Goal: Task Accomplishment & Management: Manage account settings

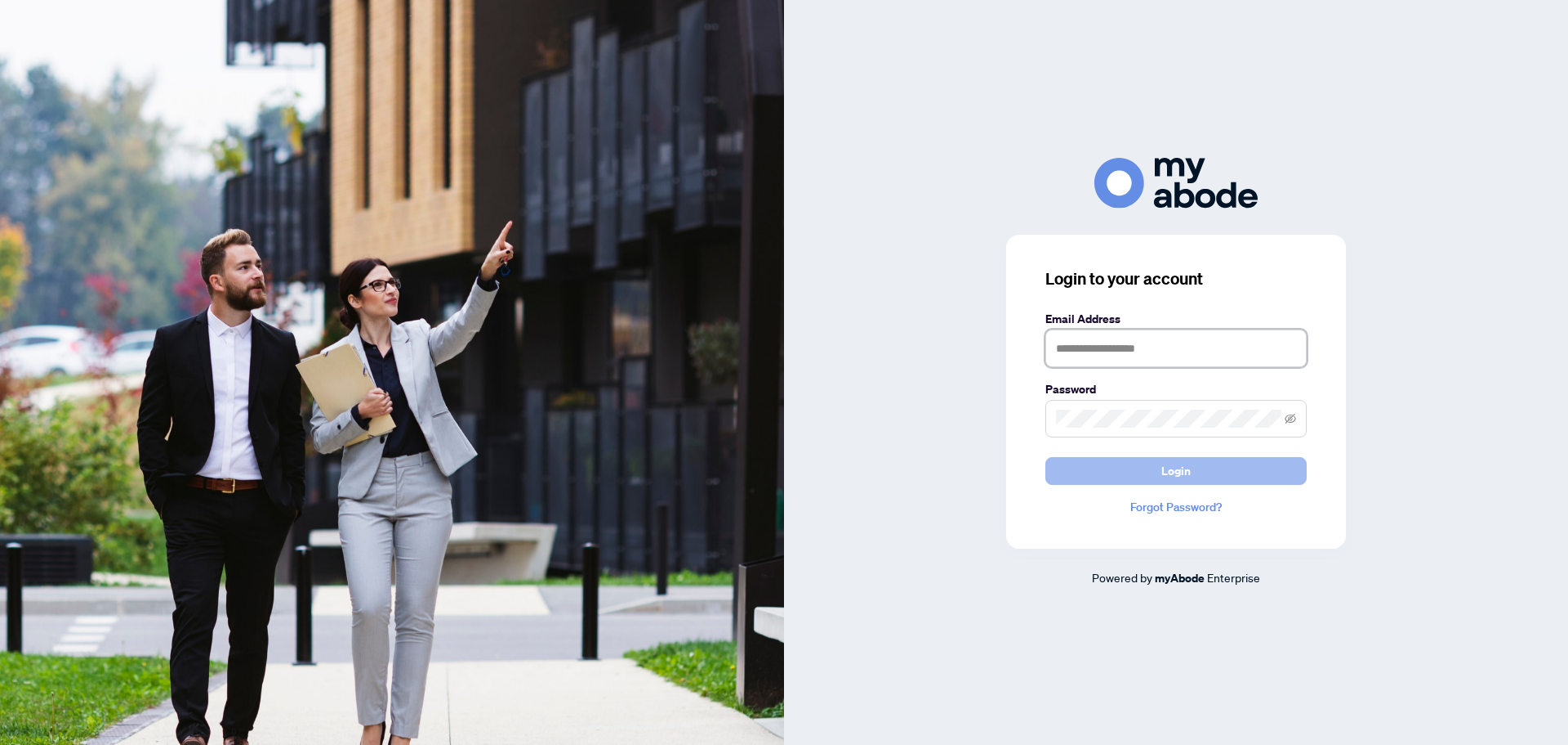
type input "**********"
click at [1207, 477] on button "Login" at bounding box center [1176, 471] width 262 height 27
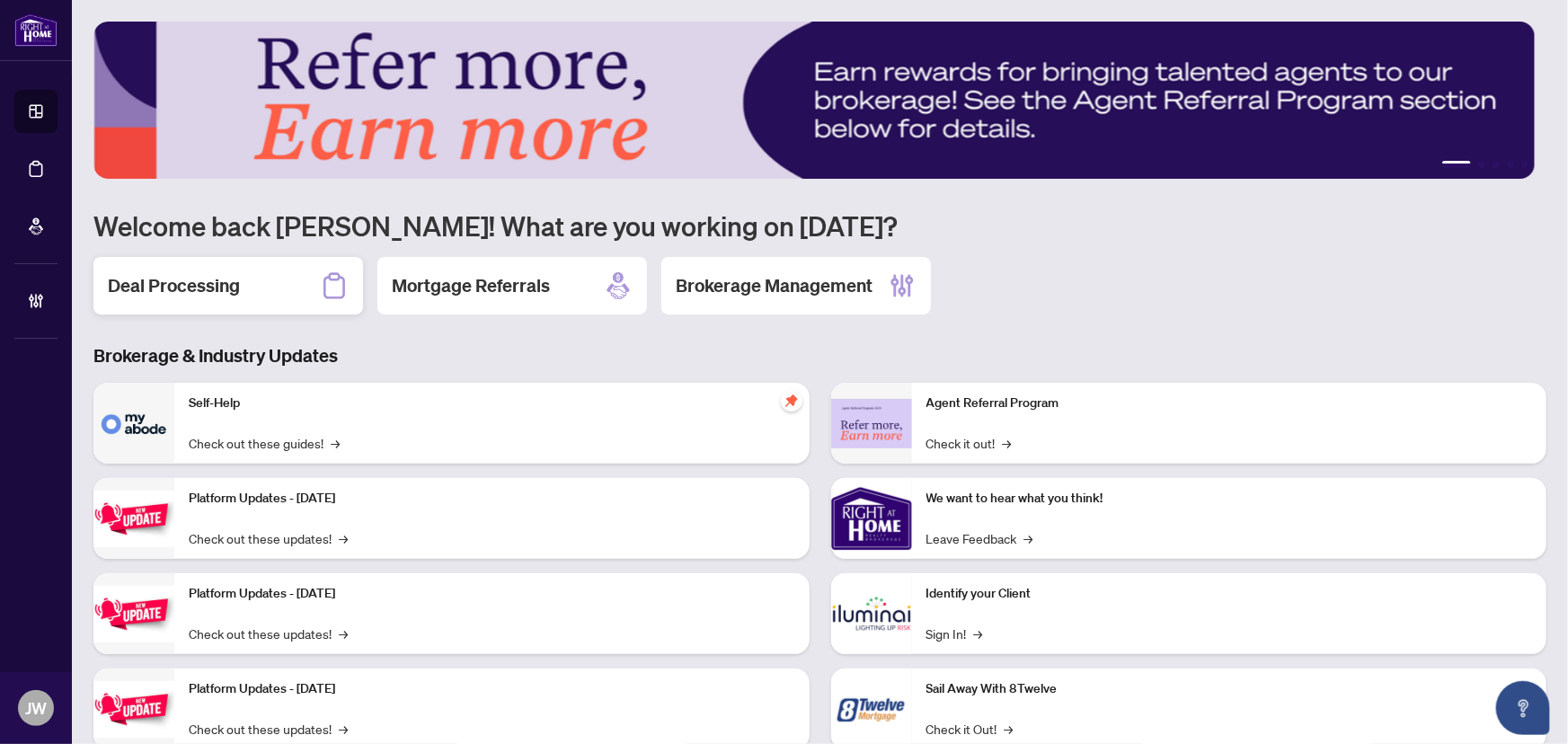
click at [234, 282] on h2 "Deal Processing" at bounding box center [174, 286] width 133 height 26
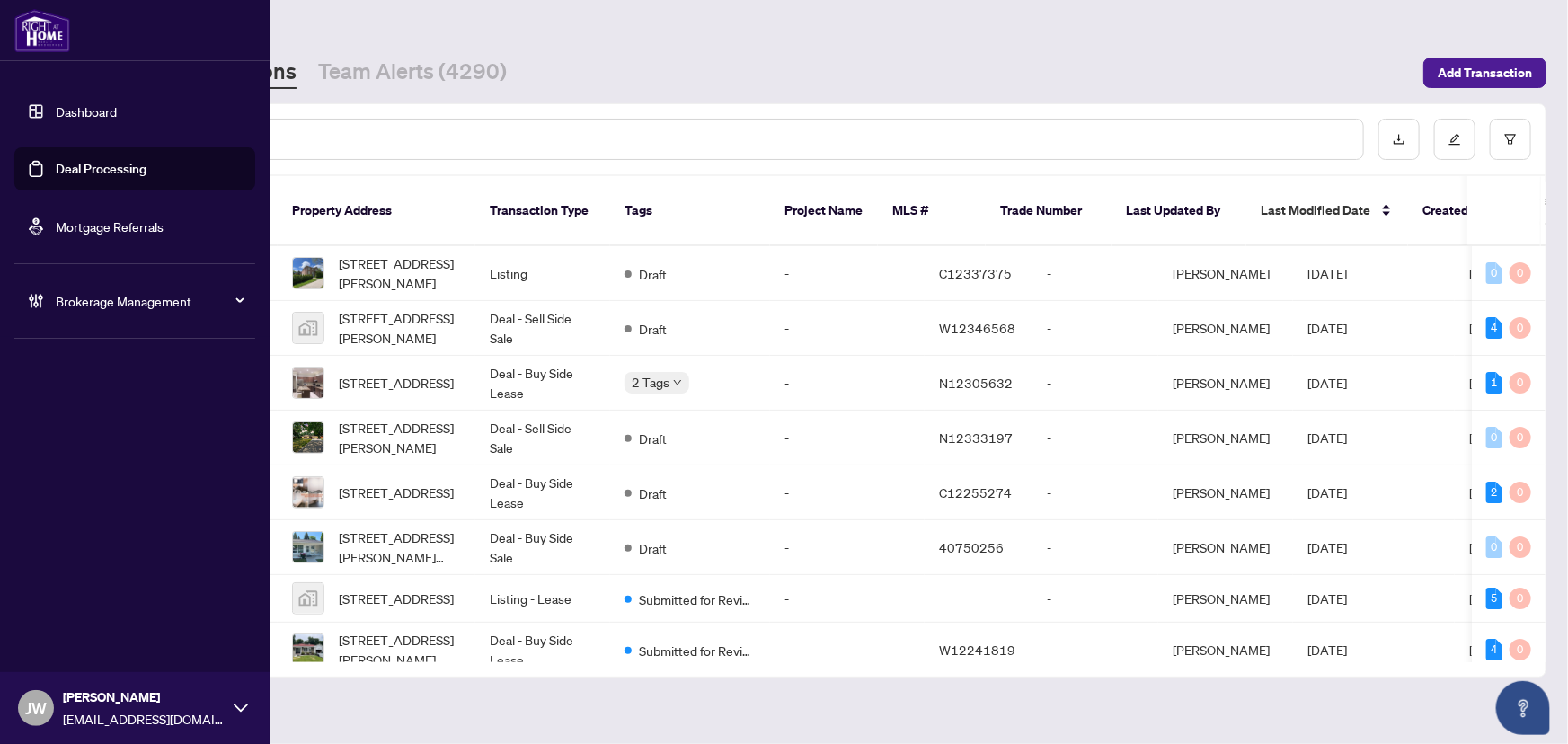
click at [120, 283] on div "Brokerage Management" at bounding box center [134, 301] width 240 height 43
click at [63, 429] on link "Manage Agents" at bounding box center [81, 430] width 89 height 16
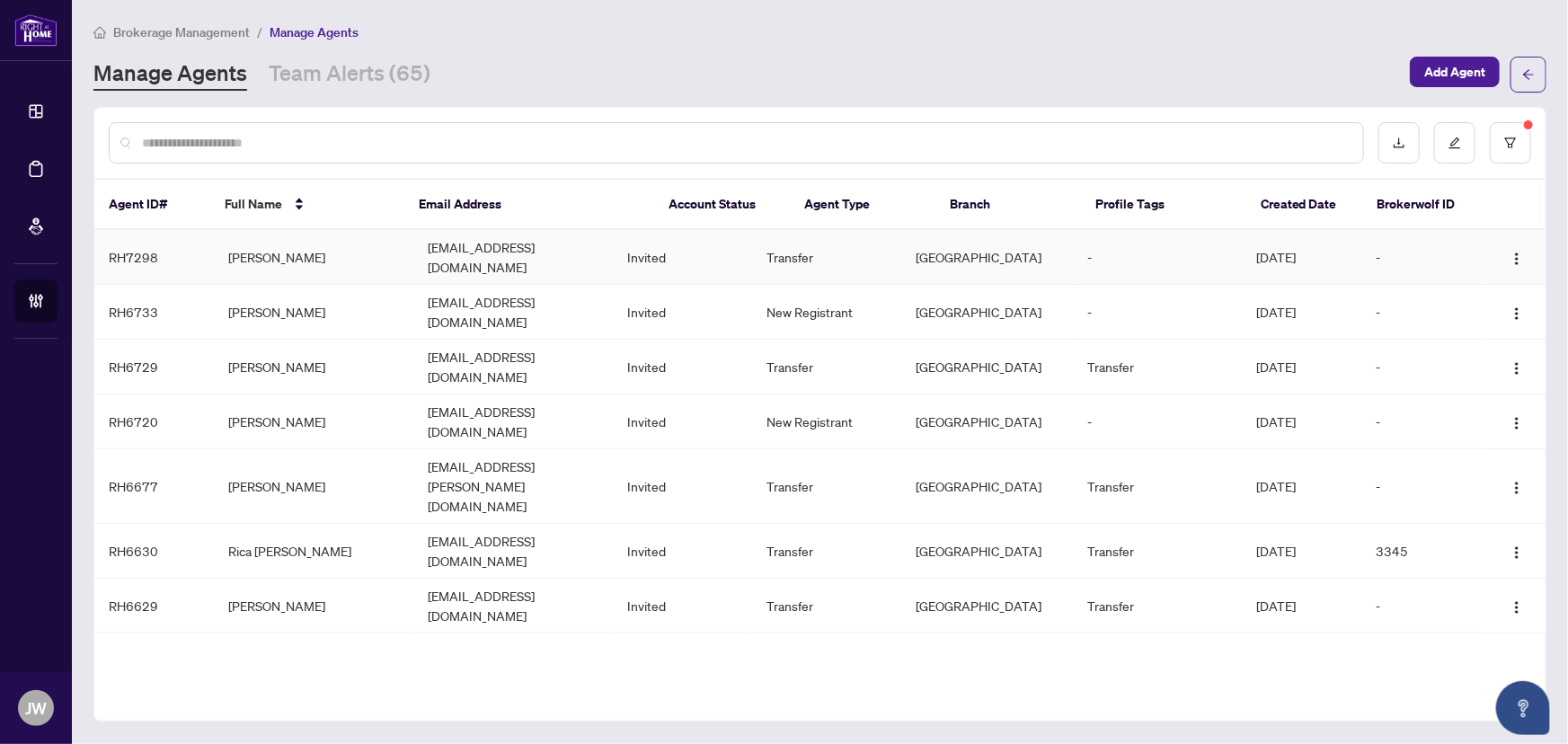
click at [305, 246] on td "Vakeesan Thevanathan" at bounding box center [314, 258] width 199 height 55
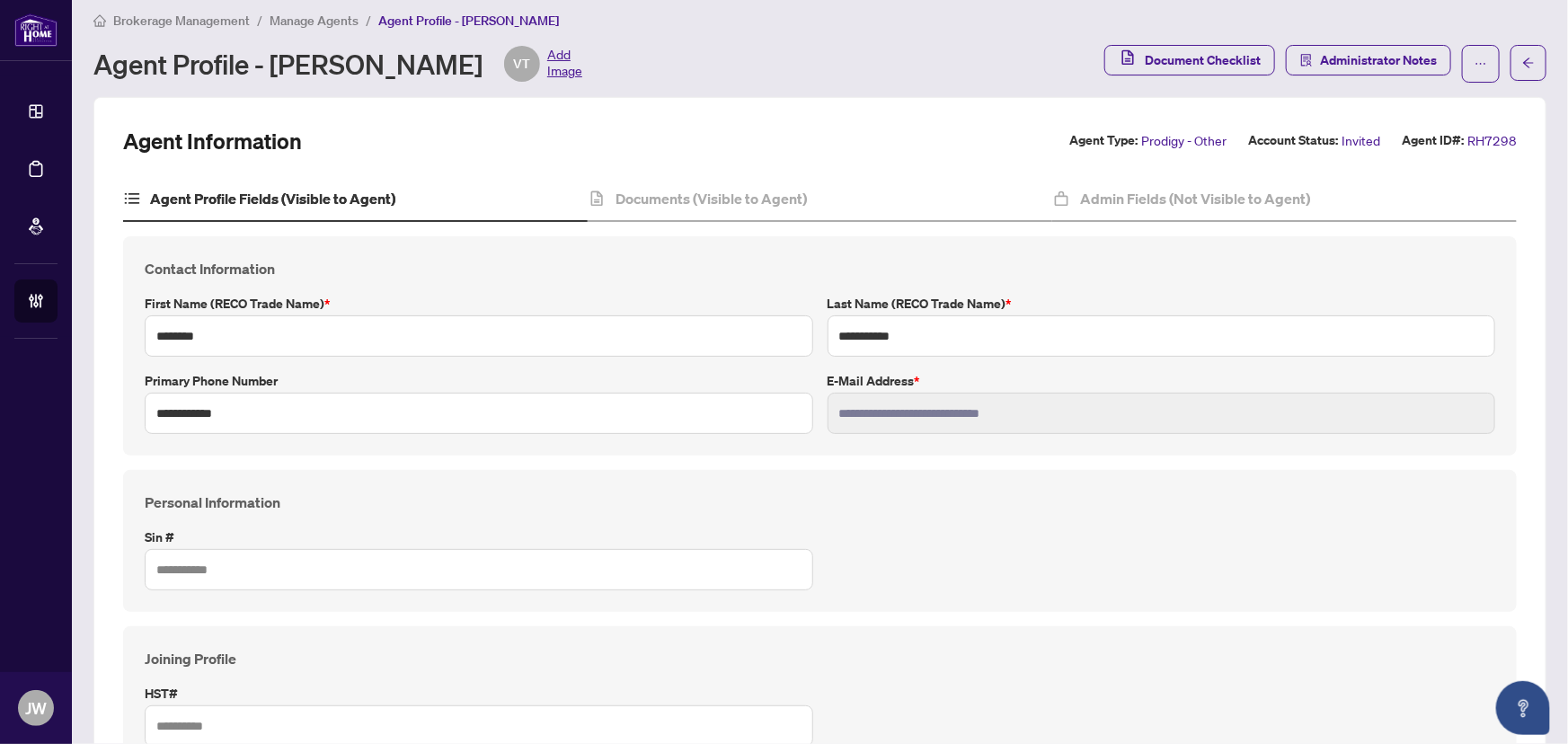
scroll to position [10, 0]
click at [658, 183] on div "Documents (Visible to Agent)" at bounding box center [820, 201] width 464 height 45
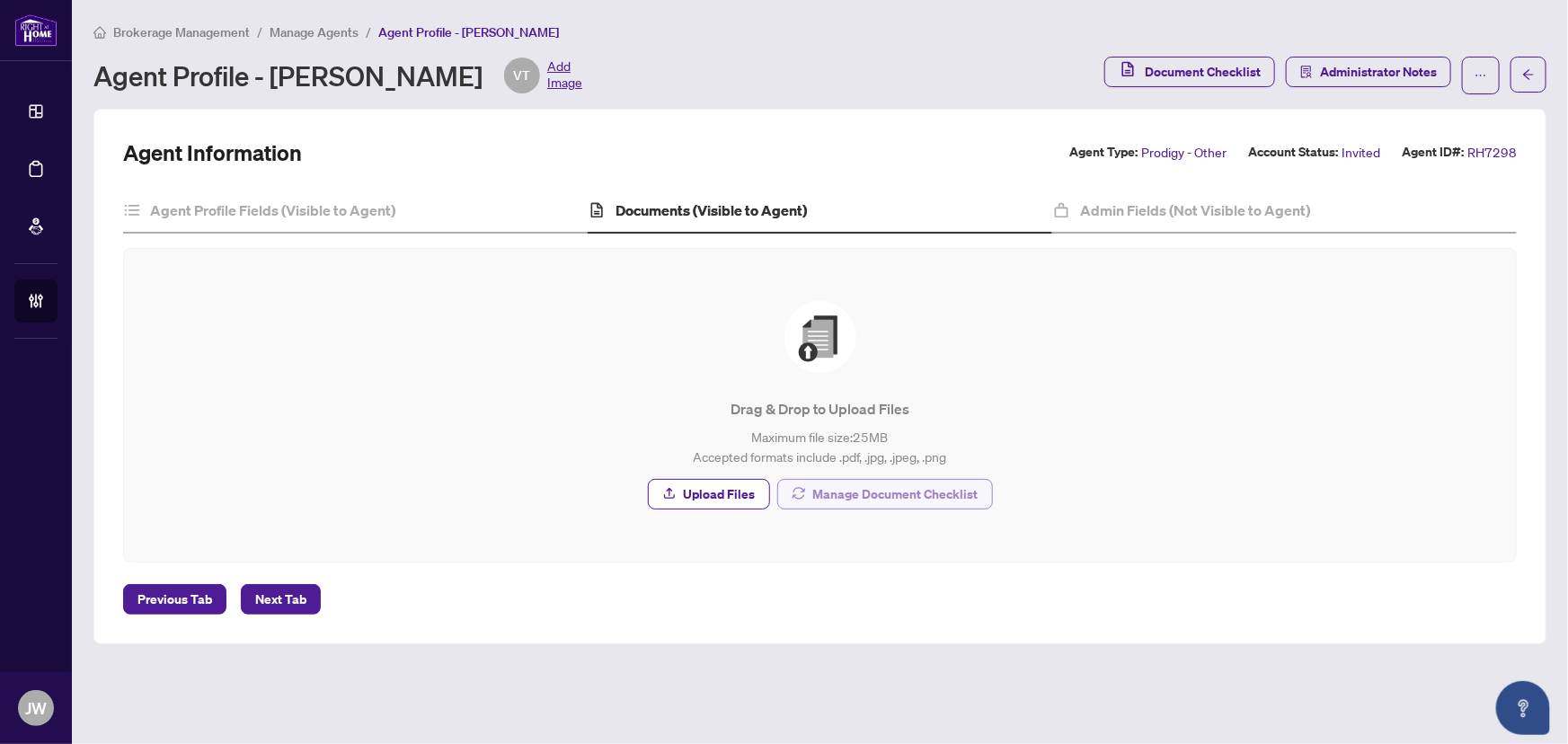
click at [865, 497] on span "Manage Document Checklist" at bounding box center [896, 494] width 165 height 28
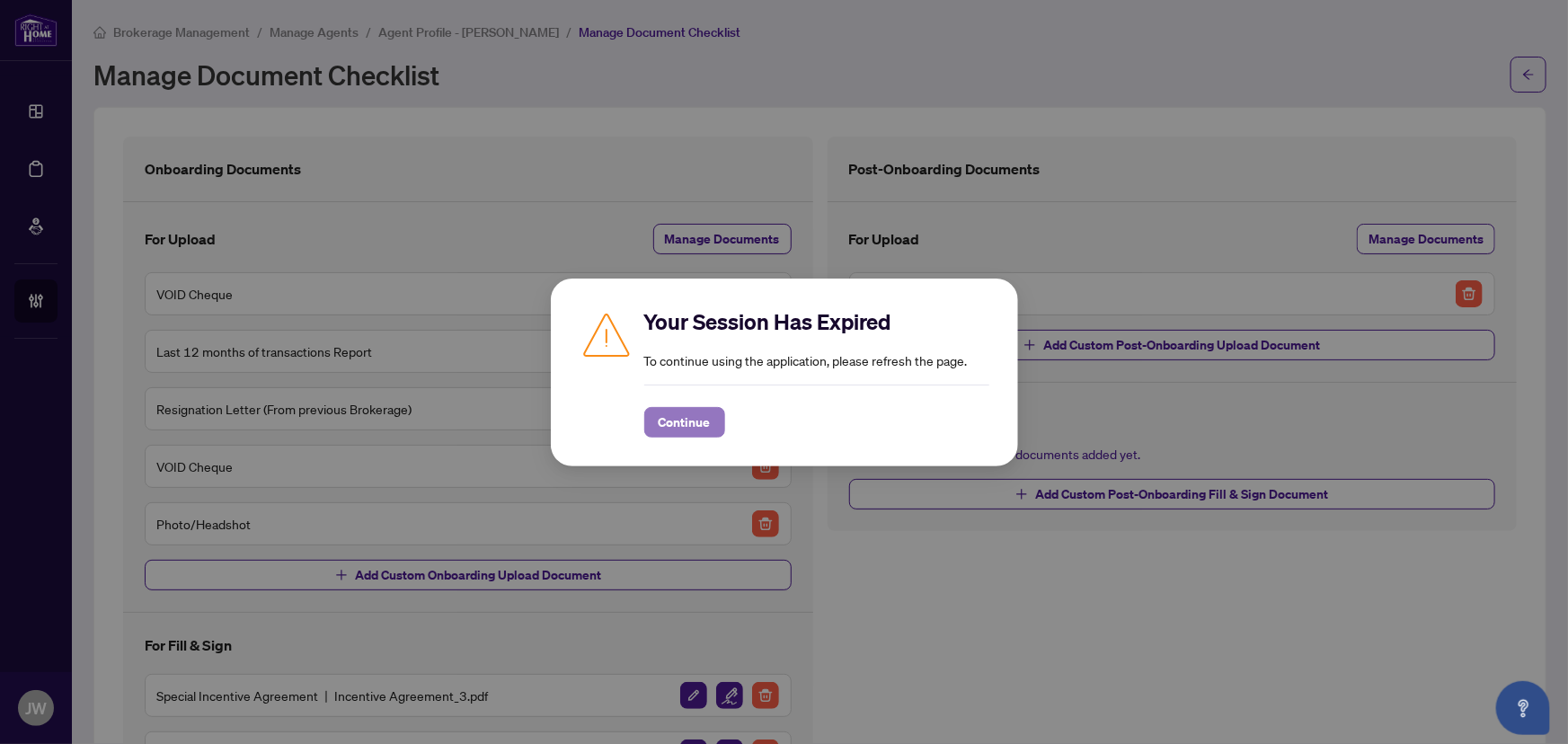
click at [687, 425] on span "Continue" at bounding box center [685, 421] width 52 height 28
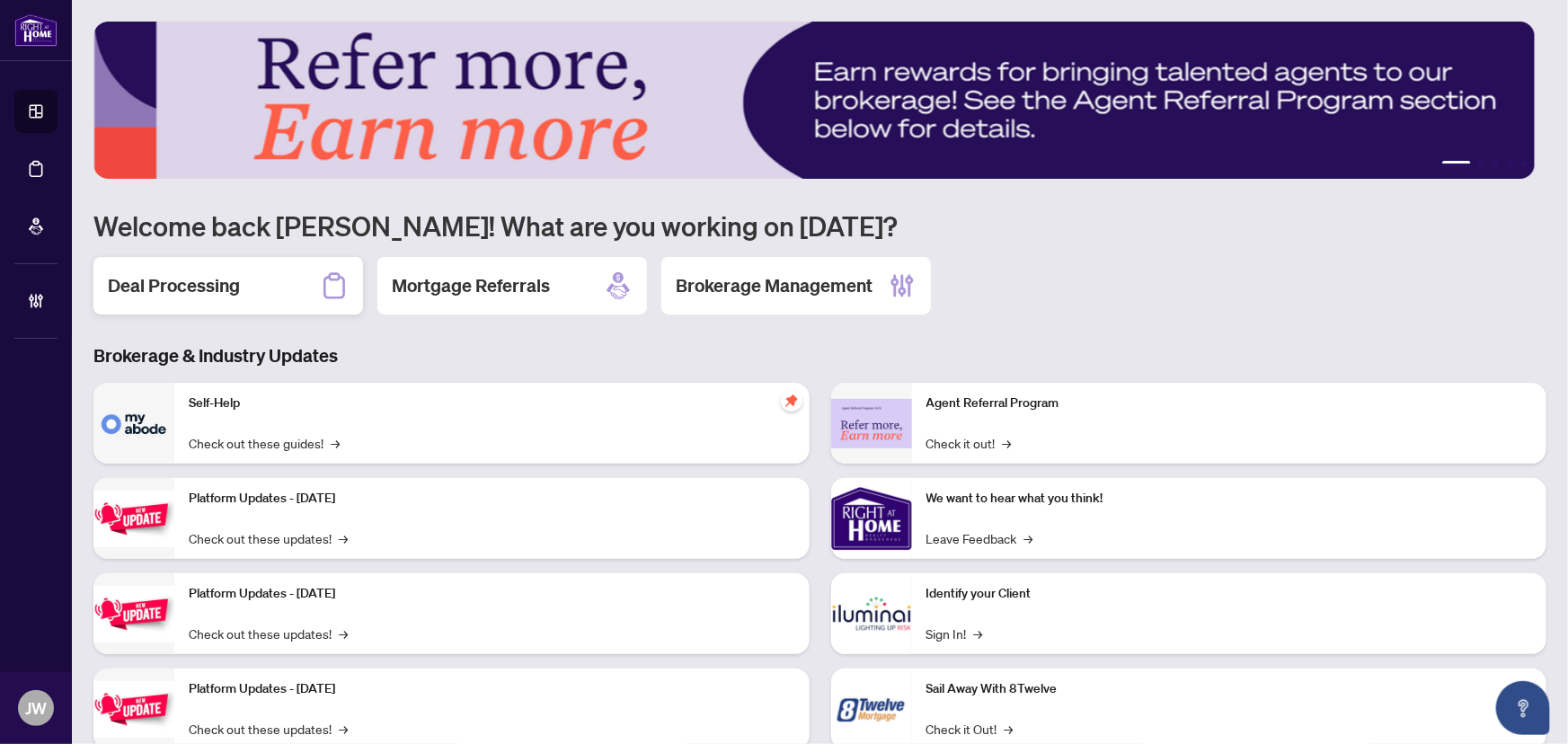
click at [222, 275] on h2 "Deal Processing" at bounding box center [174, 286] width 133 height 26
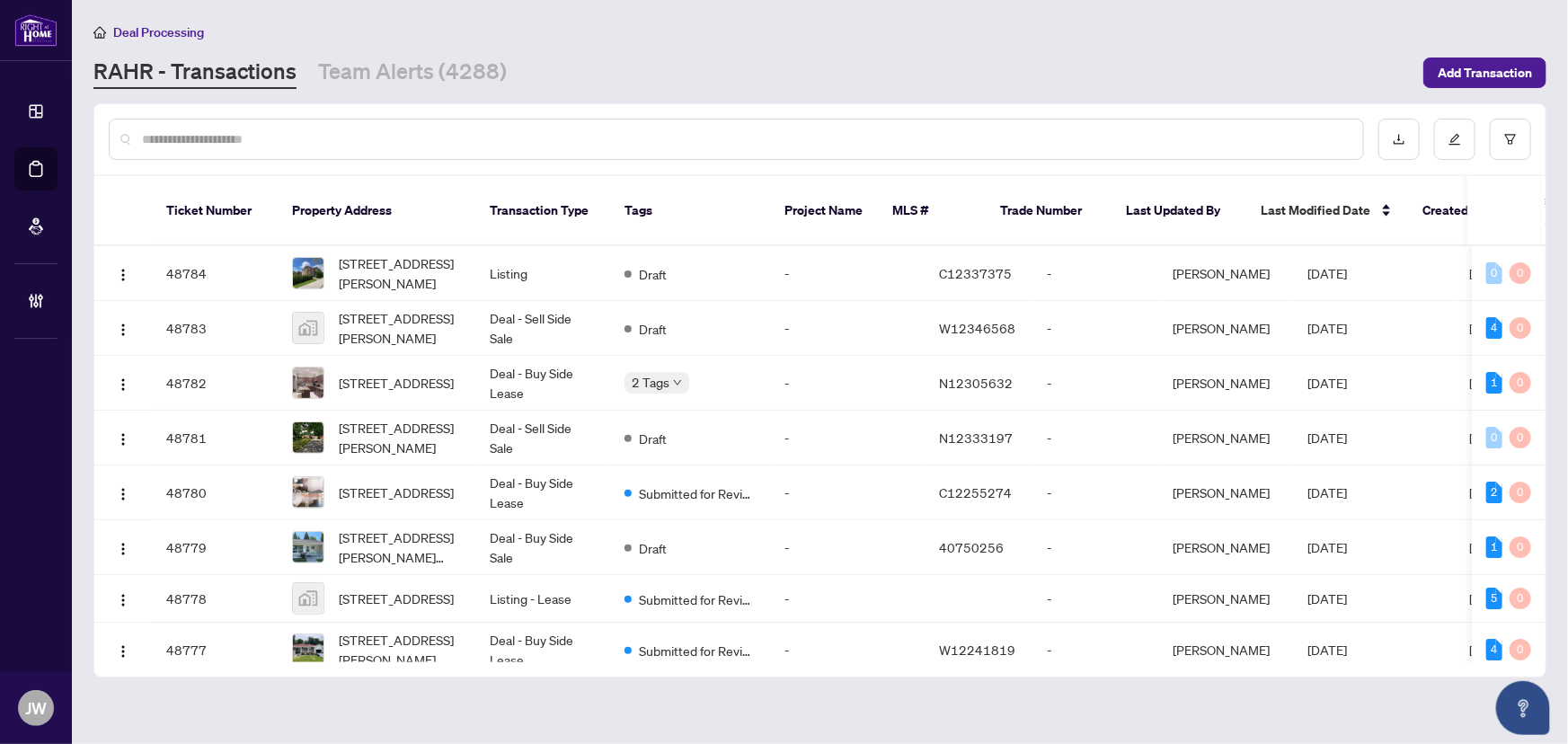
click at [283, 135] on input "text" at bounding box center [745, 140] width 1207 height 20
paste input "*****"
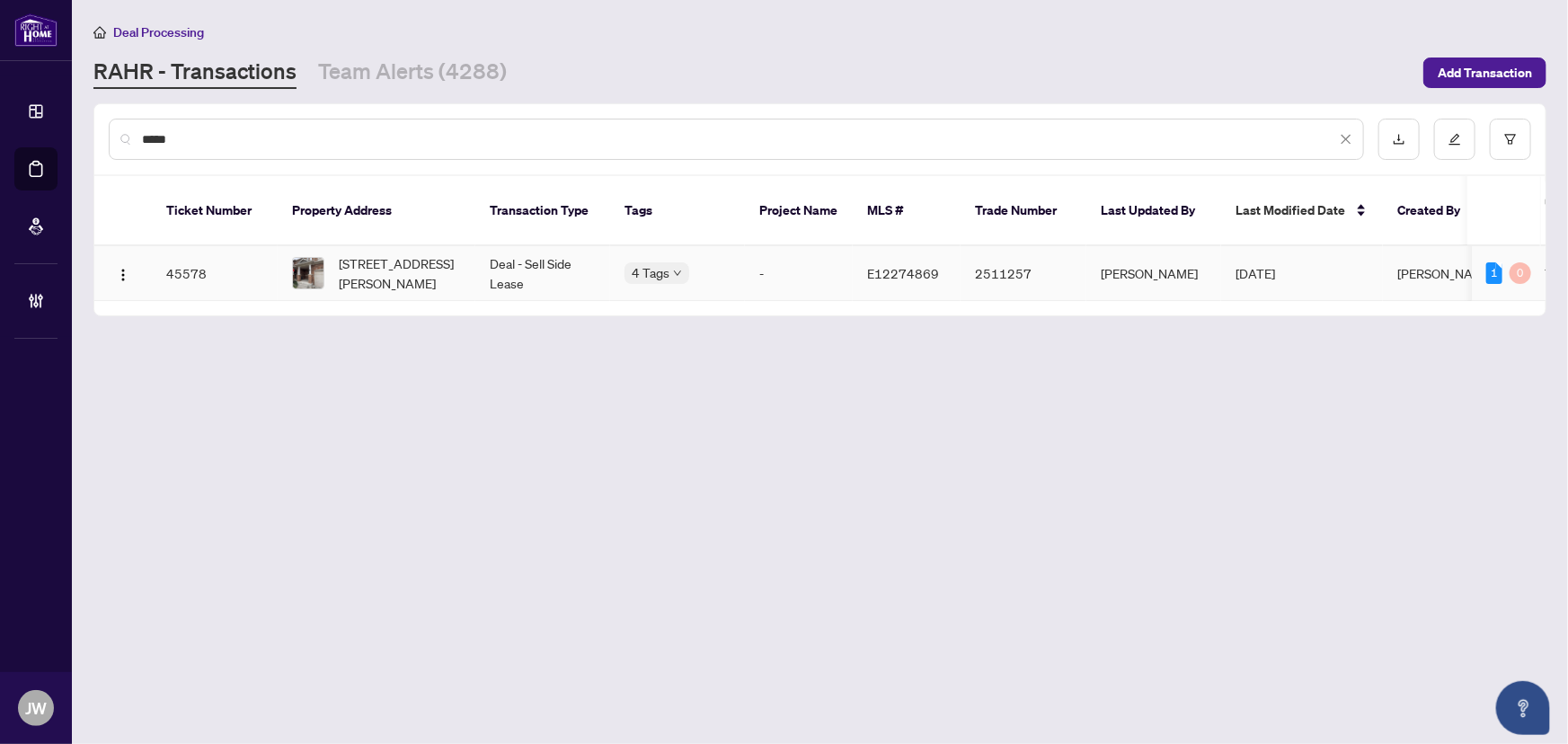
type input "*****"
click at [395, 255] on span "68 Presley Cres, Whitby, Ontario L1P 1V2, Canada" at bounding box center [400, 272] width 123 height 39
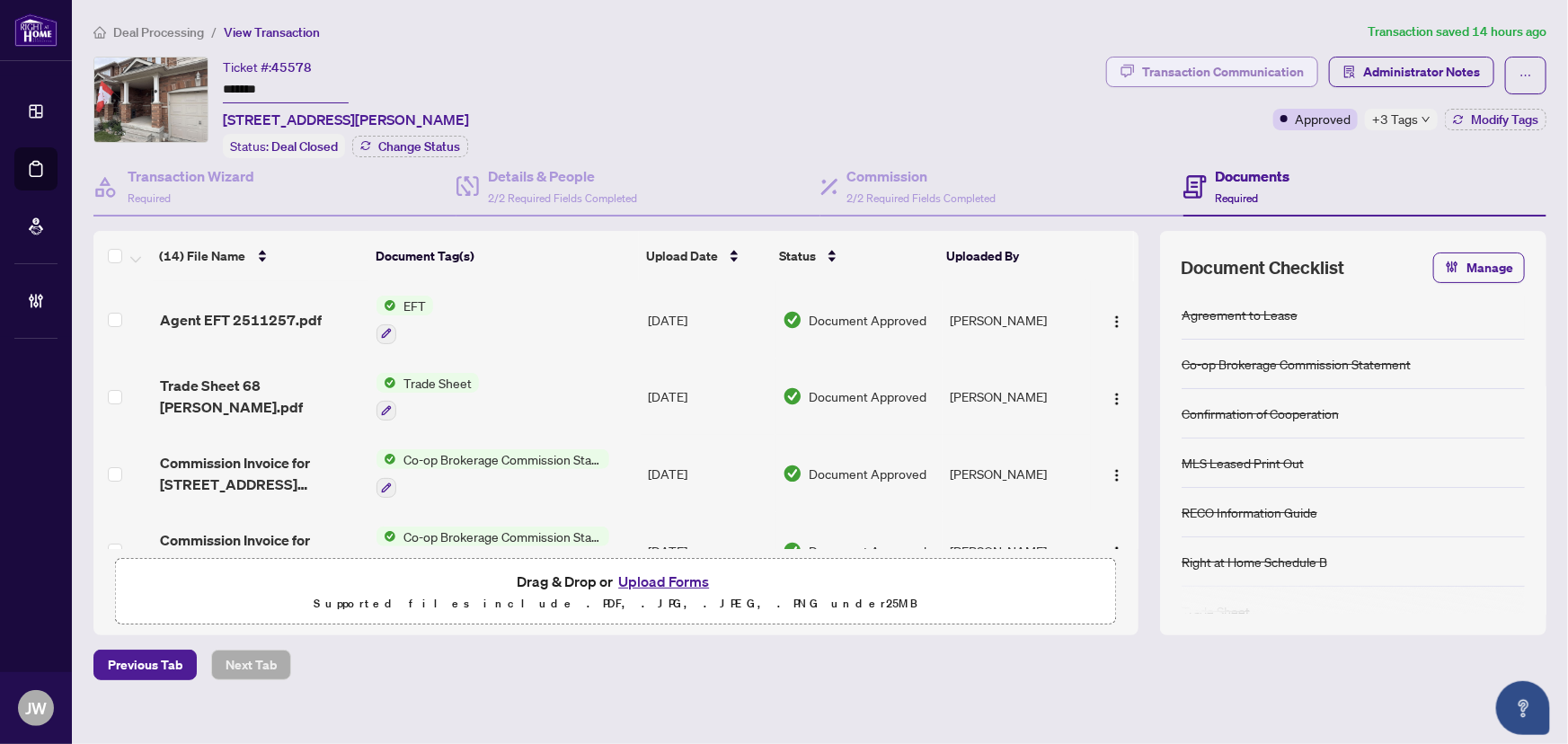
click at [1210, 61] on div "Transaction Communication" at bounding box center [1222, 71] width 162 height 28
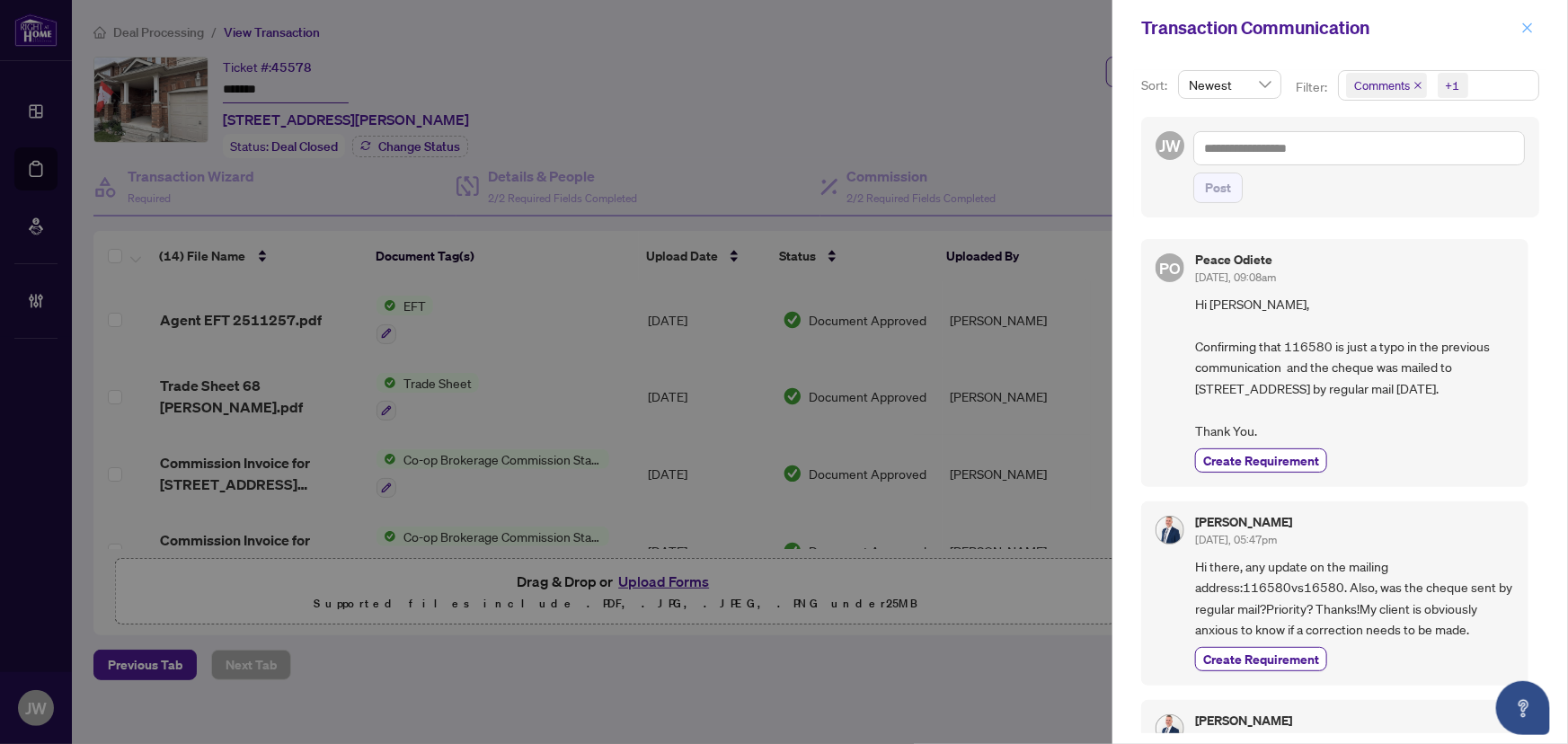
click at [1531, 25] on icon "close" at bounding box center [1528, 27] width 10 height 10
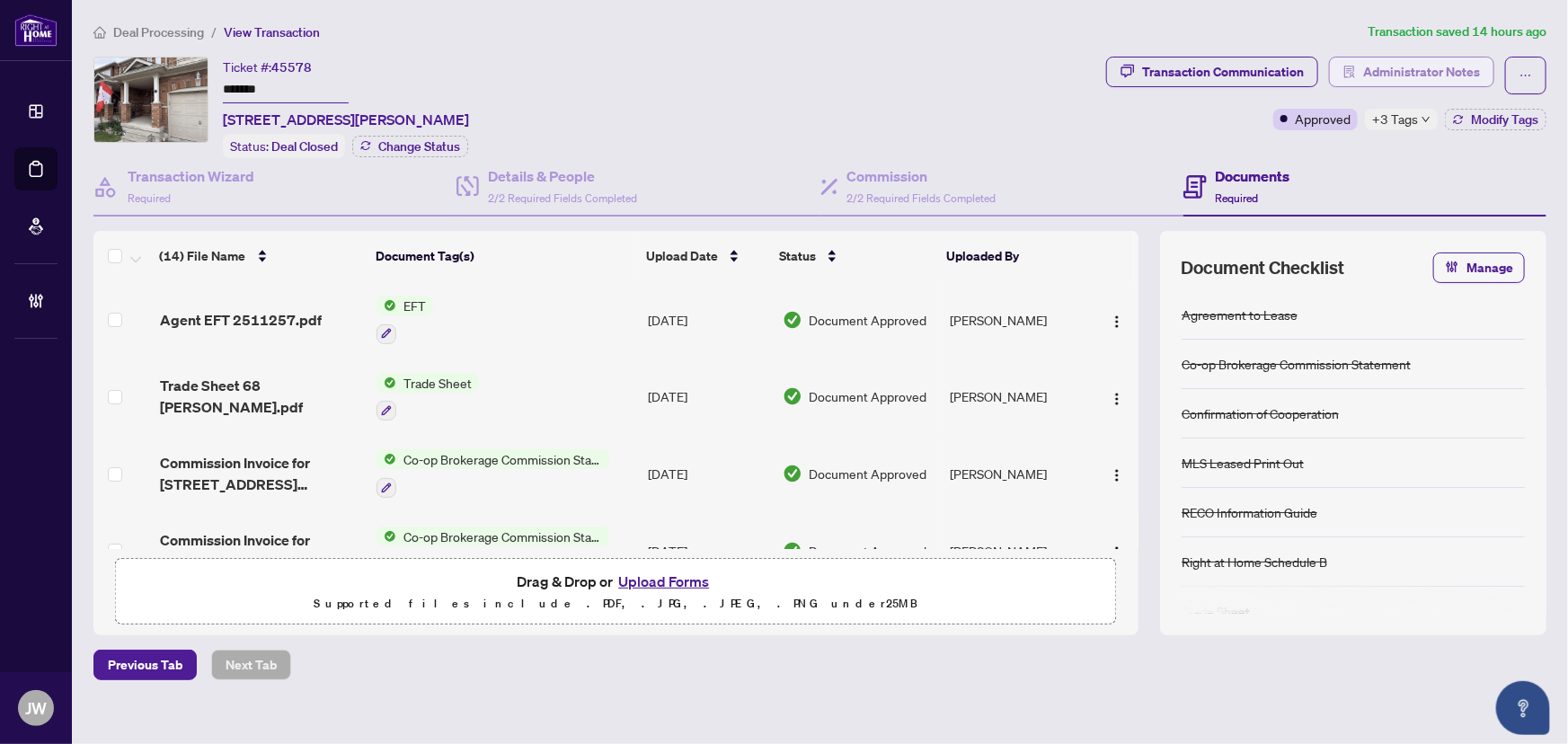
click at [1381, 69] on span "Administrator Notes" at bounding box center [1422, 71] width 117 height 28
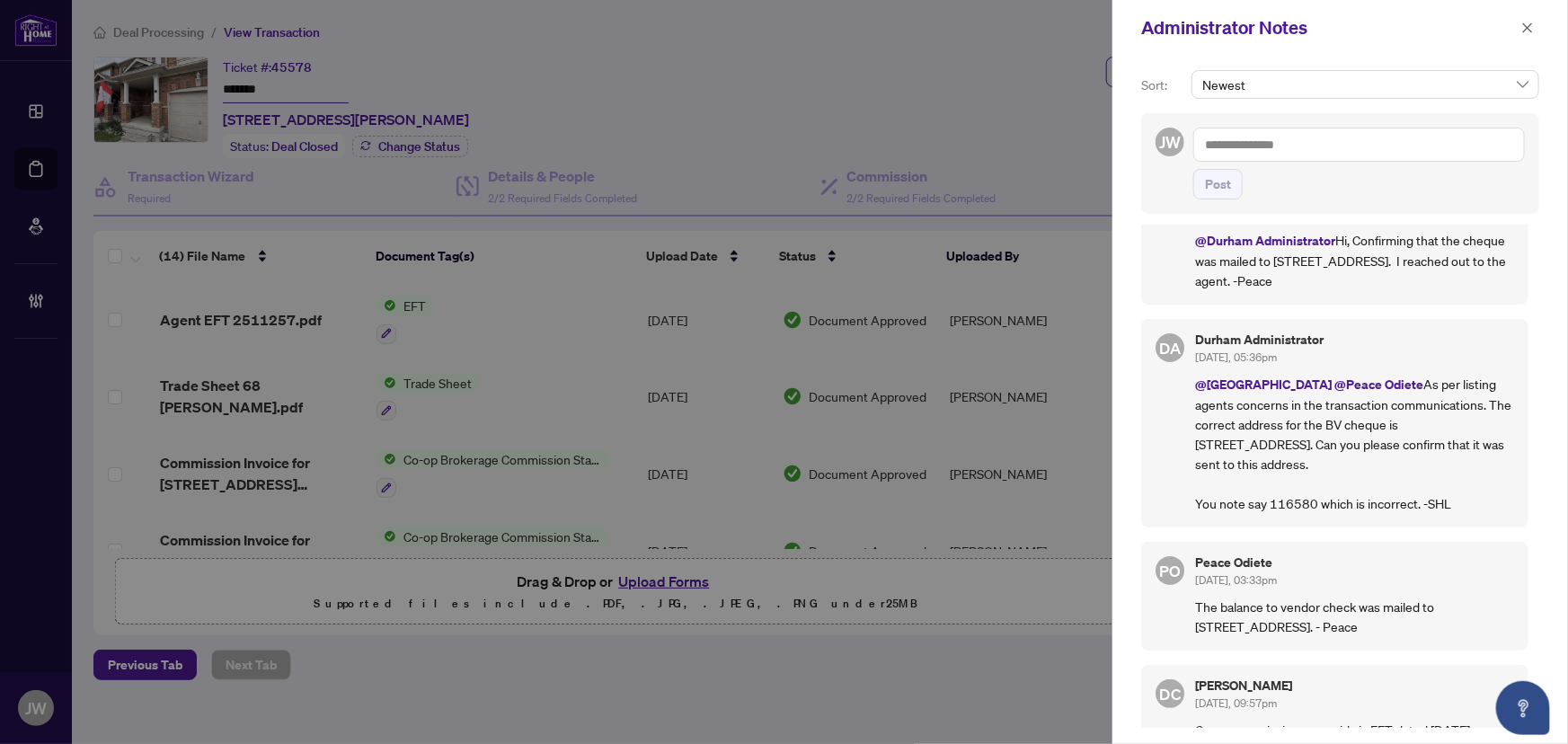
scroll to position [80, 0]
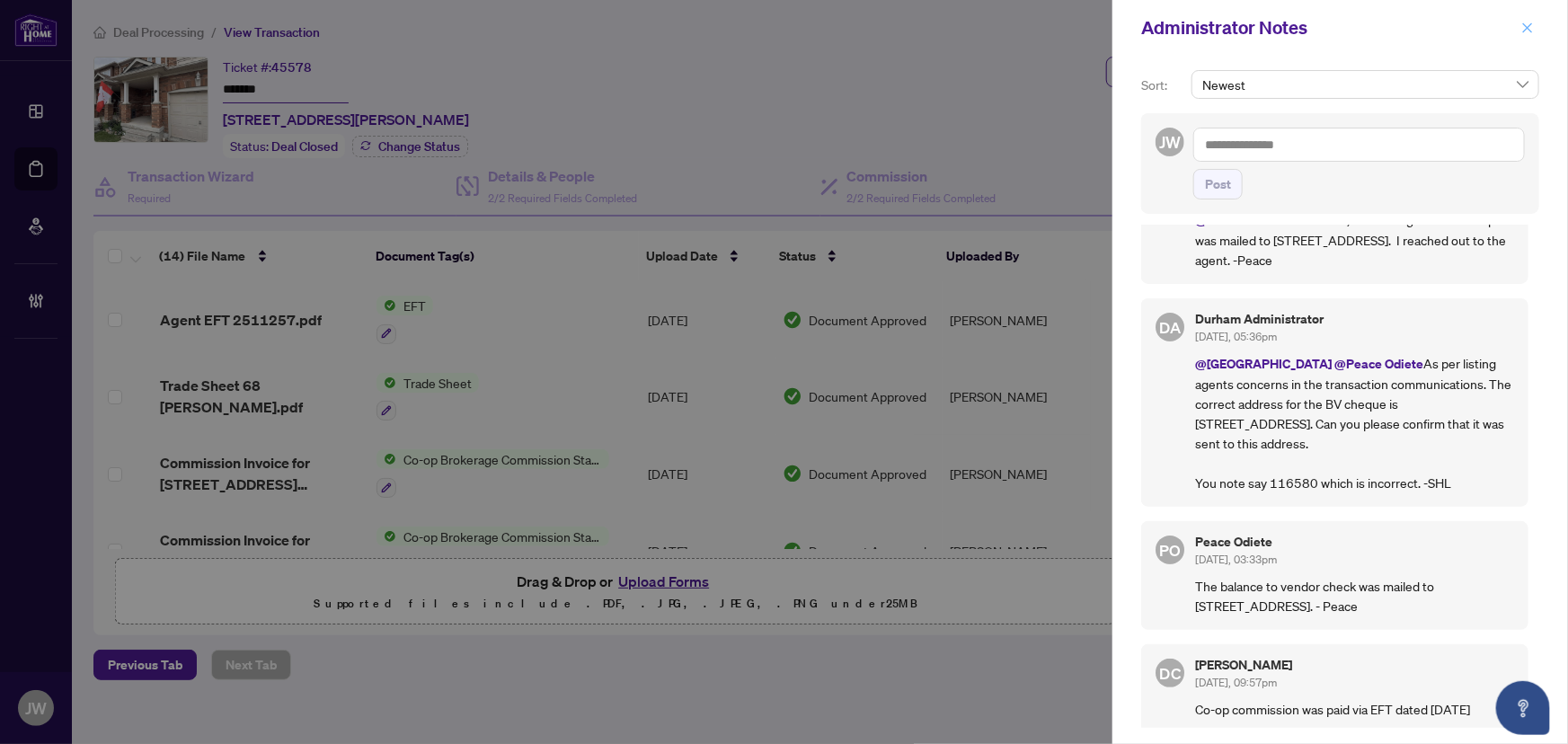
click at [1528, 27] on icon "close" at bounding box center [1528, 28] width 13 height 13
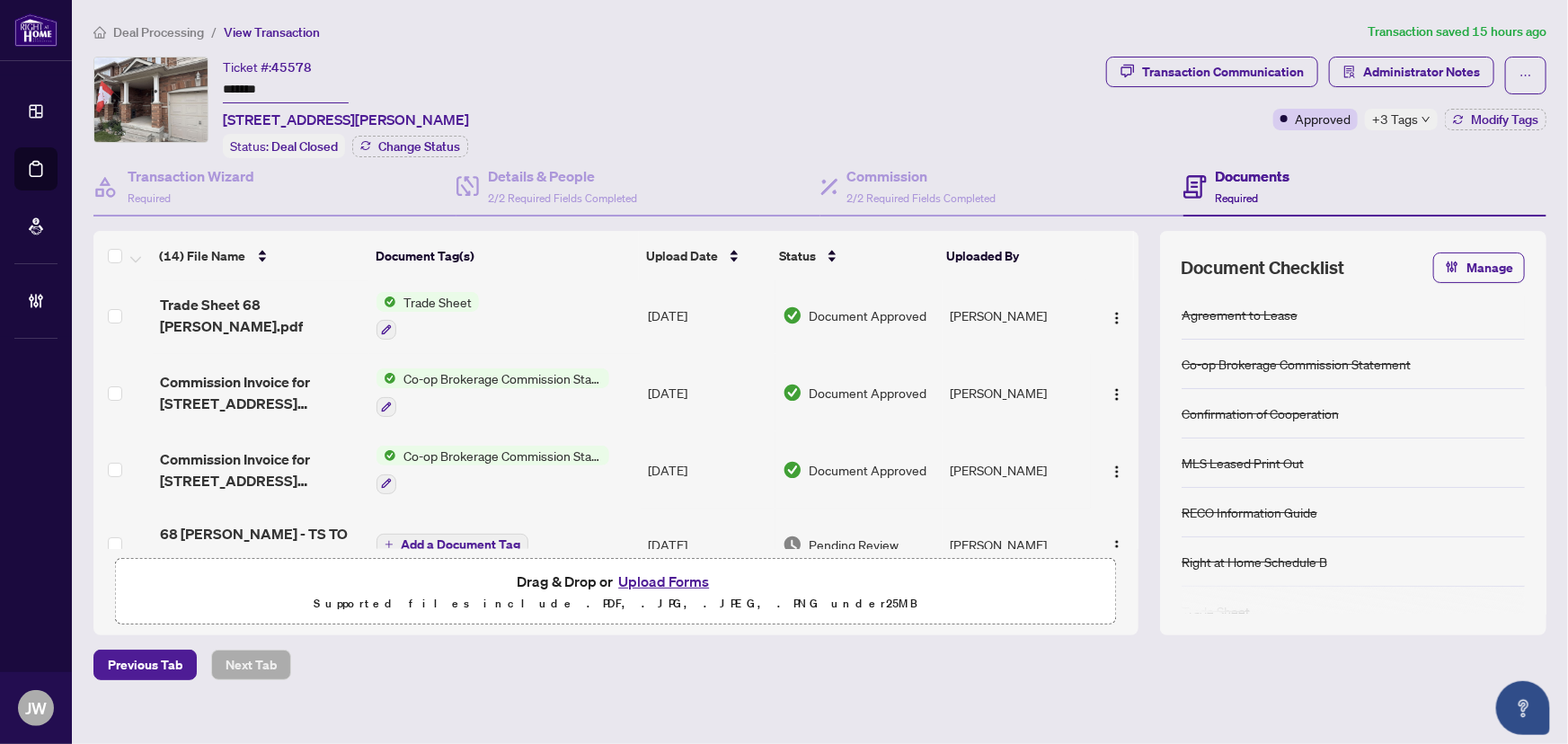
scroll to position [0, 0]
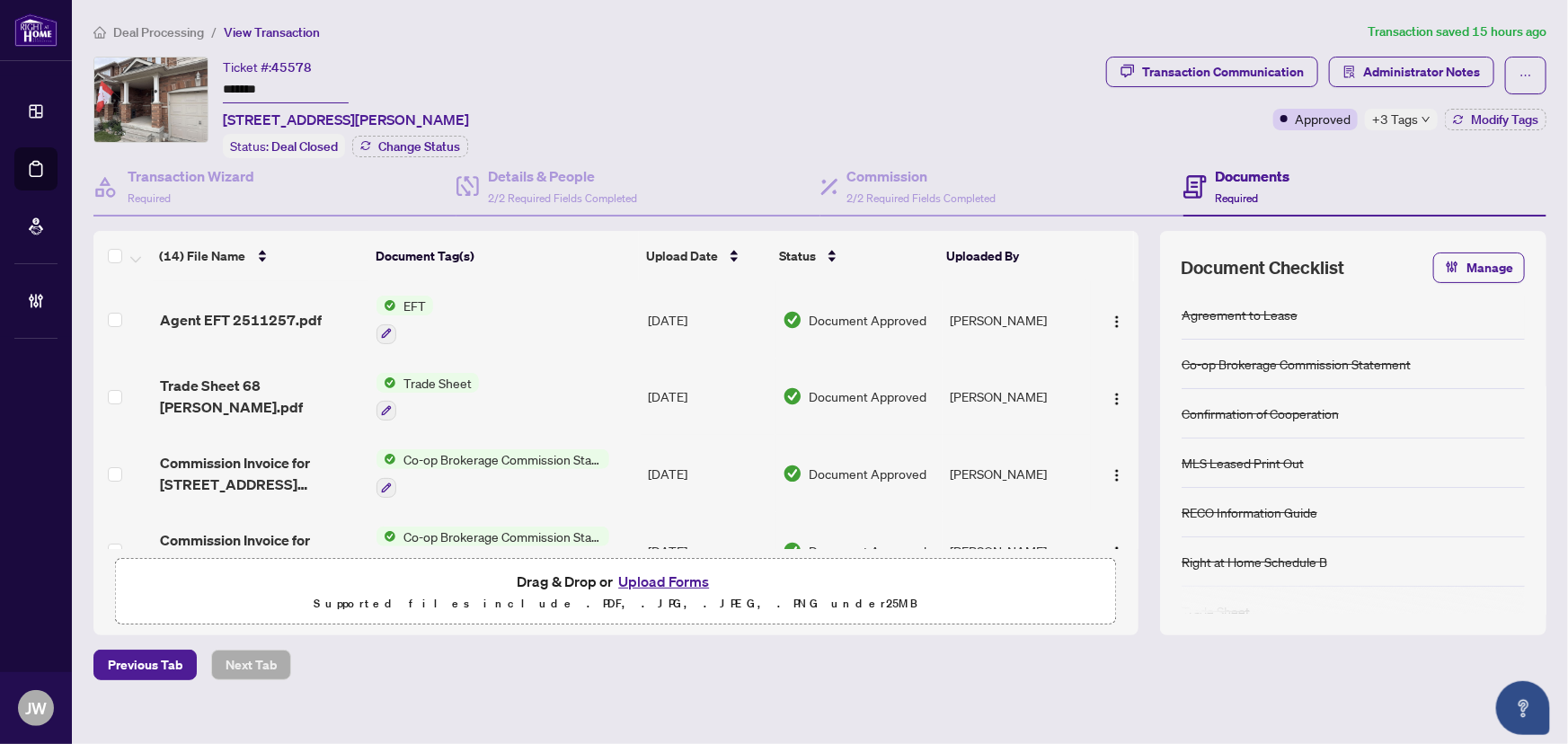
click at [171, 27] on span "Deal Processing" at bounding box center [158, 33] width 91 height 16
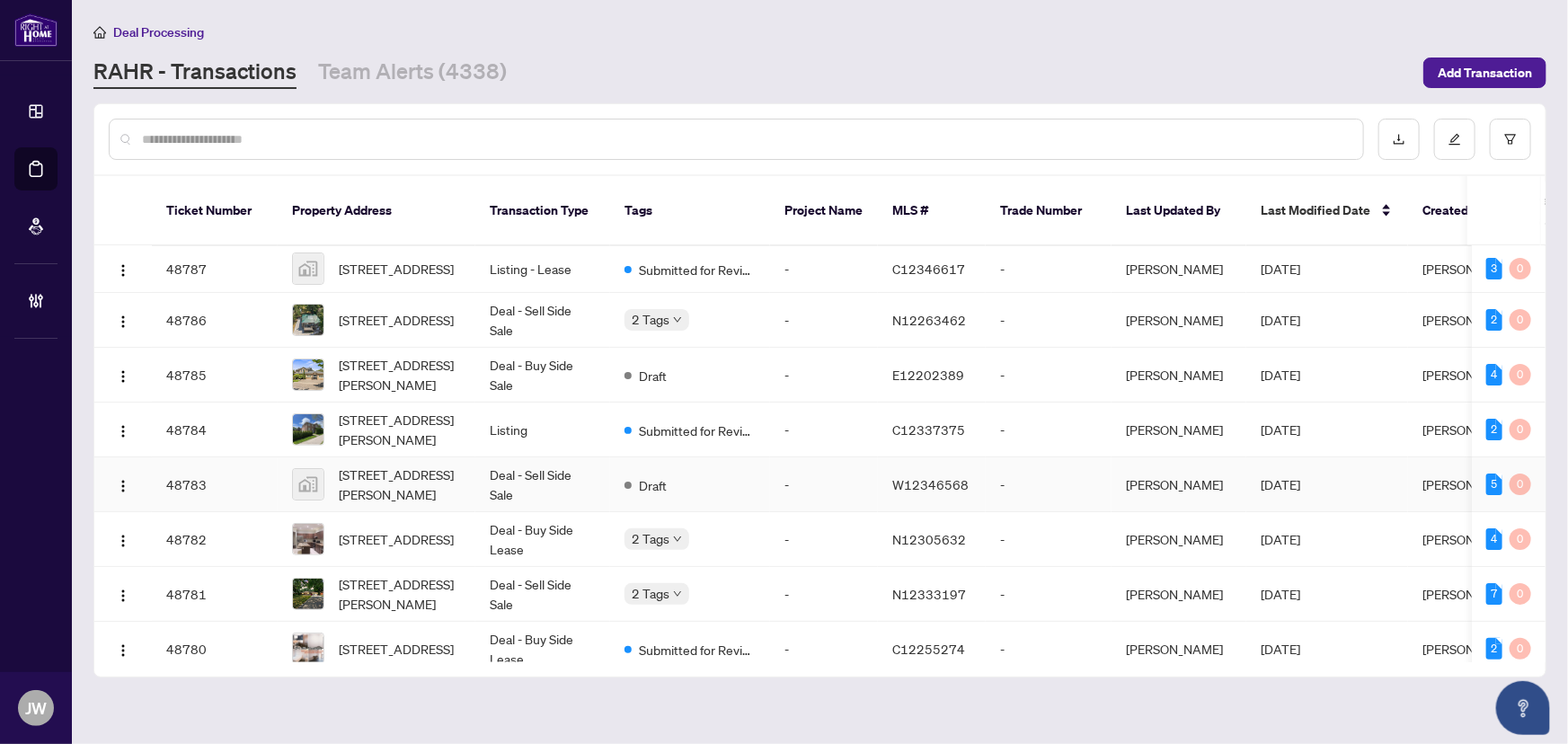
scroll to position [80, 0]
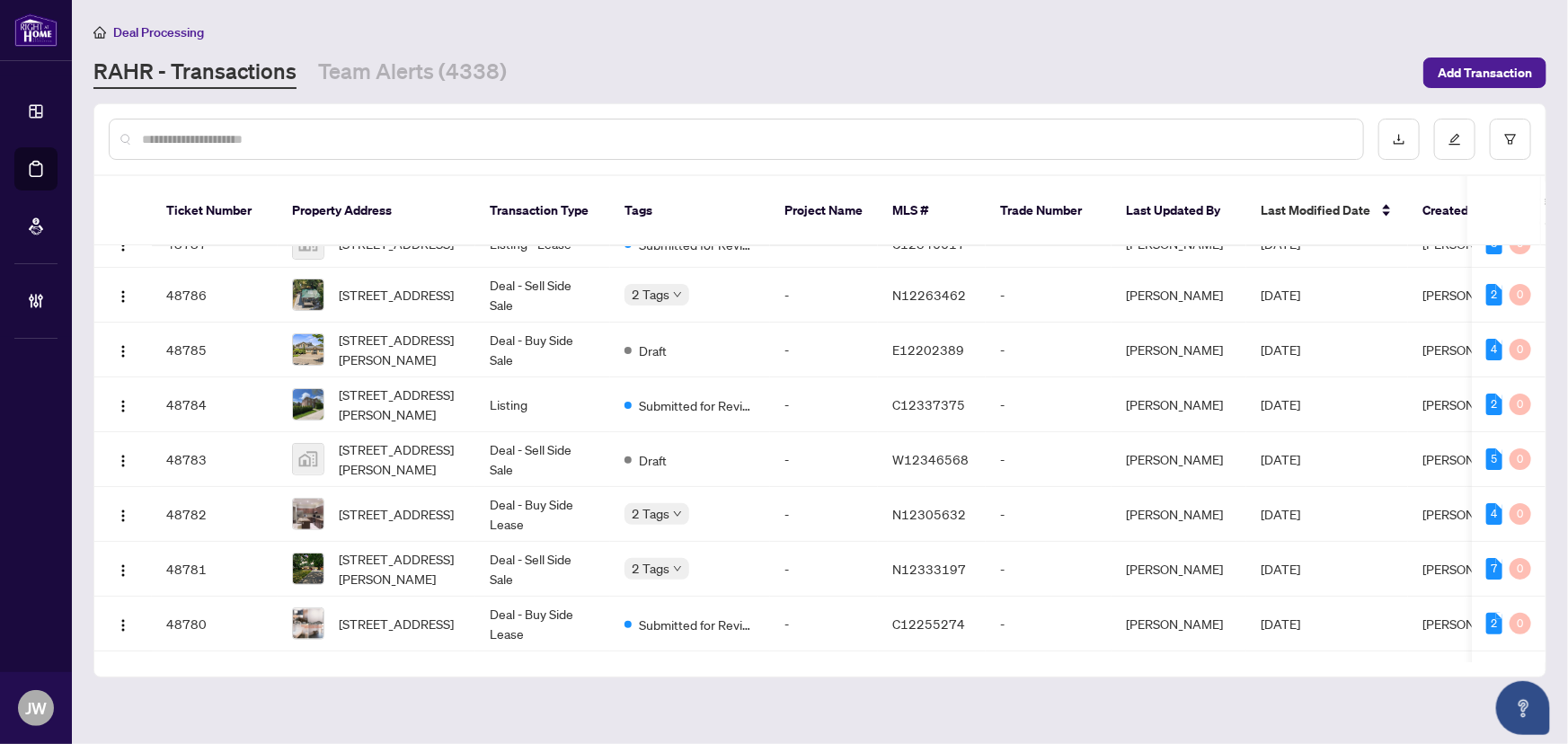
click at [197, 130] on input "text" at bounding box center [745, 140] width 1207 height 20
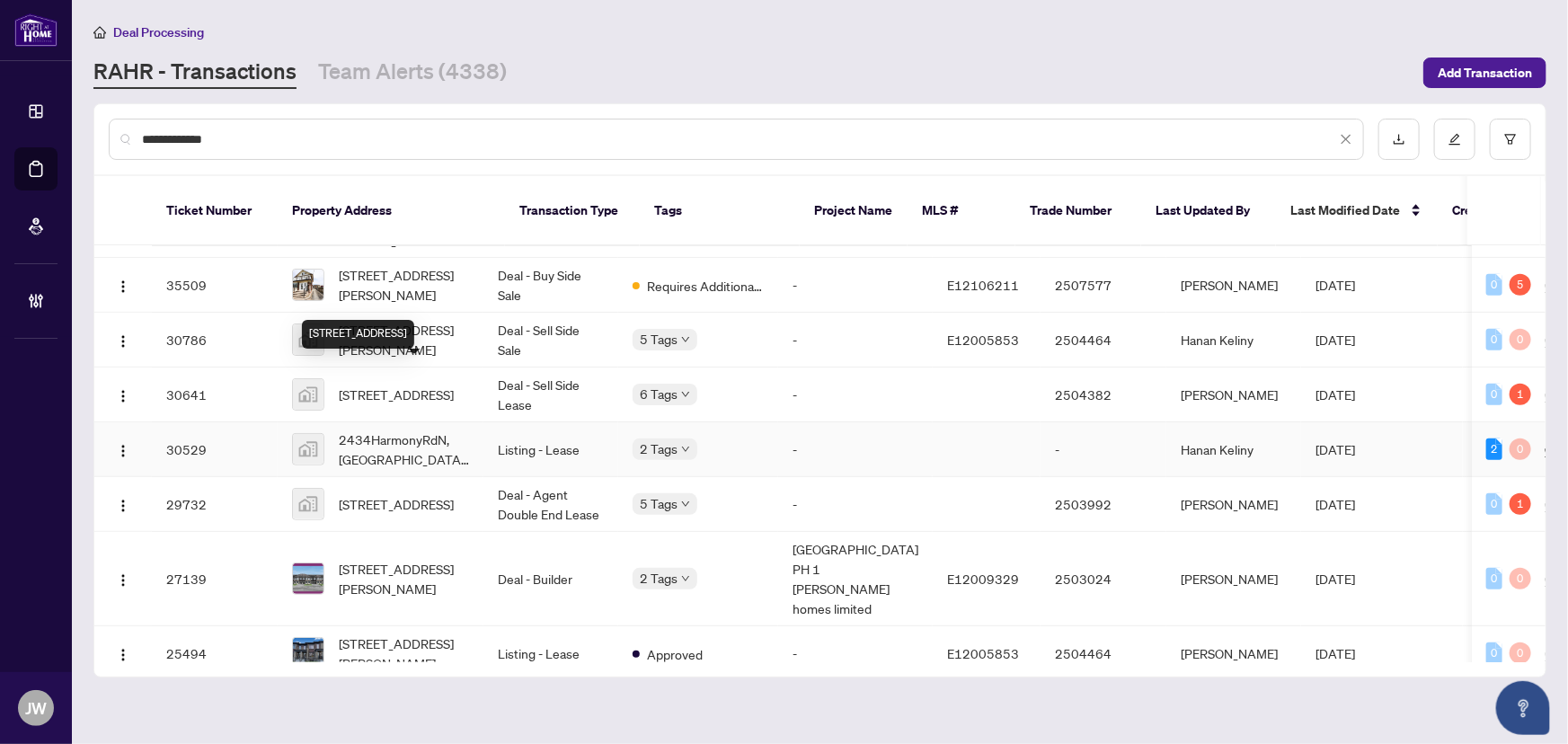
scroll to position [450, 0]
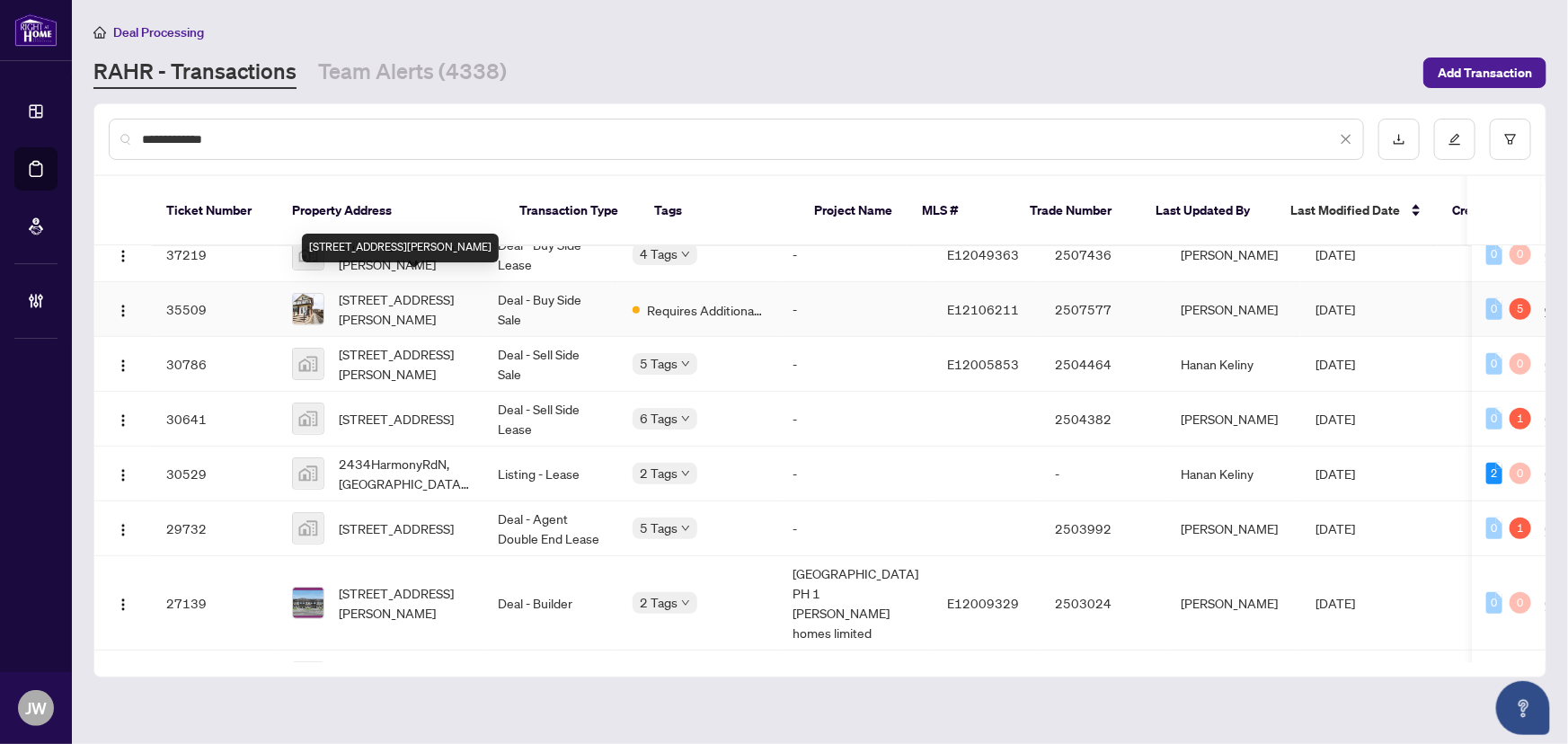
type input "**********"
click at [383, 290] on span "[STREET_ADDRESS][PERSON_NAME]" at bounding box center [404, 309] width 131 height 39
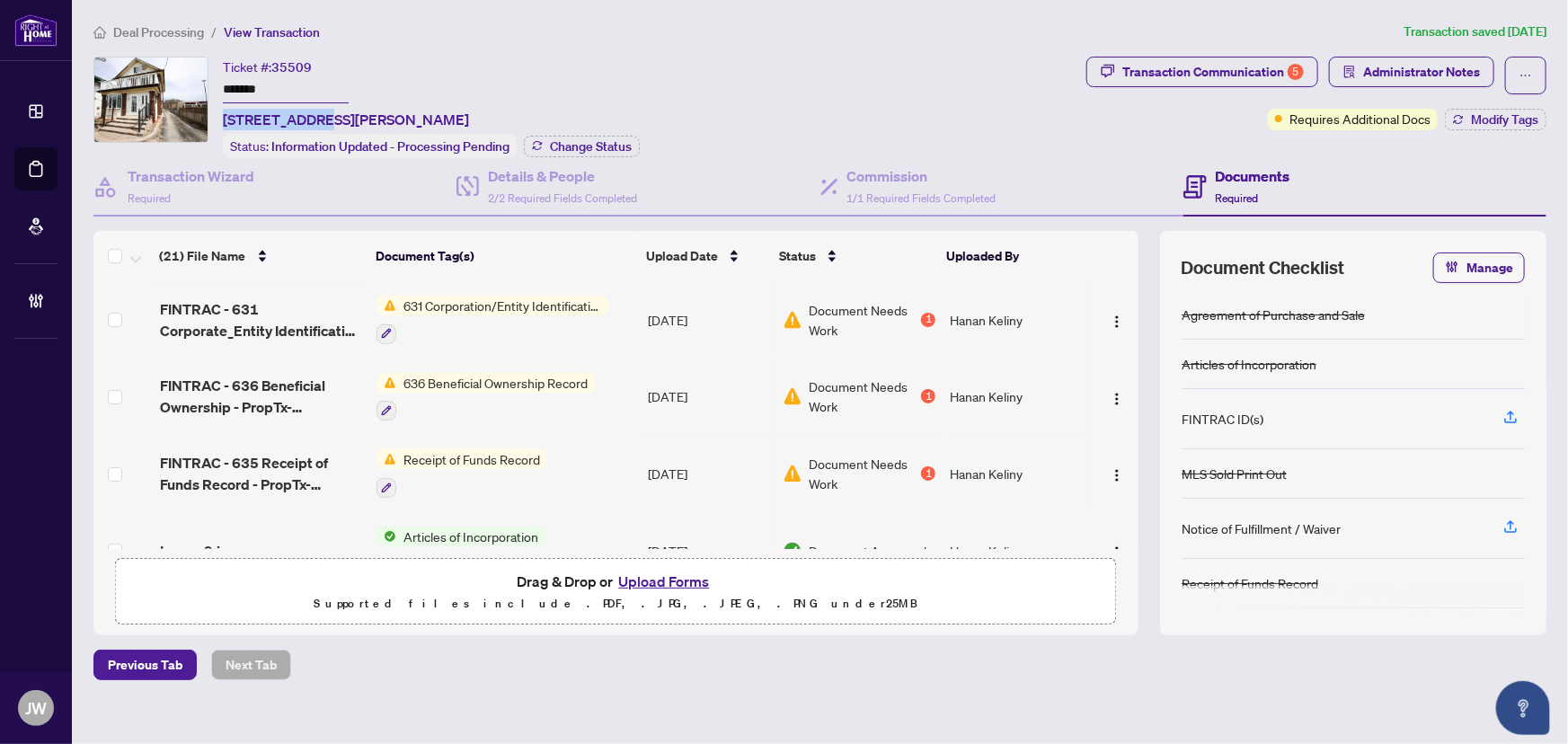
drag, startPoint x: 316, startPoint y: 116, endPoint x: 220, endPoint y: 117, distance: 96.0
click at [220, 117] on div "Ticket #: 35509 ******* 25 Warren Ave, Oshawa, Ontario L1J 4E9, Canada Status: …" at bounding box center [586, 107] width 986 height 101
copy span "25 Warren Ave"
drag, startPoint x: 319, startPoint y: 63, endPoint x: 271, endPoint y: 68, distance: 48.3
click at [271, 68] on div "Ticket #: 35509 ******* 25 Warren Ave, Oshawa, Ontario L1J 4E9, Canada" at bounding box center [346, 93] width 246 height 74
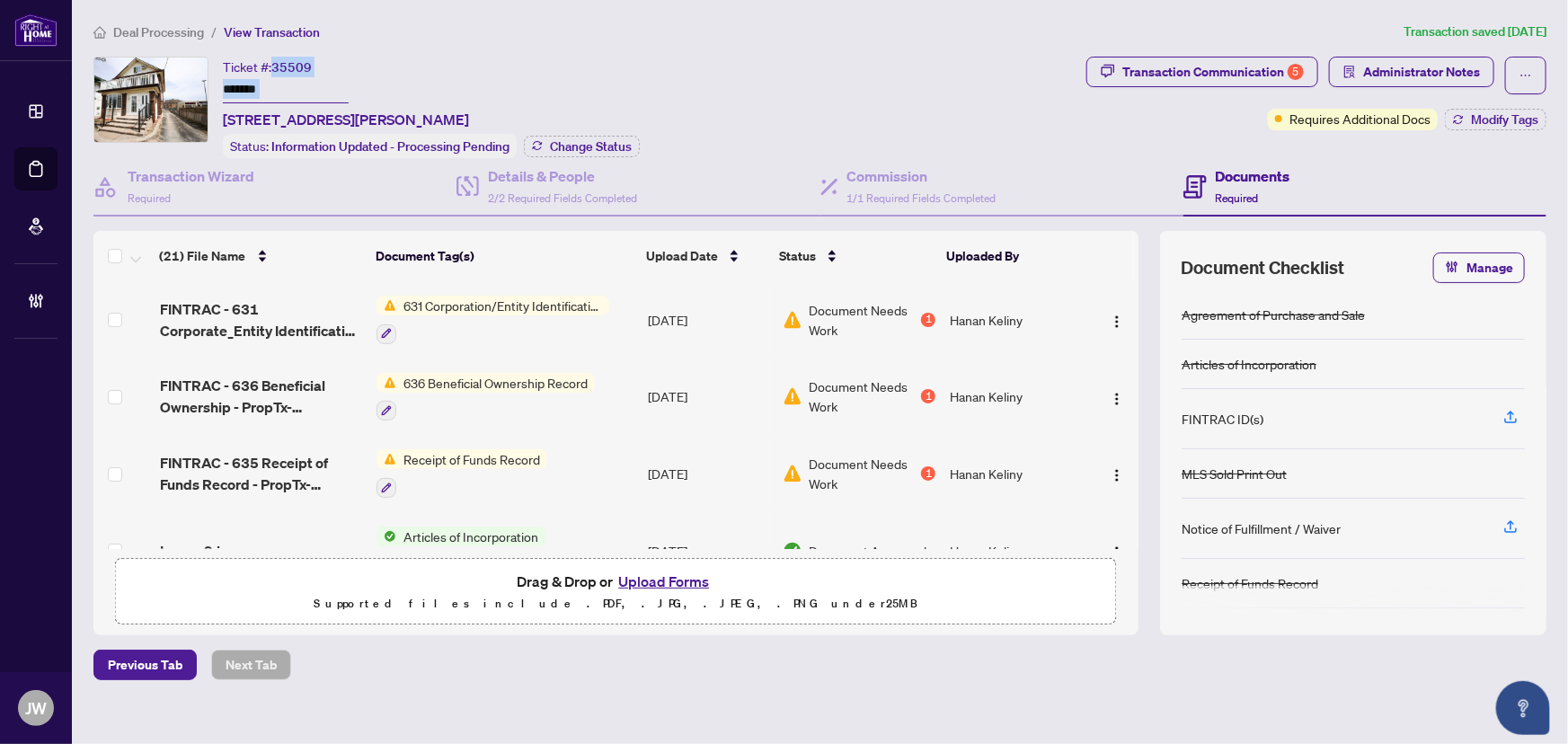
click at [318, 68] on div "Ticket #: 35509 ******* 25 Warren Ave, Oshawa, Ontario L1J 4E9, Canada" at bounding box center [346, 93] width 246 height 74
click at [319, 69] on div "Ticket #: 35509 ******* 25 Warren Ave, Oshawa, Ontario L1J 4E9, Canada" at bounding box center [346, 93] width 246 height 74
click at [316, 61] on div "Ticket #: 35509 ******* 25 Warren Ave, Oshawa, Ontario L1J 4E9, Canada" at bounding box center [346, 93] width 246 height 74
drag, startPoint x: 316, startPoint y: 65, endPoint x: 274, endPoint y: 64, distance: 42.0
click at [274, 64] on div "Ticket #: 35509 ******* 25 Warren Ave, Oshawa, Ontario L1J 4E9, Canada" at bounding box center [346, 93] width 246 height 74
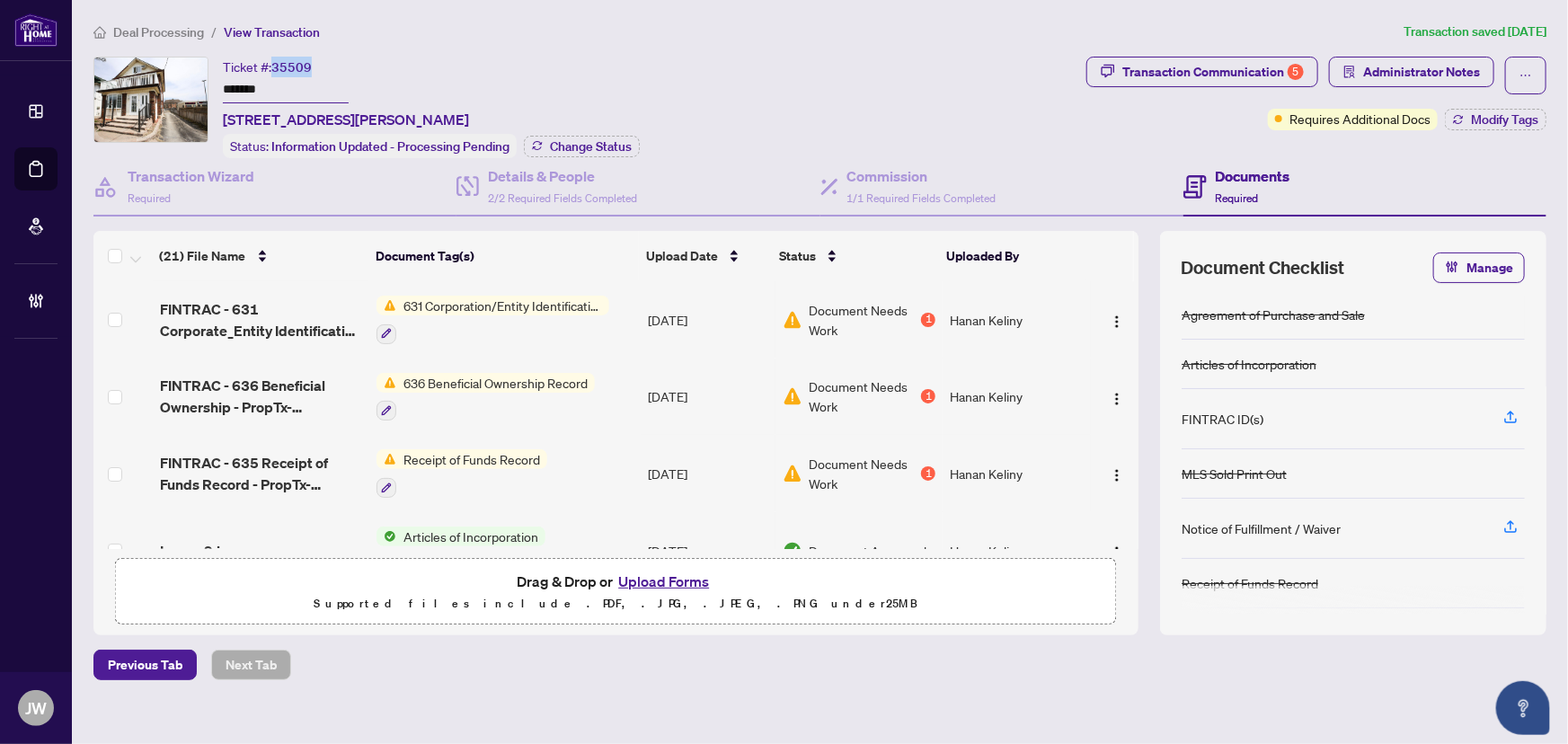
copy span "35509"
drag, startPoint x: 279, startPoint y: 88, endPoint x: 221, endPoint y: 90, distance: 58.0
click at [221, 90] on div "Ticket #: 35509 ******* 25 Warren Ave, Oshawa, Ontario L1J 4E9, Canada Status: …" at bounding box center [586, 107] width 986 height 101
click at [565, 185] on div "Details & People 2/2 Required Fields Completed" at bounding box center [562, 186] width 149 height 42
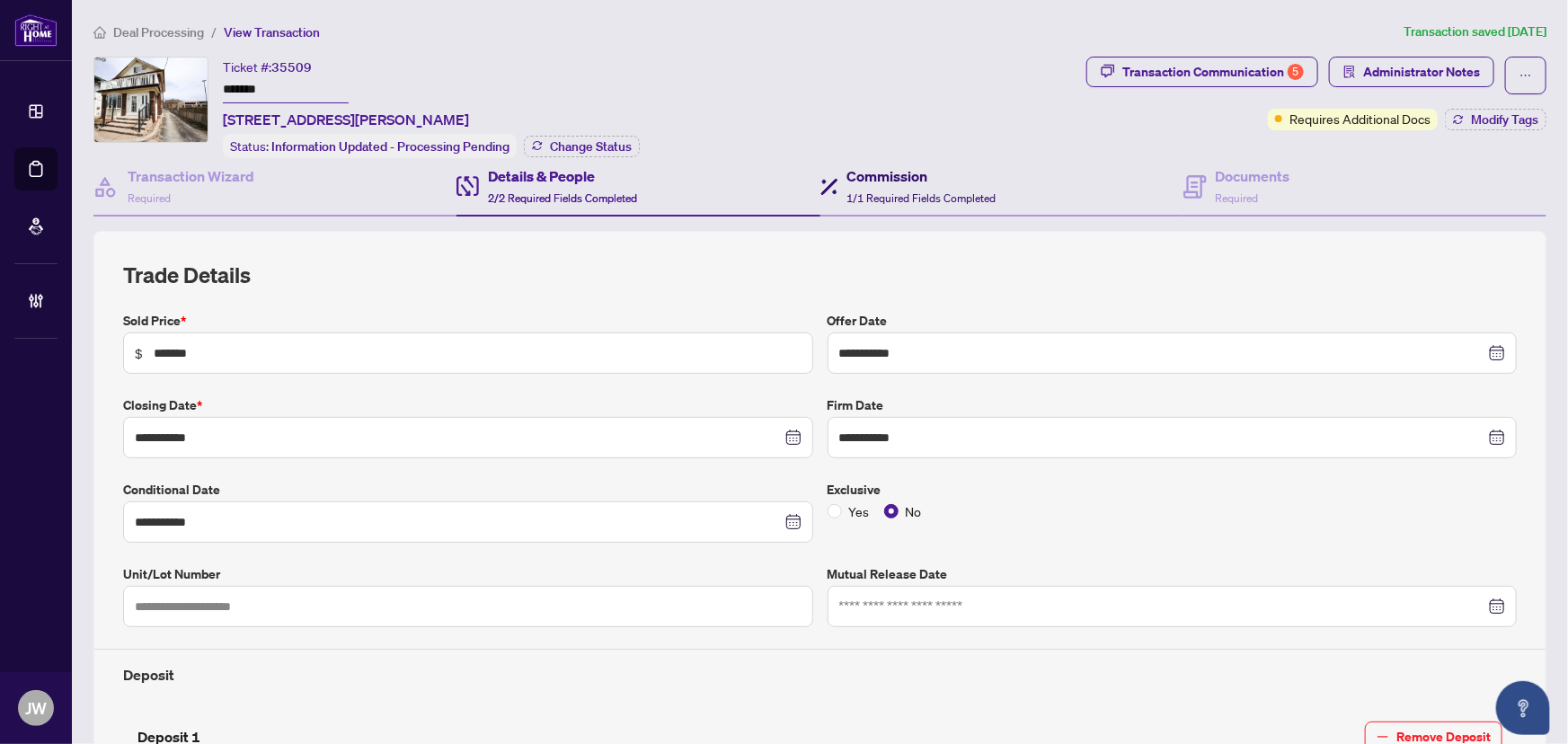
click at [883, 186] on div "Commission 1/1 Required Fields Completed" at bounding box center [922, 186] width 149 height 42
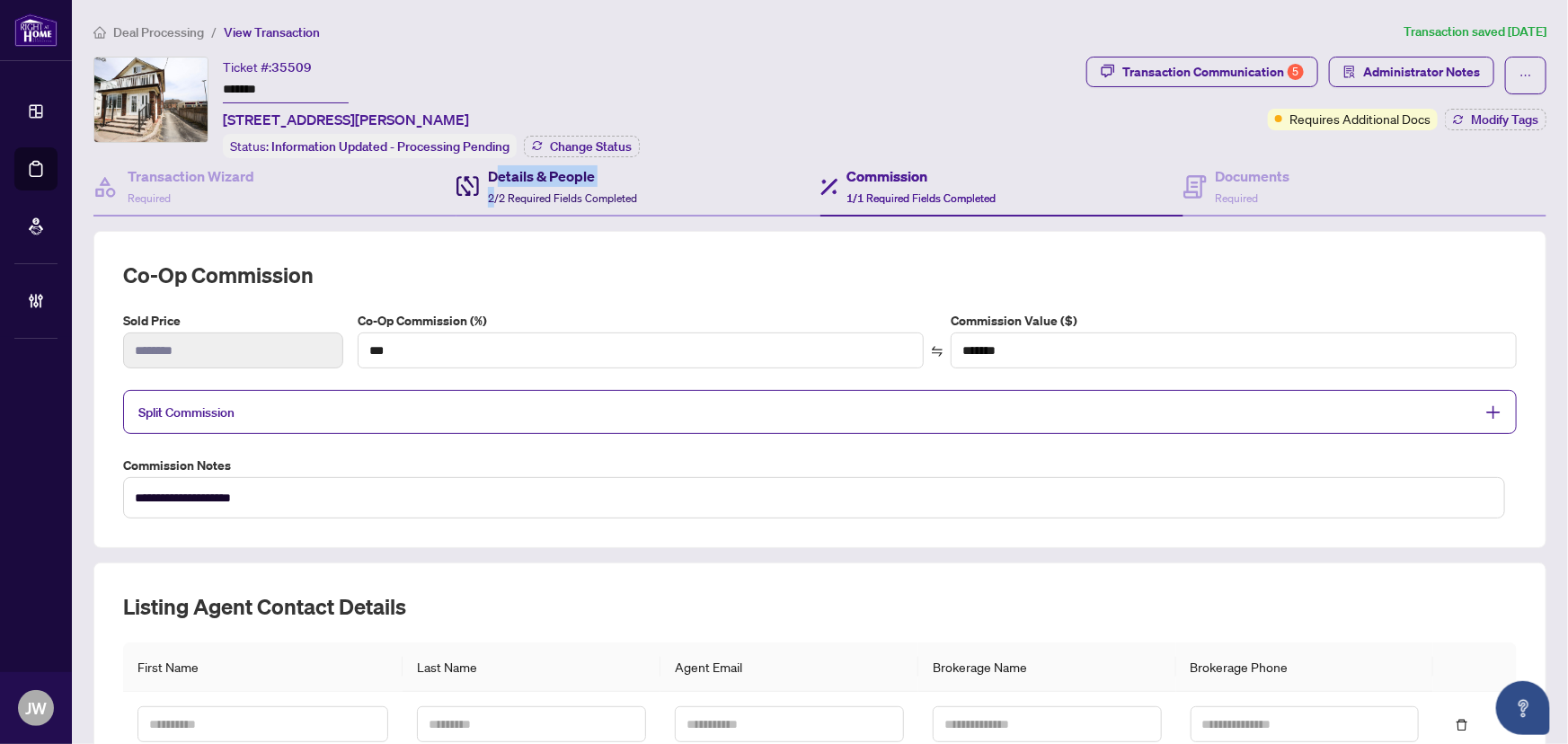
click at [492, 184] on div "Details & People 2/2 Required Fields Completed" at bounding box center [562, 186] width 149 height 42
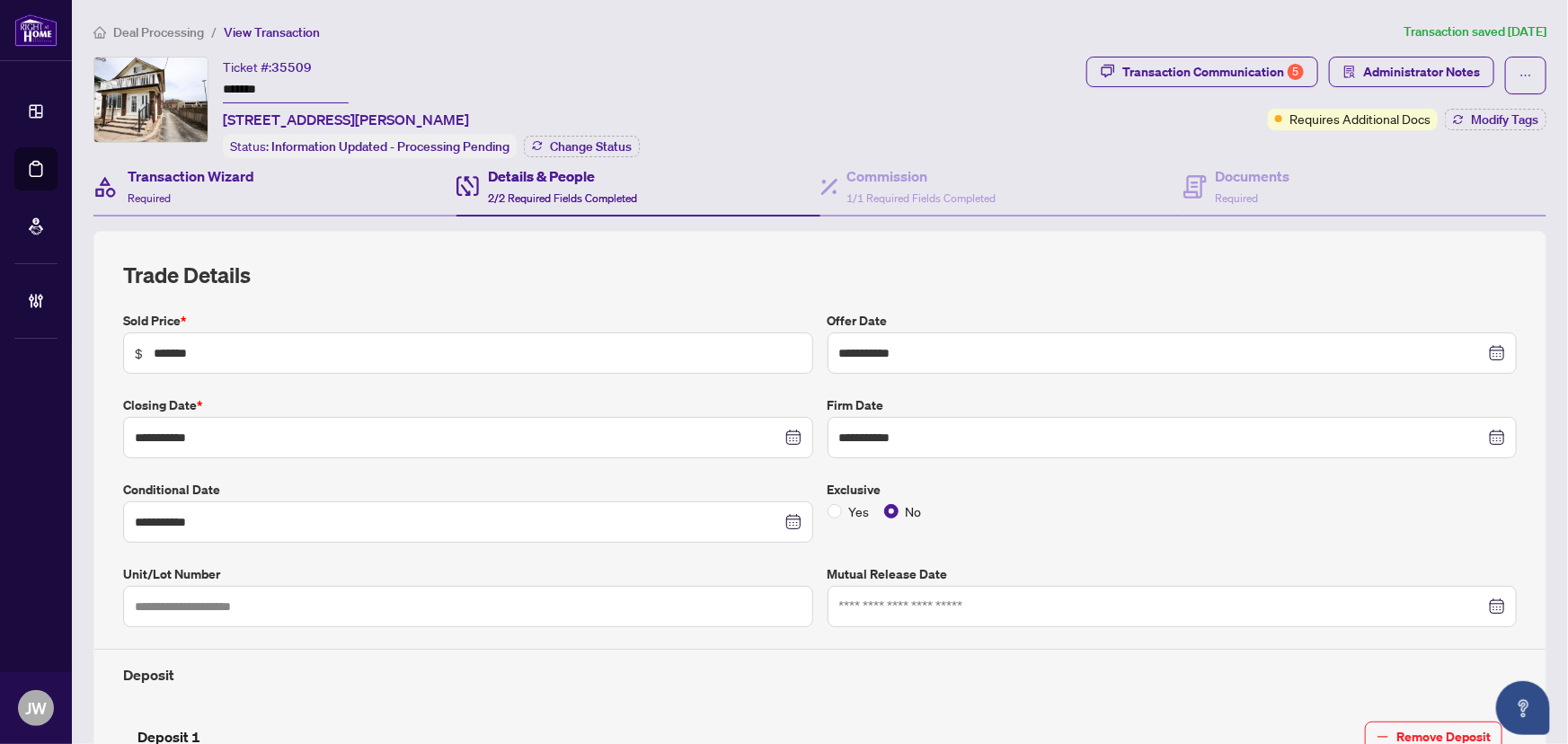
click at [163, 204] on div "Transaction Wizard Required" at bounding box center [274, 187] width 363 height 58
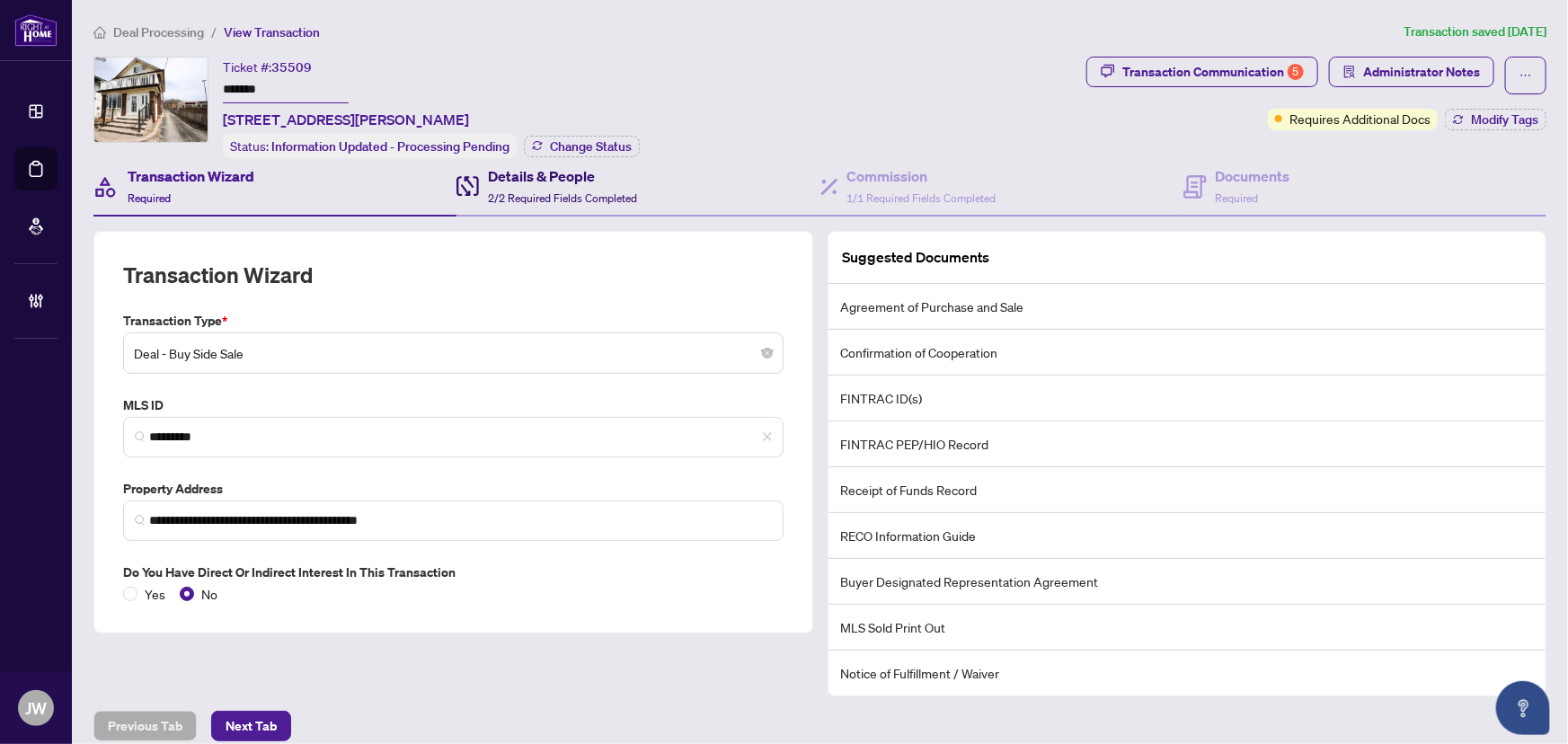
click at [512, 197] on span "2/2 Required Fields Completed" at bounding box center [562, 197] width 149 height 14
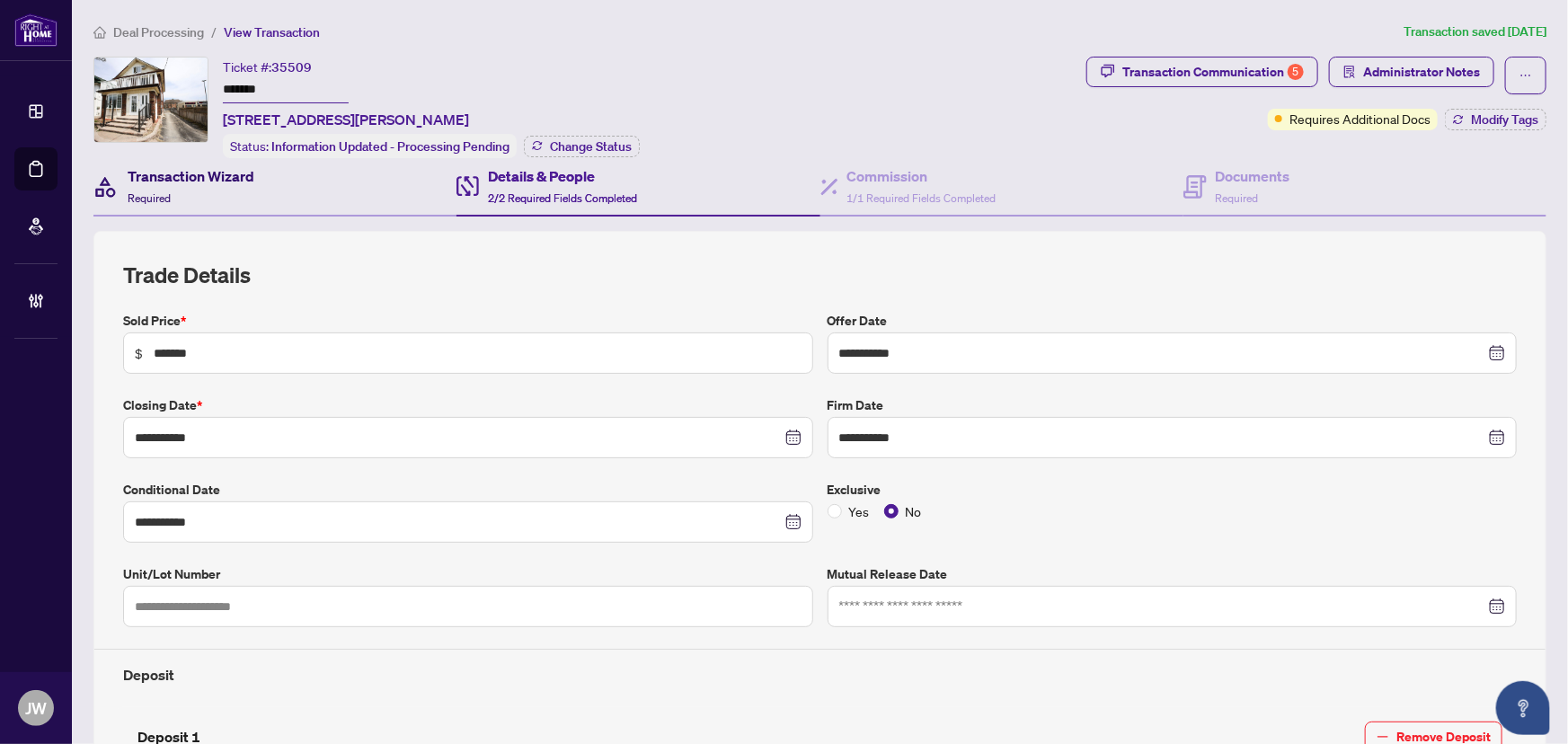
click at [154, 195] on span "Required" at bounding box center [149, 197] width 43 height 14
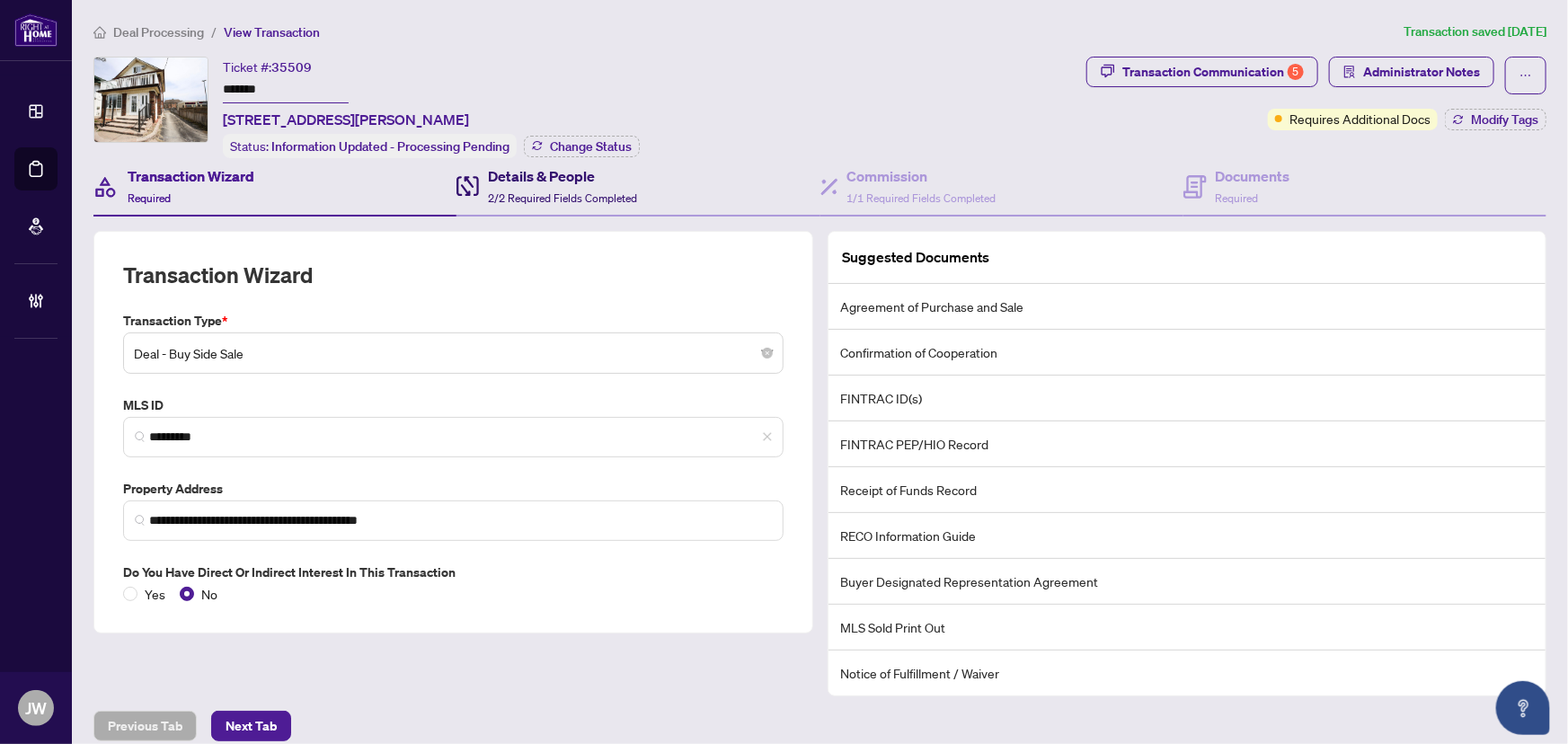
click at [559, 192] on span "2/2 Required Fields Completed" at bounding box center [562, 197] width 149 height 14
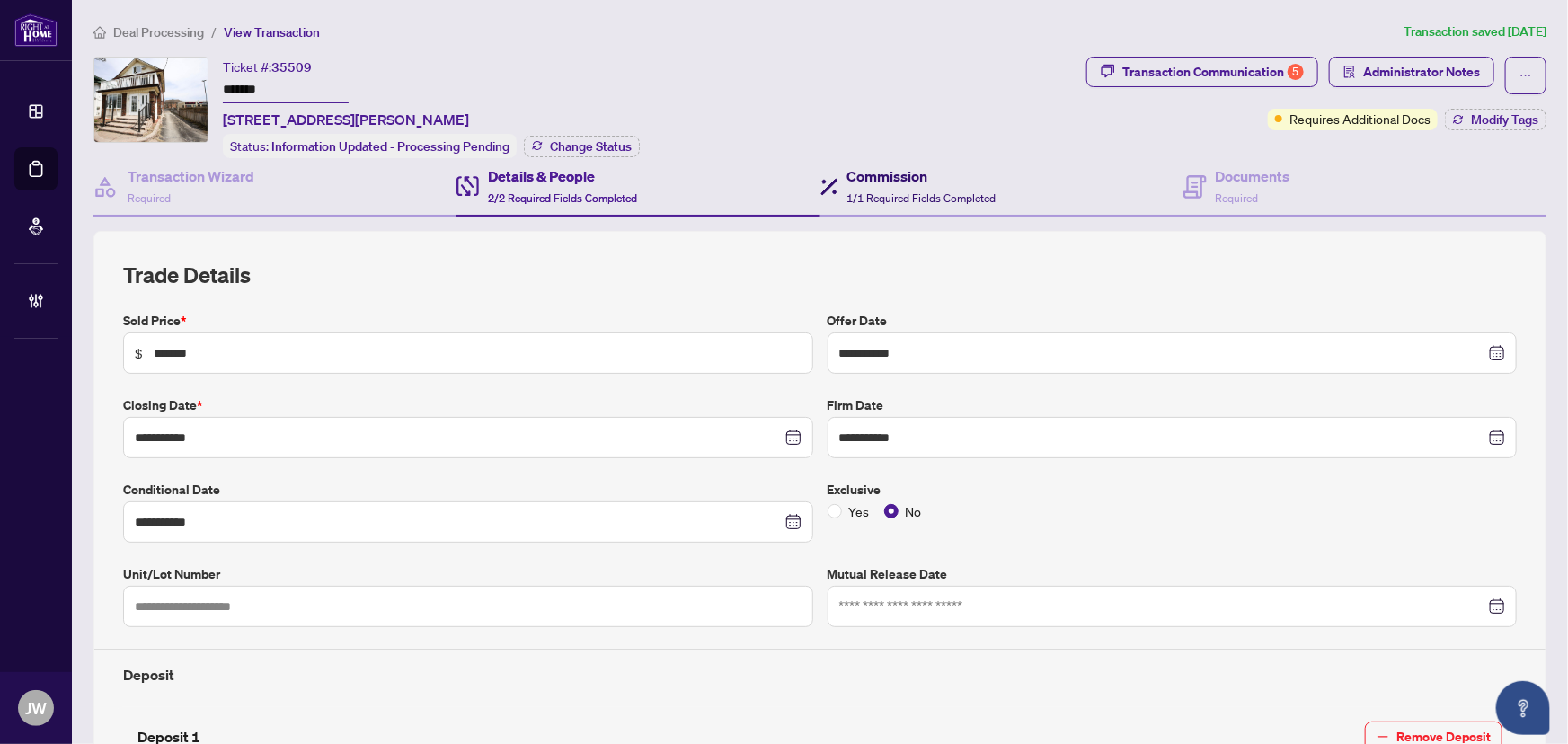
click at [935, 173] on h4 "Commission" at bounding box center [922, 176] width 149 height 22
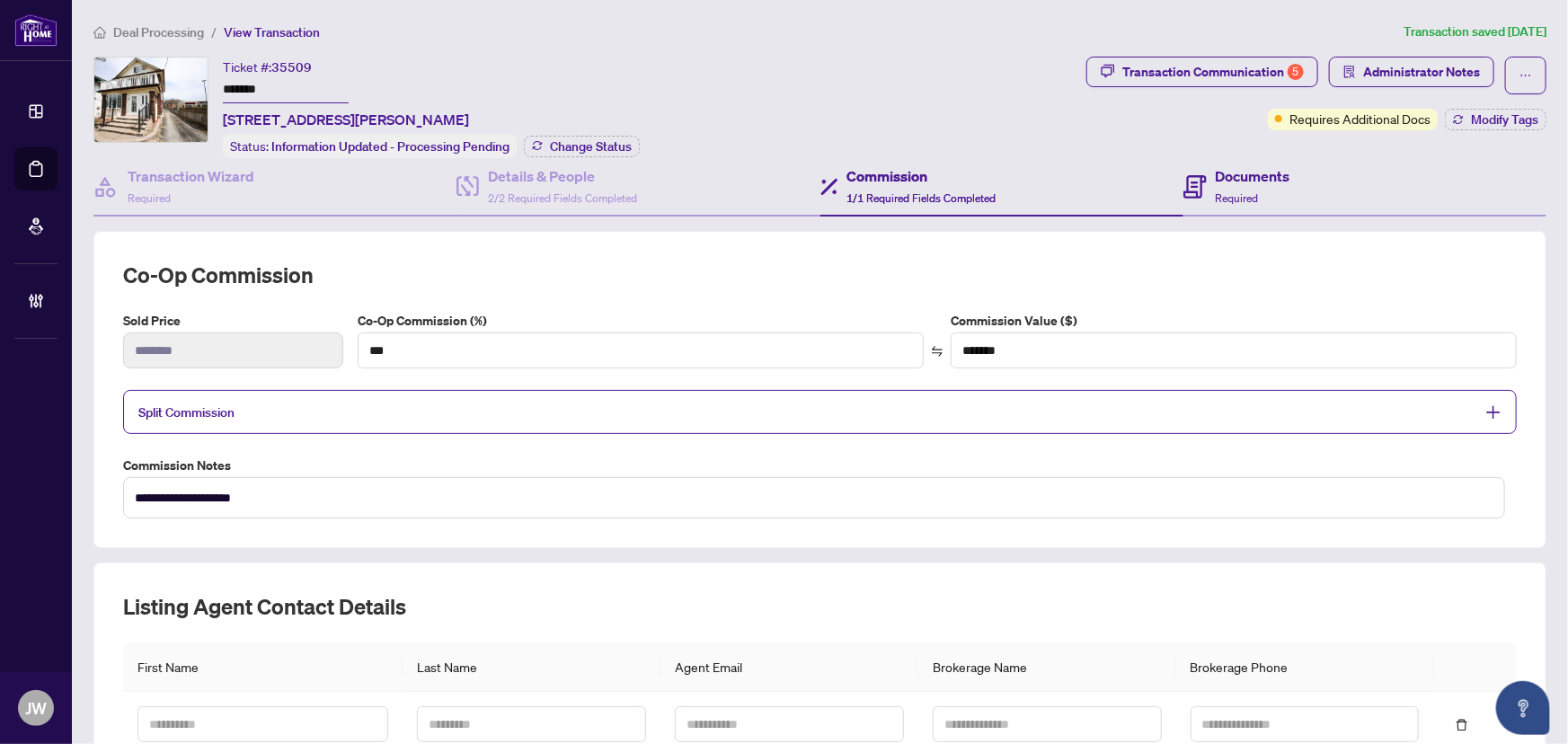
click at [1292, 192] on div "Documents Required" at bounding box center [1365, 187] width 363 height 58
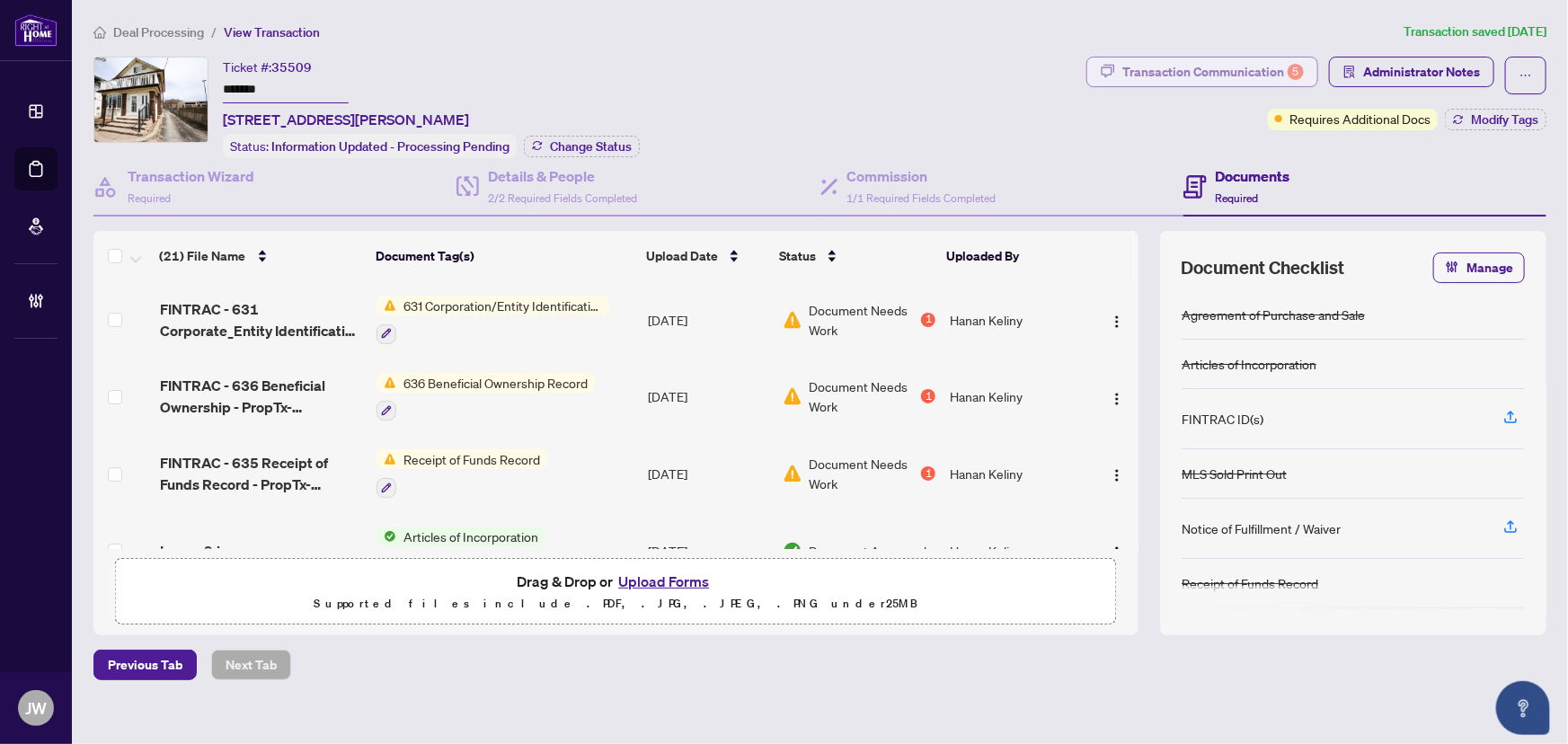
click at [1184, 67] on div "Transaction Communication 5" at bounding box center [1213, 71] width 182 height 28
type textarea "**********"
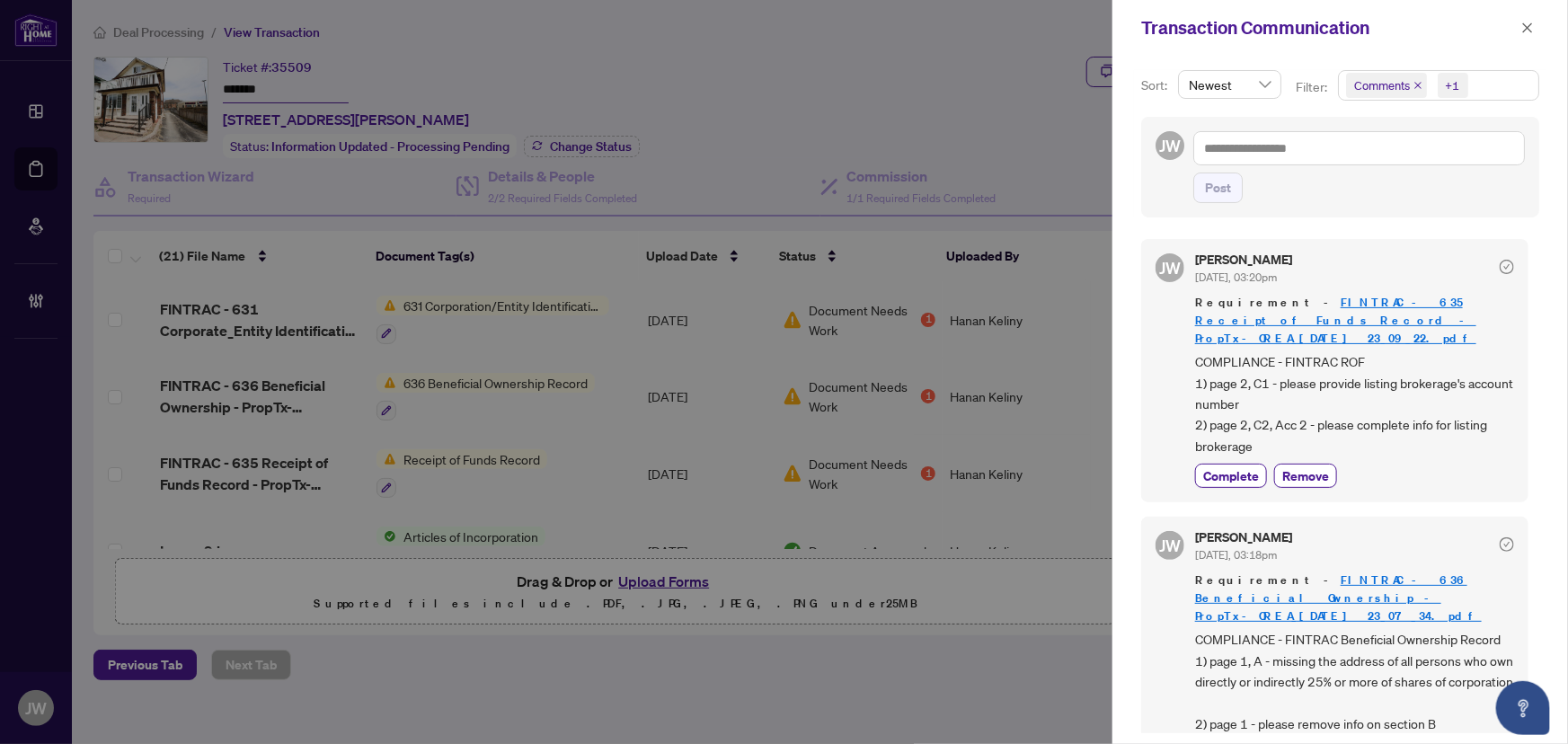
click at [1302, 296] on link "FINTRAC - 635 Receipt of Funds Record - PropTx-OREA_2025-07-28 23_09_22.pdf" at bounding box center [1336, 320] width 282 height 51
click at [933, 656] on div at bounding box center [784, 372] width 1568 height 744
click at [1530, 16] on span "button" at bounding box center [1528, 27] width 13 height 28
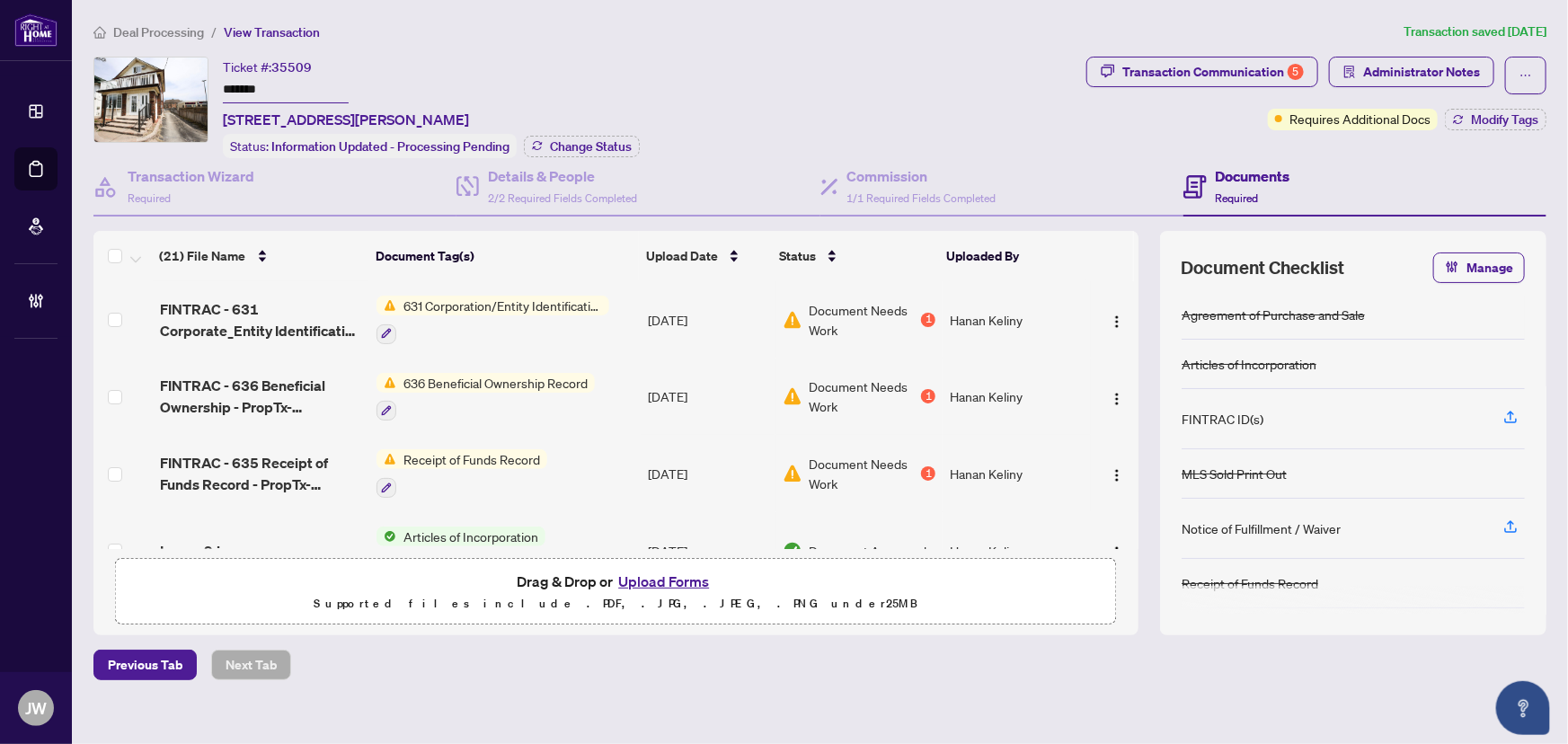
click at [171, 27] on span "Deal Processing" at bounding box center [158, 33] width 91 height 16
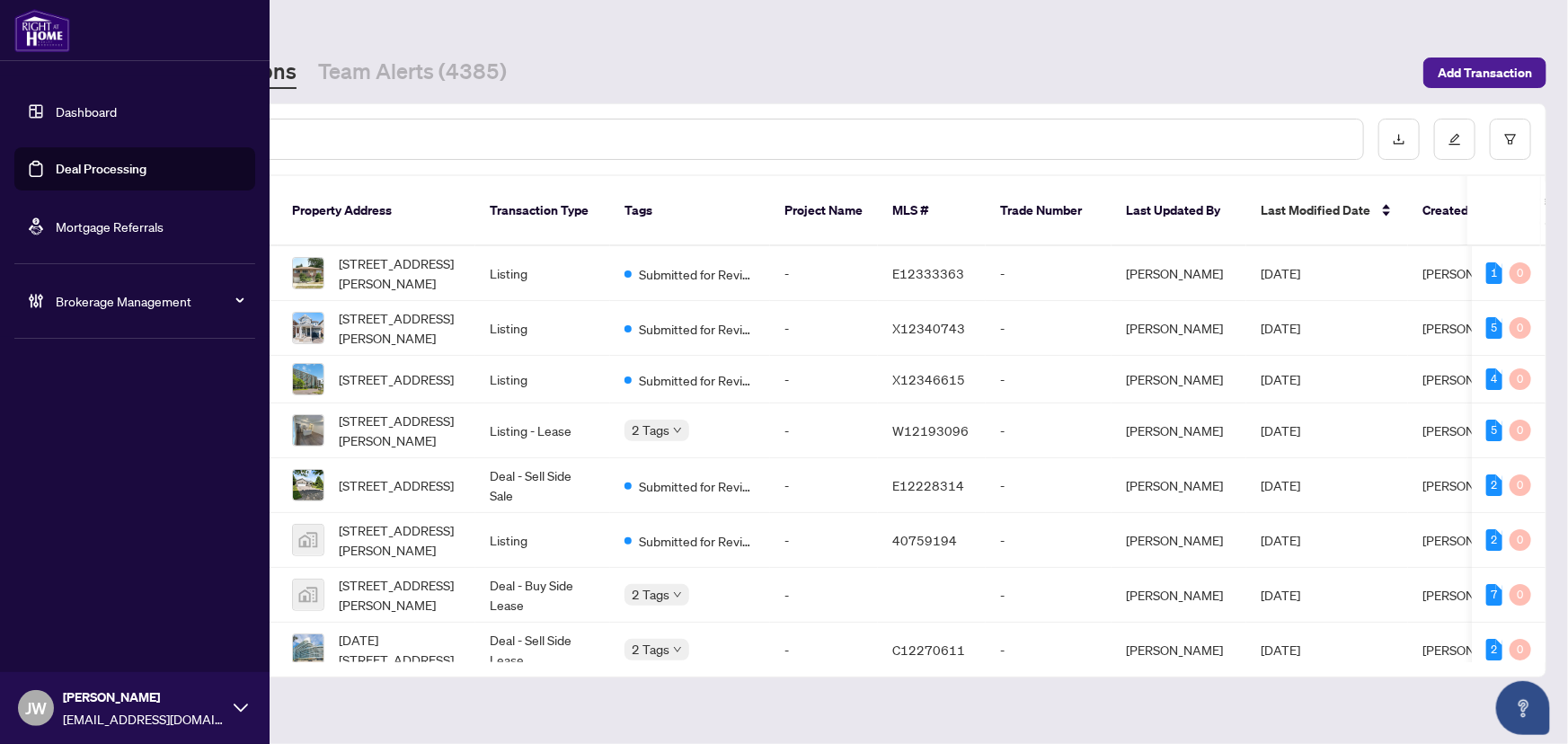
click at [48, 303] on div "Brokerage Management" at bounding box center [134, 301] width 240 height 43
click at [90, 437] on link "Manage Agents" at bounding box center [81, 430] width 89 height 16
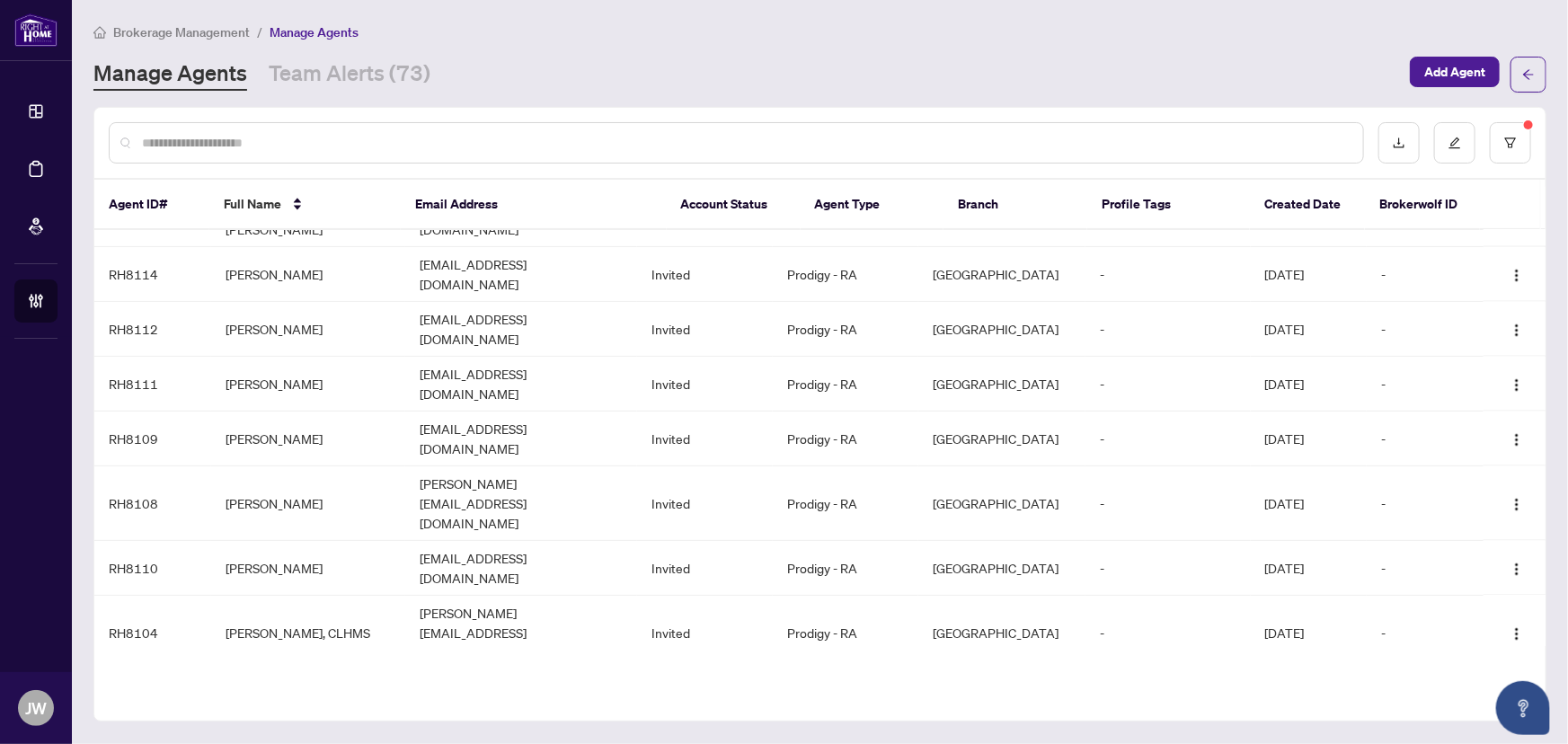
scroll to position [1679, 0]
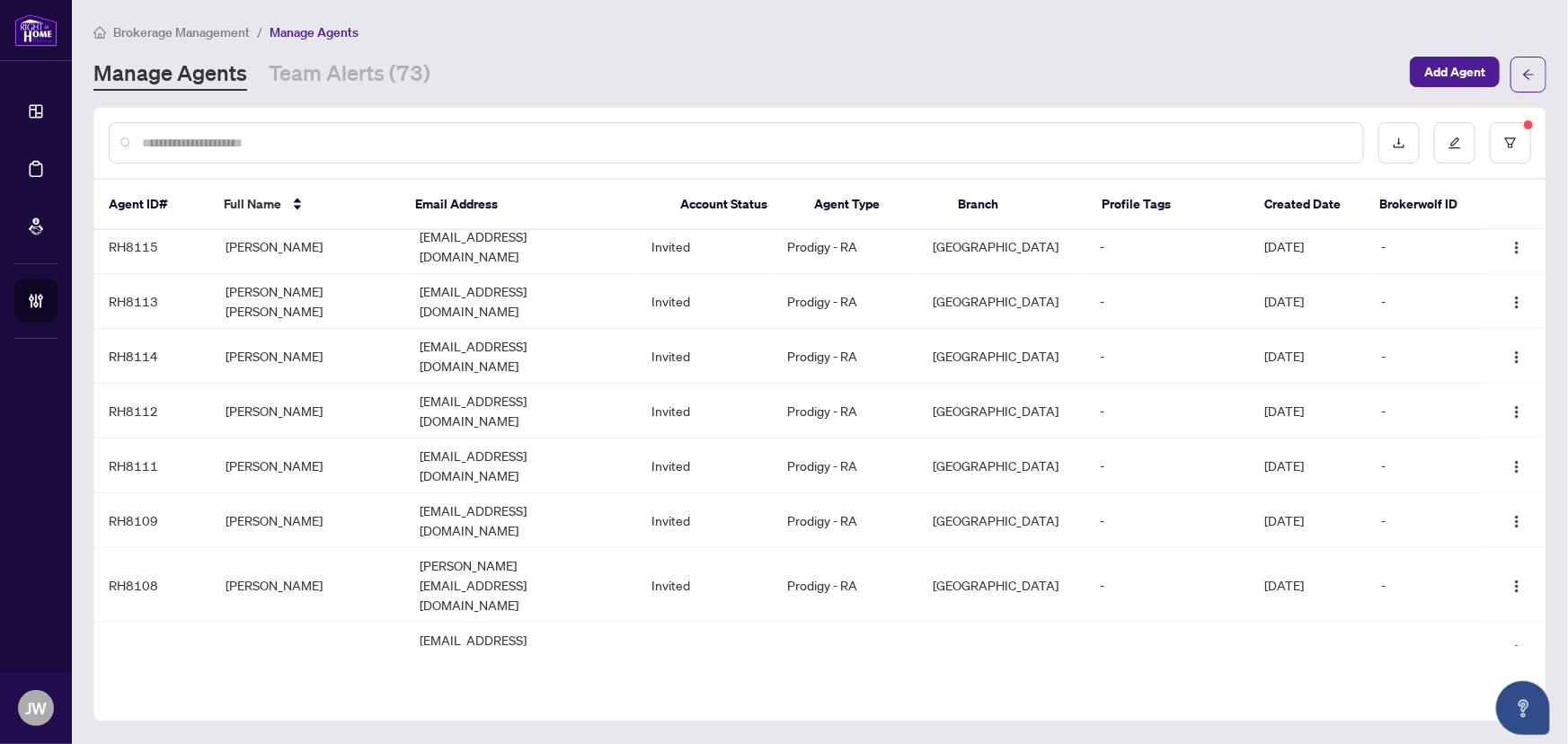
click at [197, 142] on input "text" at bounding box center [745, 143] width 1207 height 20
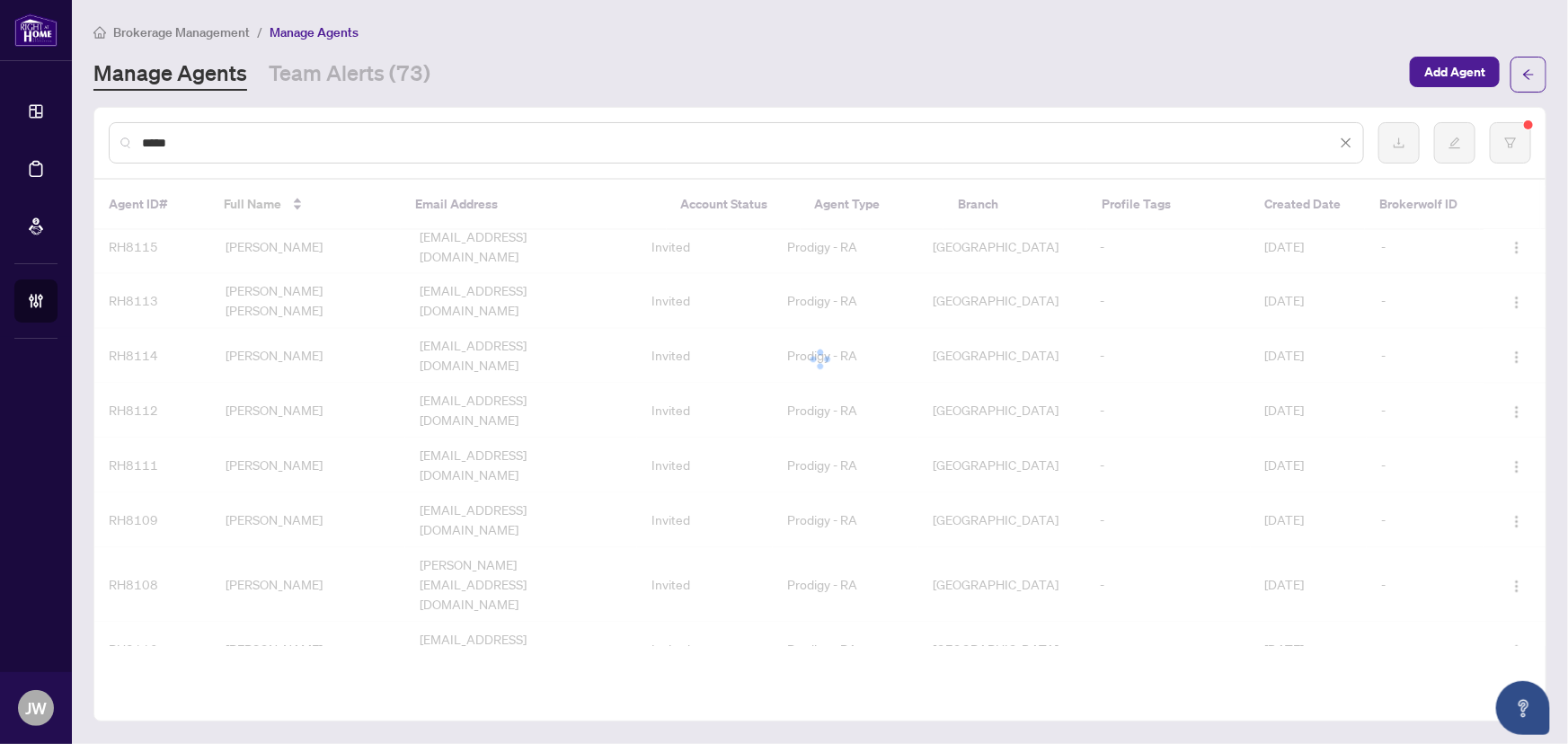
scroll to position [0, 0]
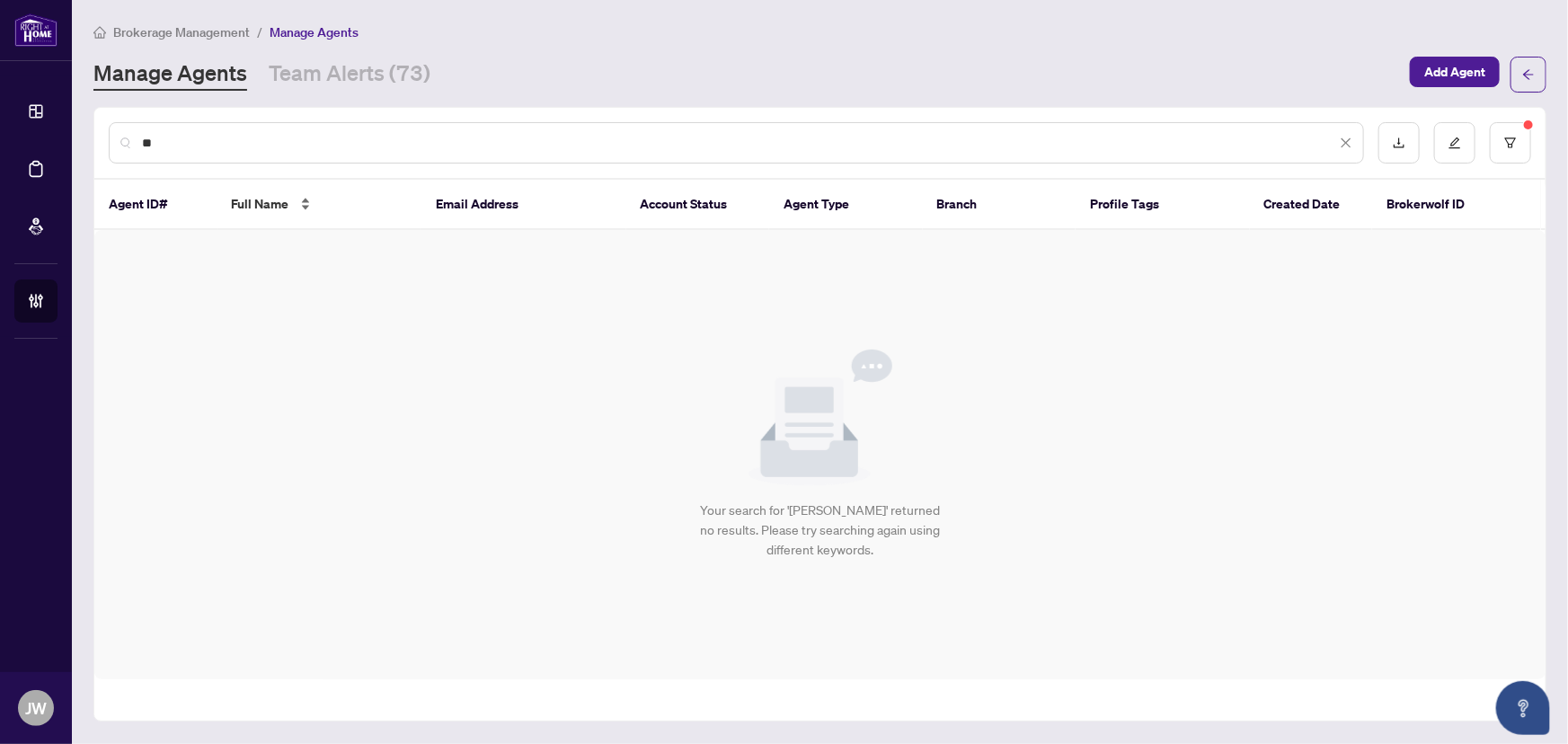
type input "*"
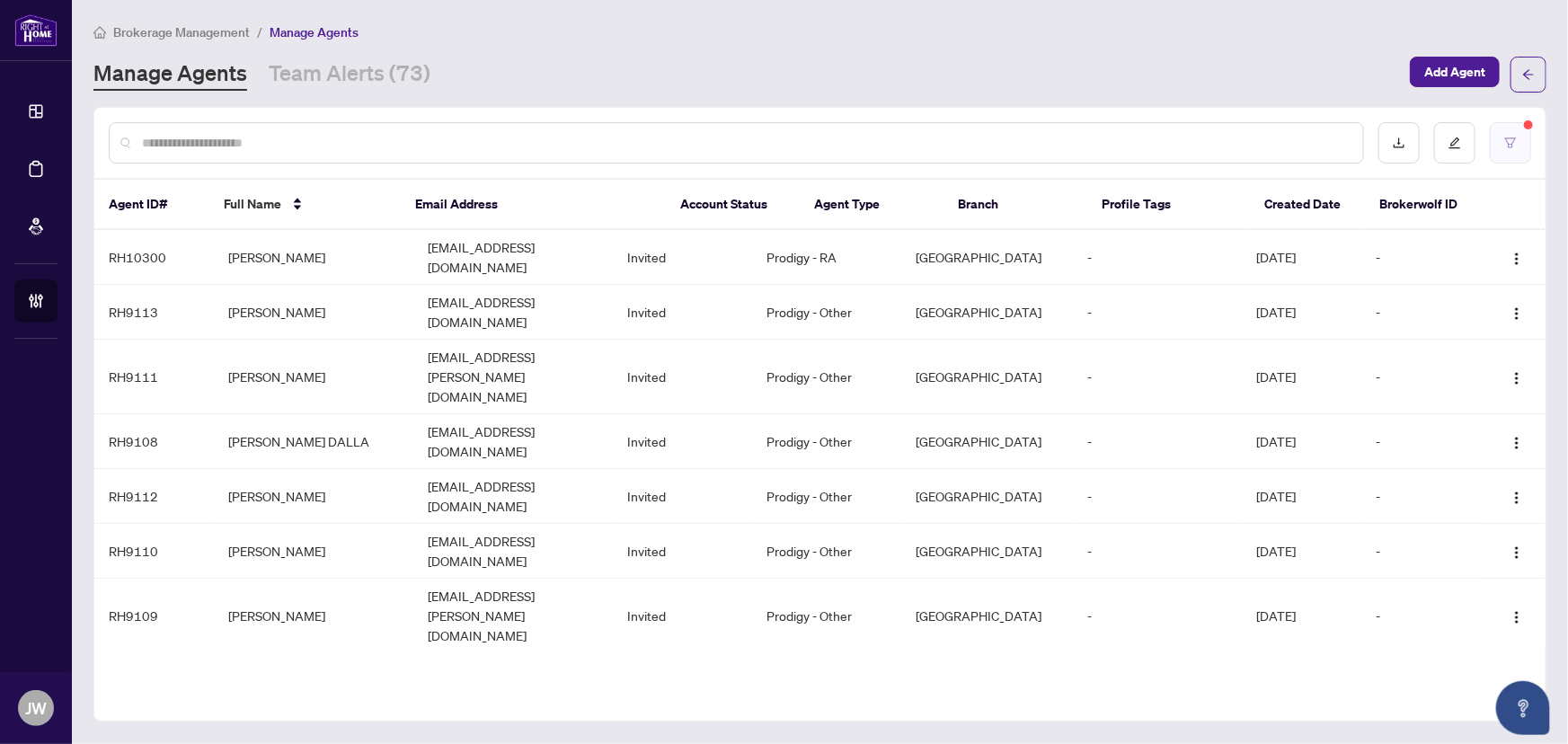
click at [1501, 148] on button "button" at bounding box center [1510, 143] width 41 height 41
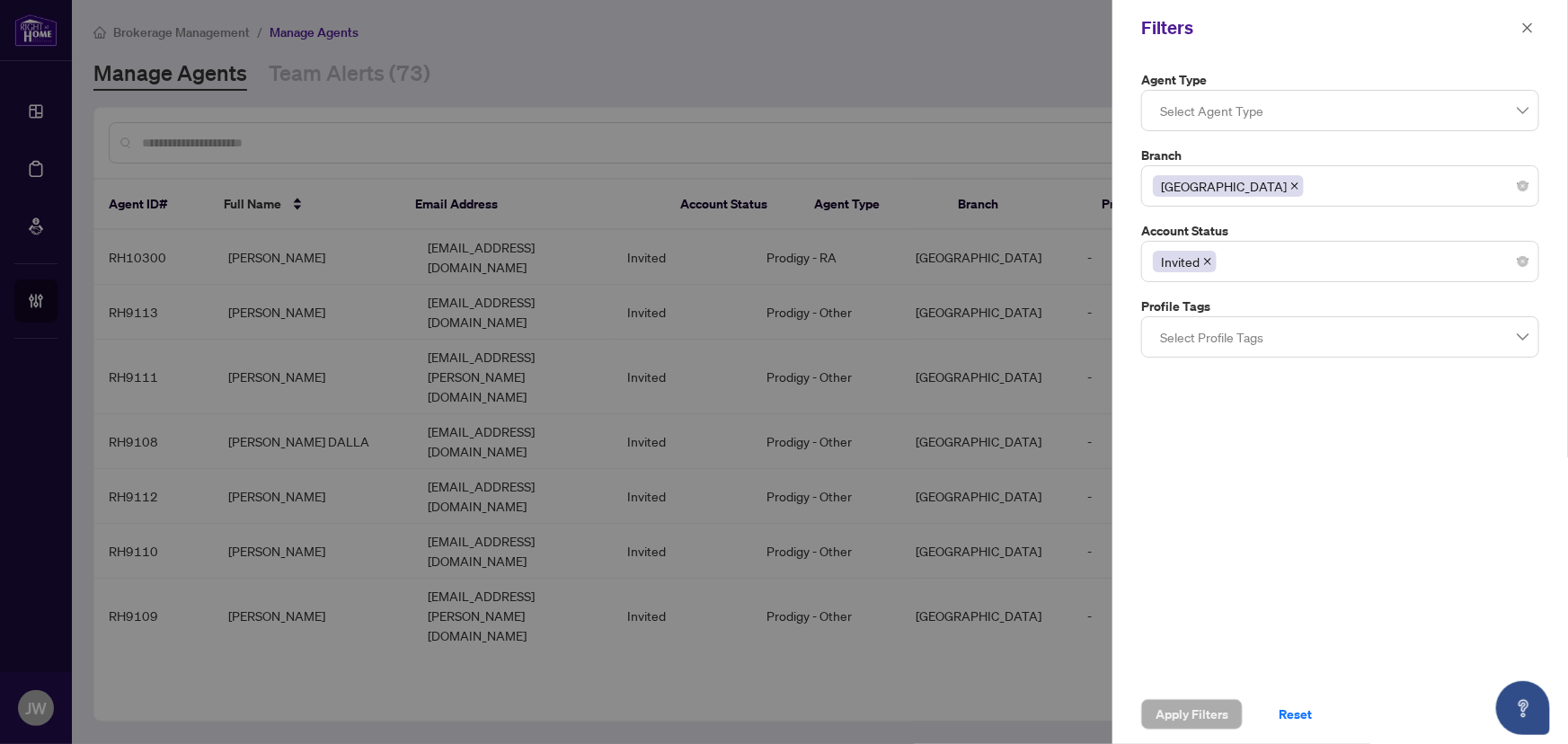
click at [1207, 257] on icon "close" at bounding box center [1208, 261] width 9 height 9
click at [1197, 710] on span "Apply Filters" at bounding box center [1192, 714] width 73 height 28
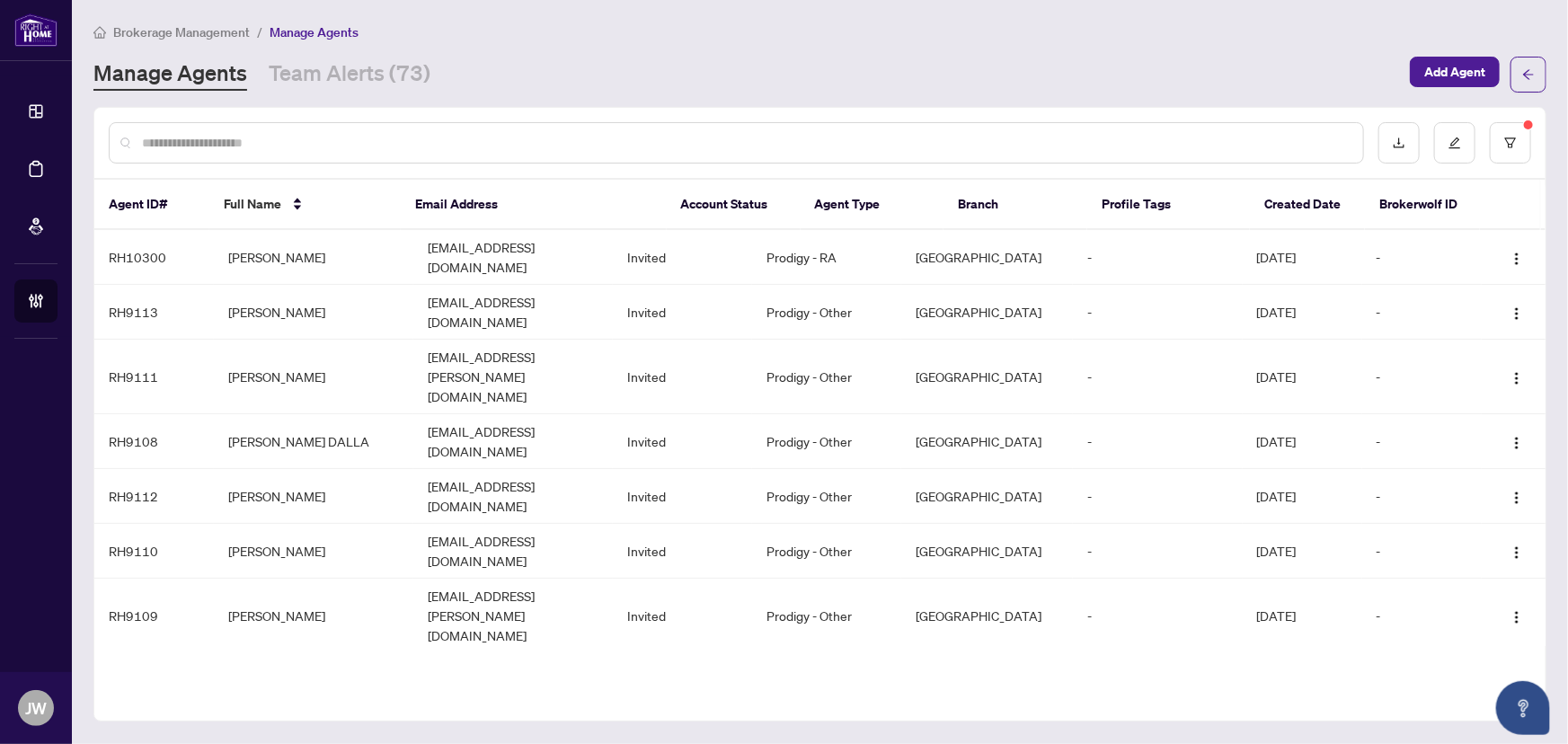
click at [194, 134] on input "text" at bounding box center [745, 143] width 1207 height 20
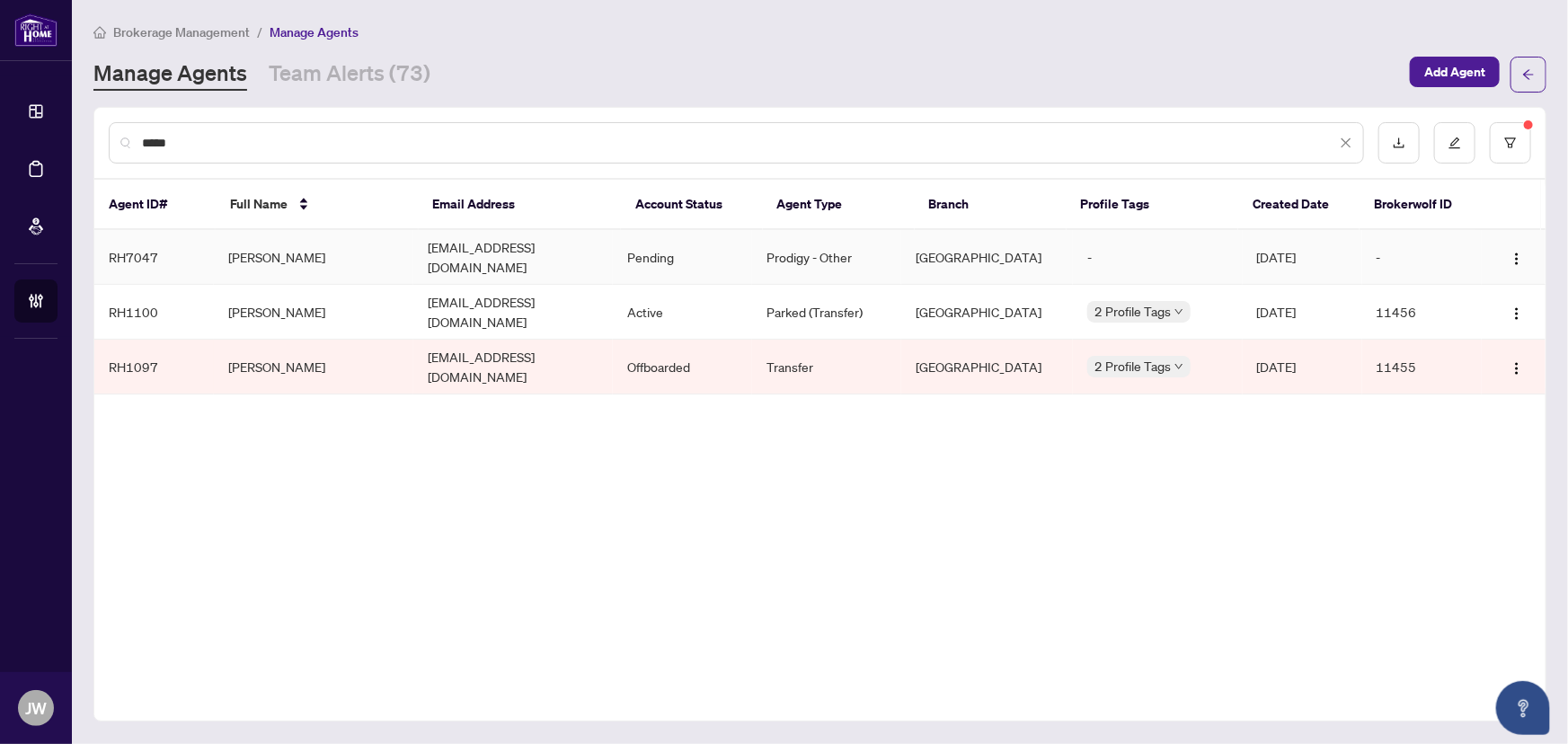
type input "*****"
click at [274, 246] on td "[PERSON_NAME]" at bounding box center [314, 258] width 199 height 55
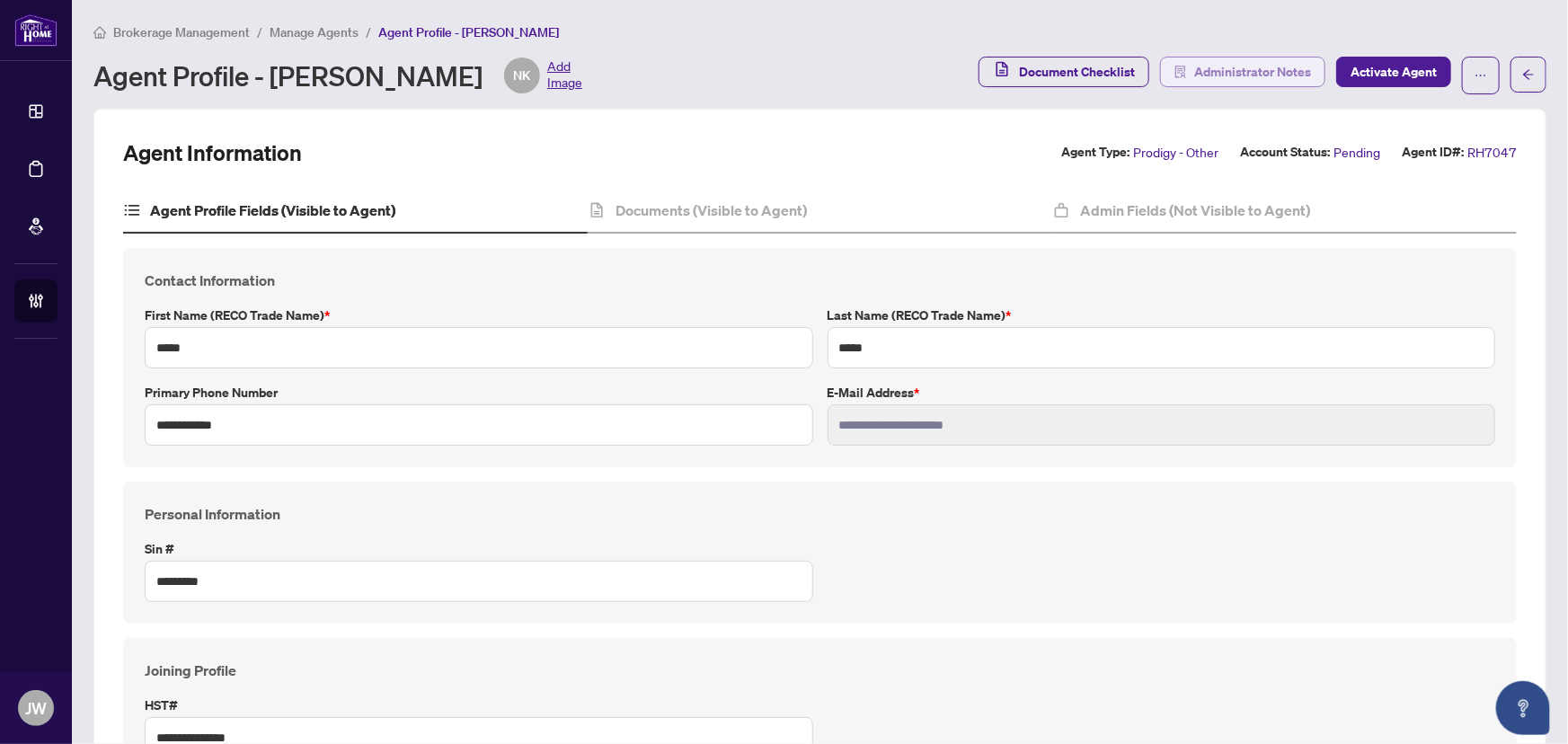
click at [1221, 73] on span "Administrator Notes" at bounding box center [1253, 71] width 117 height 28
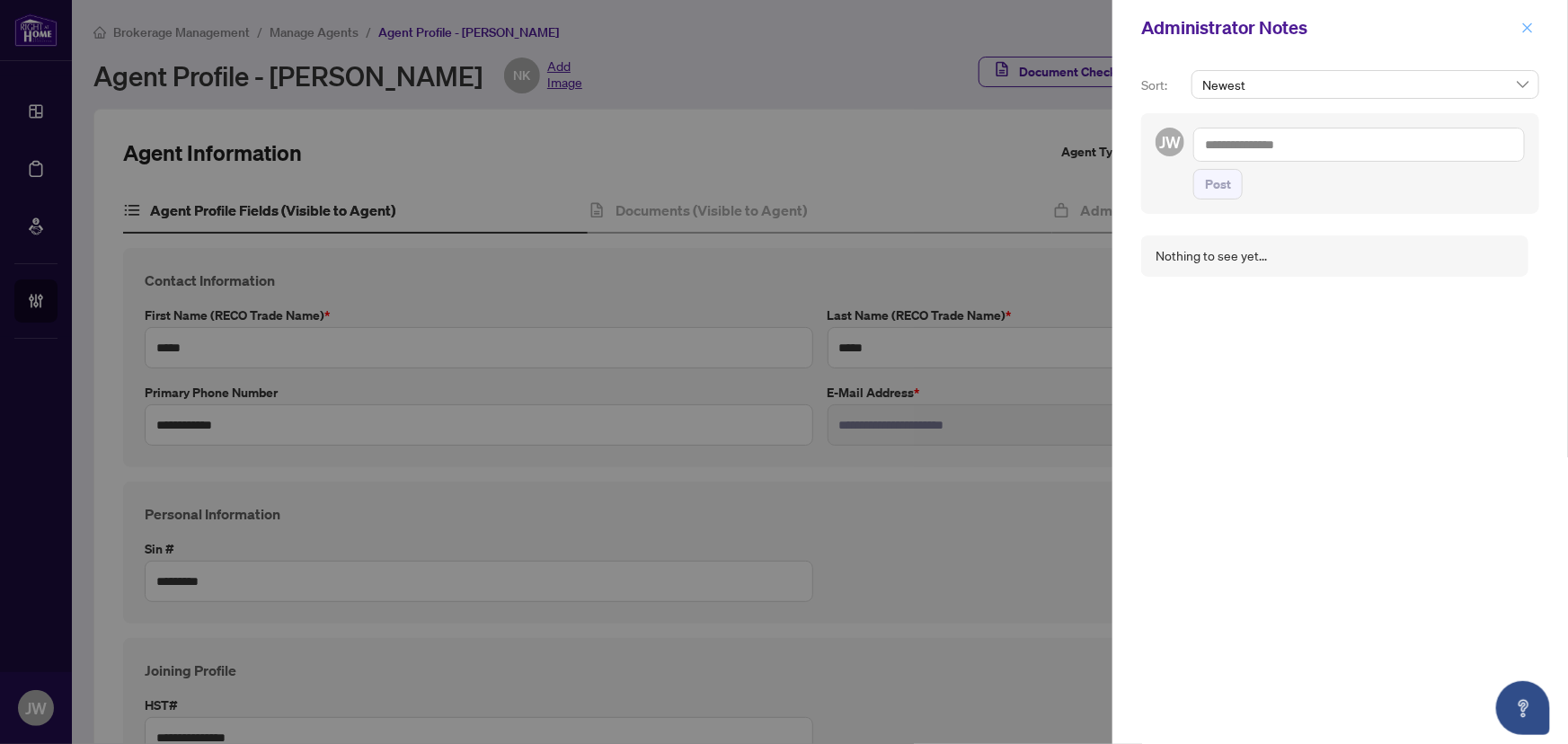
click at [1531, 27] on icon "close" at bounding box center [1528, 28] width 13 height 13
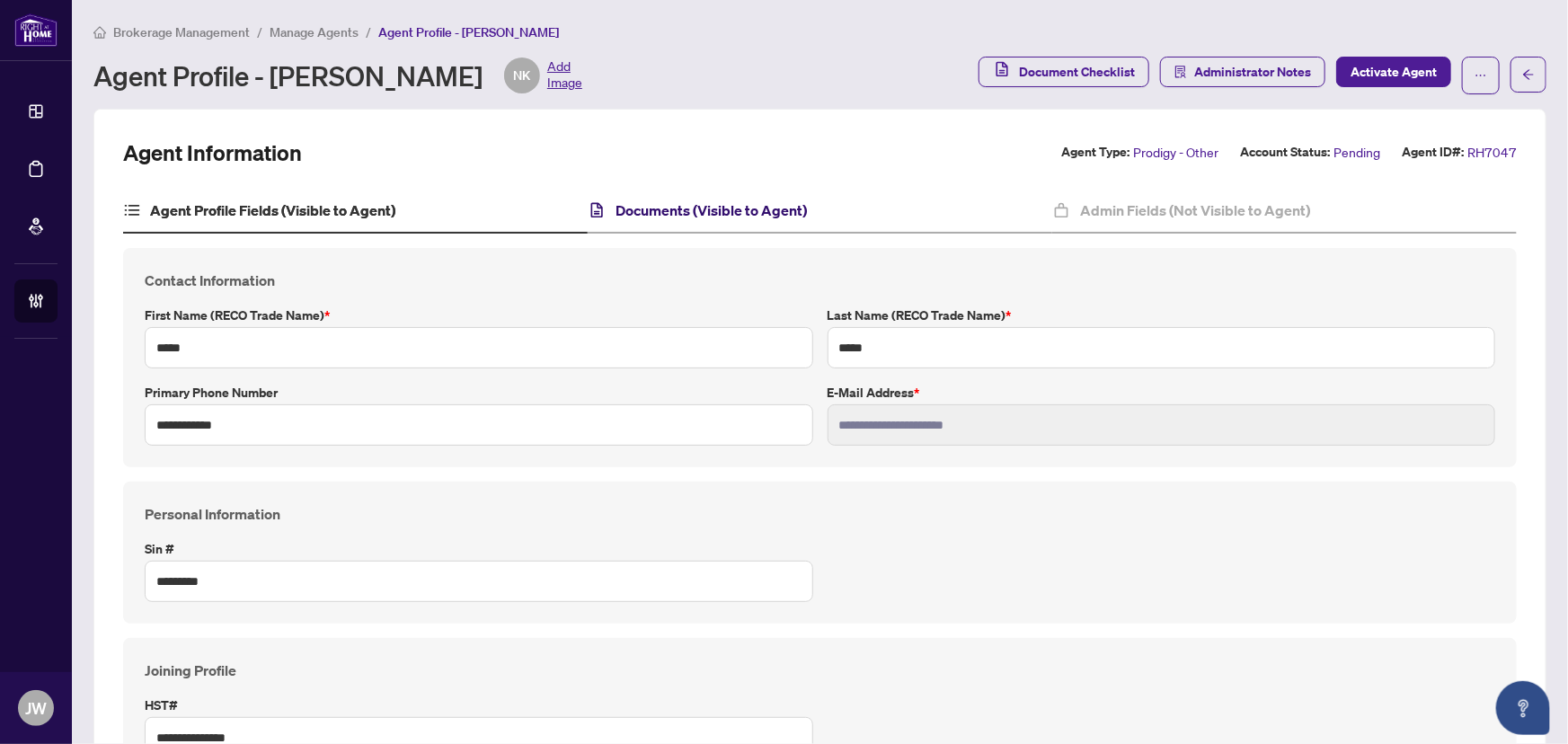
click at [650, 203] on h4 "Documents (Visible to Agent)" at bounding box center [710, 210] width 191 height 22
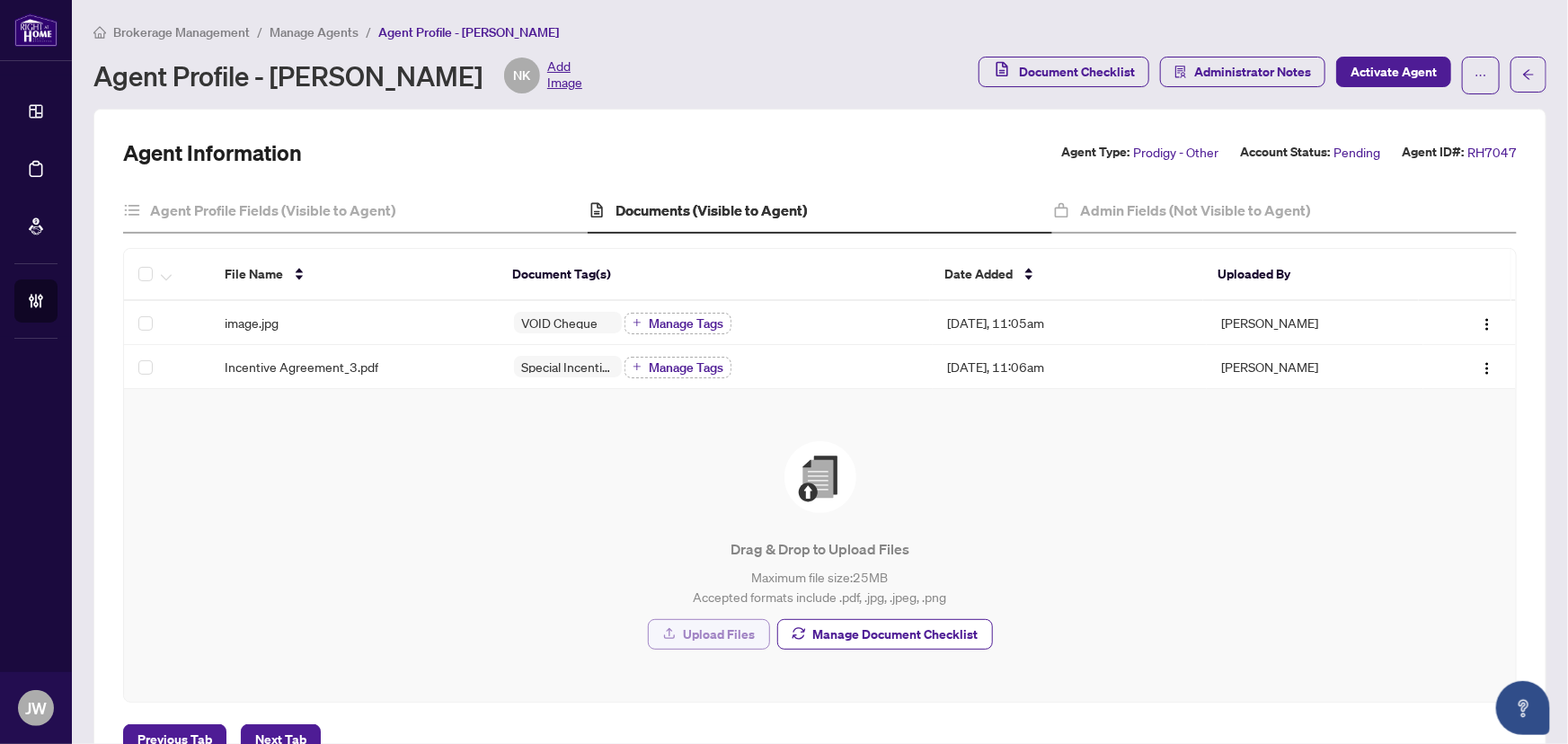
click at [697, 638] on span "Upload Files" at bounding box center [720, 633] width 72 height 28
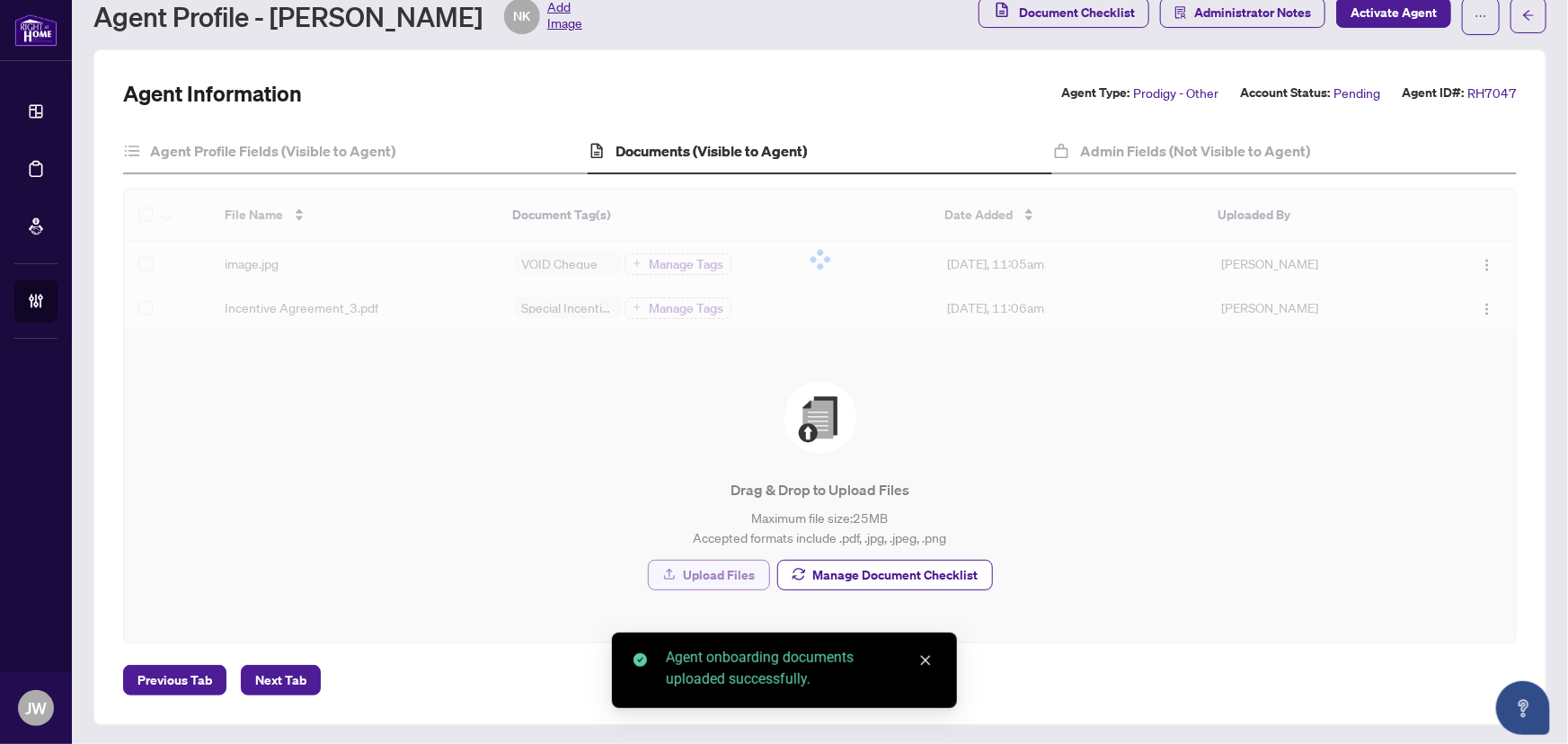
scroll to position [114, 0]
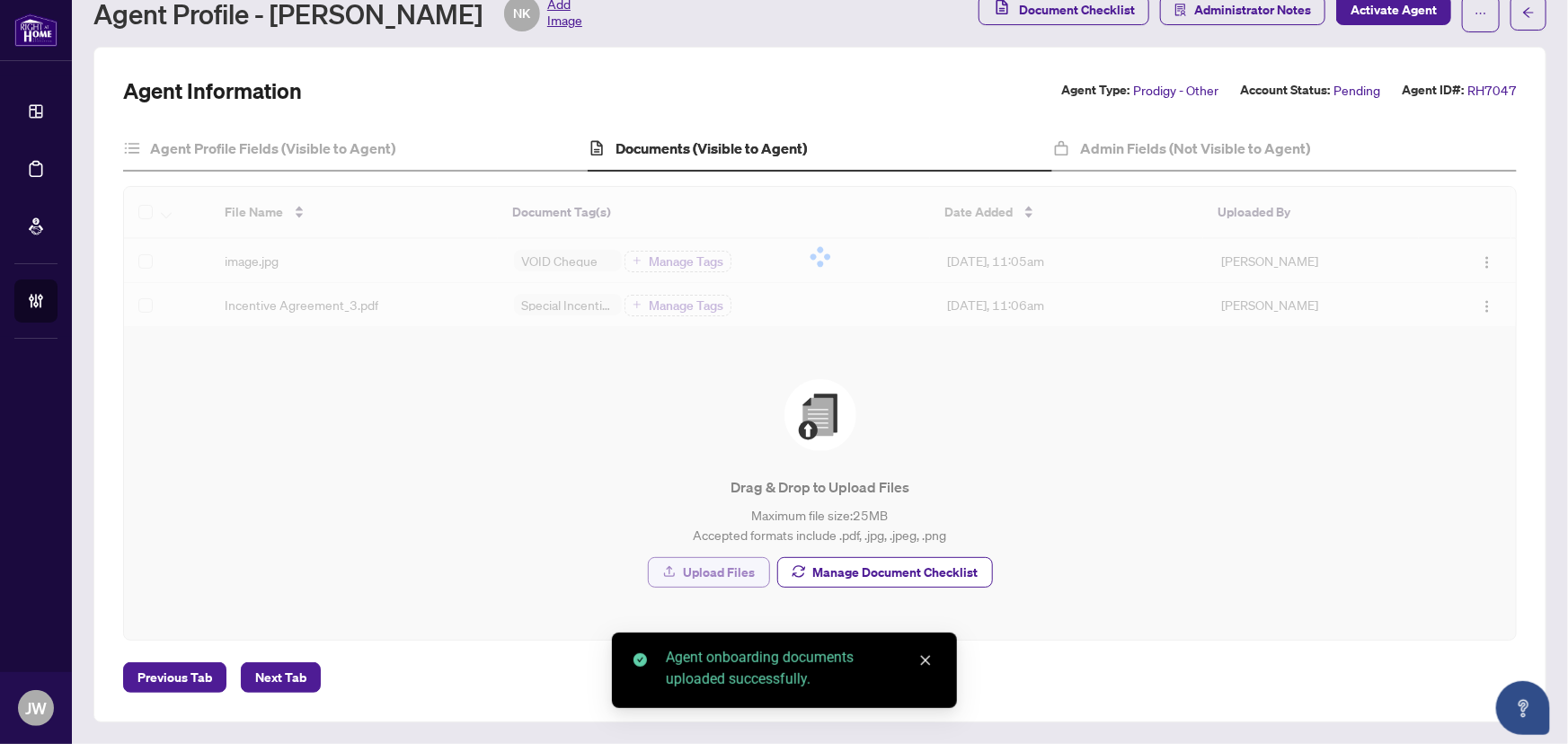
click at [702, 569] on span "Upload Files" at bounding box center [720, 571] width 72 height 28
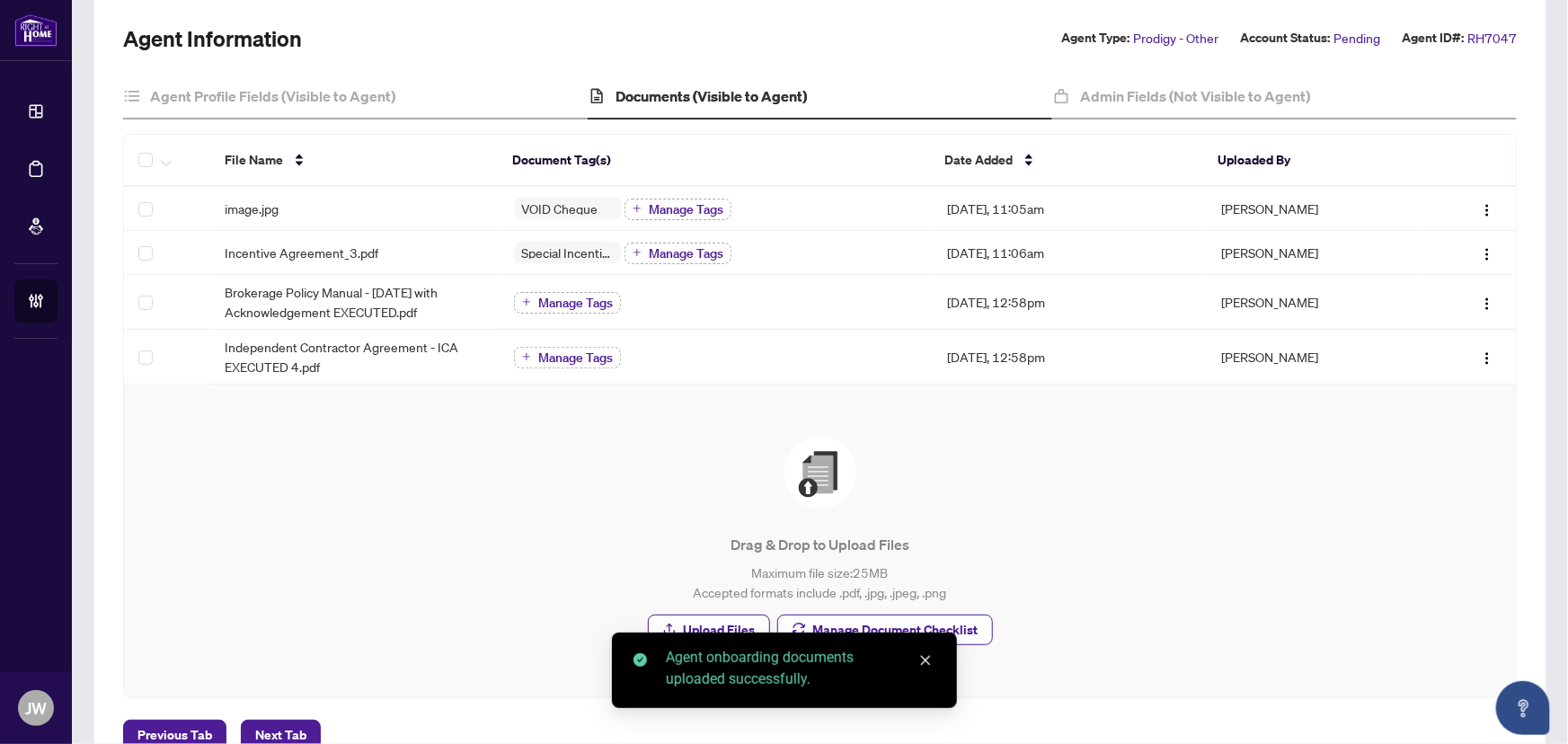
click at [709, 611] on div "Drag & Drop to Upload Files Maximum file size: 25 MB Accepted formats include .…" at bounding box center [820, 541] width 1320 height 208
click at [710, 615] on span "Upload Files" at bounding box center [720, 629] width 72 height 28
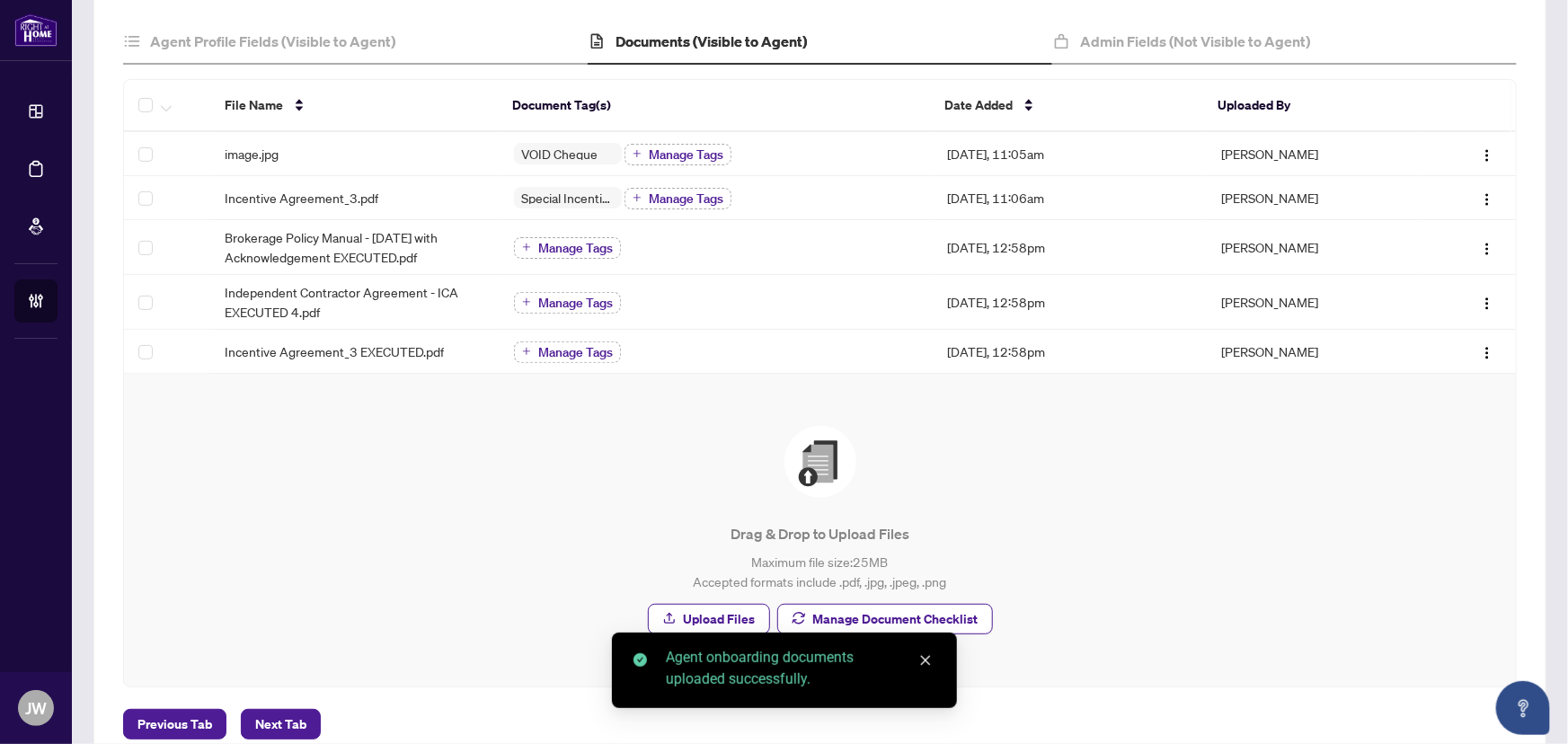
click at [694, 574] on p "Maximum file size: 25 MB Accepted formats include .pdf, .jpg, .jpeg, .png" at bounding box center [820, 571] width 1320 height 39
click at [687, 615] on span "Upload Files" at bounding box center [720, 619] width 72 height 28
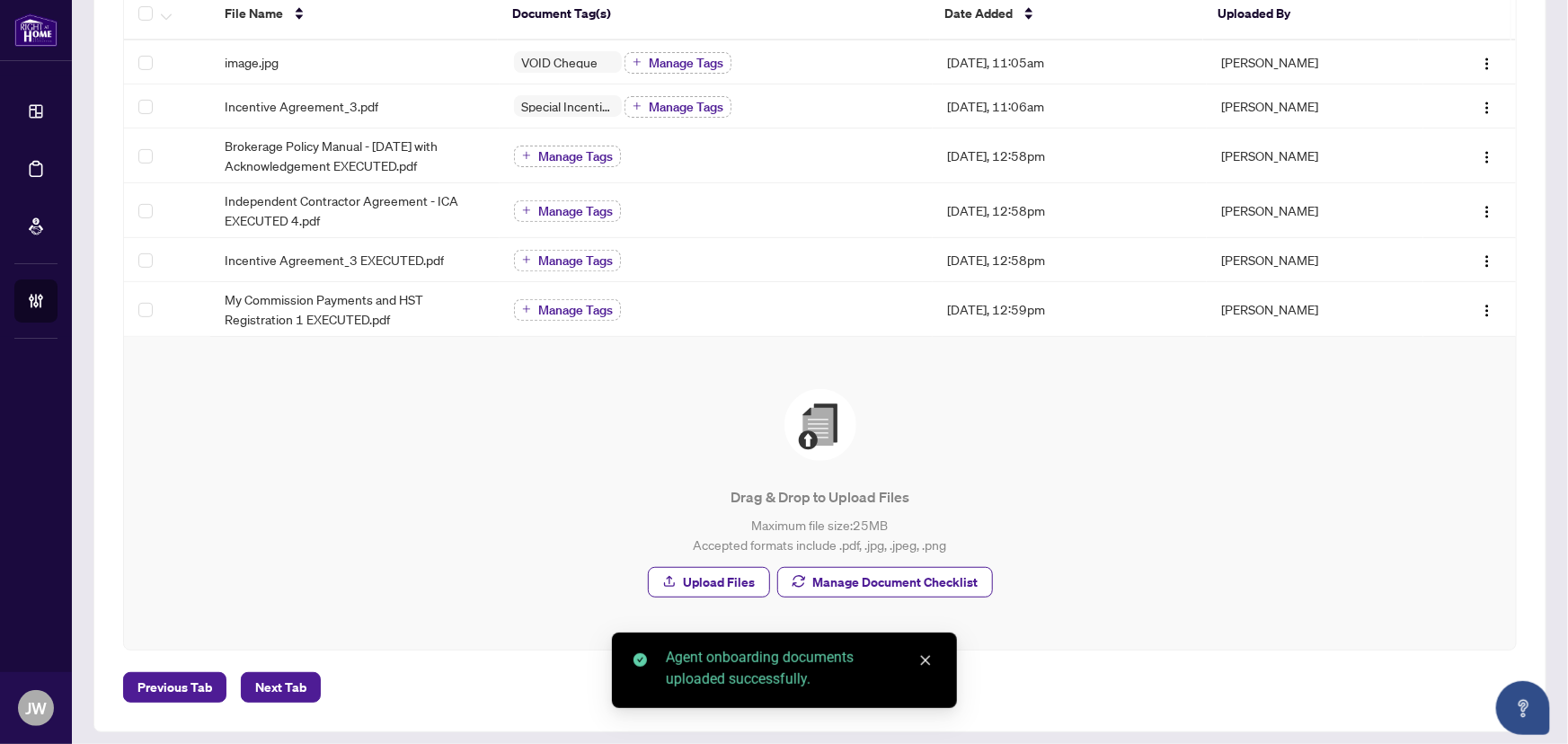
scroll to position [268, 0]
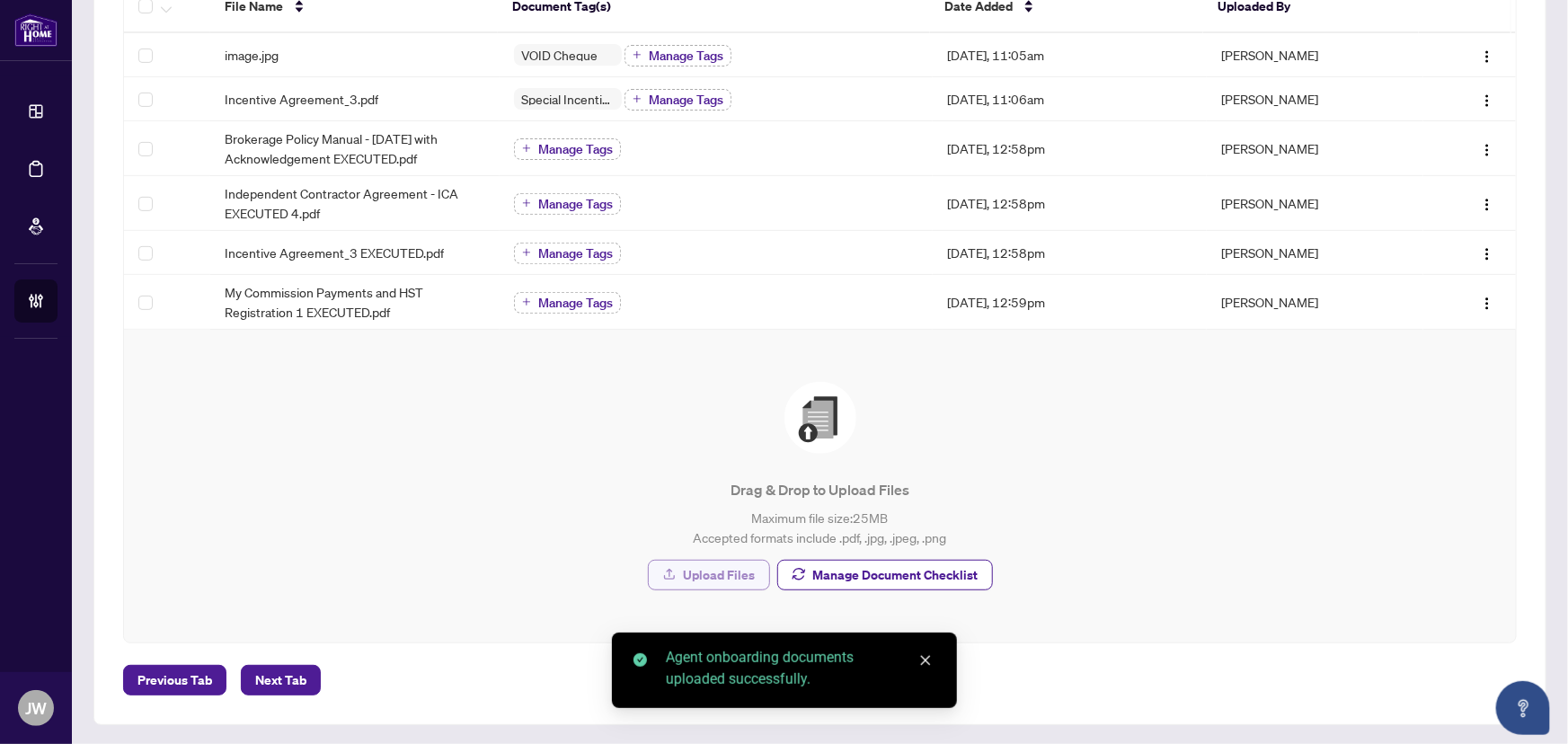
click at [692, 560] on span "Upload Files" at bounding box center [720, 574] width 72 height 28
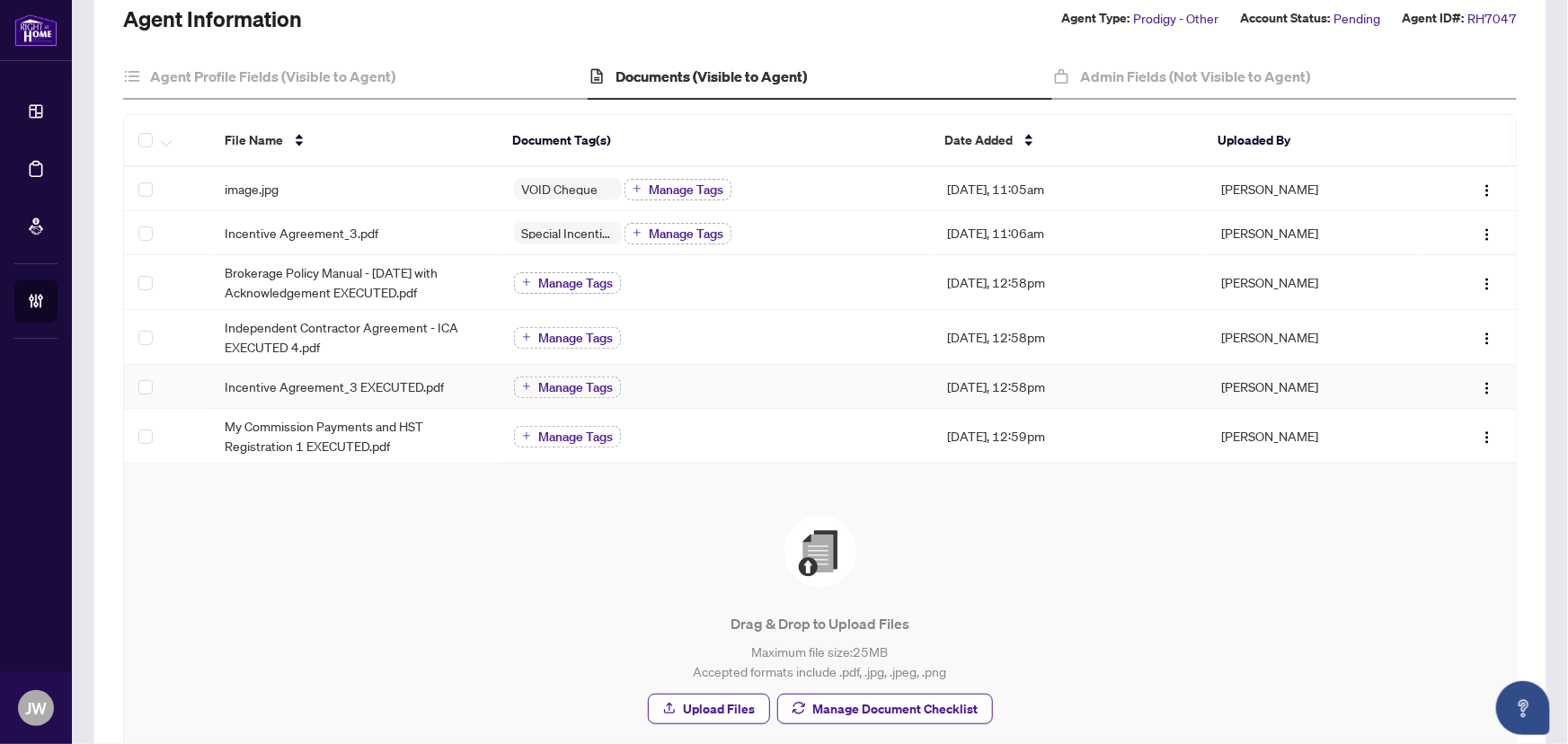
scroll to position [0, 0]
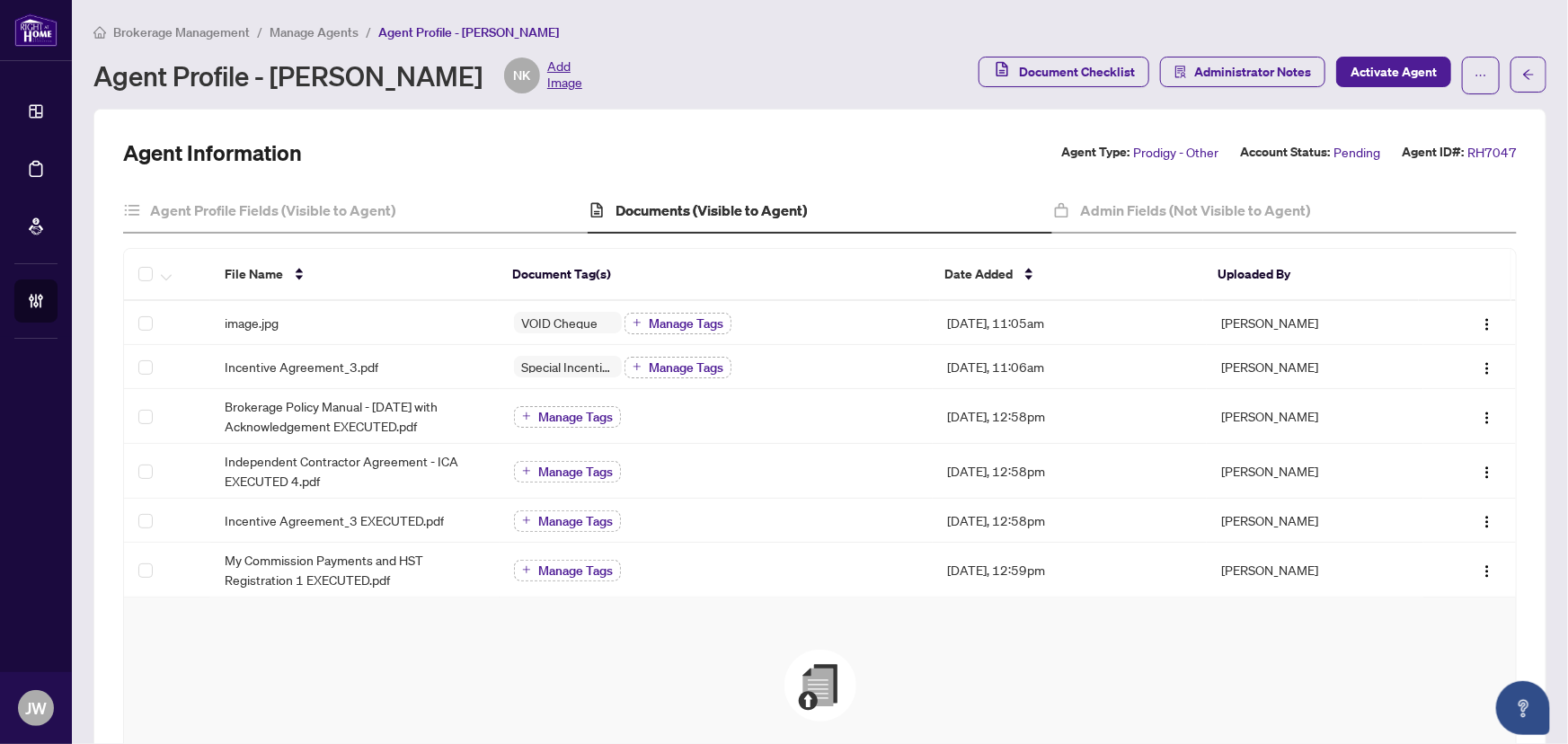
click at [340, 25] on span "Manage Agents" at bounding box center [314, 33] width 89 height 16
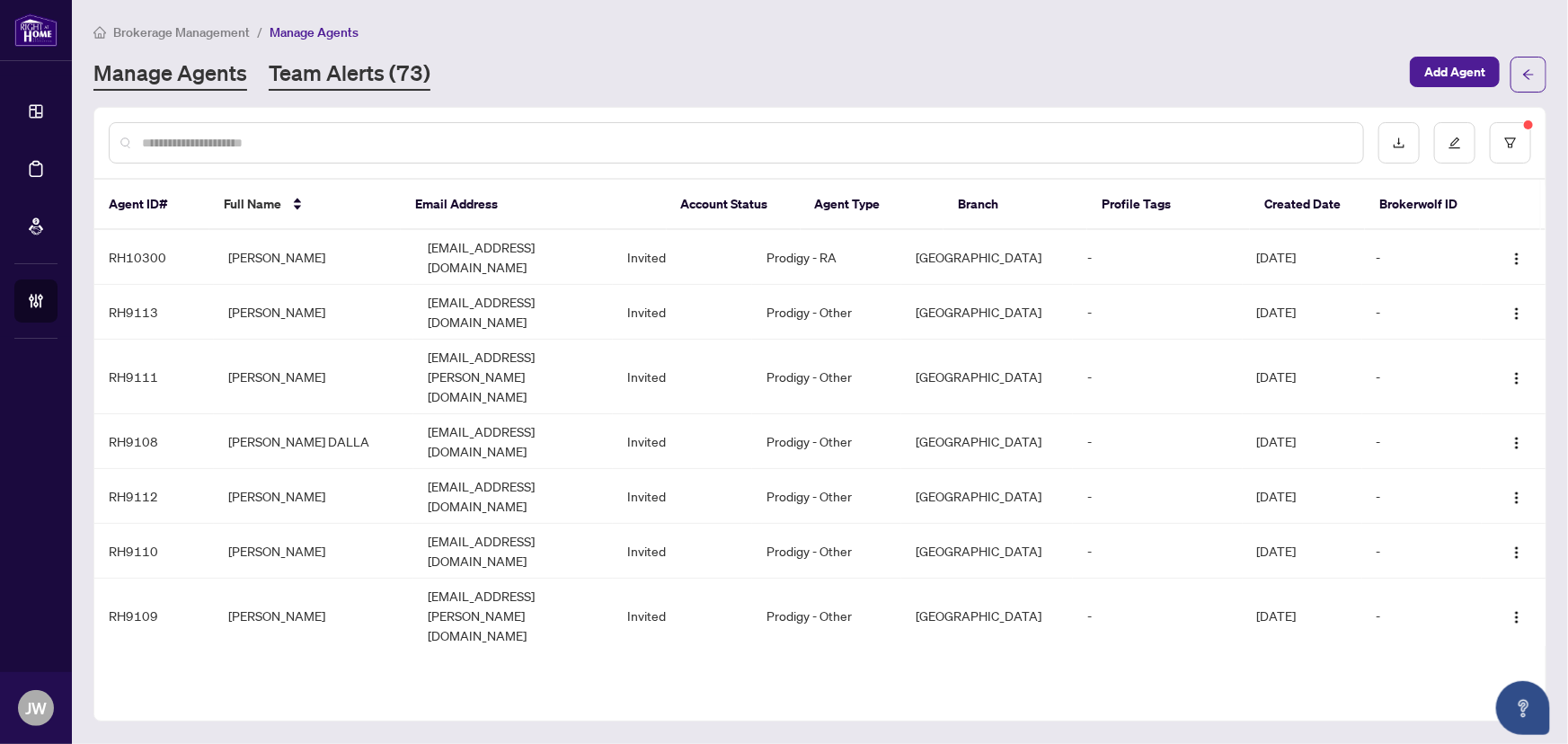
click at [403, 81] on link "Team Alerts (73)" at bounding box center [349, 74] width 162 height 32
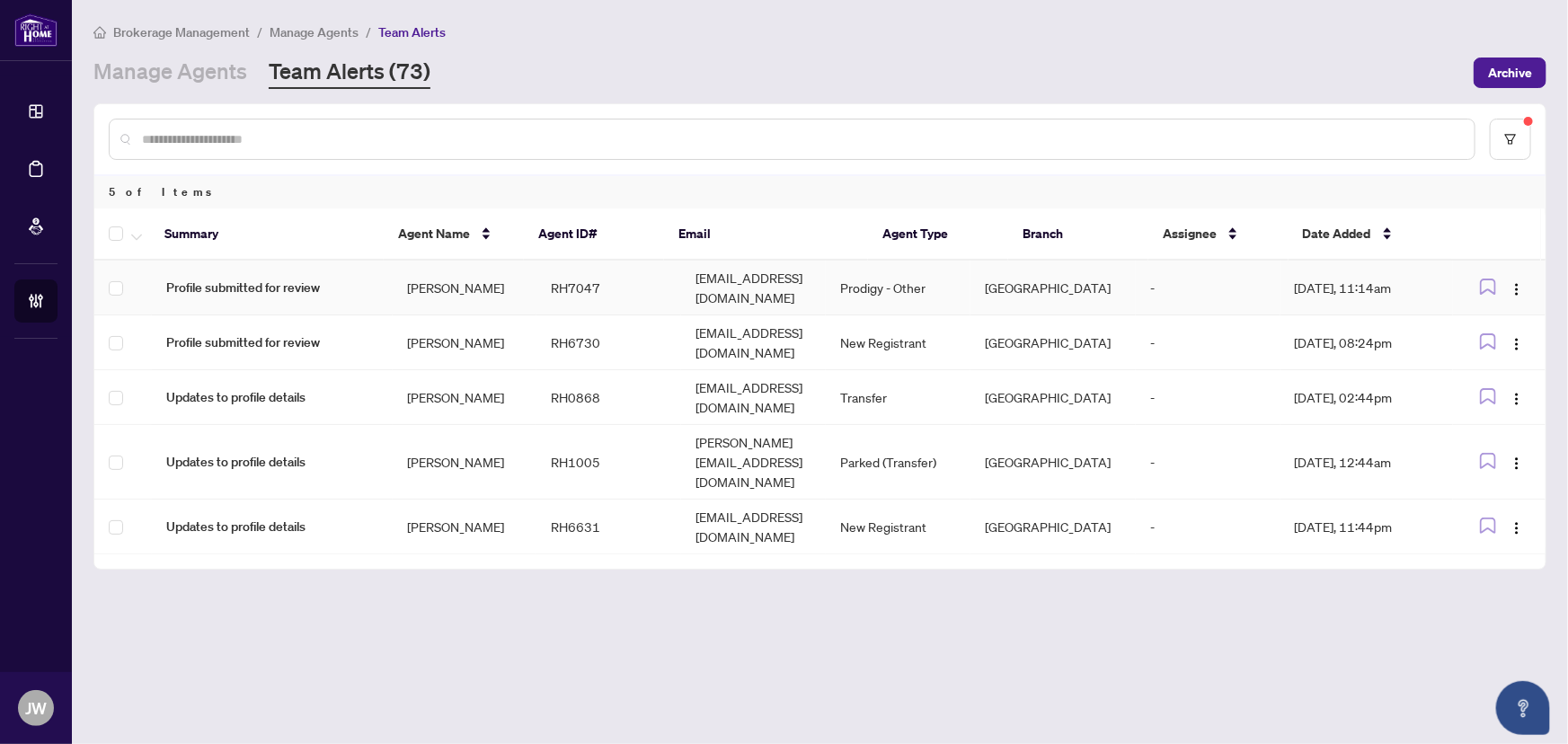
click at [1168, 276] on td "-" at bounding box center [1209, 288] width 144 height 55
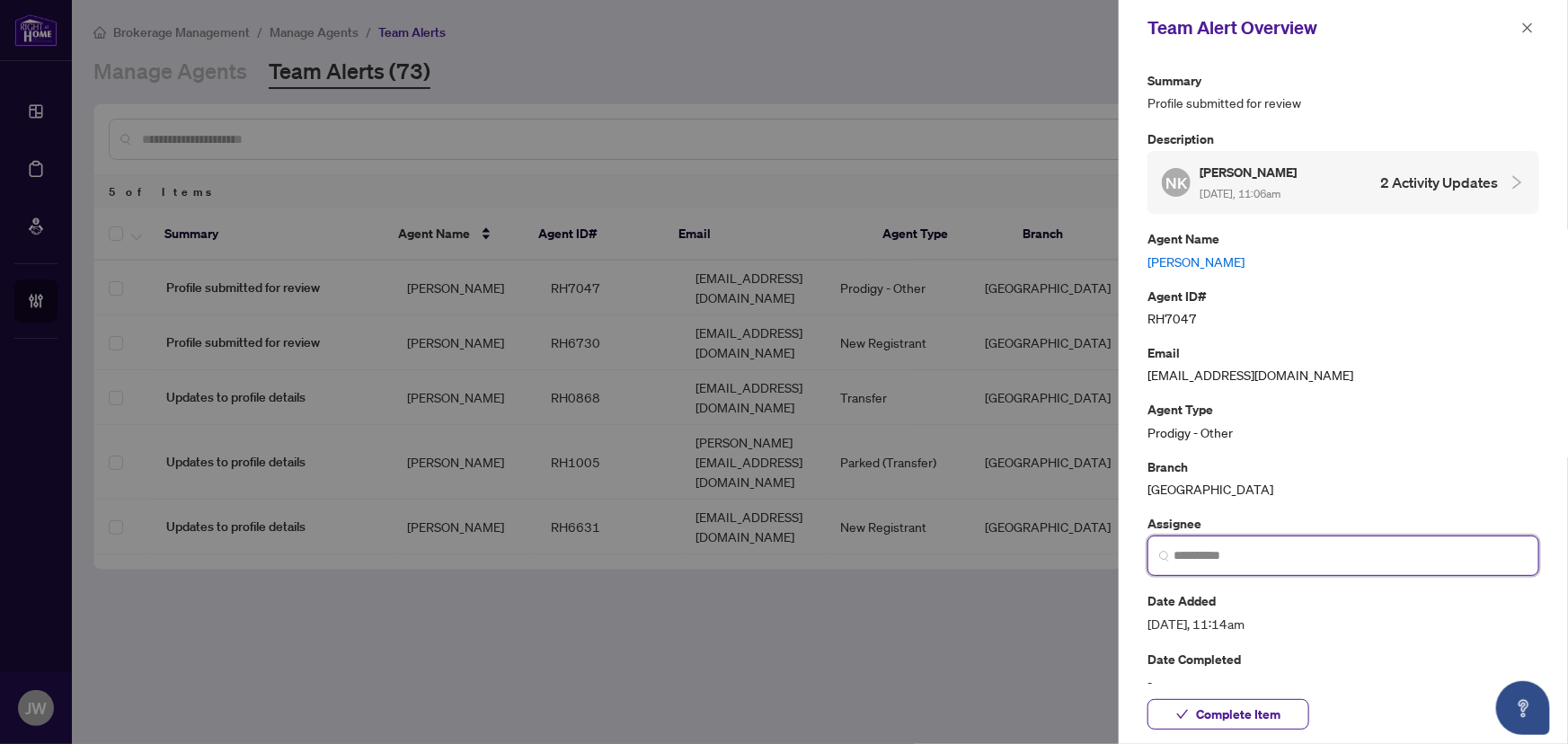
click at [1198, 554] on input "search" at bounding box center [1350, 556] width 354 height 19
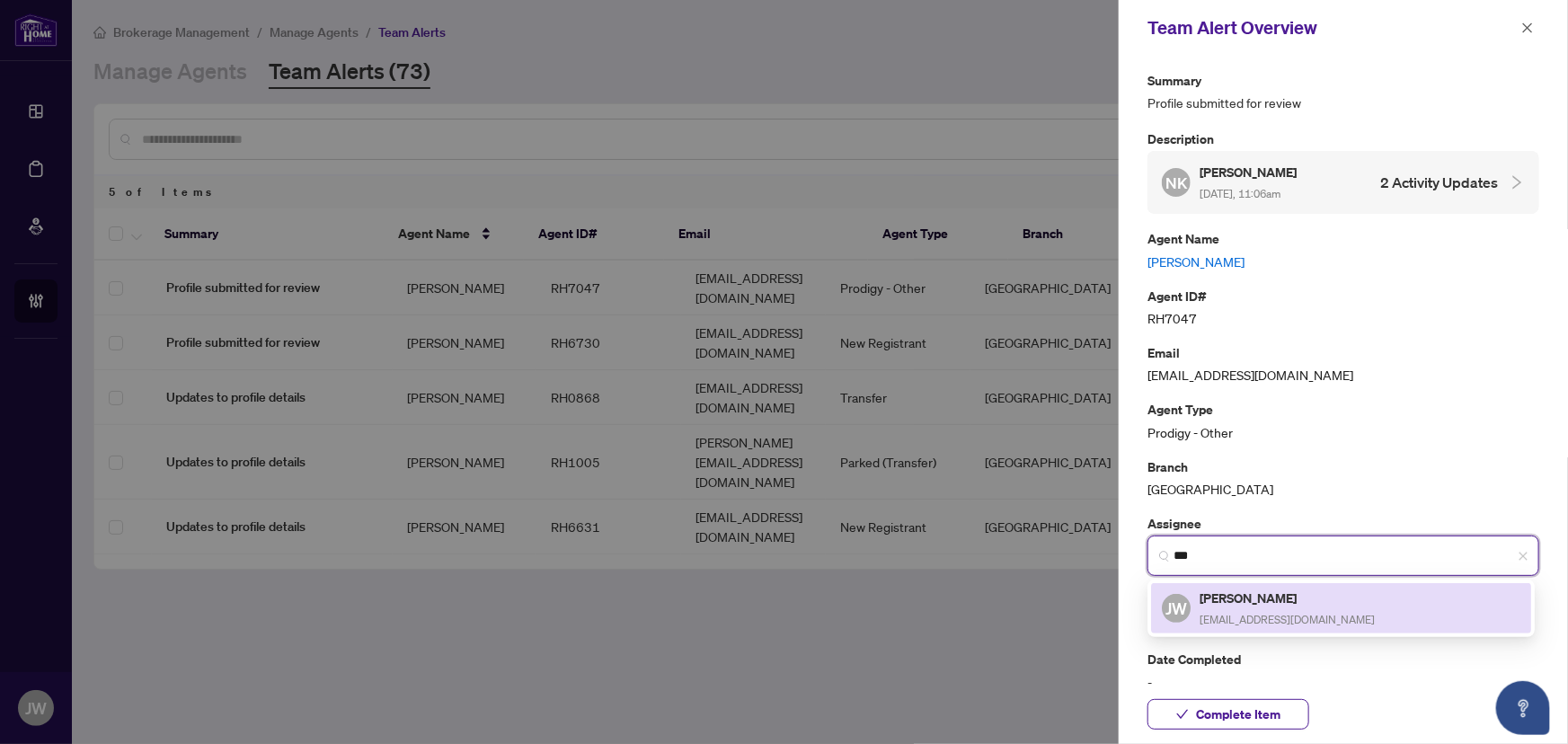
click at [1221, 602] on h5 "[PERSON_NAME]" at bounding box center [1287, 598] width 176 height 21
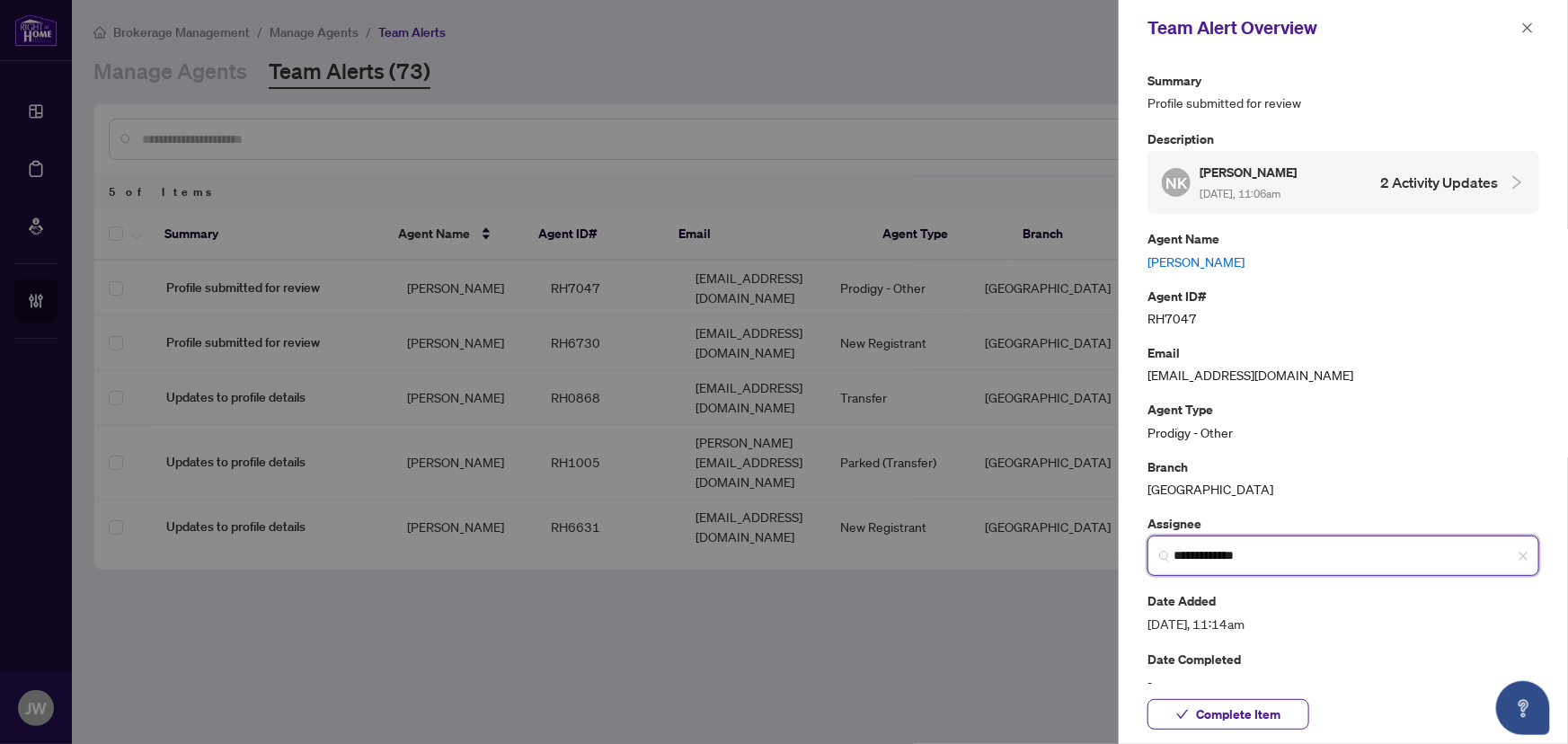
type input "**********"
click at [808, 590] on div at bounding box center [784, 372] width 1568 height 744
click at [1532, 14] on span "button" at bounding box center [1528, 27] width 13 height 28
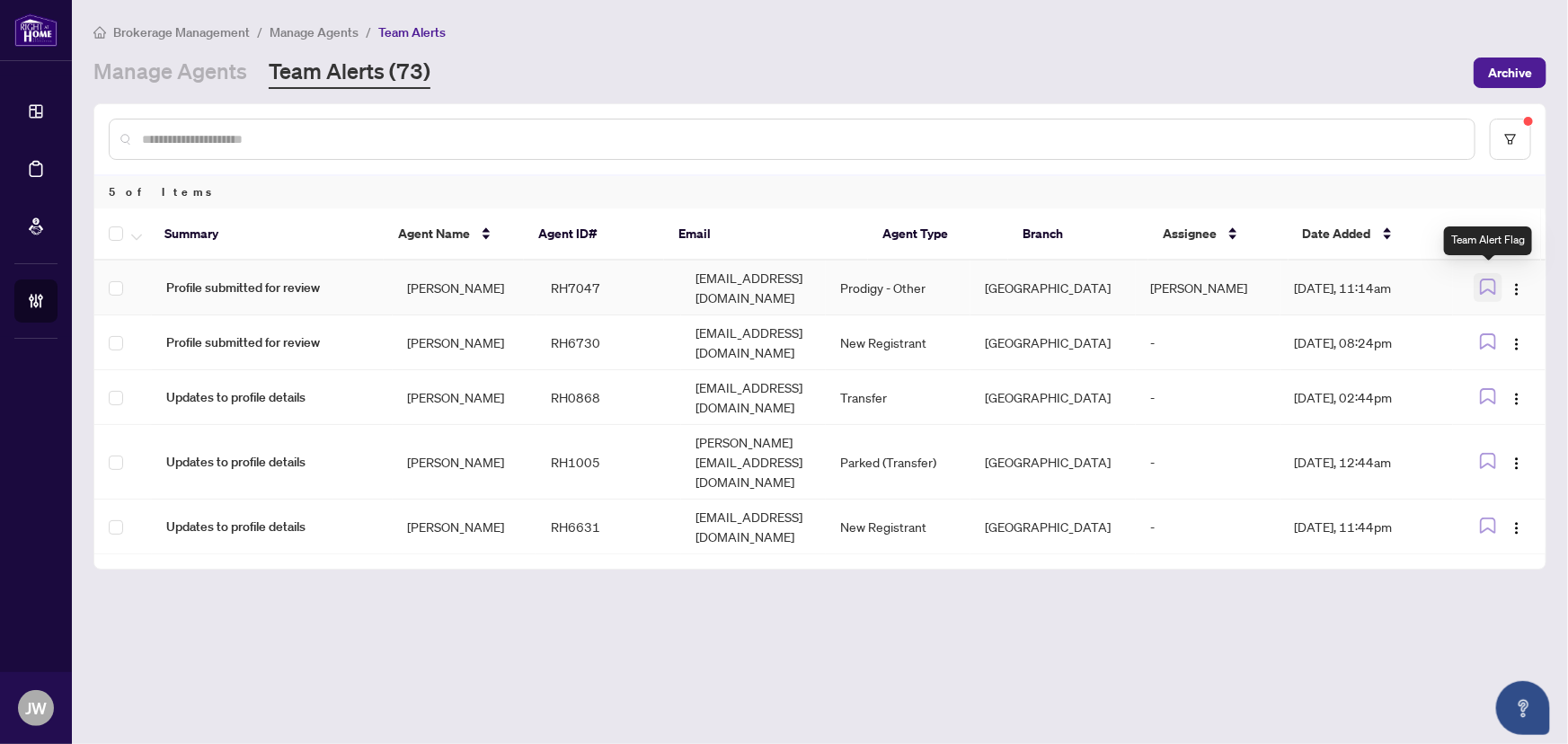
click at [1496, 282] on icon "button" at bounding box center [1488, 287] width 15 height 15
click at [184, 75] on link "Manage Agents" at bounding box center [170, 72] width 154 height 32
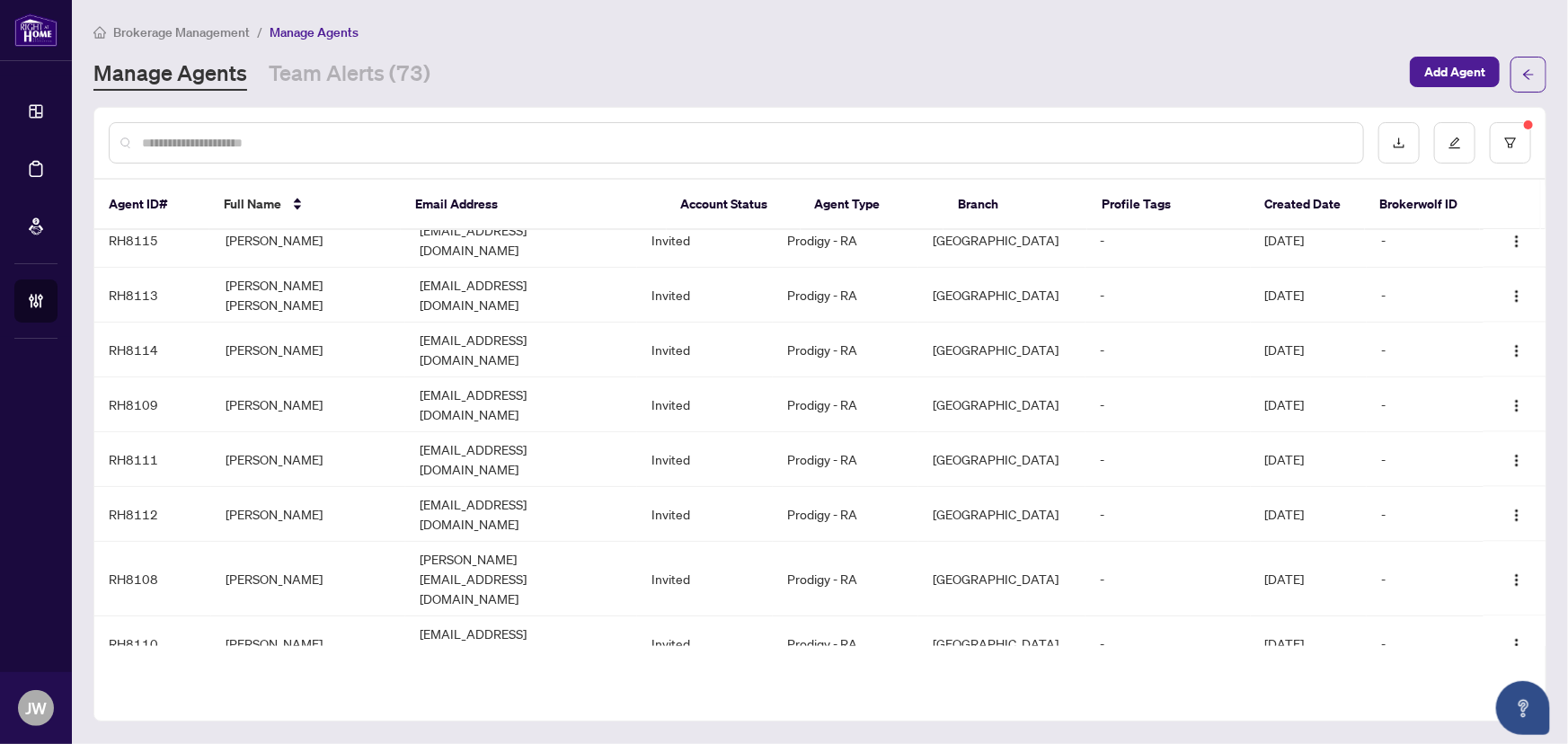
scroll to position [1678, 0]
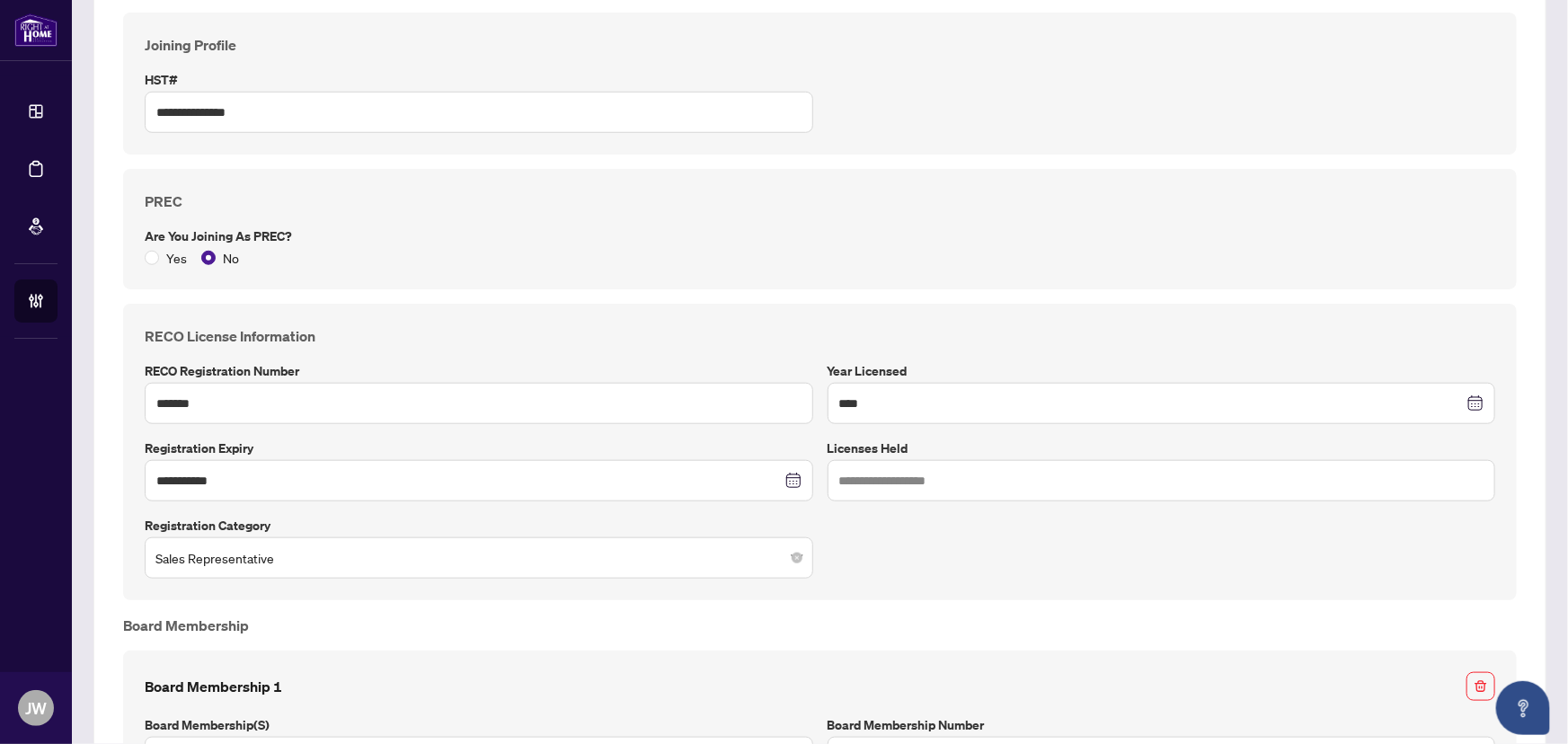
scroll to position [654, 0]
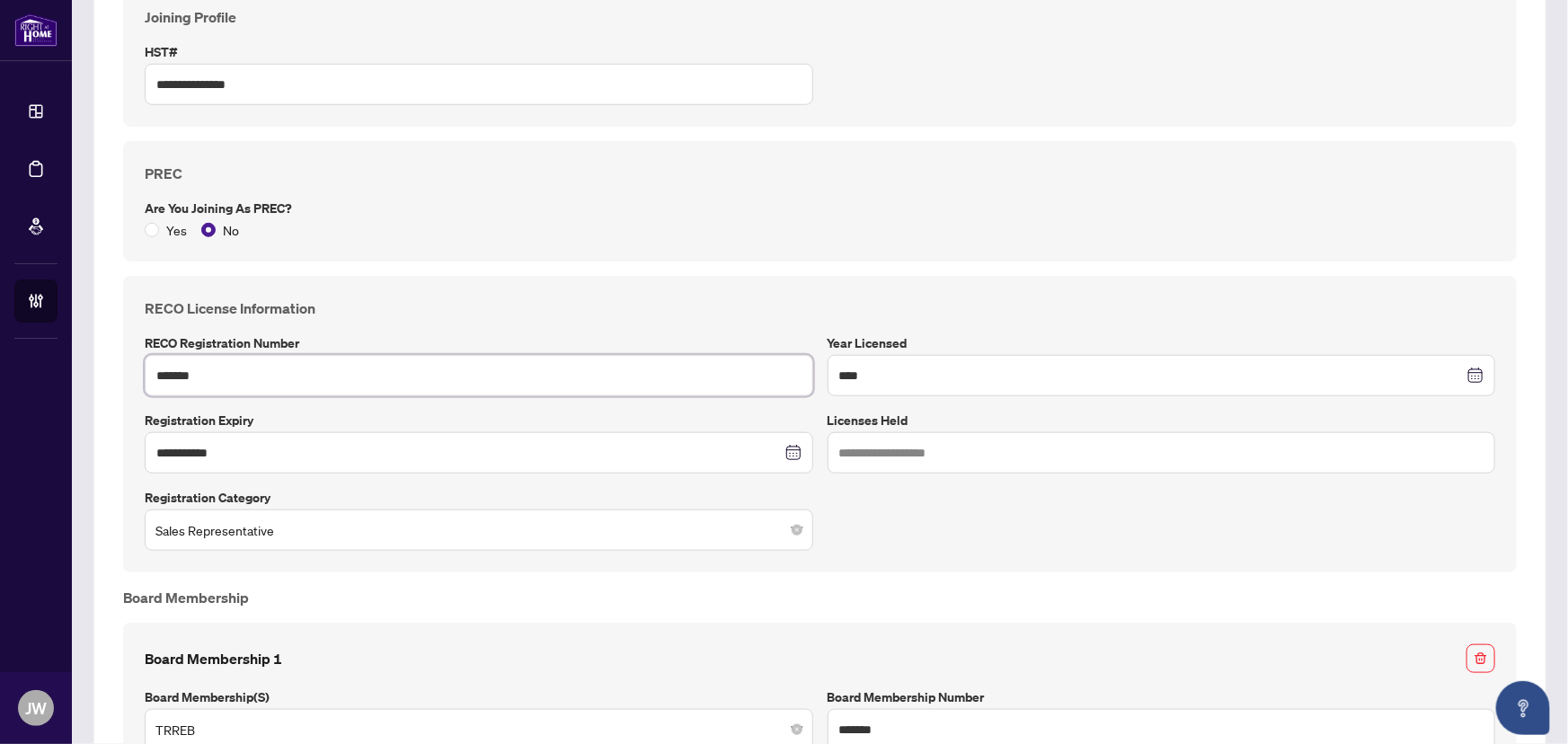
drag, startPoint x: 207, startPoint y: 378, endPoint x: 153, endPoint y: 377, distance: 54.0
click at [153, 377] on input "*******" at bounding box center [478, 375] width 668 height 41
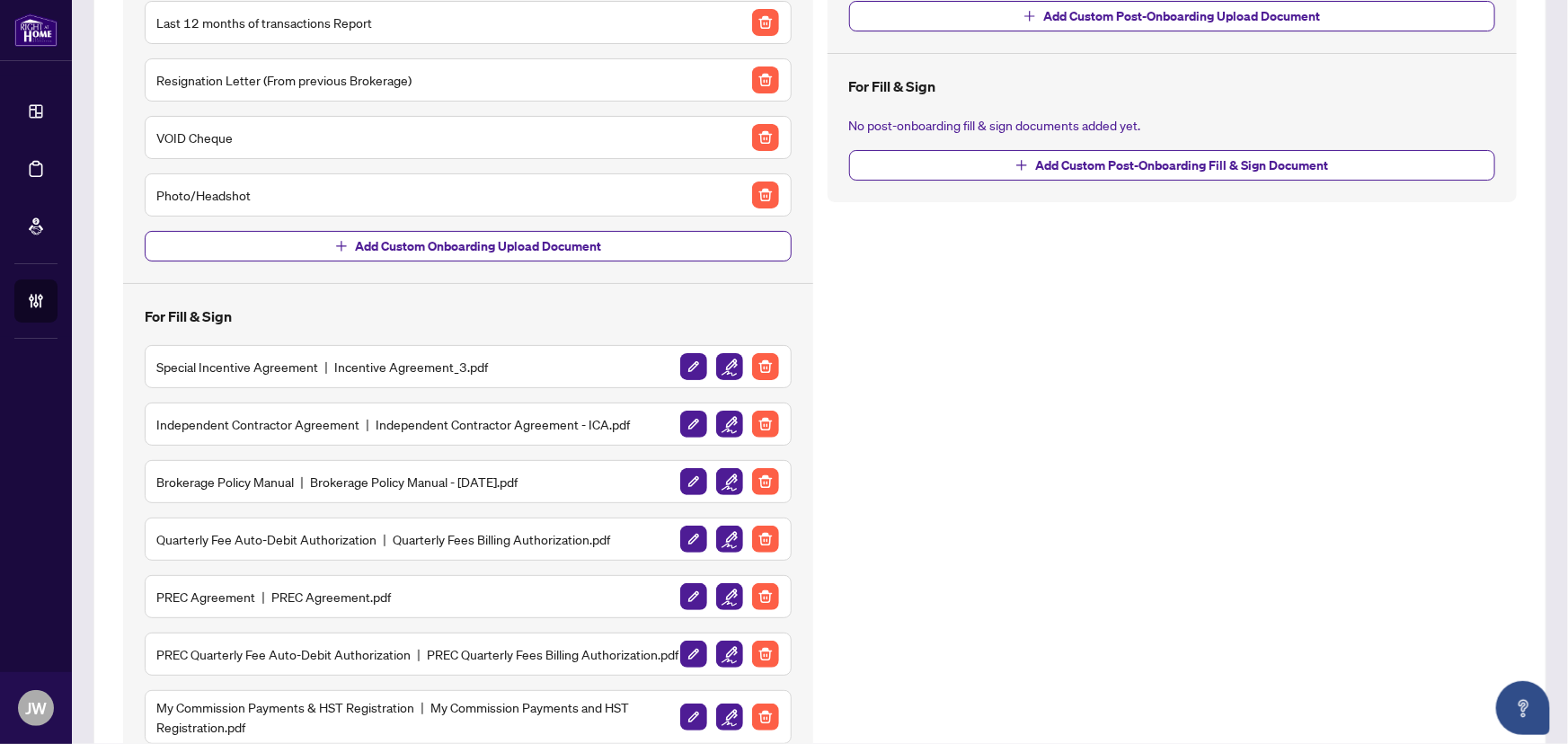
scroll to position [452, 0]
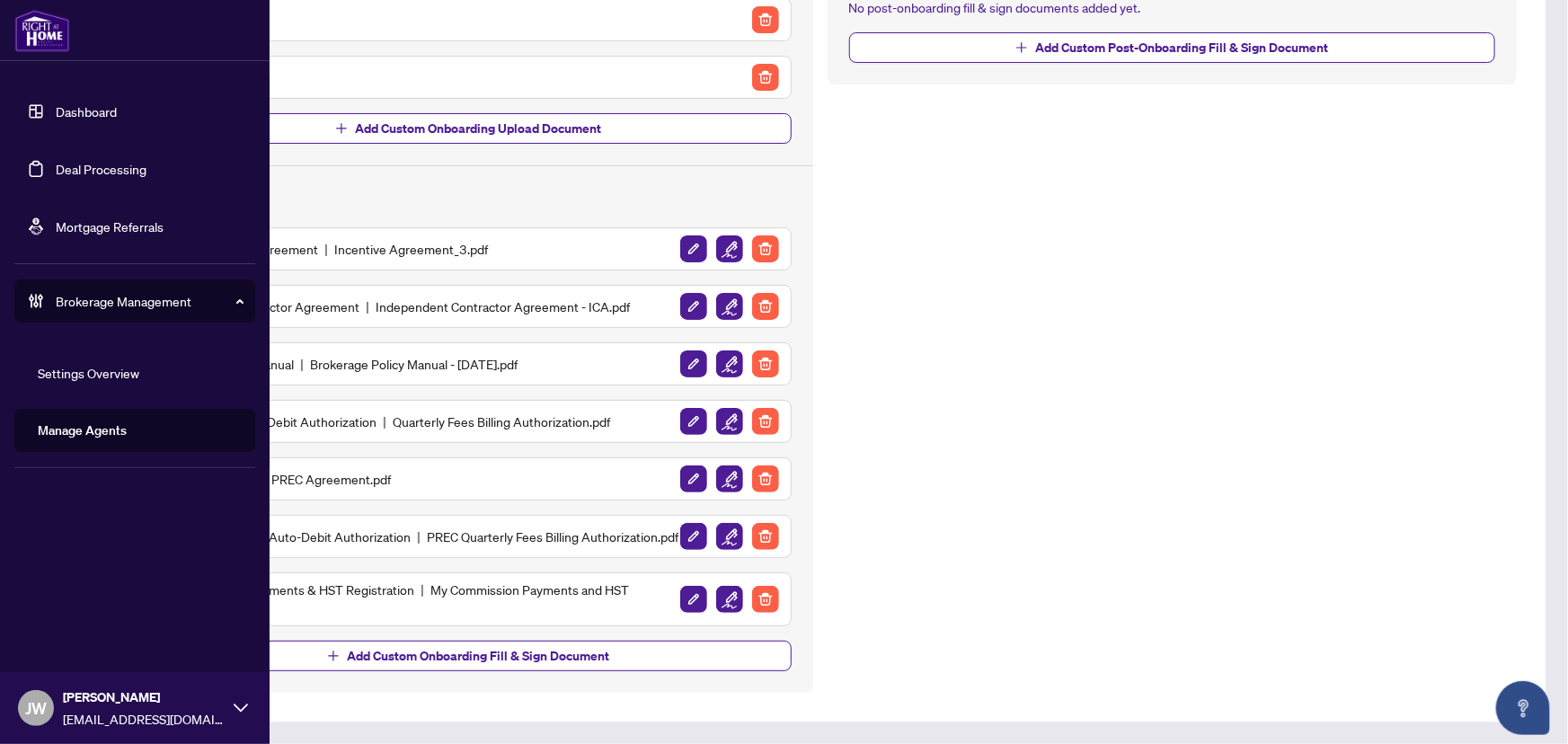
click at [66, 430] on link "Manage Agents" at bounding box center [81, 430] width 89 height 16
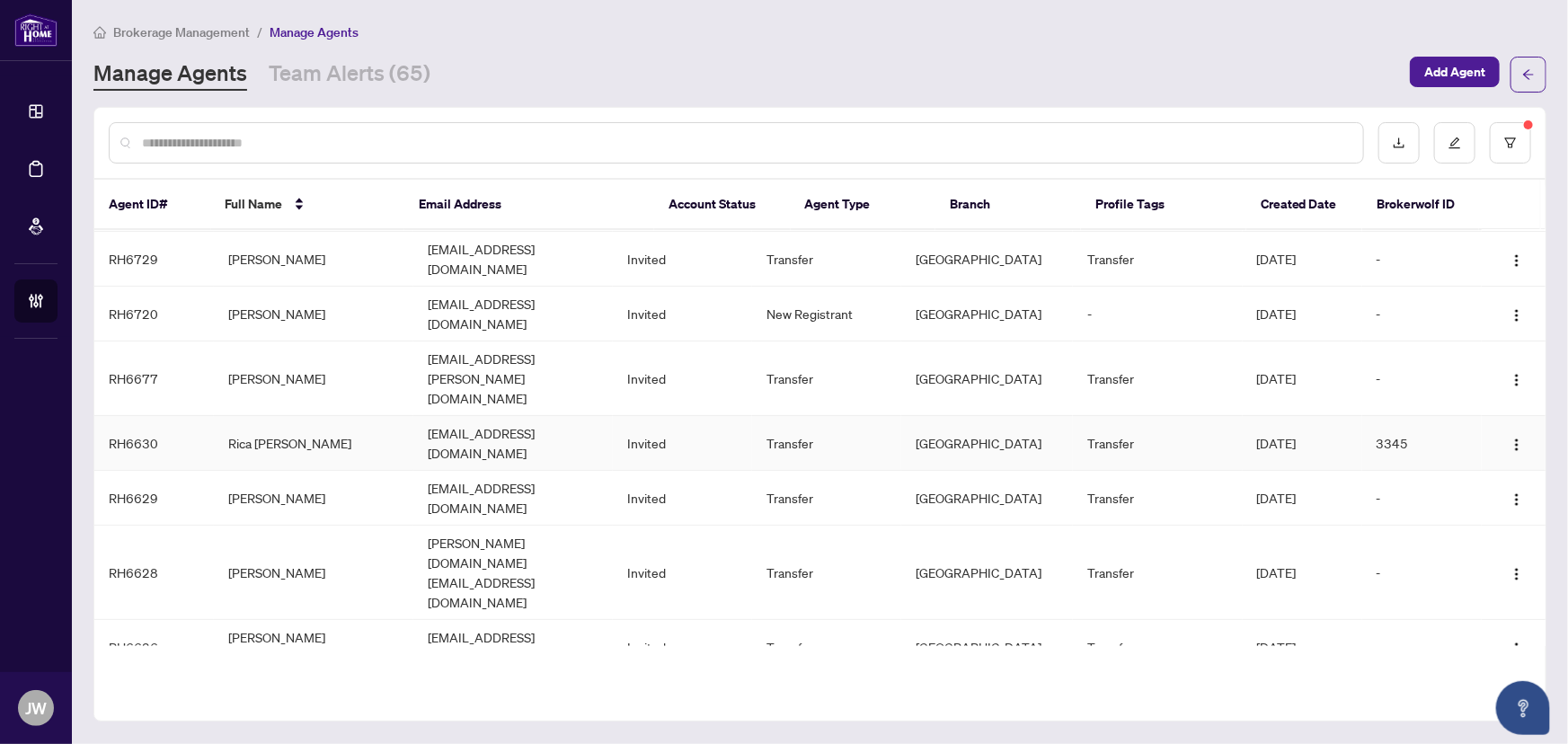
scroll to position [110, 0]
click at [1520, 148] on button "button" at bounding box center [1510, 143] width 41 height 41
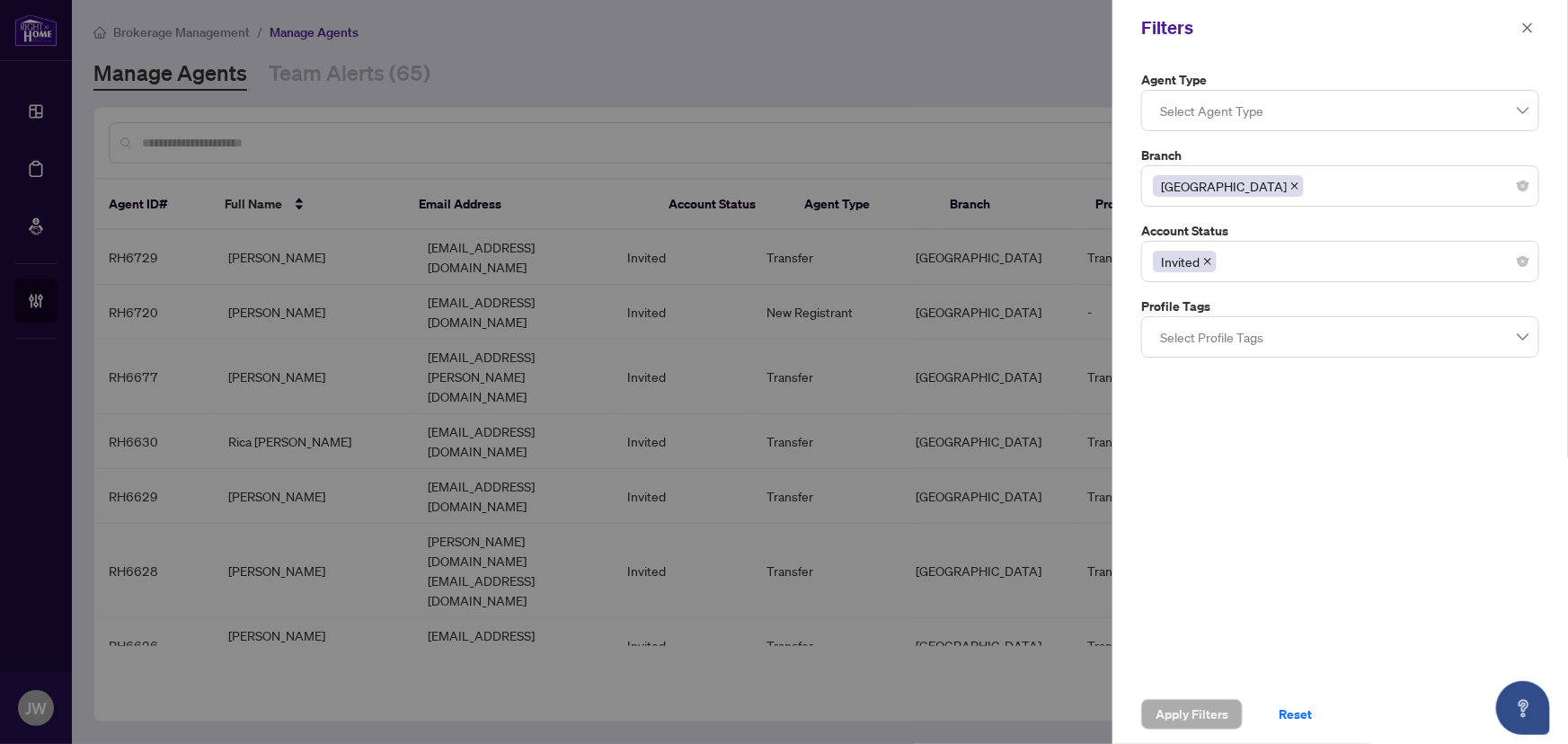
click at [1204, 262] on icon "close" at bounding box center [1208, 261] width 7 height 7
click at [1211, 260] on div at bounding box center [1340, 260] width 375 height 32
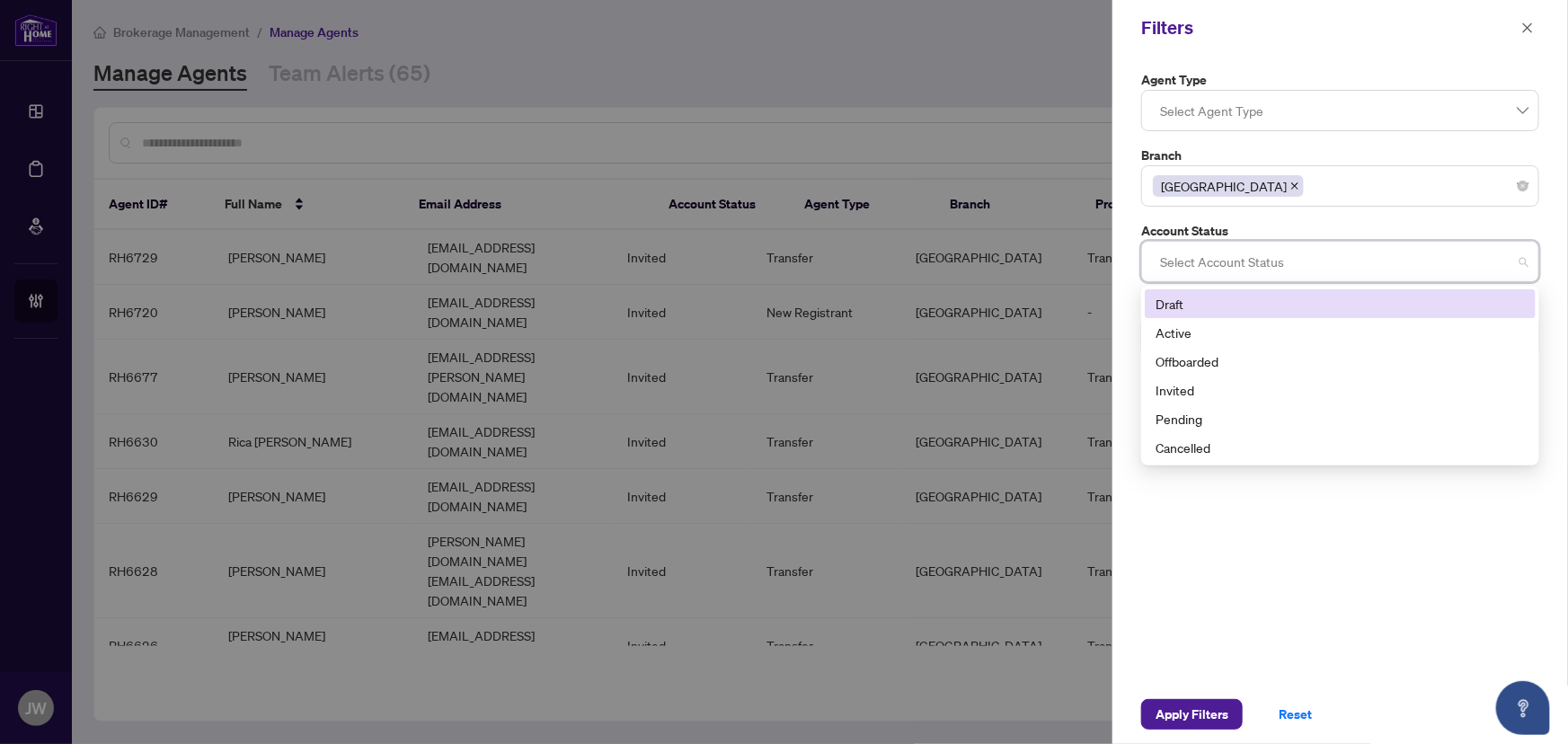
drag, startPoint x: 1501, startPoint y: 32, endPoint x: 1488, endPoint y: 69, distance: 39.2
click at [1501, 32] on div "Filters" at bounding box center [1328, 27] width 375 height 27
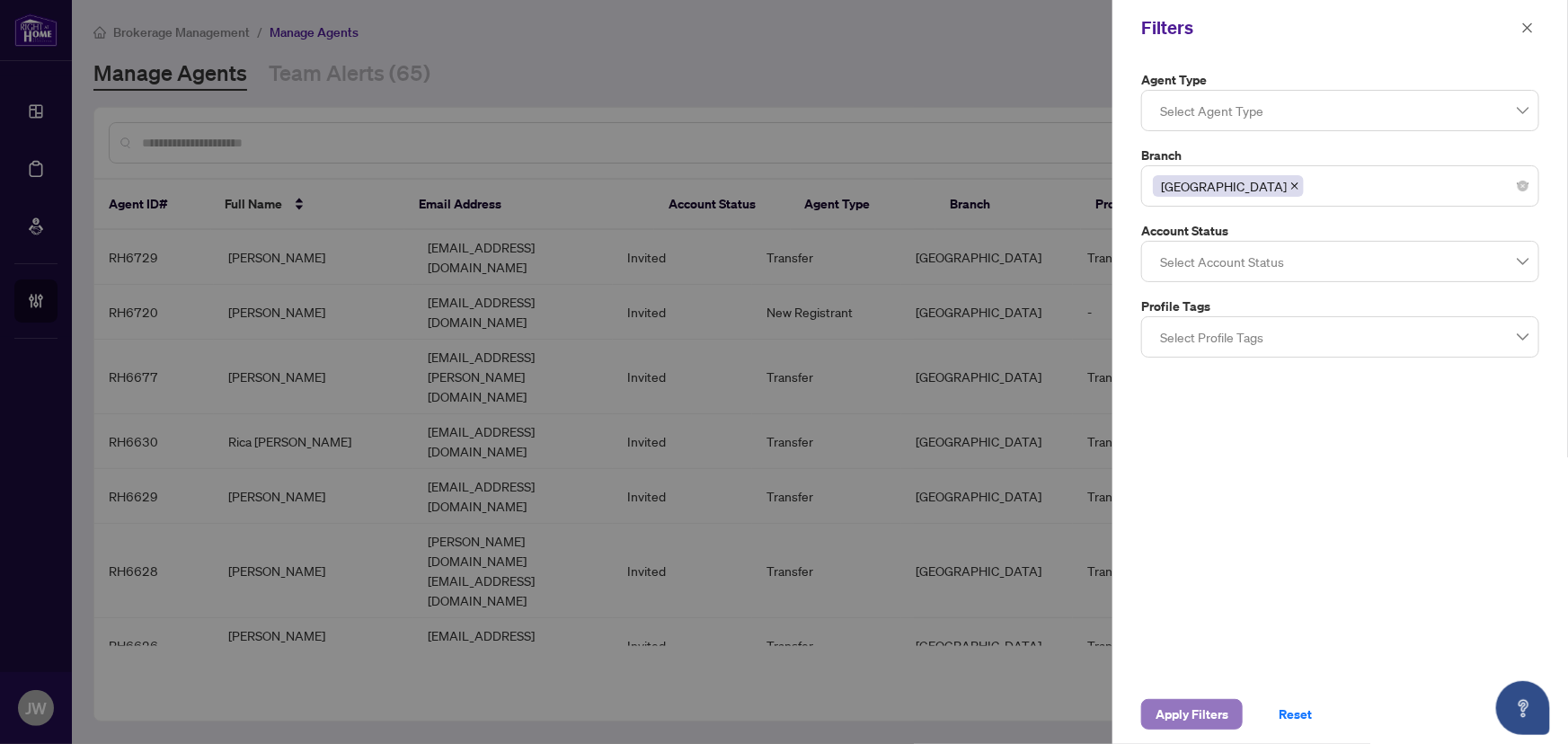
click at [1210, 726] on span "Apply Filters" at bounding box center [1192, 714] width 73 height 28
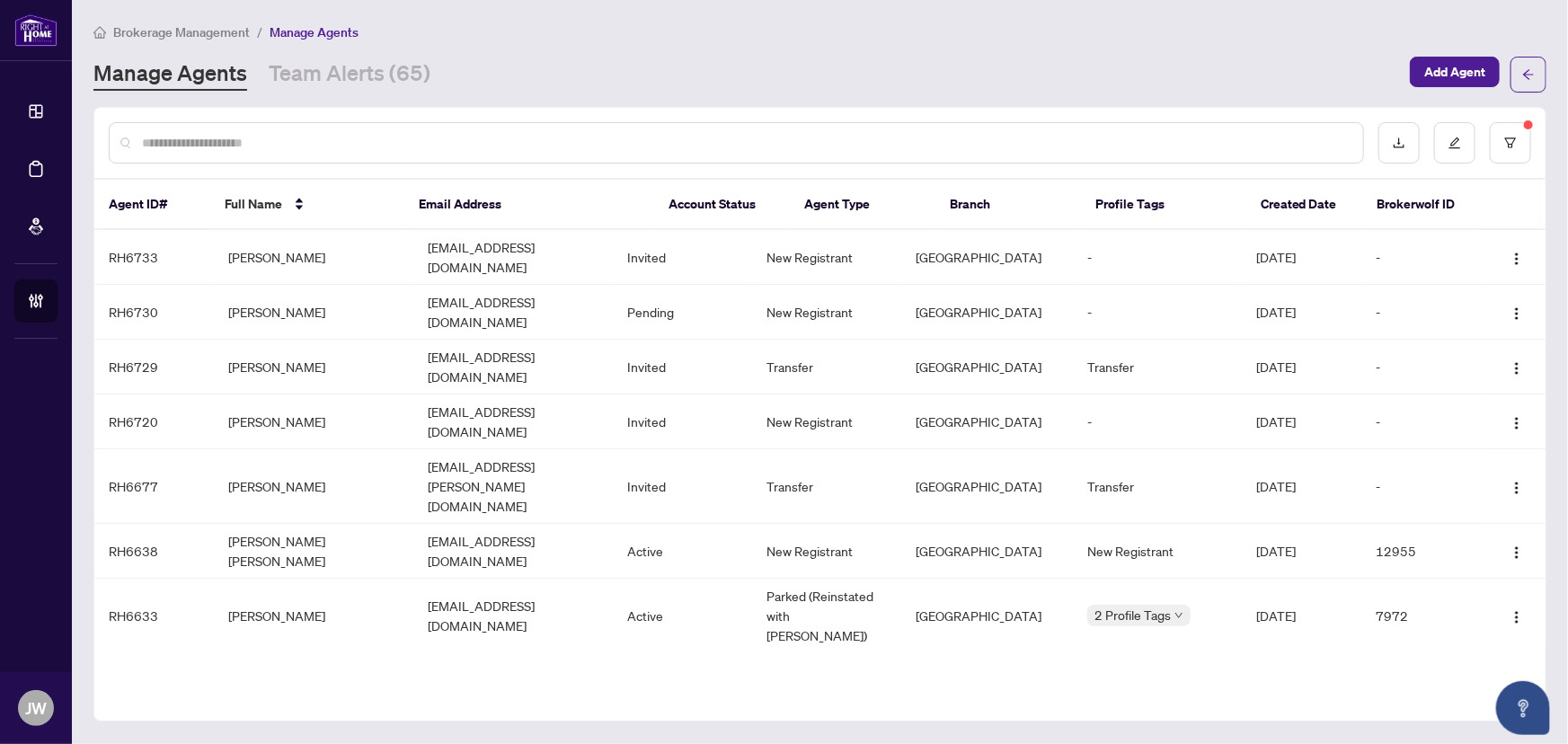
scroll to position [0, 0]
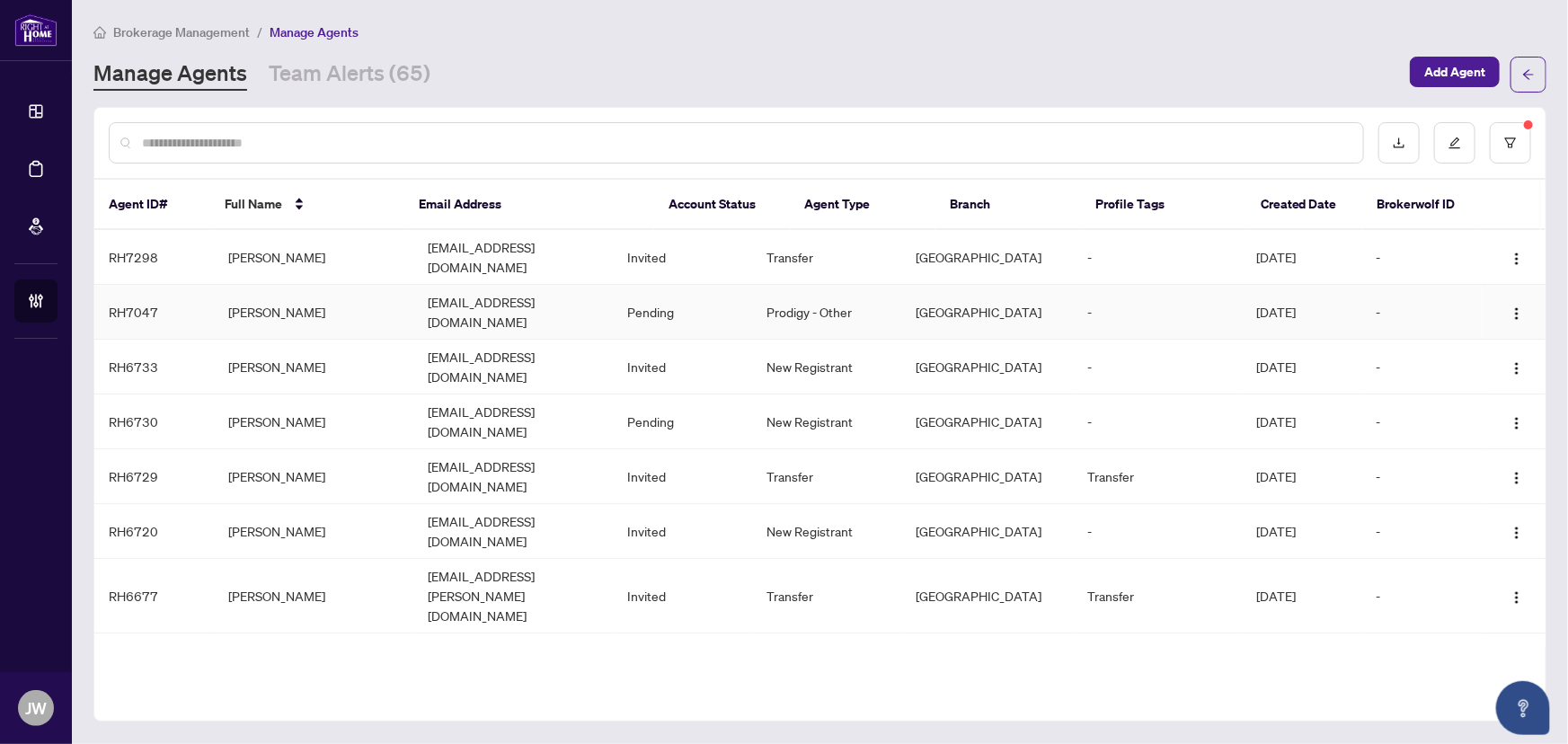
click at [470, 300] on td "sellwithkabli@gmail.com" at bounding box center [513, 313] width 199 height 55
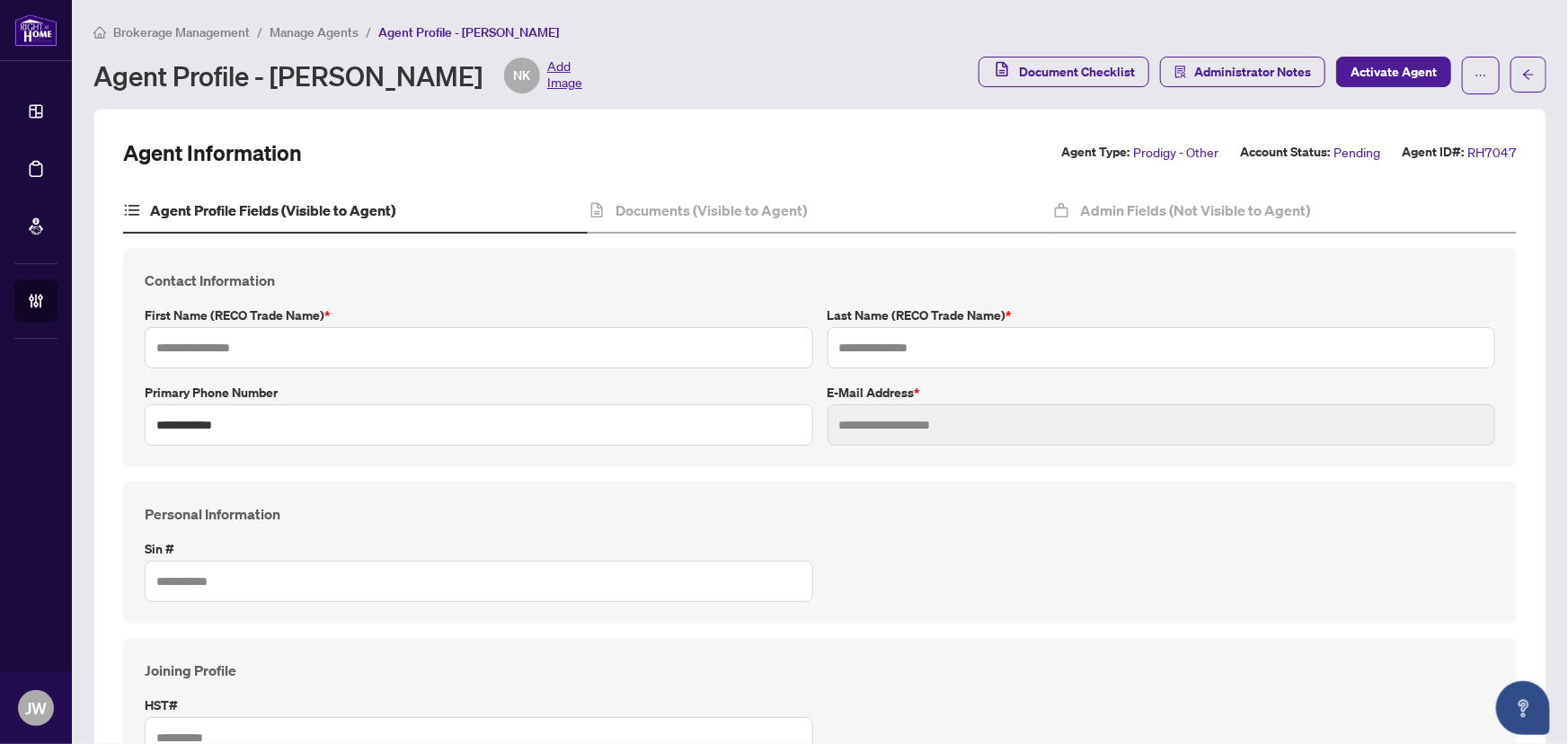
type input "*****"
type input "**********"
type input "*********"
type input "**********"
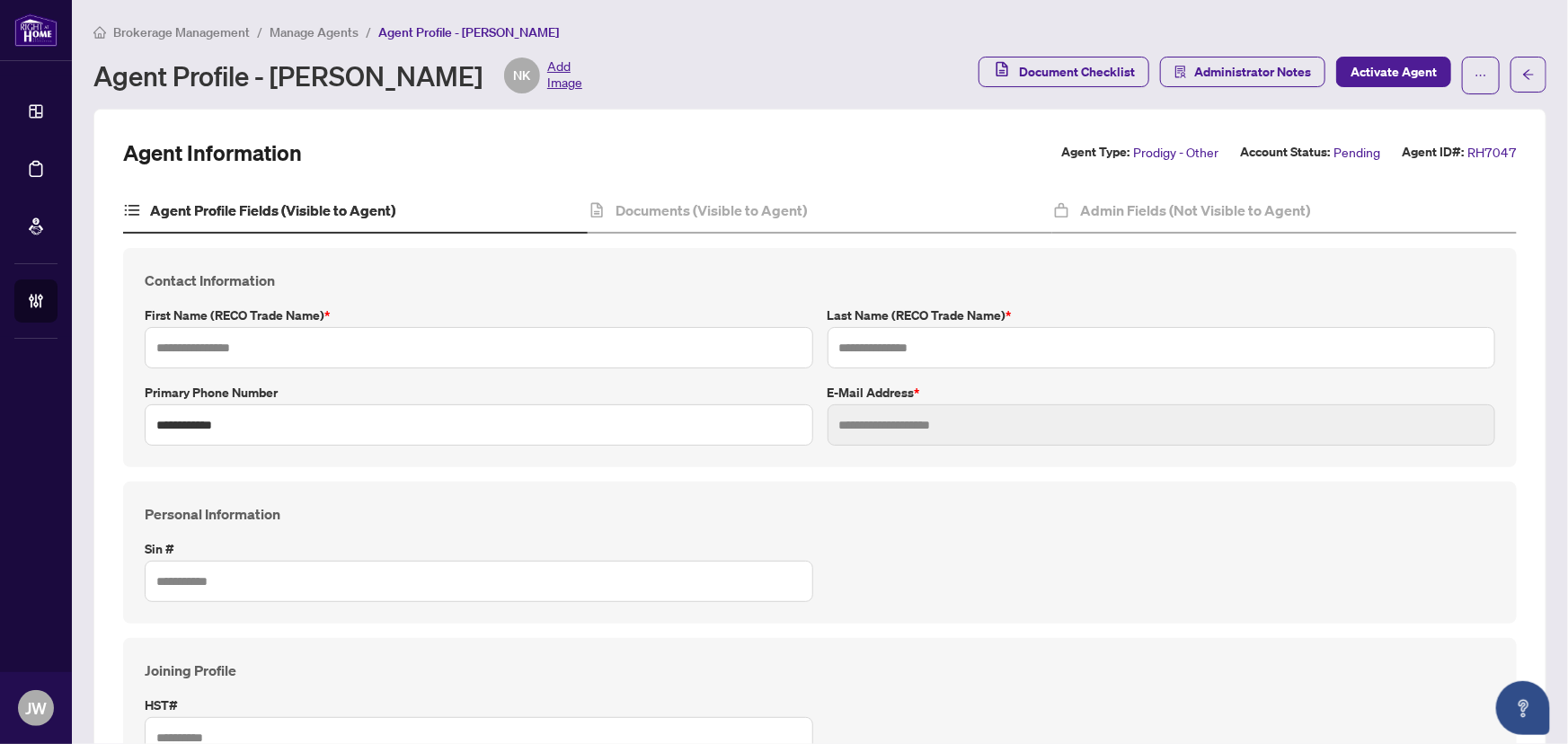
type input "*******"
type input "****"
type input "**********"
click at [1277, 75] on span "Administrator Notes" at bounding box center [1253, 71] width 117 height 28
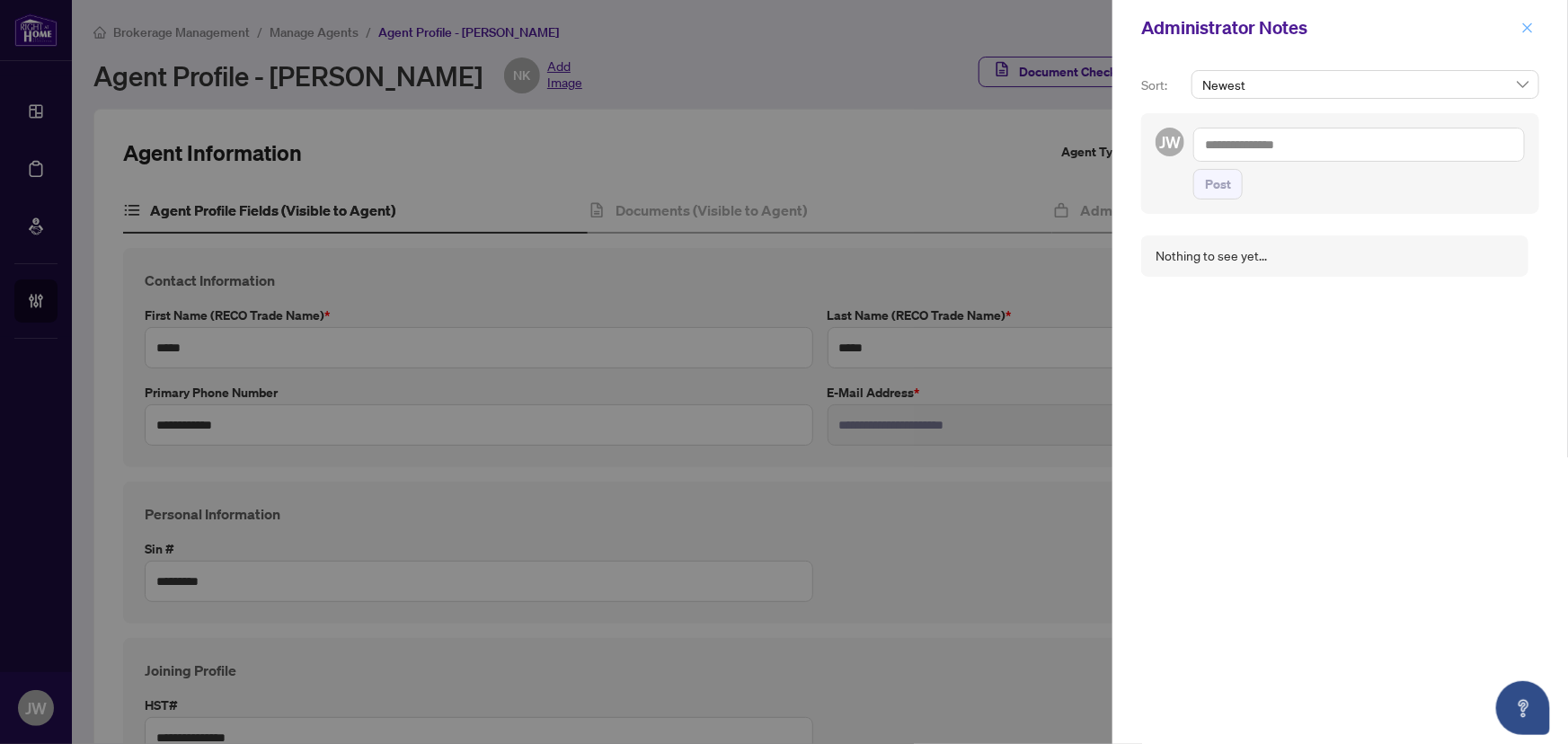
click at [1529, 18] on span "button" at bounding box center [1528, 27] width 13 height 28
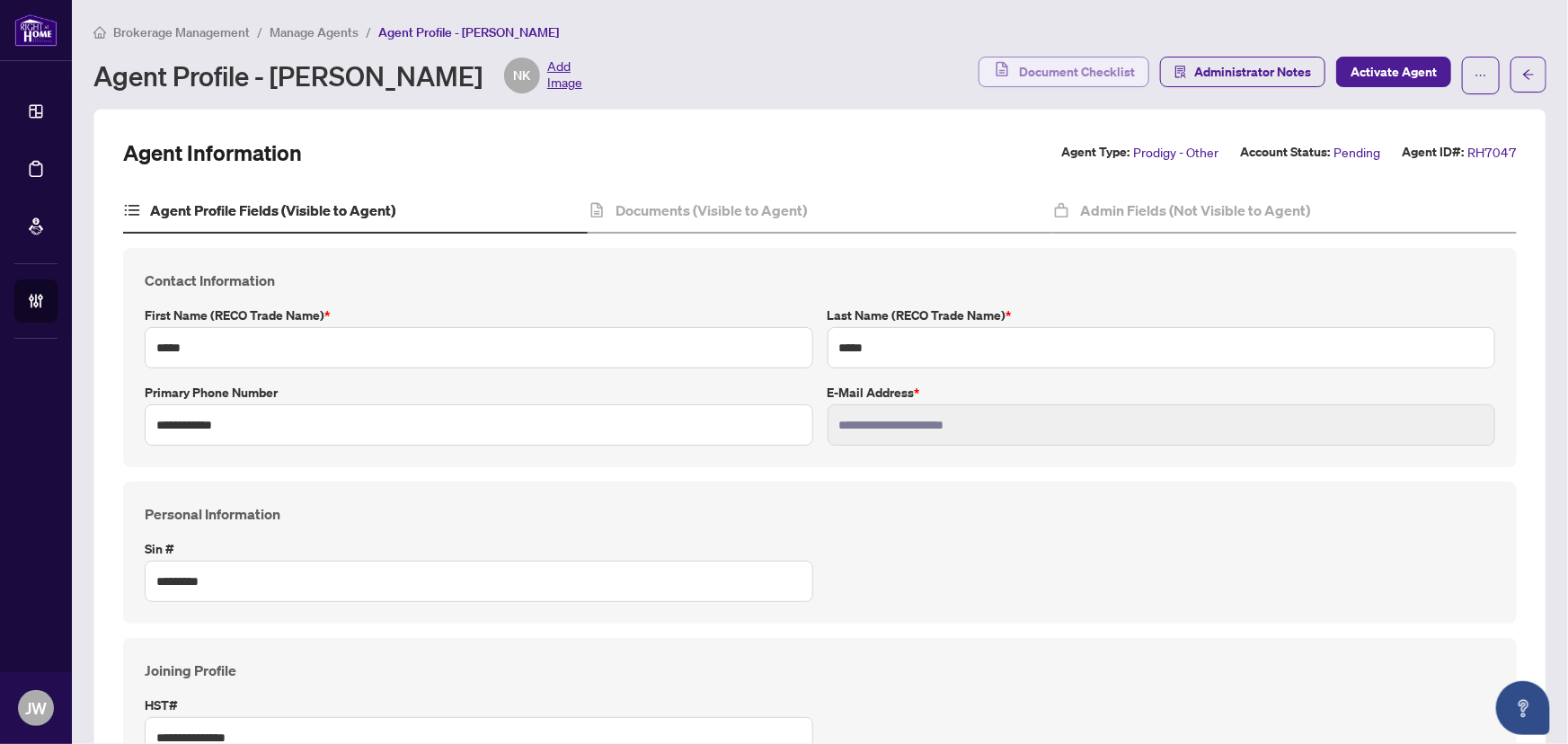
click at [1068, 69] on span "Document Checklist" at bounding box center [1077, 71] width 116 height 28
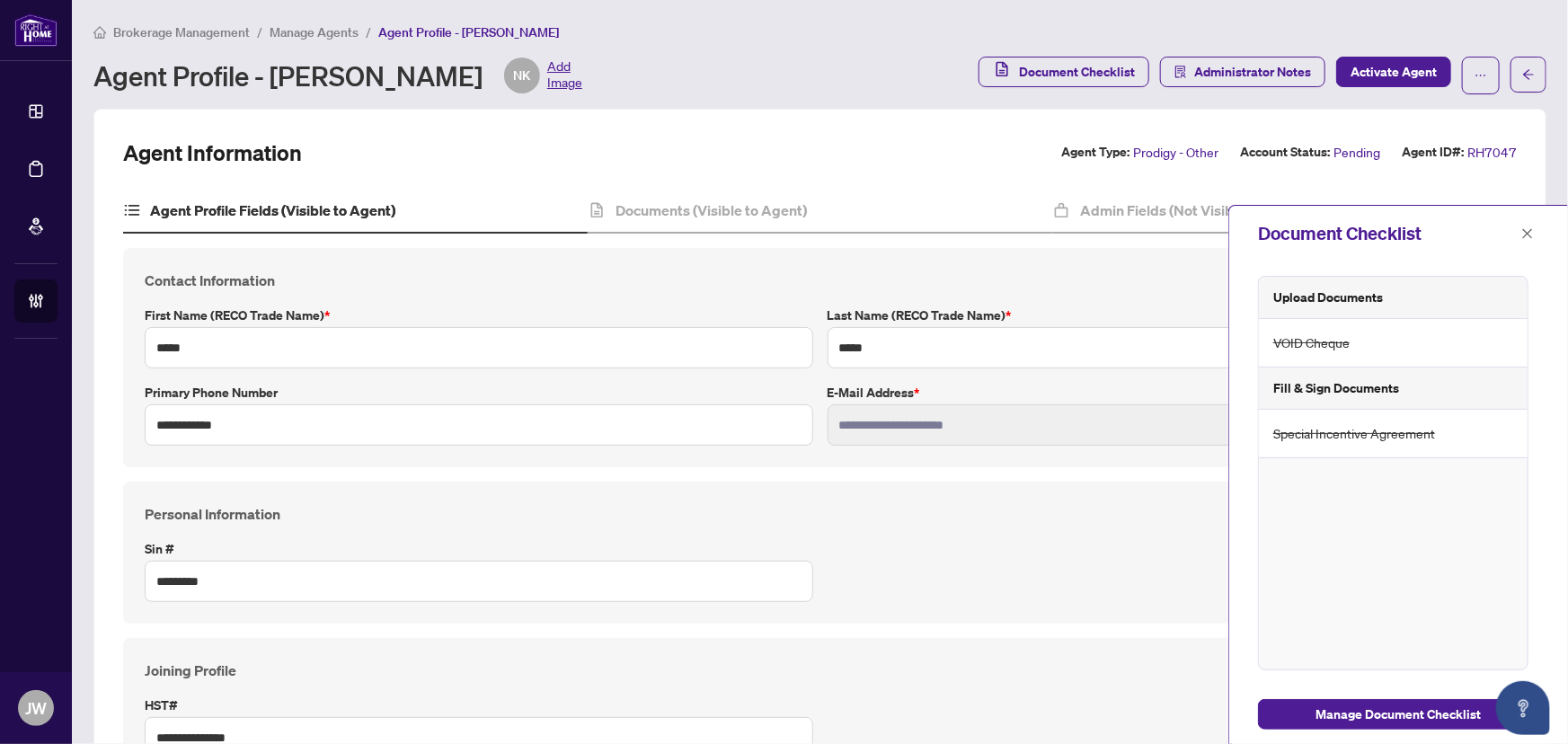
click at [1540, 231] on div "Document Checklist" at bounding box center [1399, 233] width 339 height 56
click at [1531, 223] on span "button" at bounding box center [1528, 233] width 13 height 28
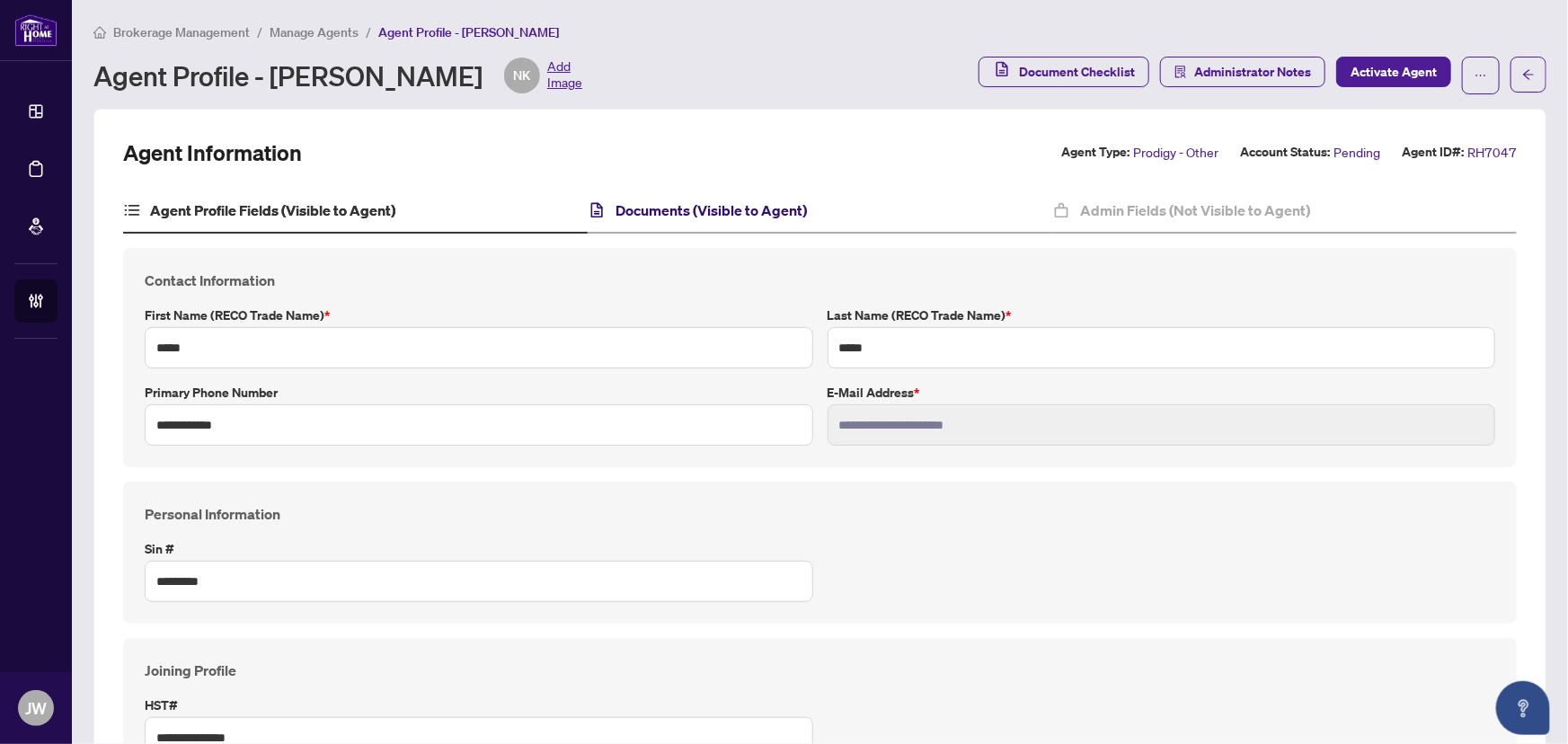
click at [746, 213] on h4 "Documents (Visible to Agent)" at bounding box center [710, 210] width 191 height 22
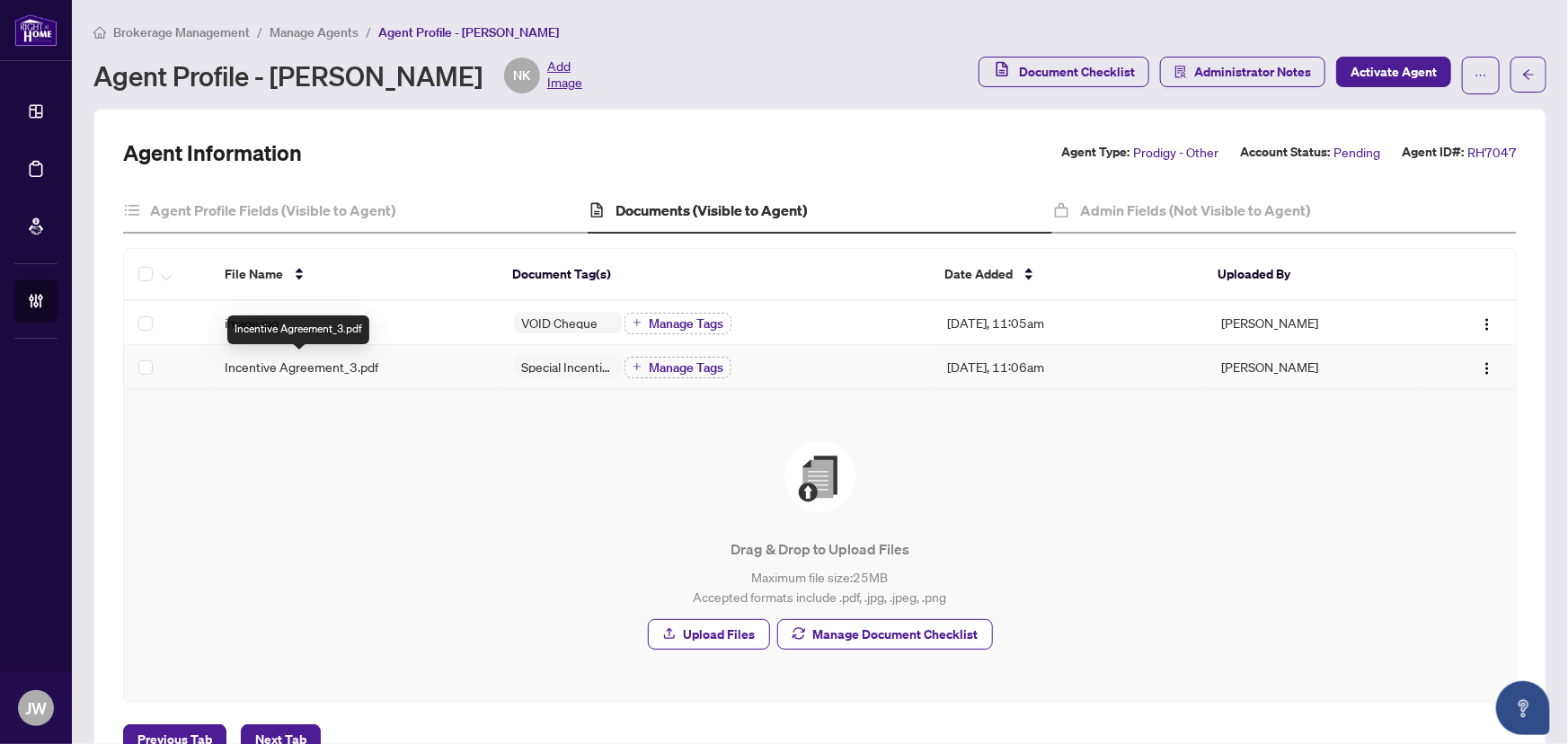
click at [350, 361] on span "Incentive Agreement_3.pdf" at bounding box center [302, 367] width 154 height 20
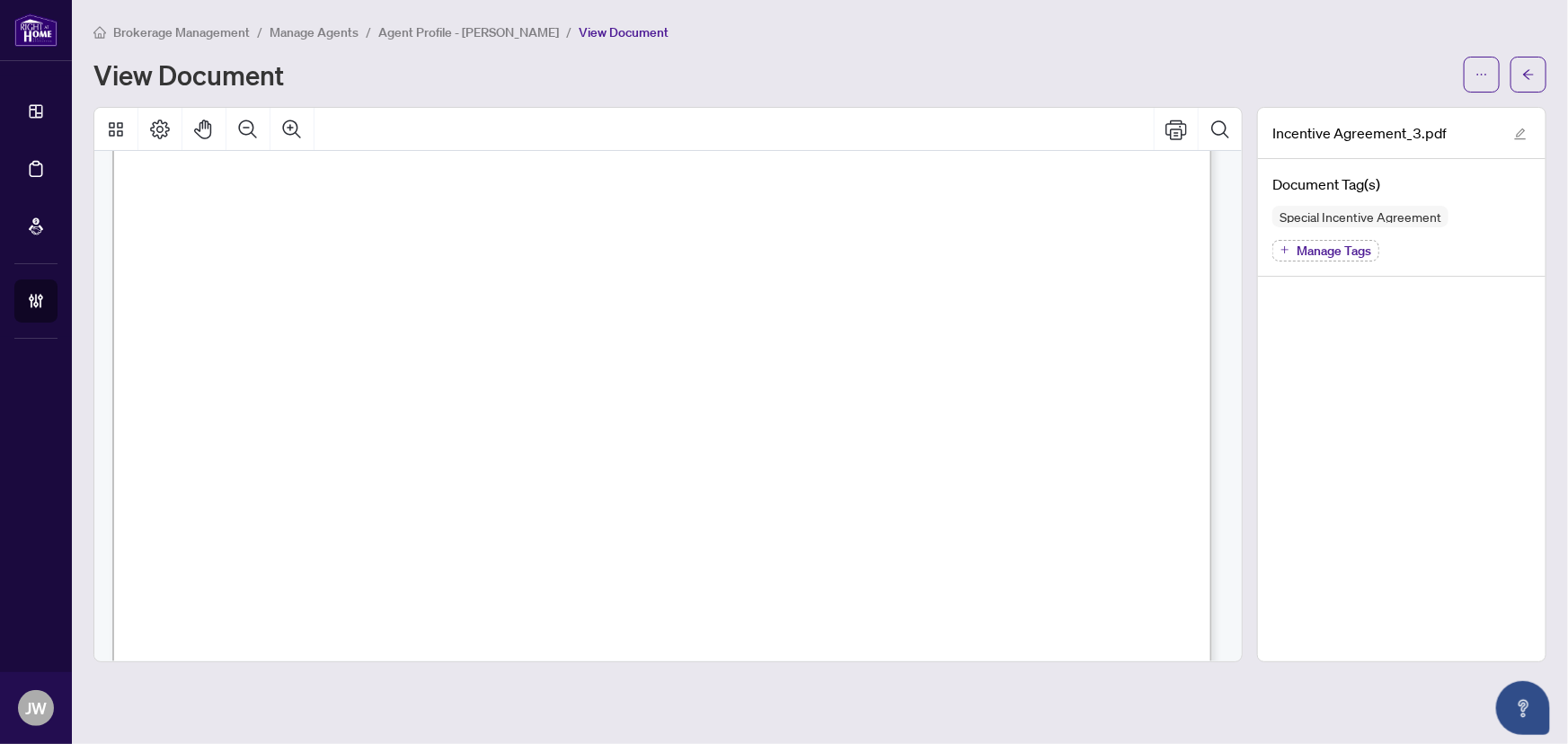
scroll to position [3594, 0]
click at [1547, 72] on main "Brokerage Management / Manage Agents / Agent Profile - Nasir Kabli / View Docum…" at bounding box center [820, 372] width 1497 height 744
click at [1537, 69] on button "button" at bounding box center [1528, 74] width 36 height 36
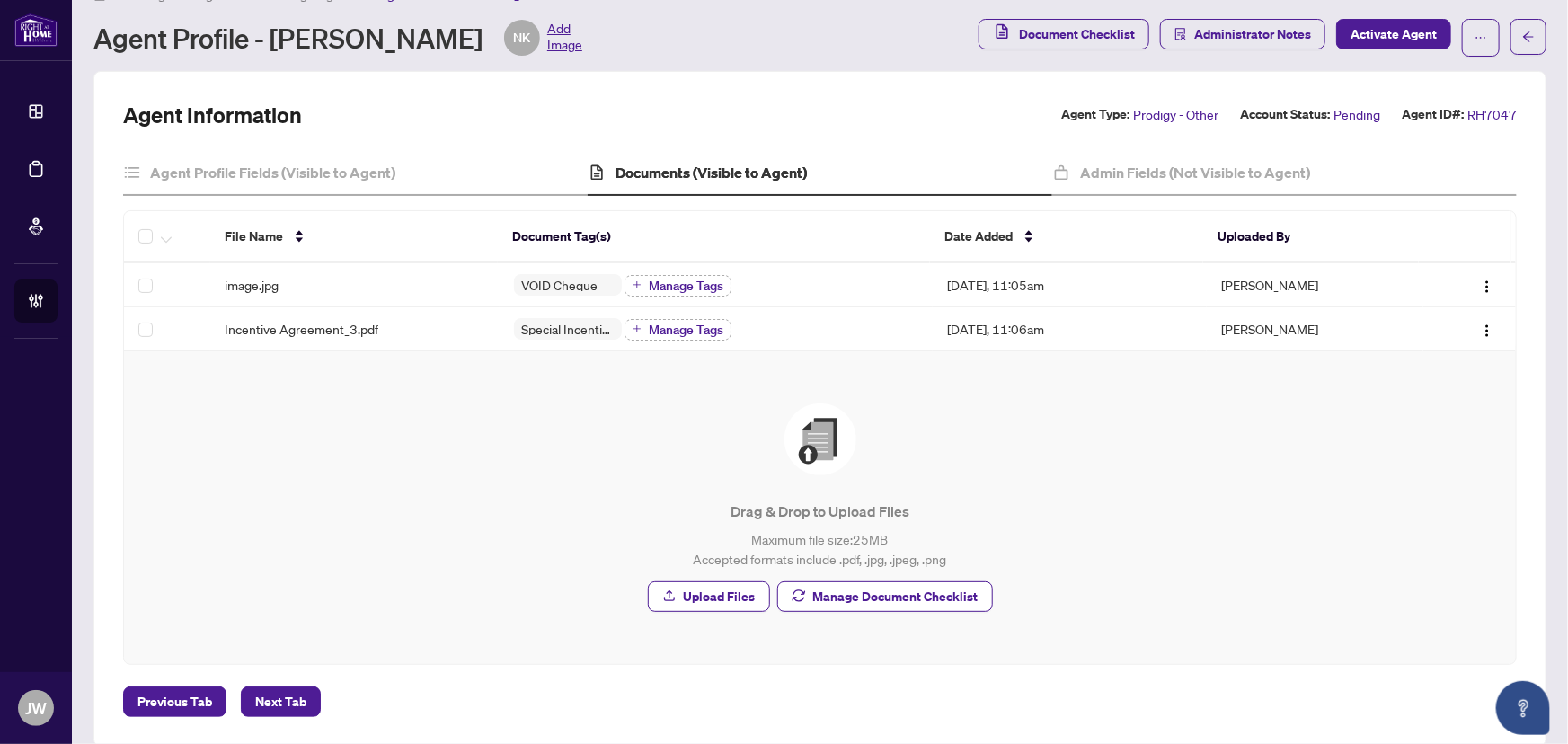
scroll to position [59, 0]
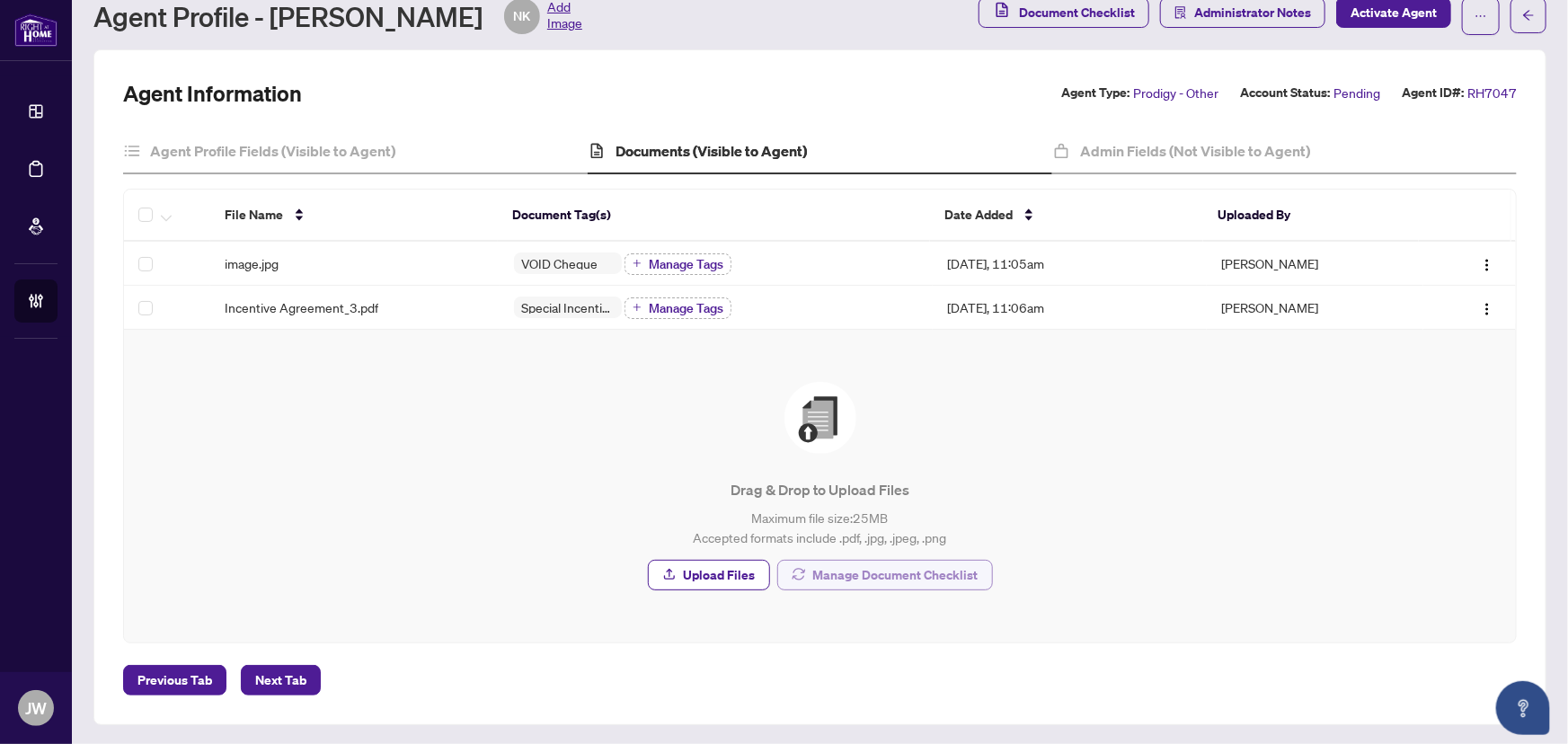
click at [844, 569] on span "Manage Document Checklist" at bounding box center [896, 574] width 165 height 28
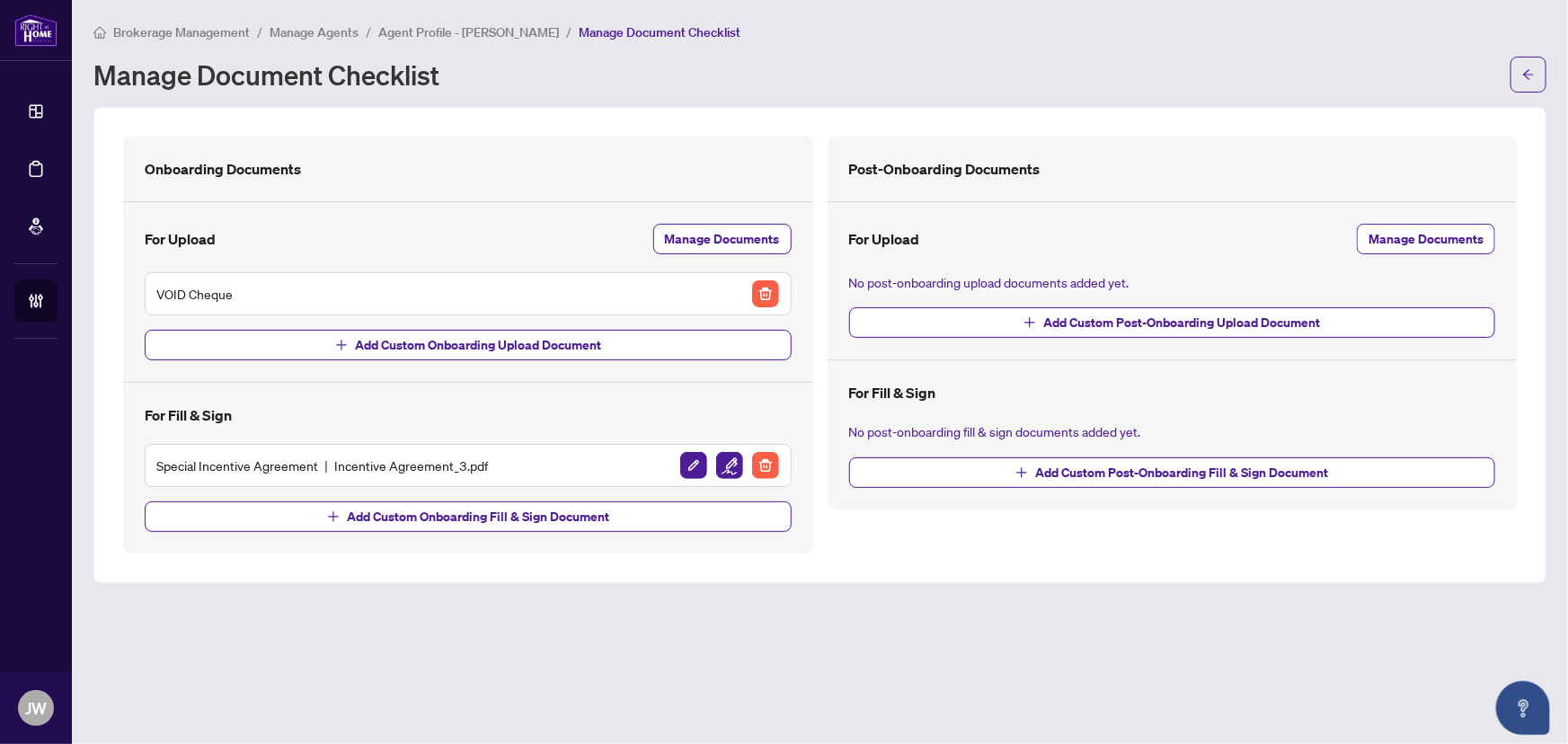
click at [434, 28] on span "Agent Profile - Nasir Kabli" at bounding box center [469, 33] width 181 height 16
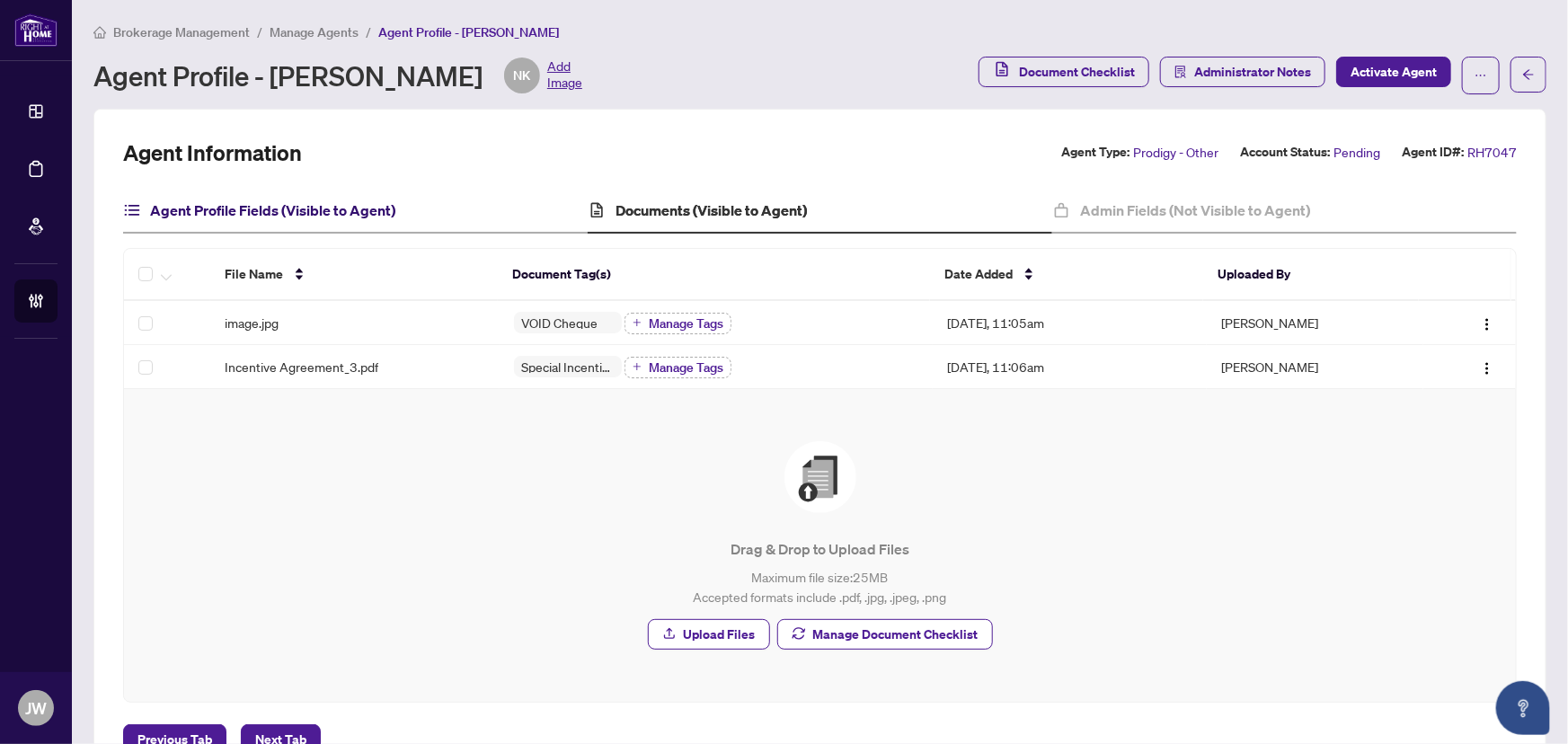
click at [275, 211] on h4 "Agent Profile Fields (Visible to Agent)" at bounding box center [272, 210] width 245 height 22
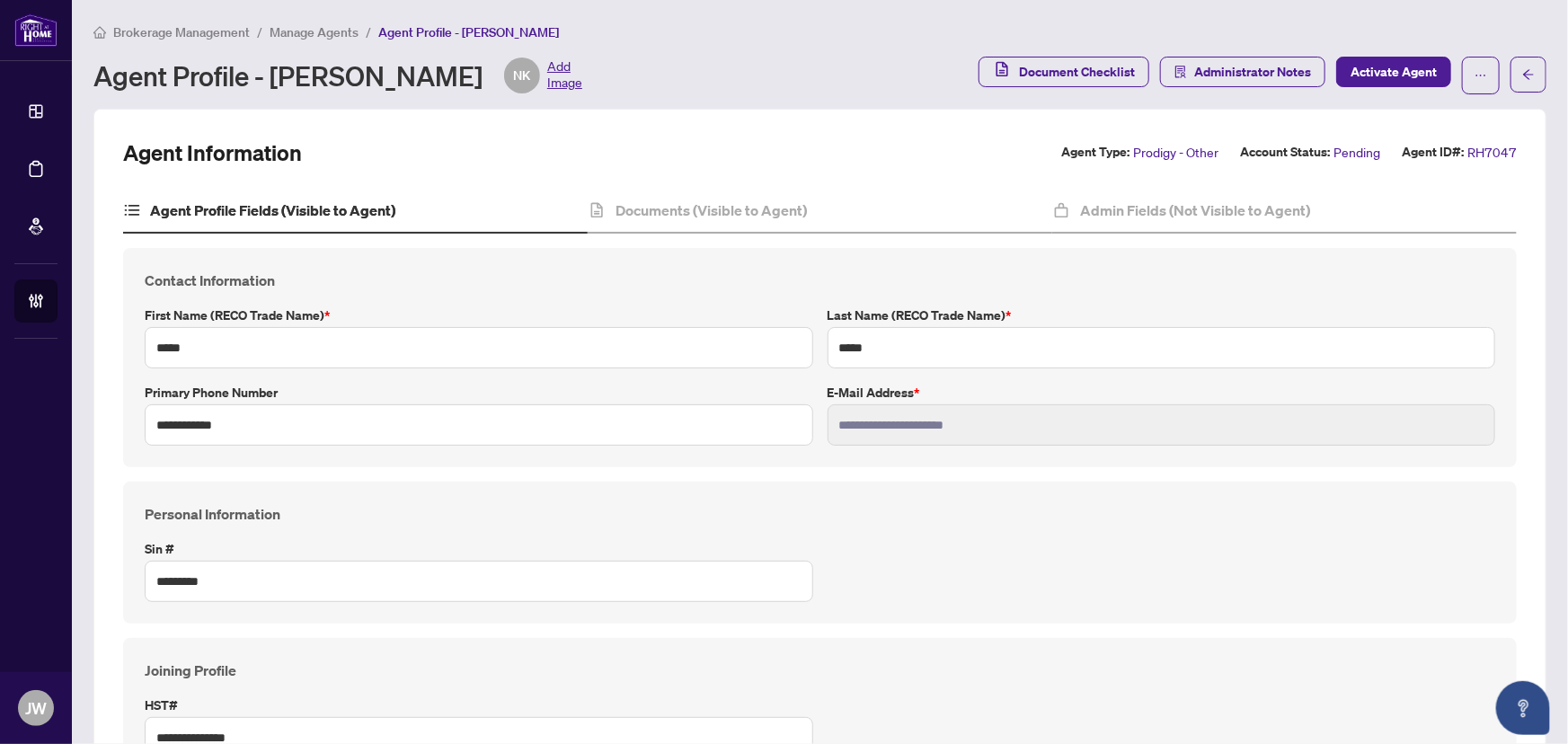
click at [327, 29] on span "Manage Agents" at bounding box center [314, 33] width 89 height 16
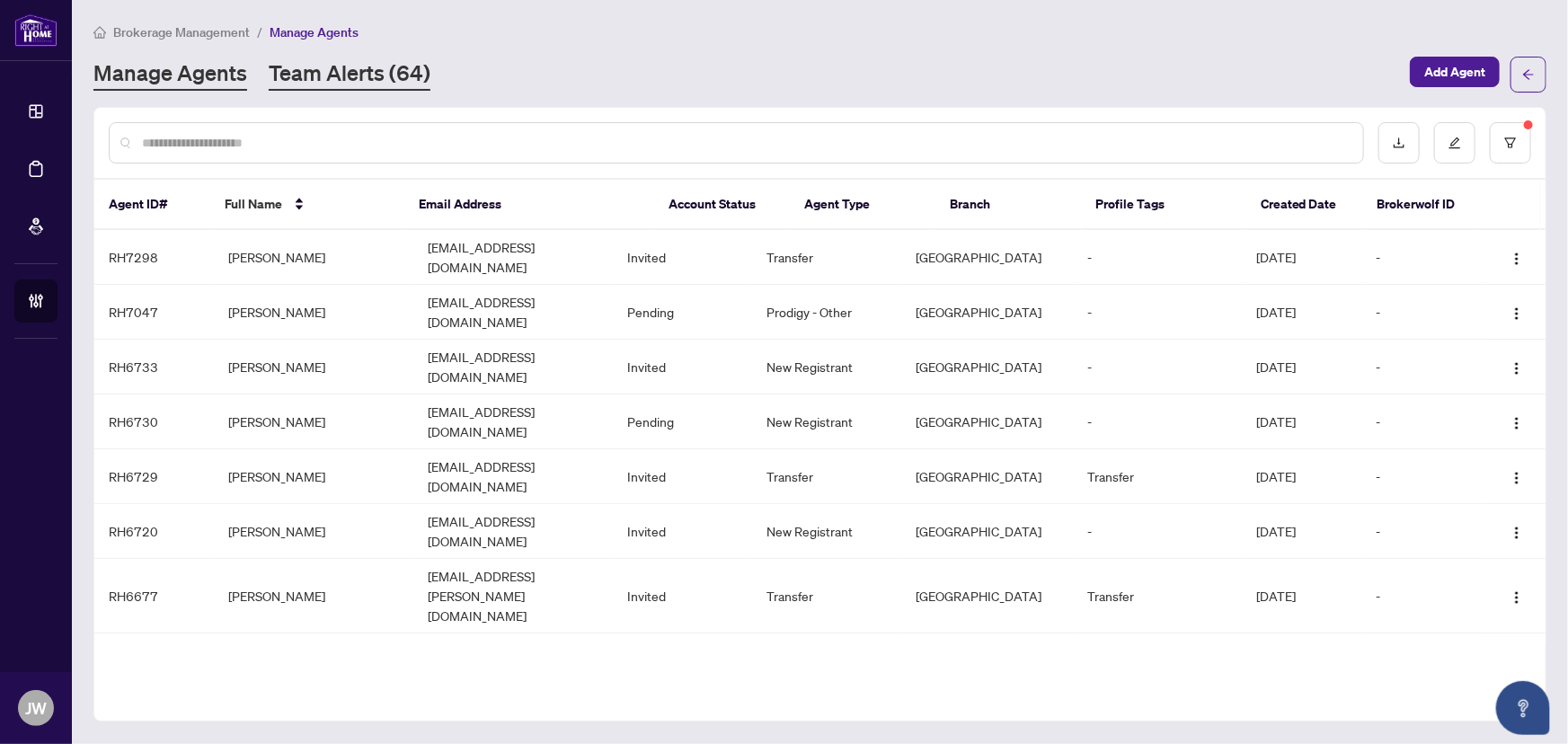
click at [368, 73] on link "Team Alerts (64)" at bounding box center [349, 74] width 162 height 32
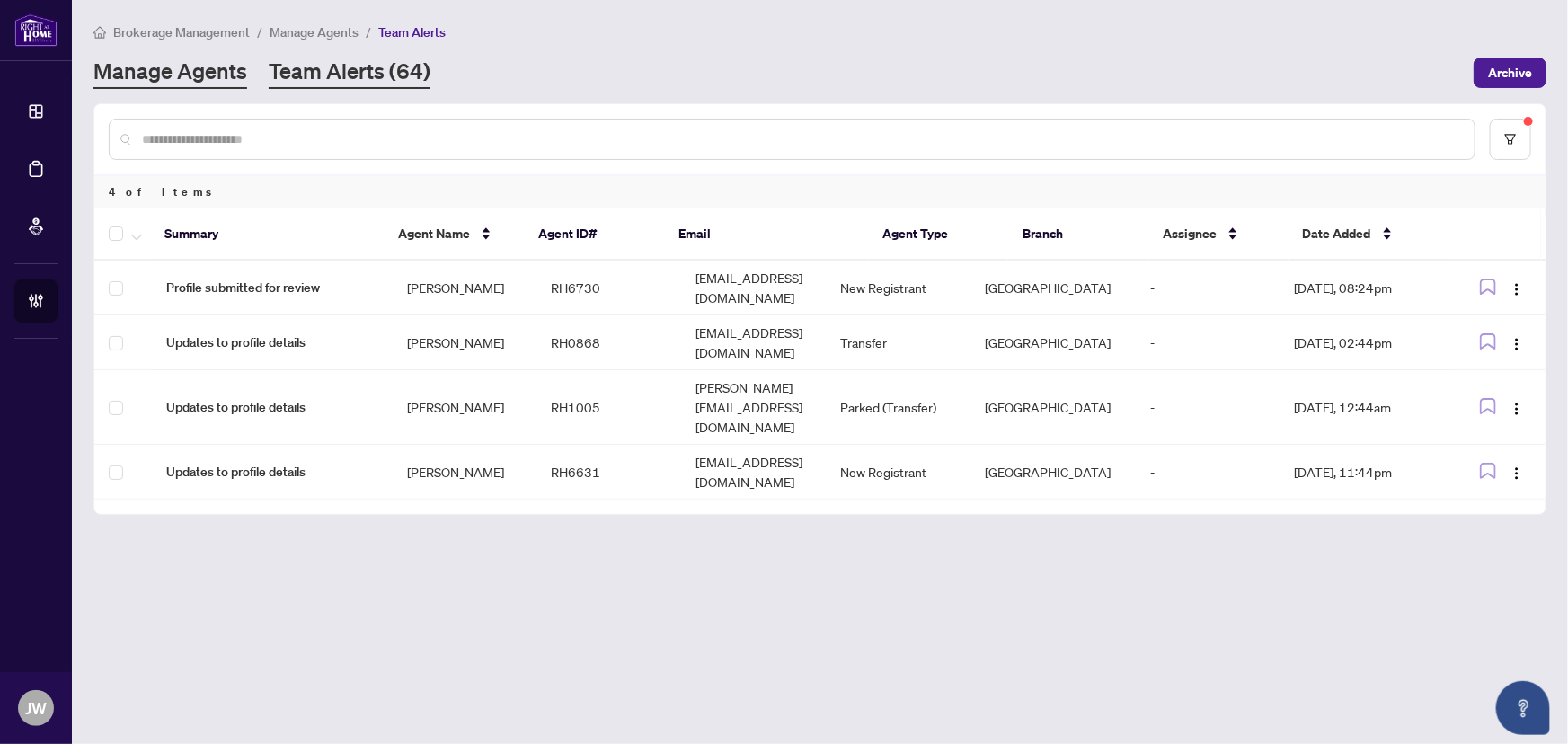
click at [222, 61] on link "Manage Agents" at bounding box center [170, 72] width 154 height 32
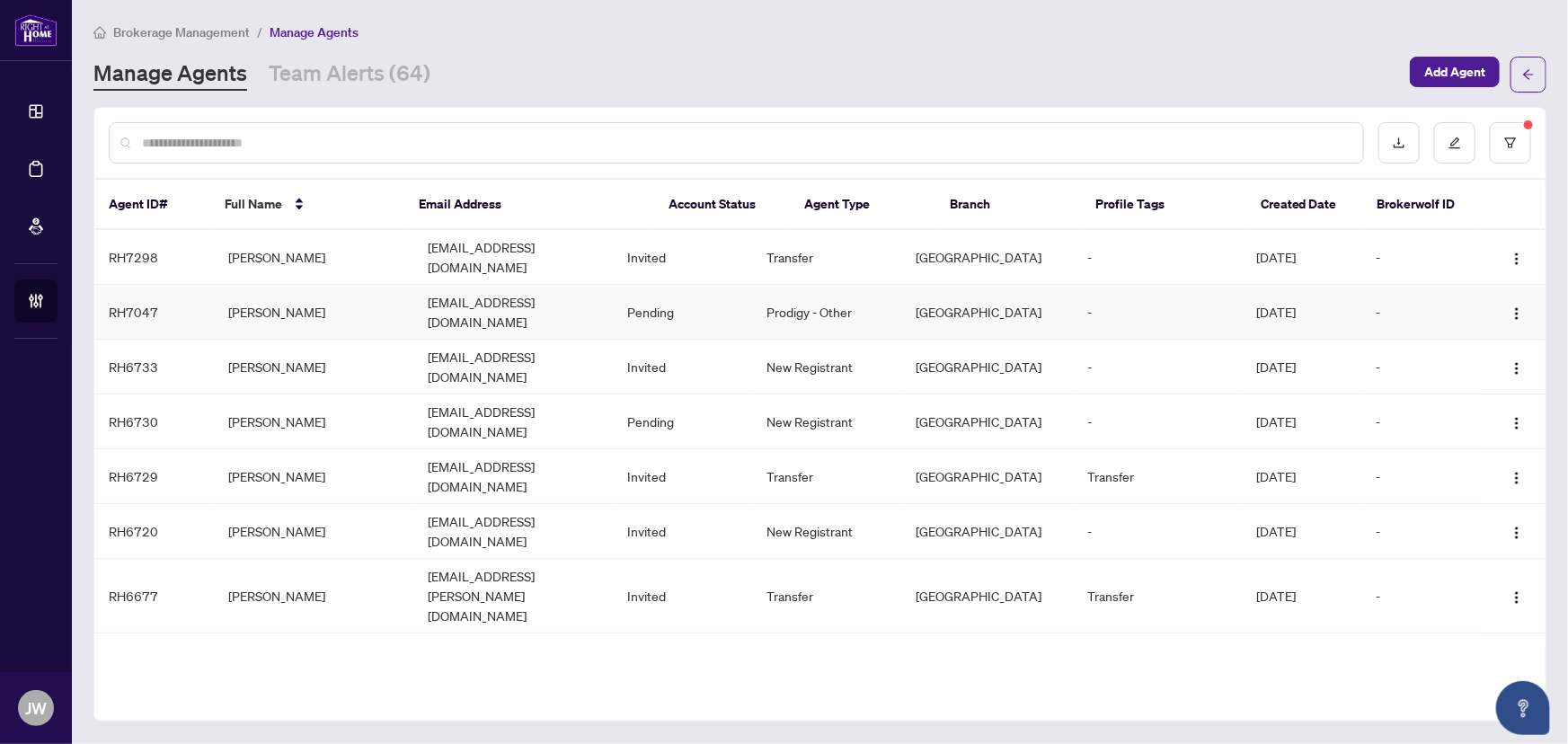
click at [259, 300] on td "Nasir Kabli" at bounding box center [314, 313] width 199 height 55
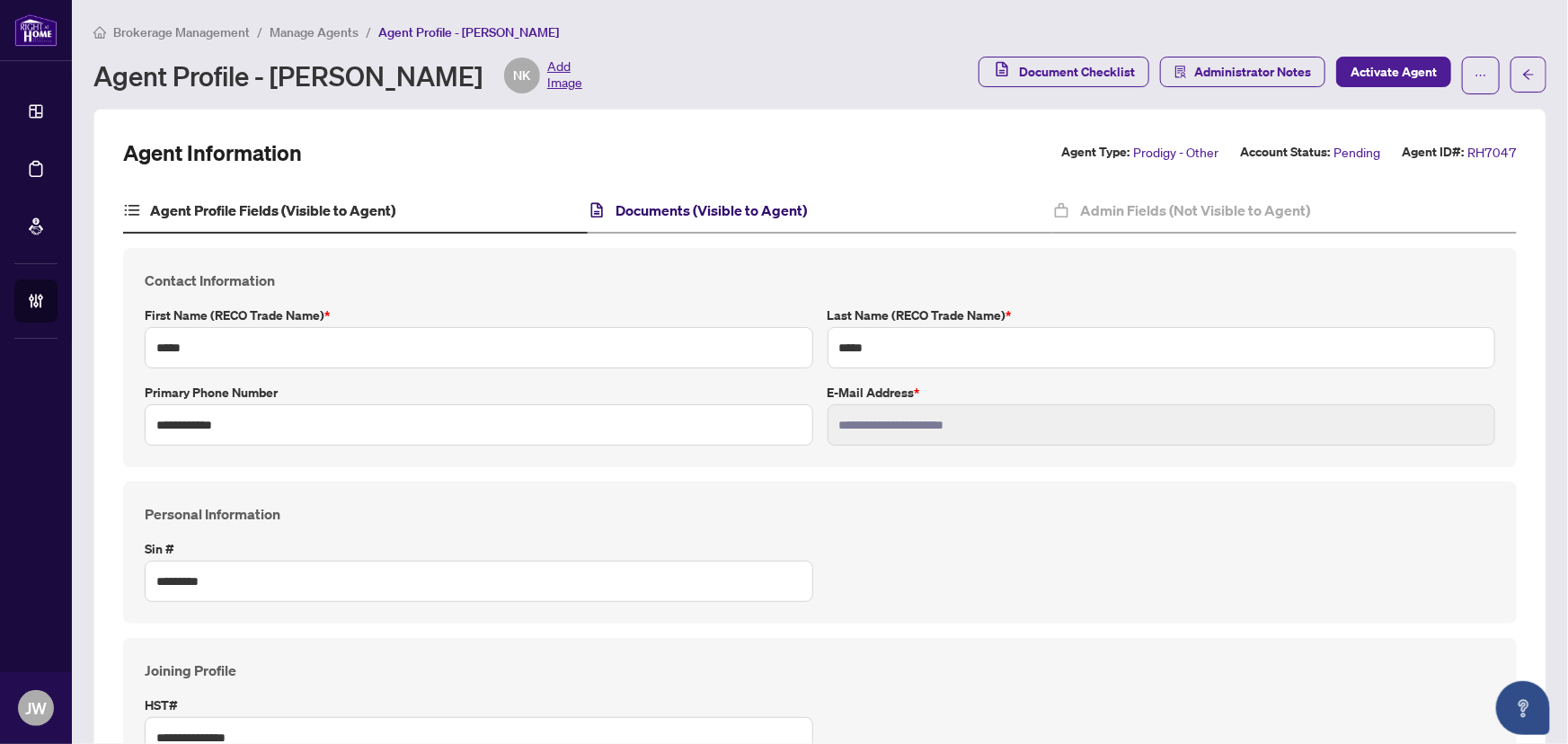
click at [674, 205] on h4 "Documents (Visible to Agent)" at bounding box center [710, 210] width 191 height 22
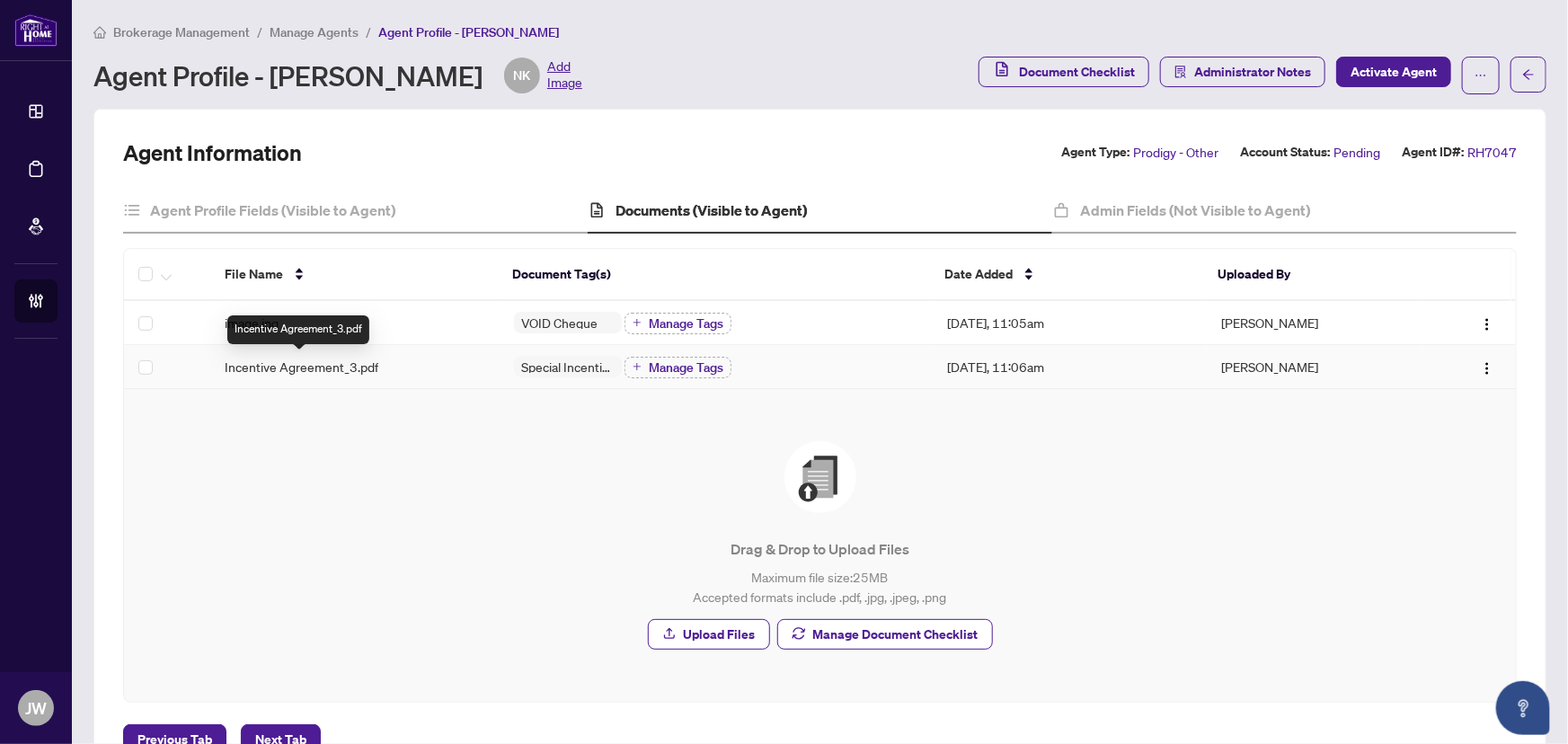
click at [304, 361] on span "Incentive Agreement_3.pdf" at bounding box center [302, 367] width 154 height 20
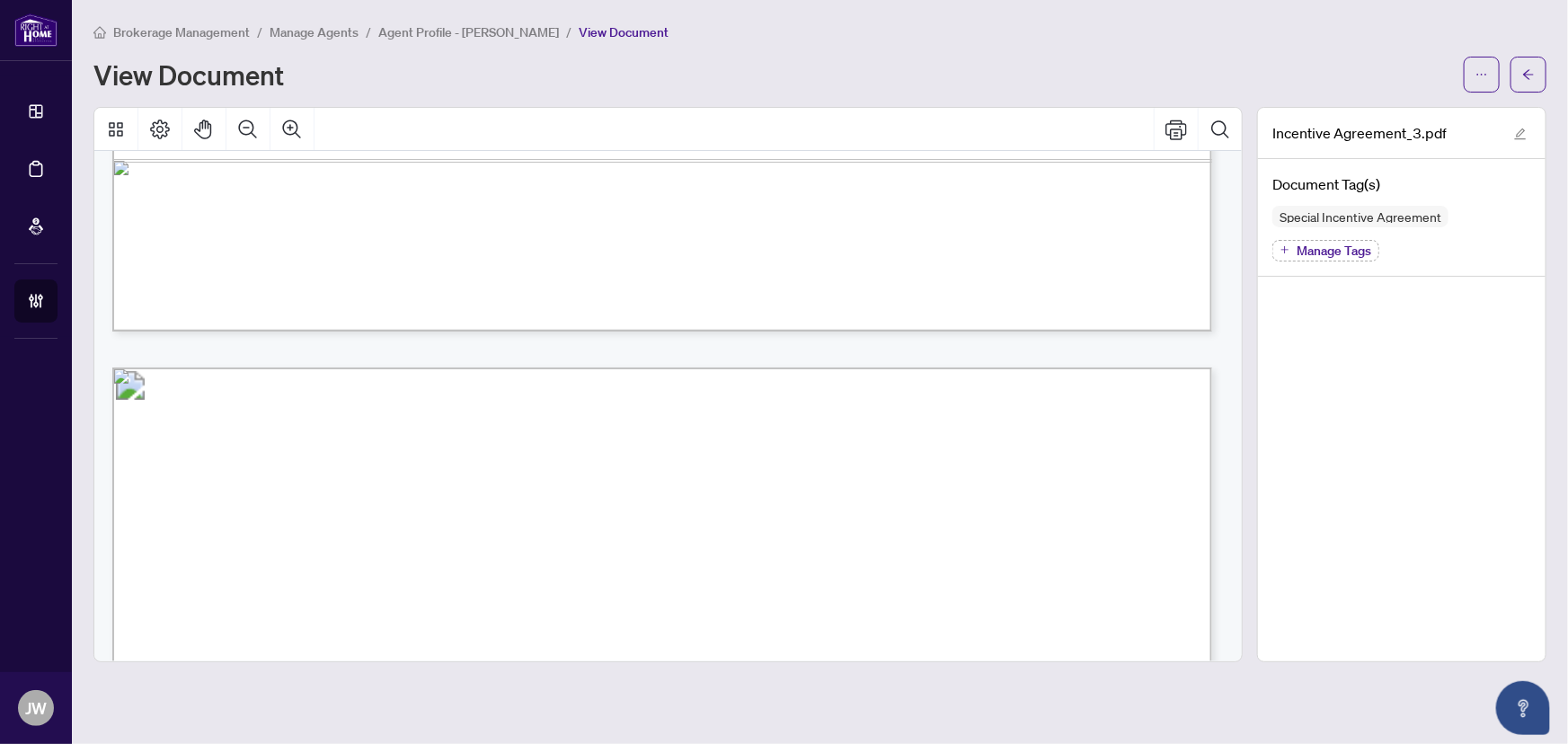
scroll to position [2695, 0]
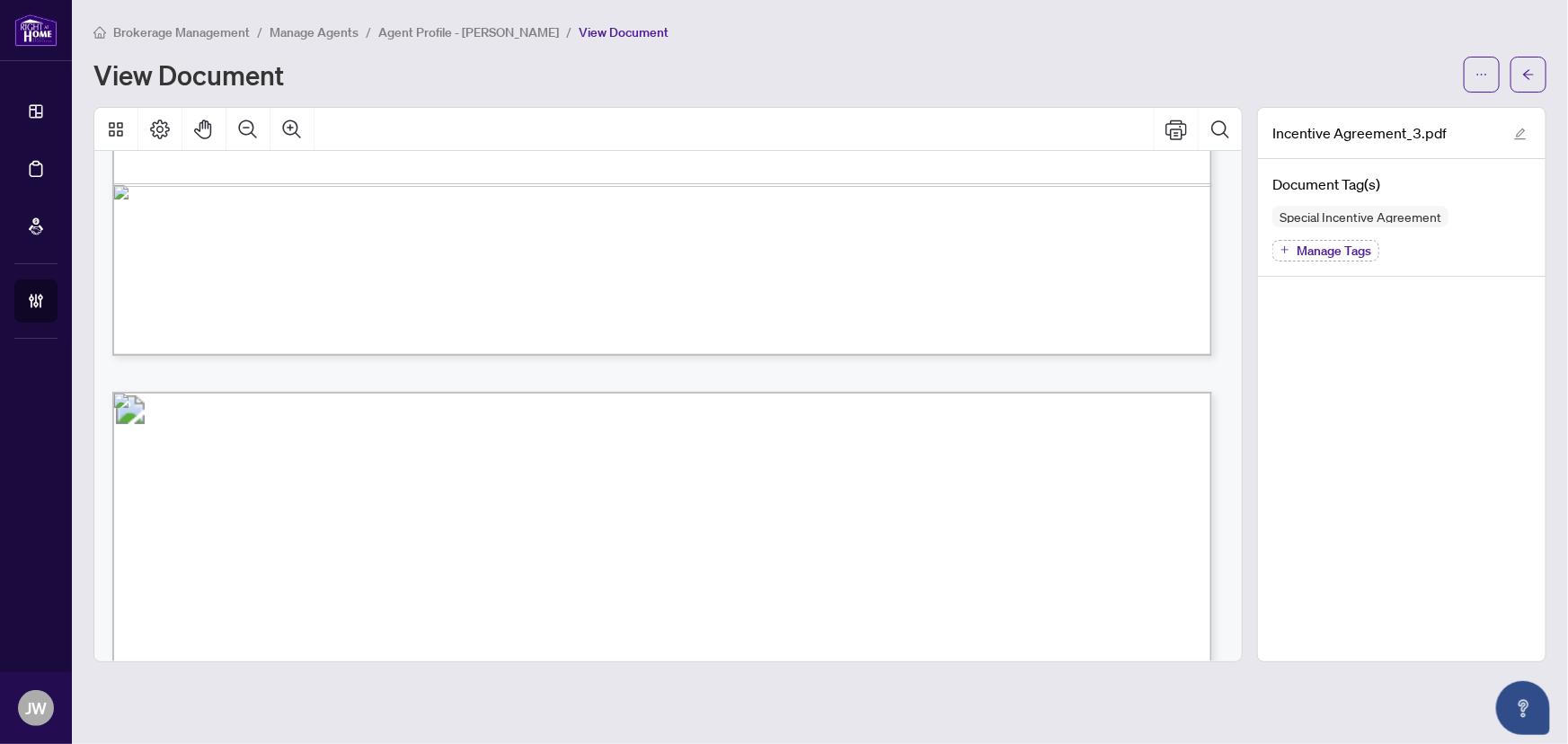
click at [1535, 53] on div "Brokerage Management / Manage Agents / Agent Profile - Nasir Kabli / View Docum…" at bounding box center [820, 58] width 1454 height 71
click at [1531, 72] on icon "arrow-left" at bounding box center [1529, 75] width 13 height 13
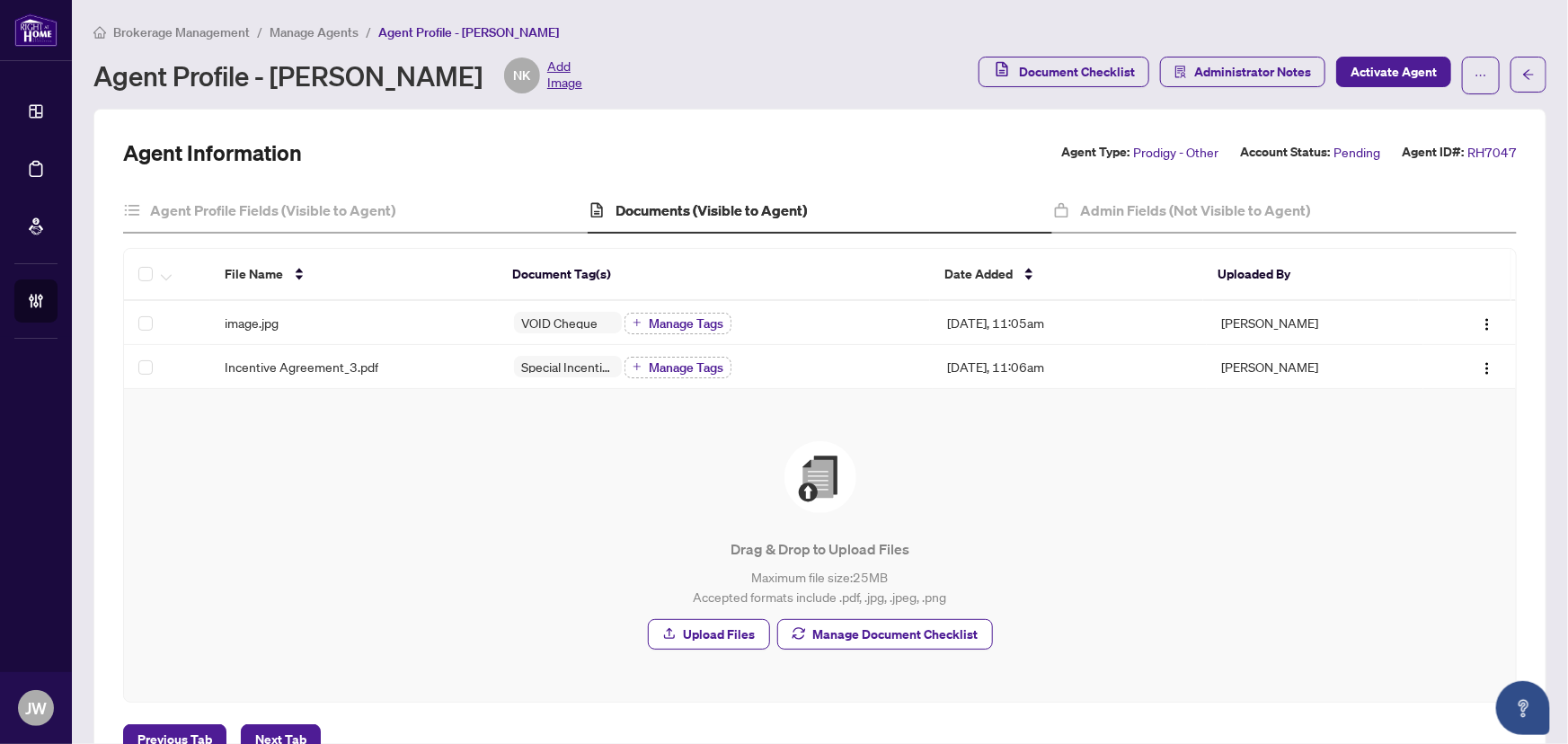
click at [304, 30] on span "Manage Agents" at bounding box center [314, 33] width 89 height 16
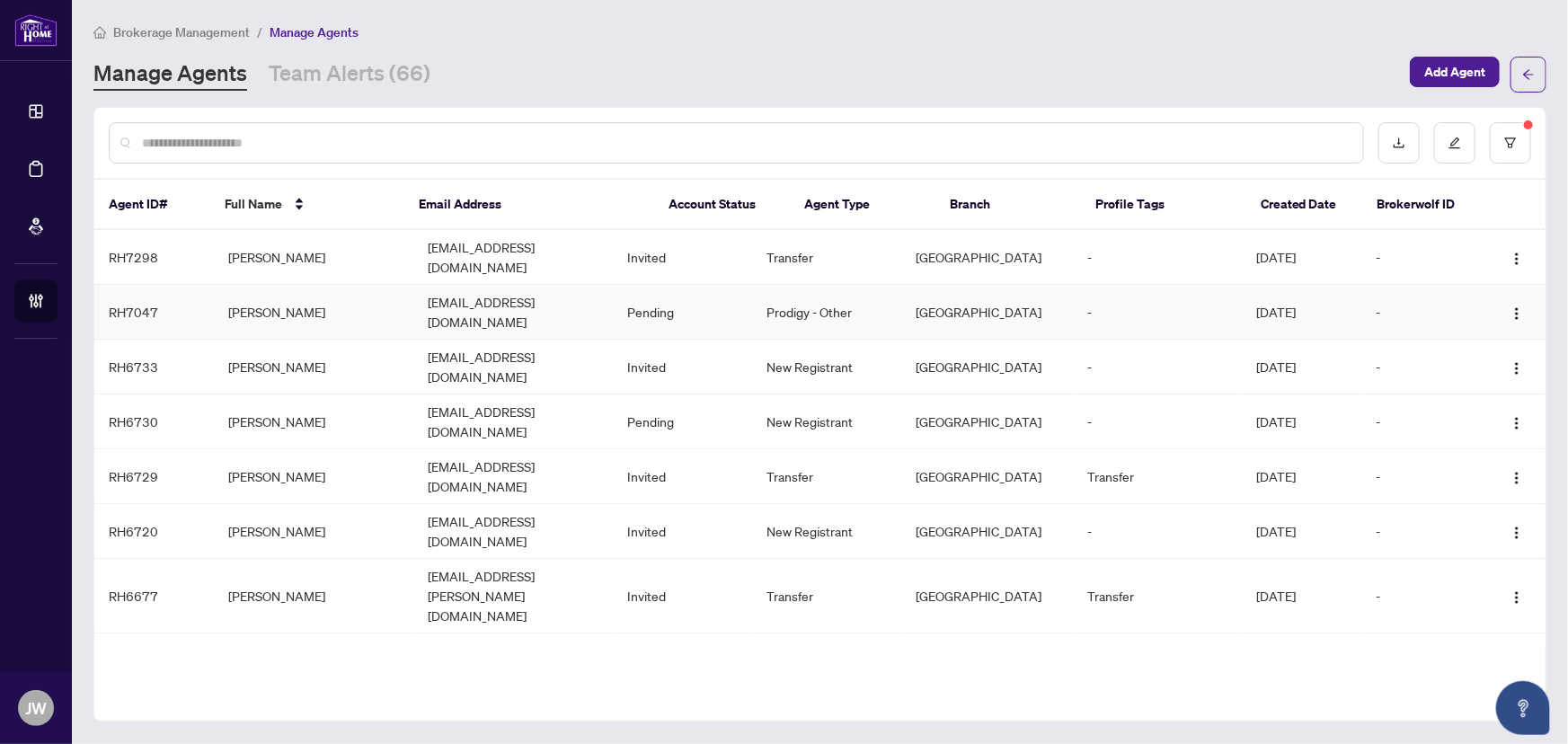
click at [272, 293] on td "Nasir Kabli" at bounding box center [314, 313] width 199 height 55
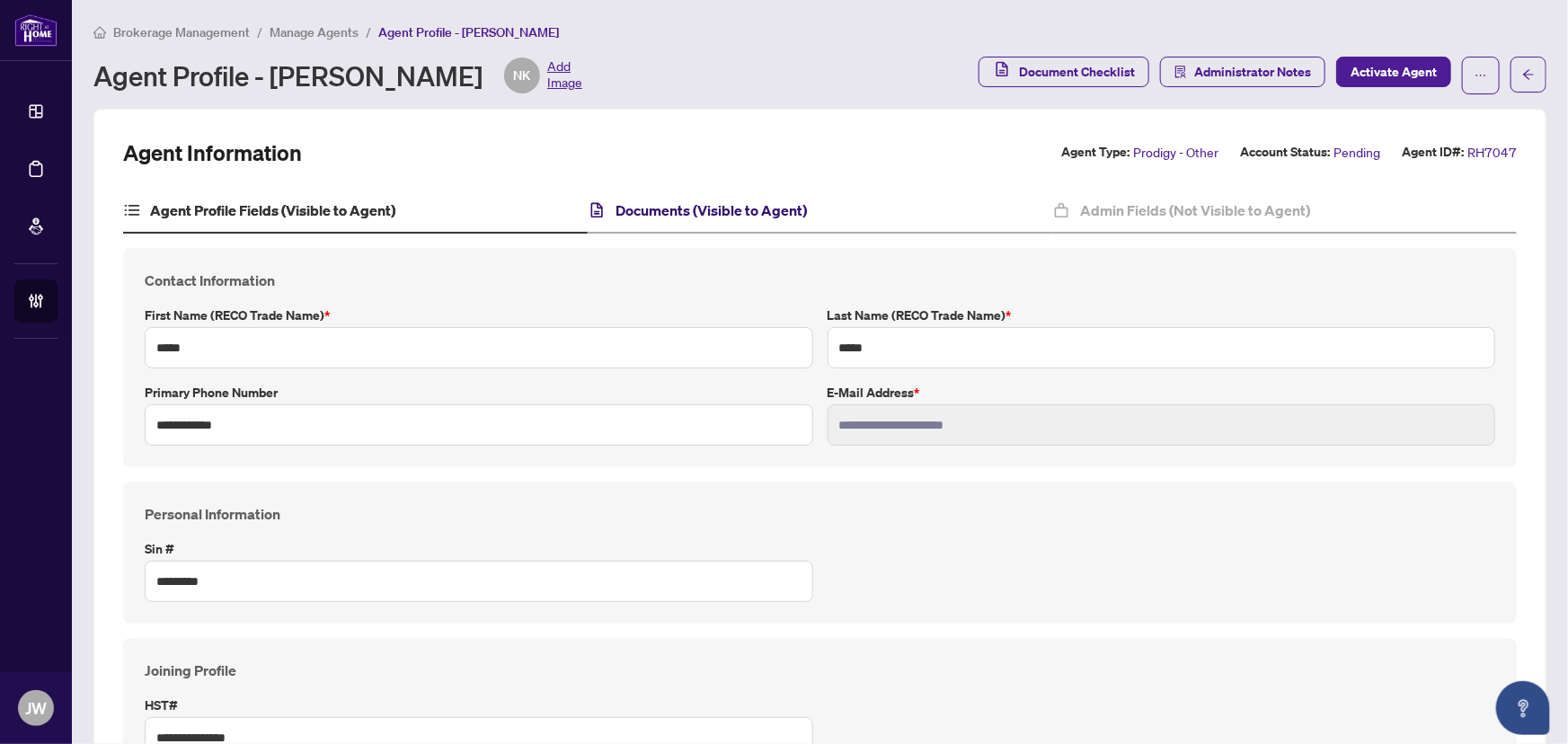
click at [721, 206] on h4 "Documents (Visible to Agent)" at bounding box center [710, 210] width 191 height 22
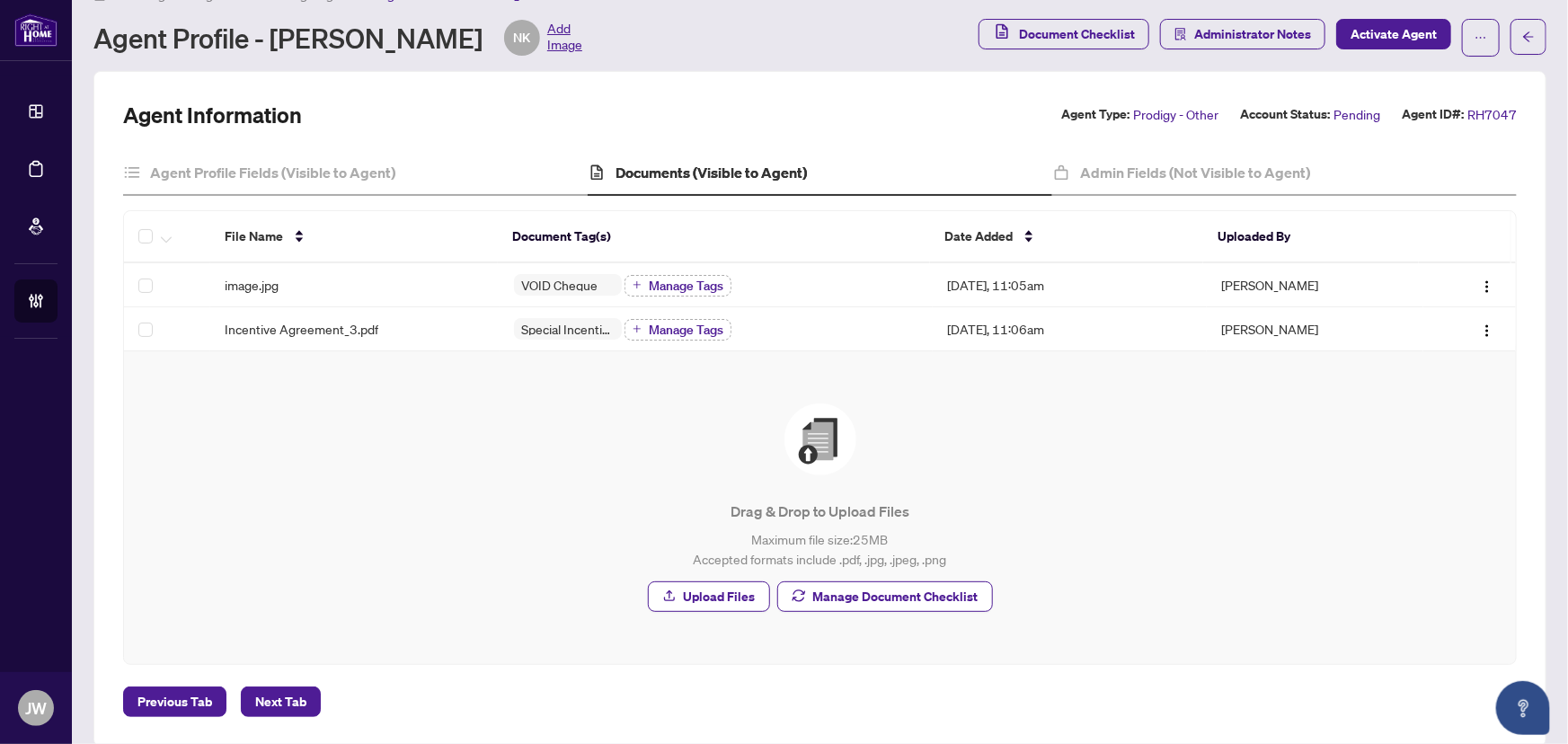
scroll to position [59, 0]
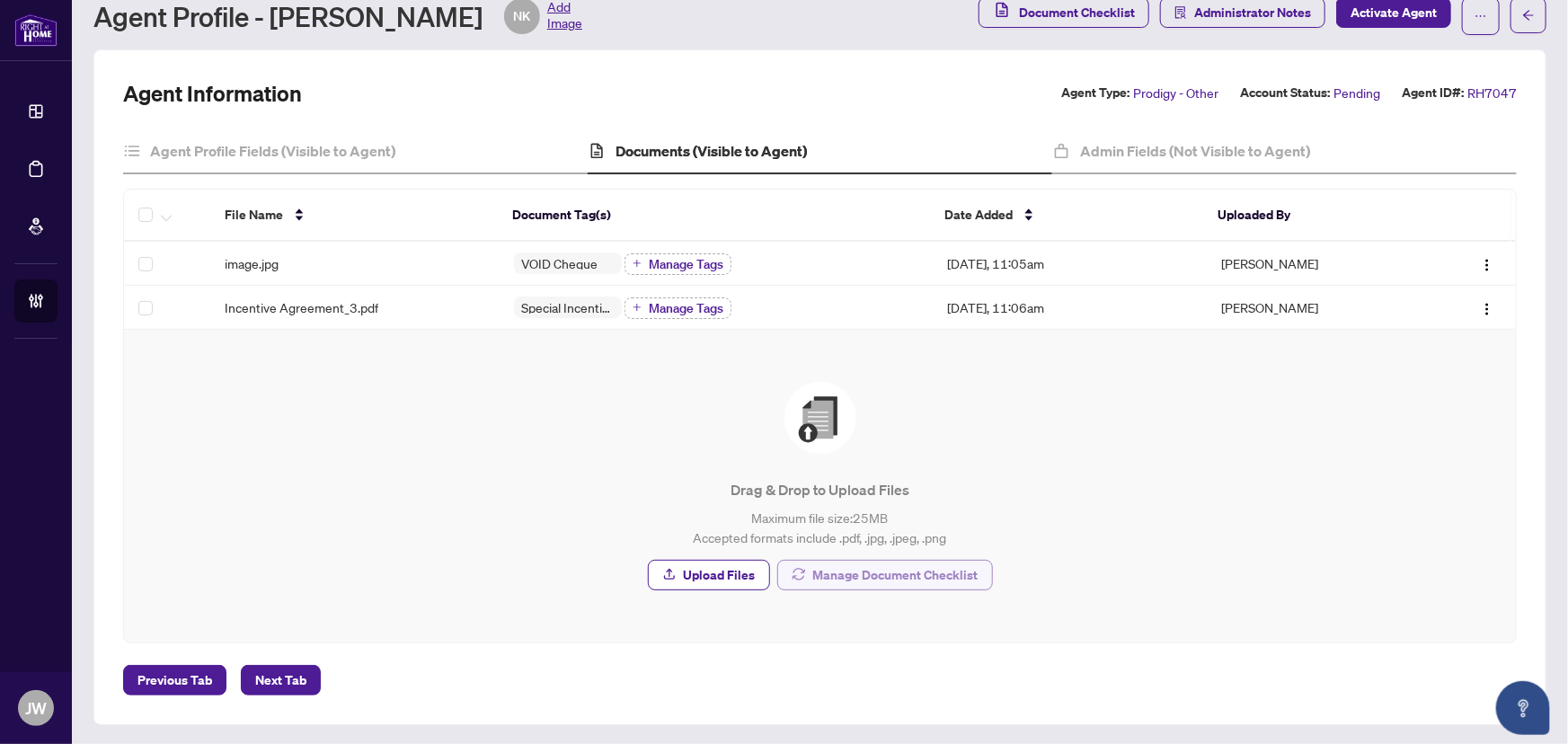
click at [873, 572] on span "Manage Document Checklist" at bounding box center [896, 574] width 165 height 28
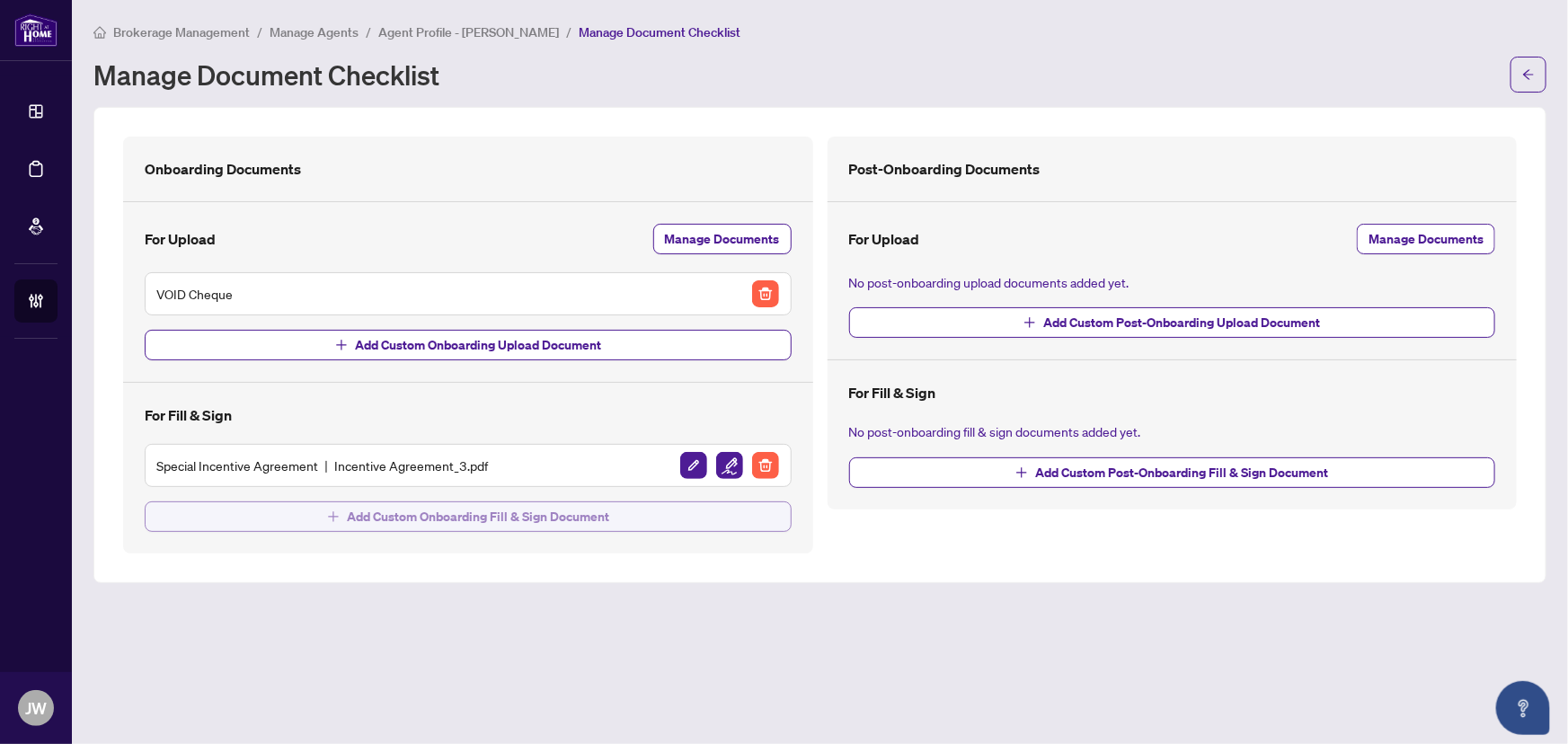
click at [530, 520] on span "Add Custom Onboarding Fill & Sign Document" at bounding box center [477, 516] width 262 height 28
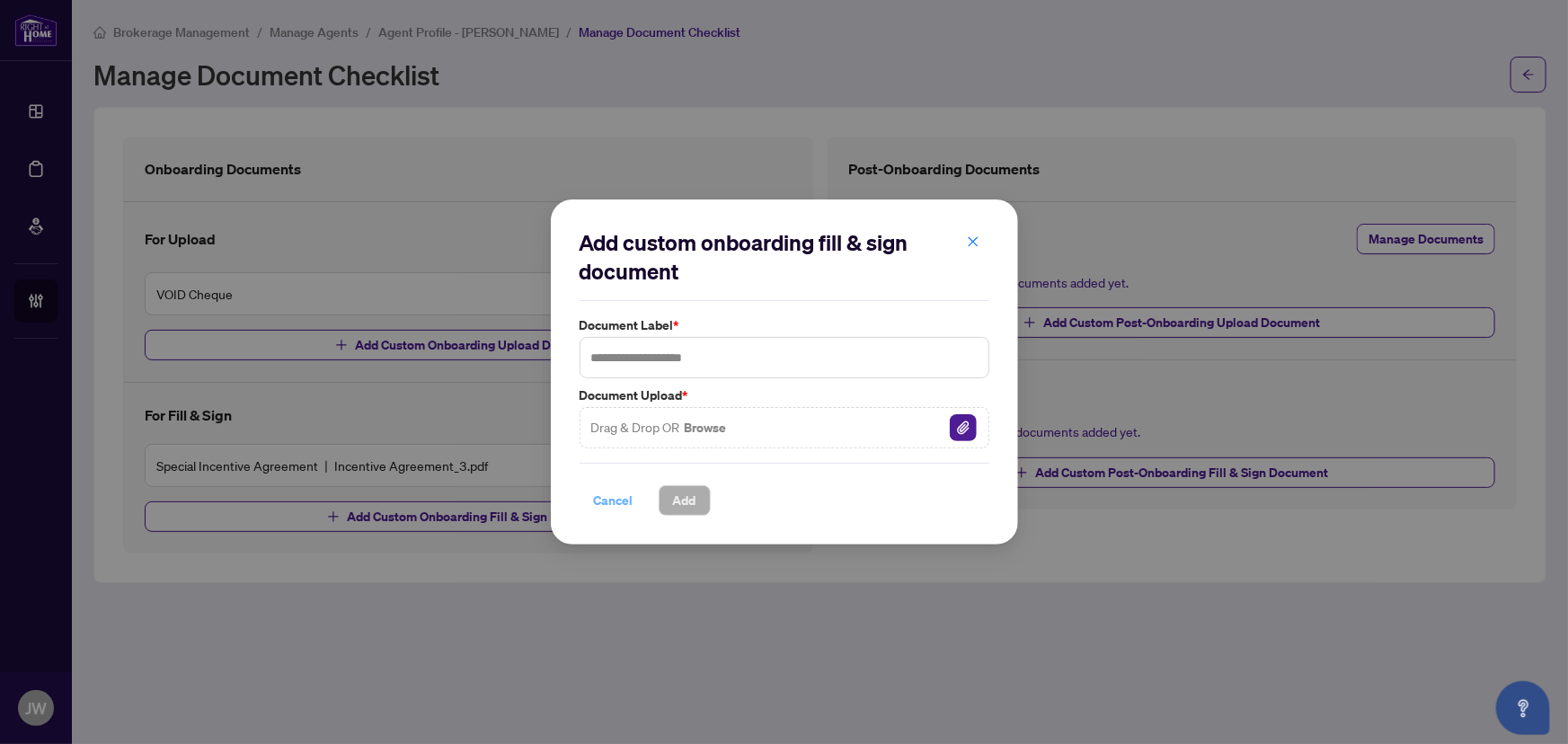
click at [605, 495] on span "Cancel" at bounding box center [613, 500] width 39 height 28
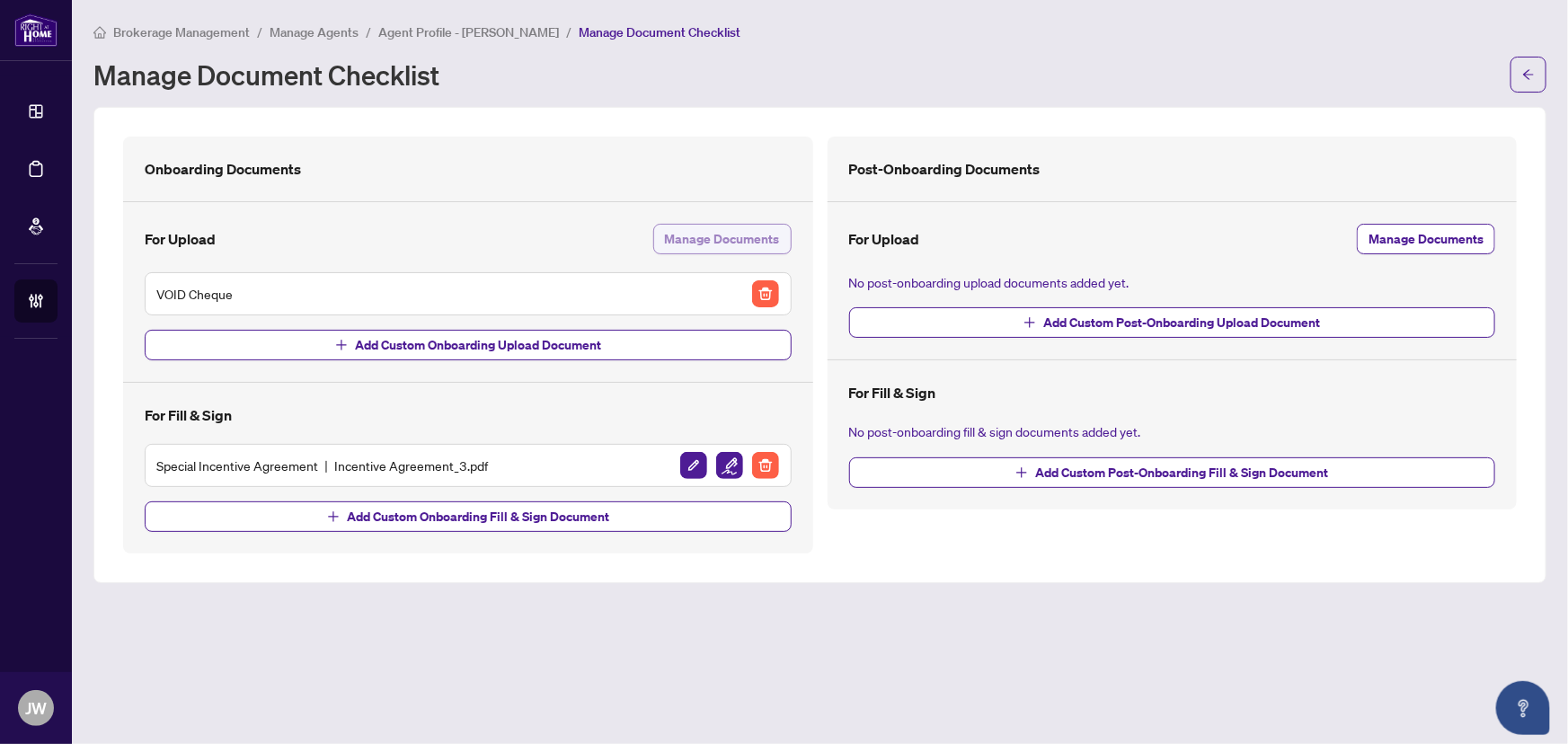
click at [714, 227] on span "Manage Documents" at bounding box center [722, 239] width 115 height 28
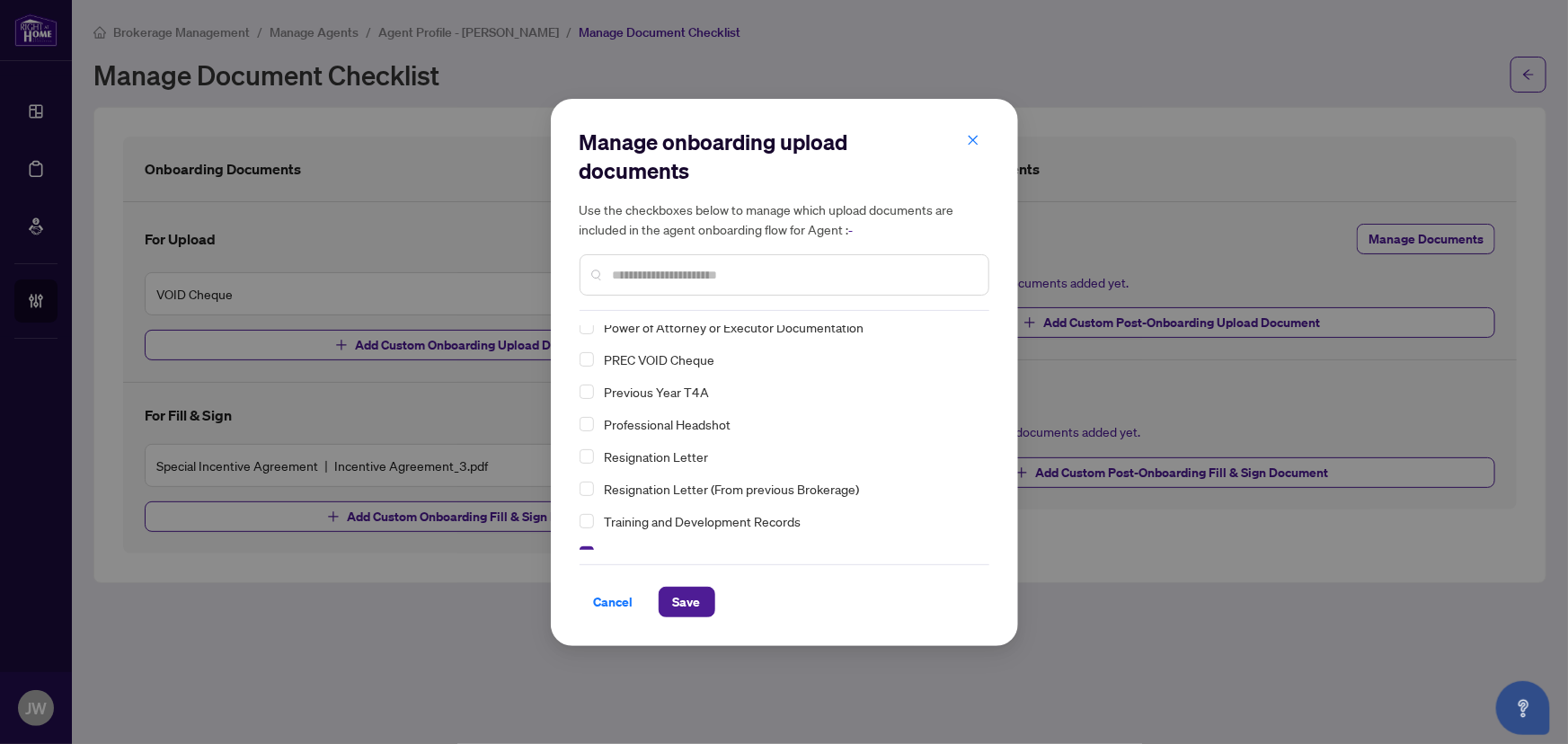
scroll to position [350, 0]
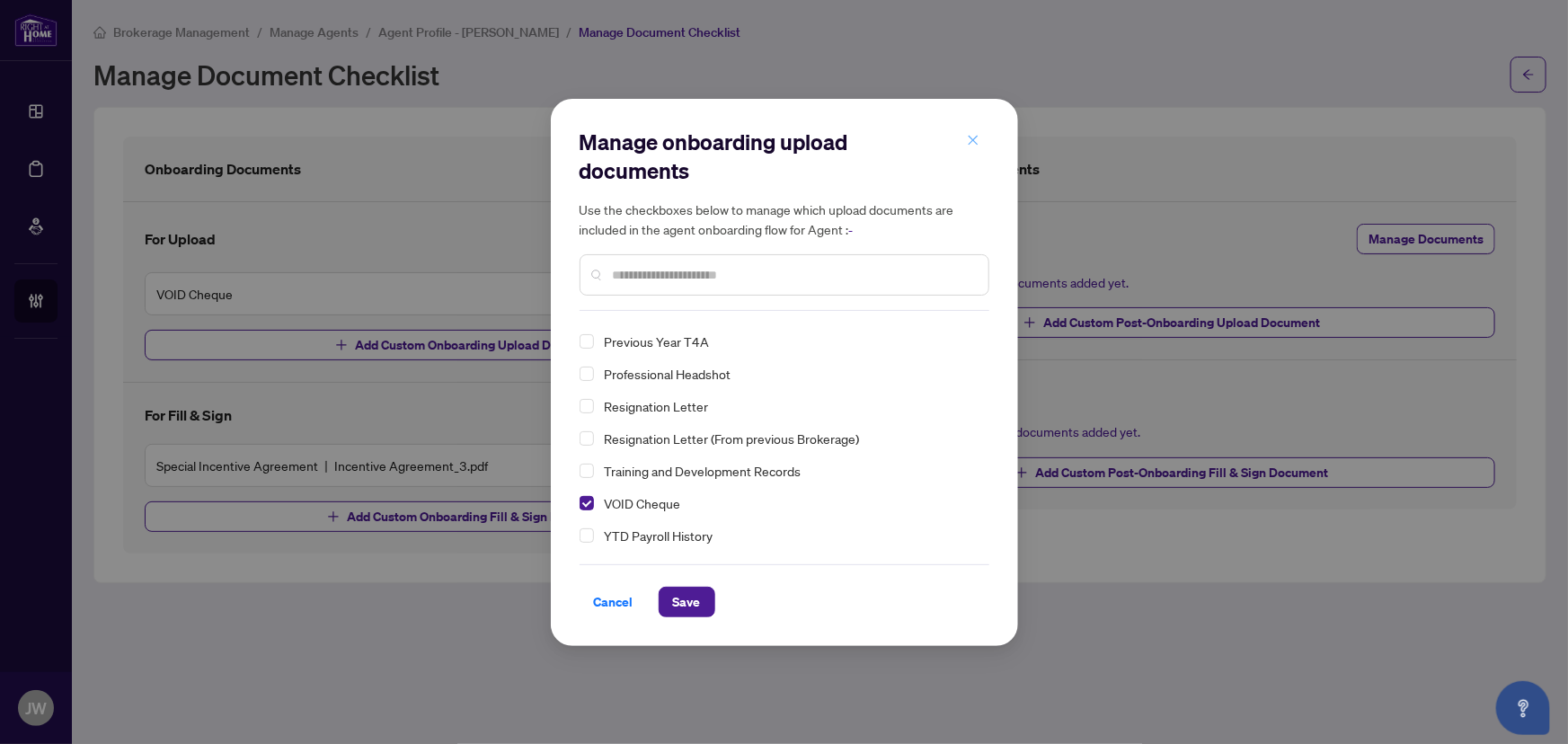
click at [967, 137] on icon "close" at bounding box center [974, 140] width 13 height 13
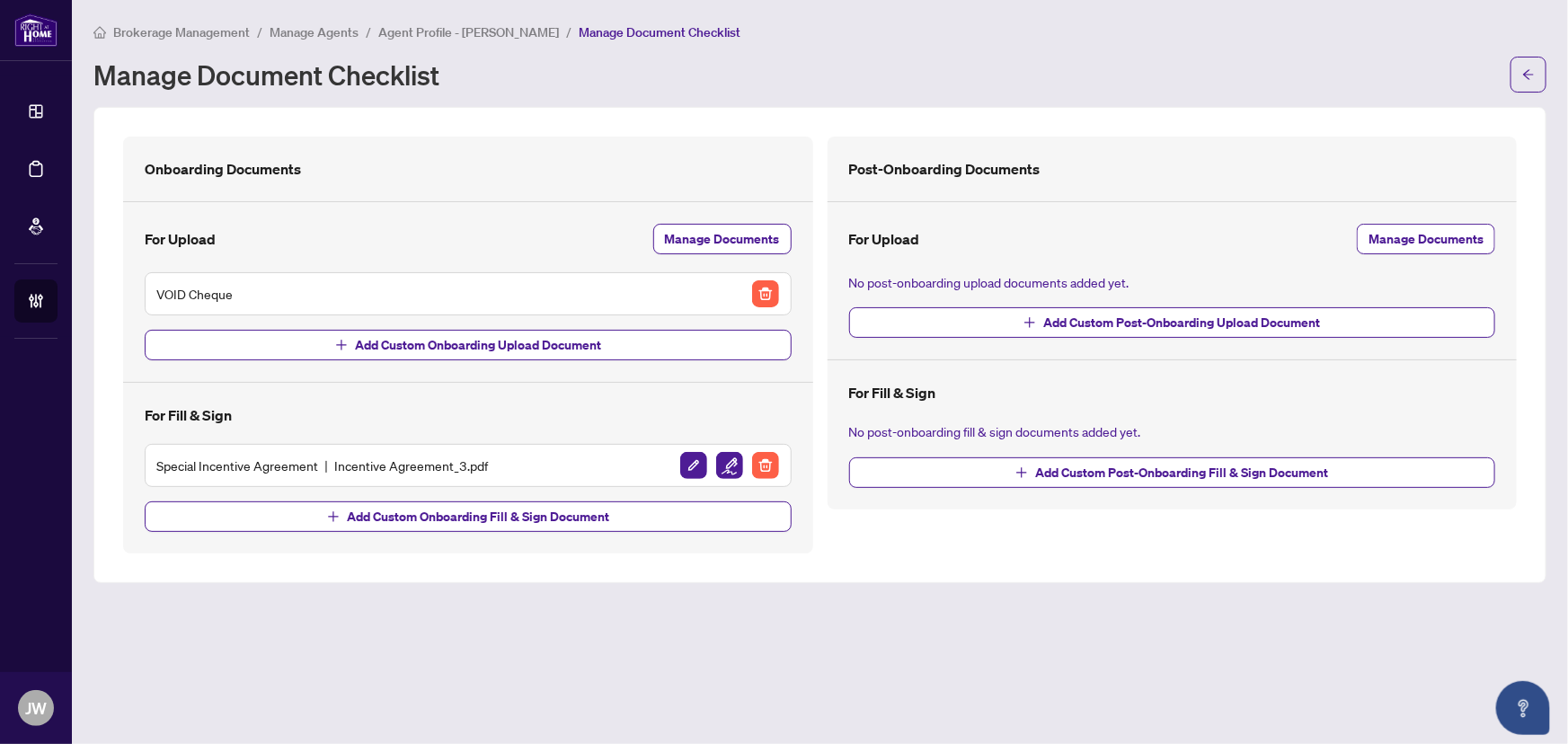
click at [549, 475] on div "Special Incentive Agreement Incentive Agreement_3.pdf" at bounding box center [468, 464] width 624 height 28
click at [368, 473] on div "Special Incentive Agreement Incentive Agreement_3.pdf" at bounding box center [468, 464] width 624 height 28
drag, startPoint x: 450, startPoint y: 462, endPoint x: 734, endPoint y: 486, distance: 285.0
click at [454, 466] on h5 "Special Incentive Agreement Incentive Agreement_3.pdf" at bounding box center [322, 465] width 332 height 20
click at [451, 37] on div "Brokerage Management / Manage Agents / Agent Profile - Nasir Kabli / Manage Doc…" at bounding box center [820, 58] width 1454 height 71
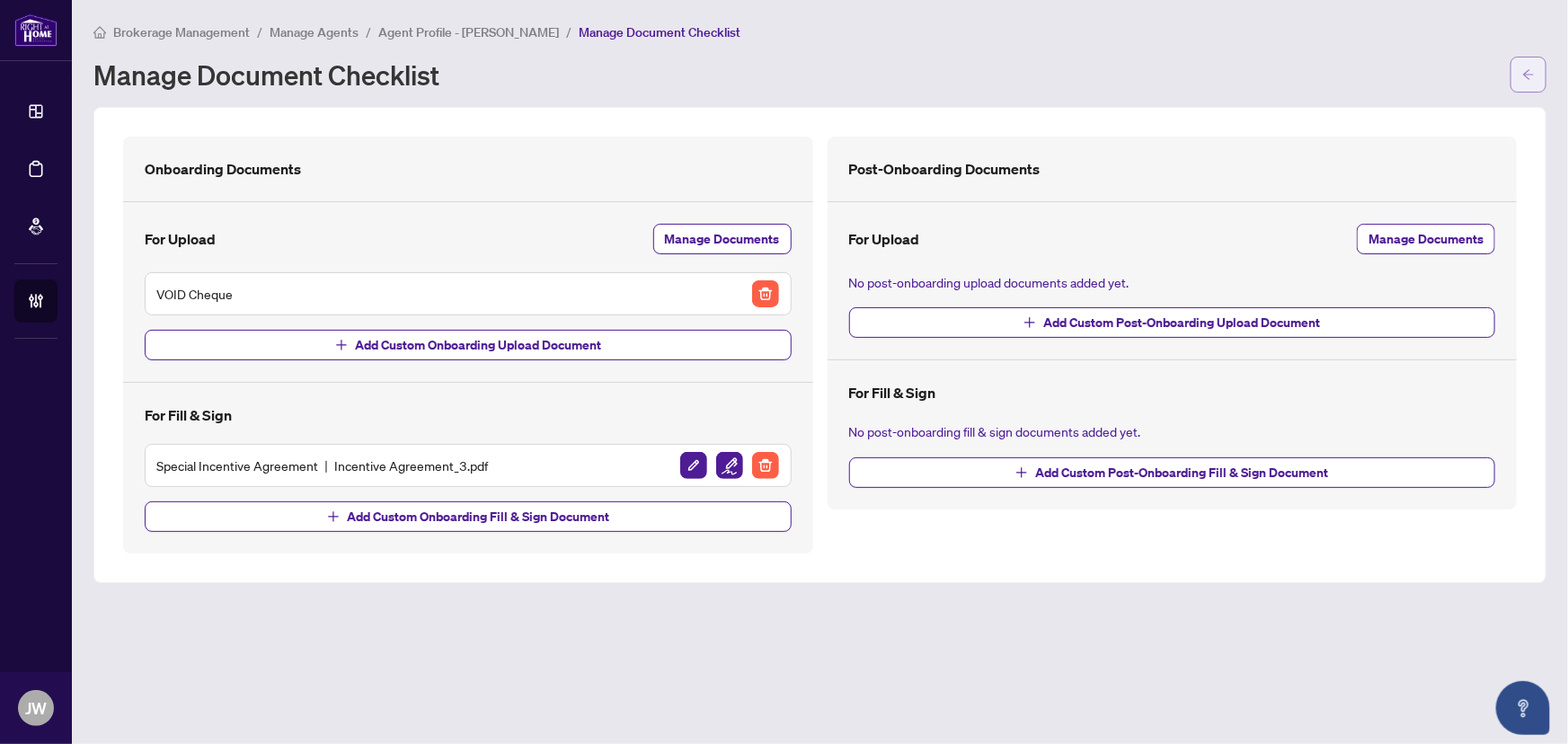
drag, startPoint x: 1509, startPoint y: 68, endPoint x: 1518, endPoint y: 75, distance: 11.4
click at [1512, 68] on div "Manage Document Checklist" at bounding box center [820, 74] width 1454 height 36
click at [1522, 79] on icon "arrow-left" at bounding box center [1529, 75] width 13 height 13
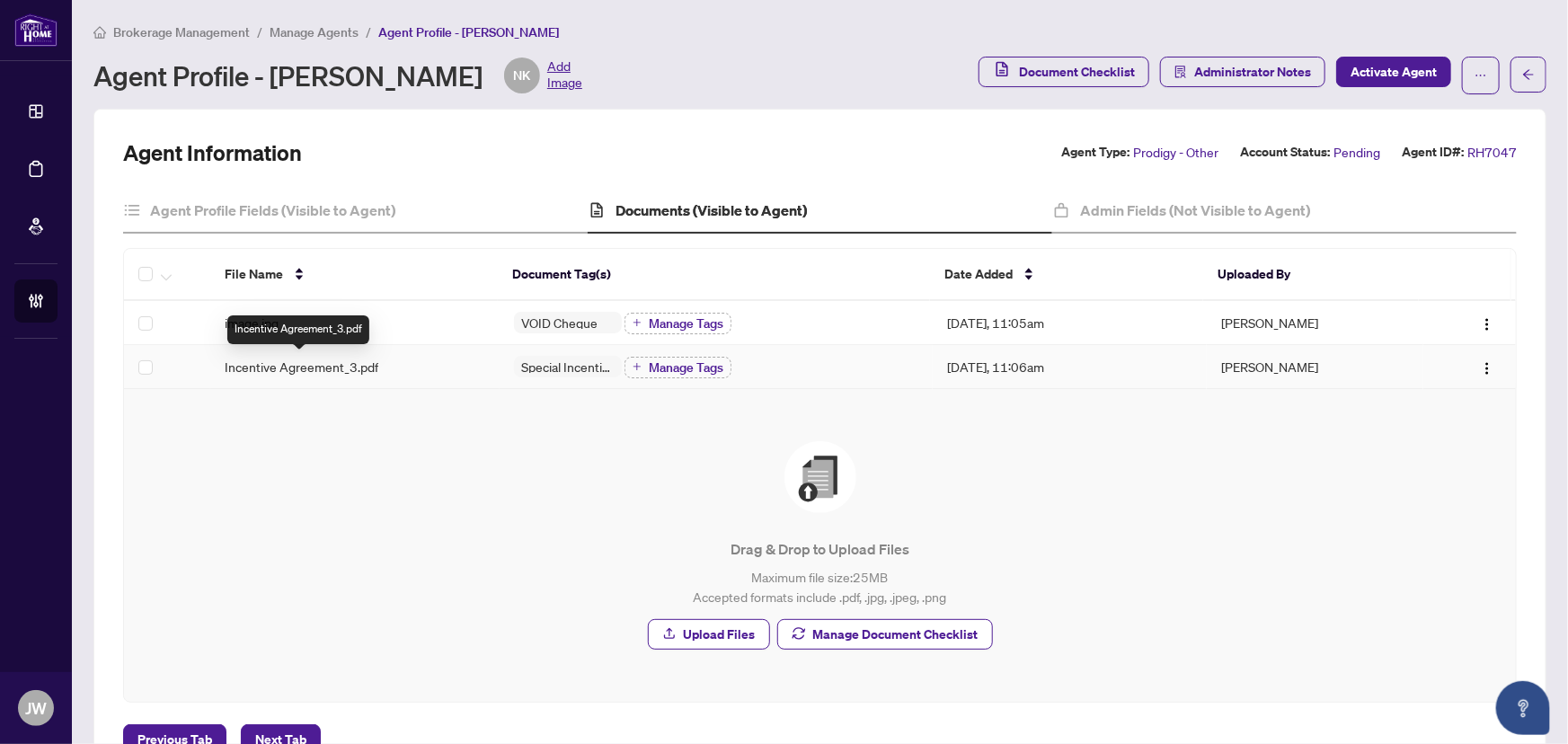
click at [276, 364] on span "Incentive Agreement_3.pdf" at bounding box center [302, 367] width 154 height 20
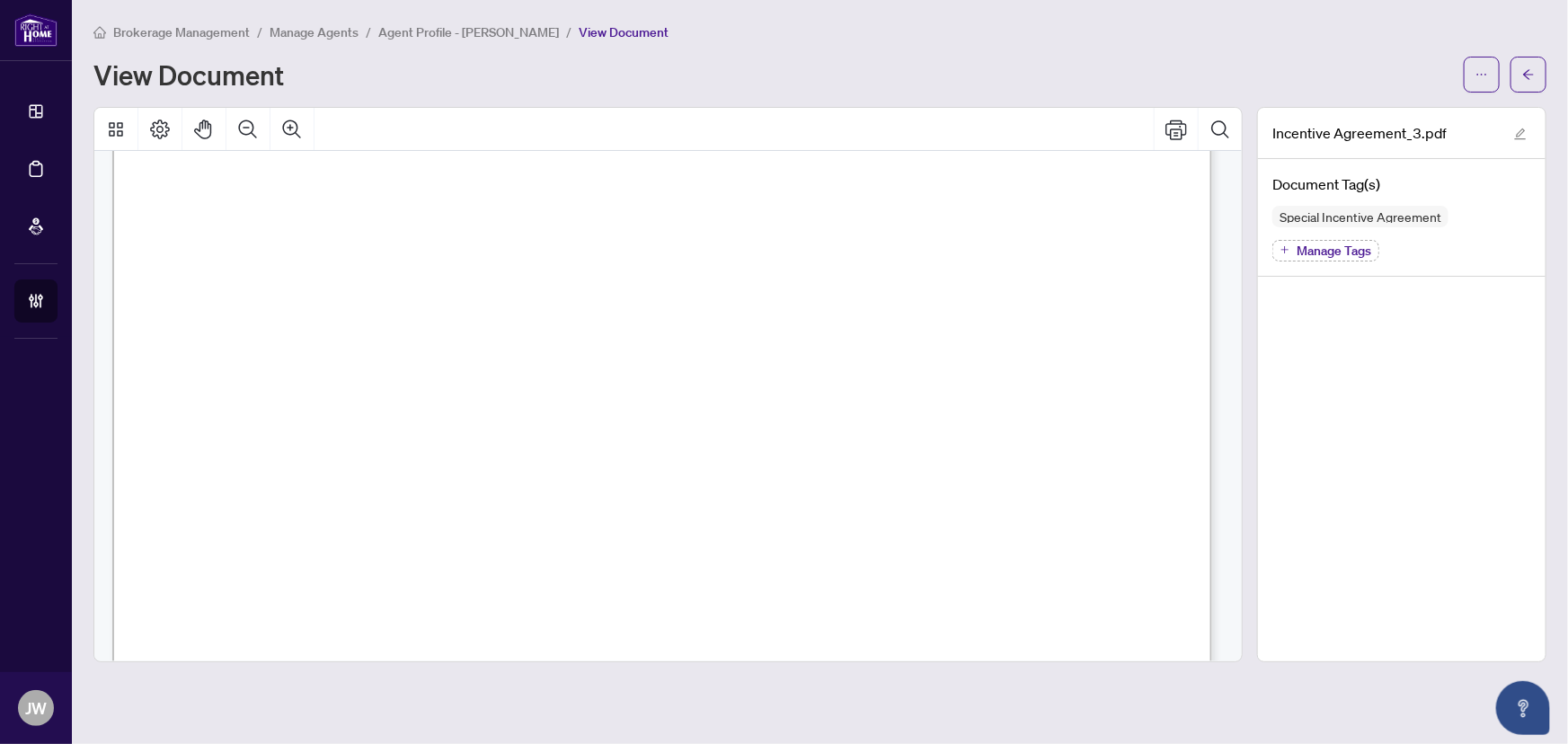
scroll to position [19, 0]
click at [1520, 67] on button "button" at bounding box center [1528, 74] width 36 height 36
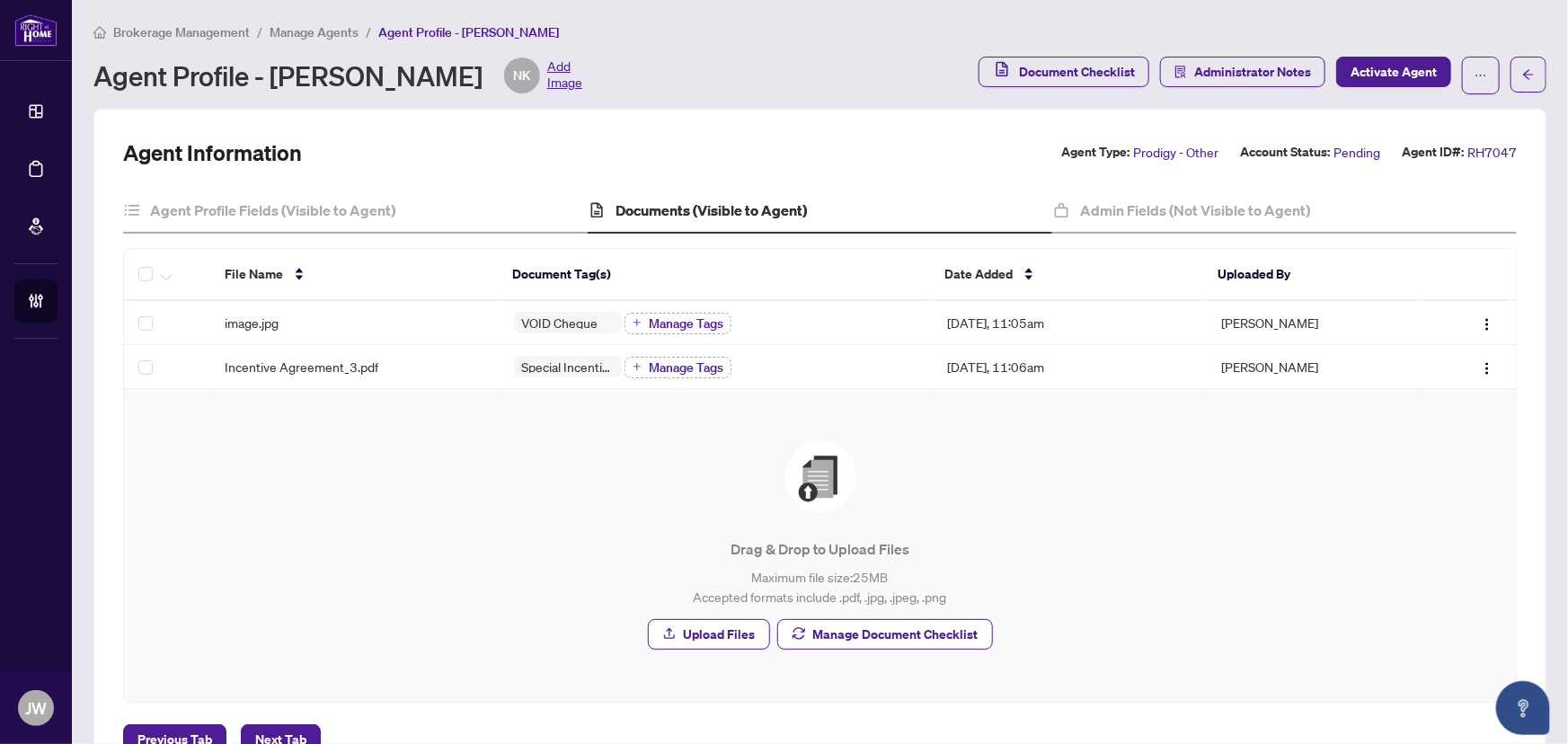
drag, startPoint x: 134, startPoint y: 77, endPoint x: 194, endPoint y: 47, distance: 67.1
drag, startPoint x: 194, startPoint y: 47, endPoint x: 302, endPoint y: 27, distance: 109.8
click at [295, 18] on main "Brokerage Management / Manage Agents / Agent Profile - Nasir Kabli Agent Profil…" at bounding box center [820, 372] width 1497 height 744
click at [302, 28] on span "Manage Agents" at bounding box center [314, 33] width 89 height 16
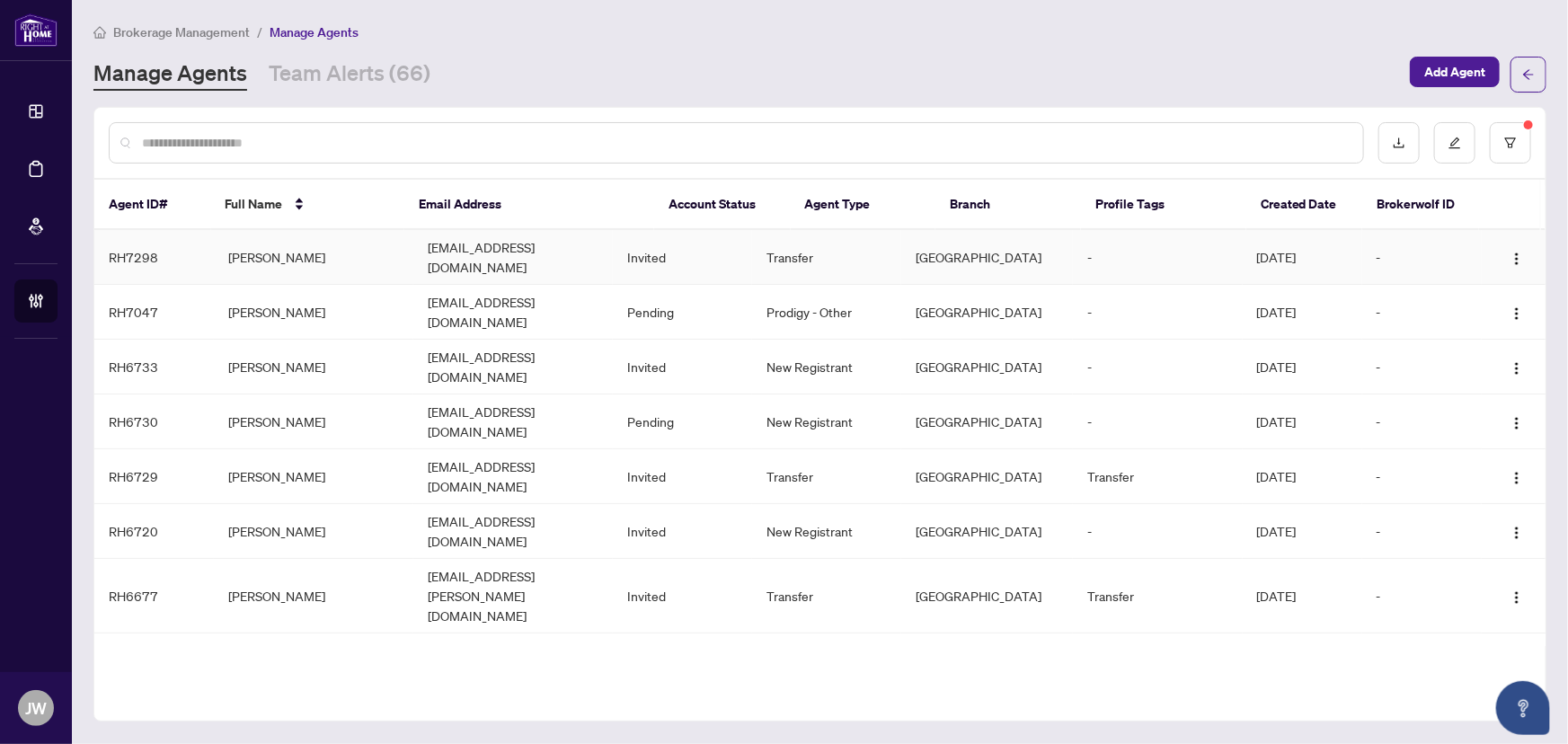
click at [328, 250] on td "Vakeesan Thevanathan" at bounding box center [314, 258] width 199 height 55
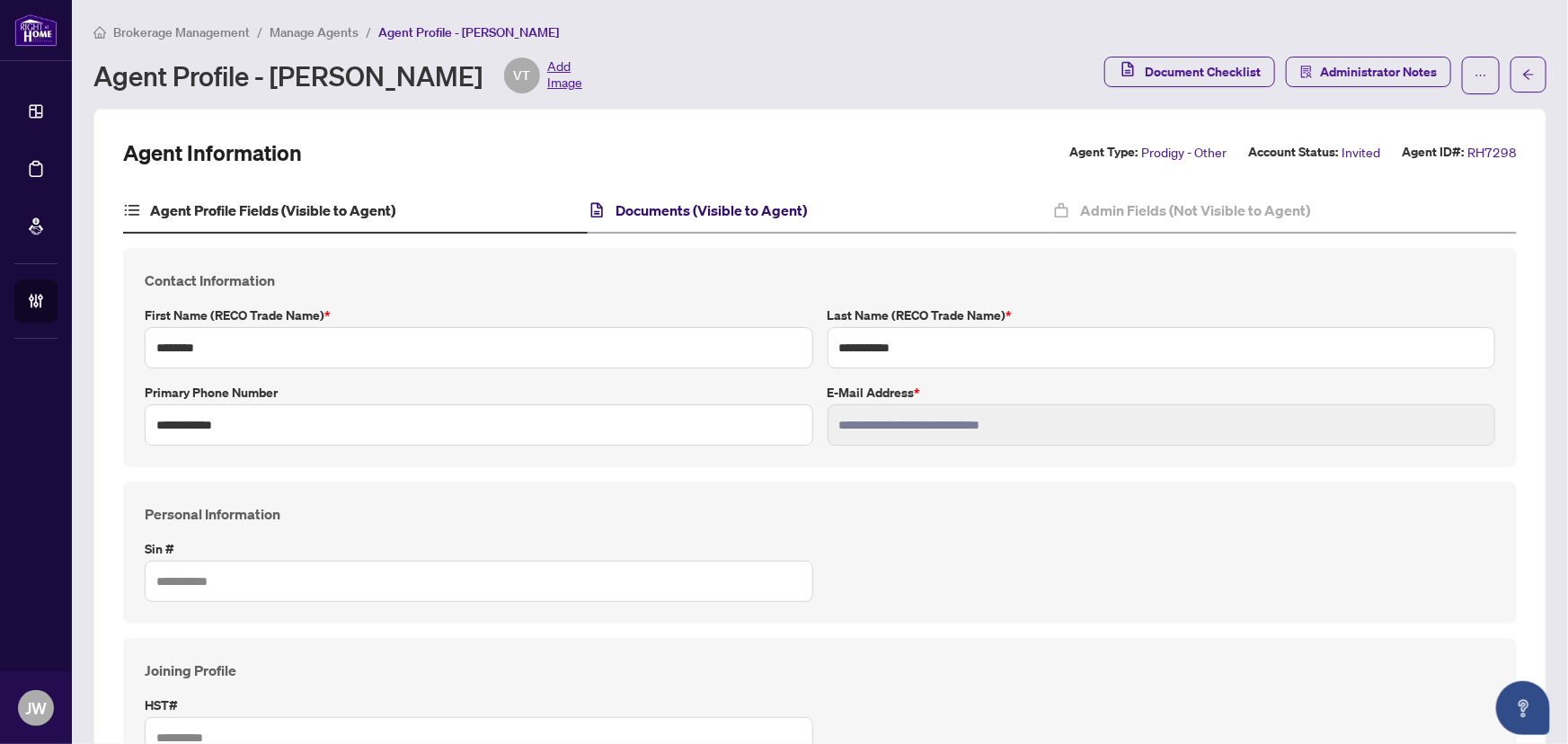
click at [732, 213] on h4 "Documents (Visible to Agent)" at bounding box center [710, 210] width 191 height 22
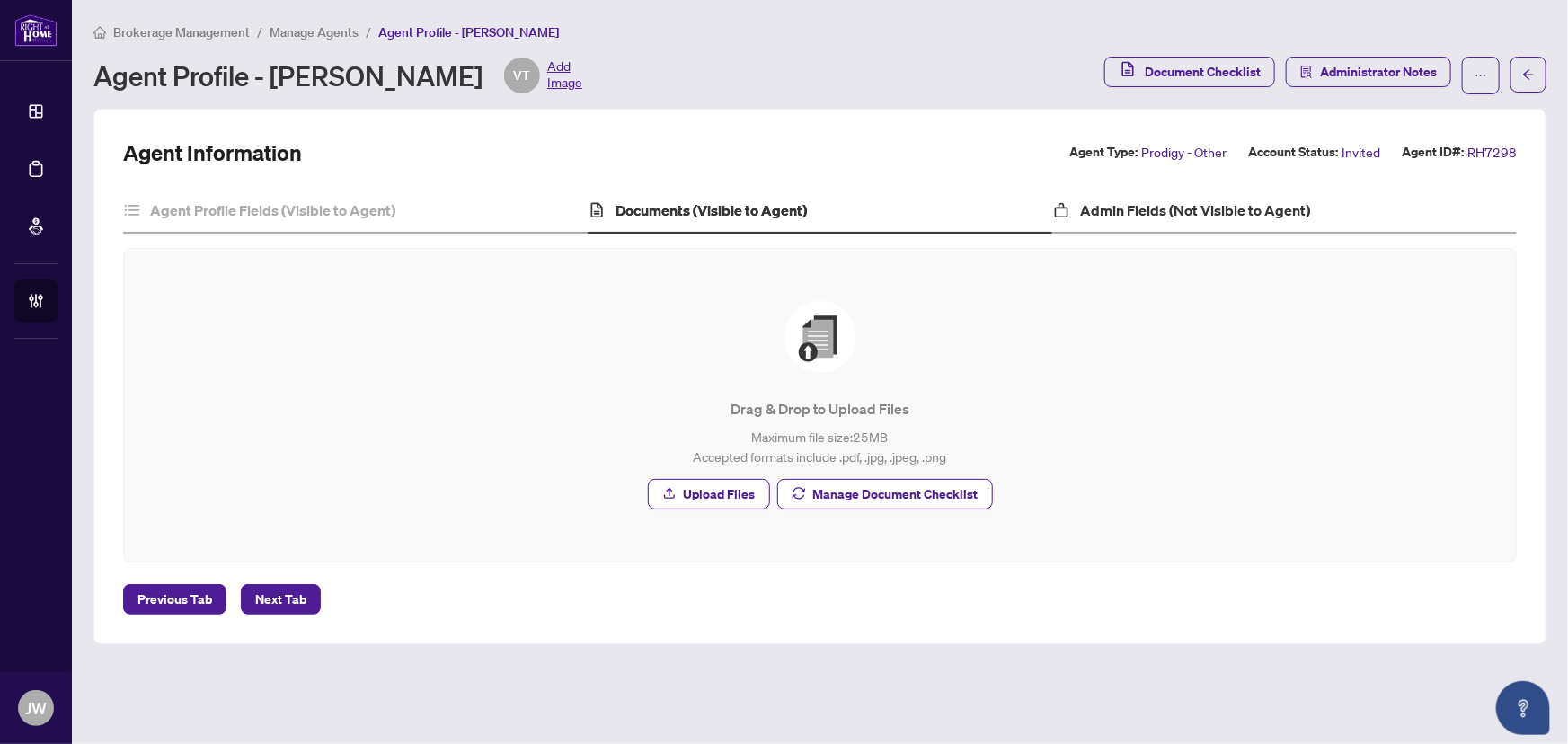
click at [1209, 221] on div "Admin Fields (Not Visible to Agent)" at bounding box center [1285, 210] width 464 height 45
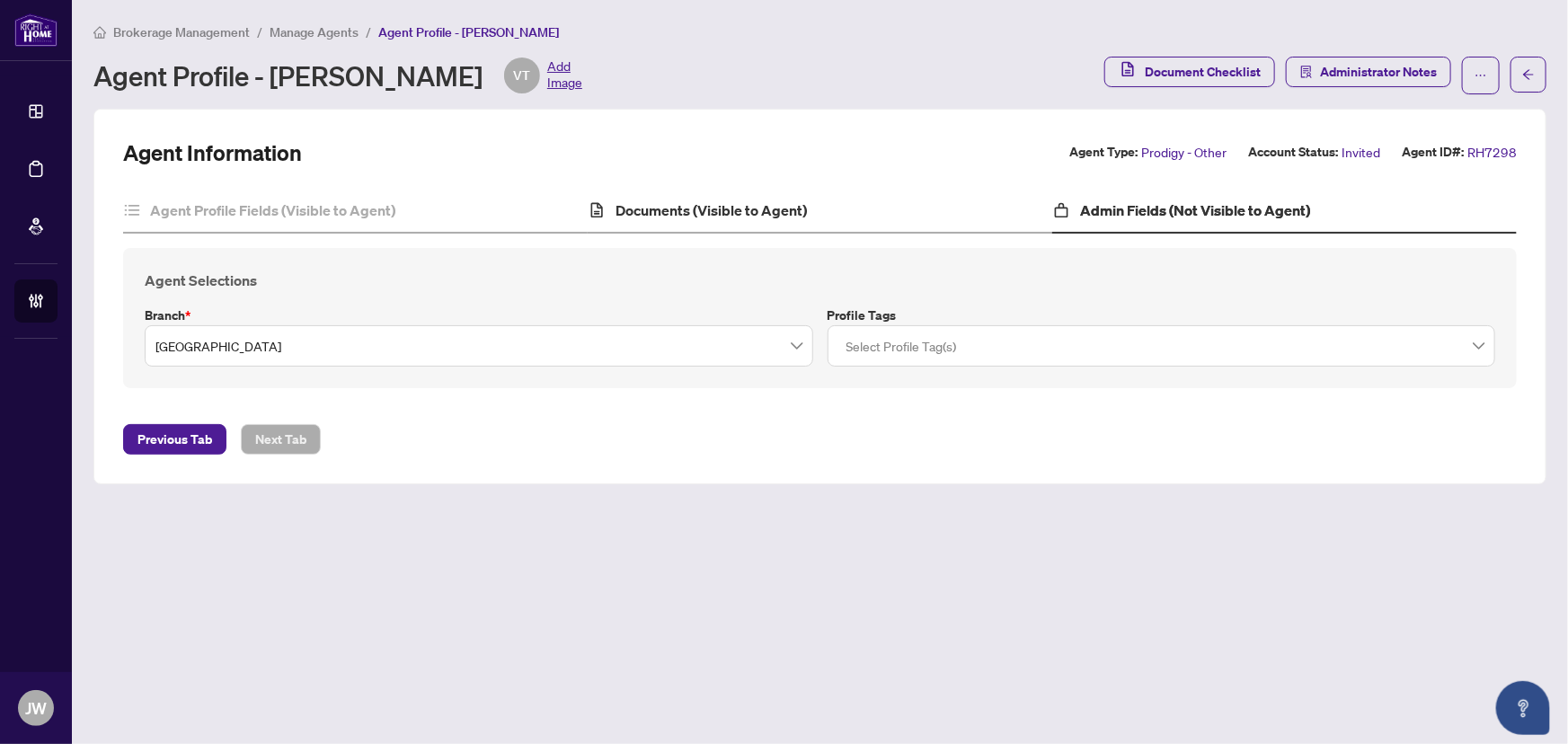
drag, startPoint x: 768, startPoint y: 180, endPoint x: 749, endPoint y: 213, distance: 38.1
click at [766, 189] on div "Agent Information Agent Type: Prodigy - Other Account Status: Invited Agent ID#…" at bounding box center [820, 296] width 1394 height 316
click at [747, 208] on h4 "Documents (Visible to Agent)" at bounding box center [710, 210] width 191 height 22
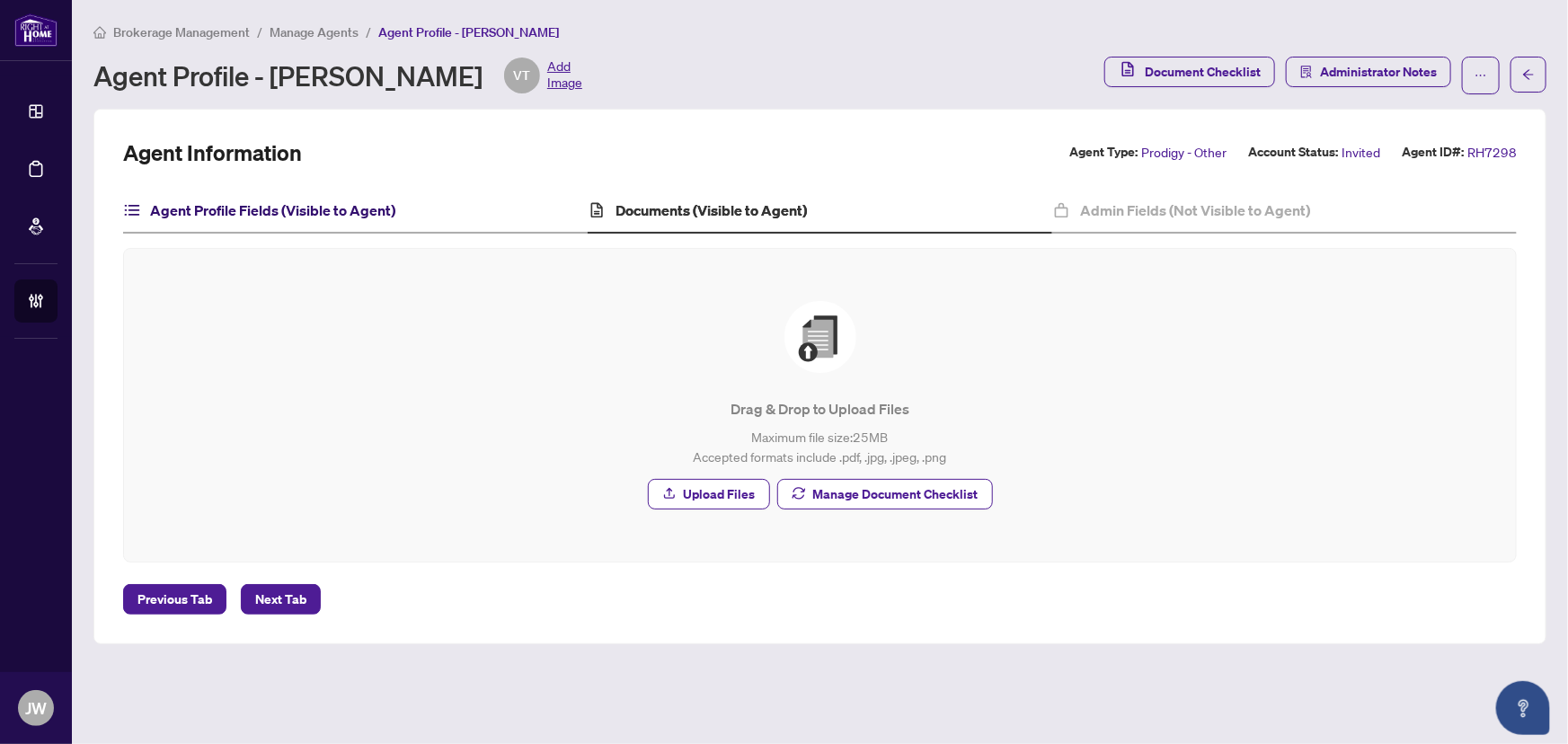
click at [283, 214] on h4 "Agent Profile Fields (Visible to Agent)" at bounding box center [272, 210] width 245 height 22
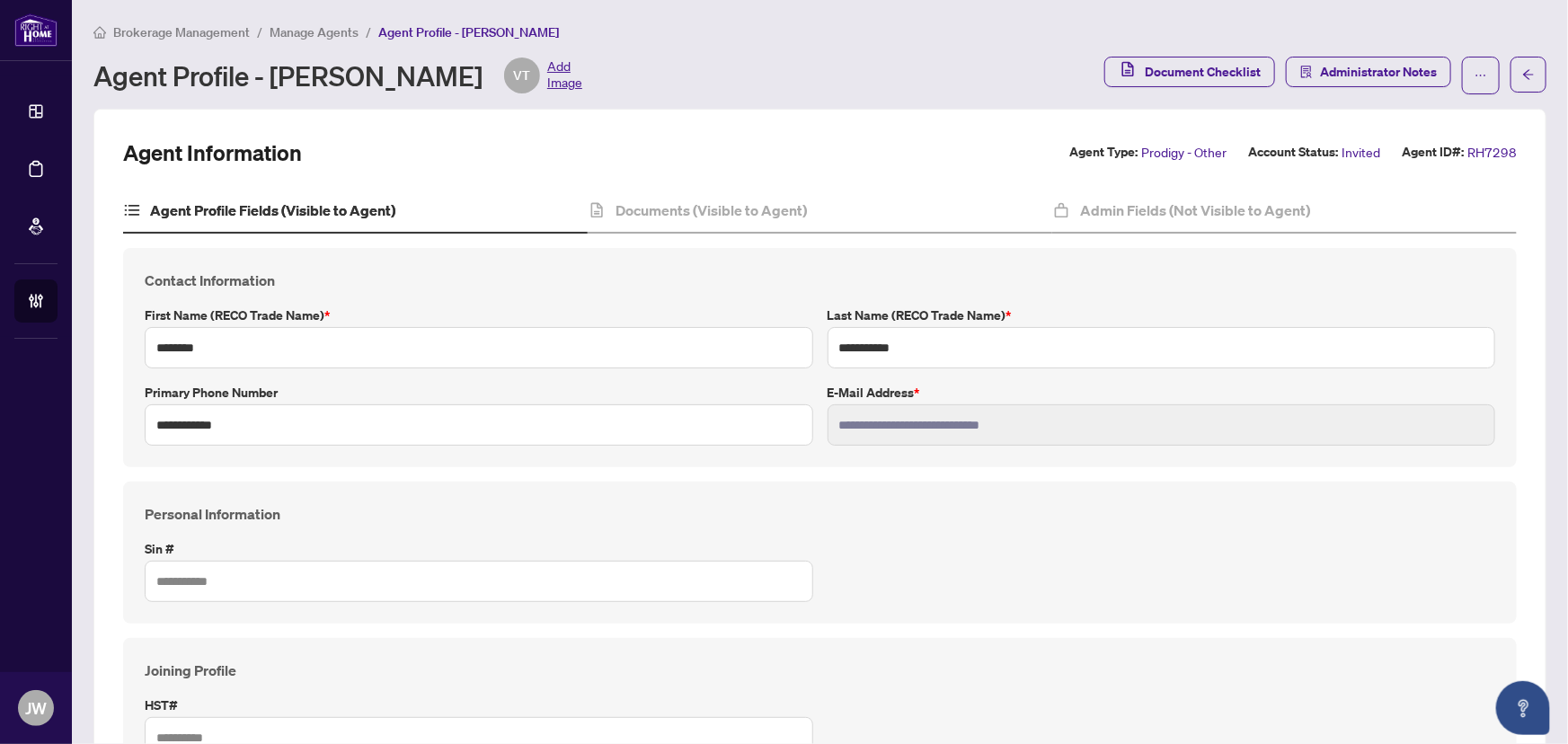
click at [329, 37] on span "Manage Agents" at bounding box center [314, 33] width 89 height 16
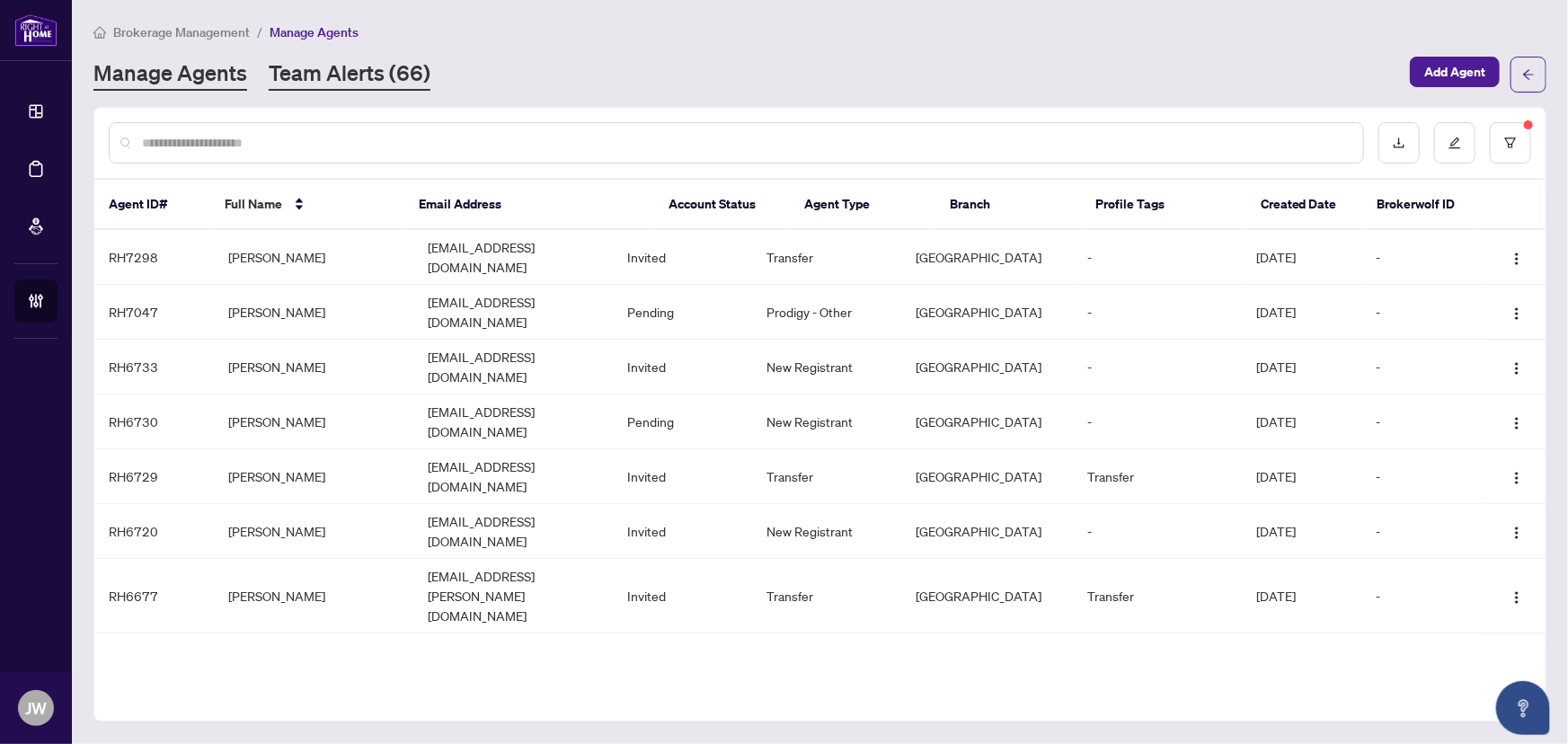
click at [354, 87] on link "Team Alerts (66)" at bounding box center [349, 74] width 162 height 32
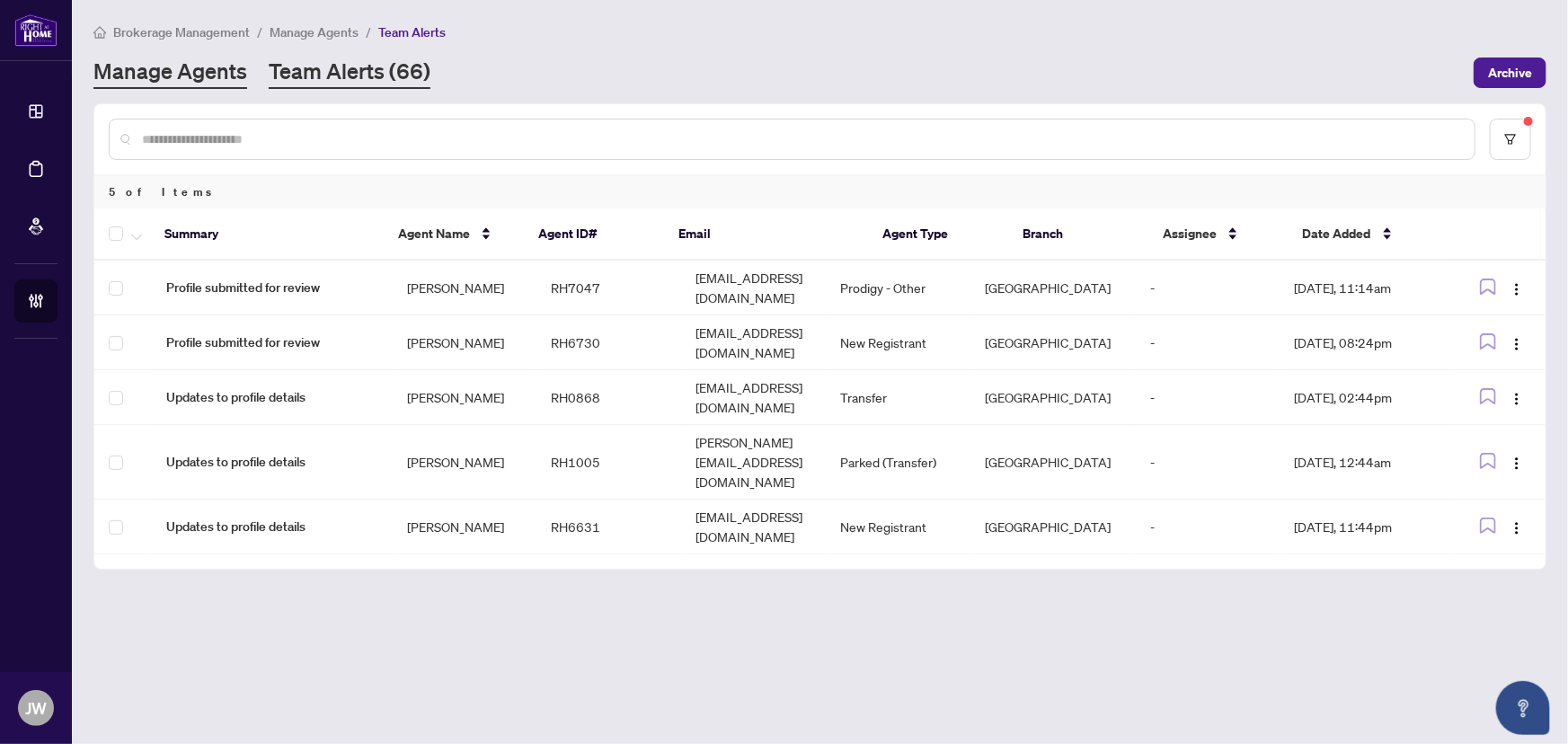
click at [207, 70] on link "Manage Agents" at bounding box center [170, 72] width 154 height 32
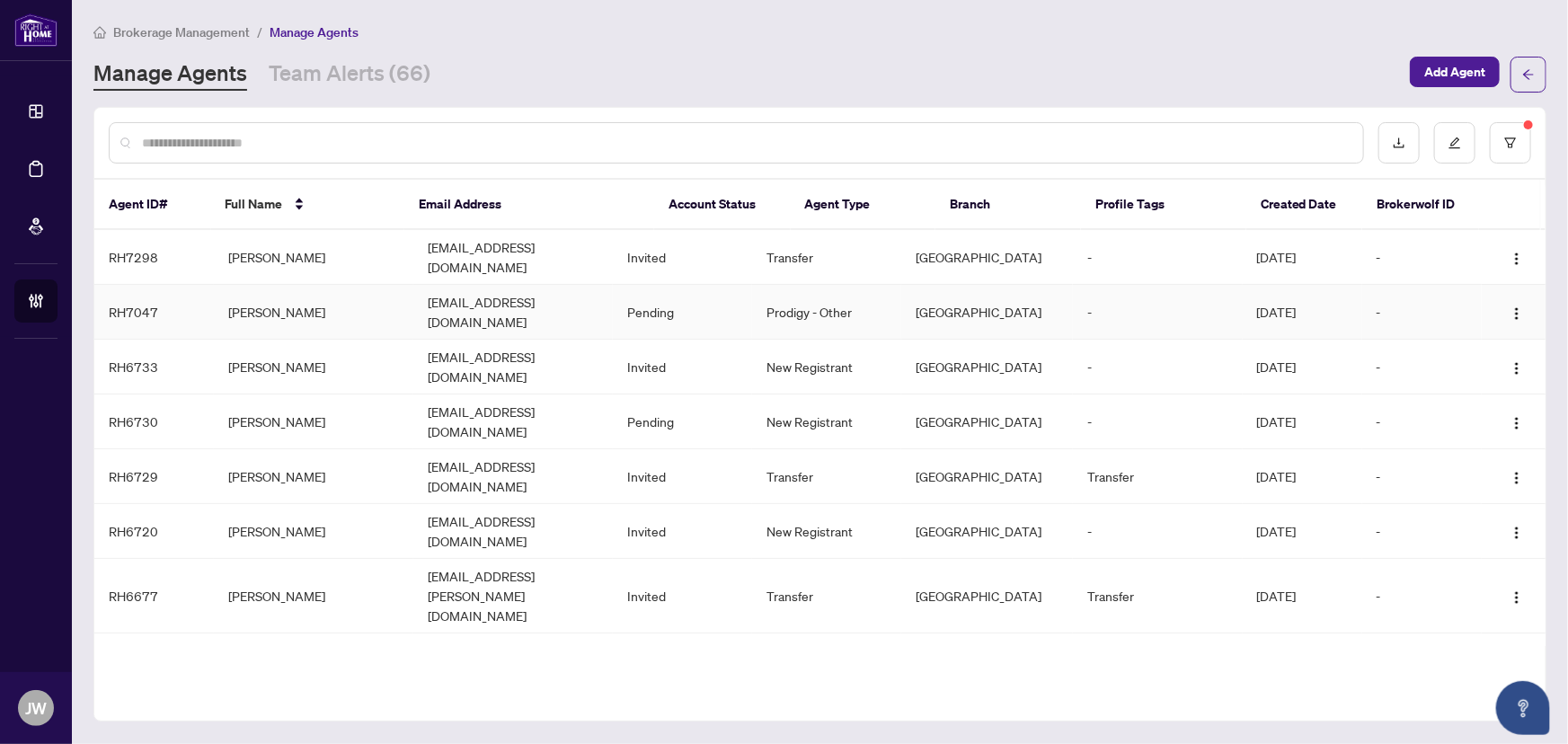
click at [290, 304] on td "Nasir Kabli" at bounding box center [314, 313] width 199 height 55
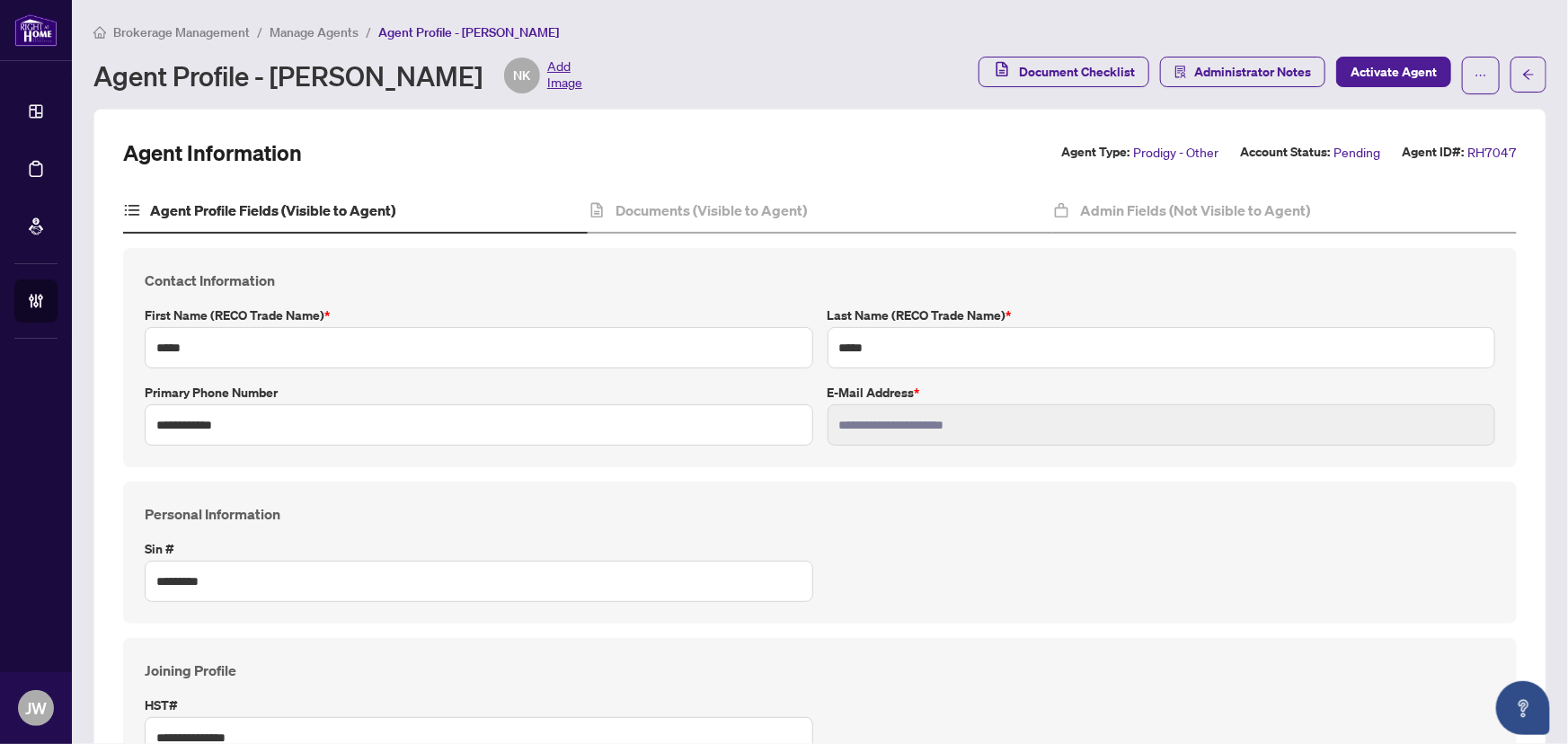
type input "****"
type input "**********"
click at [1475, 75] on icon "ellipsis" at bounding box center [1481, 76] width 13 height 13
click at [315, 28] on span "Manage Agents" at bounding box center [314, 33] width 89 height 16
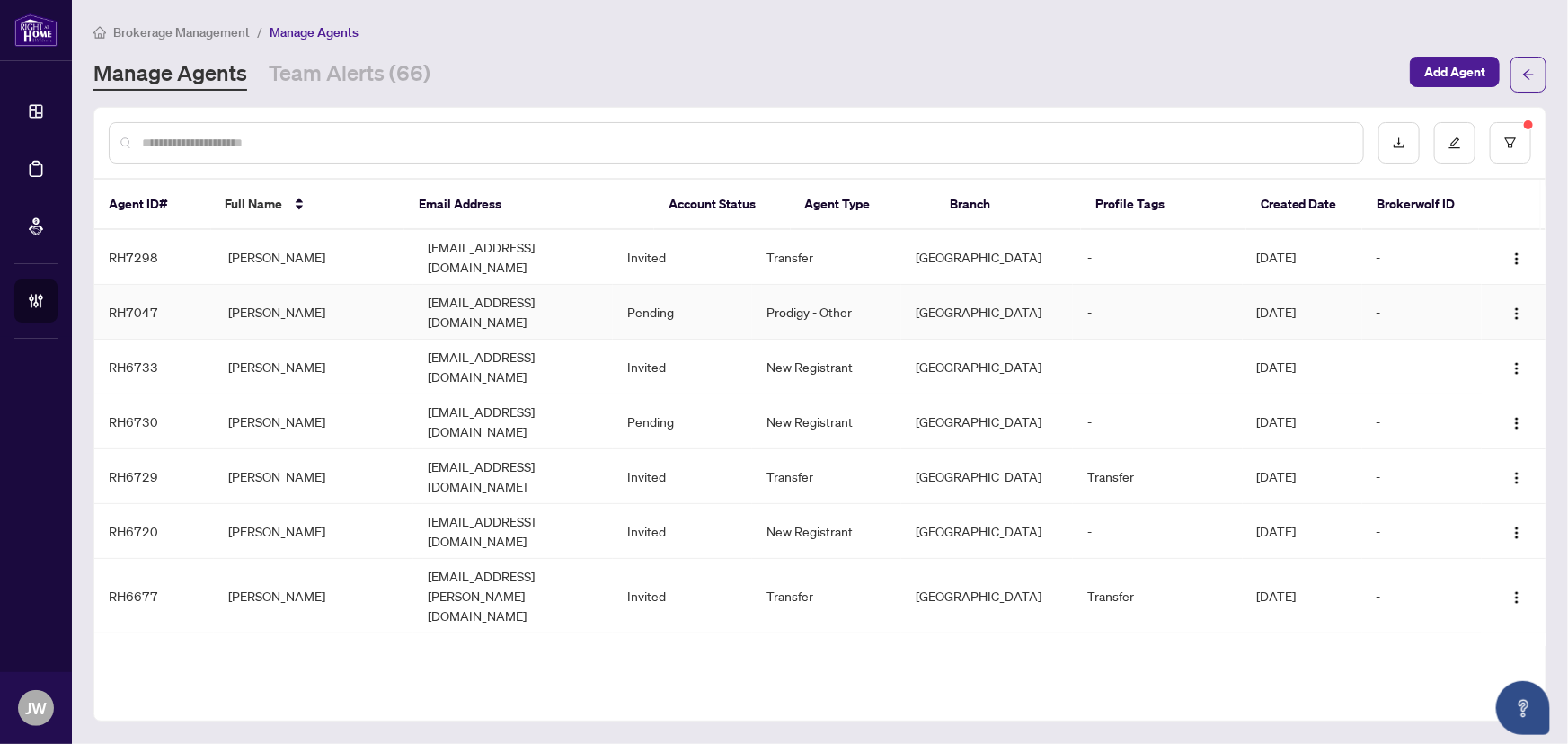
click at [453, 285] on td "sellwithkabli@gmail.com" at bounding box center [513, 313] width 199 height 55
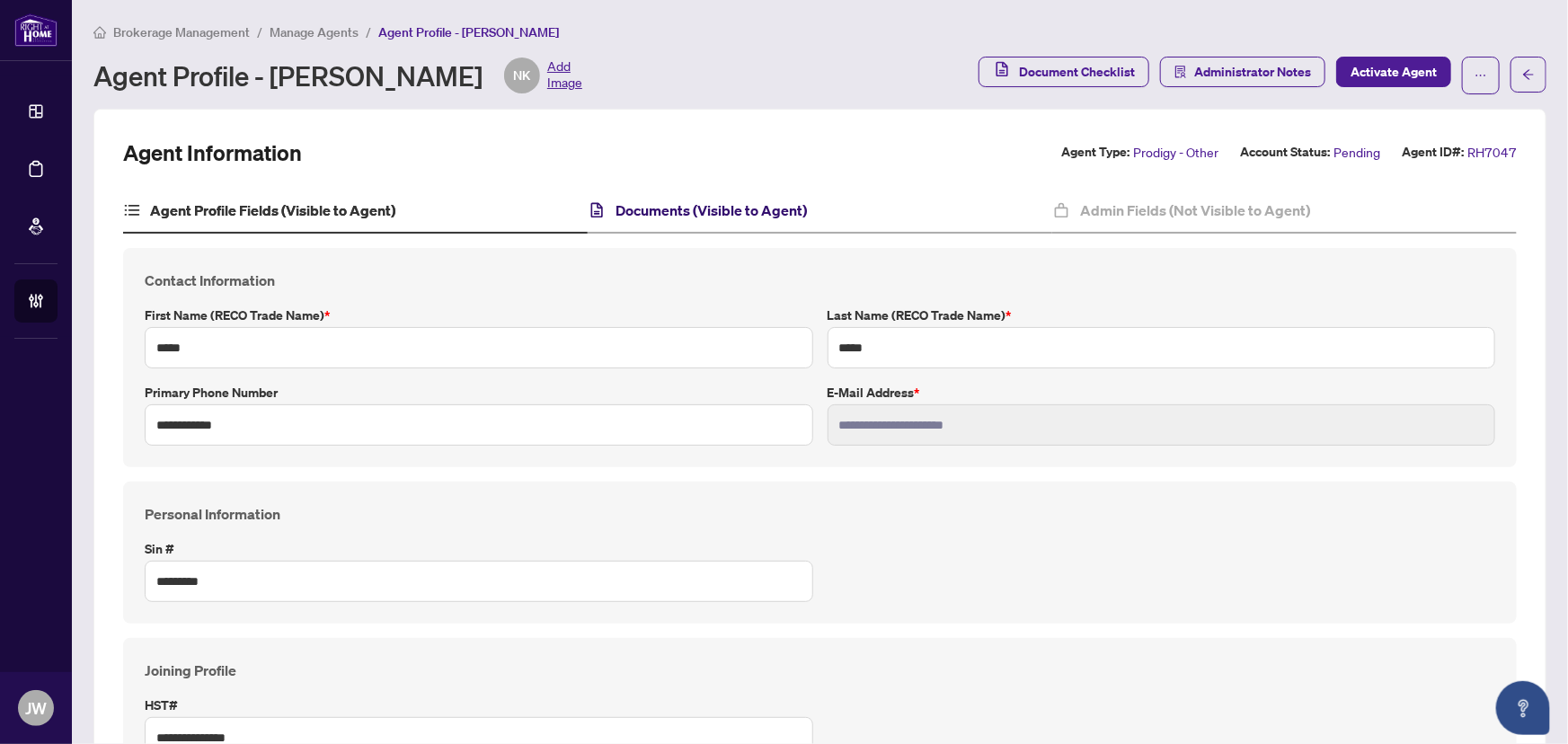
click at [695, 214] on h4 "Documents (Visible to Agent)" at bounding box center [710, 210] width 191 height 22
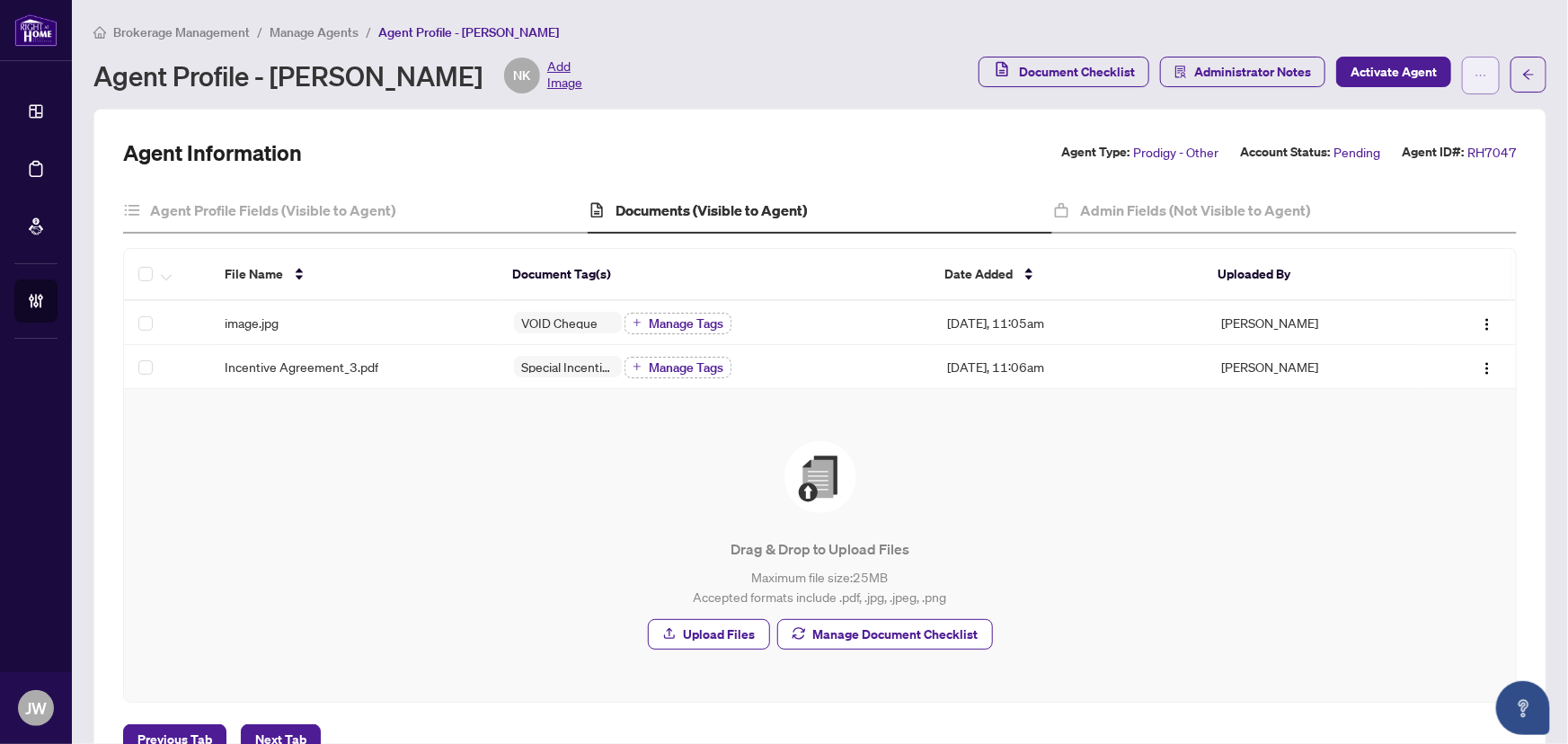
click at [1475, 79] on icon "ellipsis" at bounding box center [1481, 76] width 13 height 13
click at [300, 27] on span "Manage Agents" at bounding box center [314, 33] width 89 height 16
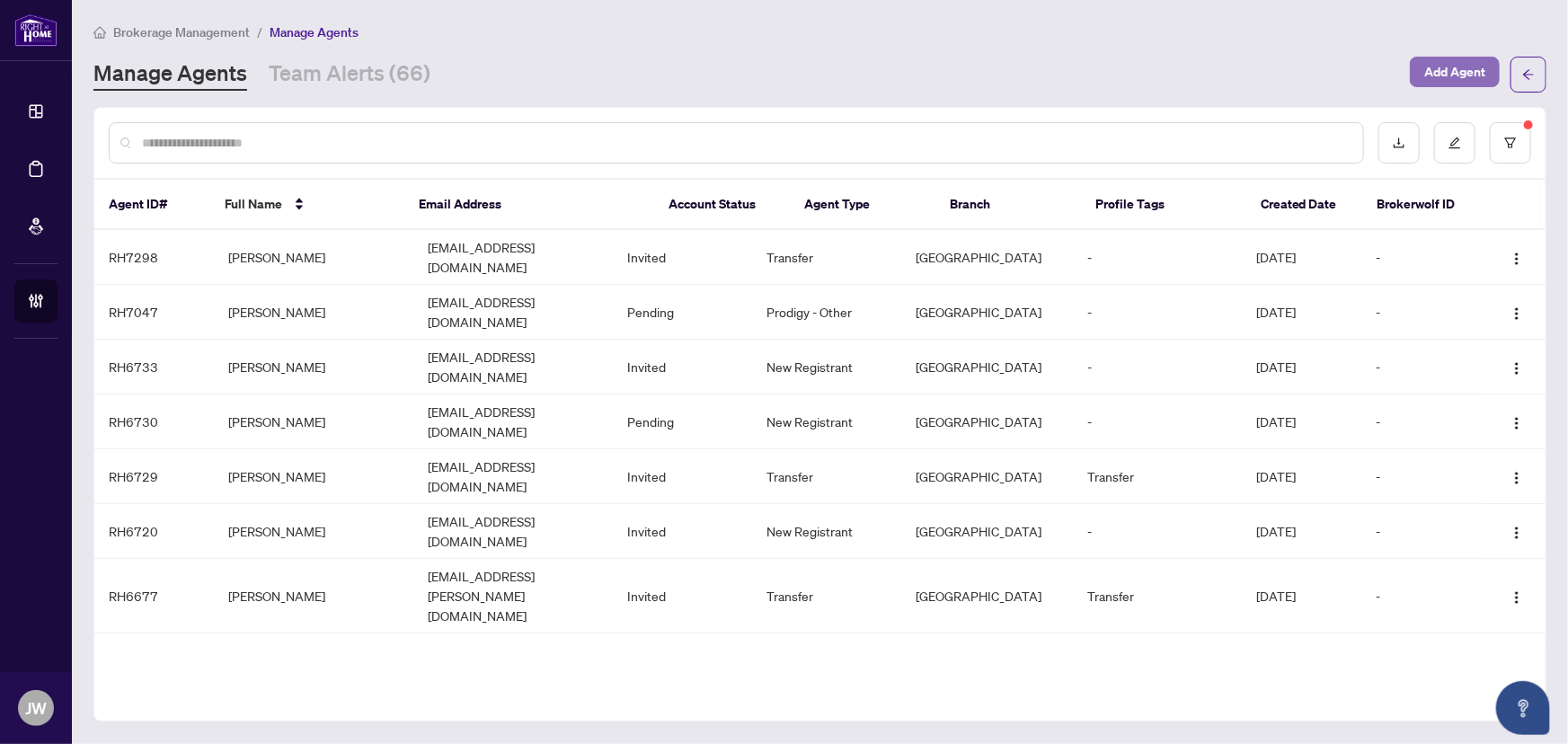
click at [1445, 62] on span "Add Agent" at bounding box center [1455, 71] width 61 height 28
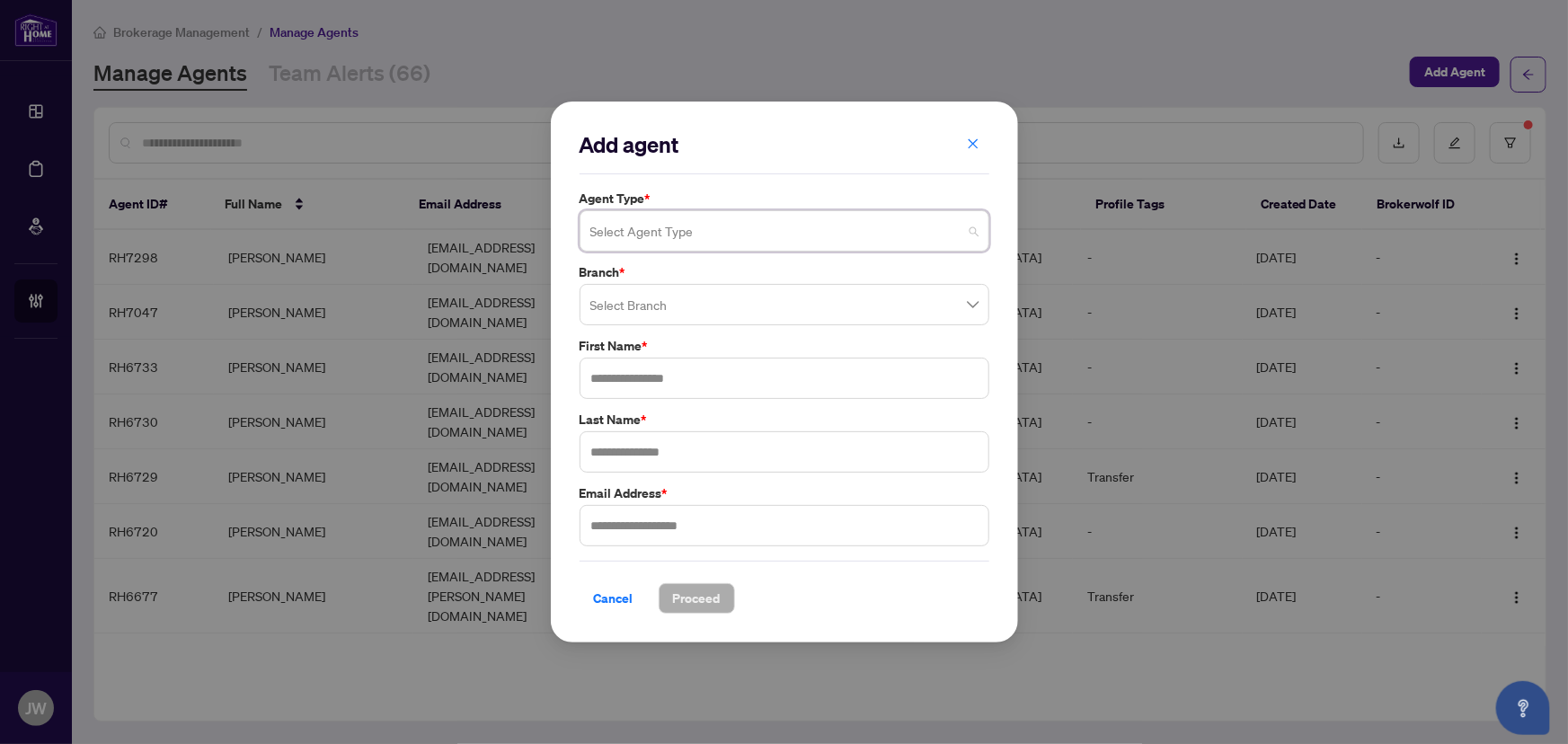
click at [709, 219] on input "search" at bounding box center [776, 233] width 372 height 39
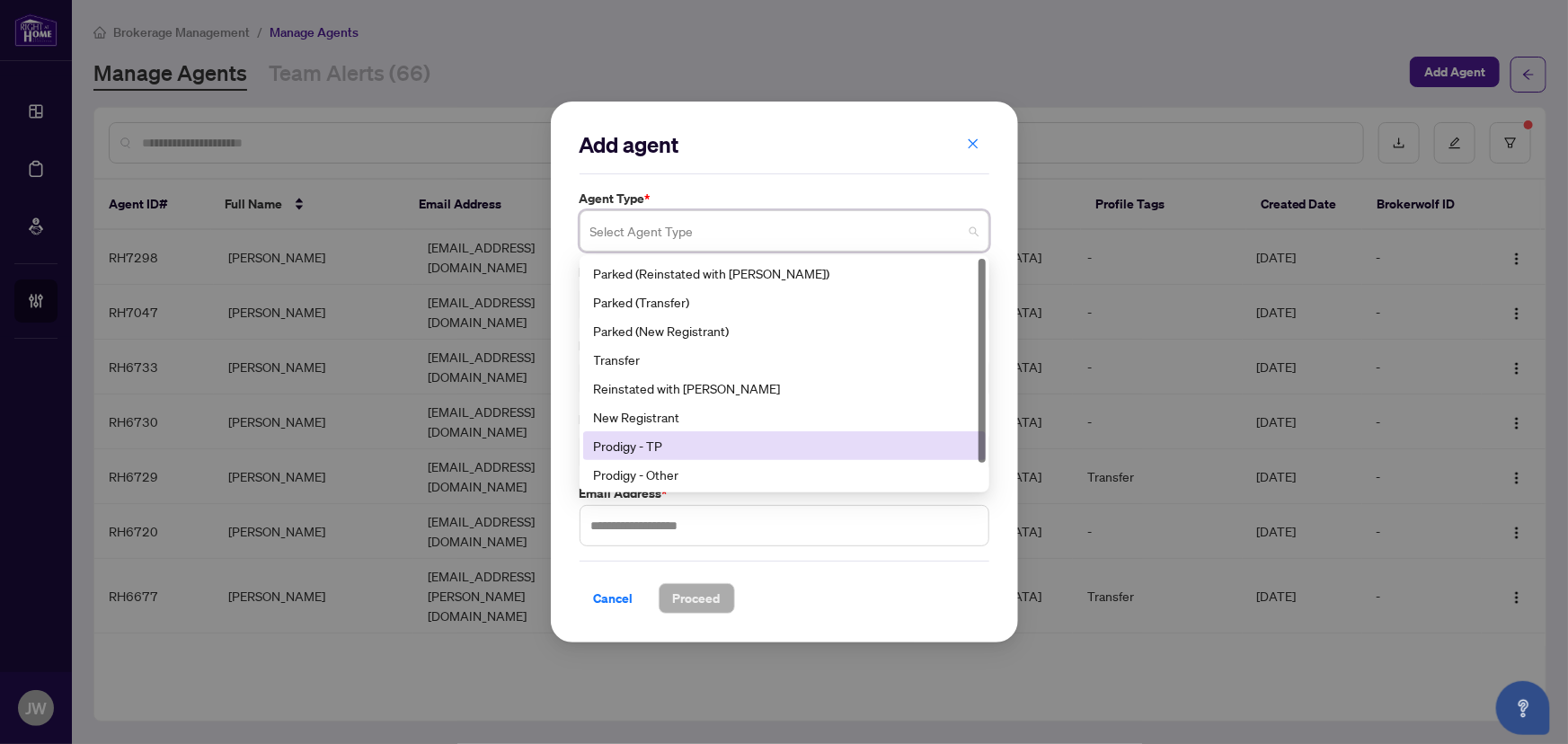
click at [628, 442] on div "Prodigy - TP" at bounding box center [784, 446] width 381 height 20
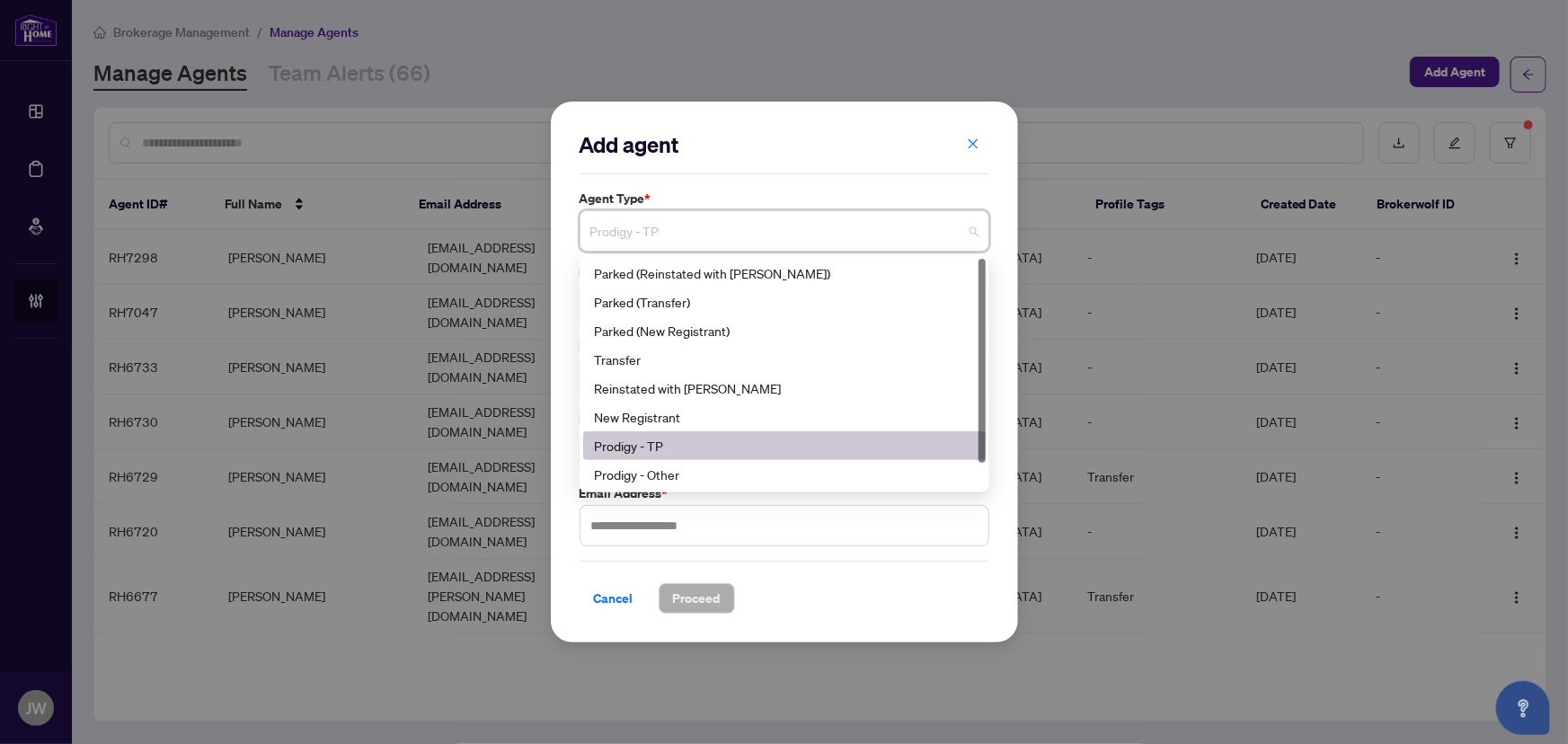
click at [638, 229] on span "Prodigy - TP" at bounding box center [784, 230] width 389 height 34
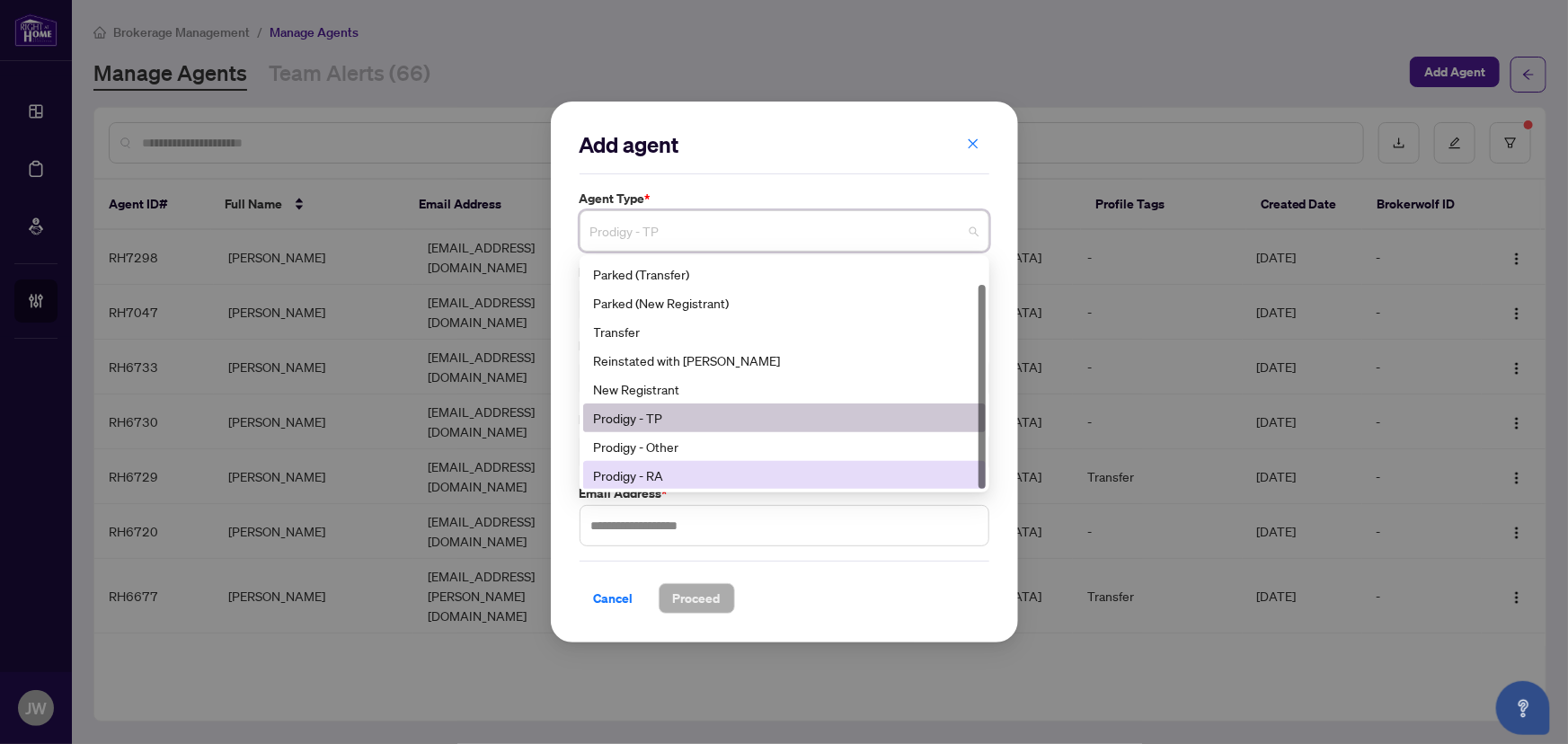
click at [639, 473] on div "Prodigy - RA" at bounding box center [784, 475] width 381 height 20
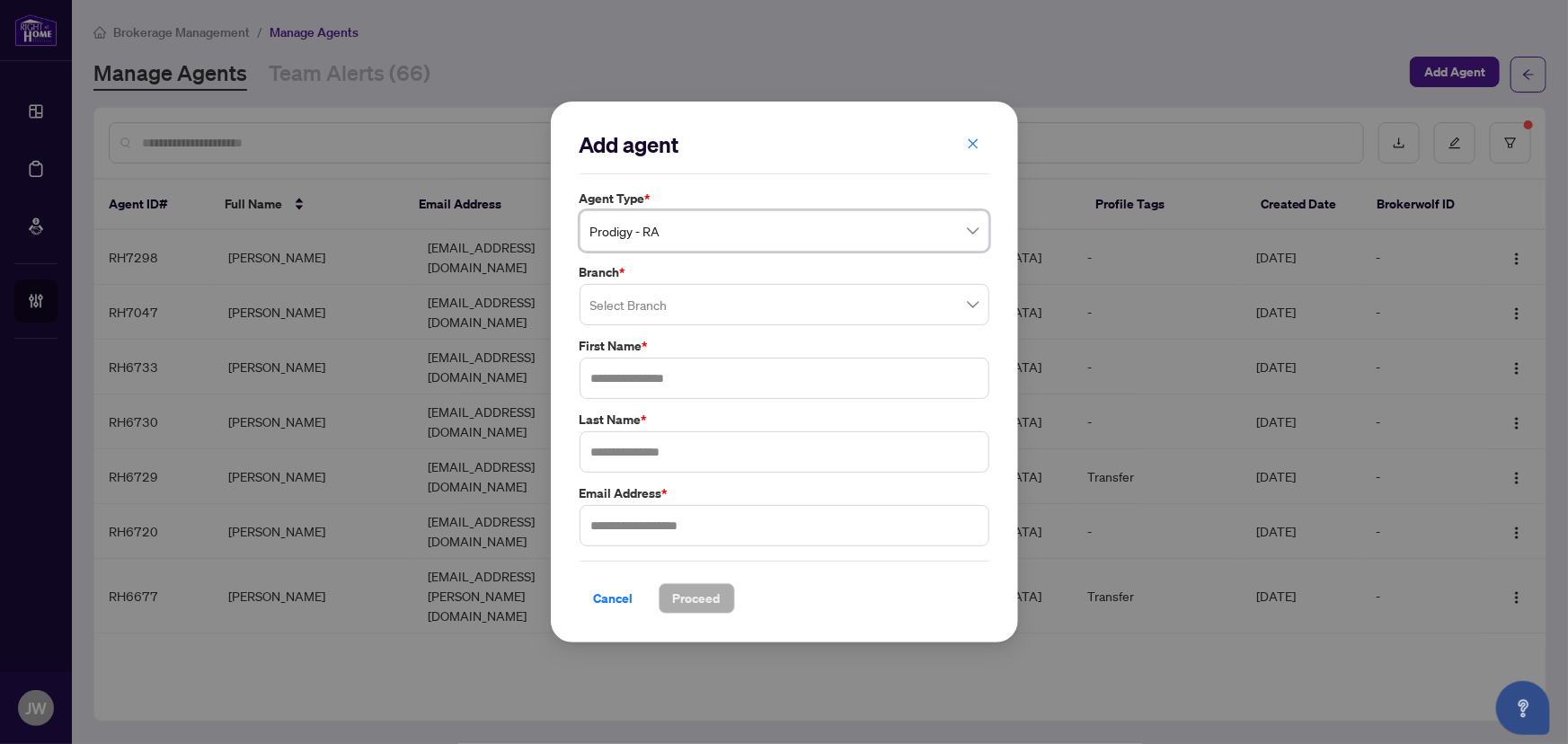
click at [635, 301] on input "search" at bounding box center [776, 307] width 372 height 39
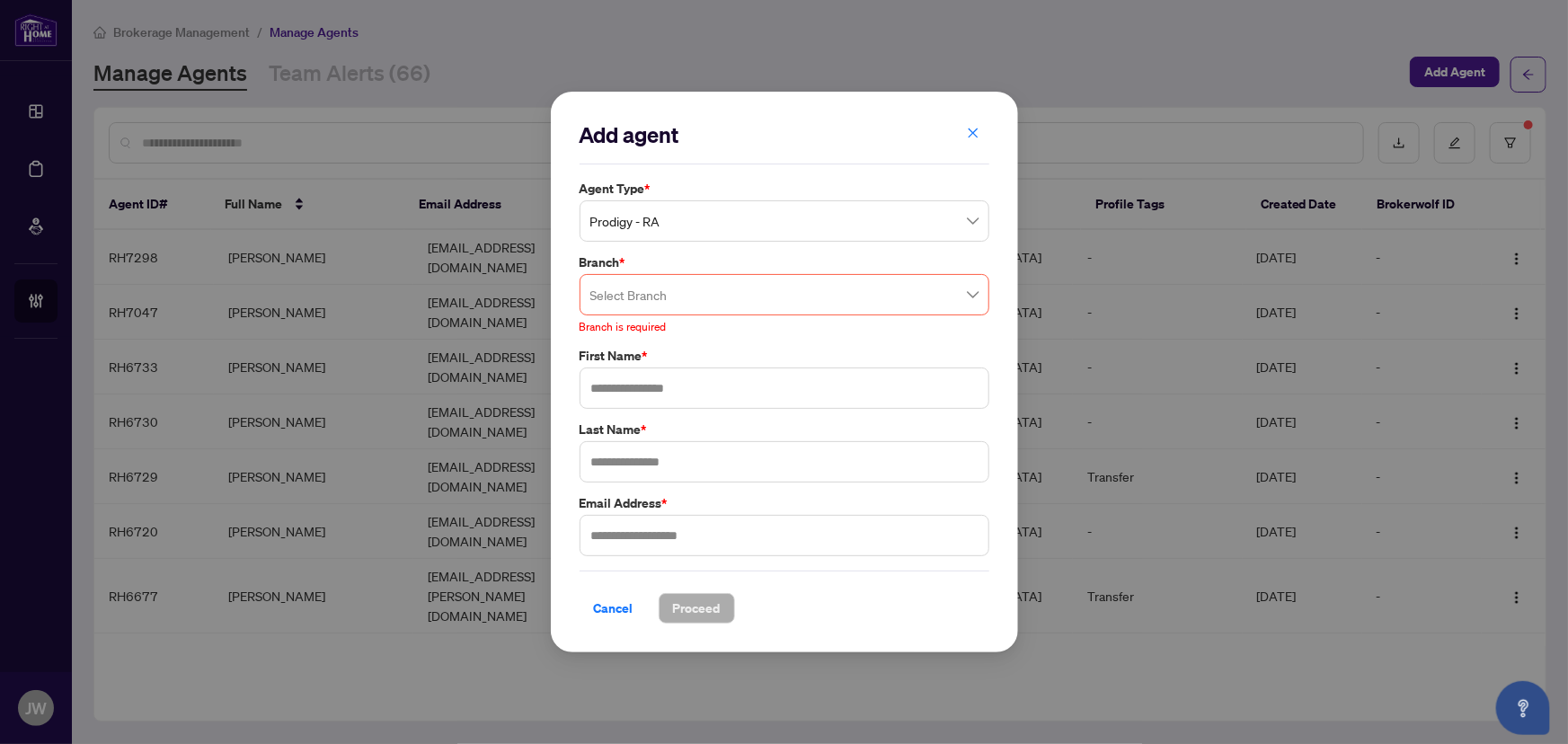
click at [972, 140] on span "button" at bounding box center [974, 133] width 13 height 28
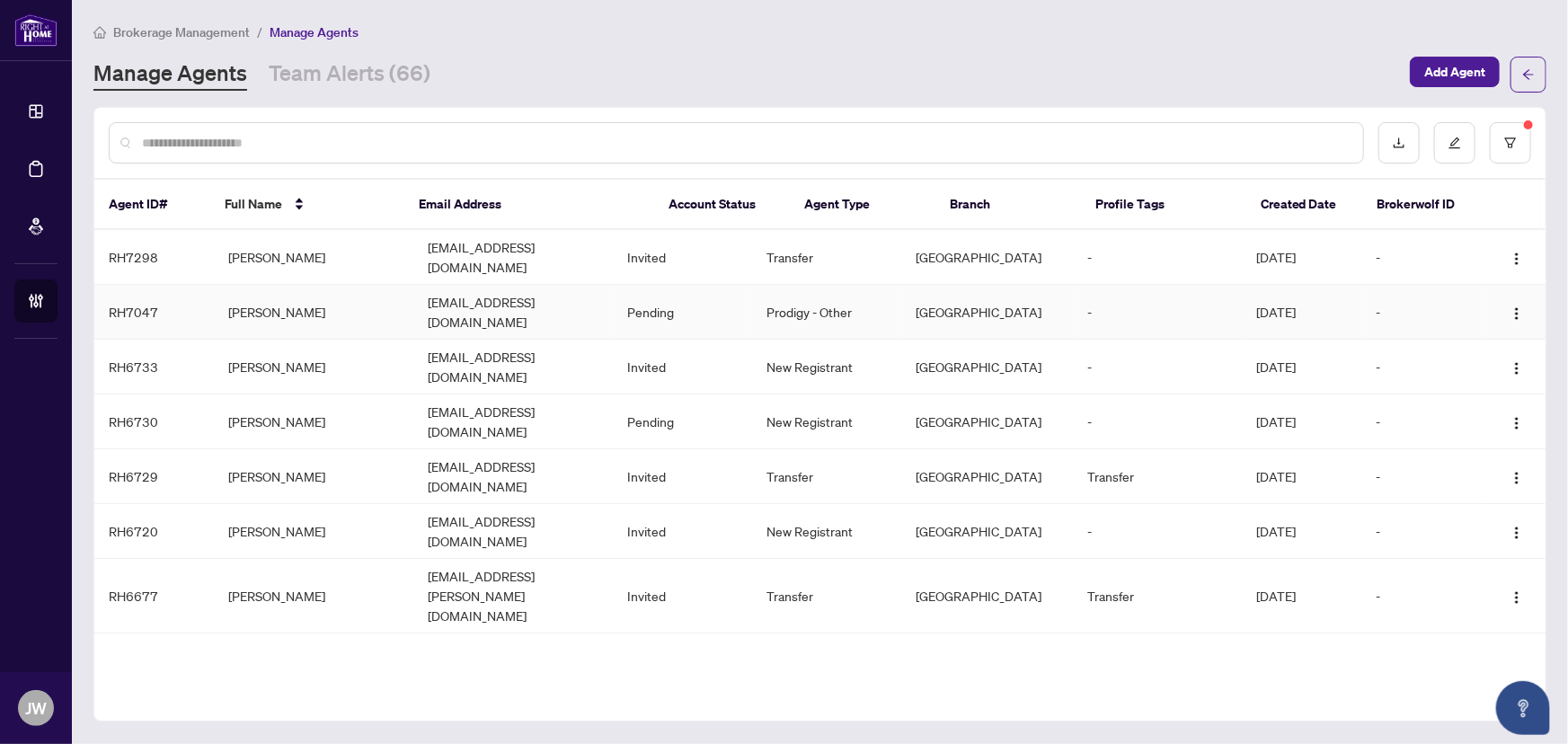
click at [327, 288] on td "Nasir Kabli" at bounding box center [314, 313] width 199 height 55
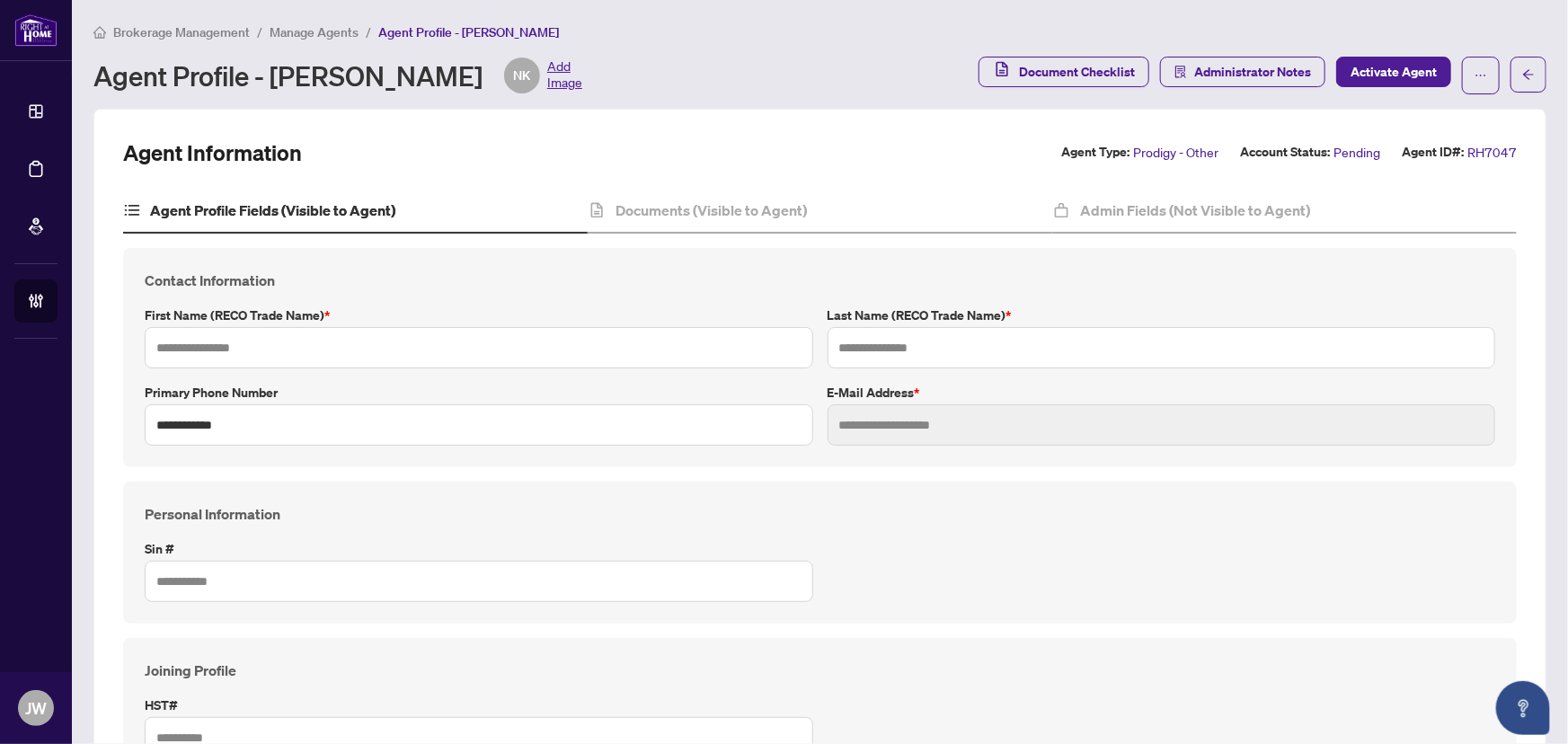
type input "*****"
type input "**********"
type input "*********"
type input "**********"
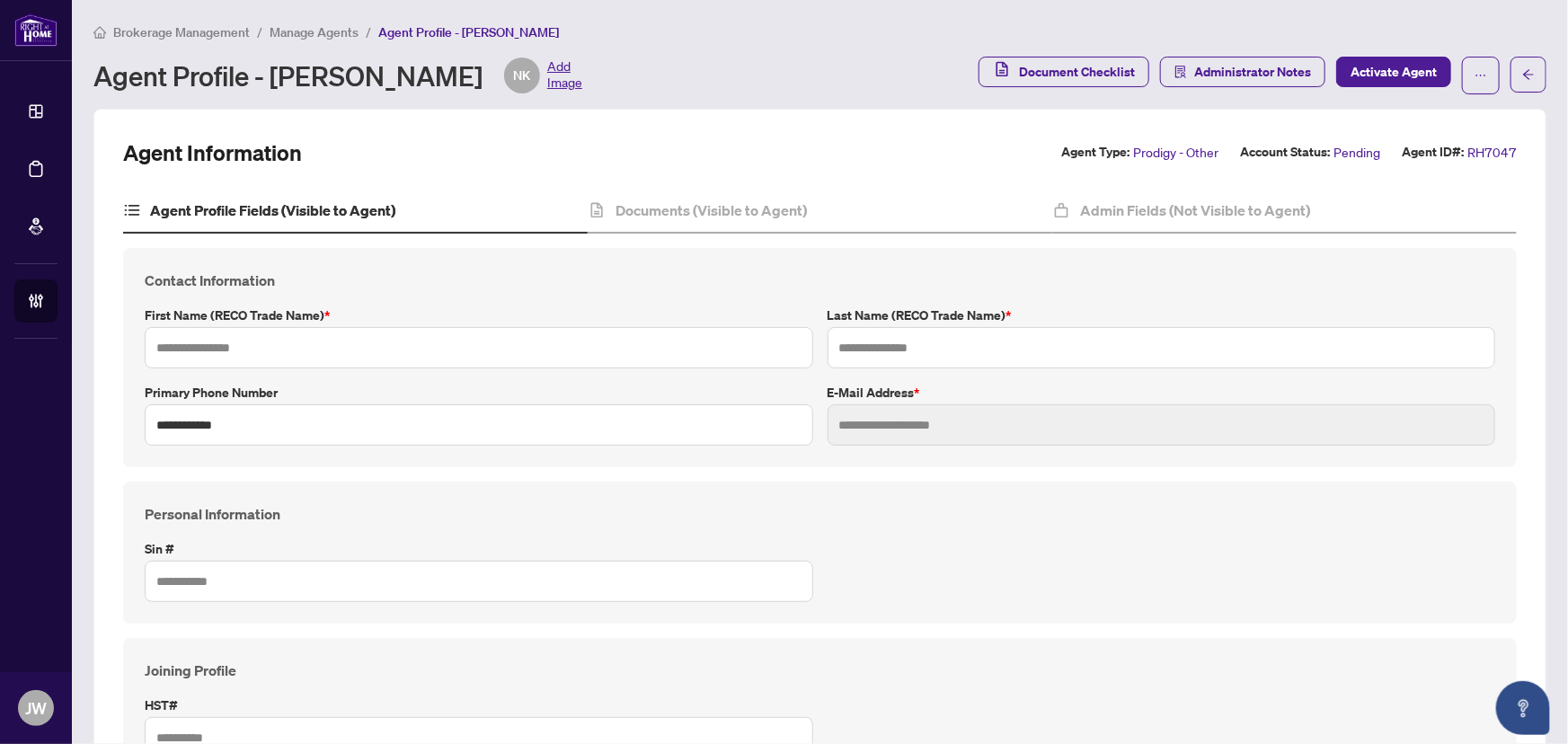
type input "*******"
type input "****"
type input "**********"
click at [1475, 80] on span "button" at bounding box center [1481, 75] width 13 height 28
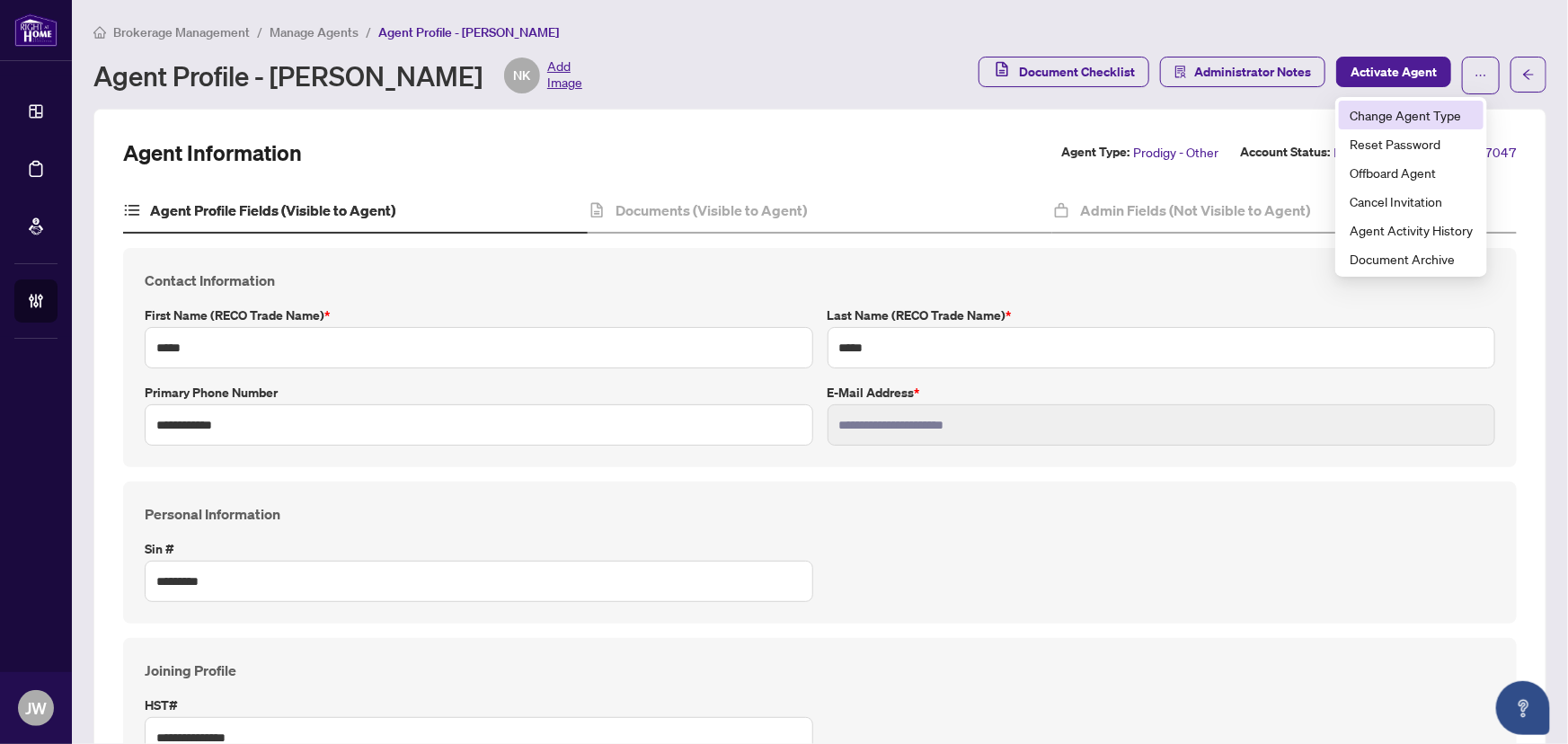
click at [1388, 118] on span "Change Agent Type" at bounding box center [1411, 115] width 123 height 20
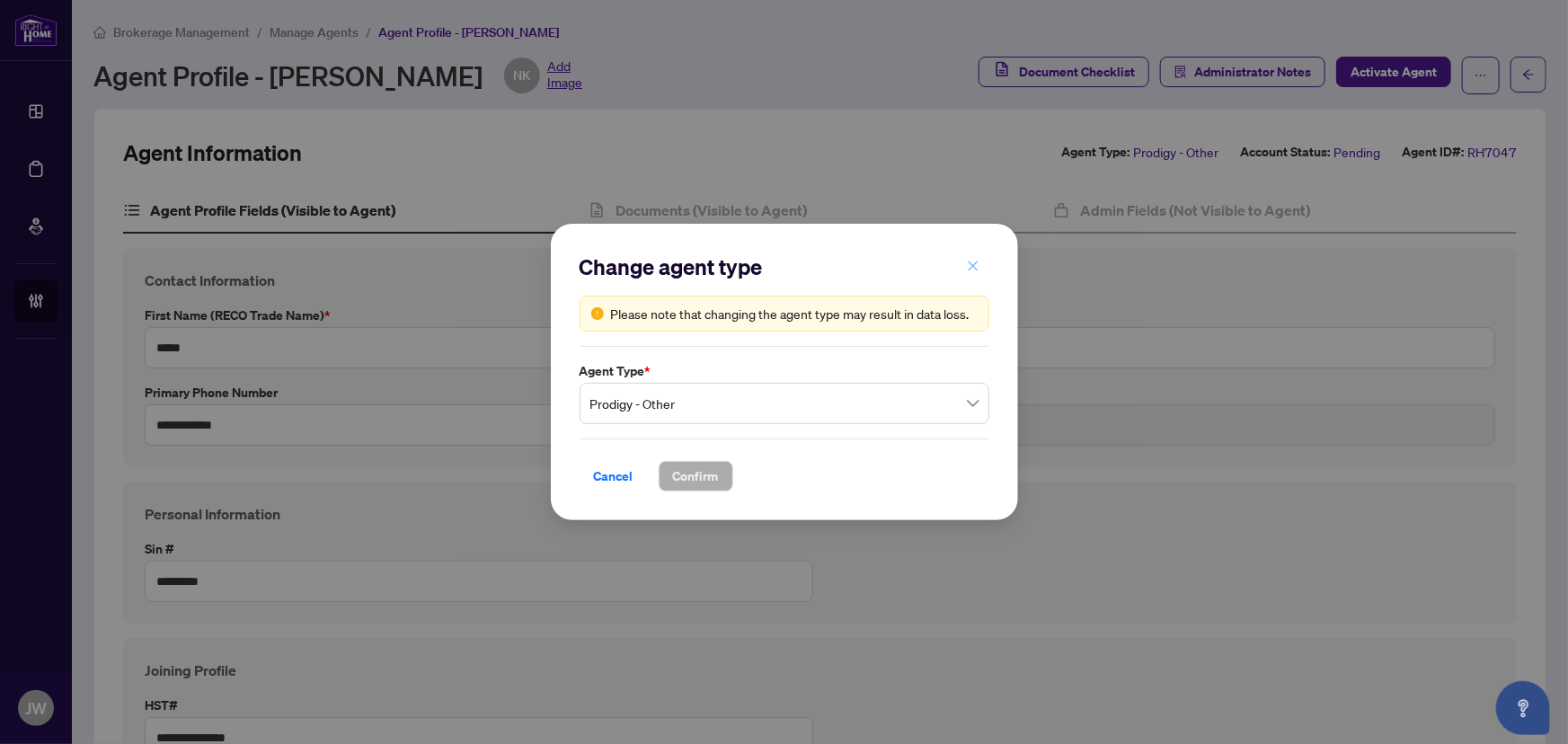
click at [972, 266] on icon "close" at bounding box center [973, 265] width 10 height 10
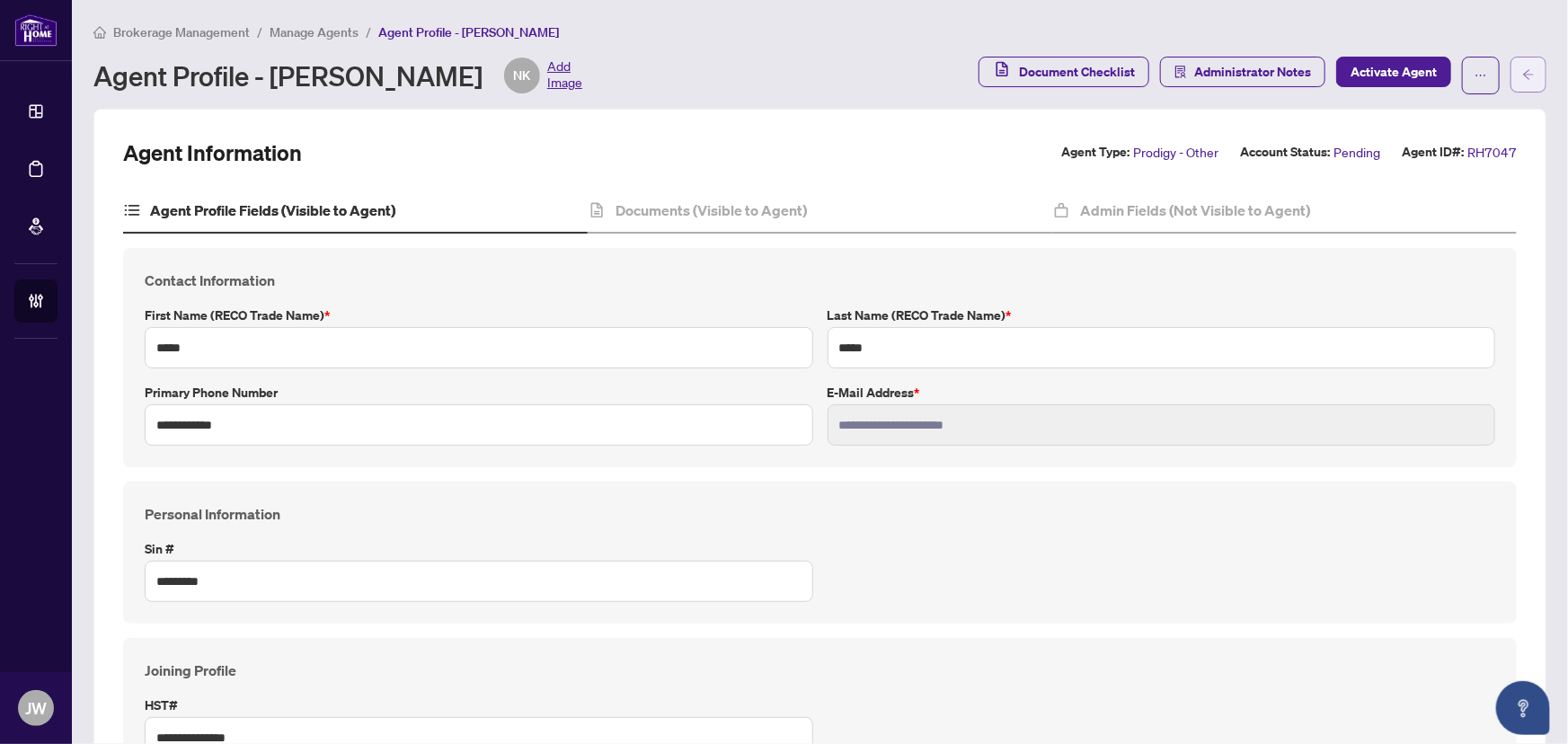
click at [1522, 69] on icon "arrow-left" at bounding box center [1529, 75] width 13 height 13
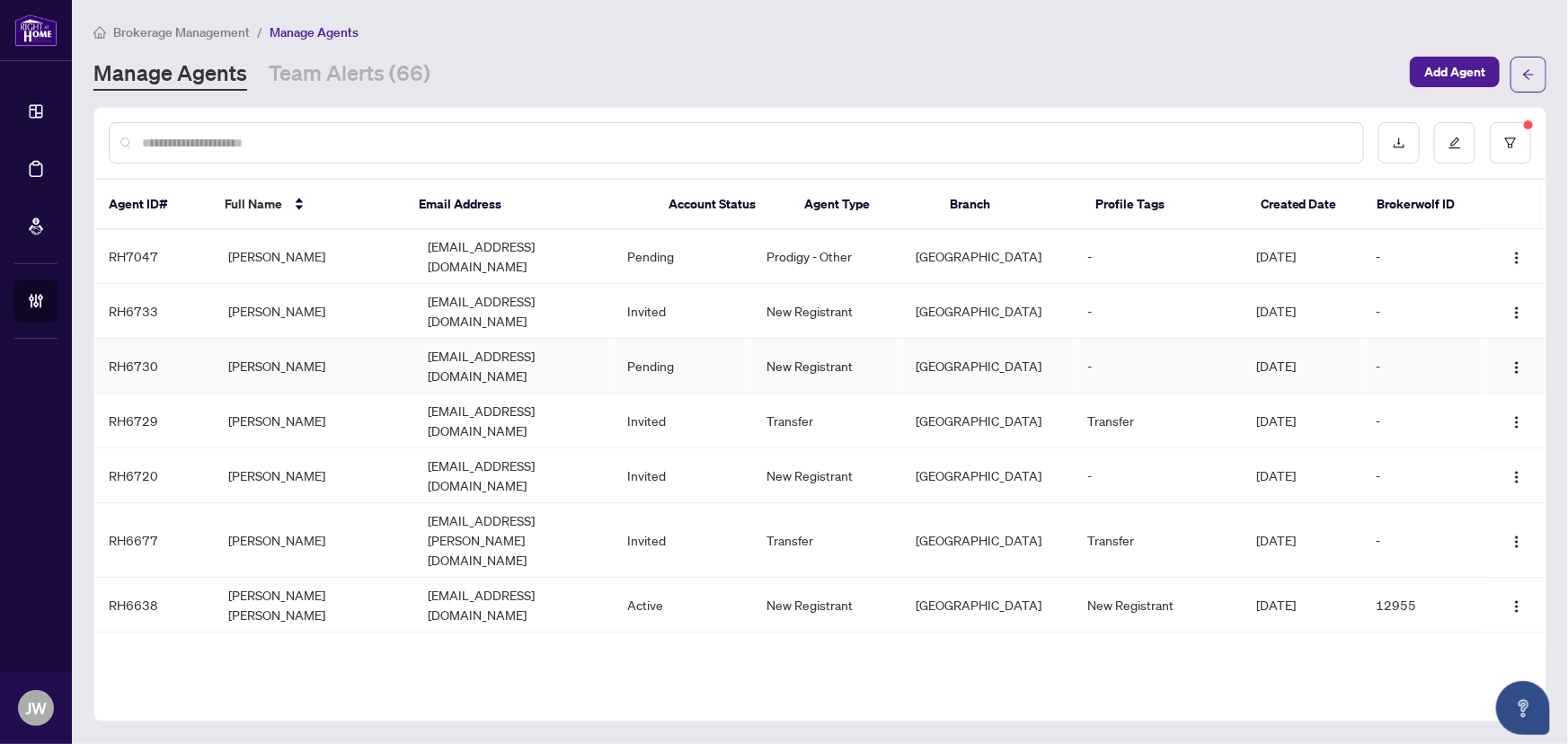
scroll to position [80, 0]
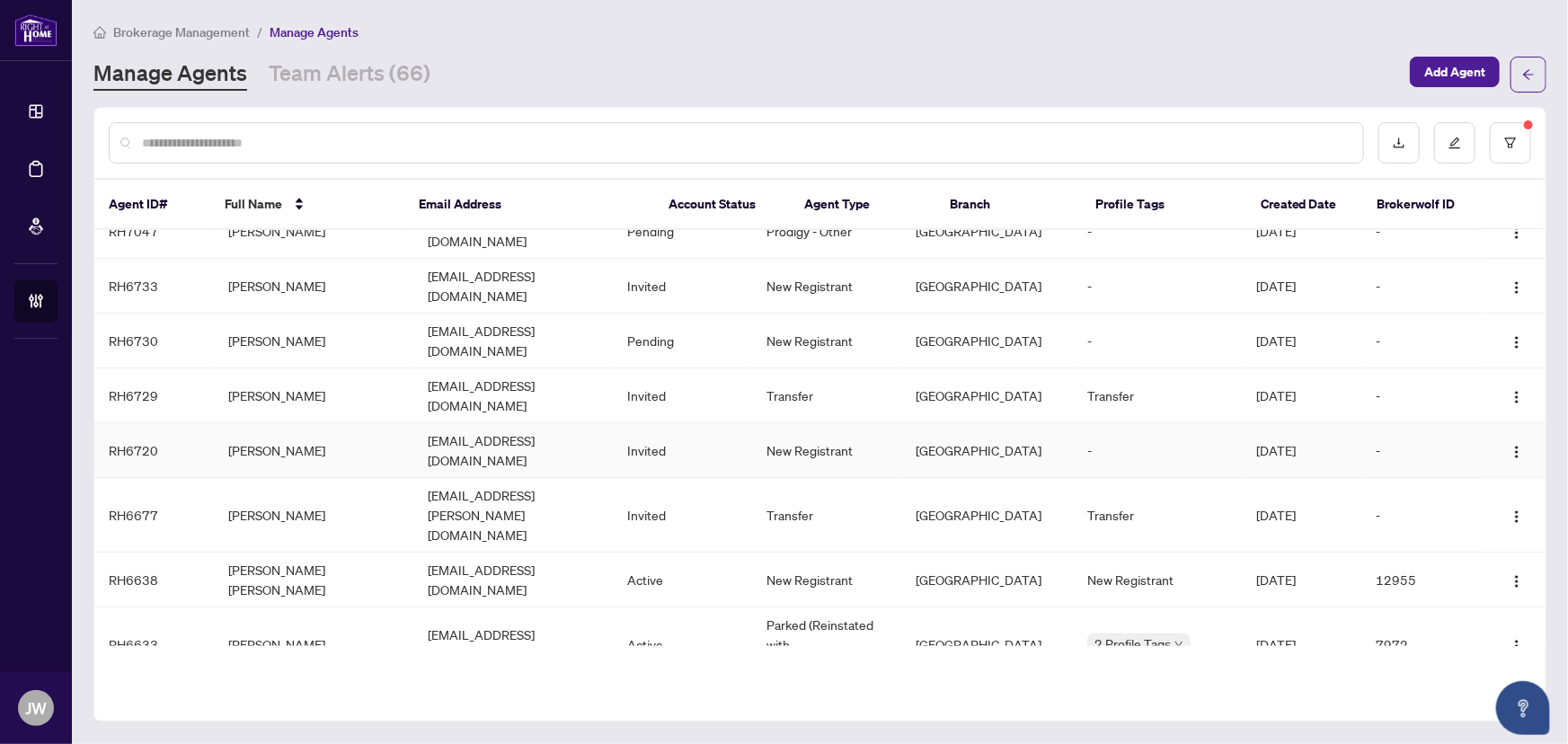
click at [280, 423] on td "Atif Riaz" at bounding box center [314, 451] width 199 height 55
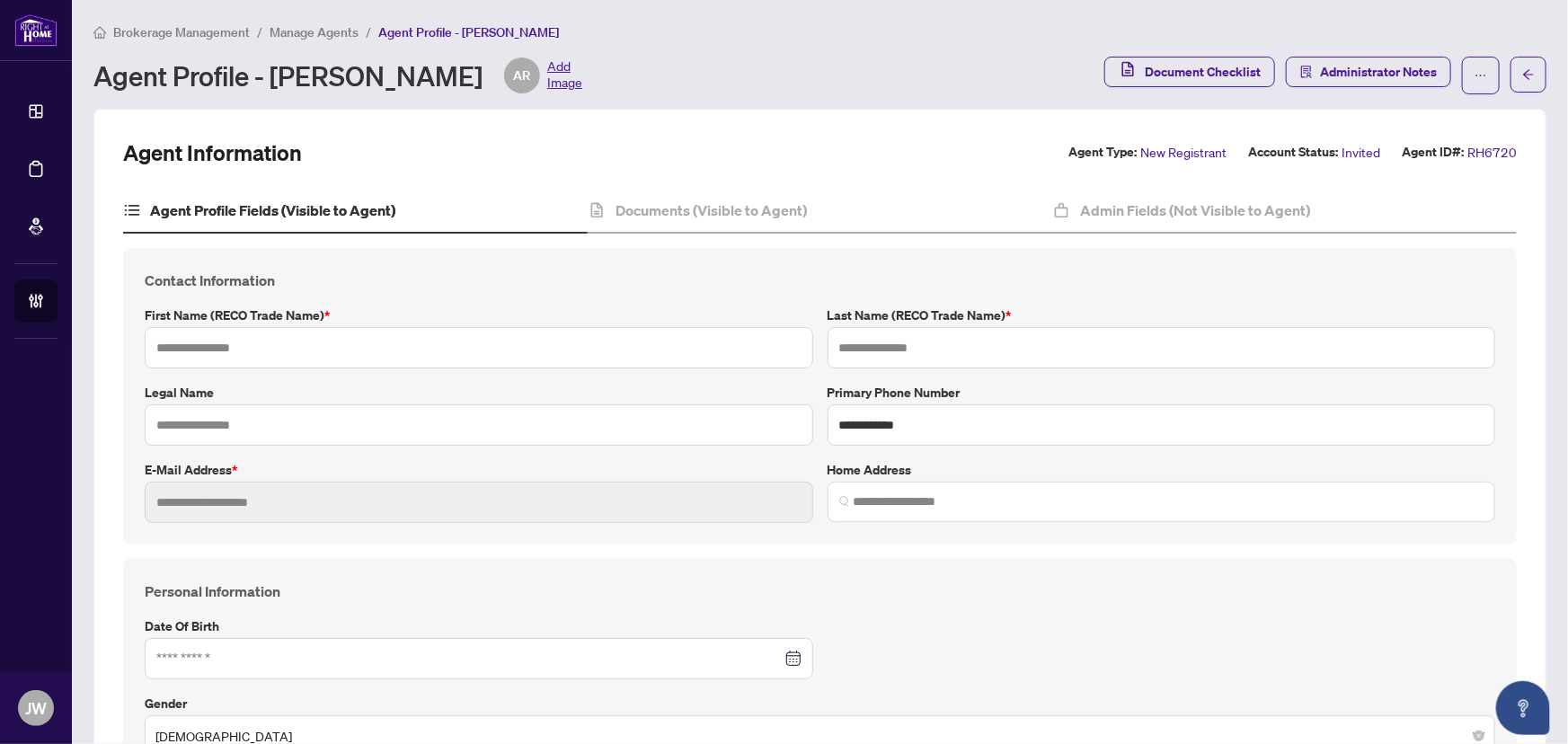
type input "****"
type input "**********"
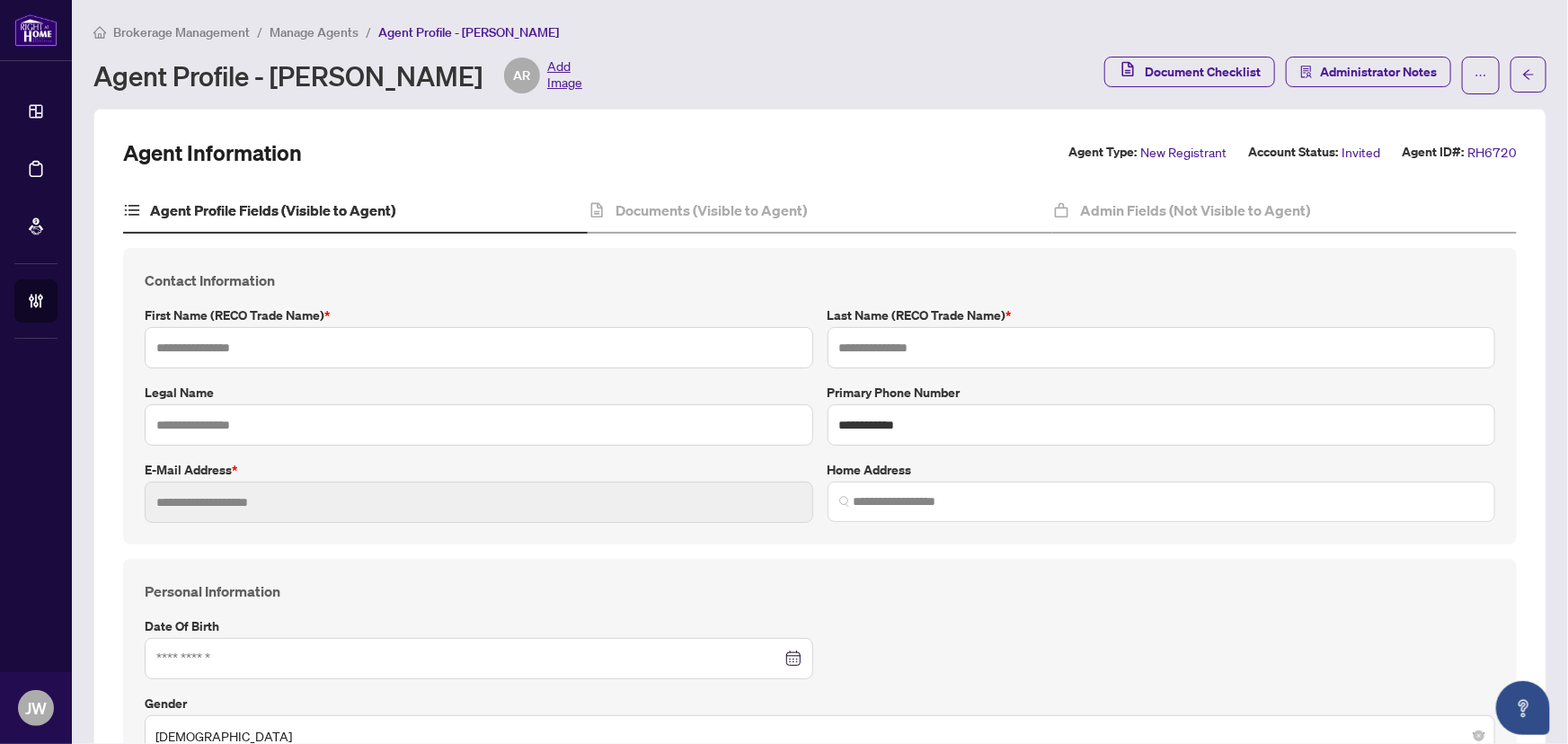
type input "**********"
type input "****"
type input "*******"
type input "**********"
type input "****"
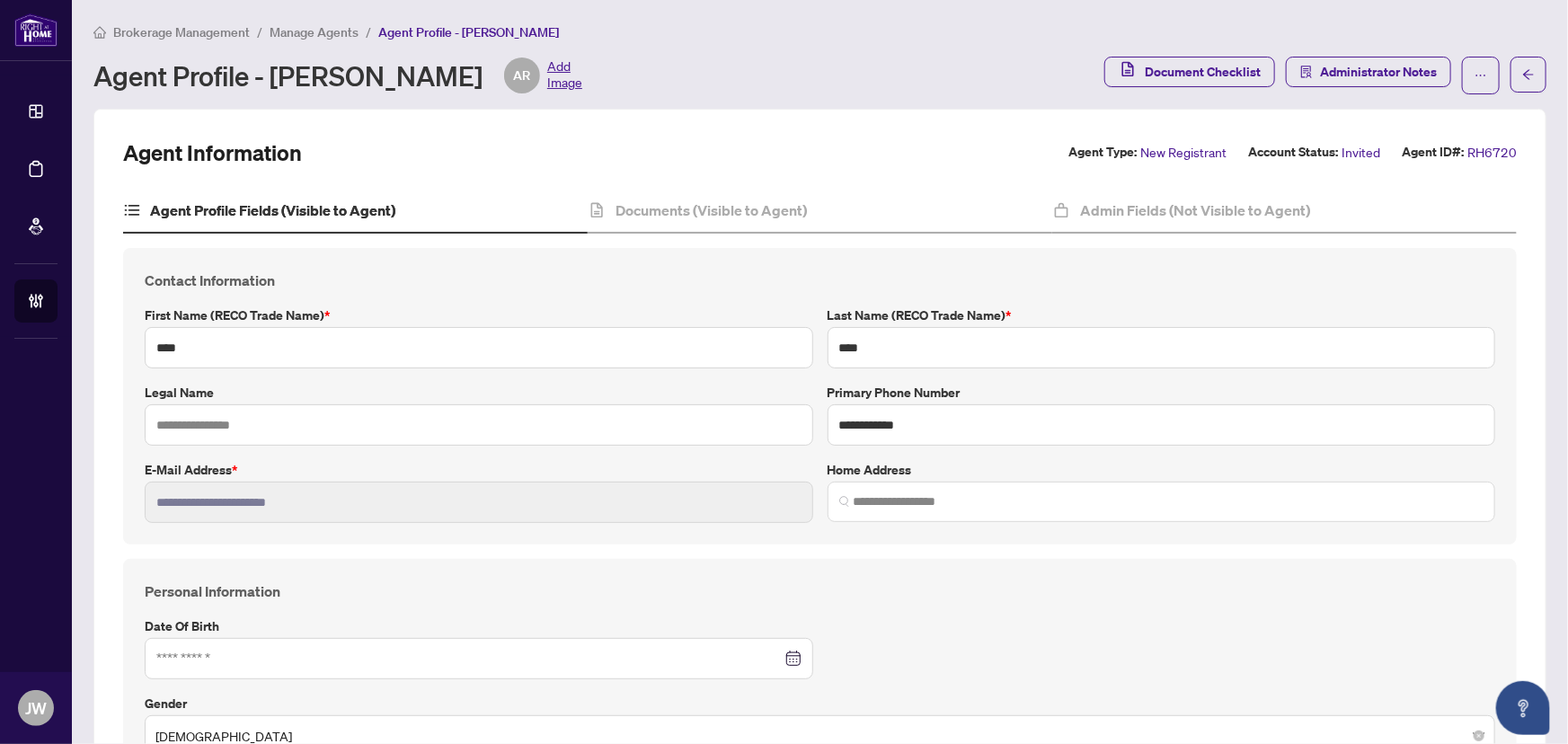
type input "**********"
click at [728, 223] on div "Documents (Visible to Agent)" at bounding box center [820, 210] width 464 height 45
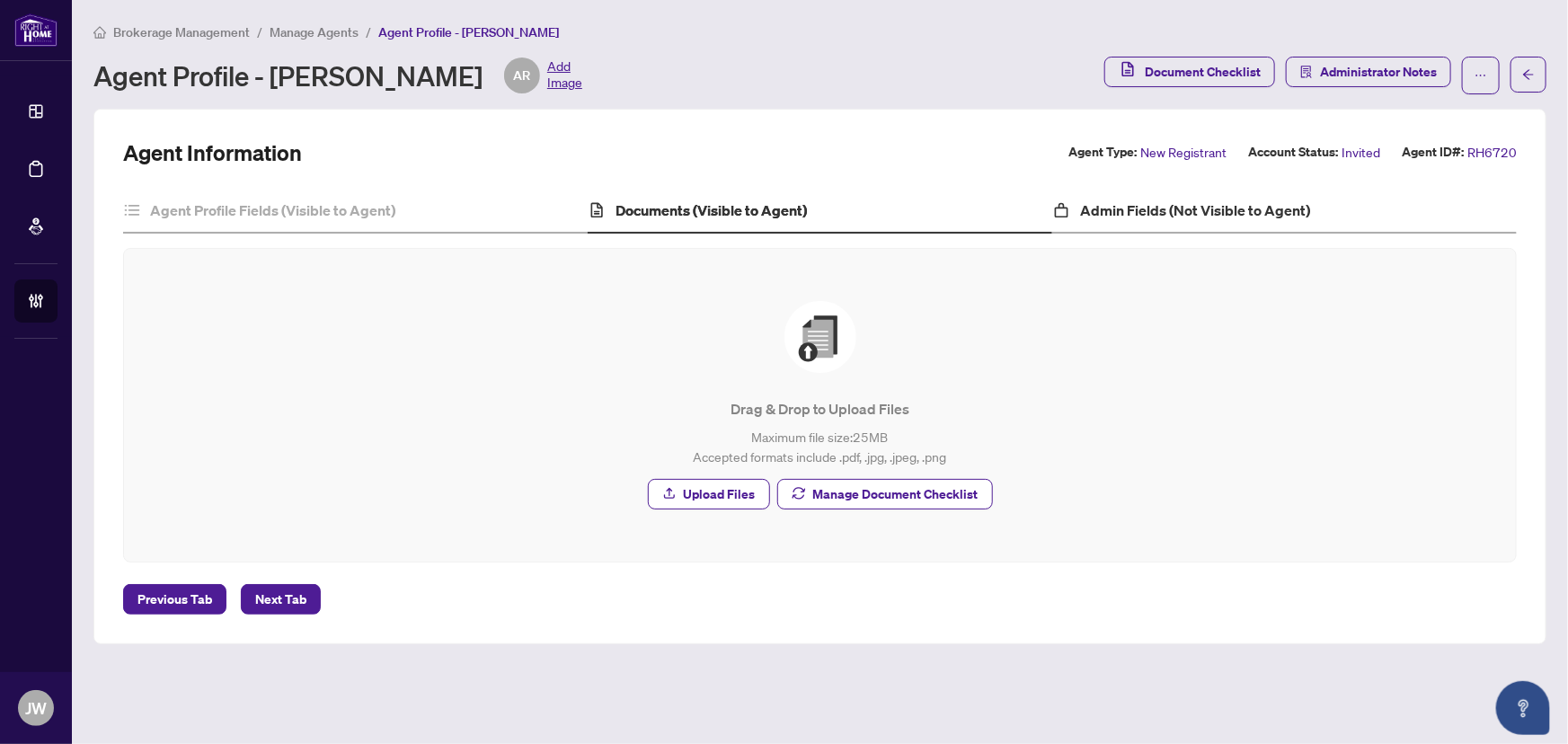
click at [1166, 190] on div "Admin Fields (Not Visible to Agent)" at bounding box center [1285, 210] width 464 height 45
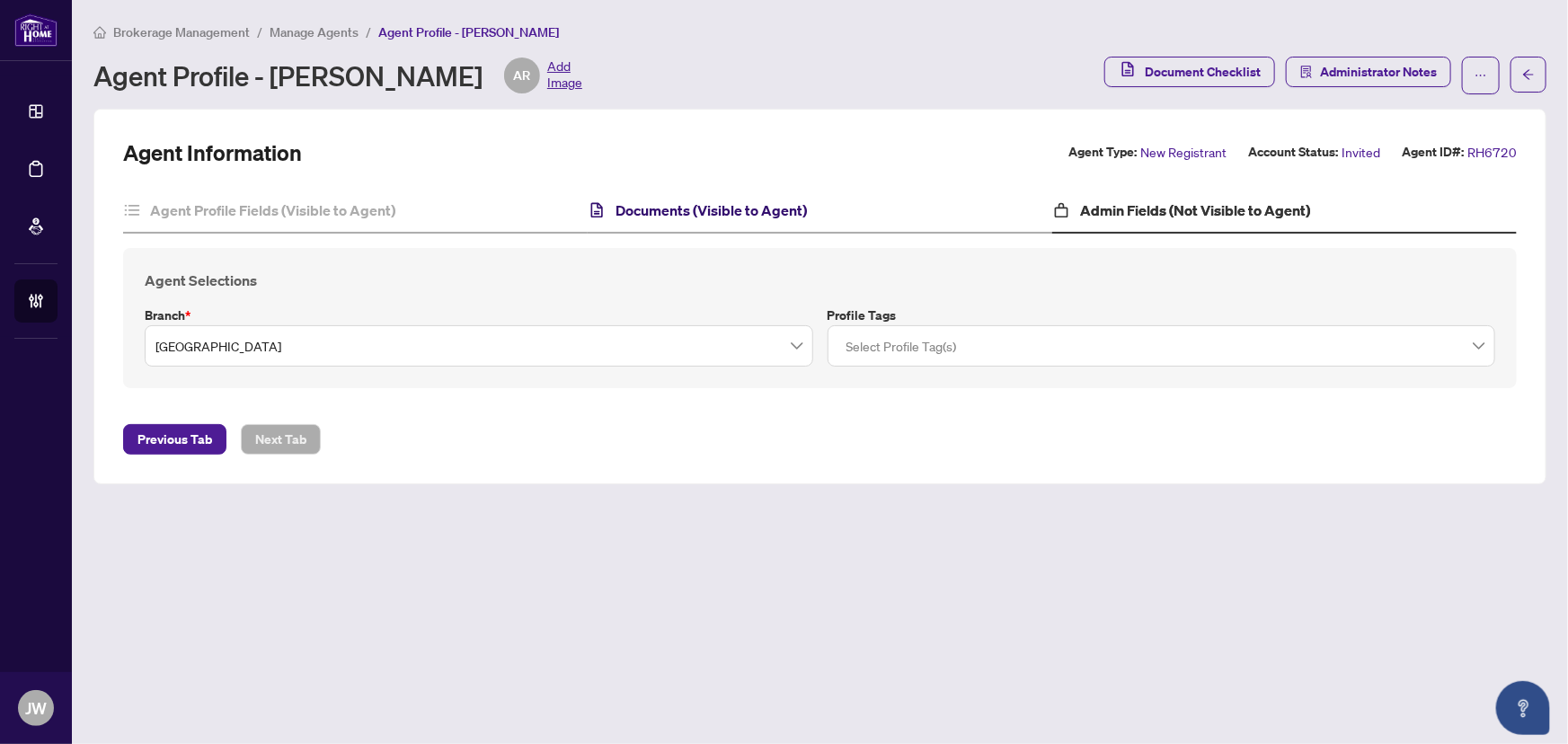
click at [703, 210] on h4 "Documents (Visible to Agent)" at bounding box center [710, 210] width 191 height 22
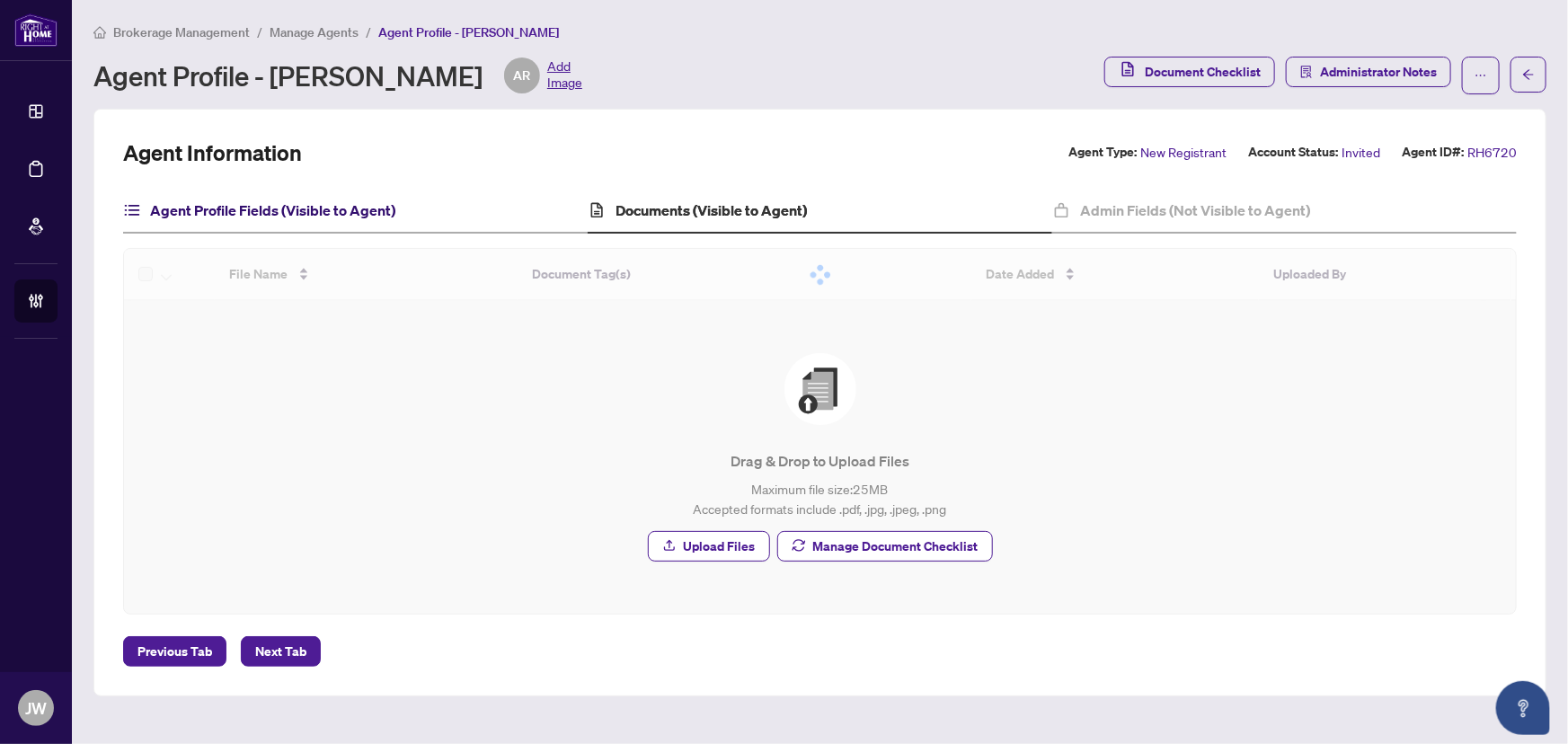
click at [283, 210] on h4 "Agent Profile Fields (Visible to Agent)" at bounding box center [272, 210] width 245 height 22
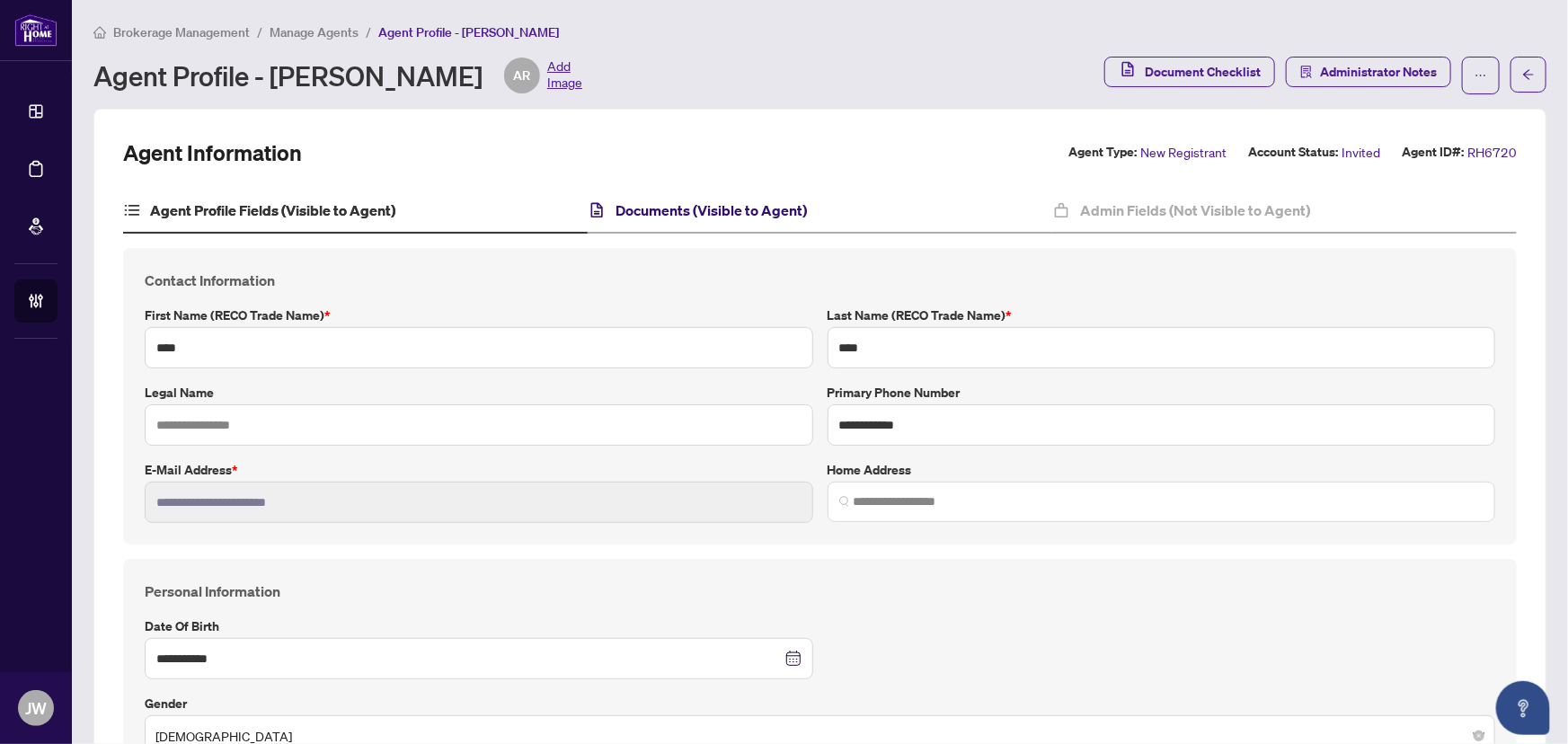
click at [690, 214] on h4 "Documents (Visible to Agent)" at bounding box center [710, 210] width 191 height 22
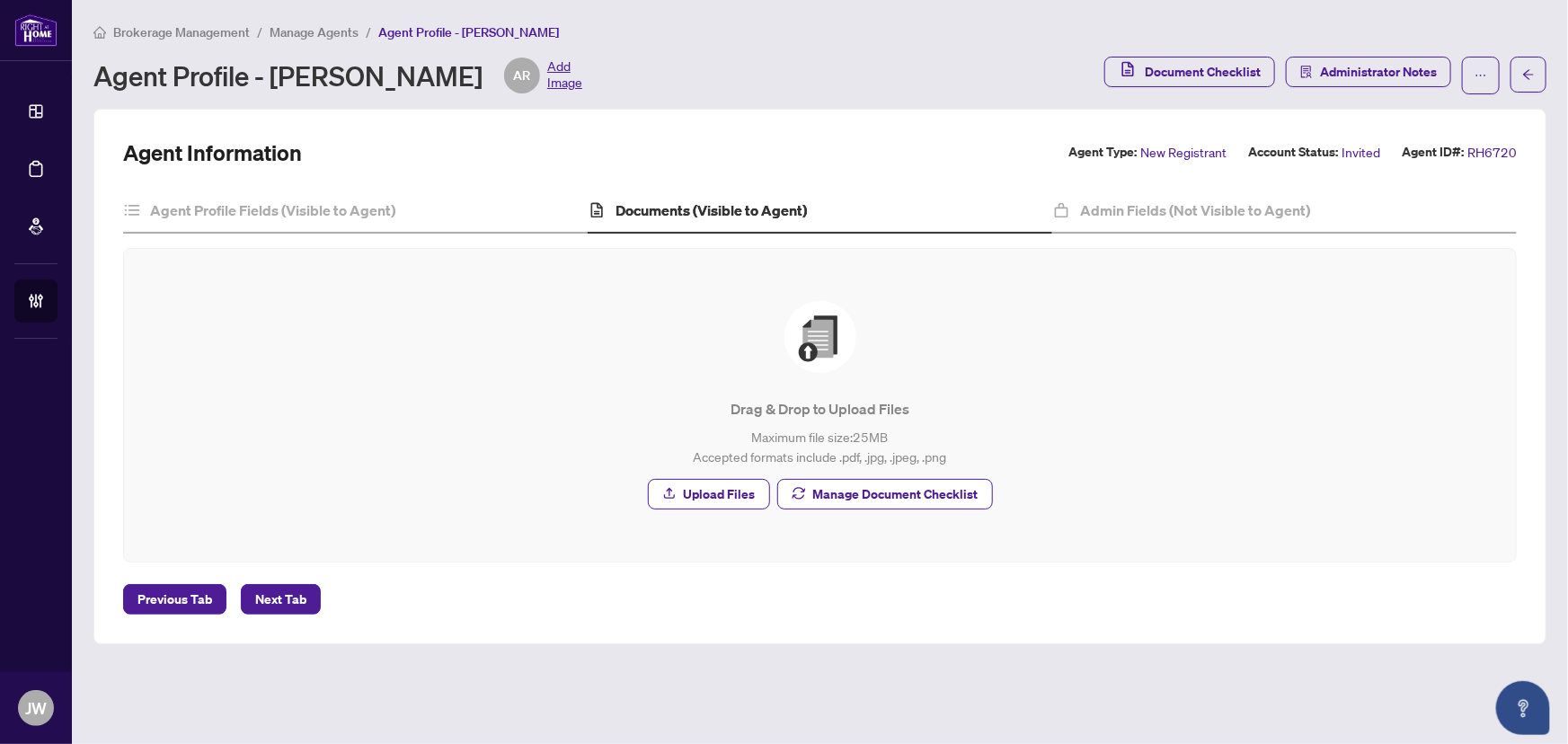
click at [306, 30] on span "Manage Agents" at bounding box center [314, 33] width 89 height 16
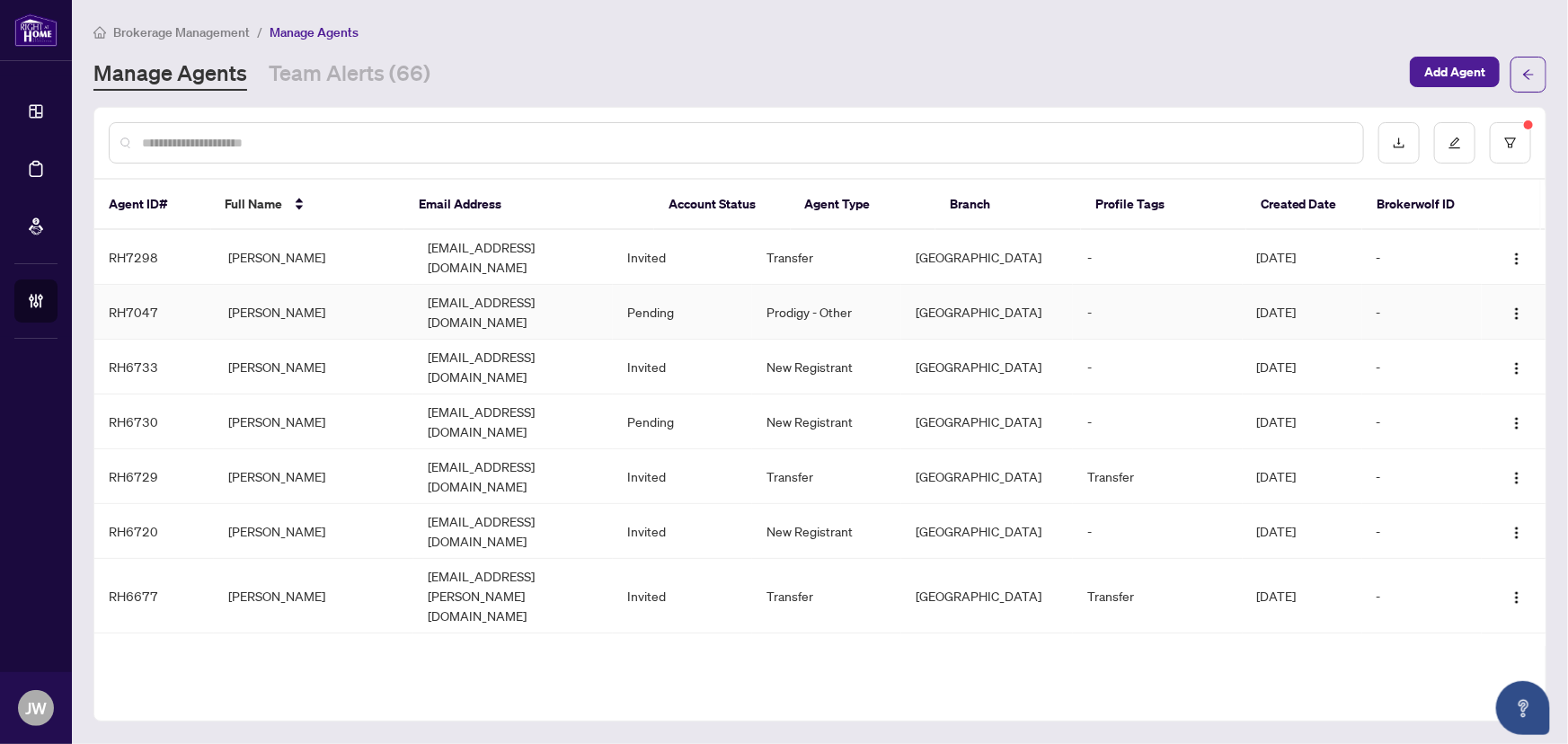
click at [304, 291] on td "Nasir Kabli" at bounding box center [314, 313] width 199 height 55
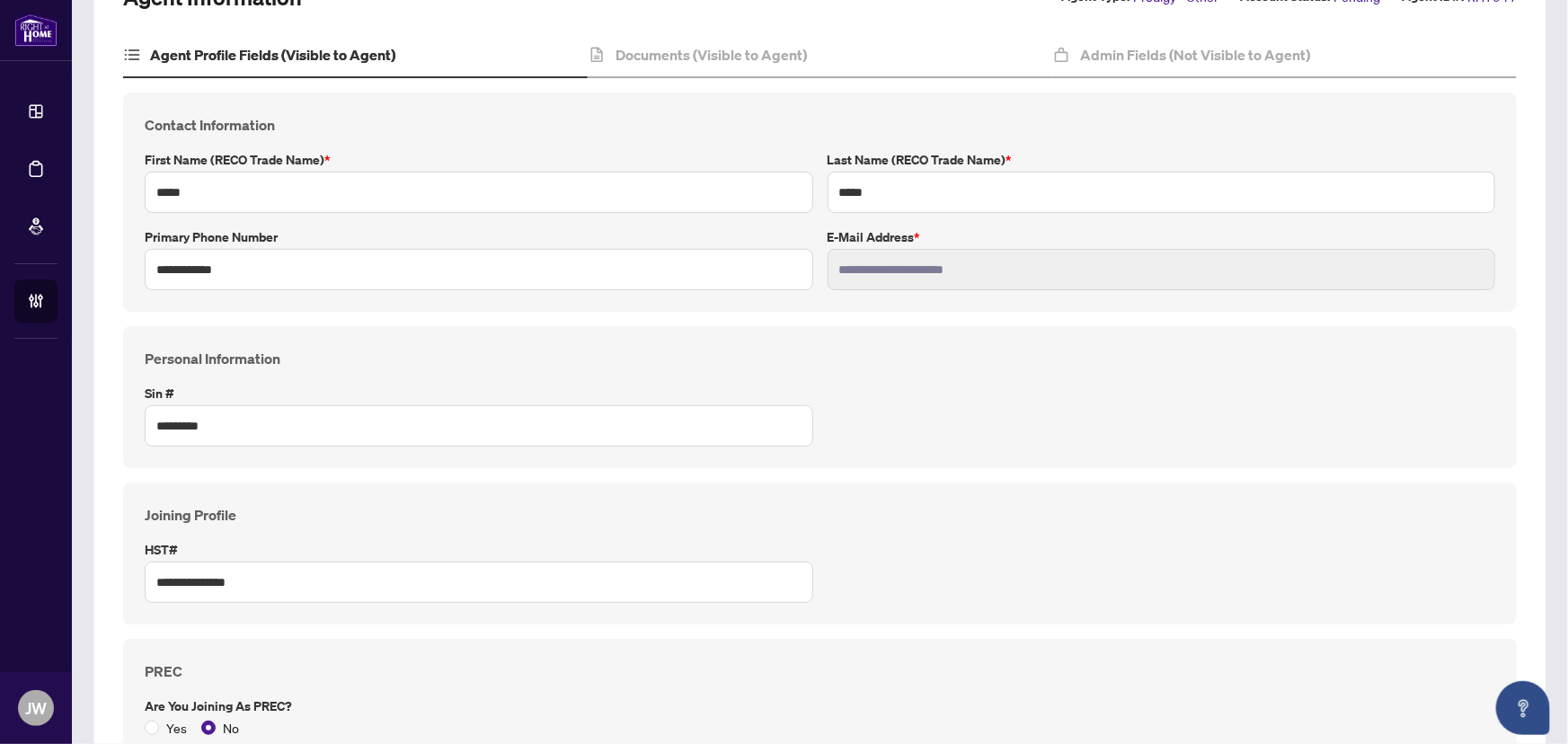
scroll to position [80, 0]
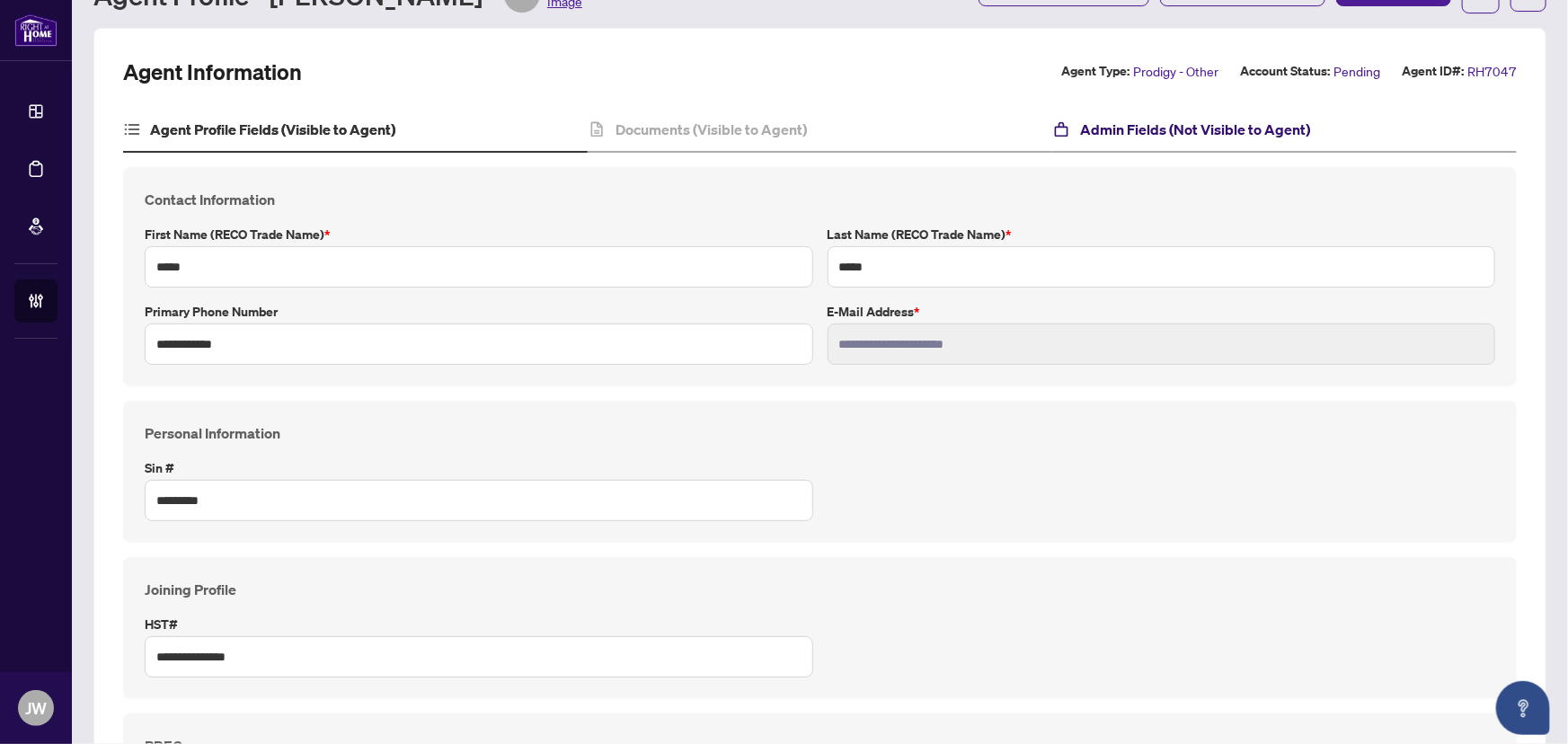
click at [1121, 122] on h4 "Admin Fields (Not Visible to Agent)" at bounding box center [1196, 130] width 230 height 22
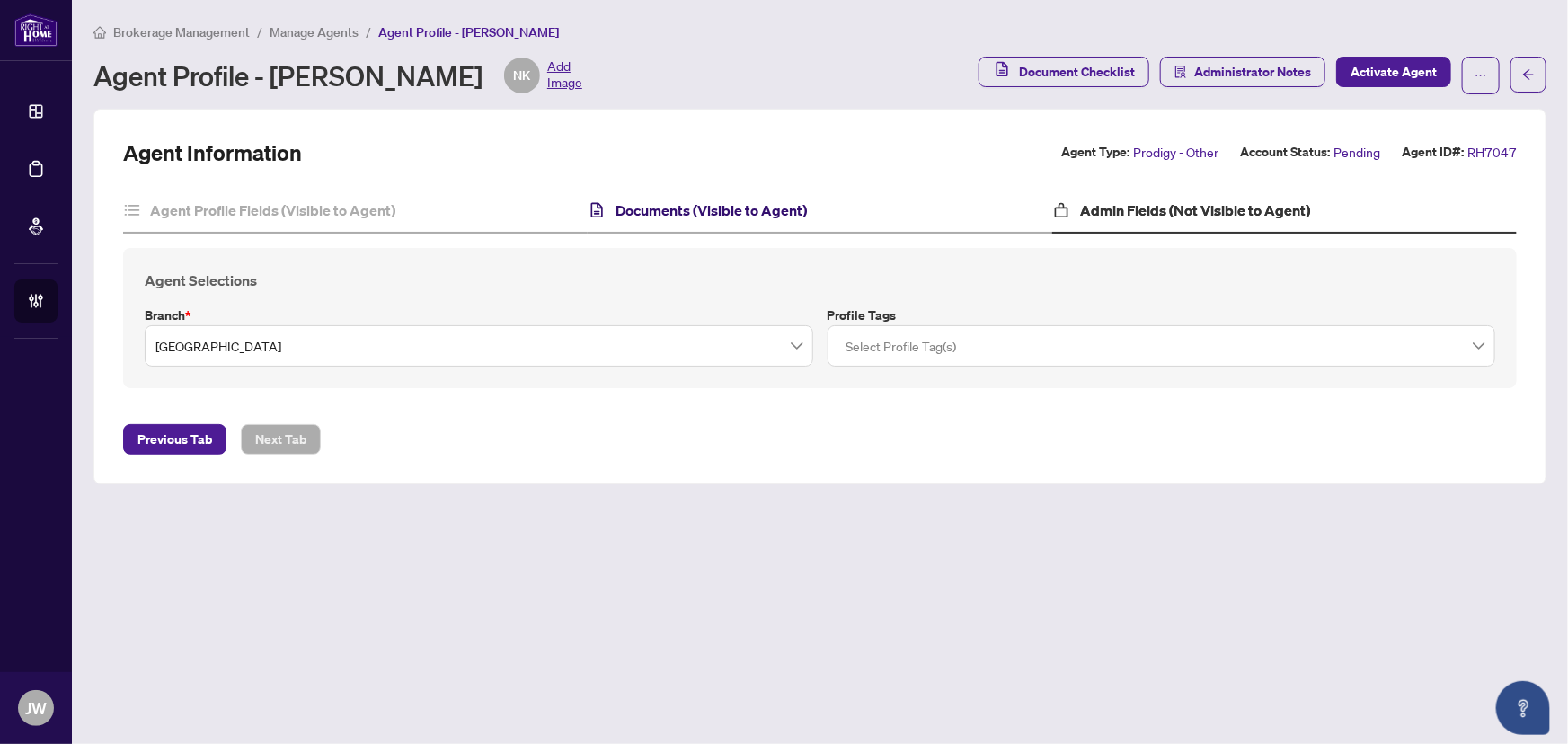
click at [675, 199] on h4 "Documents (Visible to Agent)" at bounding box center [710, 210] width 191 height 22
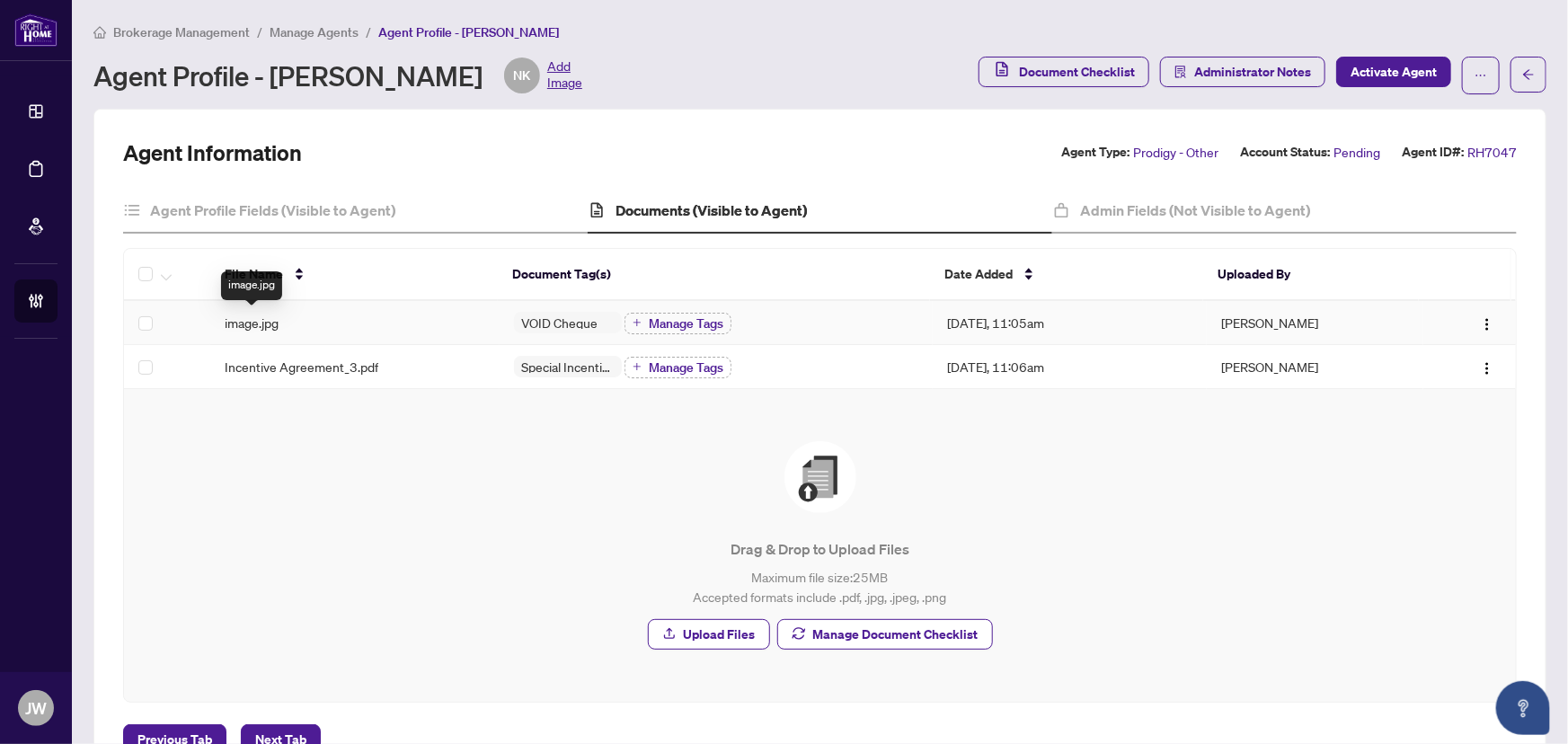
click at [259, 315] on span "image.jpg" at bounding box center [251, 323] width 54 height 20
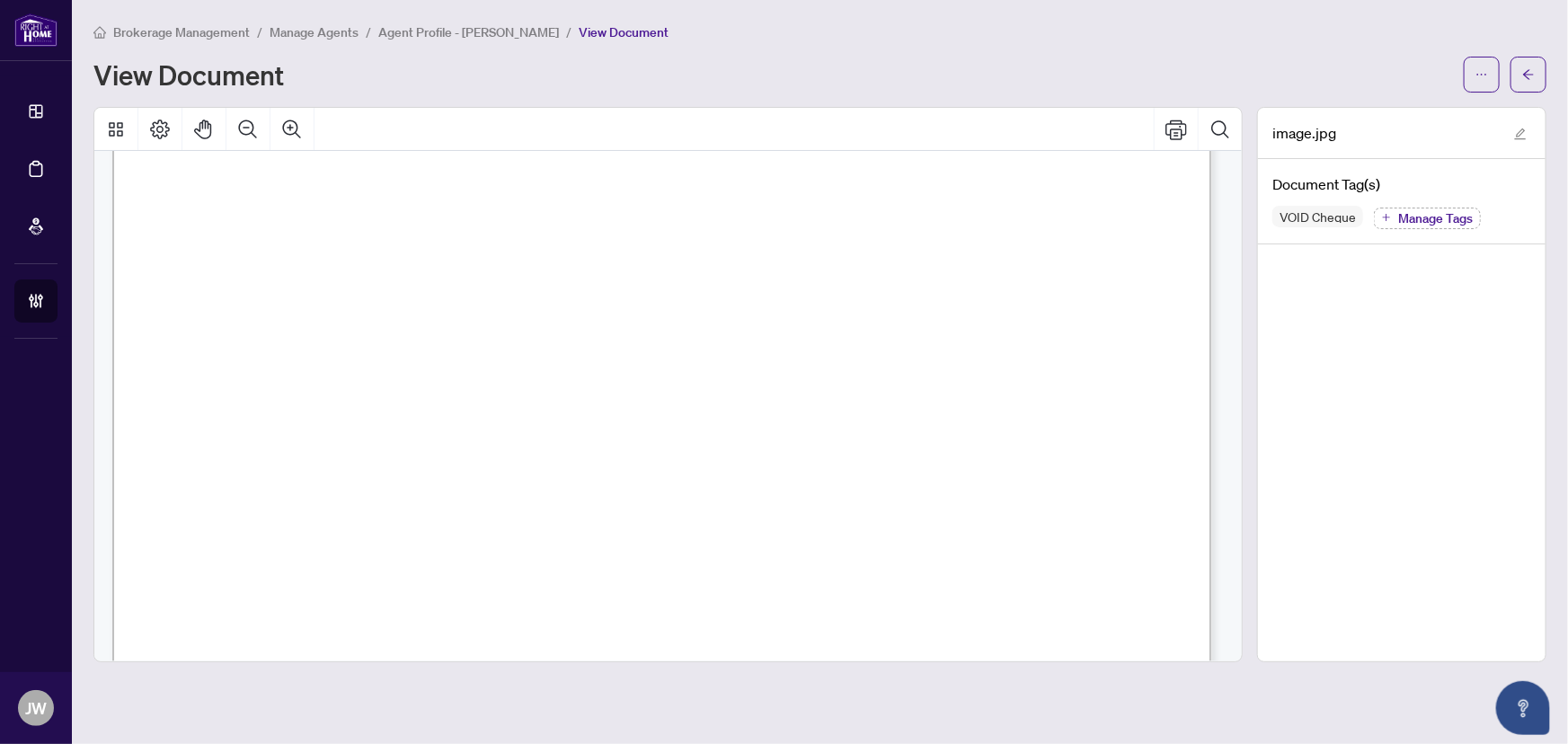
scroll to position [408, 0]
click at [1523, 76] on icon "arrow-left" at bounding box center [1529, 75] width 13 height 13
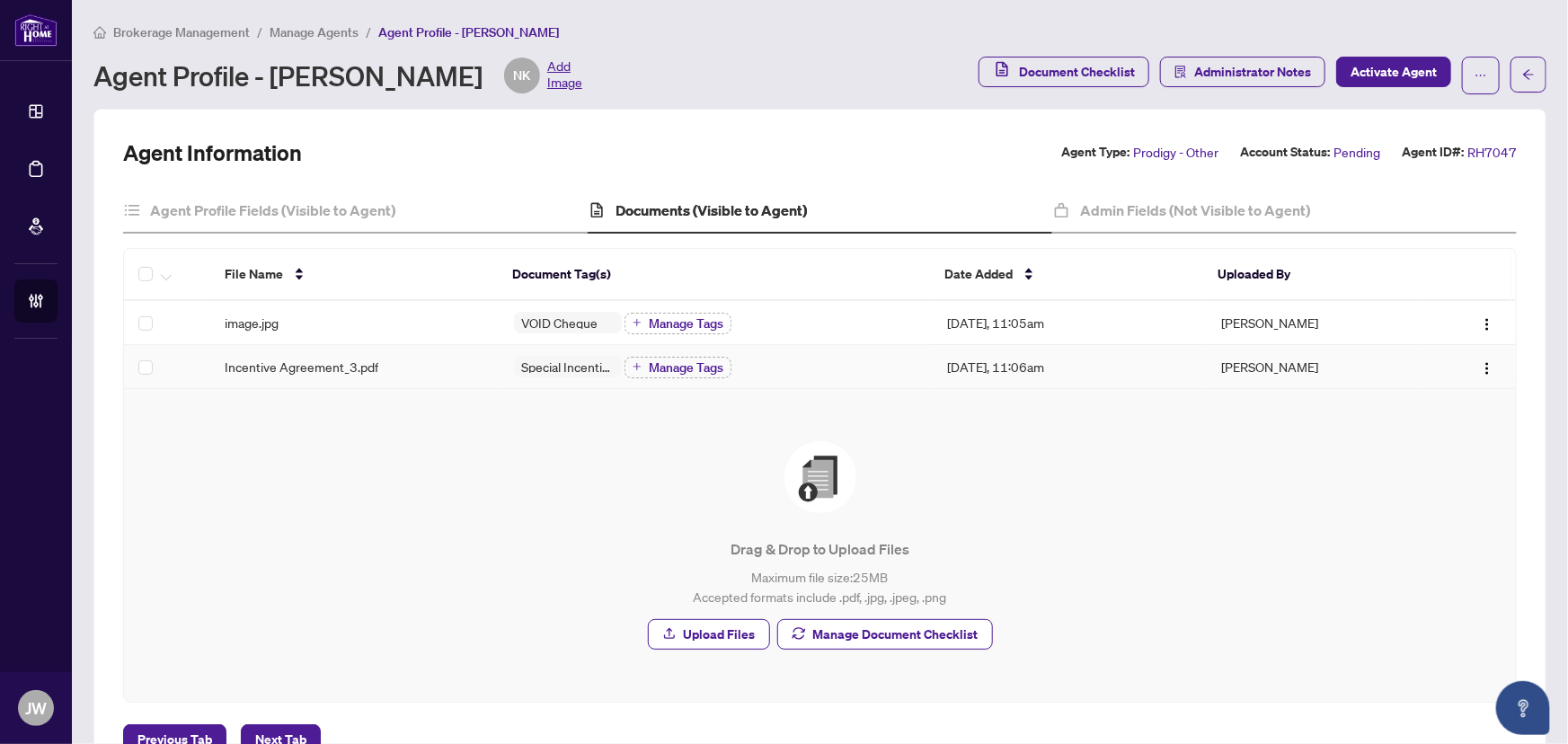
click at [317, 364] on span "Incentive Agreement_3.pdf" at bounding box center [302, 367] width 154 height 20
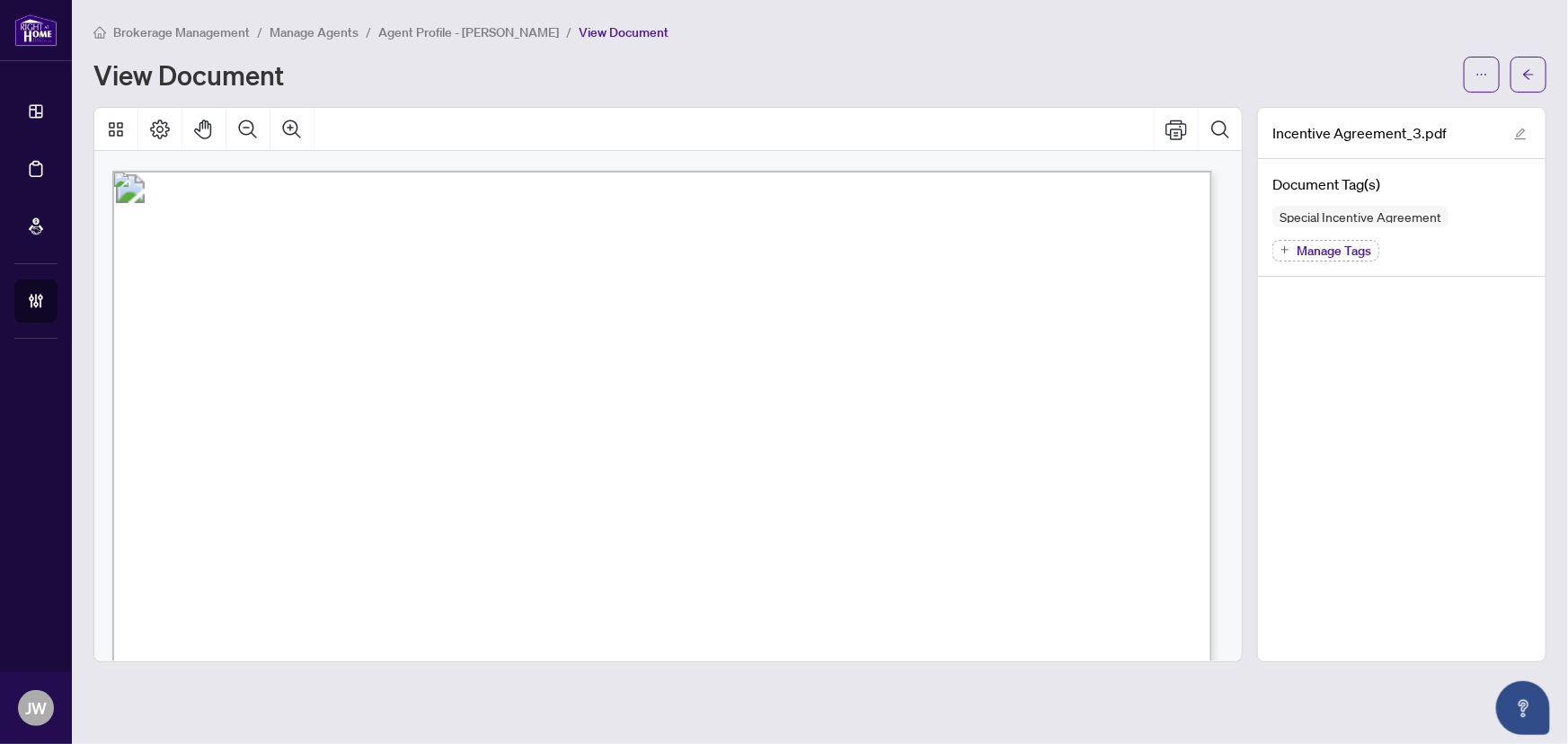
scroll to position [2939, 0]
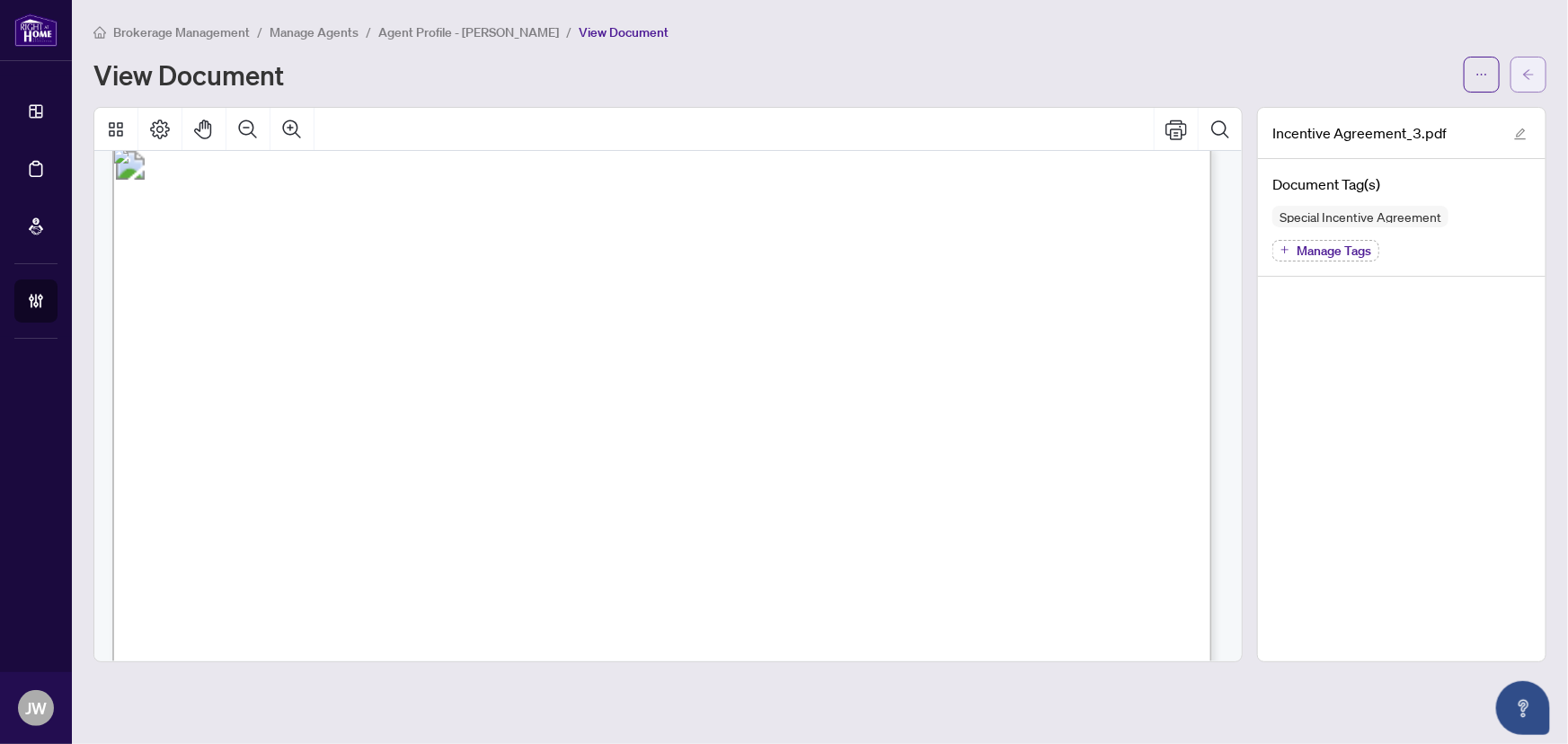
click at [1524, 80] on span "button" at bounding box center [1529, 74] width 13 height 28
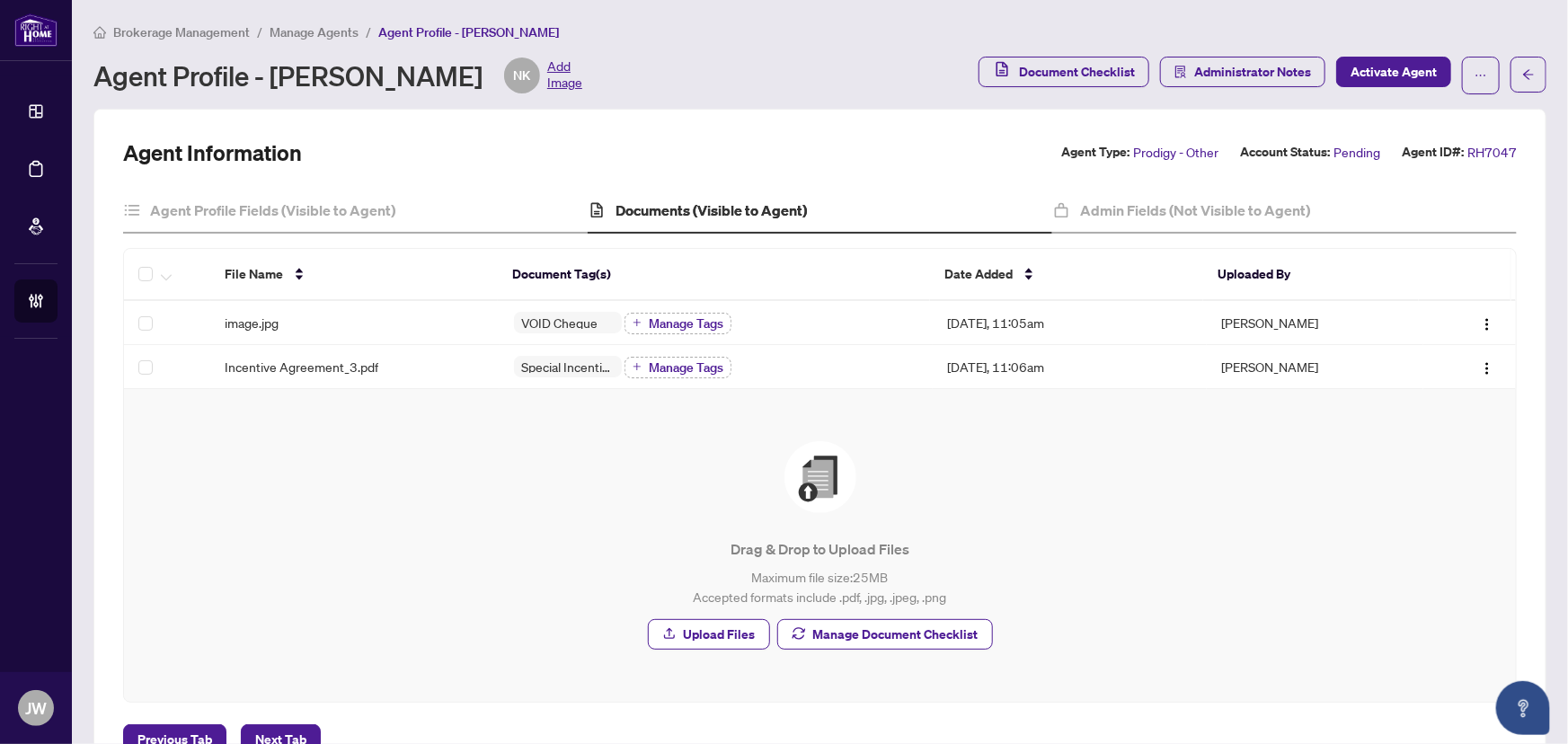
scroll to position [59, 0]
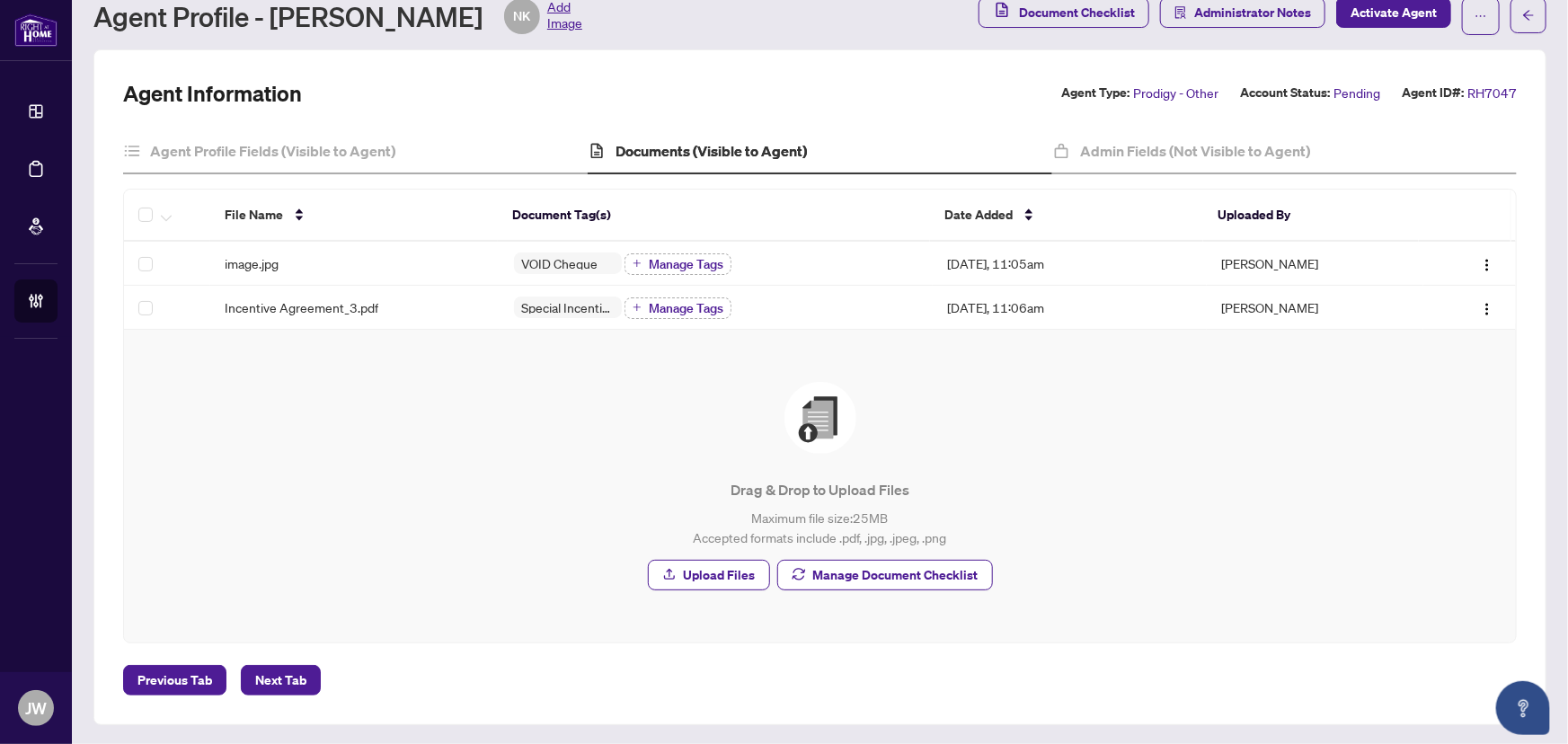
drag, startPoint x: 865, startPoint y: 558, endPoint x: 860, endPoint y: 586, distance: 28.4
click at [863, 566] on span "Manage Document Checklist" at bounding box center [896, 574] width 165 height 28
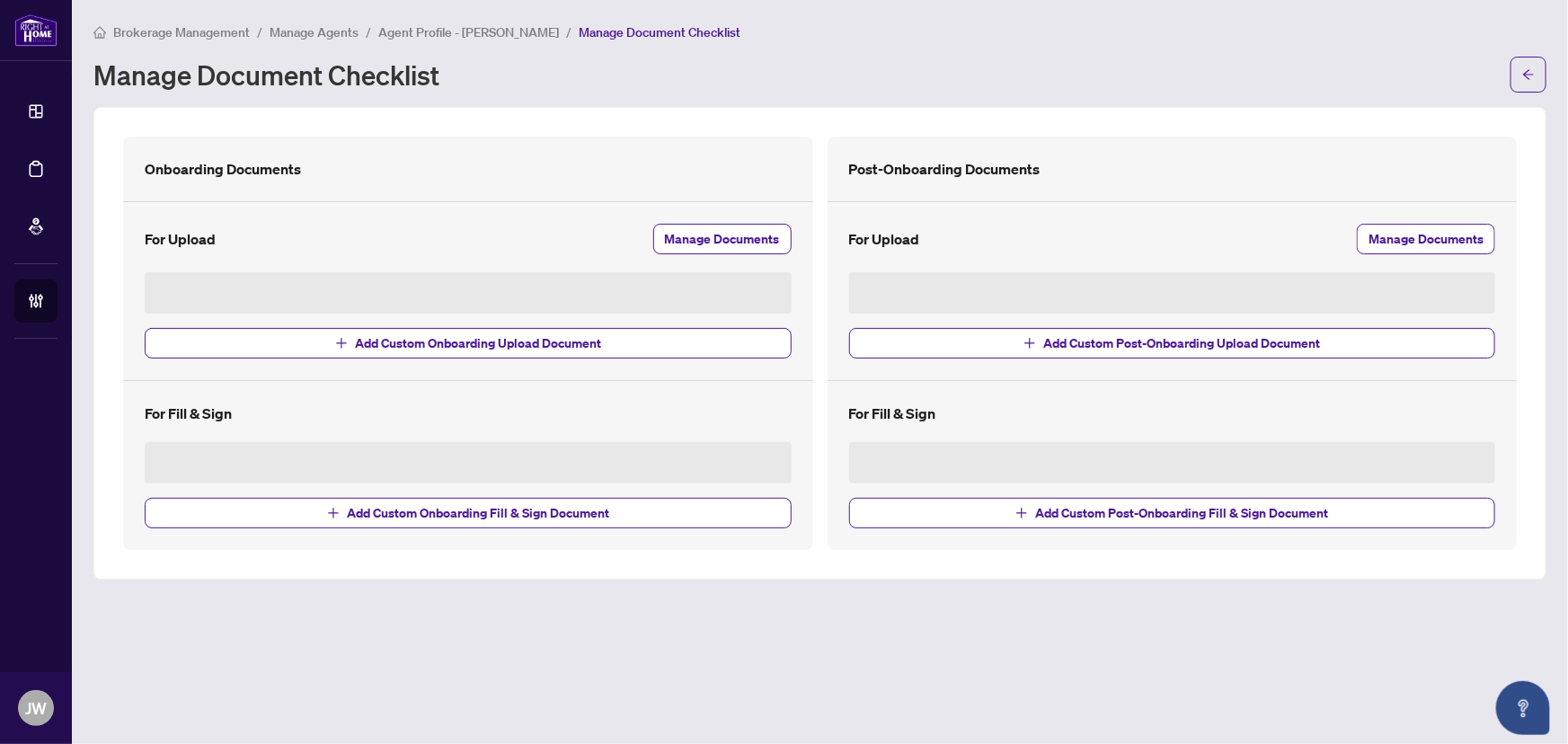
click at [860, 586] on main "Brokerage Management / Manage Agents / Agent Profile - Nasir Kabli / Manage Doc…" at bounding box center [820, 372] width 1497 height 744
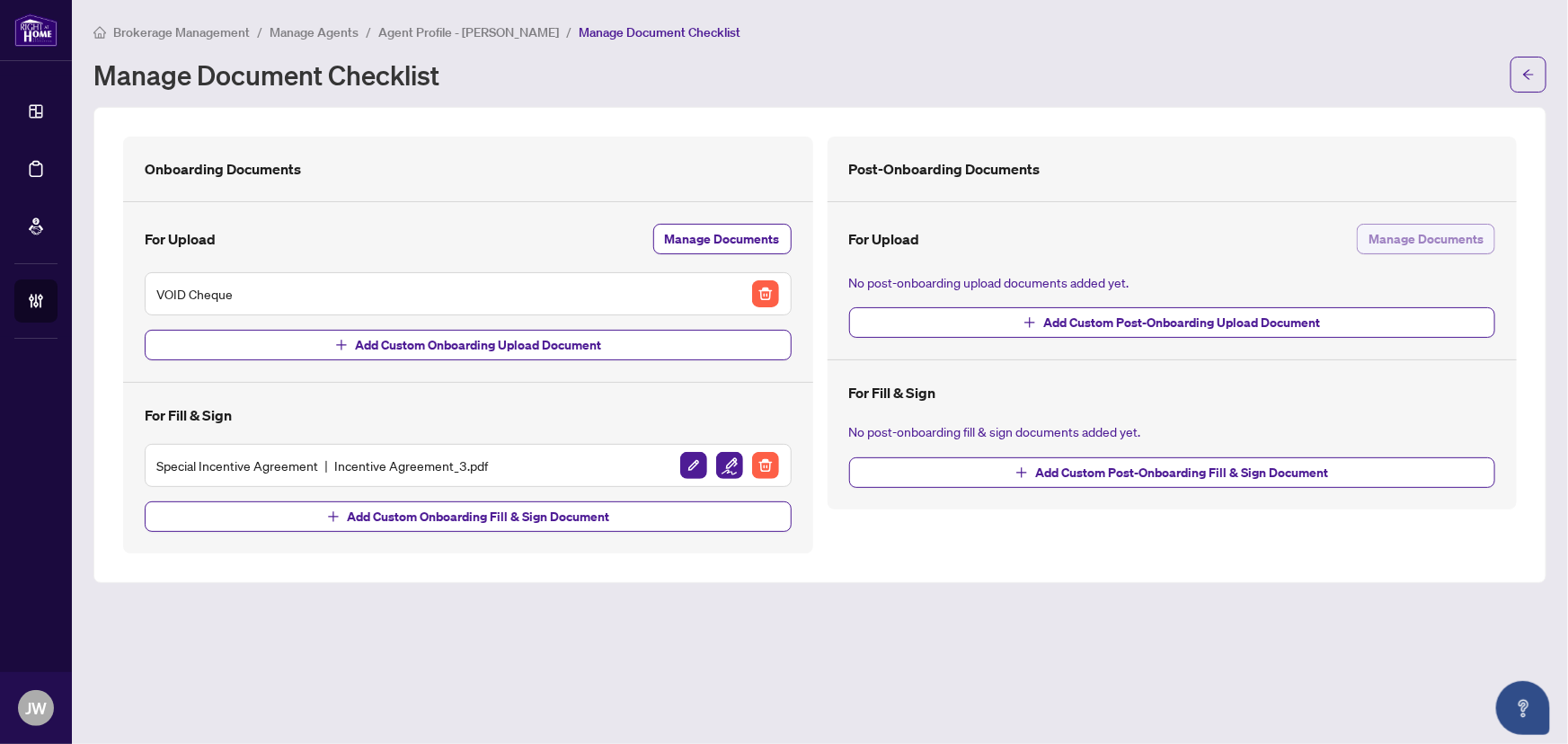
click at [1452, 224] on button "Manage Documents" at bounding box center [1425, 239] width 138 height 30
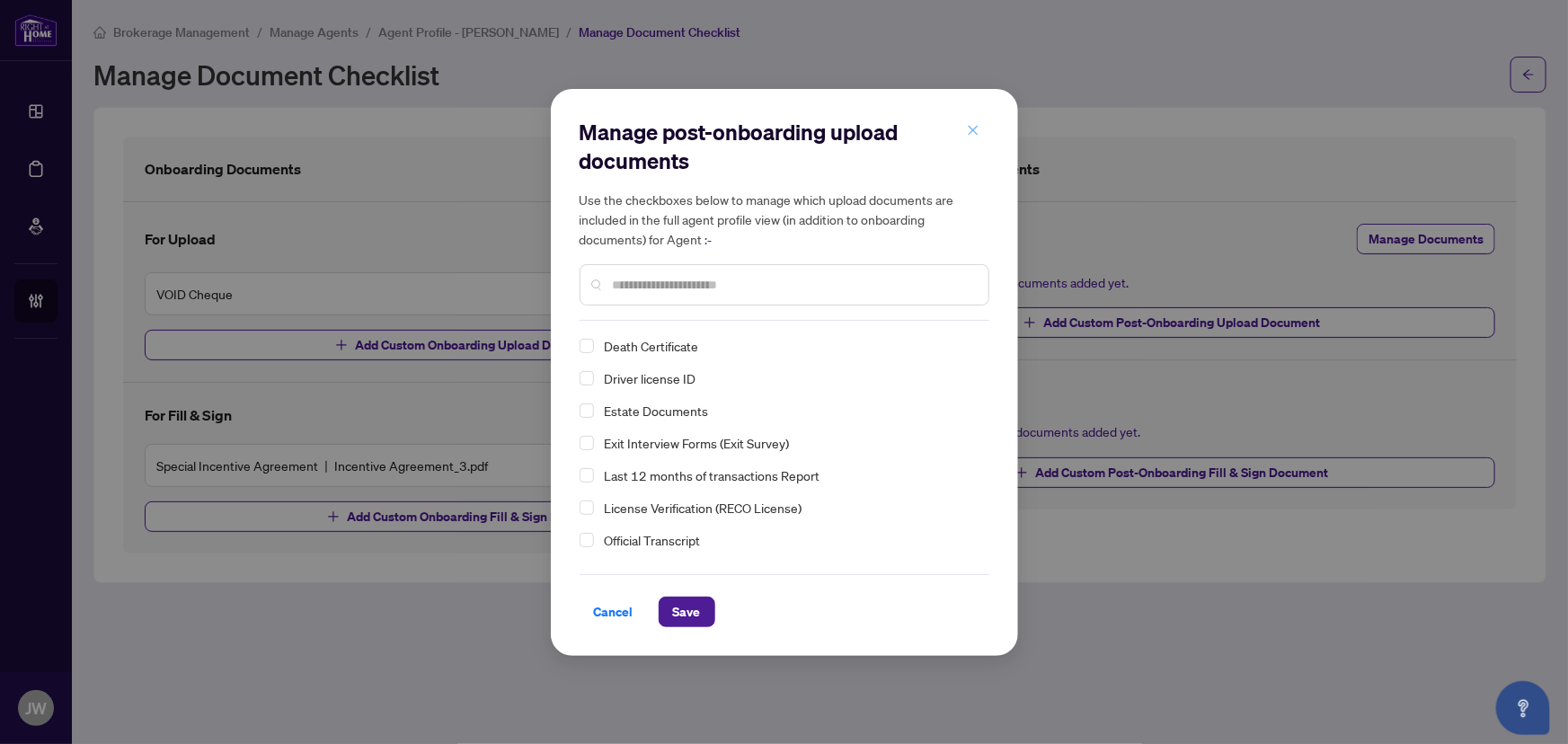
click at [971, 126] on icon "close" at bounding box center [974, 131] width 13 height 13
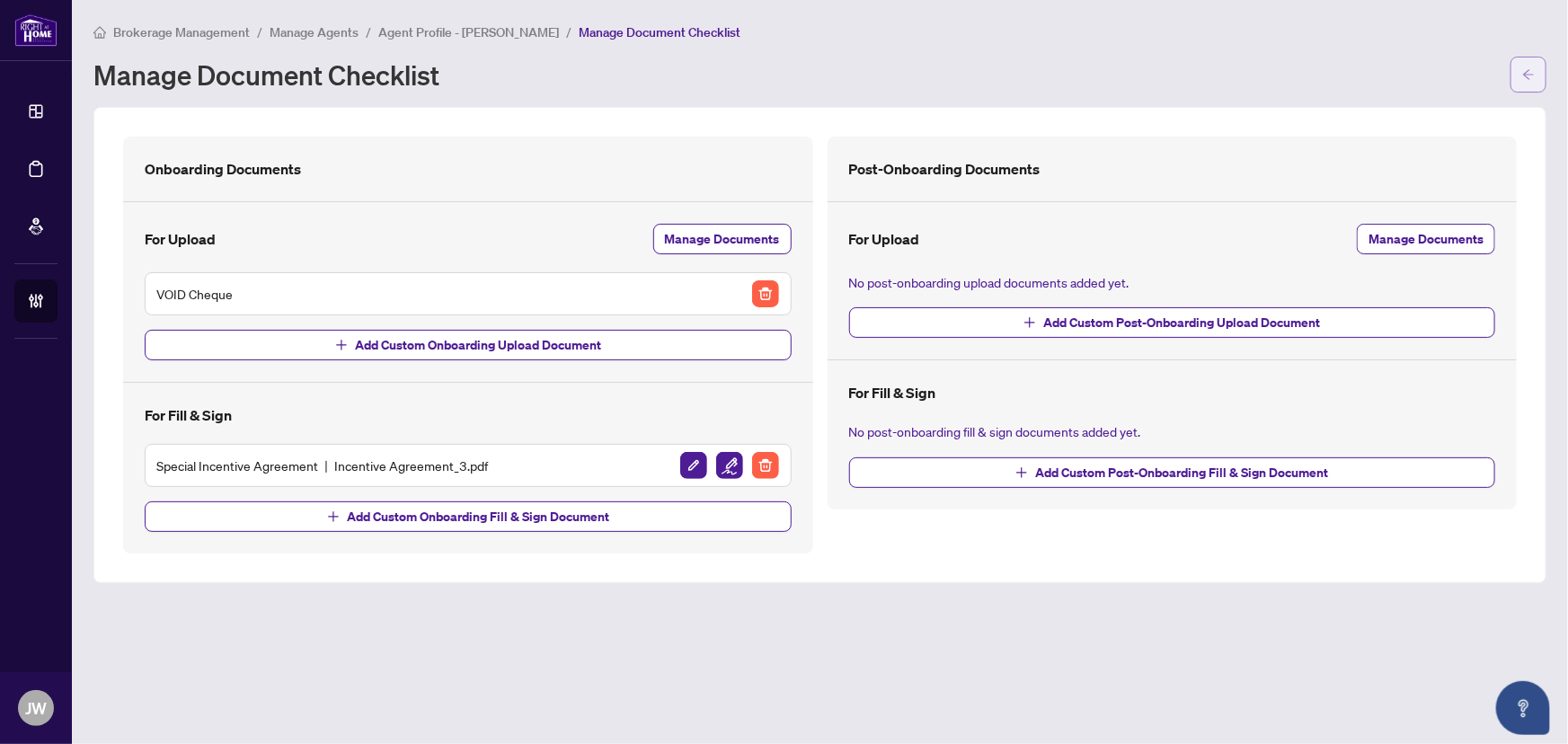
click at [1540, 65] on button "button" at bounding box center [1528, 74] width 36 height 36
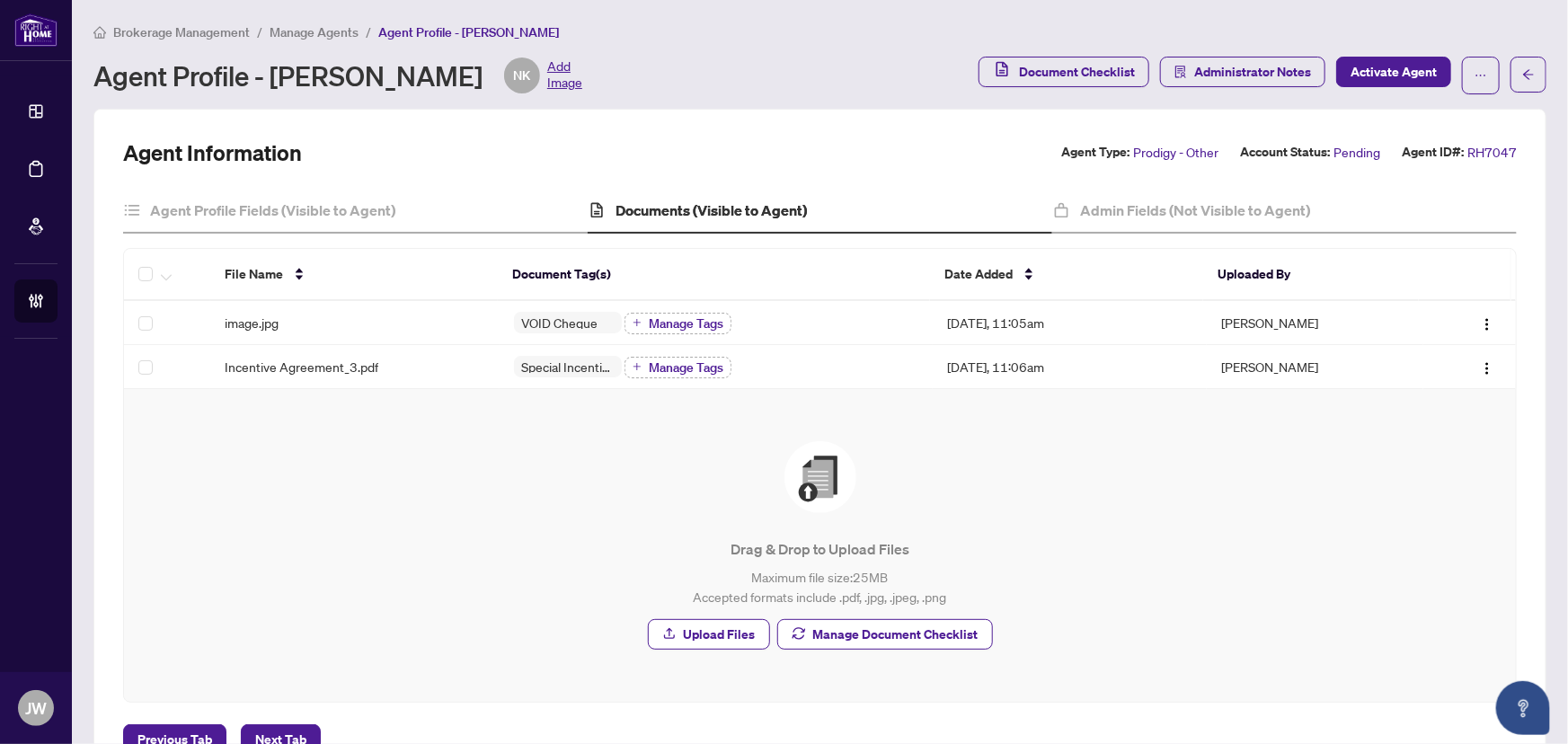
click at [305, 31] on span "Manage Agents" at bounding box center [314, 33] width 89 height 16
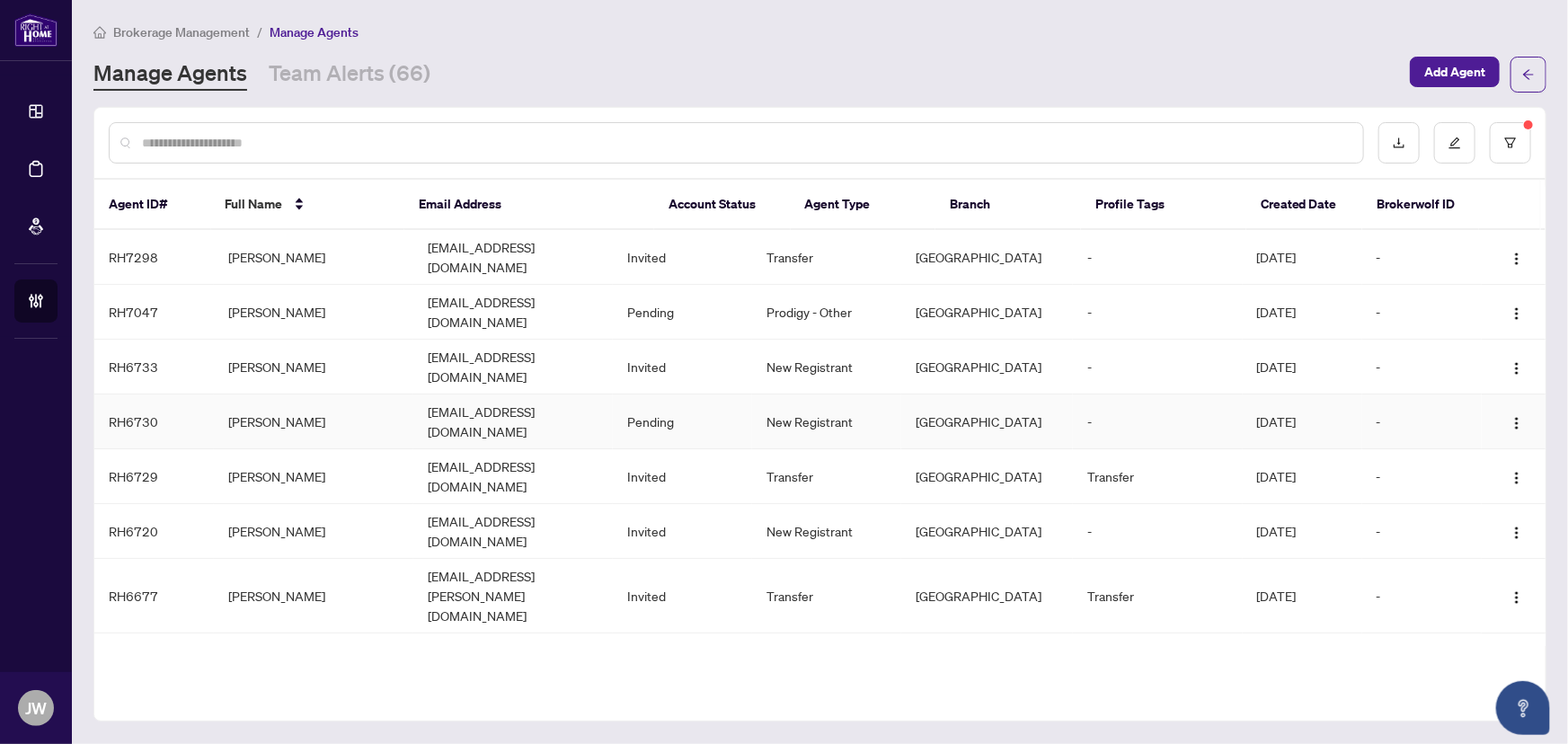
click at [516, 395] on td "[EMAIL_ADDRESS][DOMAIN_NAME]" at bounding box center [513, 422] width 199 height 55
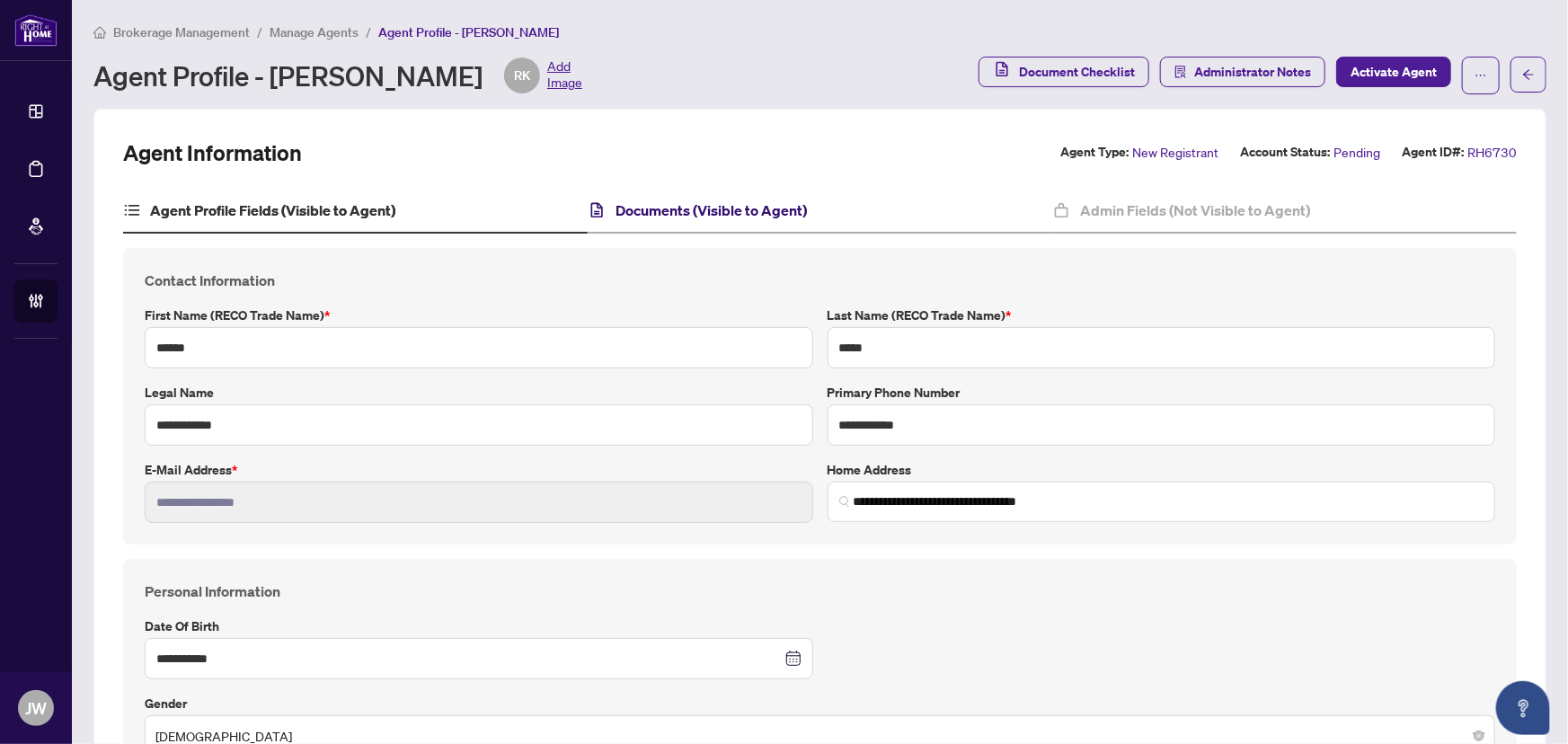
click at [731, 199] on h4 "Documents (Visible to Agent)" at bounding box center [710, 210] width 191 height 22
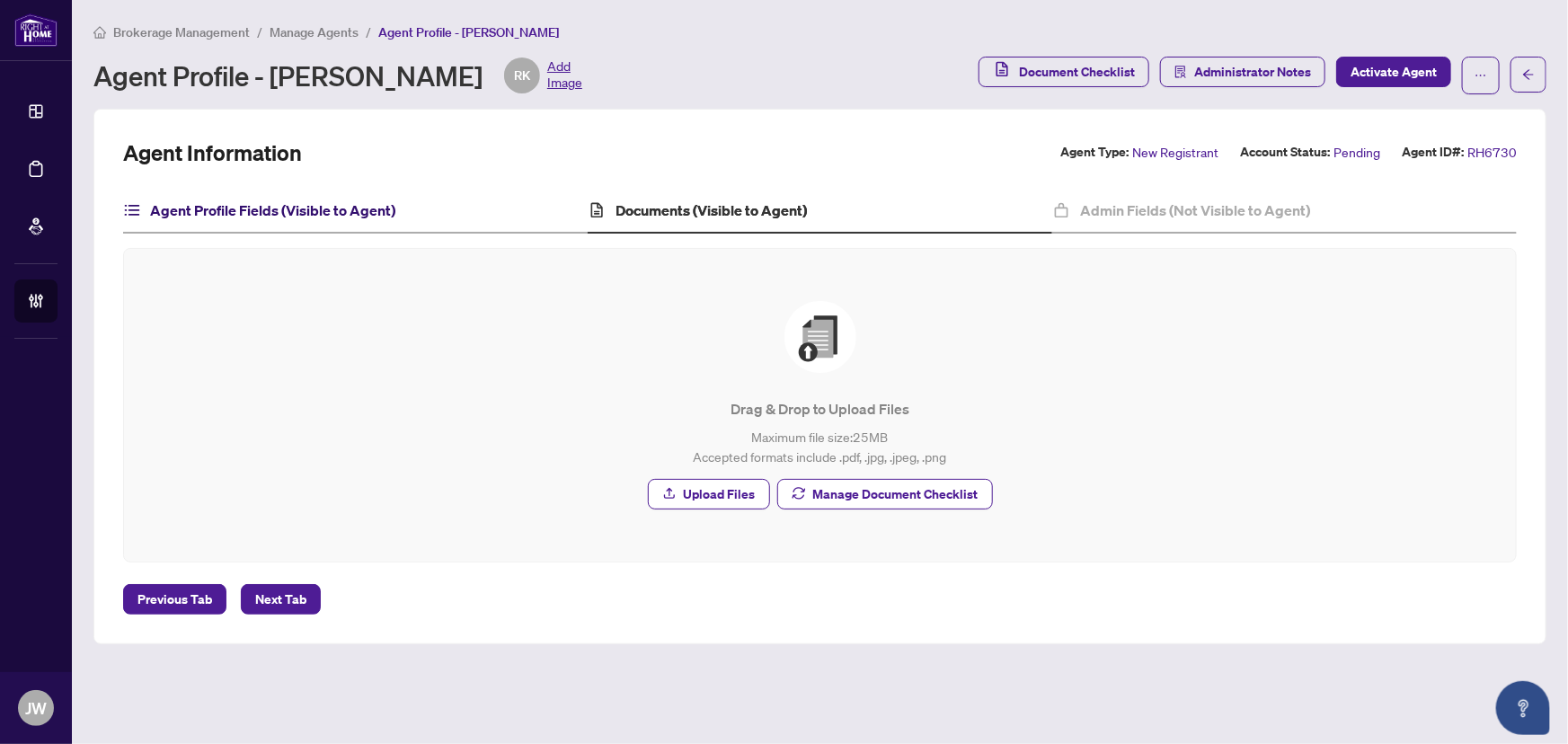
click at [253, 212] on h4 "Agent Profile Fields (Visible to Agent)" at bounding box center [272, 210] width 245 height 22
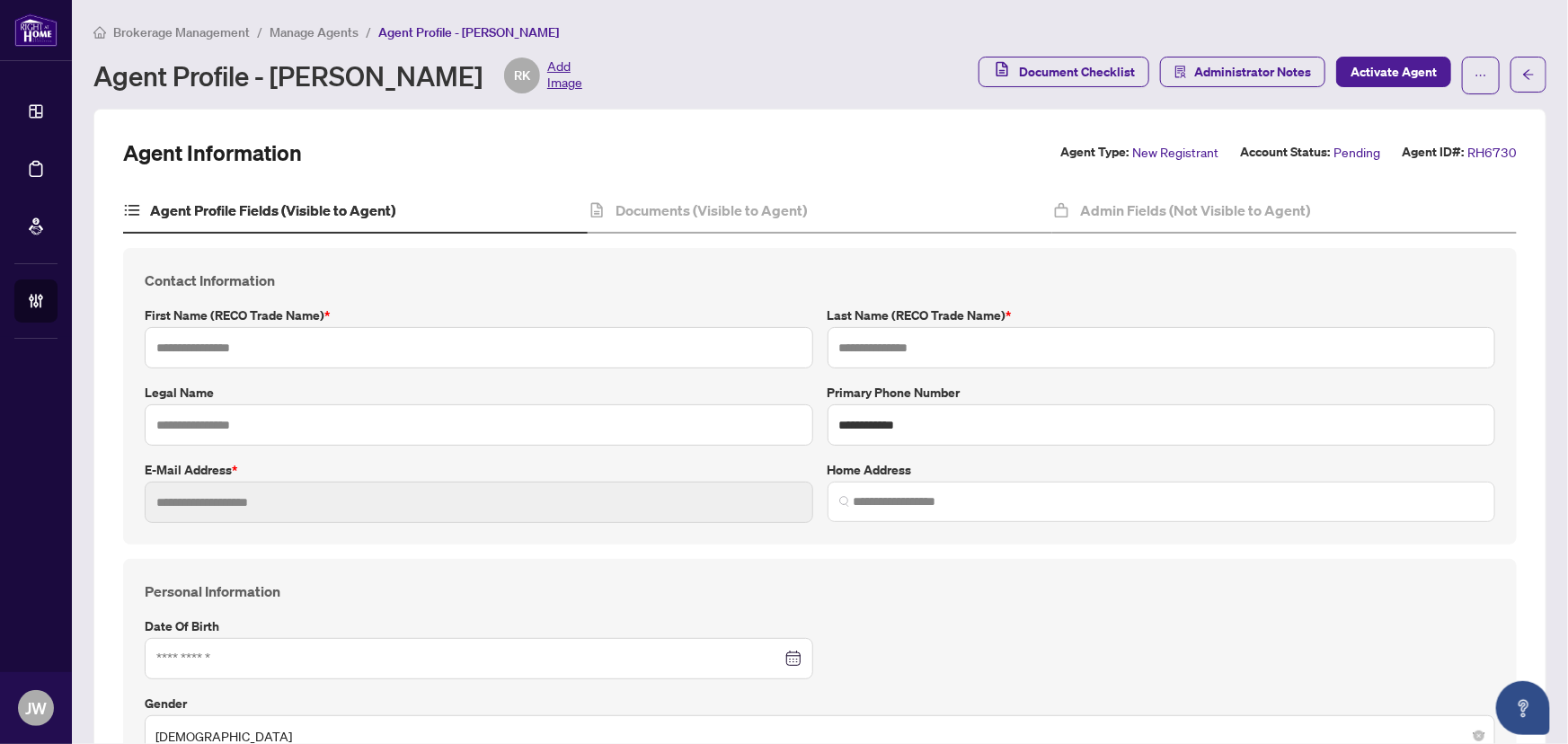
type input "******"
type input "*****"
type input "**********"
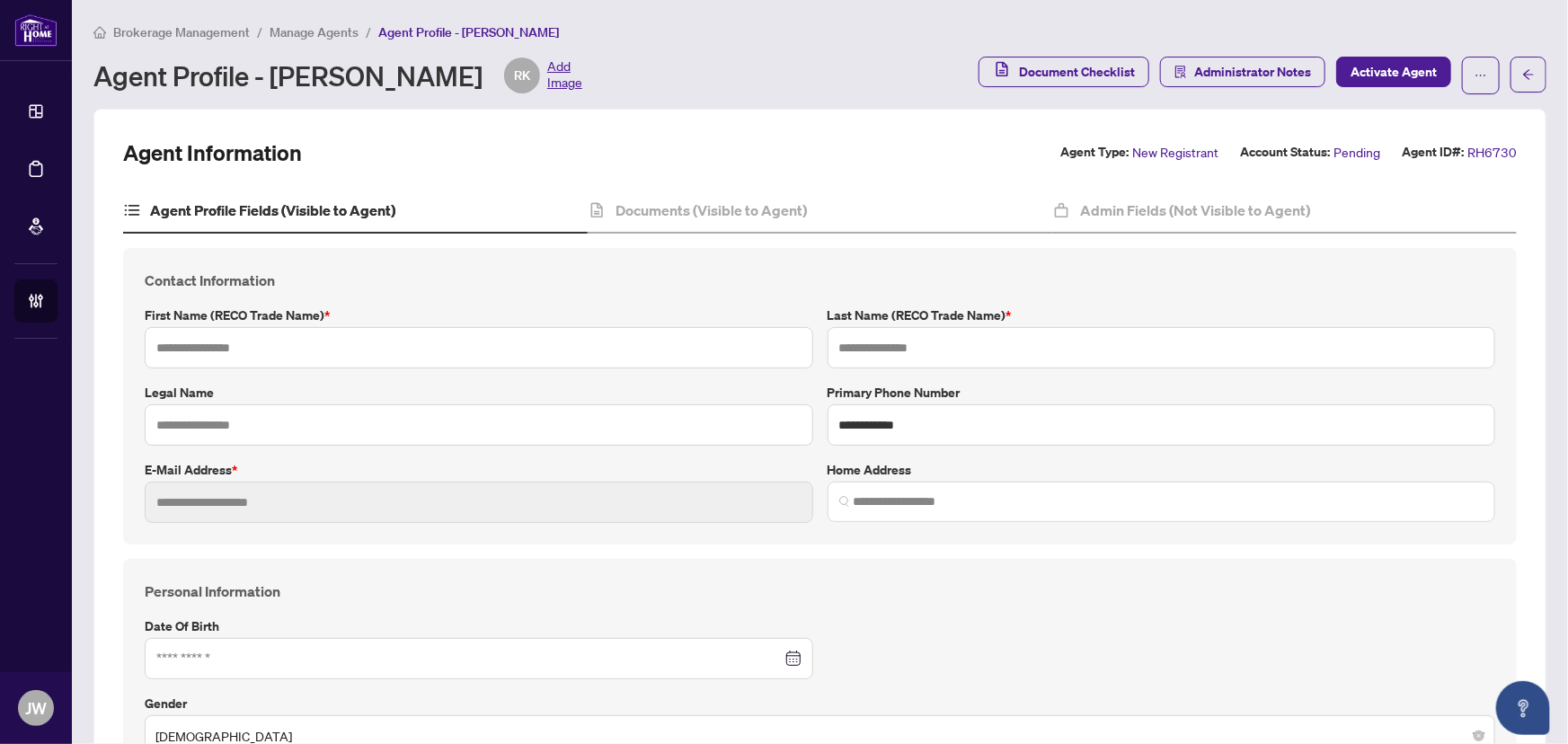
type input "*********"
type input "**********"
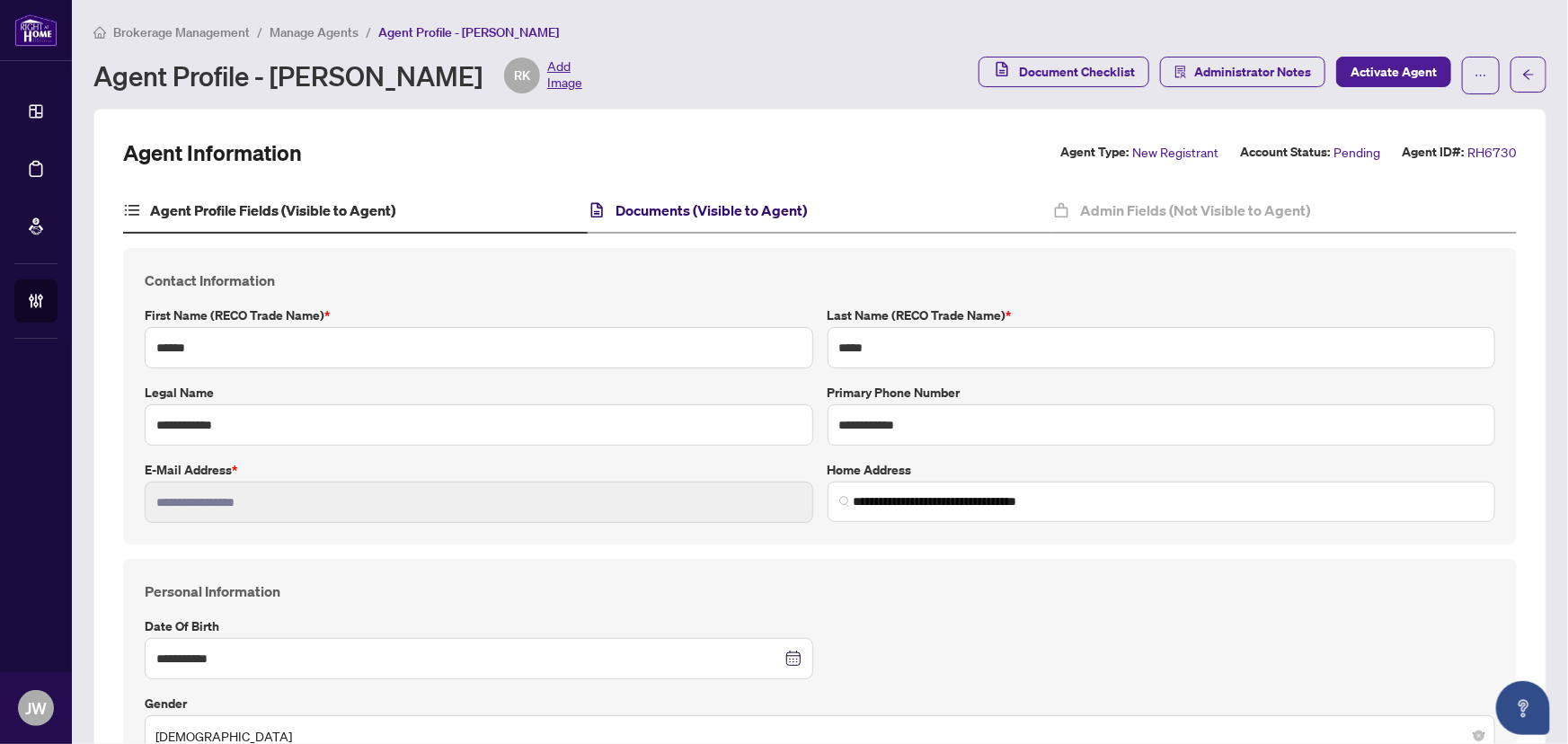
click at [588, 210] on icon at bounding box center [597, 210] width 19 height 18
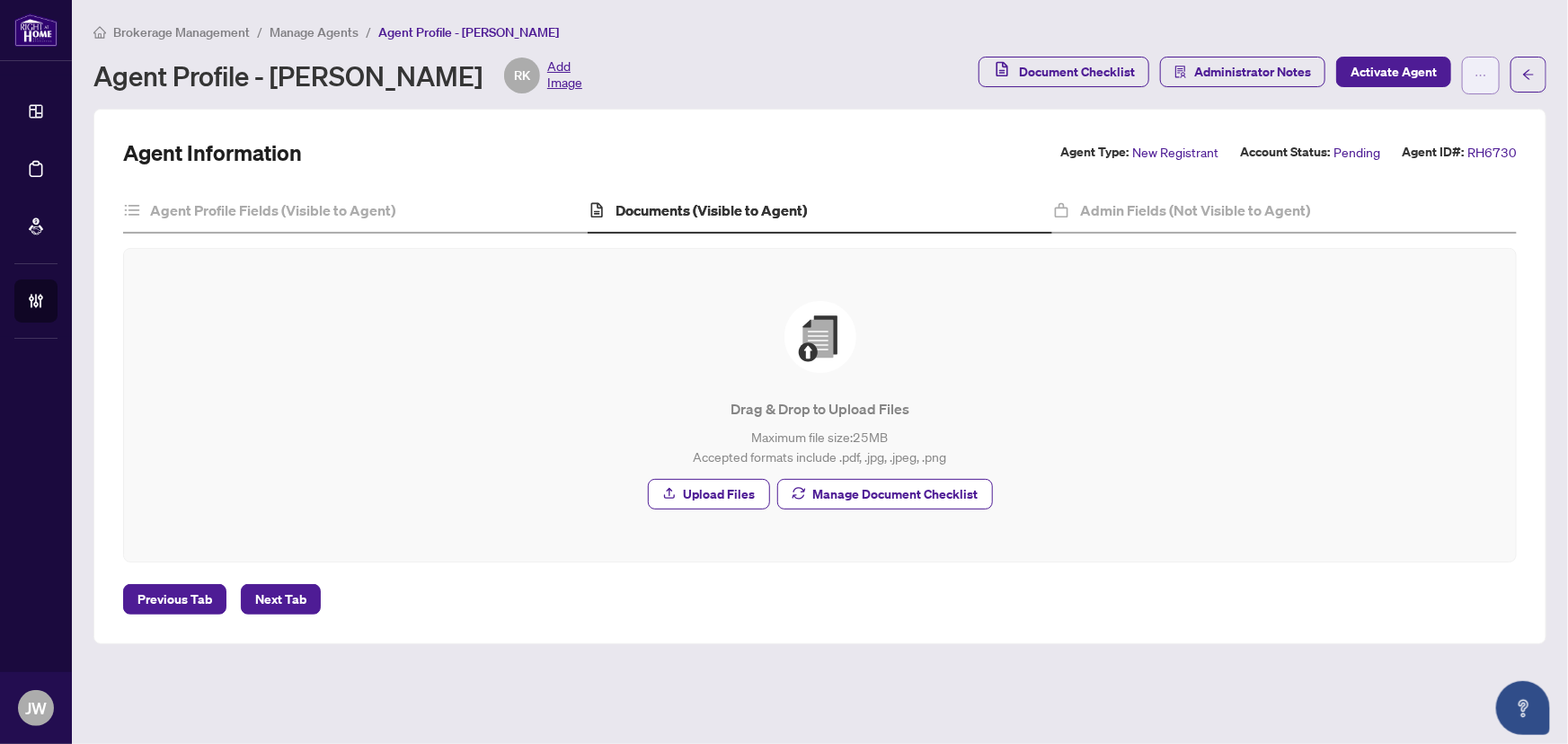
click at [1487, 71] on icon "ellipsis" at bounding box center [1481, 76] width 13 height 13
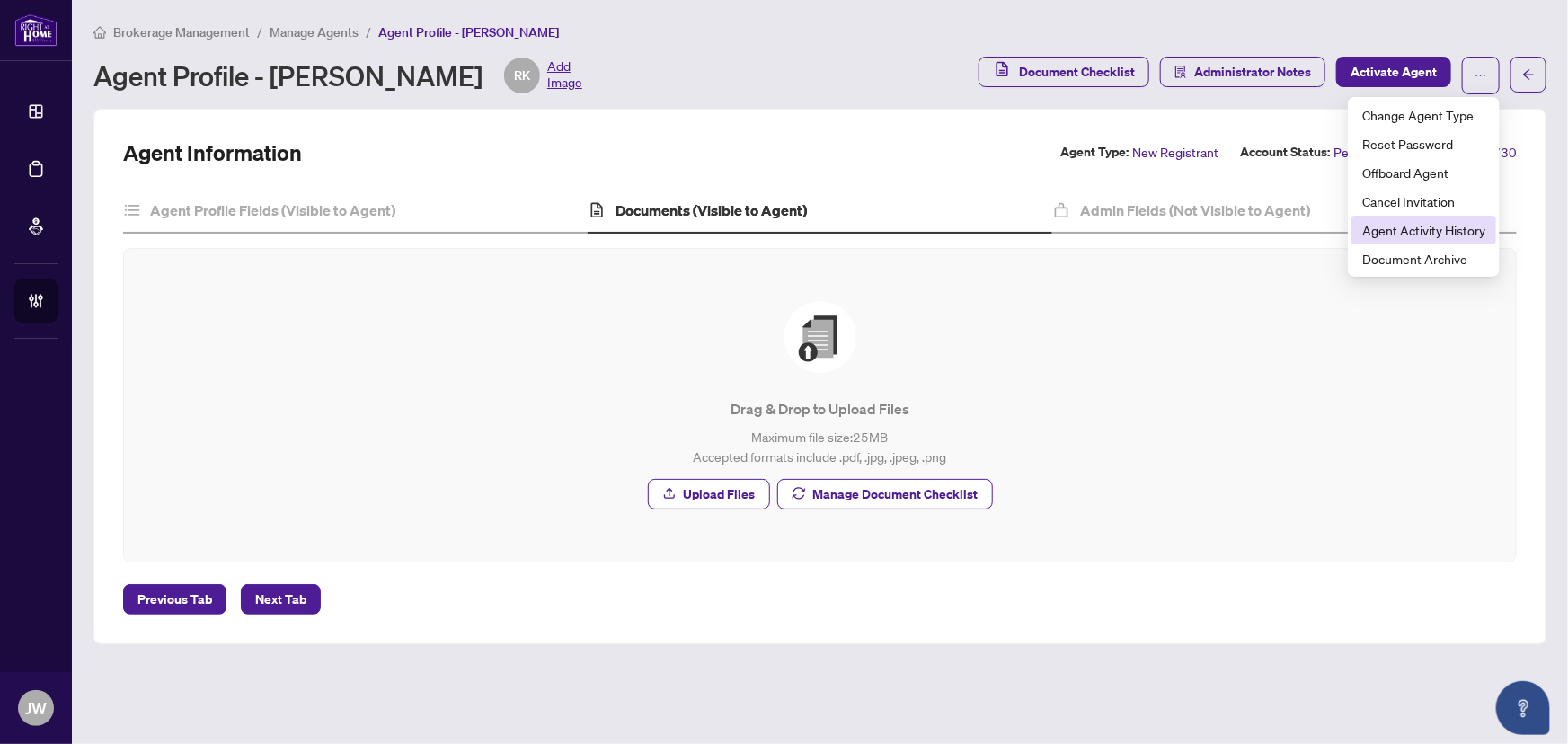
click at [1431, 236] on span "Agent Activity History" at bounding box center [1424, 230] width 123 height 20
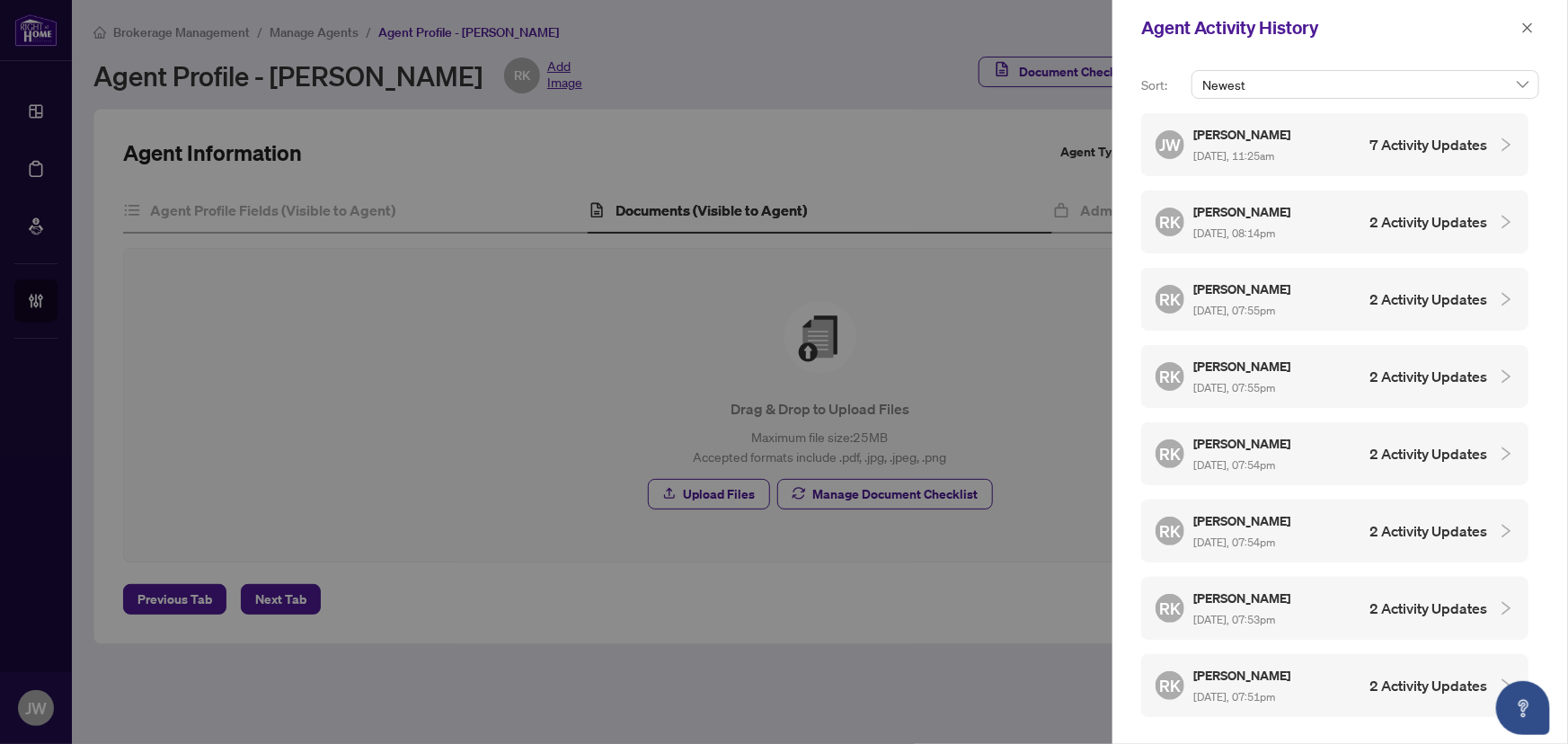
click at [1499, 143] on icon "collapsed" at bounding box center [1507, 144] width 16 height 16
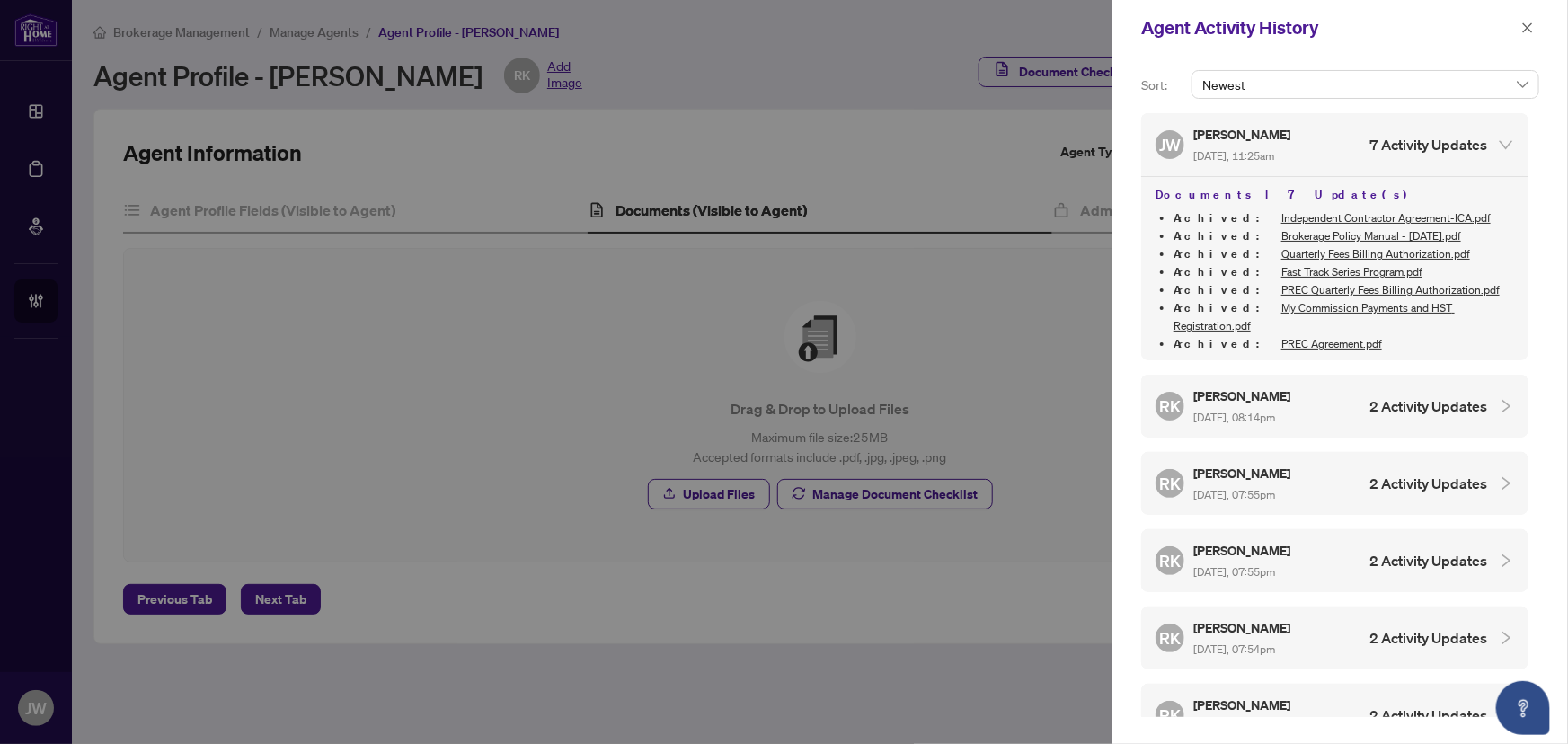
click at [1490, 143] on div at bounding box center [1500, 144] width 27 height 20
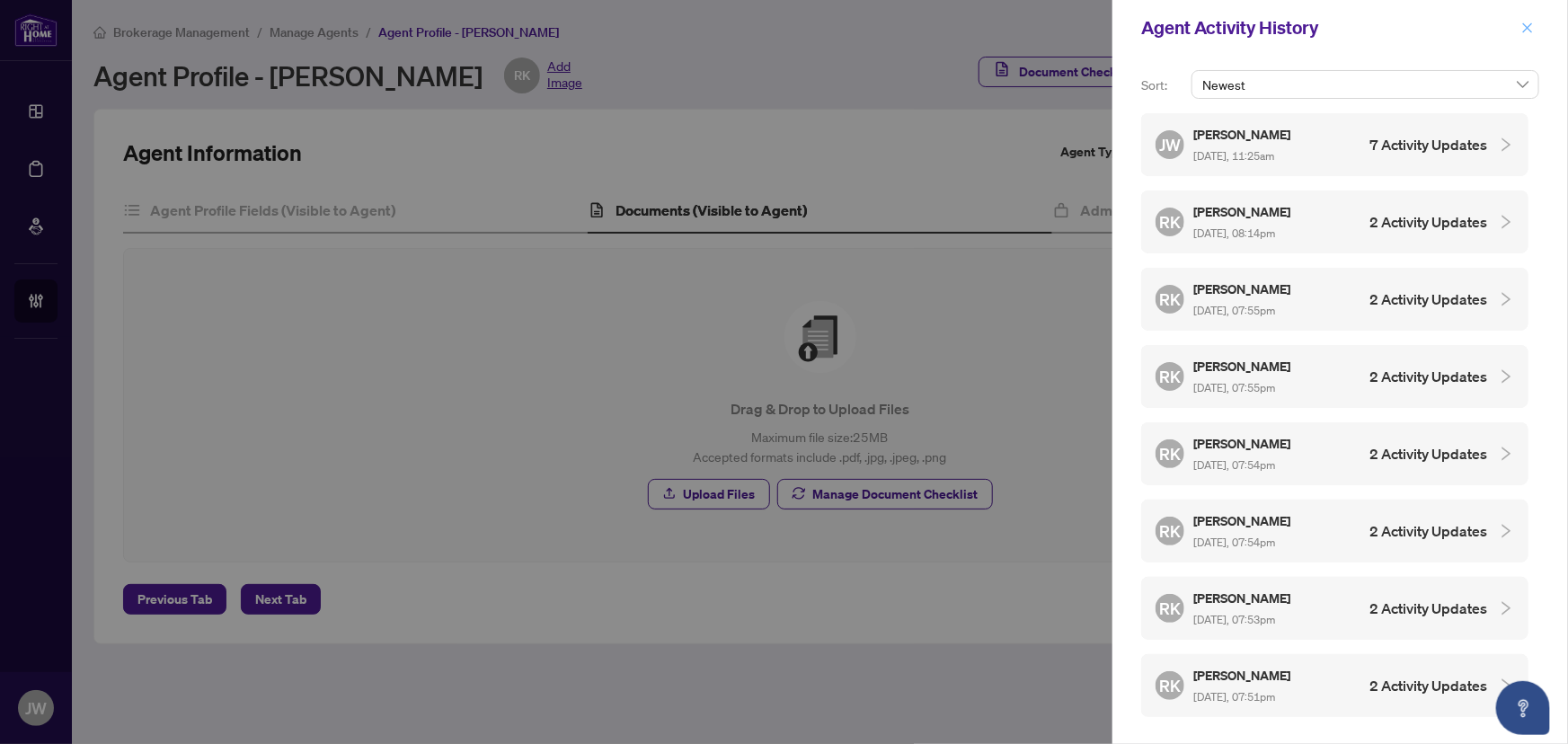
click at [1528, 25] on icon "close" at bounding box center [1528, 28] width 13 height 13
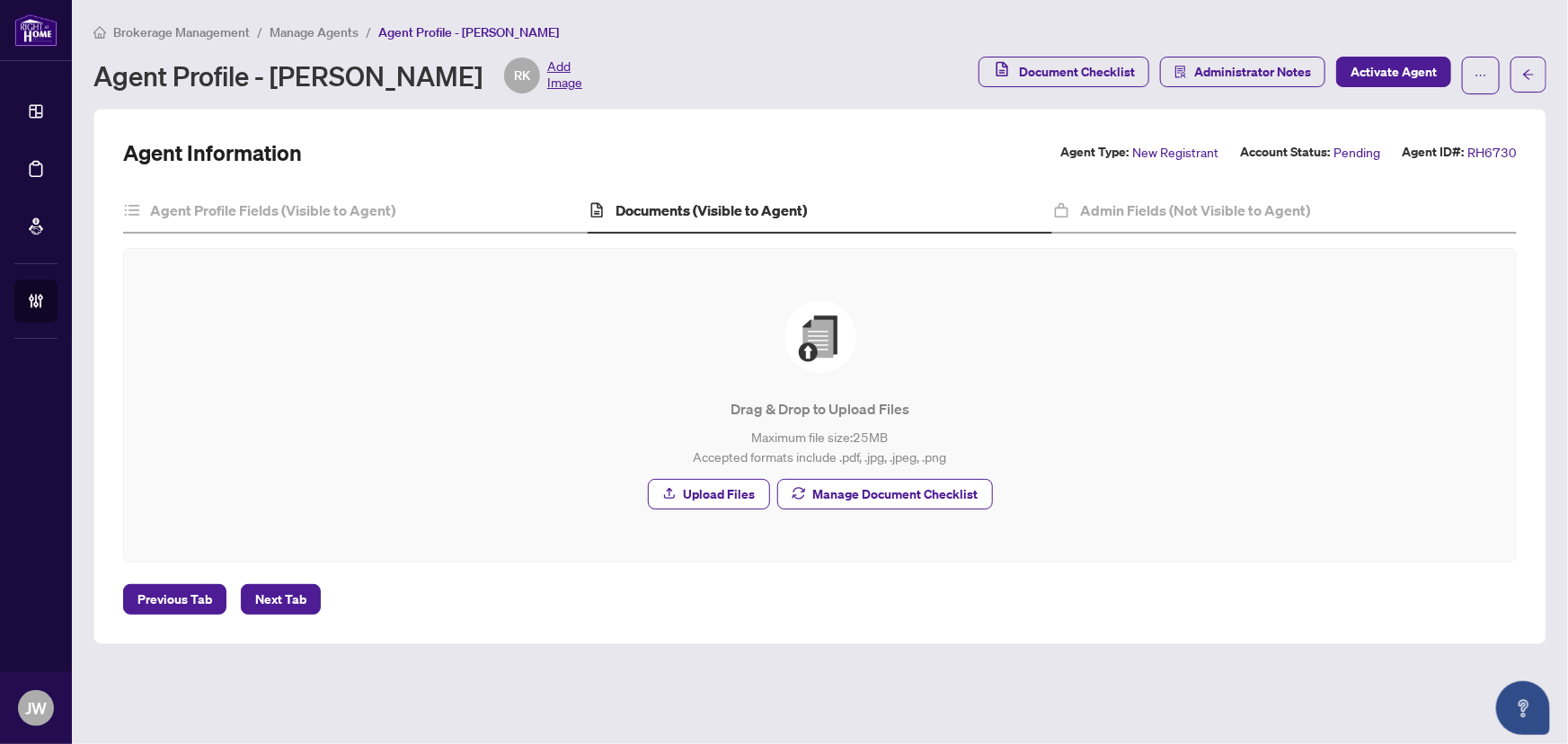
click at [344, 27] on span "Manage Agents" at bounding box center [314, 33] width 89 height 16
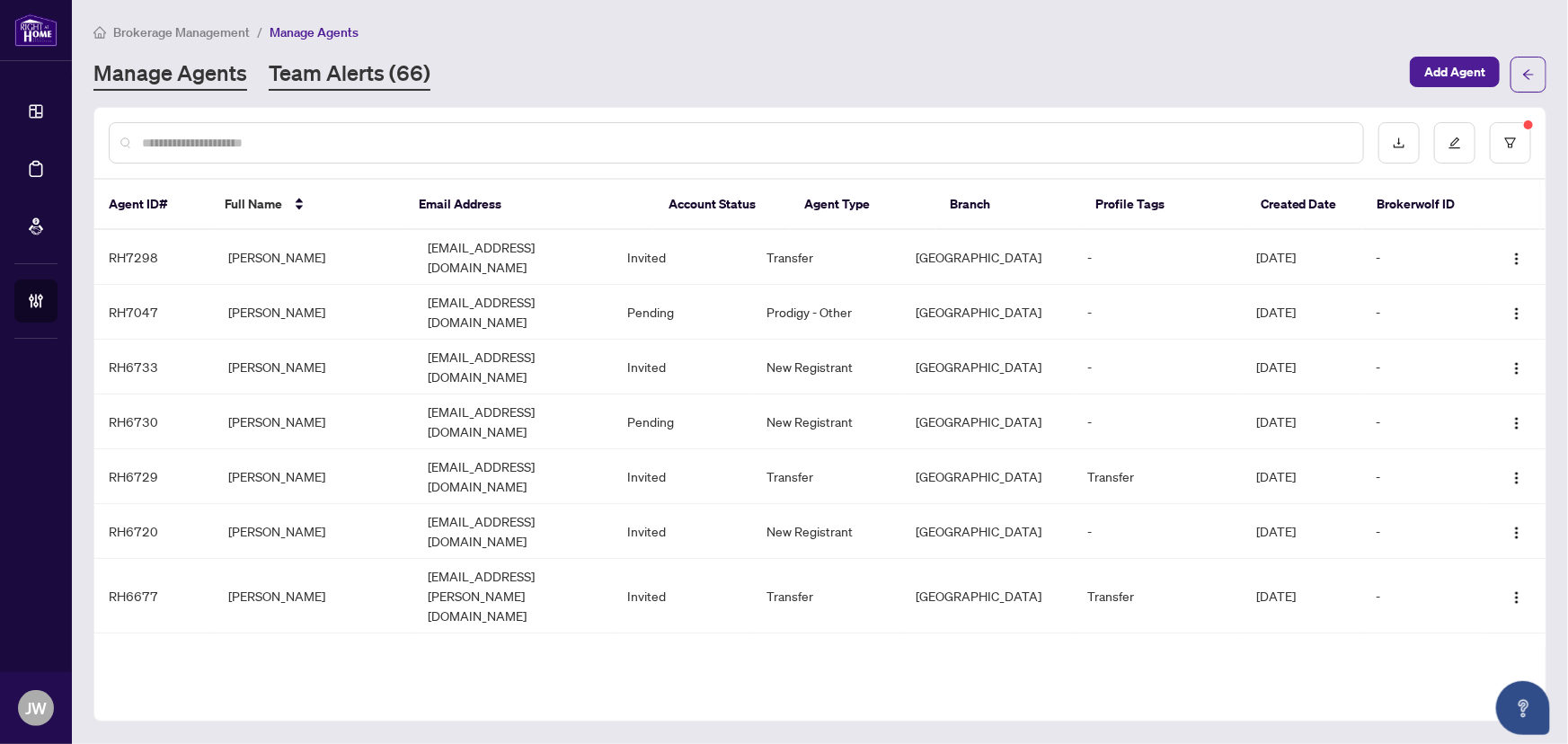
click at [311, 80] on link "Team Alerts (66)" at bounding box center [349, 74] width 162 height 32
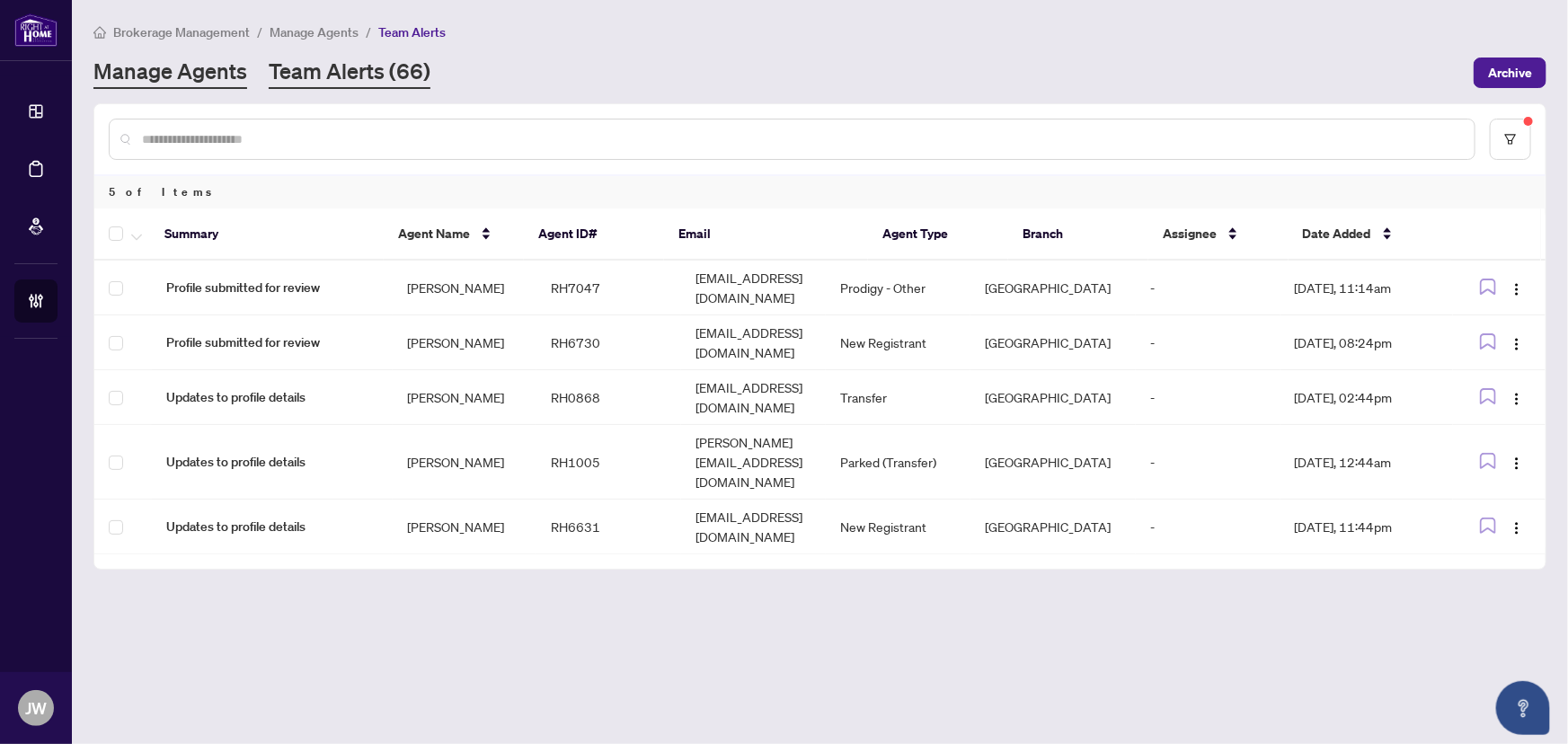
click at [179, 70] on link "Manage Agents" at bounding box center [170, 72] width 154 height 32
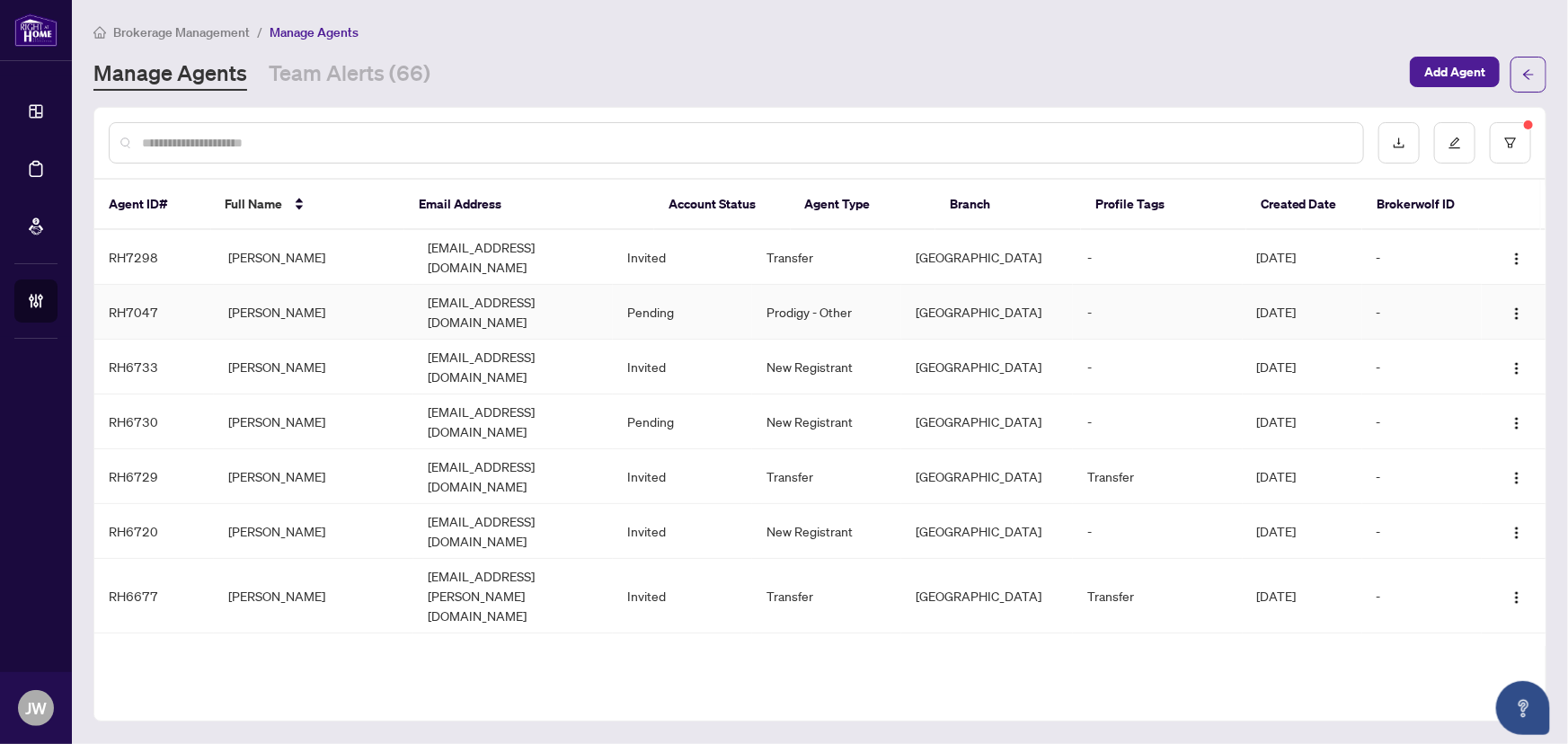
click at [247, 297] on td "[PERSON_NAME]" at bounding box center [314, 313] width 199 height 55
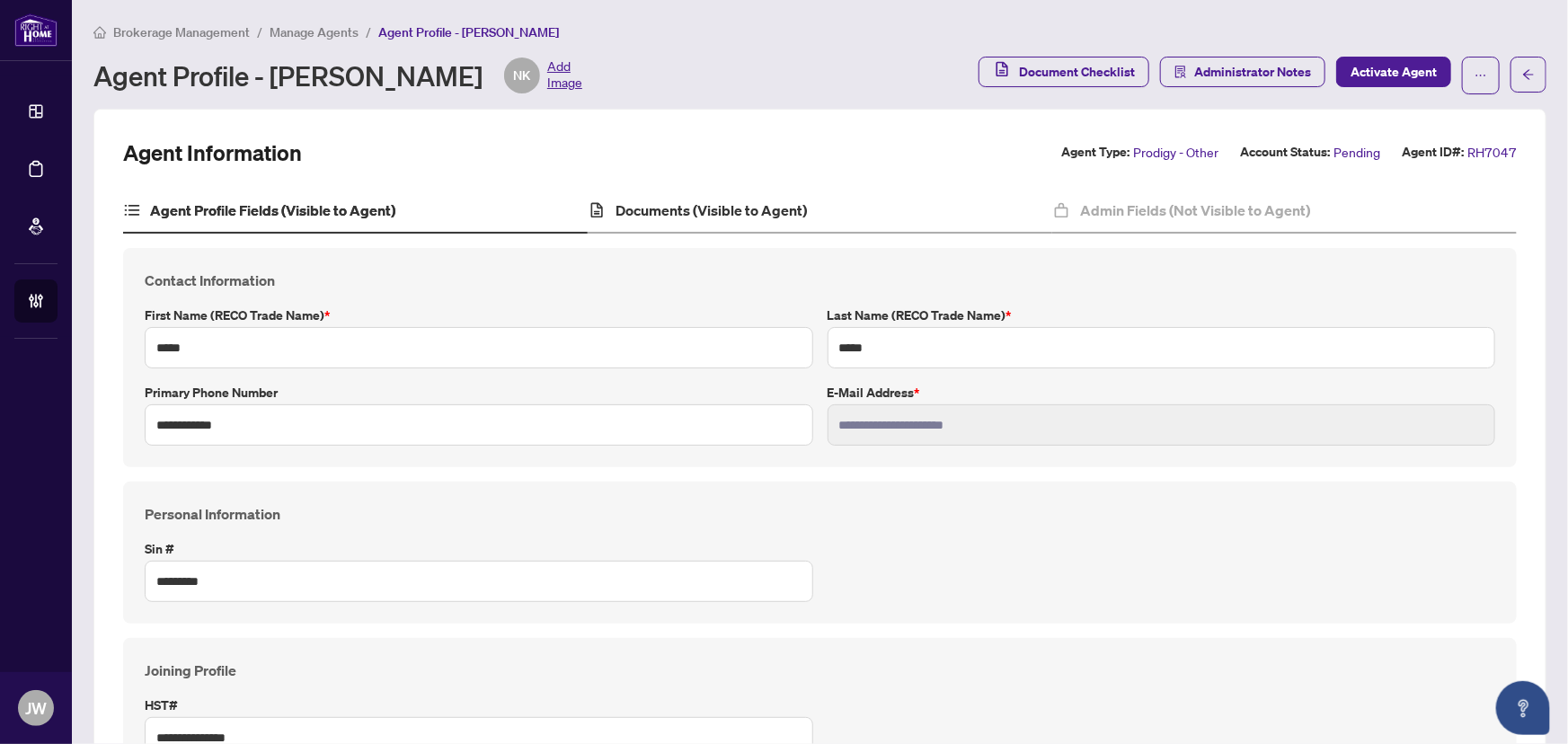
click at [692, 197] on div "Documents (Visible to Agent)" at bounding box center [820, 210] width 464 height 45
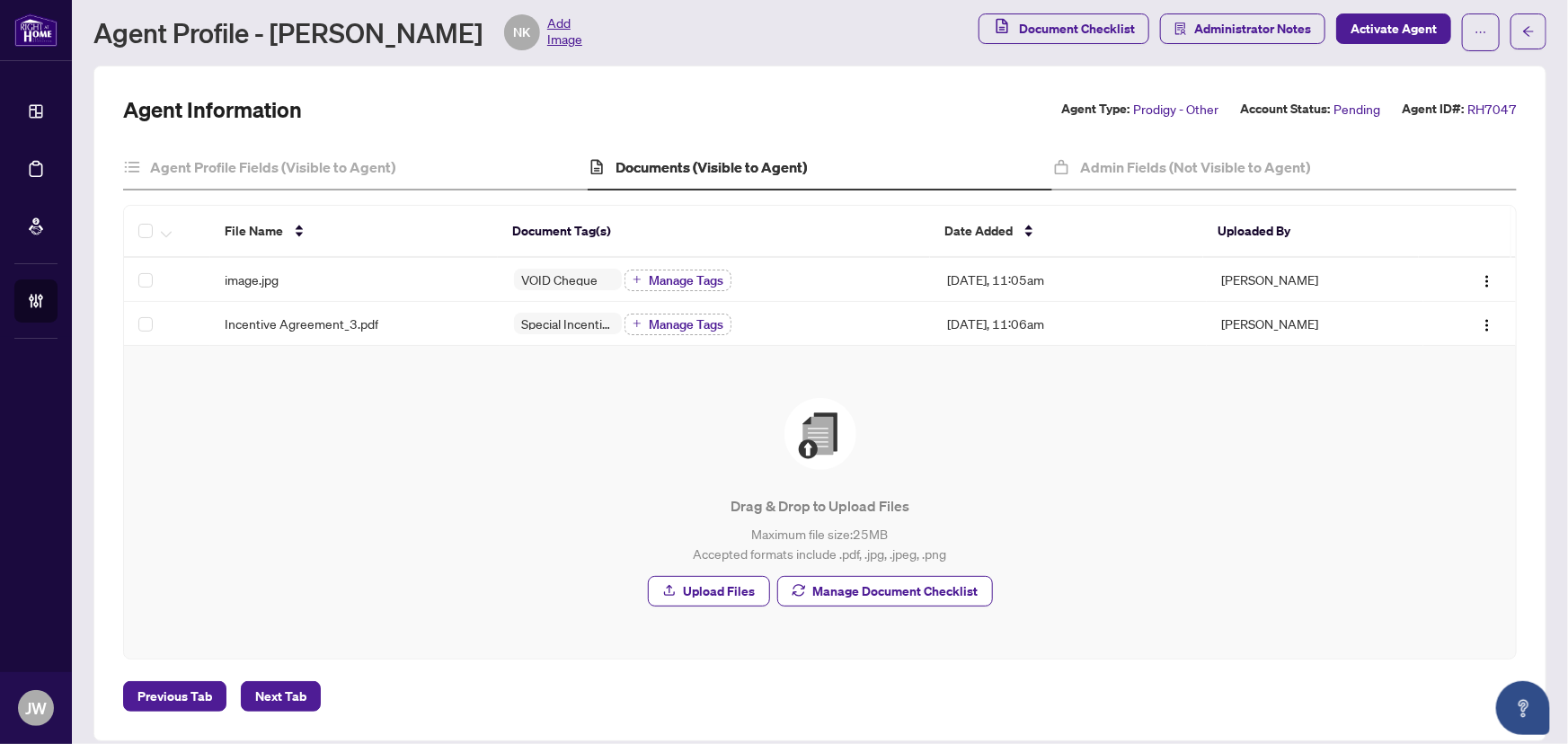
scroll to position [59, 0]
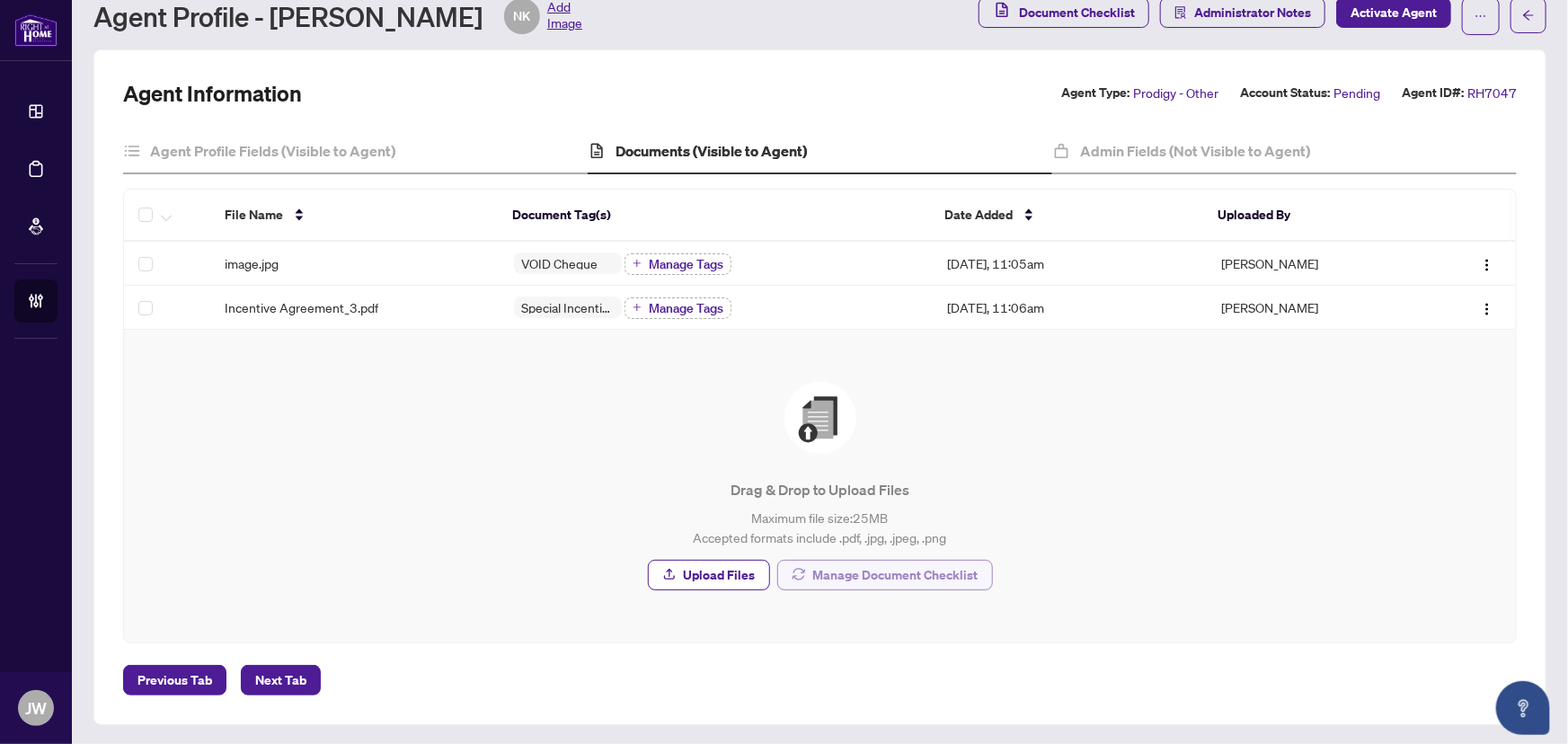
click at [871, 563] on span "Manage Document Checklist" at bounding box center [896, 574] width 165 height 28
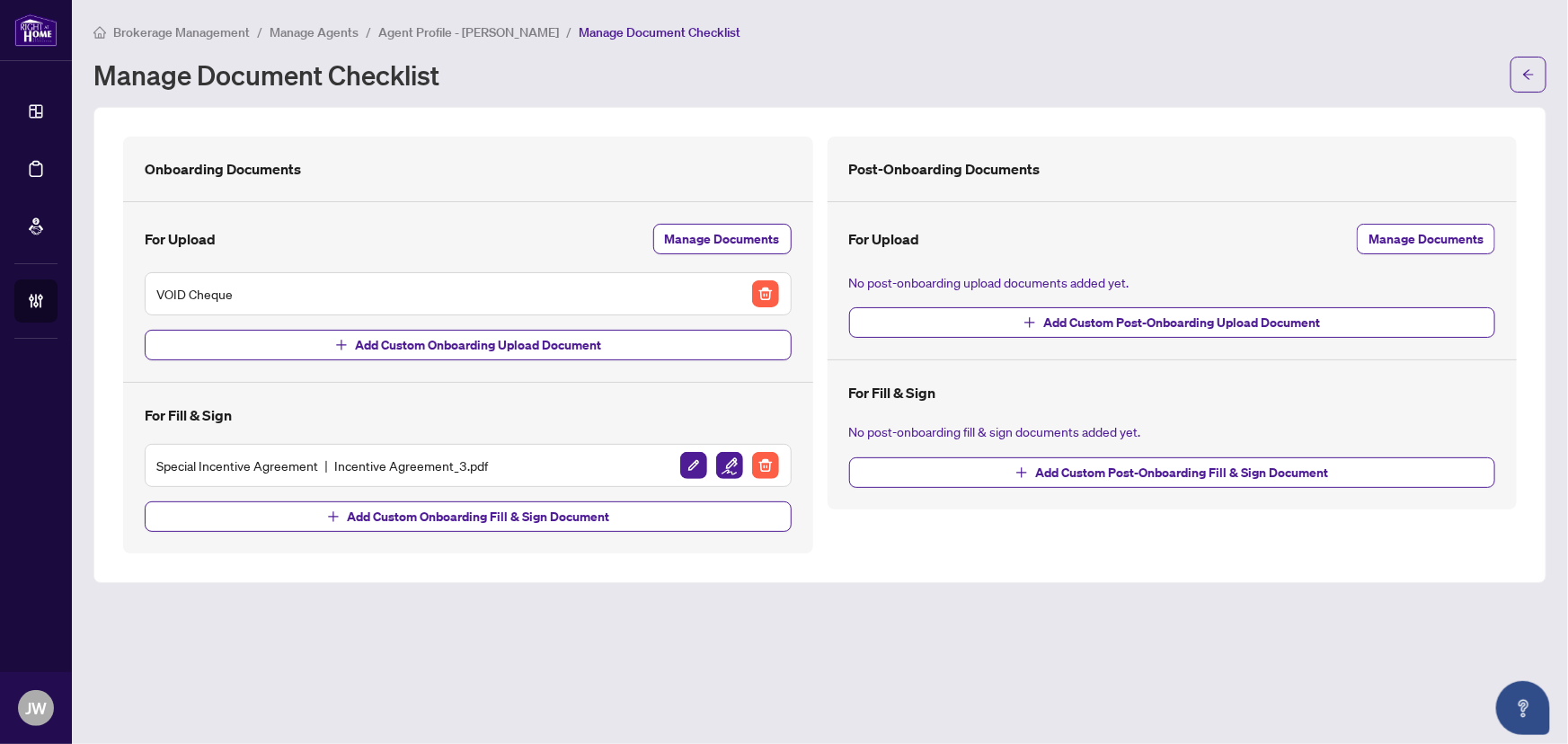
click at [397, 462] on h5 "Special Incentive Agreement Incentive Agreement_3.pdf" at bounding box center [322, 465] width 332 height 20
click at [724, 467] on img "button" at bounding box center [729, 464] width 27 height 27
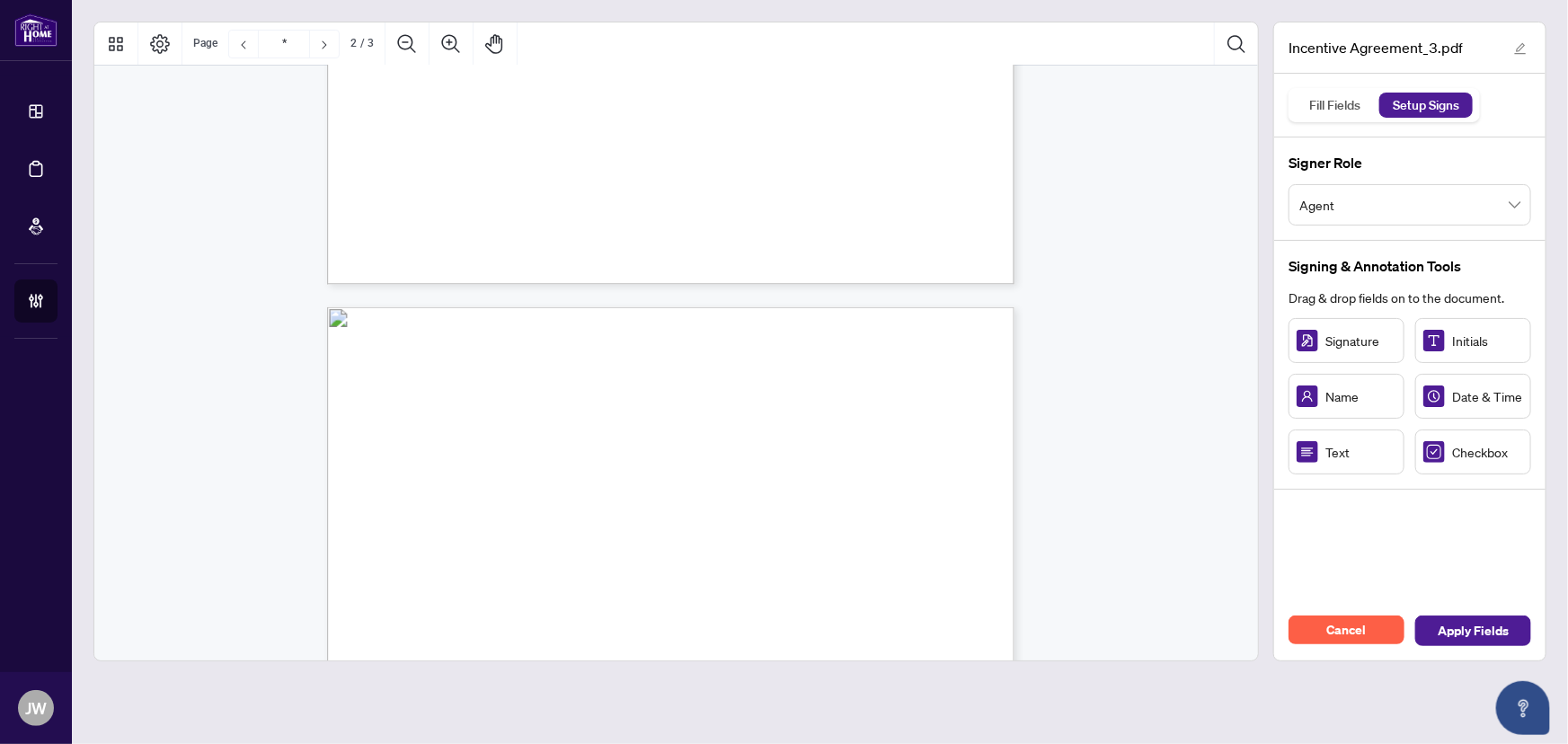
type input "*"
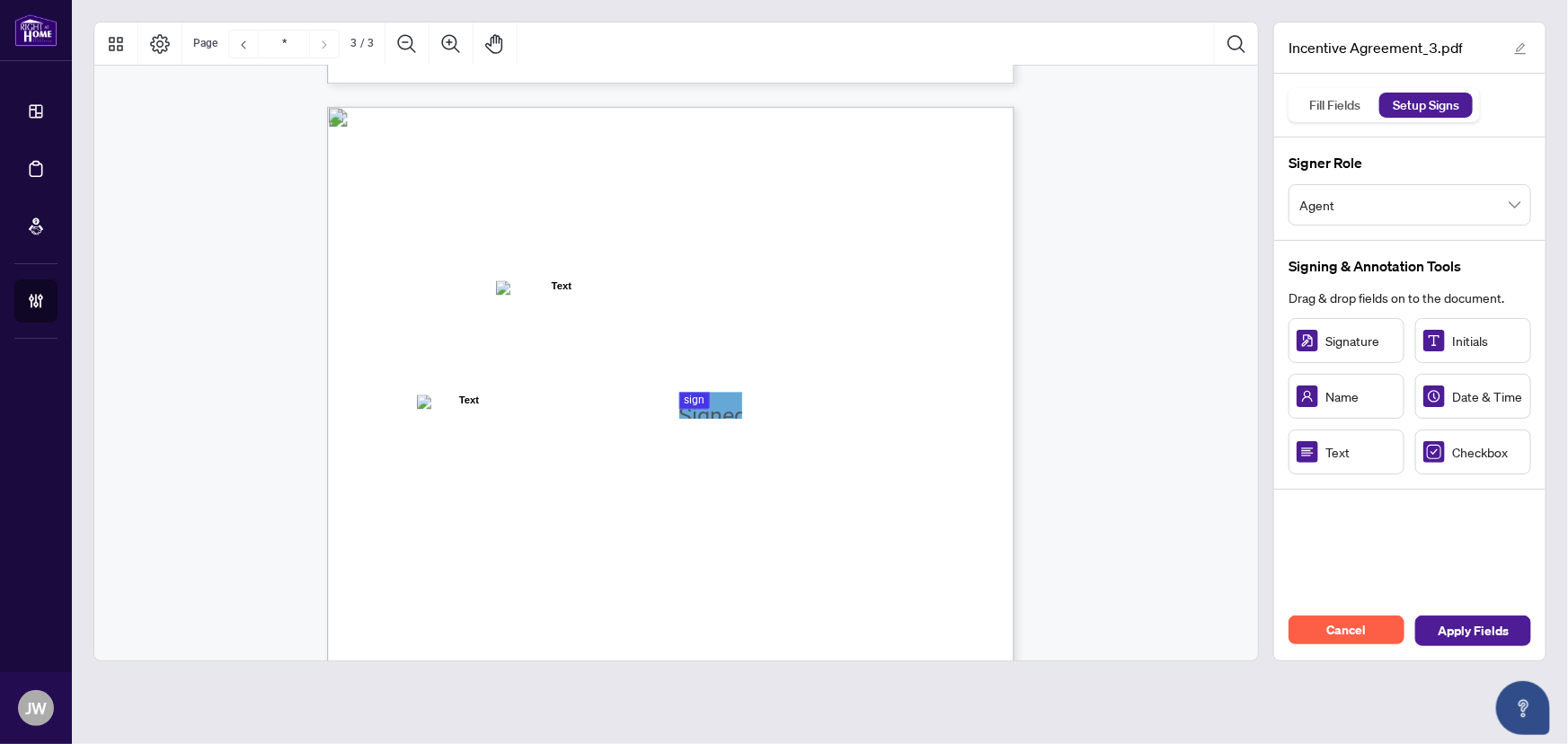
scroll to position [1826, 0]
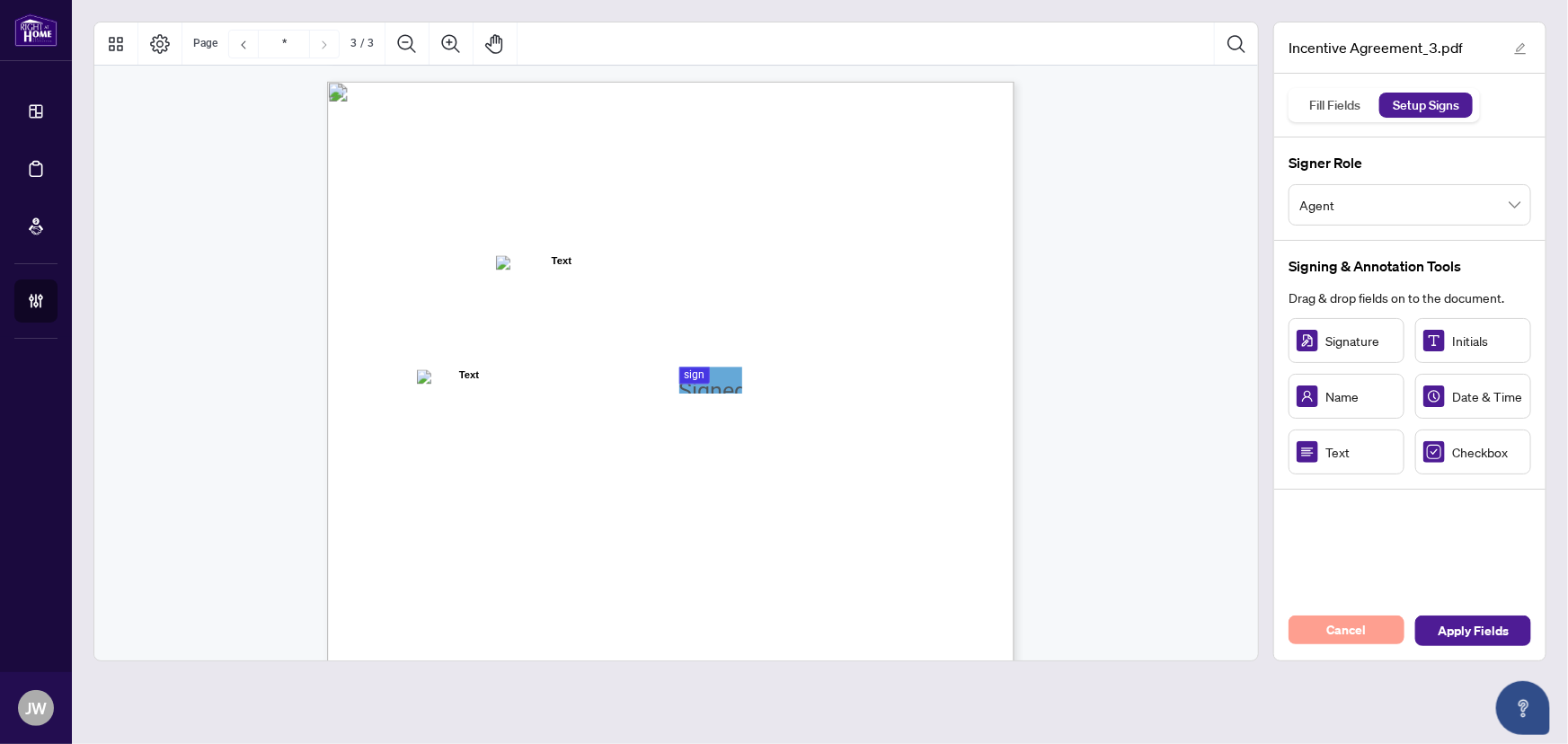
click at [1329, 621] on span "Cancel" at bounding box center [1347, 629] width 39 height 28
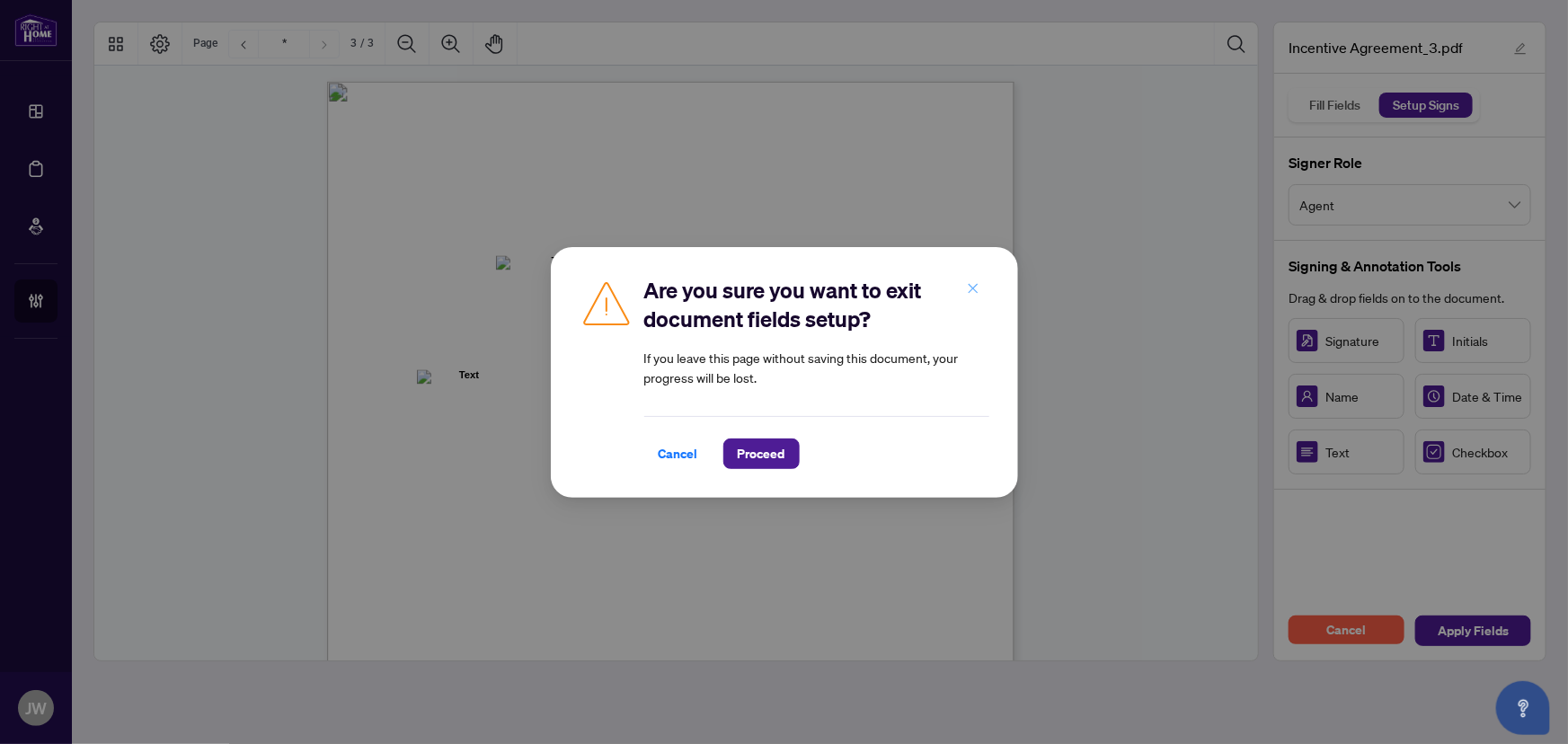
click at [979, 283] on icon "close" at bounding box center [974, 289] width 13 height 13
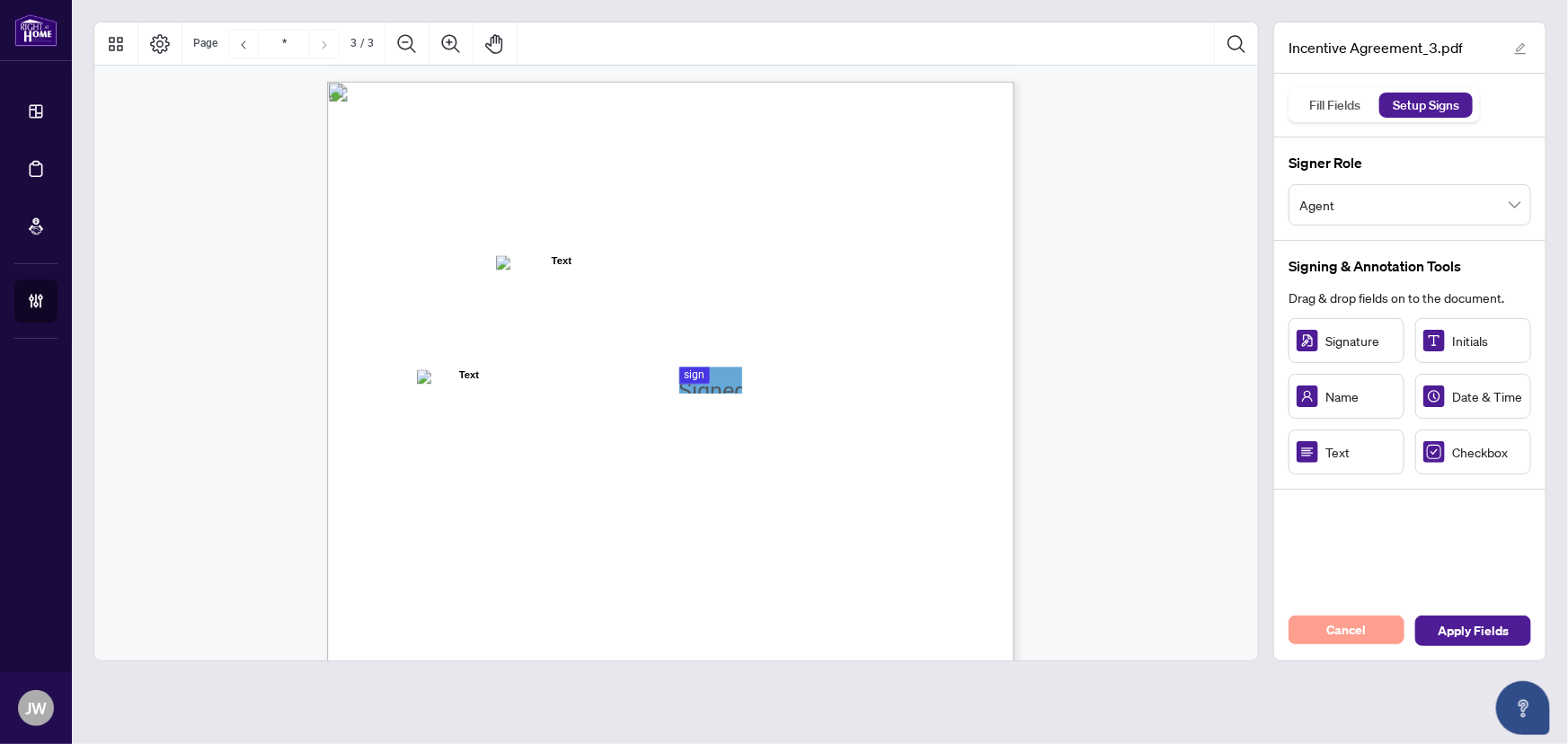
click at [1367, 638] on button "Cancel" at bounding box center [1347, 629] width 116 height 28
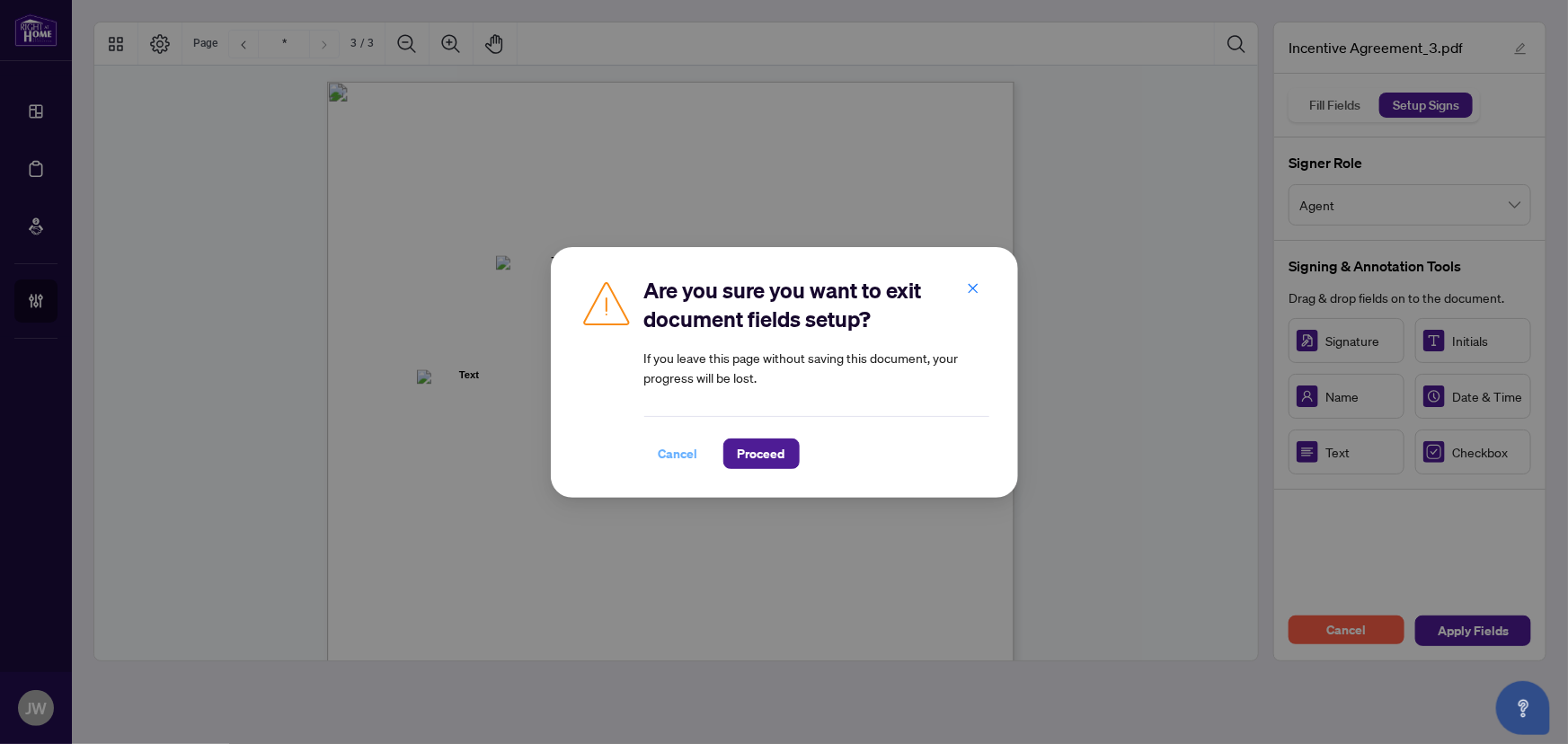
click at [663, 441] on span "Cancel" at bounding box center [678, 453] width 39 height 28
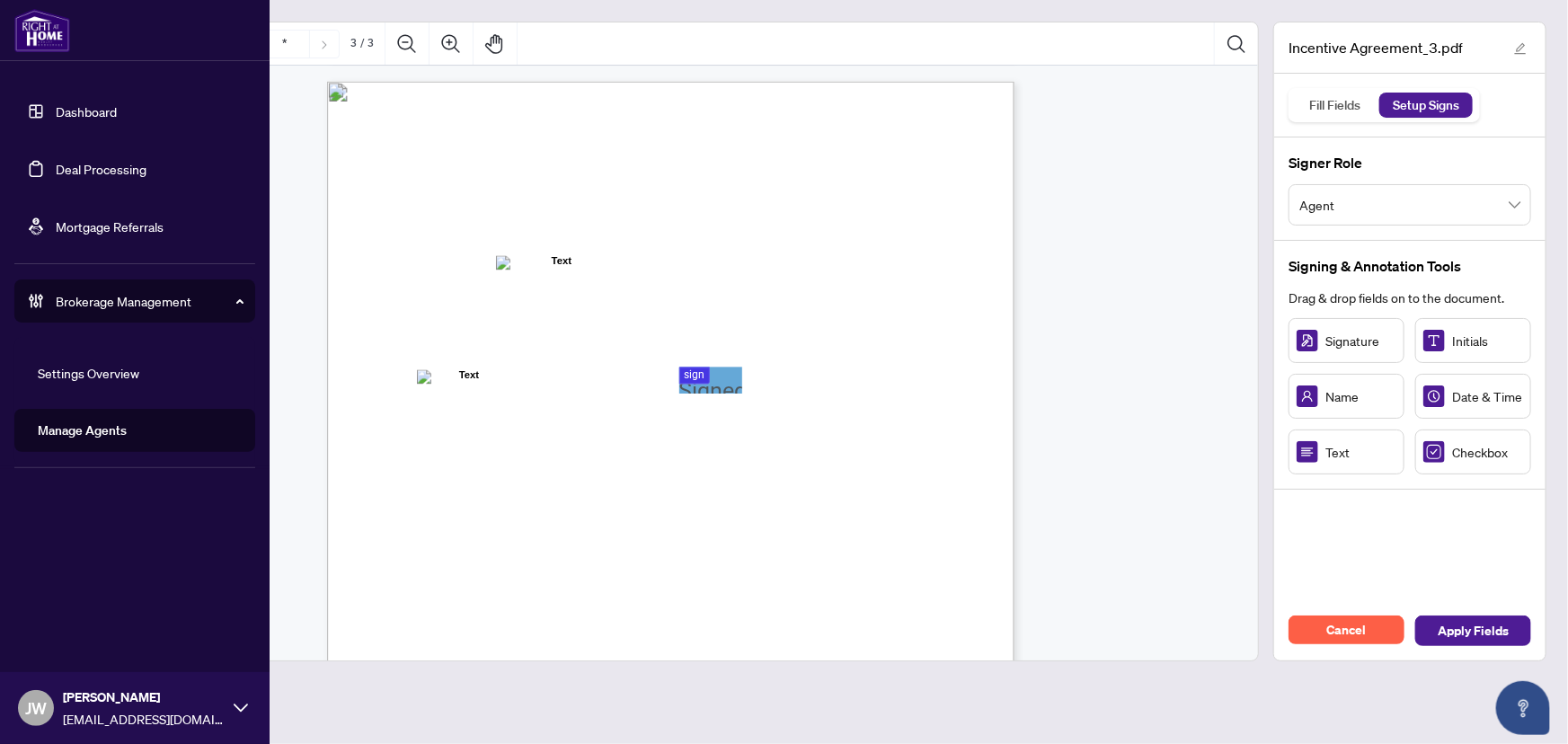
click at [84, 116] on link "Dashboard" at bounding box center [86, 112] width 61 height 16
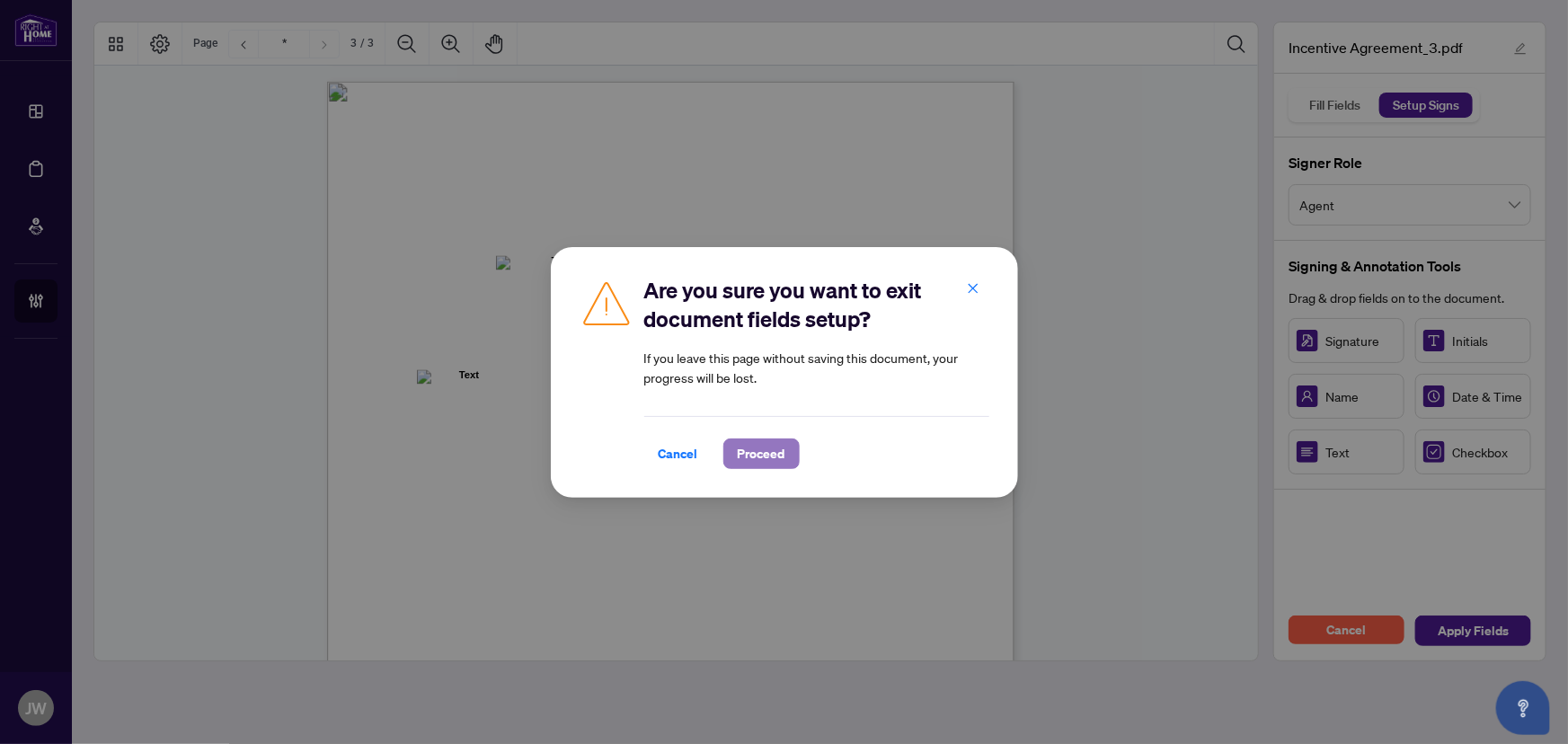
click at [783, 452] on span "Proceed" at bounding box center [762, 453] width 48 height 28
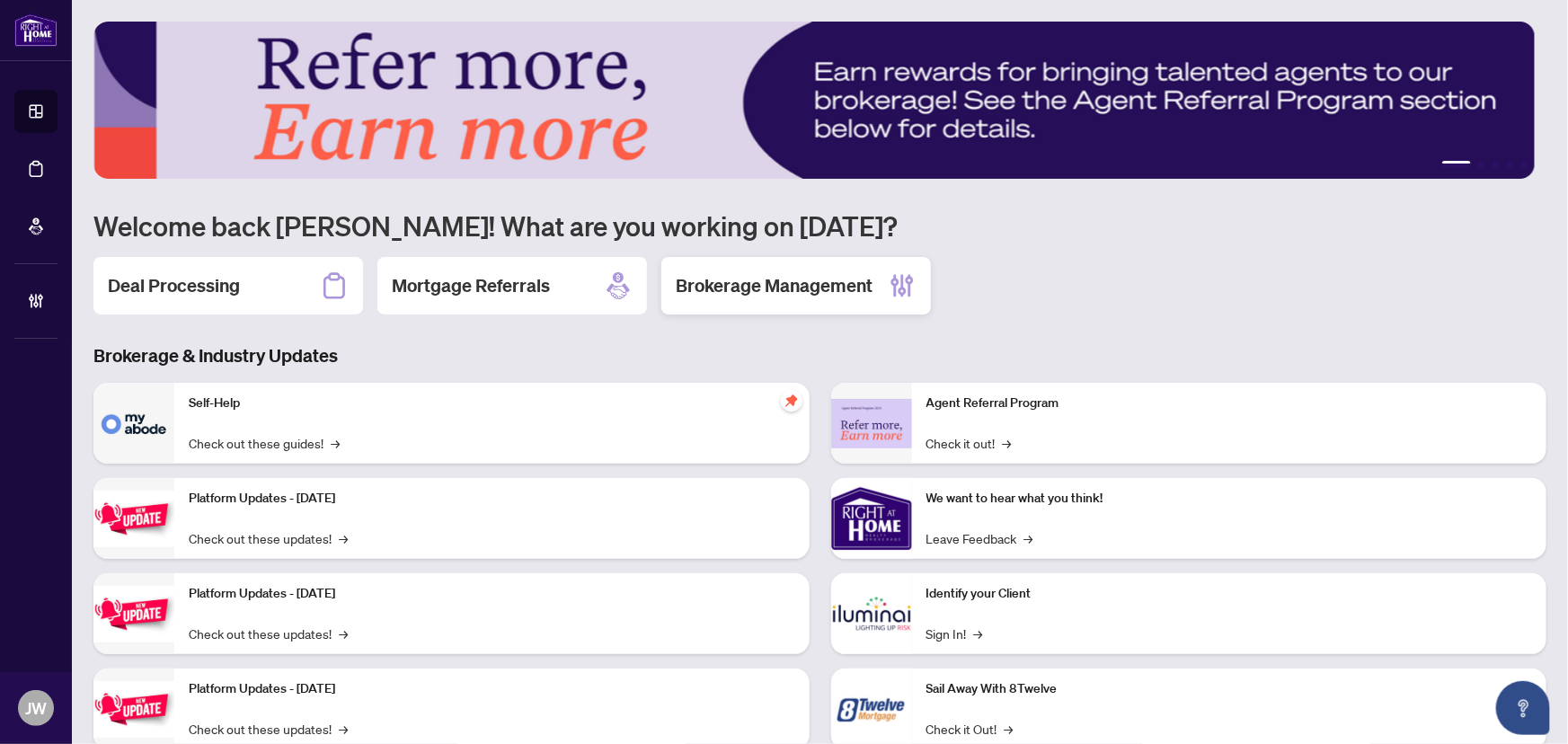
click at [724, 276] on h2 "Brokerage Management" at bounding box center [773, 286] width 197 height 26
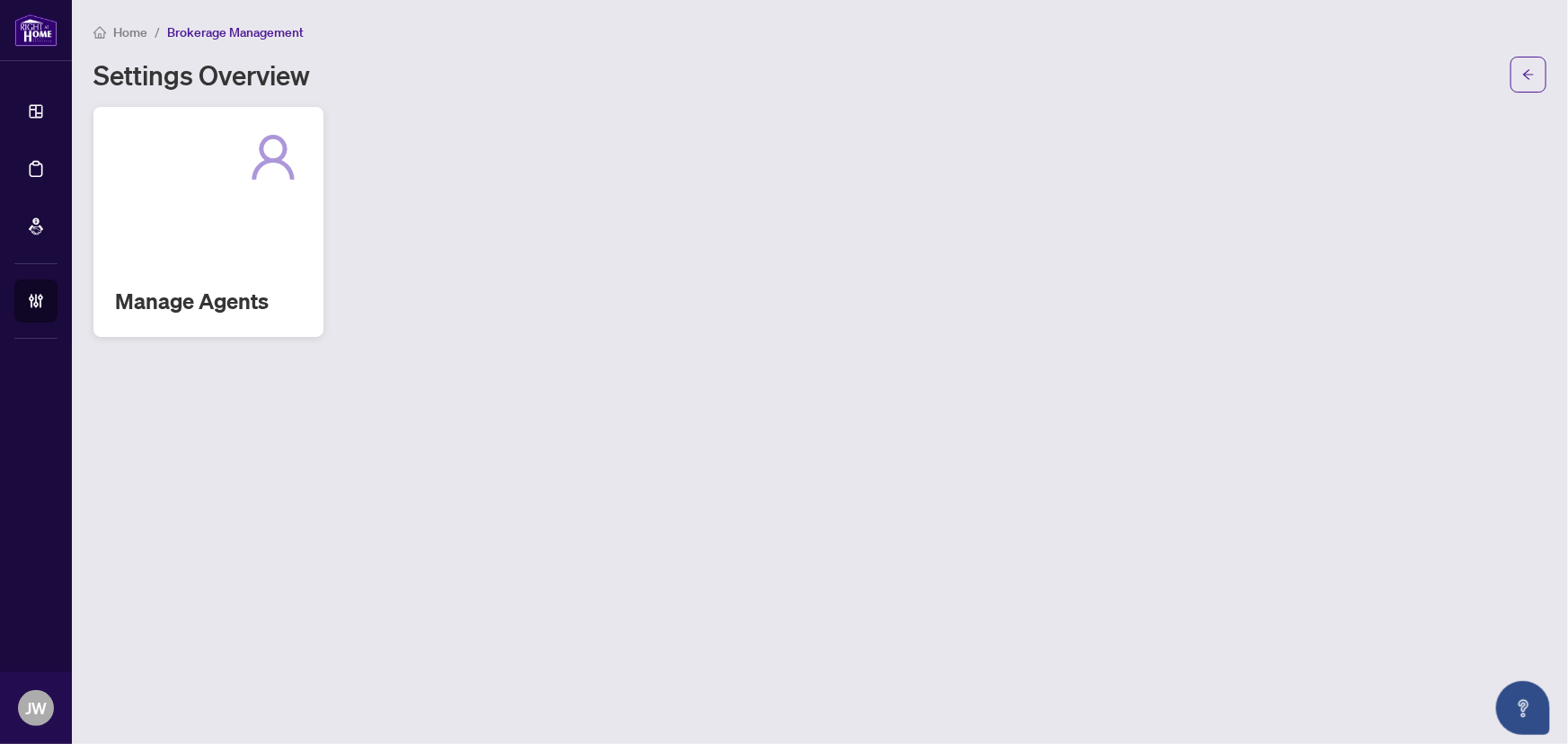
click at [255, 192] on div "Manage Agents" at bounding box center [208, 222] width 230 height 230
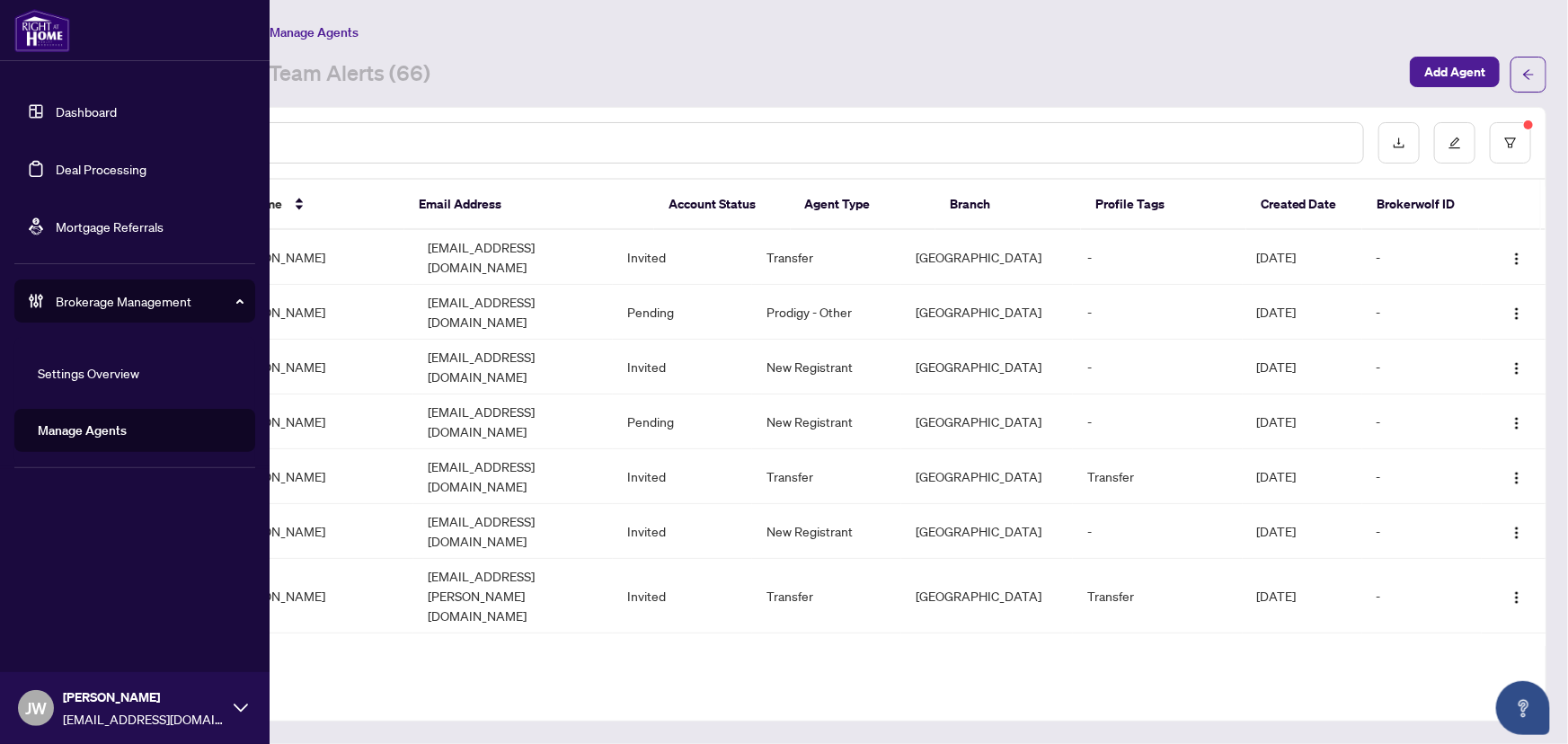
click at [82, 165] on link "Deal Processing" at bounding box center [101, 169] width 91 height 16
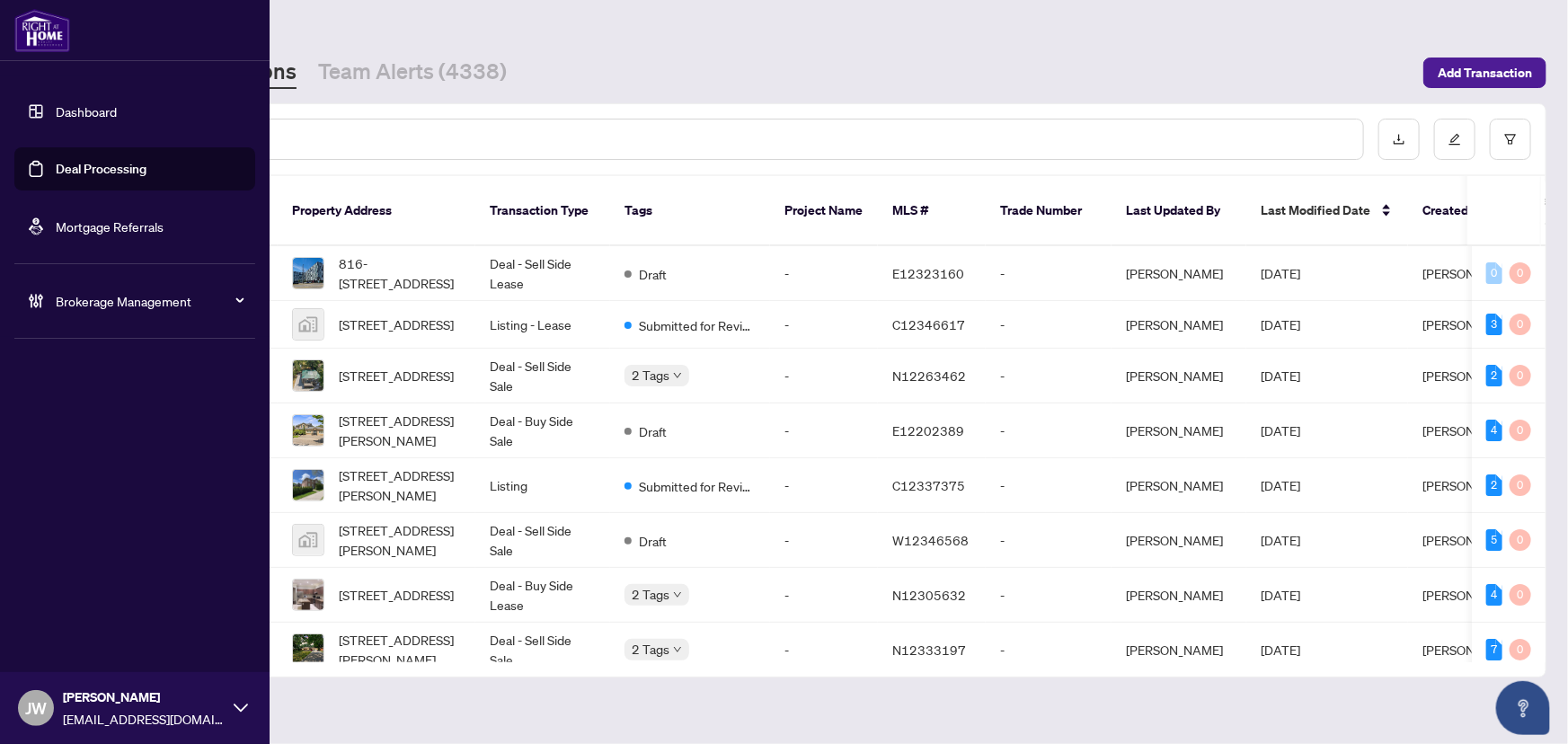
click at [101, 308] on span "Brokerage Management" at bounding box center [149, 301] width 187 height 20
click at [69, 430] on link "Manage Agents" at bounding box center [81, 430] width 89 height 16
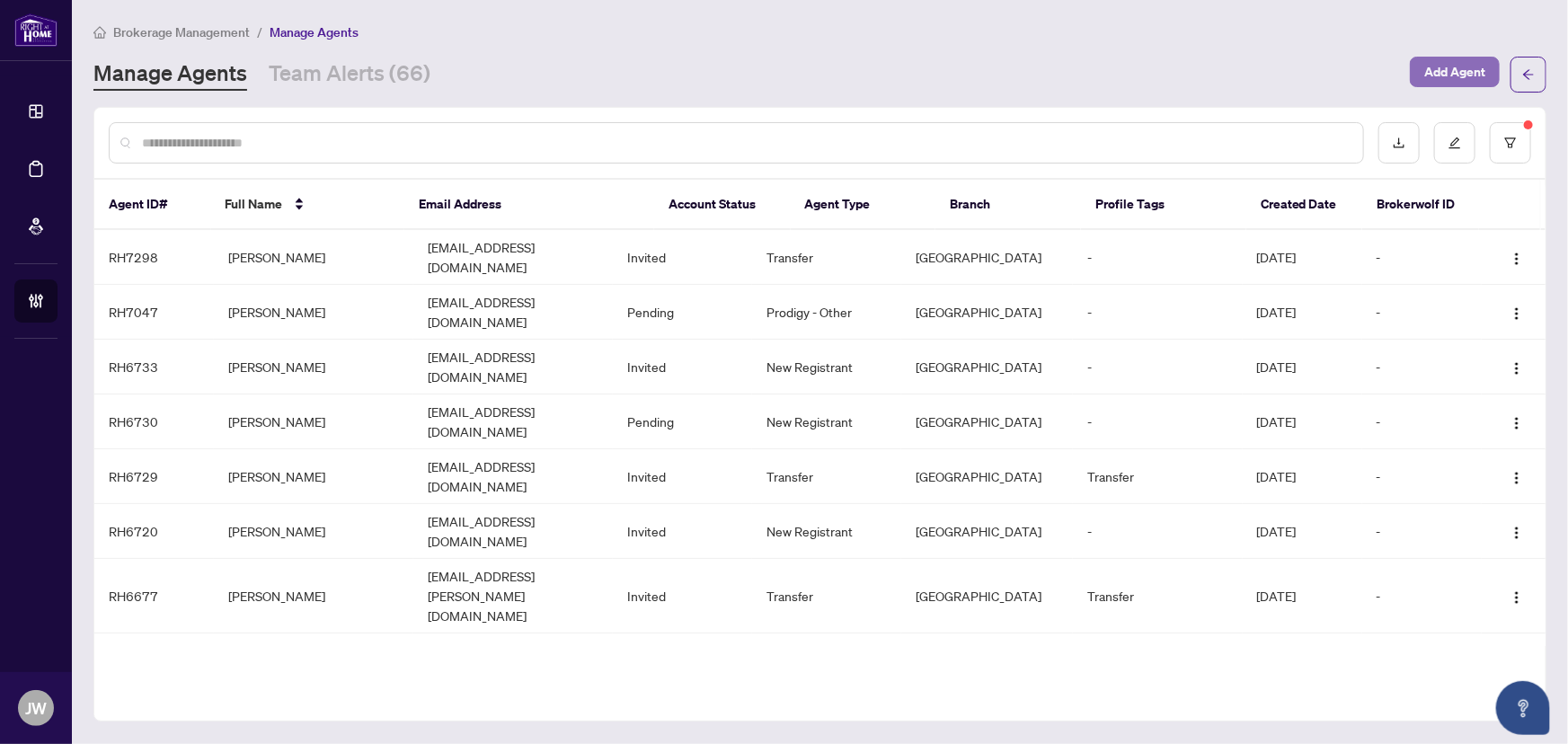
click at [1451, 72] on span "Add Agent" at bounding box center [1455, 71] width 61 height 28
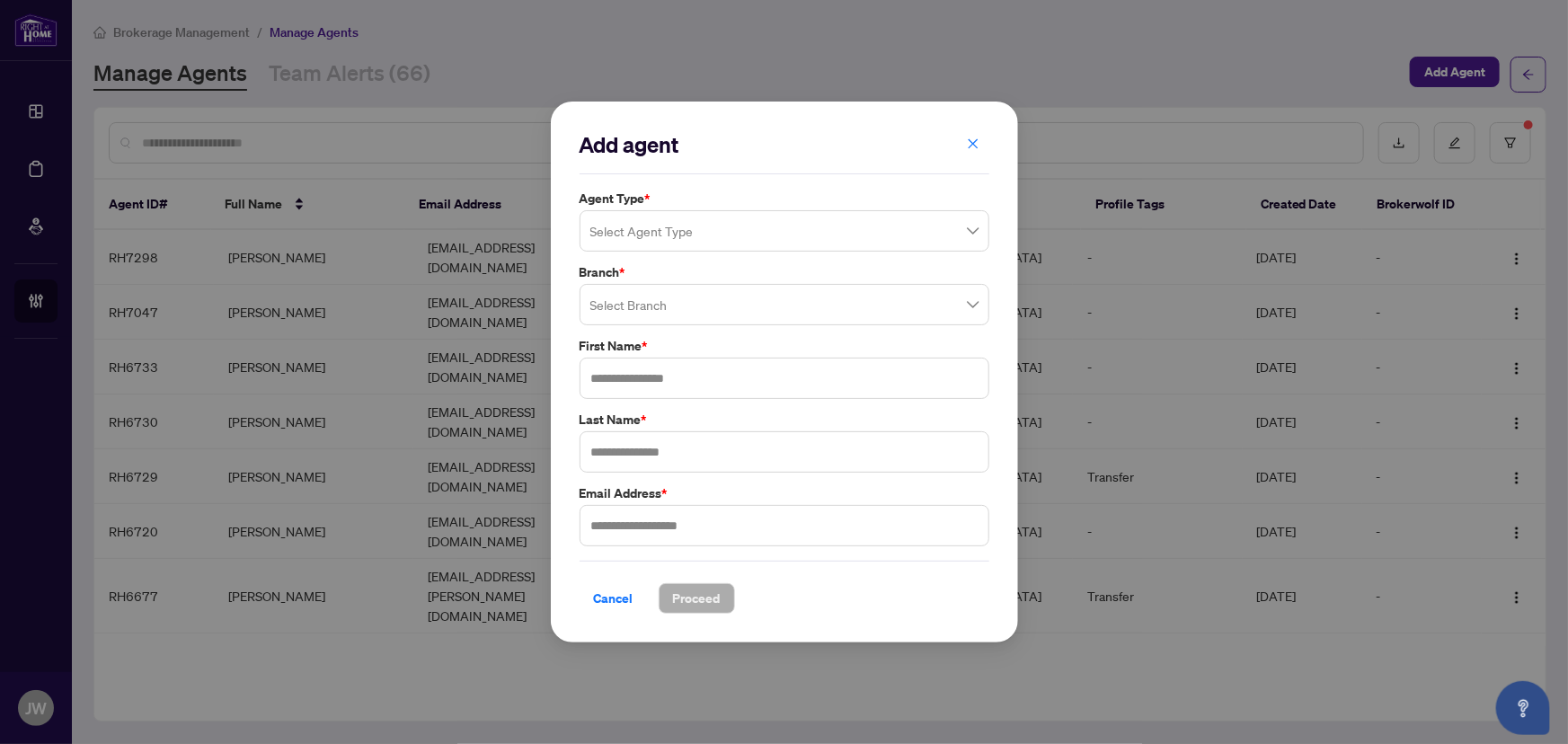
click at [638, 217] on input "search" at bounding box center [776, 233] width 372 height 39
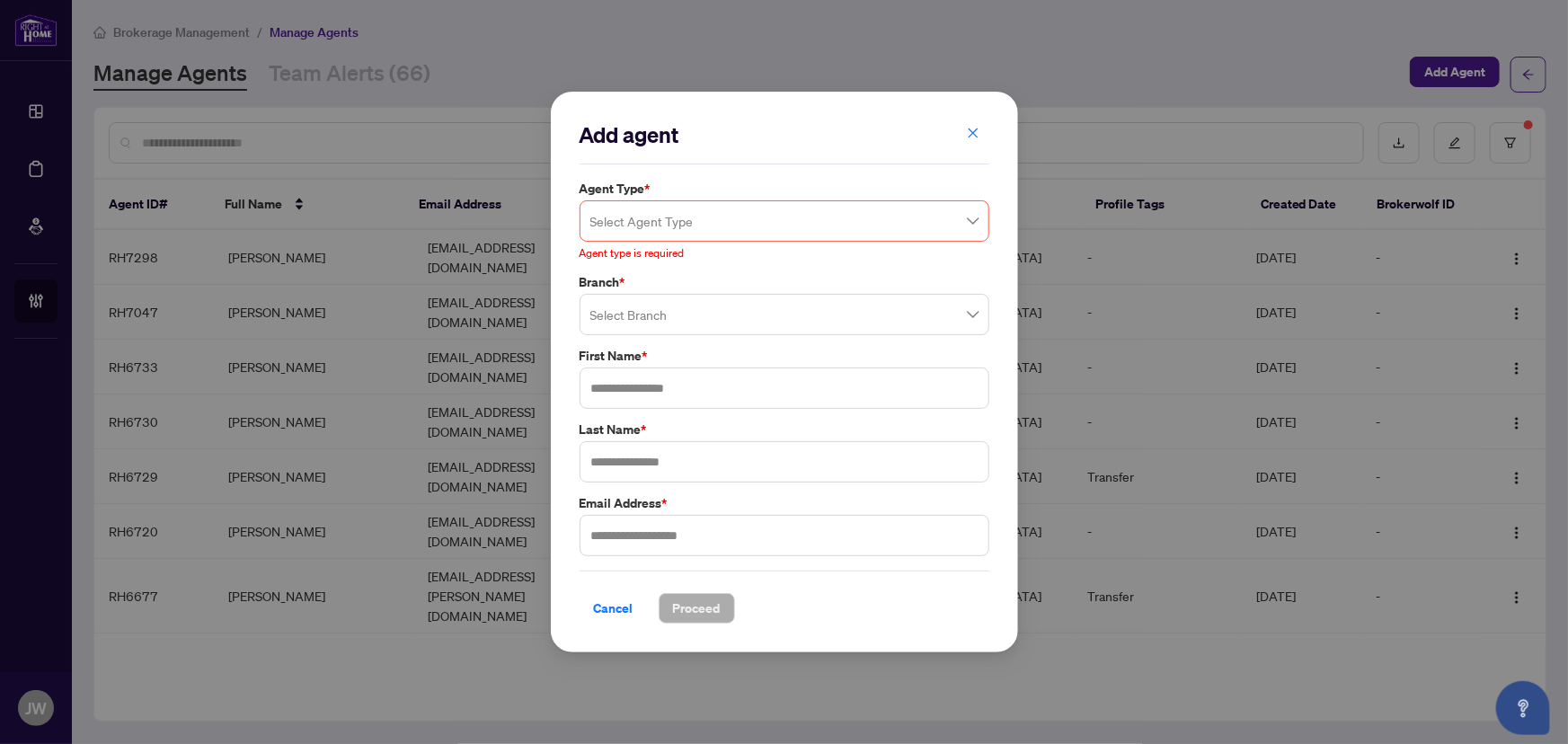
click at [730, 203] on div "Select Agent Type" at bounding box center [784, 220] width 410 height 41
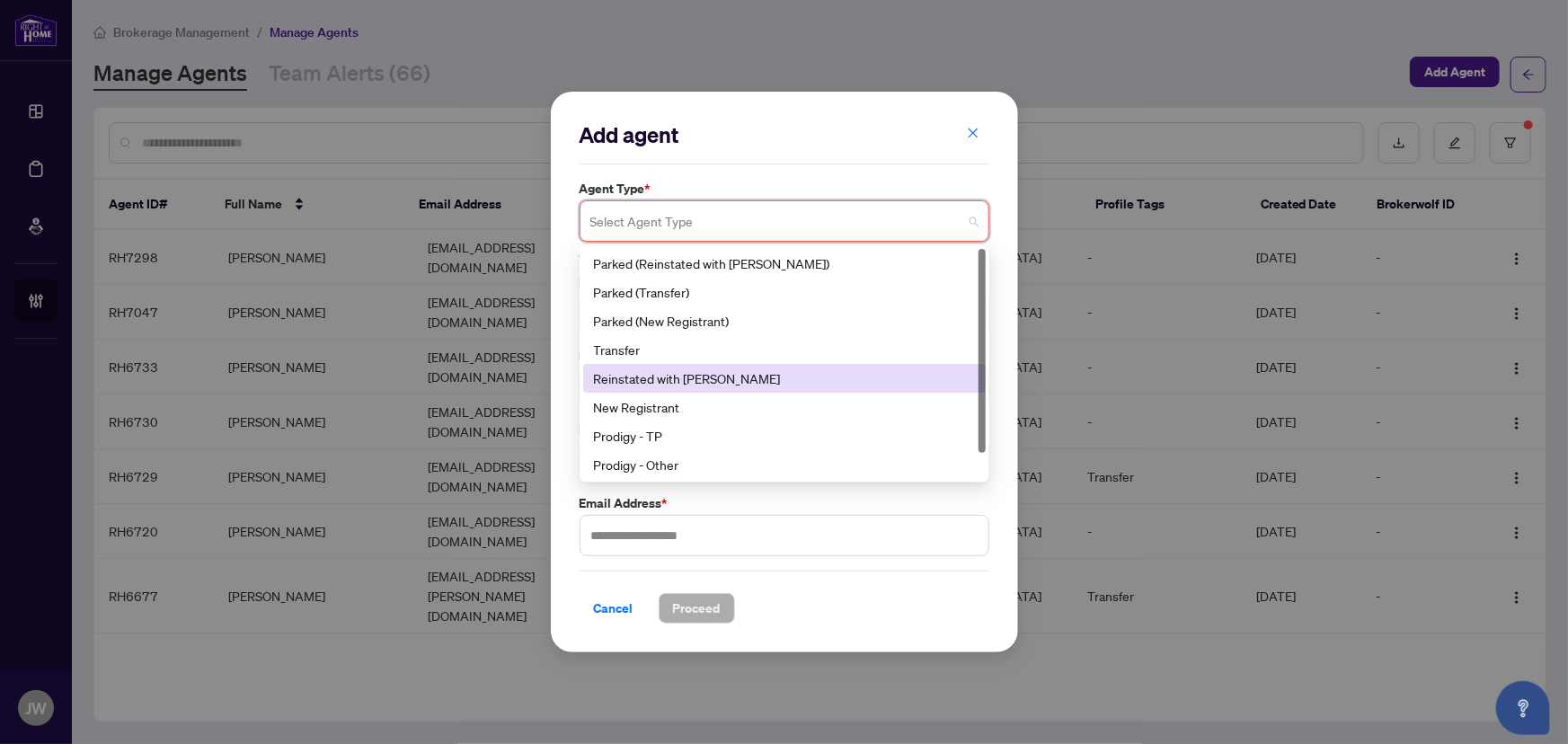
scroll to position [27, 0]
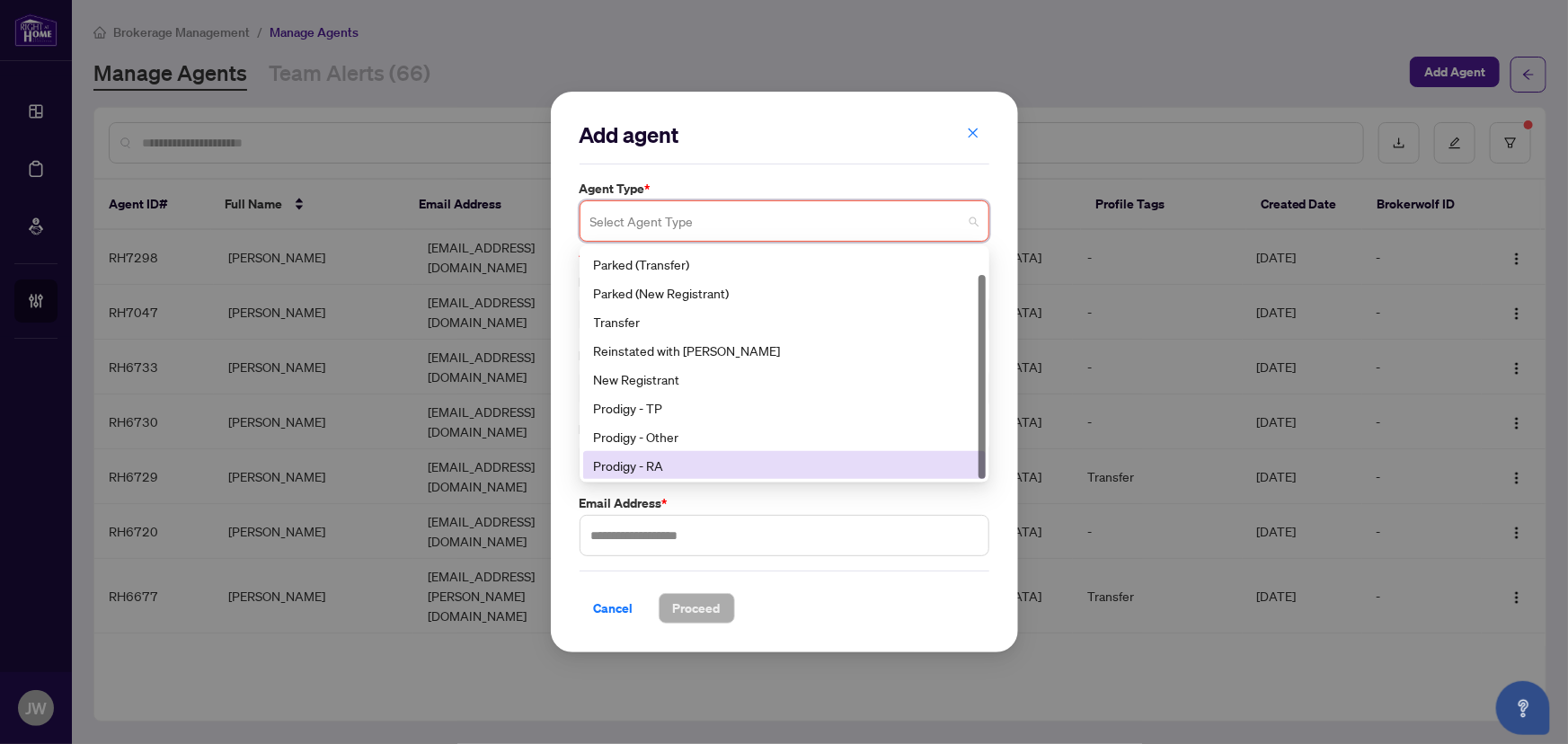
click at [667, 460] on div "Prodigy - RA" at bounding box center [784, 465] width 381 height 20
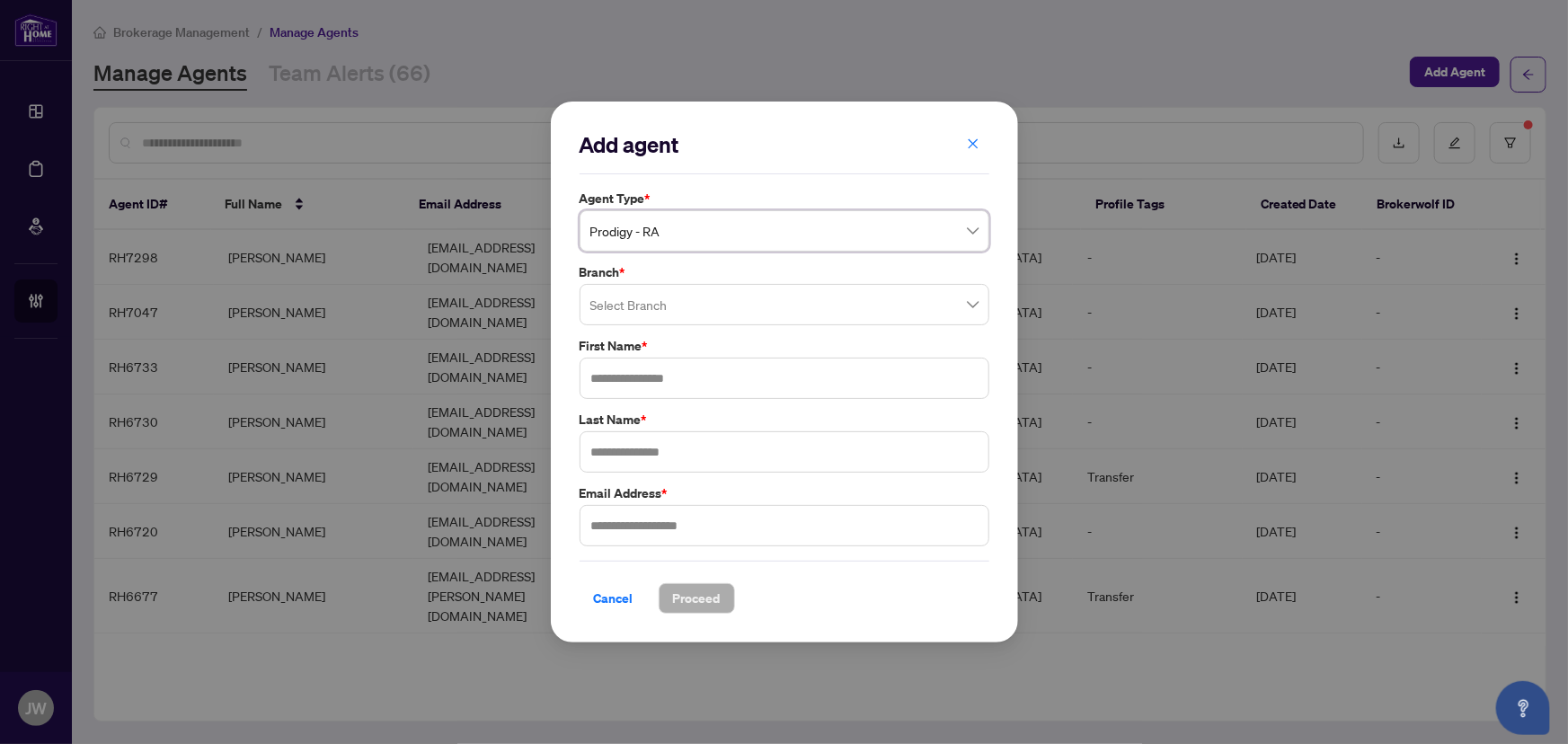
click at [666, 299] on input "search" at bounding box center [776, 307] width 372 height 39
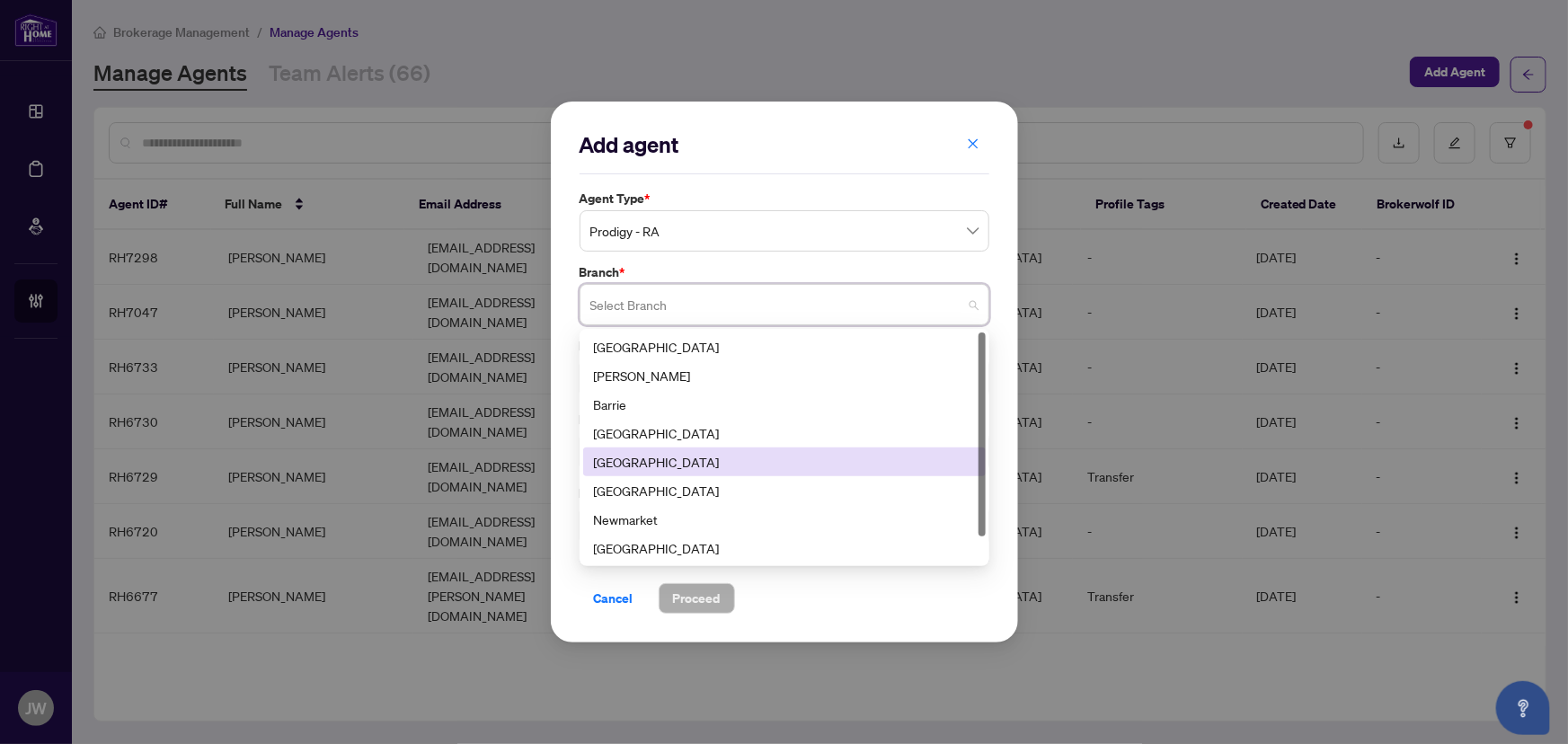
click at [621, 464] on div "[GEOGRAPHIC_DATA]" at bounding box center [784, 462] width 381 height 20
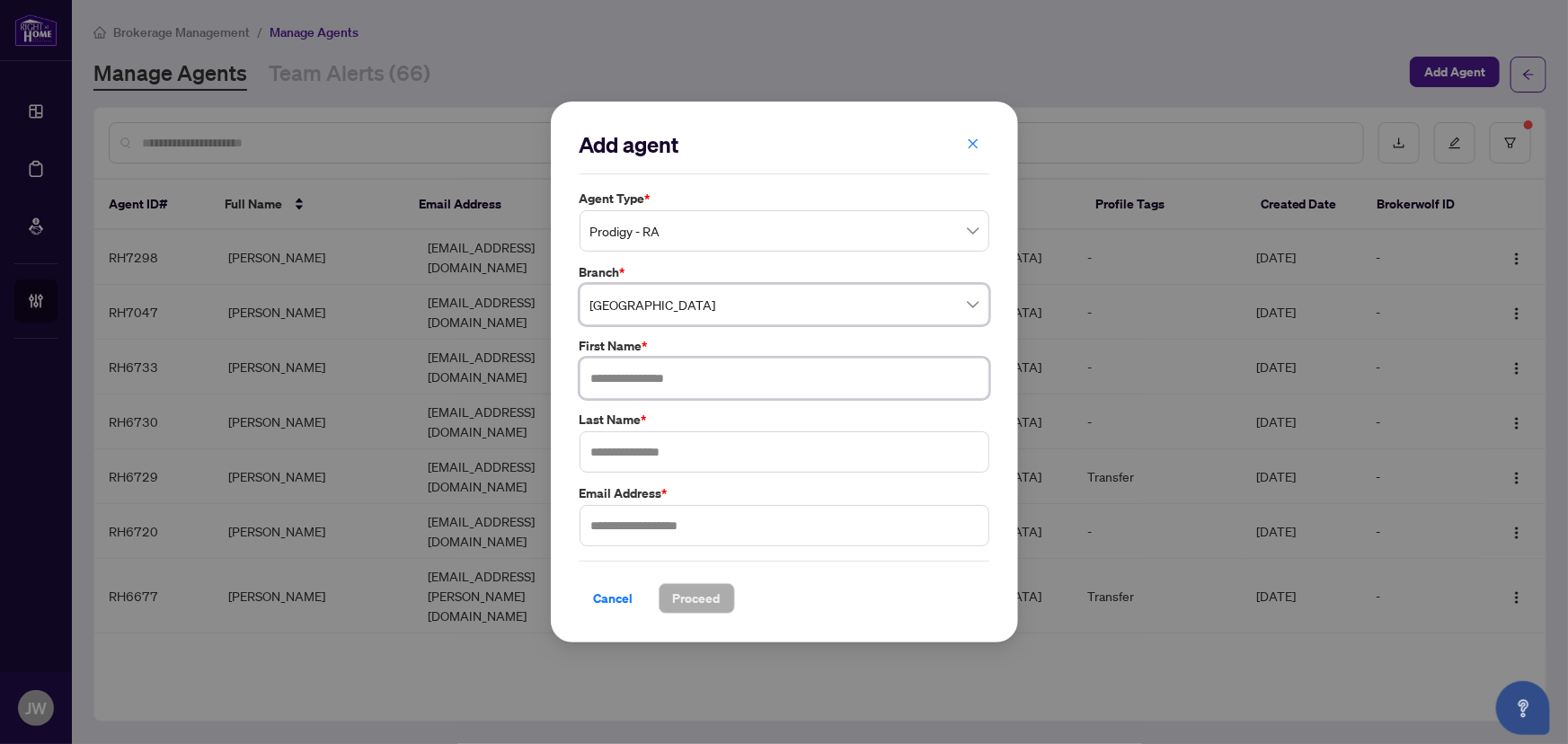
click at [662, 385] on input "text" at bounding box center [784, 377] width 410 height 41
type input "******"
click at [663, 446] on input "text" at bounding box center [784, 452] width 410 height 41
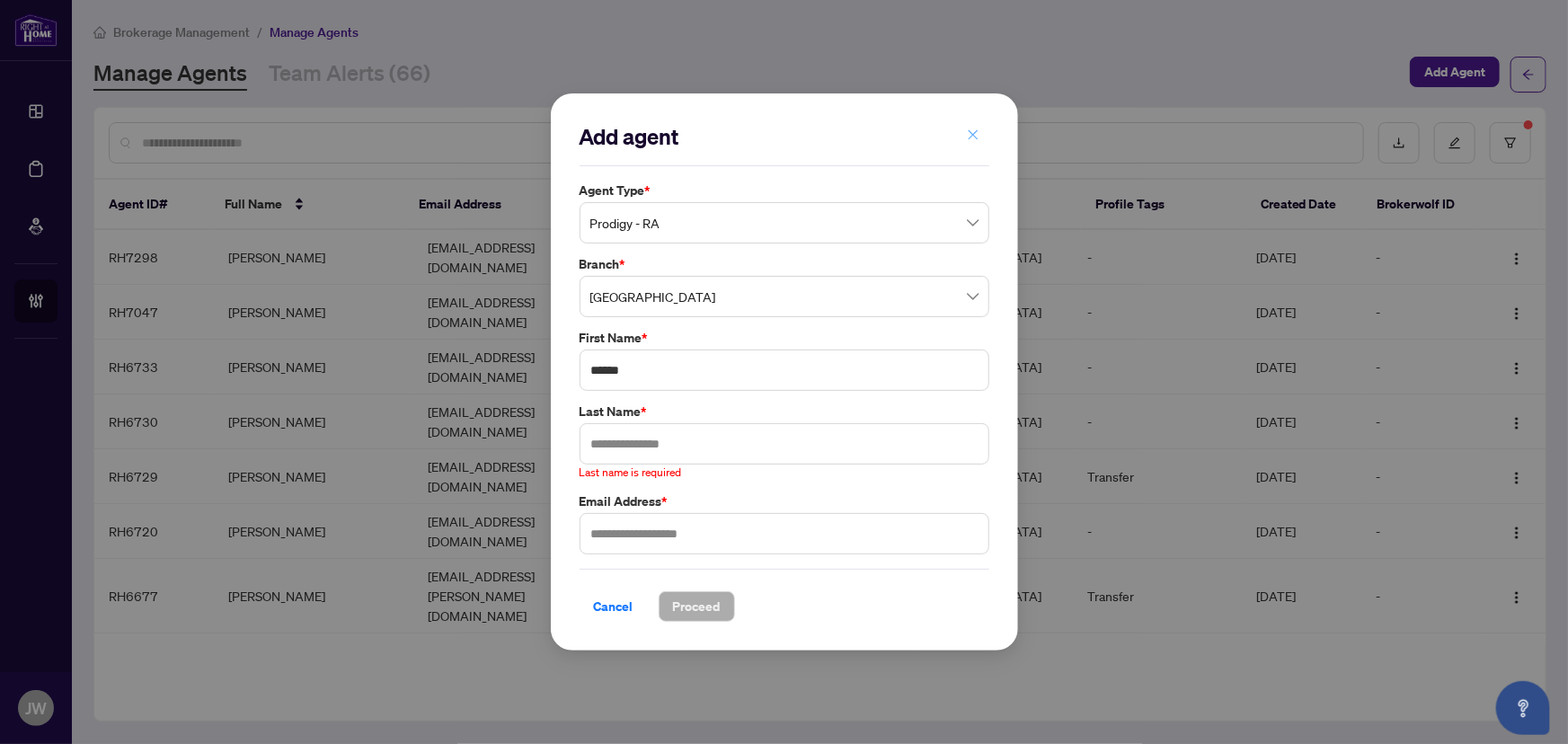
click at [980, 143] on button "button" at bounding box center [973, 135] width 36 height 30
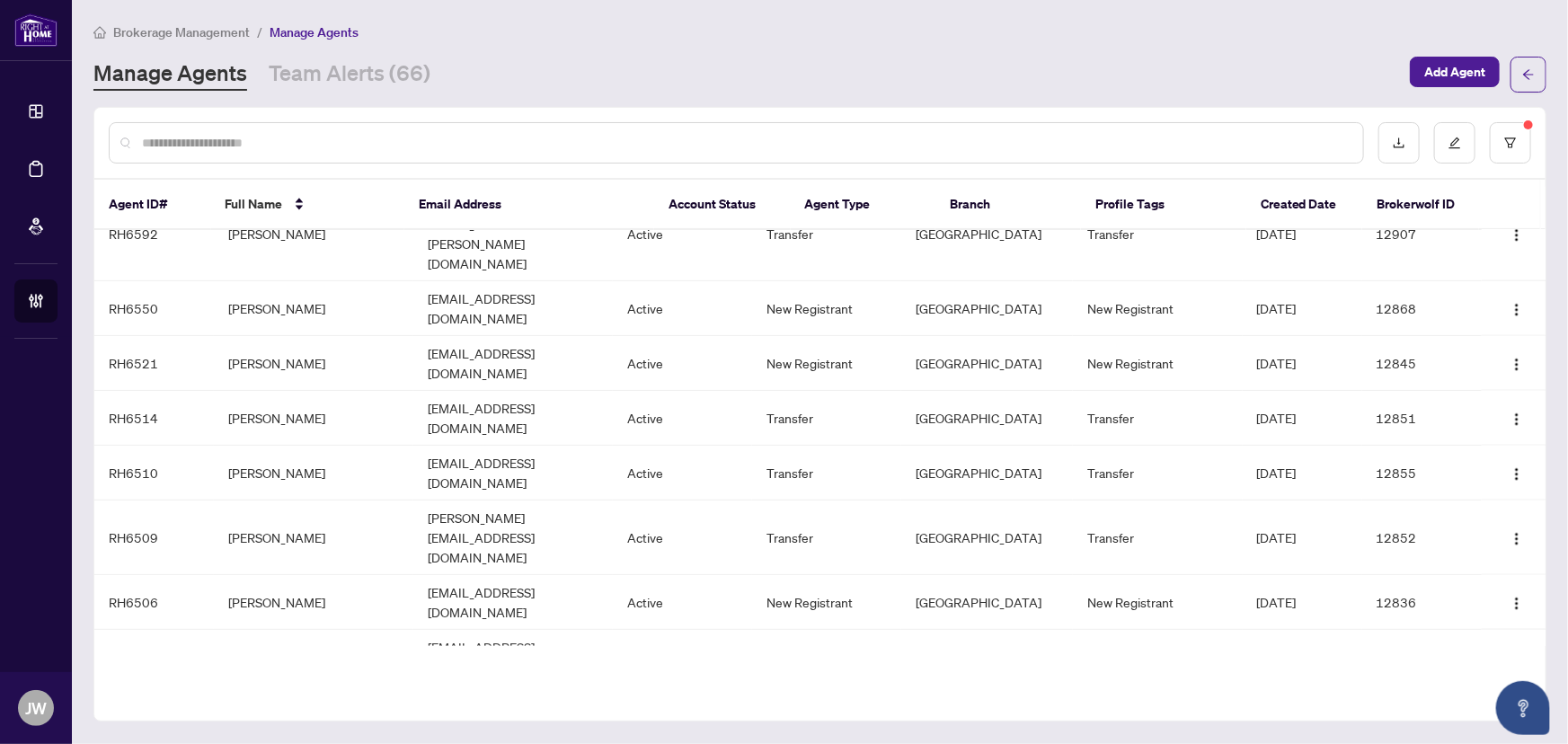
scroll to position [1362, 0]
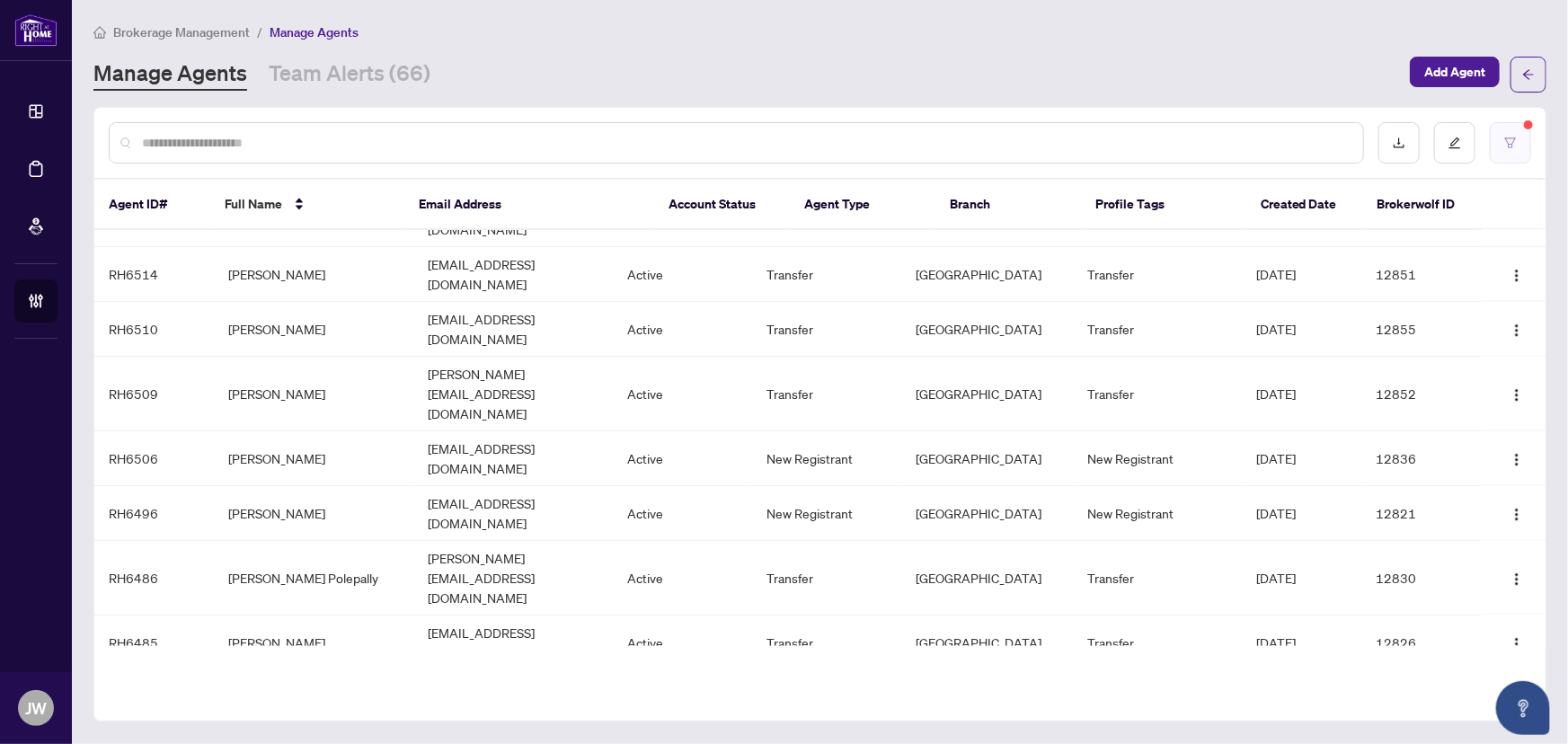
click at [1531, 152] on button "button" at bounding box center [1510, 143] width 41 height 41
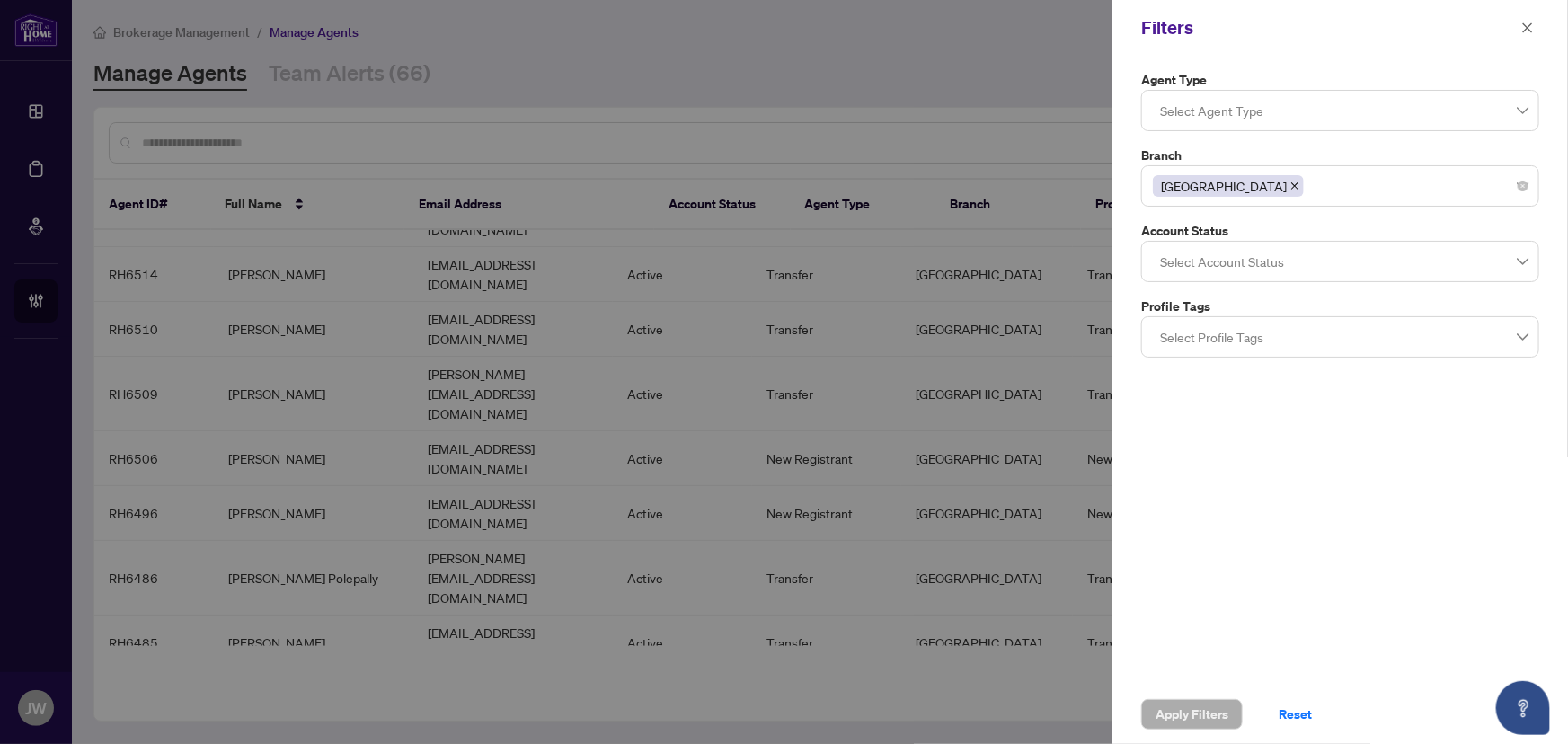
click at [1209, 271] on div at bounding box center [1340, 260] width 375 height 32
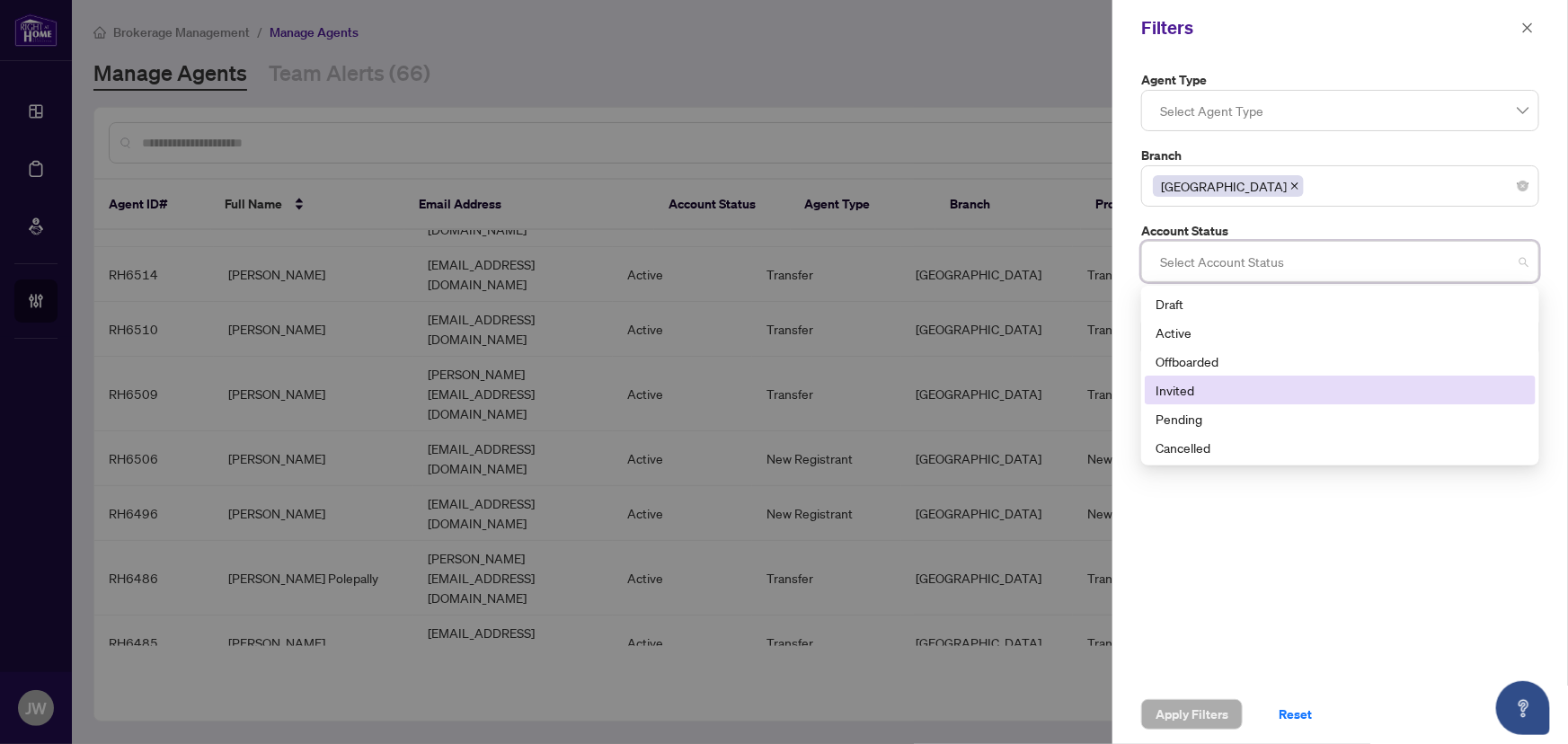
click at [1183, 394] on div "Invited" at bounding box center [1340, 390] width 369 height 20
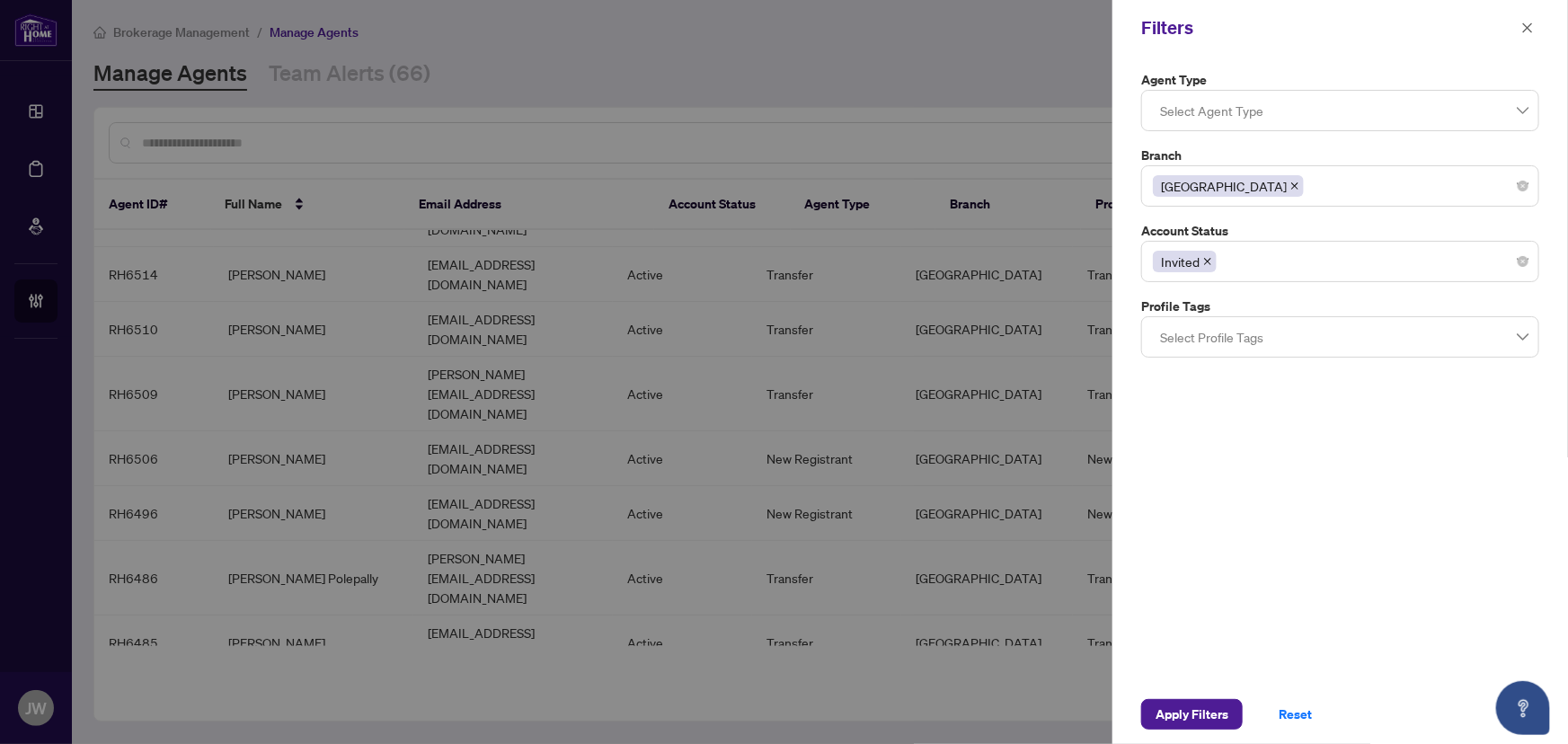
click at [1171, 685] on div "Apply Filters Reset" at bounding box center [1340, 714] width 455 height 59
click at [1175, 707] on span "Apply Filters" at bounding box center [1192, 714] width 73 height 28
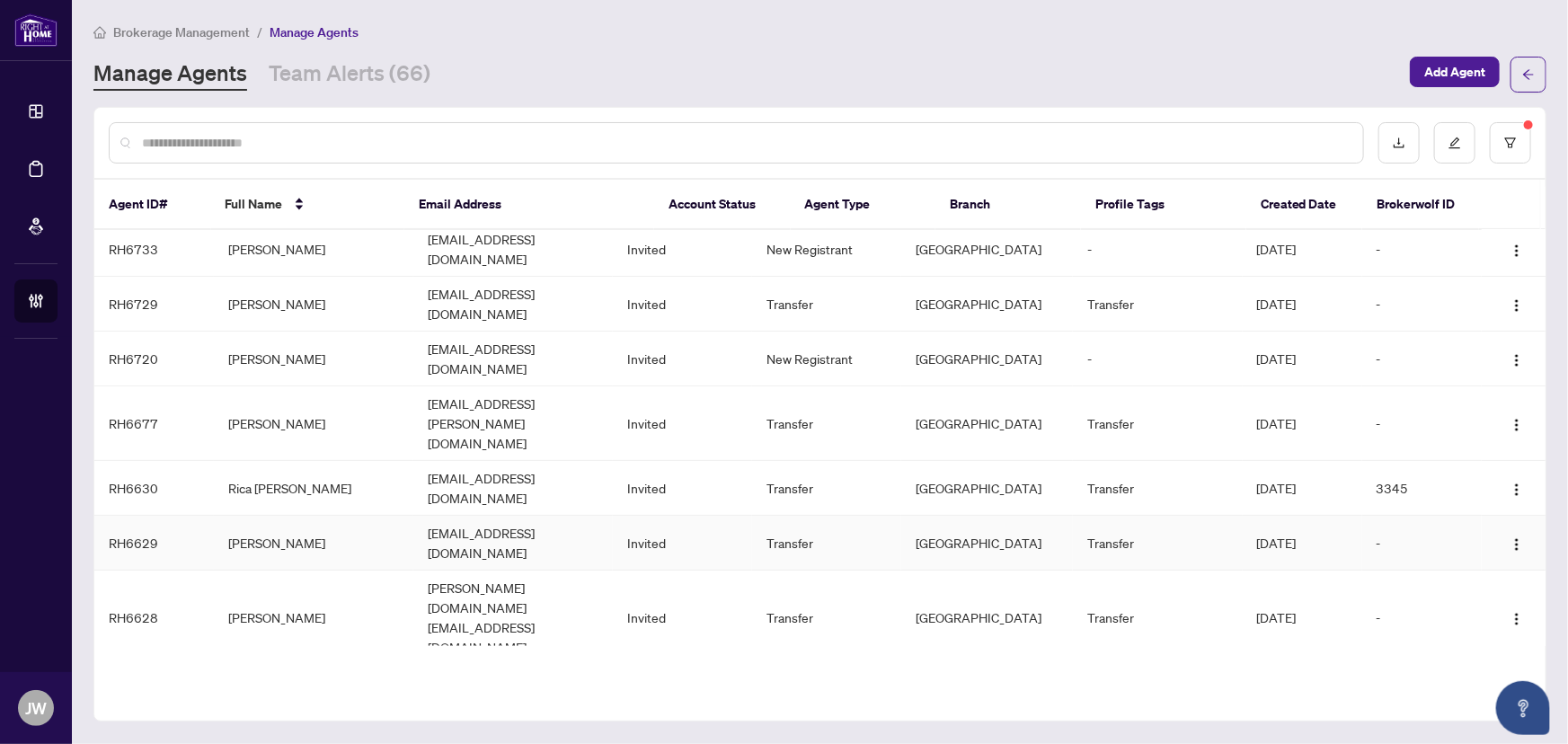
scroll to position [0, 0]
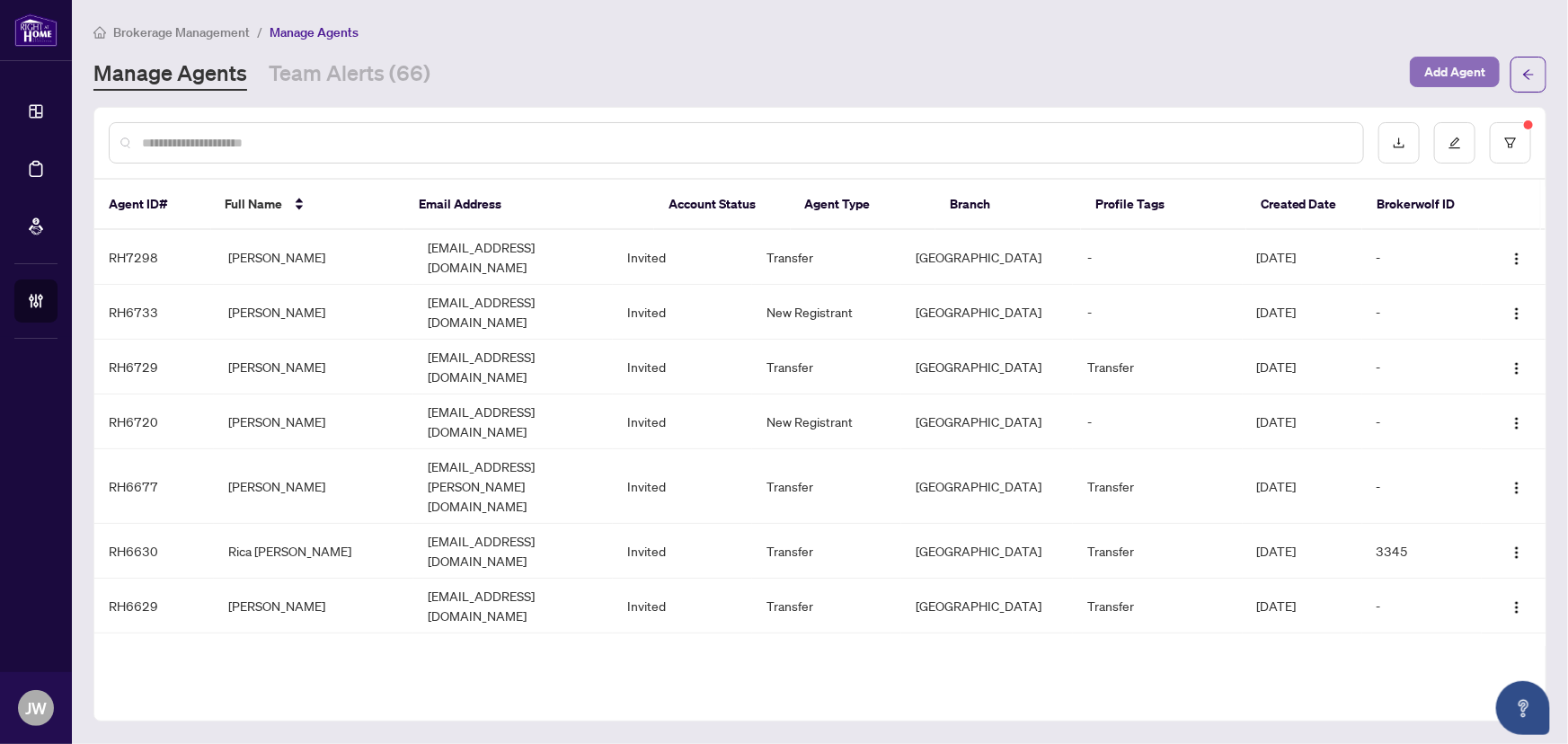
click at [1440, 69] on span "Add Agent" at bounding box center [1455, 71] width 61 height 28
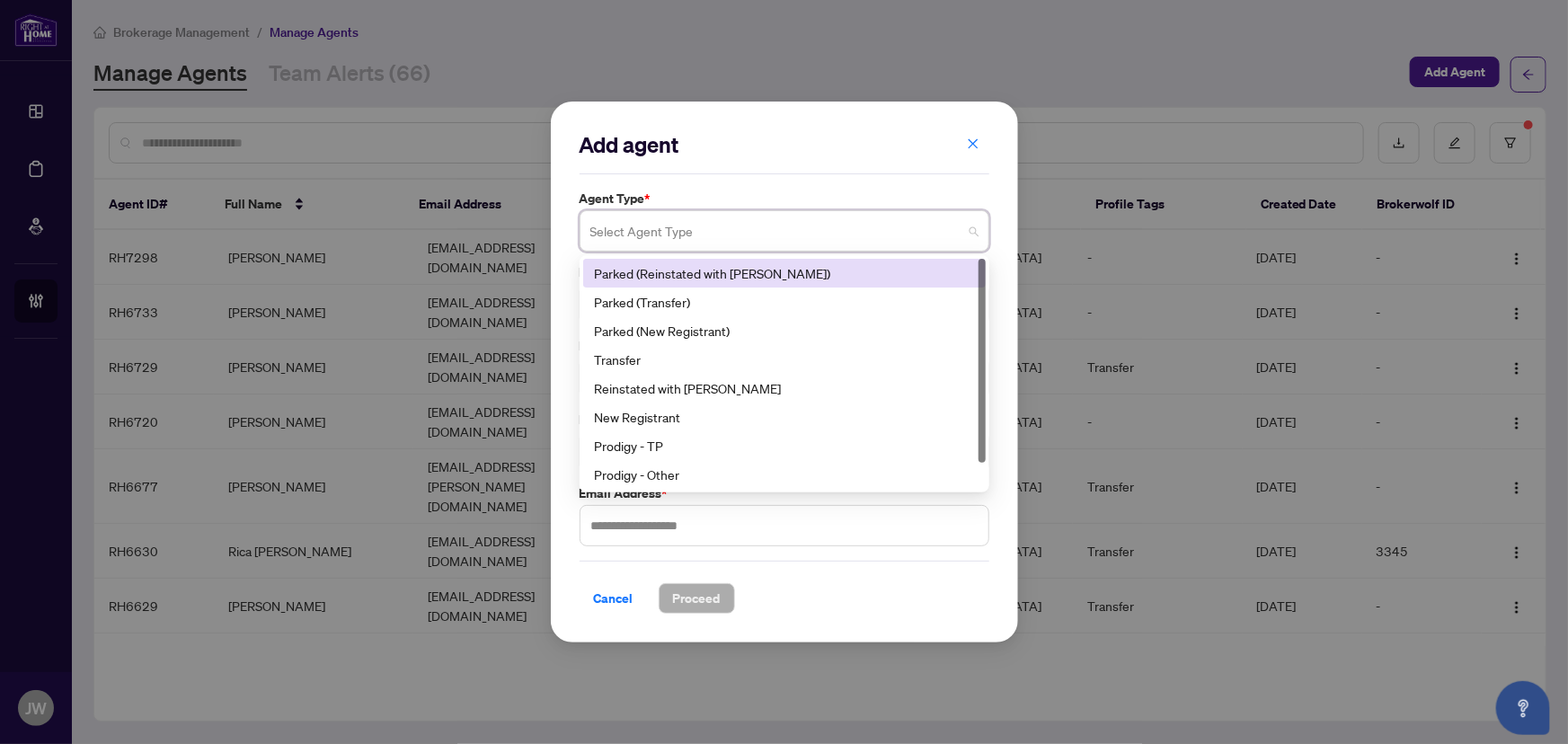
click at [733, 233] on input "search" at bounding box center [776, 233] width 372 height 39
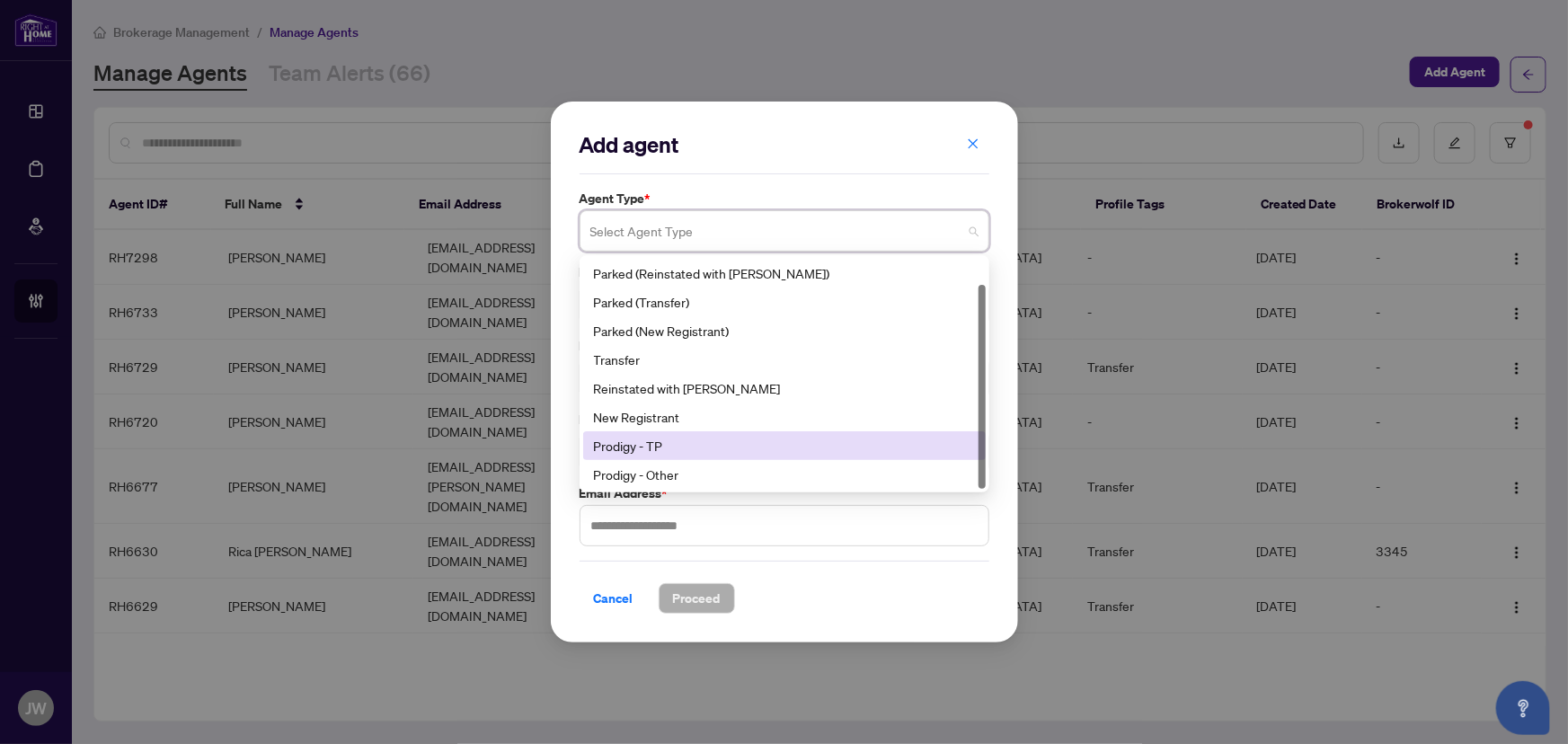
scroll to position [27, 0]
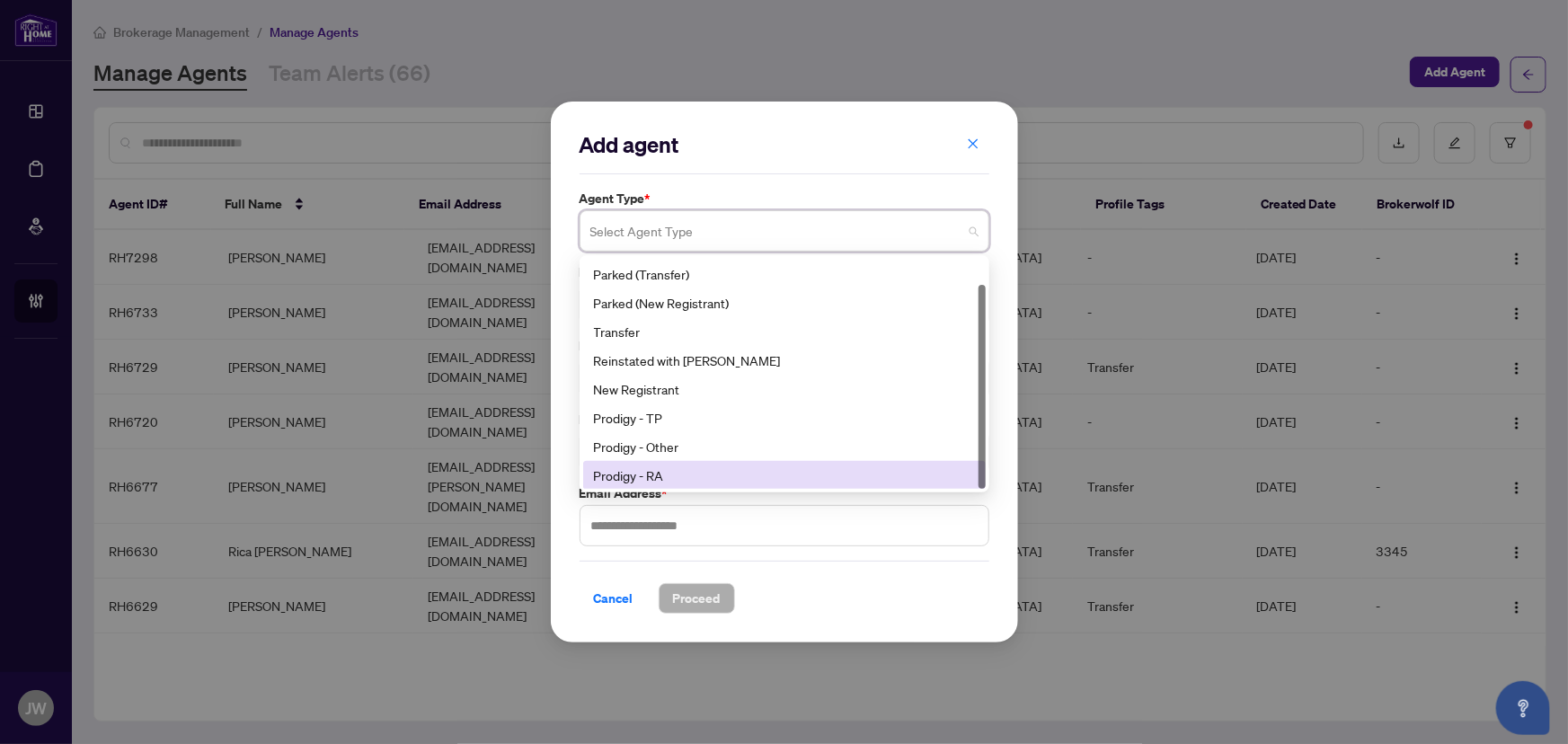
click at [650, 476] on div "Prodigy - RA" at bounding box center [784, 475] width 381 height 20
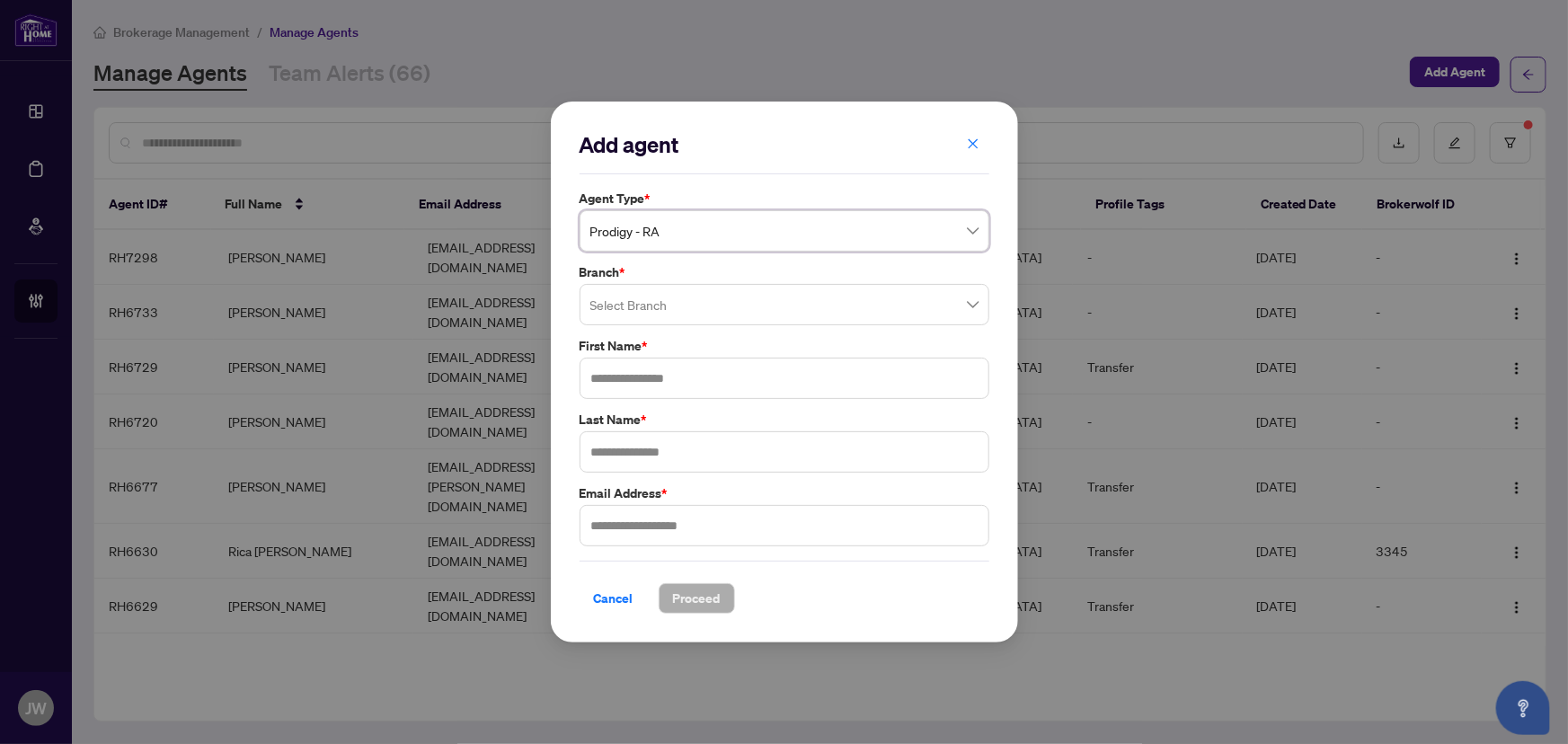
click at [647, 295] on input "search" at bounding box center [776, 307] width 372 height 39
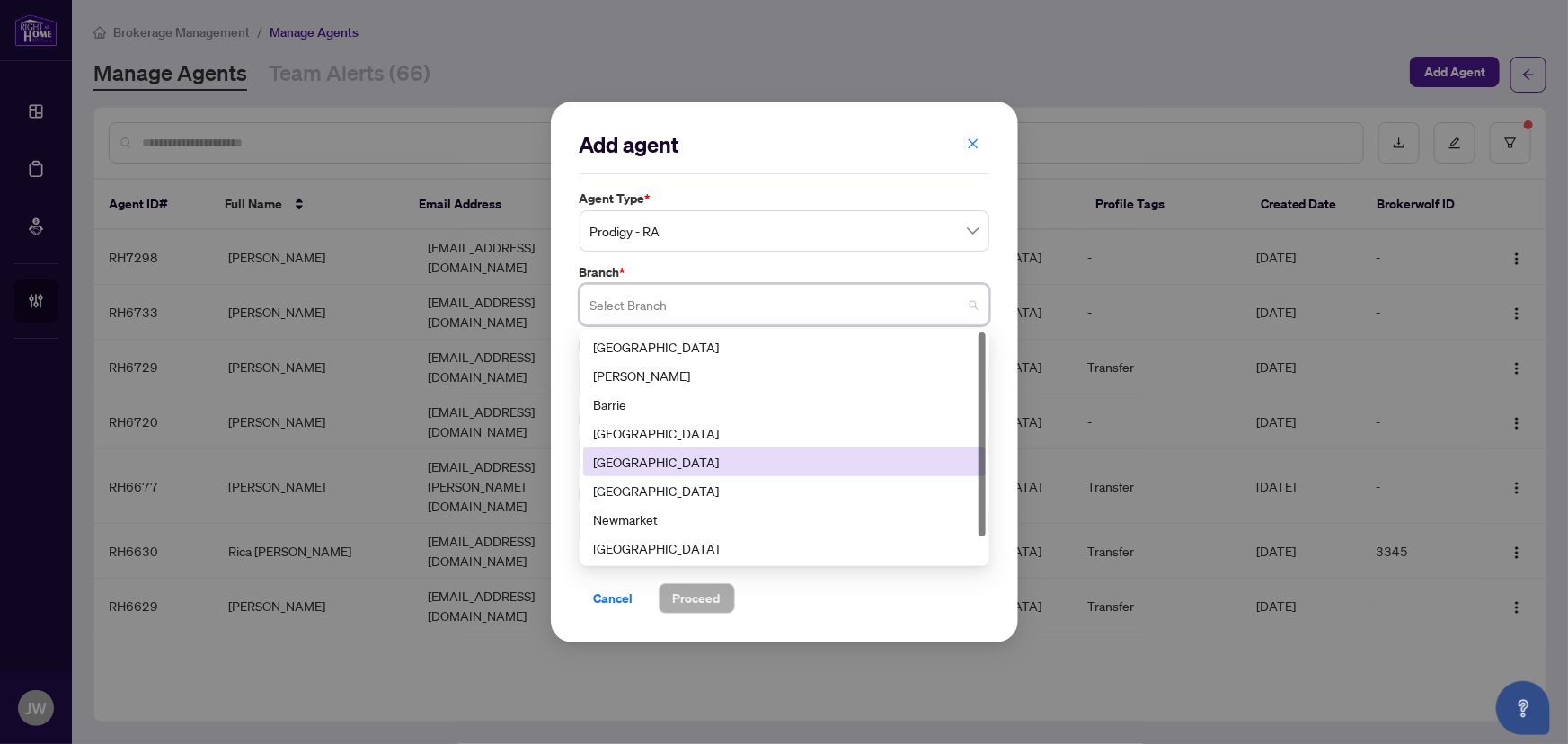
click at [624, 457] on div "[GEOGRAPHIC_DATA]" at bounding box center [784, 462] width 381 height 20
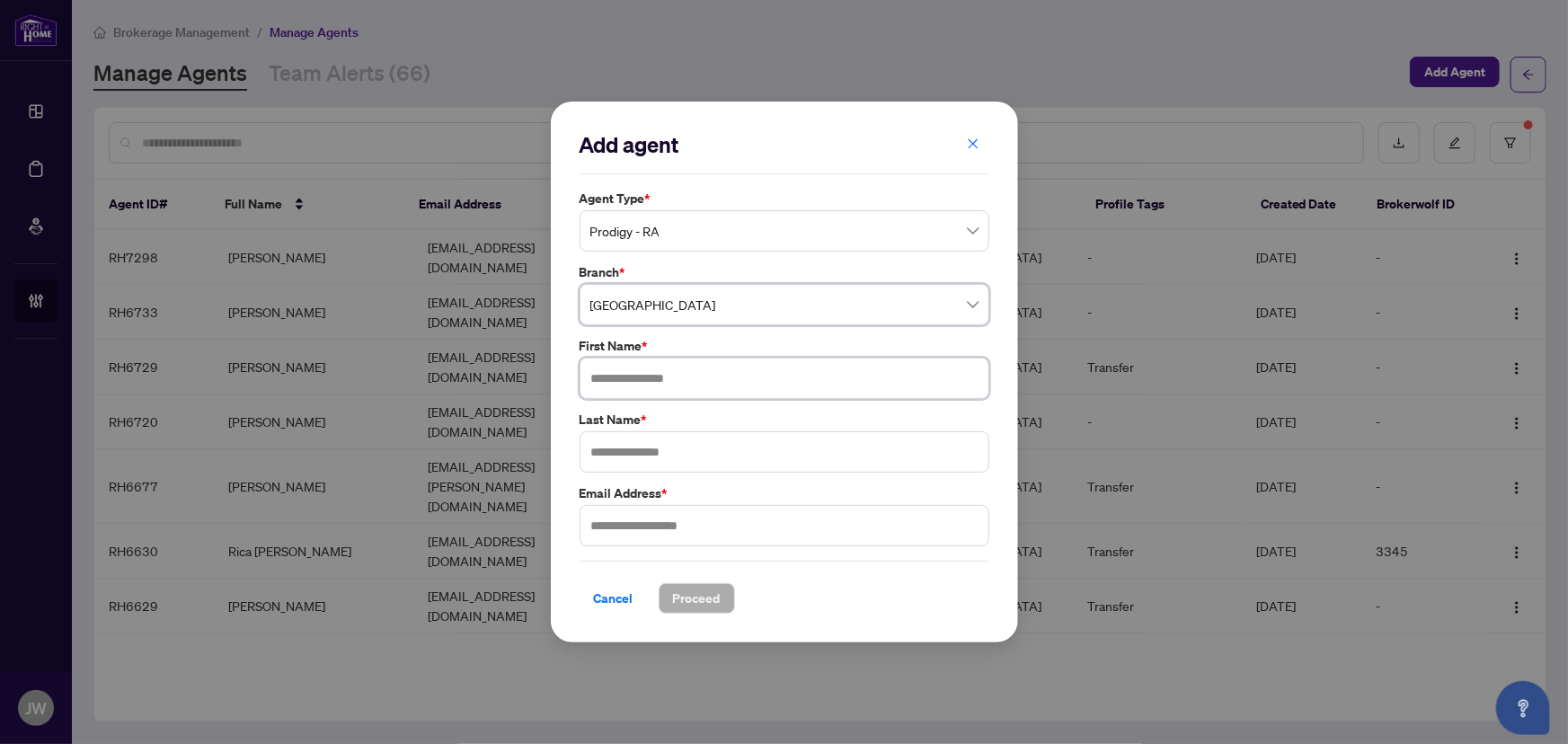
click at [635, 367] on input "text" at bounding box center [784, 377] width 410 height 41
type input "******"
click at [694, 453] on input "text" at bounding box center [784, 452] width 410 height 41
type input "*****"
click at [611, 515] on input "text" at bounding box center [784, 525] width 410 height 41
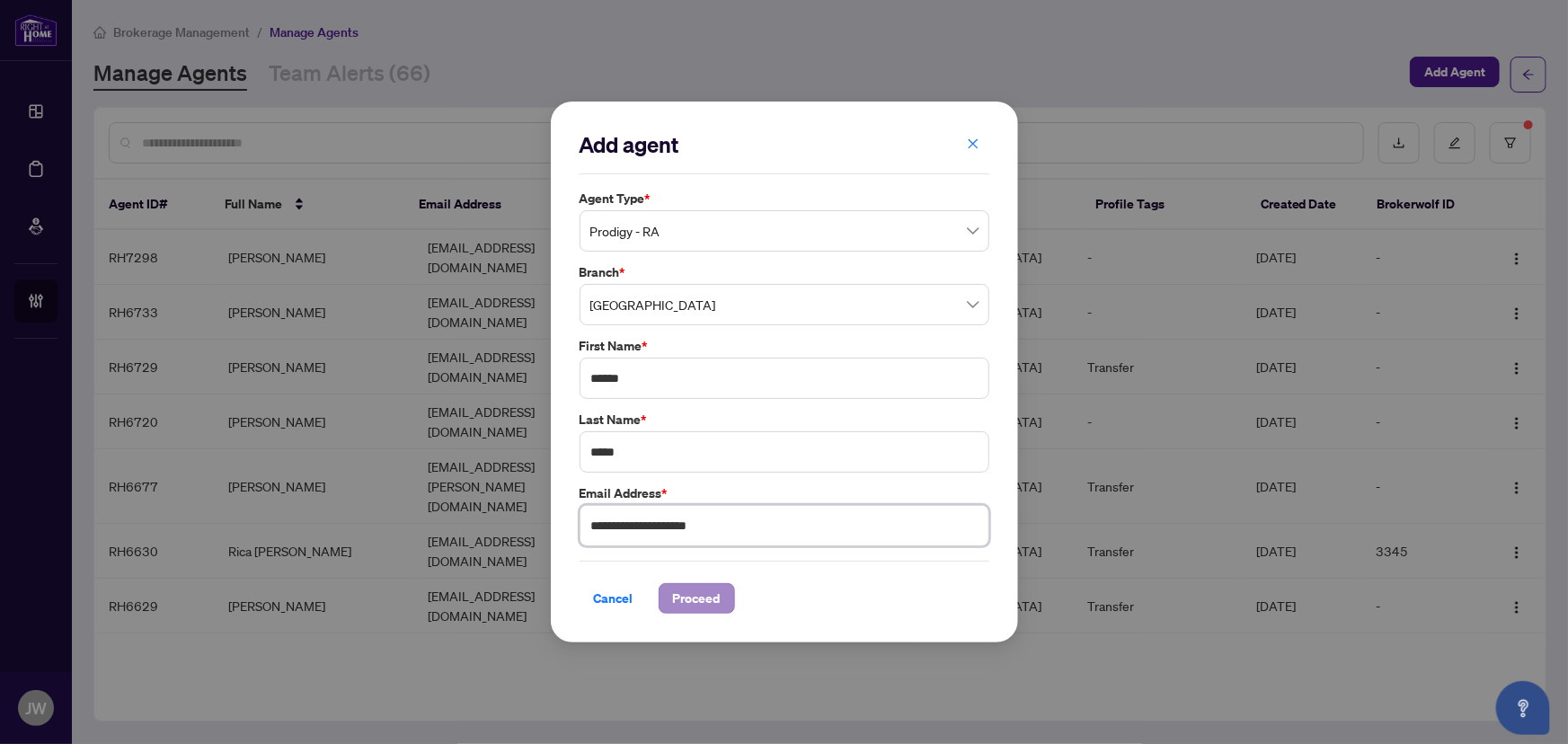
type input "**********"
click at [692, 602] on span "Proceed" at bounding box center [697, 598] width 48 height 28
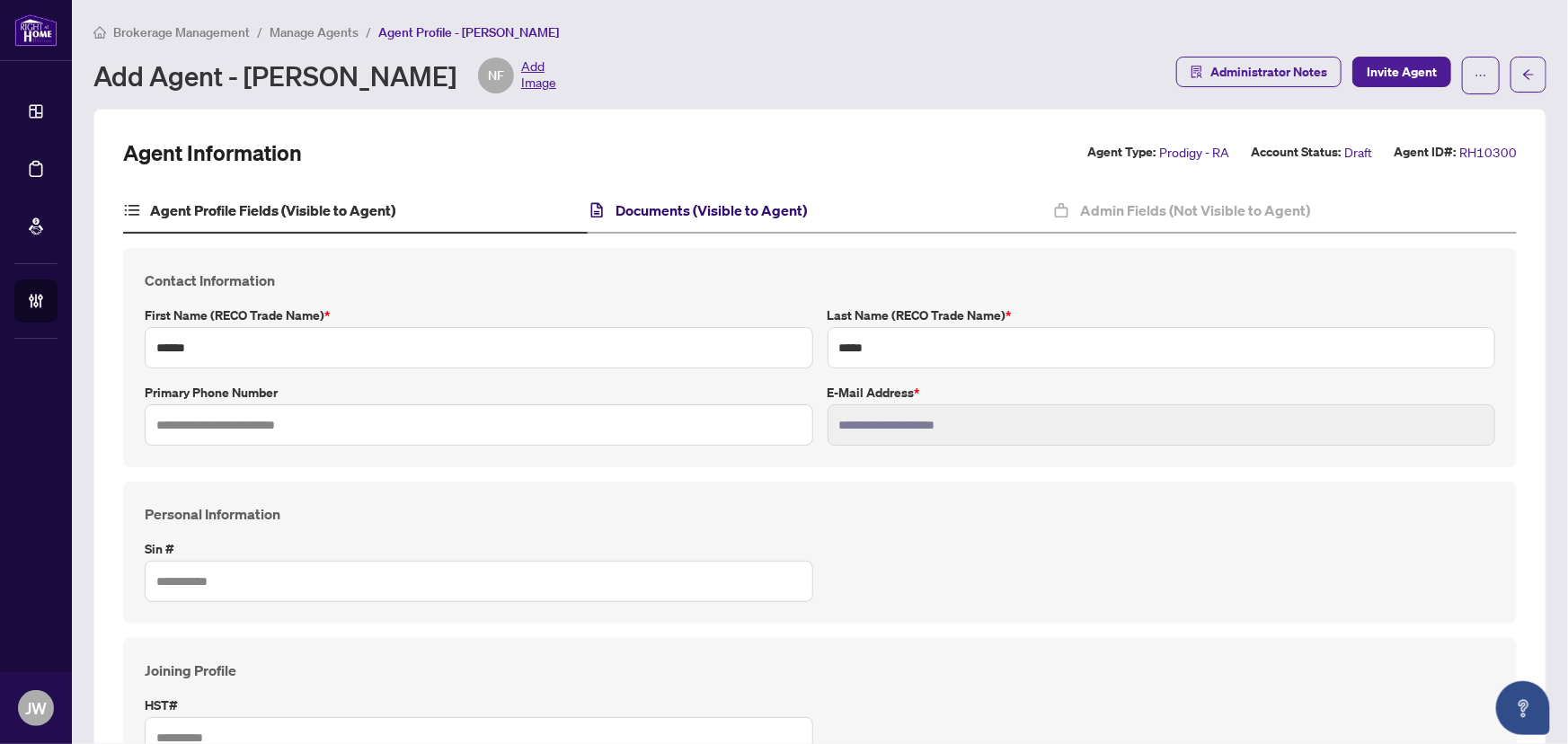
click at [728, 207] on h4 "Documents (Visible to Agent)" at bounding box center [710, 210] width 191 height 22
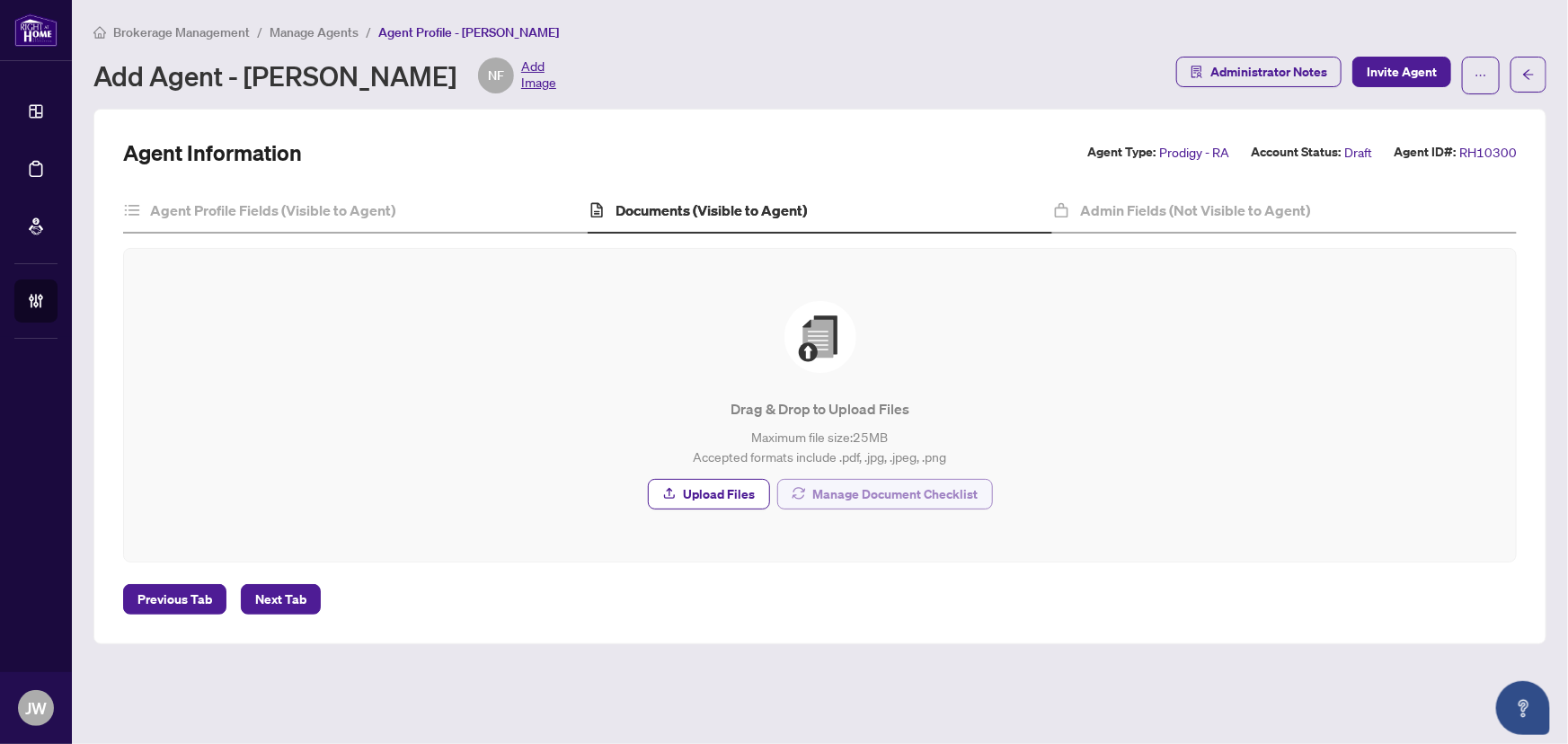
click at [866, 499] on span "Manage Document Checklist" at bounding box center [896, 494] width 165 height 28
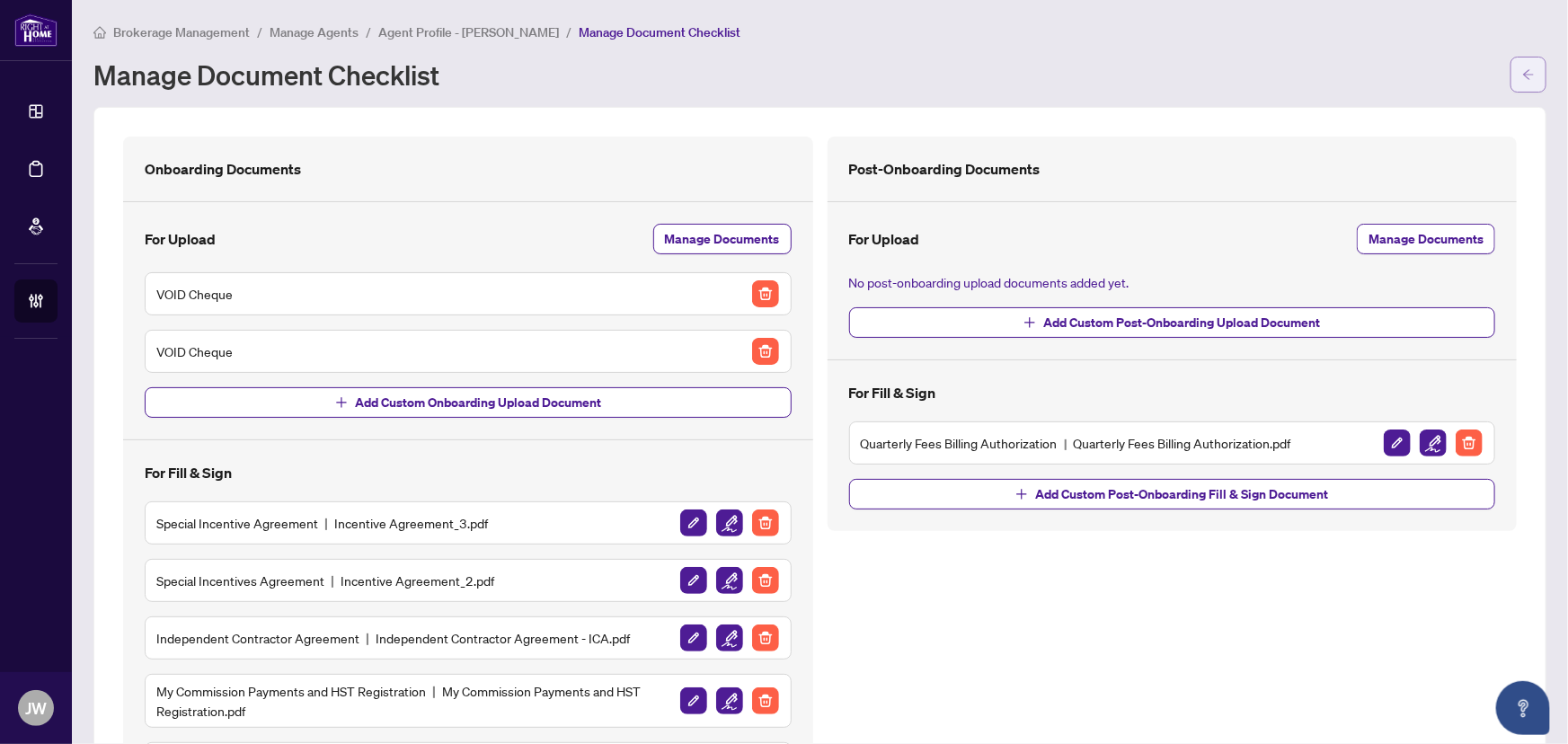
click at [1526, 70] on button "button" at bounding box center [1528, 74] width 36 height 36
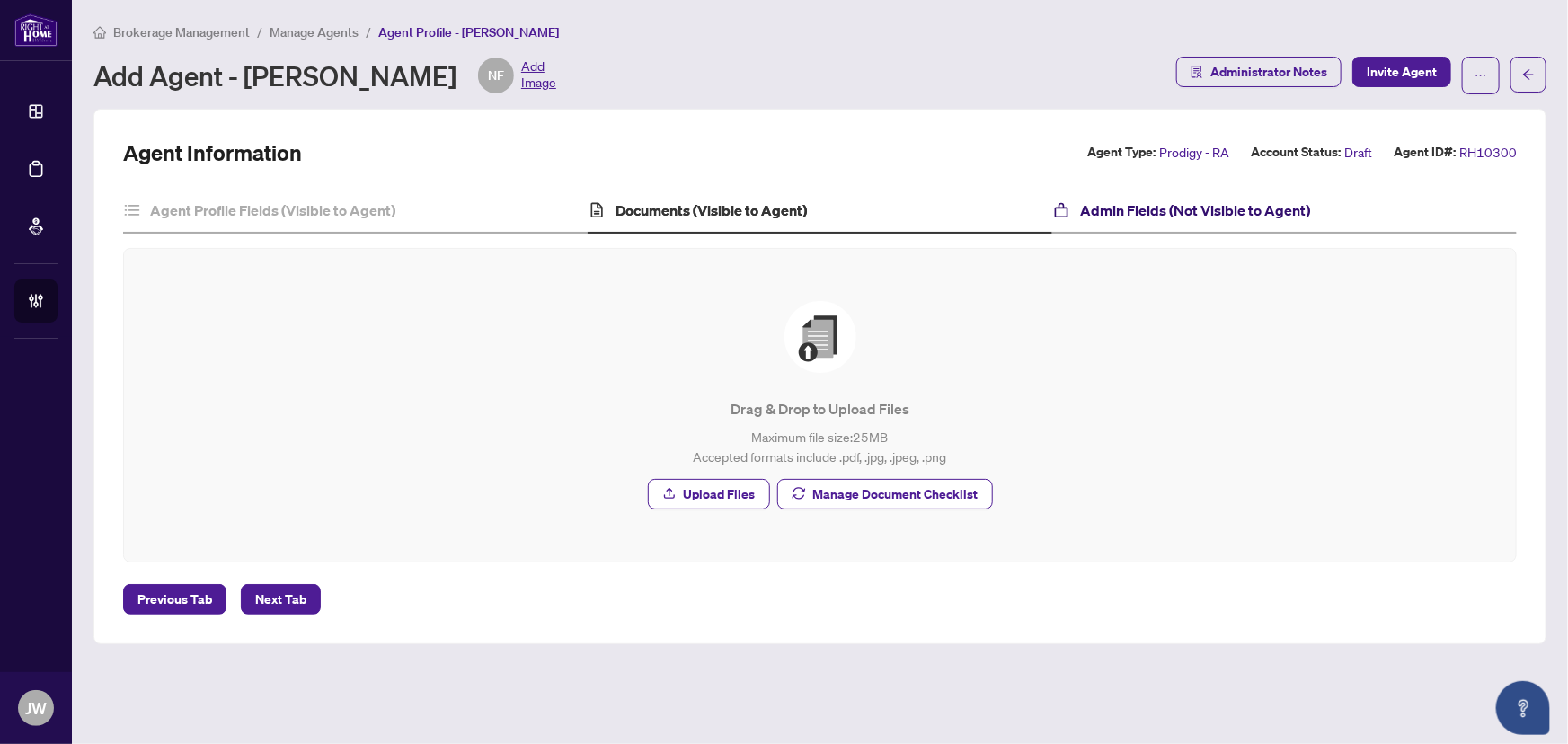
click at [1118, 210] on h4 "Admin Fields (Not Visible to Agent)" at bounding box center [1196, 210] width 230 height 22
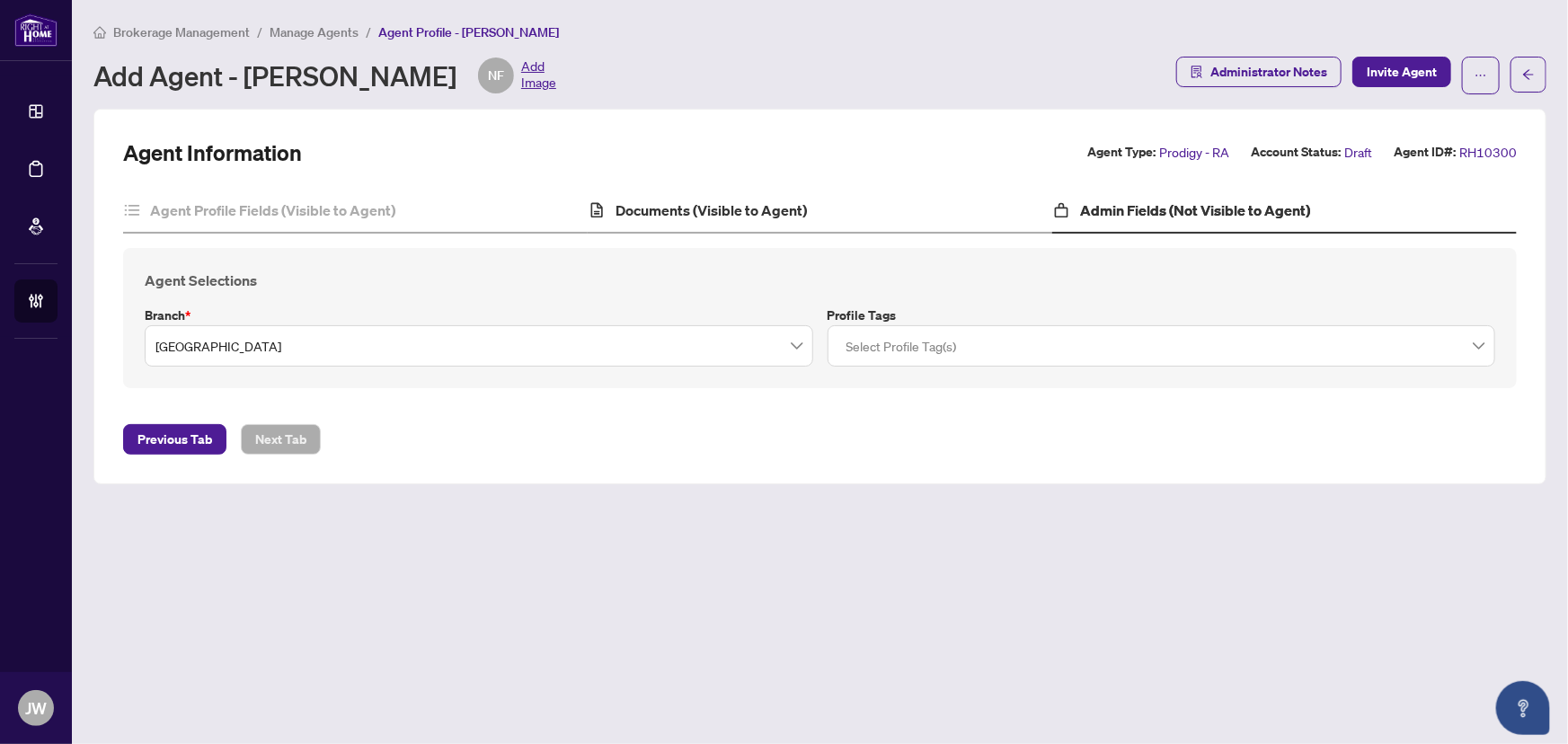
click at [727, 196] on div "Documents (Visible to Agent)" at bounding box center [820, 210] width 464 height 45
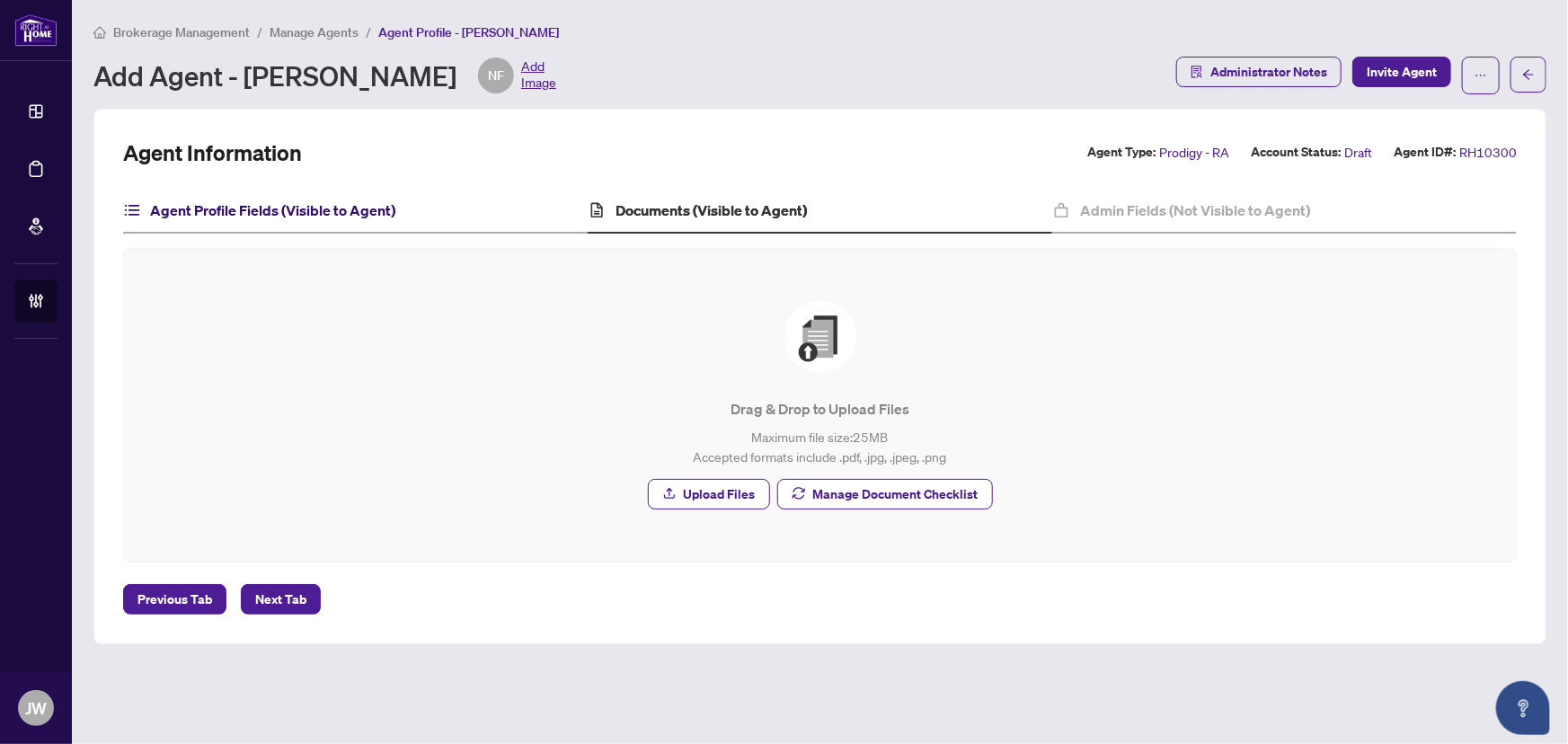
click at [359, 205] on h4 "Agent Profile Fields (Visible to Agent)" at bounding box center [272, 210] width 245 height 22
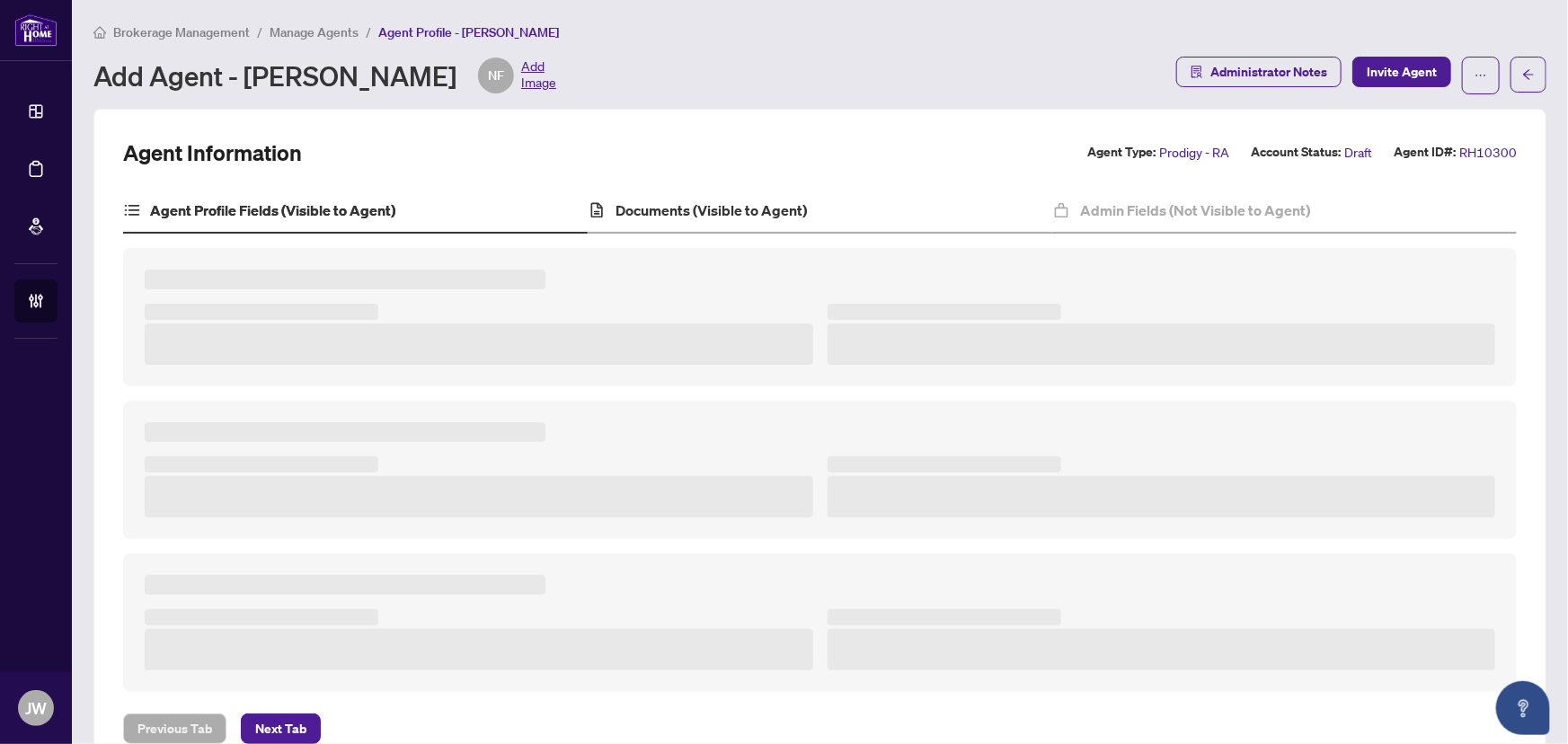
click at [635, 195] on div "Documents (Visible to Agent)" at bounding box center [820, 210] width 464 height 45
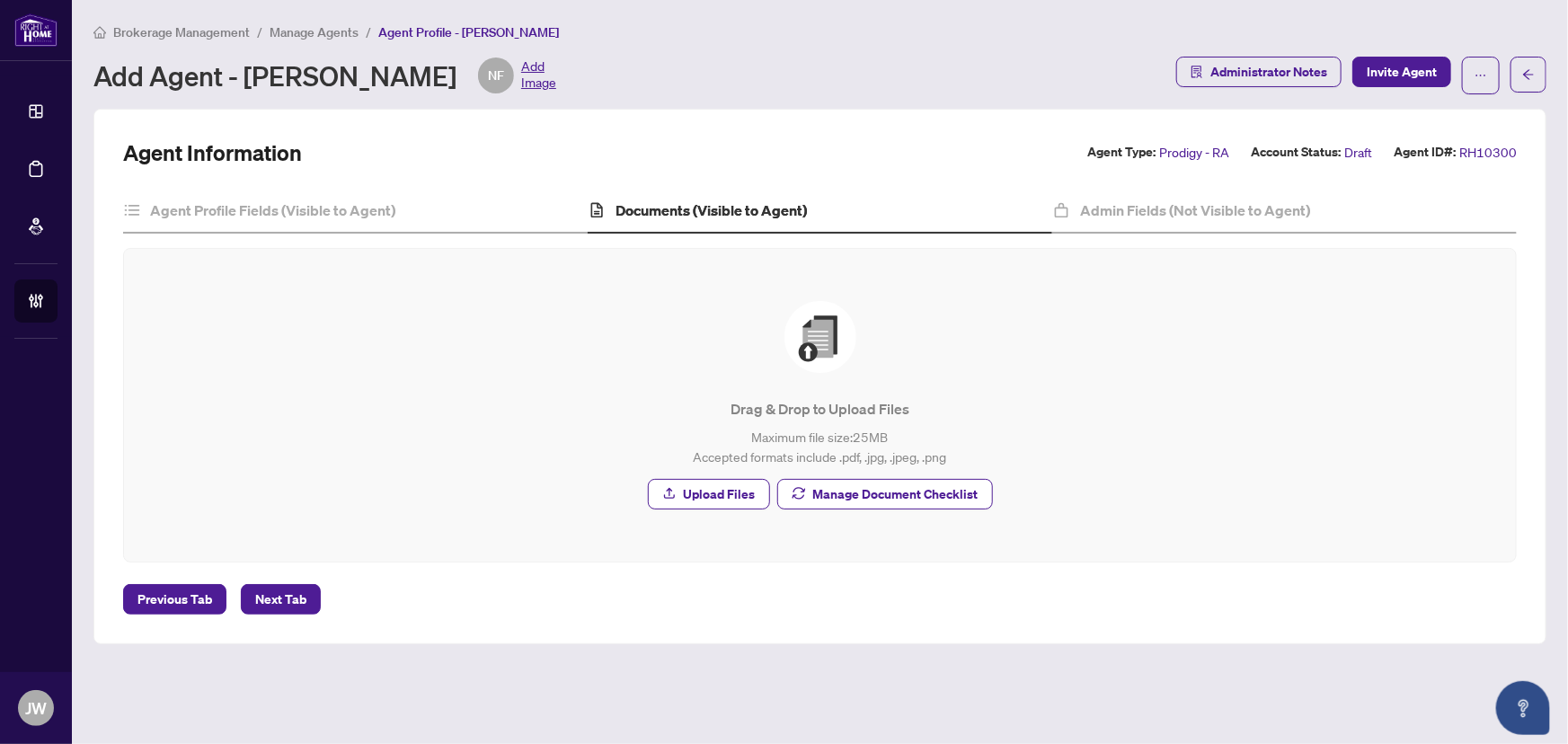
click at [873, 545] on div "Drag & Drop to Upload Files Maximum file size: 25 MB Accepted formats include .…" at bounding box center [820, 405] width 1392 height 313
click at [878, 494] on span "Manage Document Checklist" at bounding box center [896, 494] width 165 height 28
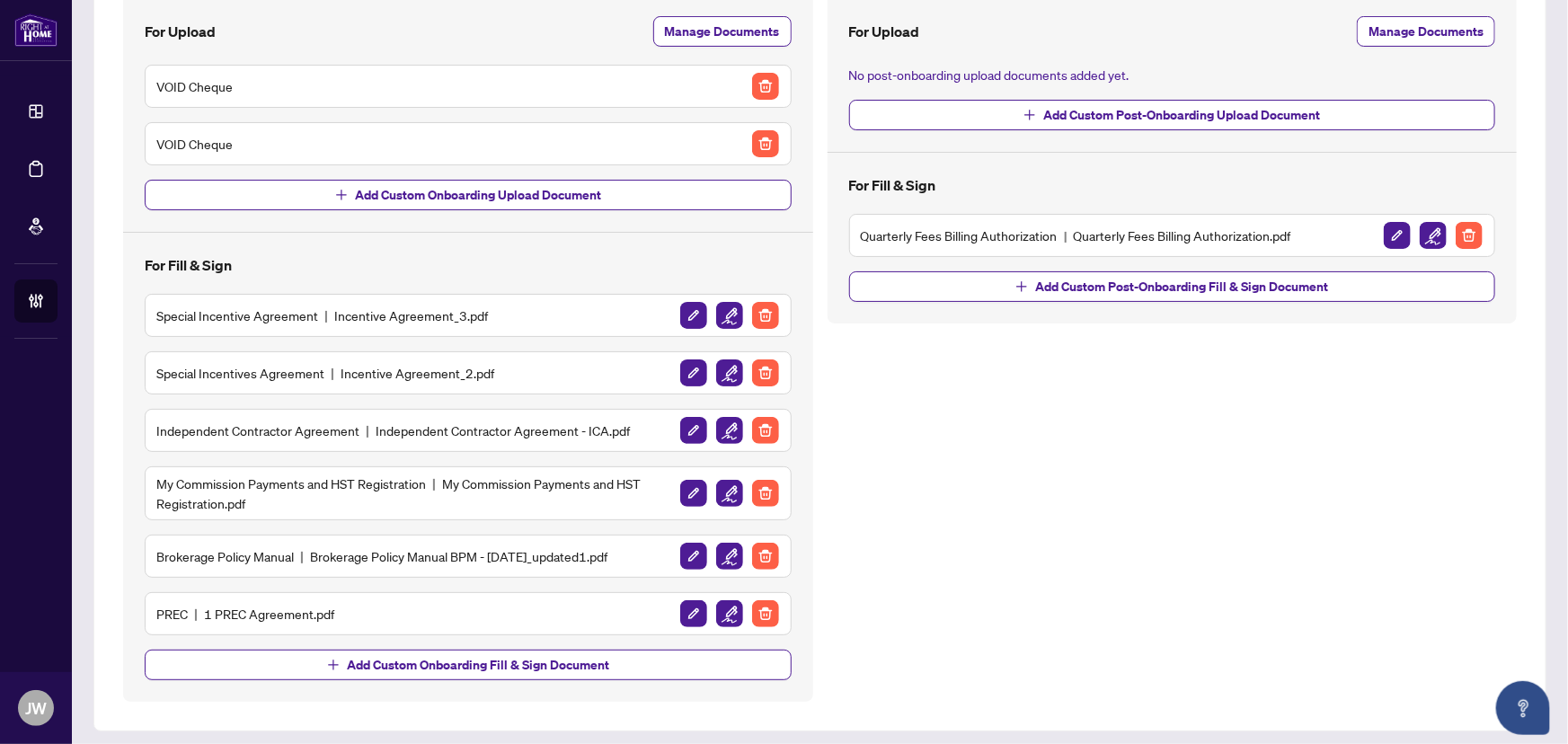
scroll to position [213, 0]
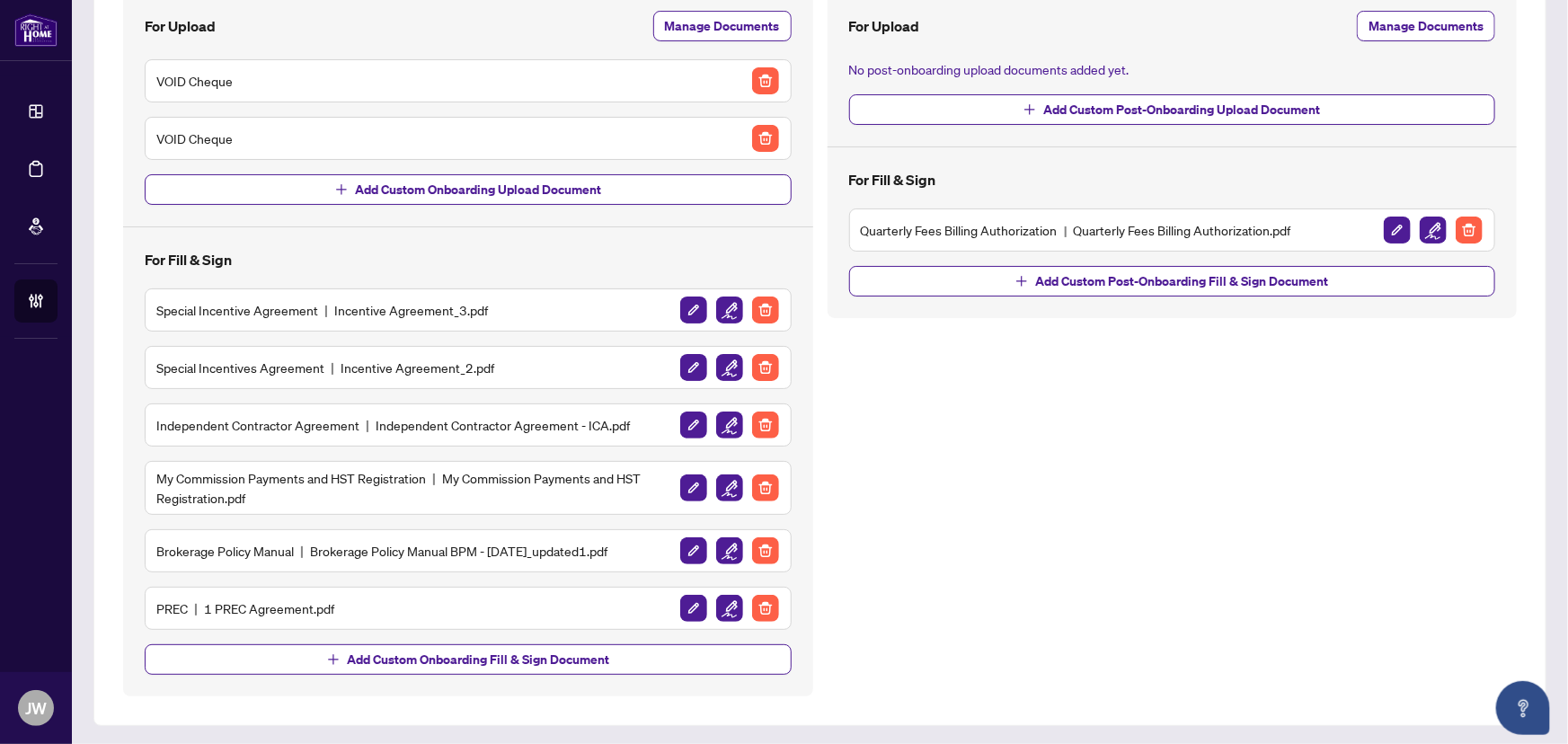
click at [400, 377] on div "Special Incentives Agreement Incentive Agreement_2.pdf" at bounding box center [468, 367] width 624 height 28
click at [386, 363] on h5 "Special Incentives Agreement Incentive Agreement_2.pdf" at bounding box center [325, 367] width 338 height 20
click at [723, 311] on img "button" at bounding box center [729, 309] width 27 height 27
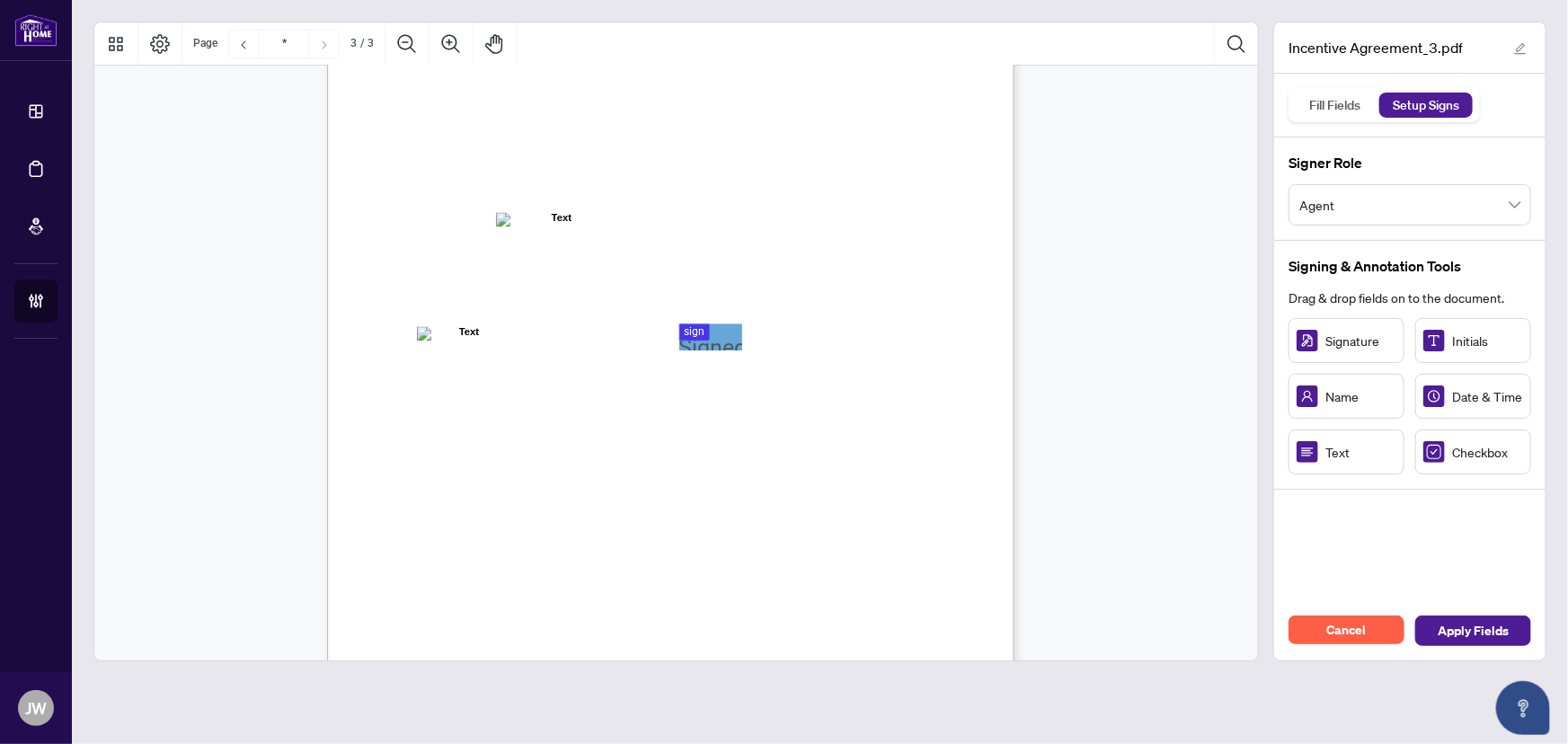
scroll to position [1826, 0]
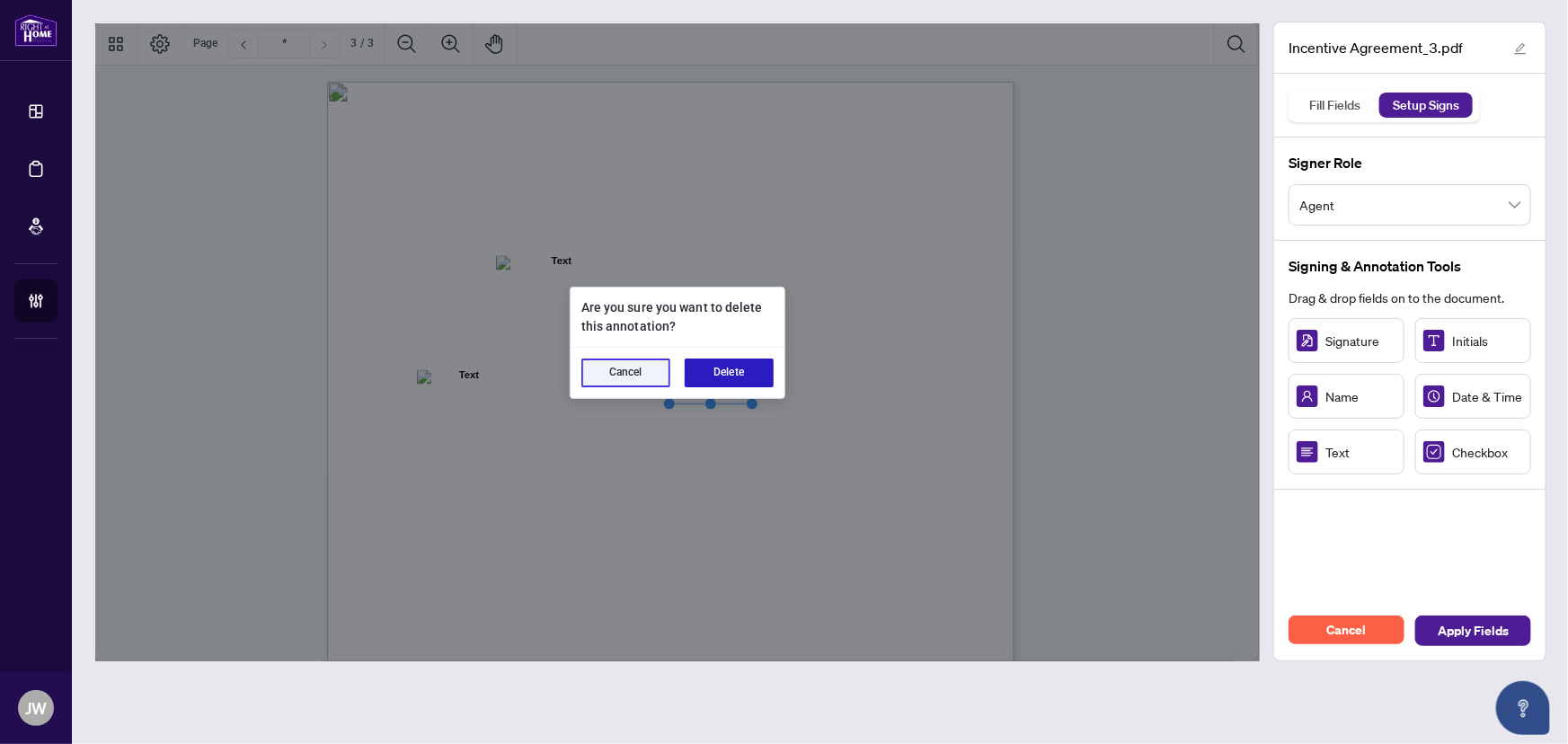
click at [730, 370] on button "Delete" at bounding box center [729, 372] width 89 height 28
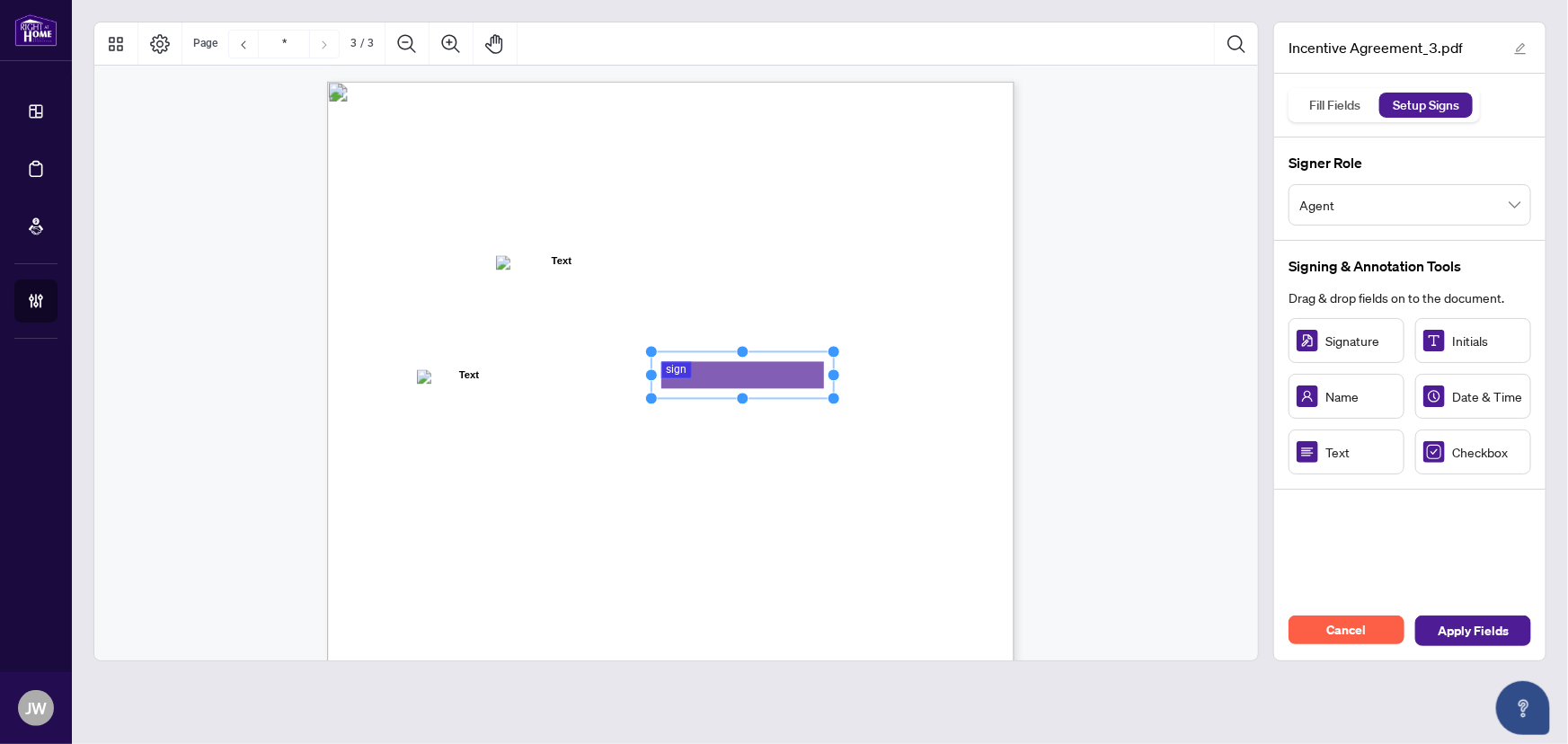
drag, startPoint x: 732, startPoint y: 370, endPoint x: 832, endPoint y: 377, distance: 100.2
click at [832, 377] on circle "Resize, Right" at bounding box center [833, 374] width 12 height 12
drag, startPoint x: 759, startPoint y: 375, endPoint x: 727, endPoint y: 377, distance: 32.1
click at [727, 377] on rect "Page 3" at bounding box center [710, 376] width 183 height 47
click at [574, 382] on span "Name: ______________________________" at bounding box center [482, 389] width 186 height 15
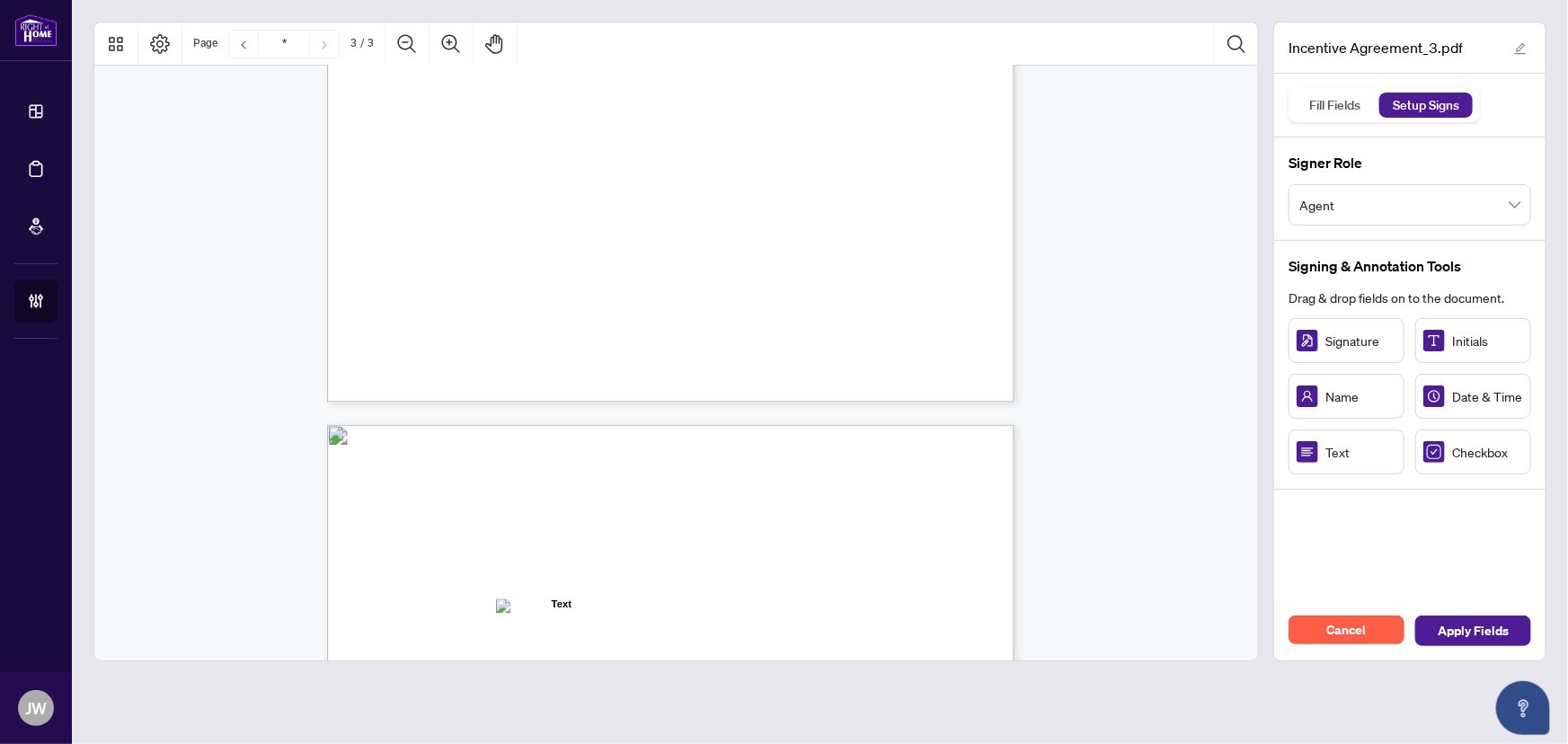
type input "*"
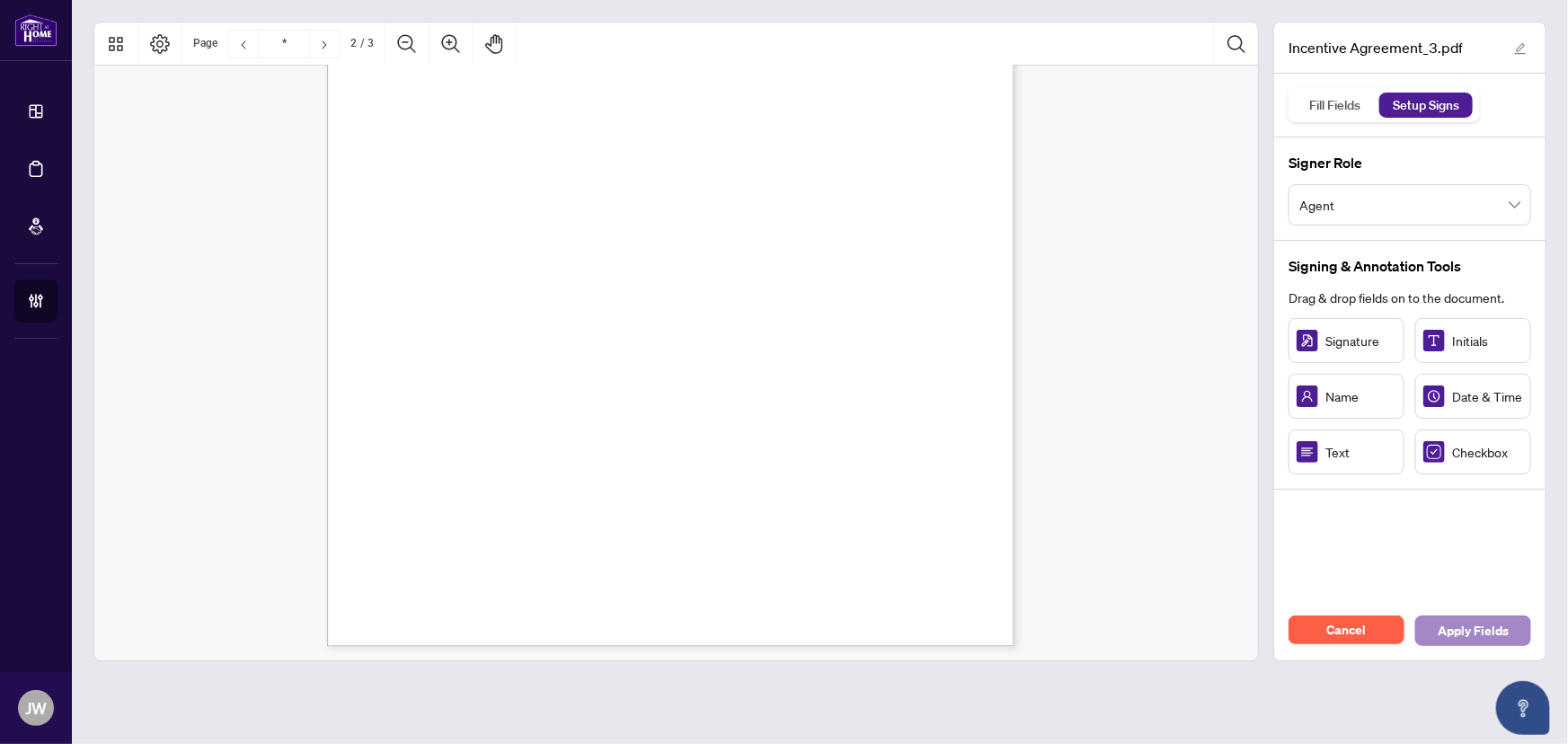
scroll to position [1337, 0]
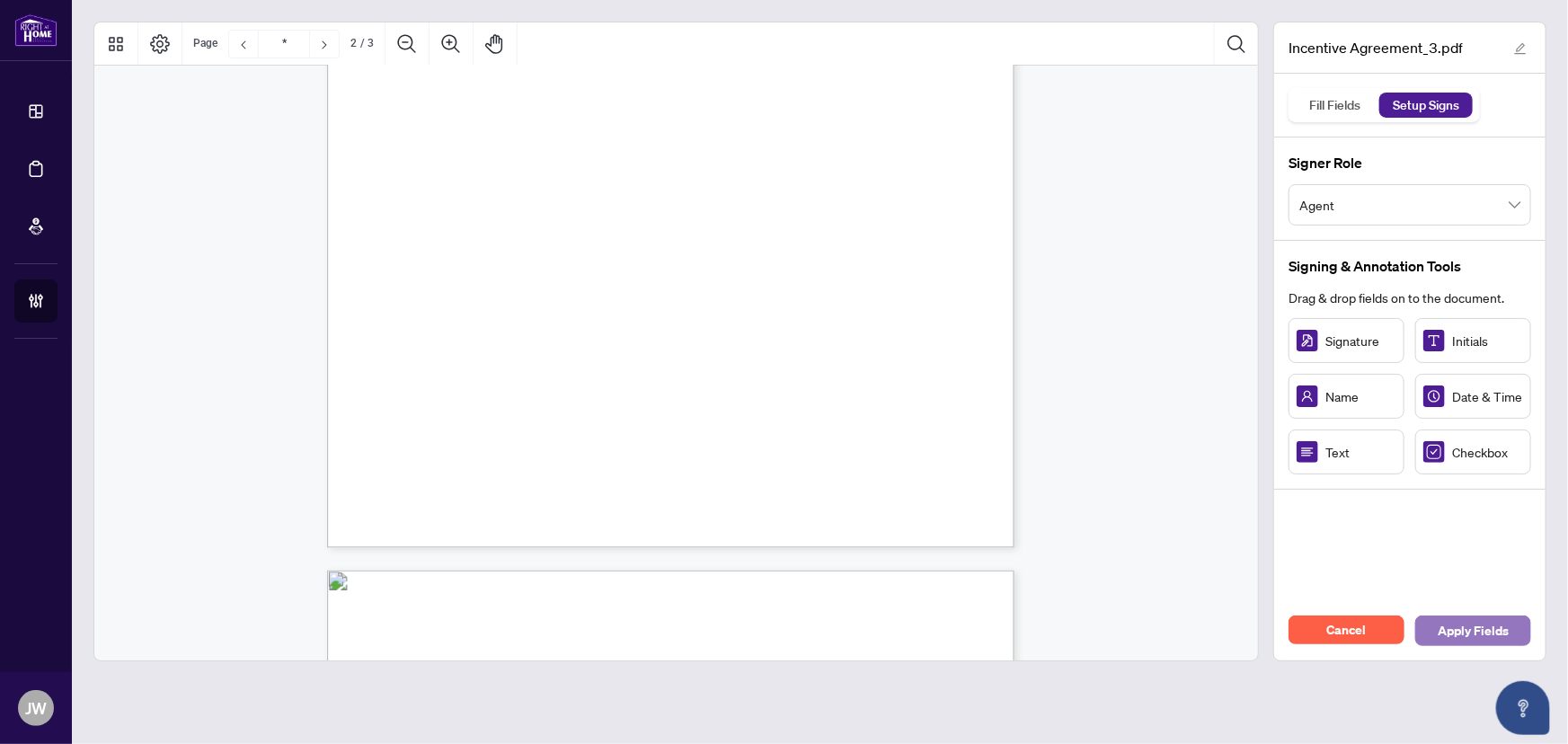
click at [1476, 635] on span "Apply Fields" at bounding box center [1474, 630] width 71 height 28
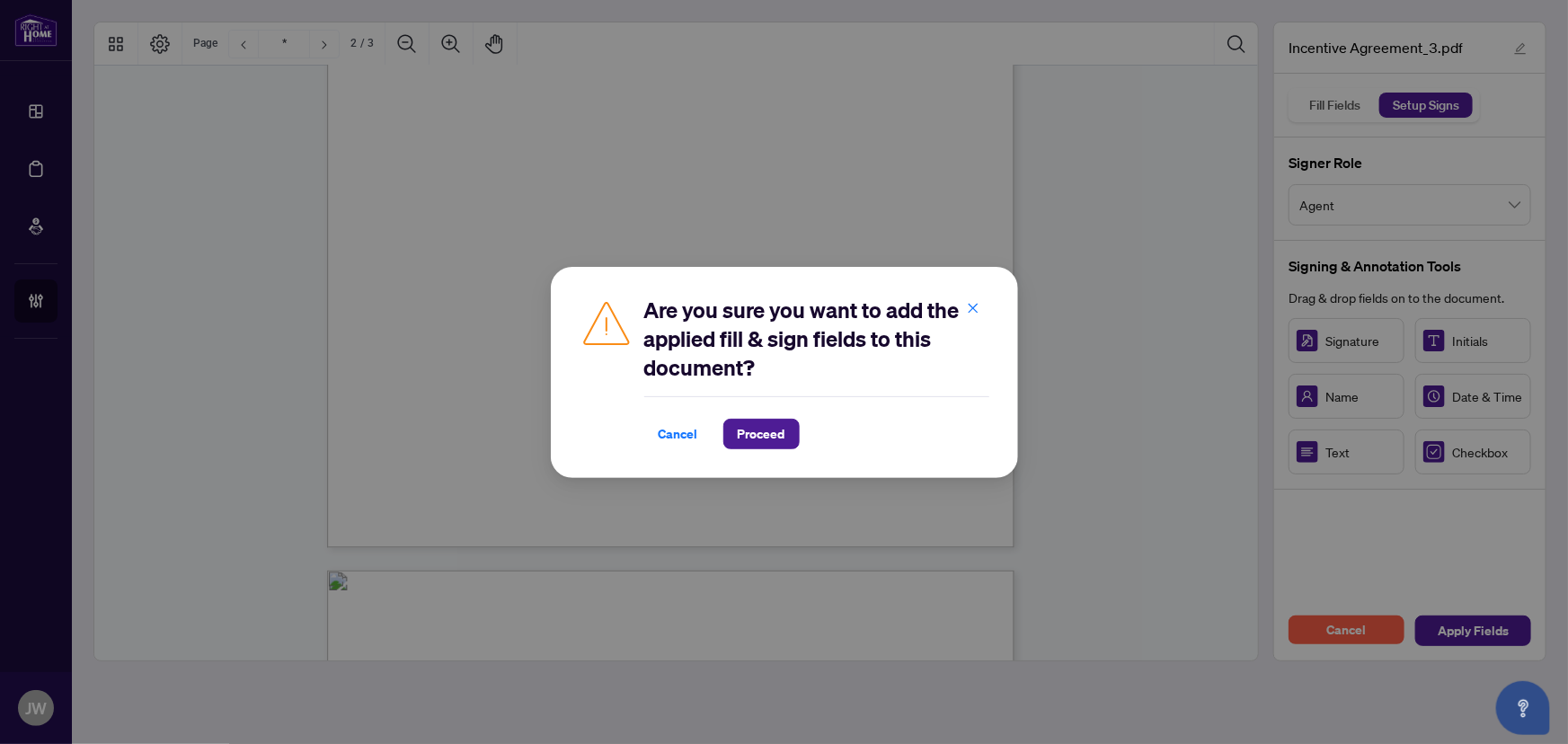
click at [773, 449] on div "Are you sure you want to add the applied fill & sign fields to this document? C…" at bounding box center [784, 372] width 467 height 211
click at [768, 435] on span "Proceed" at bounding box center [762, 433] width 48 height 28
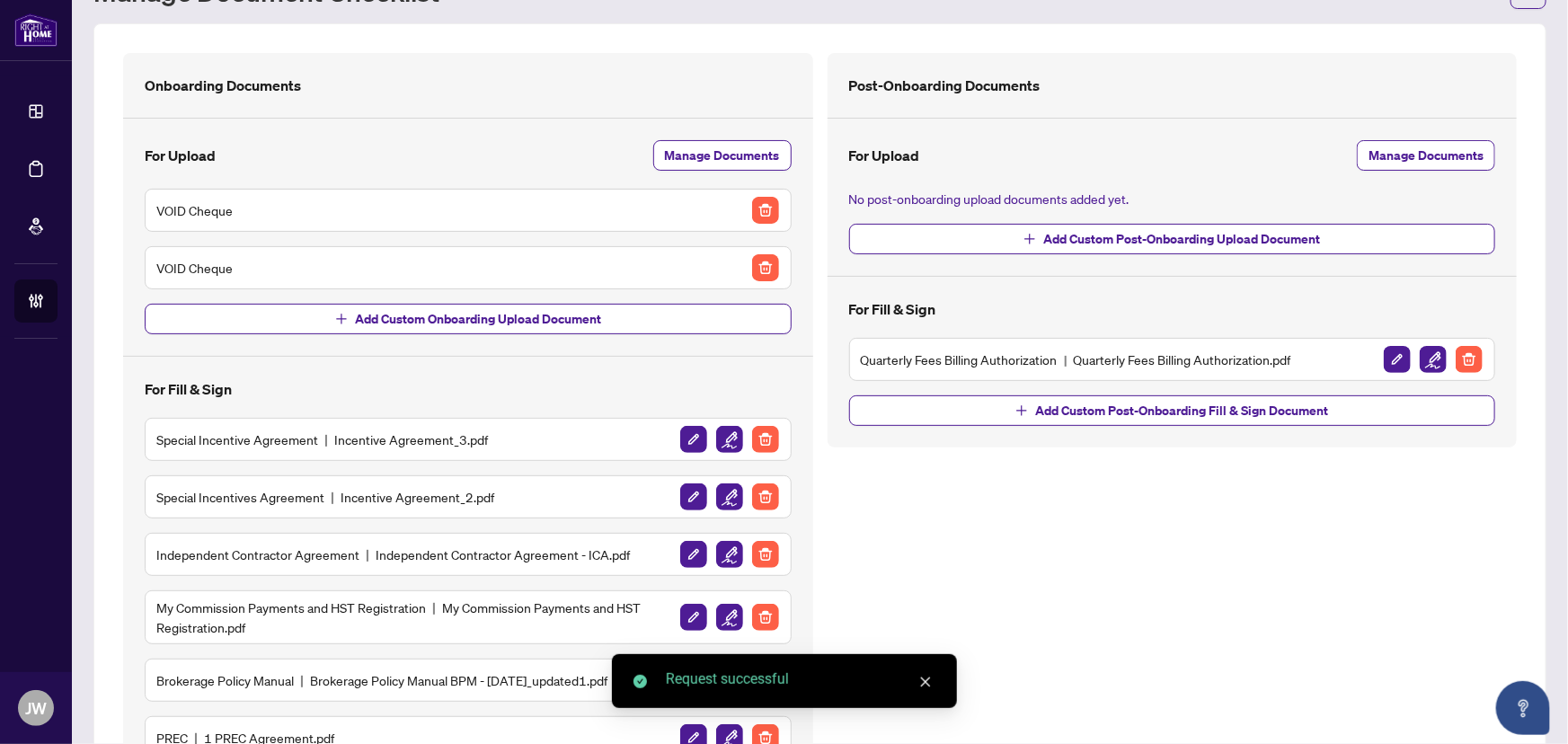
scroll to position [163, 0]
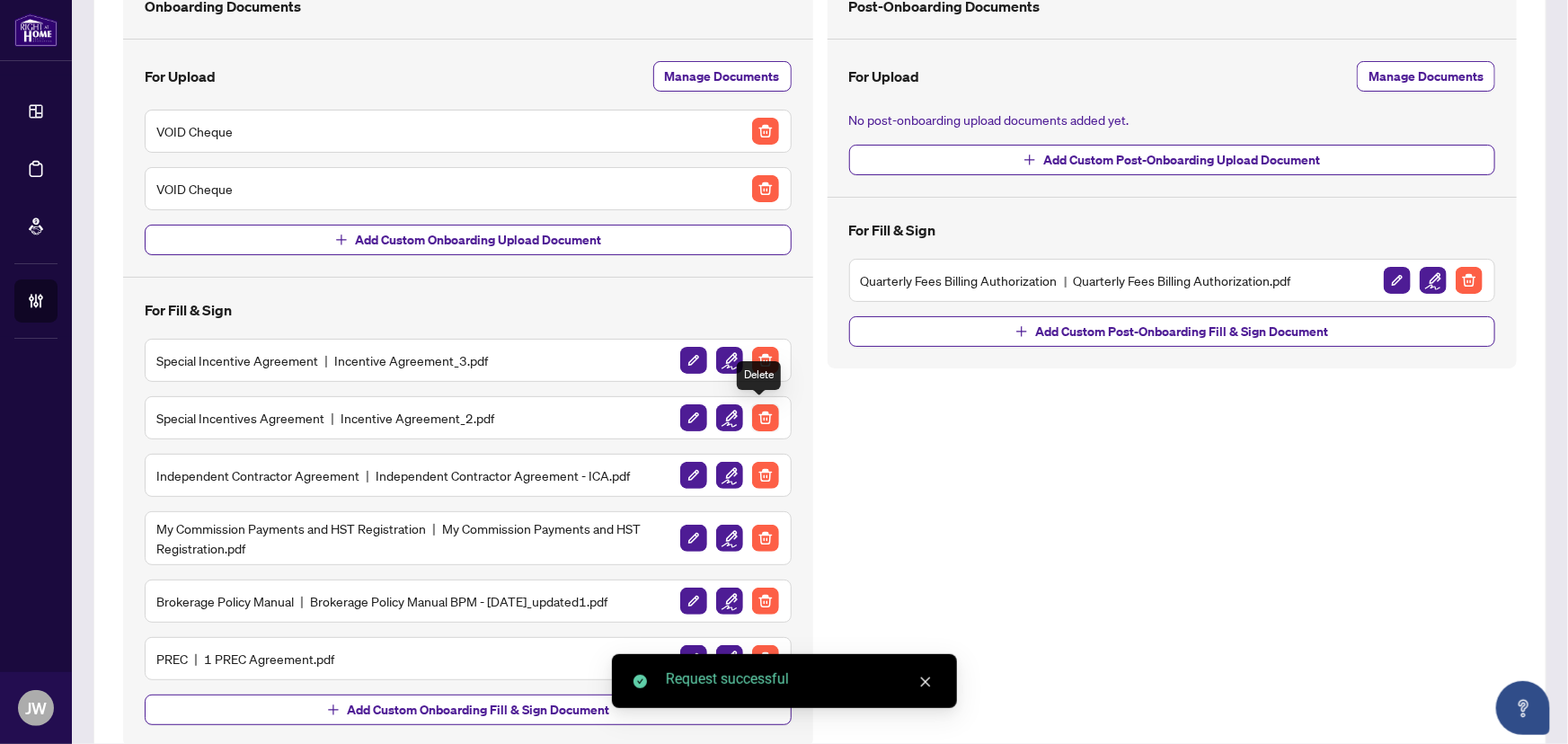
click at [754, 412] on img "button" at bounding box center [765, 417] width 27 height 27
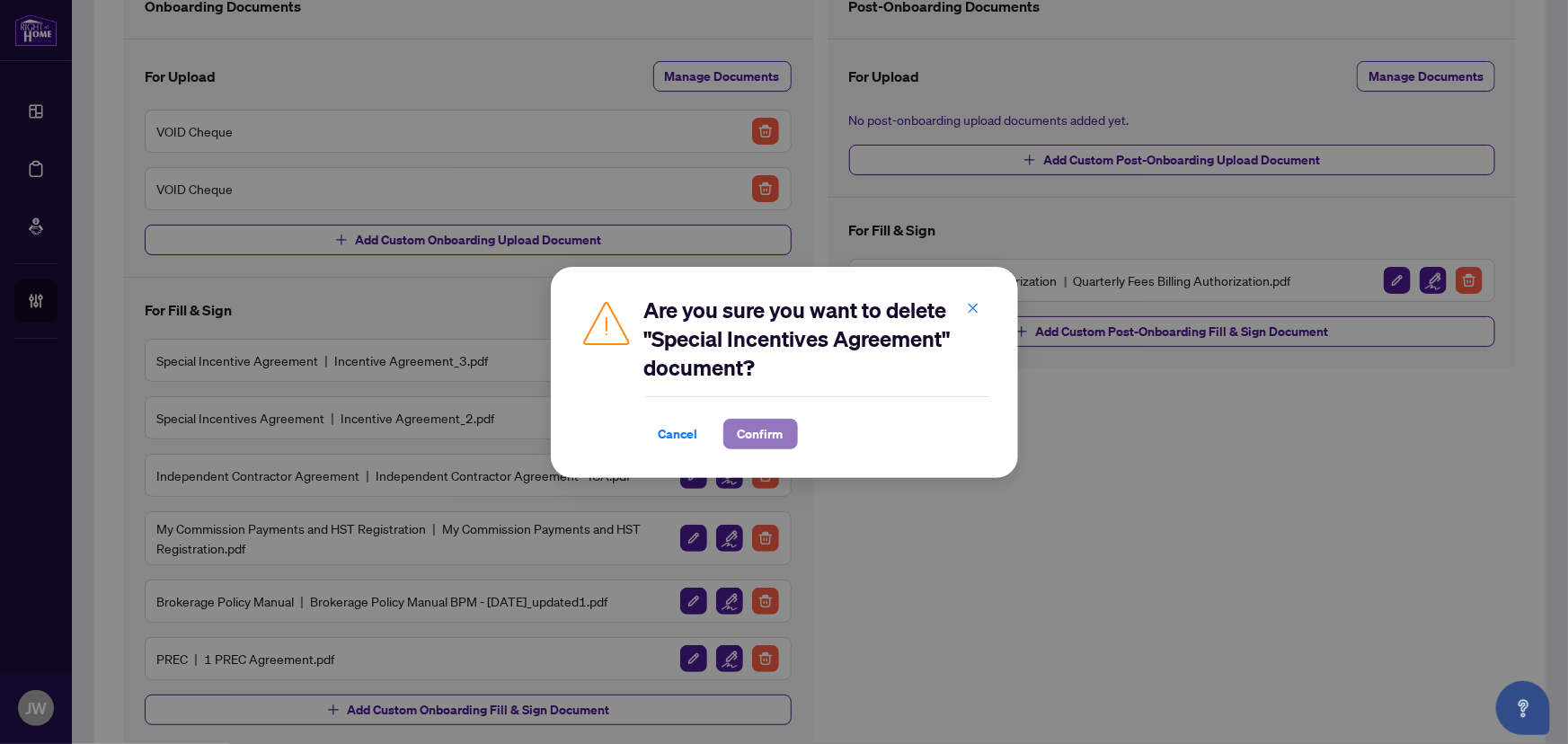
click at [741, 428] on span "Confirm" at bounding box center [761, 433] width 46 height 28
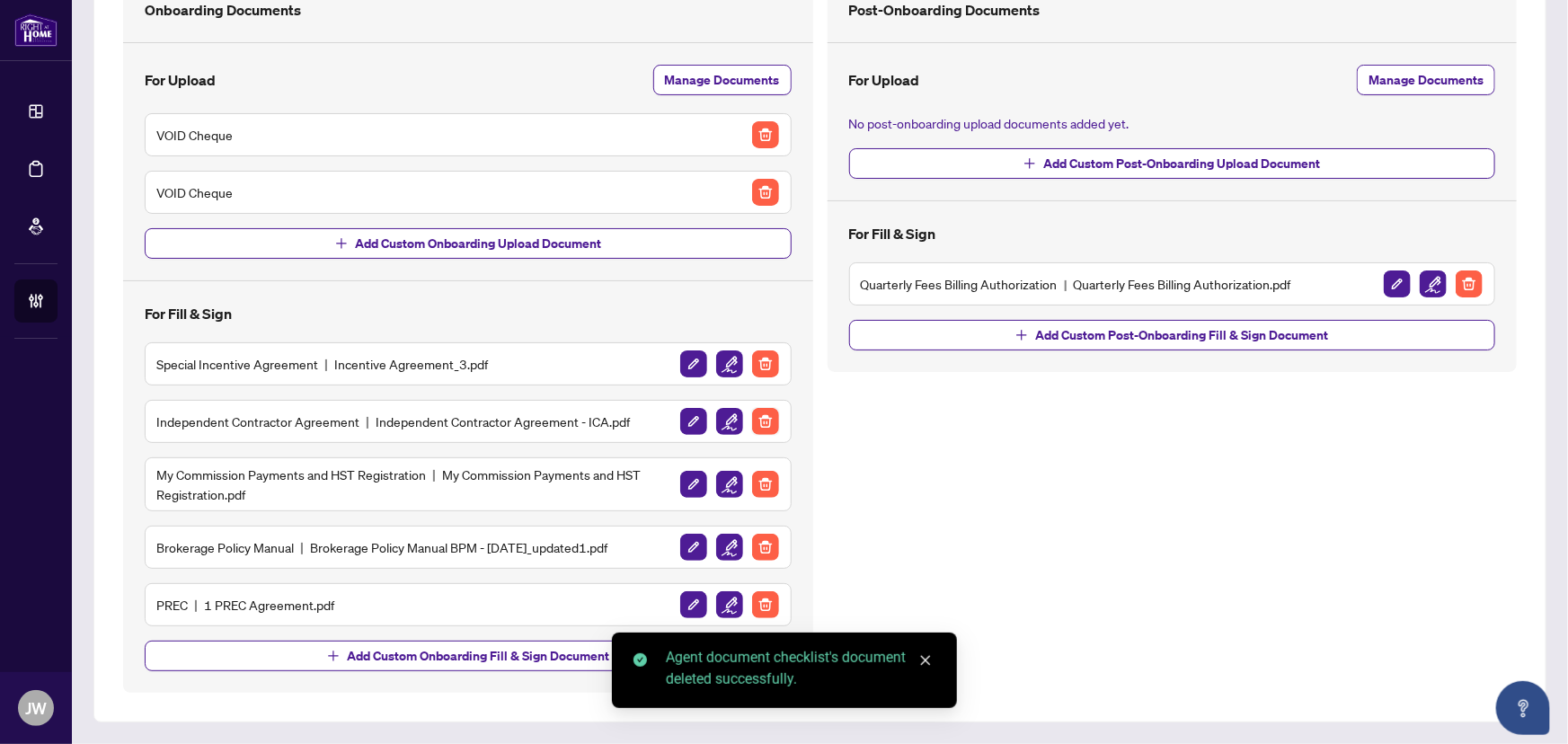
scroll to position [155, 0]
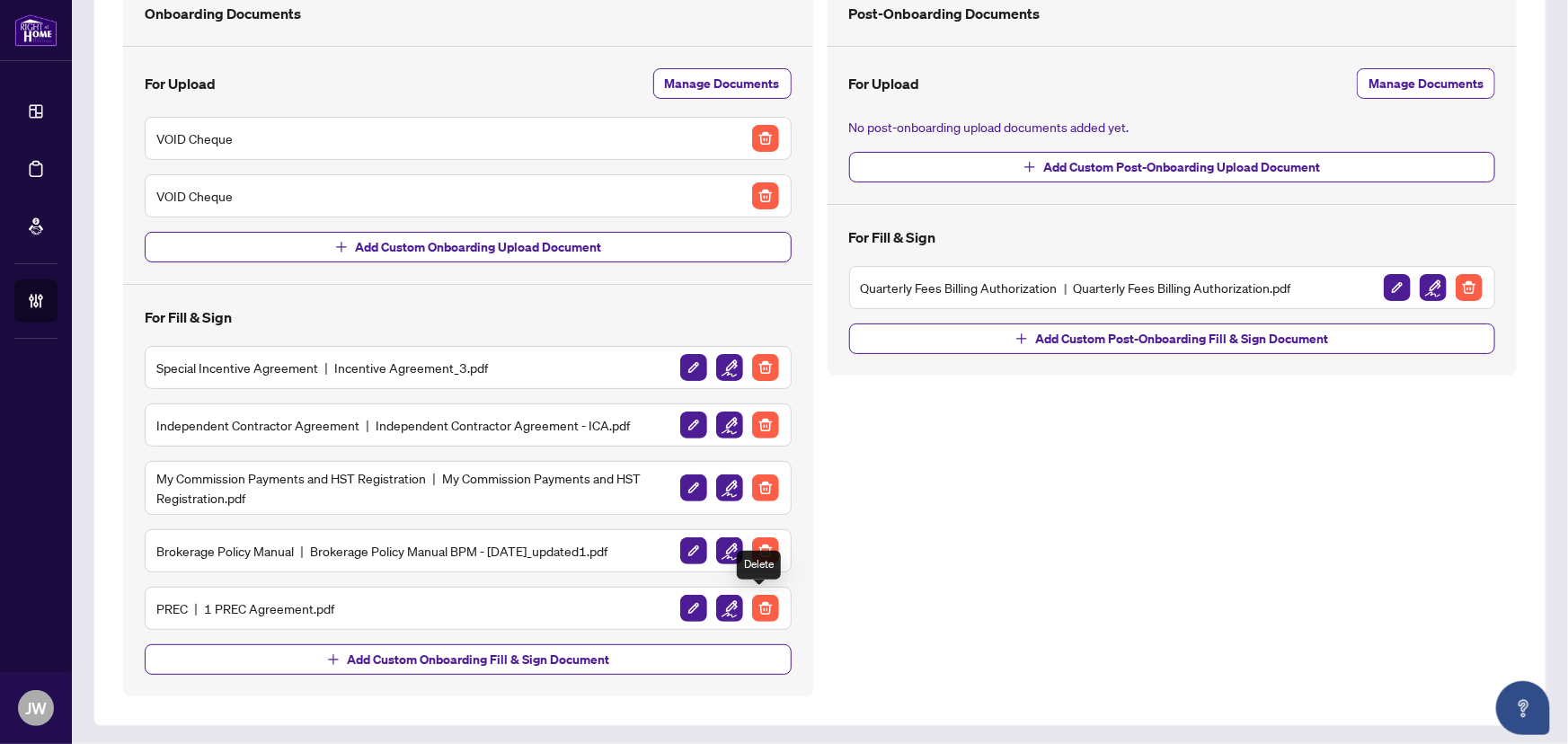
click at [765, 602] on img "button" at bounding box center [765, 608] width 27 height 27
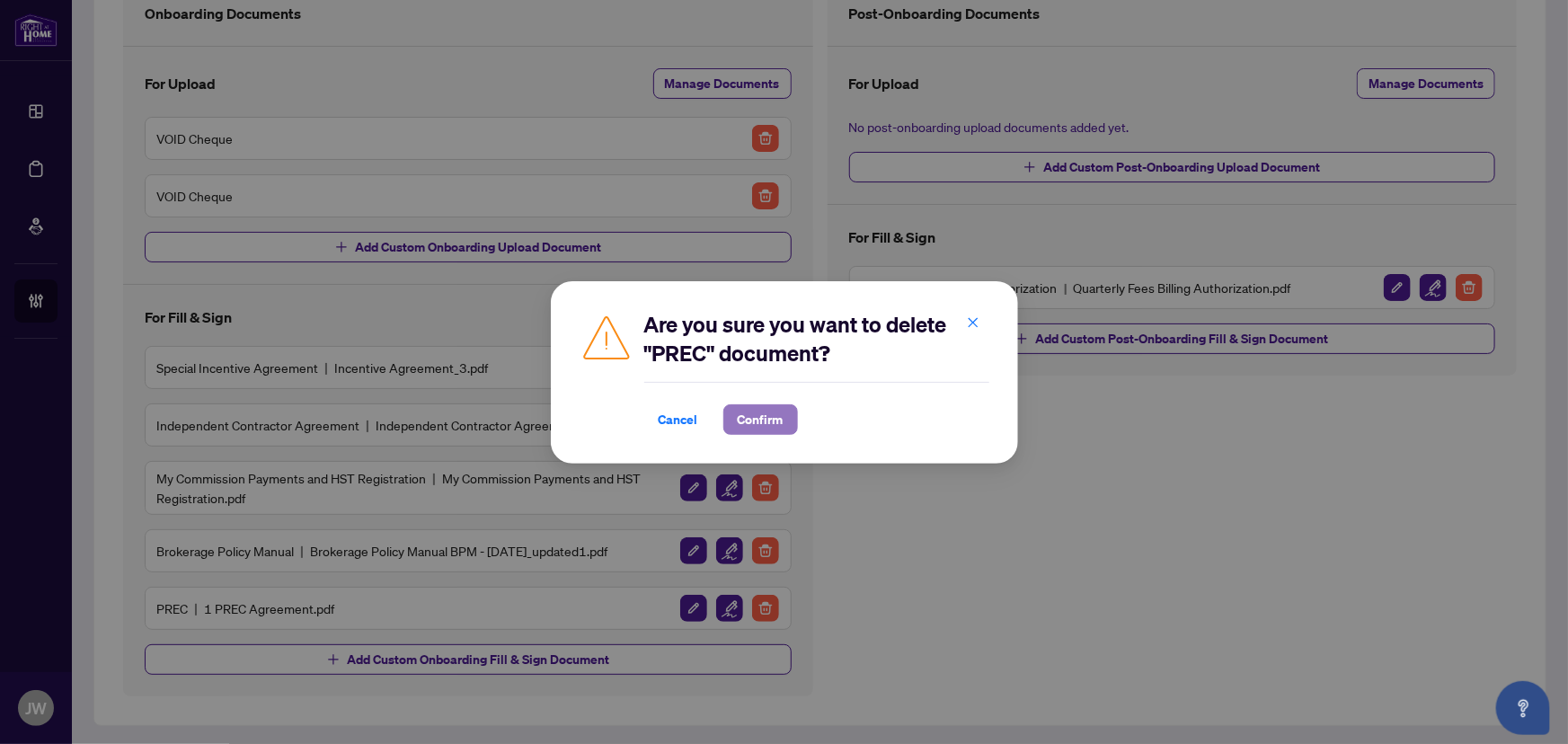
click at [751, 415] on span "Confirm" at bounding box center [761, 419] width 46 height 28
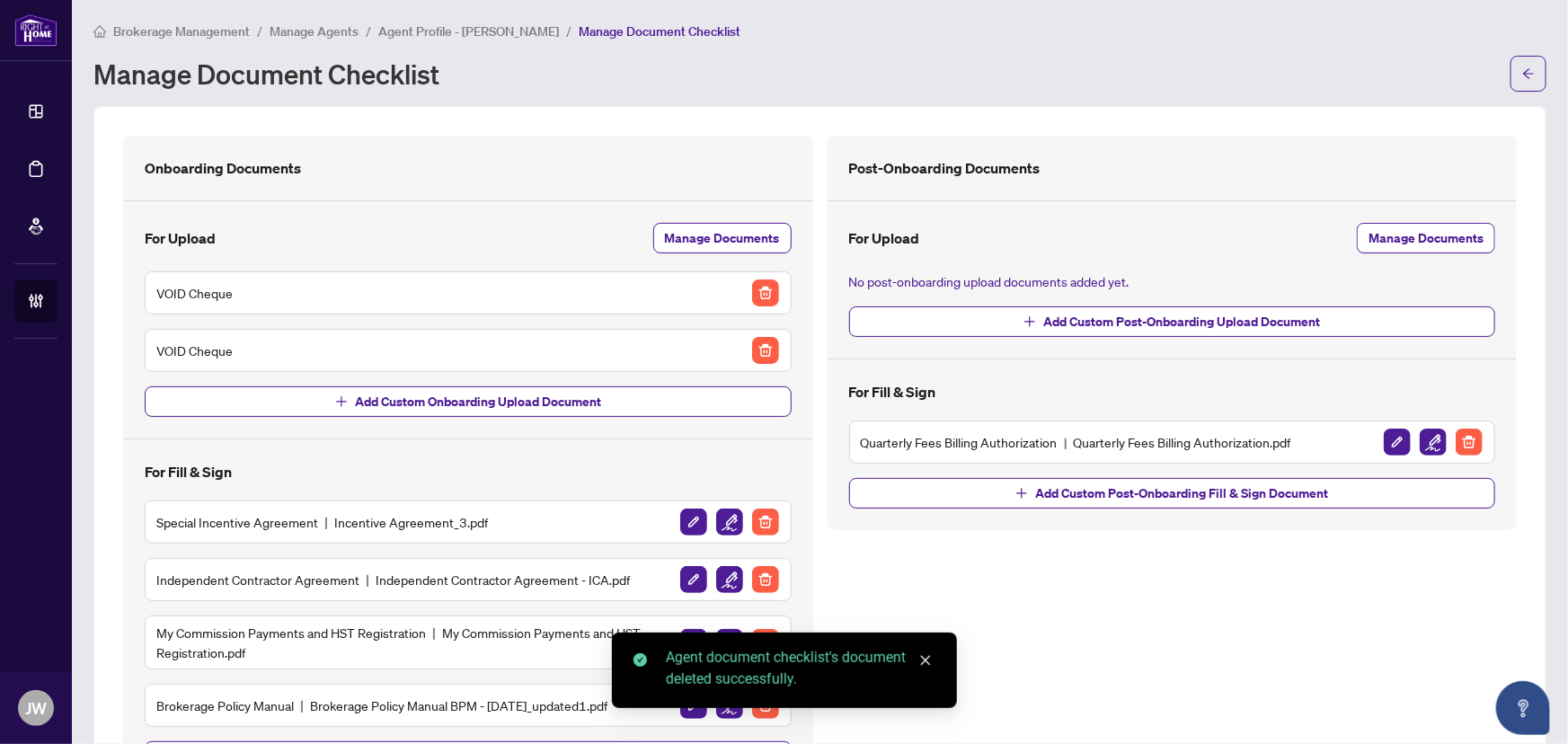
scroll to position [0, 0]
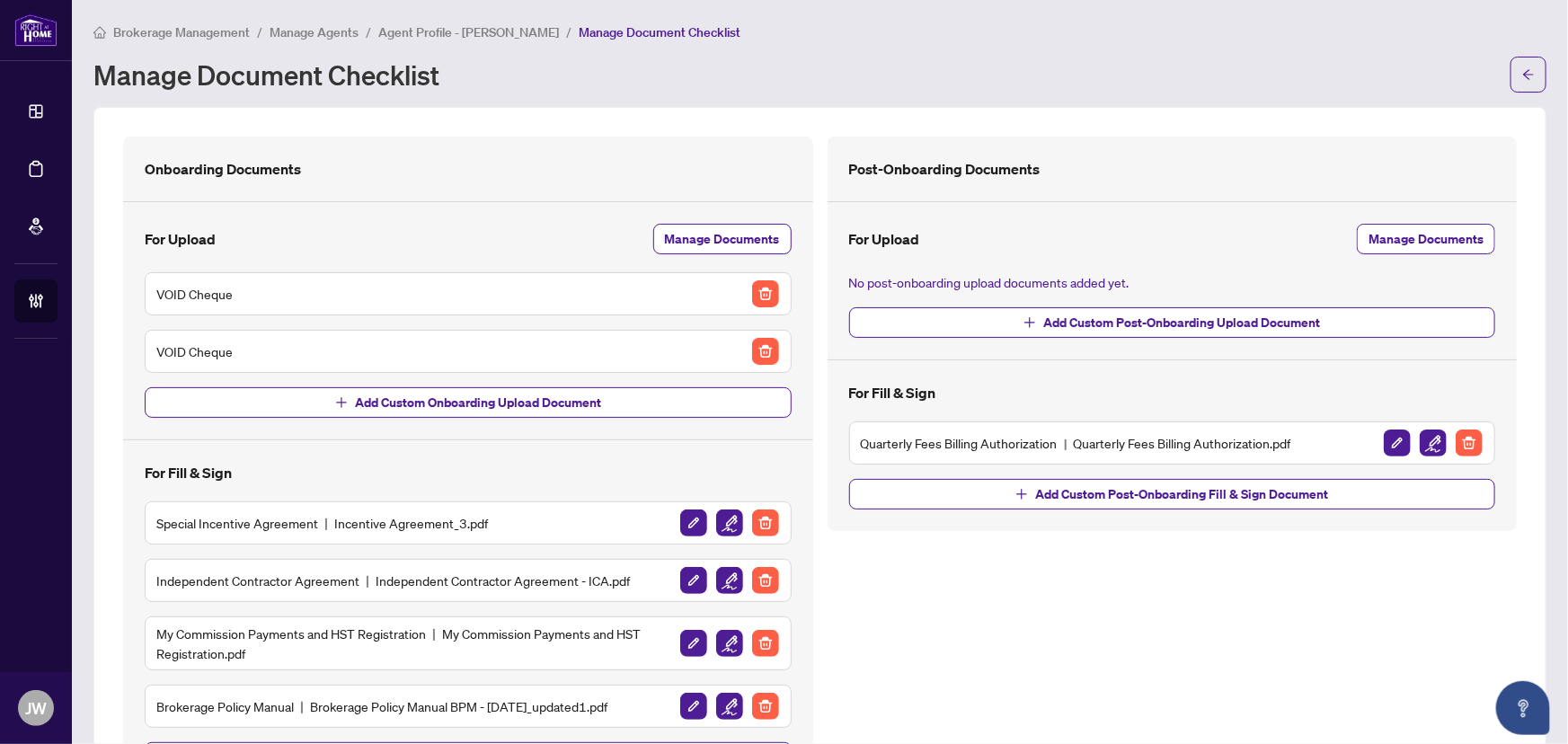
click at [758, 350] on img "button" at bounding box center [765, 351] width 27 height 27
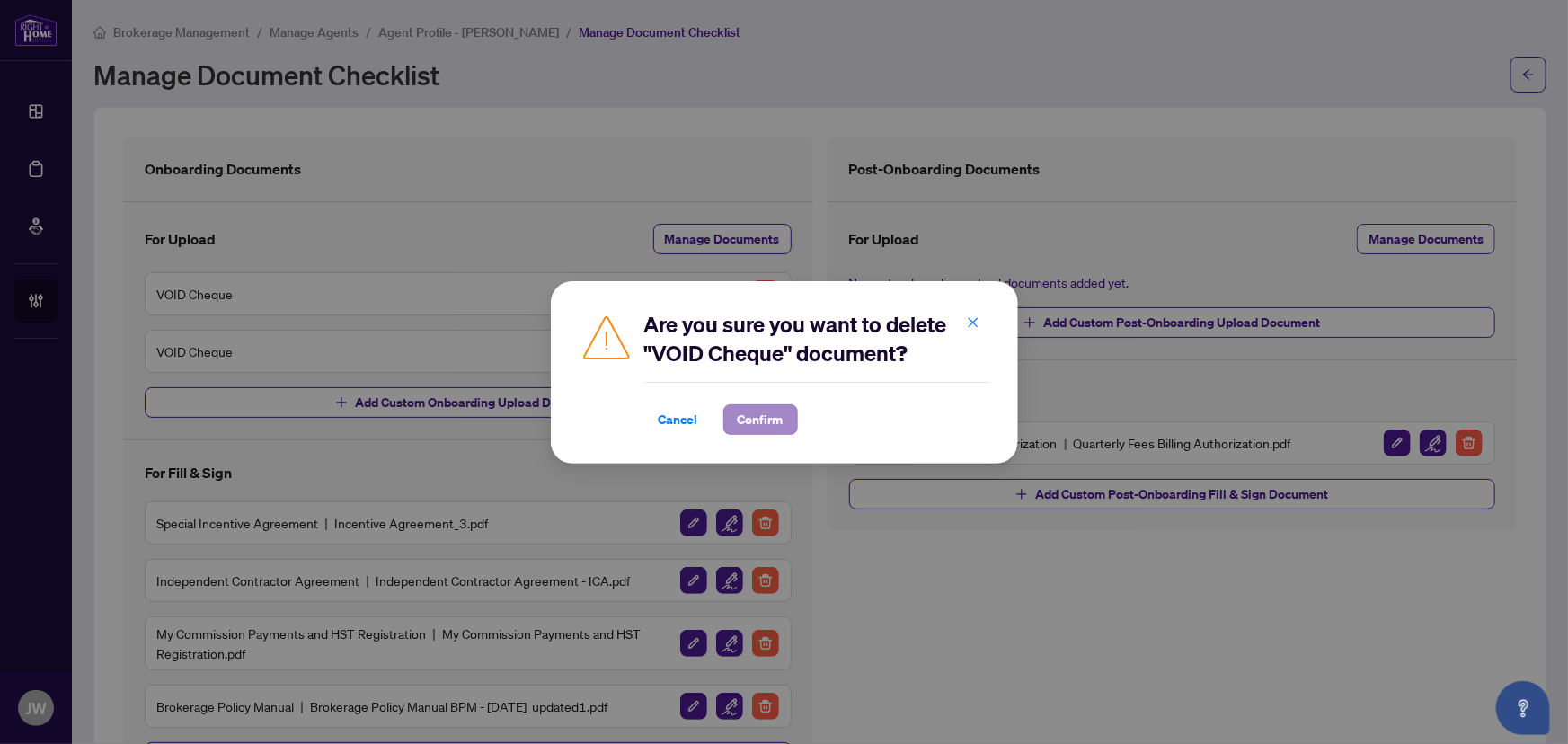
drag, startPoint x: 773, startPoint y: 401, endPoint x: 762, endPoint y: 423, distance: 24.6
click at [772, 403] on div "Cancel Confirm" at bounding box center [816, 409] width 345 height 53
click at [762, 423] on span "Confirm" at bounding box center [761, 419] width 46 height 28
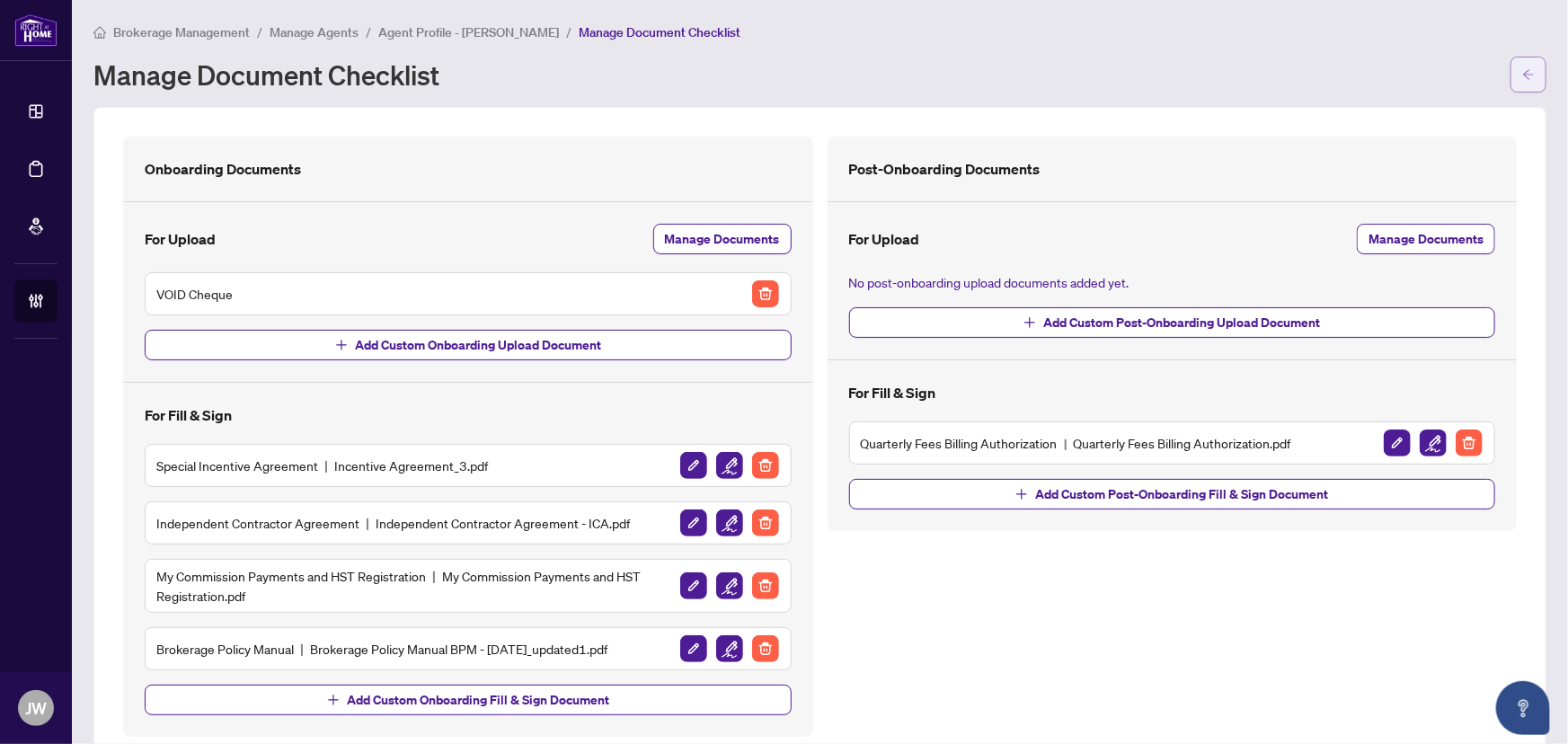
click at [1510, 67] on button "button" at bounding box center [1528, 74] width 36 height 36
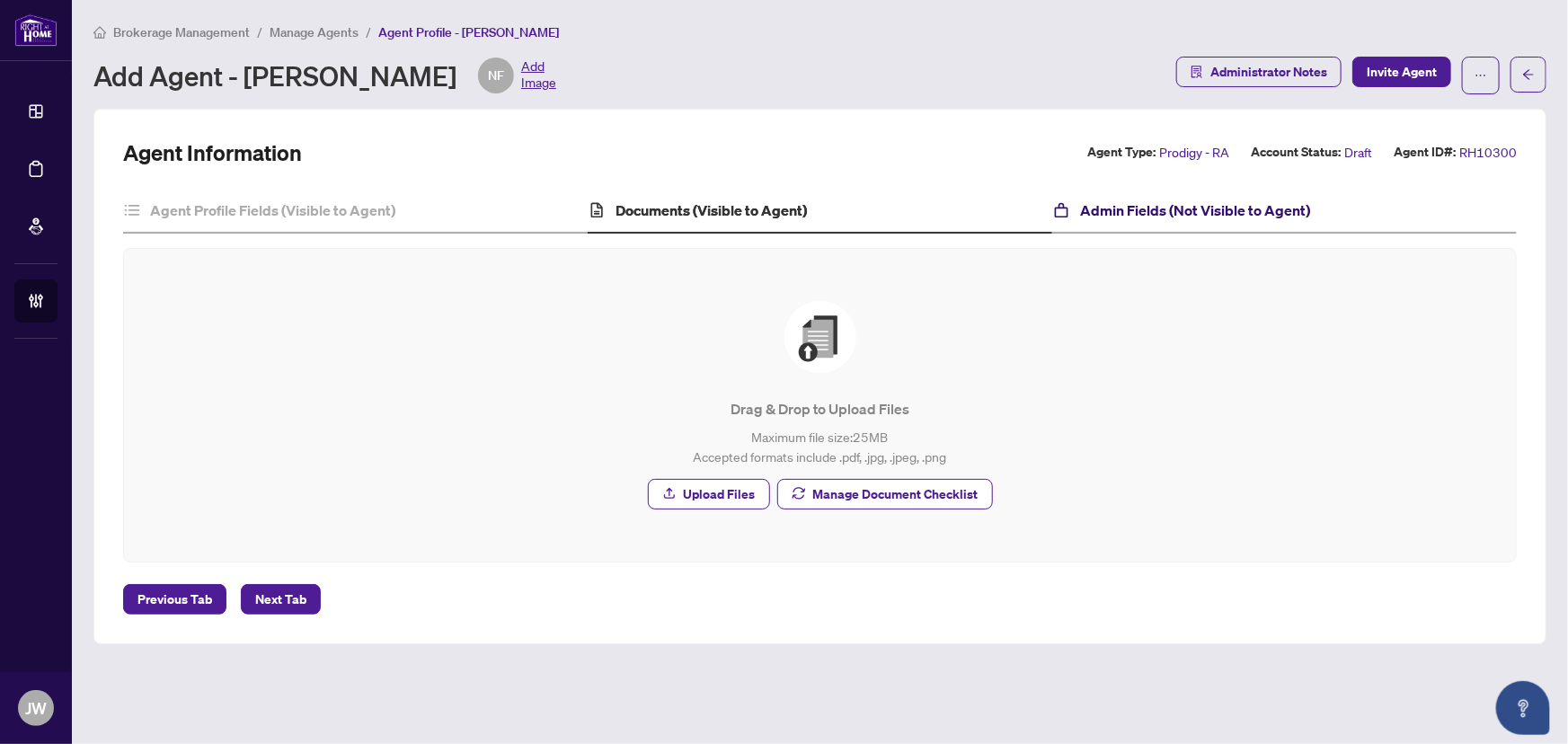
click at [1140, 199] on h4 "Admin Fields (Not Visible to Agent)" at bounding box center [1196, 210] width 230 height 22
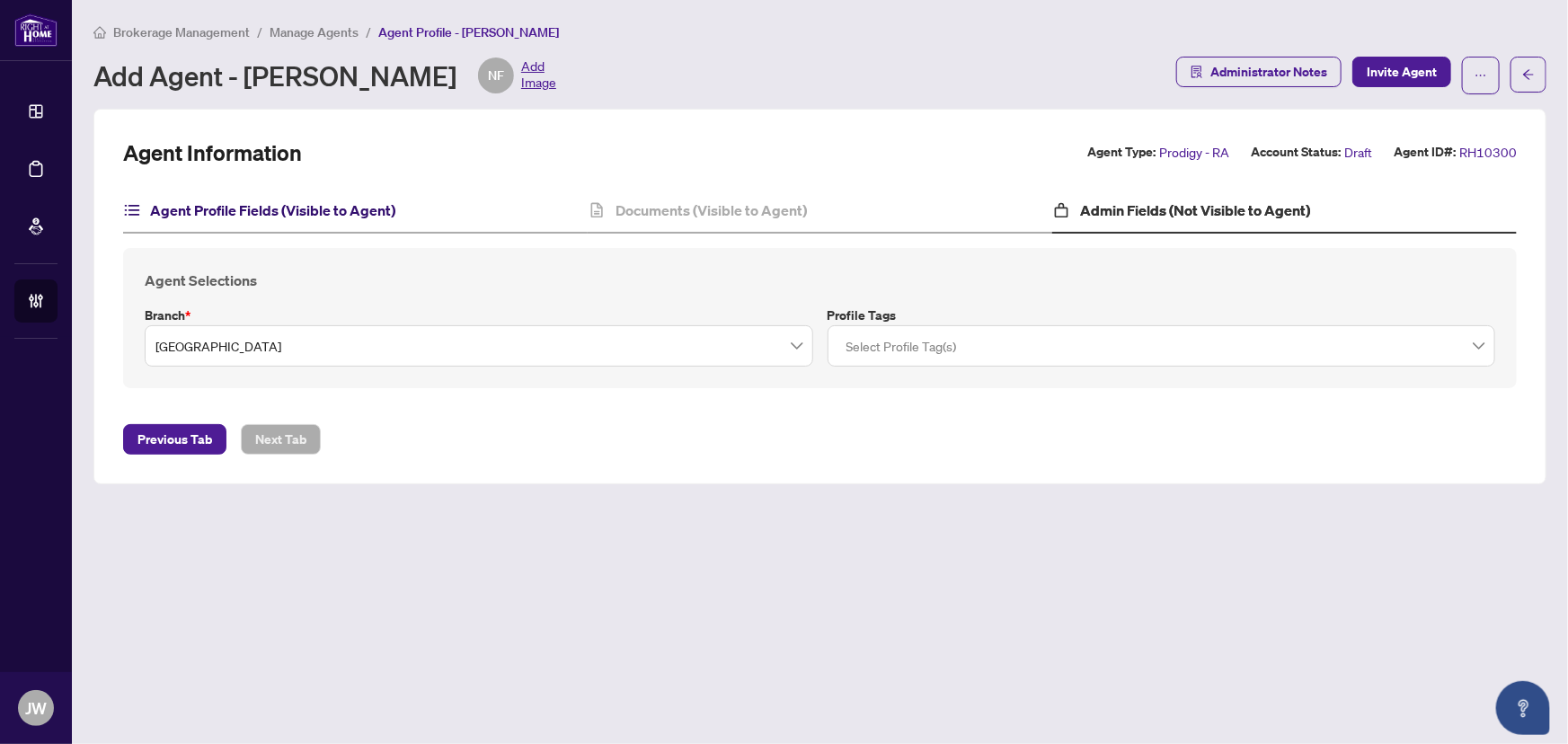
click at [287, 215] on h4 "Agent Profile Fields (Visible to Agent)" at bounding box center [272, 210] width 245 height 22
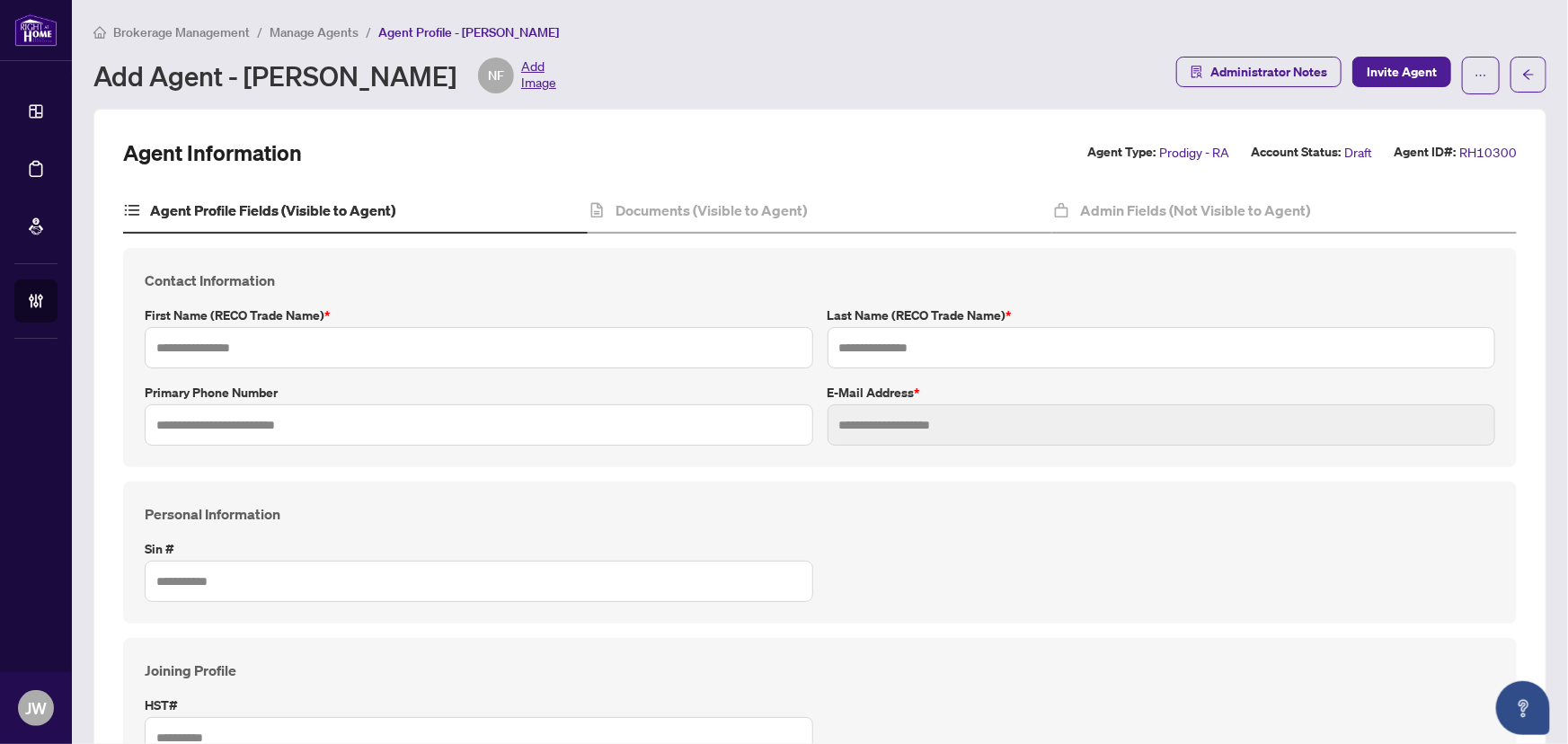
type input "******"
type input "*****"
type input "**********"
click at [1388, 72] on span "Invite Agent" at bounding box center [1402, 71] width 70 height 28
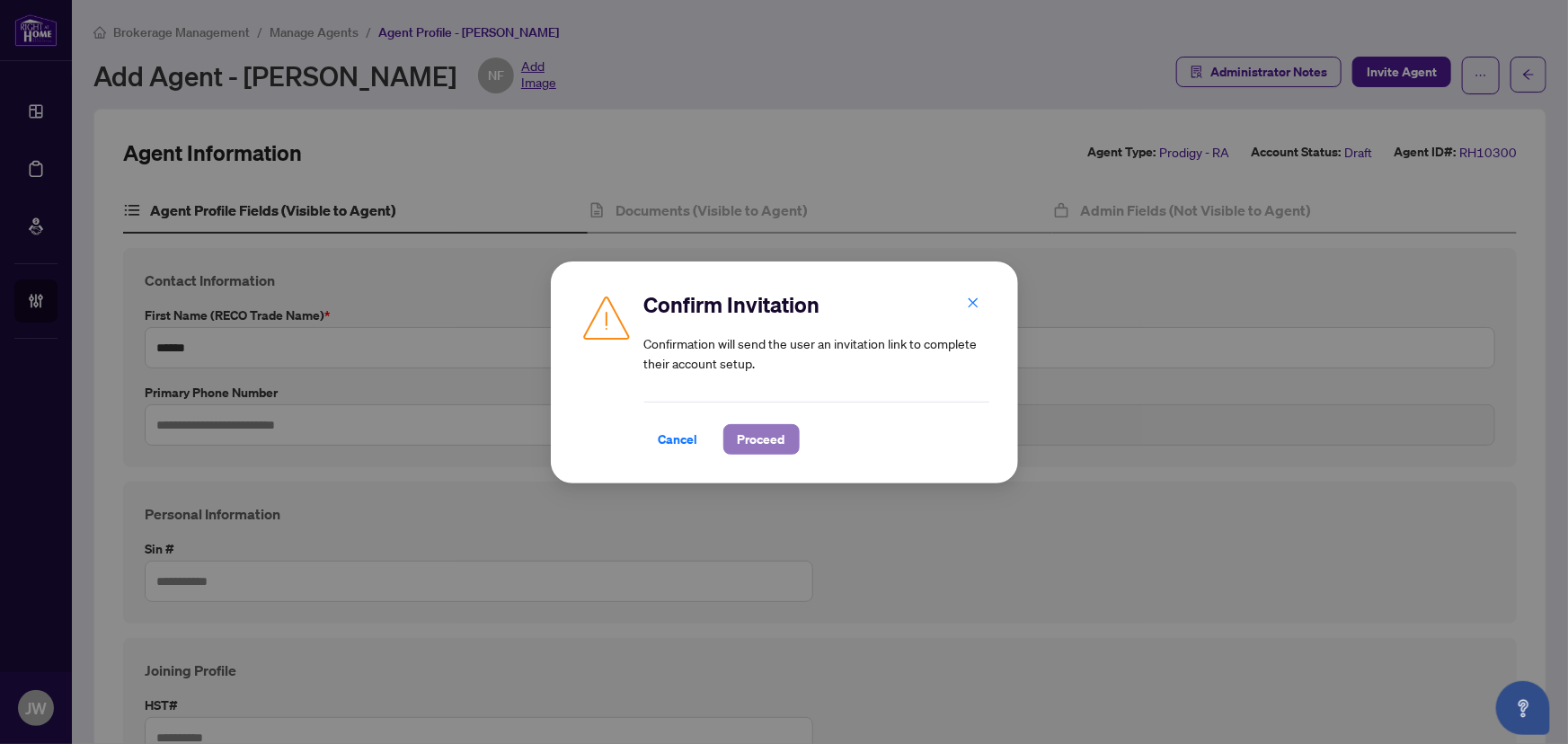
click at [774, 428] on span "Proceed" at bounding box center [762, 439] width 48 height 28
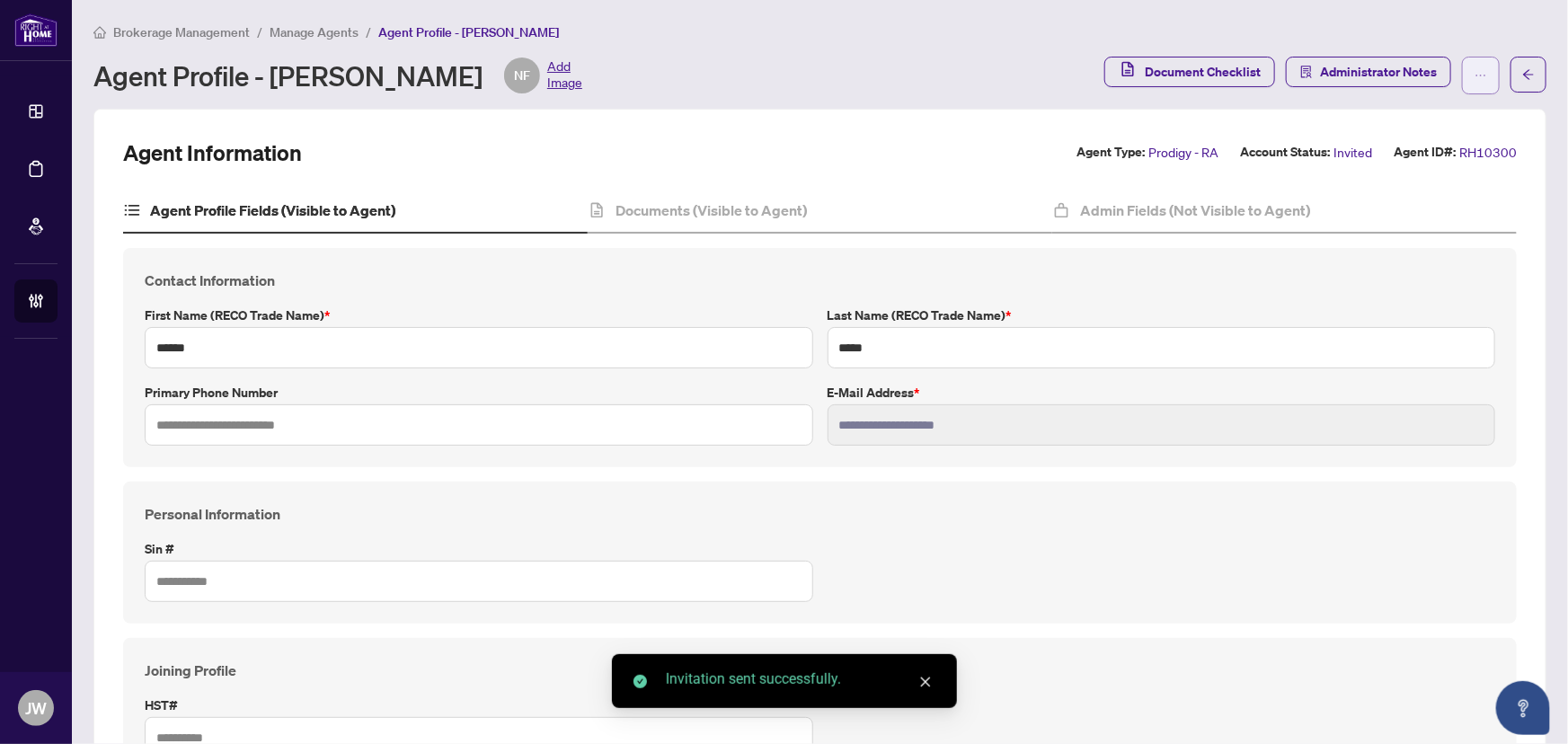
click at [1462, 73] on button "button" at bounding box center [1480, 75] width 37 height 37
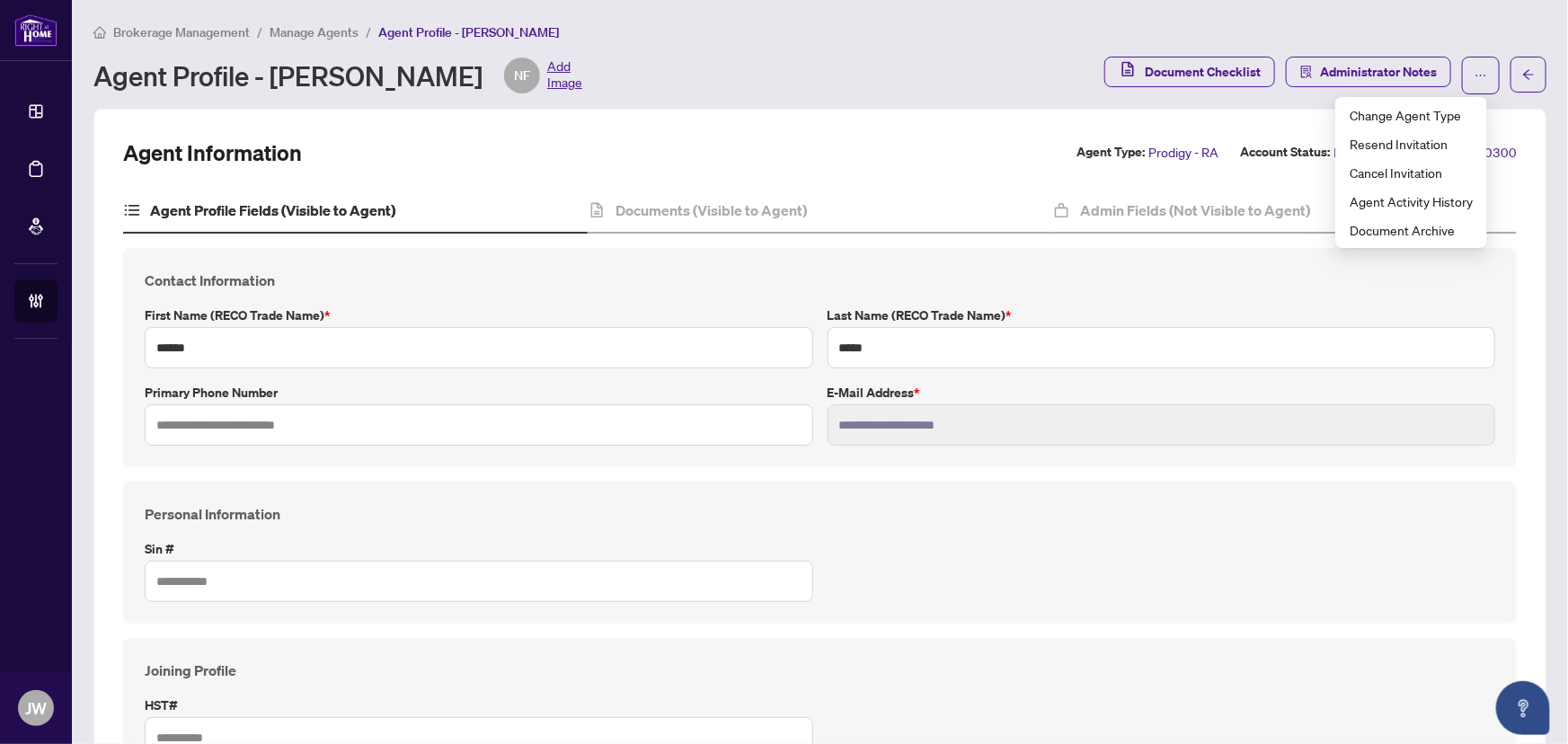
click at [284, 27] on span "Manage Agents" at bounding box center [314, 33] width 89 height 16
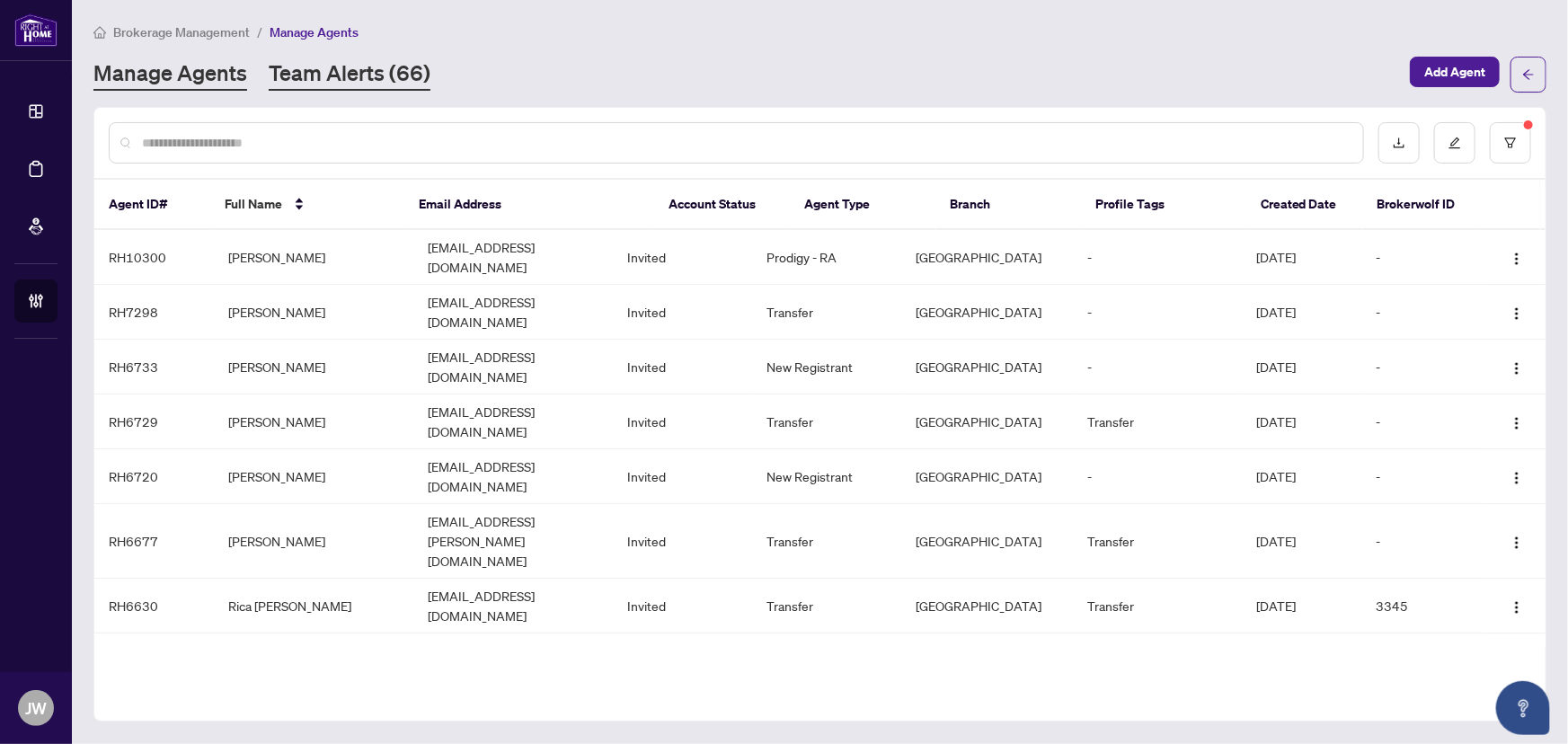
click at [356, 64] on link "Team Alerts (66)" at bounding box center [349, 74] width 162 height 32
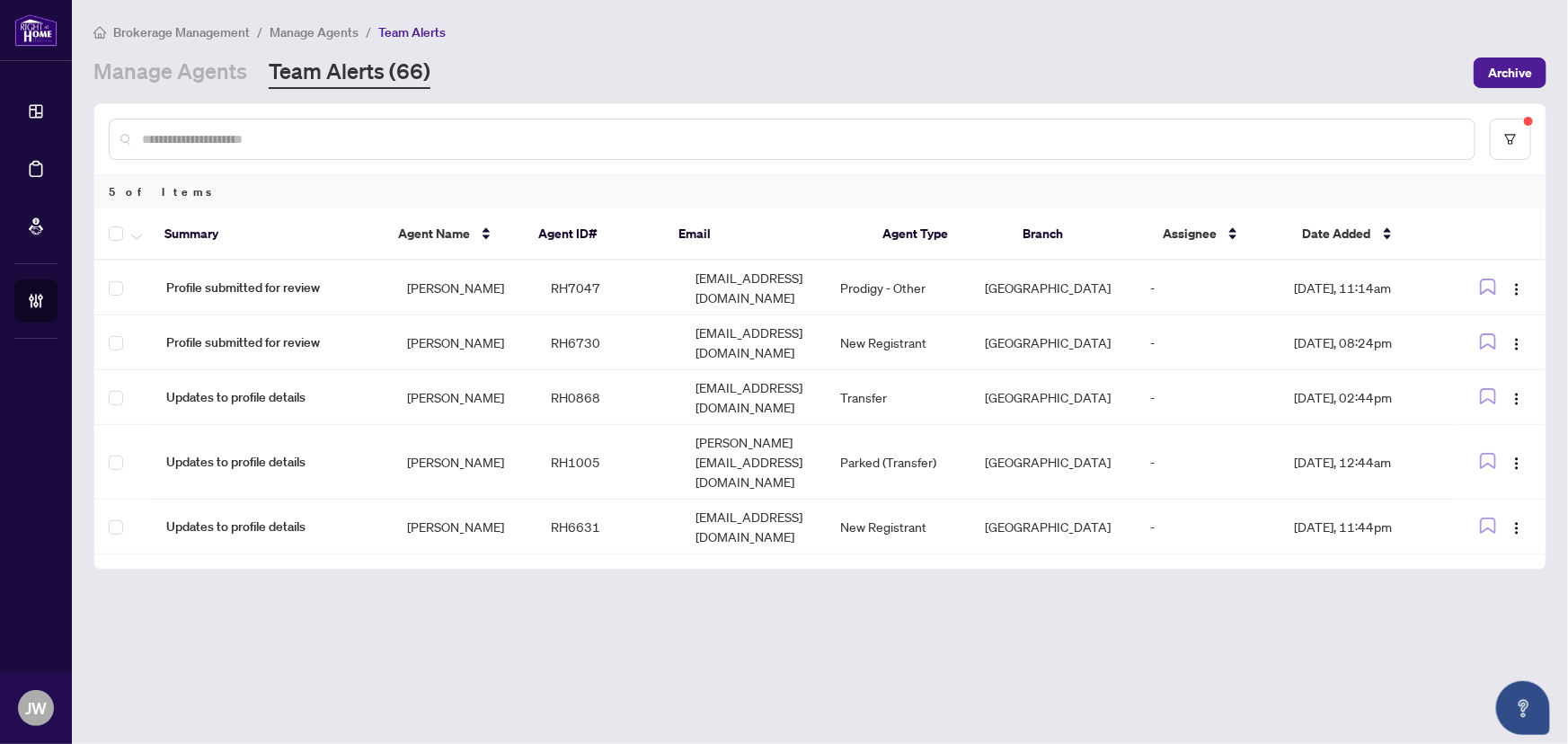
click at [214, 53] on div "Brokerage Management / Manage Agents / Team Alerts Manage Agents Team Alerts (6…" at bounding box center [820, 56] width 1454 height 68
click at [211, 68] on link "Manage Agents" at bounding box center [170, 72] width 154 height 32
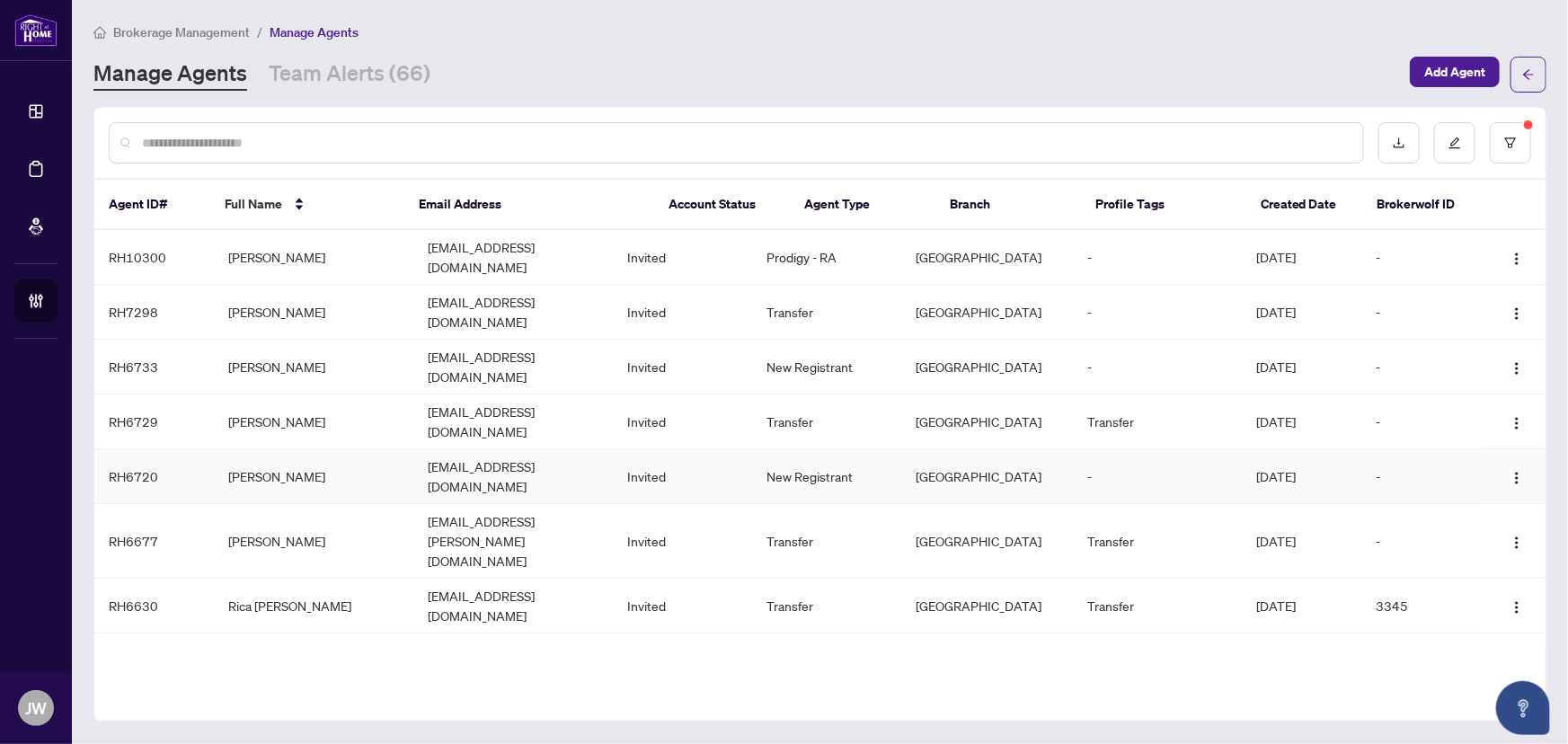
click at [256, 450] on td "[PERSON_NAME]" at bounding box center [314, 477] width 199 height 55
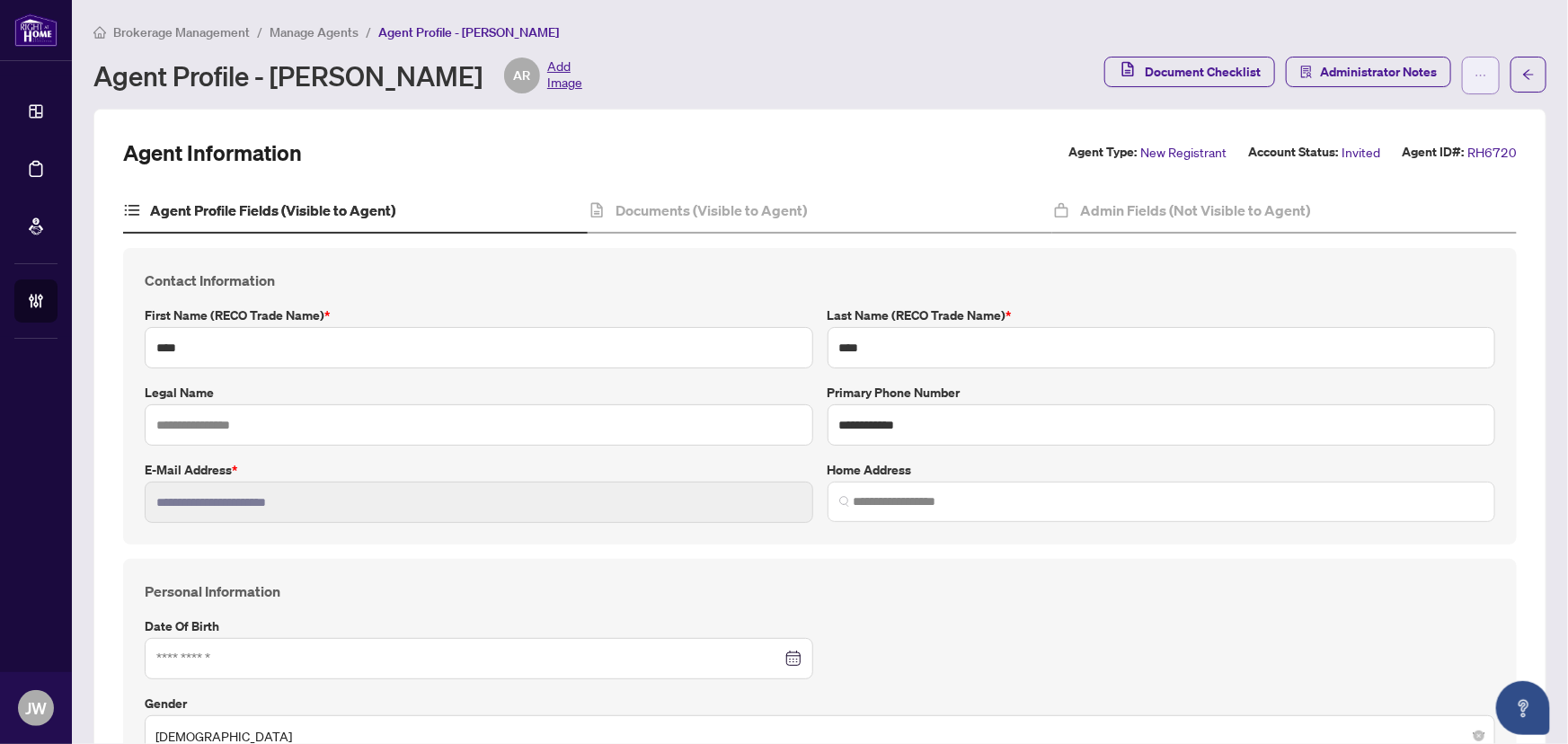
type input "**********"
type input "****"
type input "**********"
click at [1475, 76] on icon "ellipsis" at bounding box center [1481, 76] width 13 height 13
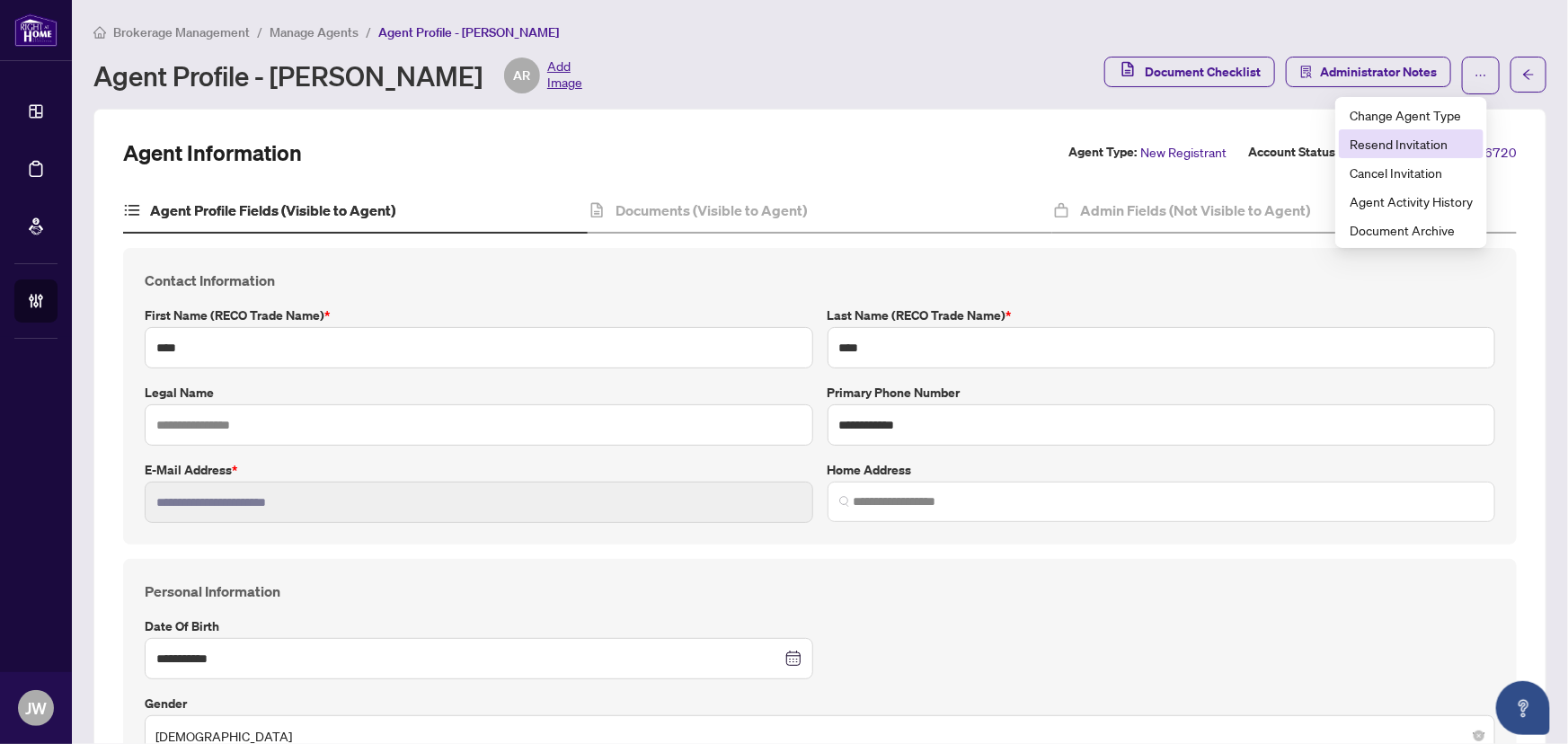
click at [1400, 143] on span "Resend Invitation" at bounding box center [1411, 143] width 123 height 20
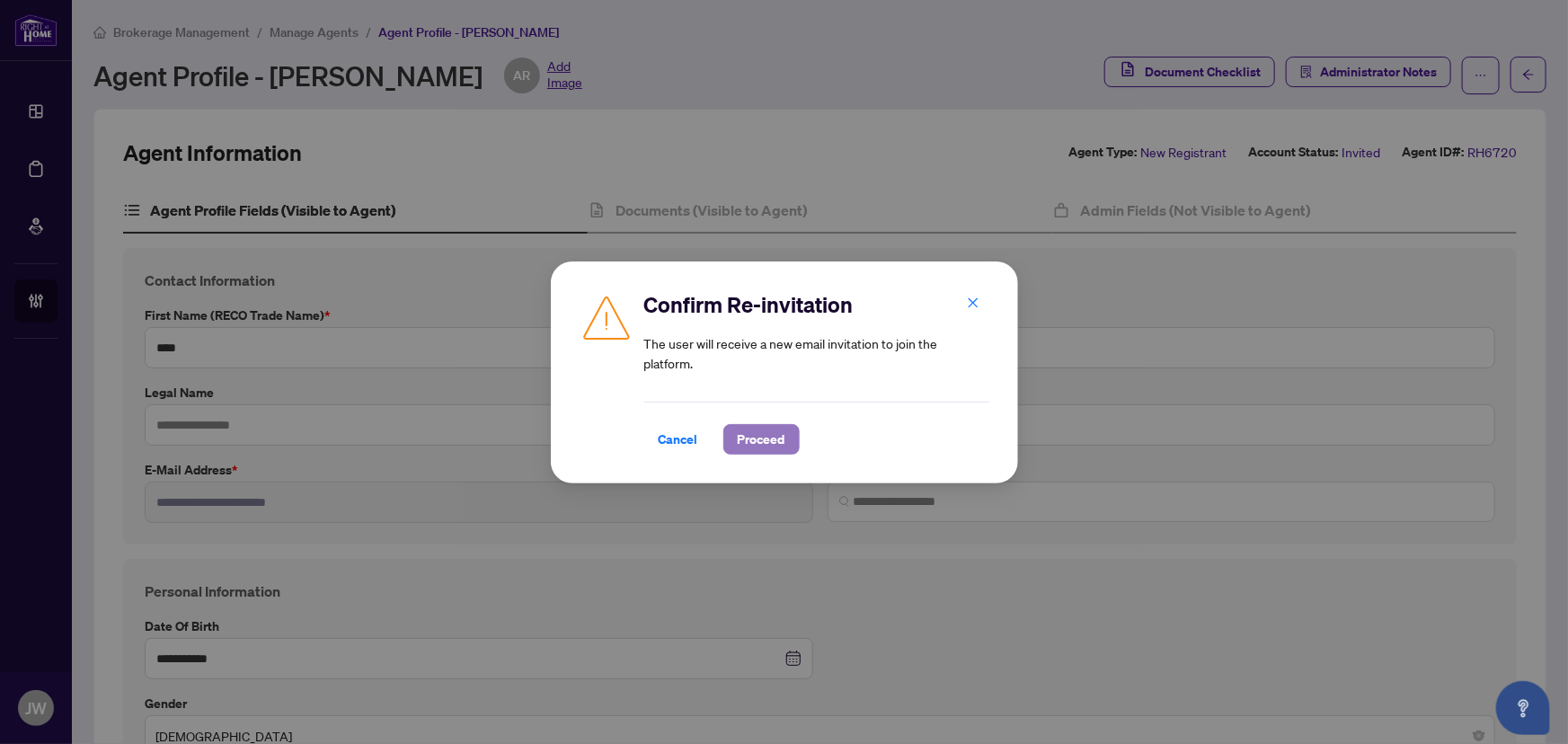
click at [756, 441] on span "Proceed" at bounding box center [762, 439] width 48 height 28
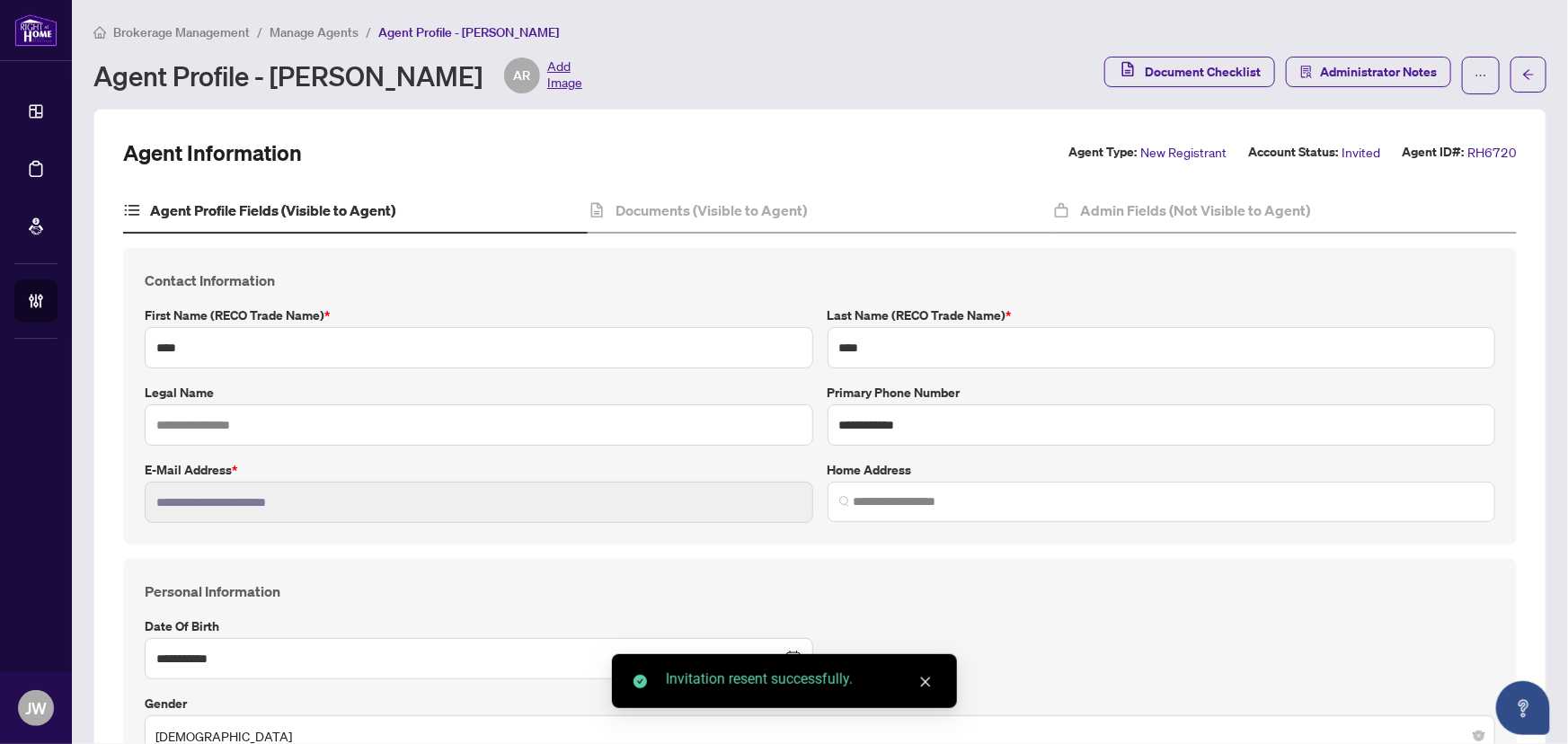
click at [320, 25] on span "Manage Agents" at bounding box center [314, 33] width 89 height 16
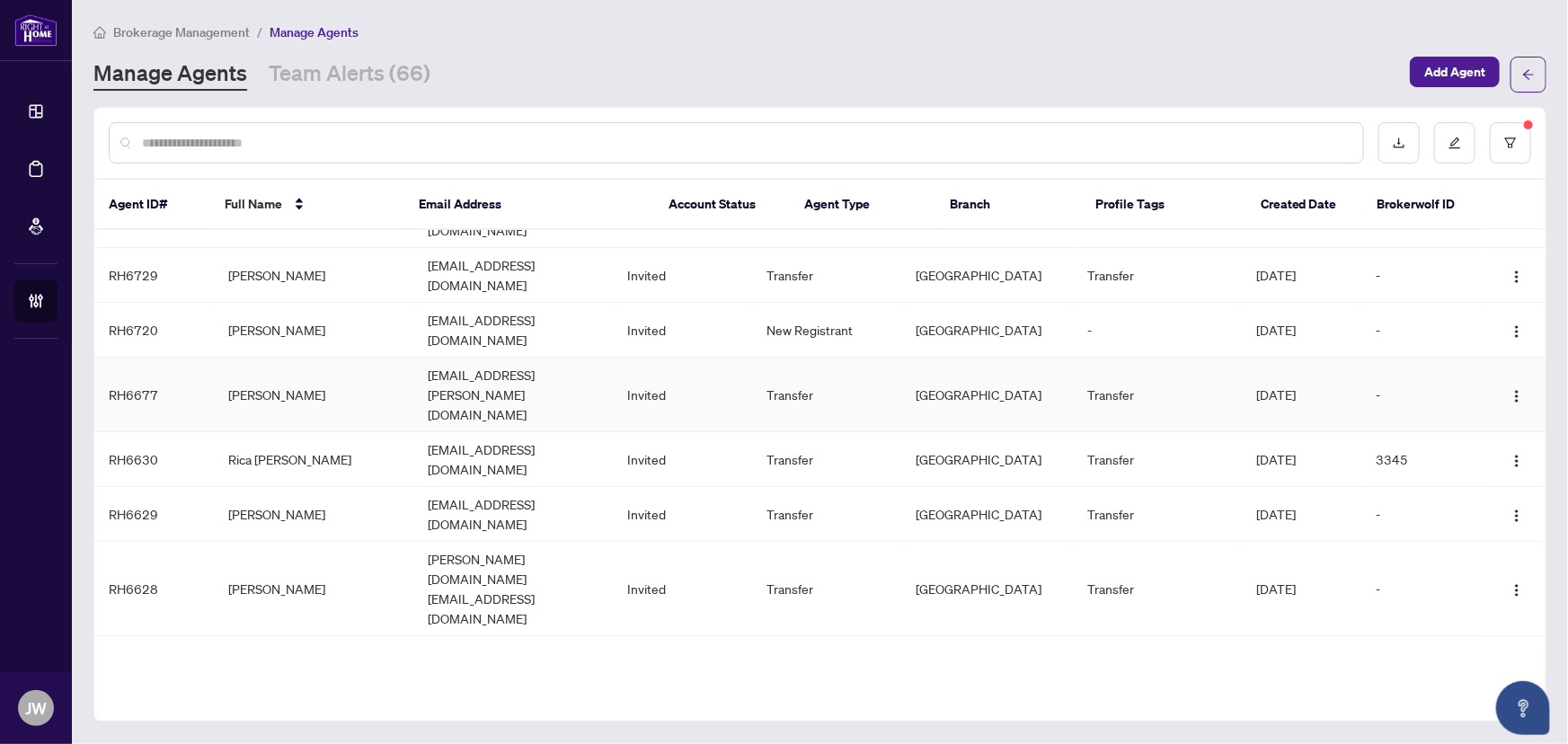
scroll to position [154, 0]
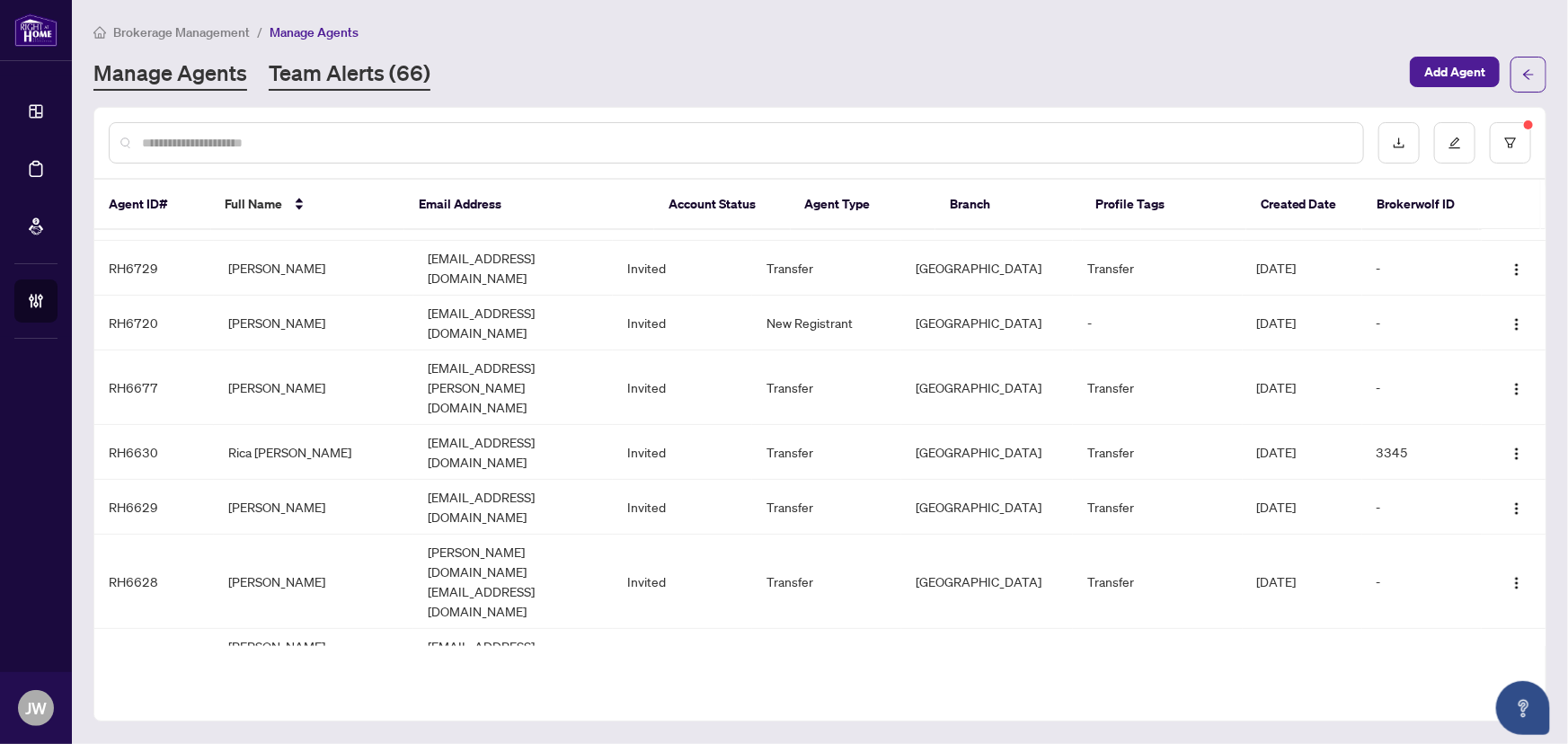
click at [346, 80] on link "Team Alerts (66)" at bounding box center [349, 74] width 162 height 32
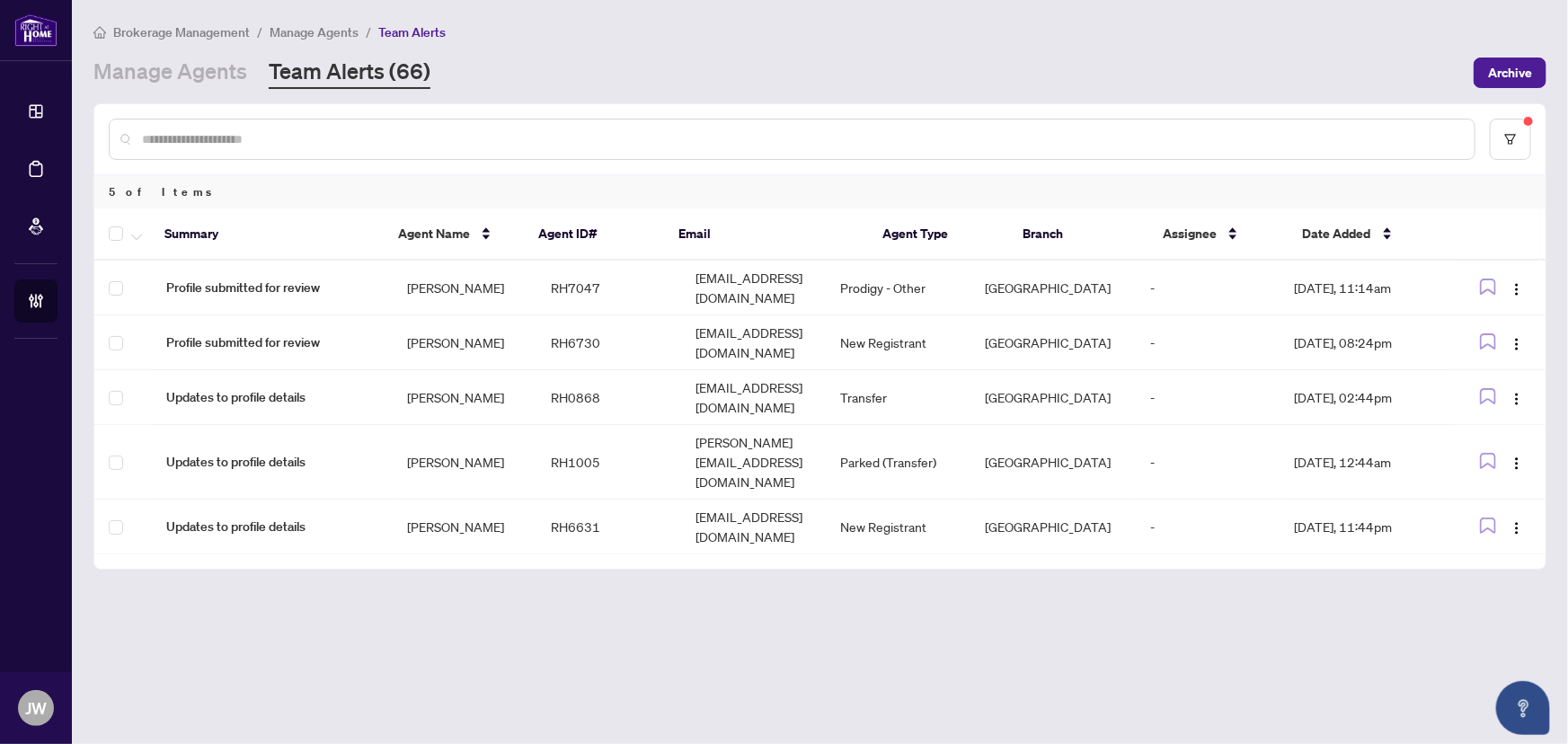
click at [214, 29] on span "Brokerage Management" at bounding box center [181, 33] width 136 height 16
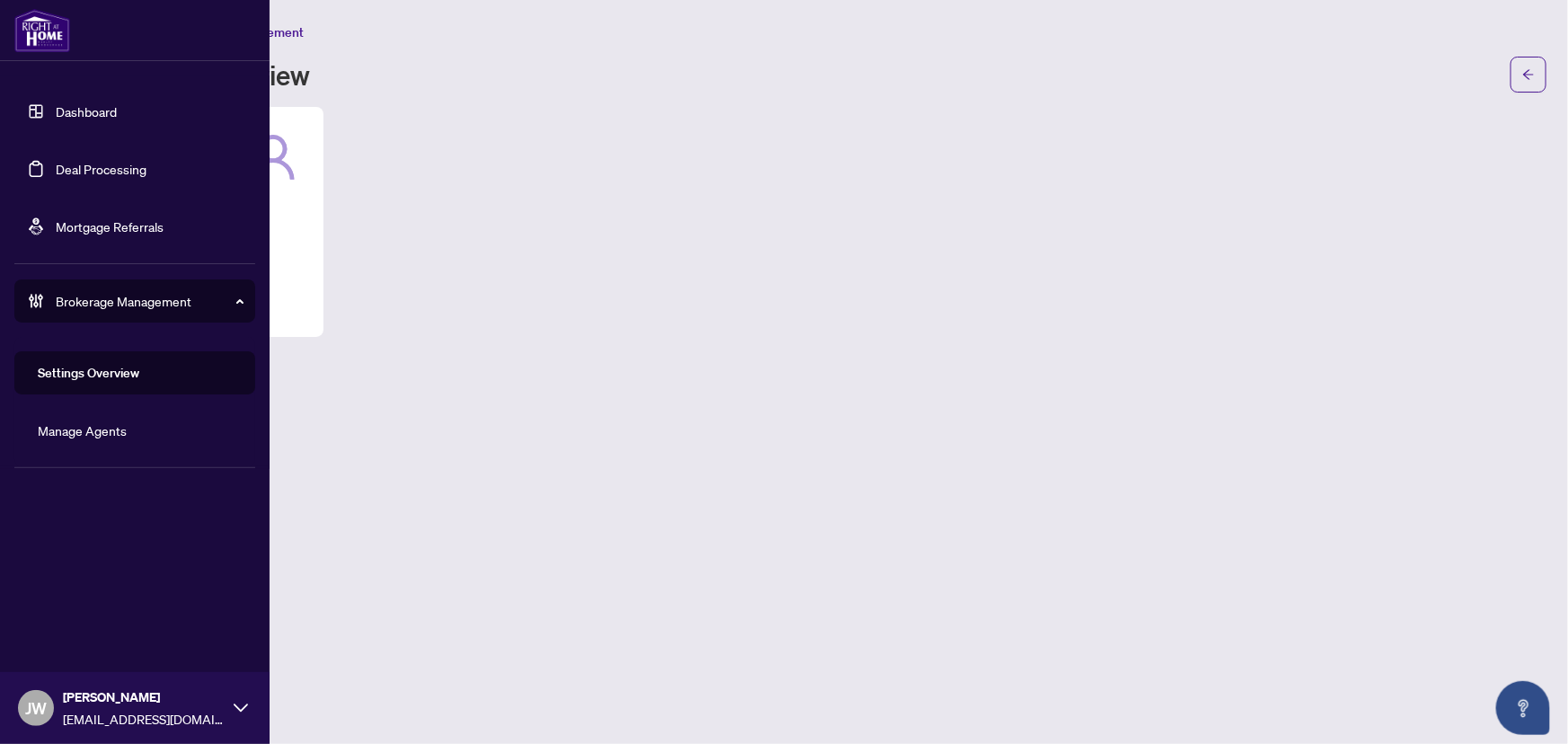
click at [56, 109] on link "Dashboard" at bounding box center [86, 112] width 61 height 16
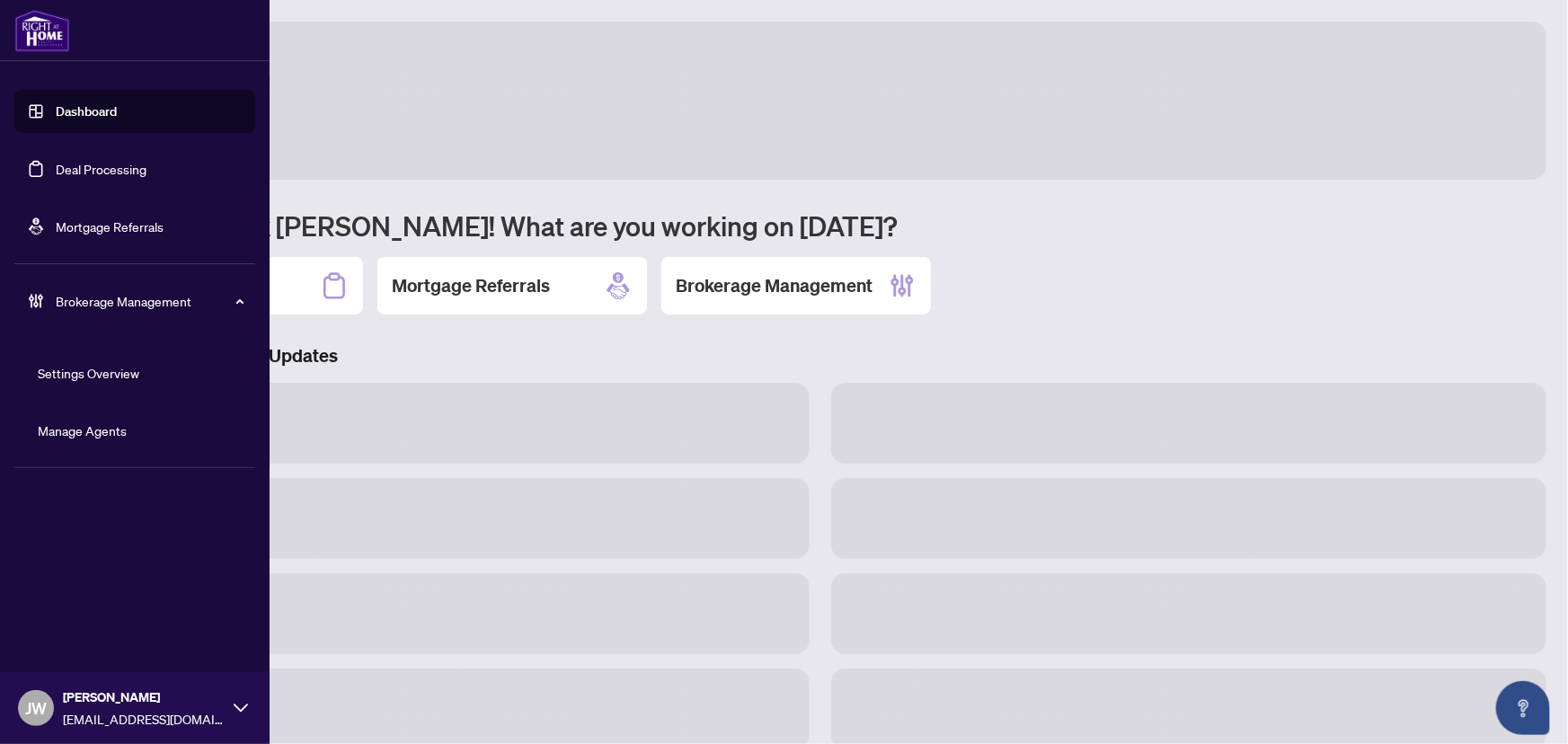
click at [70, 103] on link "Dashboard" at bounding box center [86, 112] width 61 height 16
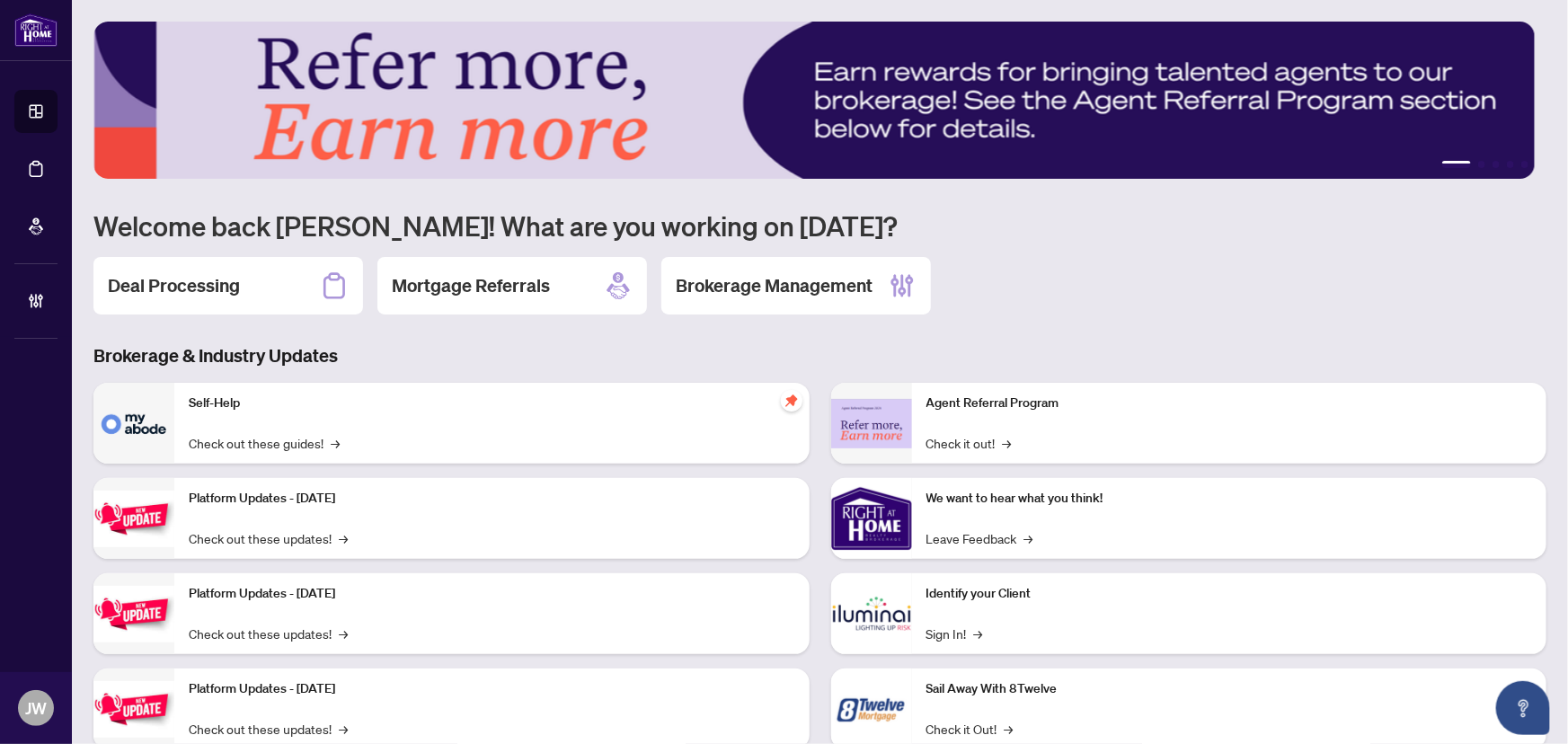
click at [307, 293] on div "Deal Processing" at bounding box center [228, 285] width 270 height 58
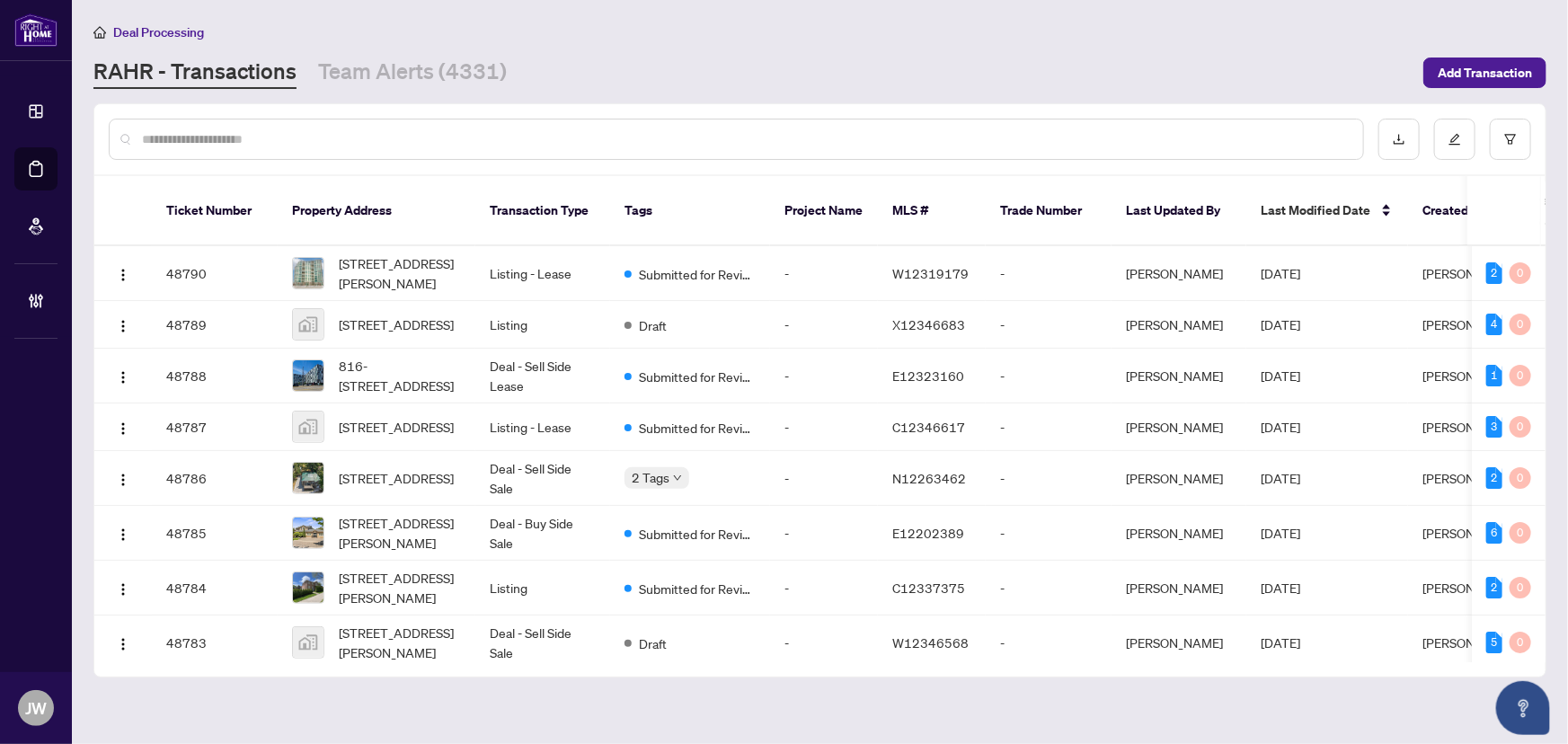
click at [294, 165] on div at bounding box center [820, 139] width 1452 height 70
drag, startPoint x: 285, startPoint y: 144, endPoint x: 425, endPoint y: 162, distance: 141.2
click at [287, 142] on input "text" at bounding box center [745, 140] width 1207 height 20
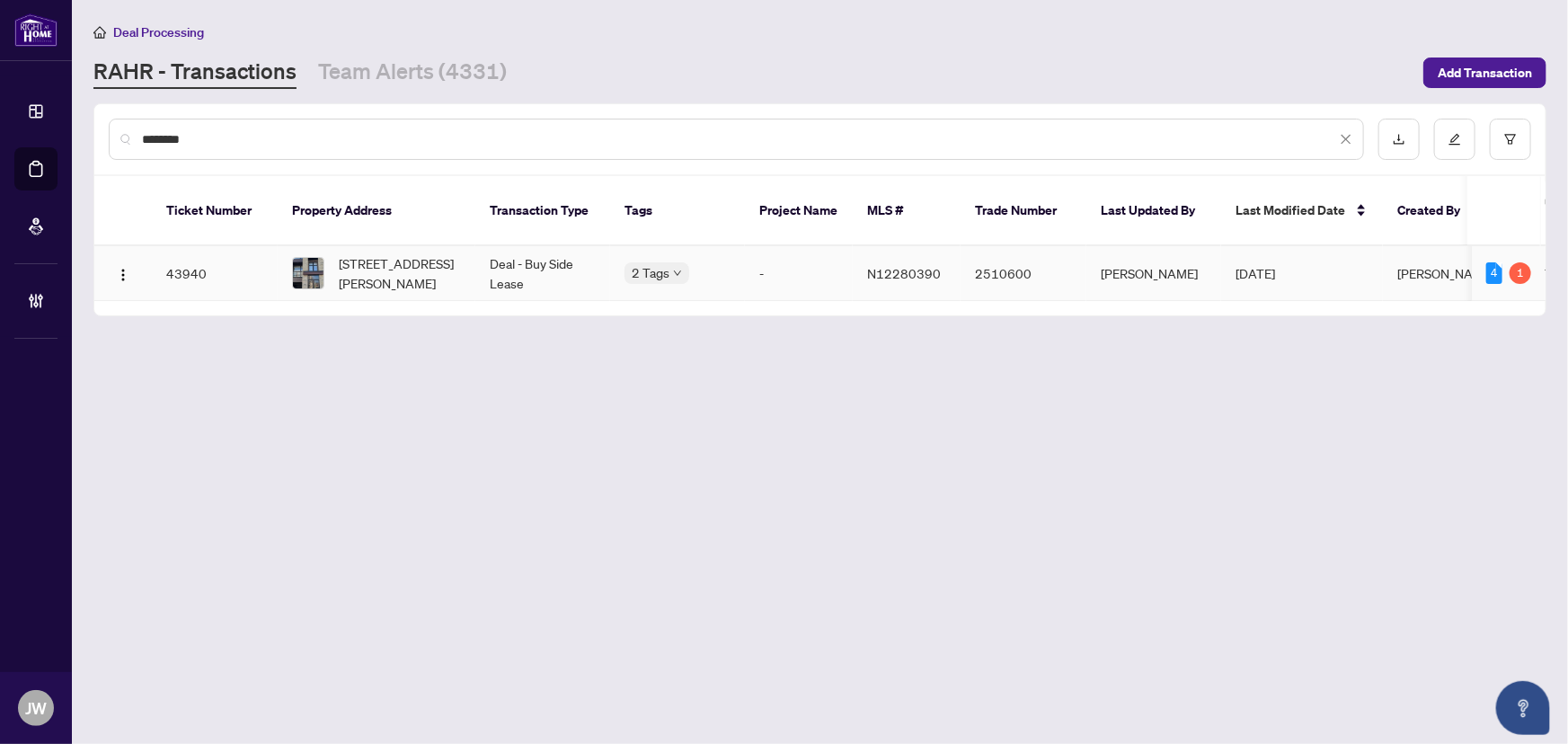
type input "********"
click at [399, 253] on span "142 Pageant Ave, Vaughan, Ontario L4H 4R7, Canada" at bounding box center [400, 272] width 123 height 39
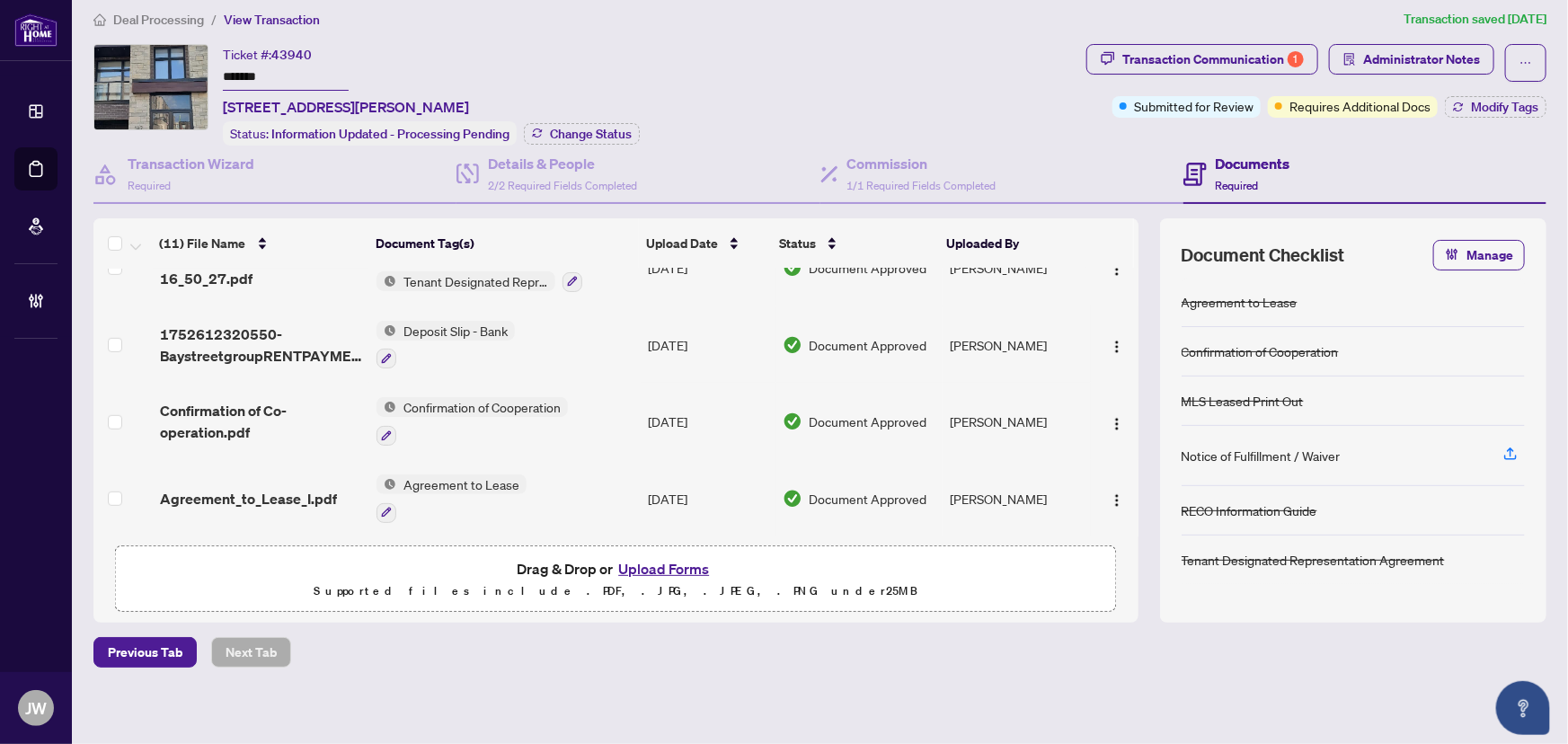
scroll to position [16, 0]
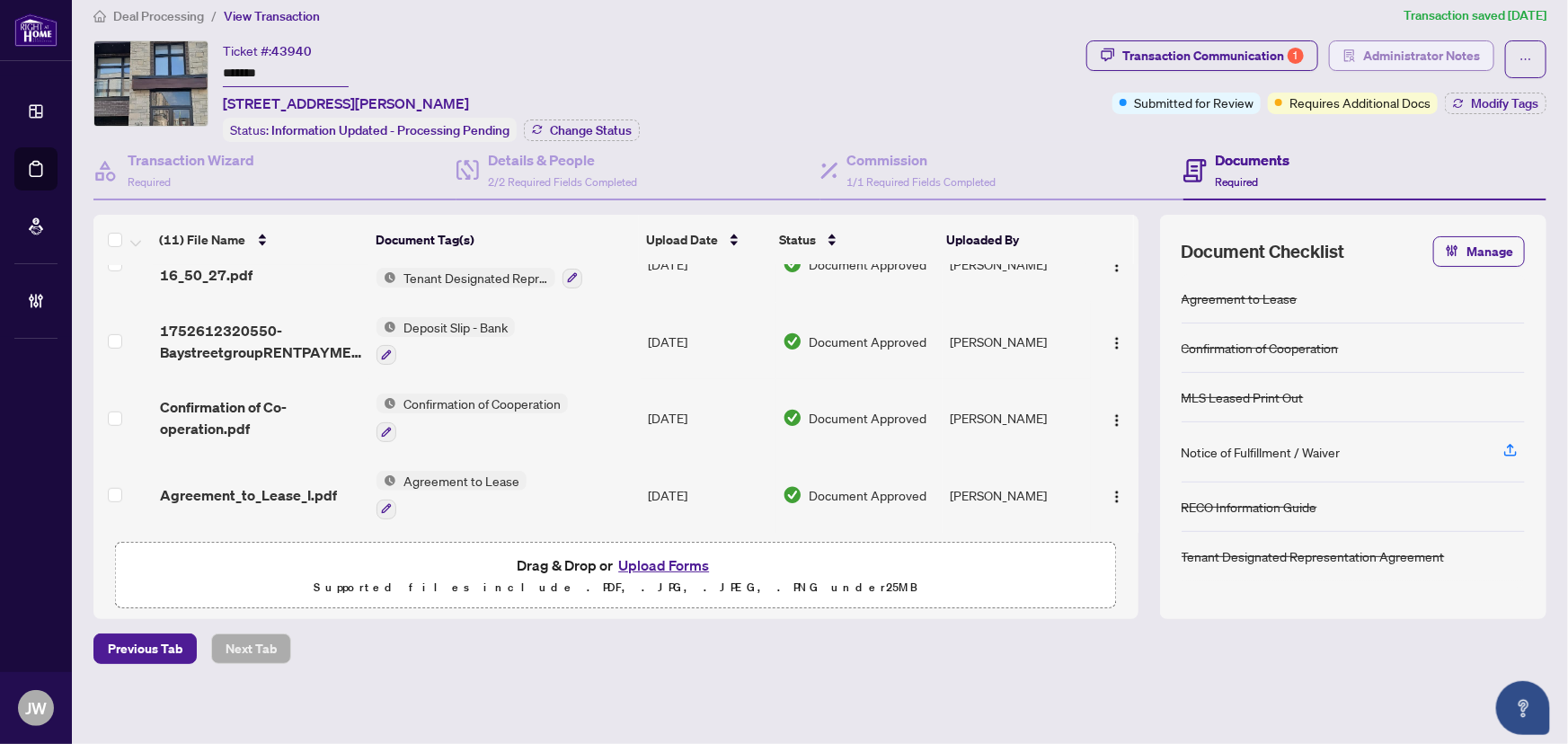
click at [1344, 64] on span "button" at bounding box center [1350, 55] width 13 height 28
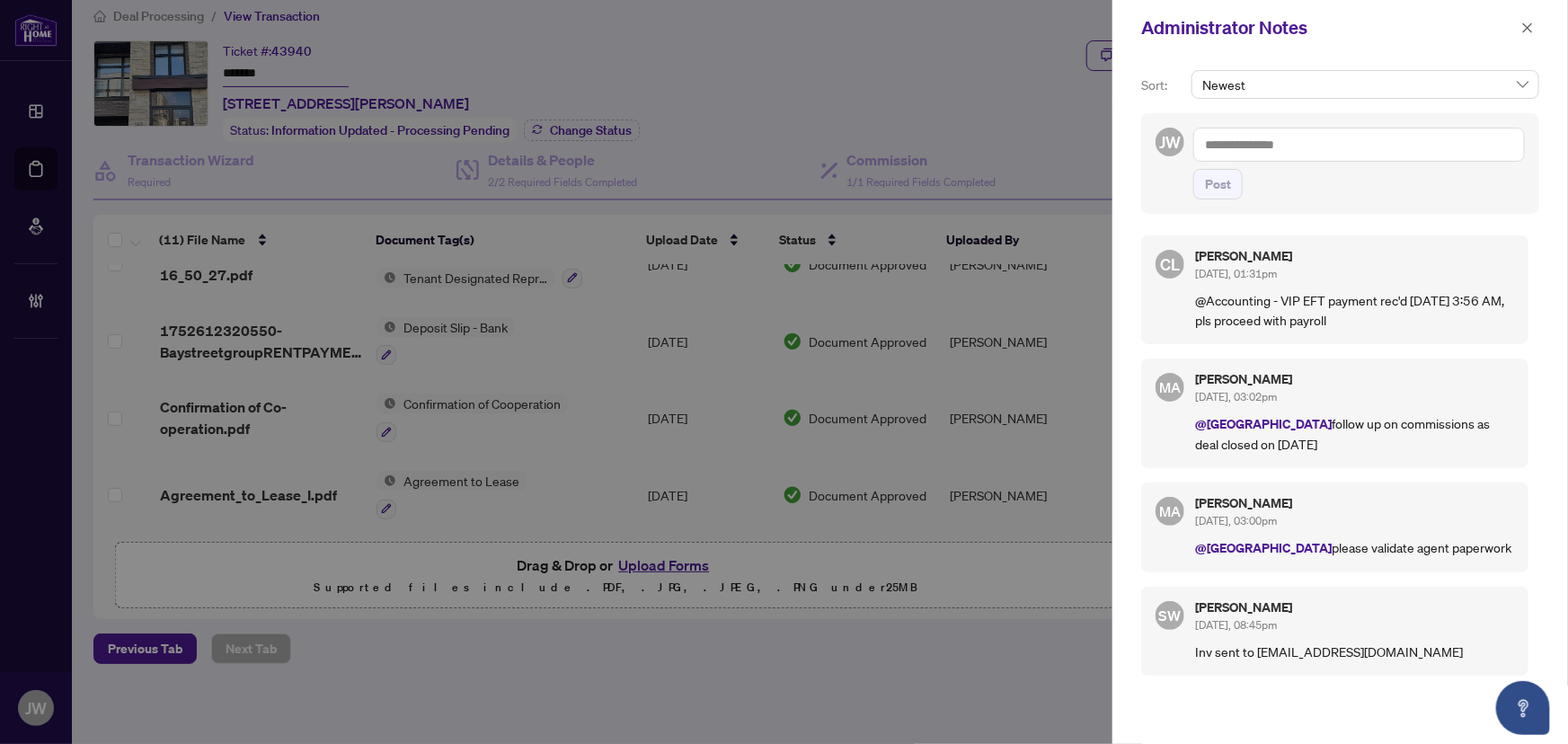
click at [1234, 146] on textarea at bounding box center [1359, 144] width 332 height 34
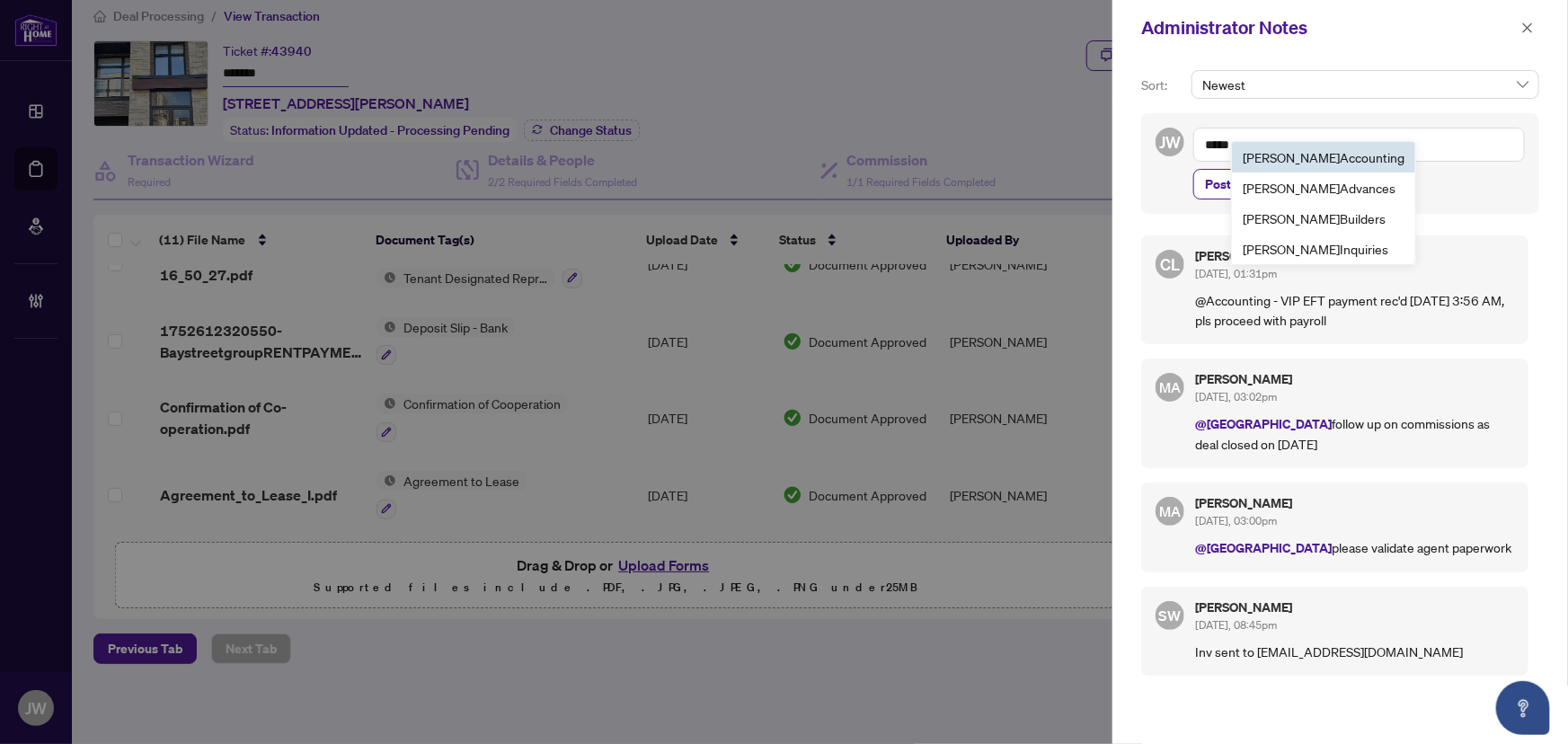
click at [1293, 159] on span "RAHR Accounting" at bounding box center [1324, 157] width 162 height 16
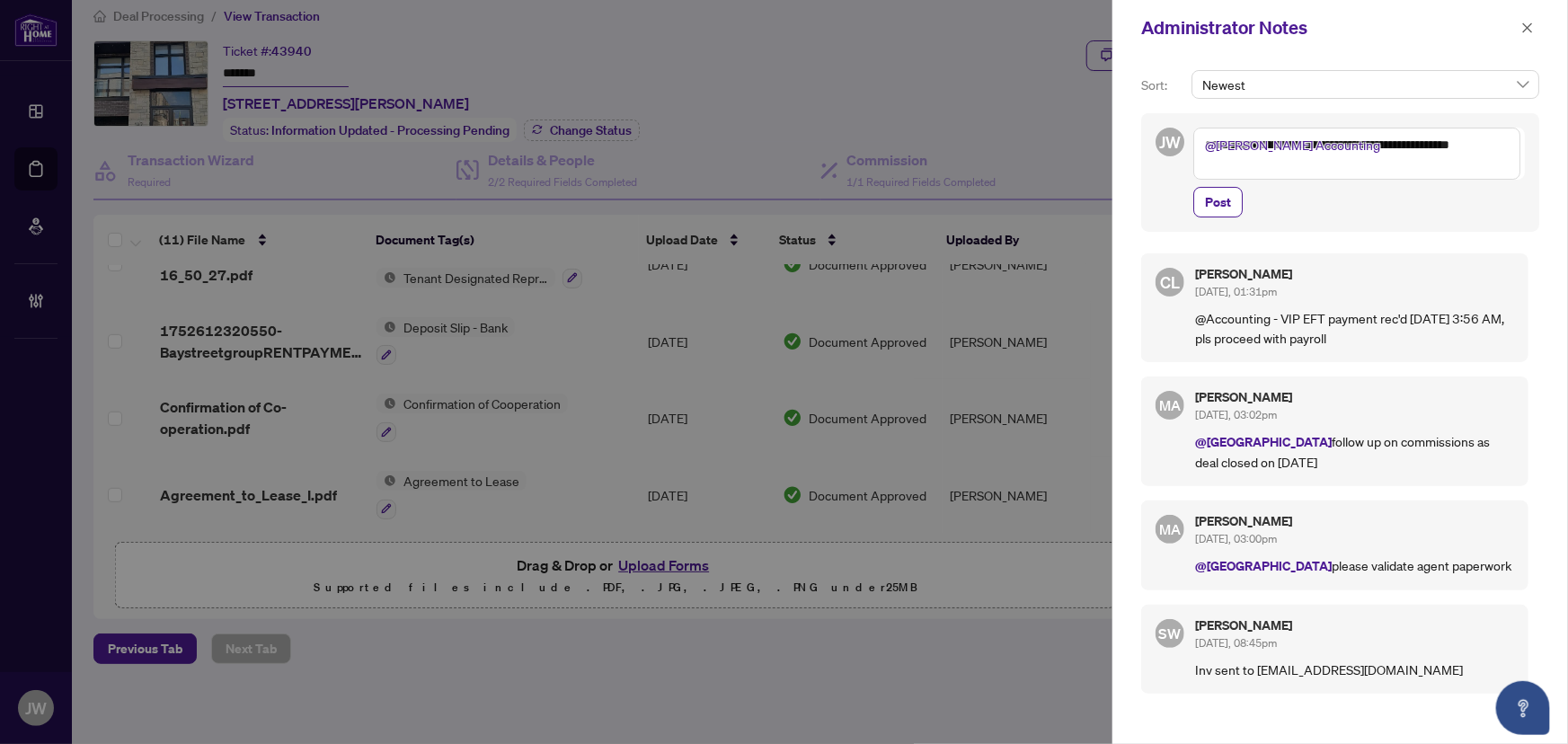
drag, startPoint x: 1242, startPoint y: 149, endPoint x: 1225, endPoint y: 163, distance: 22.0
type textarea "**********"
click at [1221, 197] on span "Post" at bounding box center [1218, 201] width 27 height 28
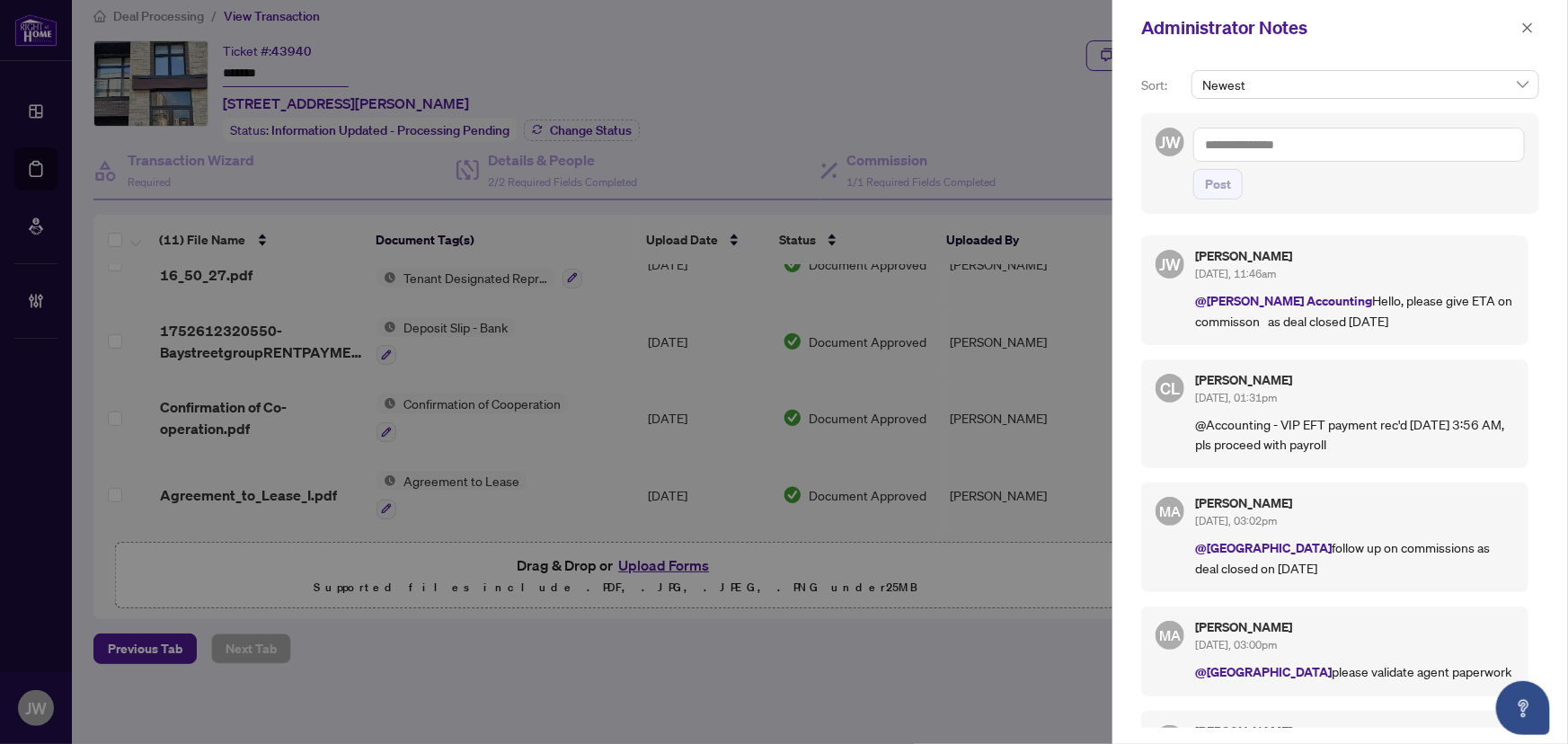
click at [1541, 27] on div "Administrator Notes" at bounding box center [1340, 27] width 455 height 56
click at [1535, 27] on button "button" at bounding box center [1528, 28] width 24 height 22
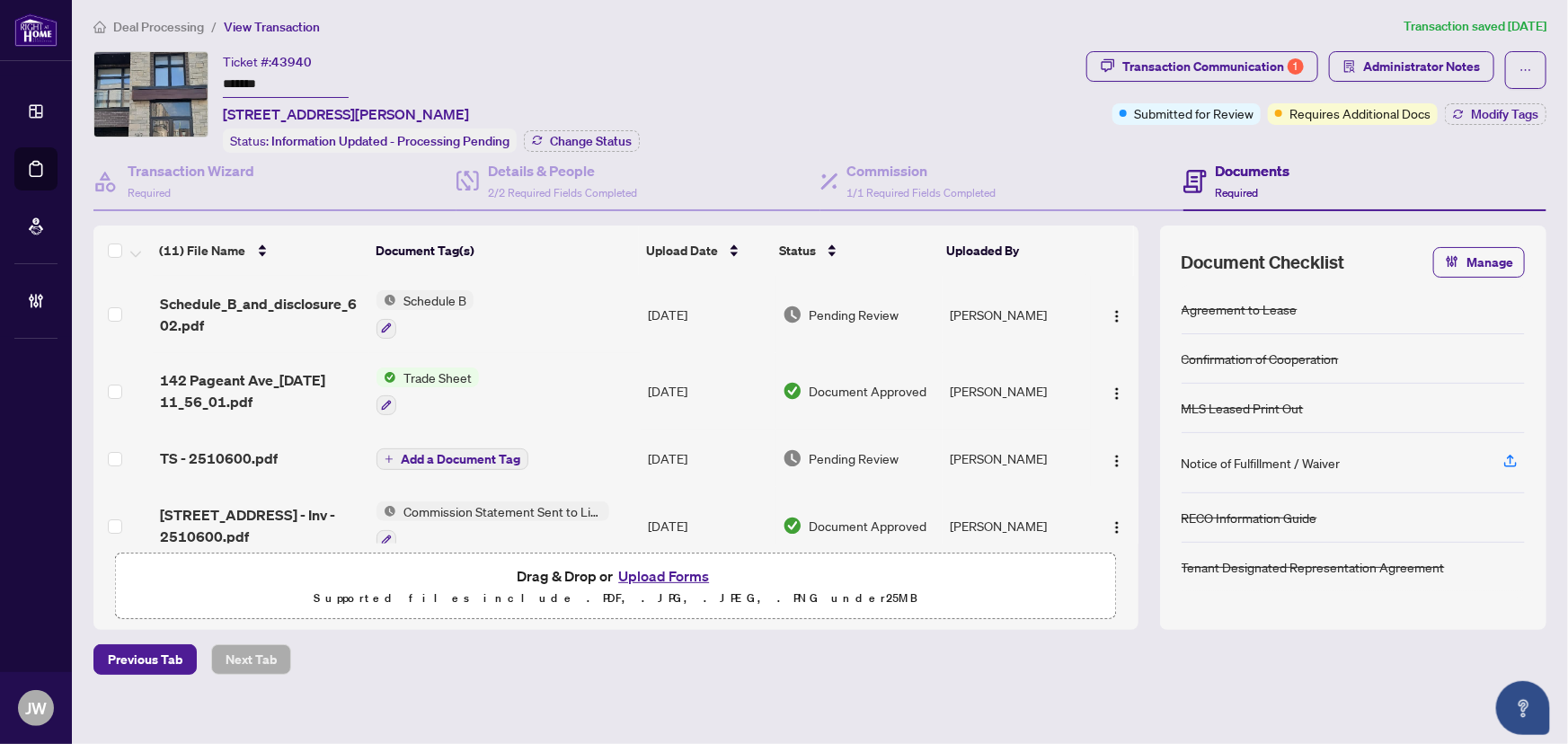
scroll to position [0, 0]
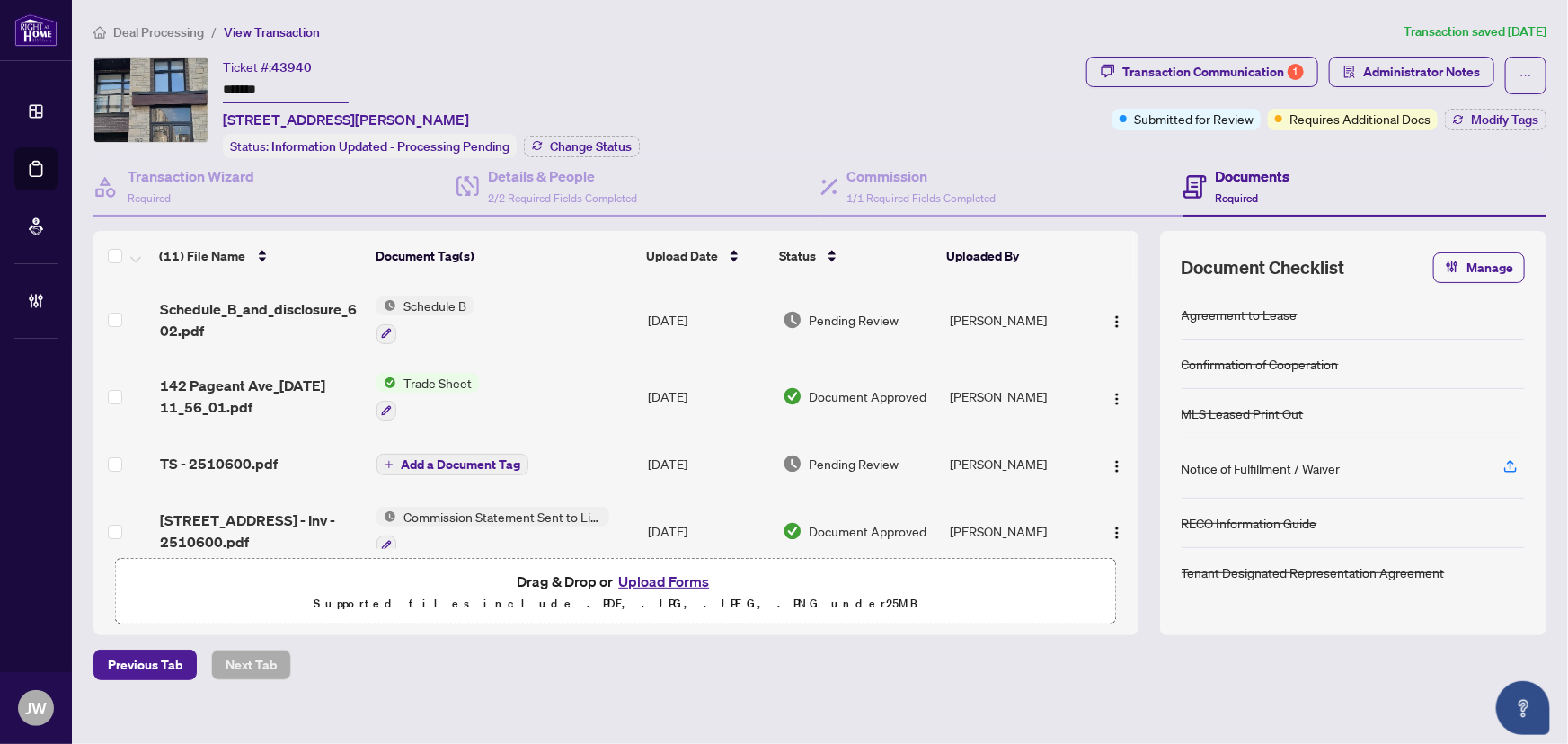
click at [165, 36] on span "Deal Processing" at bounding box center [158, 33] width 91 height 16
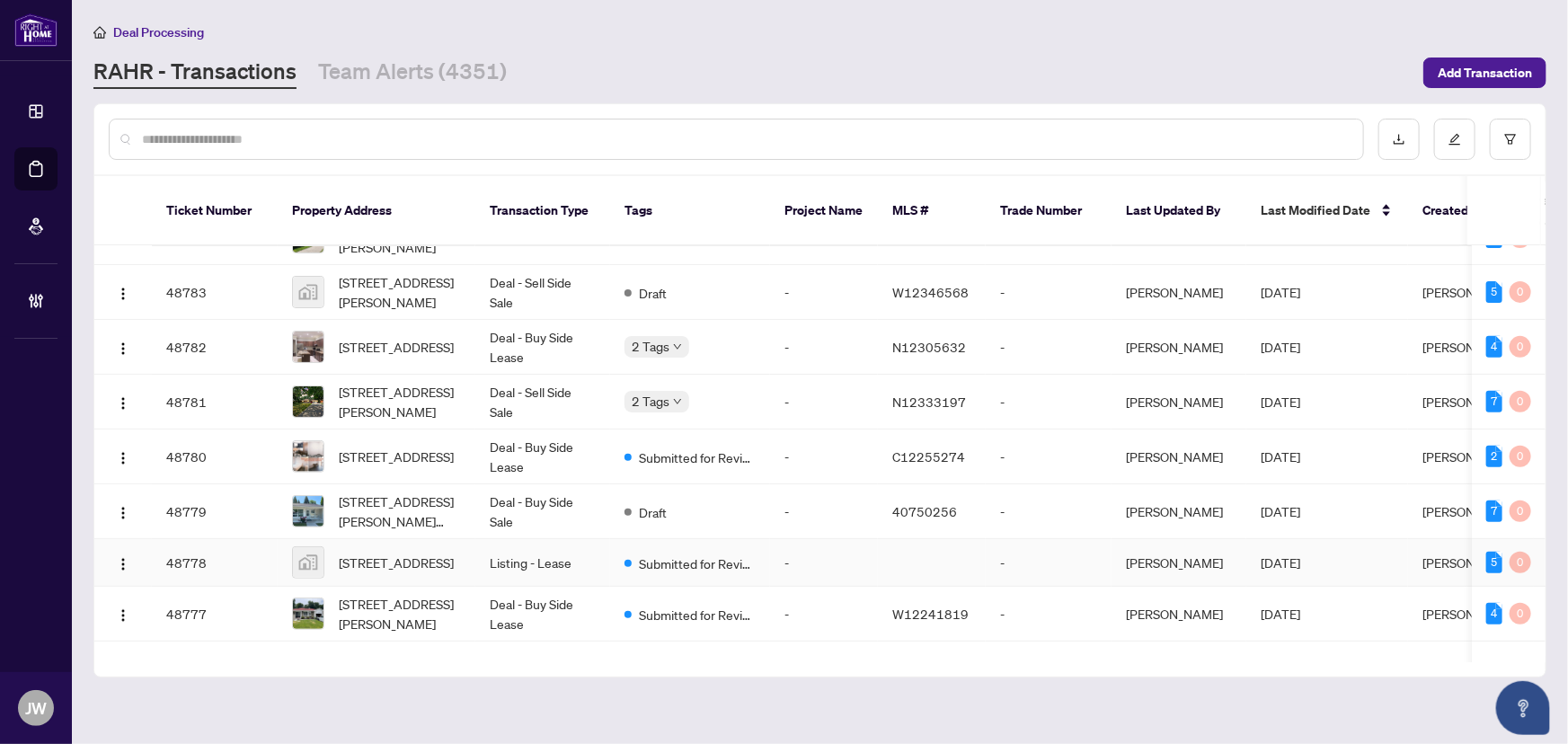
scroll to position [490, 0]
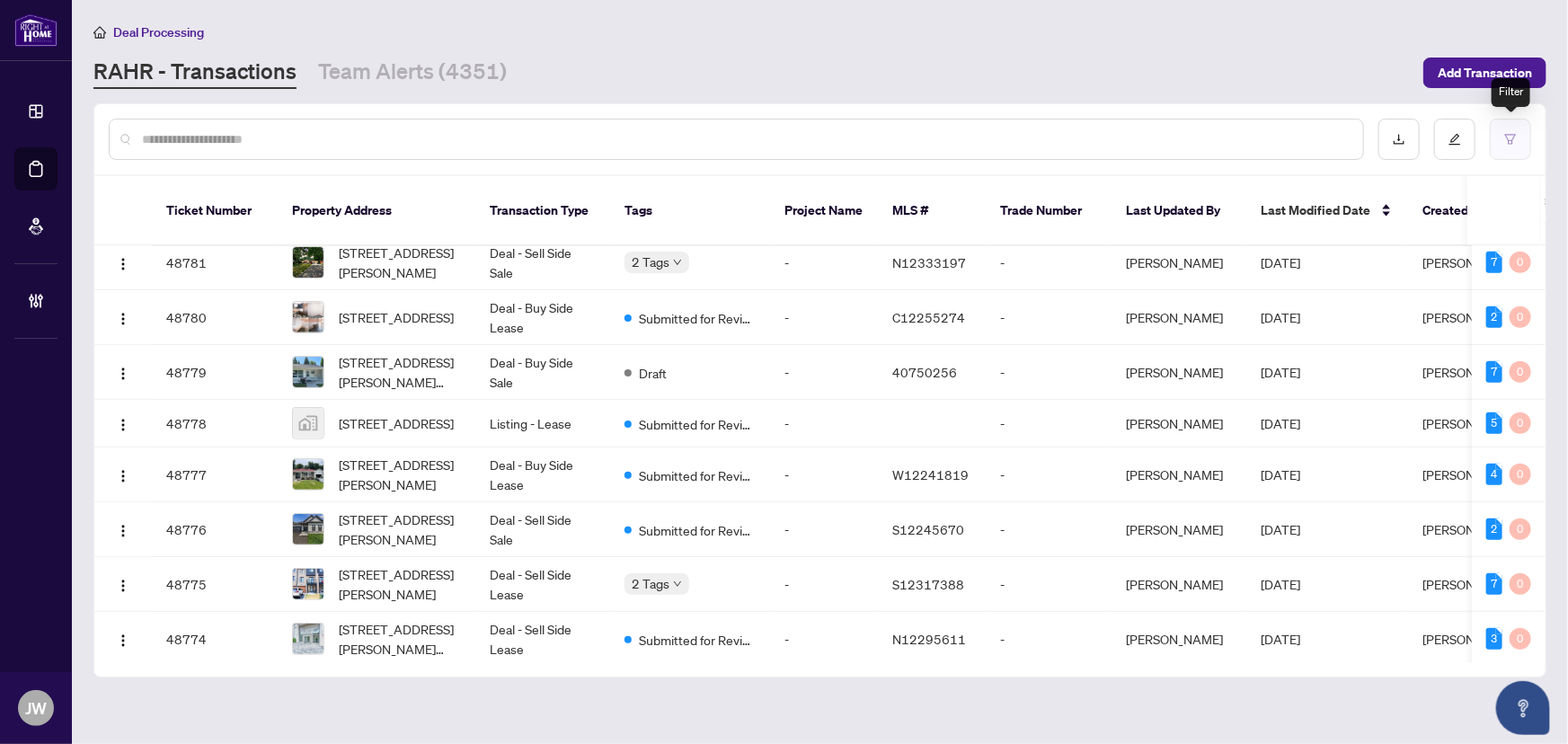
click at [1512, 143] on icon "filter" at bounding box center [1511, 138] width 11 height 10
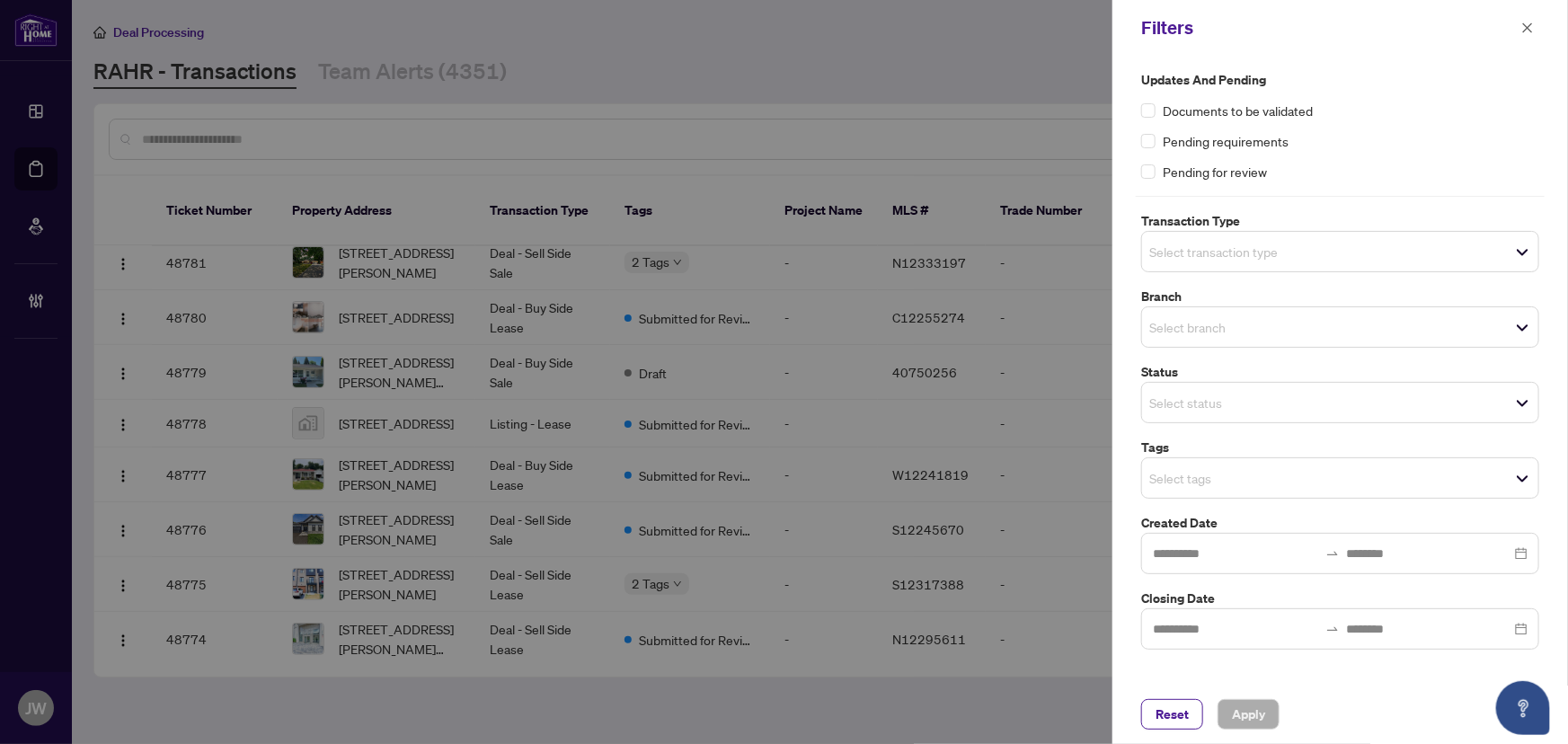
click at [1223, 243] on input "search" at bounding box center [1212, 251] width 126 height 22
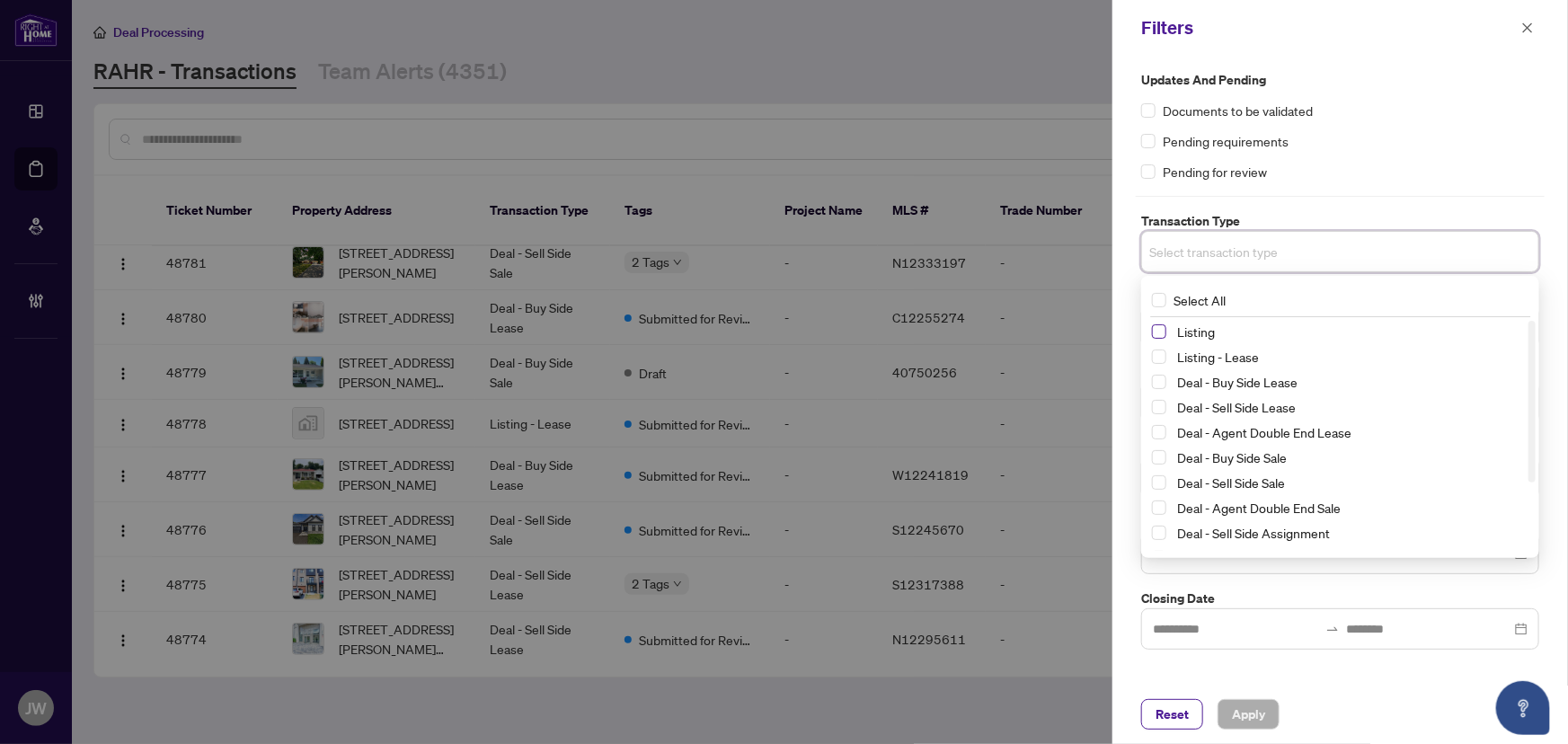
click at [1159, 330] on span "Select Listing" at bounding box center [1159, 332] width 15 height 15
click at [1161, 353] on span "Select Listing - Lease" at bounding box center [1159, 360] width 15 height 15
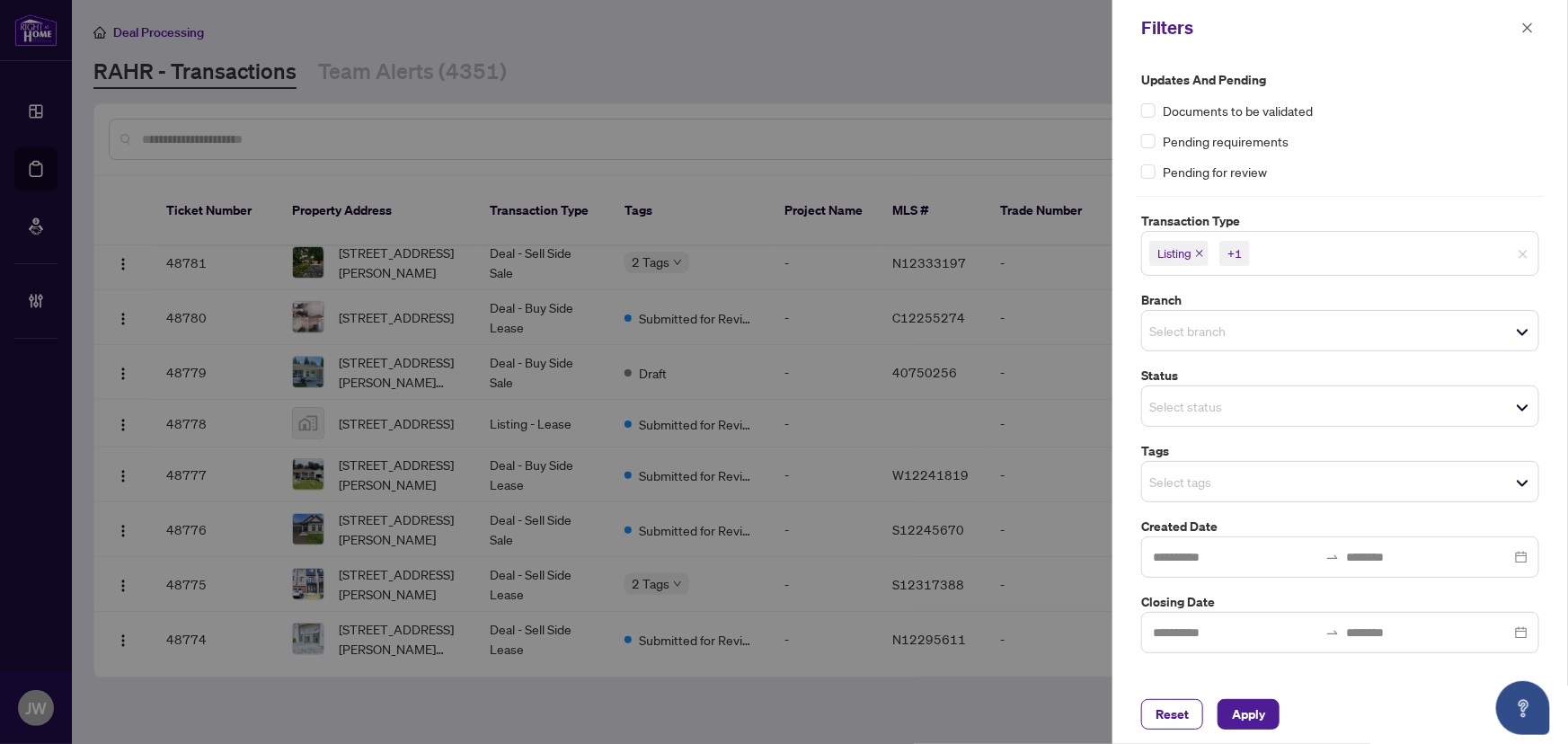
click at [1320, 197] on div "Updates and Pending Documents to be validated Pending requirements Pending for …" at bounding box center [1340, 362] width 409 height 583
click at [1173, 342] on div "Select branch" at bounding box center [1339, 330] width 398 height 41
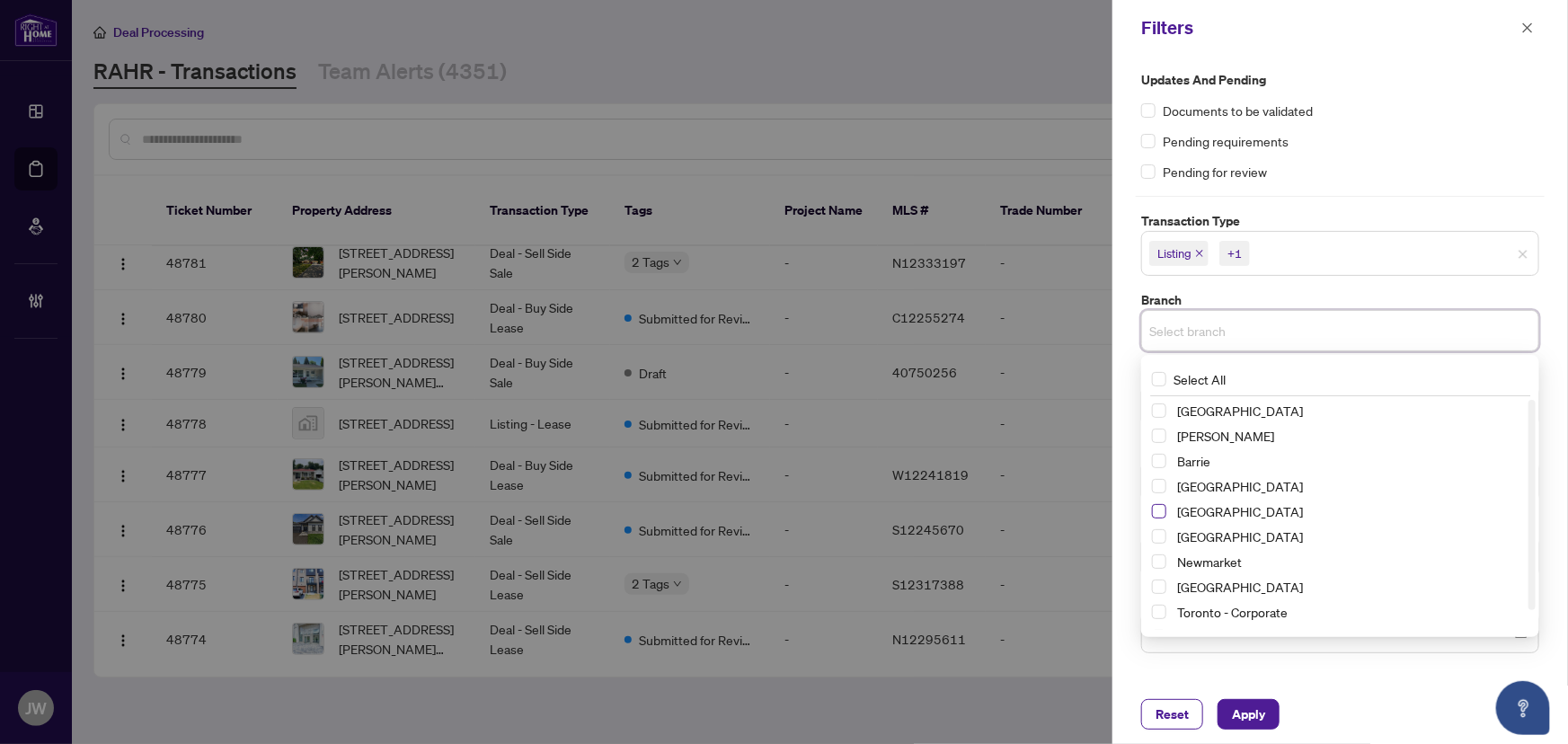
click at [1158, 511] on span "Select Durham" at bounding box center [1159, 511] width 15 height 15
click at [1312, 679] on div "Updates and Pending Documents to be validated Pending requirements Pending for …" at bounding box center [1340, 370] width 455 height 629
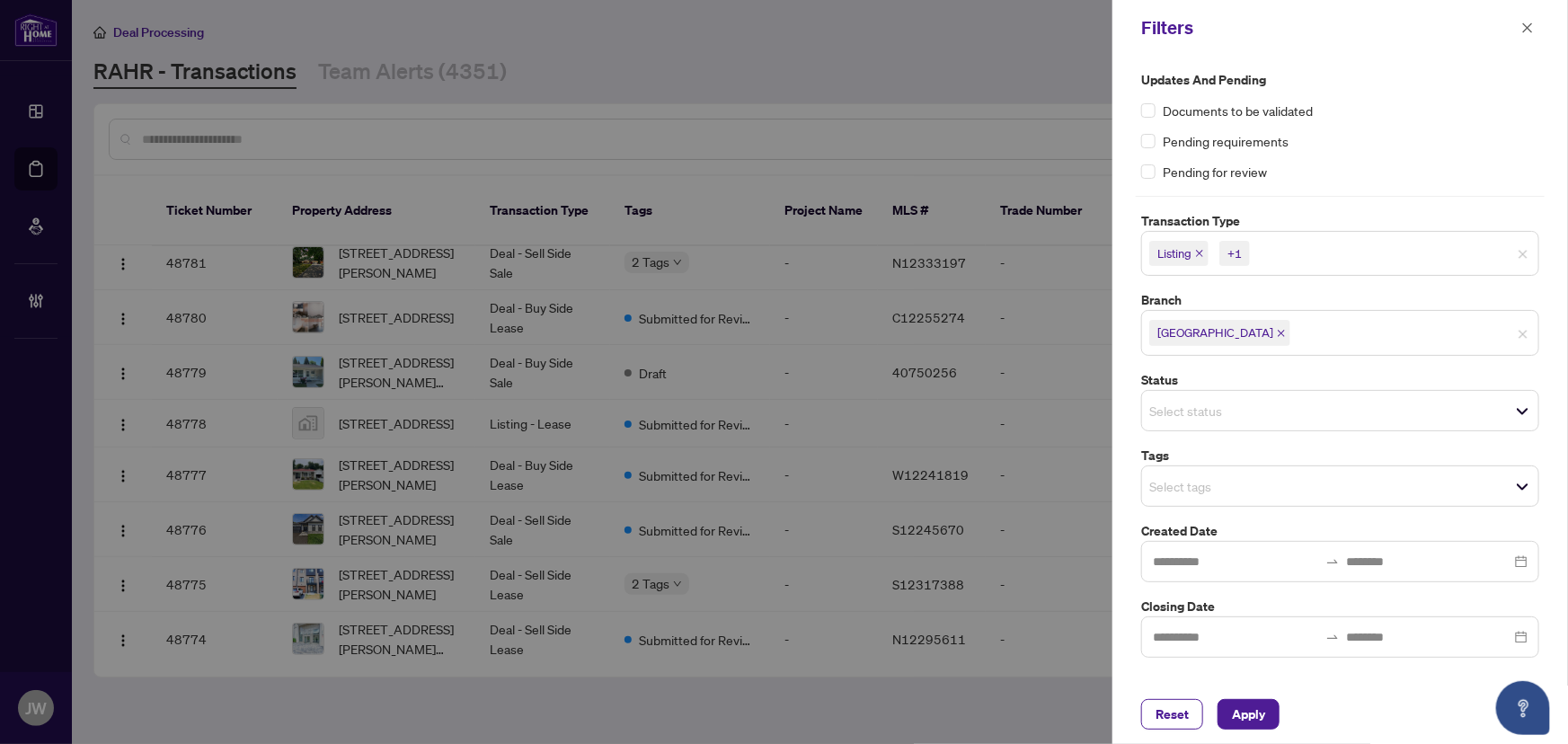
click at [1184, 412] on input "search" at bounding box center [1212, 410] width 126 height 22
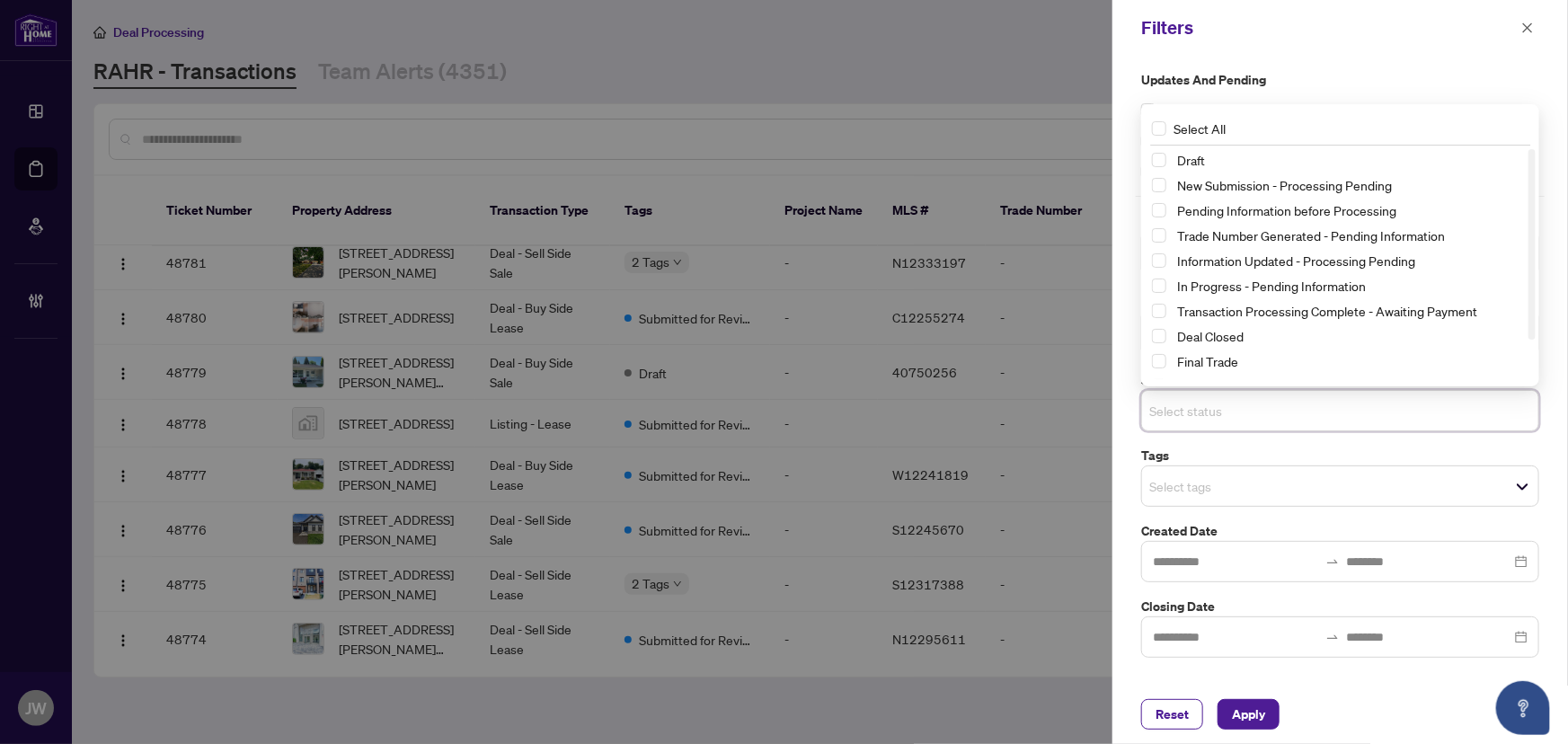
click at [1166, 482] on input "search" at bounding box center [1212, 486] width 126 height 22
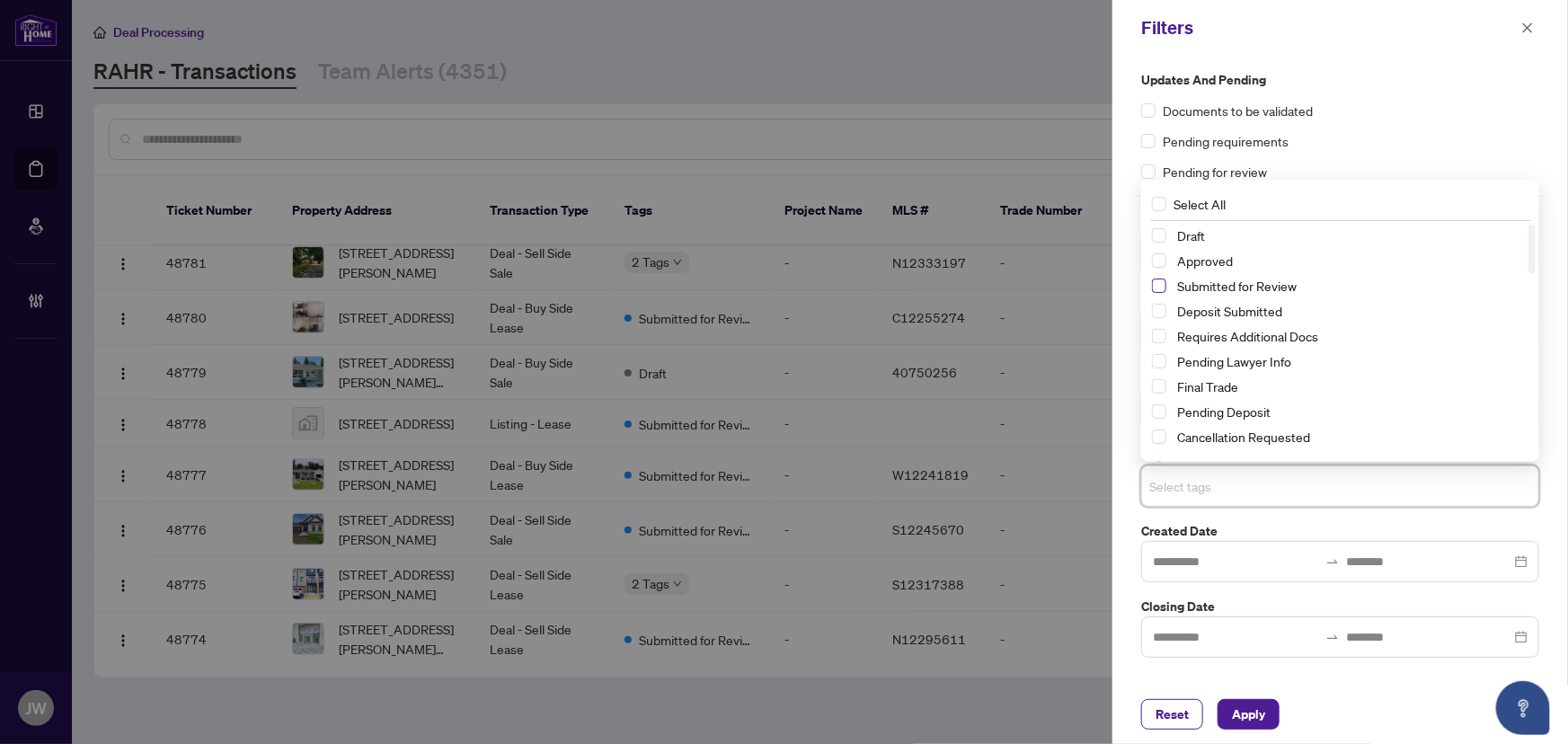
click at [1166, 282] on span "Select Submitted for Review" at bounding box center [1159, 286] width 15 height 15
click at [1243, 718] on span "Apply" at bounding box center [1249, 714] width 33 height 28
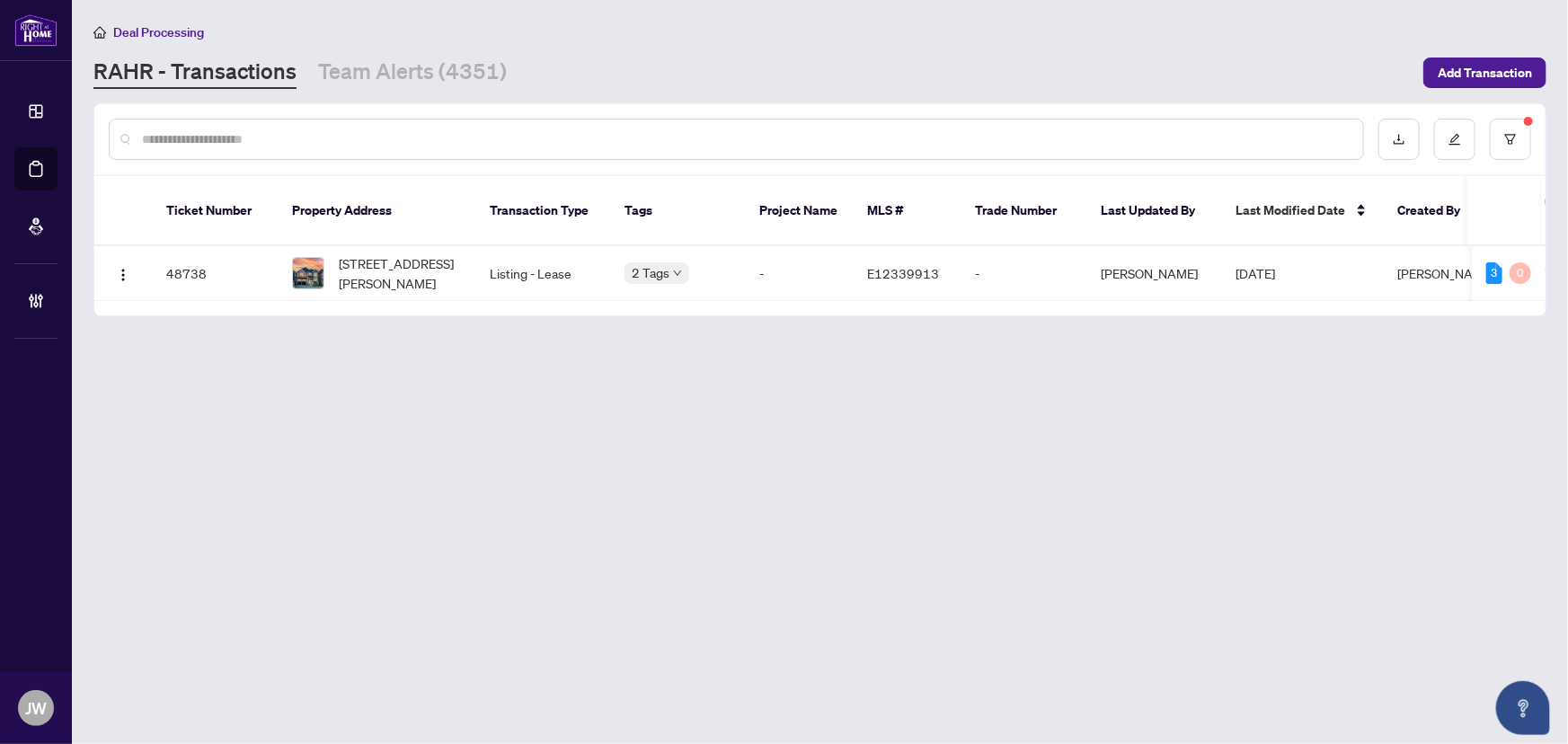
scroll to position [0, 0]
click at [630, 262] on div "2 Tags" at bounding box center [656, 272] width 65 height 21
click at [1497, 142] on button "button" at bounding box center [1510, 139] width 41 height 41
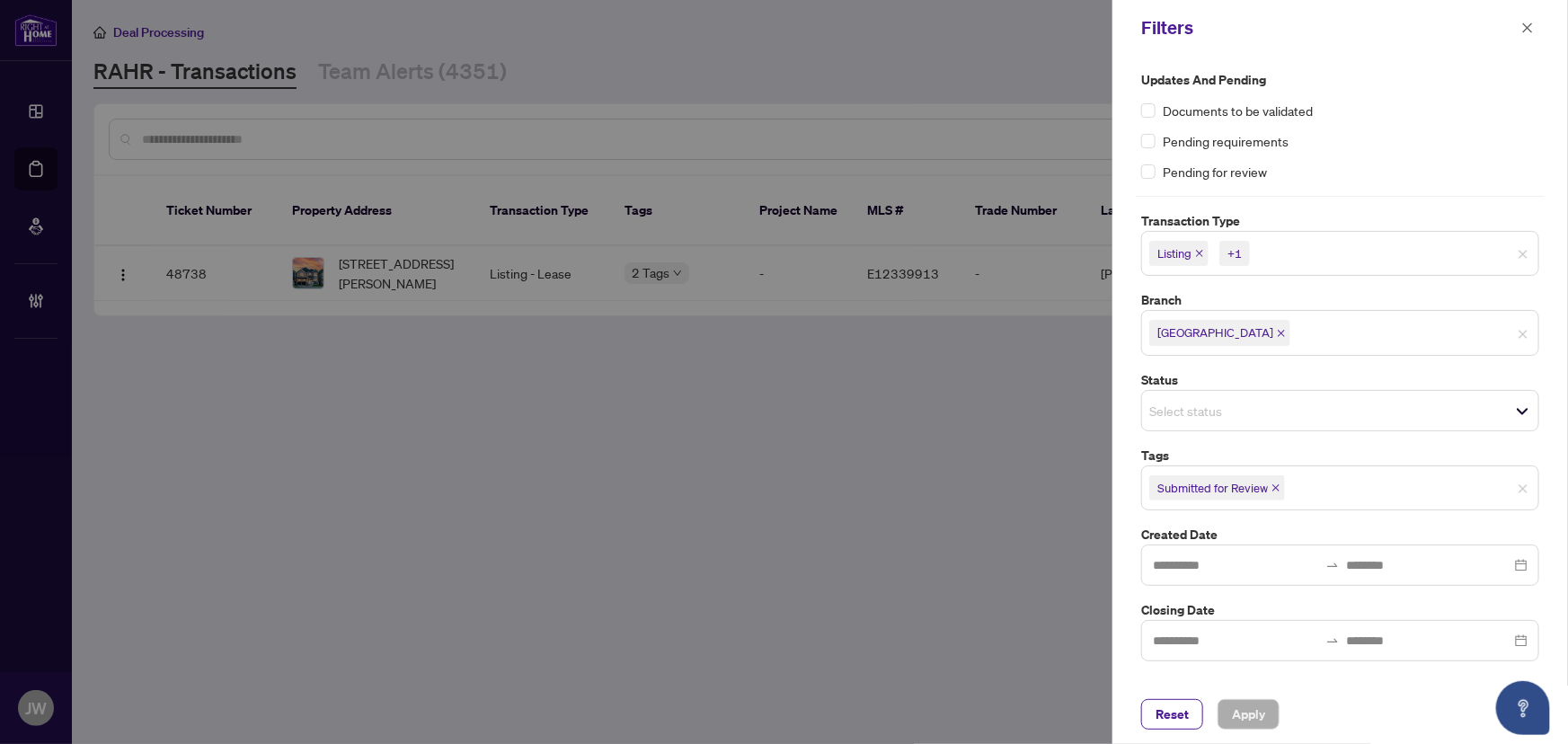
click at [1277, 335] on icon "close" at bounding box center [1282, 334] width 9 height 9
click at [1206, 335] on input "search" at bounding box center [1212, 331] width 126 height 22
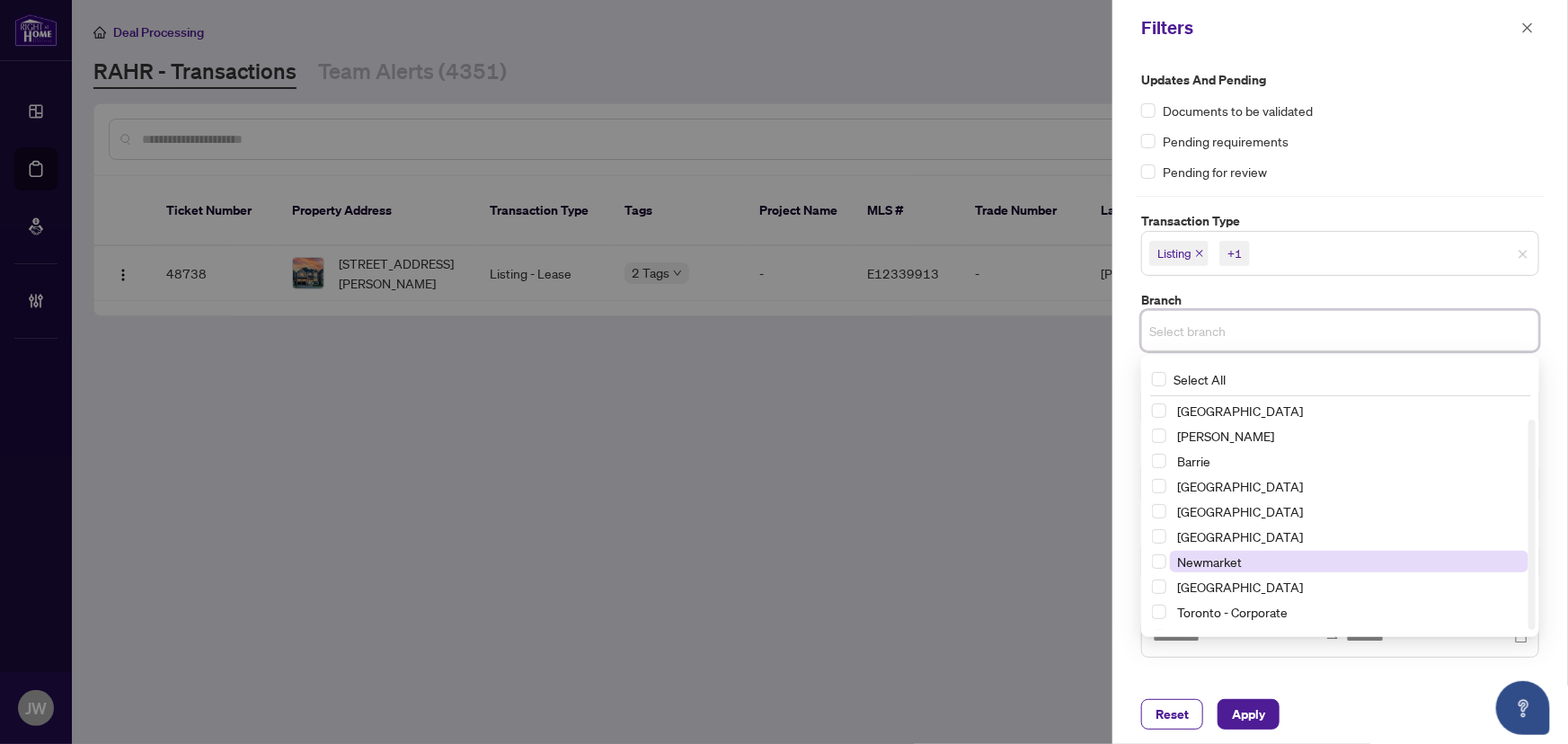
scroll to position [21, 0]
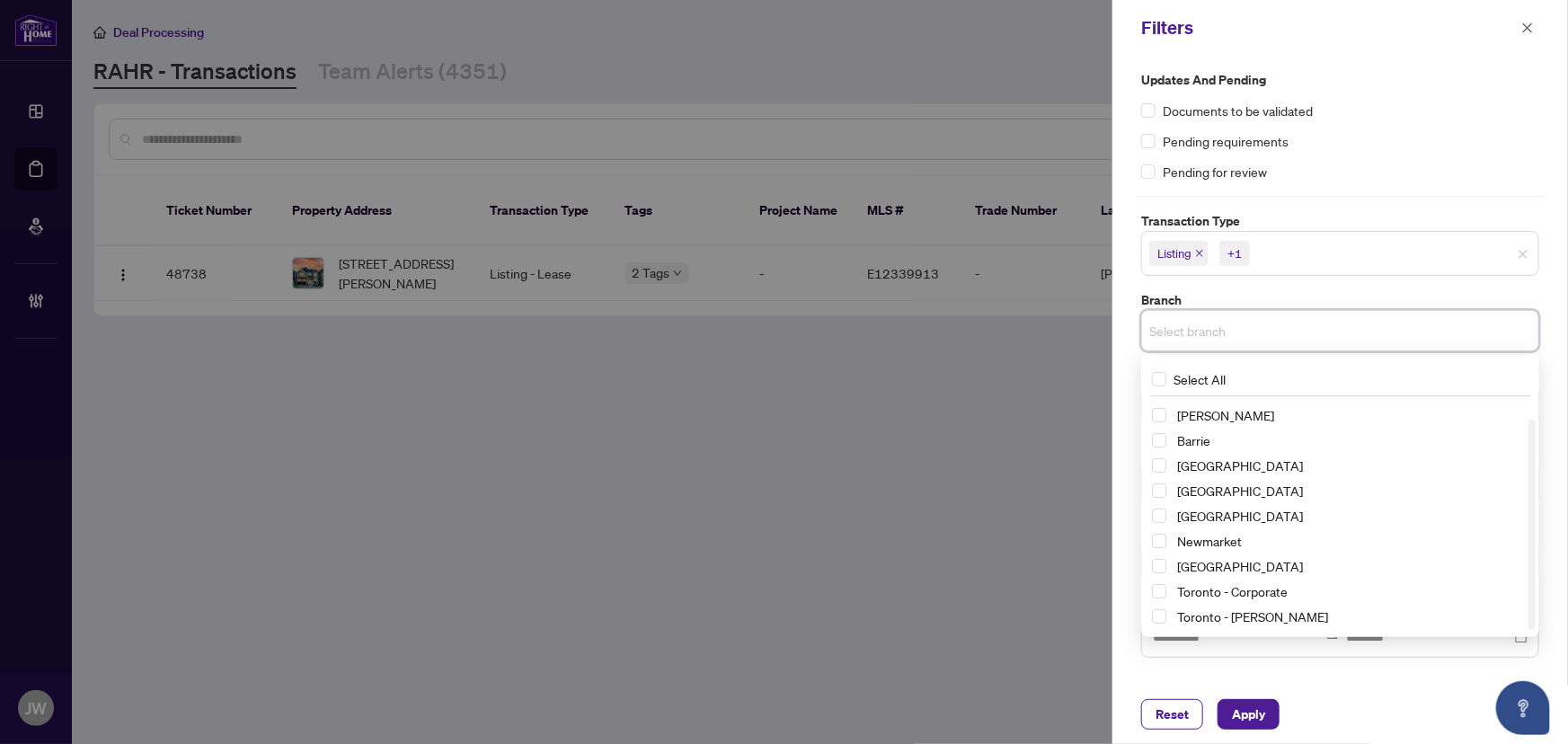
click at [1168, 615] on div "Toronto - [PERSON_NAME]" at bounding box center [1340, 617] width 377 height 22
click at [1160, 611] on span "Select Toronto - Don Mills" at bounding box center [1159, 616] width 15 height 15
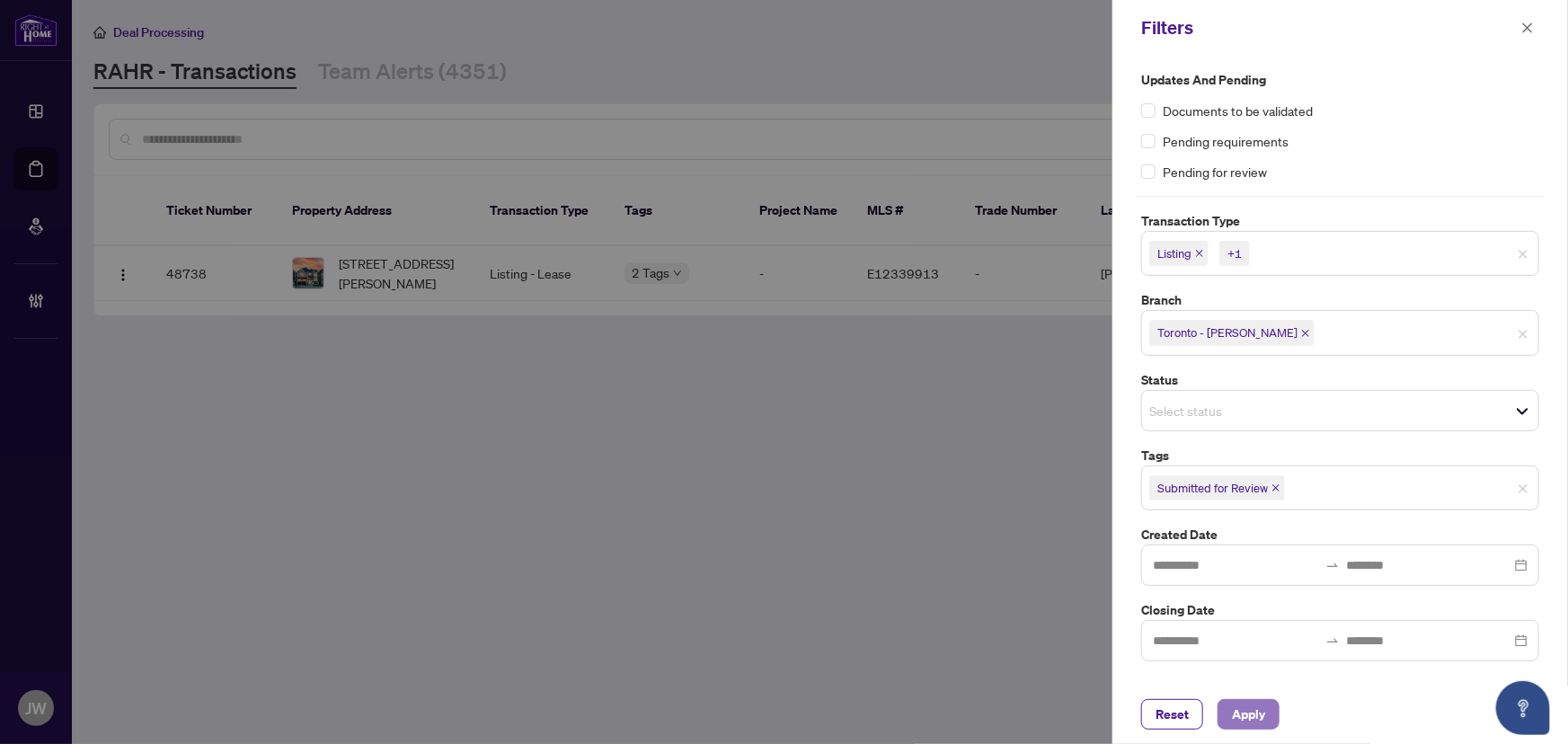
click at [1223, 701] on button "Apply" at bounding box center [1249, 714] width 62 height 30
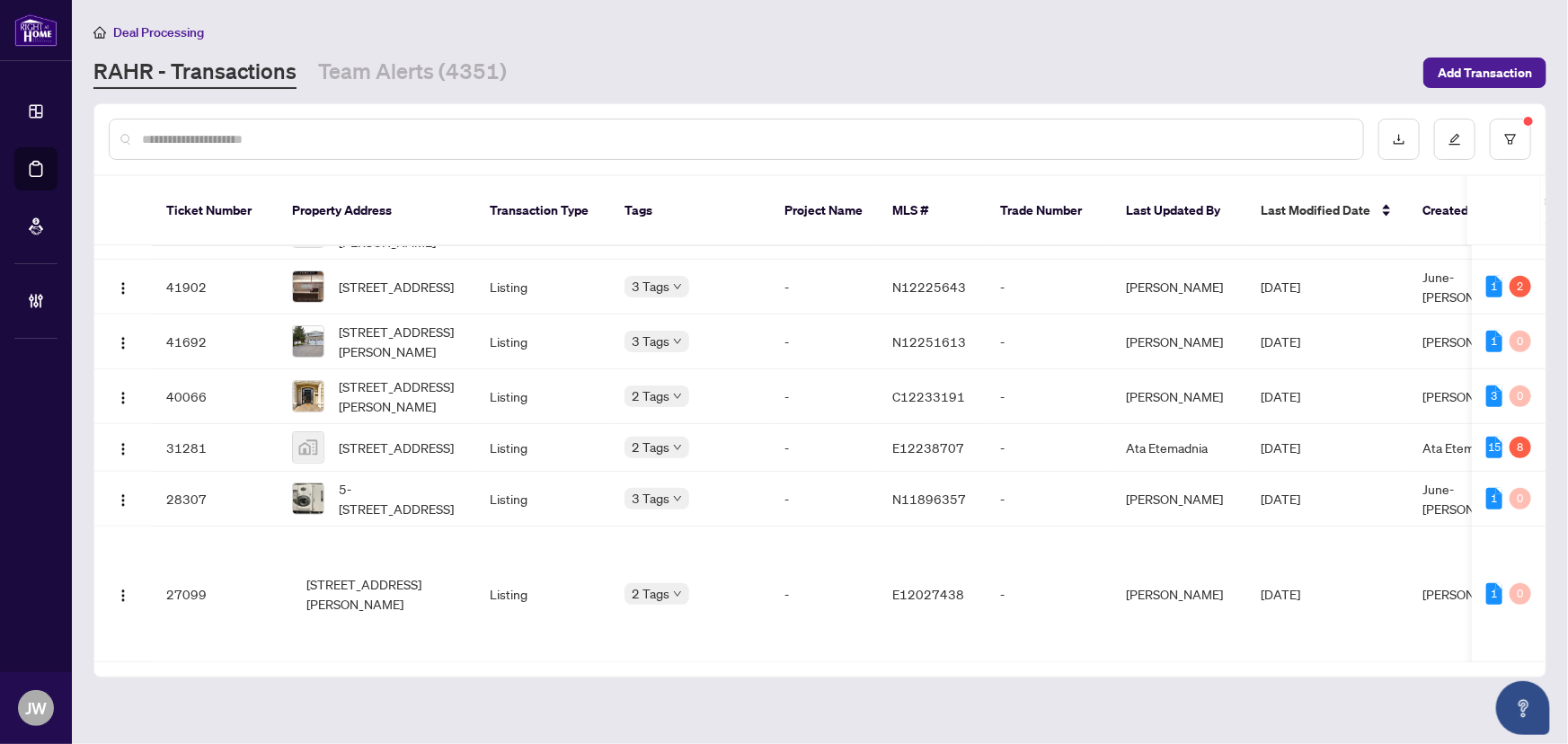
scroll to position [4315, 0]
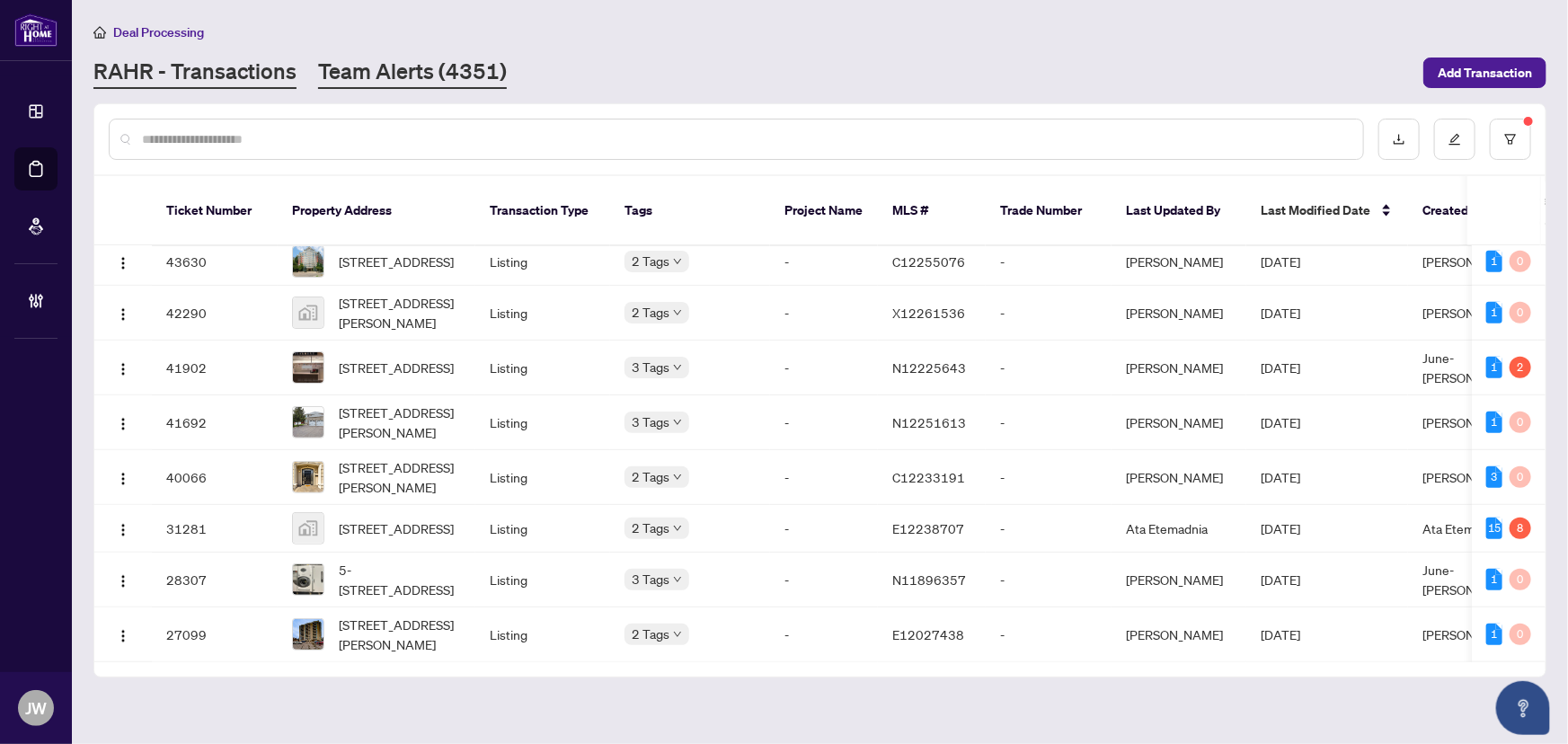
click at [432, 69] on link "Team Alerts (4351)" at bounding box center [412, 72] width 188 height 32
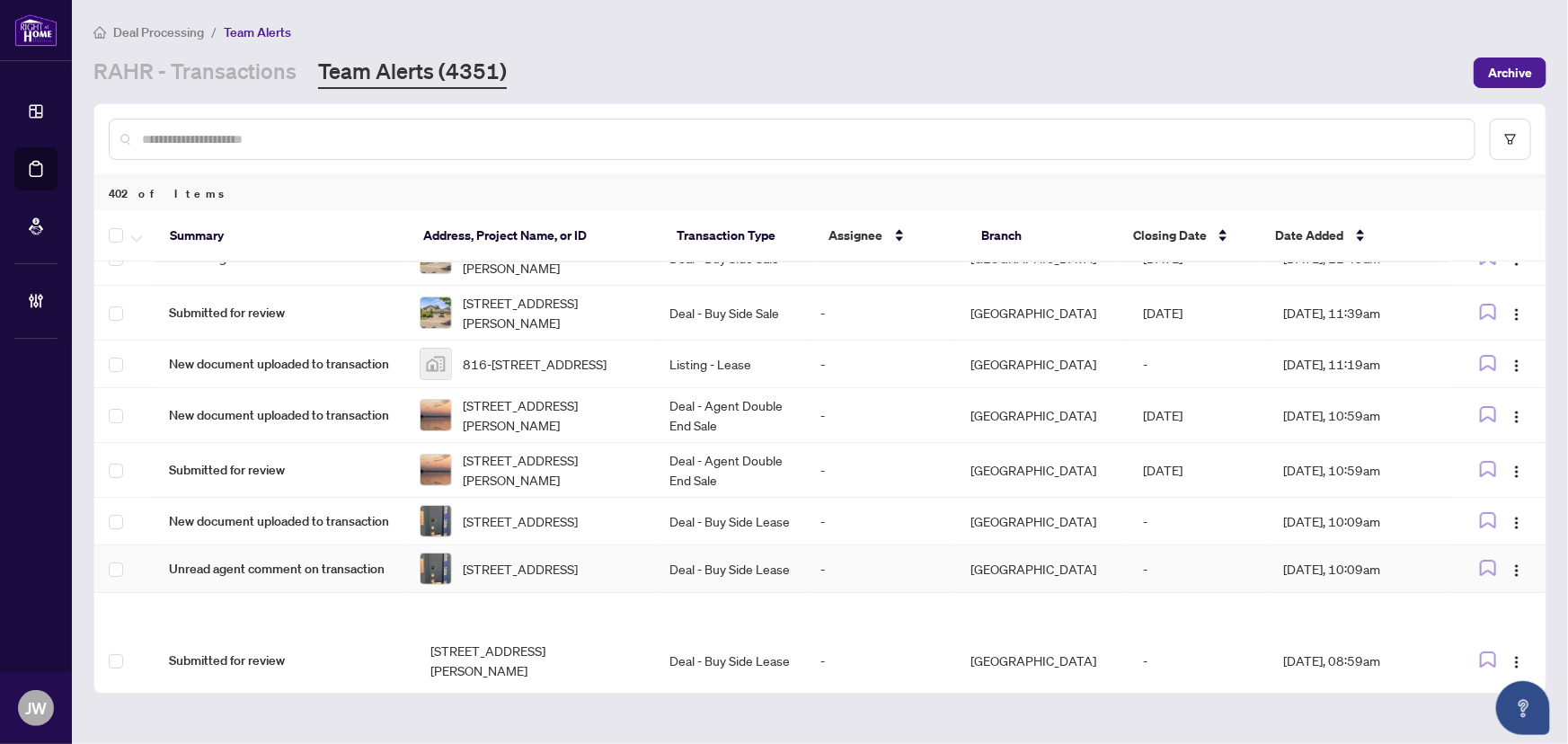
scroll to position [163, 0]
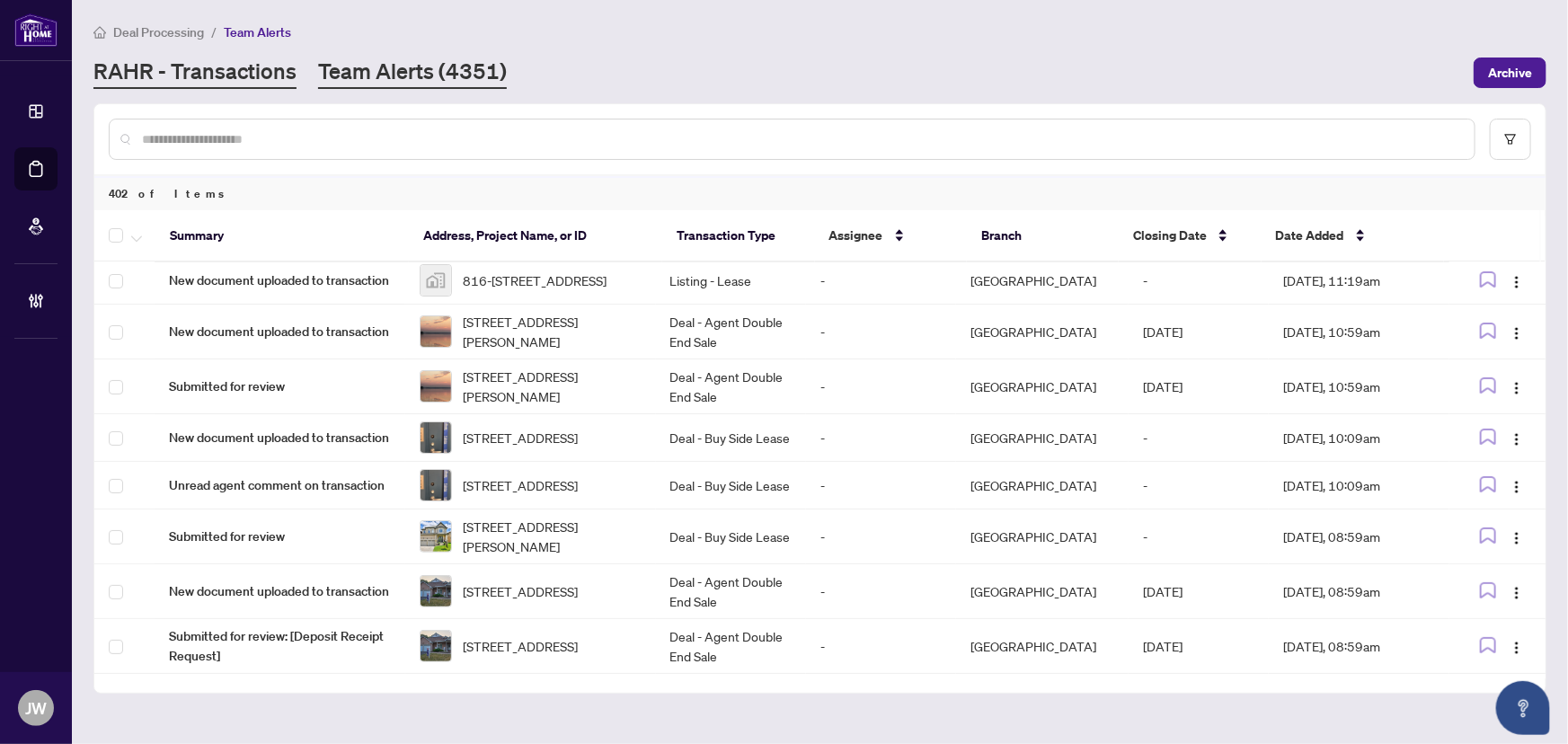
click at [204, 57] on link "RAHR - Transactions" at bounding box center [195, 72] width 203 height 32
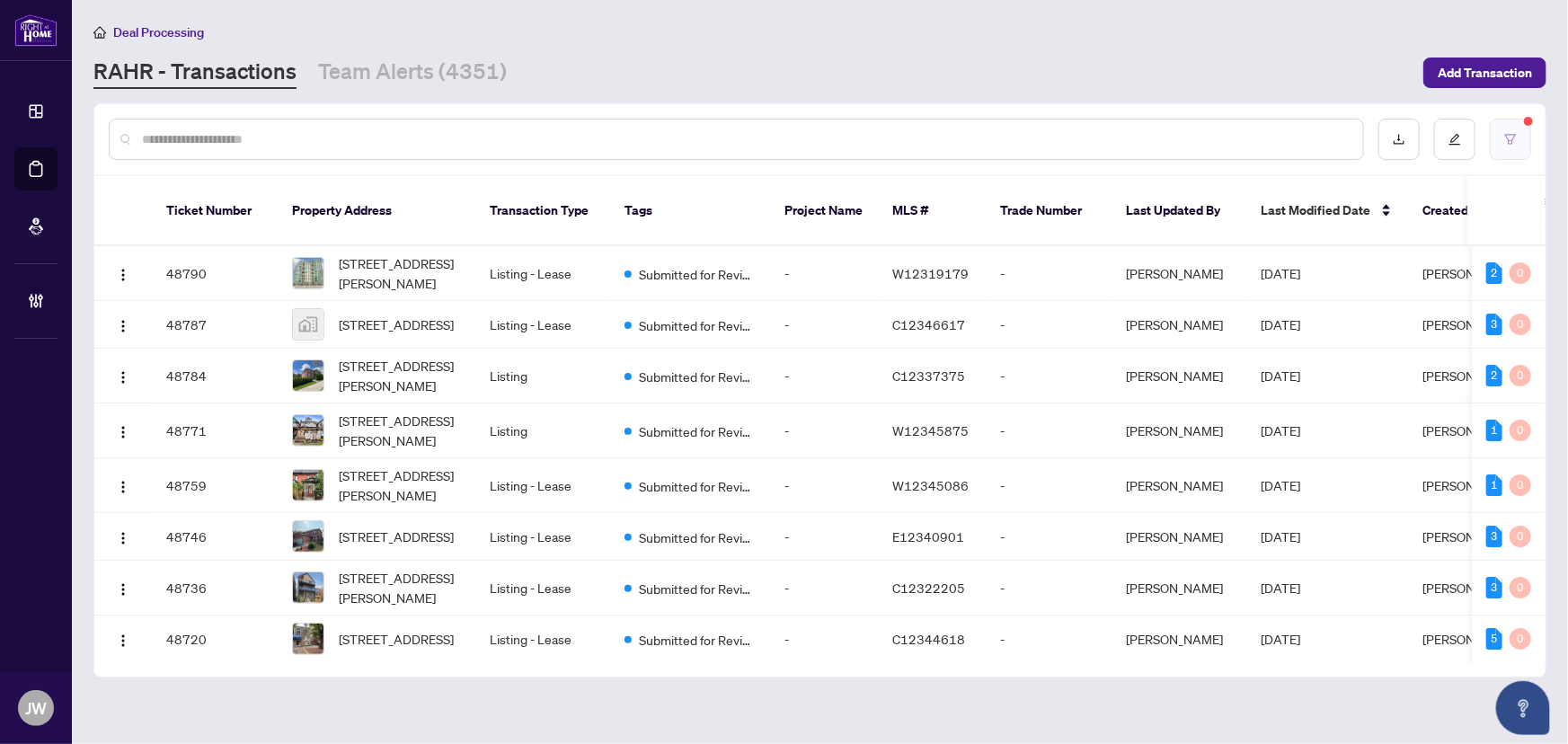
click at [1502, 133] on button "button" at bounding box center [1510, 139] width 41 height 41
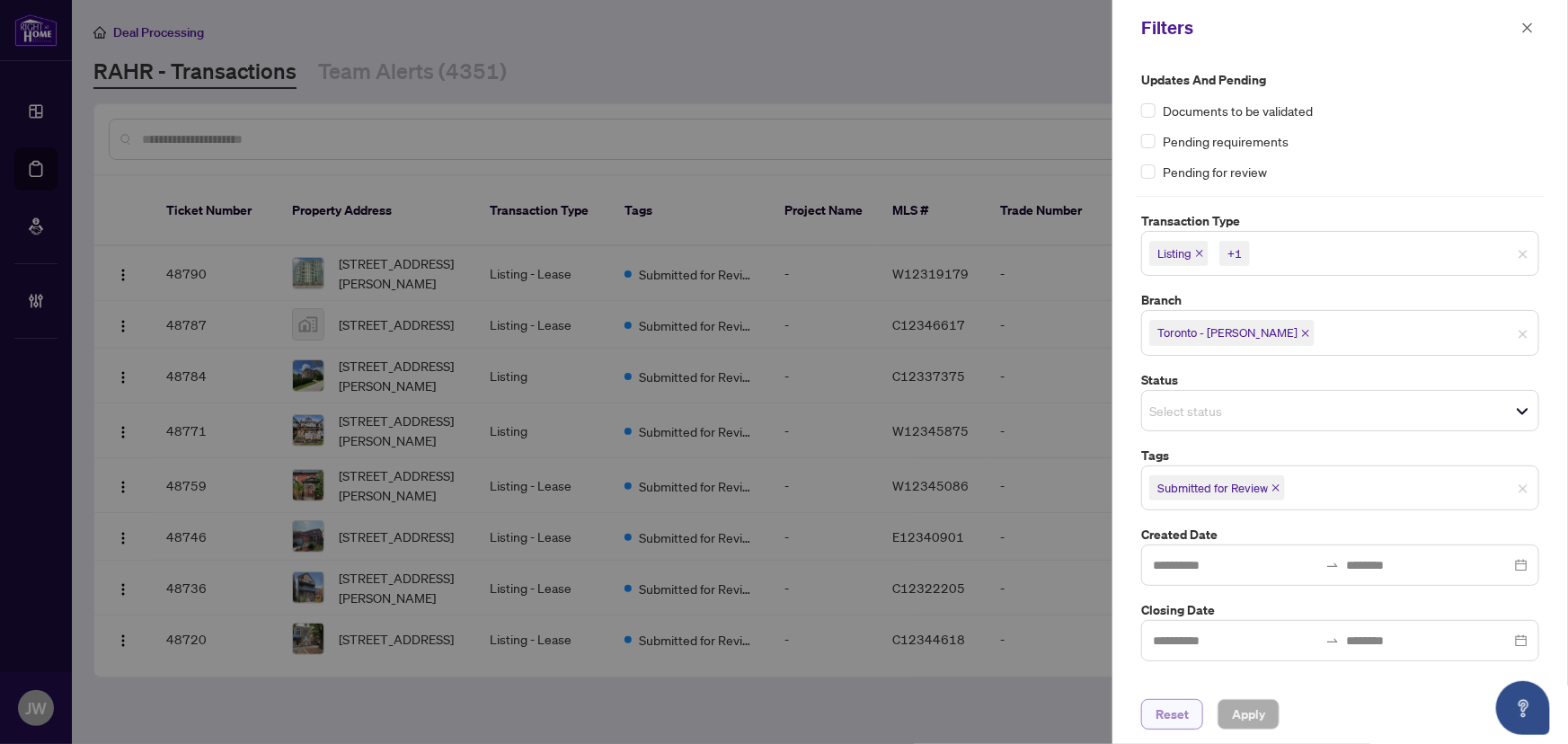
click at [1188, 719] on span "Reset" at bounding box center [1172, 714] width 33 height 28
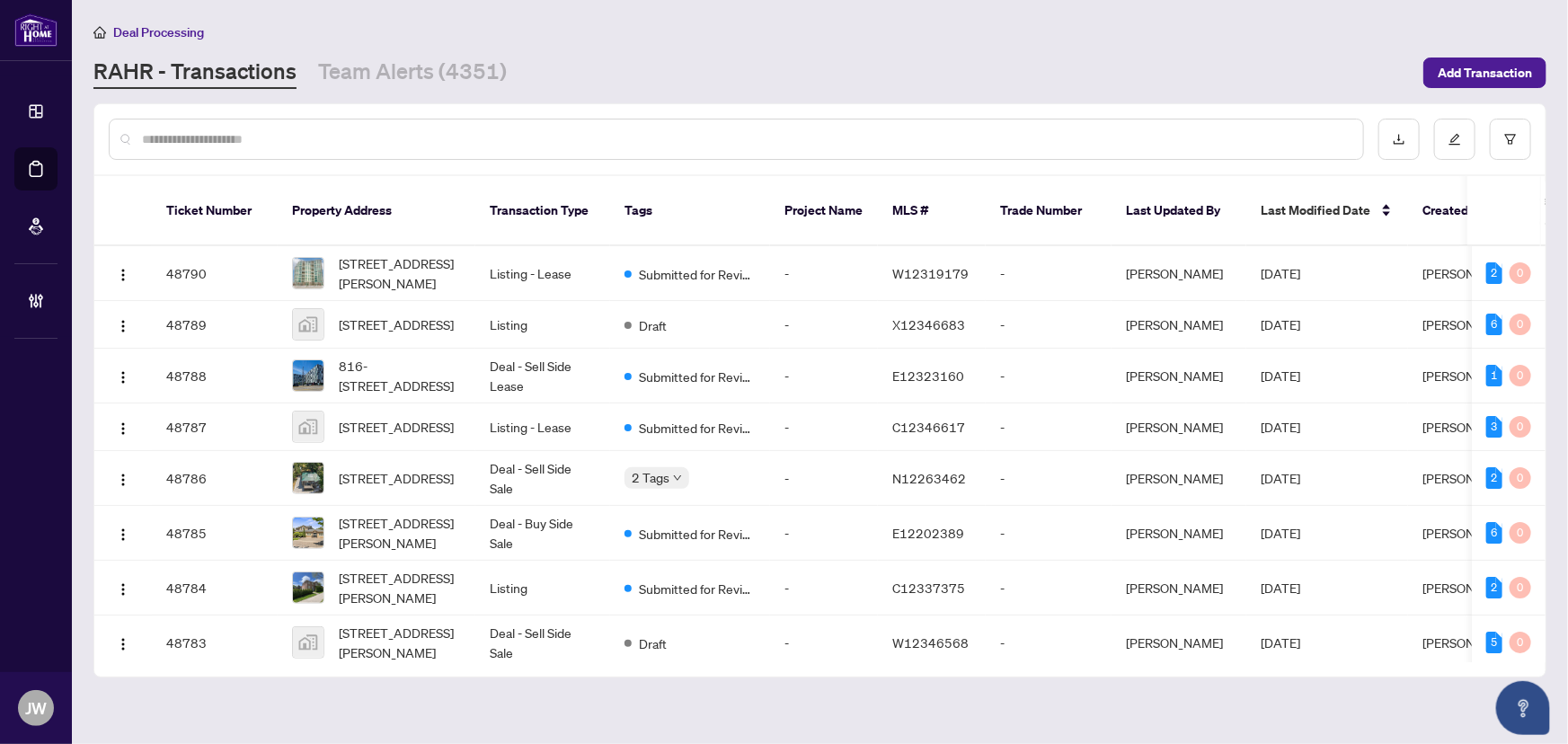
click at [307, 116] on div at bounding box center [820, 139] width 1452 height 70
click at [300, 143] on input "text" at bounding box center [745, 140] width 1207 height 20
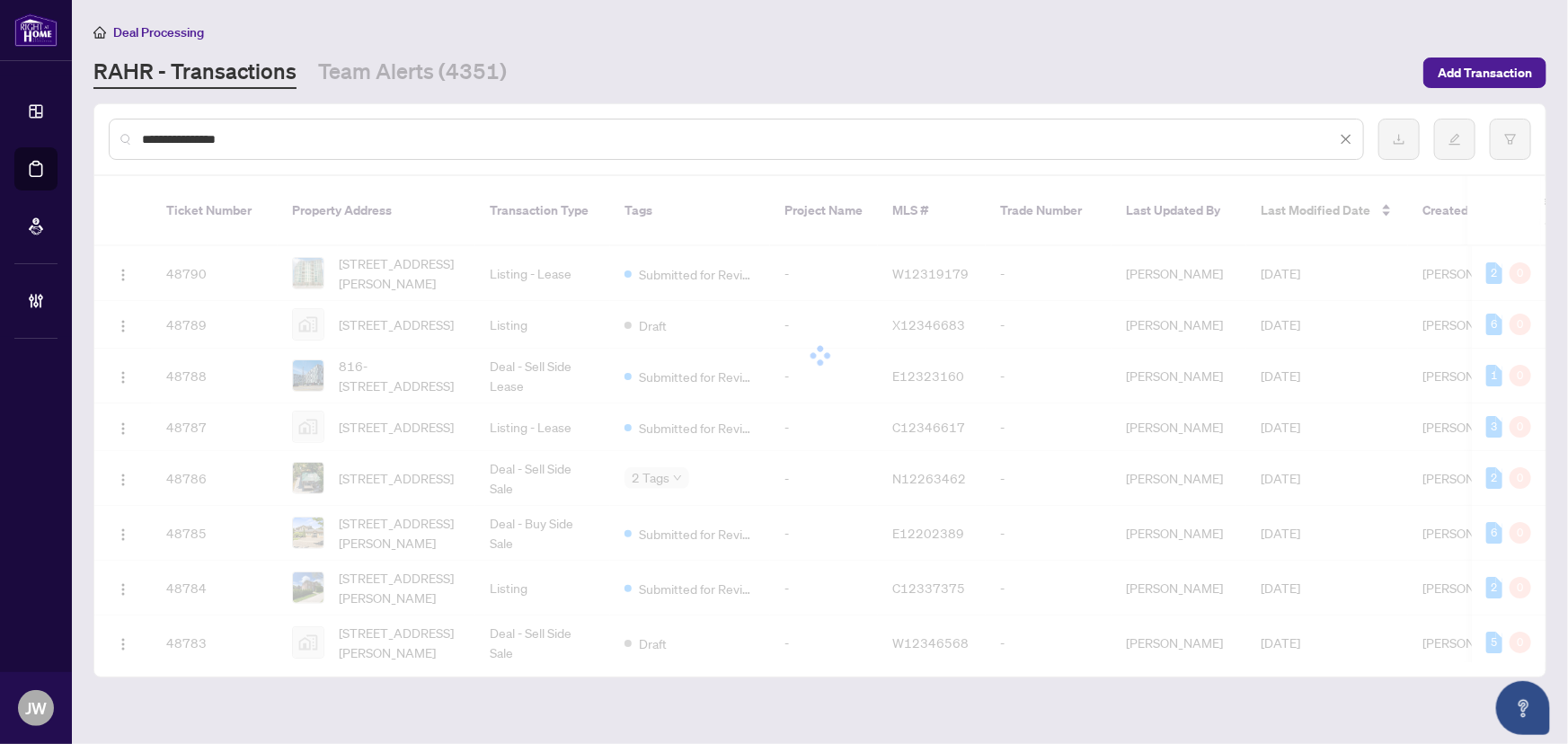
type input "**********"
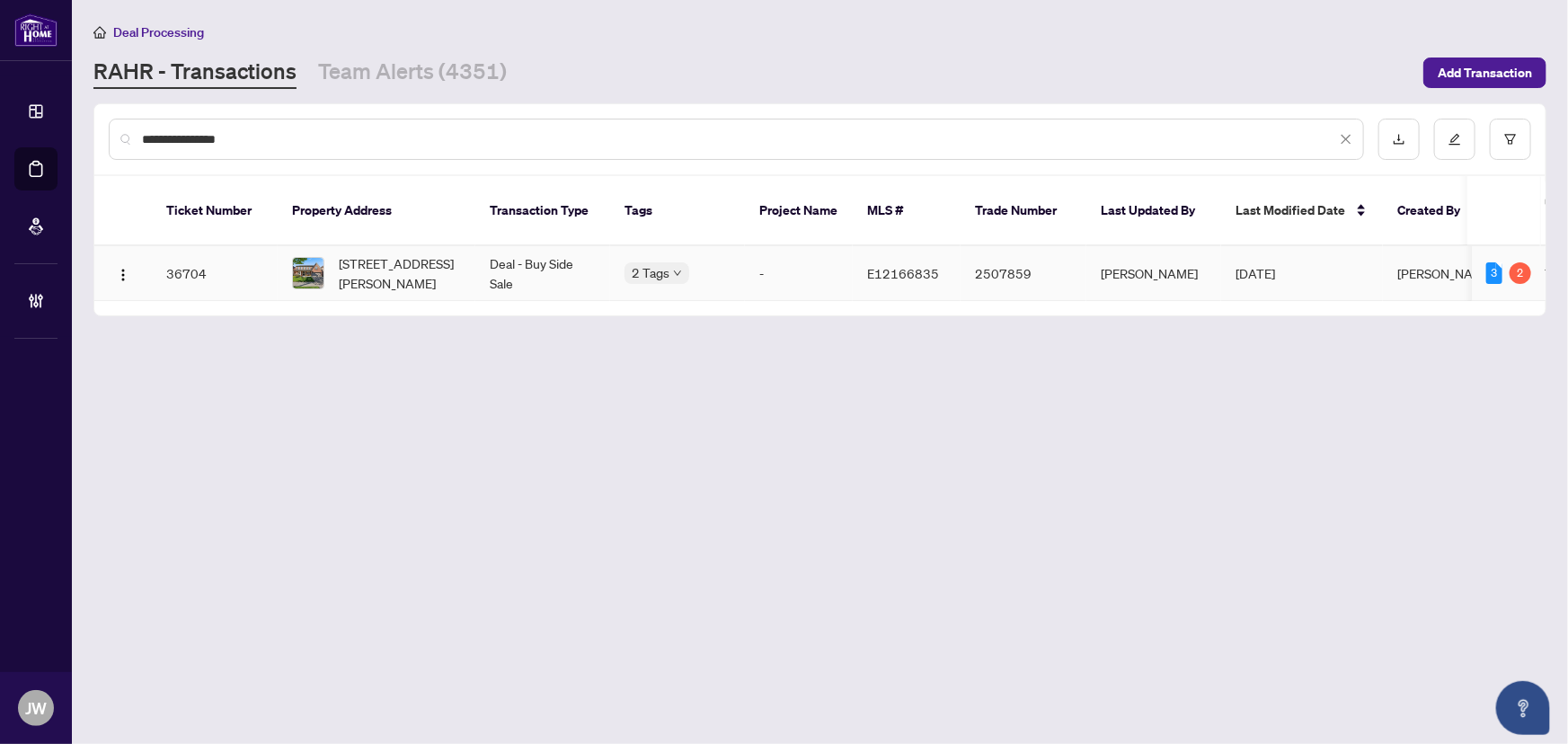
click at [443, 255] on span "26 Goodhart Cres, Ajax, Ontario L1T 4H9, Canada" at bounding box center [400, 272] width 123 height 39
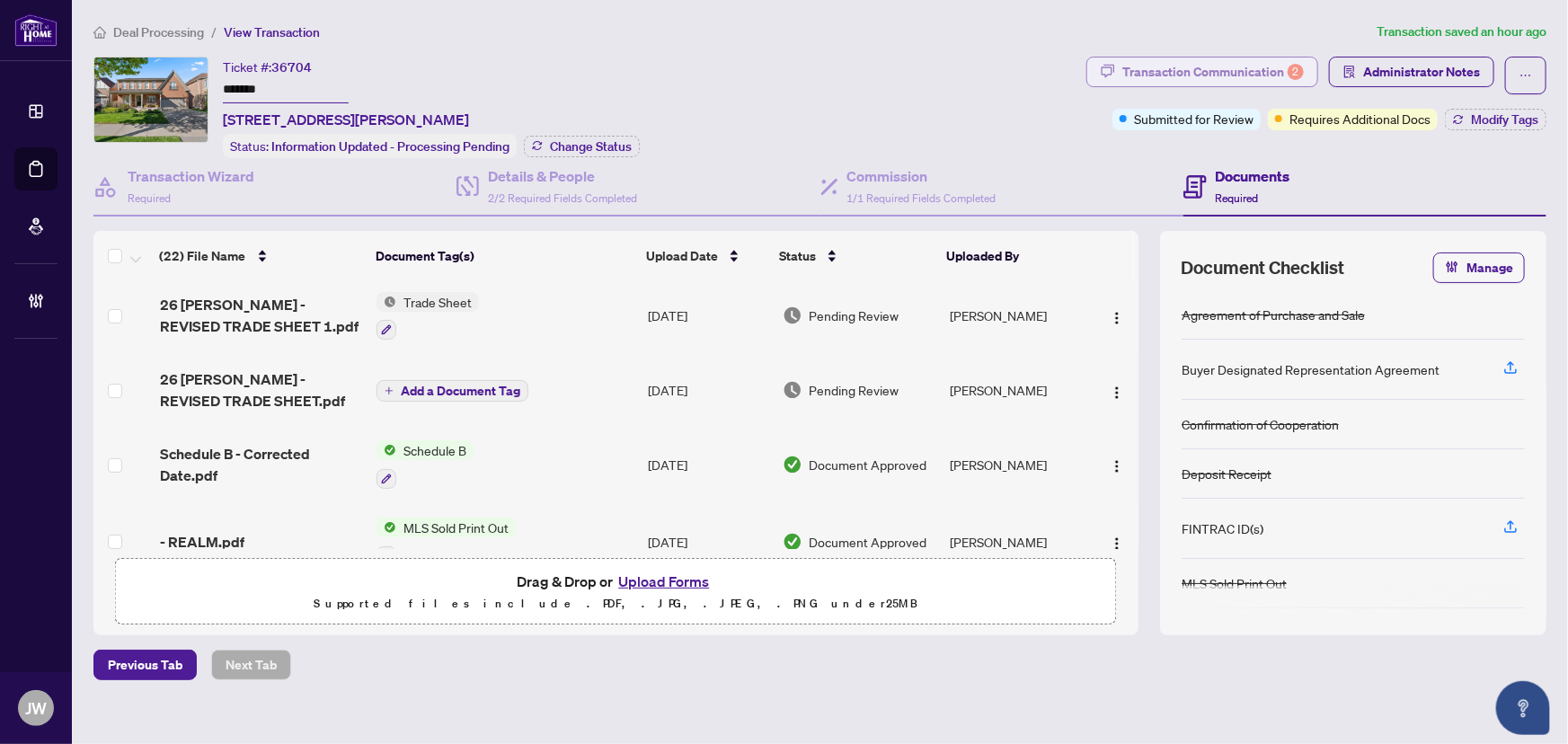
click at [1134, 67] on div "Transaction Communication 2" at bounding box center [1213, 71] width 182 height 28
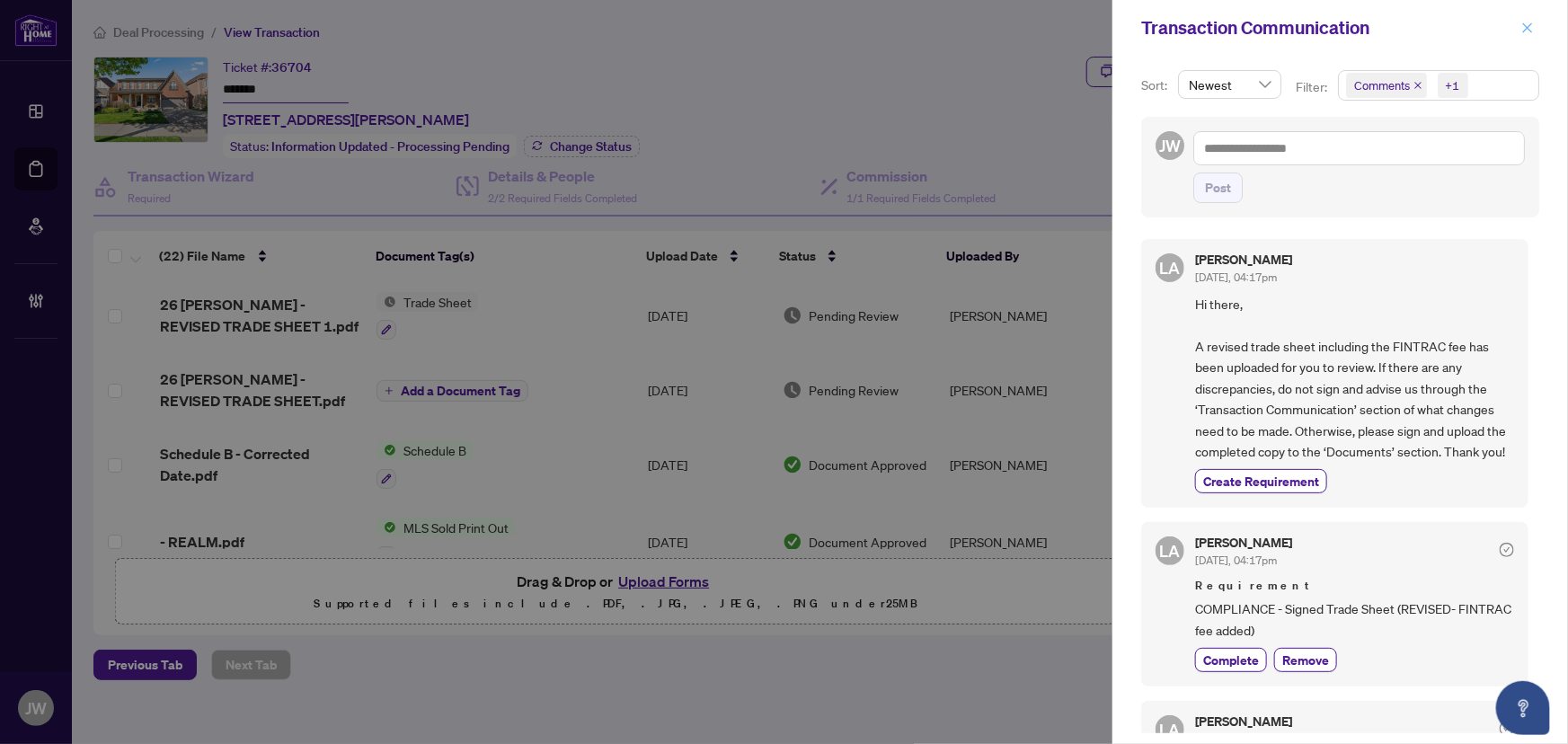
click at [1528, 31] on icon "close" at bounding box center [1528, 28] width 13 height 13
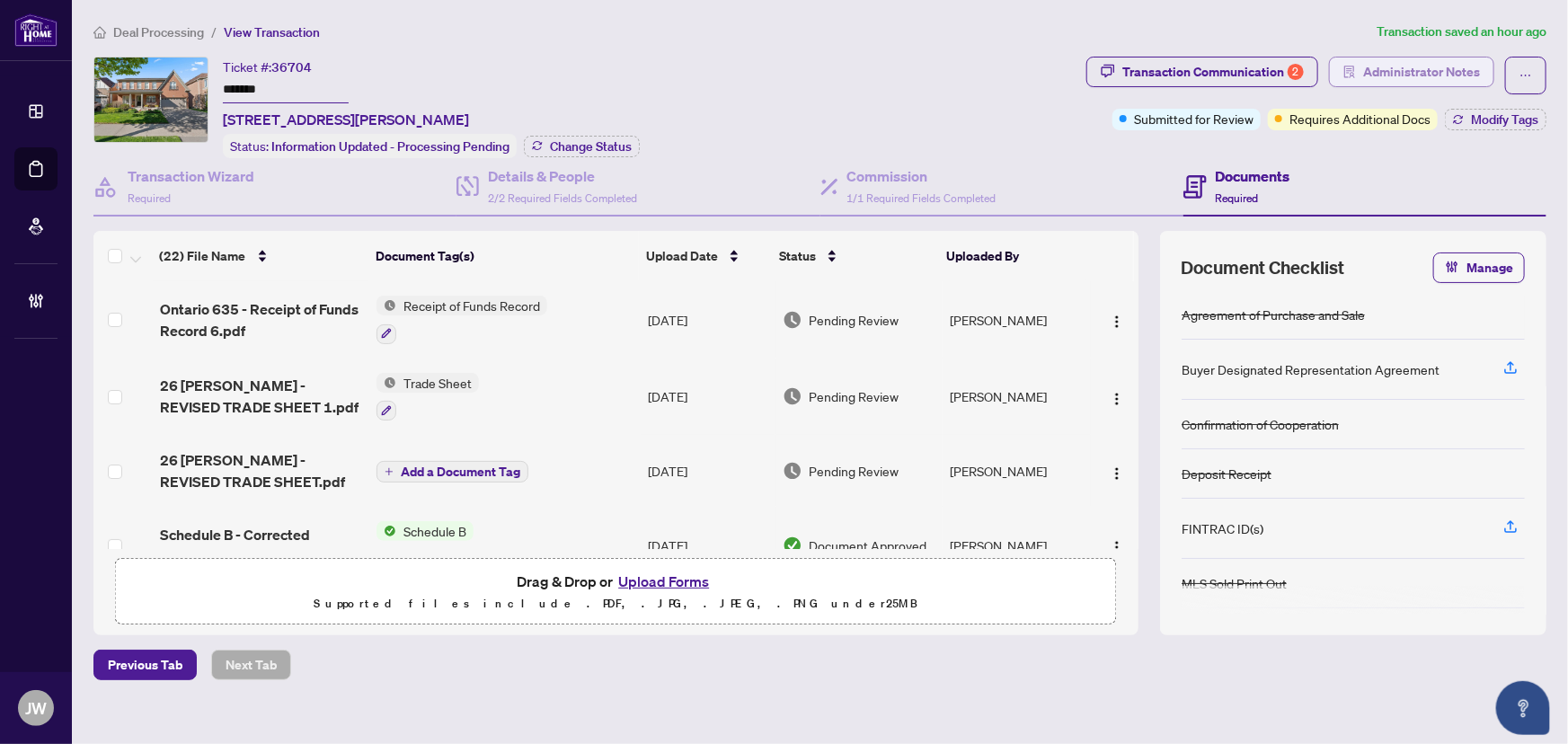
click at [1349, 69] on button "Administrator Notes" at bounding box center [1412, 71] width 165 height 30
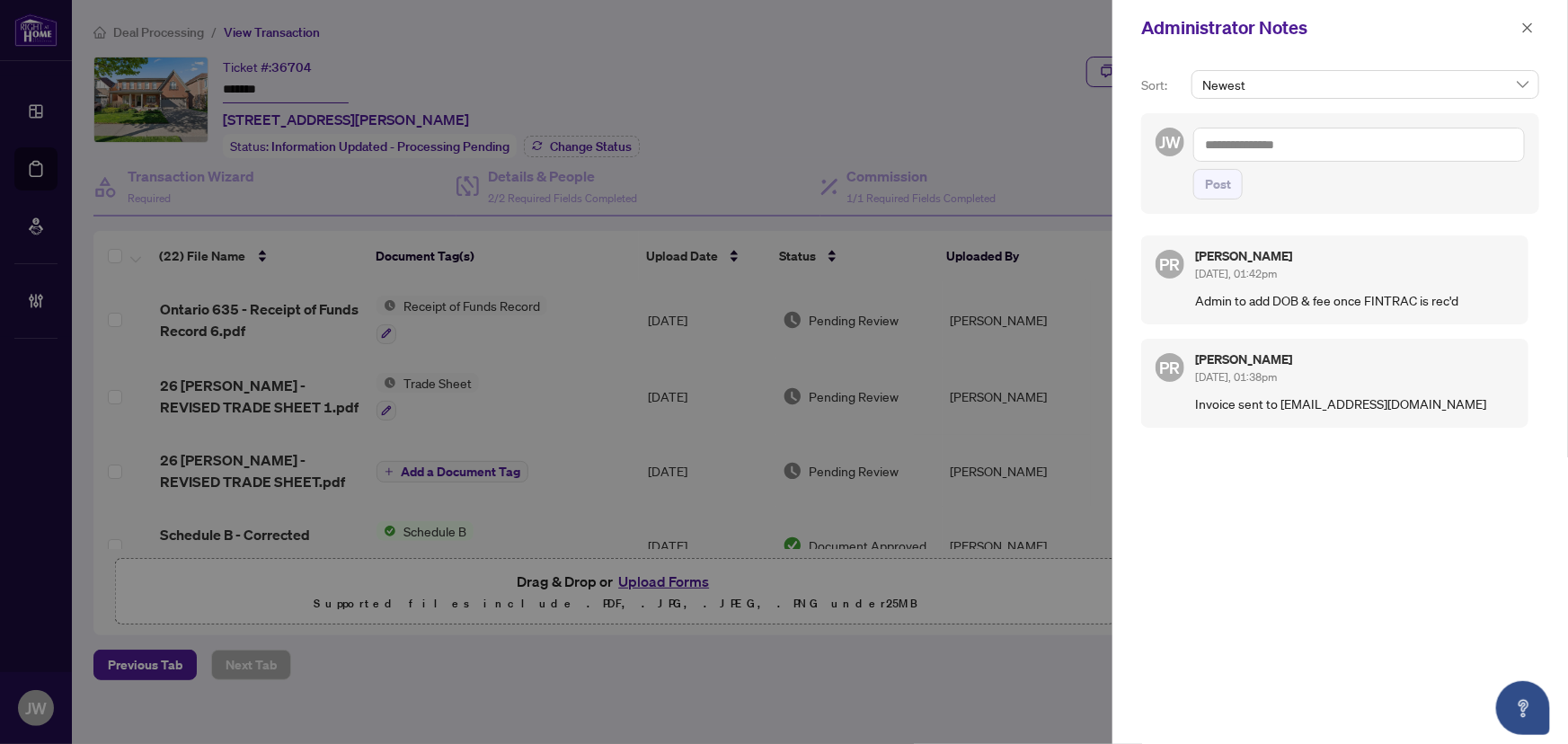
click at [1233, 143] on textarea at bounding box center [1359, 144] width 332 height 34
click at [1222, 143] on textarea at bounding box center [1359, 144] width 332 height 34
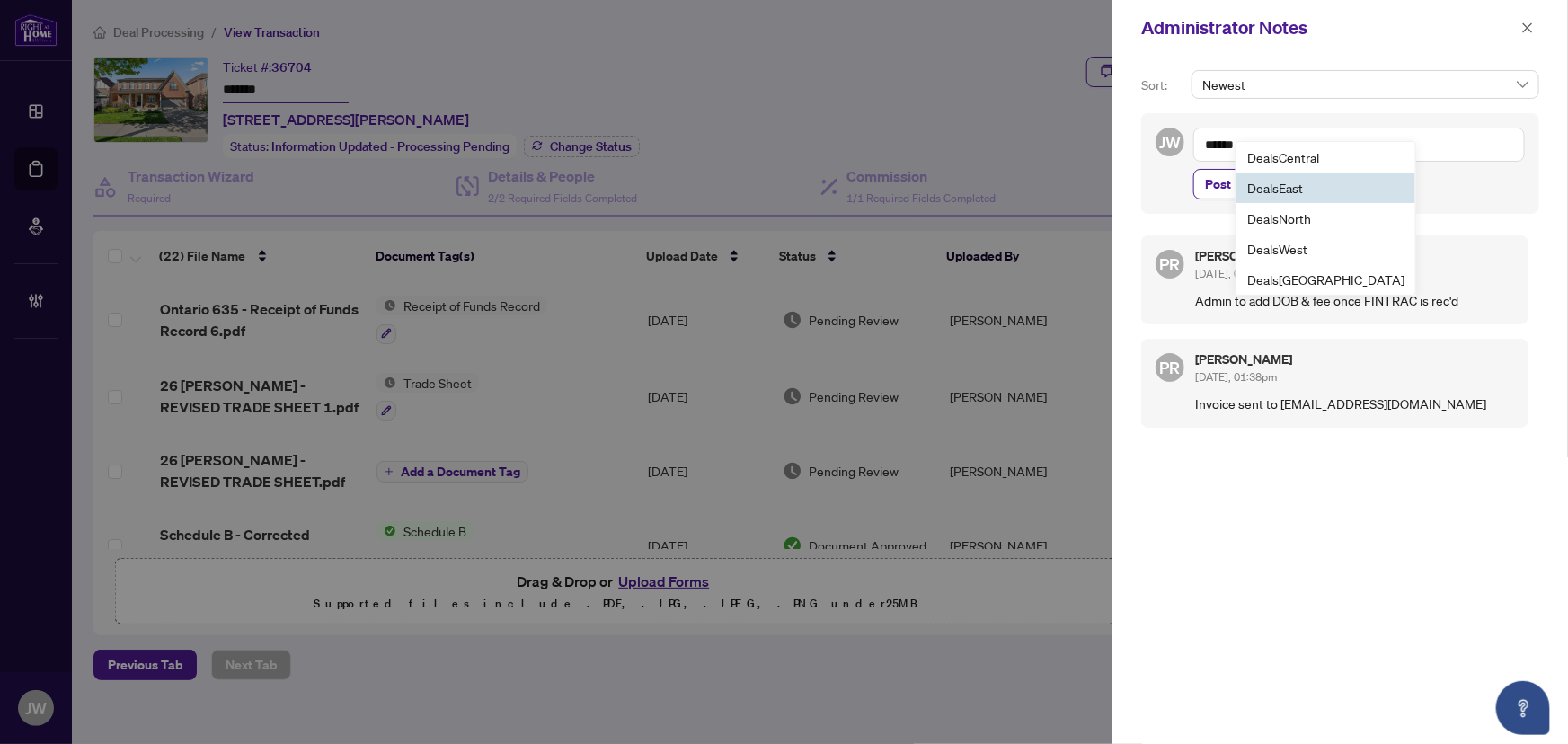
click at [1279, 181] on span "Deals East" at bounding box center [1275, 188] width 56 height 16
type textarea "**********"
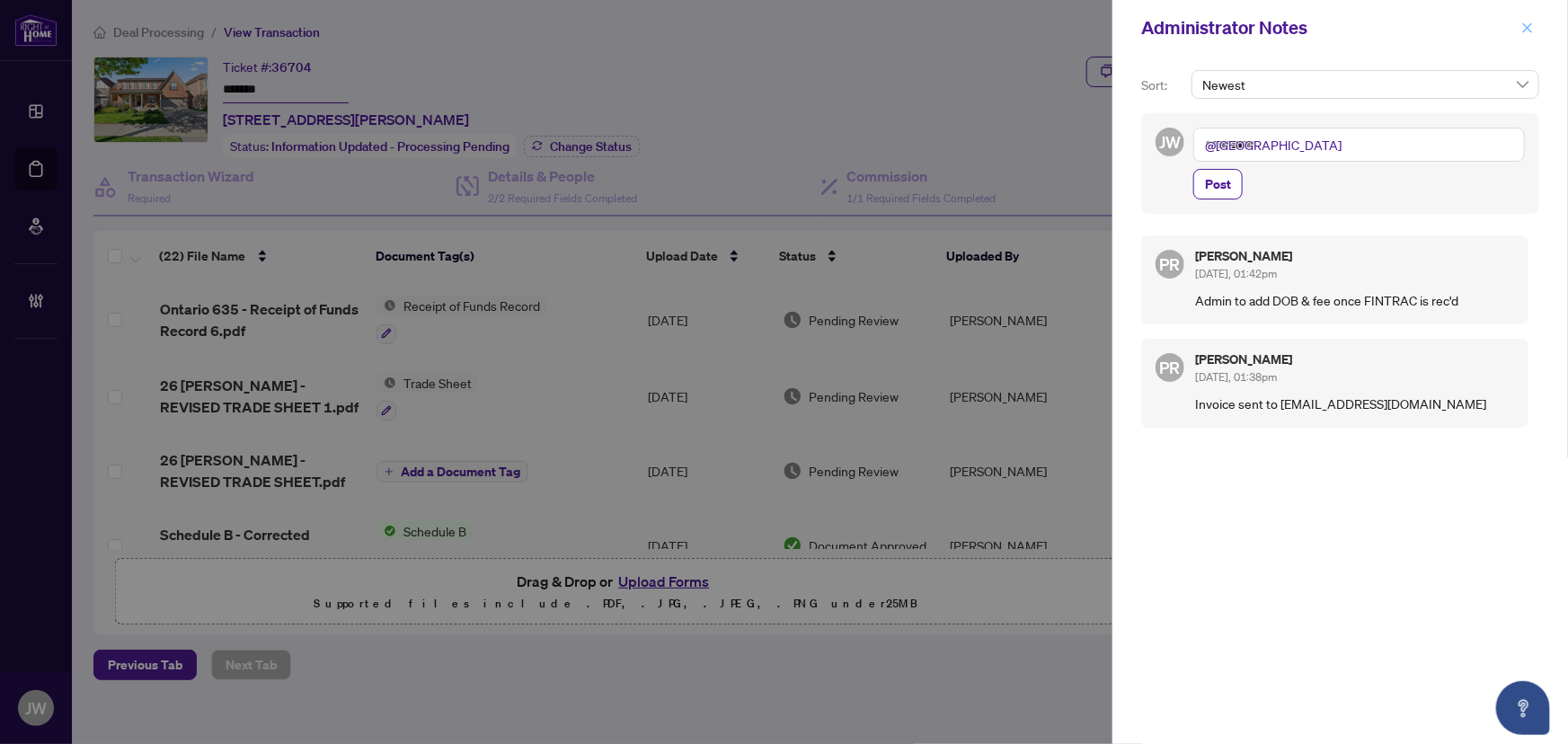
click at [1532, 17] on span "button" at bounding box center [1528, 27] width 13 height 28
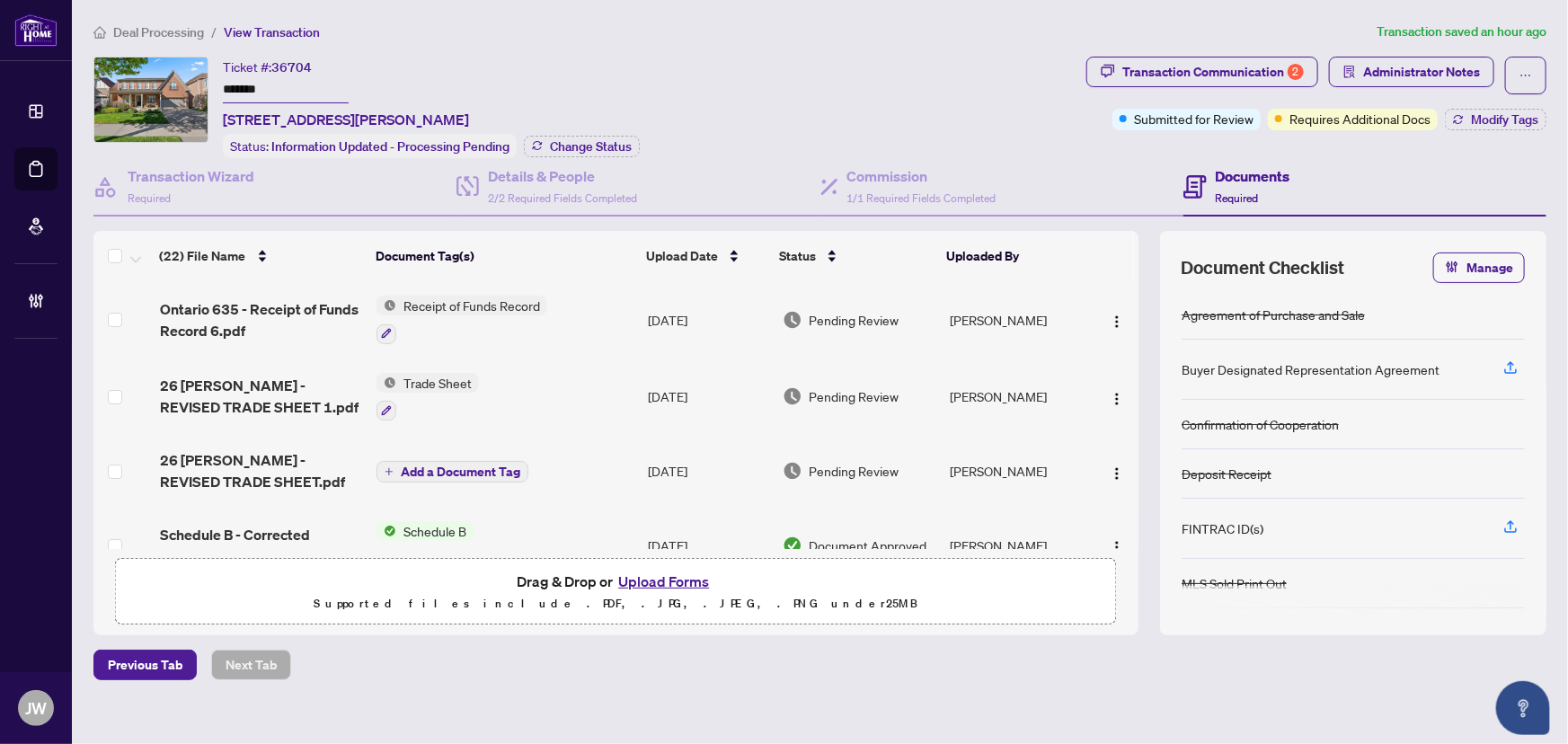
drag, startPoint x: 1533, startPoint y: 22, endPoint x: 1122, endPoint y: 59, distance: 412.7
click at [138, 44] on div "Deal Processing / View Transaction Transaction saved an hour ago Ticket #: 3670…" at bounding box center [819, 382] width 1467 height 721
click at [139, 36] on span "Deal Processing" at bounding box center [158, 33] width 91 height 16
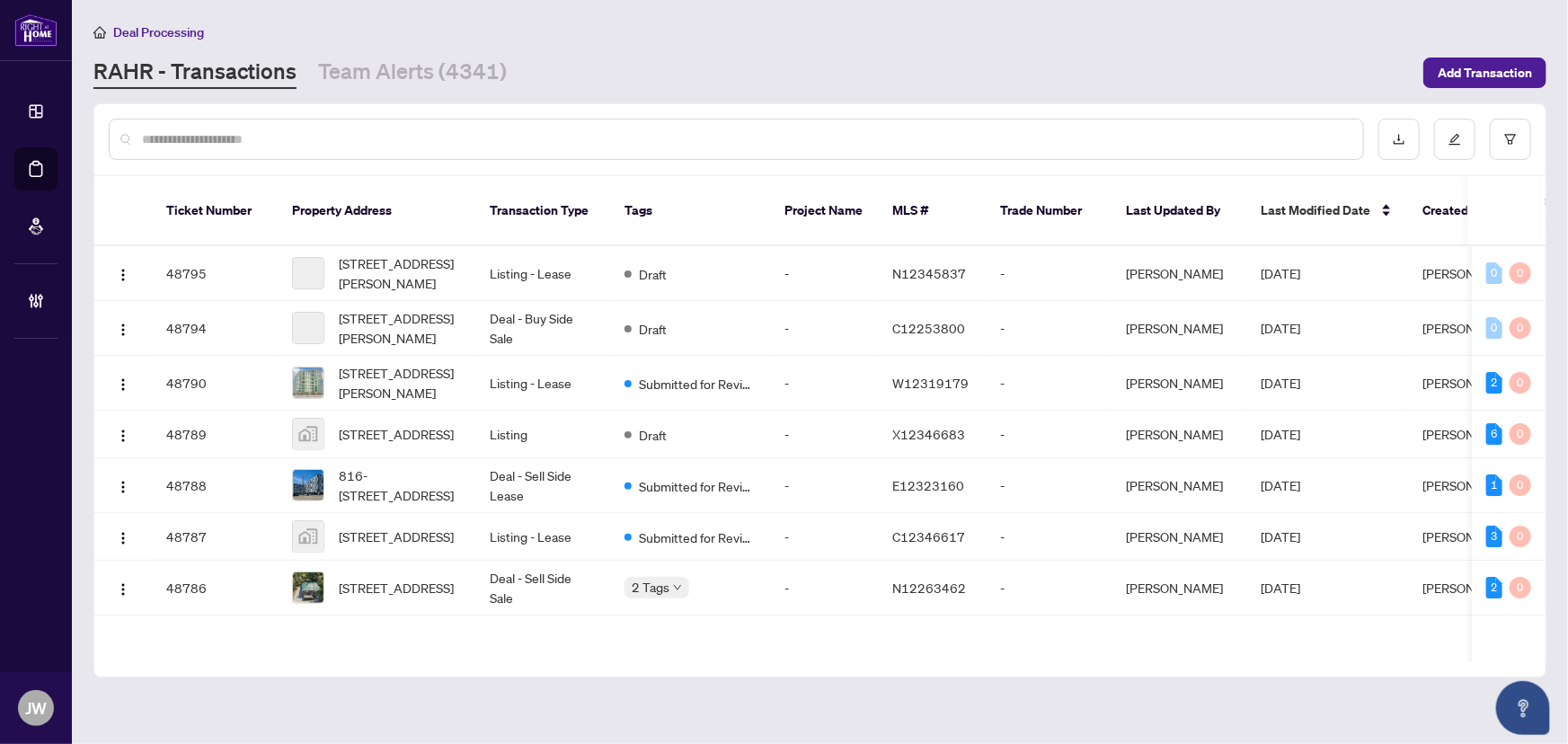
click at [260, 130] on input "text" at bounding box center [745, 140] width 1207 height 20
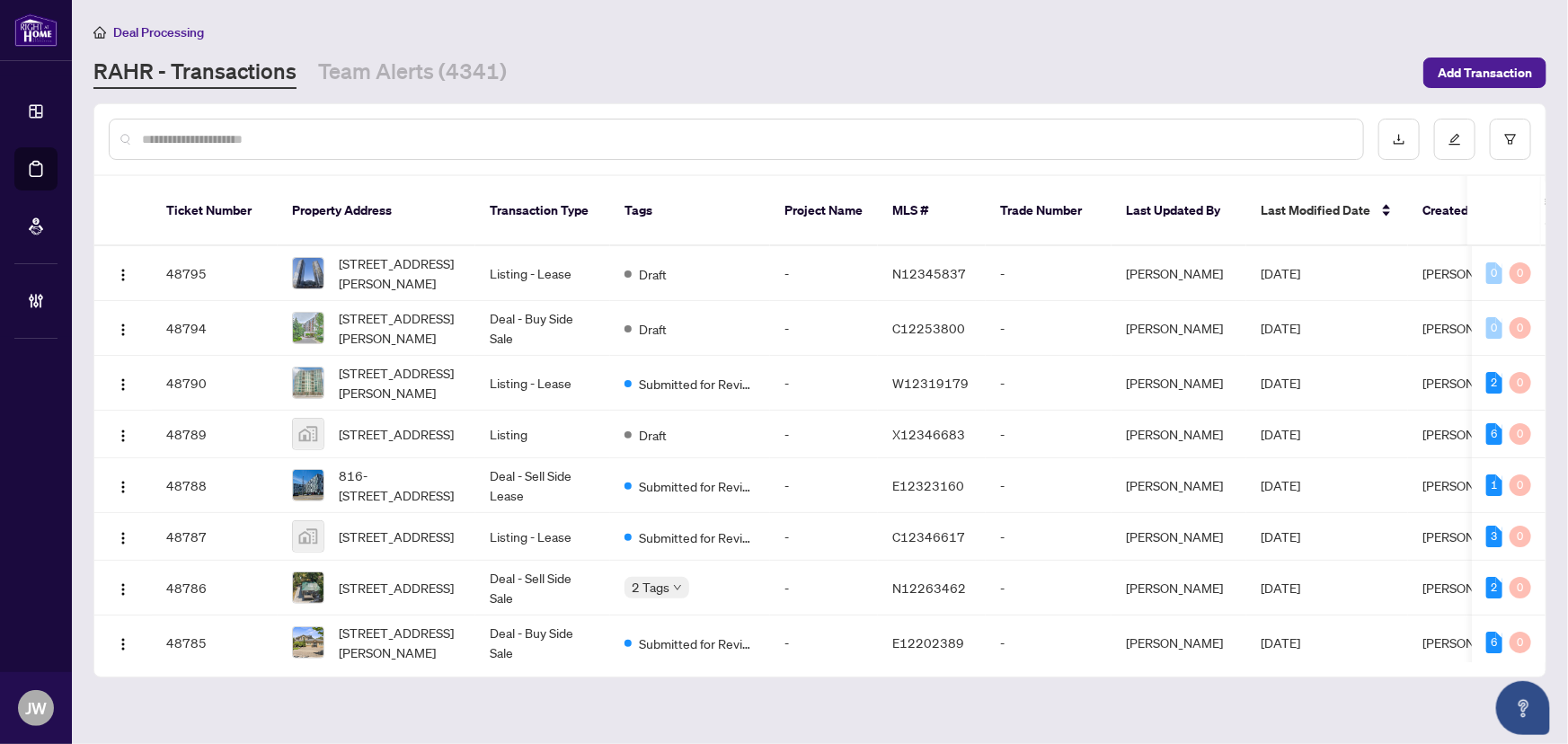
click at [215, 135] on input "text" at bounding box center [745, 140] width 1207 height 20
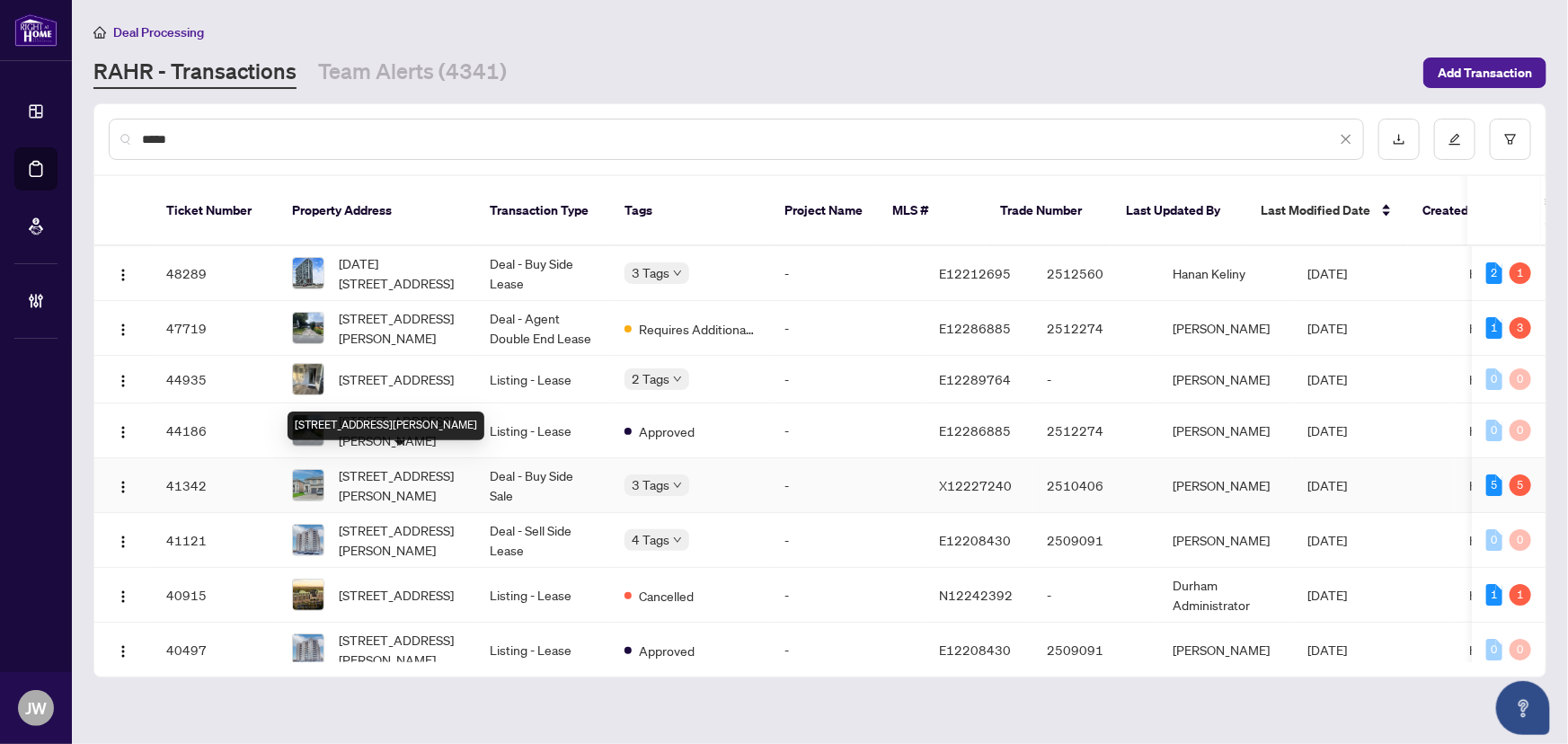
type input "*****"
click at [380, 466] on span "26 Corley St, Kawartha Lakes, Ontario K9V 5R8, Canada" at bounding box center [400, 484] width 123 height 39
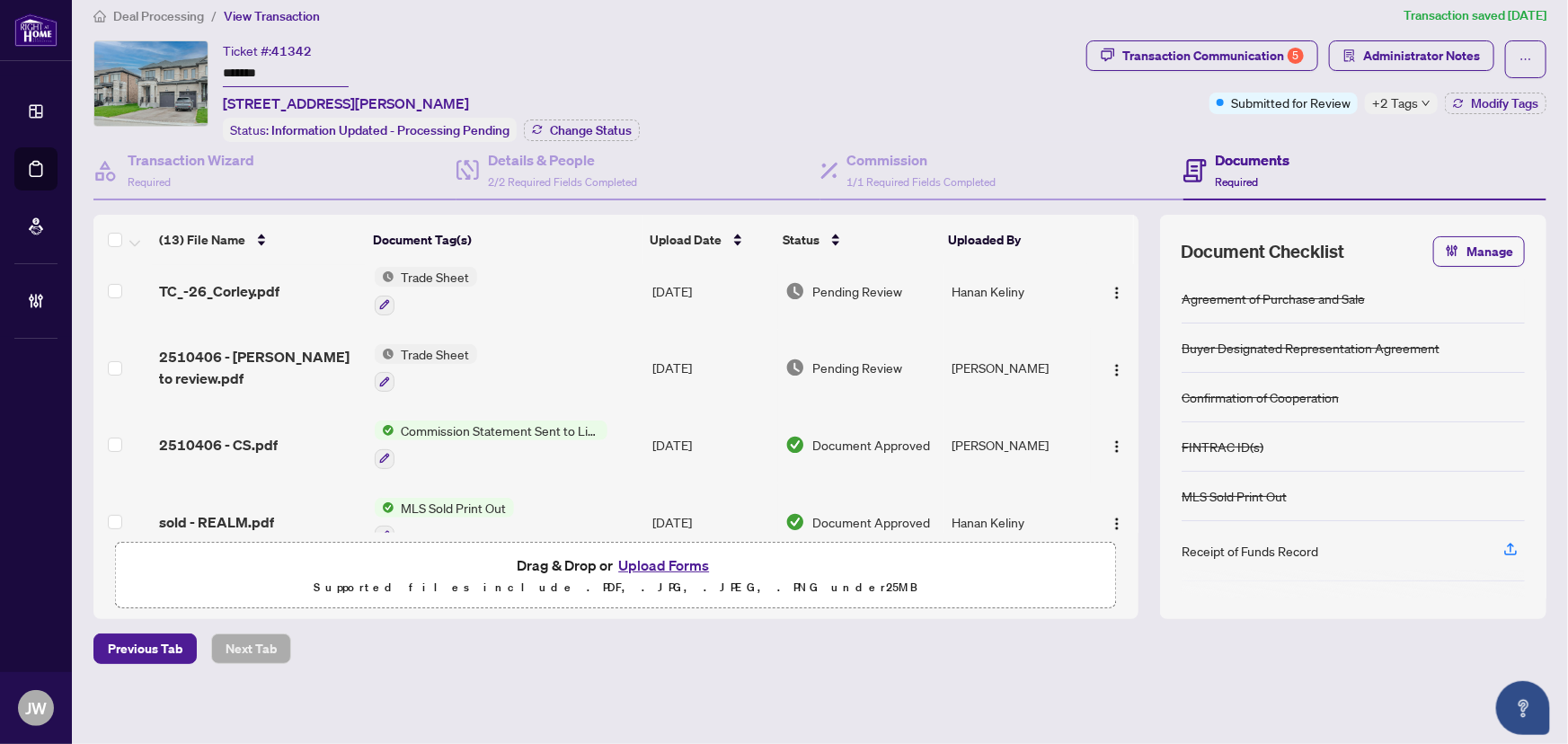
scroll to position [244, 0]
click at [1348, 42] on button "Administrator Notes" at bounding box center [1412, 55] width 165 height 30
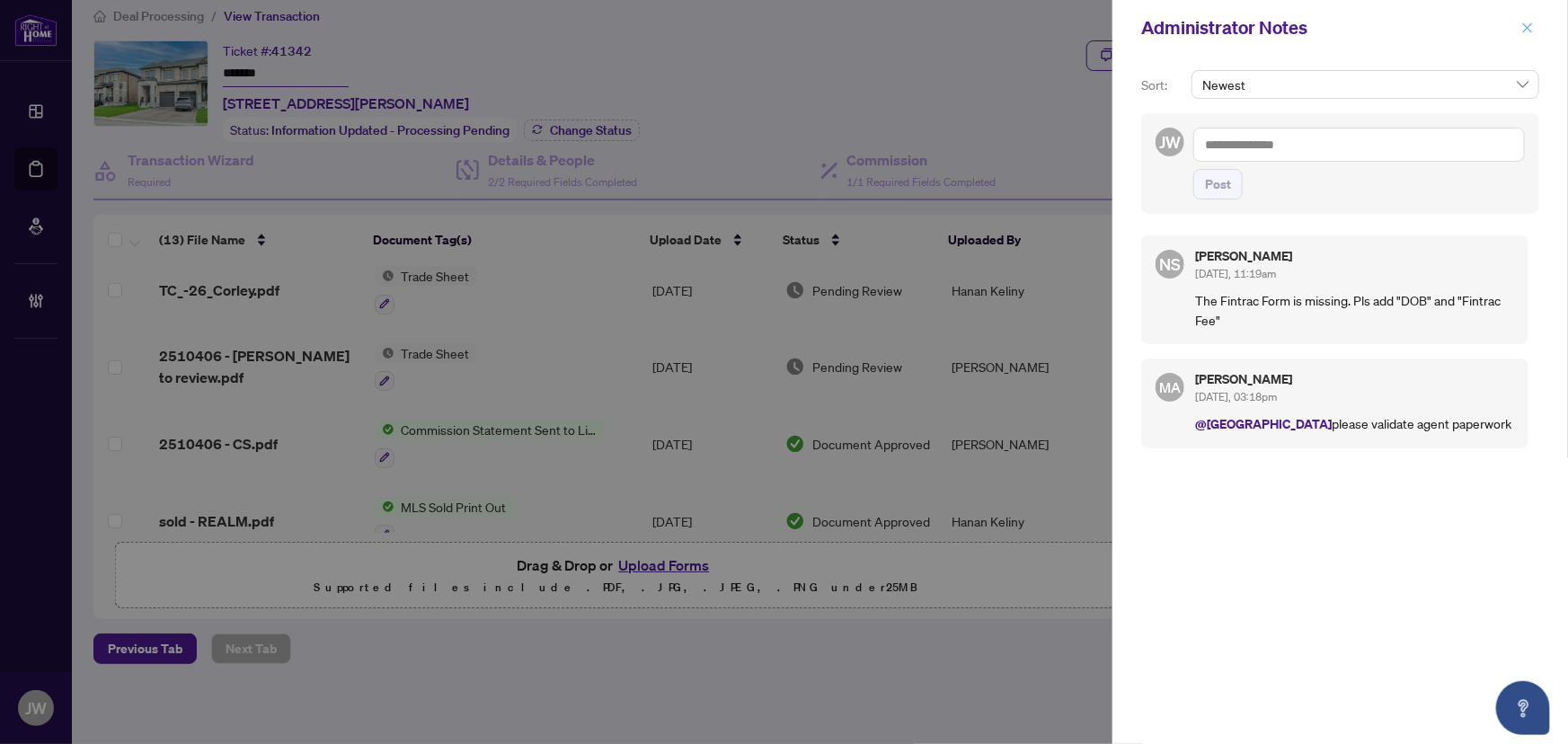
click at [1523, 23] on icon "close" at bounding box center [1528, 28] width 13 height 13
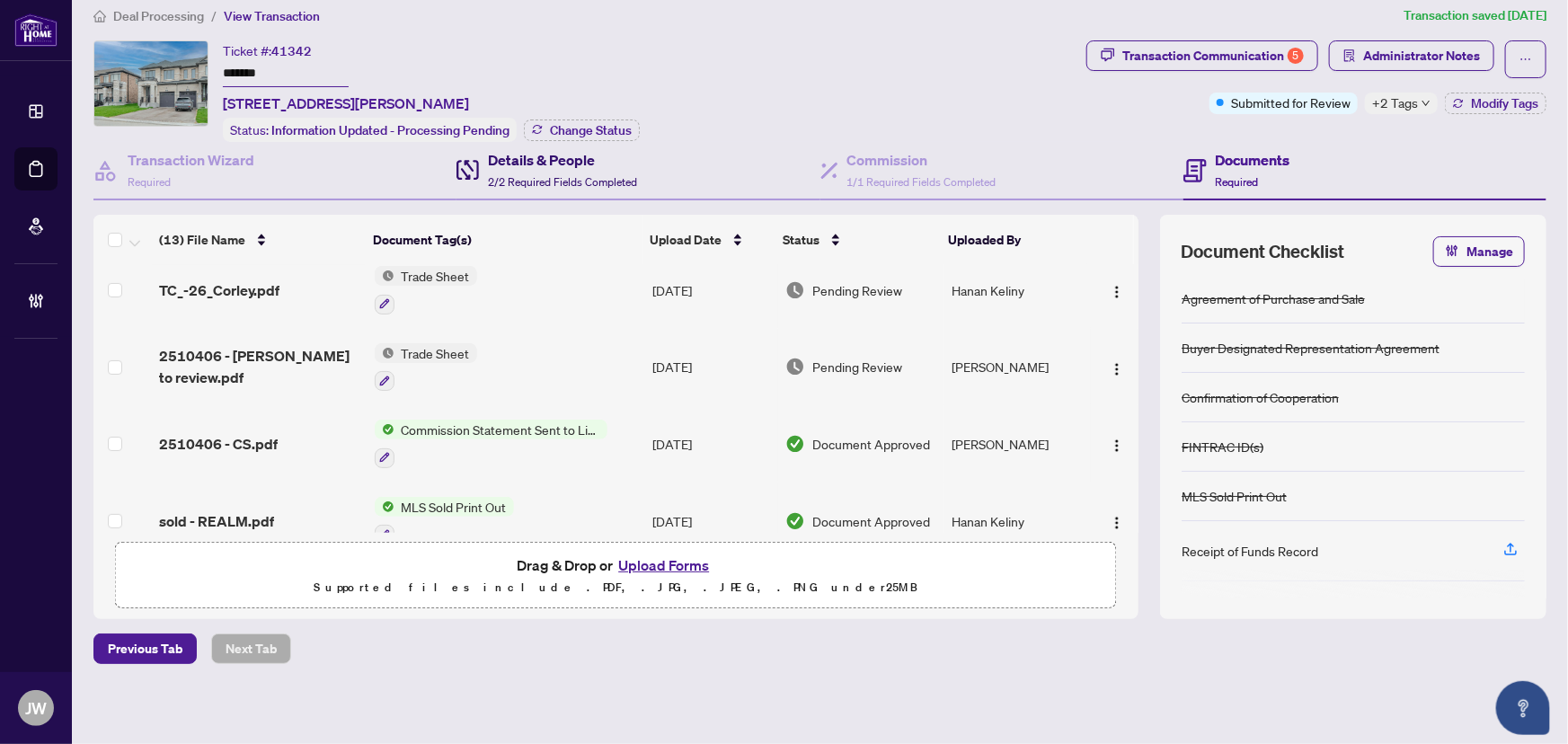
click at [532, 167] on div "Details & People 2/2 Required Fields Completed" at bounding box center [562, 170] width 149 height 42
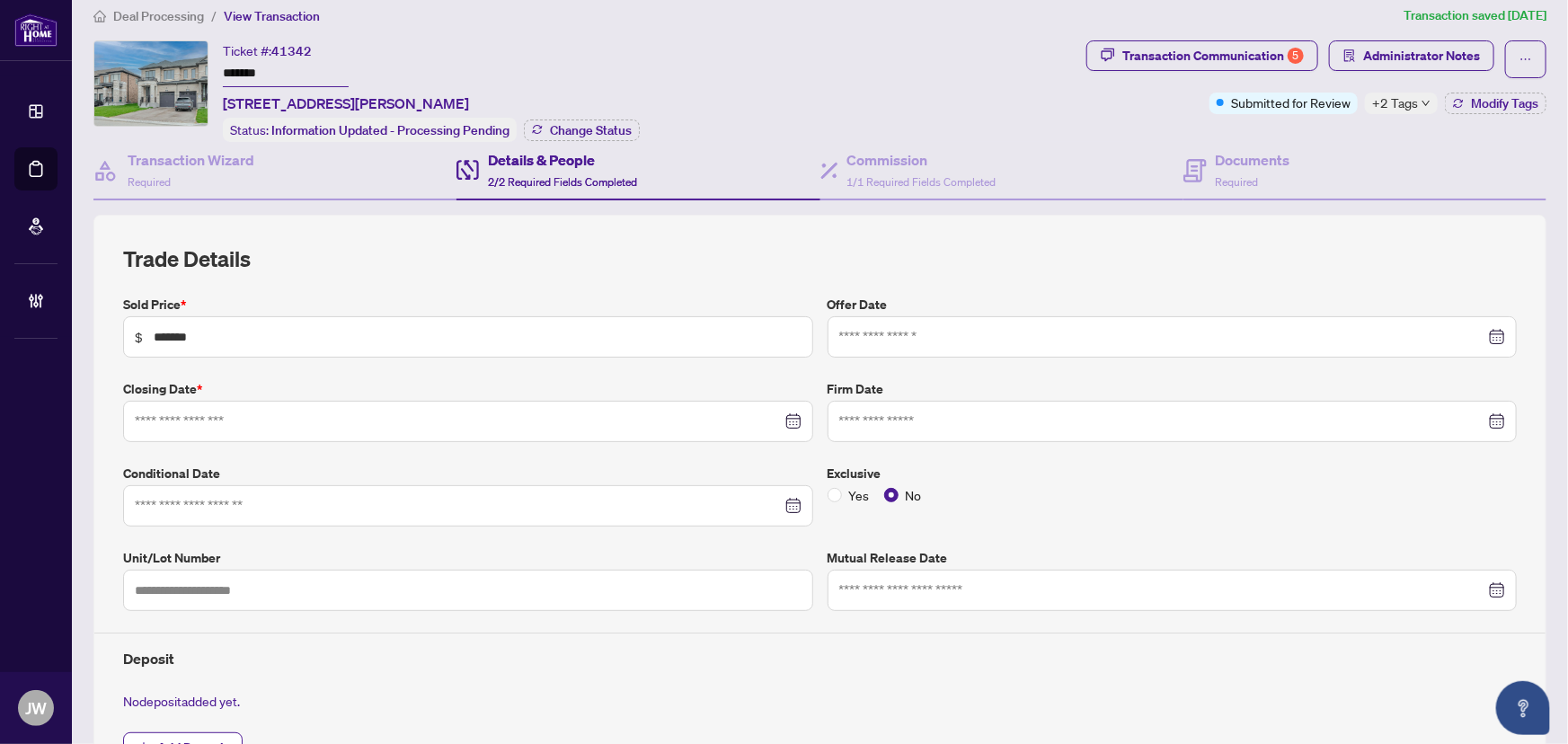
type input "**********"
click at [896, 160] on h4 "Commission" at bounding box center [922, 160] width 149 height 22
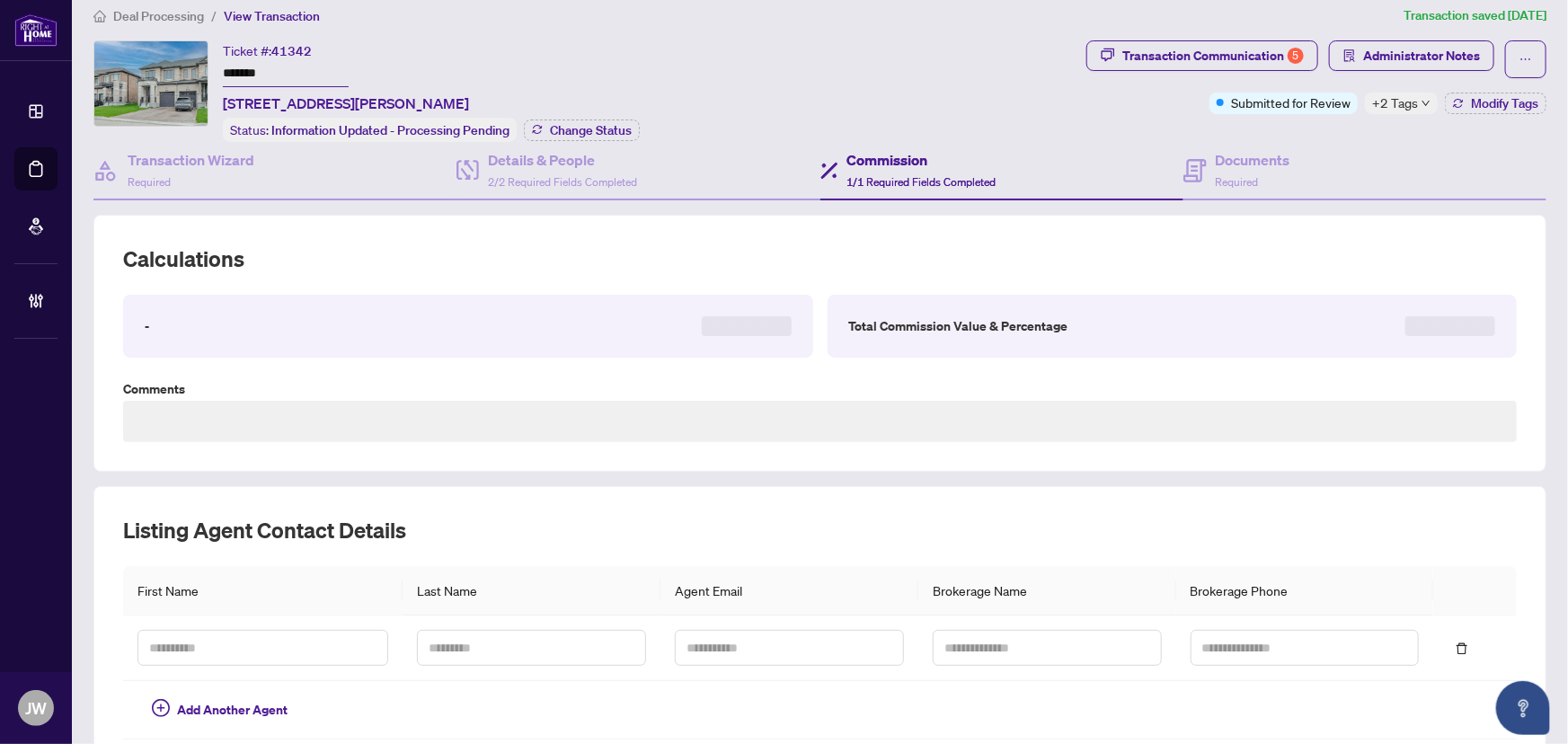
type textarea "**********"
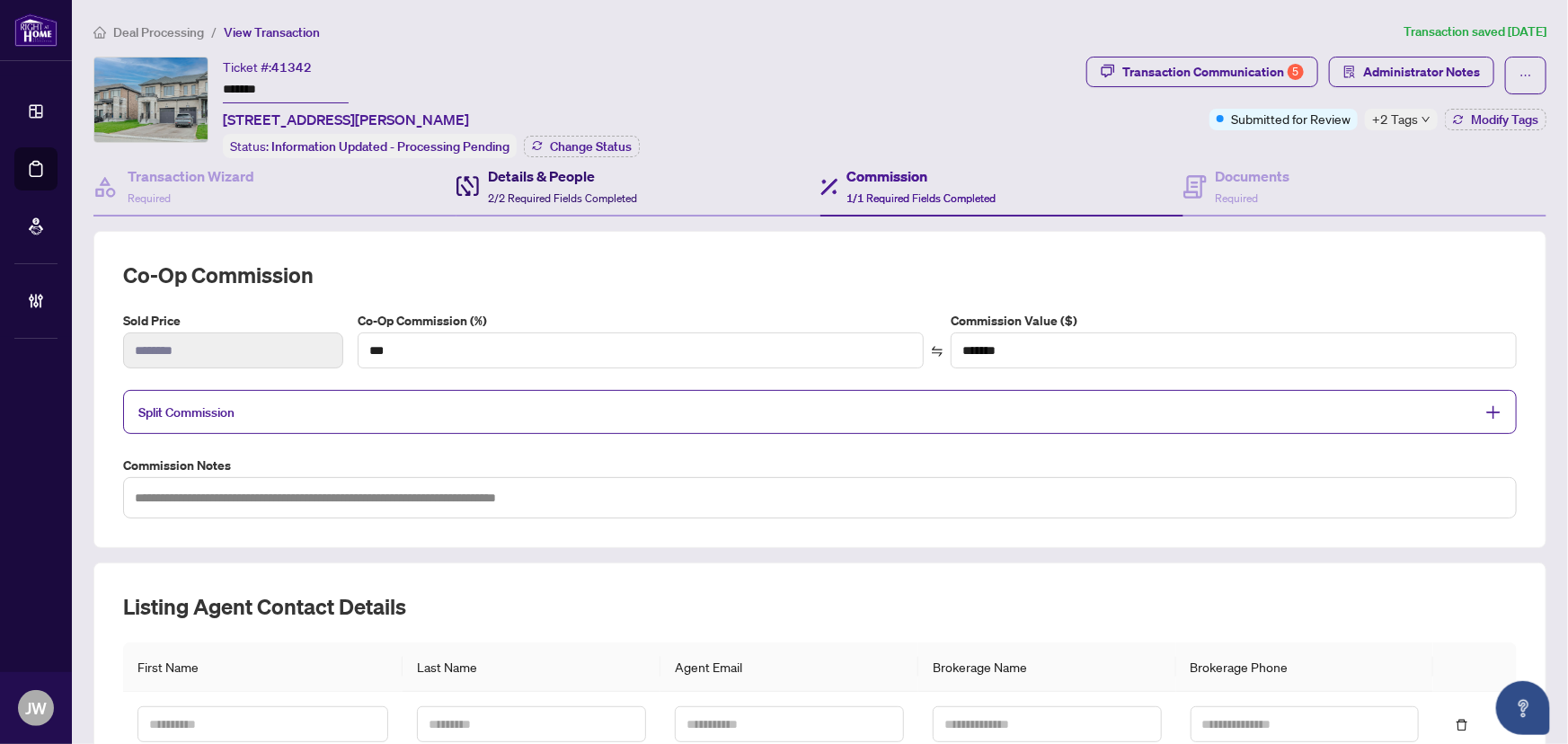
click at [572, 193] on span "2/2 Required Fields Completed" at bounding box center [562, 197] width 149 height 14
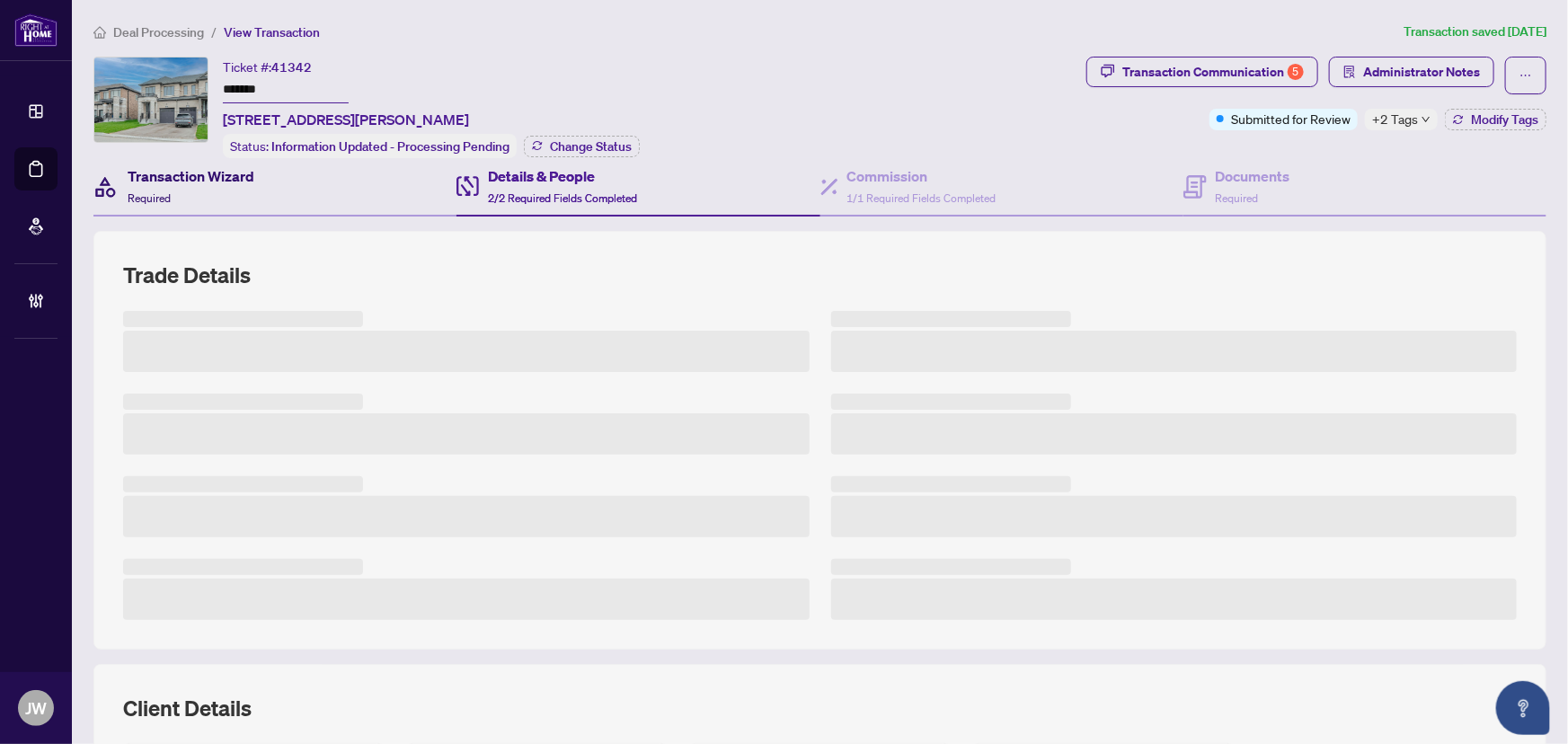
click at [168, 181] on h4 "Transaction Wizard" at bounding box center [191, 176] width 127 height 22
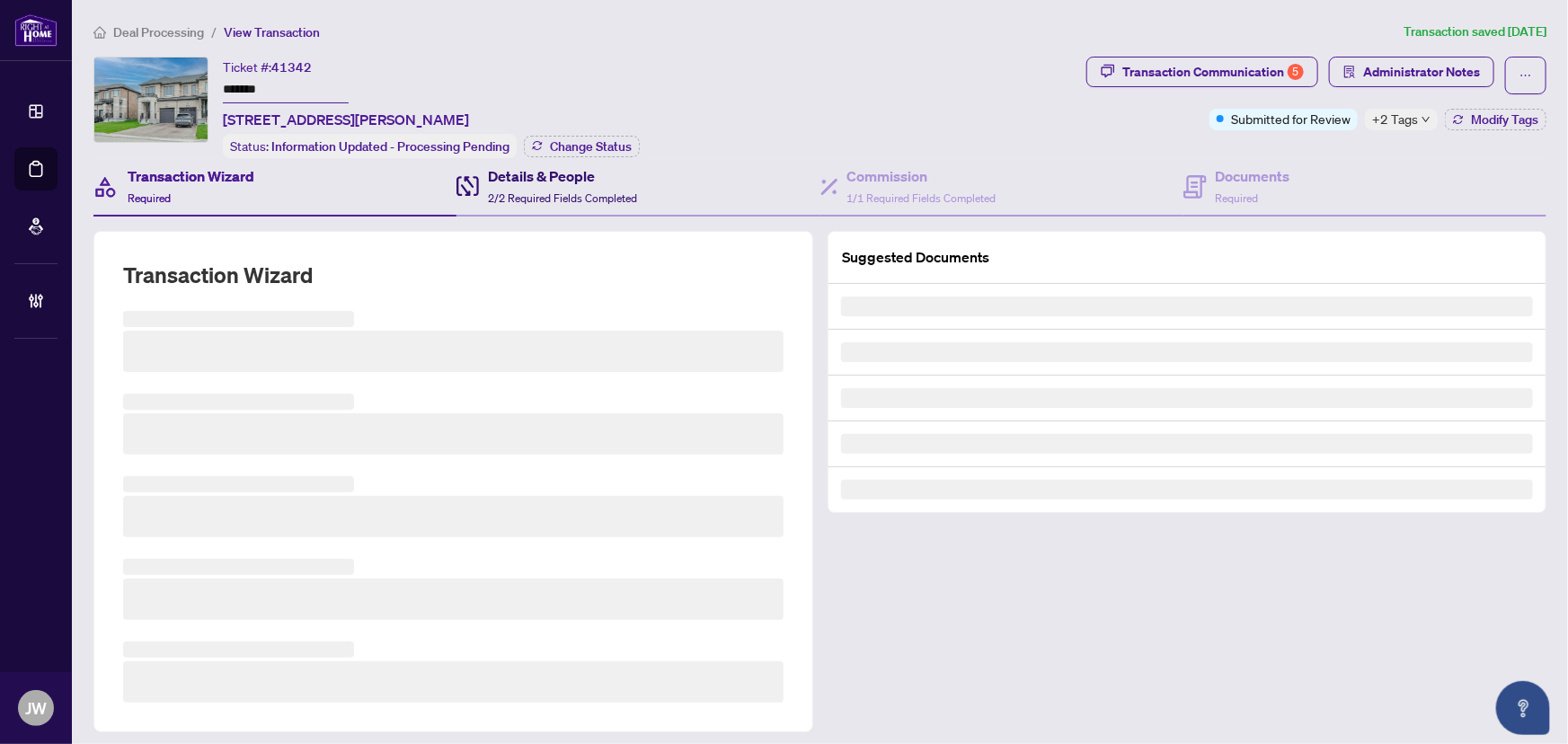
click at [507, 179] on h4 "Details & People" at bounding box center [562, 176] width 149 height 22
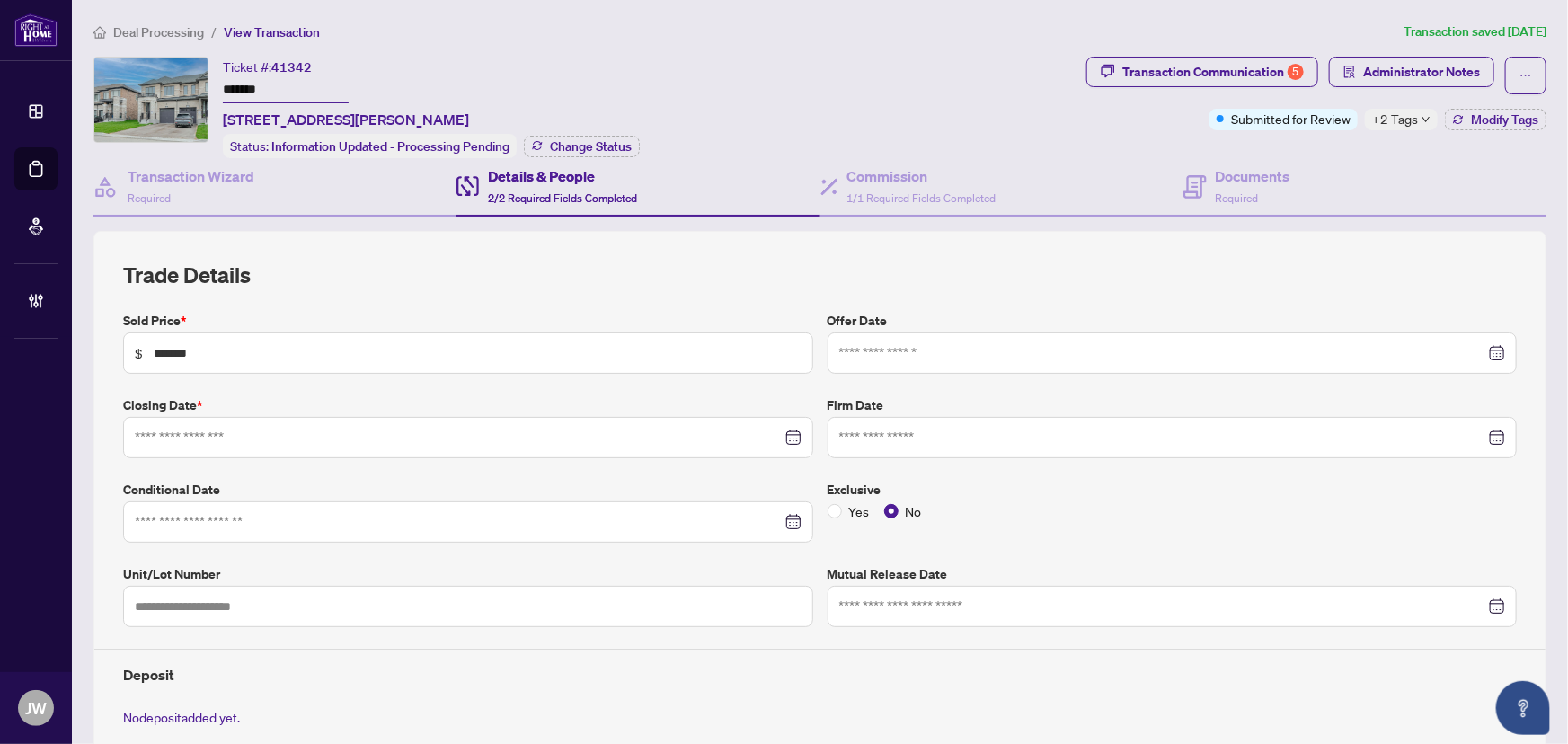
type input "**********"
click at [907, 170] on h4 "Commission" at bounding box center [922, 176] width 149 height 22
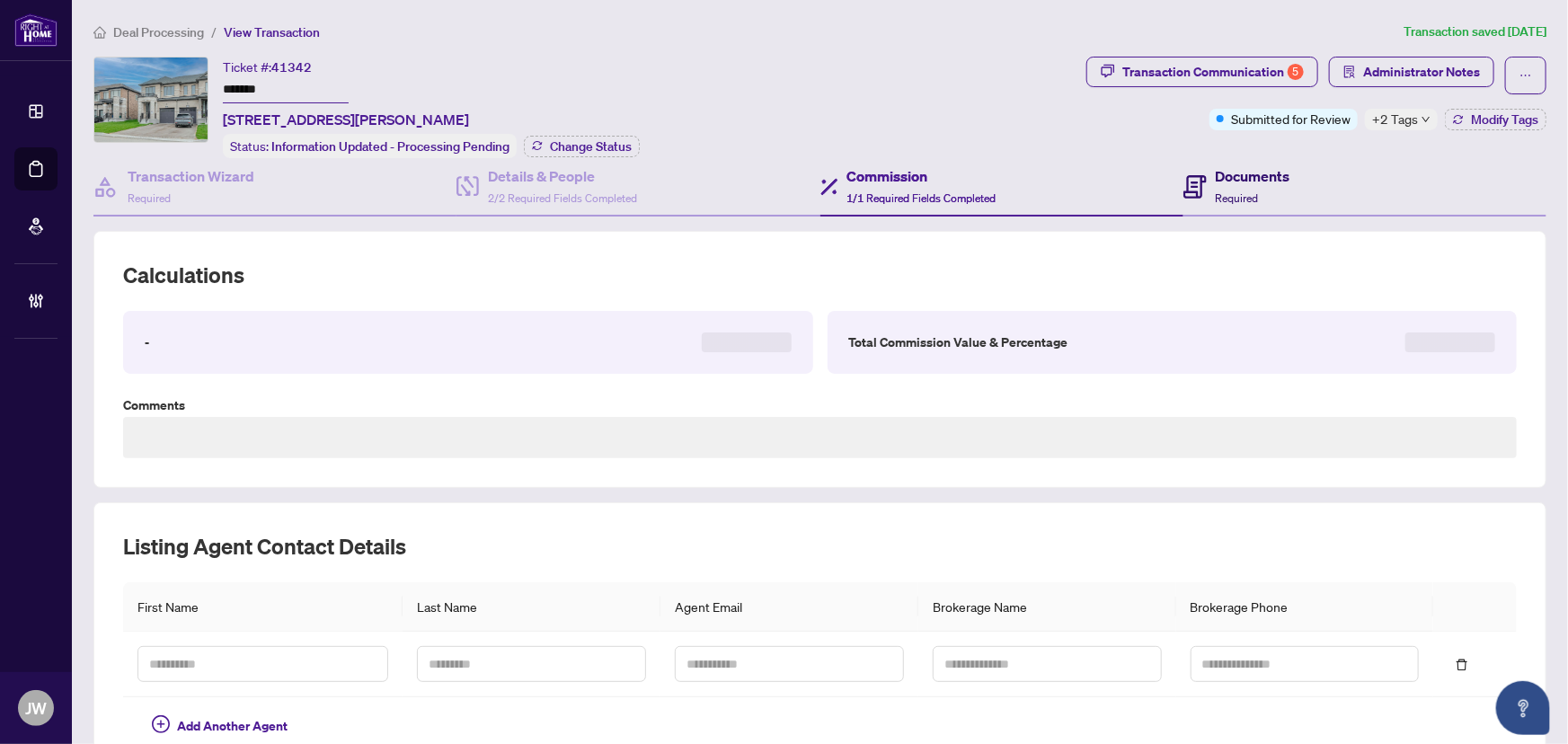
click at [1227, 183] on h4 "Documents" at bounding box center [1253, 176] width 75 height 22
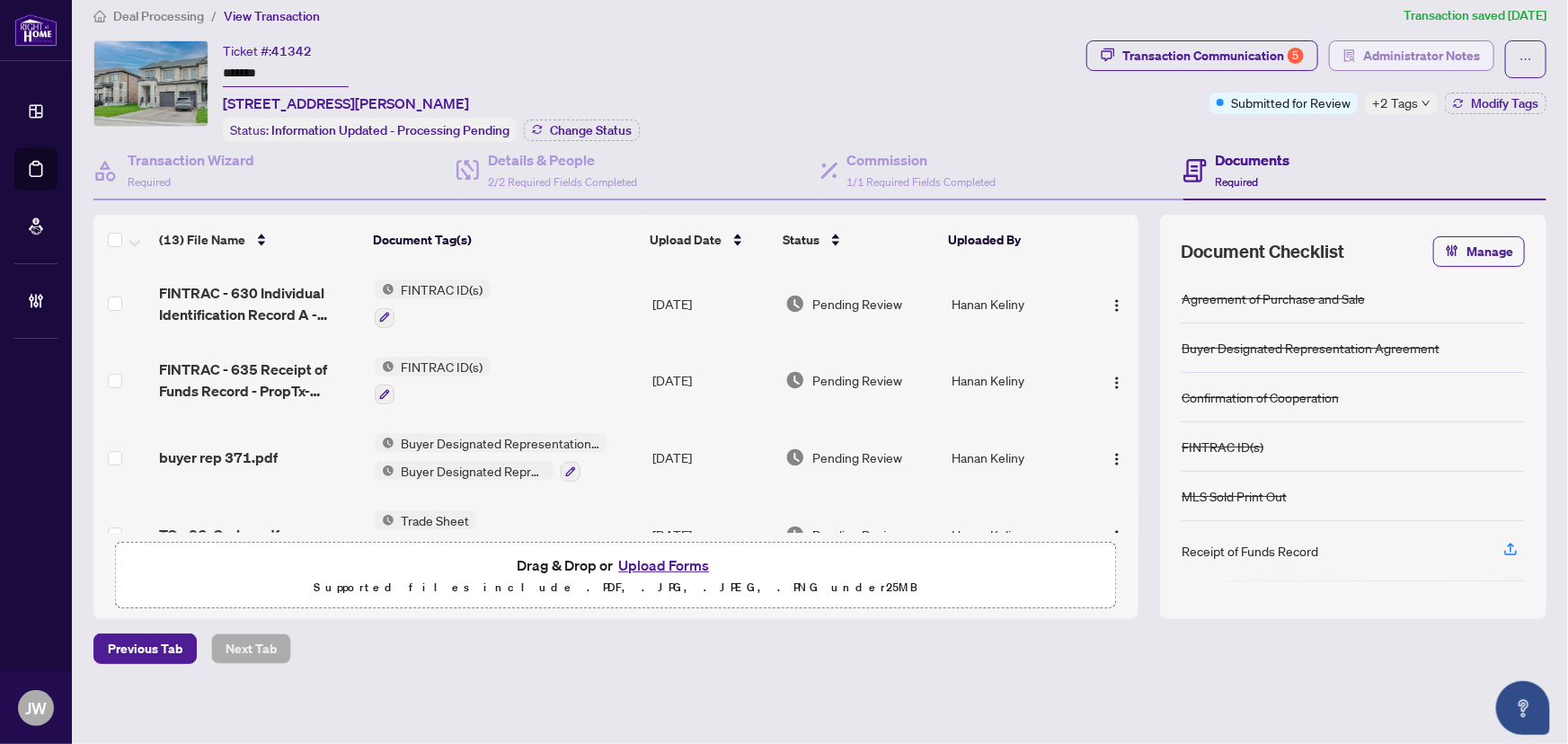
click at [1397, 48] on span "Administrator Notes" at bounding box center [1422, 55] width 117 height 28
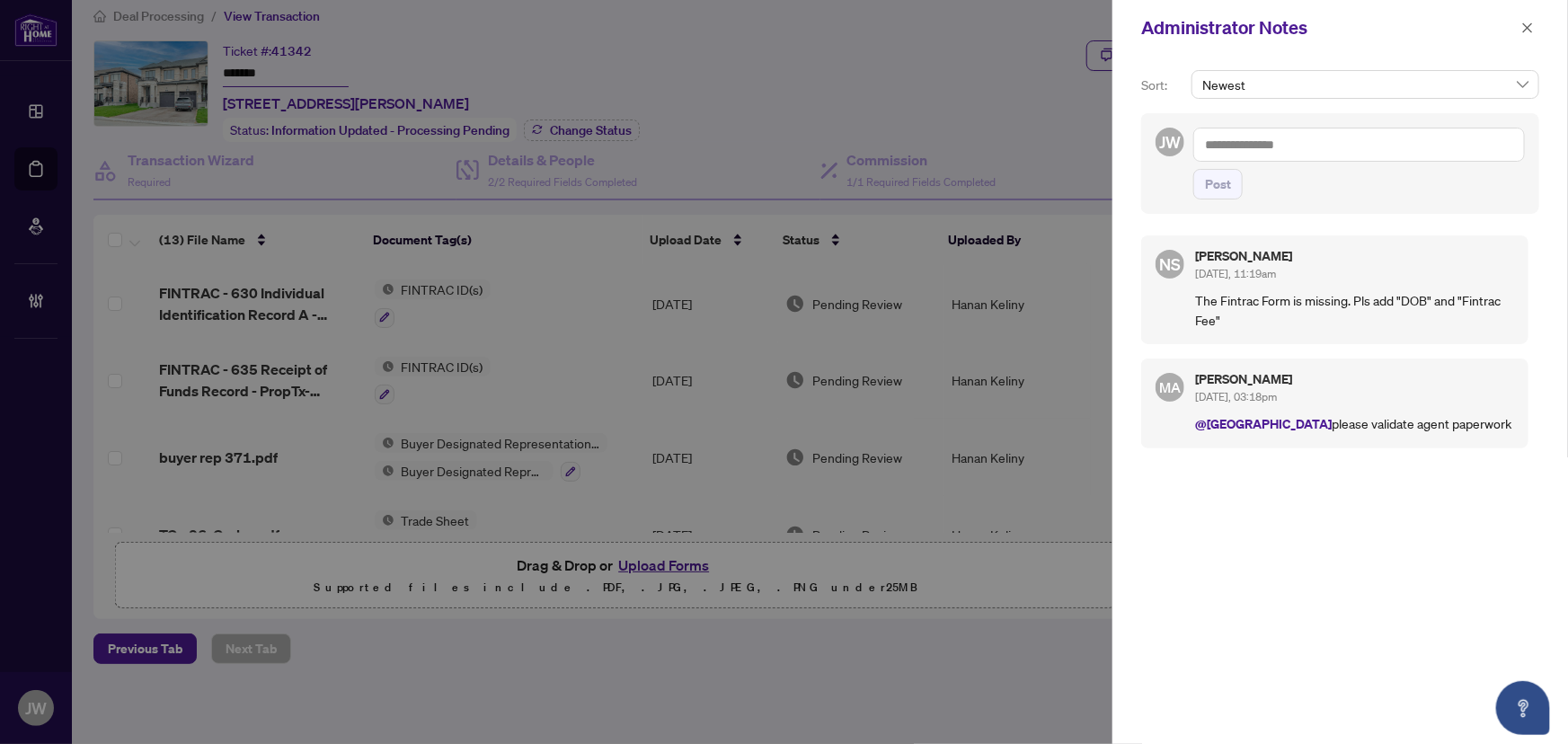
click at [1543, 20] on div "Administrator Notes" at bounding box center [1340, 27] width 455 height 56
click at [1520, 24] on button "button" at bounding box center [1528, 28] width 24 height 22
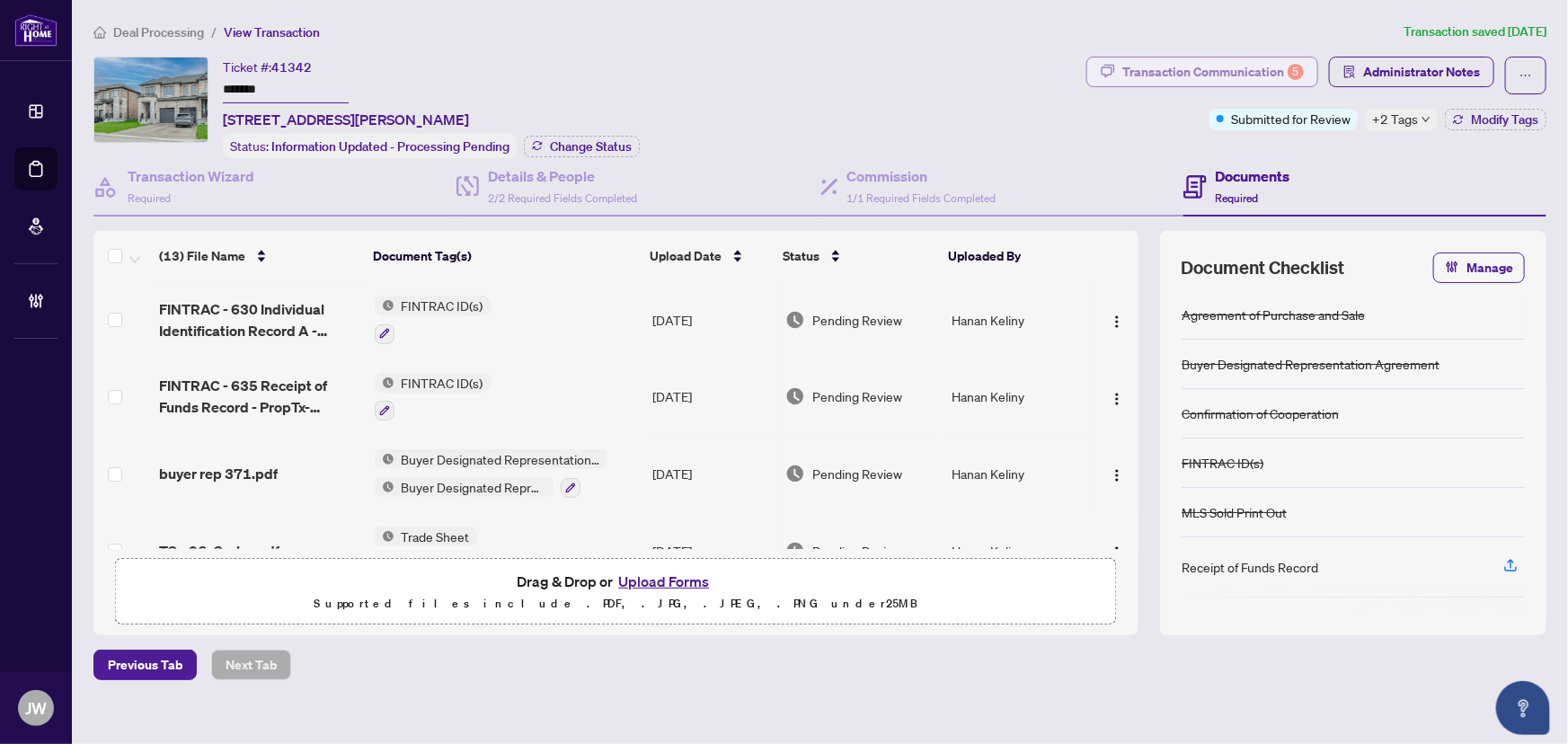
click at [1246, 80] on div "Transaction Communication 5" at bounding box center [1213, 71] width 182 height 28
type textarea "**********"
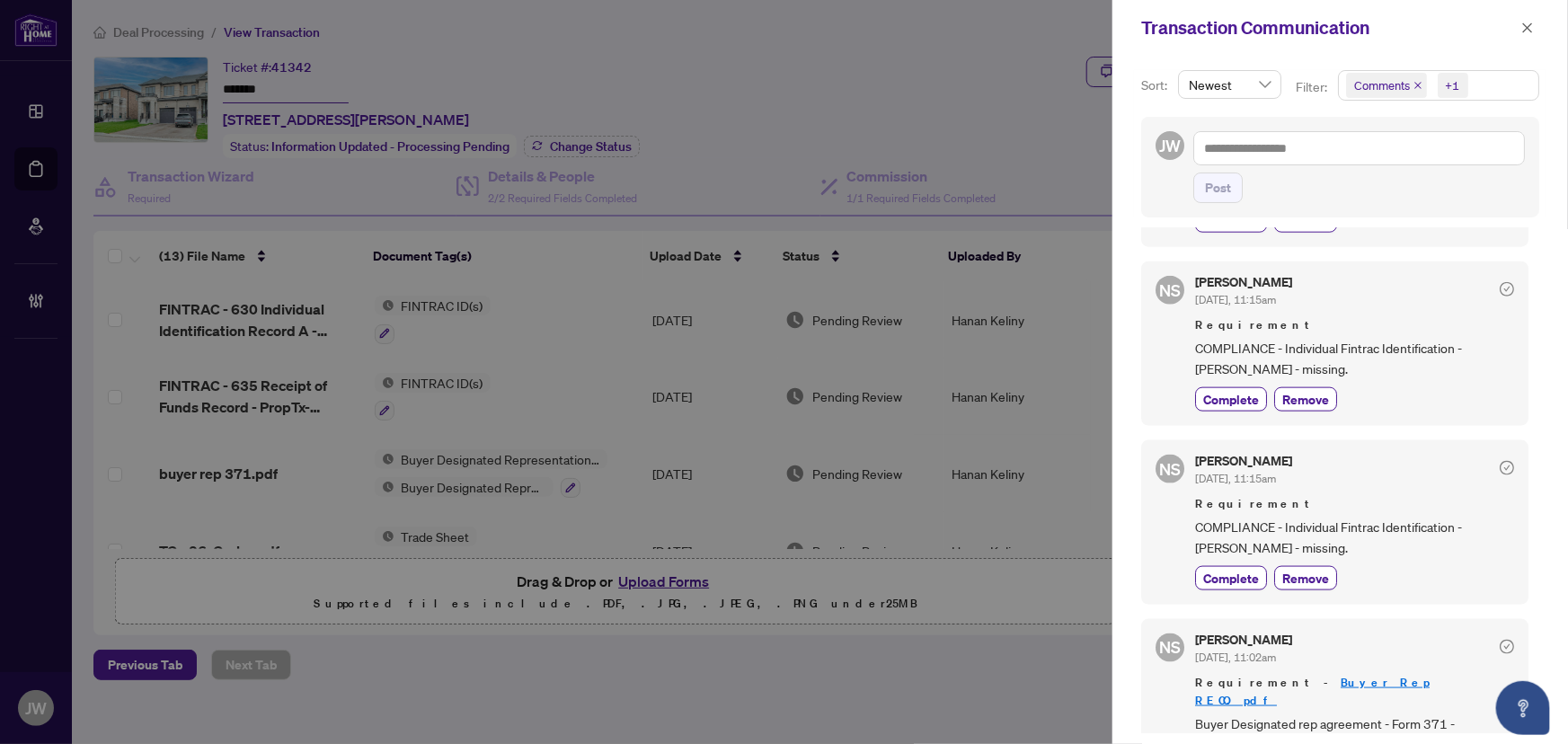
scroll to position [1161, 0]
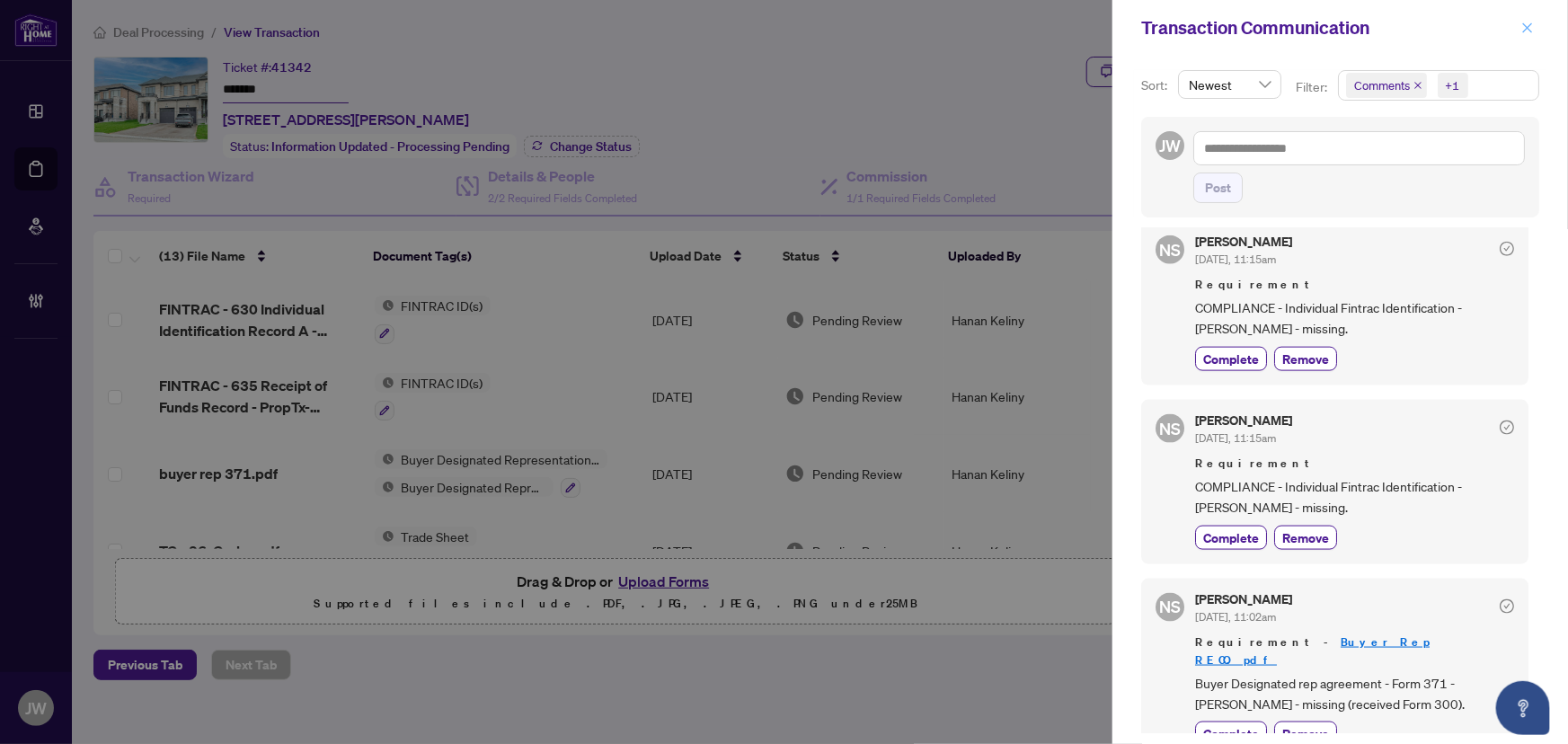
click at [1528, 27] on icon "close" at bounding box center [1528, 27] width 10 height 10
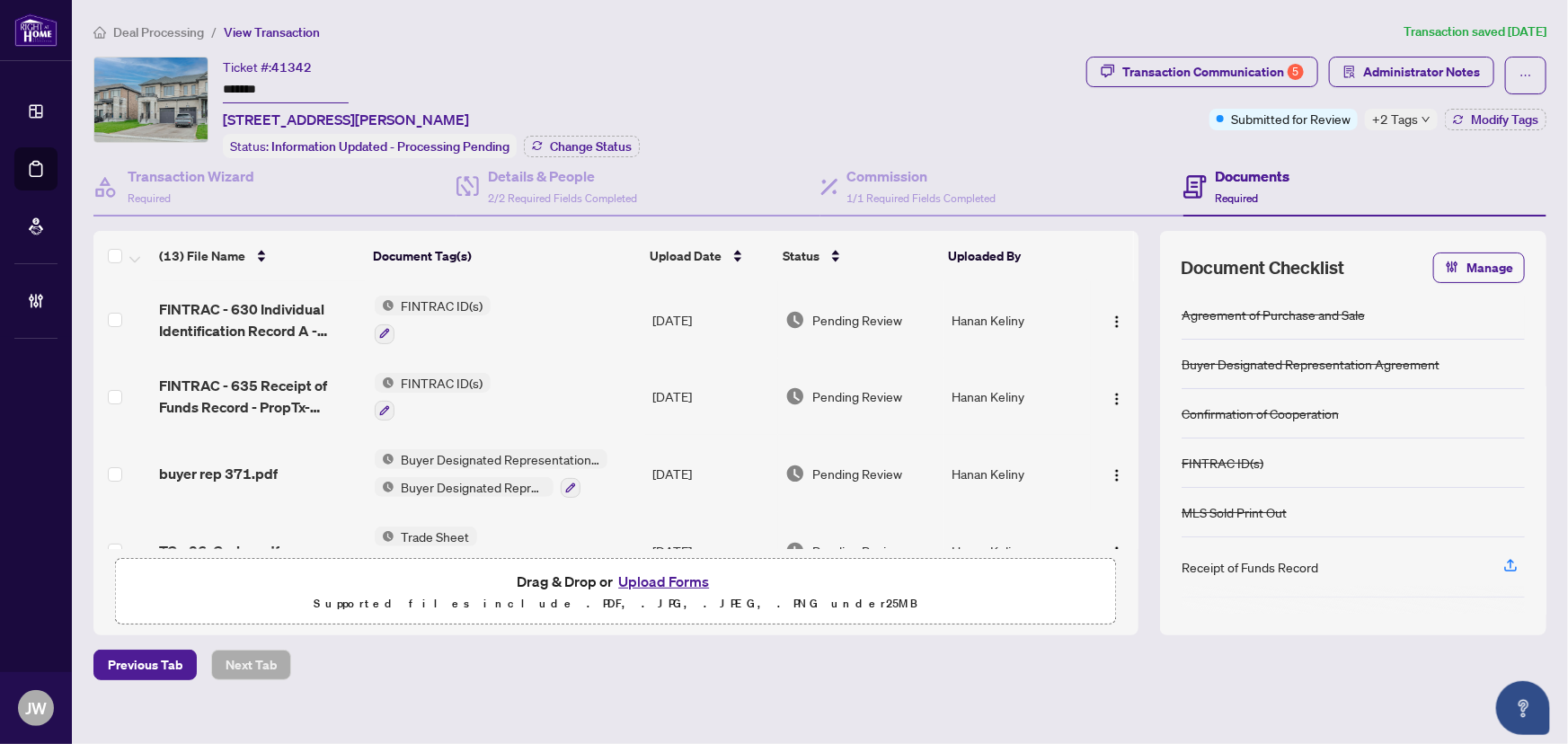
click at [160, 36] on span "Deal Processing" at bounding box center [158, 33] width 91 height 16
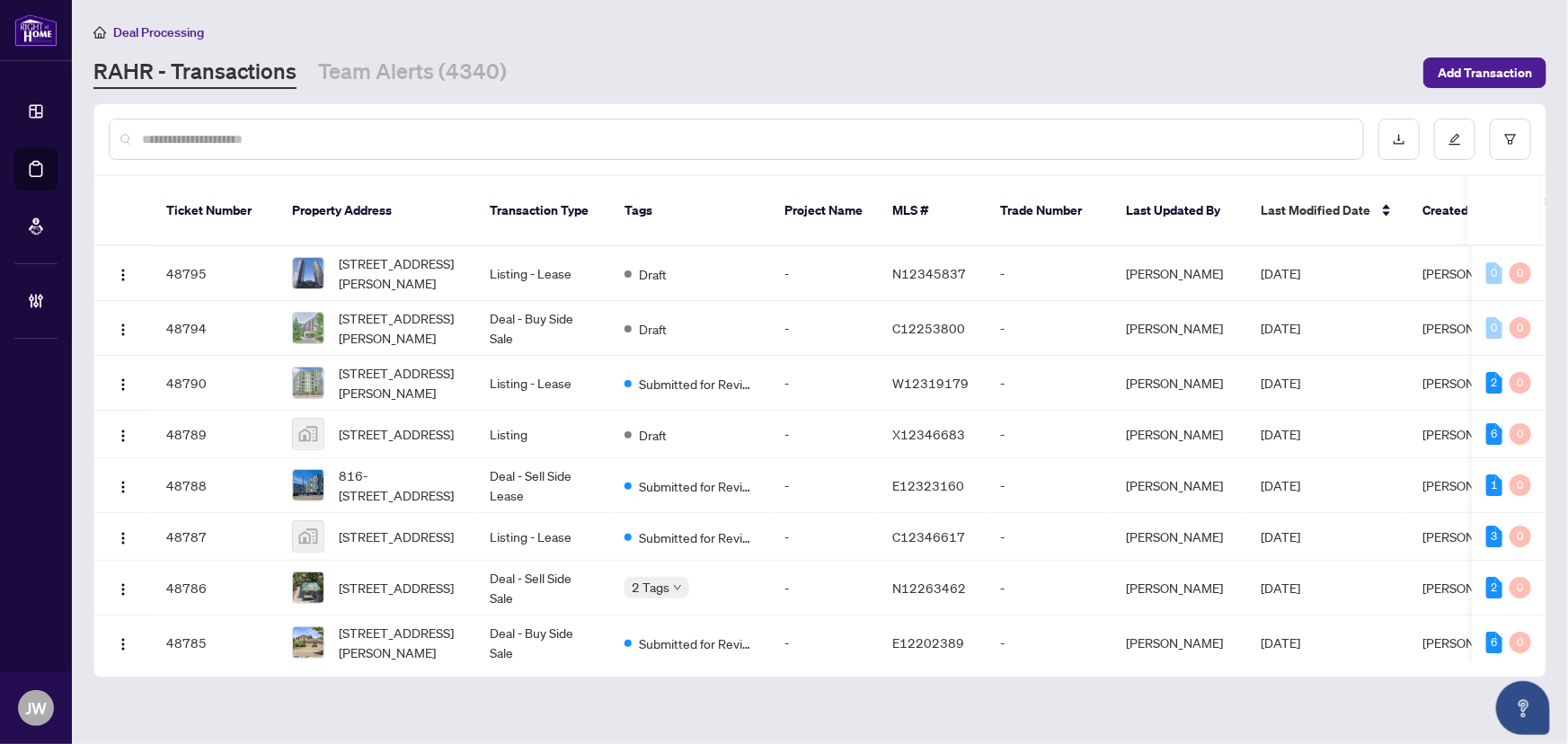
click at [263, 124] on div at bounding box center [736, 139] width 1255 height 41
click at [255, 141] on input "text" at bounding box center [745, 140] width 1207 height 20
drag, startPoint x: 271, startPoint y: 116, endPoint x: 274, endPoint y: 126, distance: 10.4
click at [274, 122] on div at bounding box center [820, 139] width 1452 height 70
drag, startPoint x: 274, startPoint y: 126, endPoint x: 589, endPoint y: 286, distance: 353.3
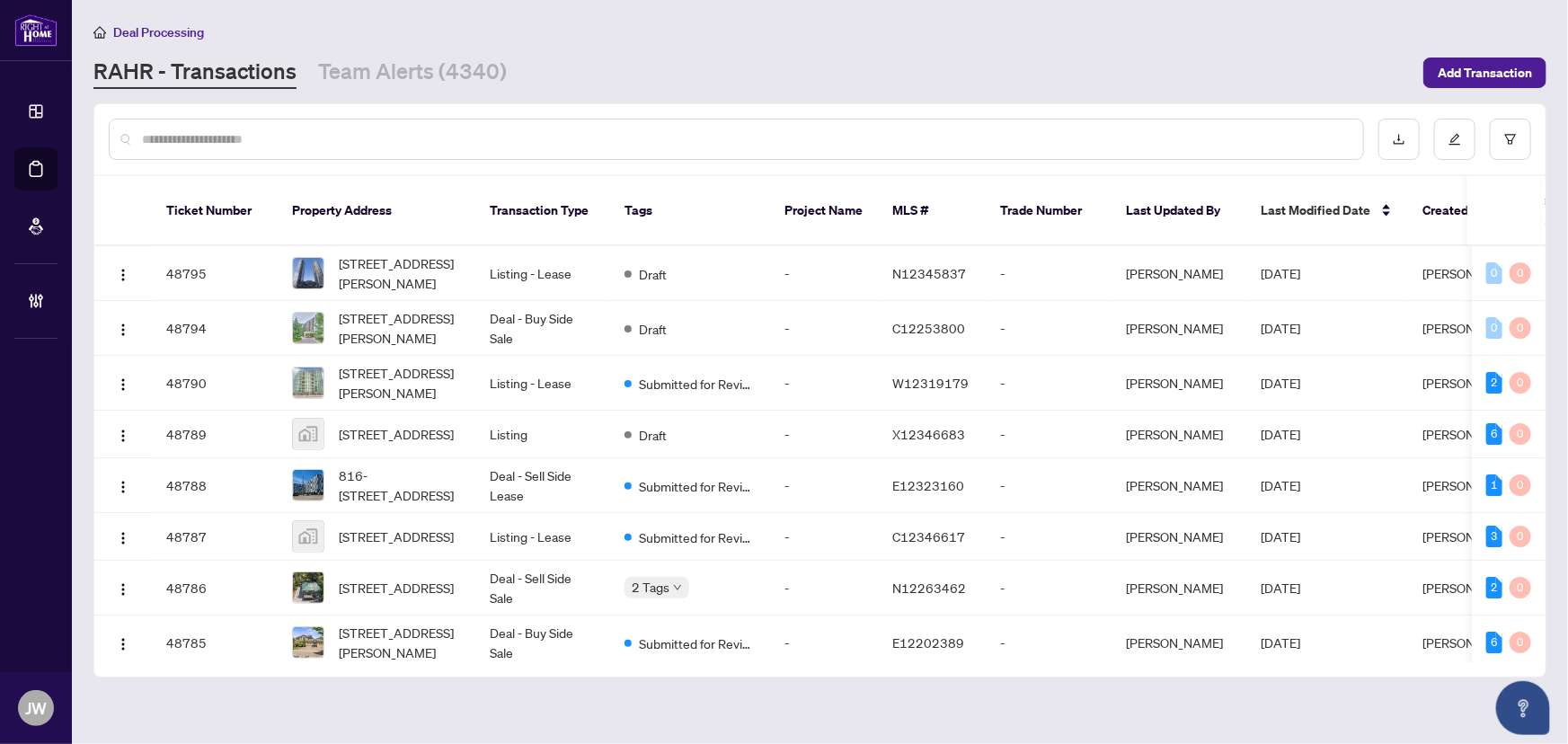
click at [277, 126] on div at bounding box center [736, 139] width 1255 height 41
click at [236, 141] on input "text" at bounding box center [745, 140] width 1207 height 20
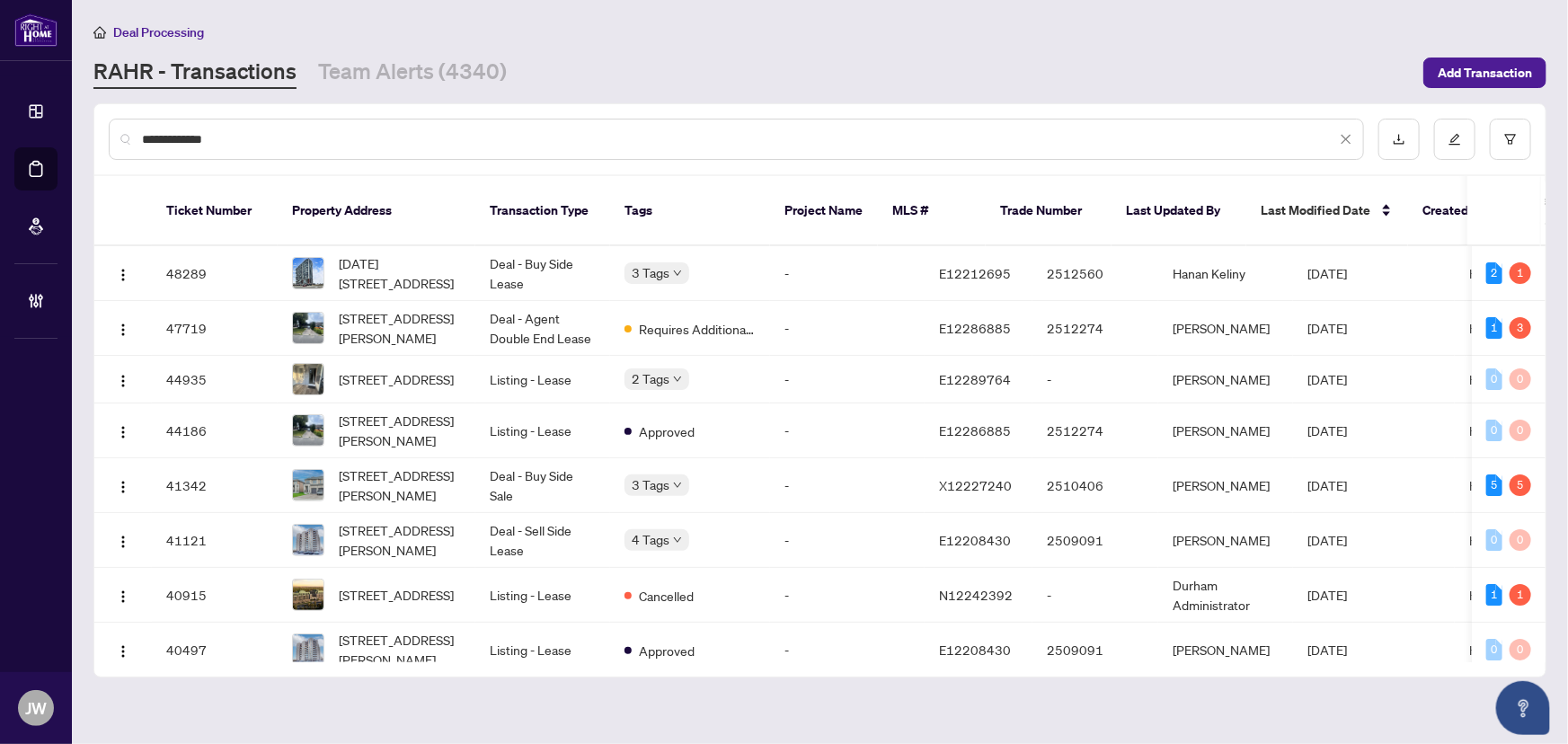
drag, startPoint x: 200, startPoint y: 133, endPoint x: 507, endPoint y: 133, distance: 307.0
click at [507, 133] on input "**********" at bounding box center [739, 140] width 1194 height 20
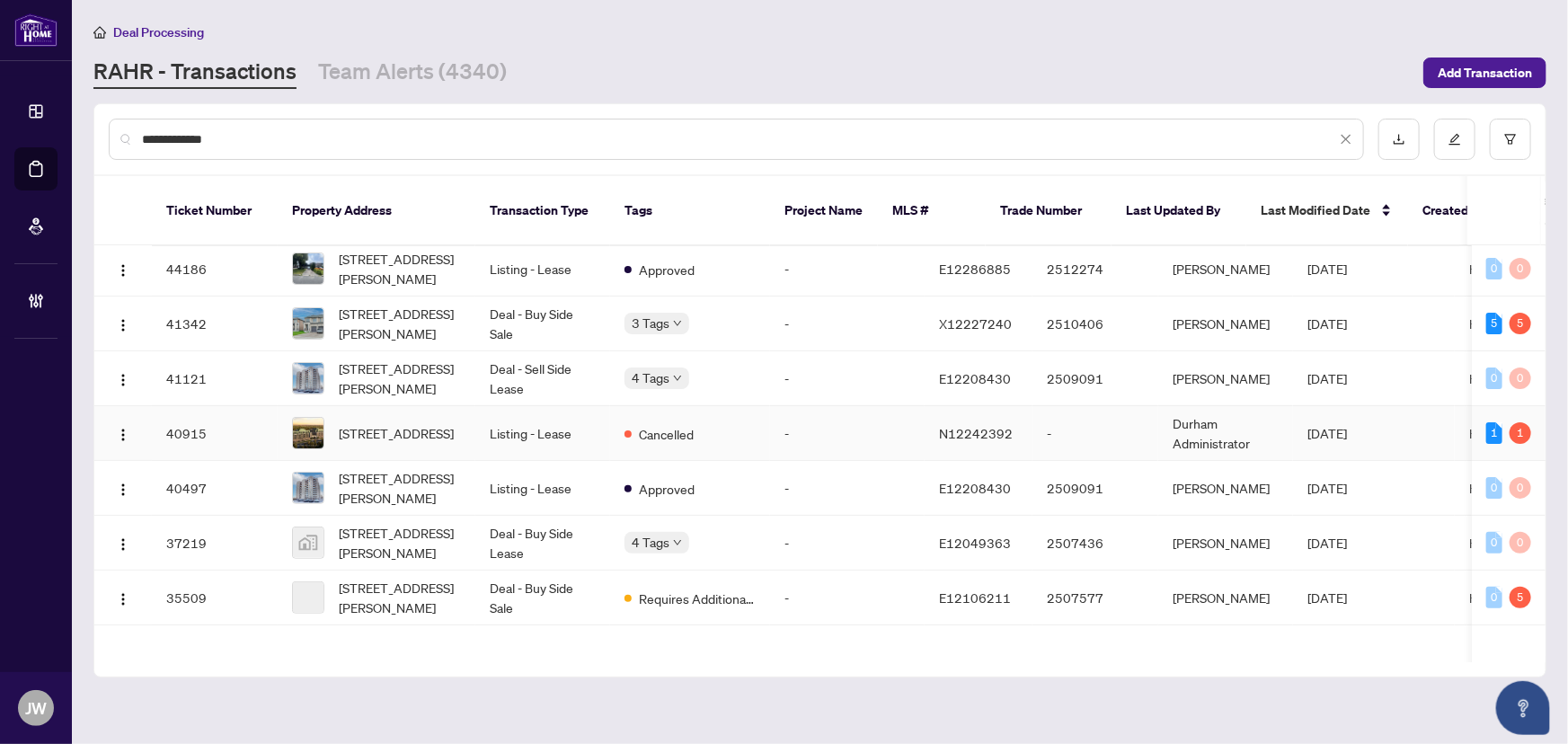
scroll to position [163, 0]
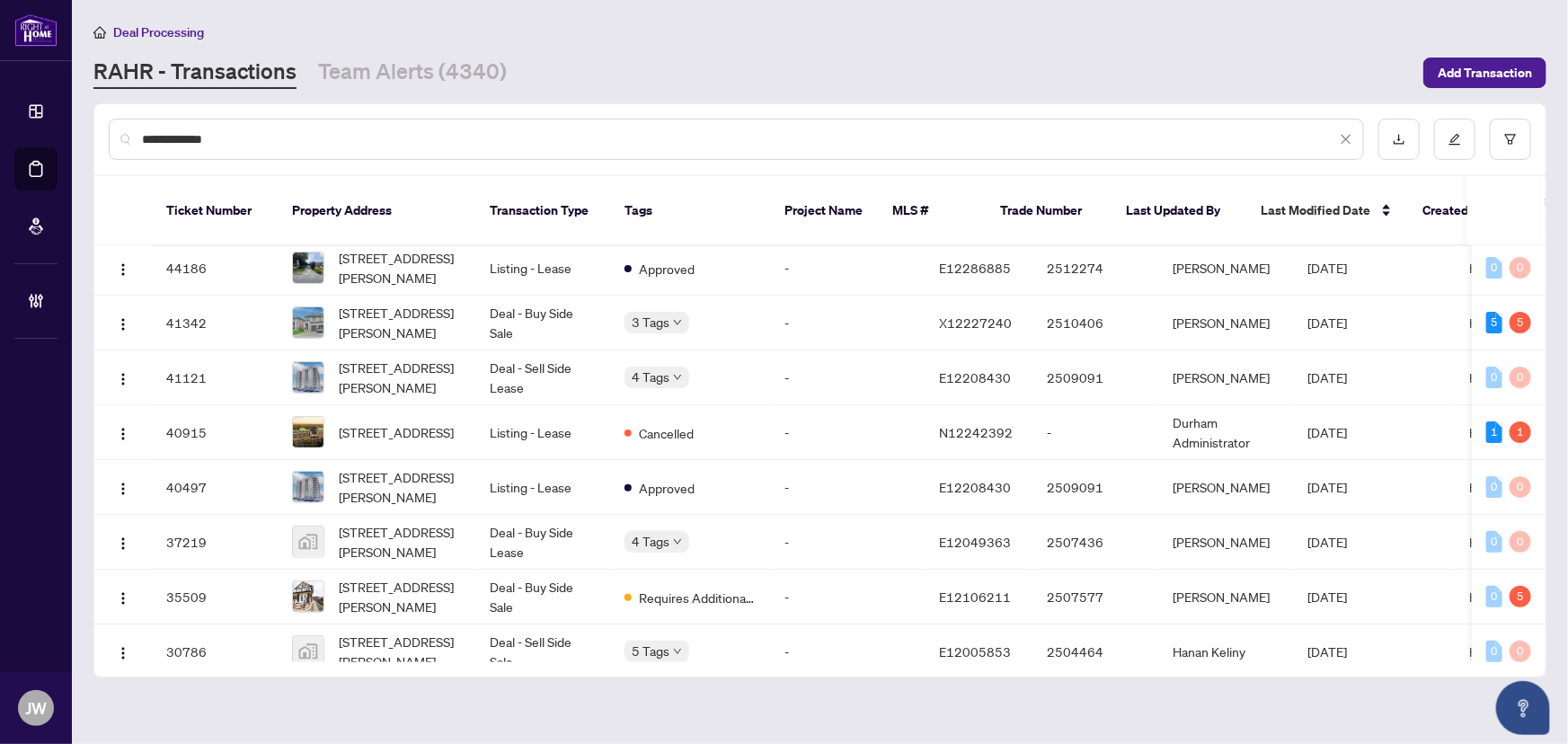
type input "**********"
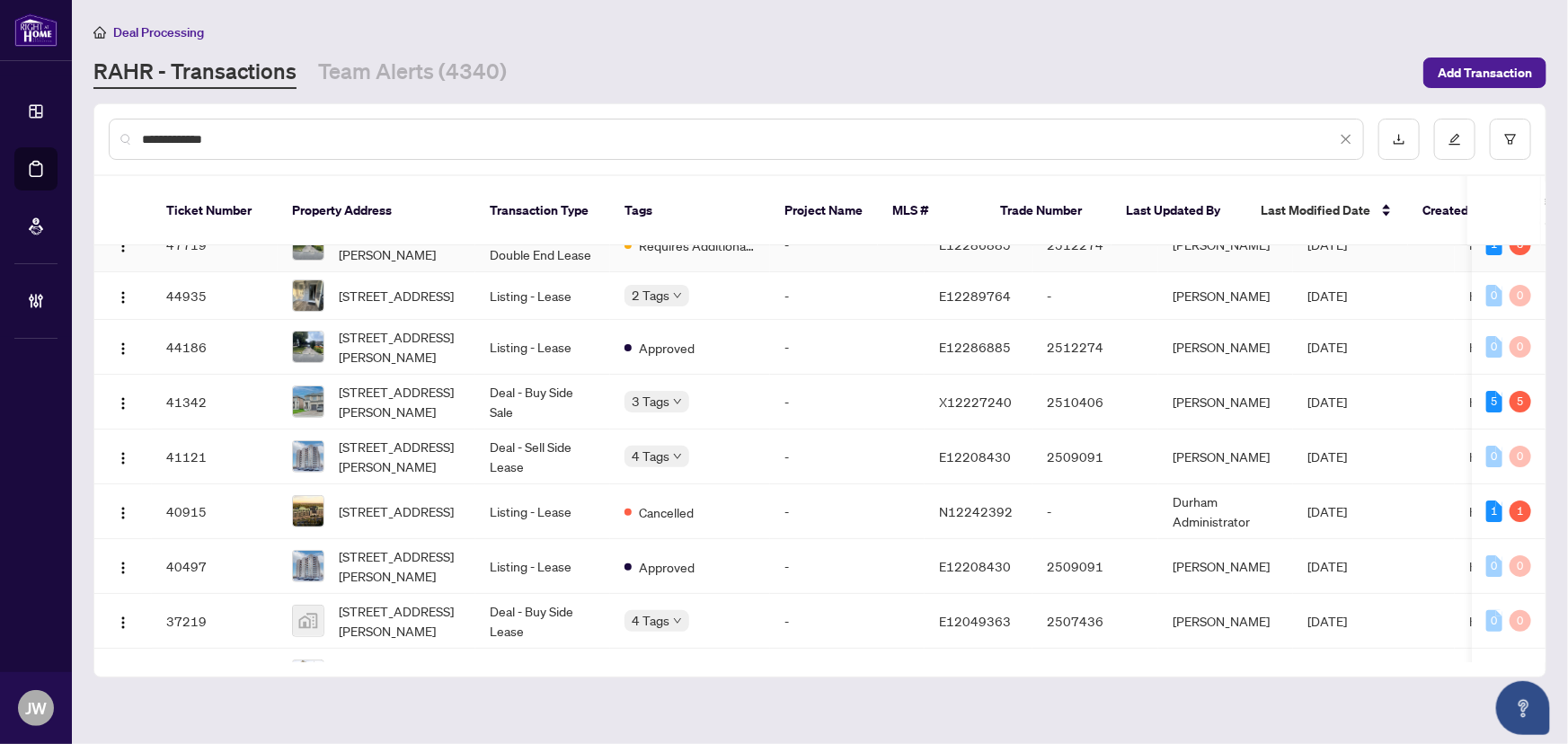
scroll to position [0, 0]
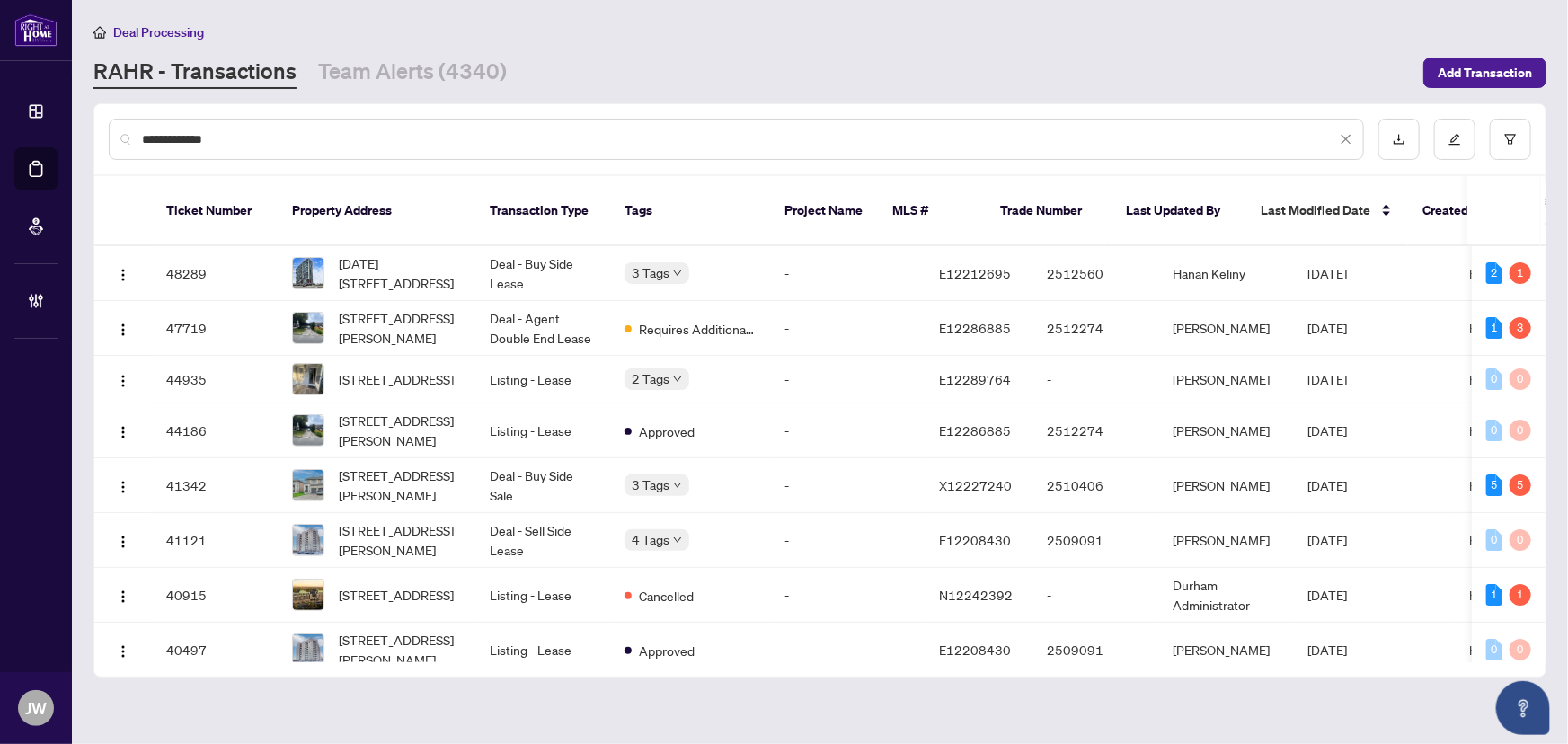
click at [195, 126] on div "**********" at bounding box center [736, 139] width 1255 height 41
click at [348, 151] on div "**********" at bounding box center [736, 139] width 1255 height 41
click at [226, 140] on input "**********" at bounding box center [739, 140] width 1194 height 20
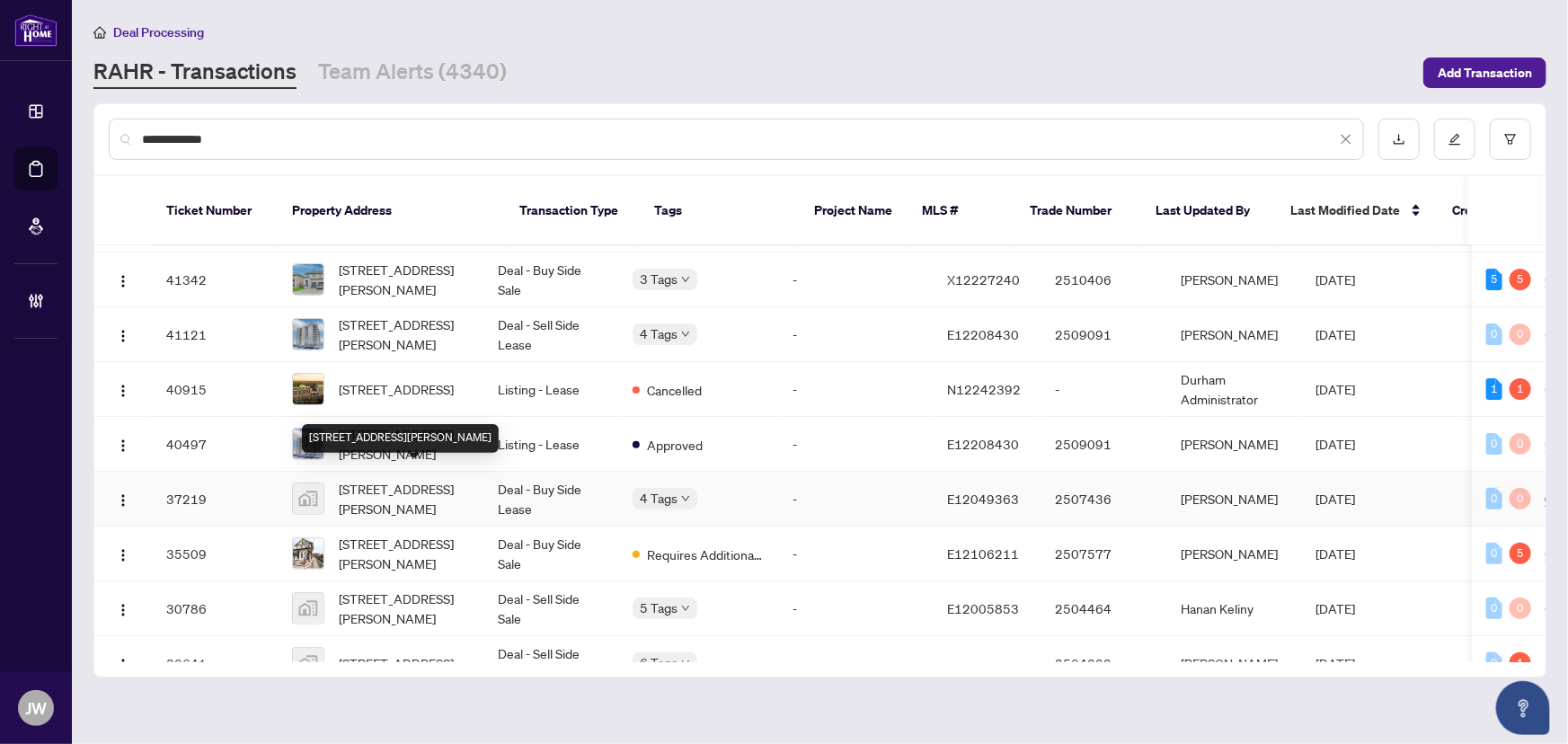
scroll to position [124, 0]
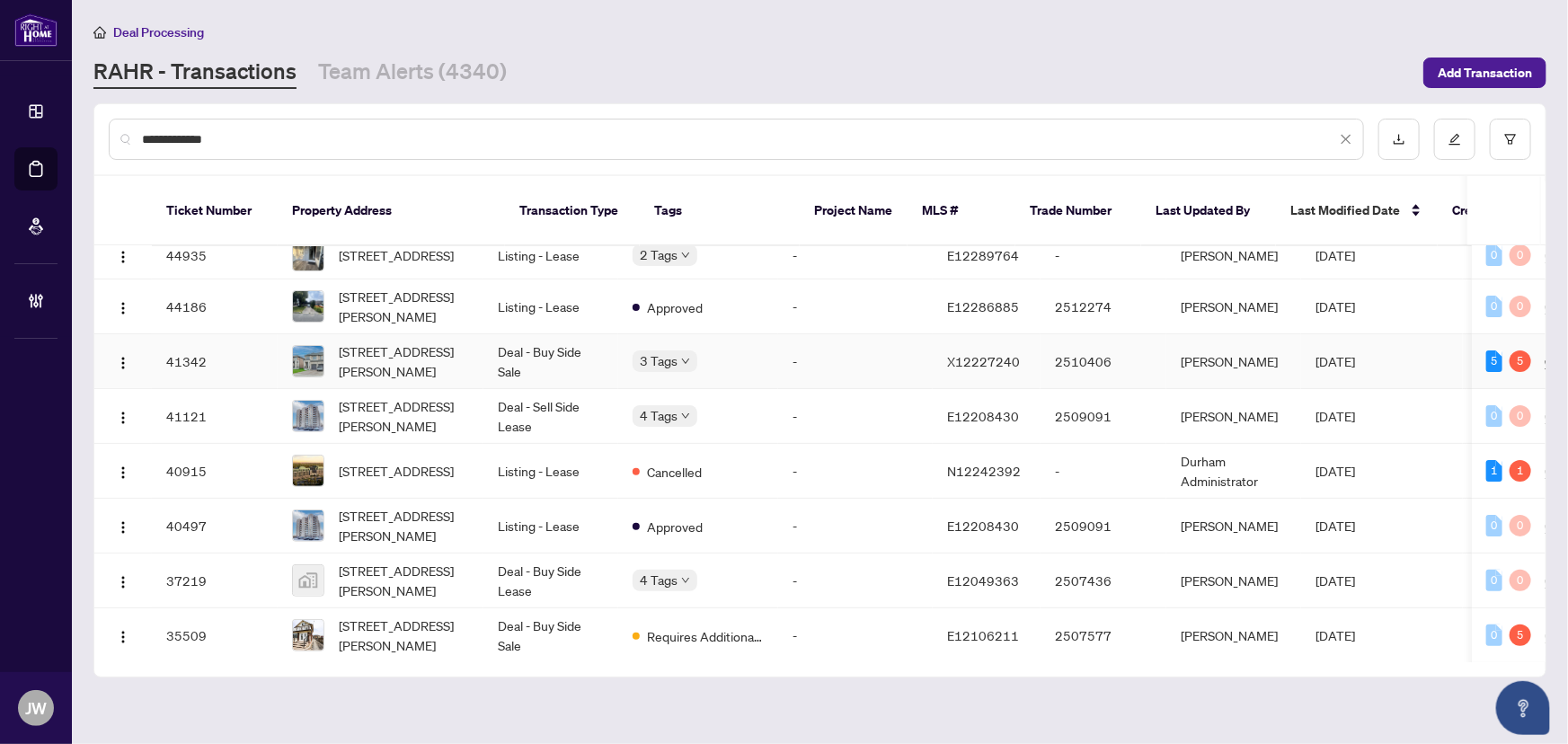
click at [380, 359] on span "26 Corley St, Kawartha Lakes, Ontario K9V 5R8, Canada" at bounding box center [404, 361] width 131 height 39
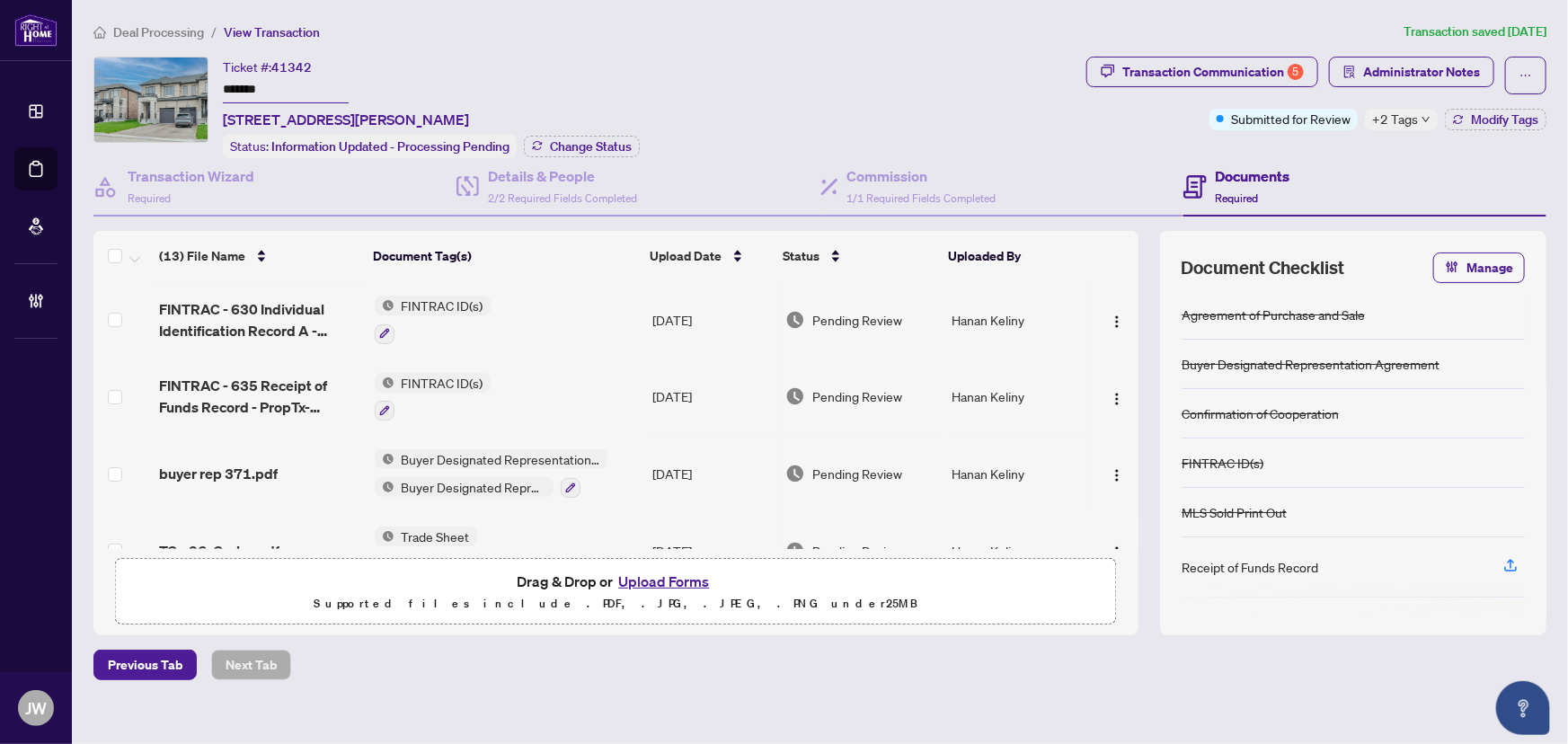
scroll to position [16, 0]
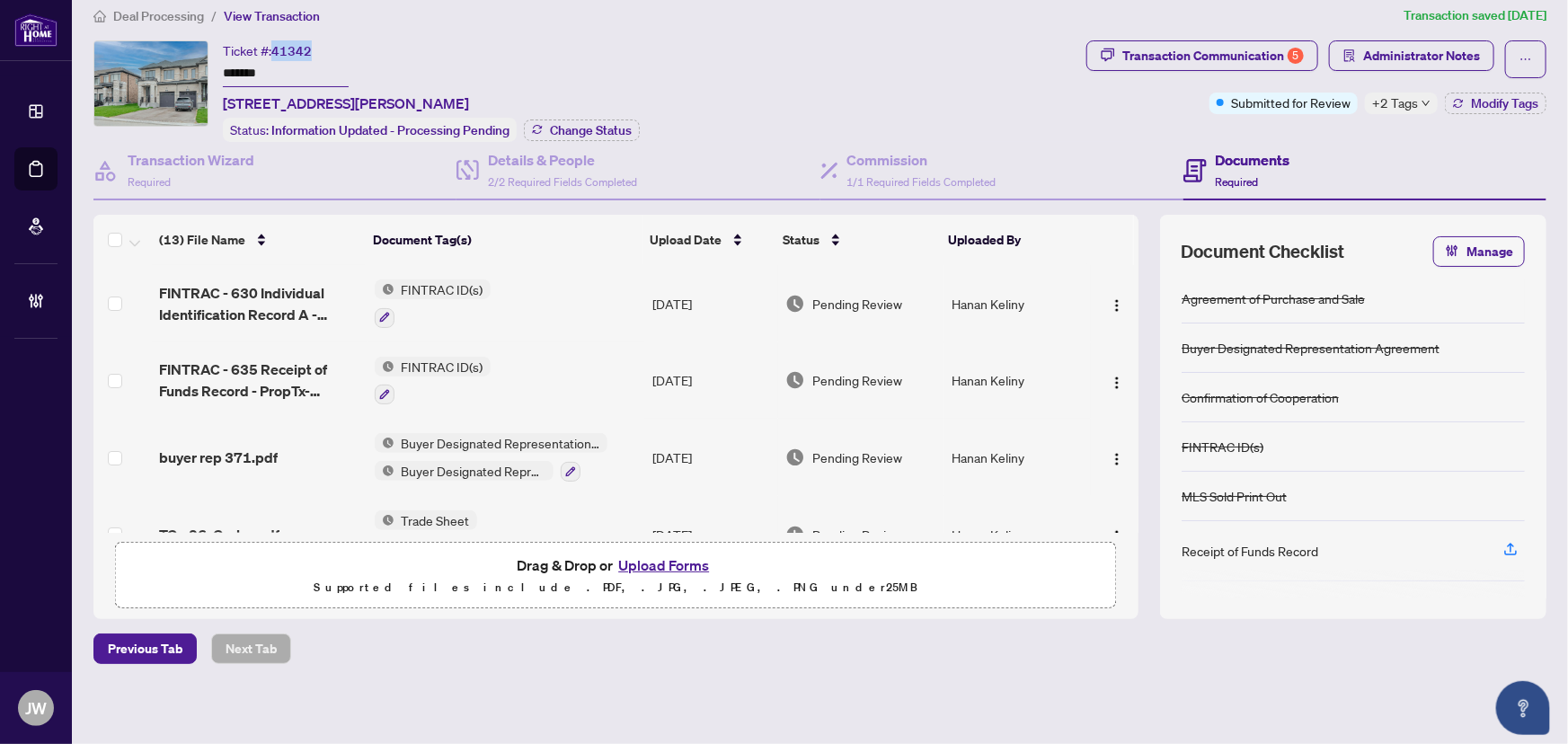
drag, startPoint x: 322, startPoint y: 48, endPoint x: 276, endPoint y: 48, distance: 46.0
click at [276, 48] on div "Ticket #: 41342 ******* 26 Corley St, Kawartha Lakes, Ontario K9V 5R8, Canada" at bounding box center [346, 77] width 246 height 74
copy span "41342"
drag, startPoint x: 283, startPoint y: 69, endPoint x: 186, endPoint y: 69, distance: 97.0
click at [186, 69] on div "Ticket #: 41342 ******* 26 Corley St, Kawartha Lakes, Ontario K9V 5R8, Canada S…" at bounding box center [586, 90] width 986 height 101
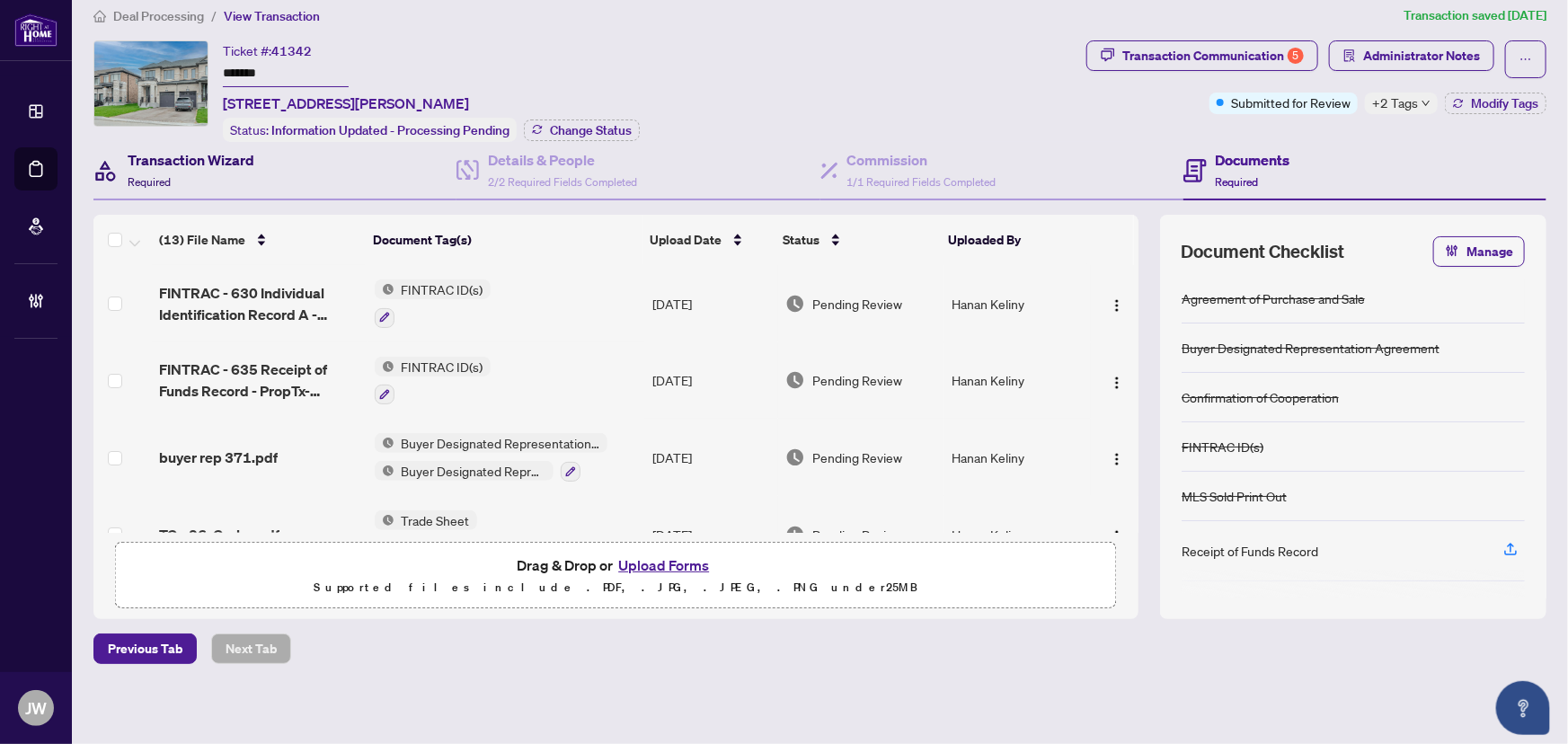
click at [195, 156] on h4 "Transaction Wizard" at bounding box center [191, 160] width 127 height 22
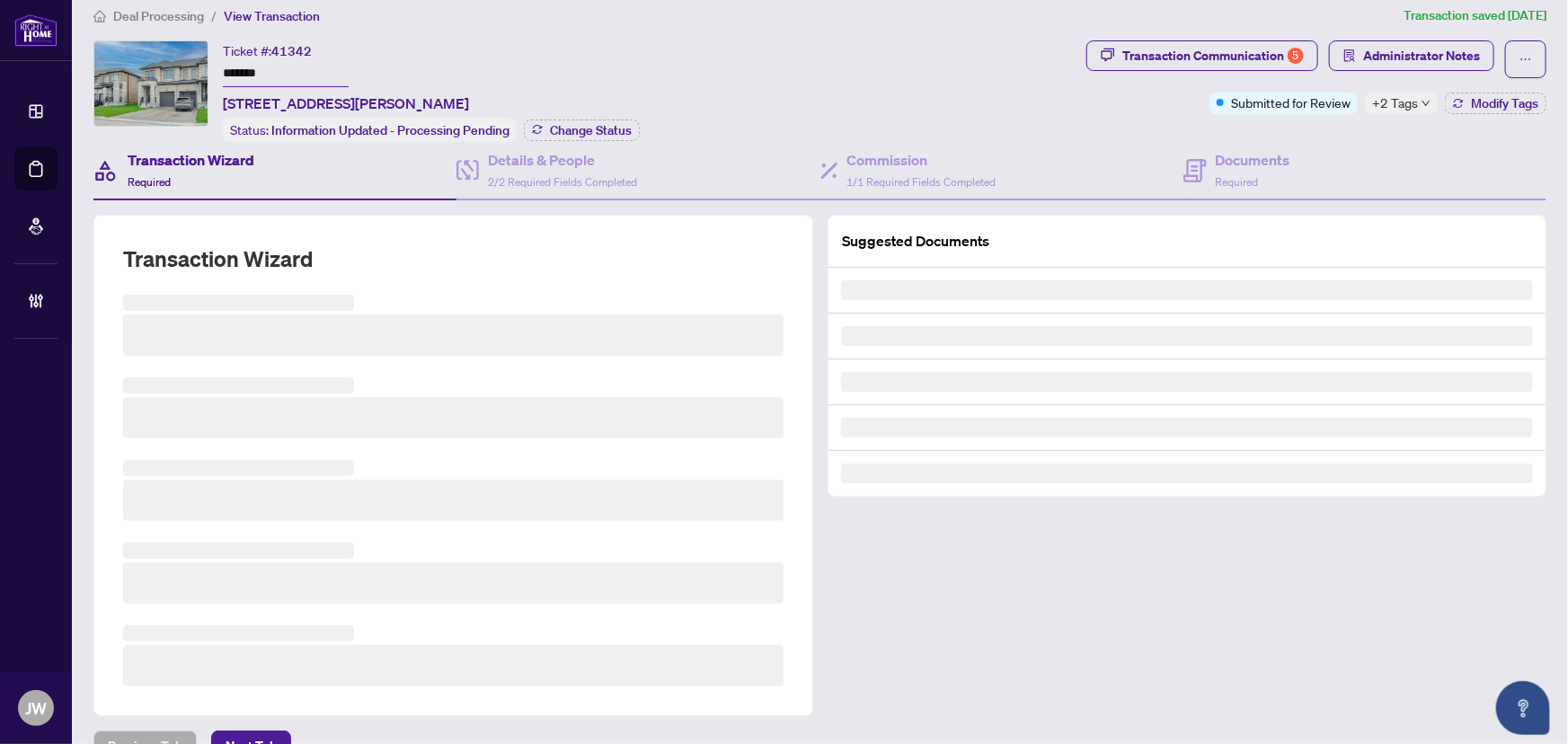
scroll to position [16, 0]
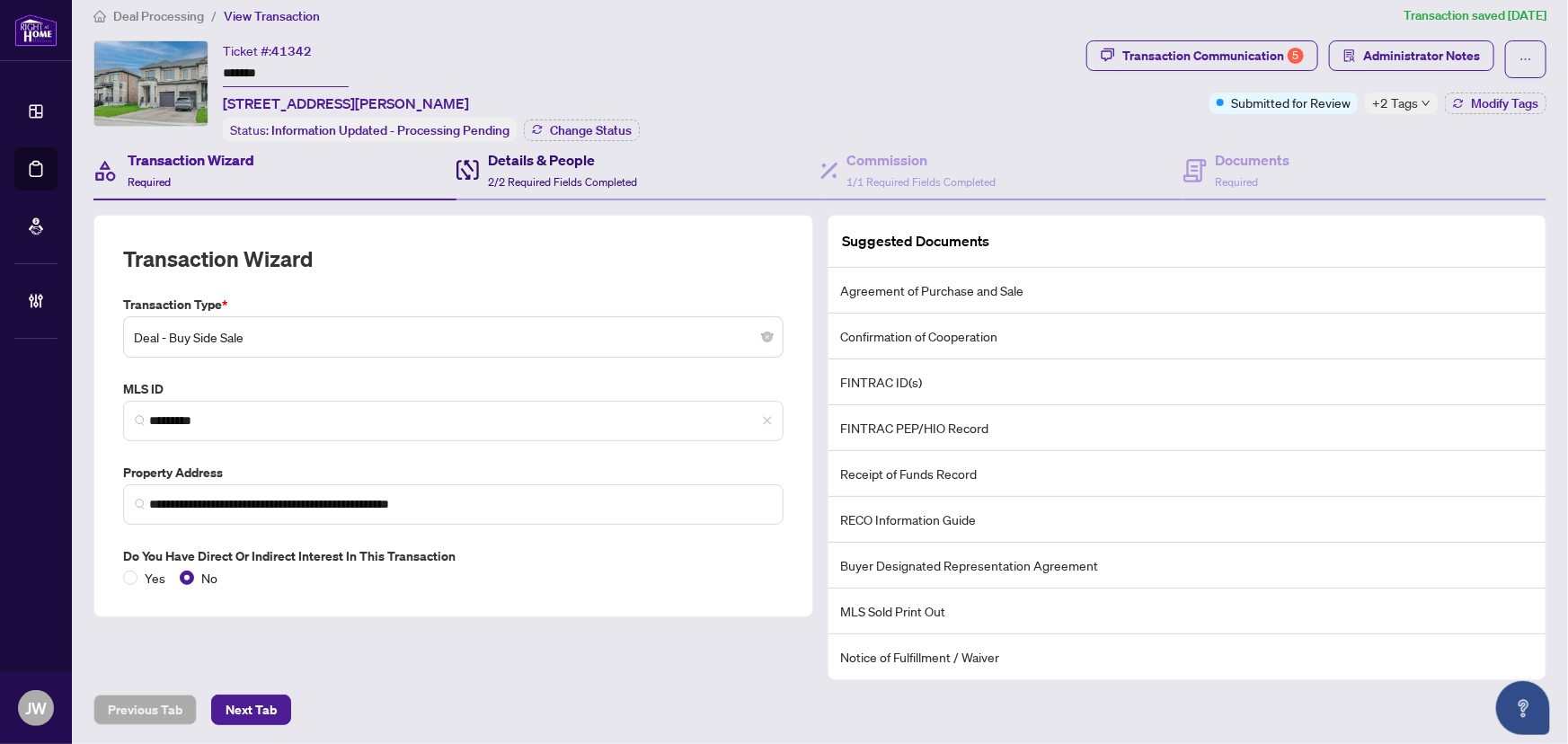
click at [601, 180] on span "2/2 Required Fields Completed" at bounding box center [562, 182] width 149 height 14
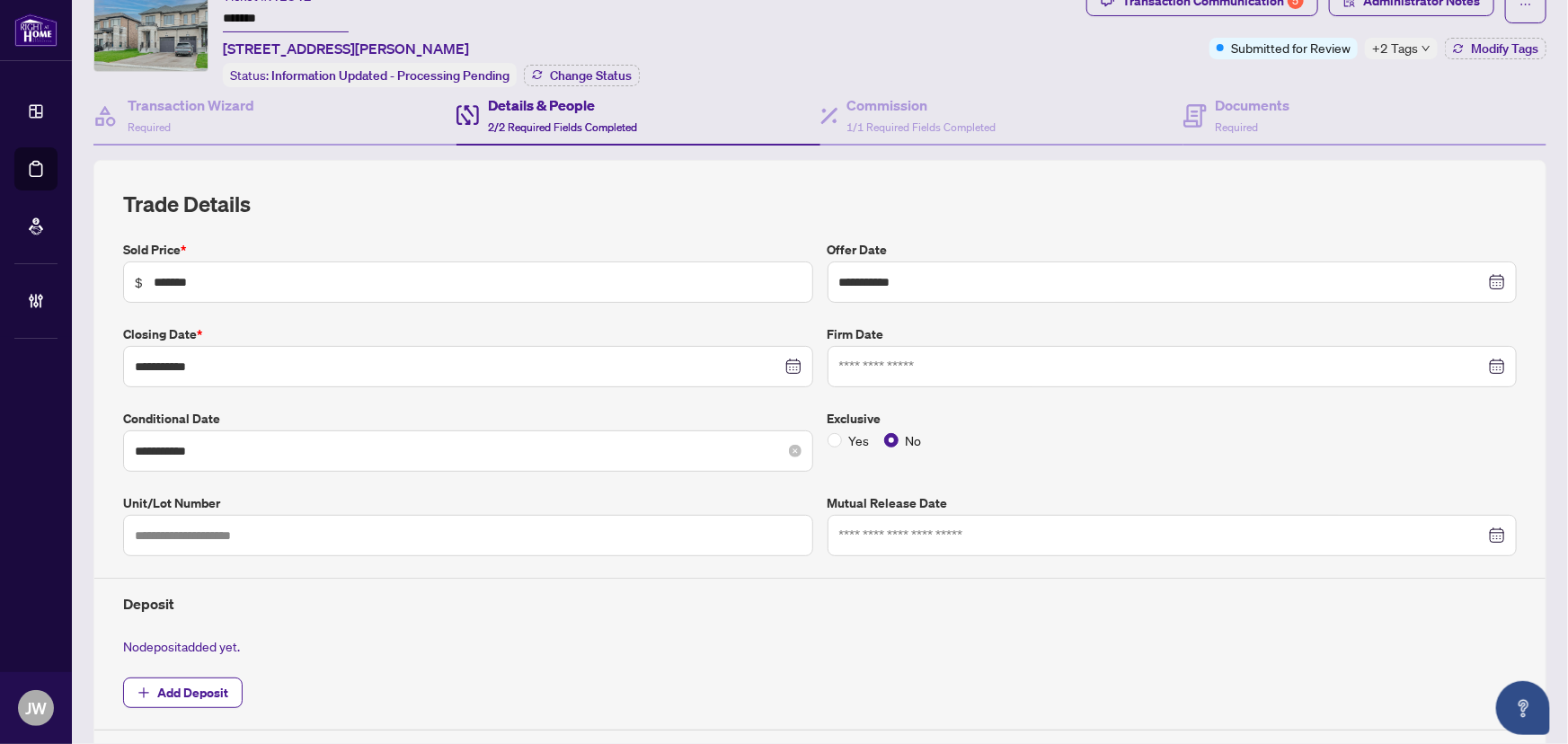
scroll to position [98, 0]
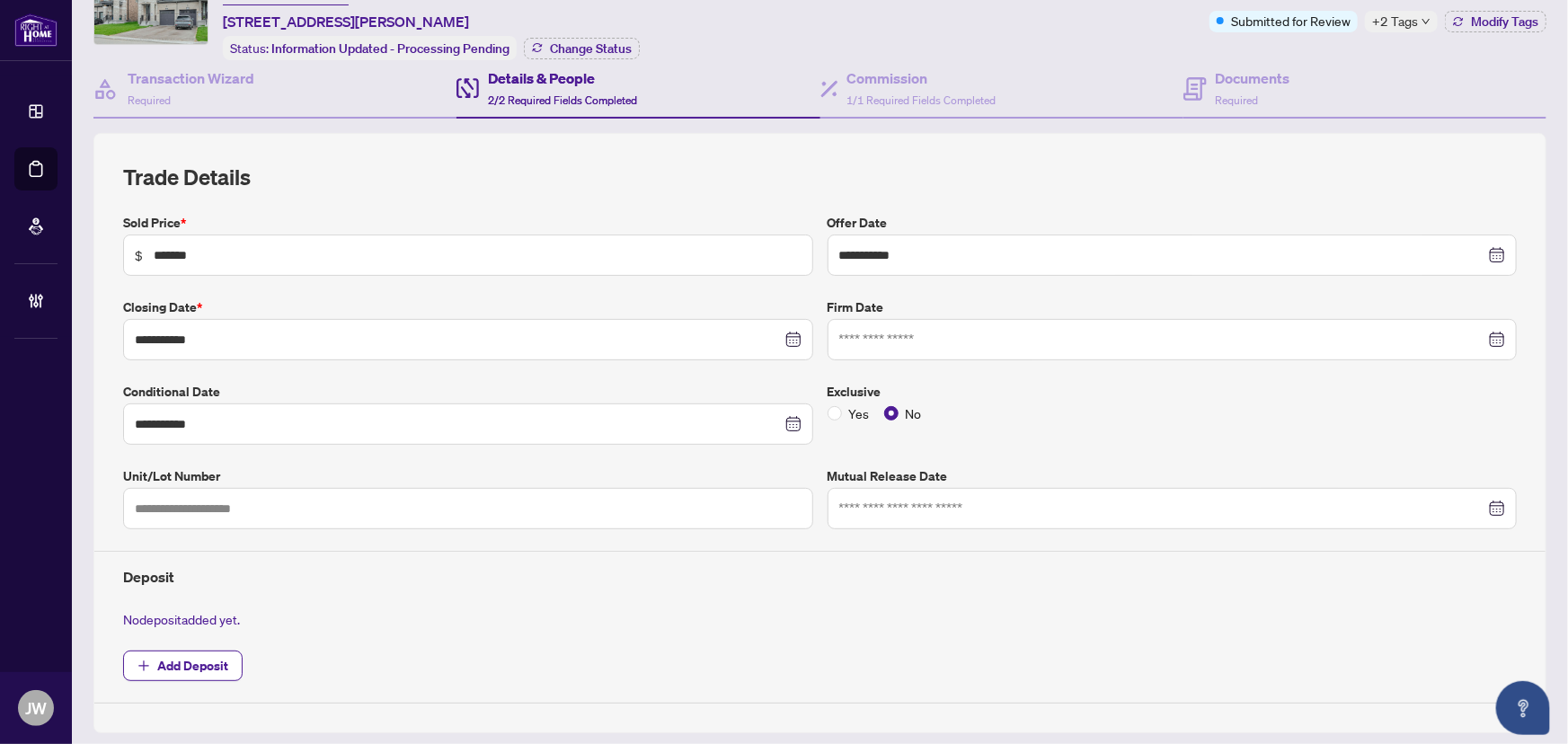
click at [212, 55] on div "Ticket #: 41342 ******* 26 Corley St, Kawartha Lakes, Ontario K9V 5R8, Canada S…" at bounding box center [586, 9] width 986 height 101
click at [215, 80] on h4 "Transaction Wizard" at bounding box center [191, 79] width 127 height 22
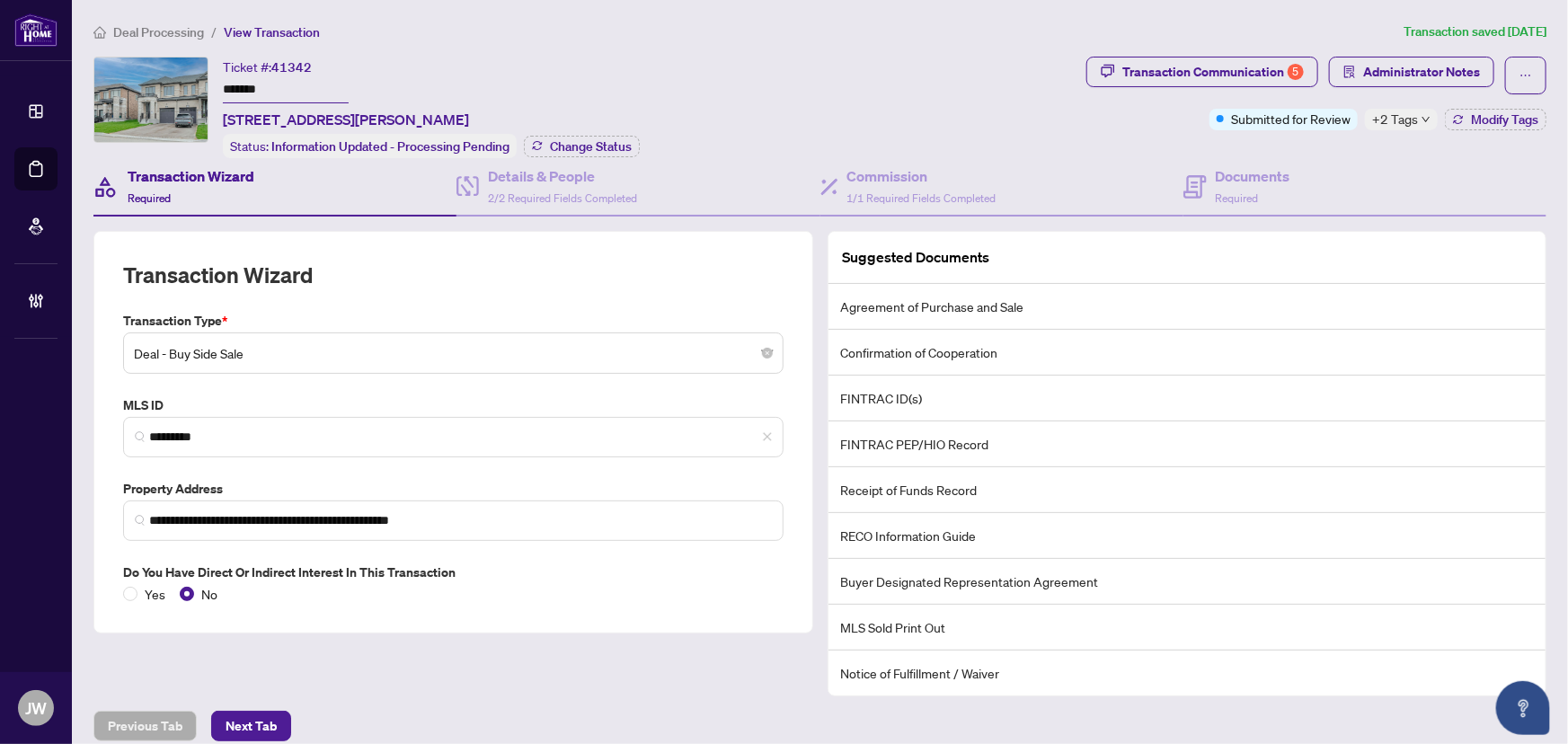
click at [190, 27] on span "Deal Processing" at bounding box center [158, 33] width 91 height 16
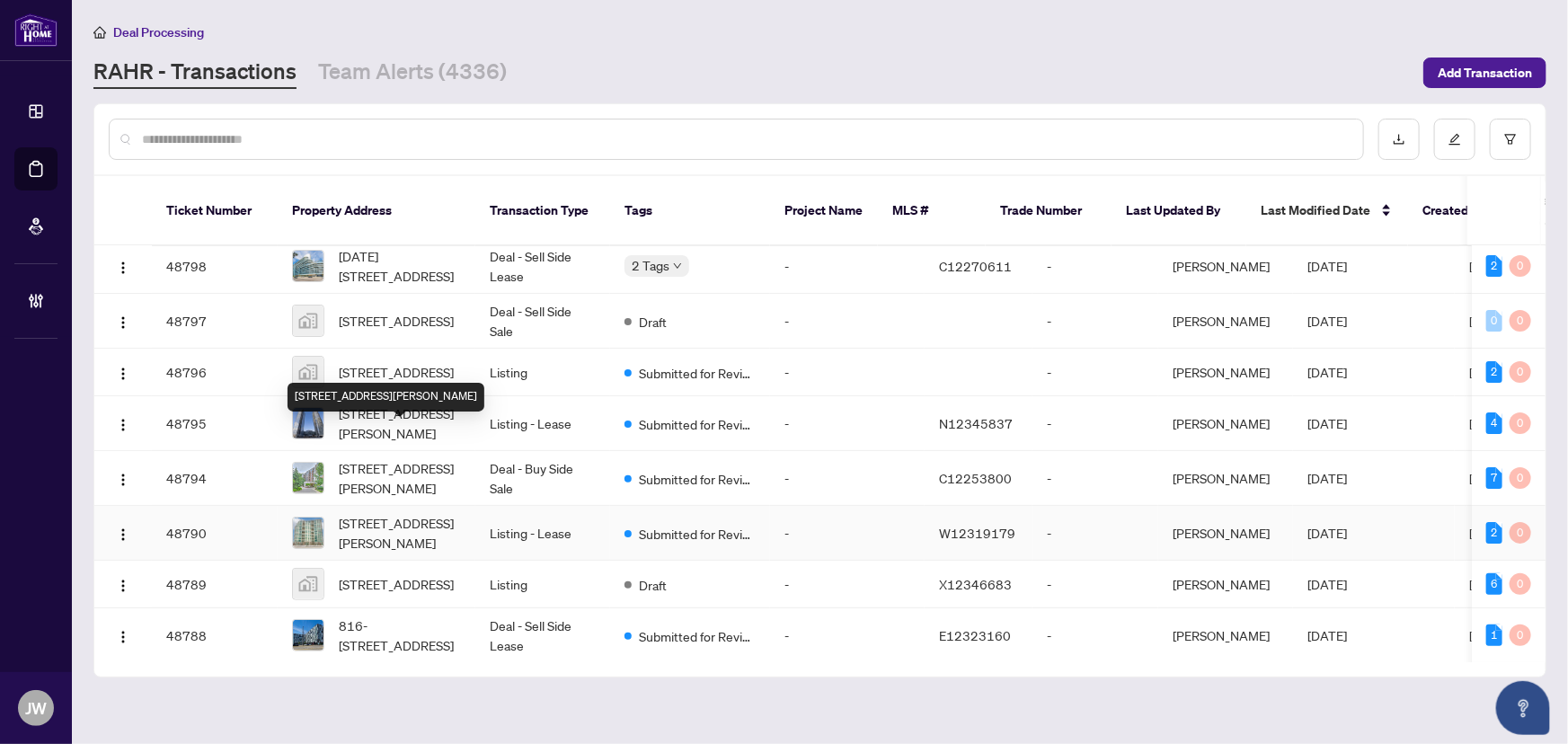
scroll to position [28, 0]
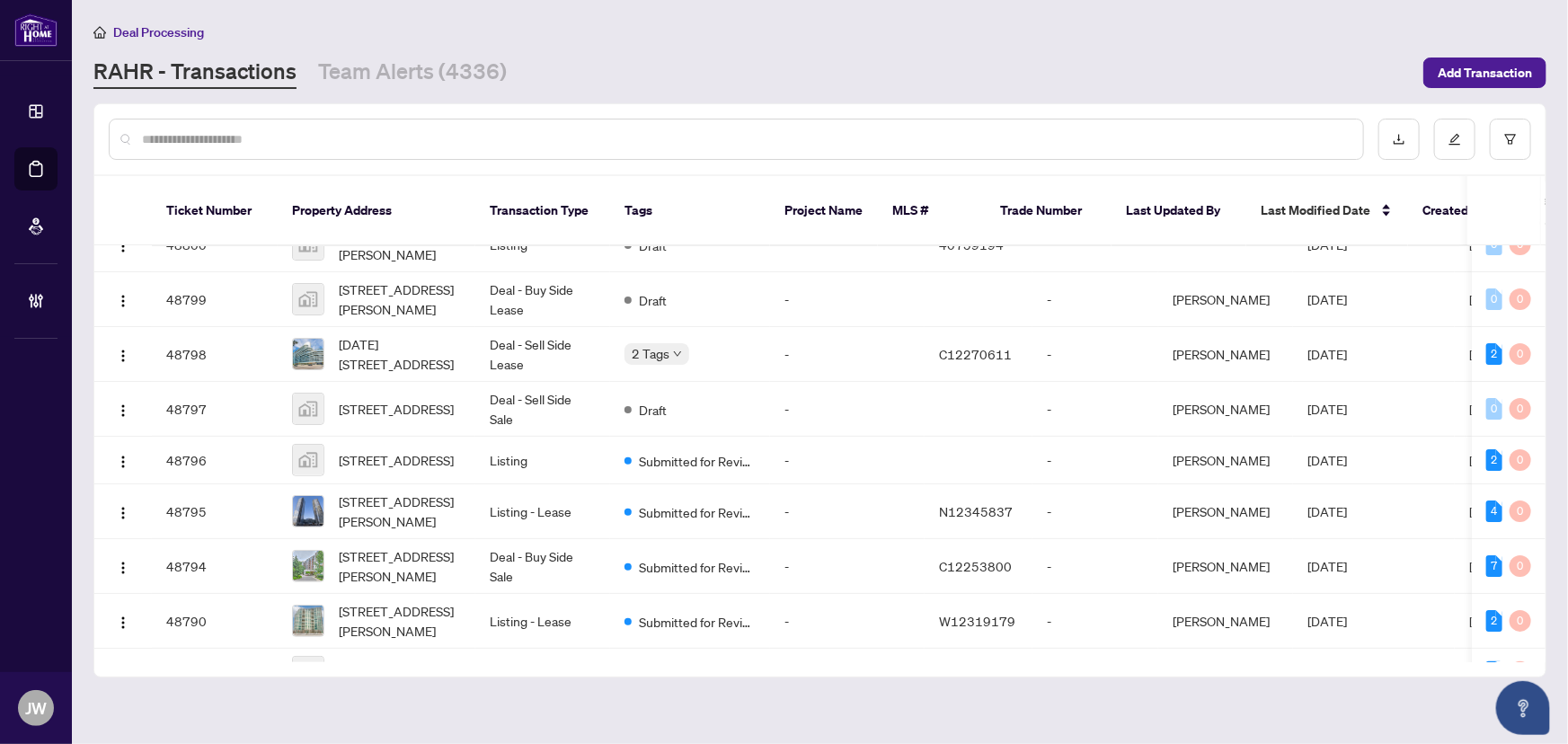
click at [215, 140] on input "text" at bounding box center [745, 140] width 1207 height 20
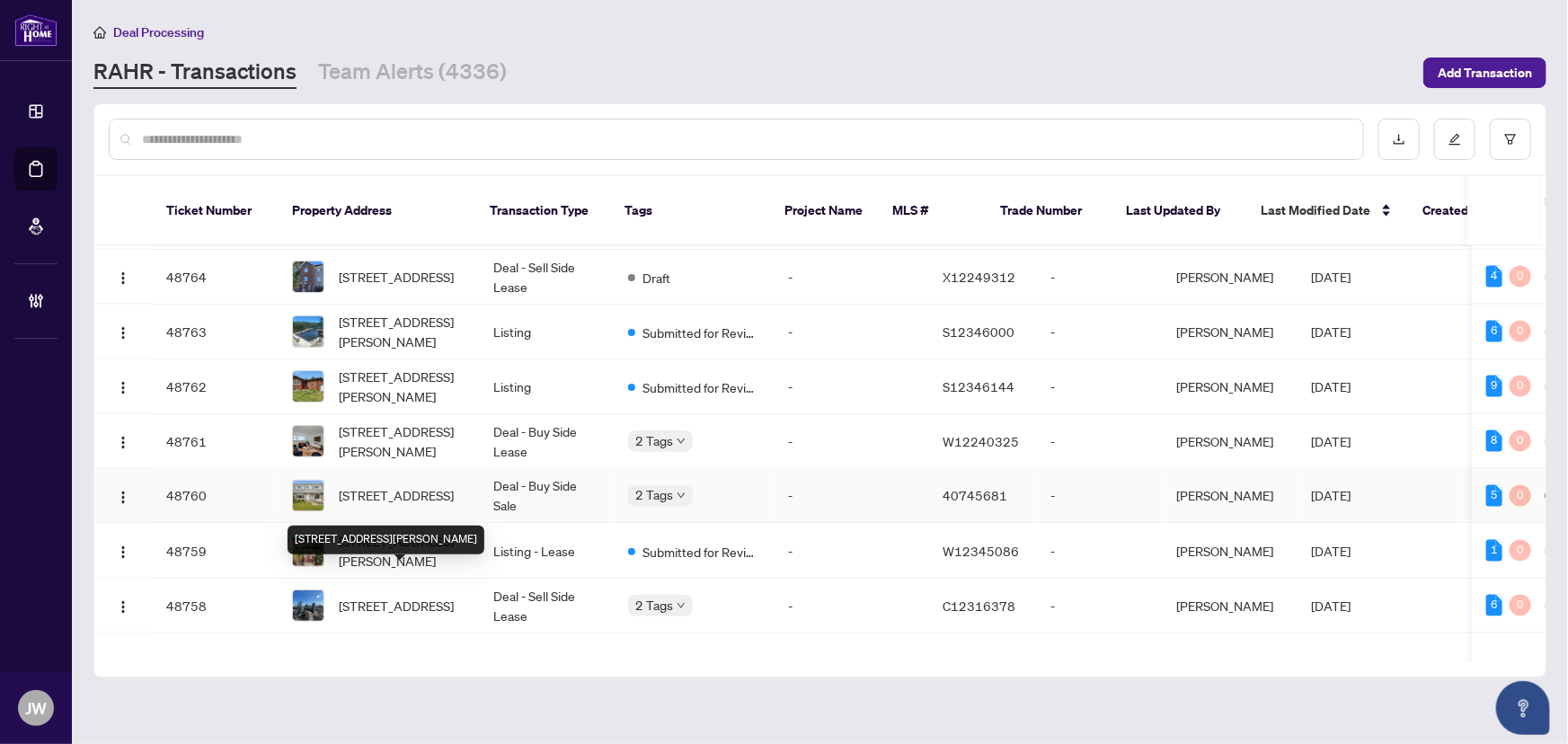
scroll to position [1774, 0]
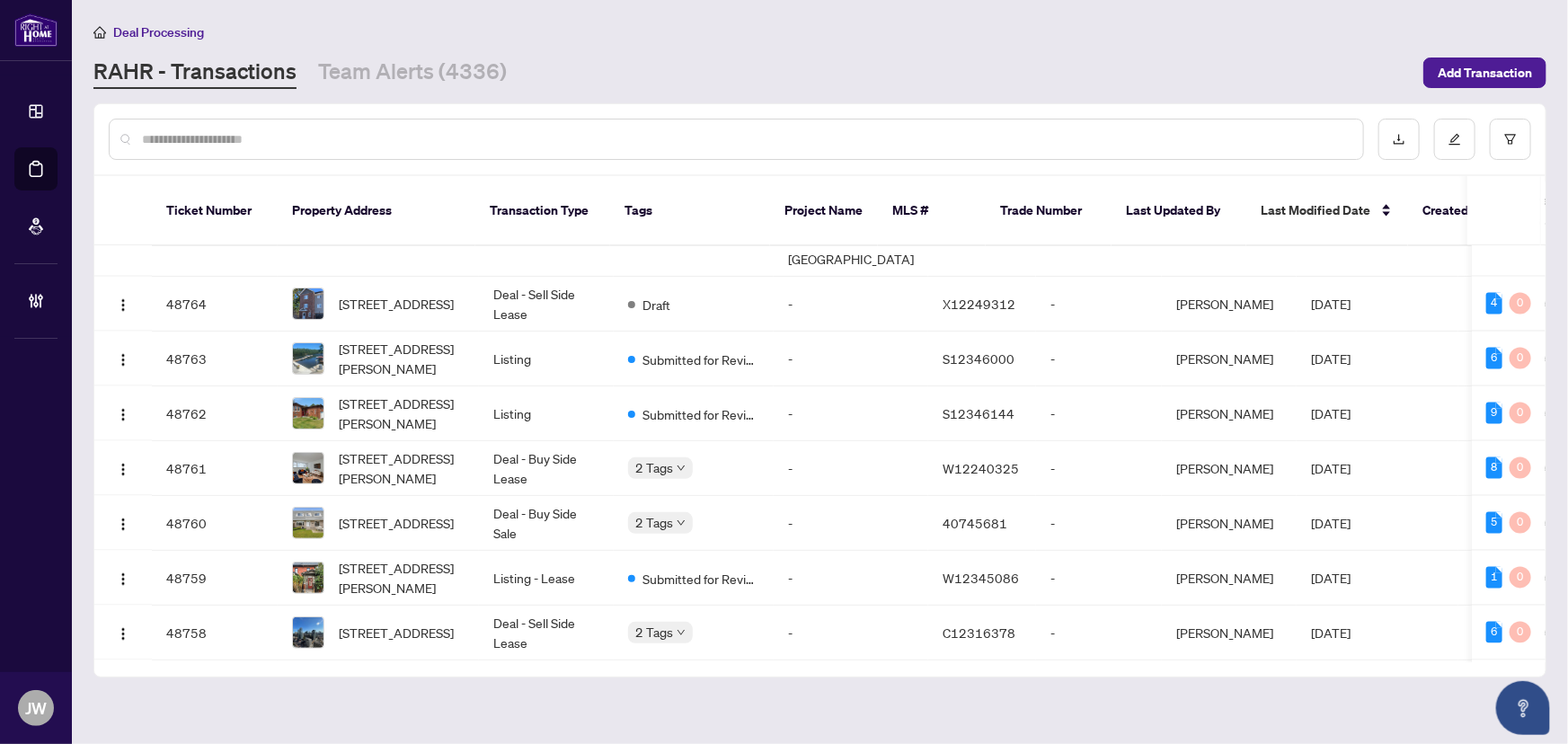
click at [275, 120] on div at bounding box center [820, 139] width 1452 height 70
click at [274, 120] on div at bounding box center [736, 139] width 1255 height 41
click at [274, 139] on input "text" at bounding box center [745, 140] width 1207 height 20
paste input "**********"
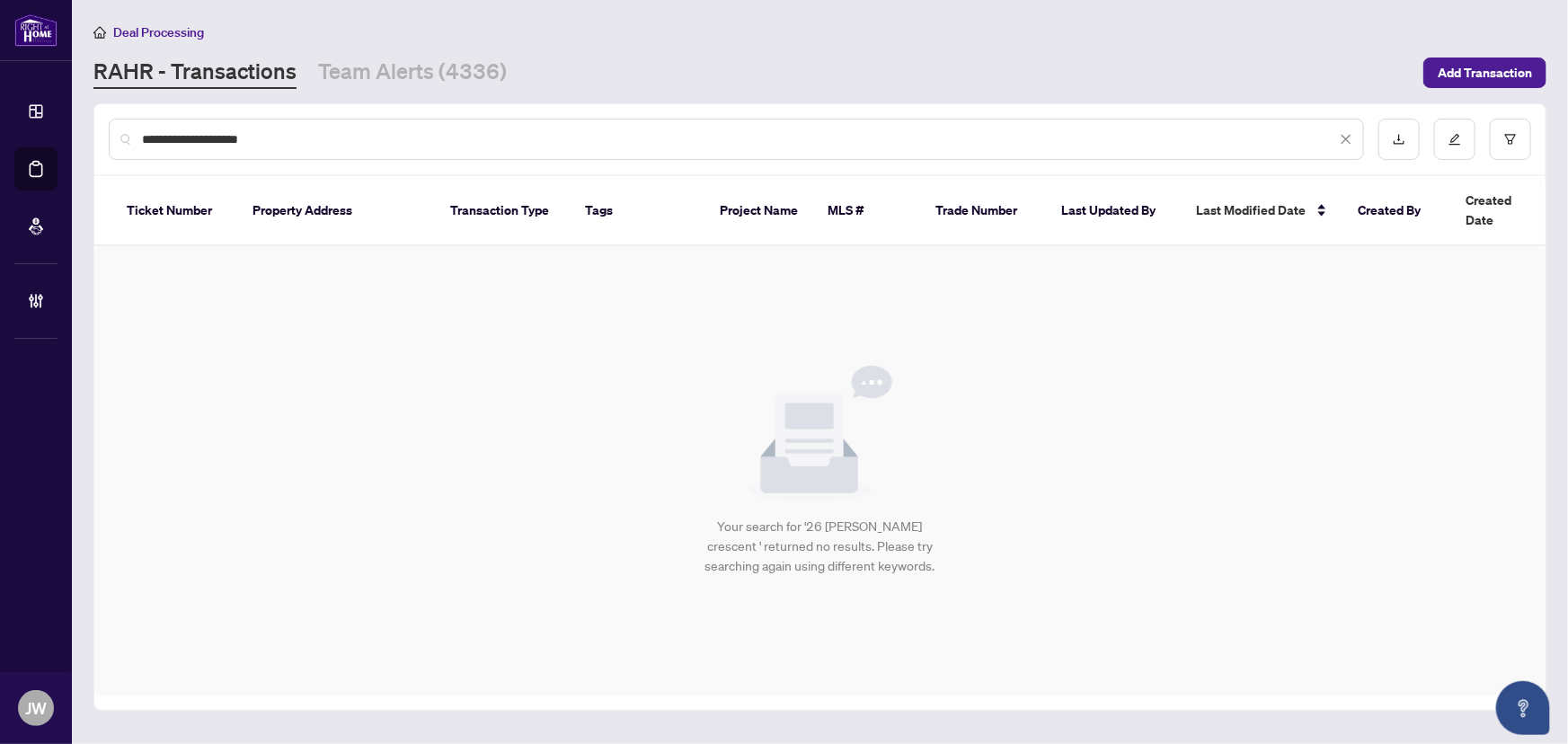
drag, startPoint x: 278, startPoint y: 137, endPoint x: 219, endPoint y: 143, distance: 59.3
click at [219, 143] on input "**********" at bounding box center [739, 140] width 1194 height 20
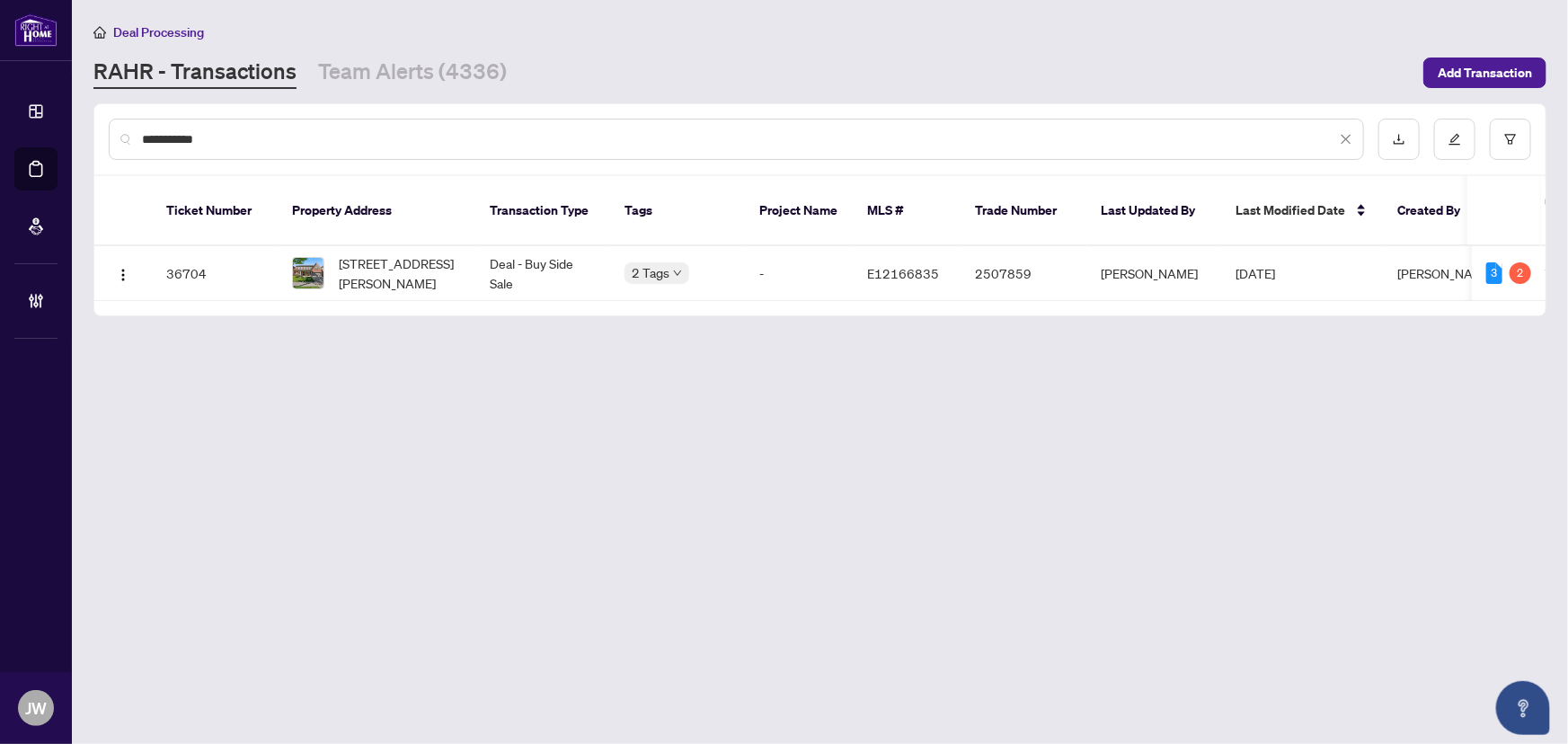
type input "**********"
click at [414, 253] on span "26 Goodhart Cres, Ajax, Ontario L1T 4H9, Canada" at bounding box center [400, 272] width 123 height 39
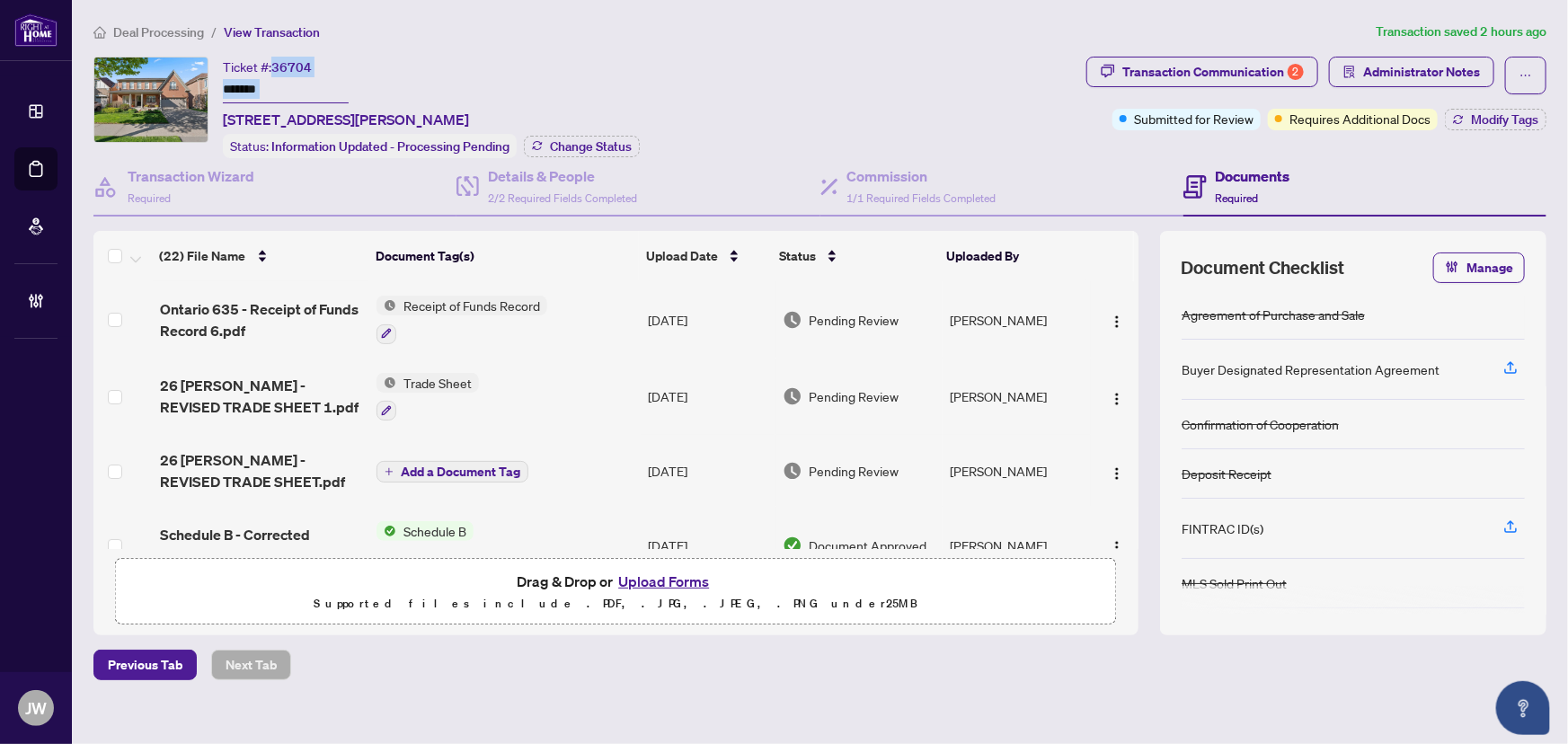
drag, startPoint x: 330, startPoint y: 64, endPoint x: 276, endPoint y: 66, distance: 54.0
click at [276, 66] on div "Ticket #: 36704 ******* 26 Goodhart Cres, Ajax, Ontario L1T 4H9, Canada" at bounding box center [346, 93] width 246 height 74
drag, startPoint x: 375, startPoint y: 67, endPoint x: 328, endPoint y: 68, distance: 47.0
click at [376, 67] on div "Ticket #: 36704 ******* 26 Goodhart Cres, Ajax, Ontario L1T 4H9, Canada" at bounding box center [346, 93] width 246 height 74
click at [325, 68] on div "Ticket #: 36704 ******* 26 Goodhart Cres, Ajax, Ontario L1T 4H9, Canada" at bounding box center [346, 93] width 246 height 74
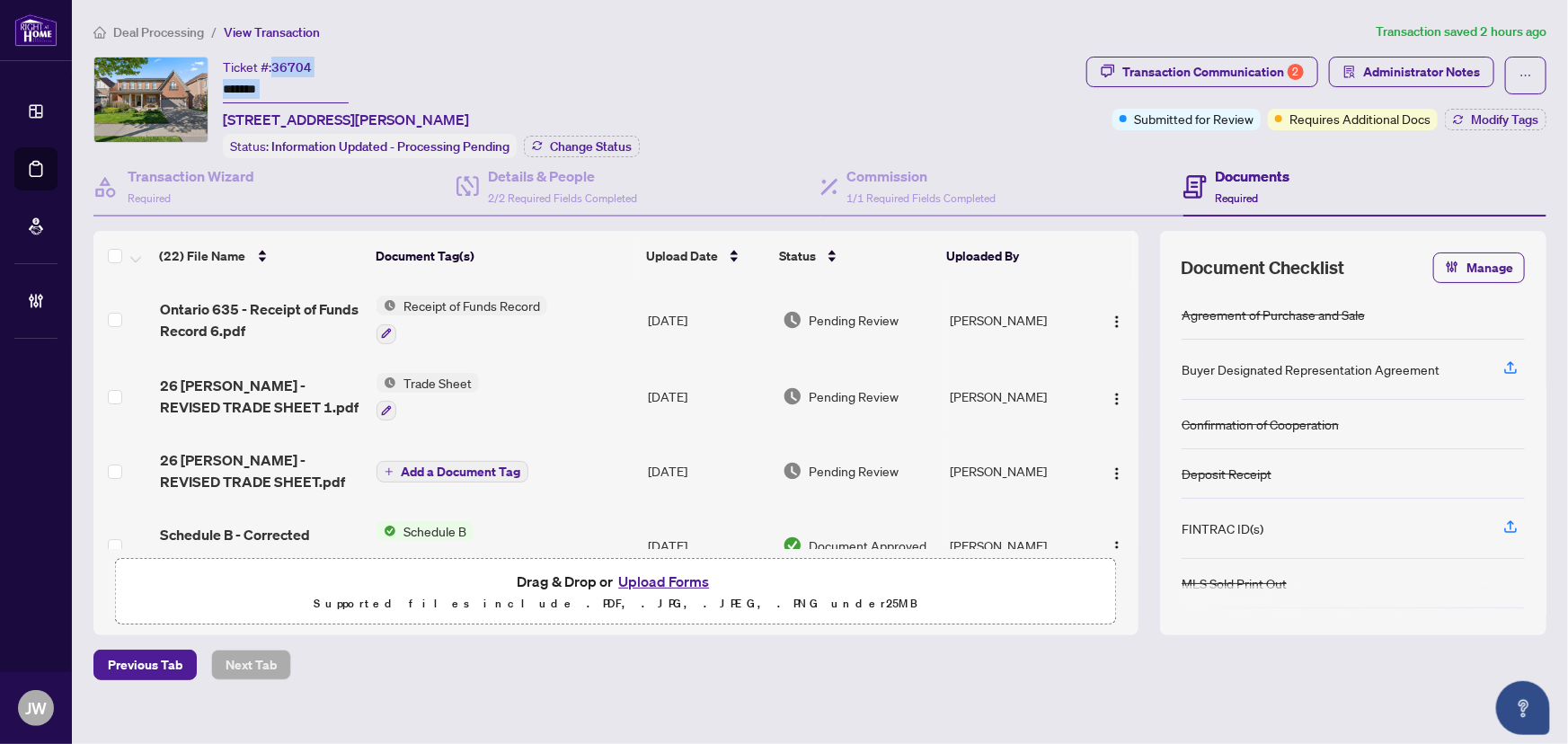
click at [322, 66] on div "Ticket #: 36704 ******* 26 Goodhart Cres, Ajax, Ontario L1T 4H9, Canada" at bounding box center [346, 93] width 246 height 74
drag, startPoint x: 313, startPoint y: 63, endPoint x: 273, endPoint y: 66, distance: 40.1
click at [273, 66] on div "Ticket #: 36704 ******* 26 Goodhart Cres, Ajax, Ontario L1T 4H9, Canada" at bounding box center [346, 93] width 246 height 74
copy span "36704"
drag, startPoint x: 303, startPoint y: 83, endPoint x: 219, endPoint y: 82, distance: 84.0
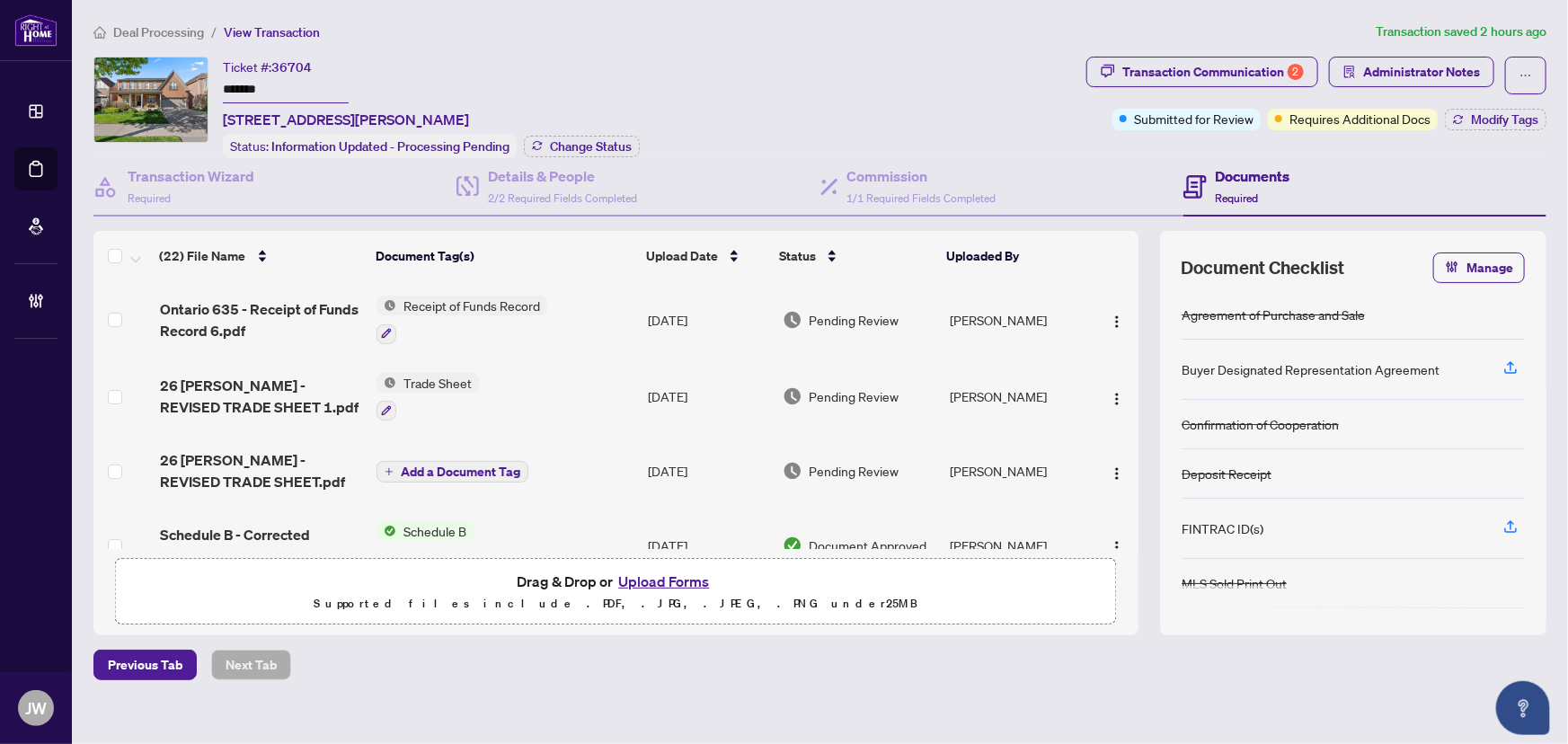
click at [219, 82] on div "Ticket #: 36704 ******* 26 Goodhart Cres, Ajax, Ontario L1T 4H9, Canada Status:…" at bounding box center [586, 107] width 986 height 101
click at [571, 185] on div "Details & People 2/2 Required Fields Completed" at bounding box center [562, 186] width 149 height 42
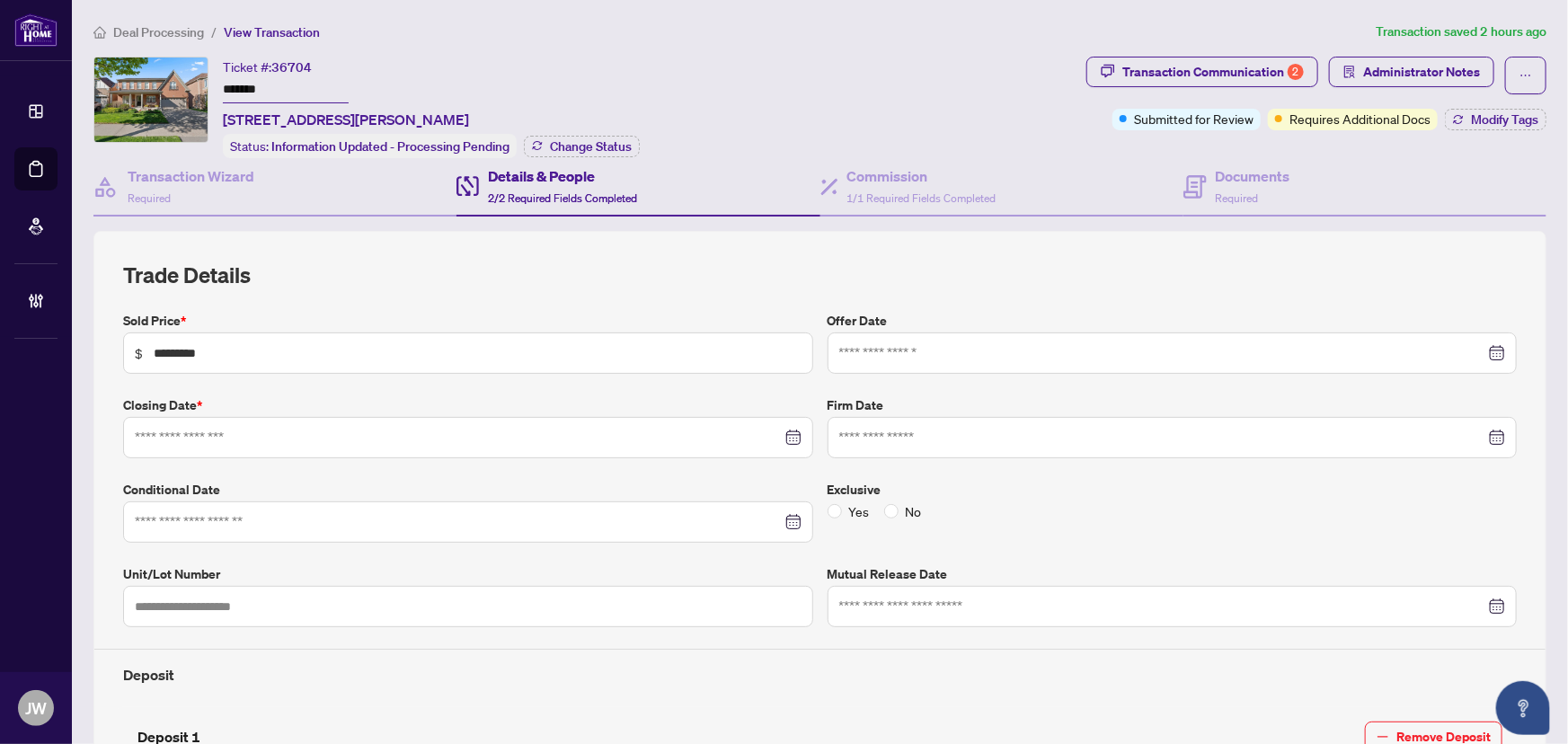
type input "**********"
click at [236, 180] on h4 "Transaction Wizard" at bounding box center [191, 176] width 127 height 22
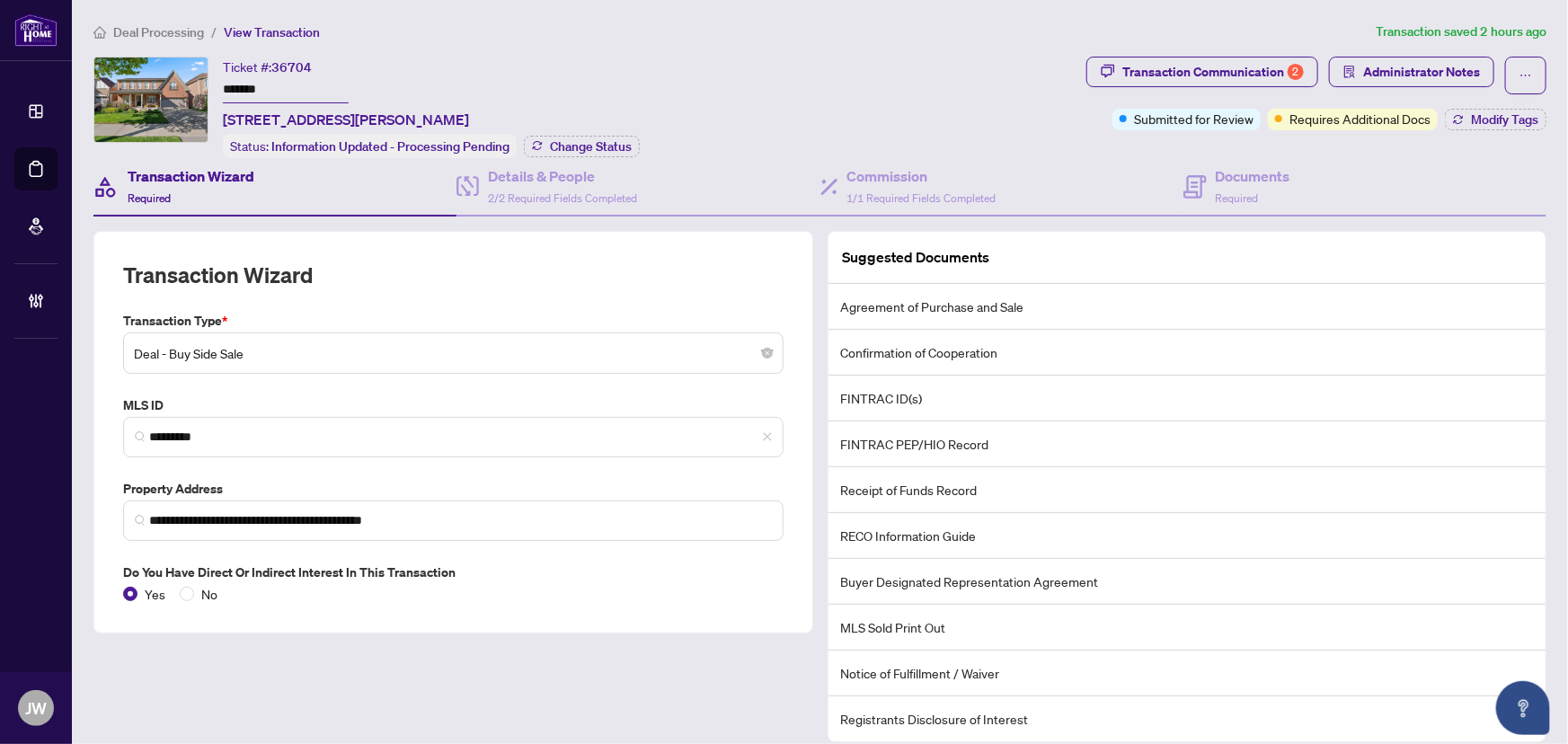
click at [158, 39] on li "Deal Processing" at bounding box center [148, 32] width 111 height 21
click at [162, 31] on span "Deal Processing" at bounding box center [158, 33] width 91 height 16
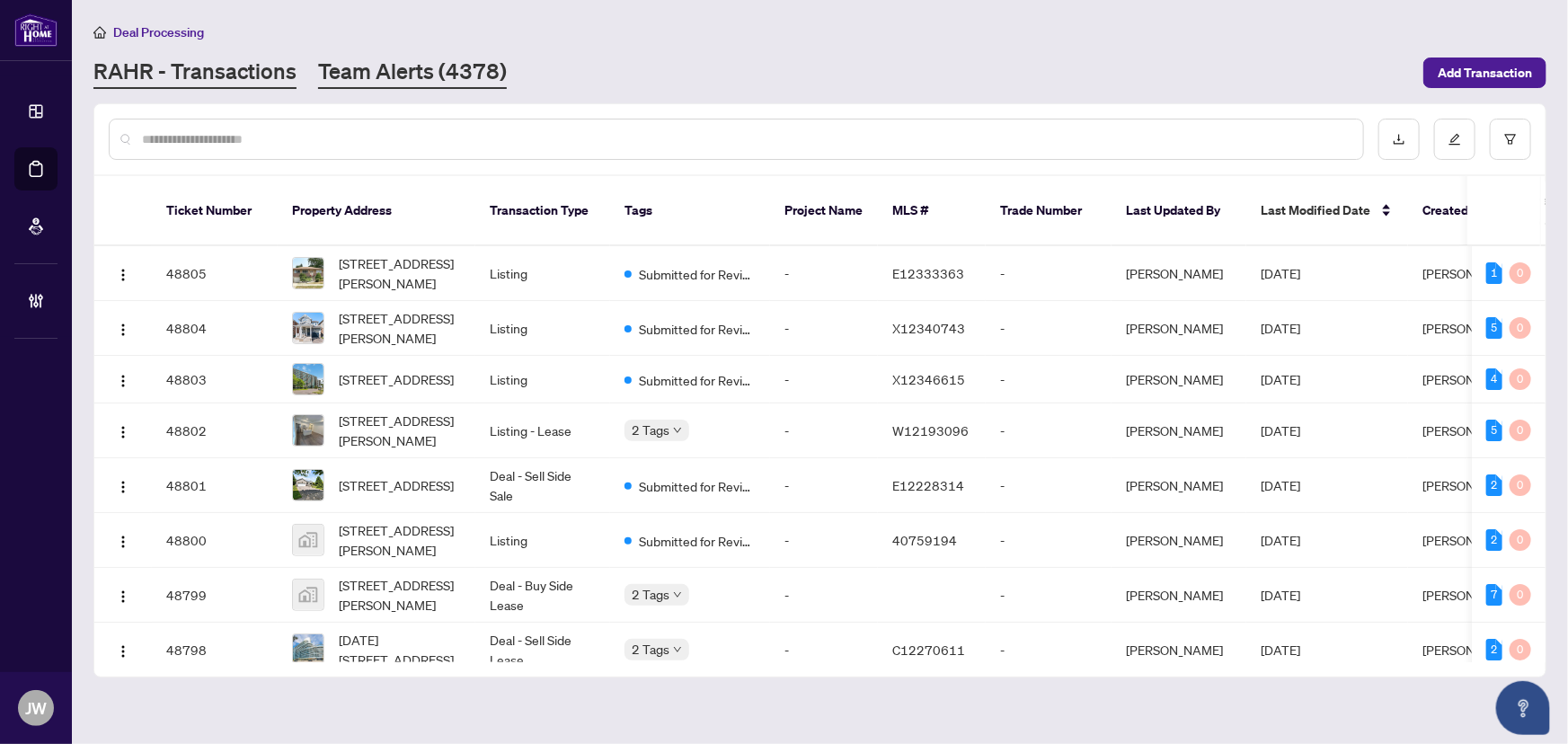
click at [456, 71] on link "Team Alerts (4378)" at bounding box center [412, 72] width 188 height 32
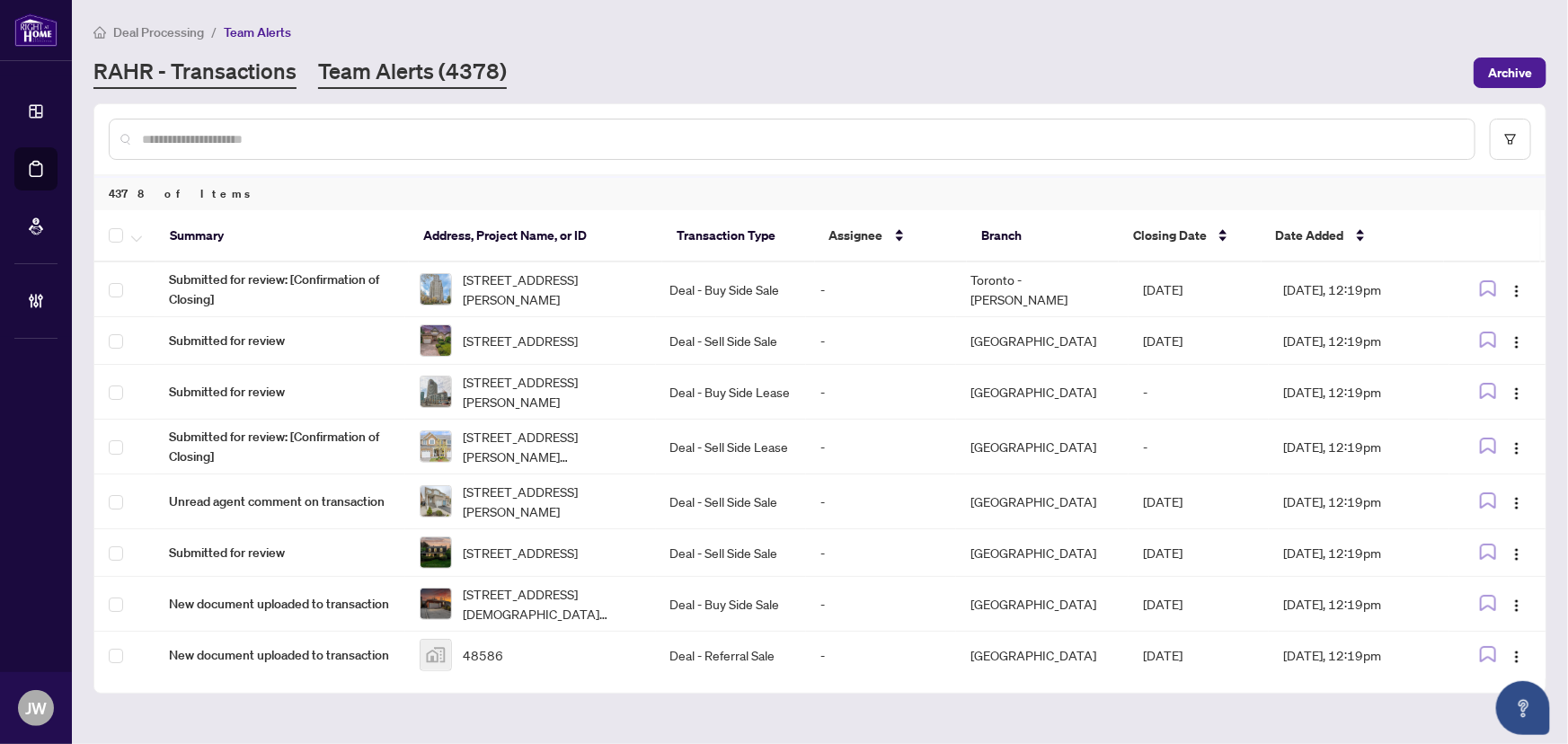
click at [238, 83] on link "RAHR - Transactions" at bounding box center [195, 72] width 203 height 32
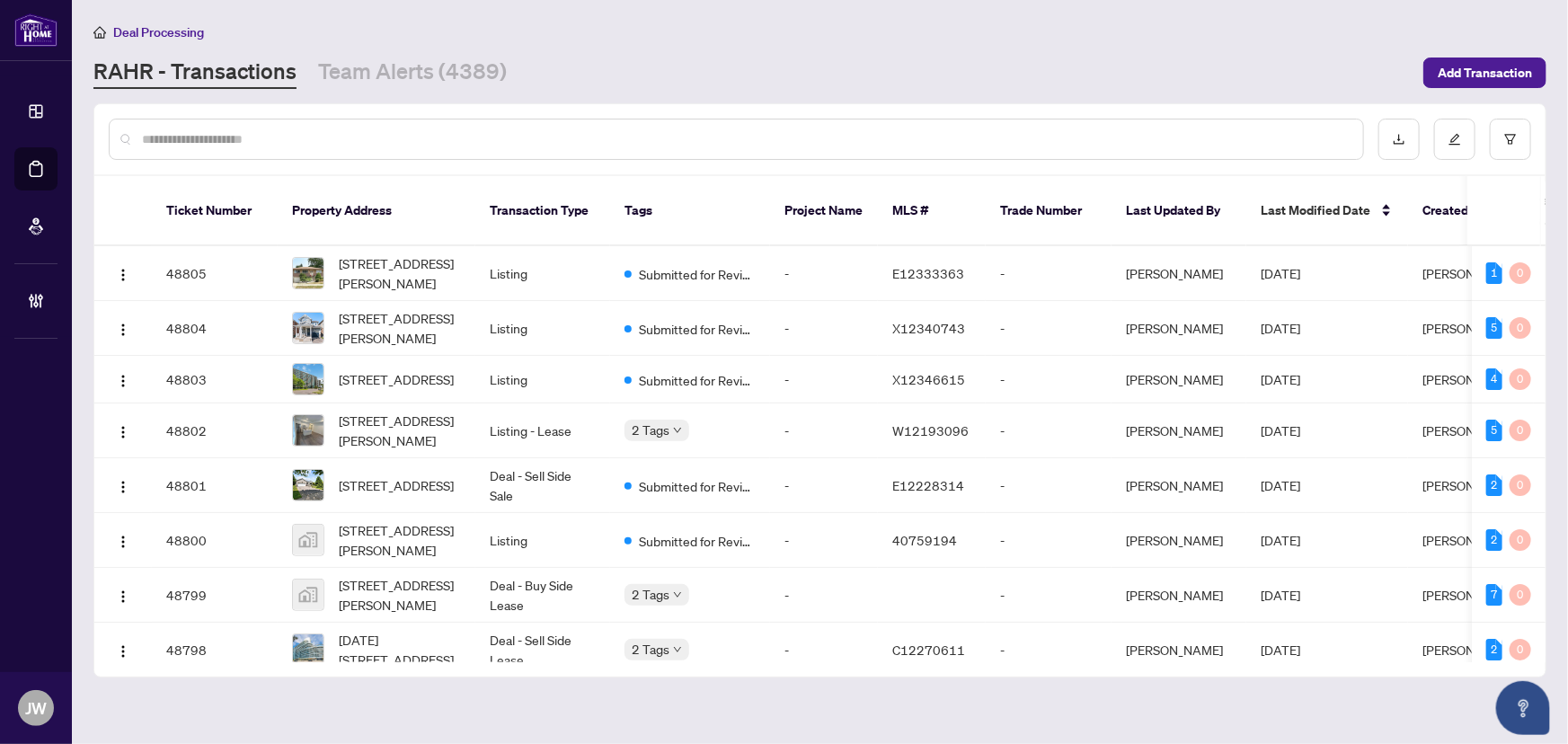
click at [279, 134] on input "text" at bounding box center [745, 140] width 1207 height 20
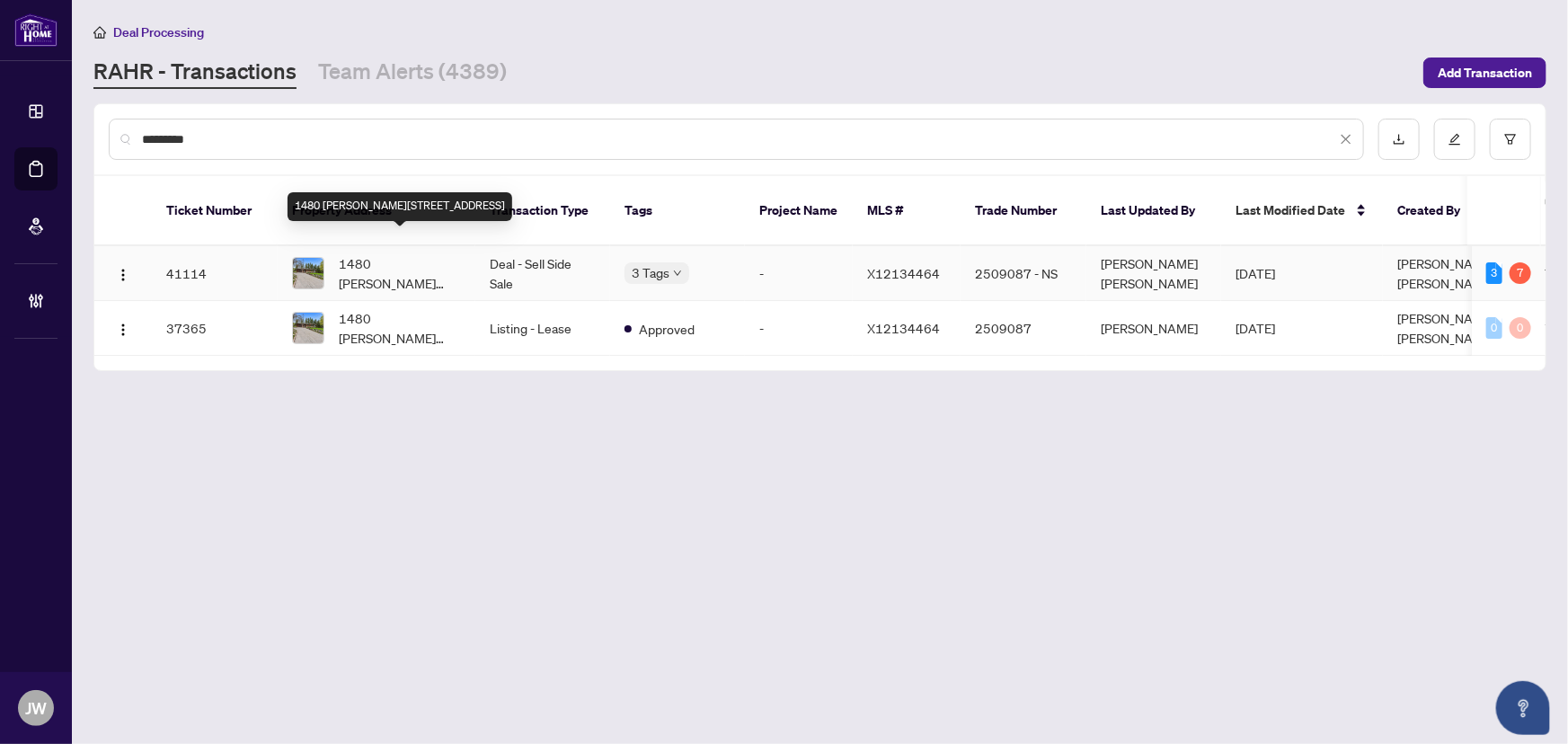
type input "*********"
click at [406, 255] on span "1480 SHARPE Line, Cavan Monaghan, Ontario L0A 1C0, Canada" at bounding box center [400, 272] width 123 height 39
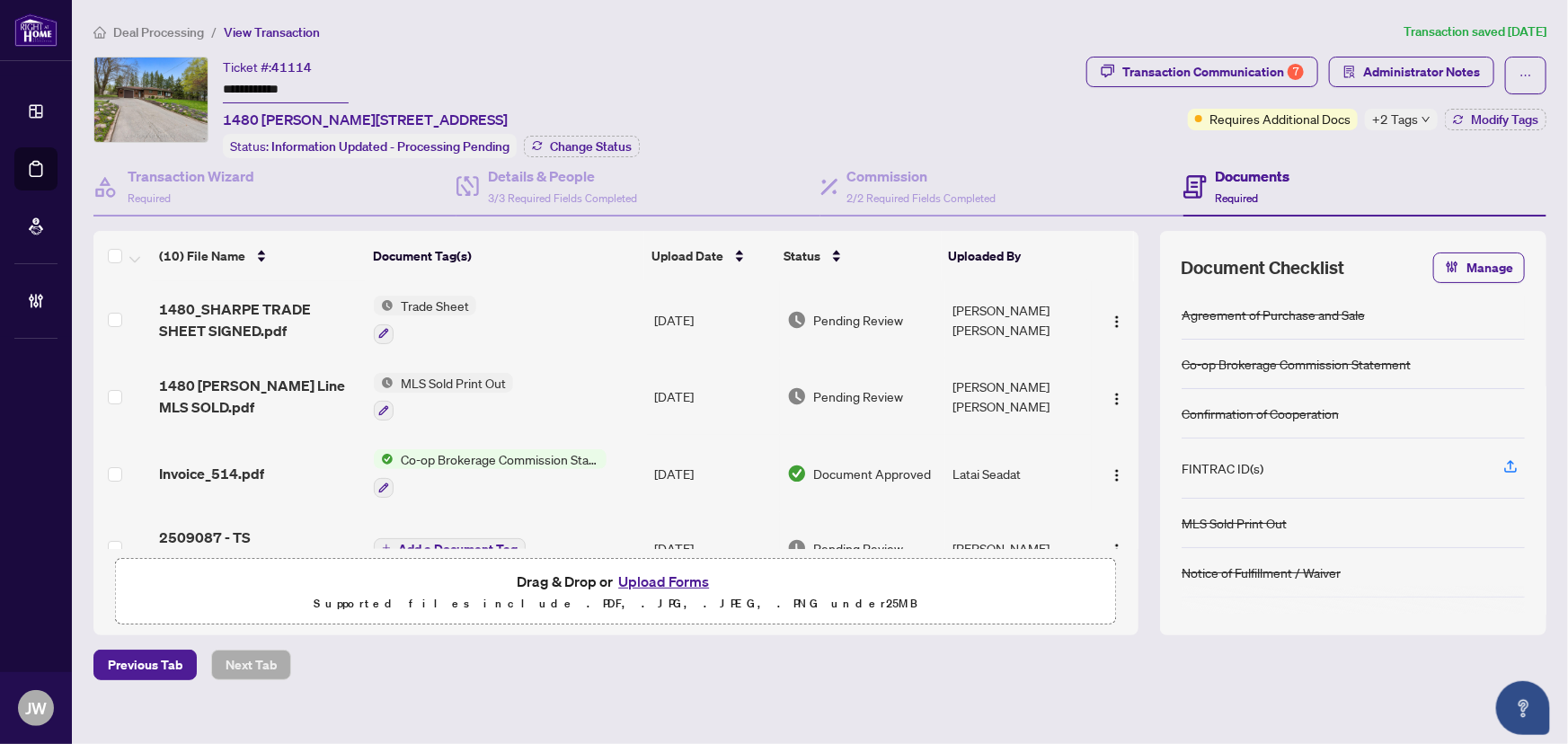
click at [421, 457] on span "Co-op Brokerage Commission Statement" at bounding box center [500, 460] width 213 height 20
click at [241, 476] on span "Invoice_514.pdf" at bounding box center [211, 473] width 105 height 22
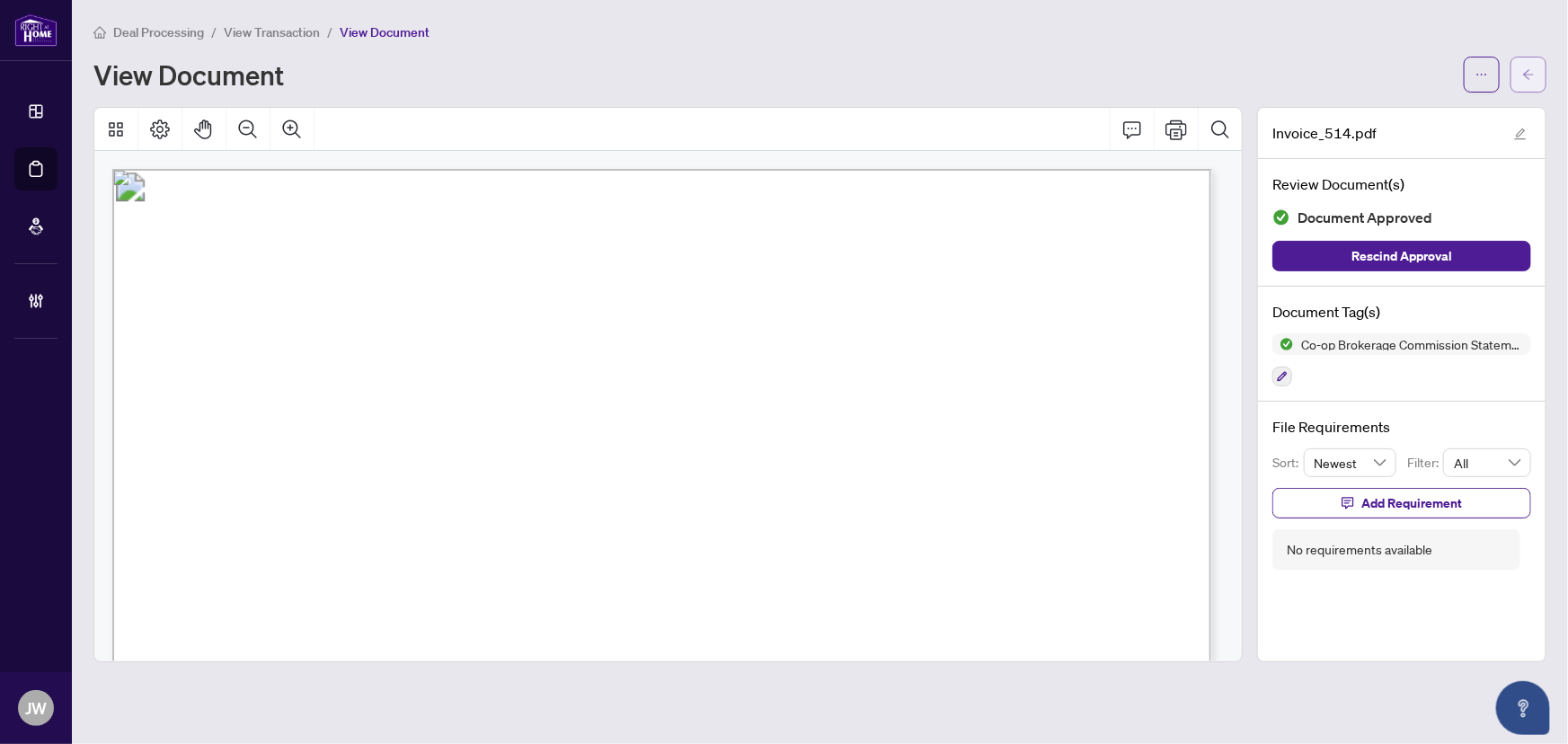
click at [1531, 80] on span "button" at bounding box center [1529, 74] width 13 height 28
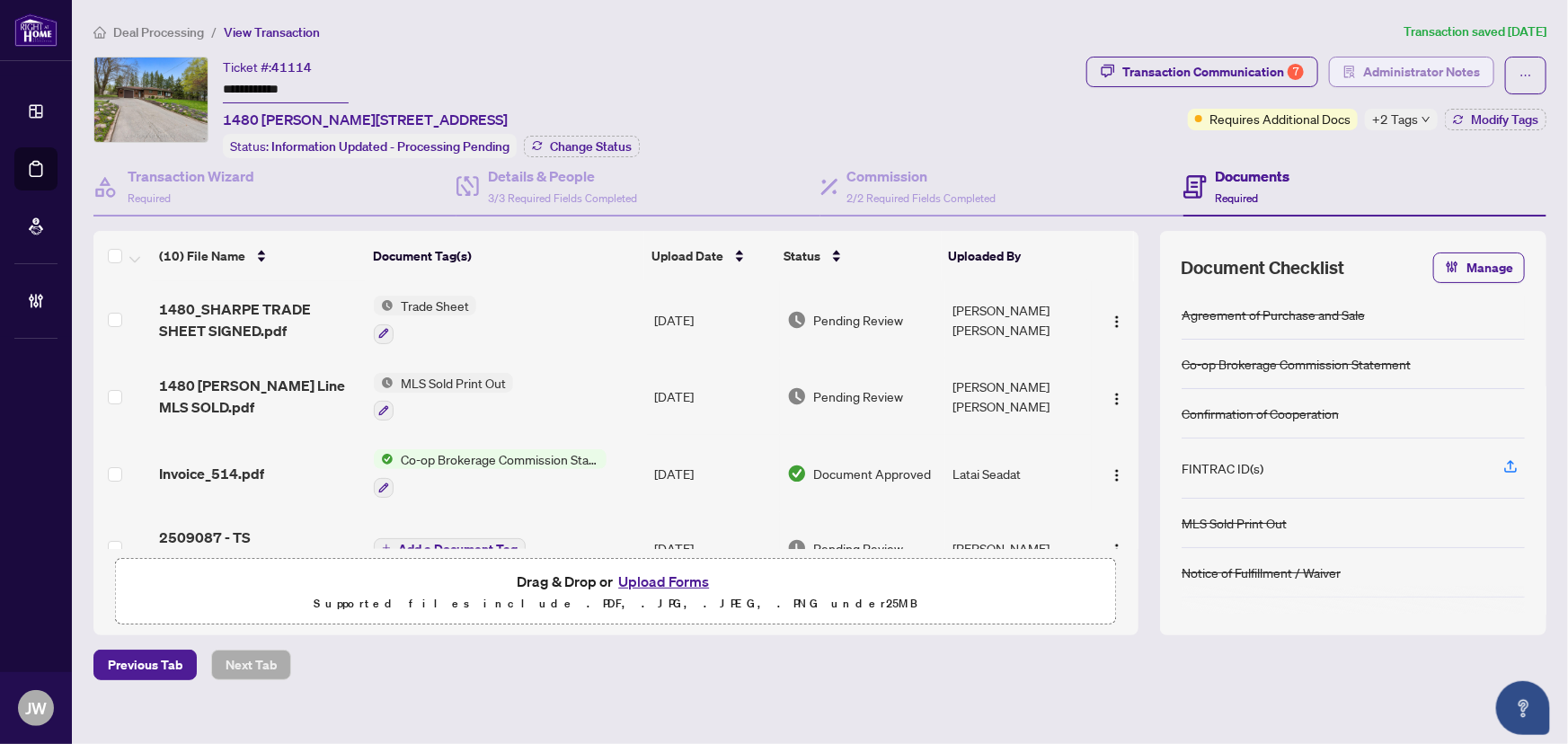
click at [1404, 69] on span "Administrator Notes" at bounding box center [1422, 71] width 117 height 28
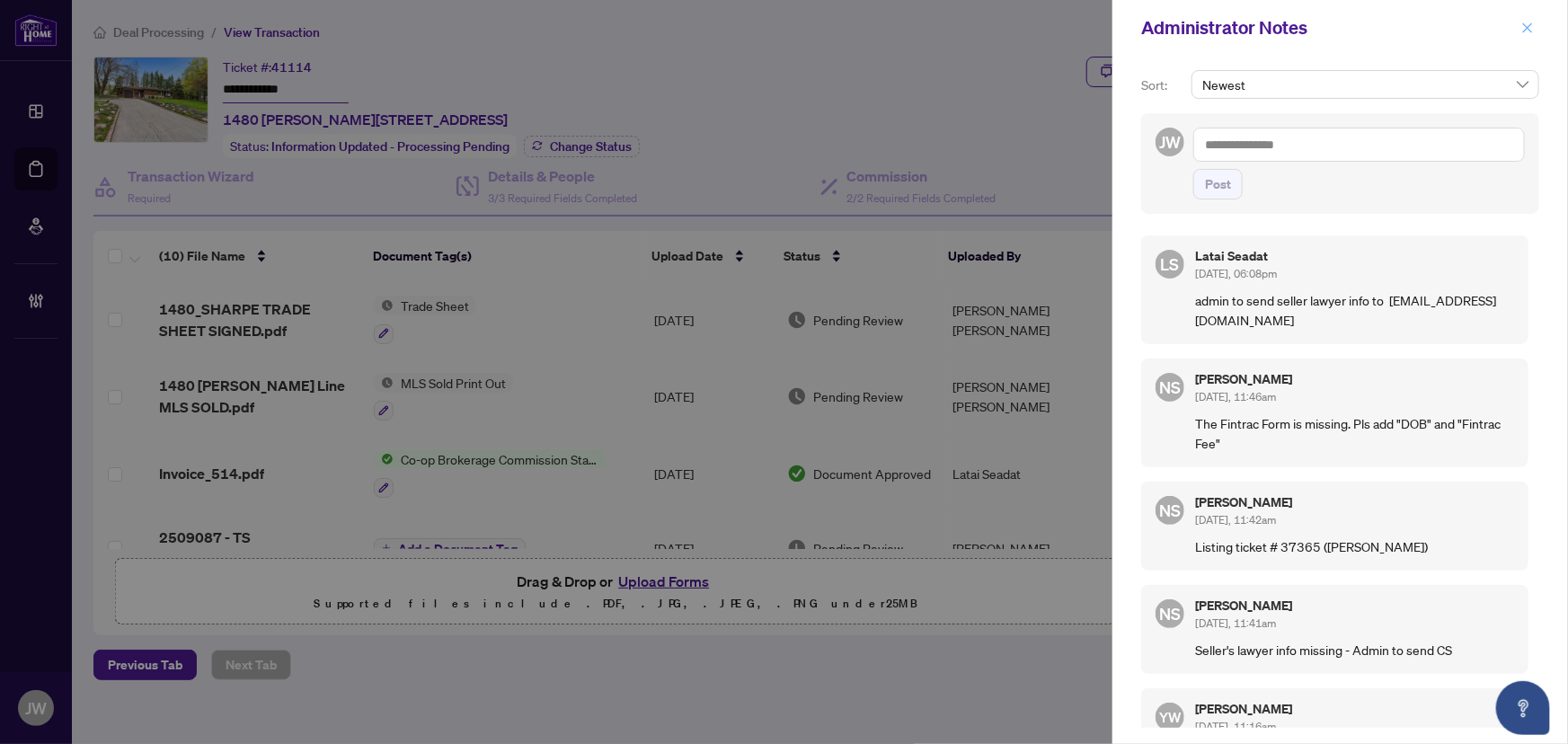
click at [1522, 27] on icon "close" at bounding box center [1528, 28] width 13 height 13
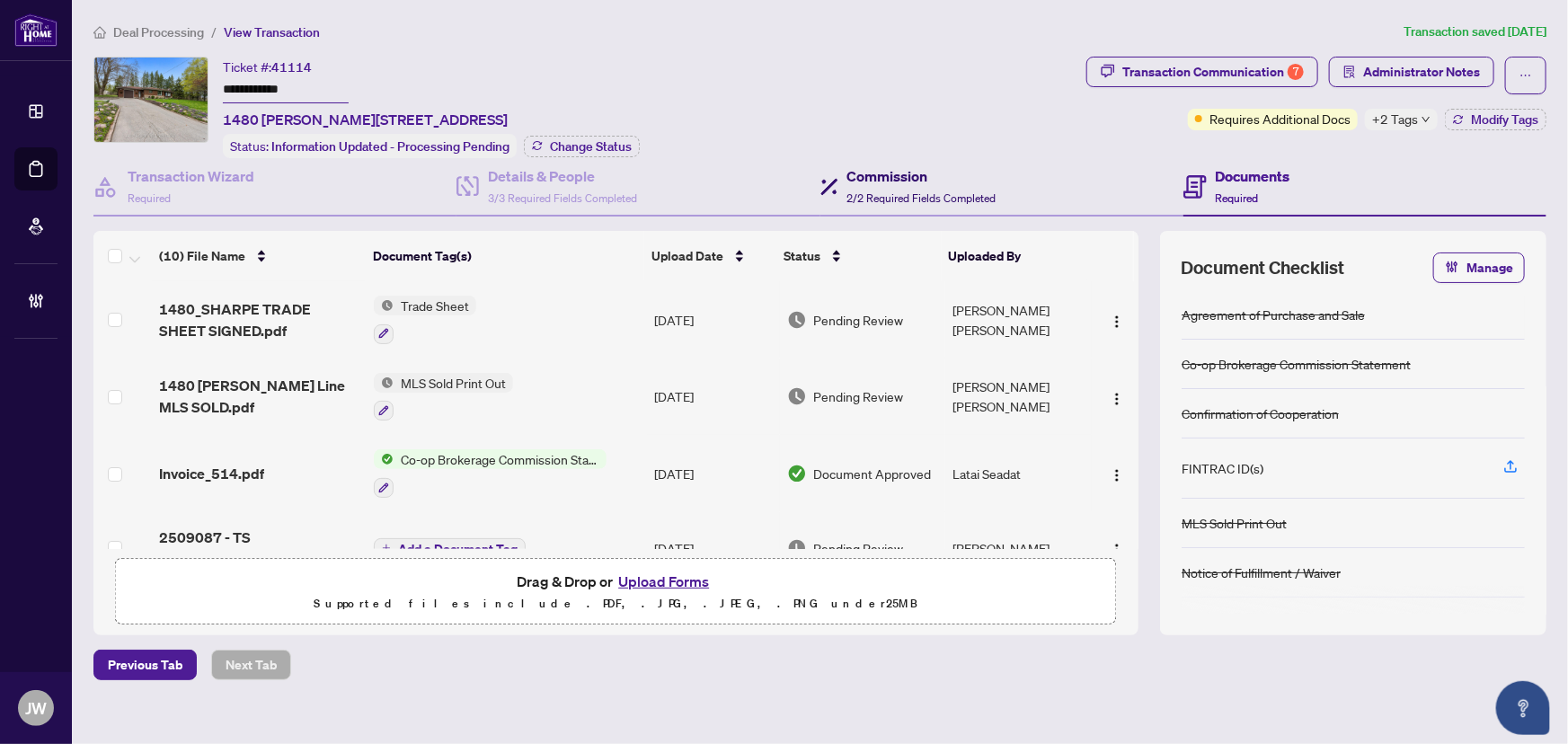
click at [953, 176] on h4 "Commission" at bounding box center [922, 176] width 149 height 22
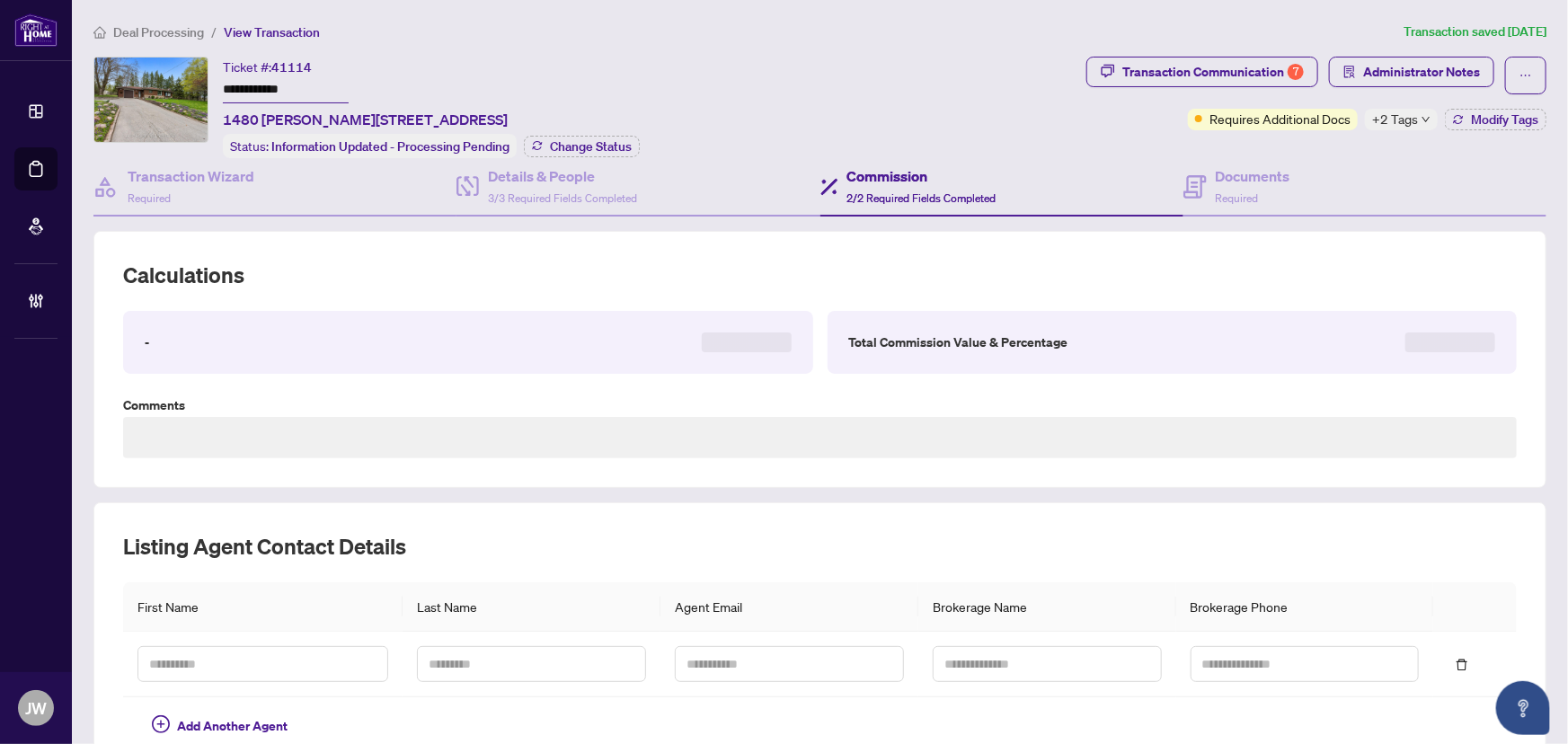
type textarea "**********"
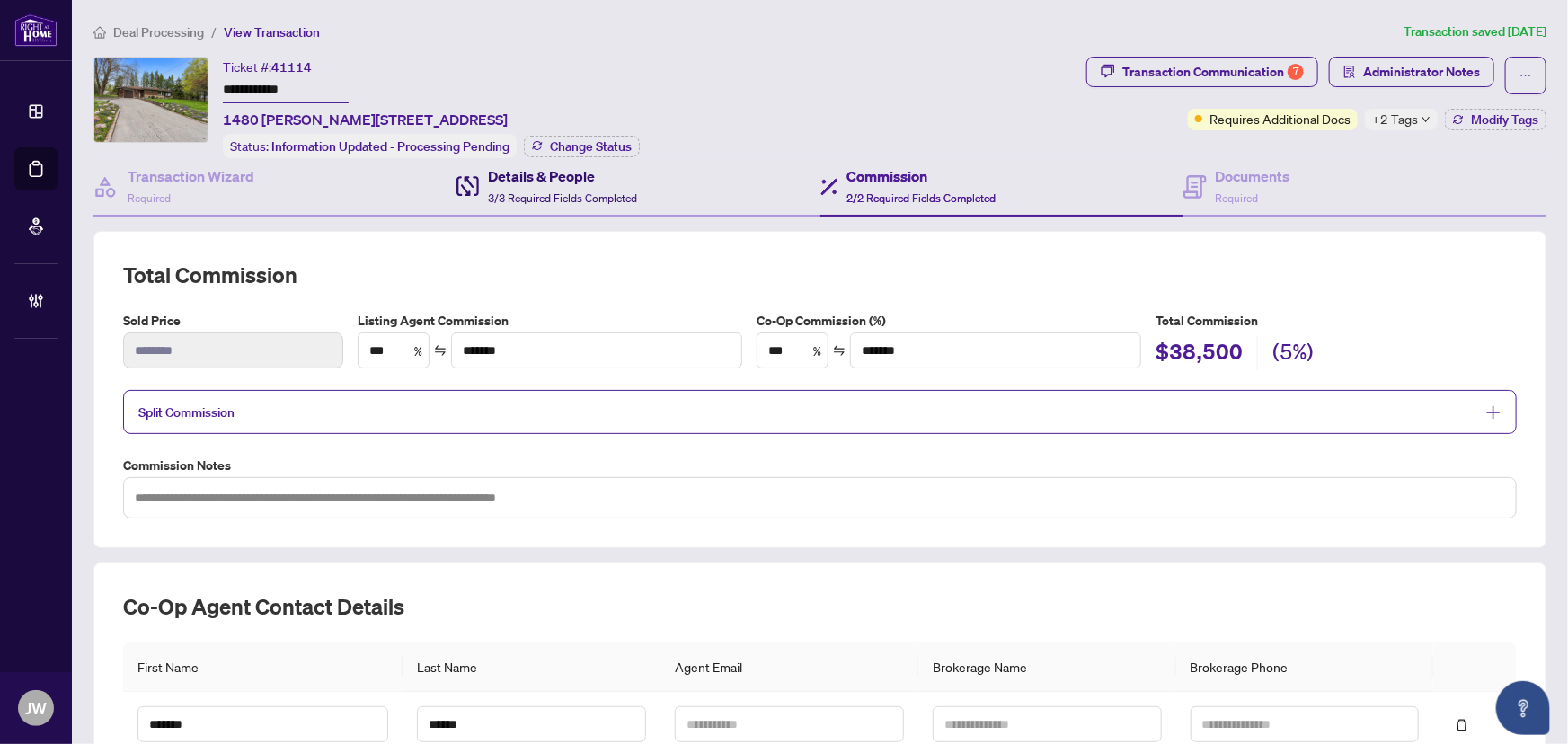
click at [556, 167] on h4 "Details & People" at bounding box center [562, 176] width 149 height 22
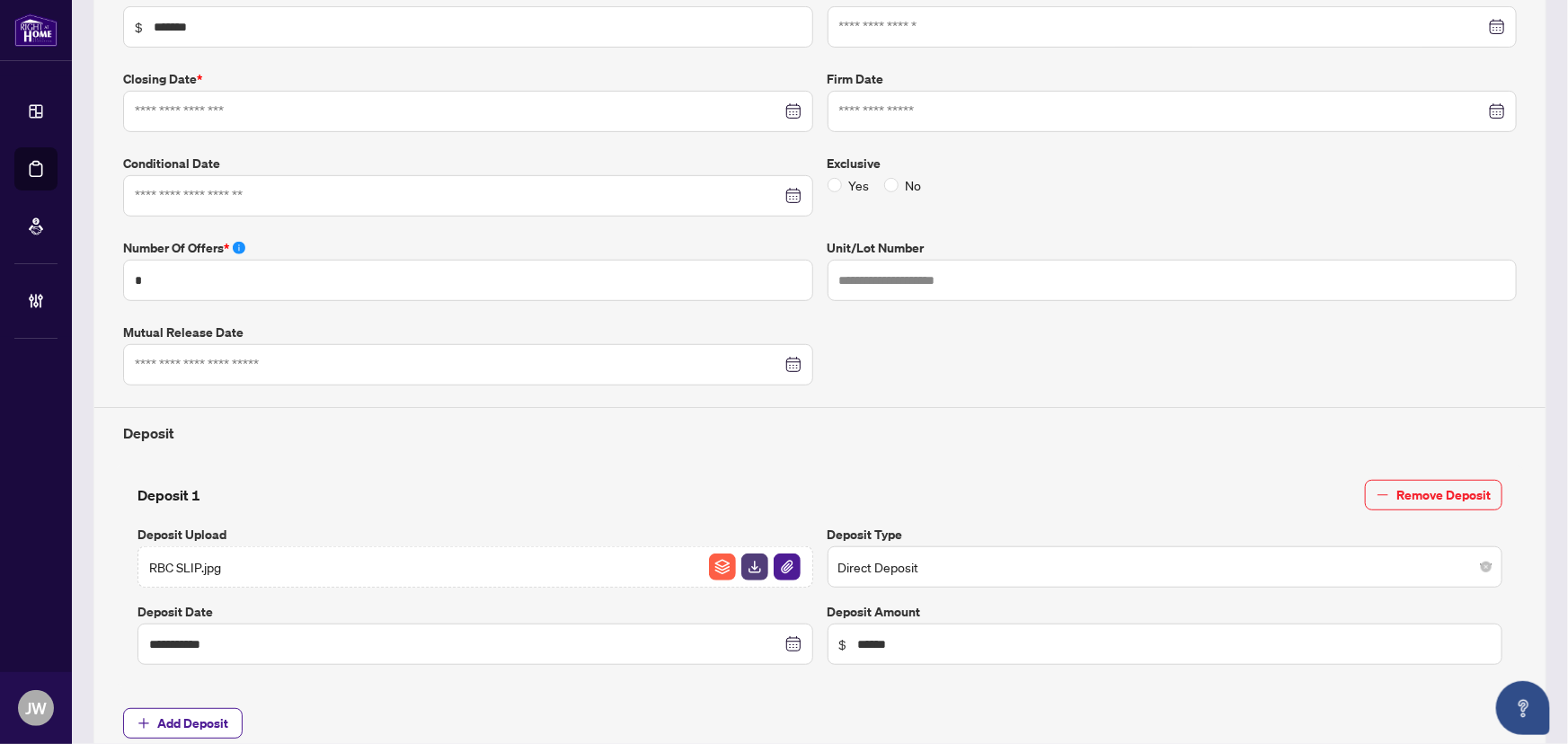
type input "**********"
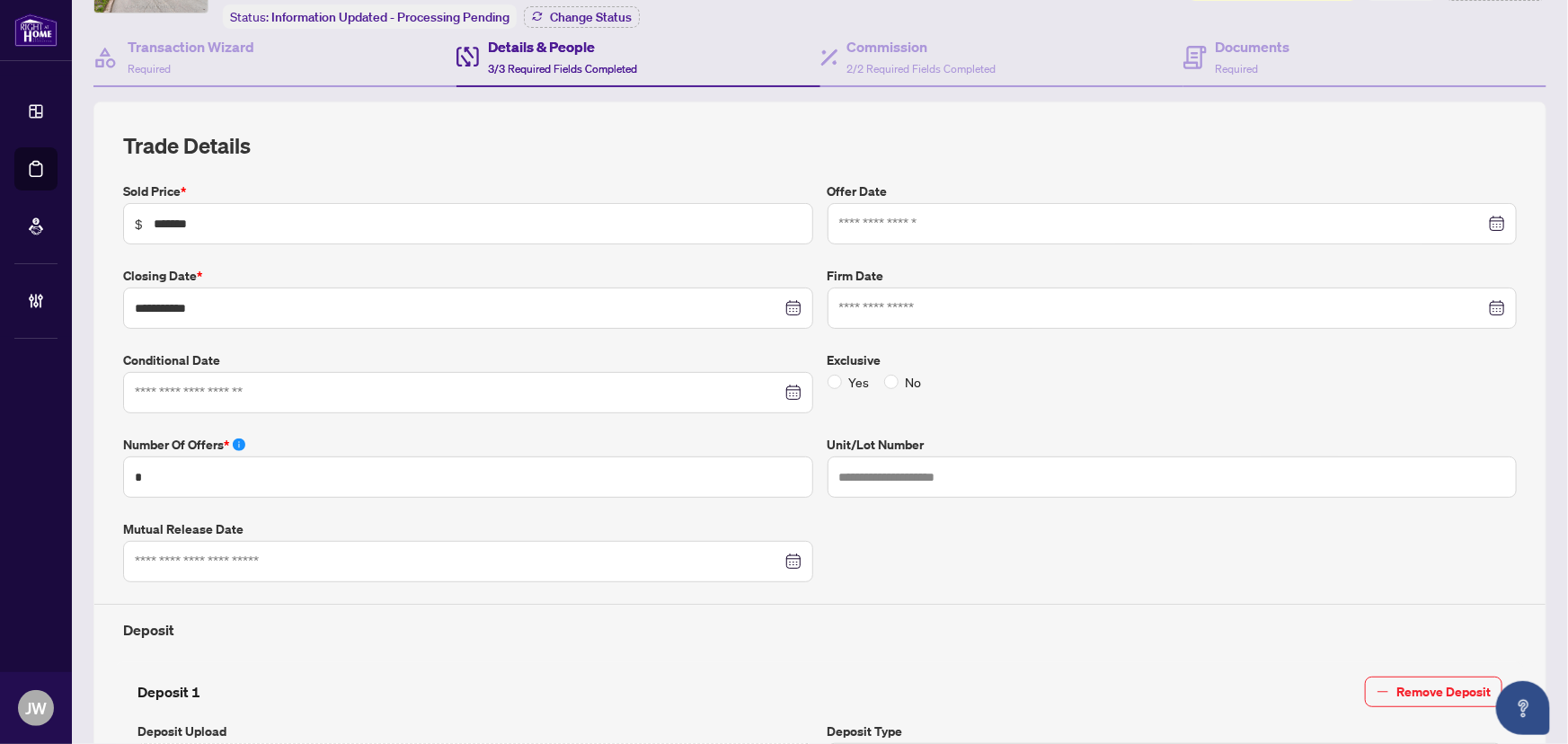
scroll to position [80, 0]
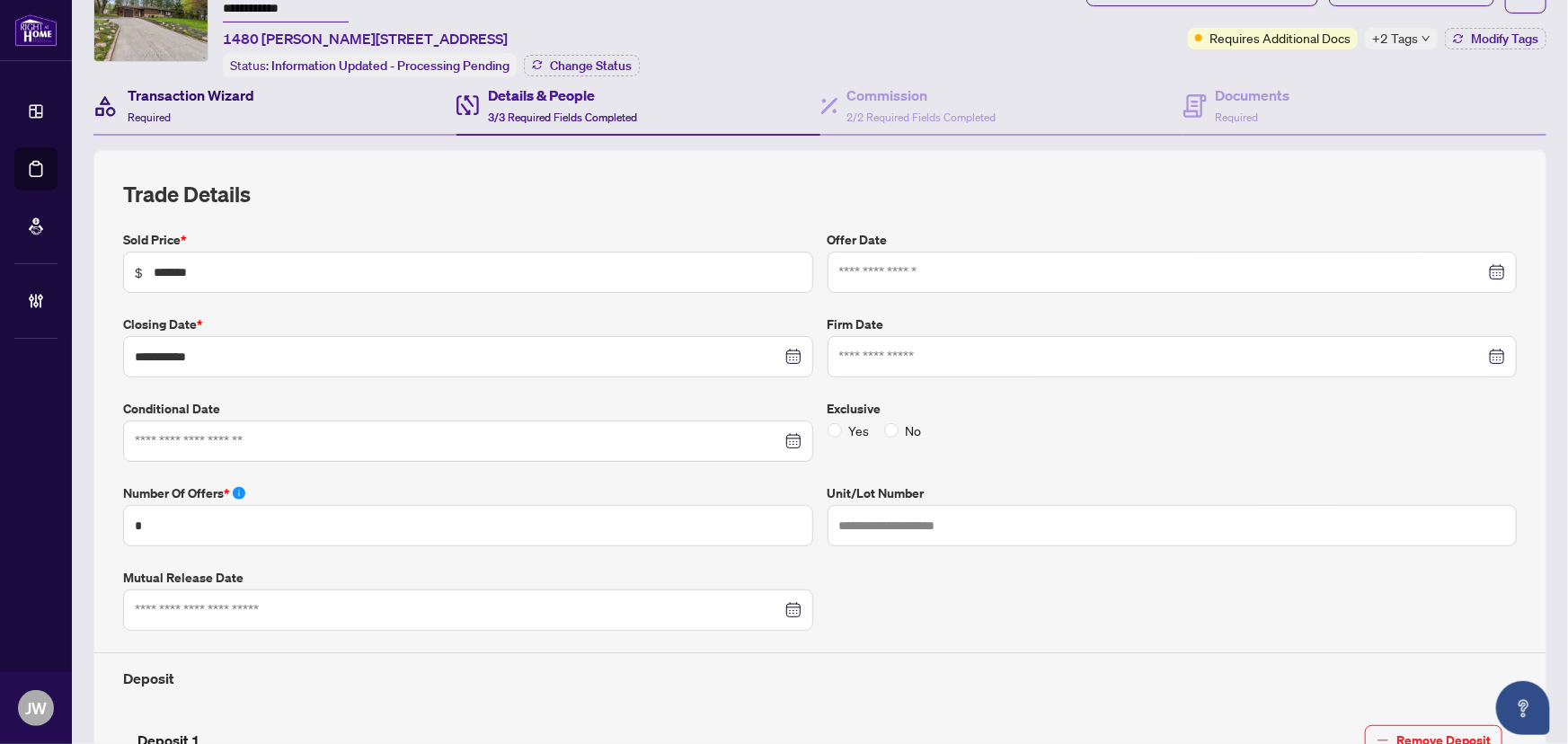
click at [207, 107] on div "Transaction Wizard Required" at bounding box center [191, 105] width 127 height 42
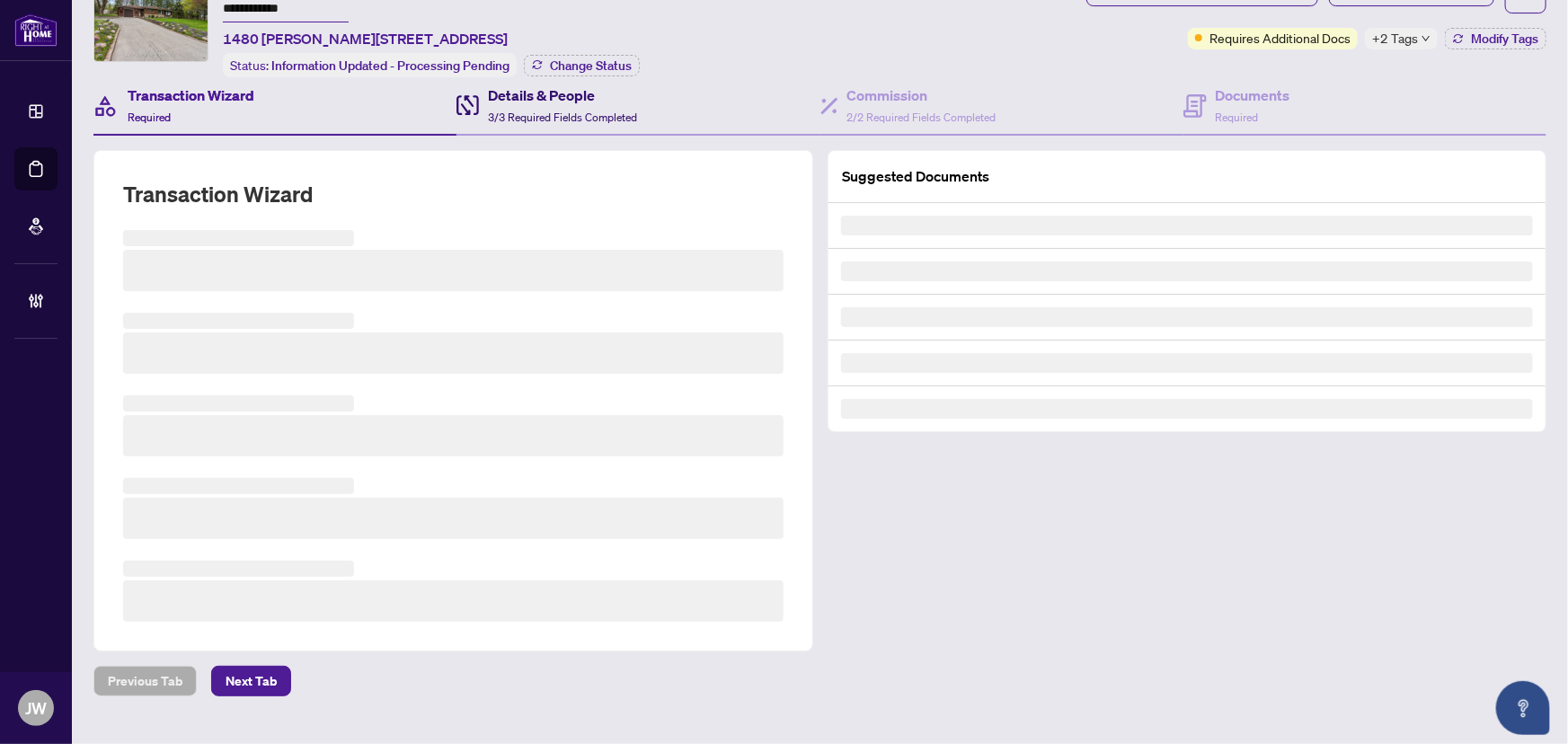
click at [566, 111] on span "3/3 Required Fields Completed" at bounding box center [562, 117] width 149 height 14
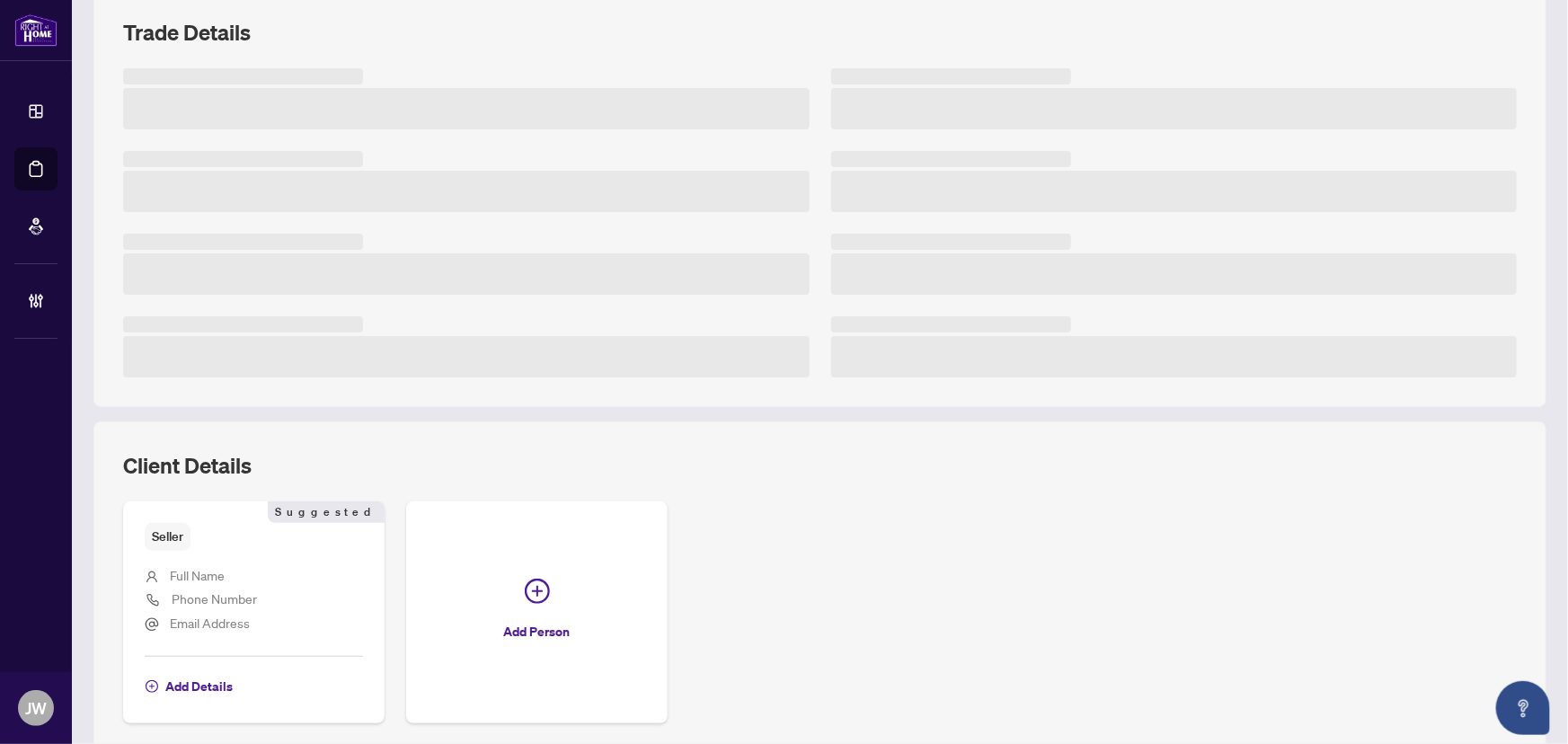
scroll to position [117, 0]
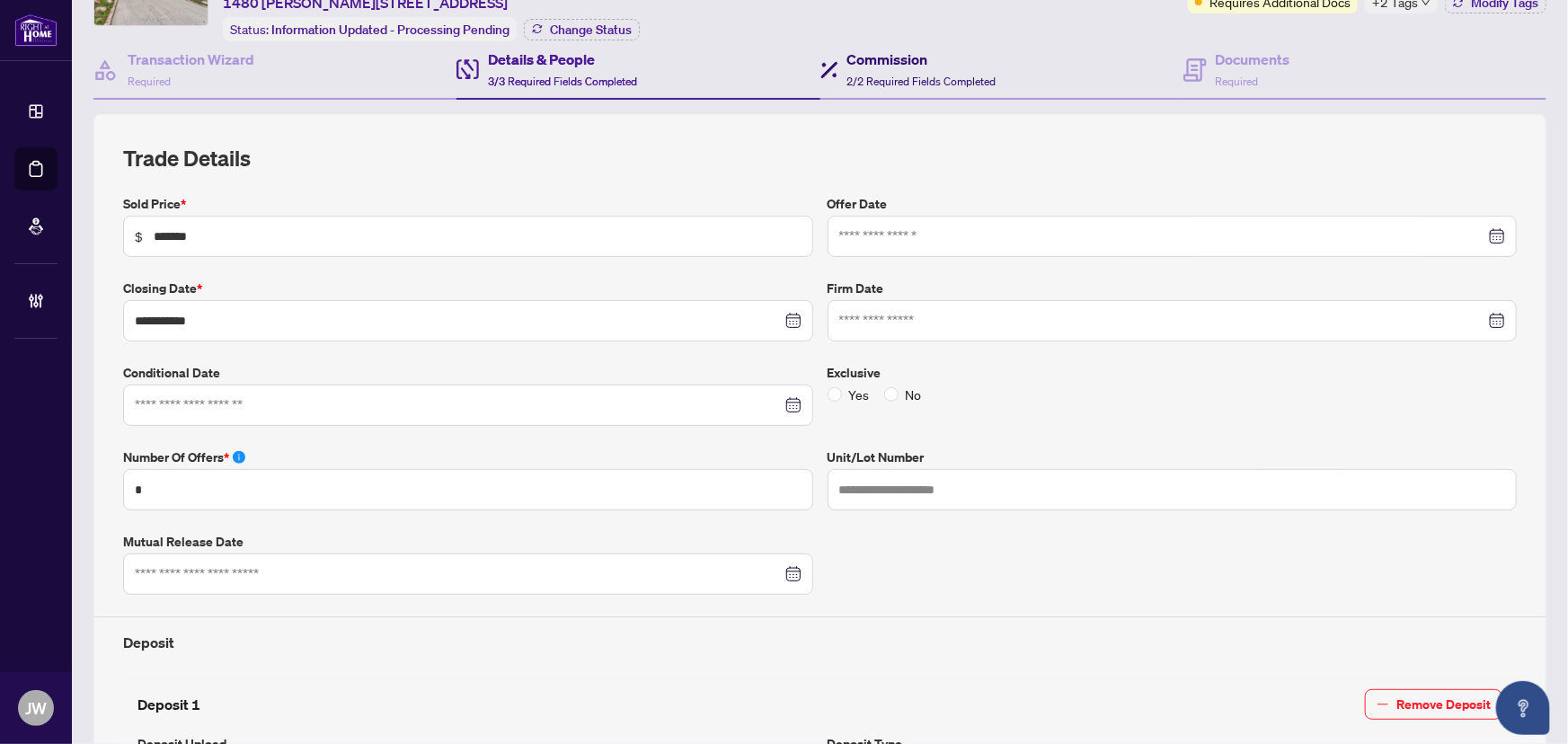
click at [885, 77] on span "2/2 Required Fields Completed" at bounding box center [922, 81] width 149 height 14
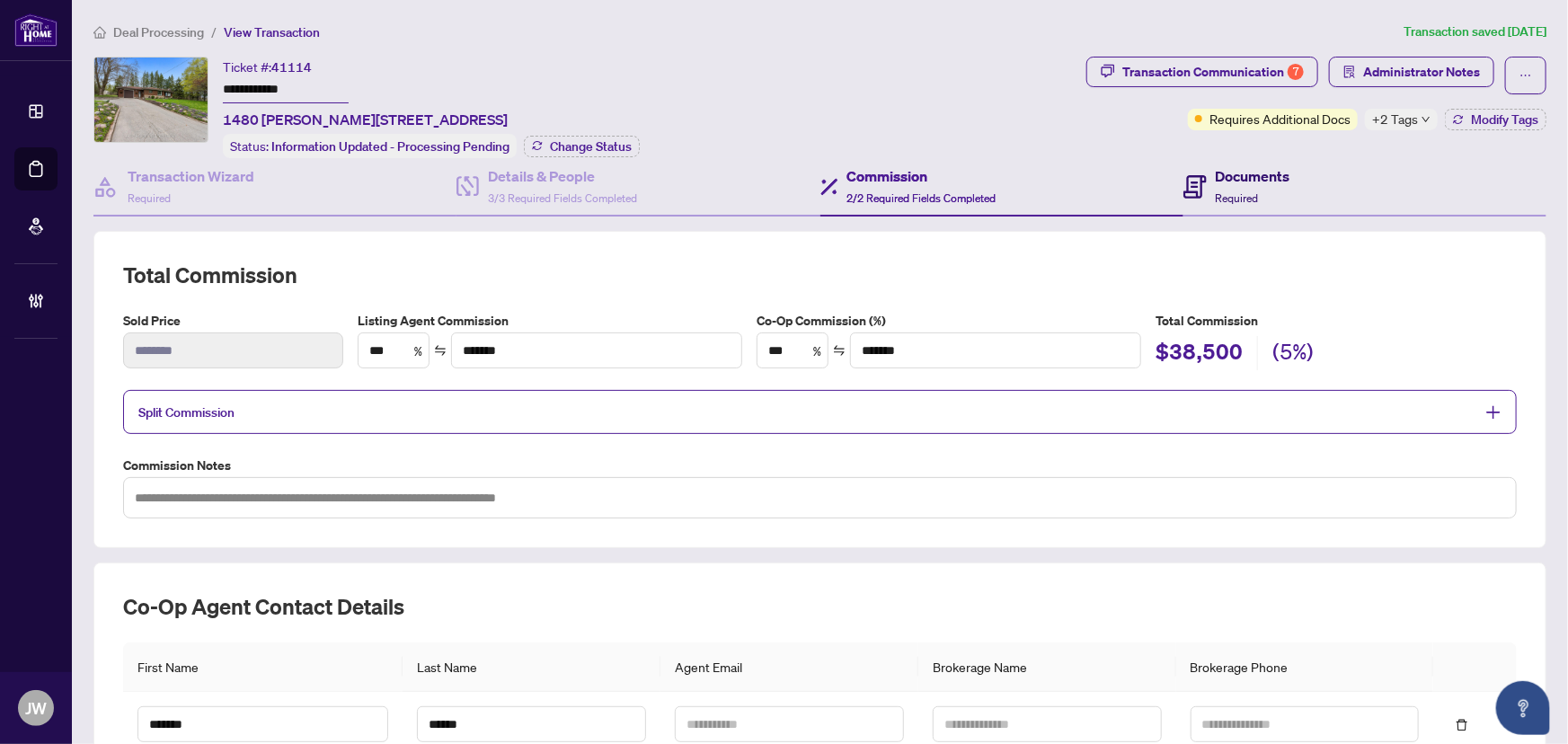
click at [1199, 192] on div "Documents Required" at bounding box center [1237, 186] width 107 height 42
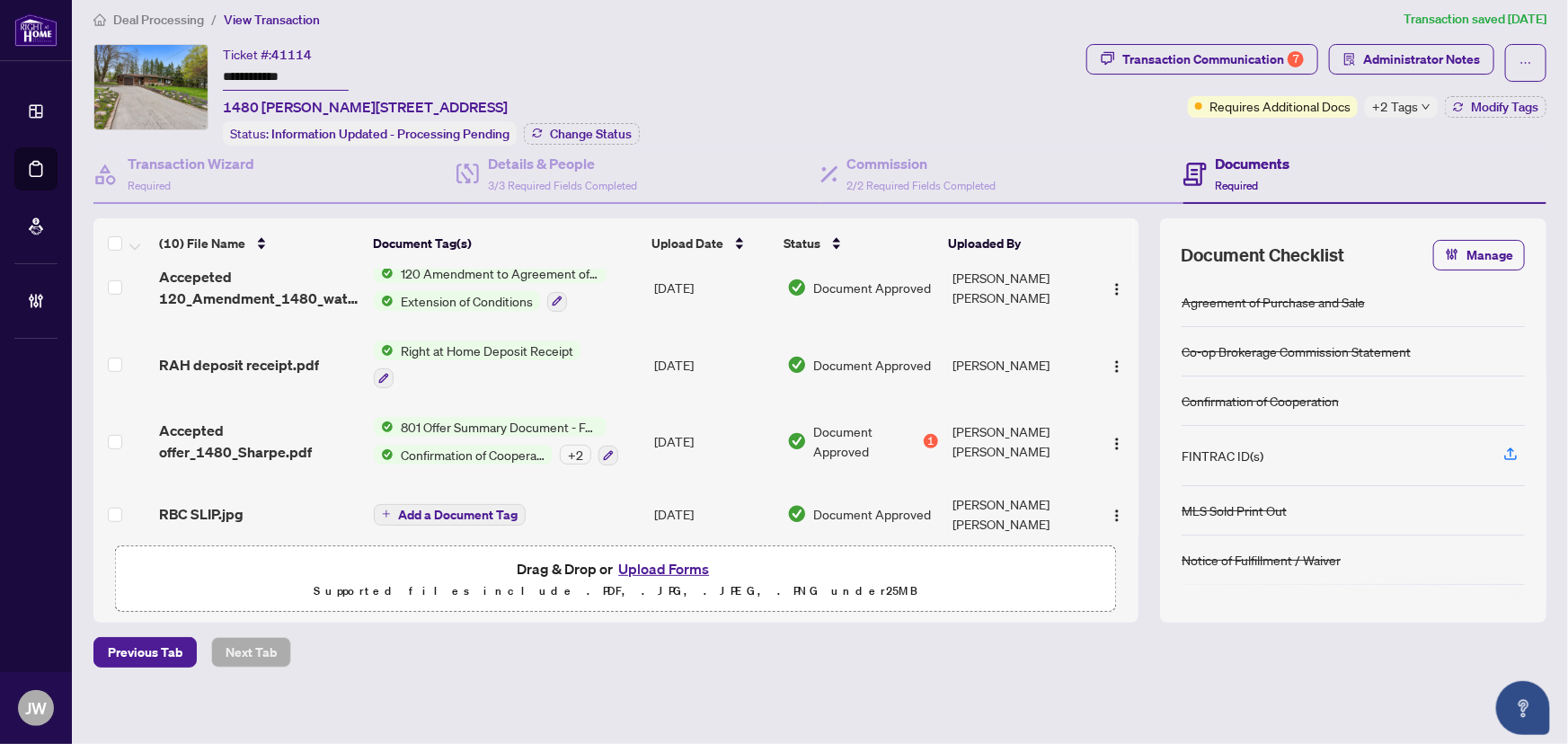
scroll to position [16, 0]
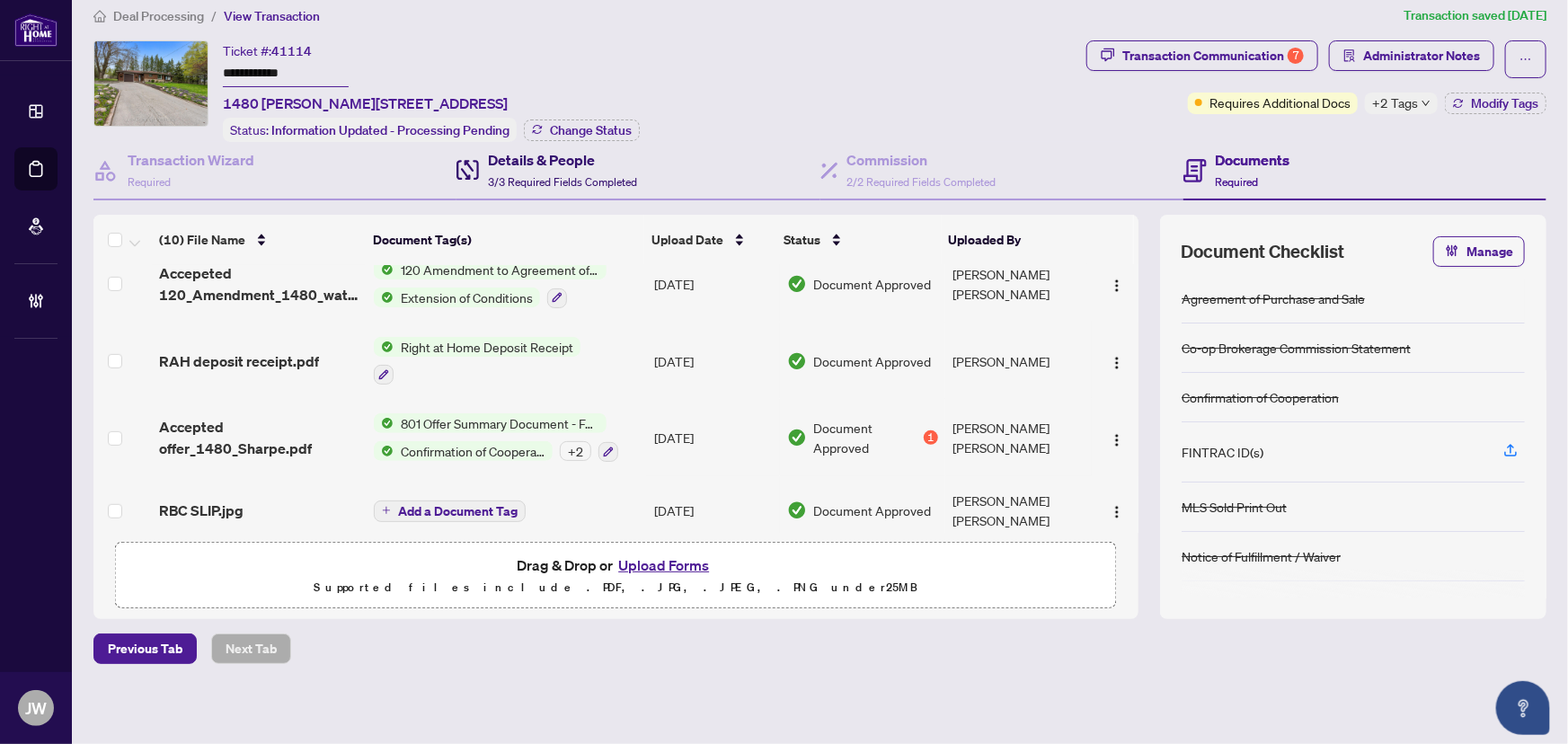
click at [597, 162] on h4 "Details & People" at bounding box center [562, 160] width 149 height 22
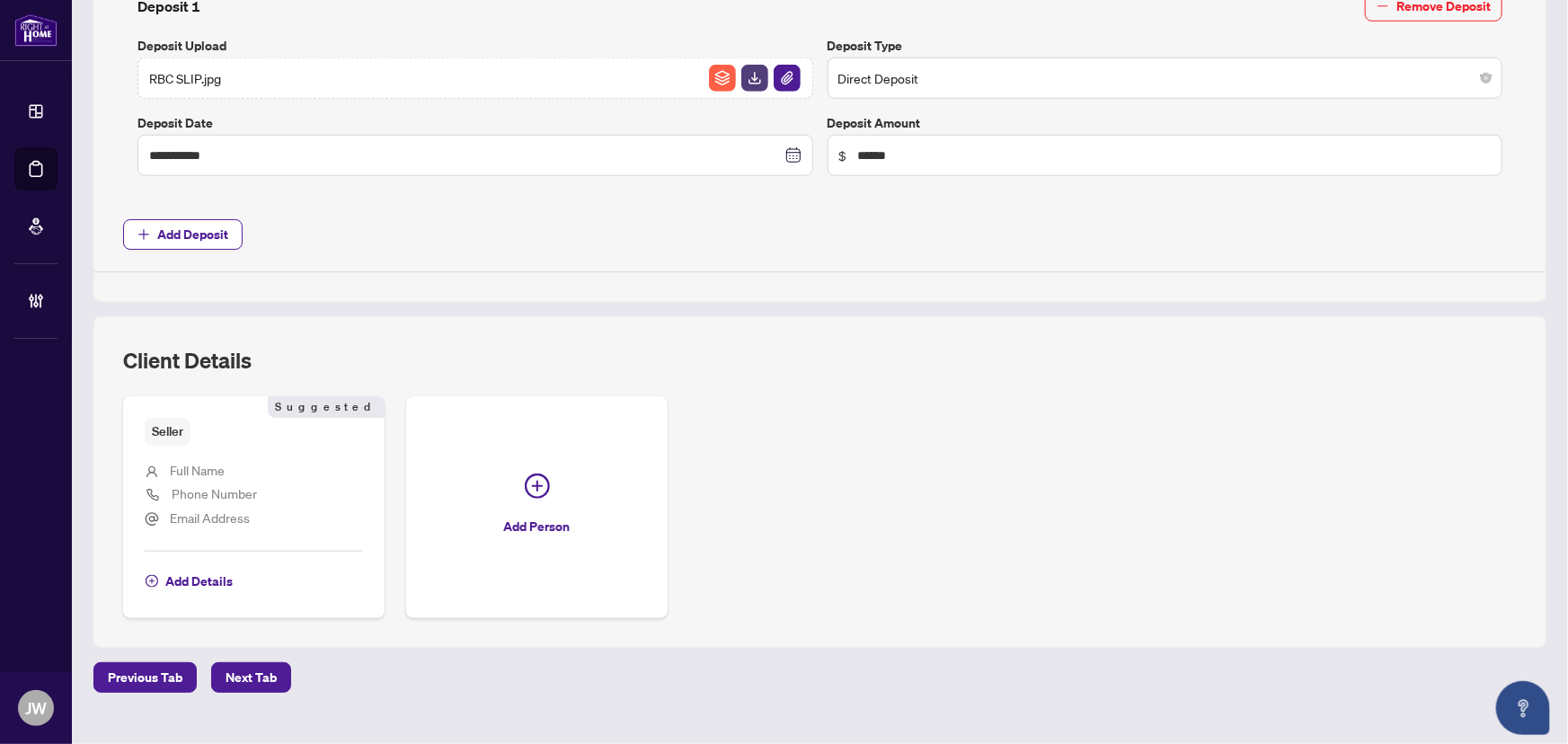
scroll to position [817, 0]
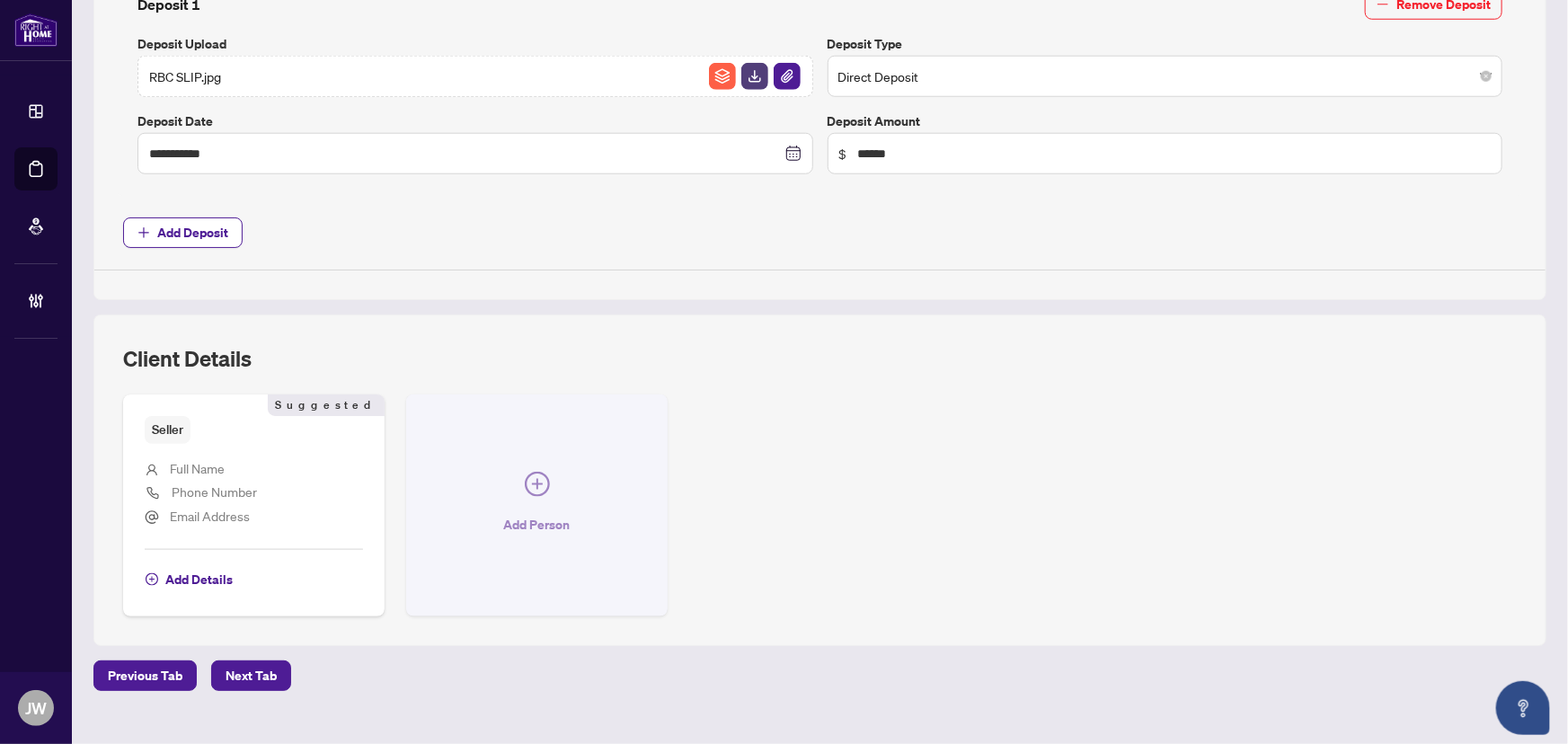
click at [504, 468] on button "Add Person" at bounding box center [537, 505] width 261 height 222
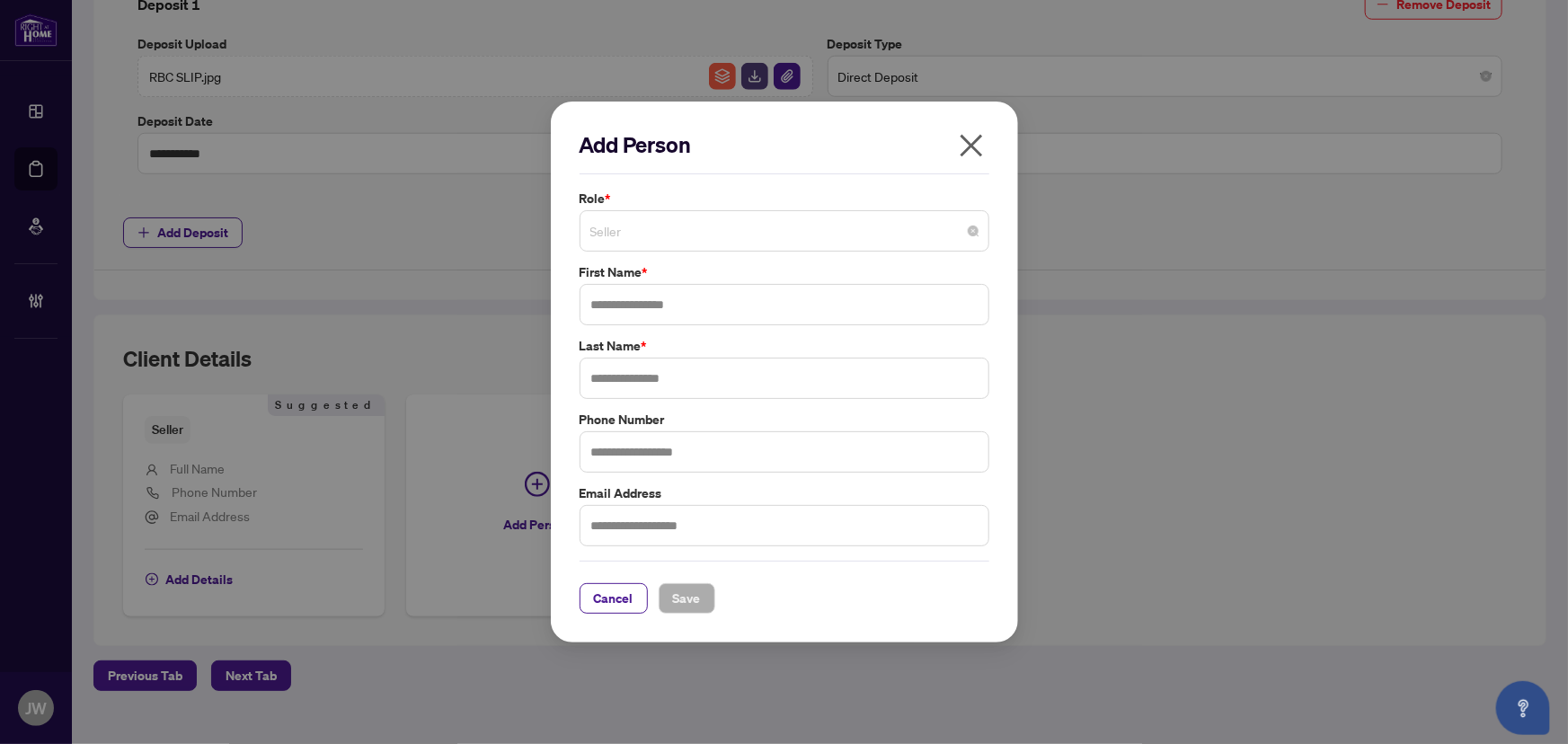
click at [672, 230] on span "Seller" at bounding box center [784, 230] width 389 height 34
click at [980, 141] on icon "close" at bounding box center [971, 145] width 28 height 28
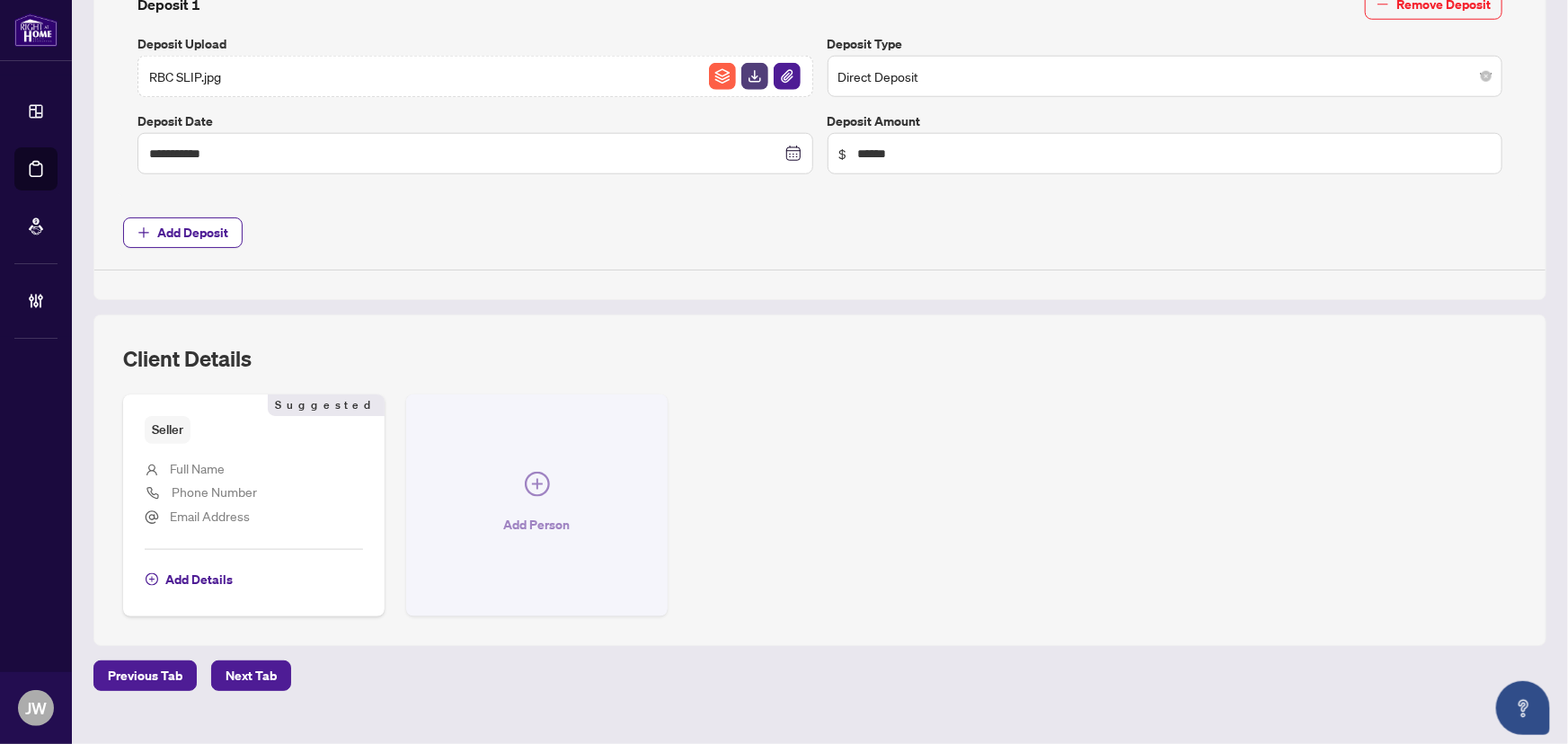
click at [547, 463] on button "Add Person" at bounding box center [537, 505] width 261 height 222
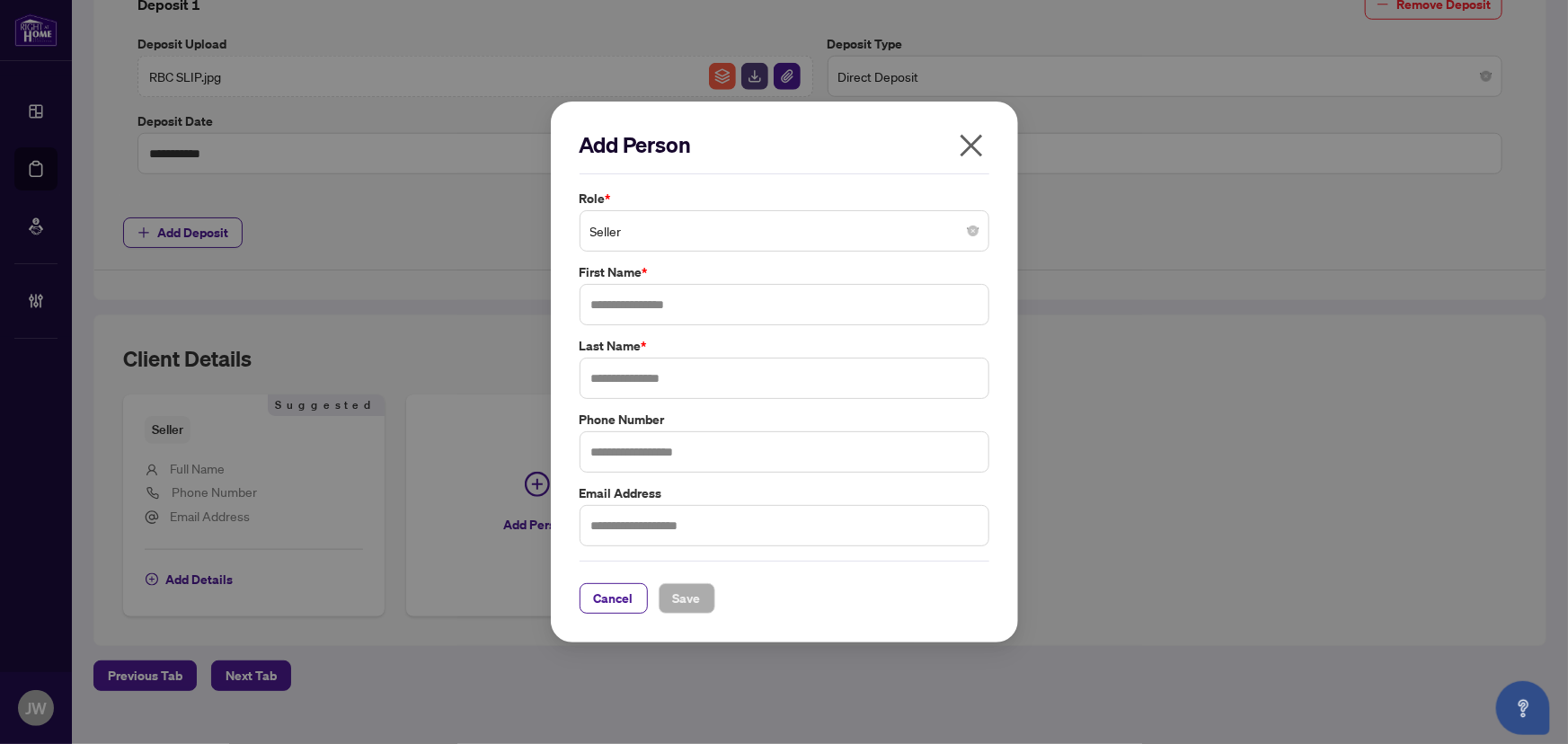
click at [662, 225] on span "Seller" at bounding box center [784, 230] width 389 height 34
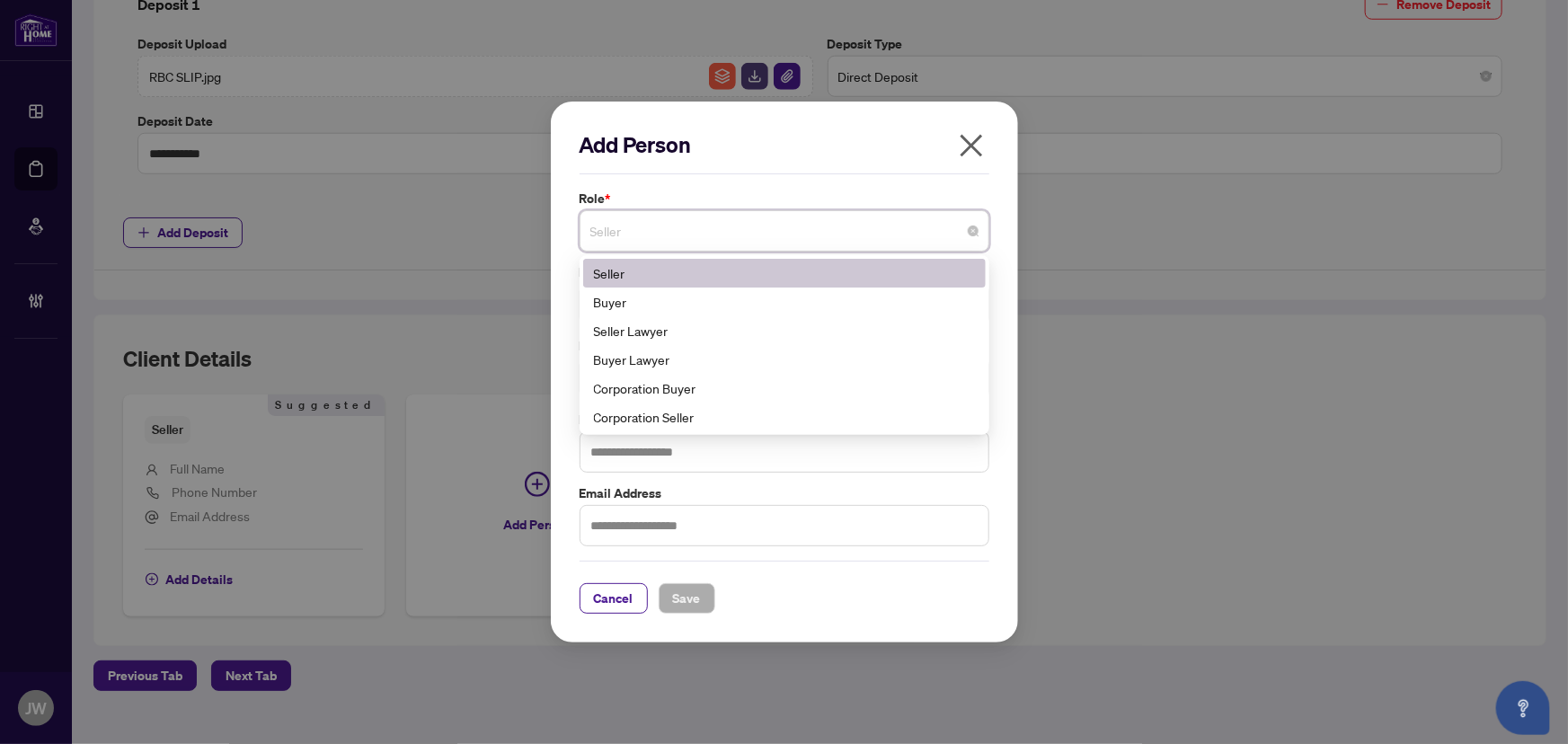
click at [976, 153] on icon "close" at bounding box center [971, 145] width 28 height 28
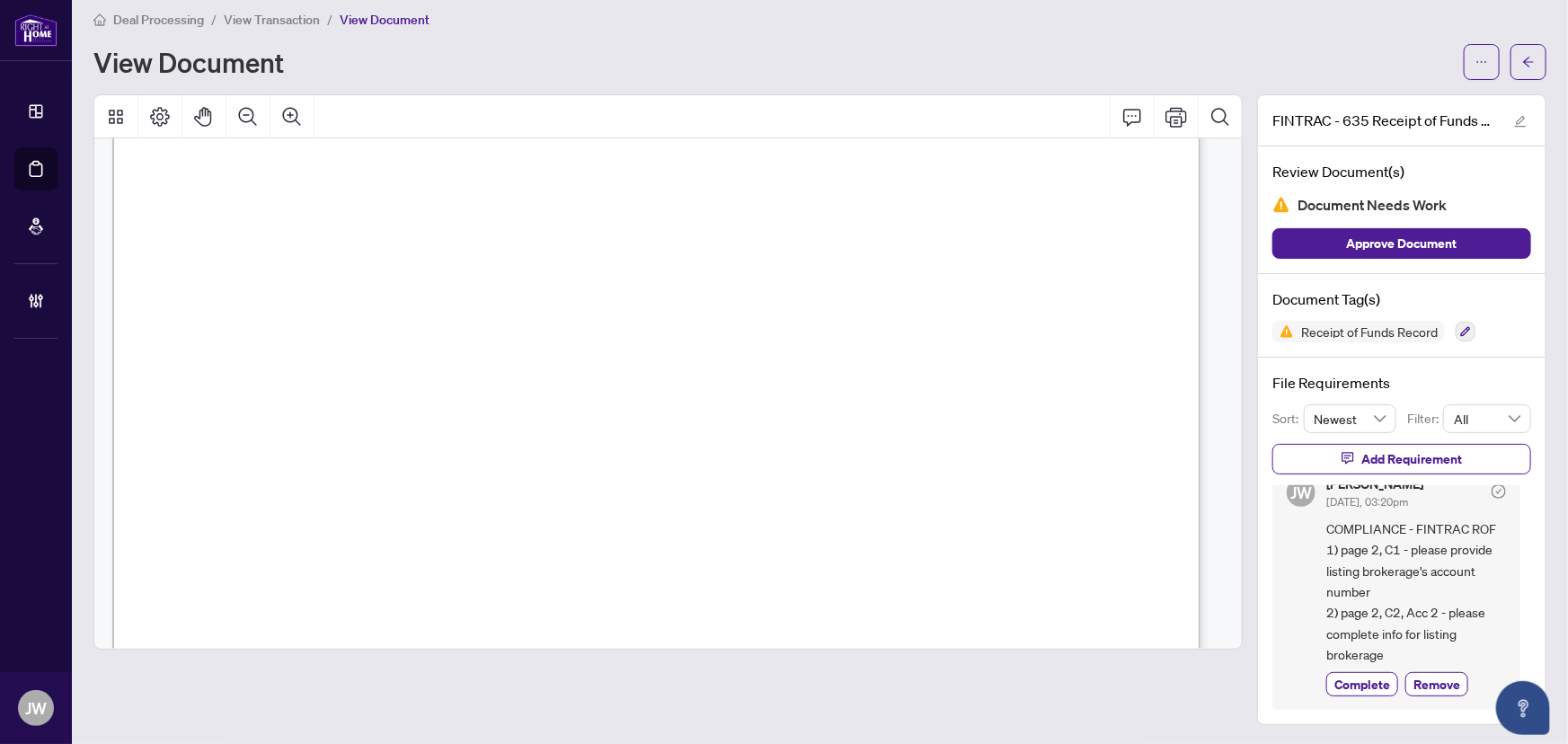
scroll to position [3185, 0]
click at [1522, 61] on icon "arrow-left" at bounding box center [1529, 62] width 13 height 13
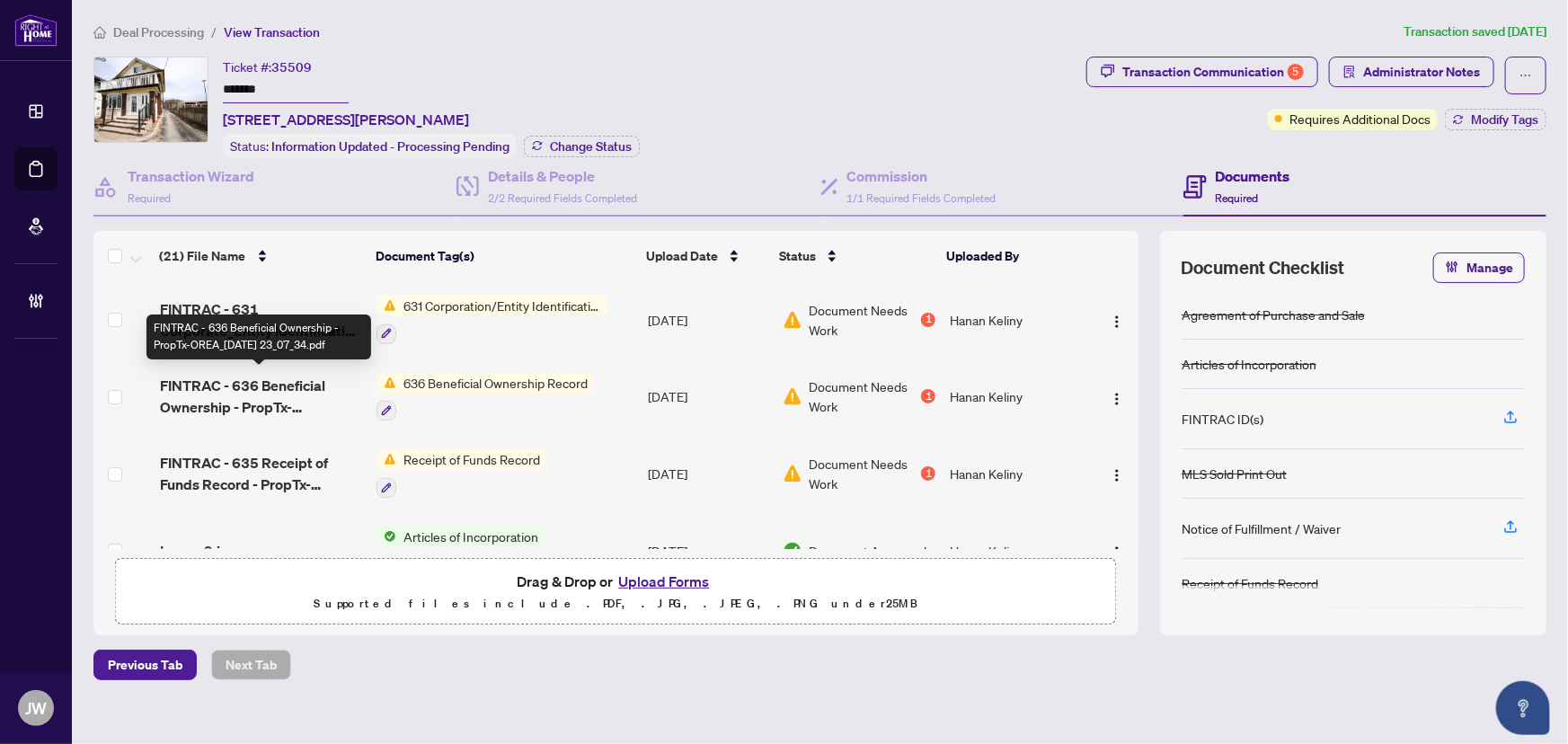
click at [257, 386] on span "FINTRAC - 636 Beneficial Ownership - PropTx-OREA_2025-07-28 23_07_34.pdf" at bounding box center [261, 396] width 203 height 43
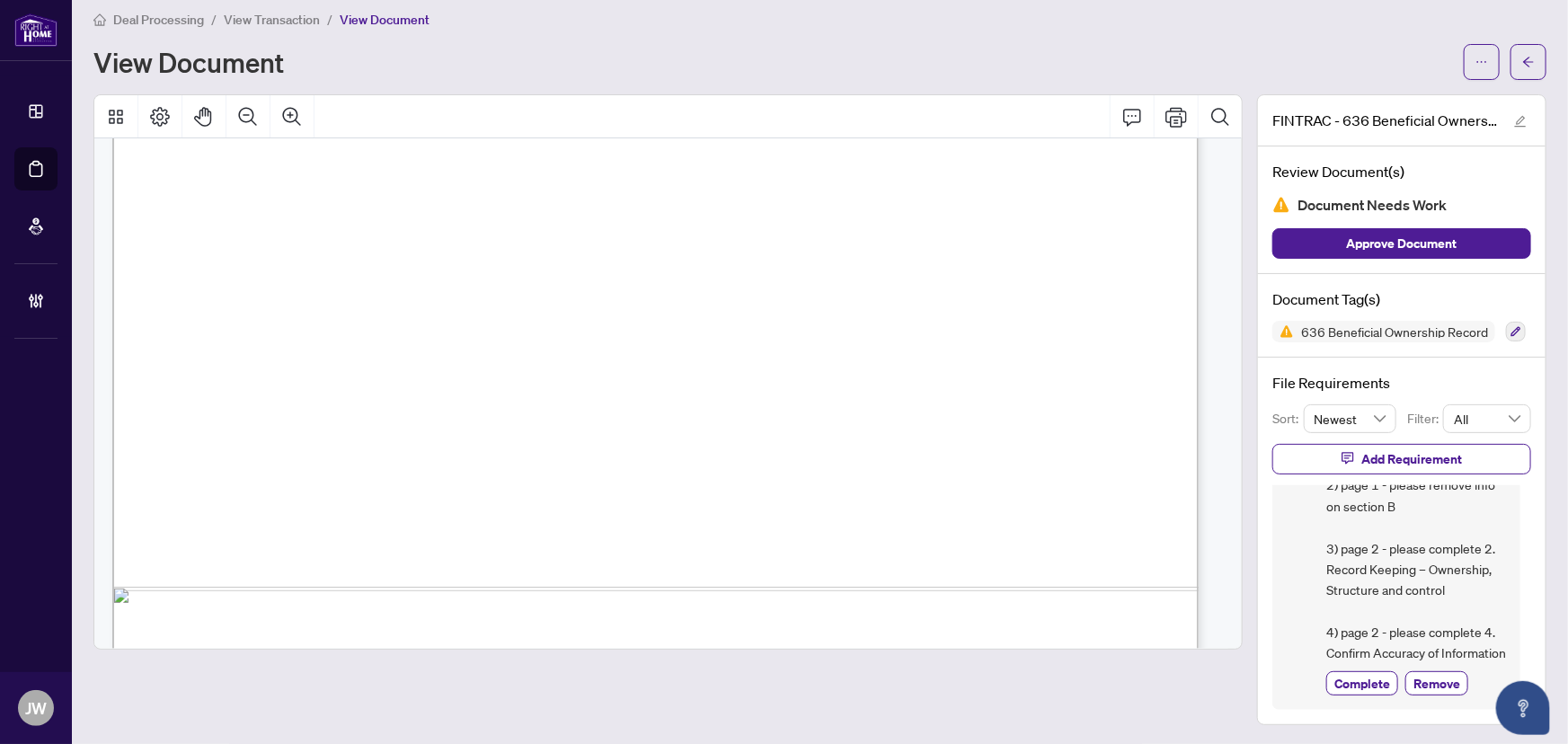
scroll to position [2287, 0]
click at [1522, 56] on icon "arrow-left" at bounding box center [1529, 62] width 13 height 13
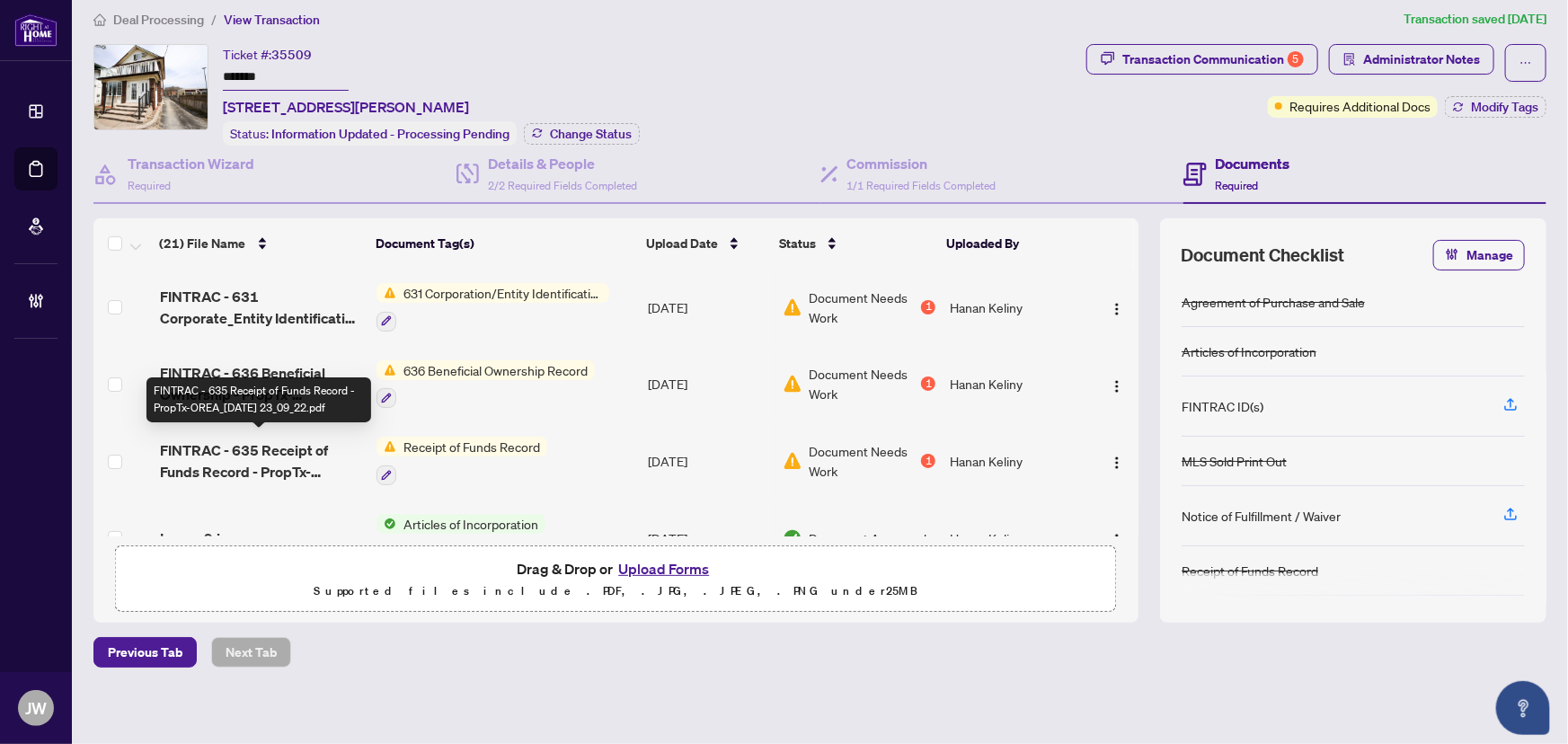
click at [215, 449] on span "FINTRAC - 635 Receipt of Funds Record - PropTx-OREA_2025-07-28 23_09_22.pdf" at bounding box center [261, 461] width 203 height 43
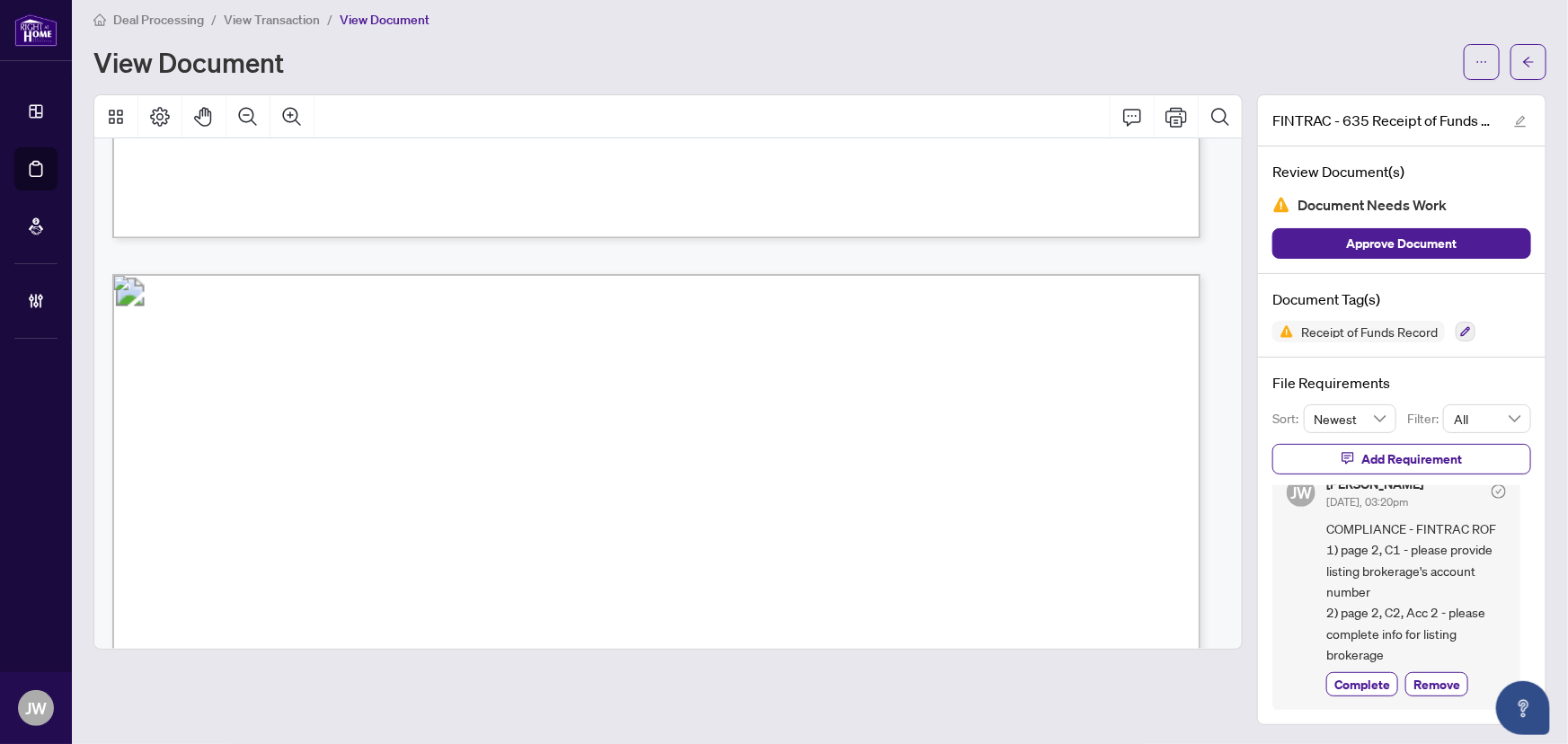
scroll to position [2777, 0]
click at [1522, 65] on icon "arrow-left" at bounding box center [1529, 62] width 13 height 13
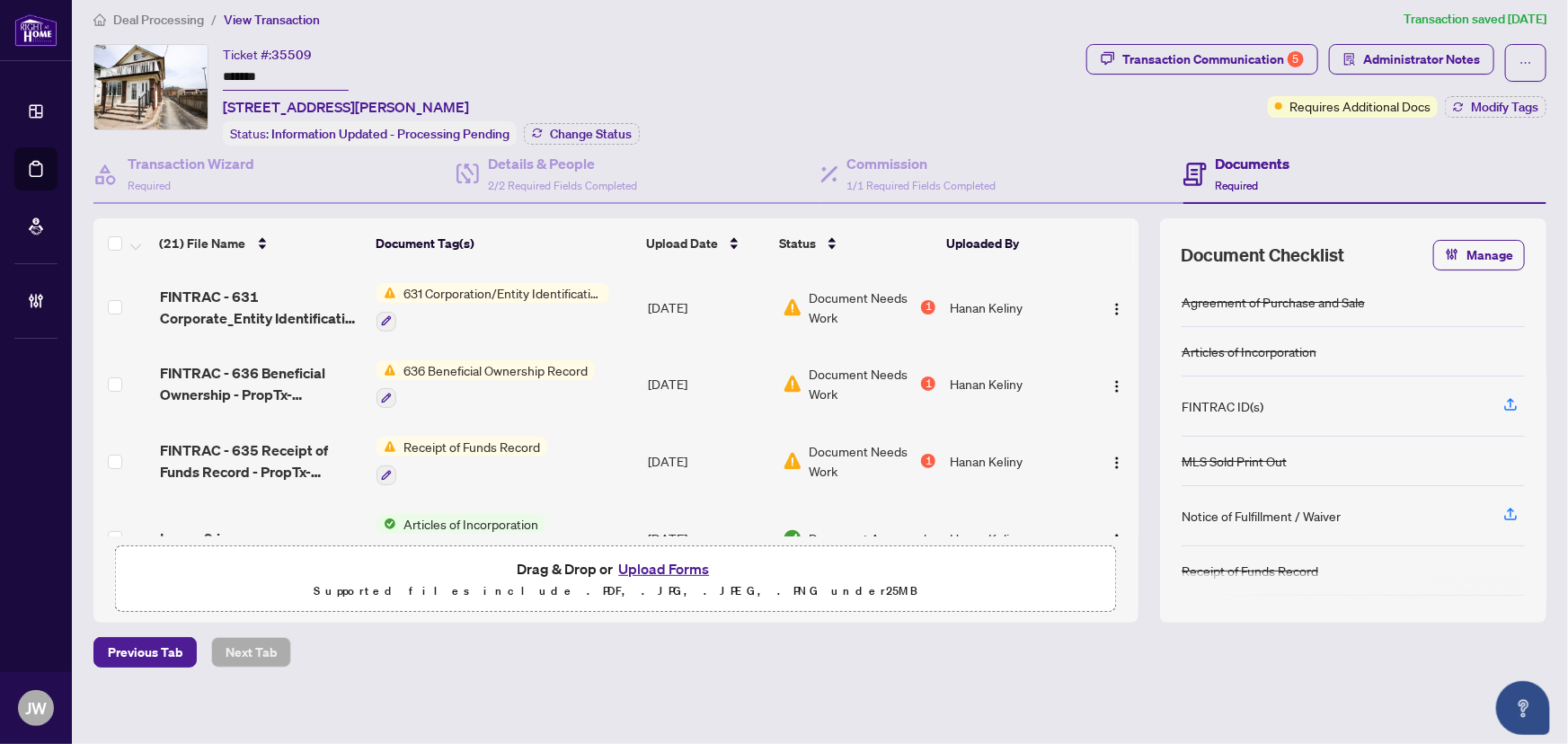
click at [153, 25] on span "Deal Processing" at bounding box center [158, 20] width 91 height 16
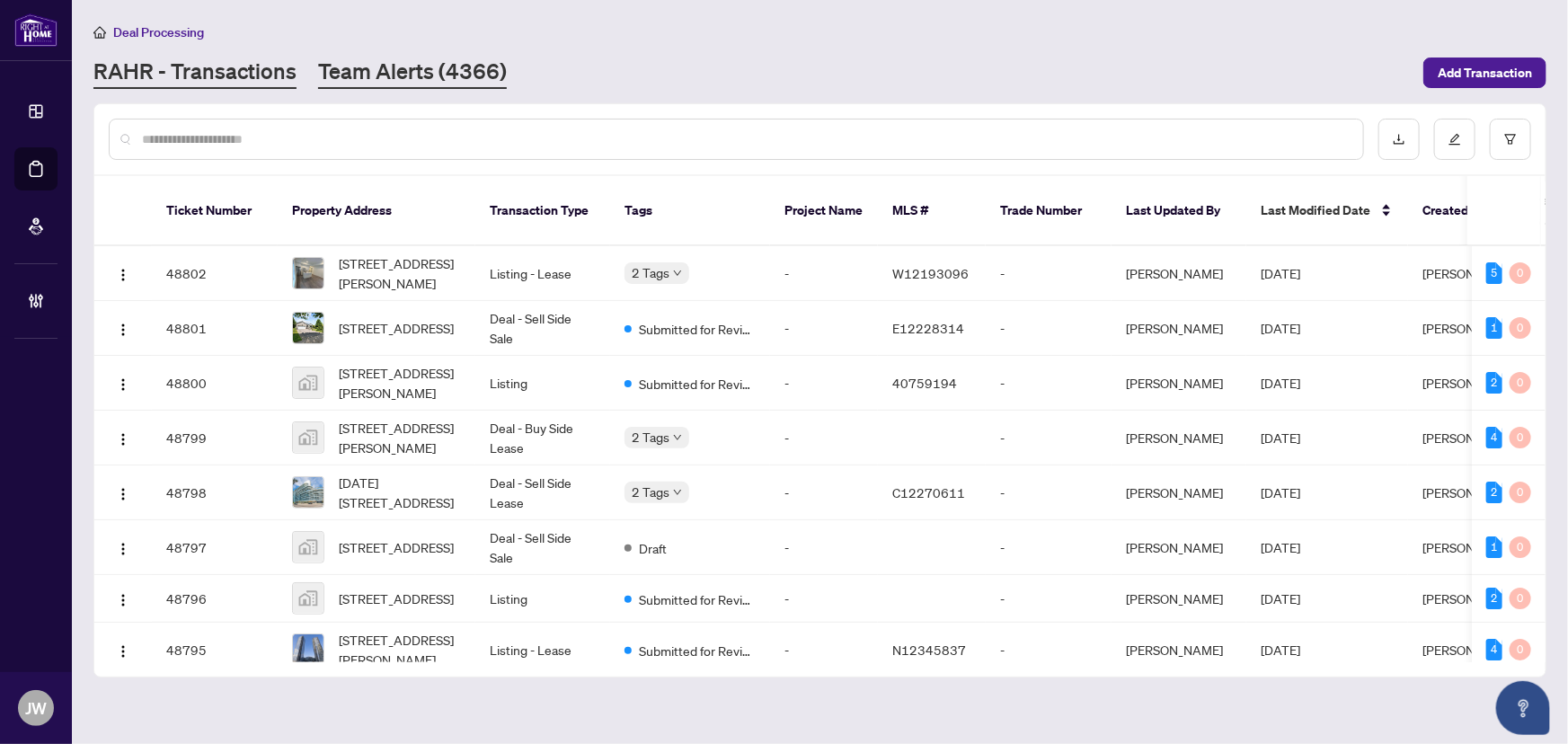
click at [386, 83] on link "Team Alerts (4366)" at bounding box center [412, 72] width 188 height 32
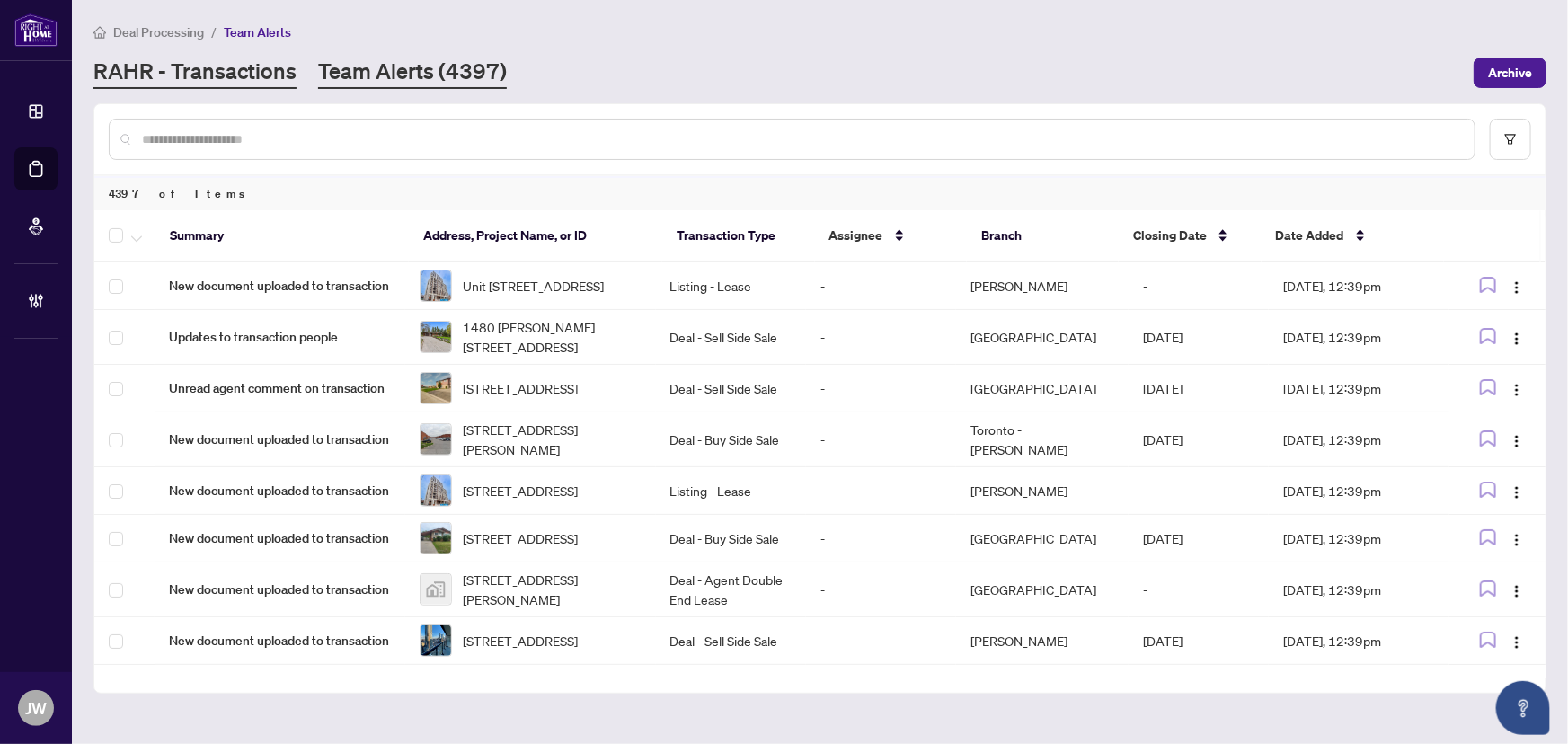
click at [167, 81] on link "RAHR - Transactions" at bounding box center [195, 72] width 203 height 32
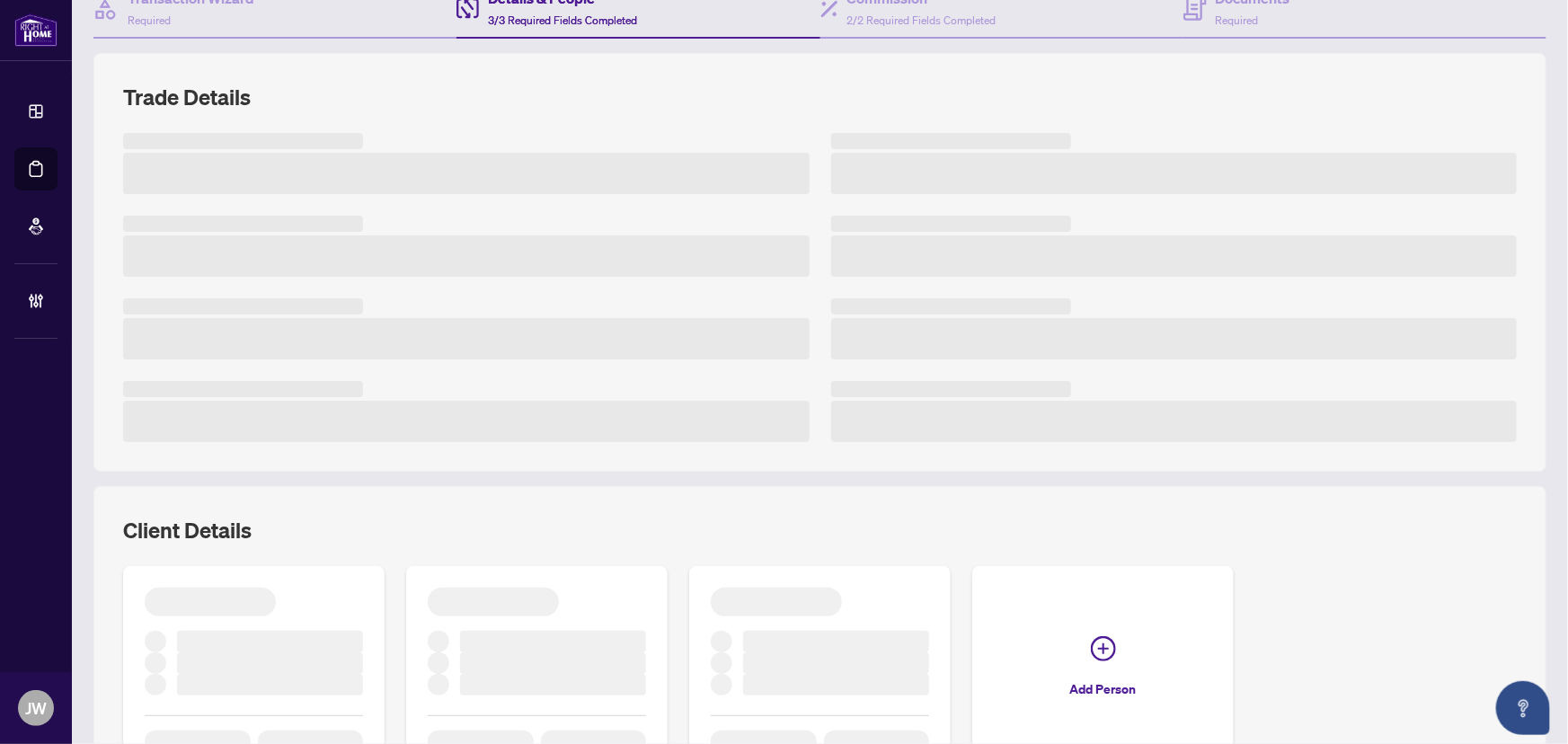
scroll to position [361, 0]
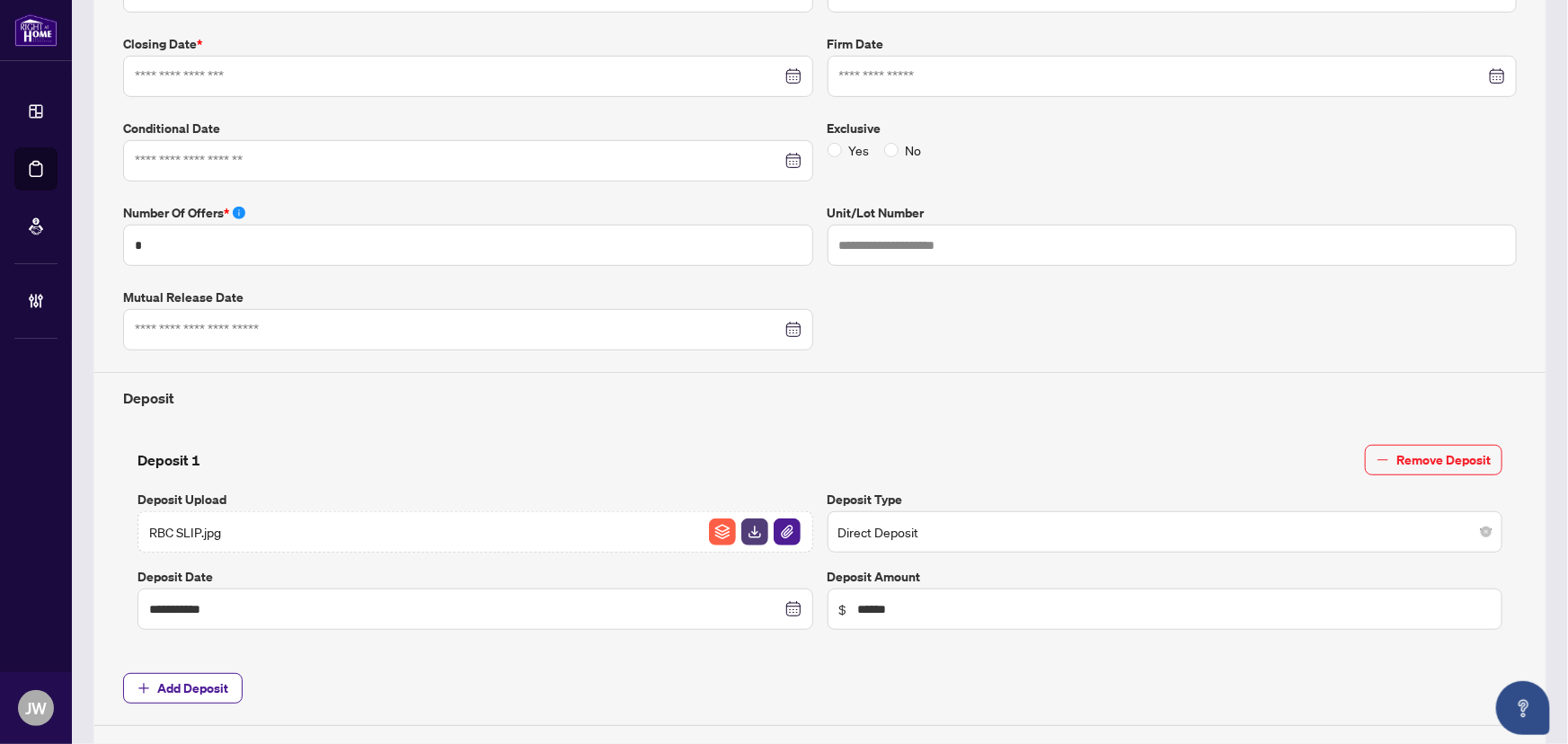
type input "**********"
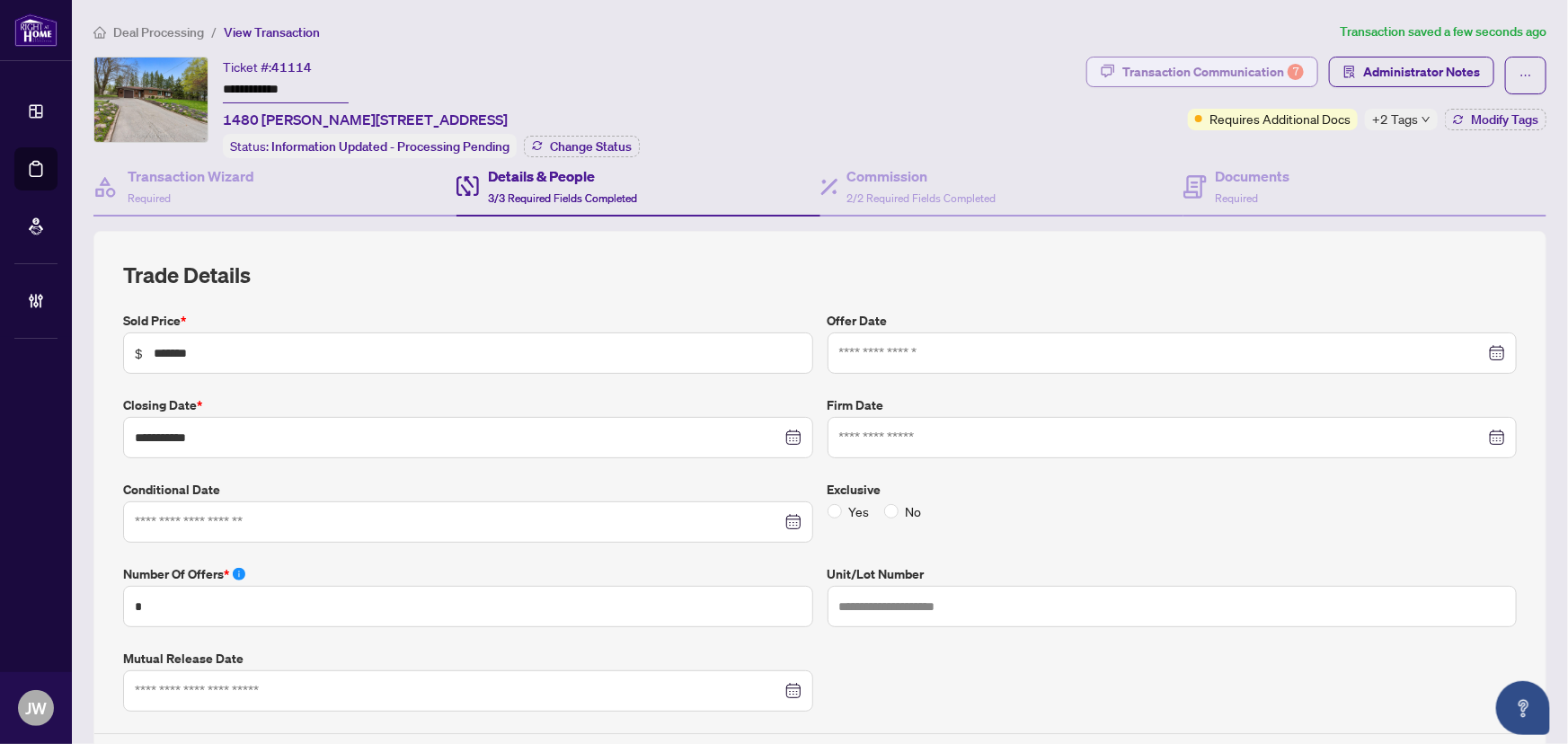
click at [1222, 67] on div "Transaction Communication 7" at bounding box center [1213, 71] width 182 height 28
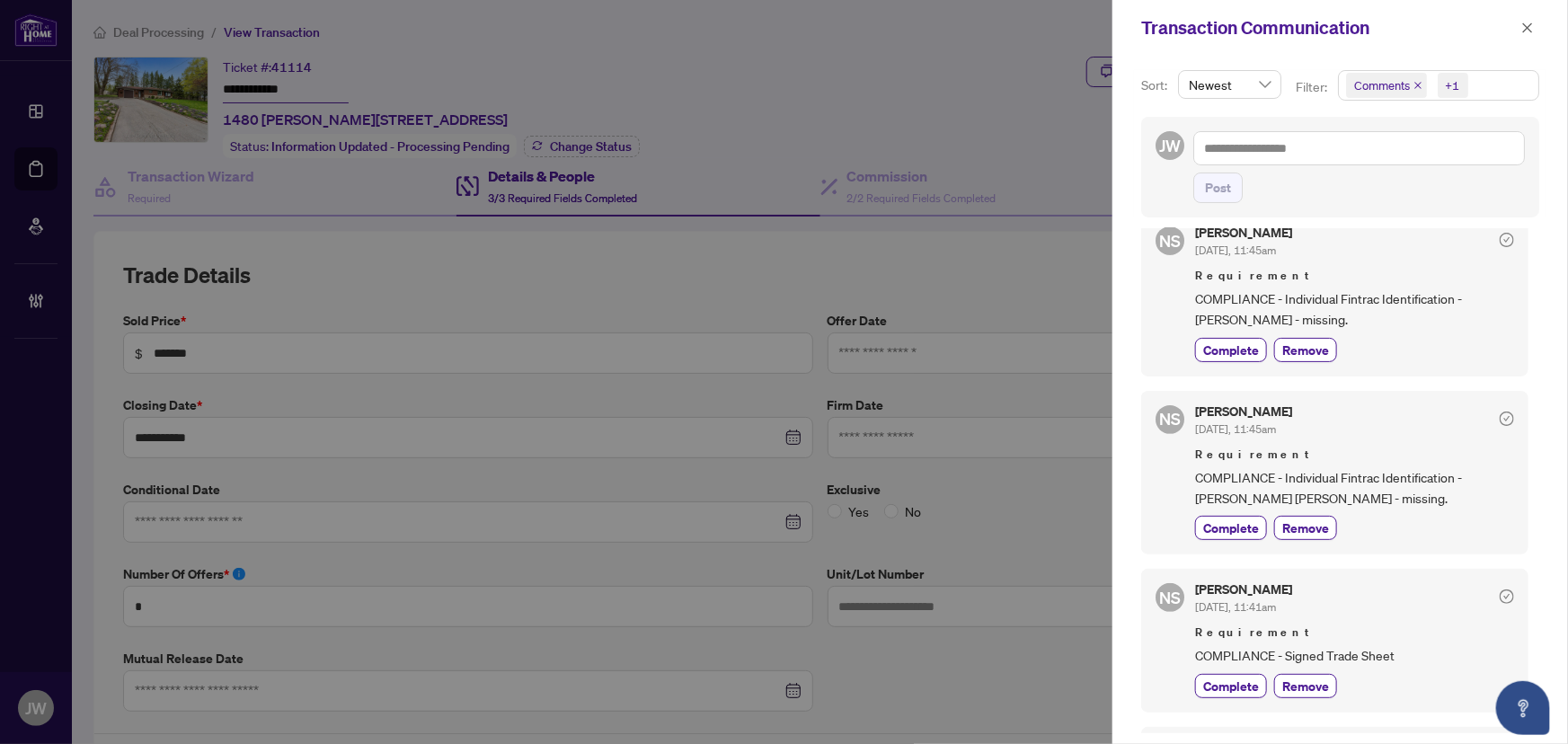
scroll to position [408, 0]
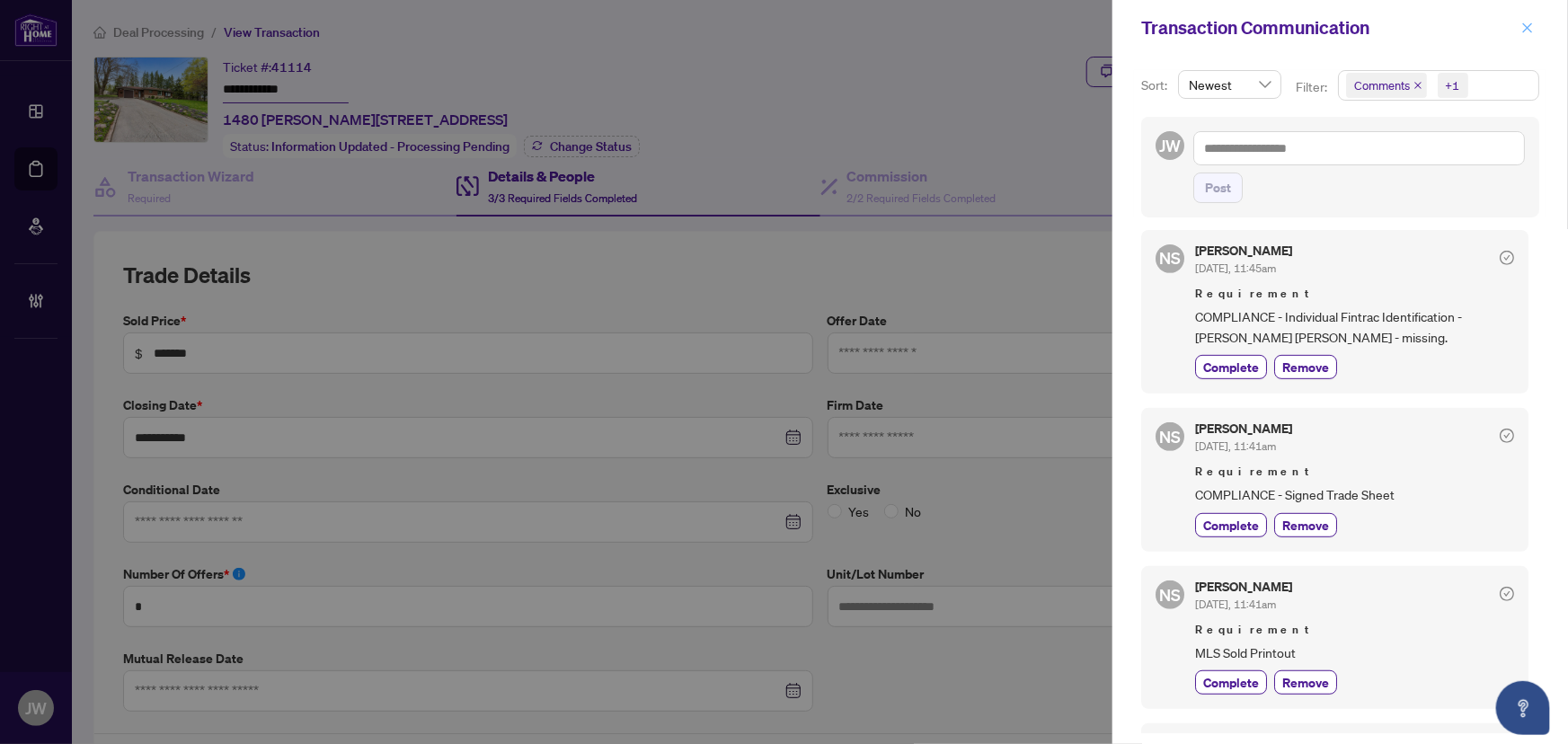
click at [1529, 27] on icon "close" at bounding box center [1528, 27] width 10 height 10
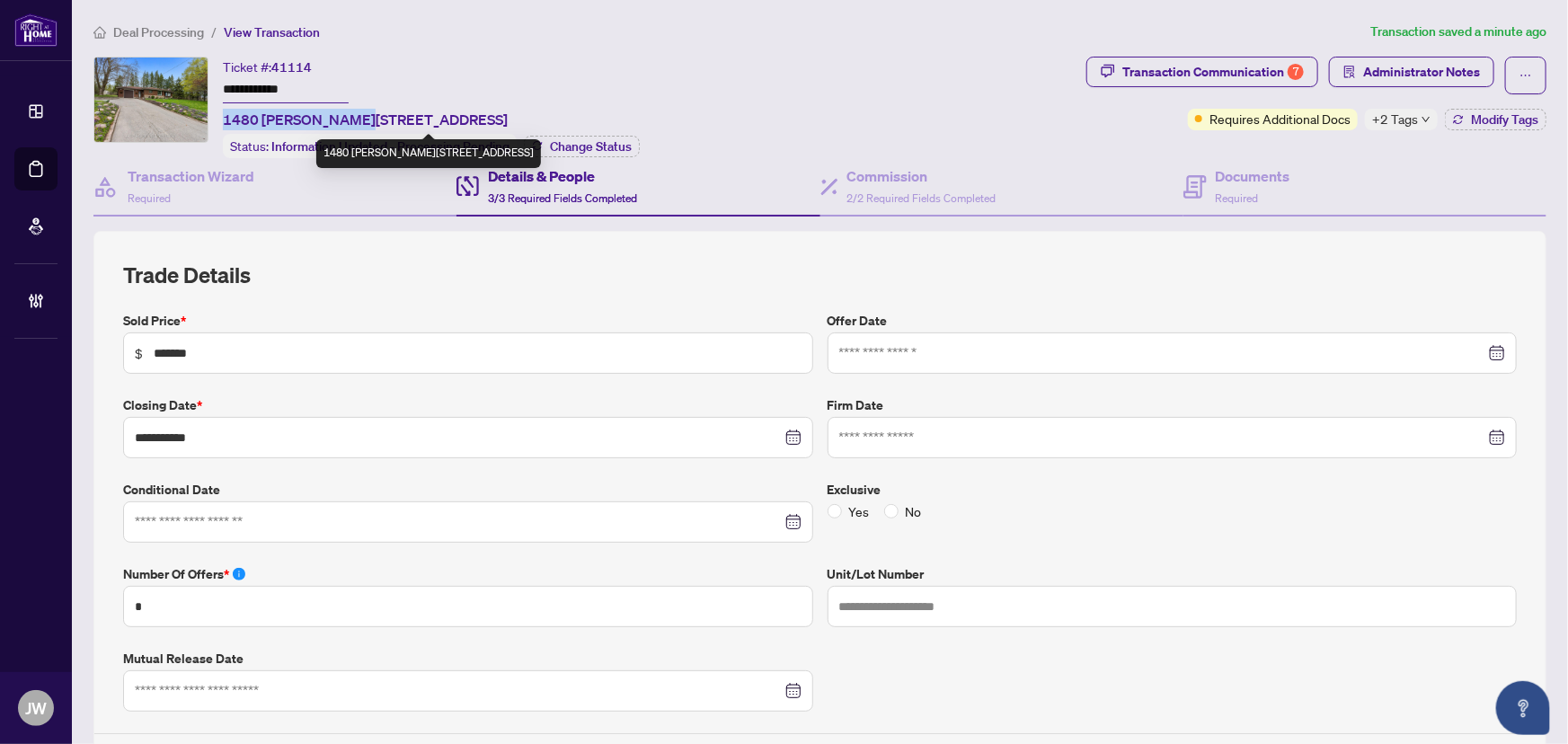
drag, startPoint x: 338, startPoint y: 118, endPoint x: 235, endPoint y: 115, distance: 103.0
click at [216, 115] on div "**********" at bounding box center [586, 107] width 986 height 101
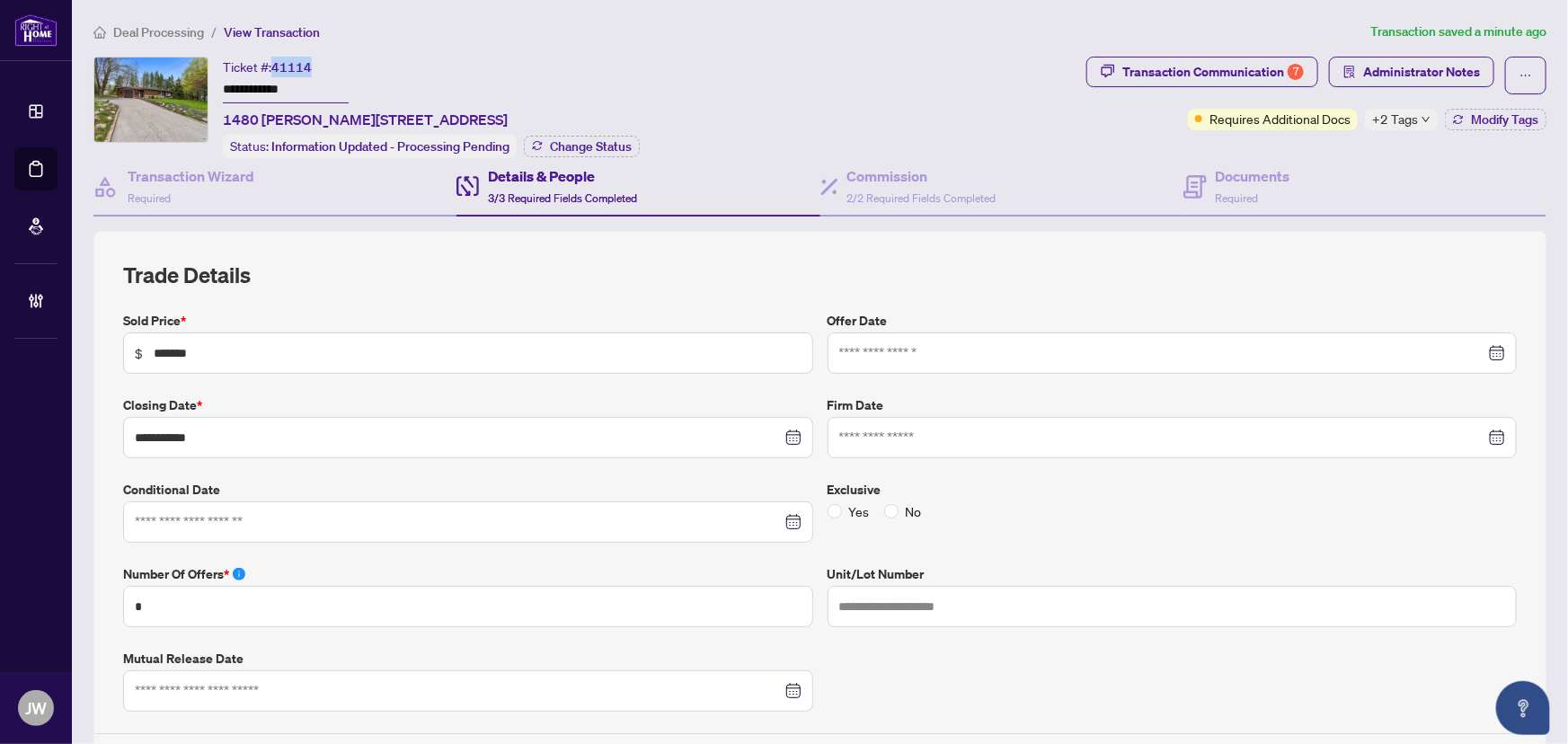
drag, startPoint x: 315, startPoint y: 62, endPoint x: 274, endPoint y: 66, distance: 41.2
click at [274, 66] on div "**********" at bounding box center [366, 93] width 285 height 74
copy span "41114"
drag, startPoint x: 265, startPoint y: 83, endPoint x: 200, endPoint y: 90, distance: 65.4
click at [200, 85] on div "**********" at bounding box center [586, 107] width 986 height 101
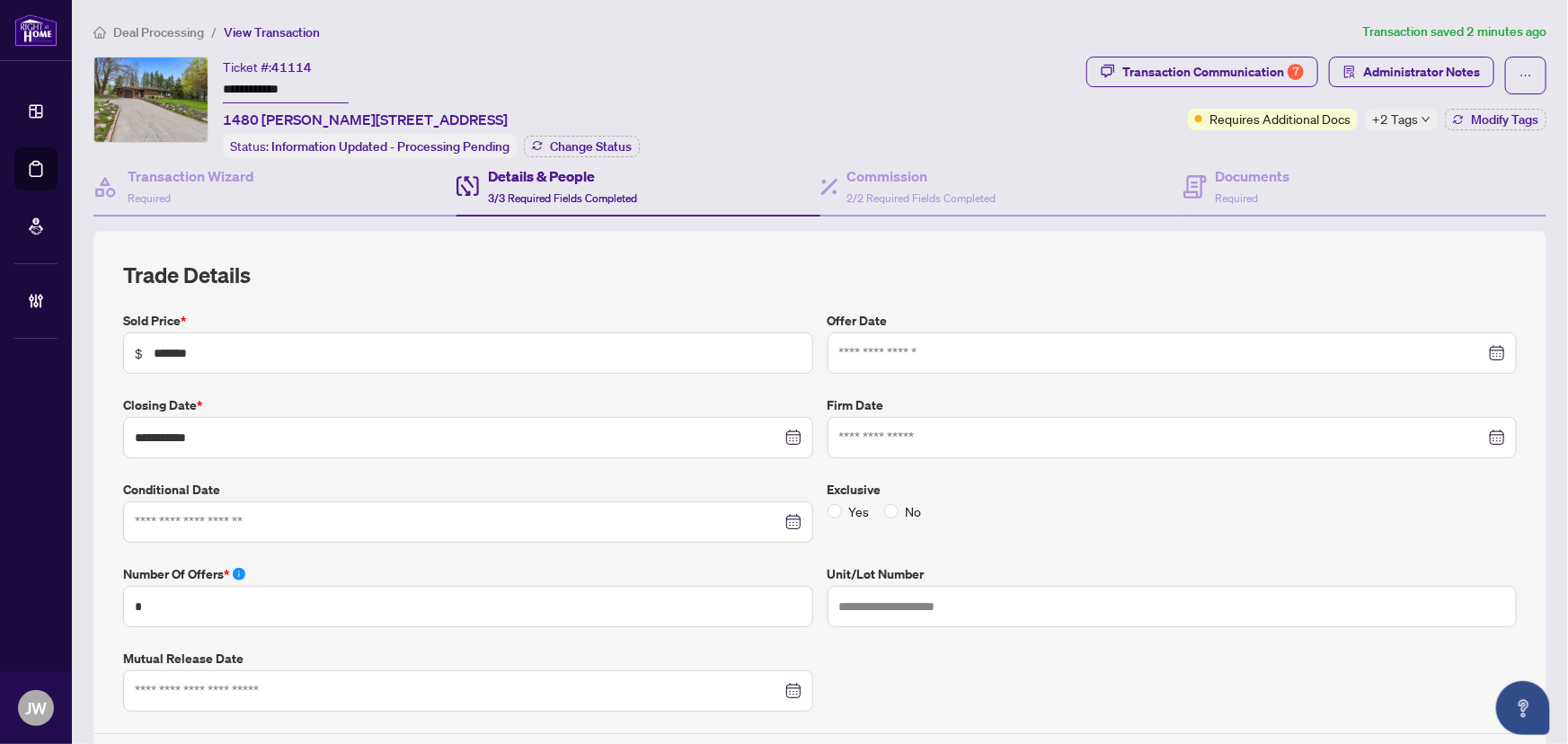
click at [155, 26] on span "Deal Processing" at bounding box center [158, 33] width 91 height 16
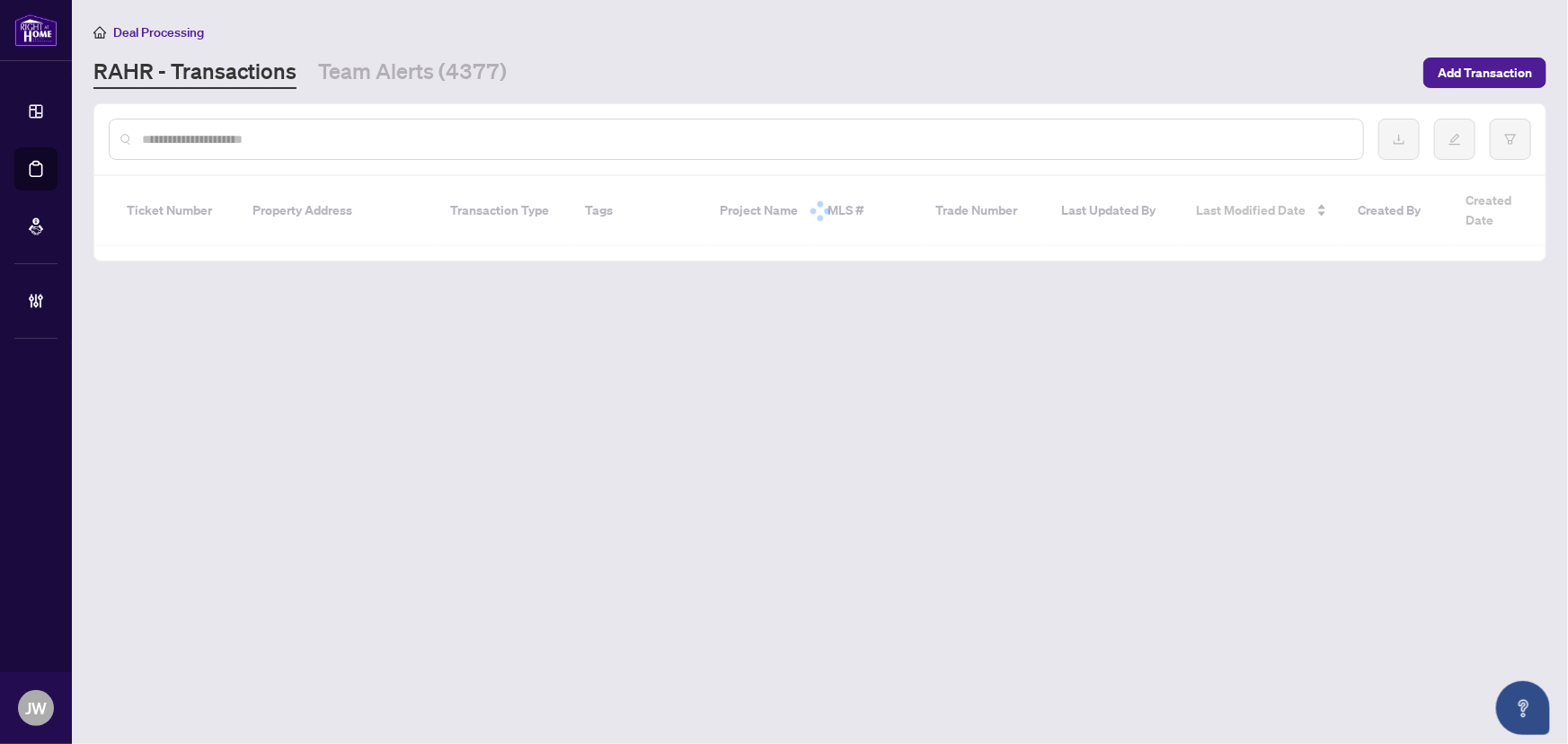
click at [208, 148] on div at bounding box center [736, 139] width 1255 height 41
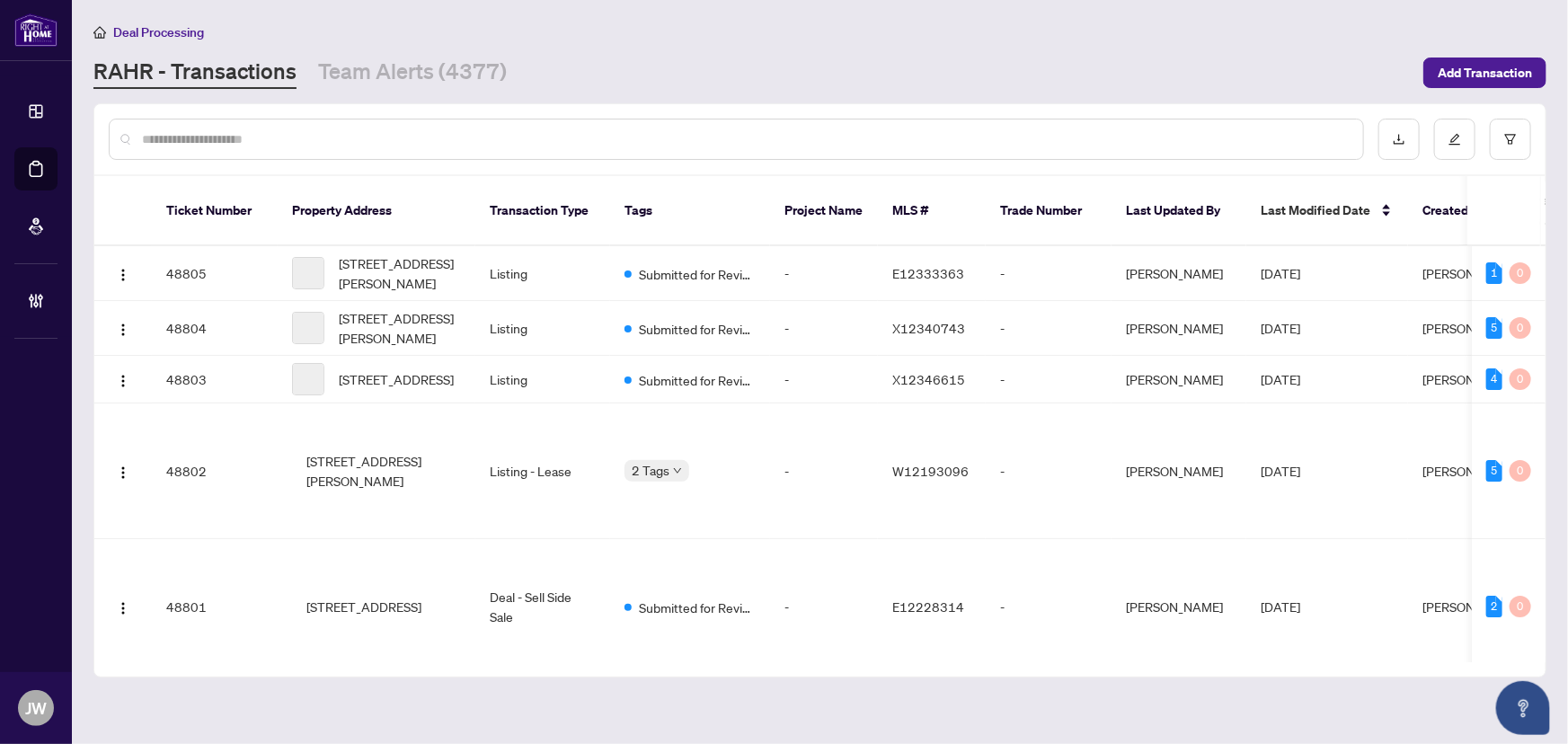
click at [207, 134] on input "text" at bounding box center [745, 140] width 1207 height 20
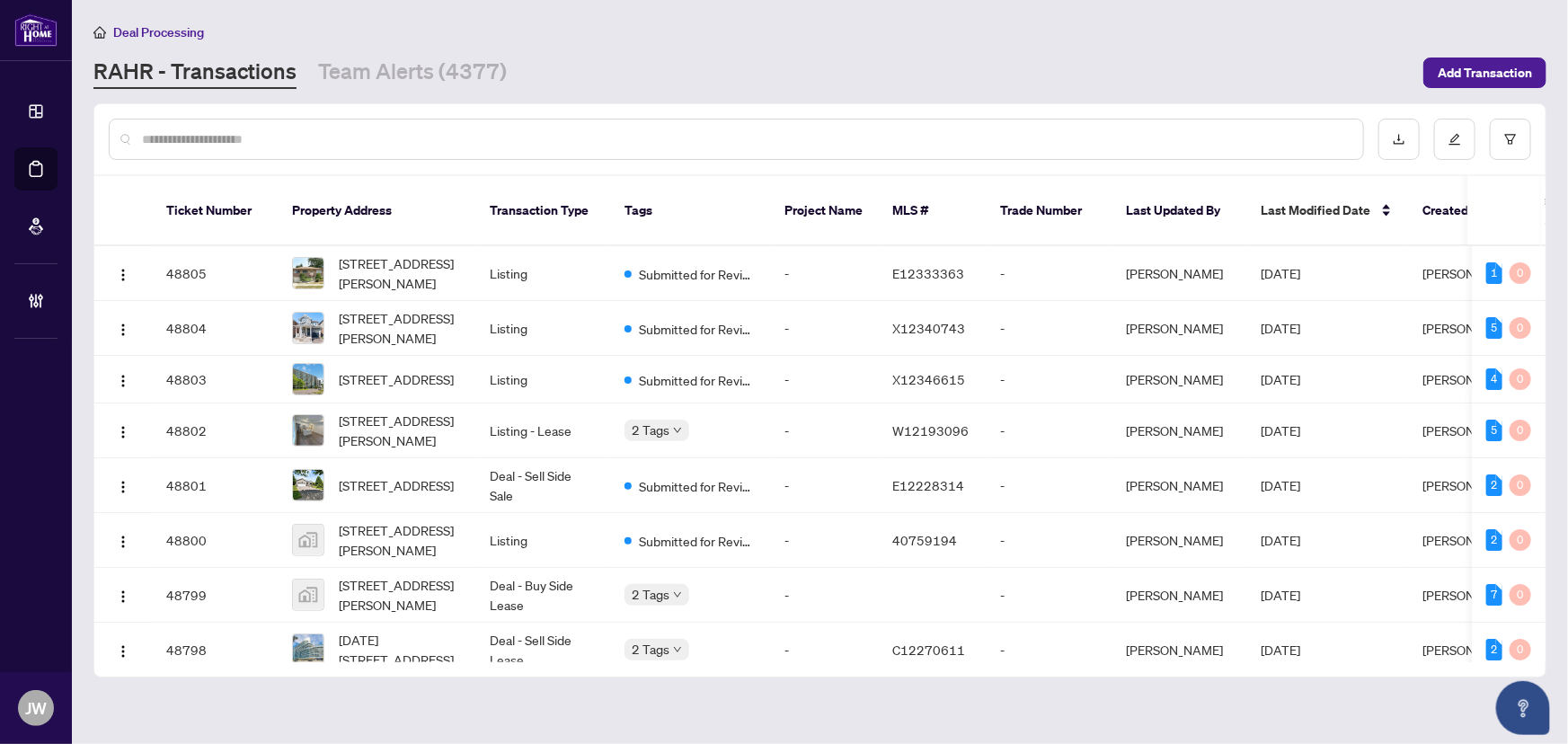
click at [350, 132] on input "text" at bounding box center [745, 140] width 1207 height 20
click at [357, 162] on div at bounding box center [820, 139] width 1452 height 70
click at [347, 130] on input "text" at bounding box center [745, 140] width 1207 height 20
type input "*********"
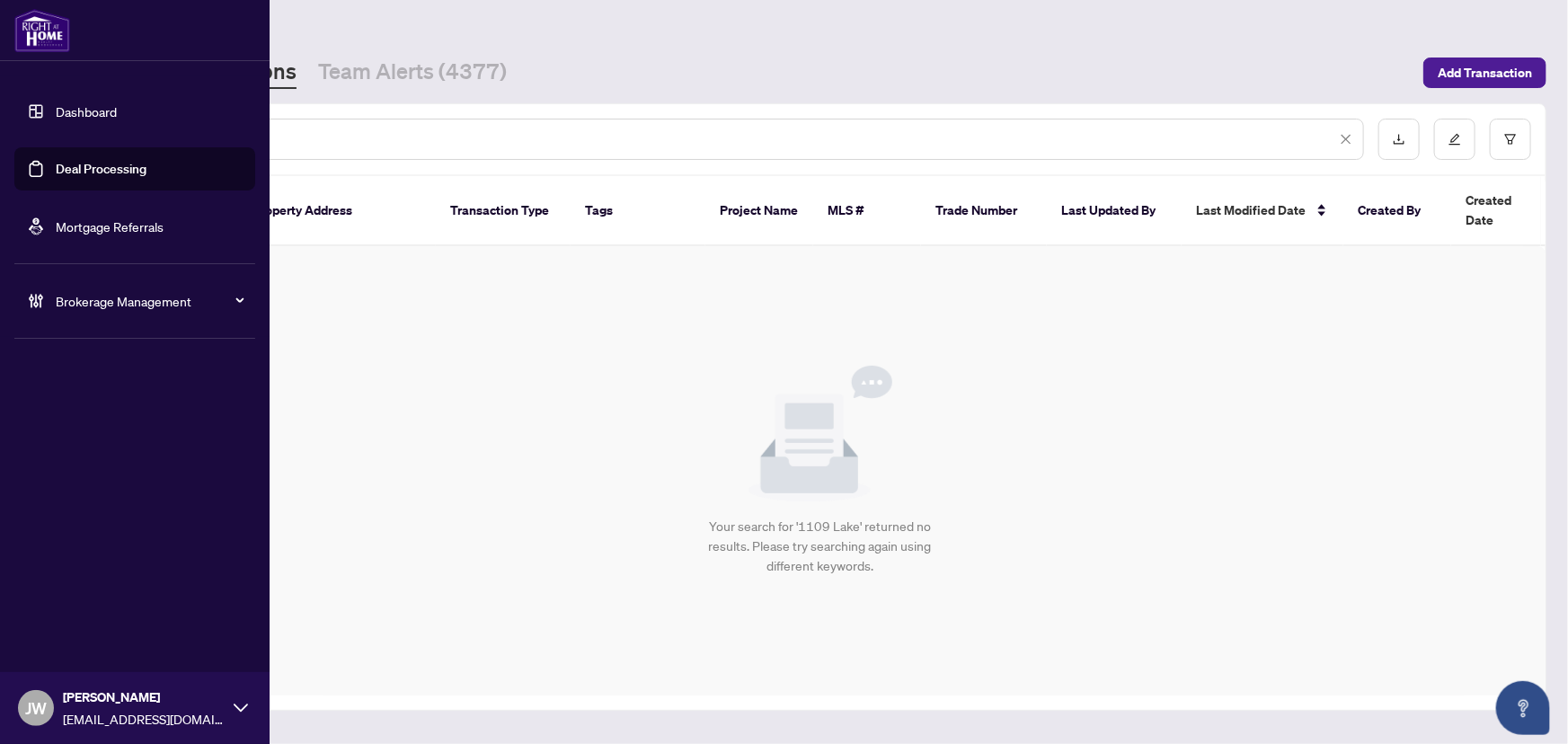
drag, startPoint x: 224, startPoint y: 135, endPoint x: 34, endPoint y: 133, distance: 190.0
click at [34, 133] on div "Dashboard Deal Processing Mortgage Referrals Brokerage Management [PERSON_NAME]…" at bounding box center [784, 372] width 1568 height 744
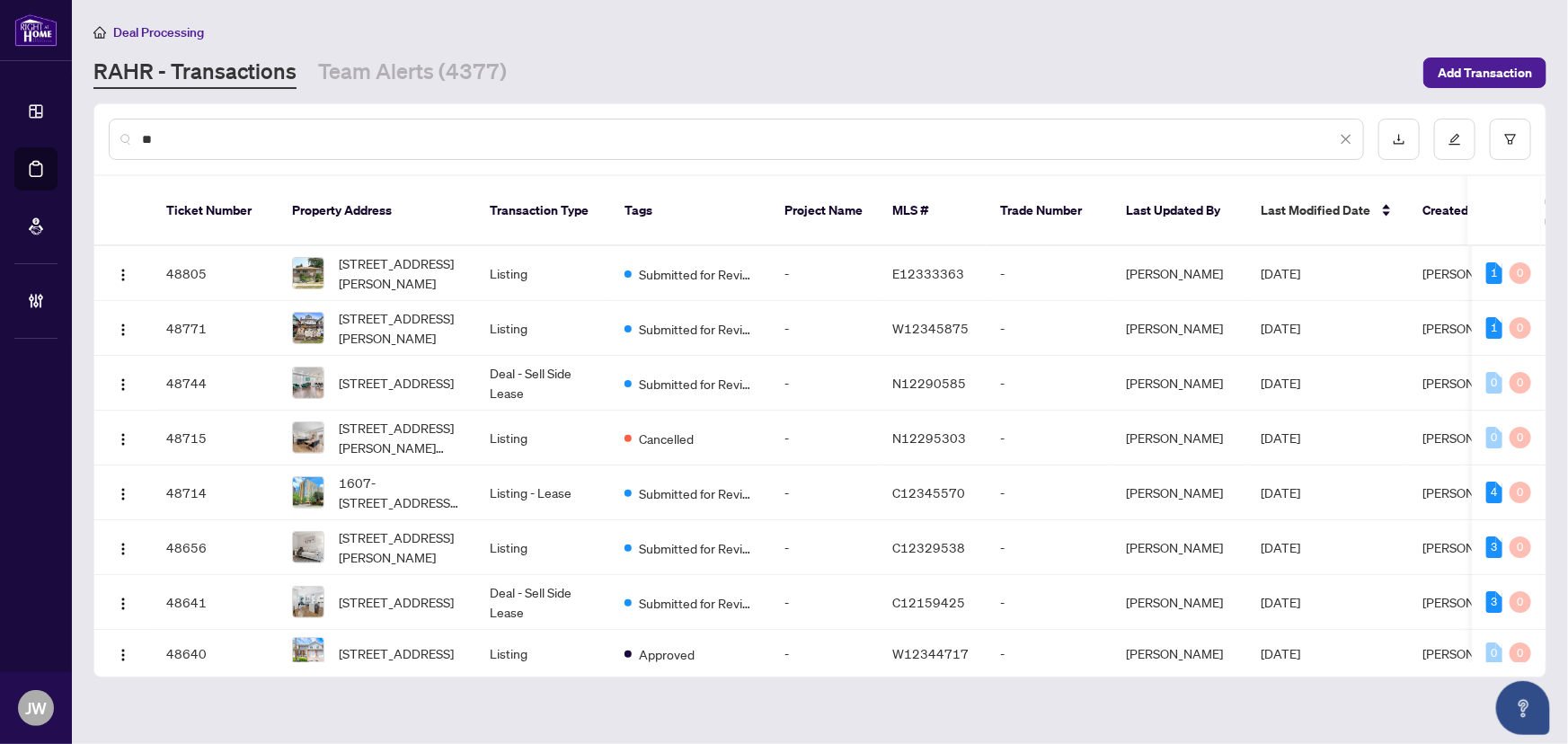
click at [349, 130] on input "**" at bounding box center [739, 140] width 1194 height 20
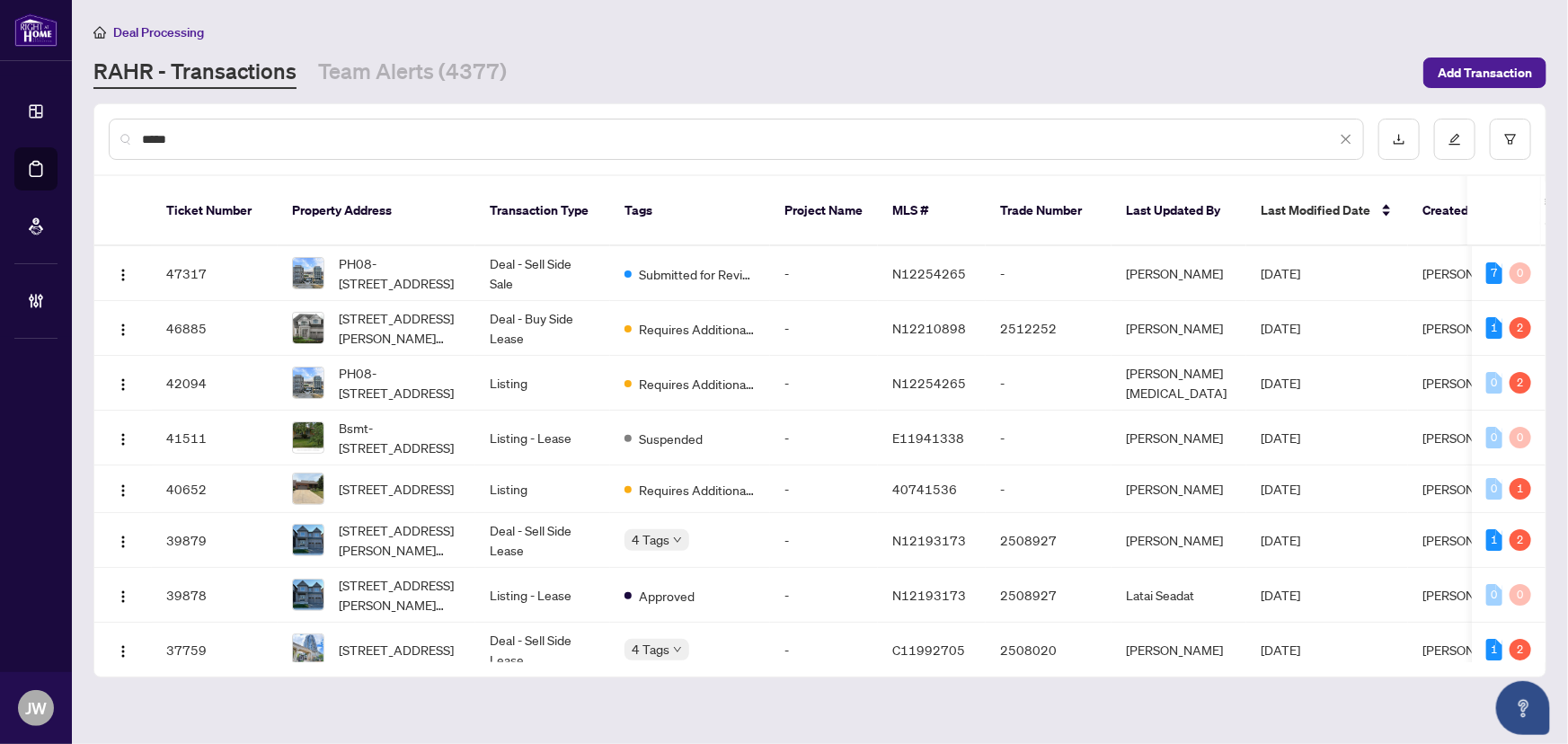
click at [232, 131] on input "*****" at bounding box center [739, 140] width 1194 height 20
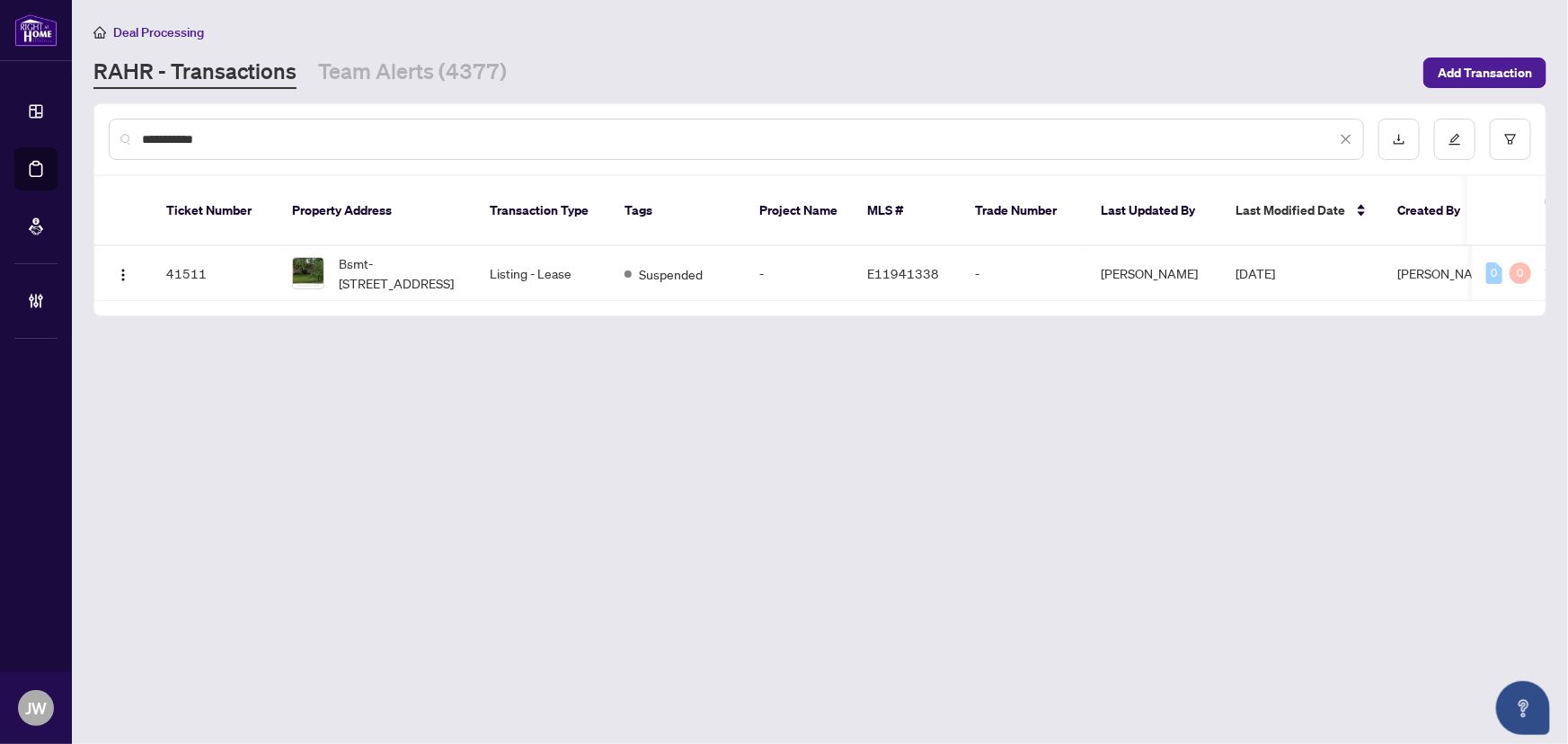
type input "**********"
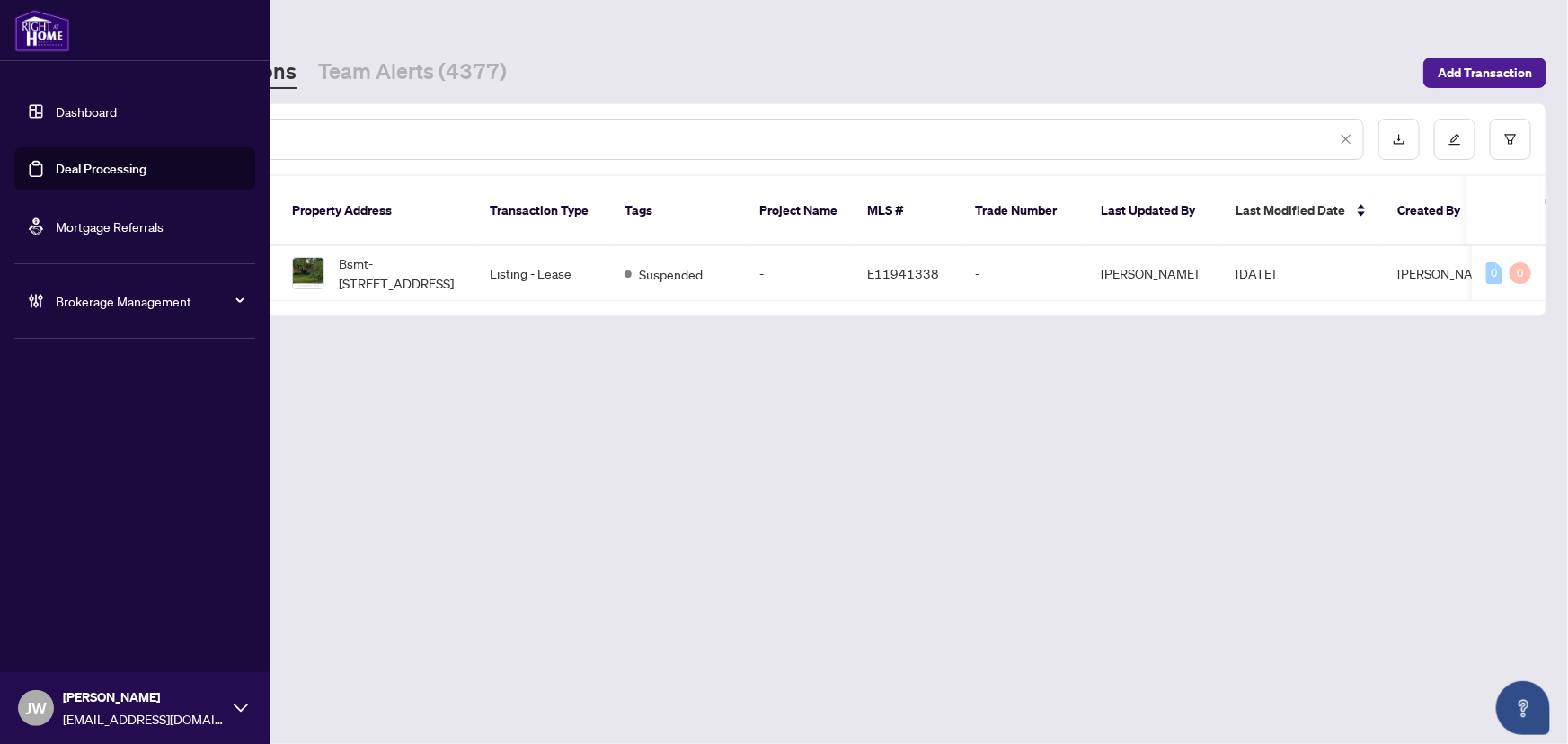
drag, startPoint x: 215, startPoint y: 138, endPoint x: 0, endPoint y: 149, distance: 215.3
click at [0, 149] on div "**********" at bounding box center [784, 372] width 1568 height 744
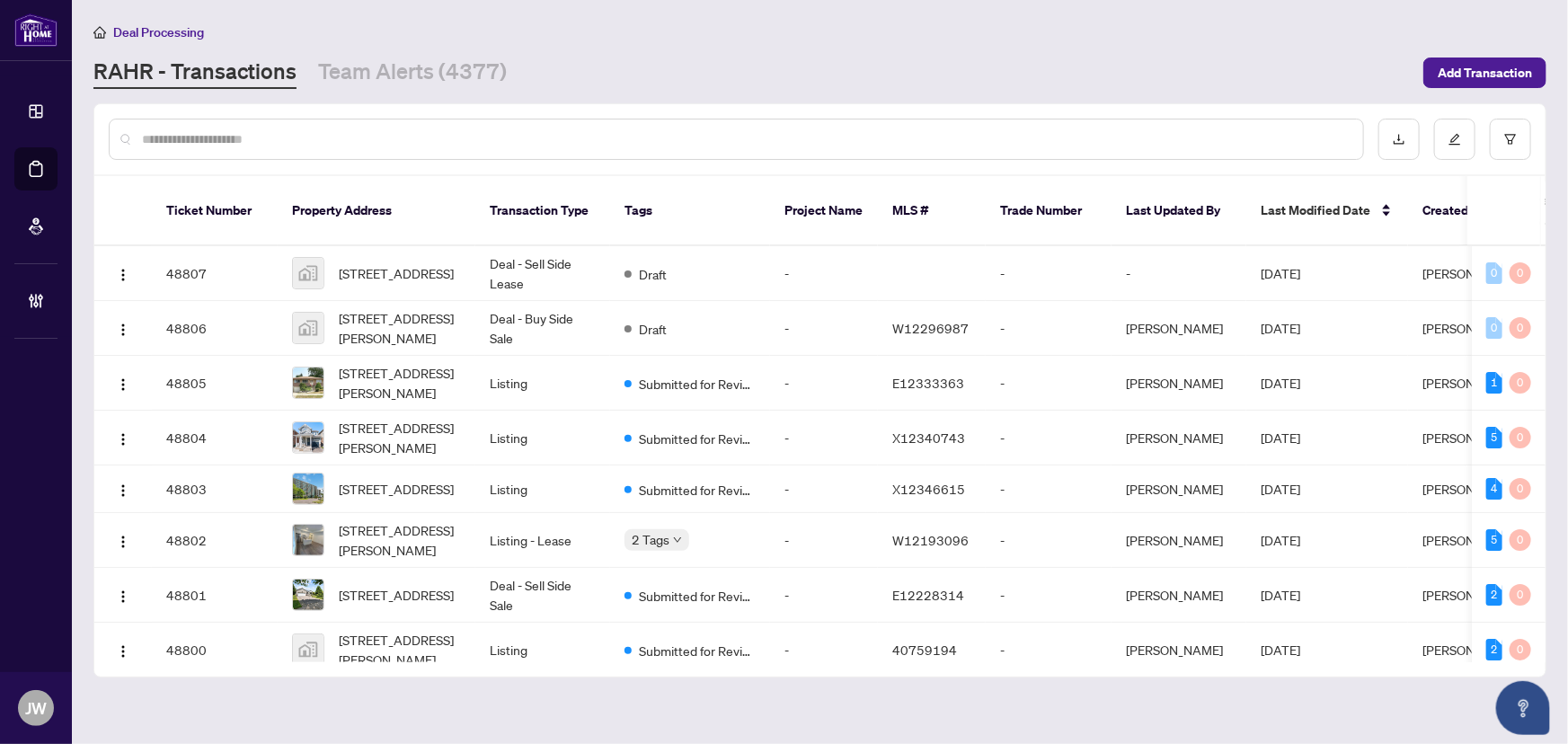
click at [270, 145] on input "text" at bounding box center [745, 140] width 1207 height 20
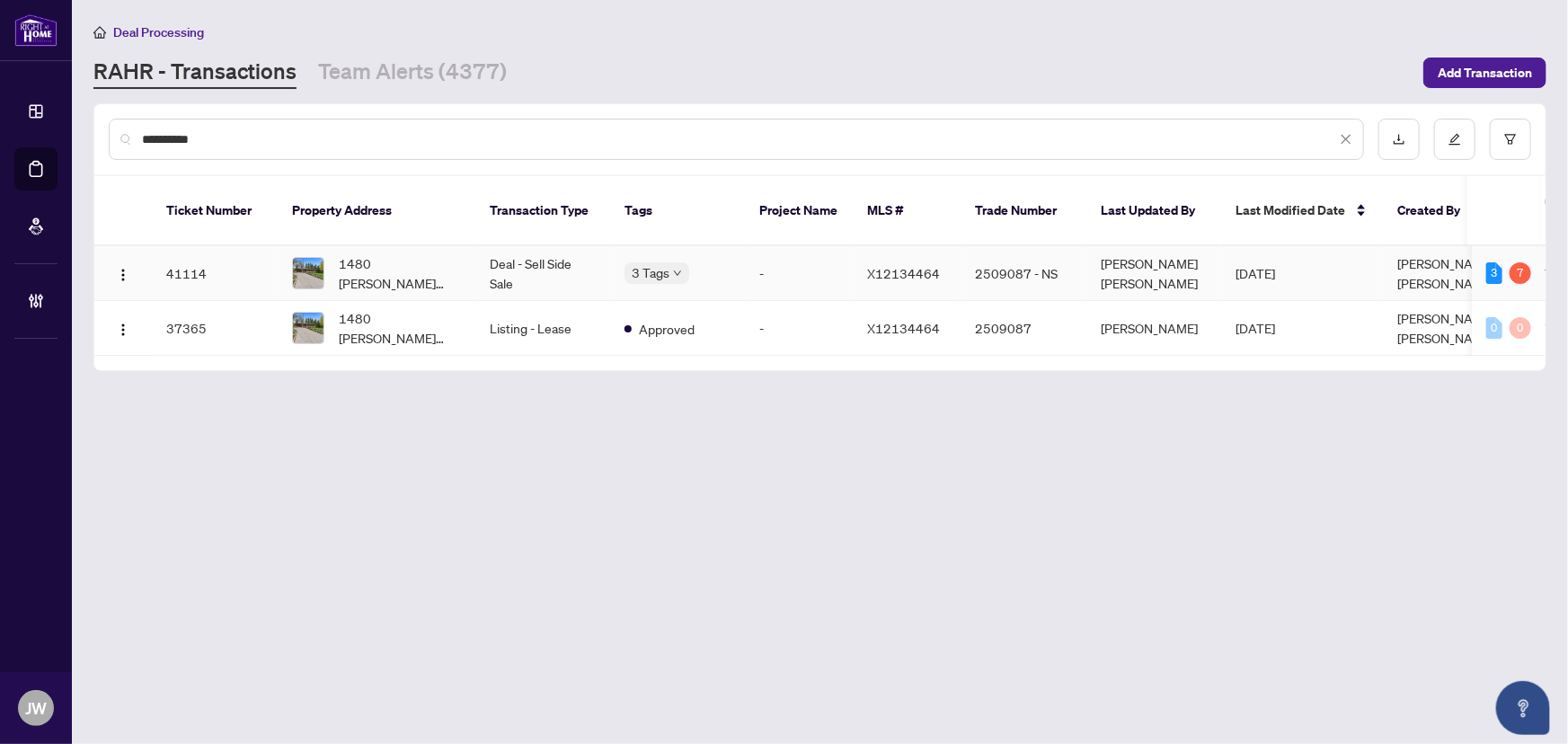
type input "**********"
click at [425, 258] on span "1480 [PERSON_NAME][STREET_ADDRESS]" at bounding box center [400, 272] width 123 height 39
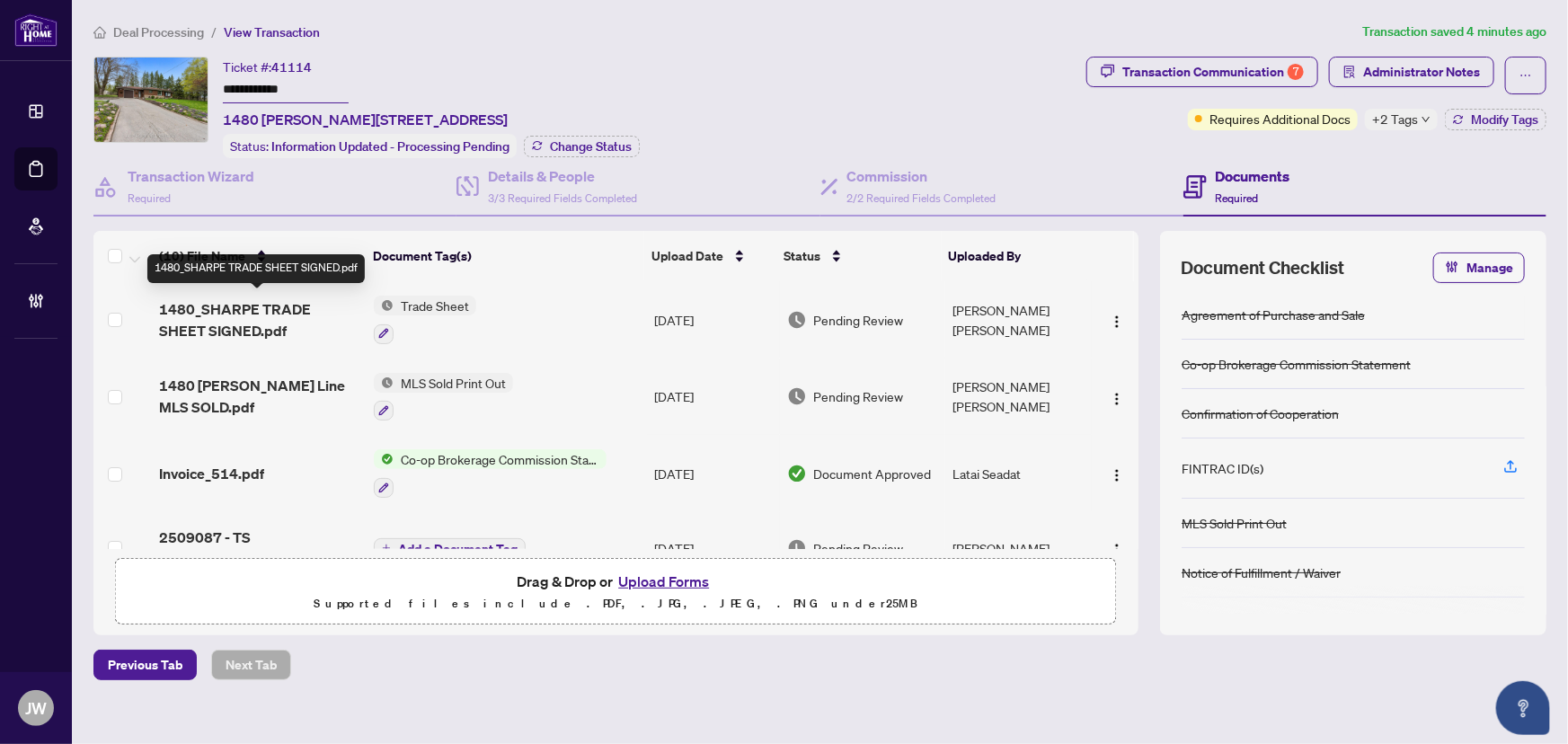
click at [240, 313] on span "1480_SHARPE TRADE SHEET SIGNED.pdf" at bounding box center [259, 319] width 200 height 43
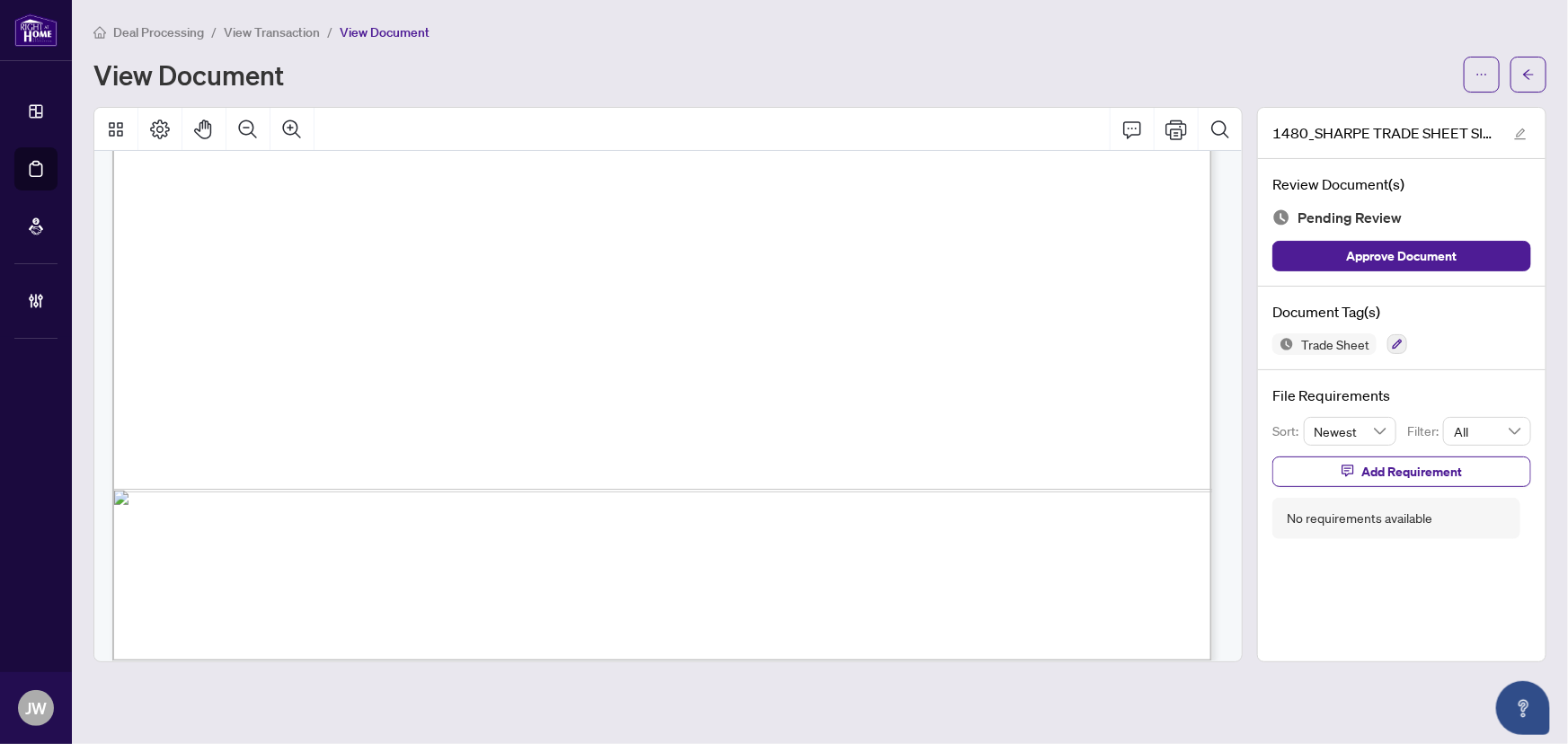
scroll to position [948, 0]
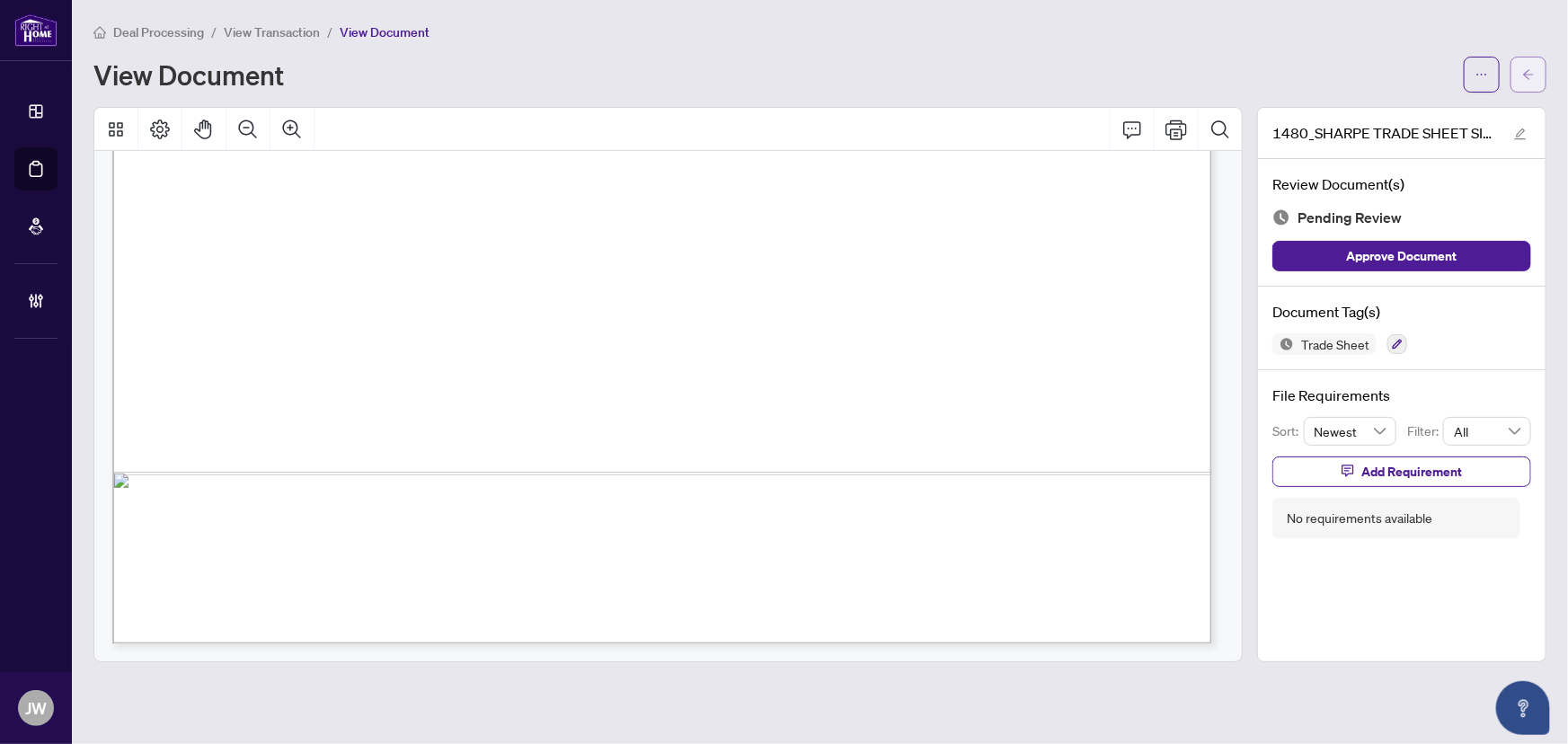
click at [1526, 73] on icon "arrow-left" at bounding box center [1529, 74] width 11 height 10
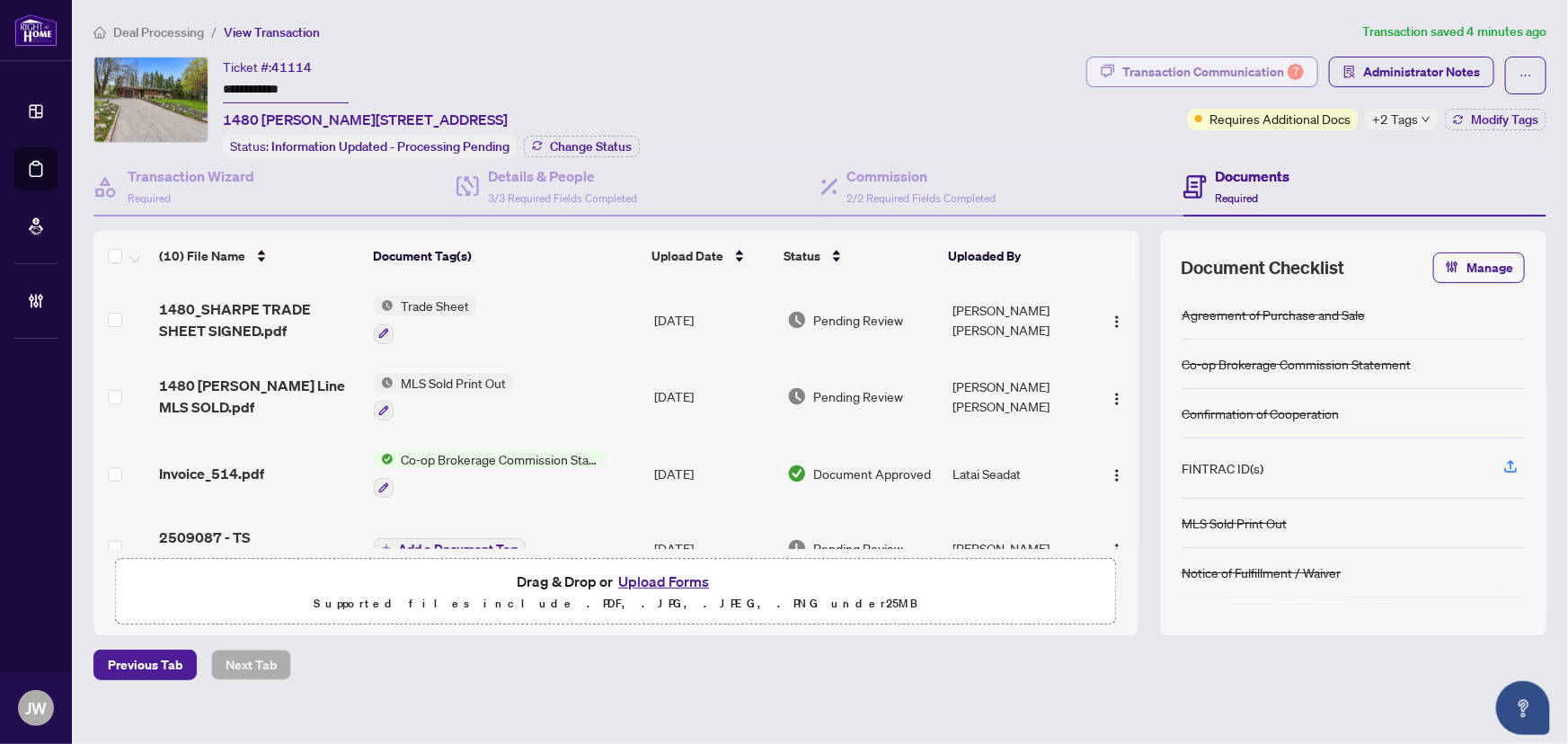
click at [1215, 58] on div "Transaction Communication 7" at bounding box center [1213, 71] width 182 height 28
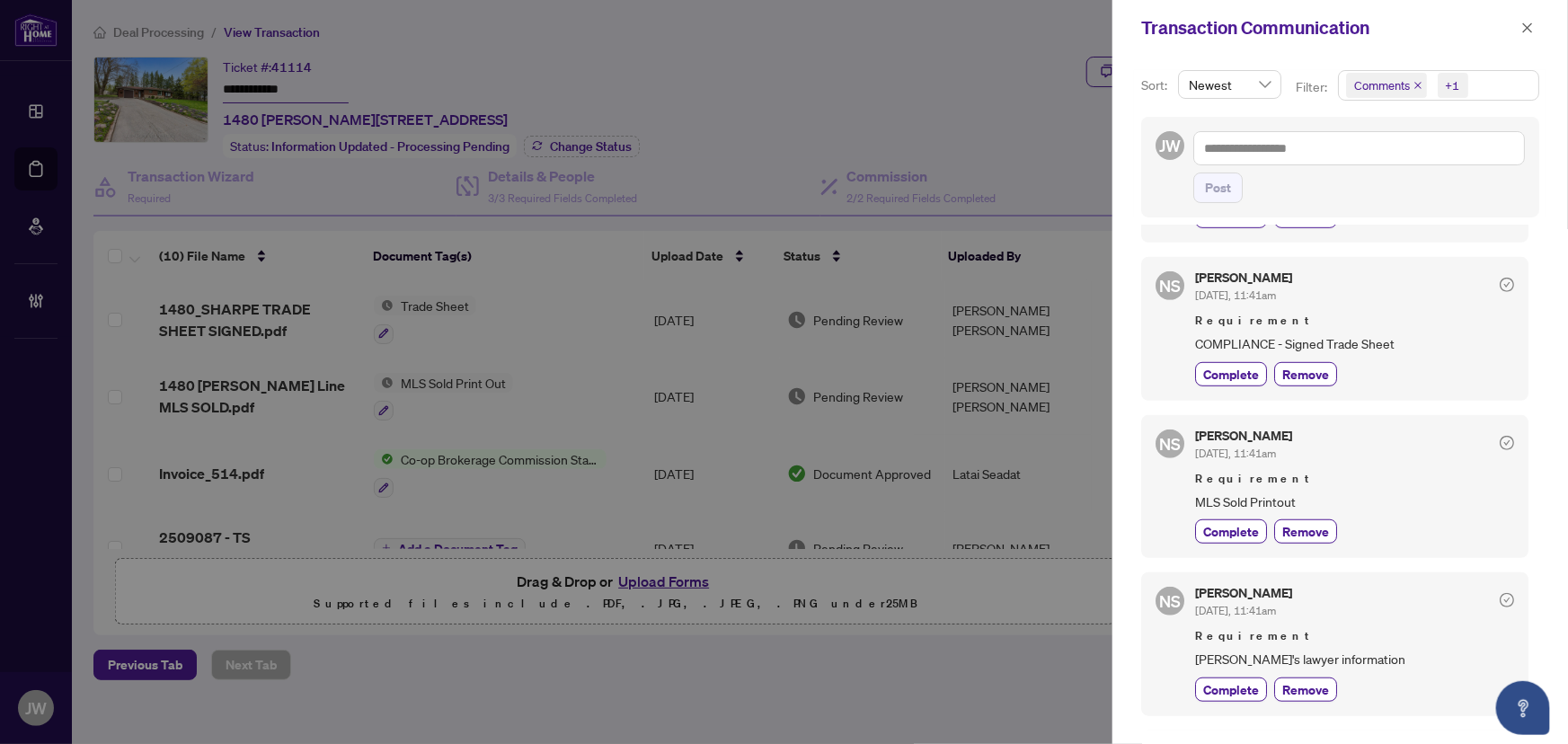
scroll to position [654, 0]
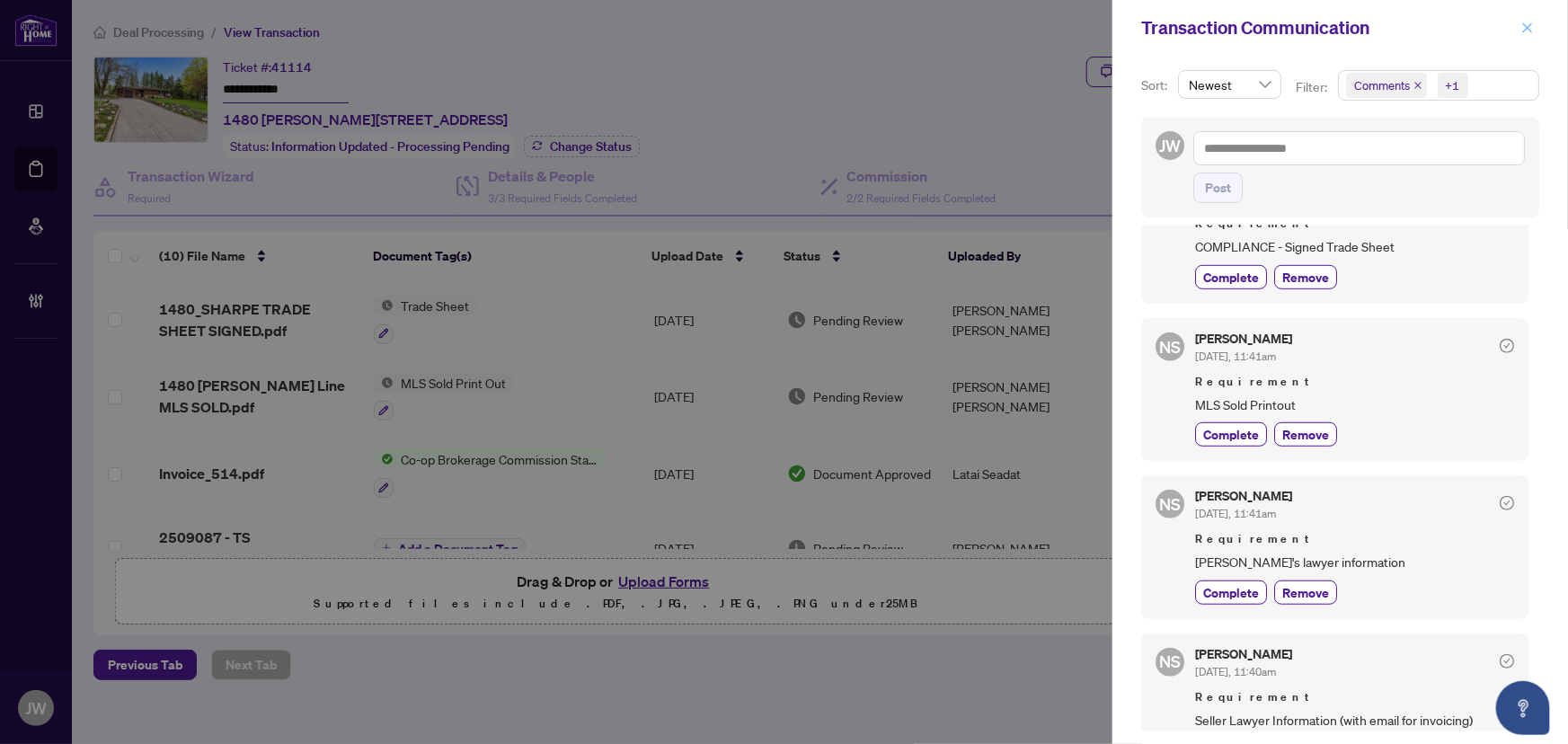
click at [1532, 22] on icon "close" at bounding box center [1528, 28] width 13 height 13
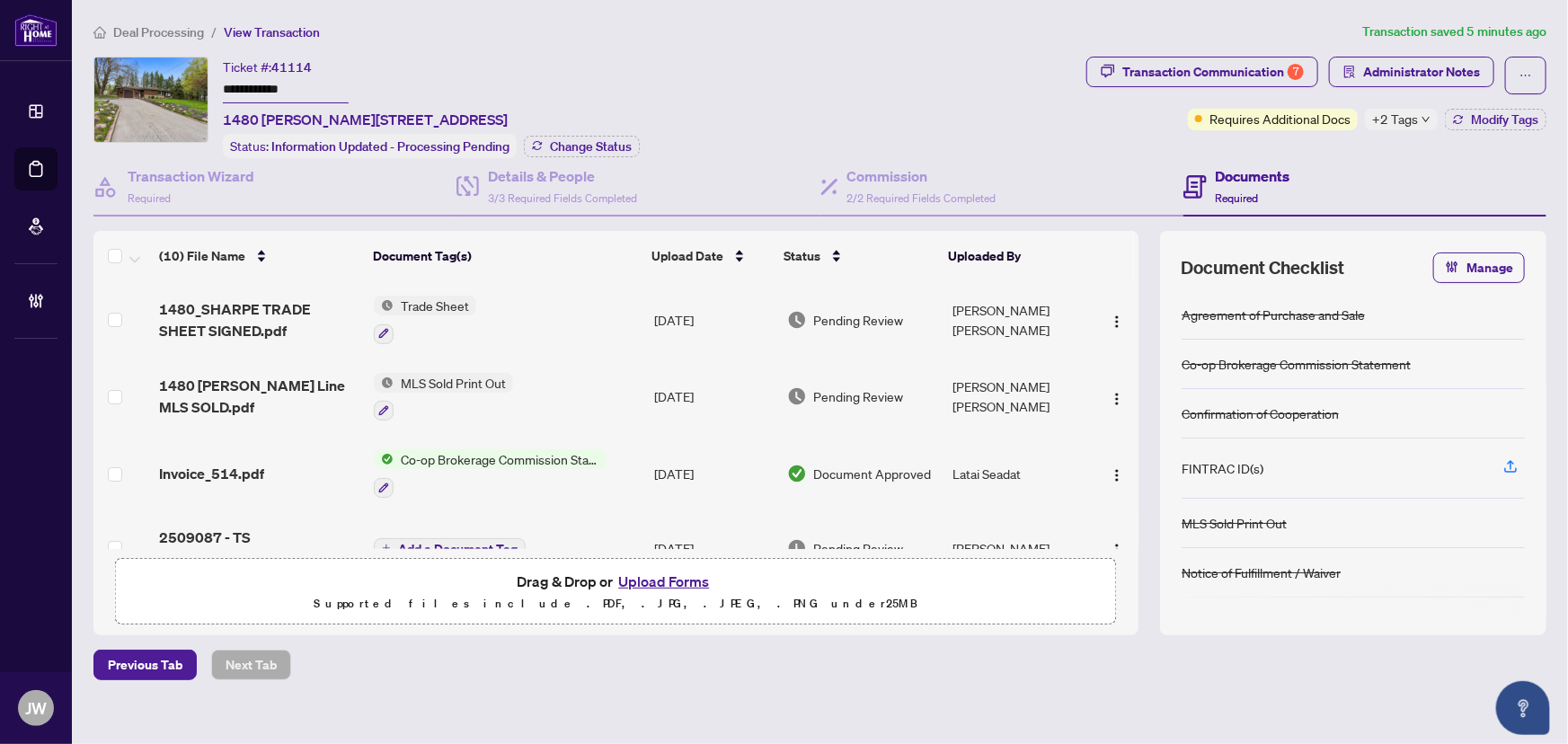
click at [166, 27] on span "Deal Processing" at bounding box center [158, 33] width 91 height 16
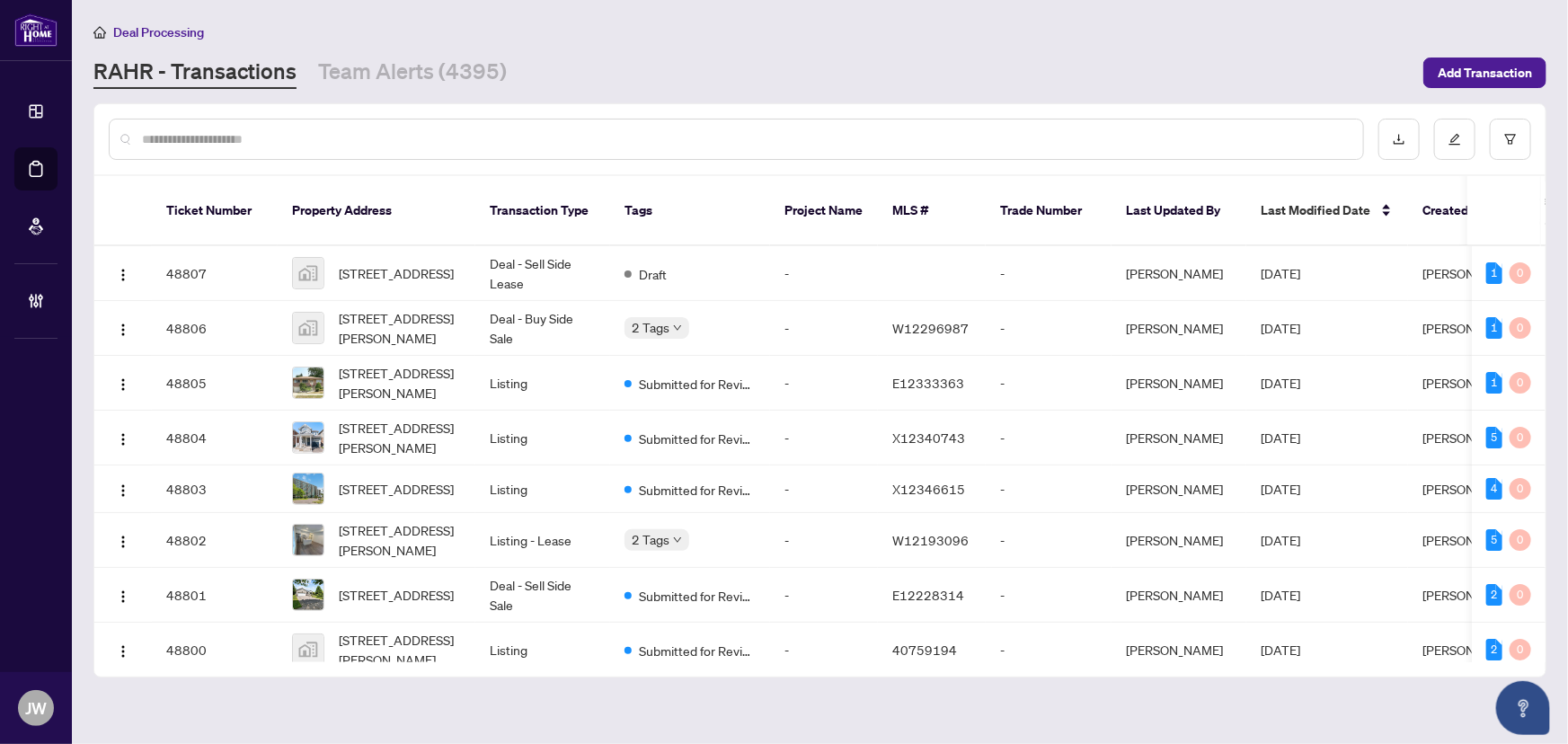
click at [377, 132] on input "text" at bounding box center [745, 140] width 1207 height 20
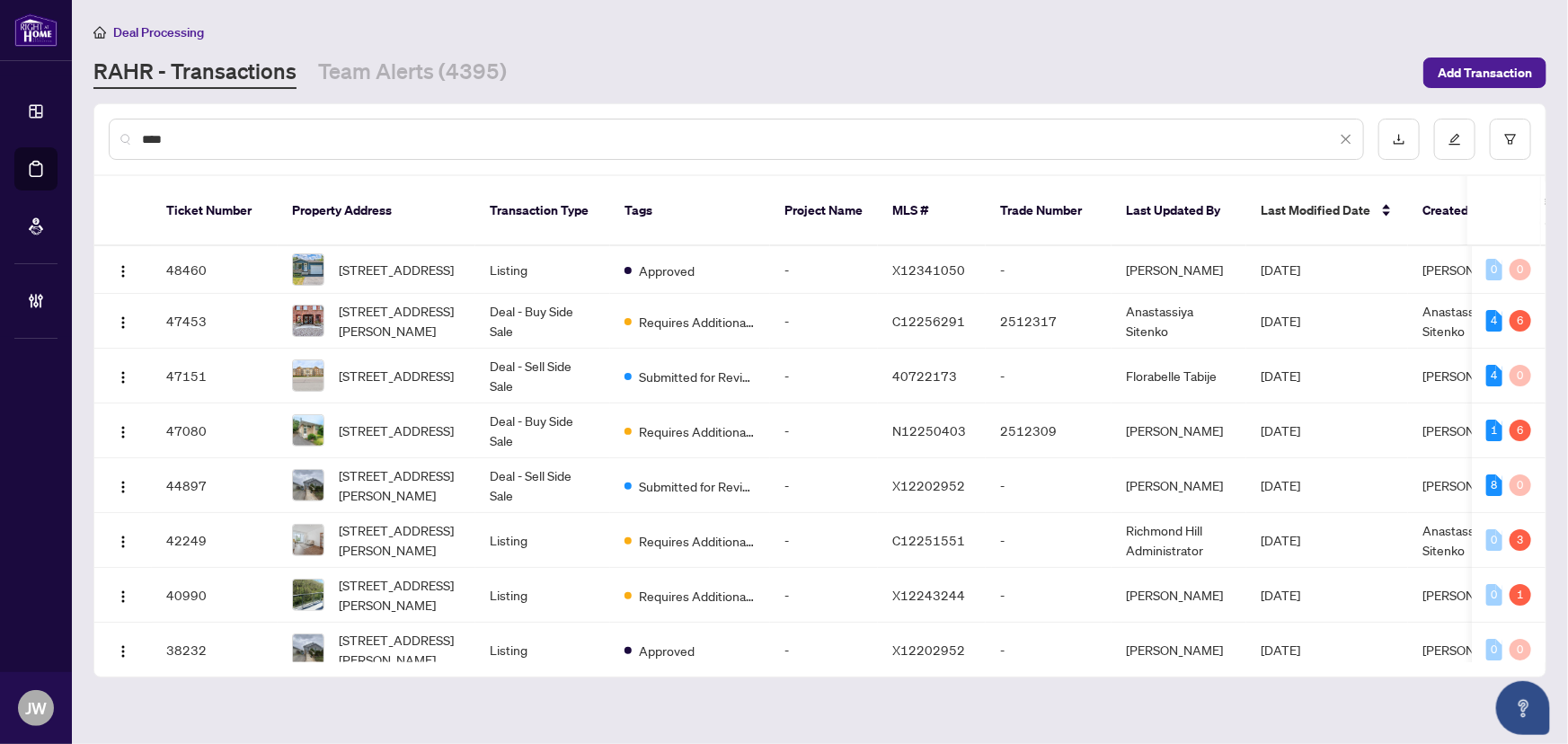
type input "****"
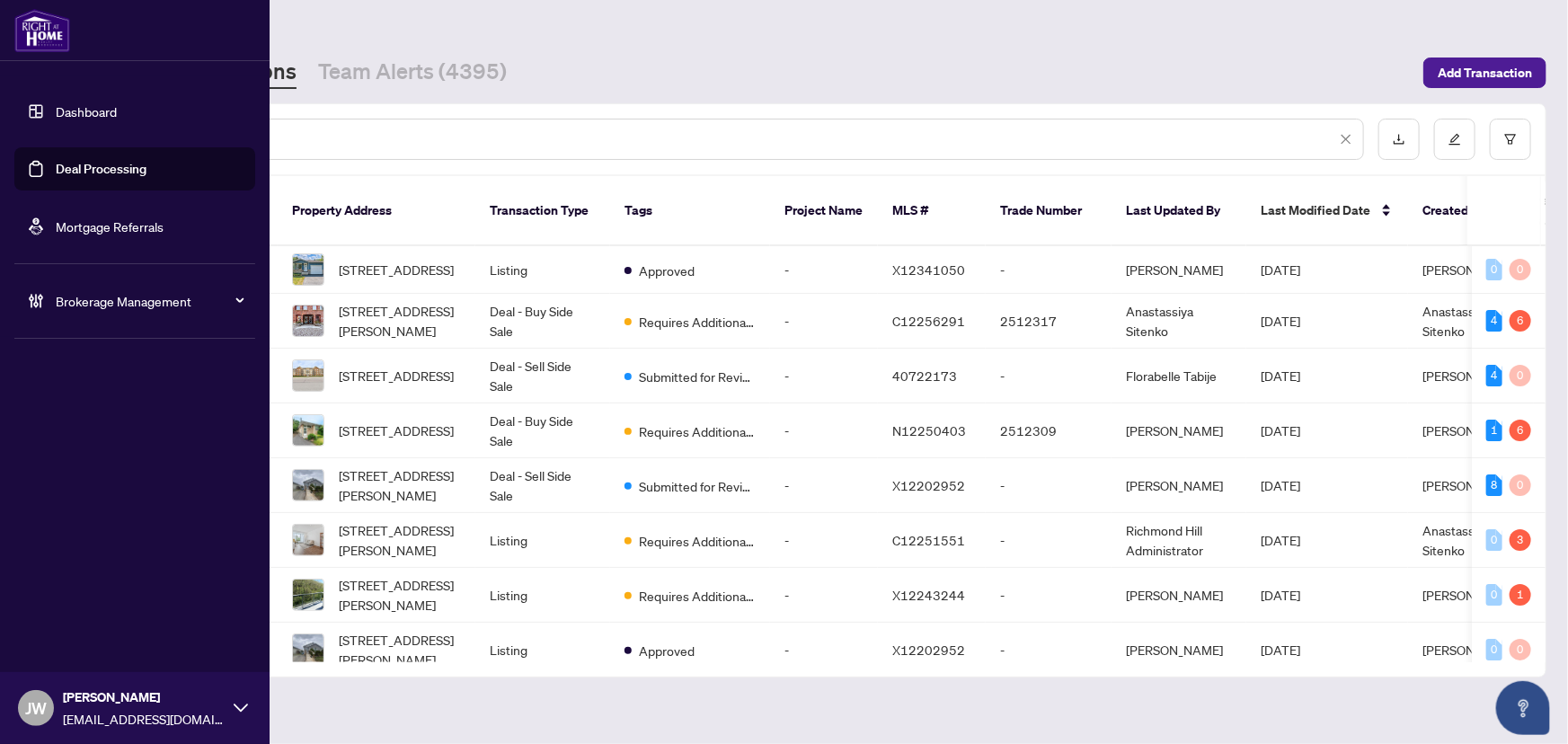
drag, startPoint x: 258, startPoint y: 126, endPoint x: 0, endPoint y: 112, distance: 258.4
click at [0, 112] on div "Dashboard Deal Processing Mortgage Referrals Brokerage Management [PERSON_NAME]…" at bounding box center [784, 372] width 1568 height 744
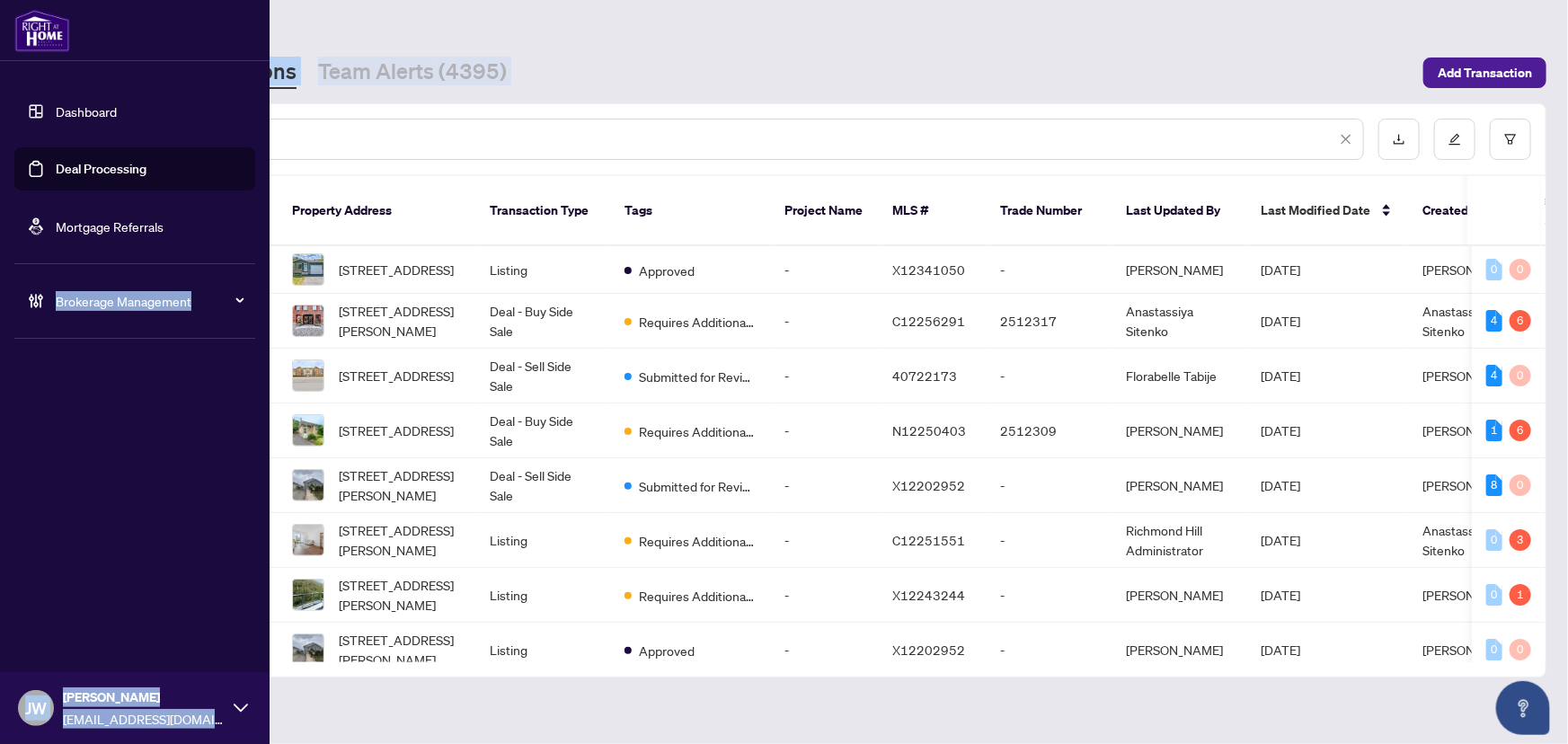
drag, startPoint x: 0, startPoint y: 112, endPoint x: 365, endPoint y: 123, distance: 365.2
click at [364, 123] on div "****" at bounding box center [736, 139] width 1255 height 41
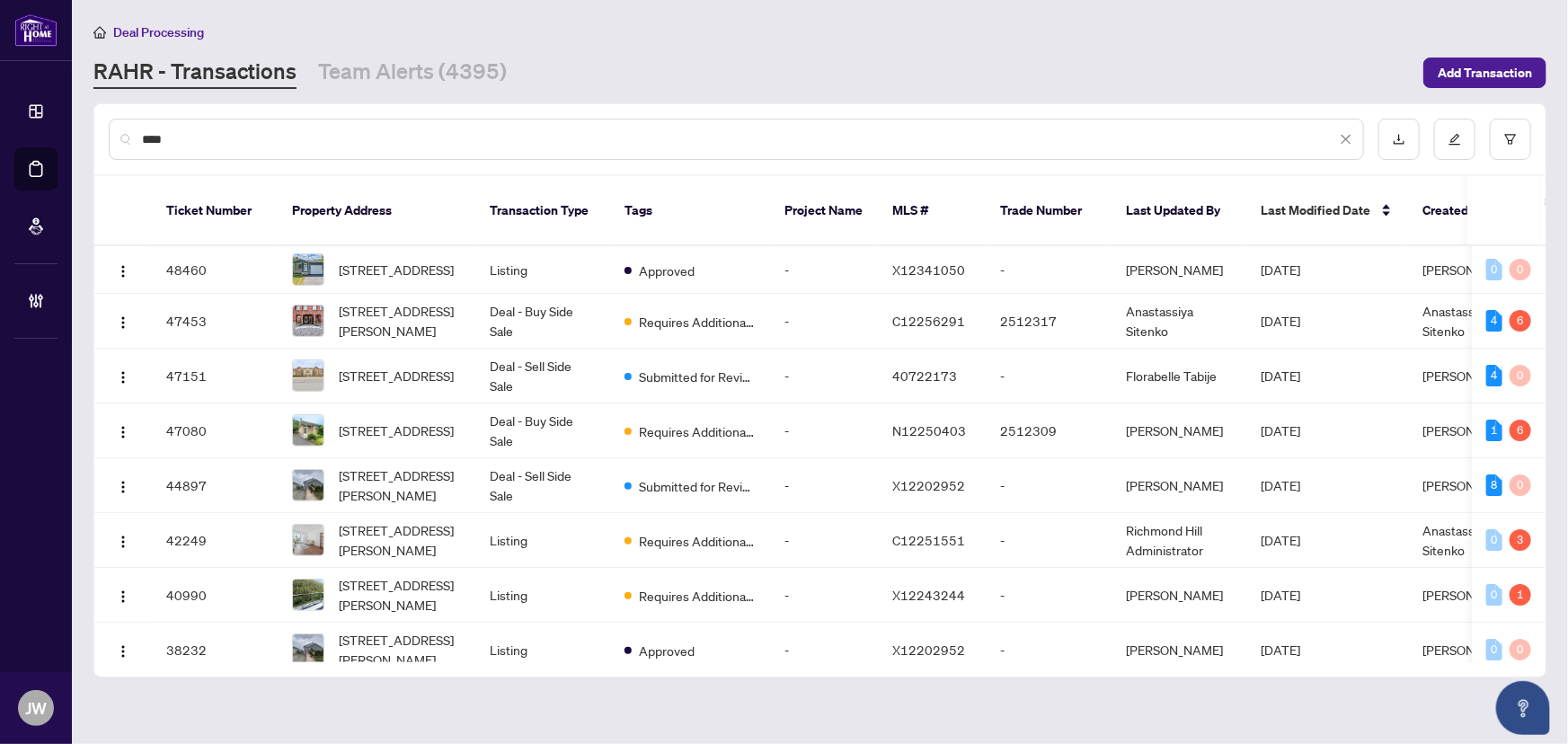
drag, startPoint x: 312, startPoint y: 135, endPoint x: 0, endPoint y: 143, distance: 312.1
click at [0, 143] on div "Dashboard Deal Processing Mortgage Referrals Brokerage Management [PERSON_NAME]…" at bounding box center [784, 372] width 1568 height 744
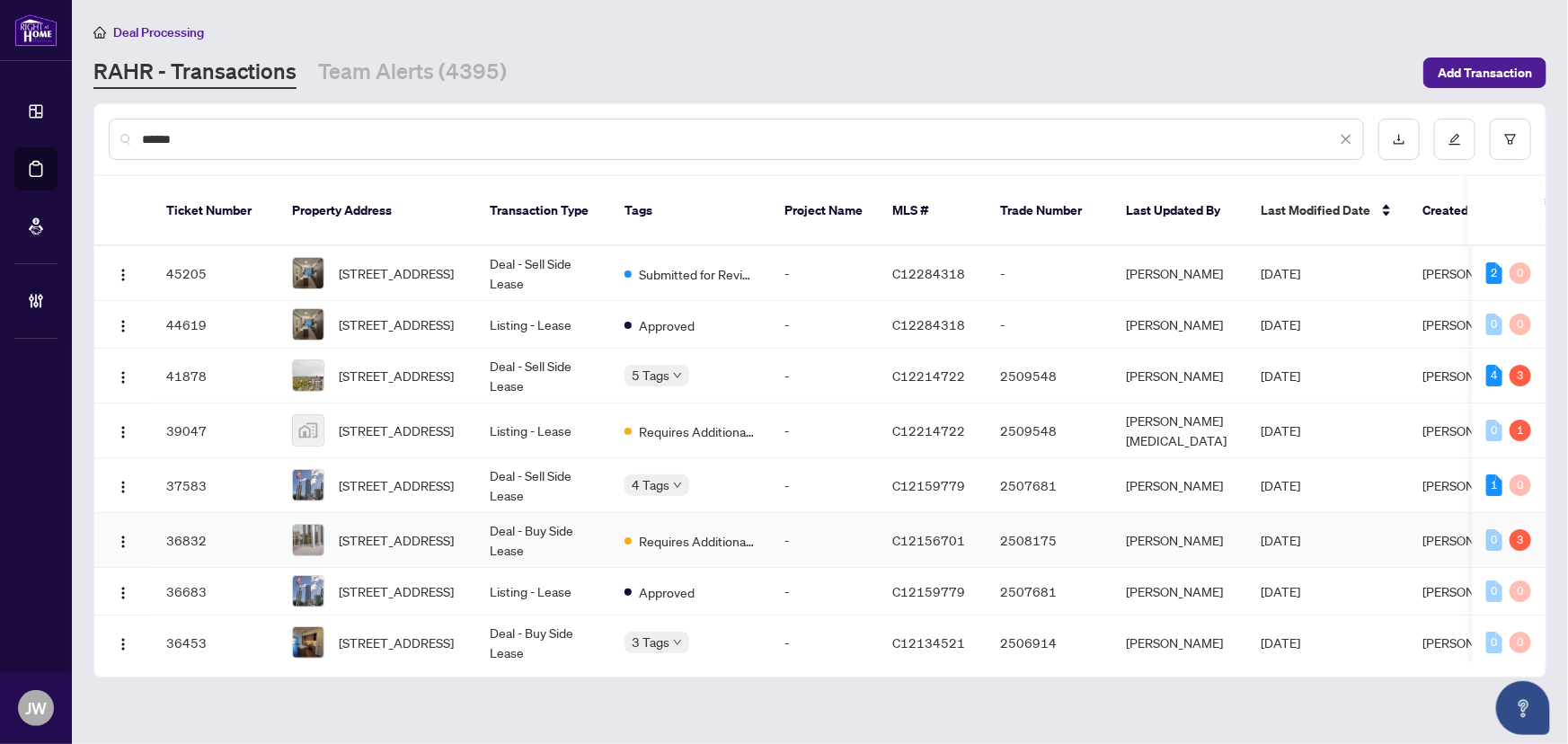
type input "******"
click at [560, 523] on td "Deal - Buy Side Lease" at bounding box center [542, 540] width 134 height 55
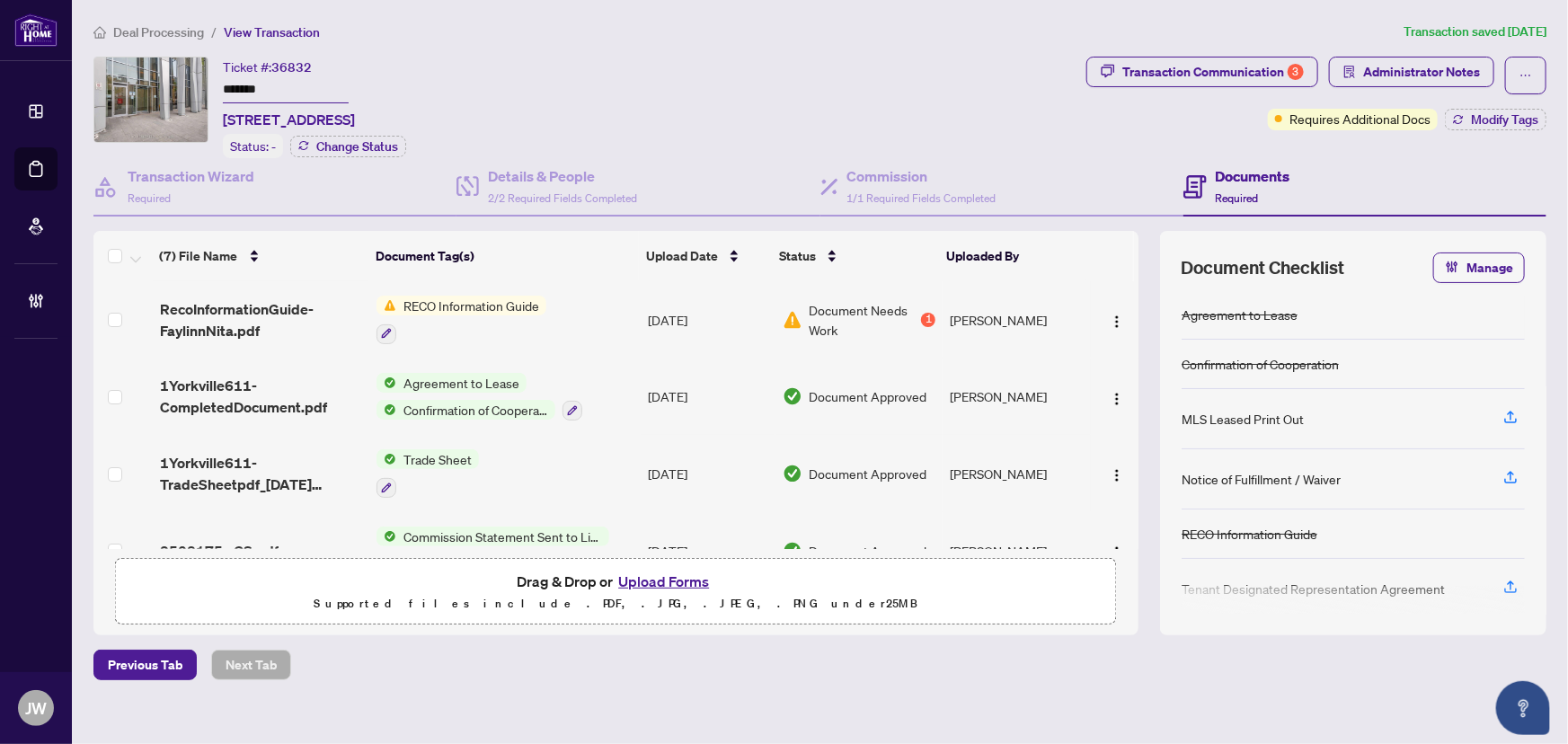
click at [922, 313] on div "1" at bounding box center [929, 320] width 15 height 15
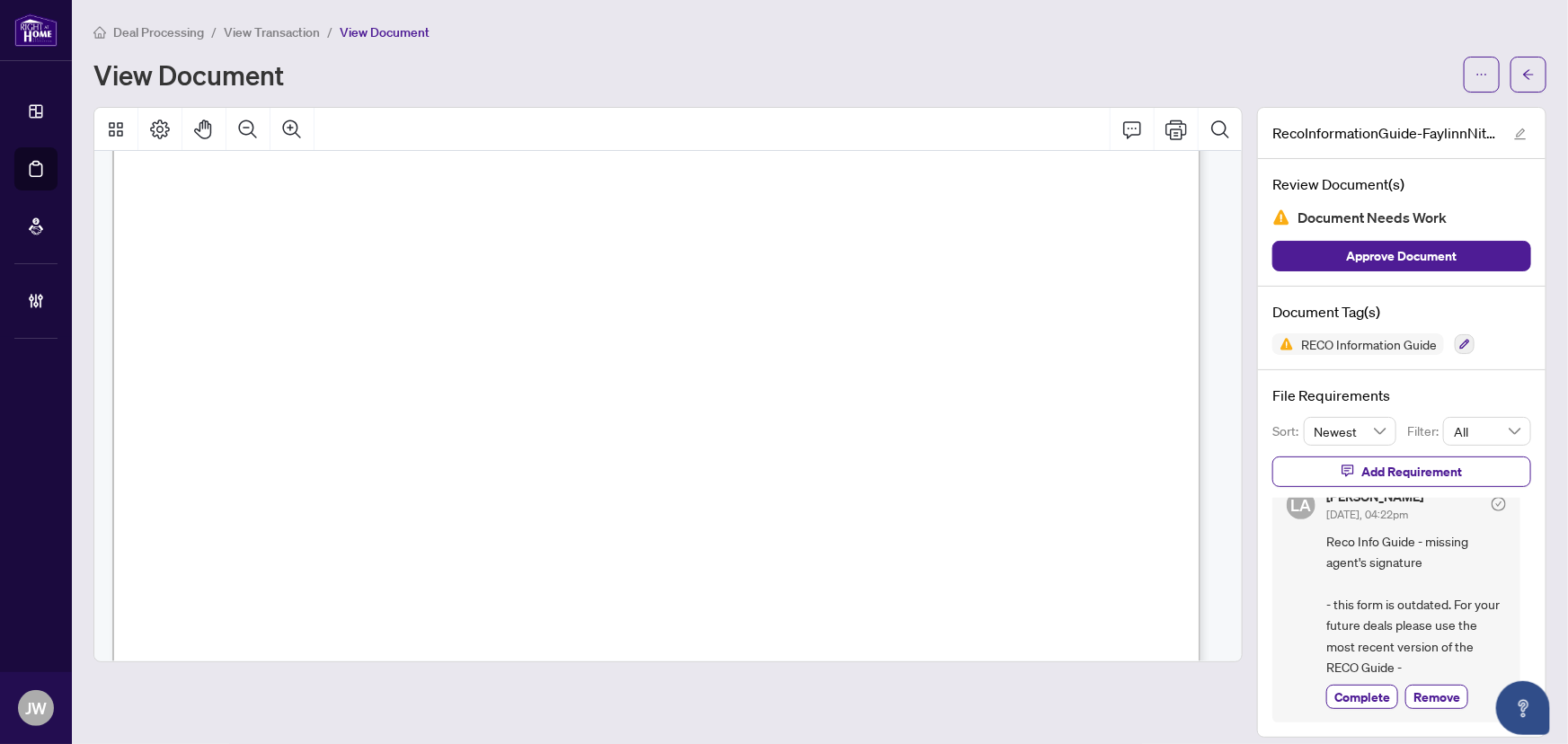
scroll to position [17457, 0]
click at [1531, 69] on button "button" at bounding box center [1528, 74] width 36 height 36
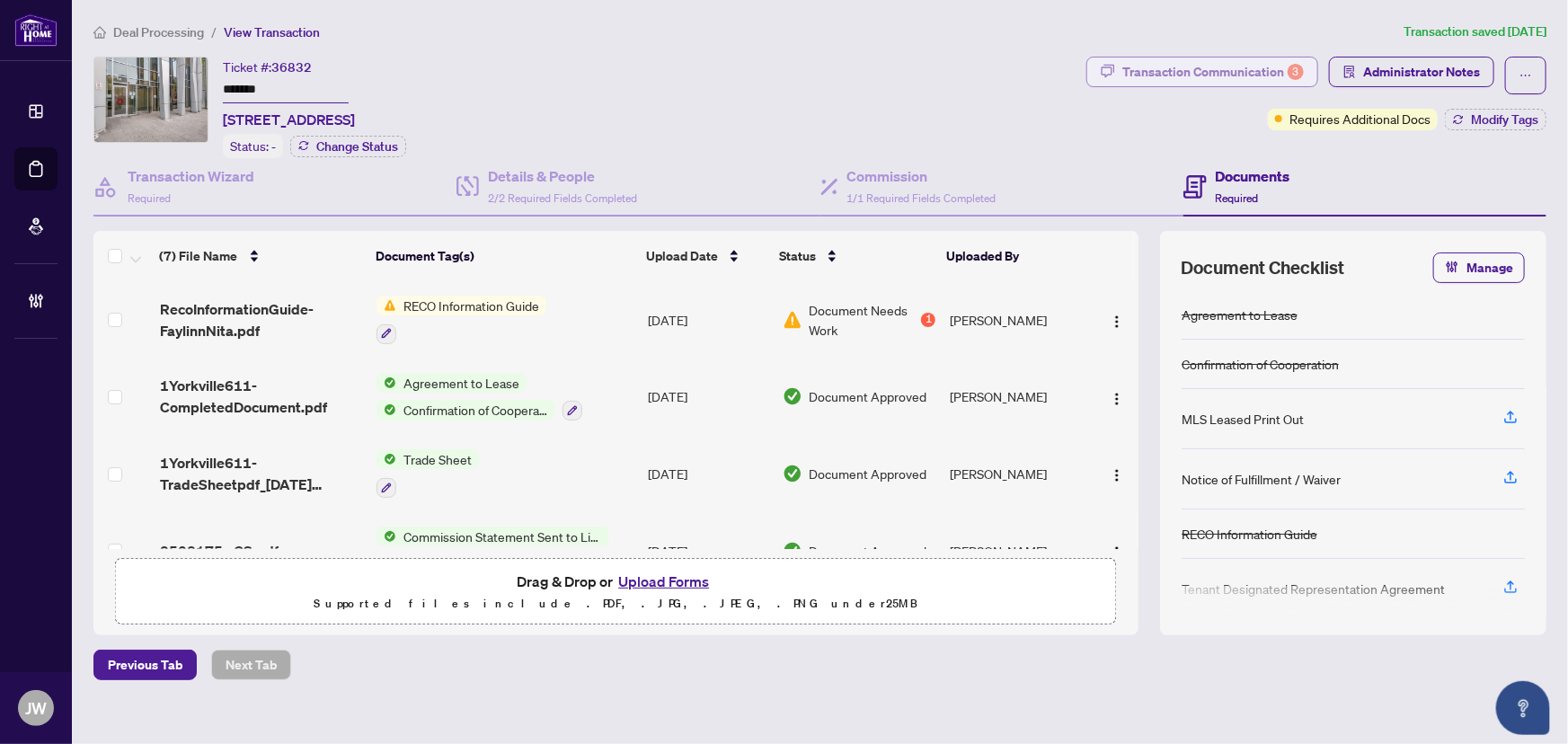
click at [1211, 85] on button "Transaction Communication 3" at bounding box center [1202, 71] width 232 height 30
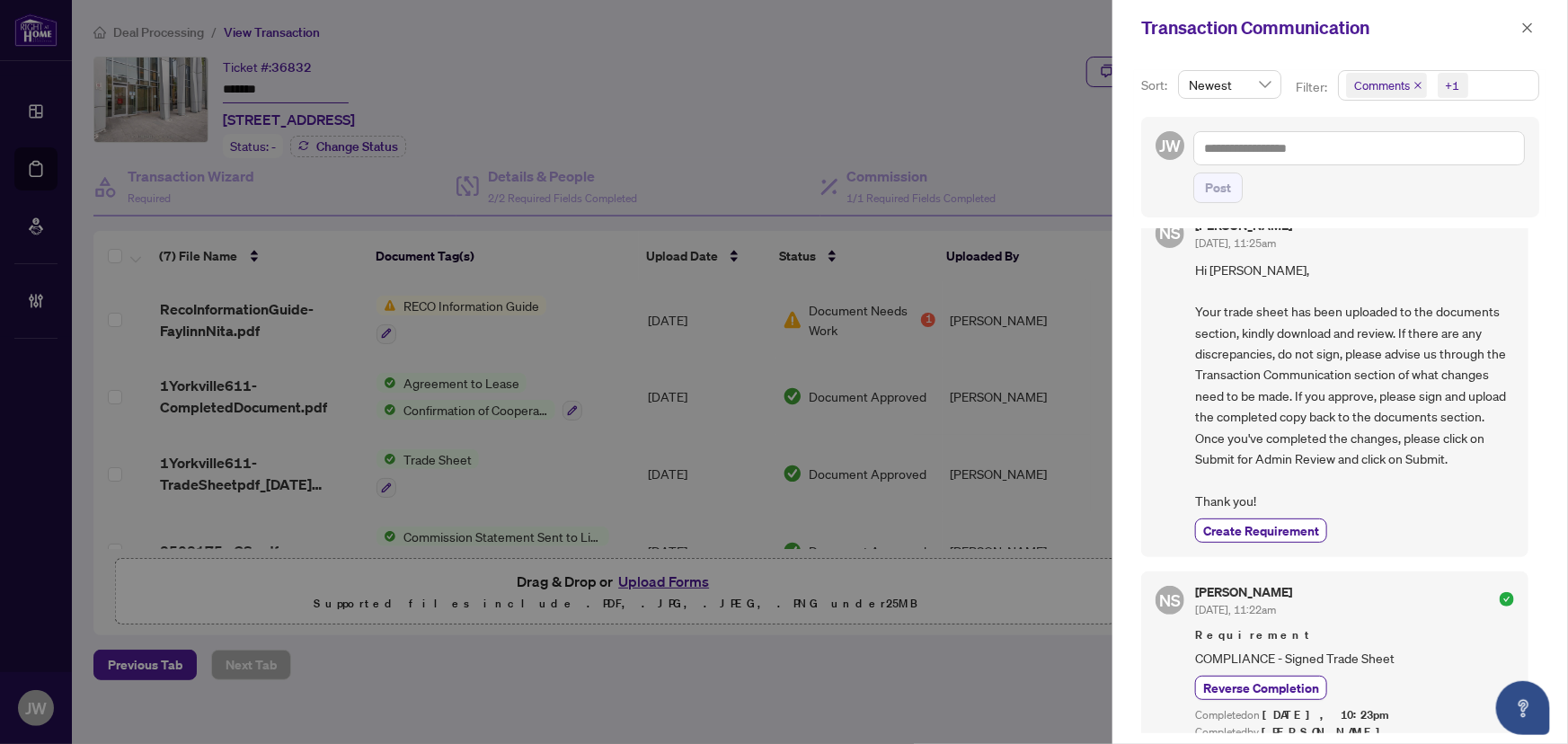
scroll to position [735, 0]
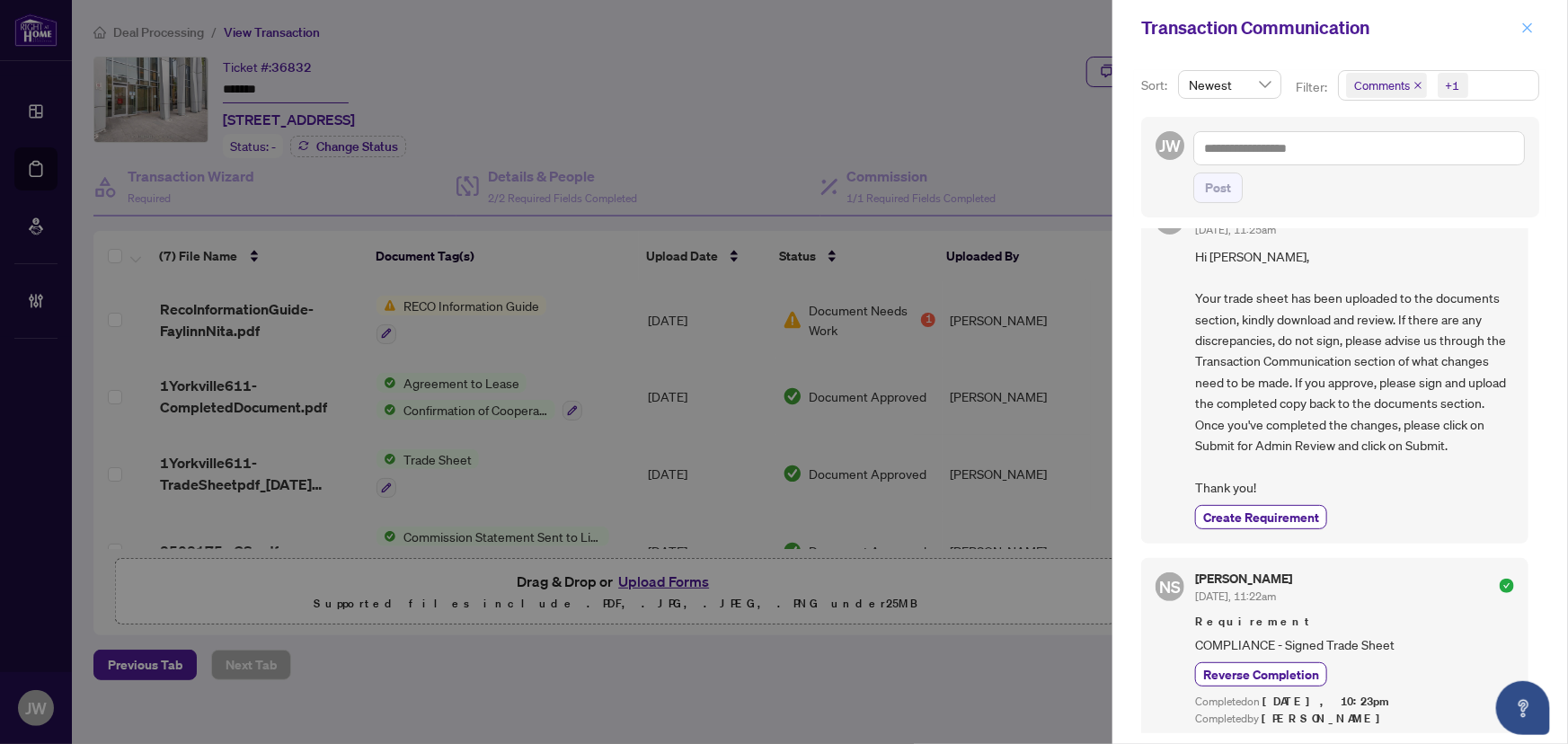
click at [1528, 26] on icon "close" at bounding box center [1528, 28] width 13 height 13
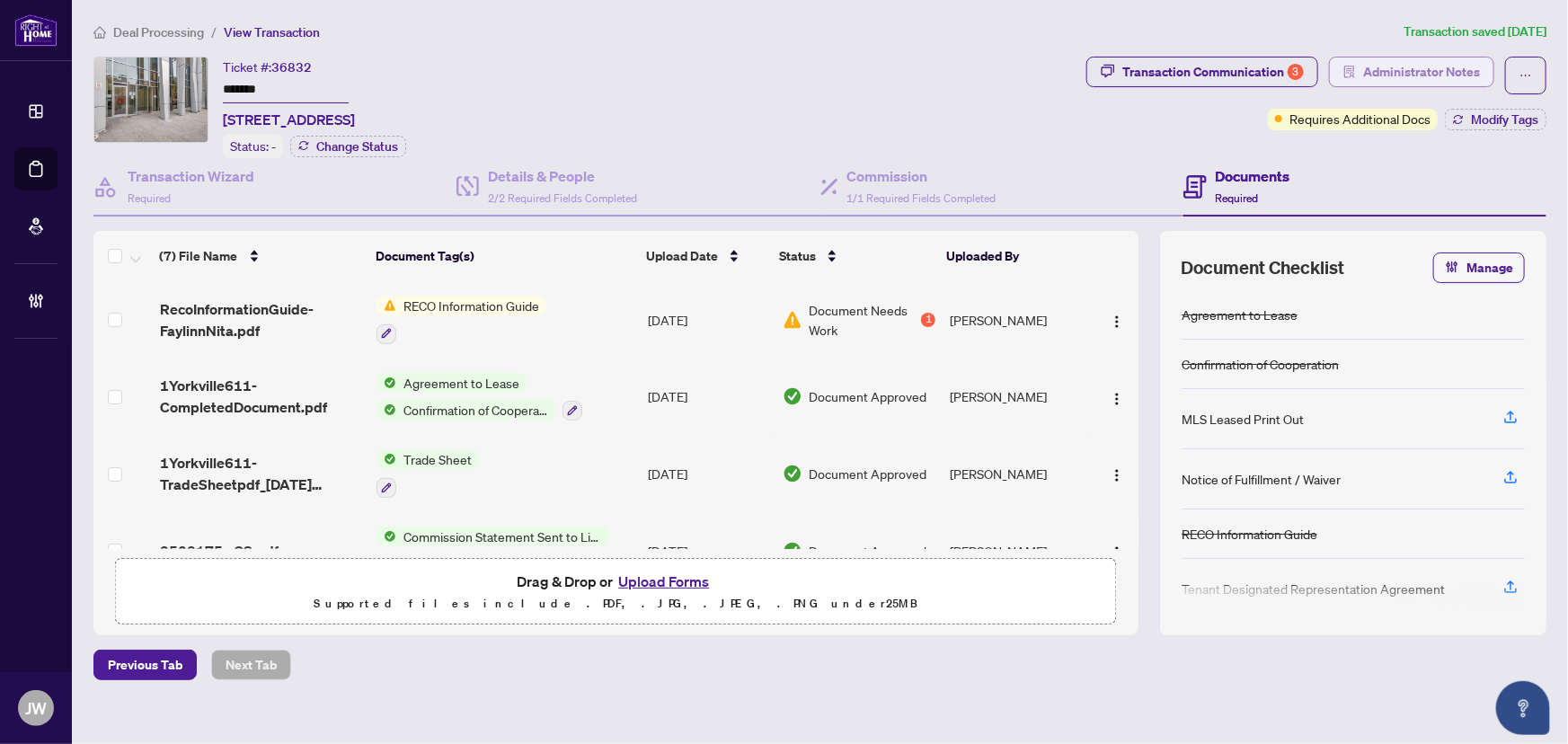
click at [1383, 66] on span "Administrator Notes" at bounding box center [1422, 71] width 117 height 28
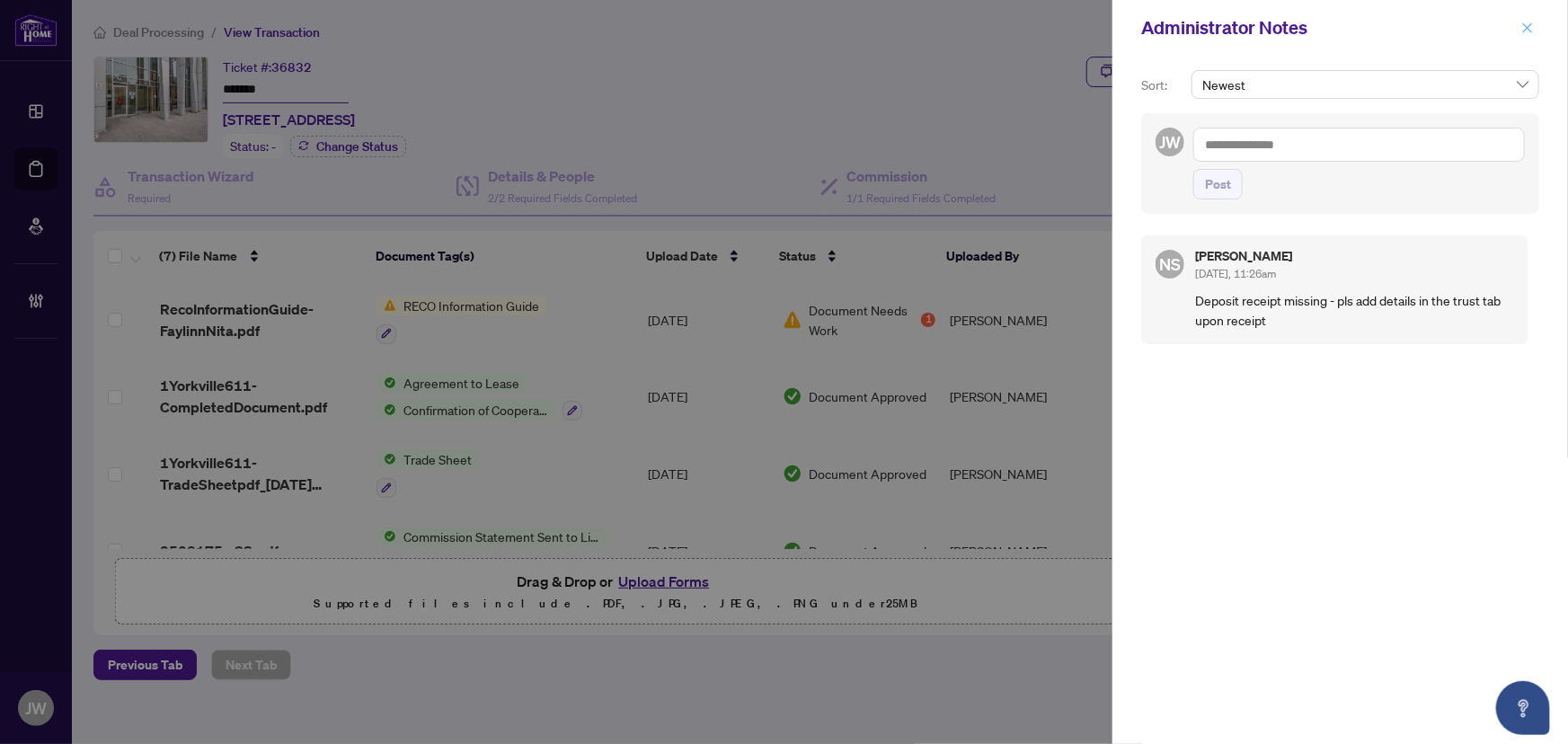
click at [1536, 25] on button "button" at bounding box center [1528, 28] width 24 height 22
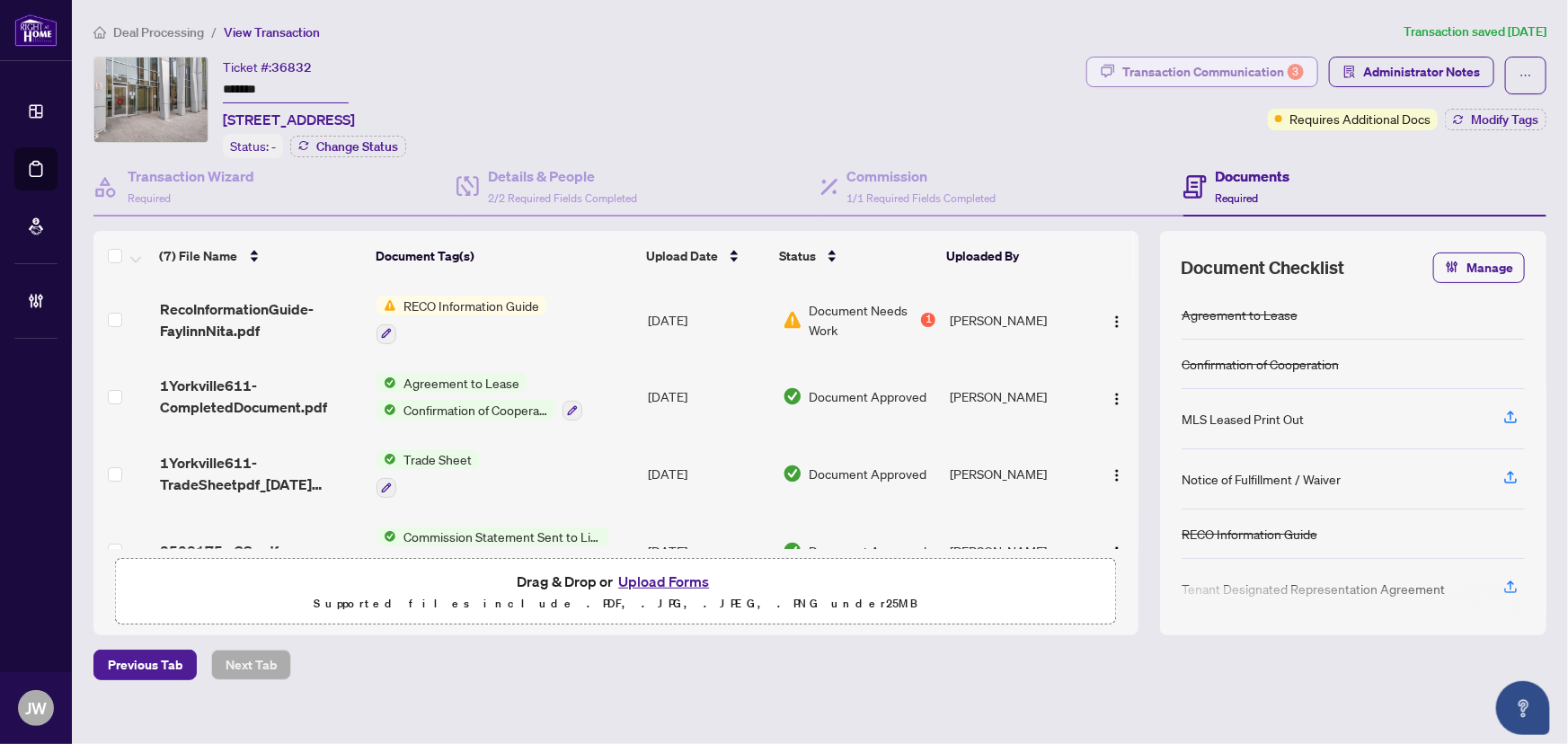
click at [1226, 76] on div "Transaction Communication 3" at bounding box center [1213, 71] width 182 height 28
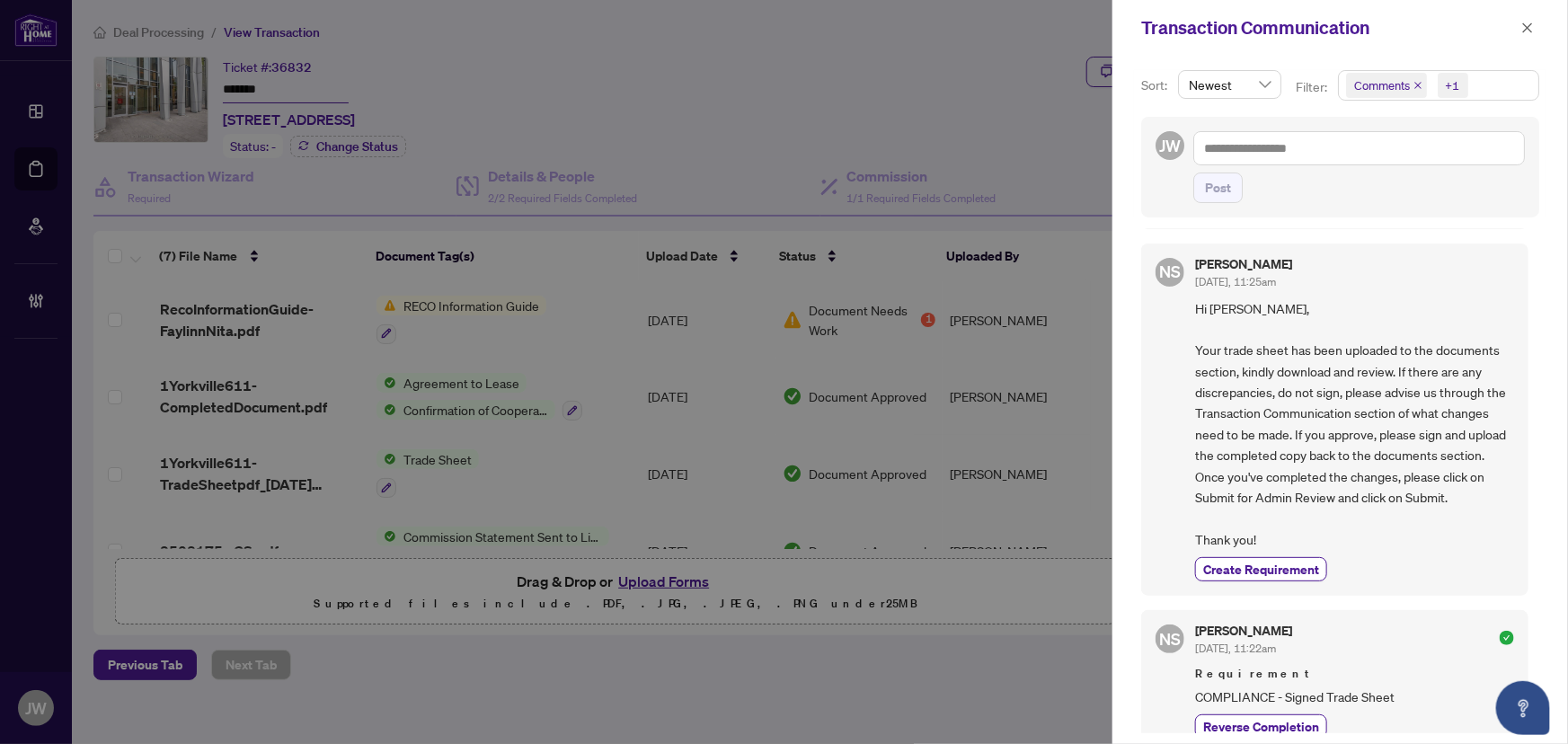
scroll to position [654, 0]
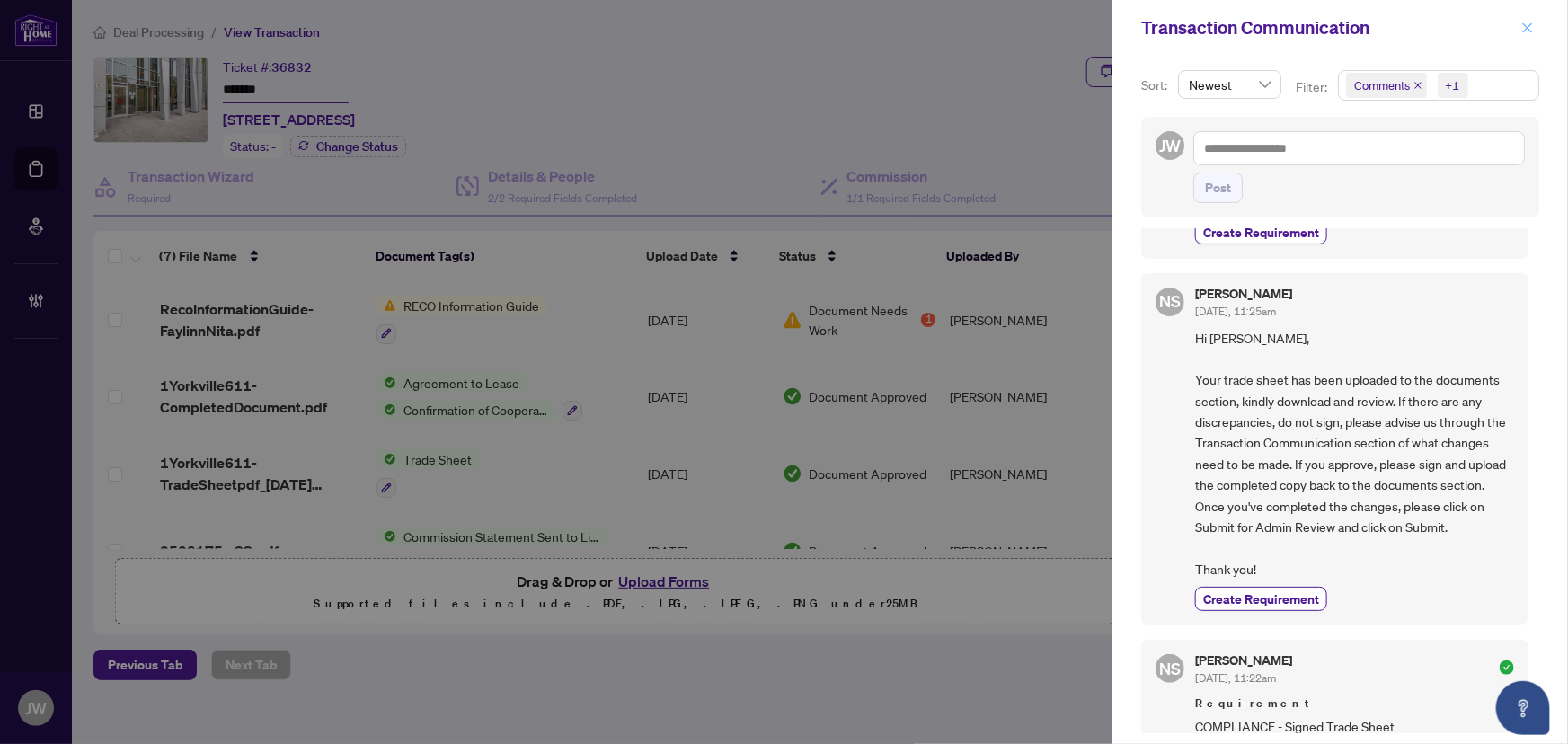
click at [1528, 32] on icon "close" at bounding box center [1528, 28] width 13 height 13
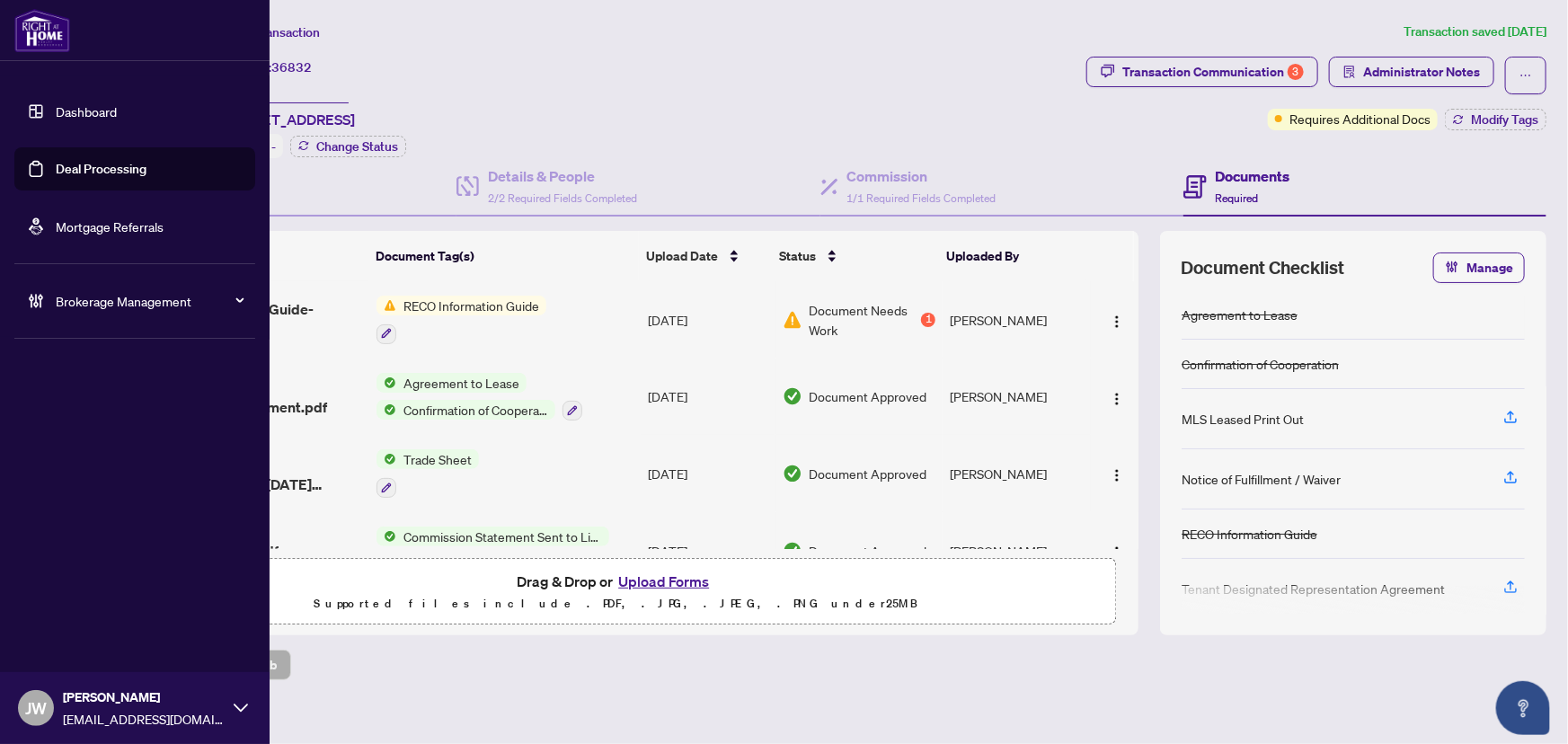
click at [89, 300] on span "Brokerage Management" at bounding box center [149, 301] width 187 height 20
click at [102, 439] on link "Manage Agents" at bounding box center [81, 430] width 89 height 16
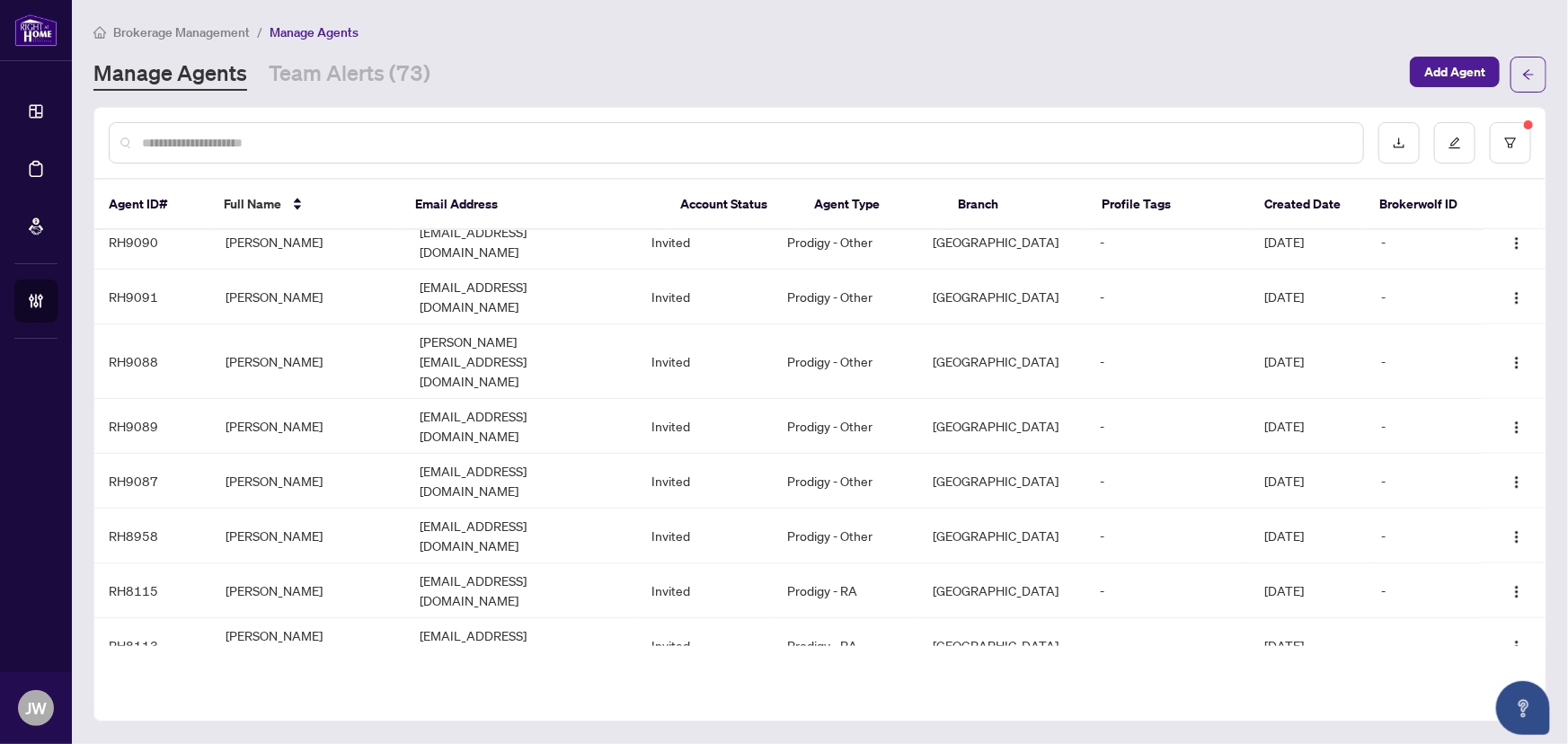
scroll to position [1351, 0]
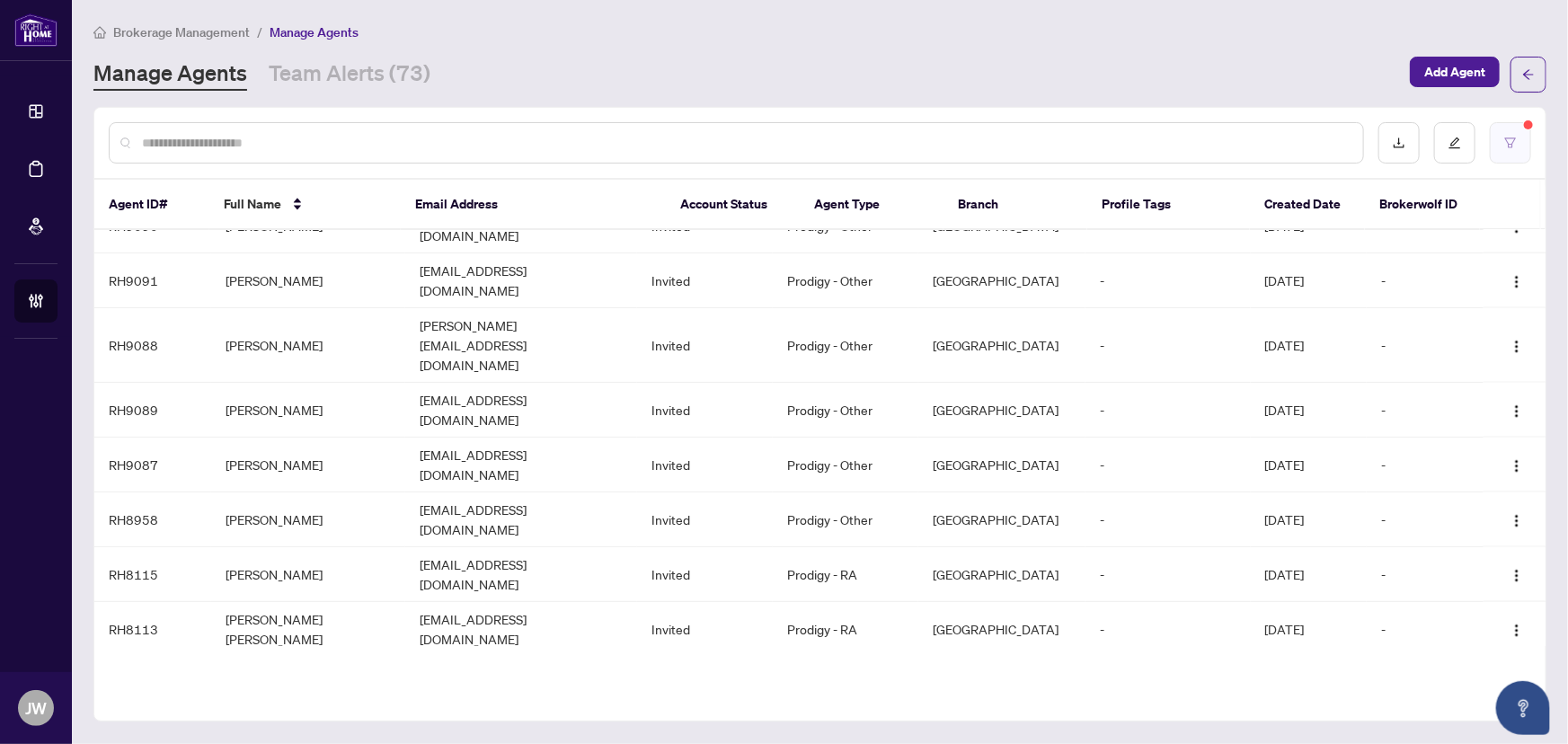
click at [1517, 151] on button "button" at bounding box center [1510, 143] width 41 height 41
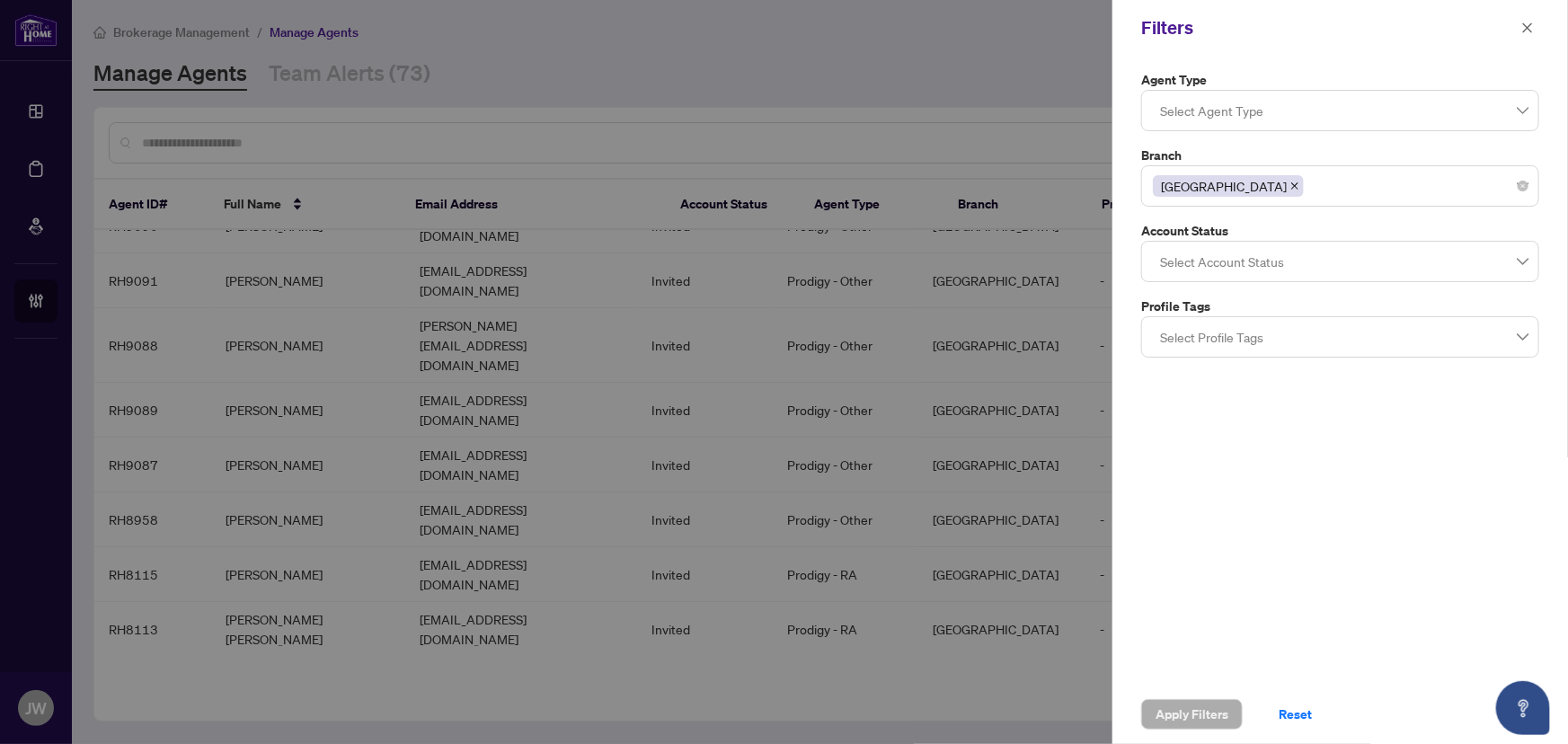
click at [1194, 261] on div at bounding box center [1340, 260] width 375 height 32
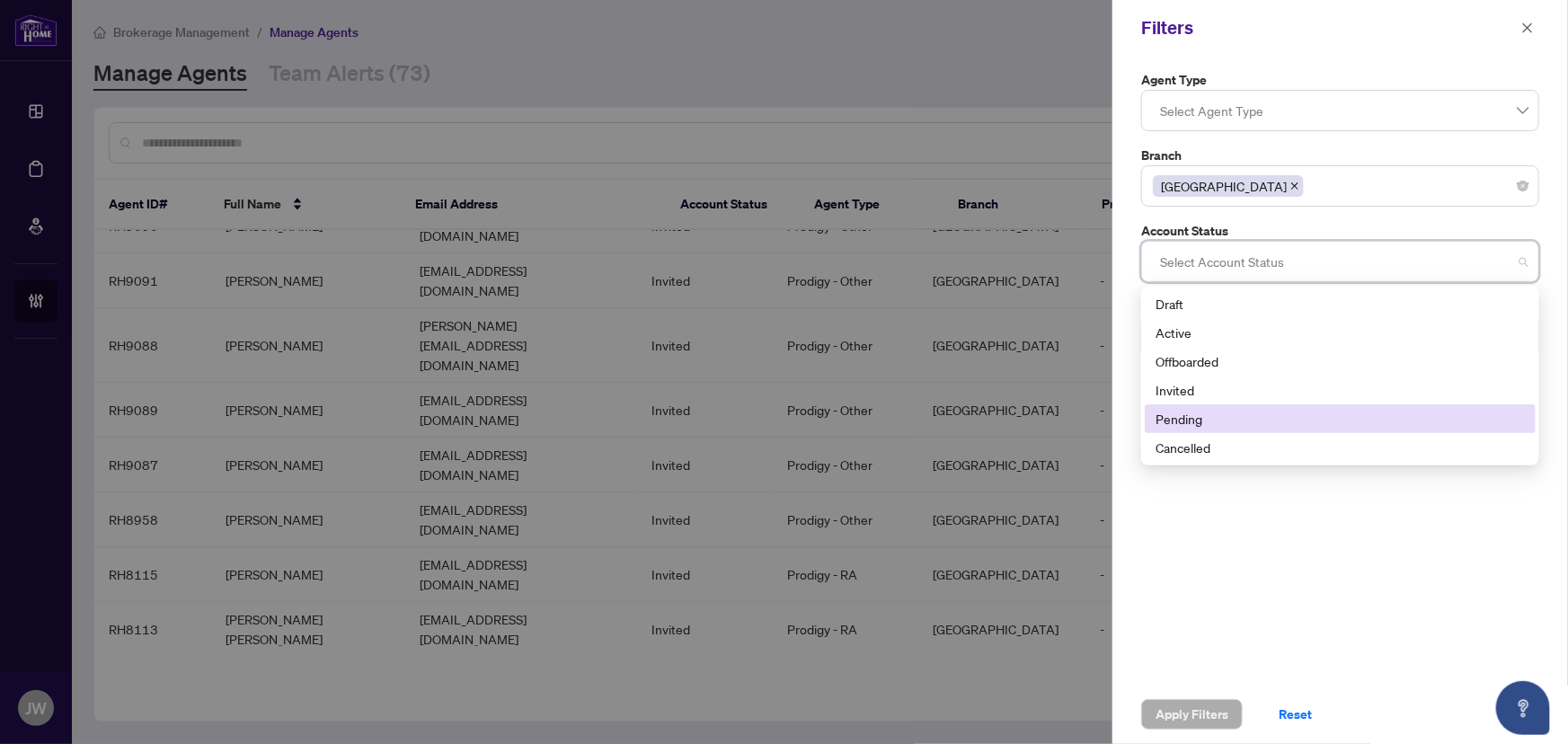
drag, startPoint x: 1188, startPoint y: 420, endPoint x: 1187, endPoint y: 499, distance: 79.0
click at [1188, 420] on div "Pending" at bounding box center [1340, 419] width 369 height 20
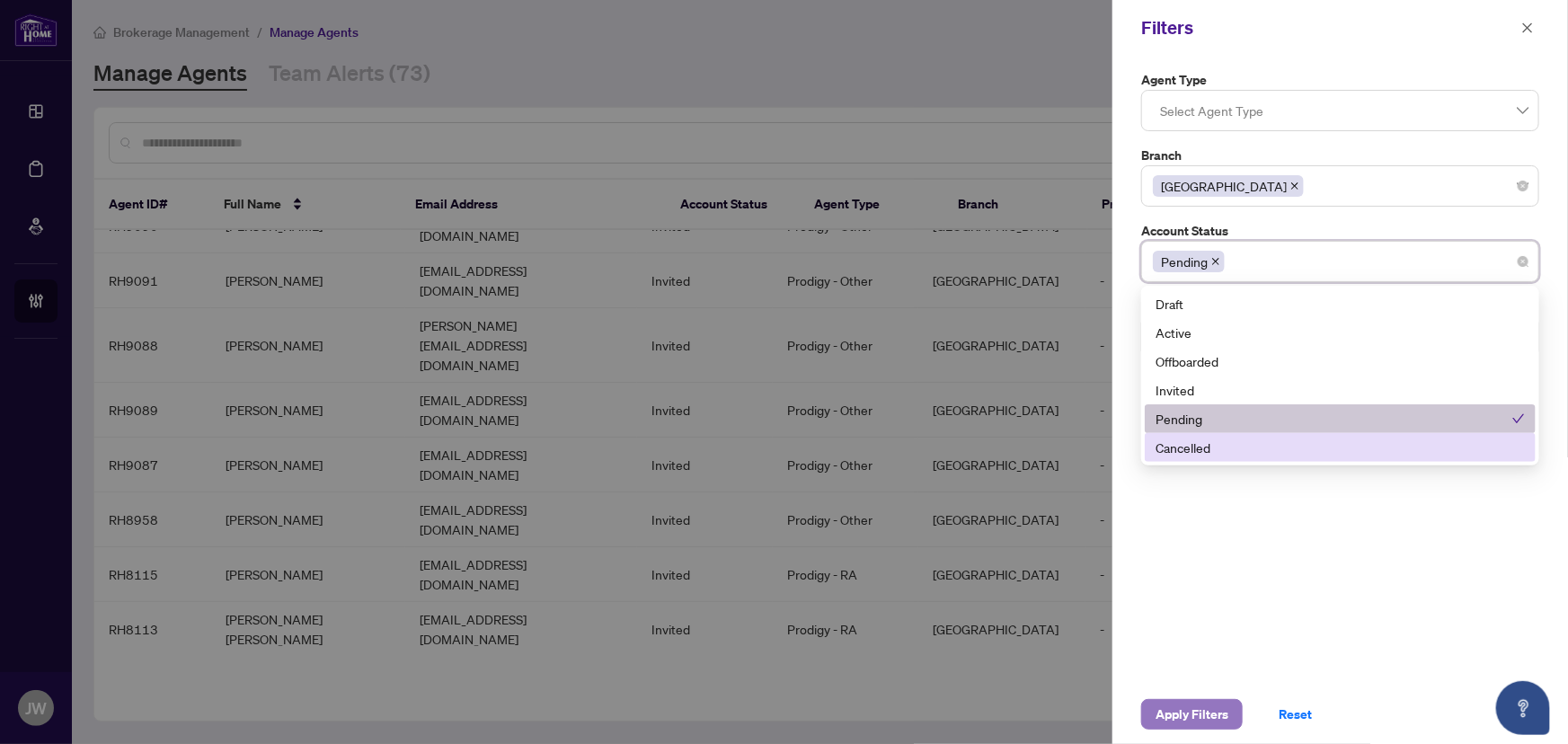
click at [1186, 717] on span "Apply Filters" at bounding box center [1192, 714] width 73 height 28
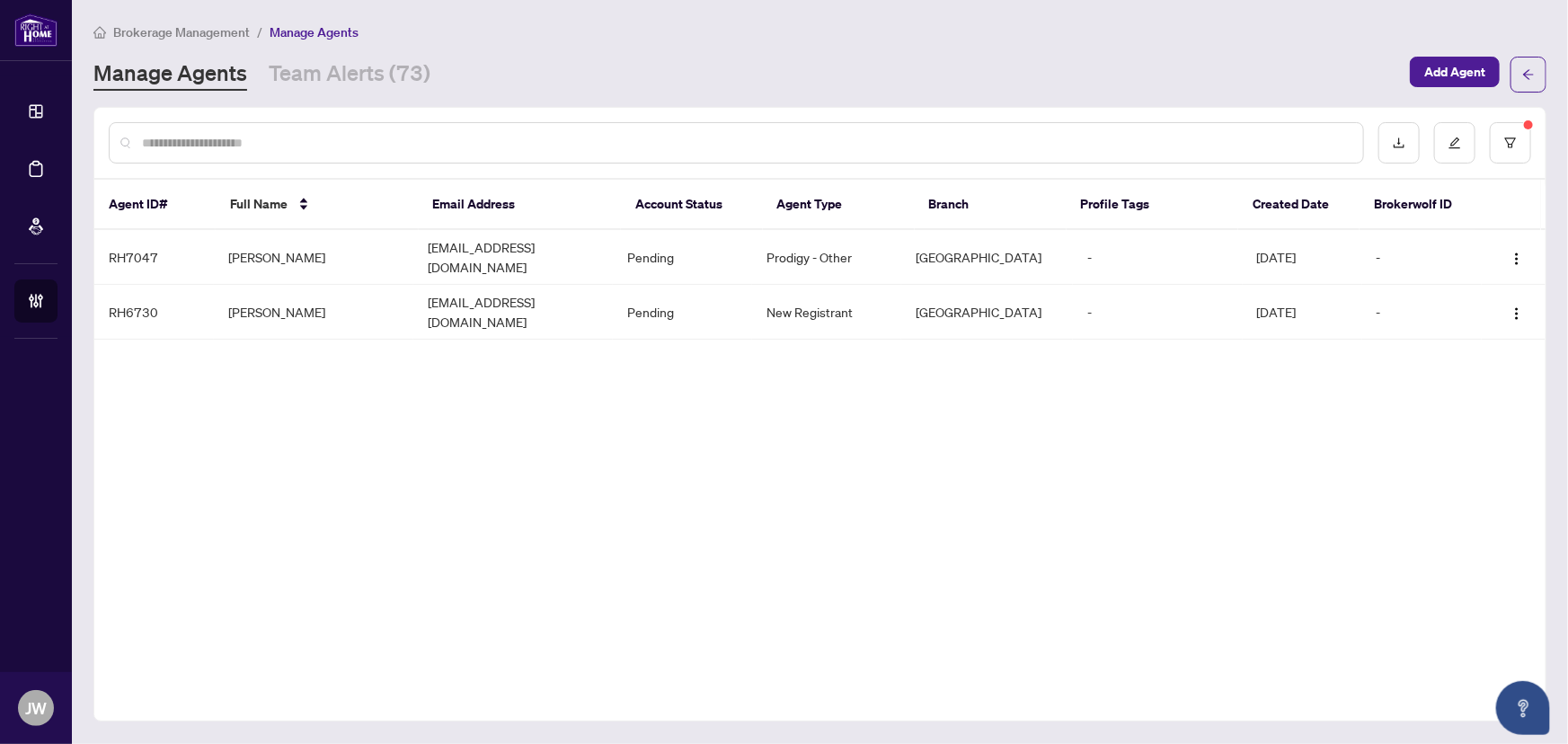
scroll to position [0, 0]
click at [264, 238] on td "[PERSON_NAME]" at bounding box center [314, 258] width 199 height 55
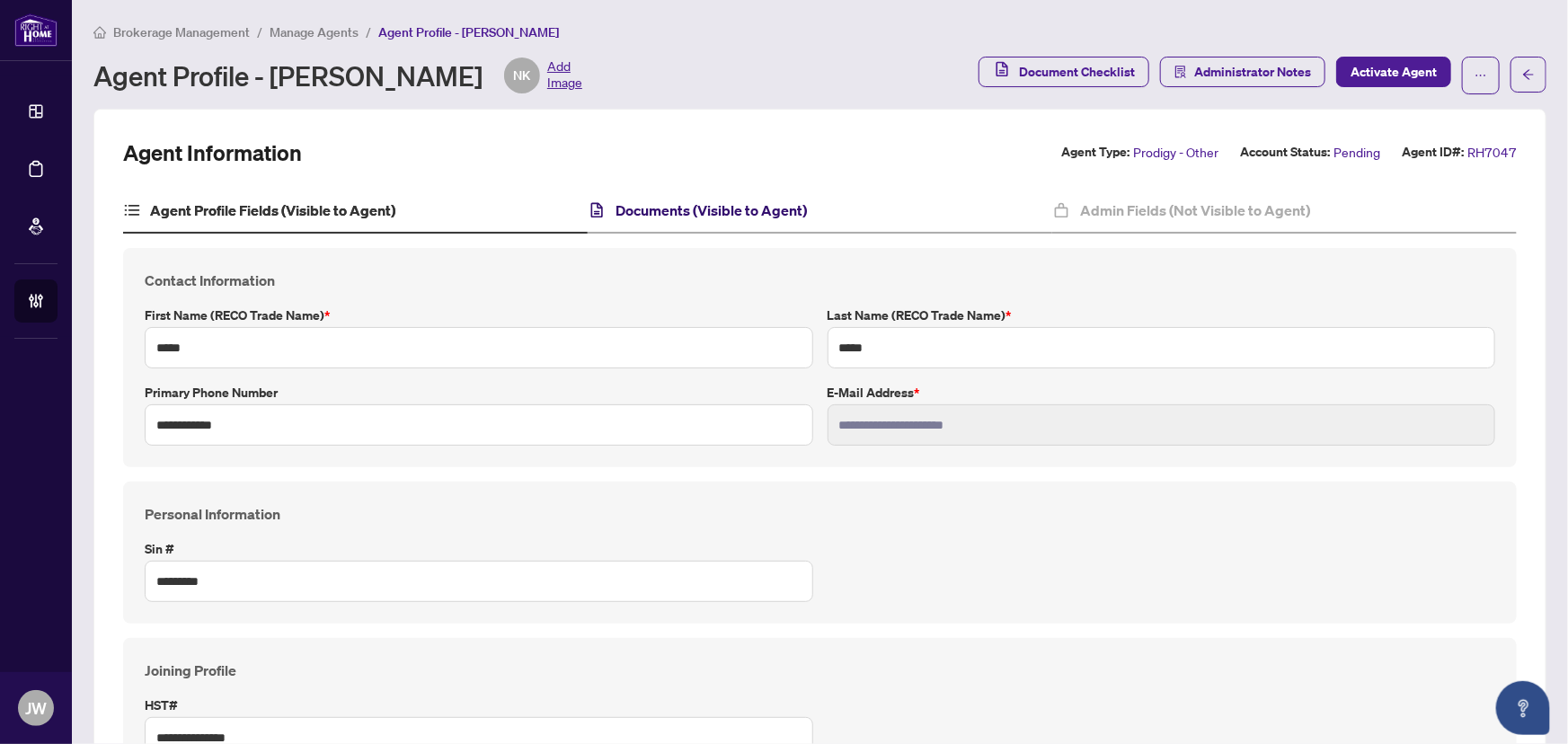
click at [610, 208] on div "Documents (Visible to Agent)" at bounding box center [698, 210] width 219 height 22
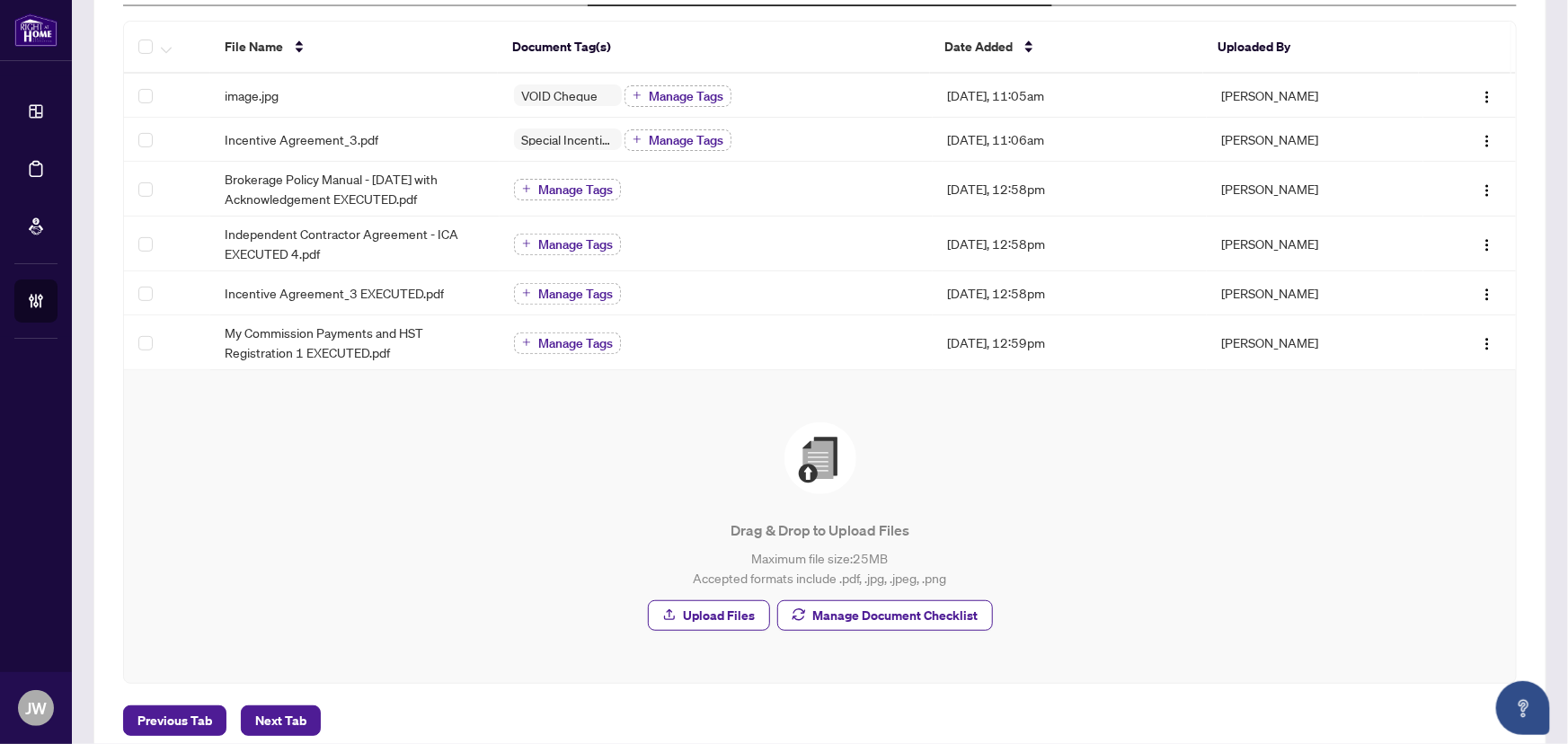
scroll to position [244, 0]
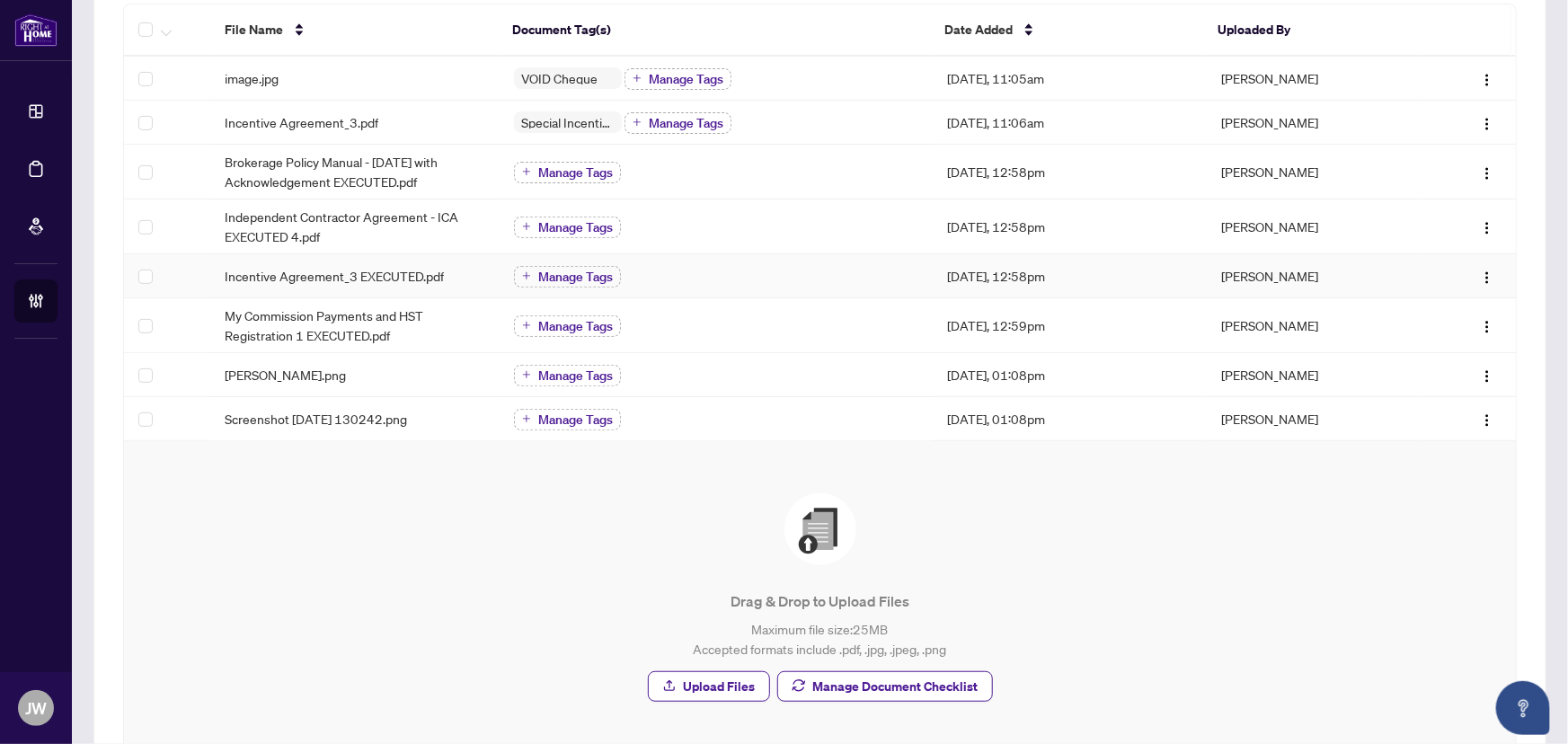
drag, startPoint x: 1478, startPoint y: 234, endPoint x: 406, endPoint y: 282, distance: 1073.1
click at [395, 271] on span "Incentive Agreement_3 EXECUTED.pdf" at bounding box center [335, 276] width 219 height 20
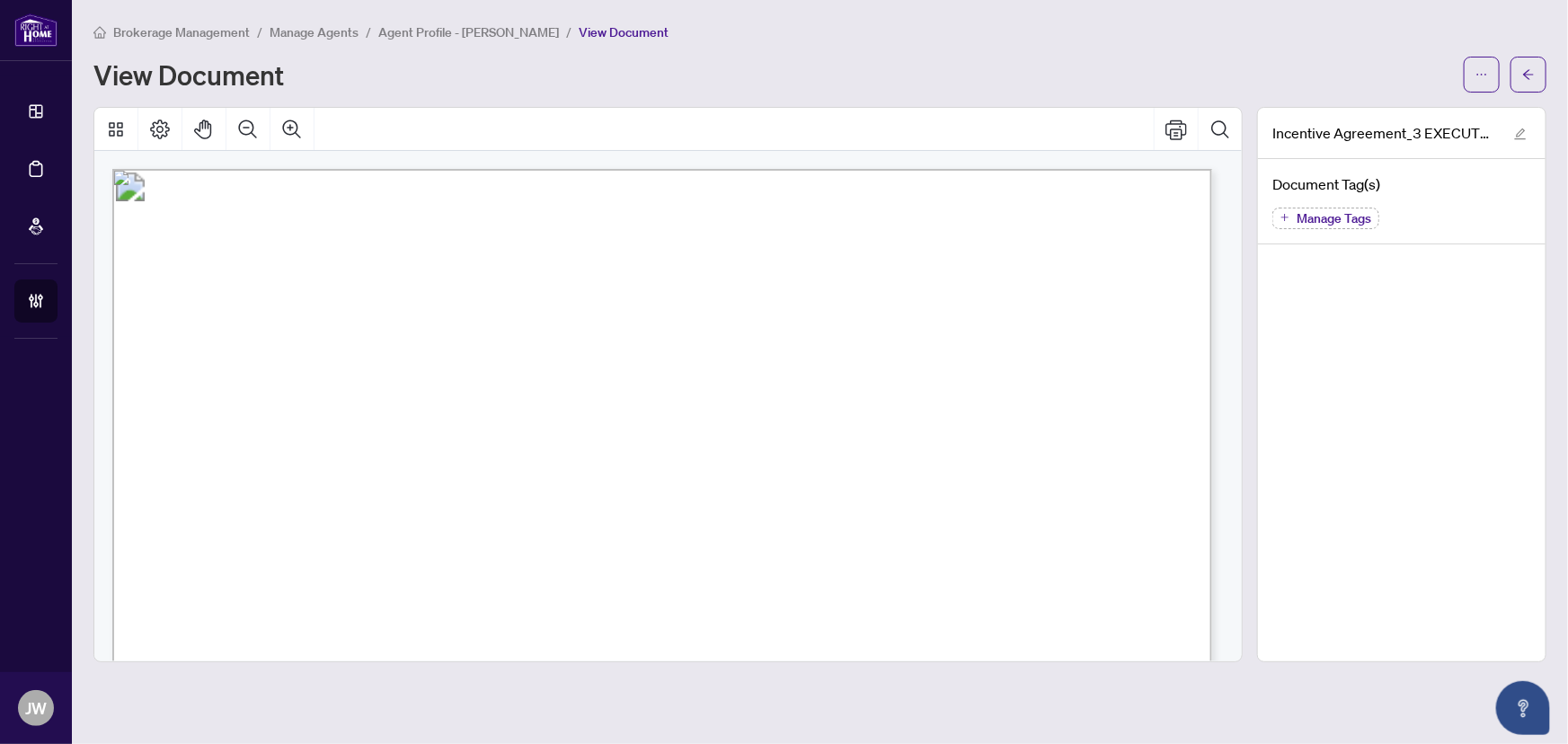
click at [1551, 69] on main "Brokerage Management / Manage Agents / Agent Profile - [PERSON_NAME] / View Doc…" at bounding box center [820, 372] width 1497 height 744
click at [1526, 76] on icon "arrow-left" at bounding box center [1529, 75] width 13 height 13
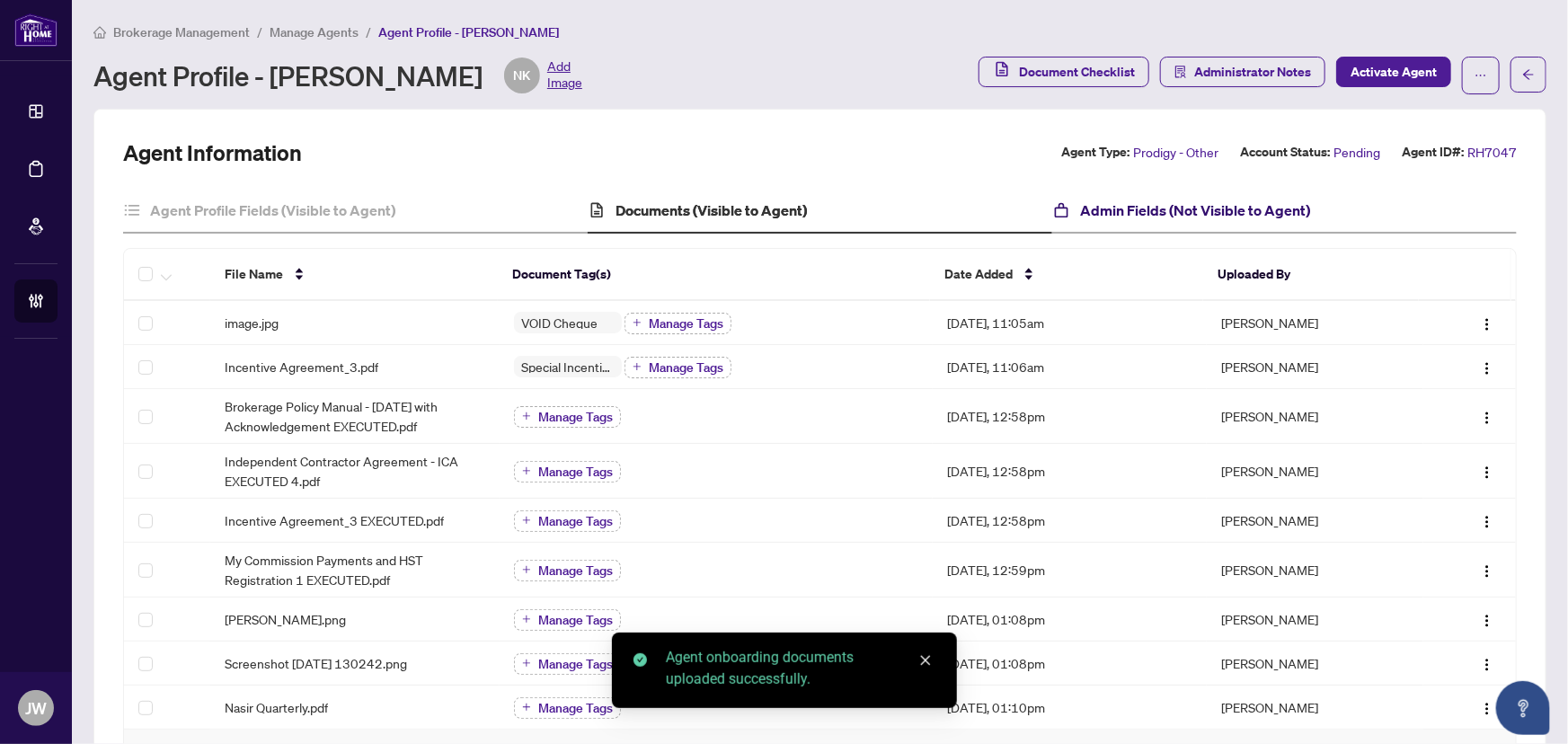
click at [1115, 218] on h4 "Admin Fields (Not Visible to Agent)" at bounding box center [1196, 210] width 230 height 22
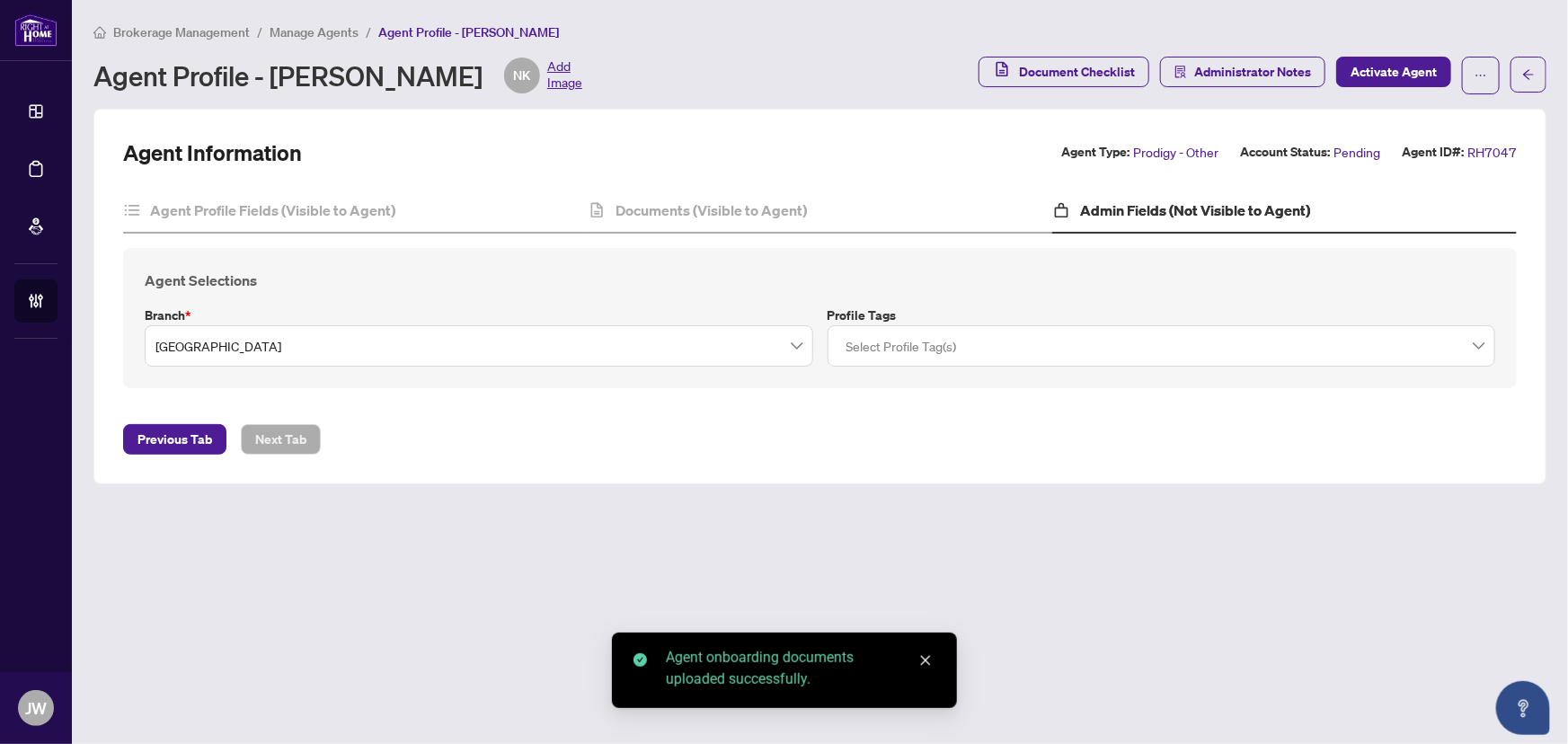
click at [911, 345] on div at bounding box center [1162, 345] width 645 height 32
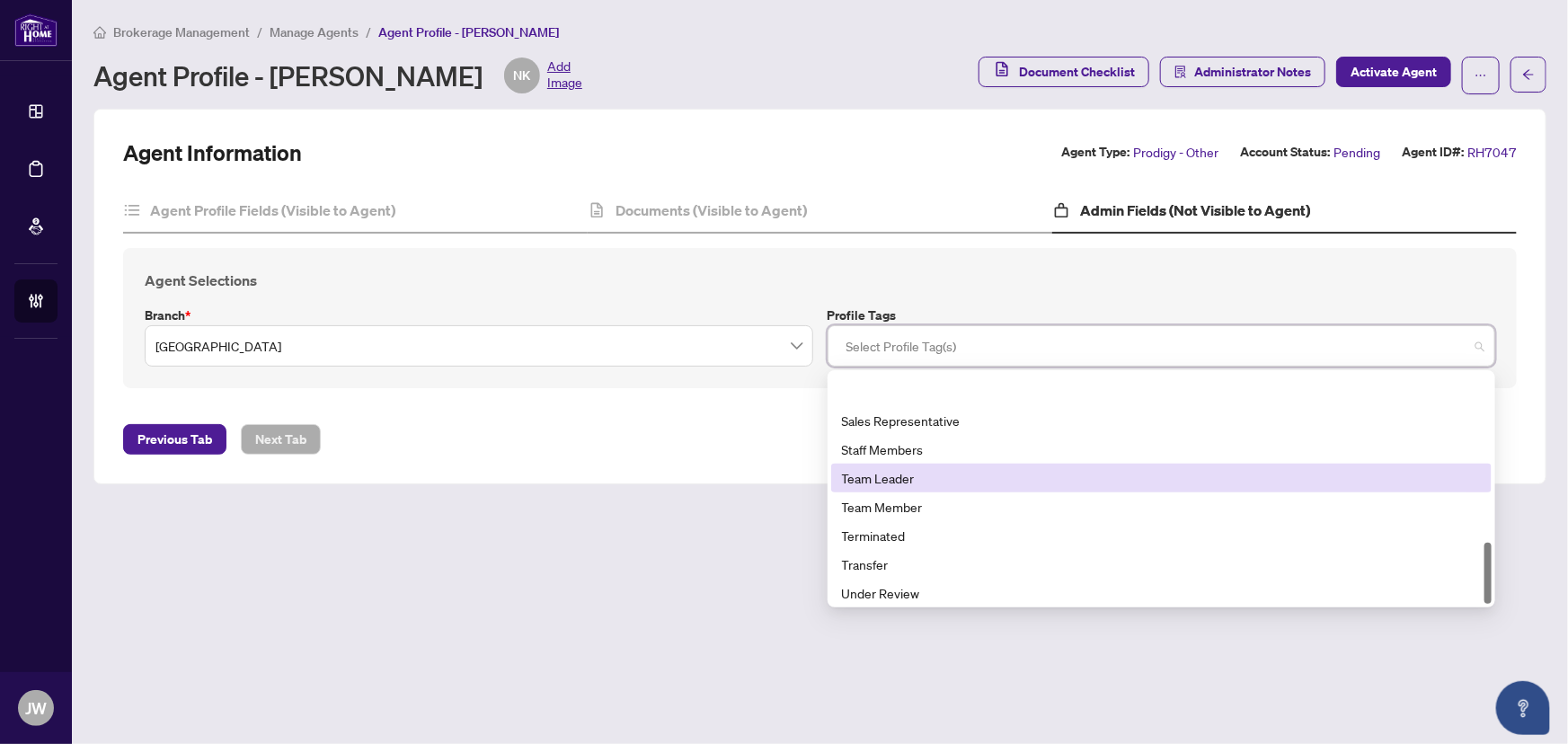
scroll to position [632, 0]
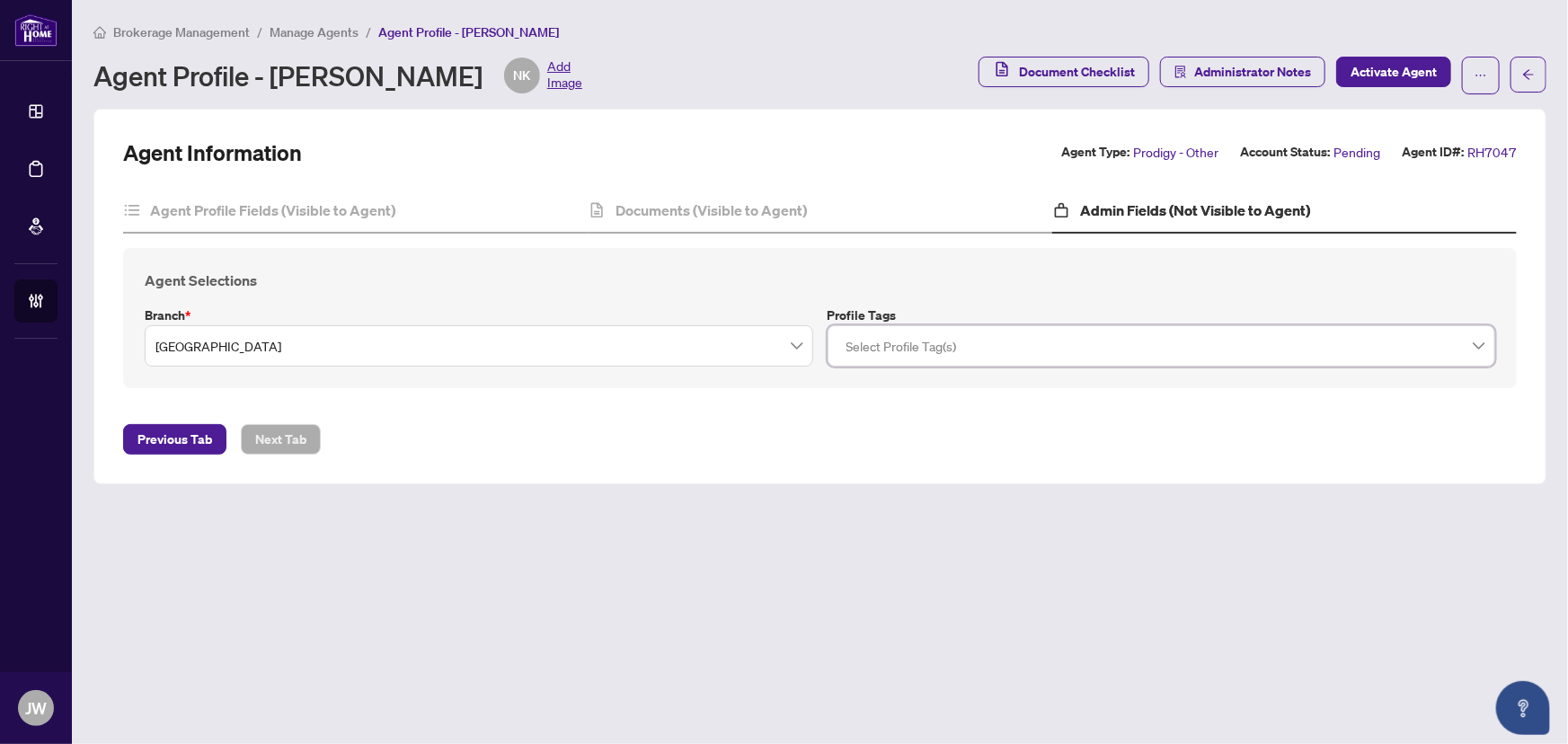
click at [875, 353] on div at bounding box center [1162, 345] width 645 height 32
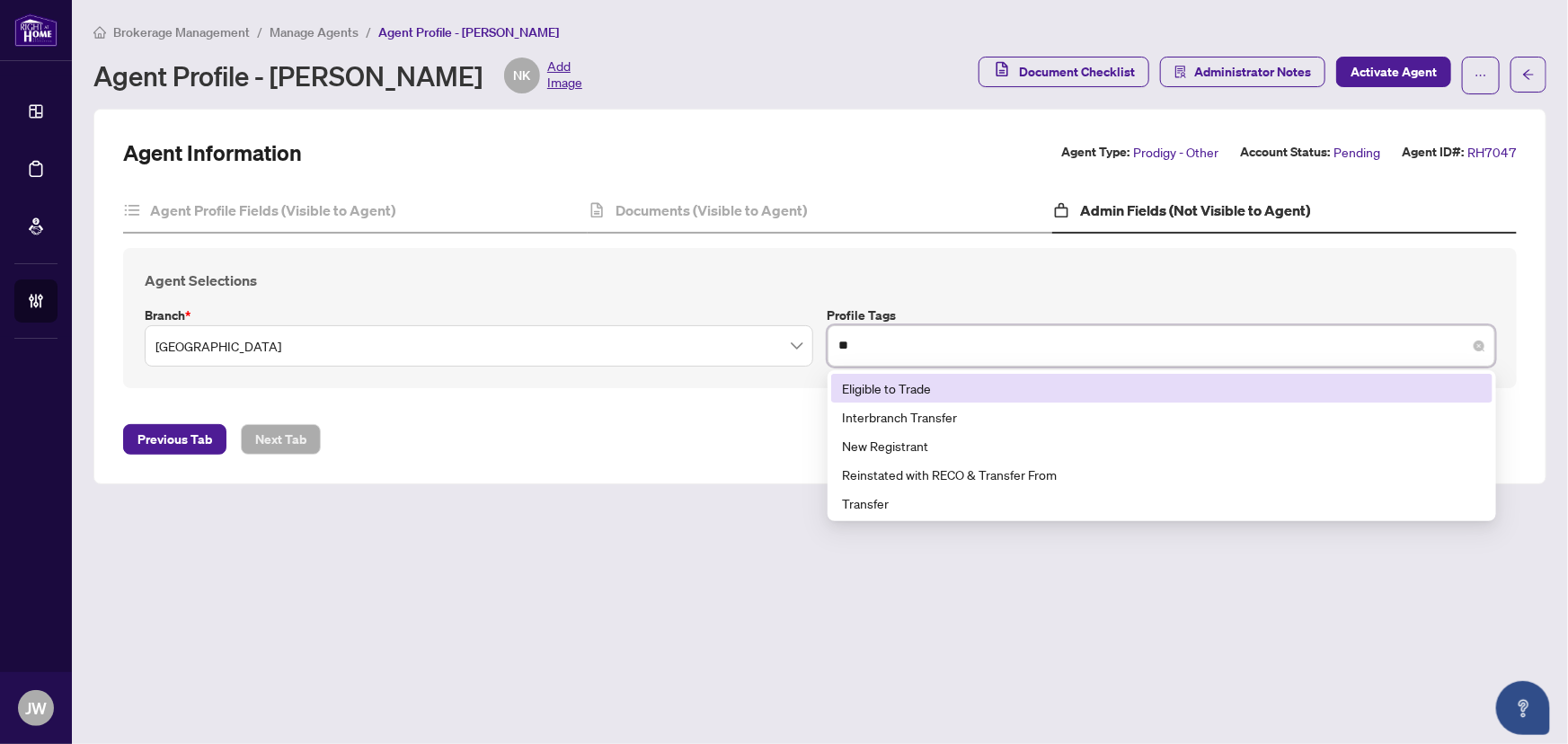
scroll to position [0, 0]
type input "****"
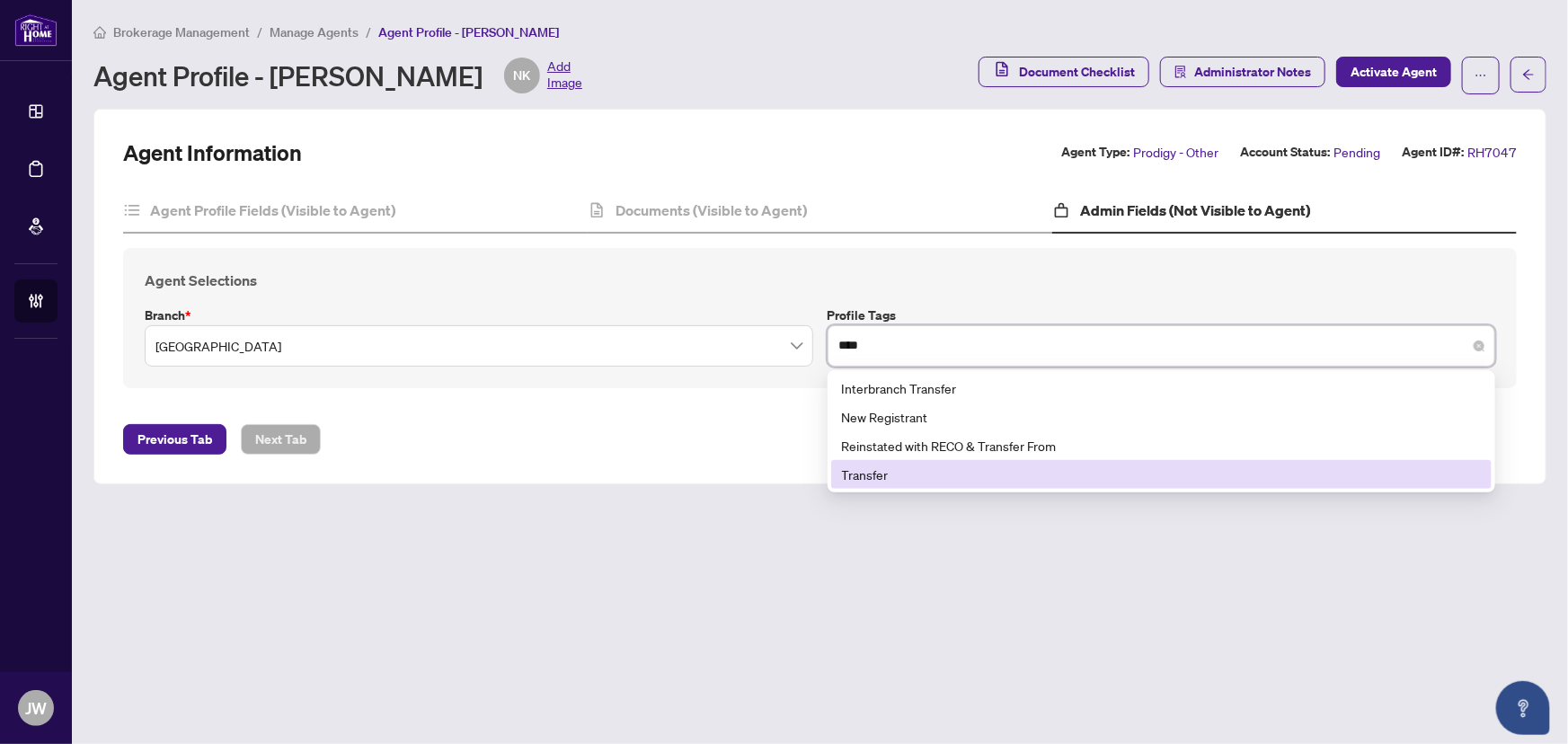
click at [896, 465] on div "Transfer" at bounding box center [1162, 474] width 640 height 20
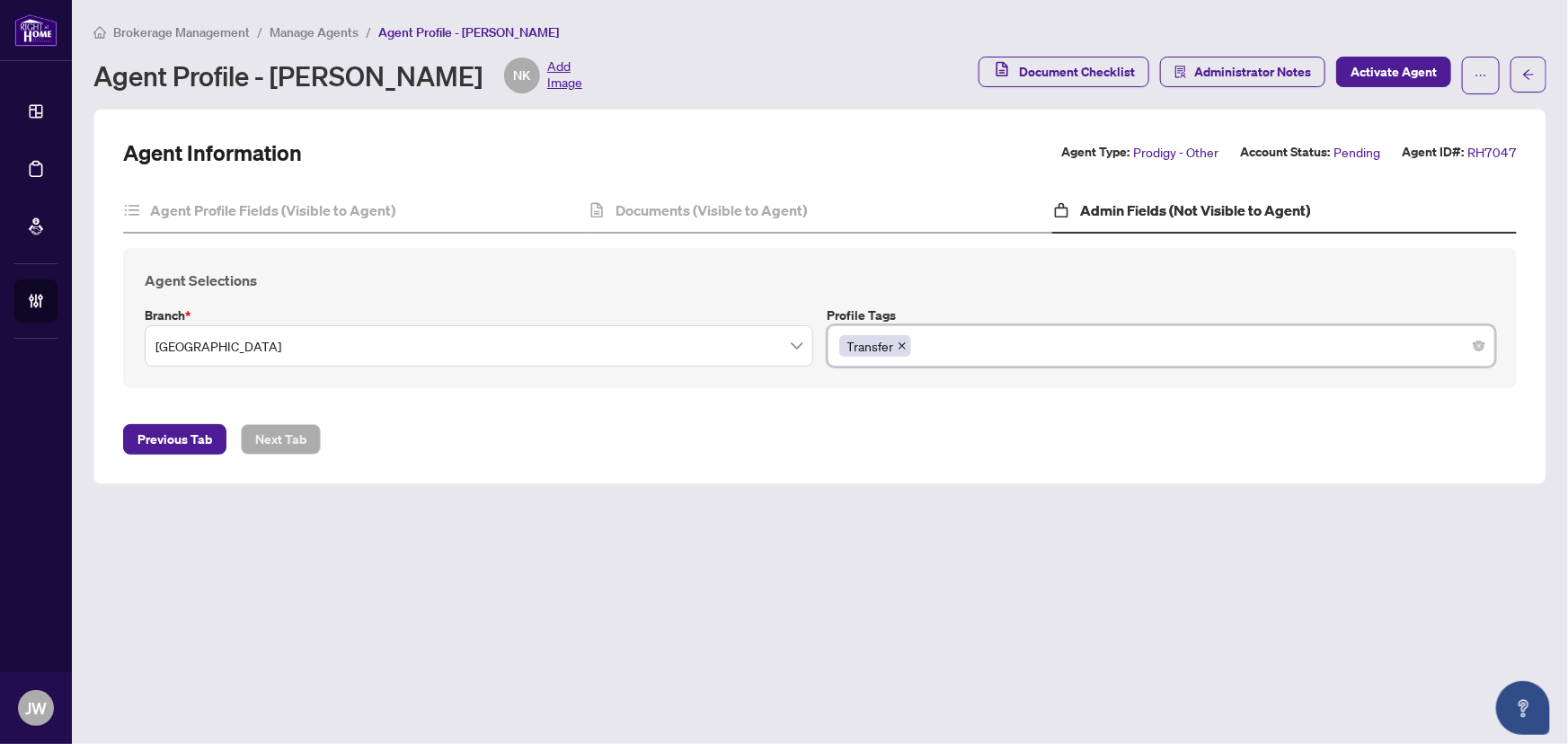
click at [955, 333] on div "Transfer" at bounding box center [1162, 345] width 645 height 32
type input "*"
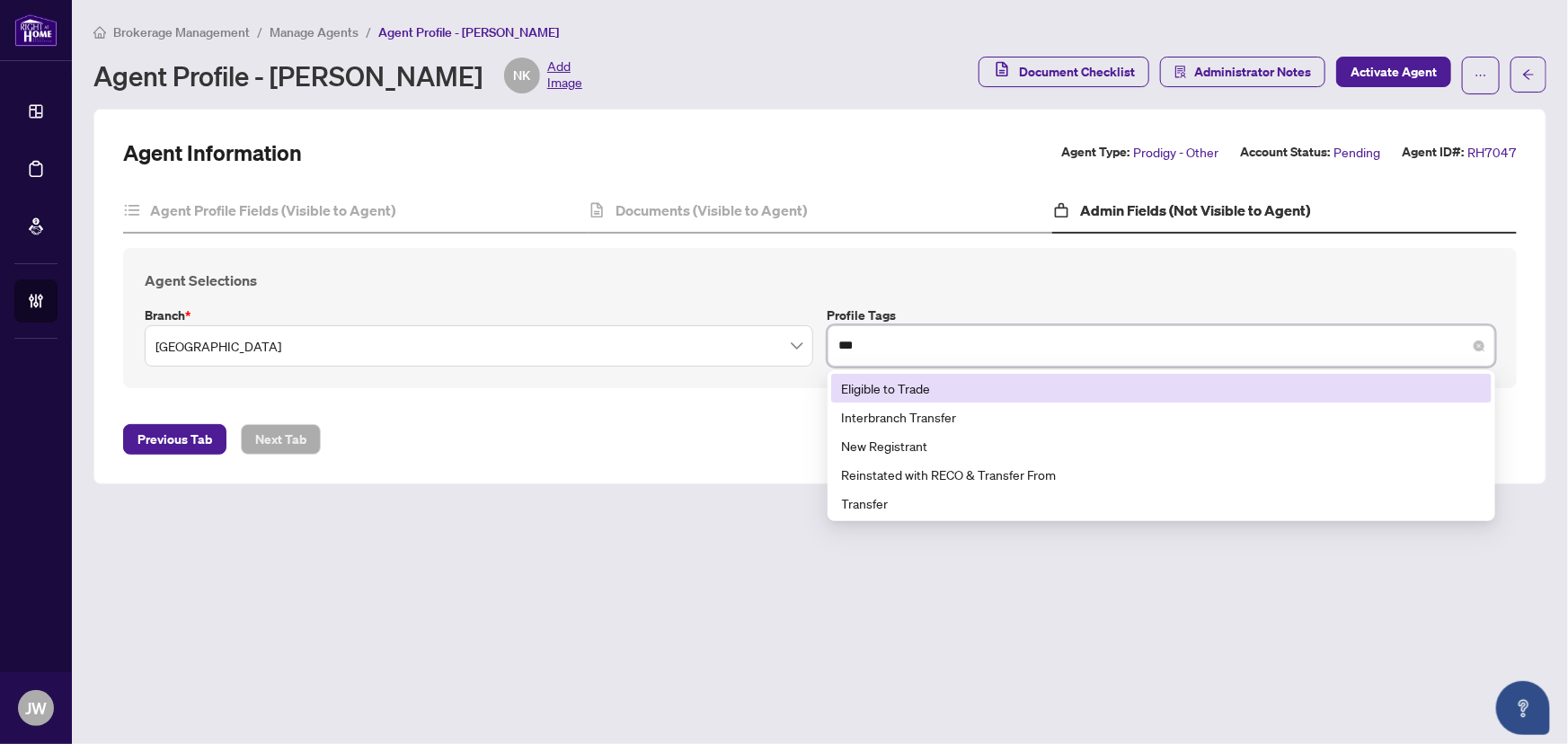
type input "****"
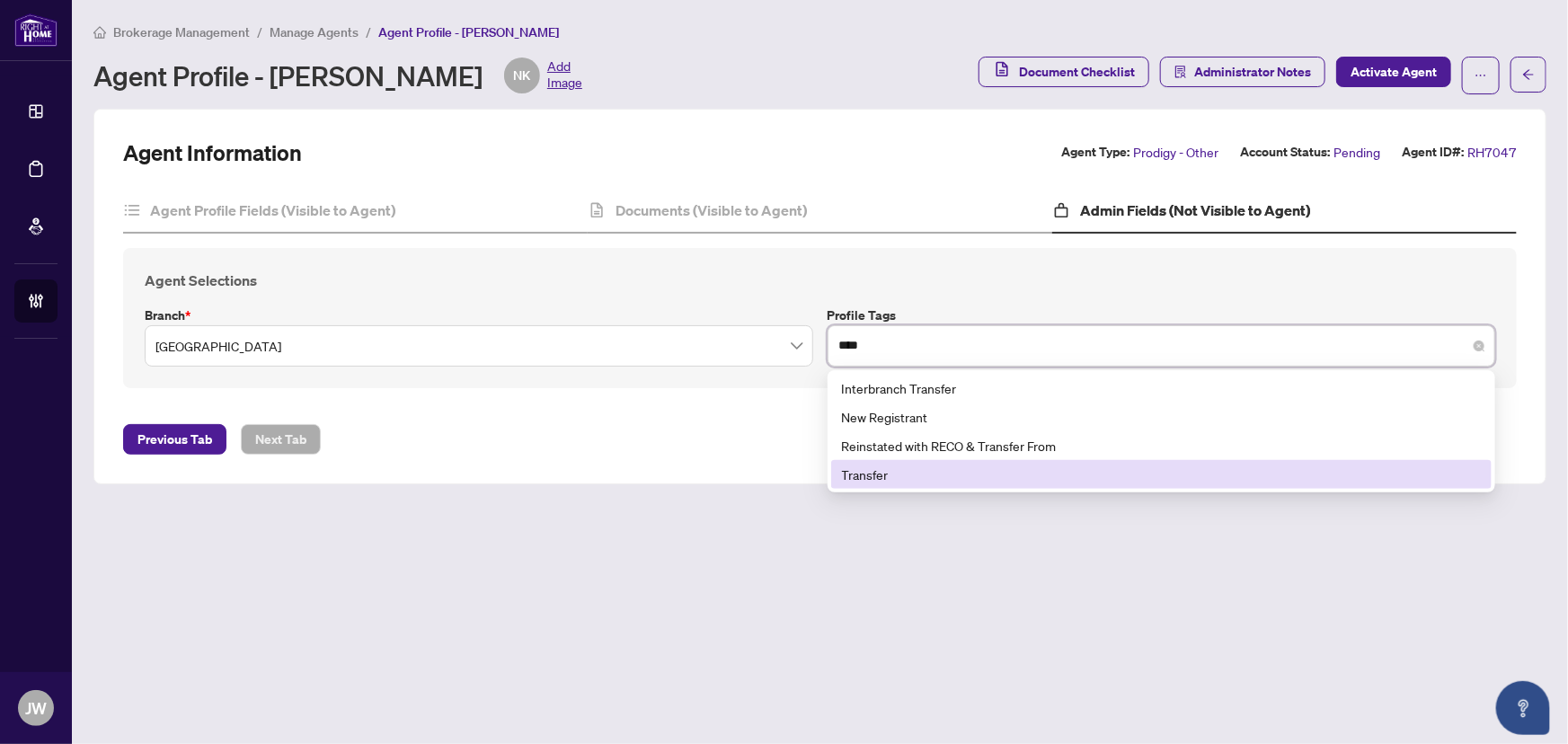
click at [885, 464] on div "Transfer" at bounding box center [1162, 474] width 640 height 20
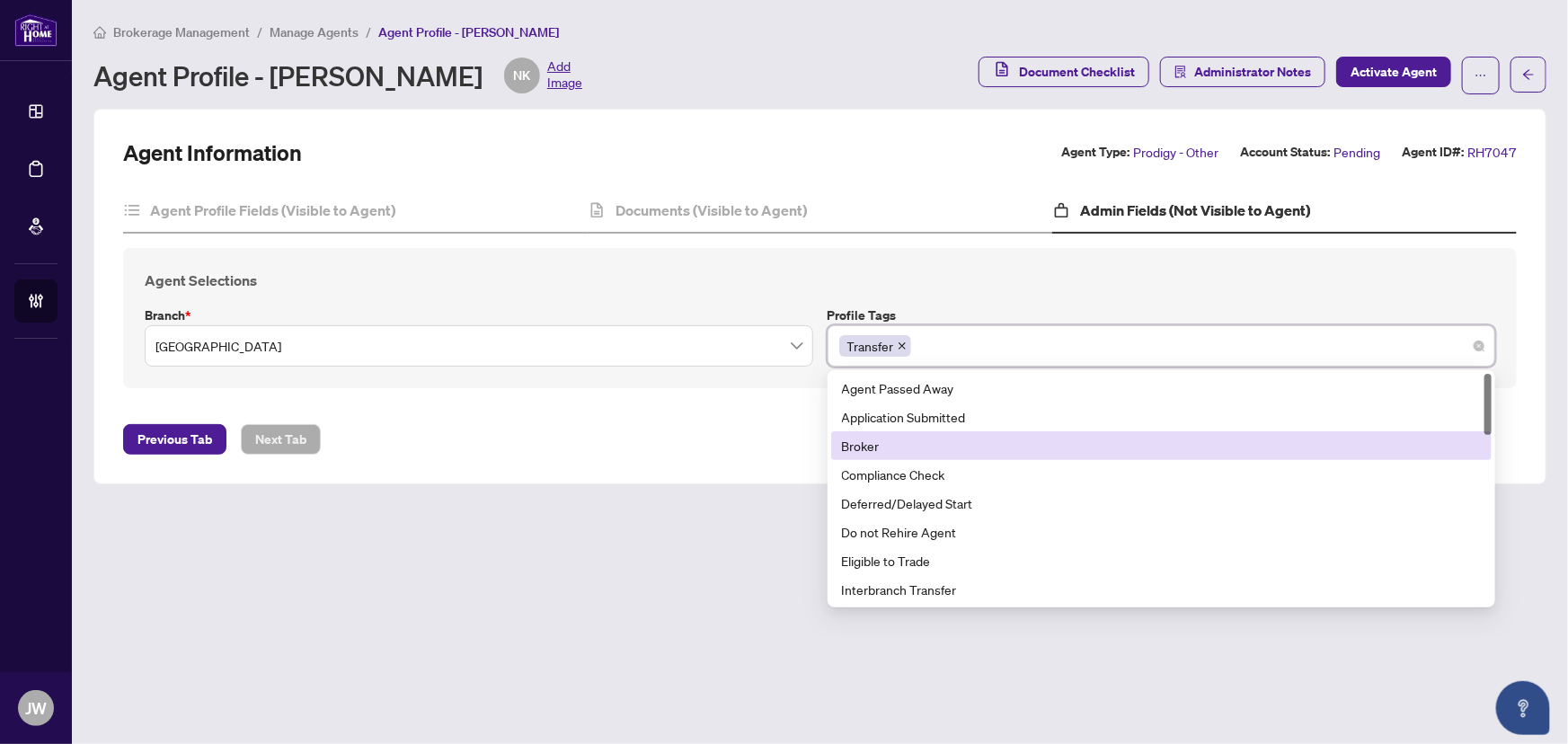
click at [601, 402] on div "Agent Information Agent Type: Prodigy - Other Account Status: Pending Agent ID#…" at bounding box center [820, 296] width 1394 height 316
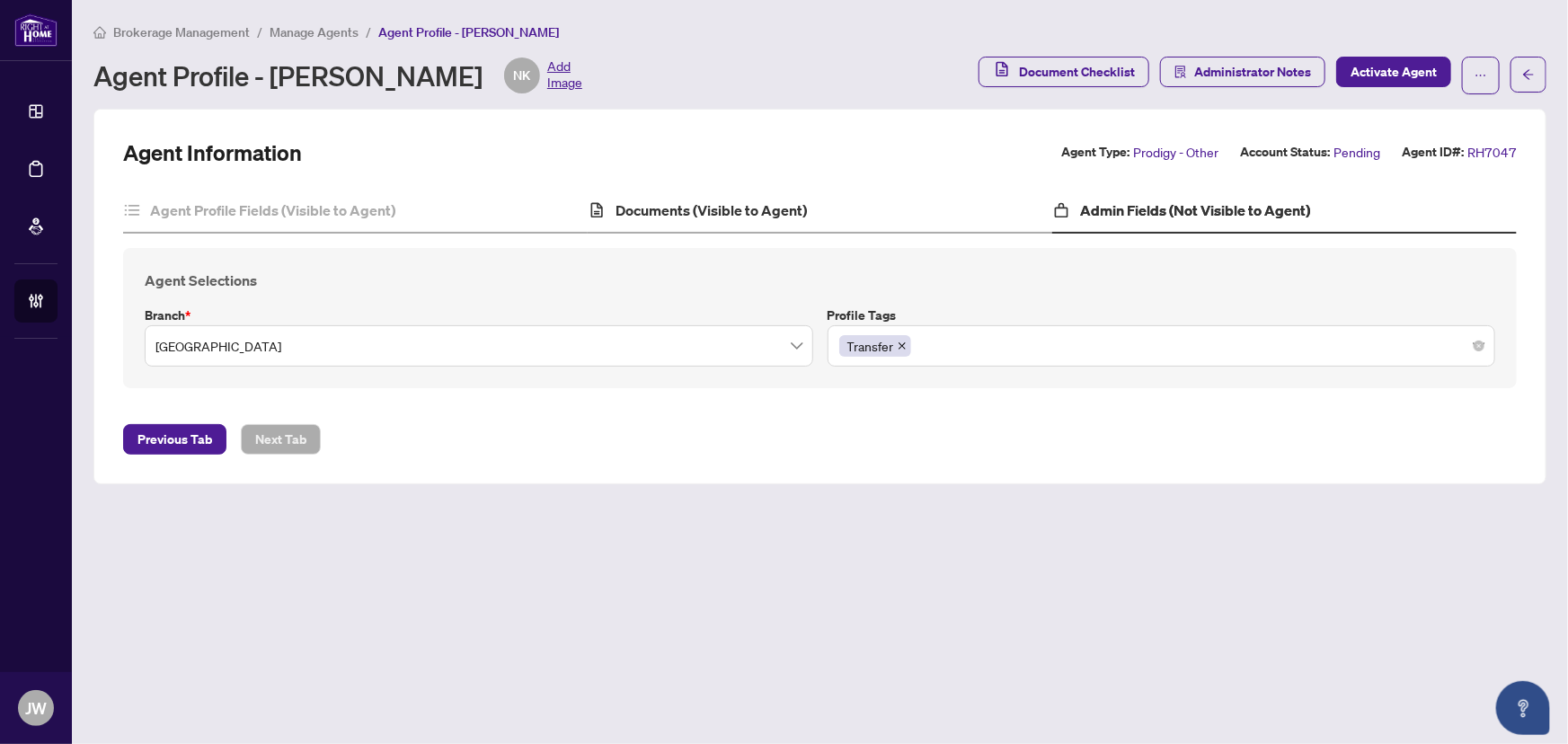
click at [690, 189] on div "Documents (Visible to Agent)" at bounding box center [820, 210] width 464 height 45
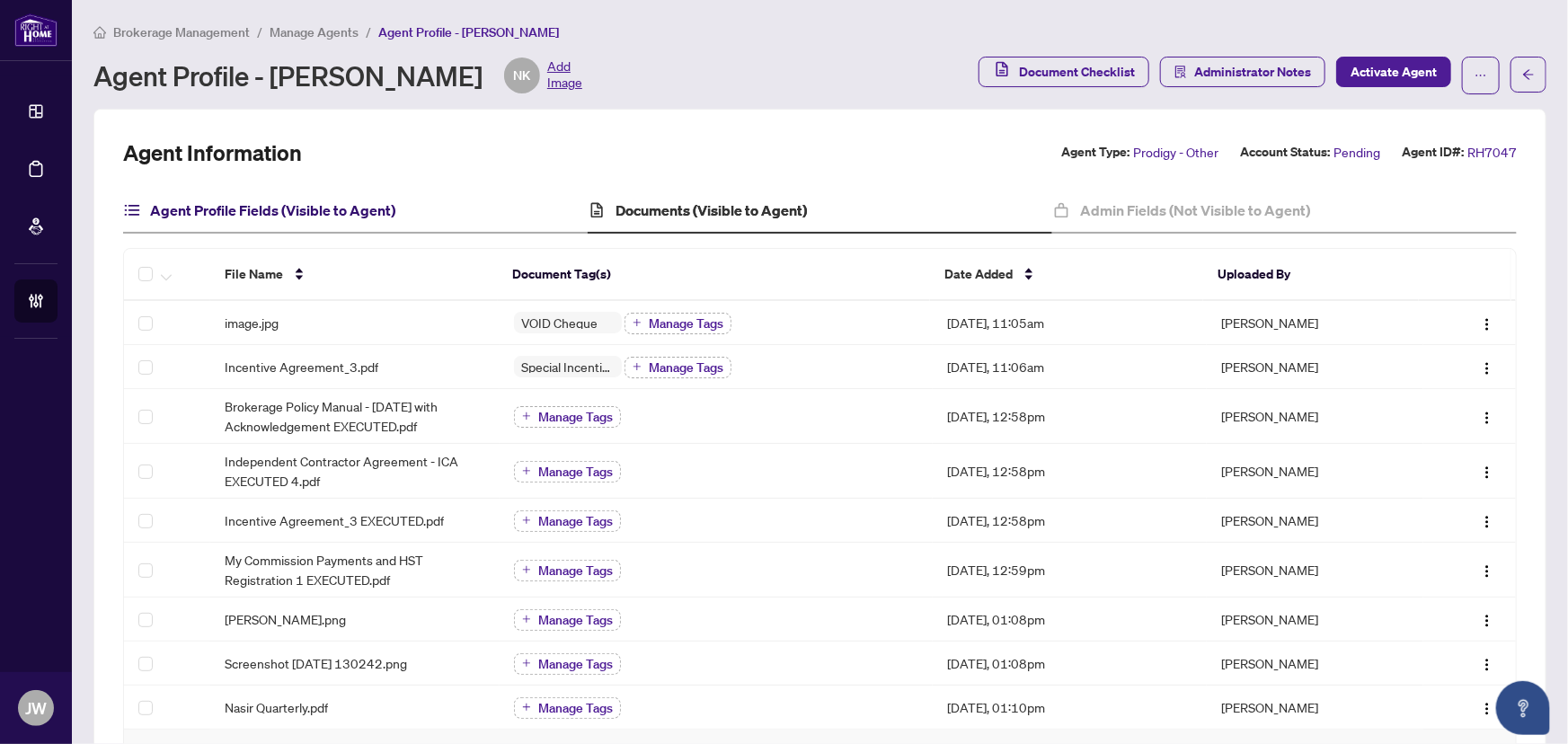
click at [190, 204] on h4 "Agent Profile Fields (Visible to Agent)" at bounding box center [272, 210] width 245 height 22
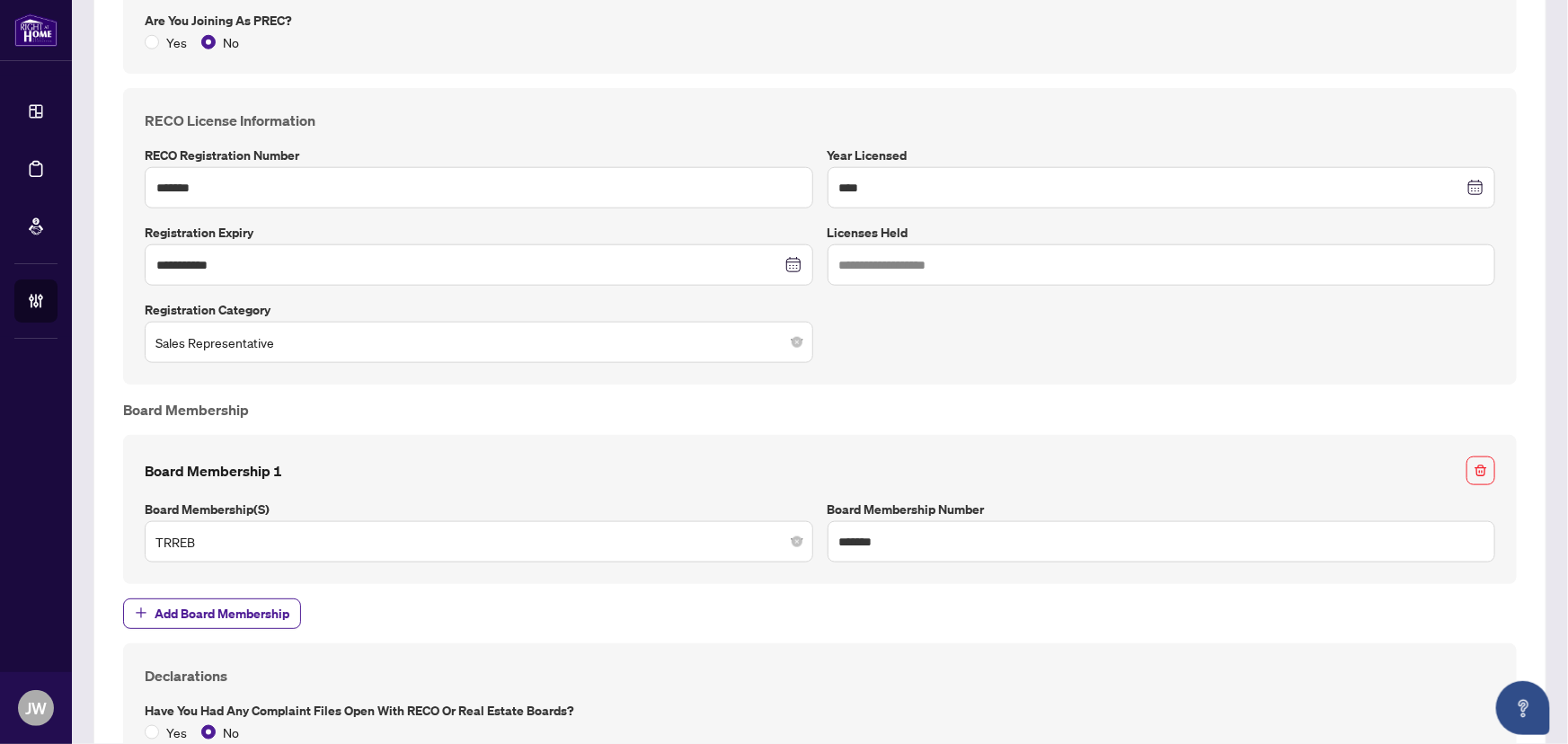
scroll to position [1072, 0]
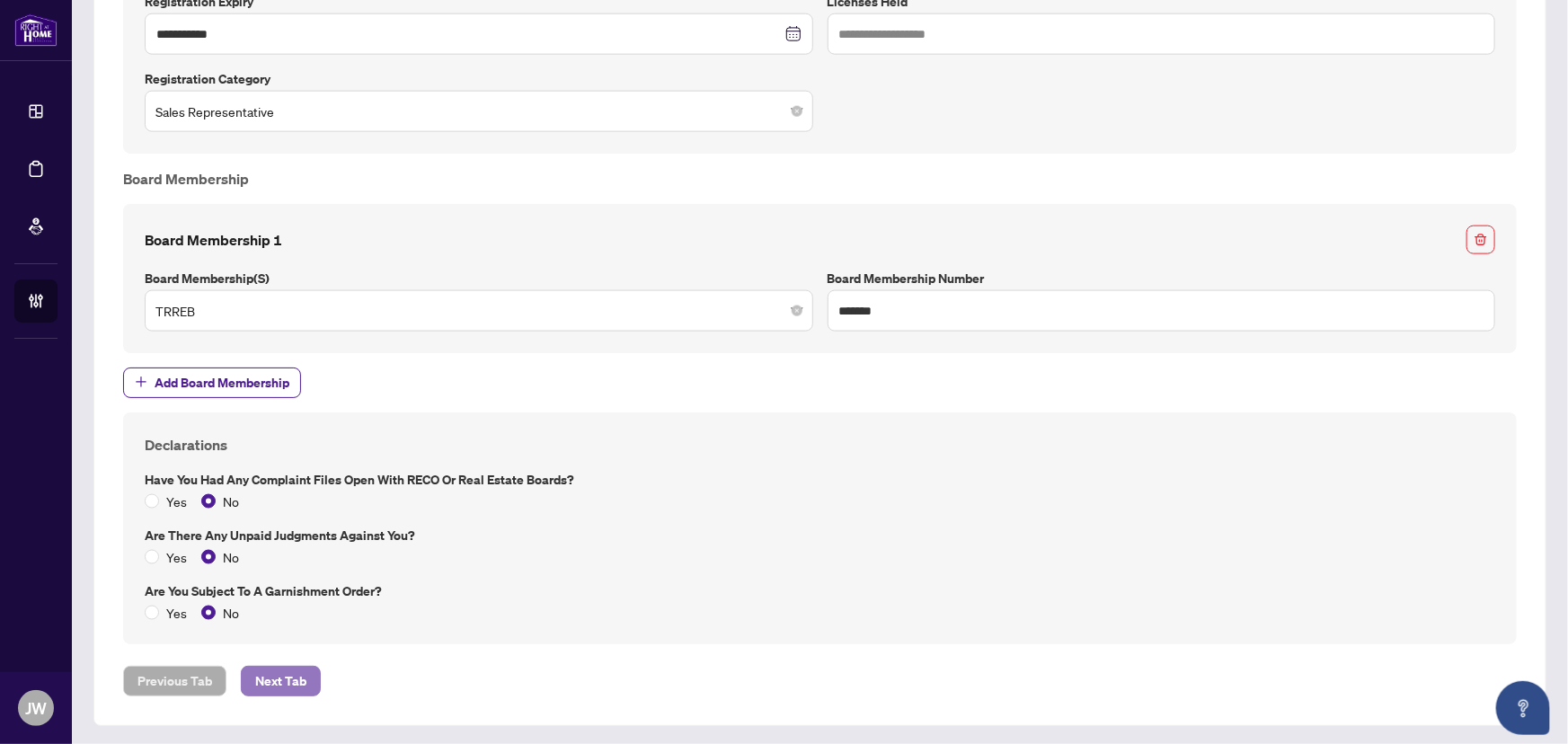
click at [269, 681] on span "Next Tab" at bounding box center [281, 680] width 51 height 28
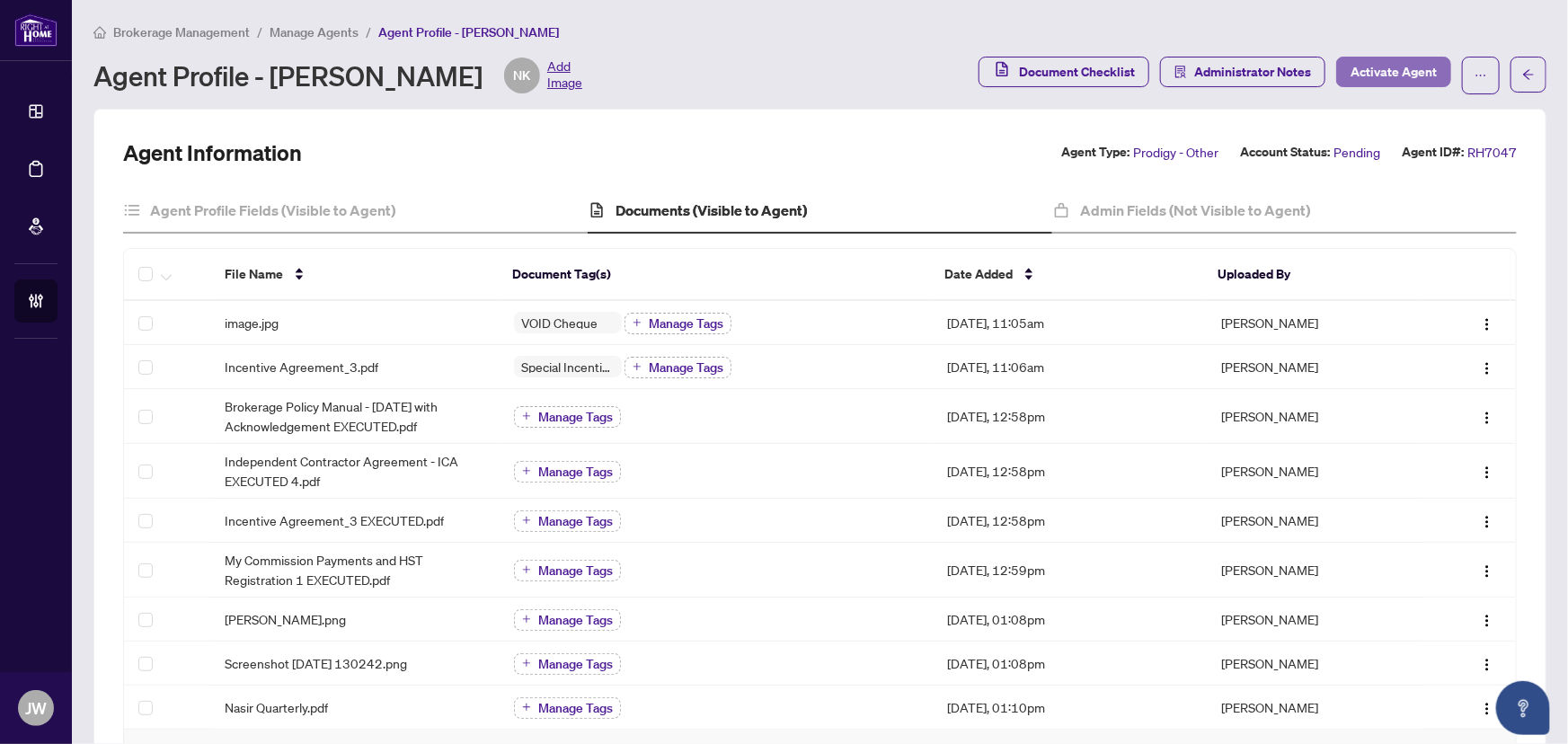
click at [1384, 77] on span "Activate Agent" at bounding box center [1393, 71] width 86 height 28
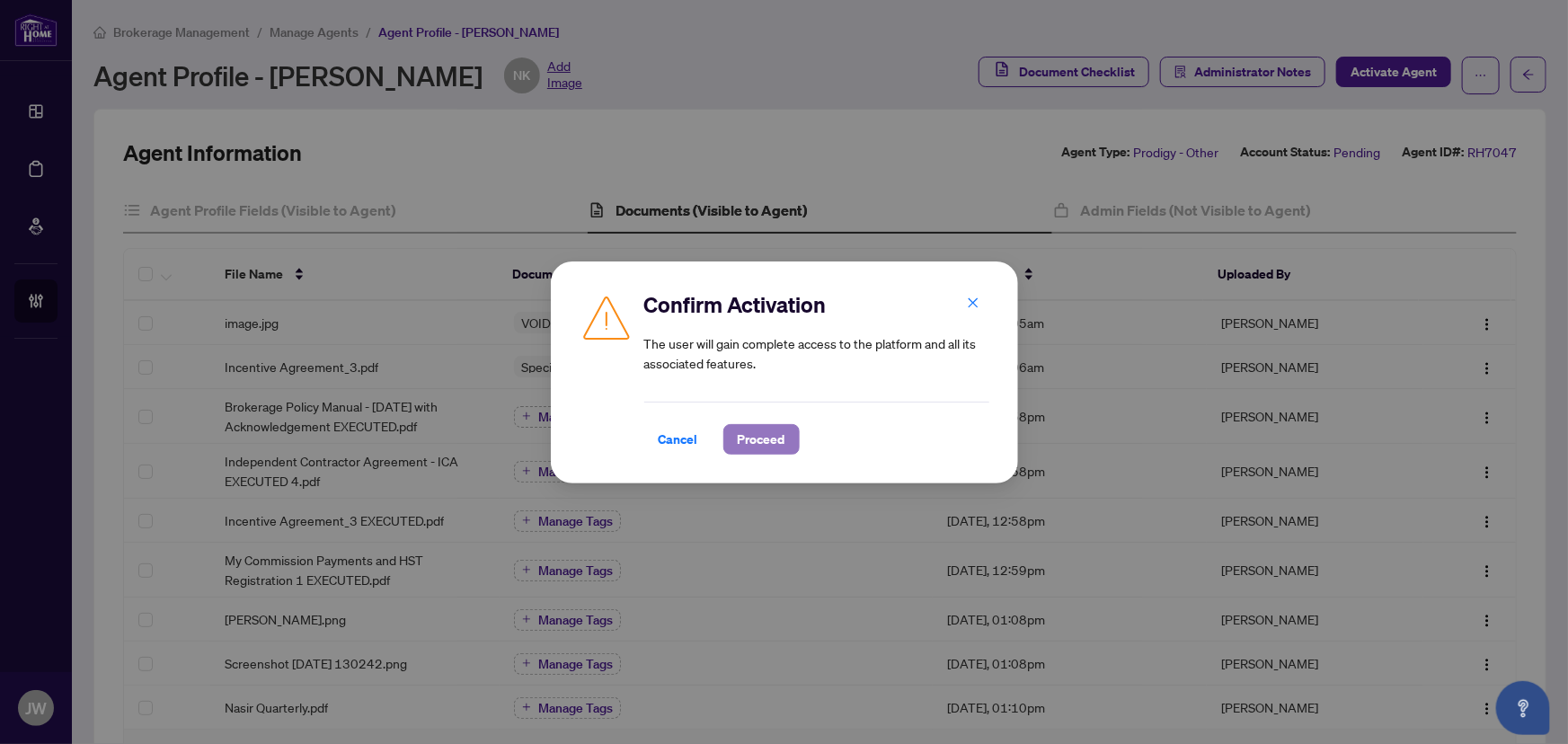
click at [765, 434] on span "Proceed" at bounding box center [762, 439] width 48 height 28
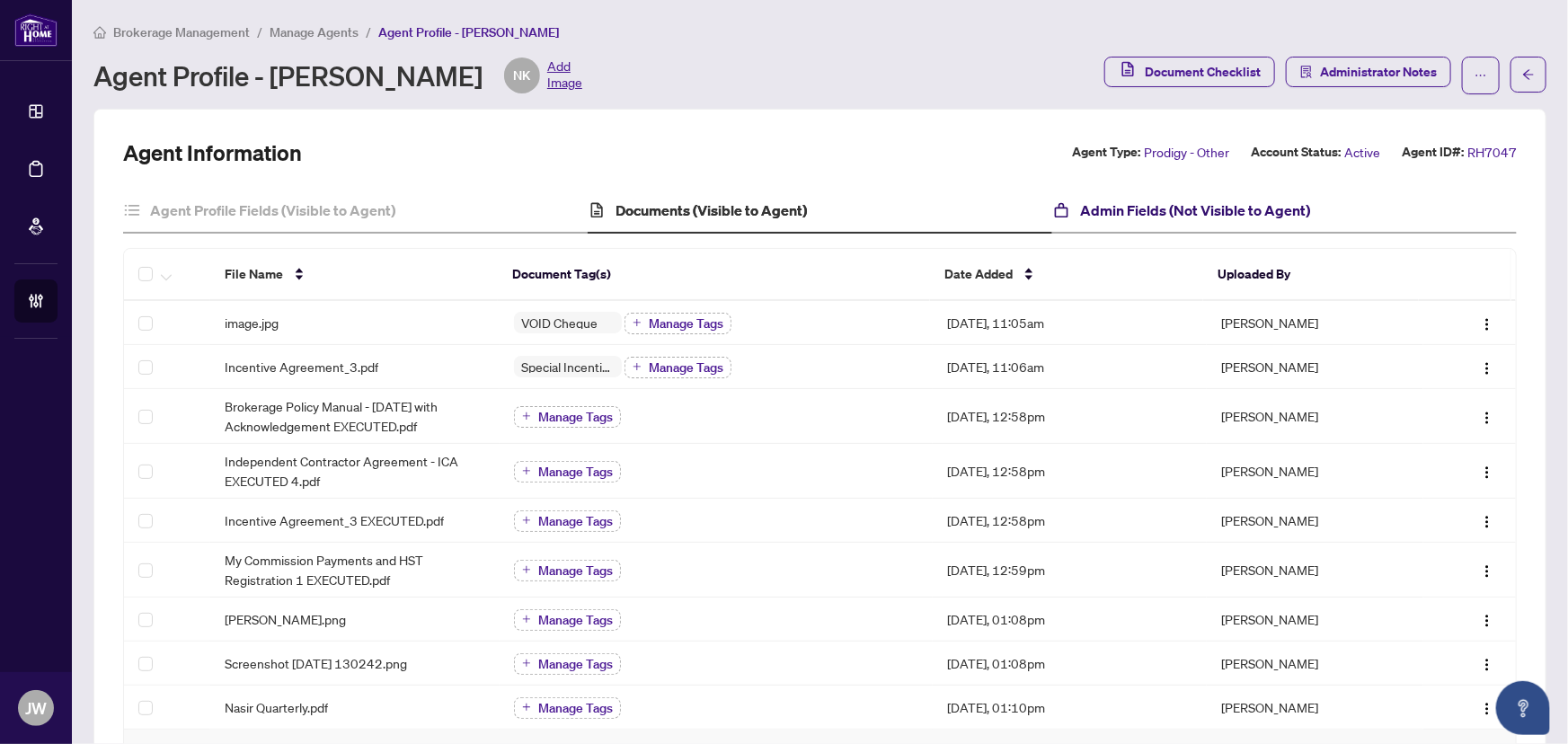
click at [1167, 218] on h4 "Admin Fields (Not Visible to Agent)" at bounding box center [1196, 210] width 230 height 22
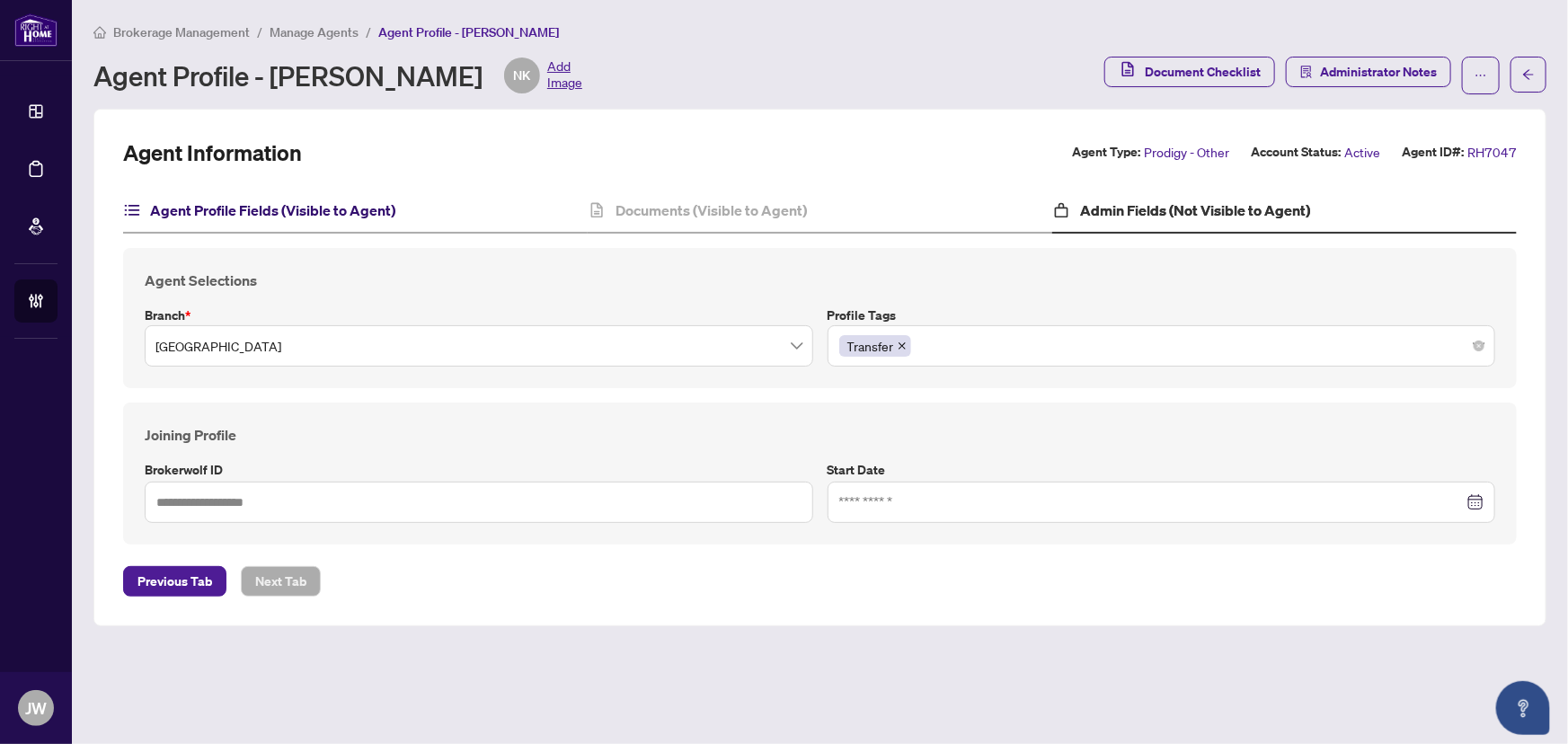
click at [293, 207] on h4 "Agent Profile Fields (Visible to Agent)" at bounding box center [272, 210] width 245 height 22
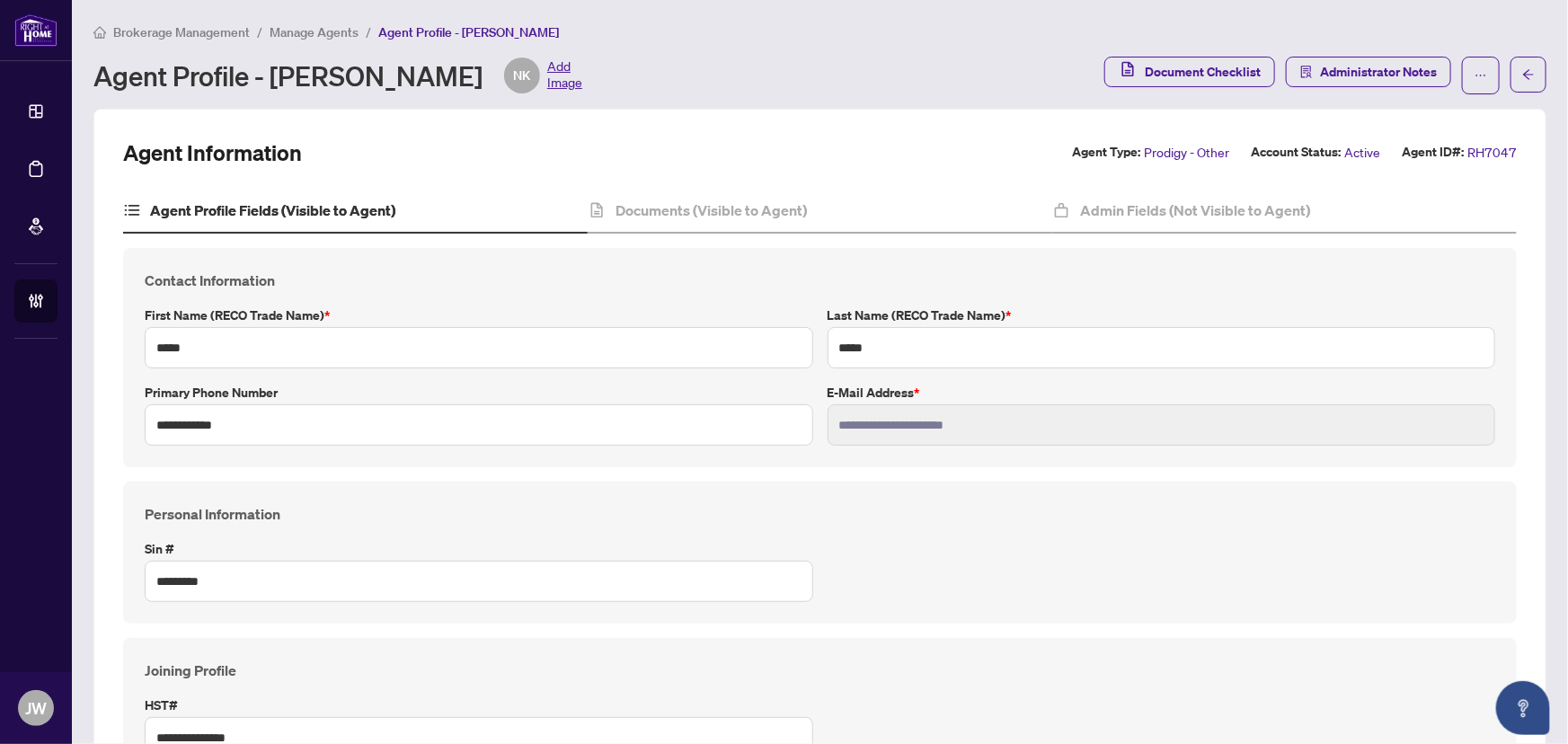
click at [719, 199] on h4 "Documents (Visible to Agent)" at bounding box center [710, 210] width 191 height 22
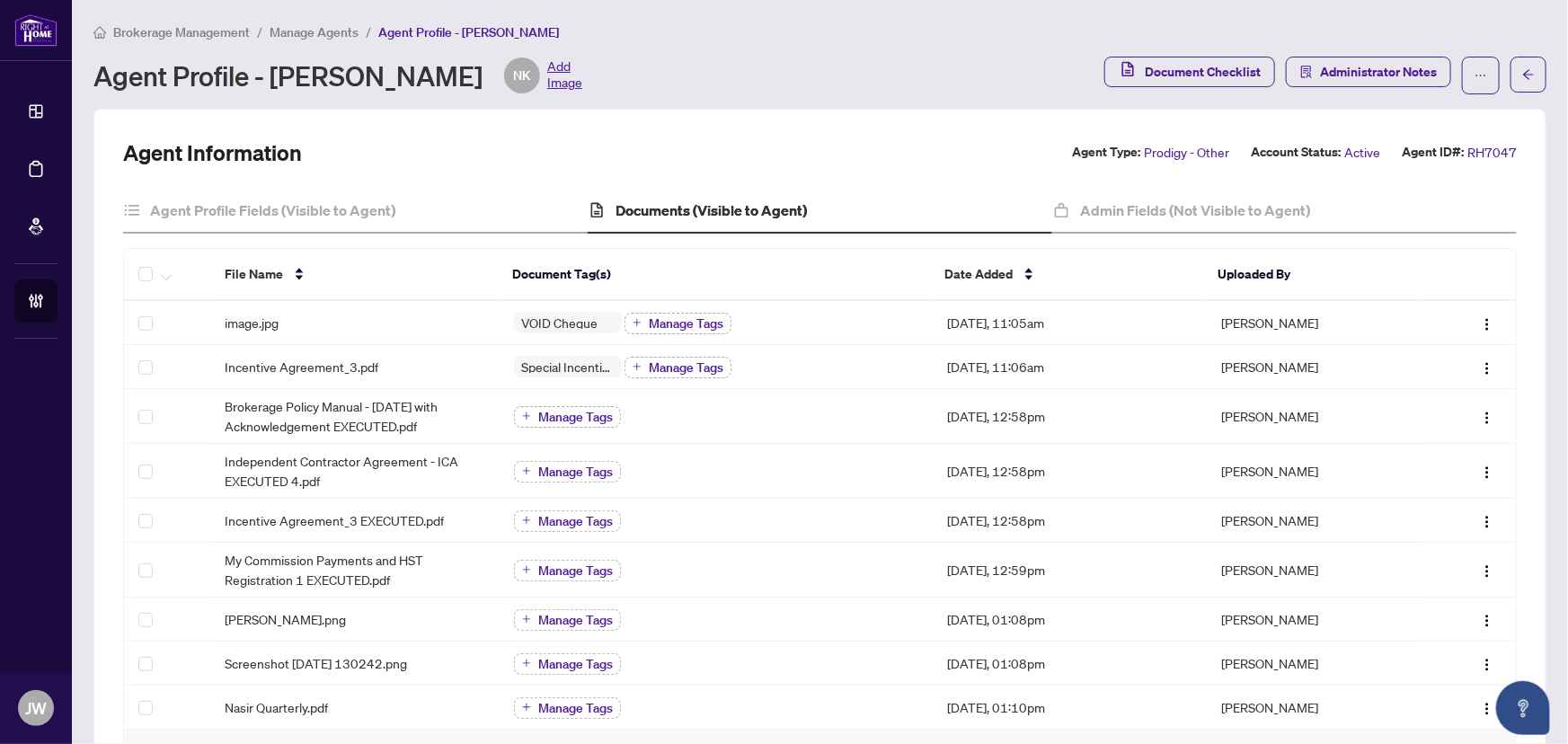
click at [295, 29] on span "Manage Agents" at bounding box center [314, 33] width 89 height 16
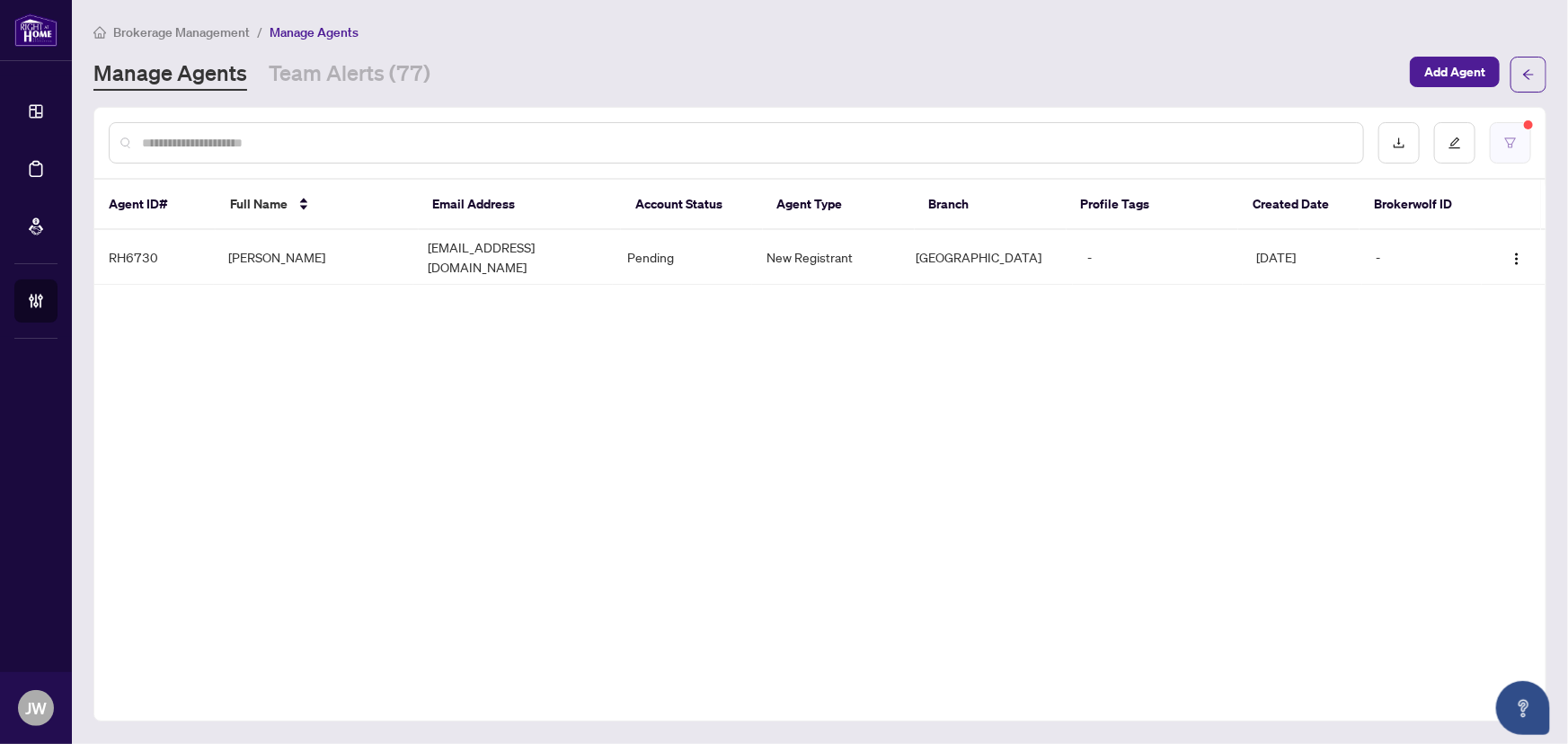
click at [1509, 137] on icon "filter" at bounding box center [1511, 142] width 11 height 10
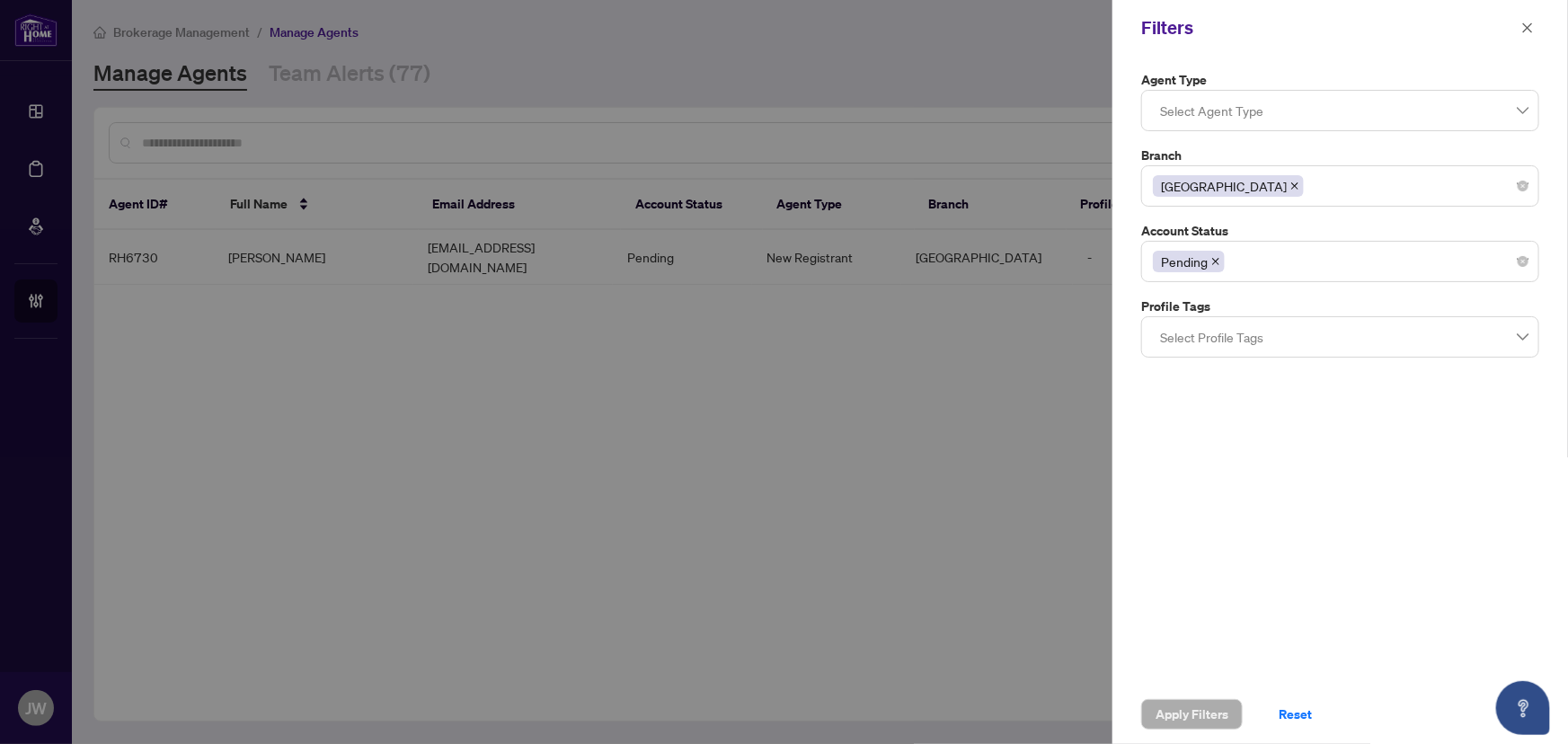
click at [1222, 262] on span "Pending" at bounding box center [1189, 261] width 72 height 22
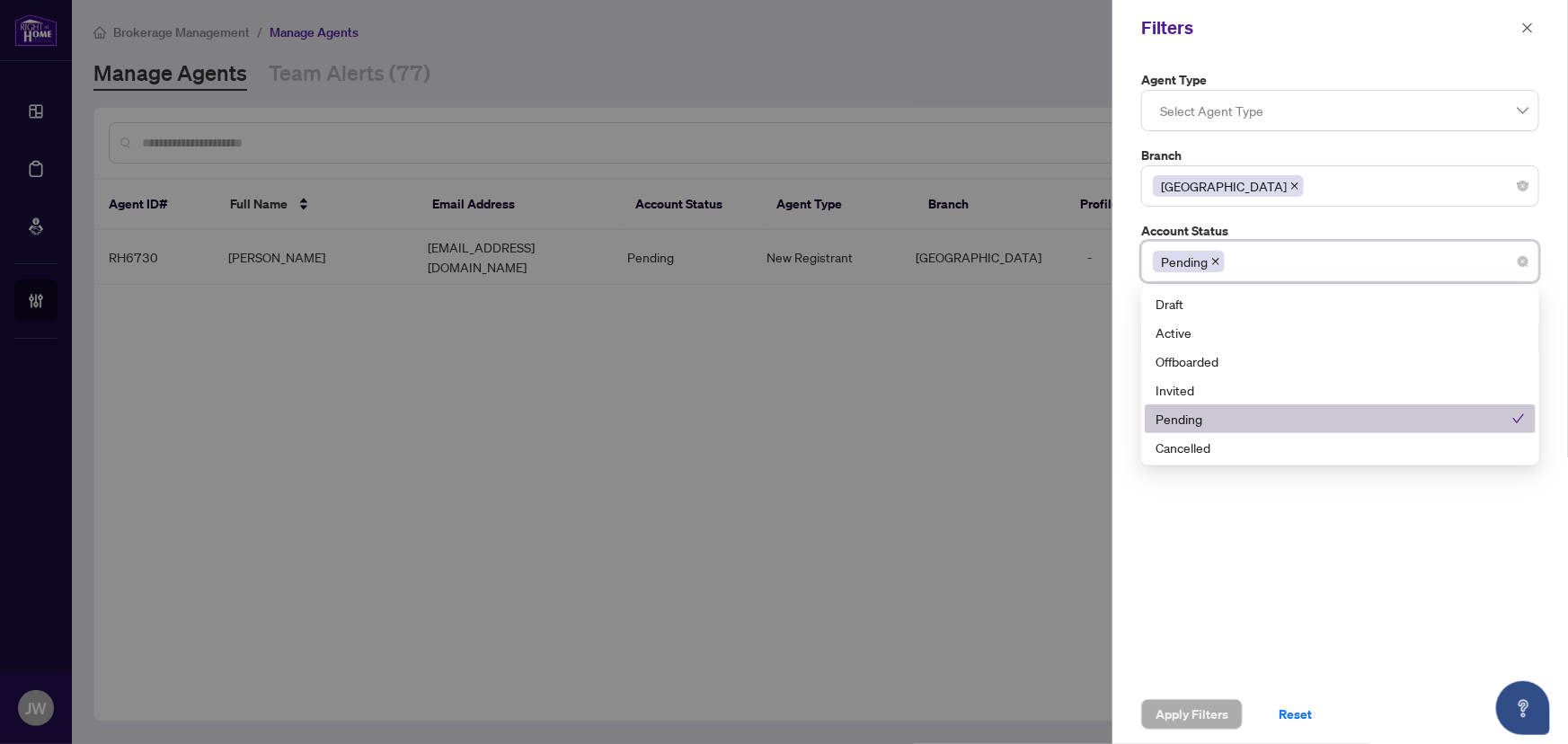
click at [1198, 423] on div "Pending" at bounding box center [1334, 419] width 357 height 20
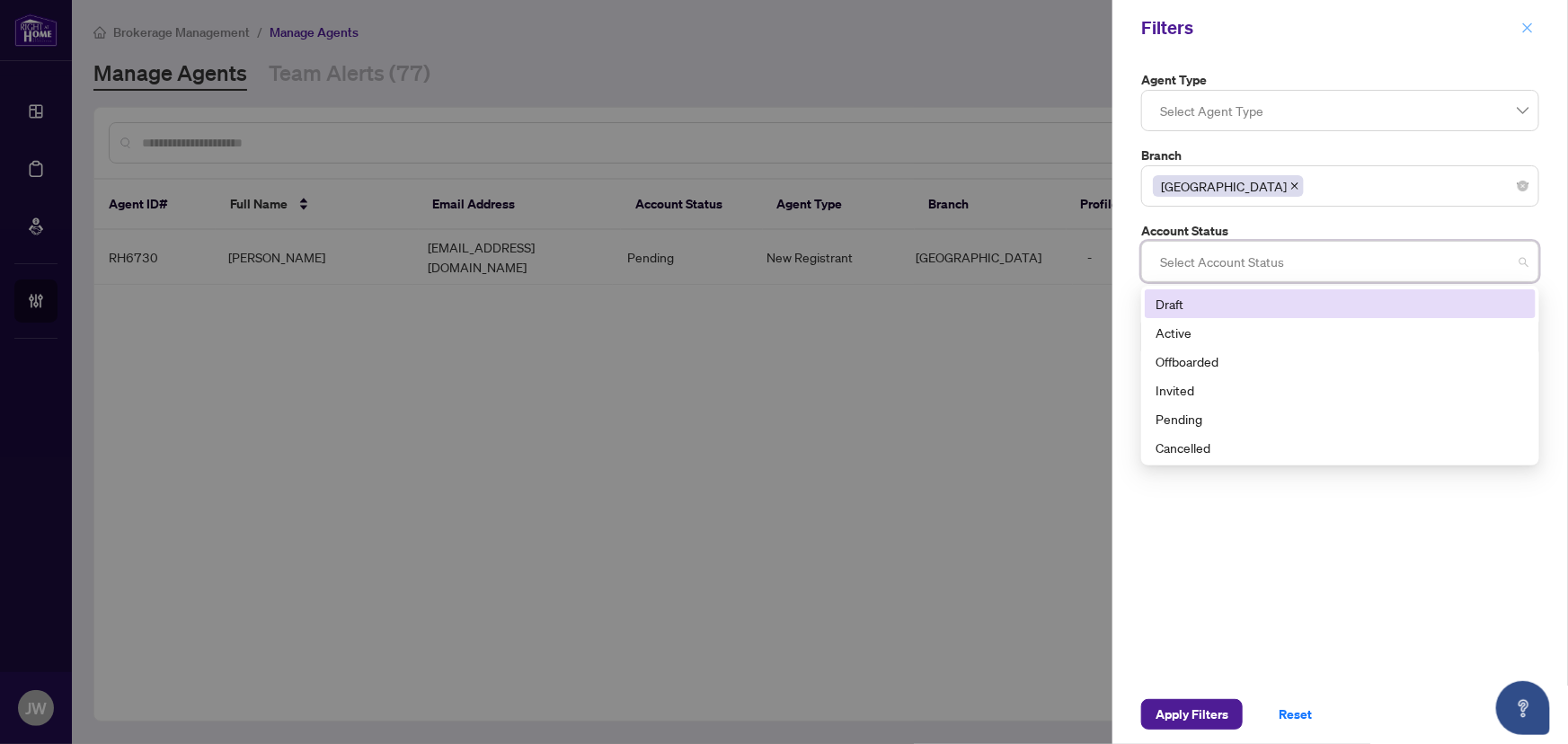
click at [1532, 22] on icon "close" at bounding box center [1528, 28] width 13 height 13
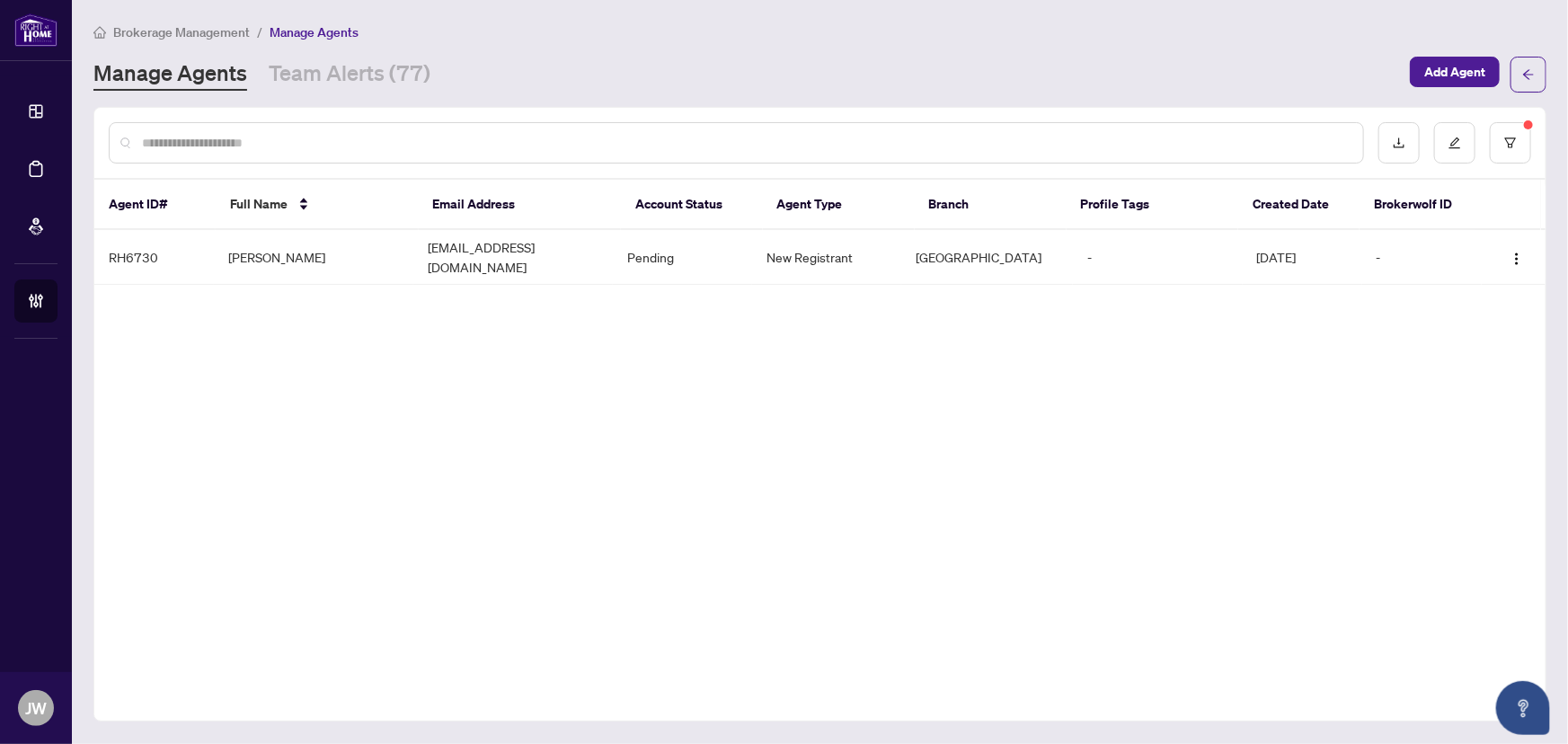
click at [333, 139] on input "text" at bounding box center [745, 143] width 1207 height 20
click at [1515, 143] on icon "filter" at bounding box center [1511, 143] width 13 height 13
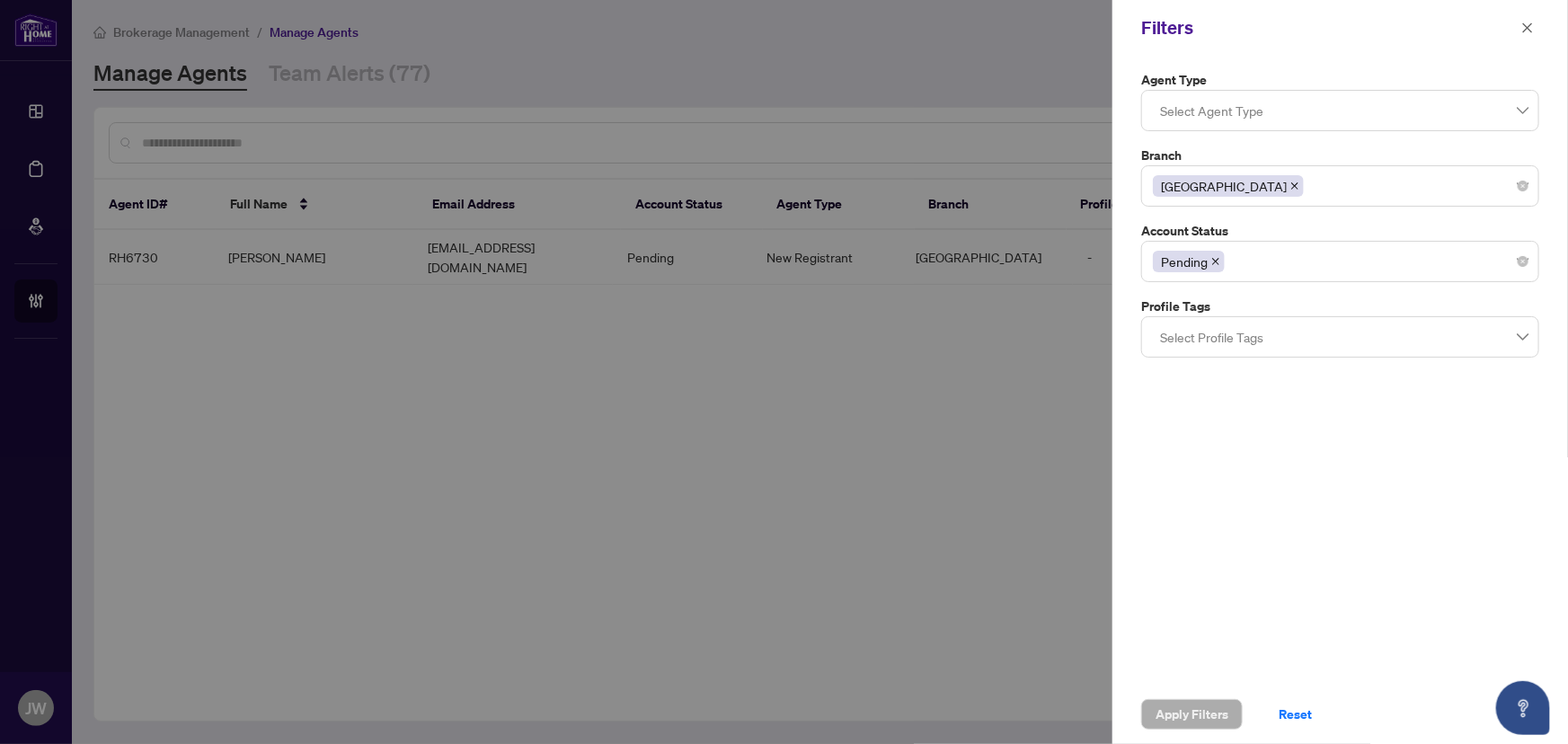
click at [1212, 261] on icon "close" at bounding box center [1216, 261] width 9 height 9
click at [1532, 18] on span "button" at bounding box center [1528, 27] width 13 height 28
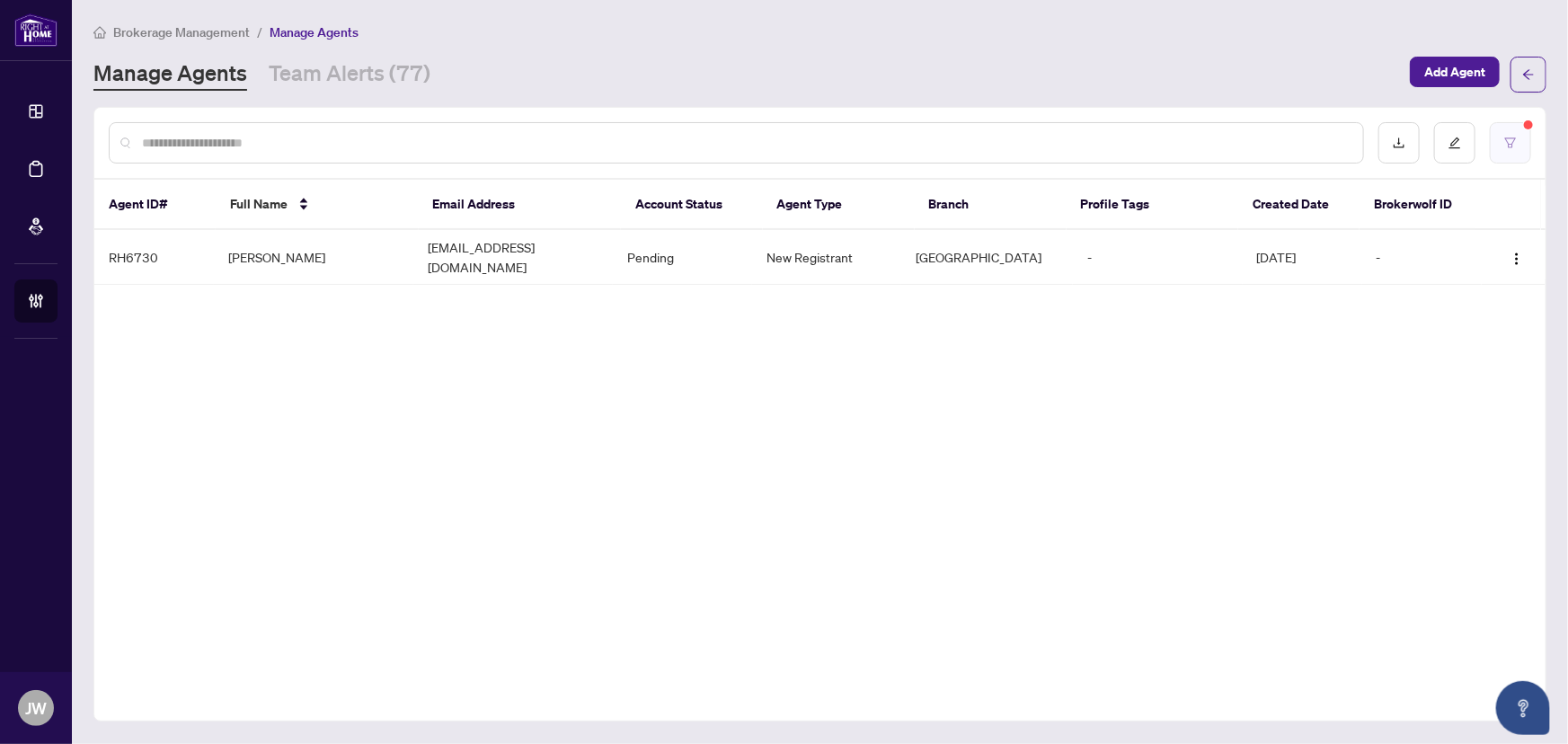
click at [1516, 143] on icon "filter" at bounding box center [1511, 143] width 13 height 13
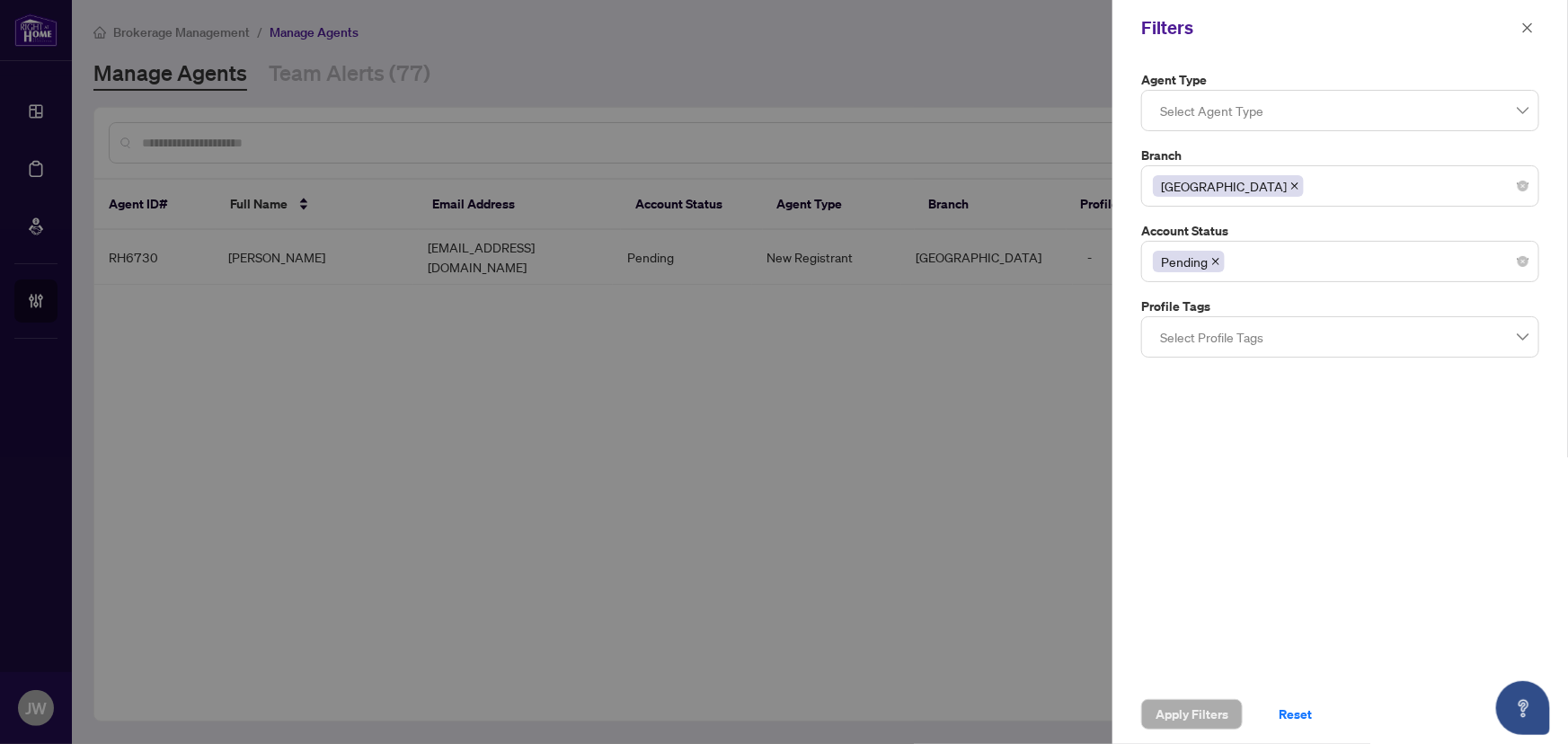
click at [1214, 268] on span at bounding box center [1216, 261] width 9 height 20
click at [1439, 259] on div at bounding box center [1340, 260] width 375 height 32
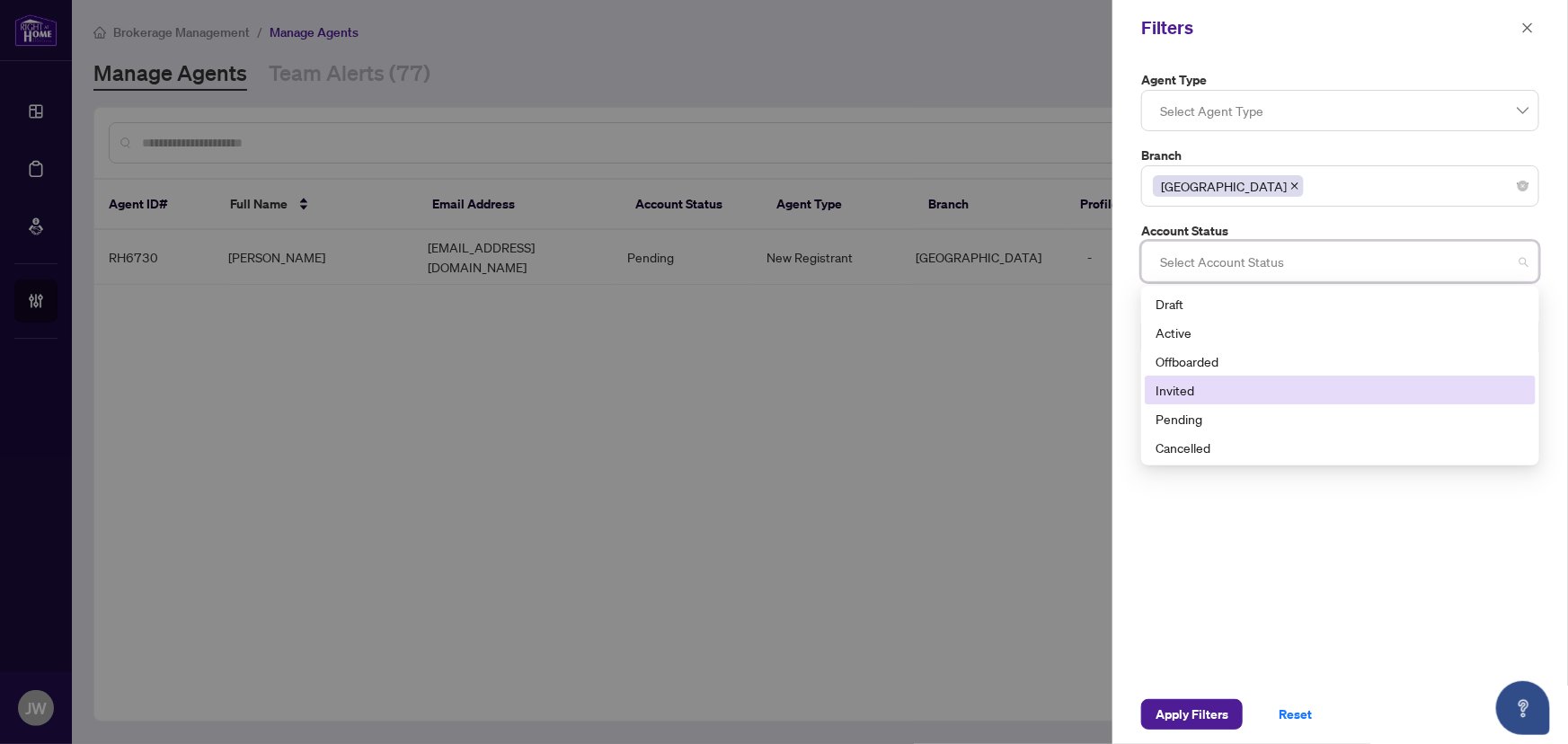
click at [1181, 382] on div "Invited" at bounding box center [1340, 390] width 369 height 20
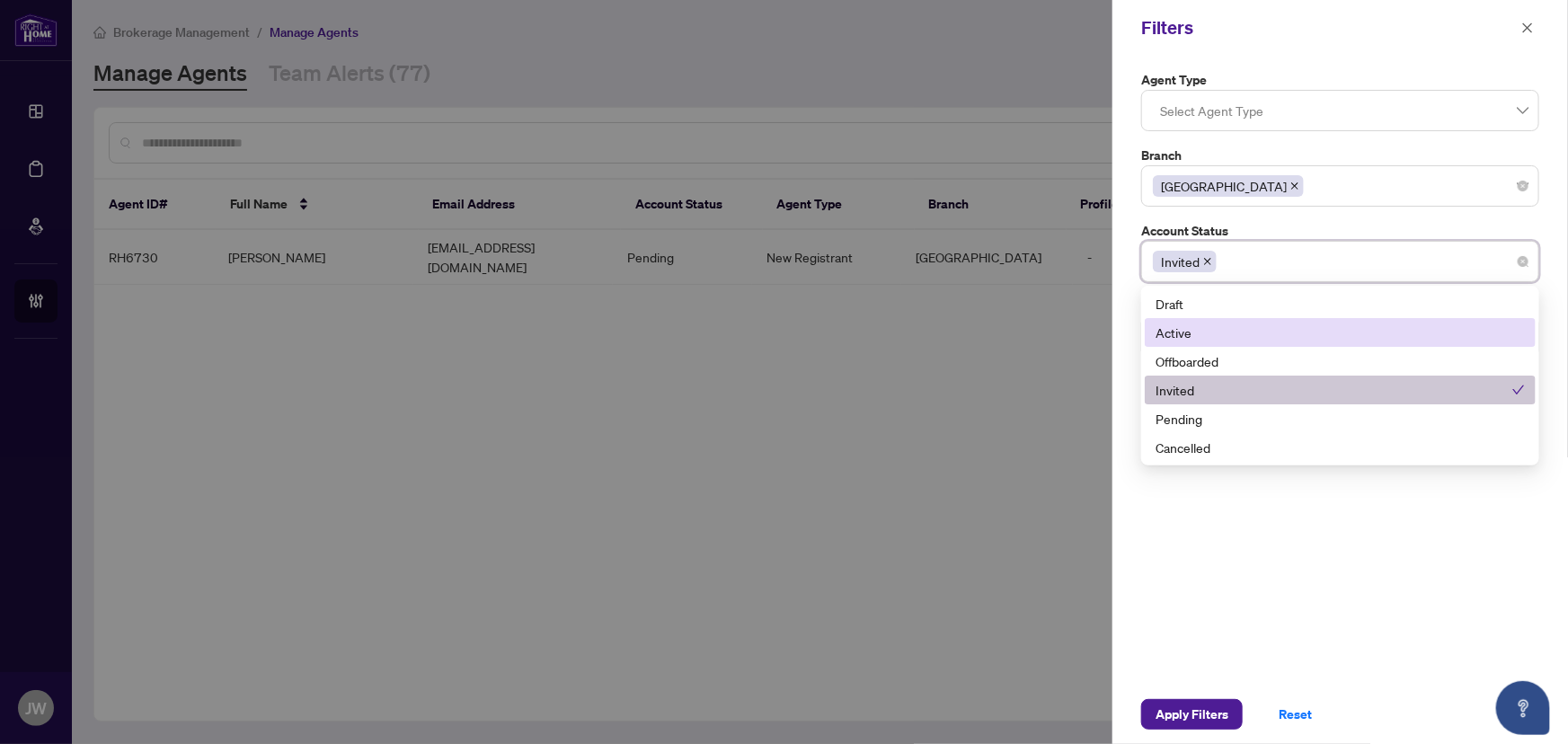
click at [1204, 731] on div "Apply Filters Reset" at bounding box center [1340, 714] width 455 height 59
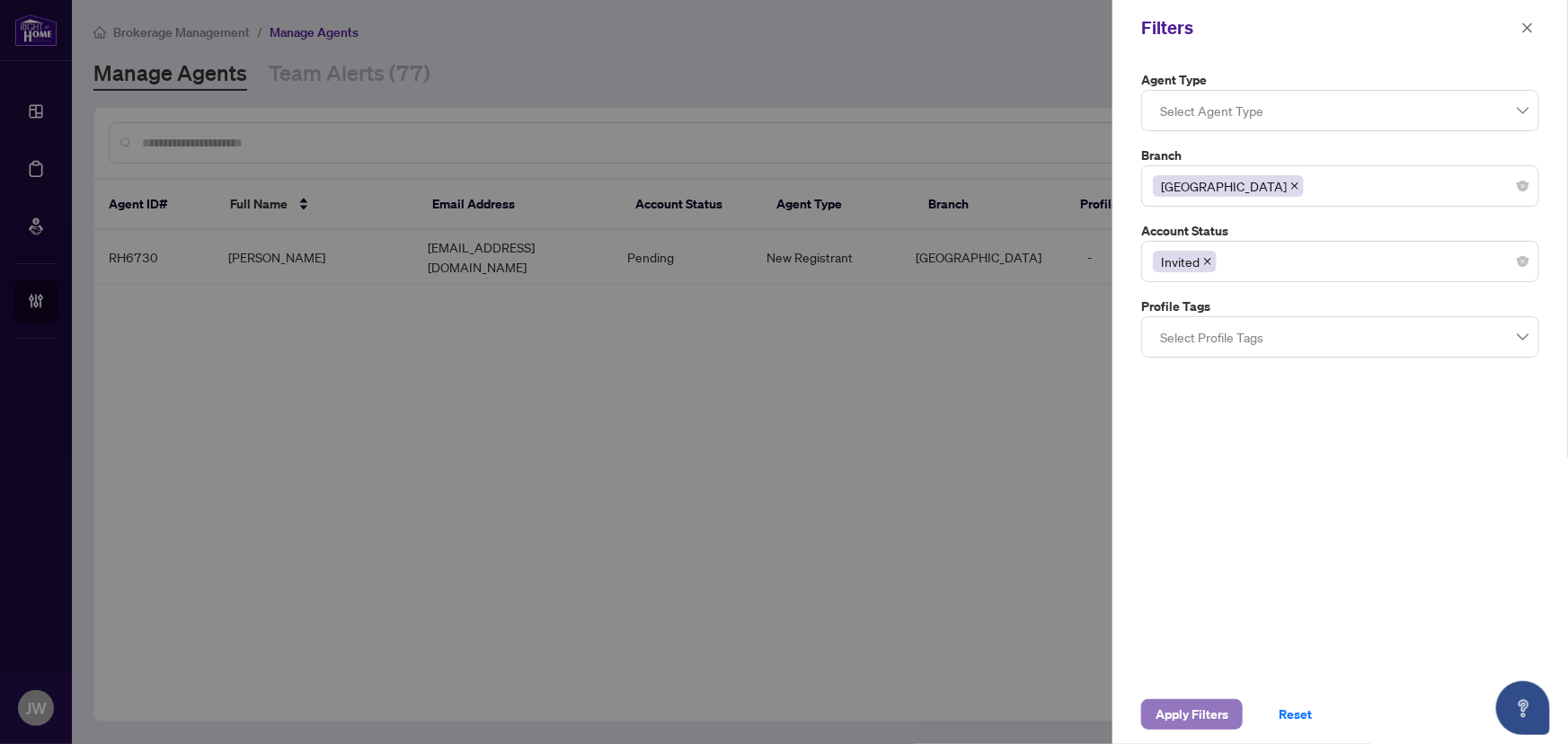
click at [1195, 718] on span "Apply Filters" at bounding box center [1192, 714] width 73 height 28
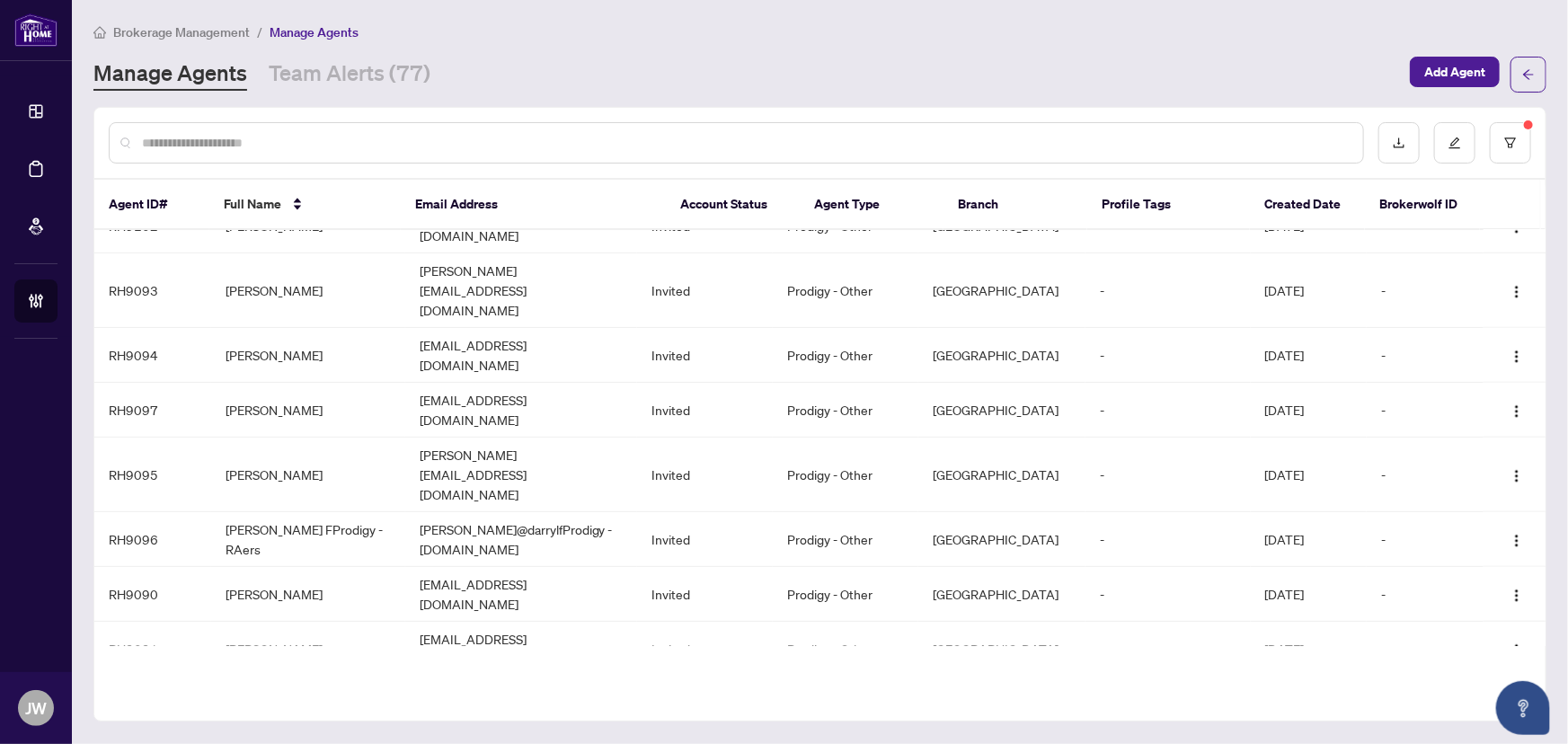
scroll to position [952, 0]
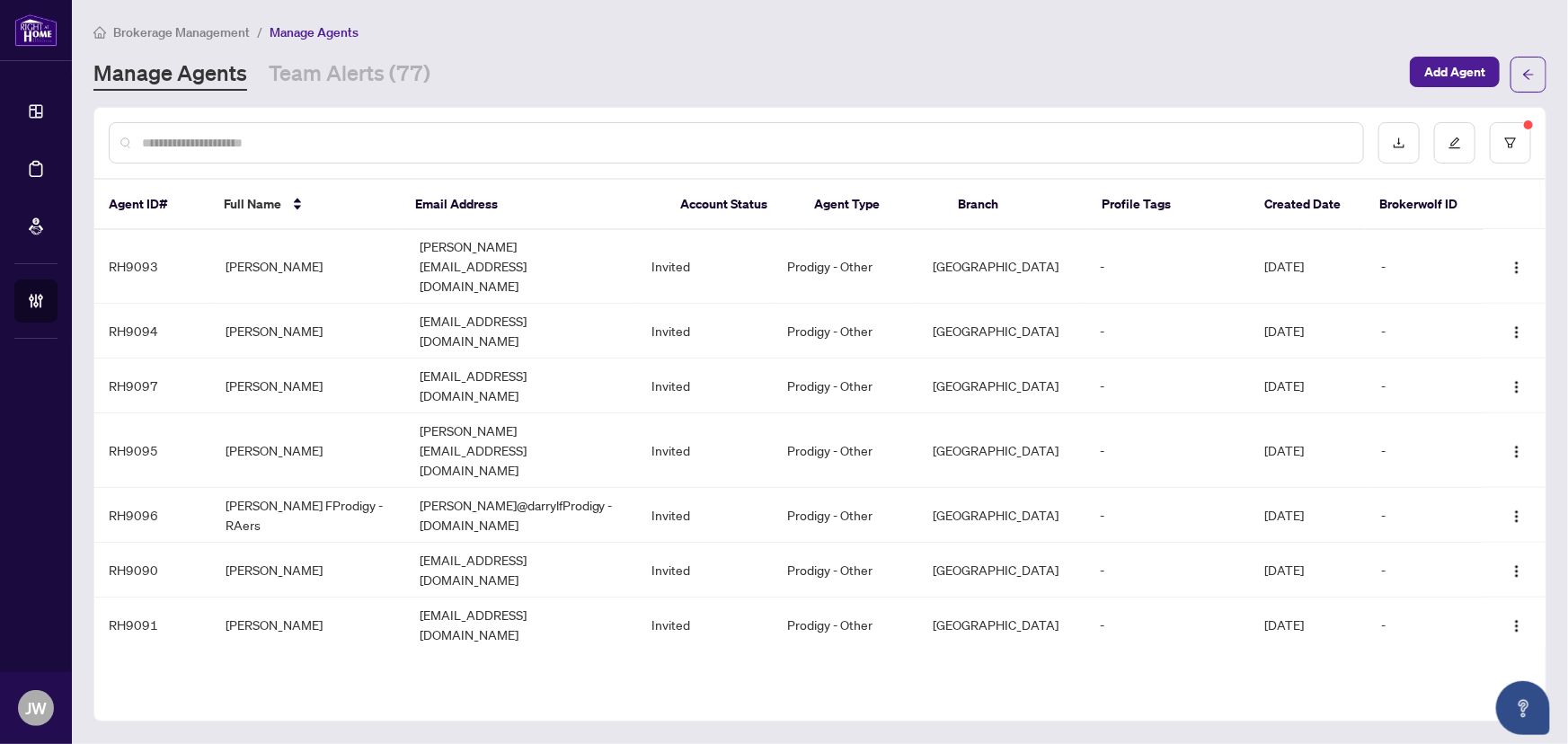
click at [160, 122] on div at bounding box center [736, 143] width 1255 height 41
click at [160, 133] on input "text" at bounding box center [745, 143] width 1207 height 20
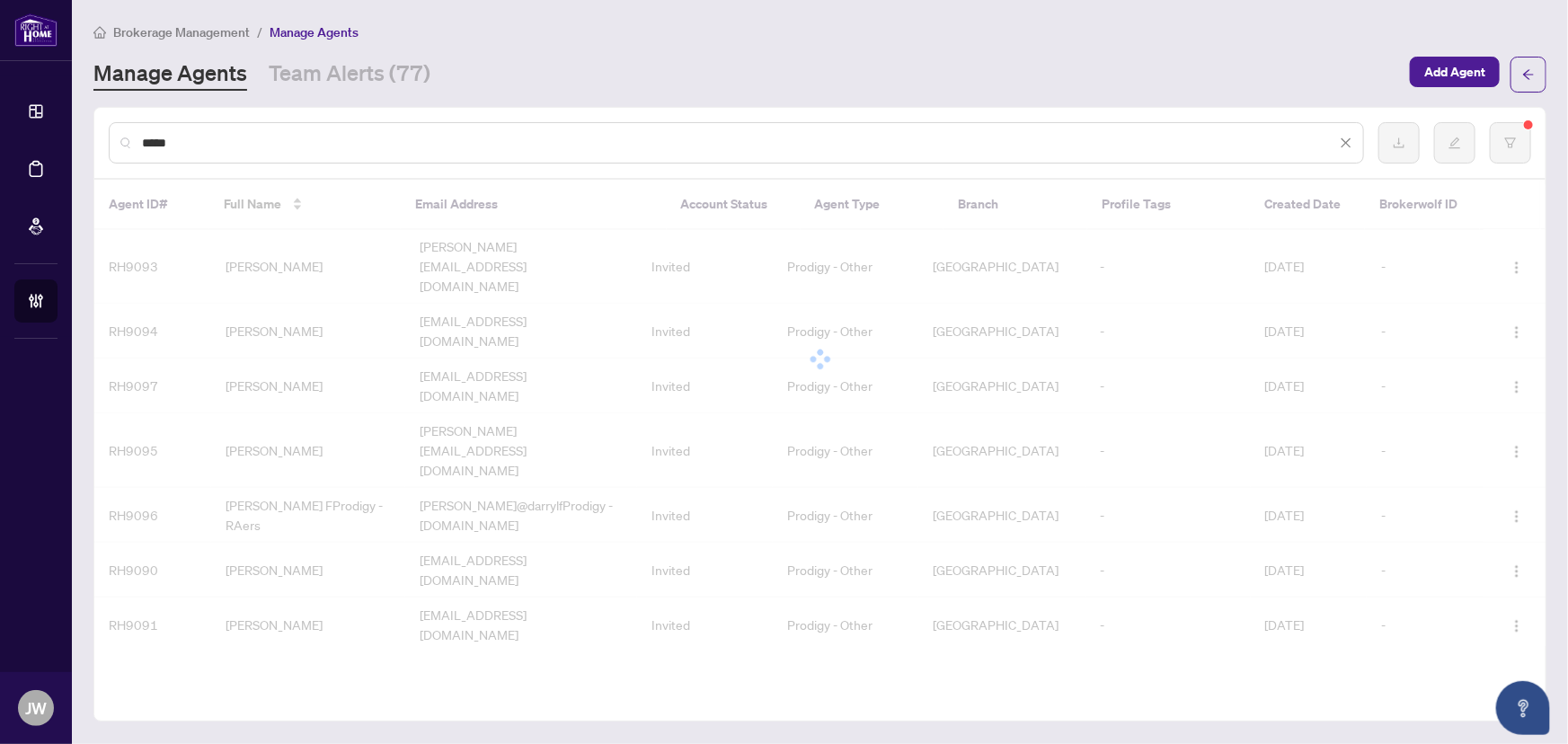
scroll to position [0, 0]
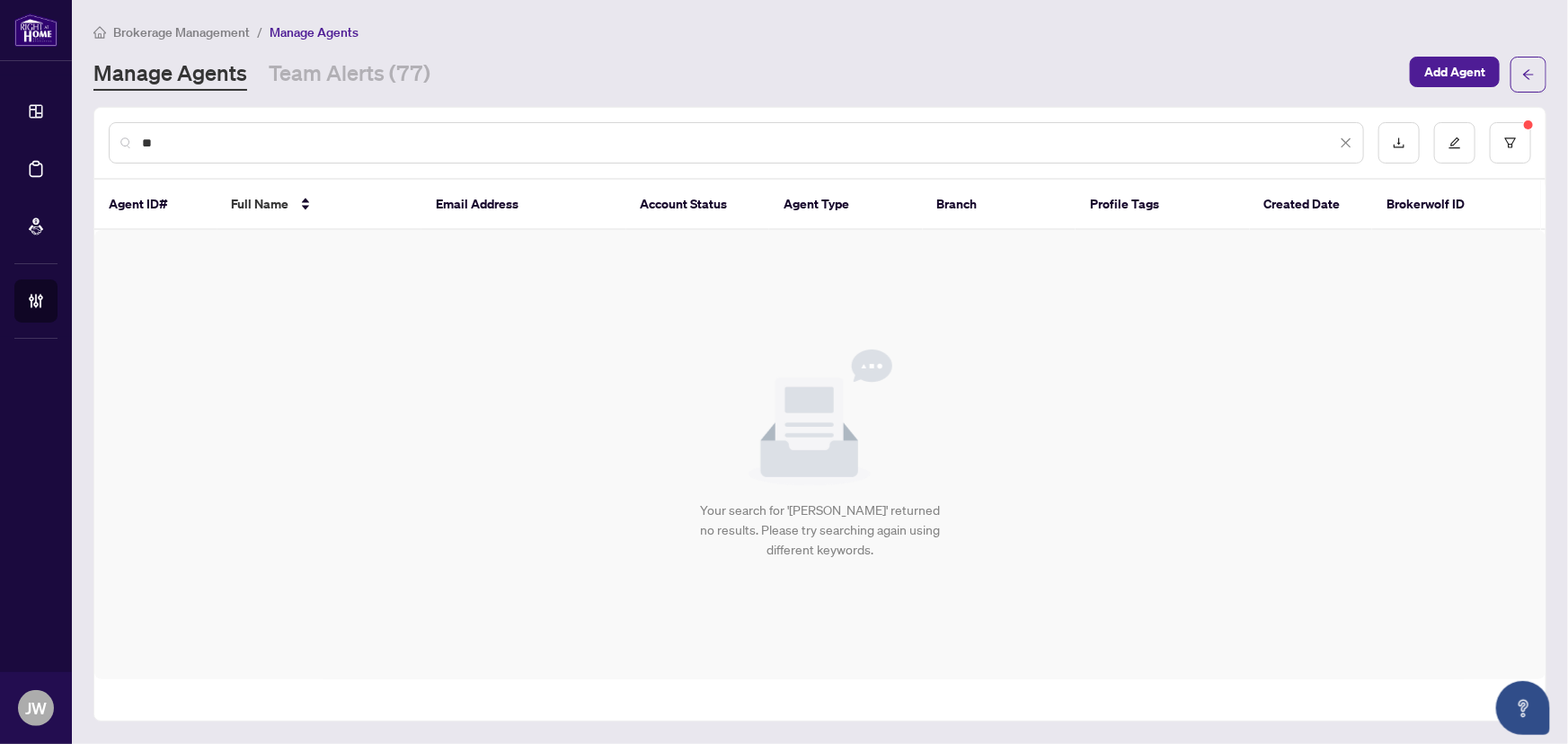
type input "*"
drag, startPoint x: 240, startPoint y: 134, endPoint x: 487, endPoint y: 274, distance: 283.9
click at [238, 134] on input "****" at bounding box center [739, 143] width 1194 height 20
click at [186, 142] on input "****" at bounding box center [739, 143] width 1194 height 20
type input "*"
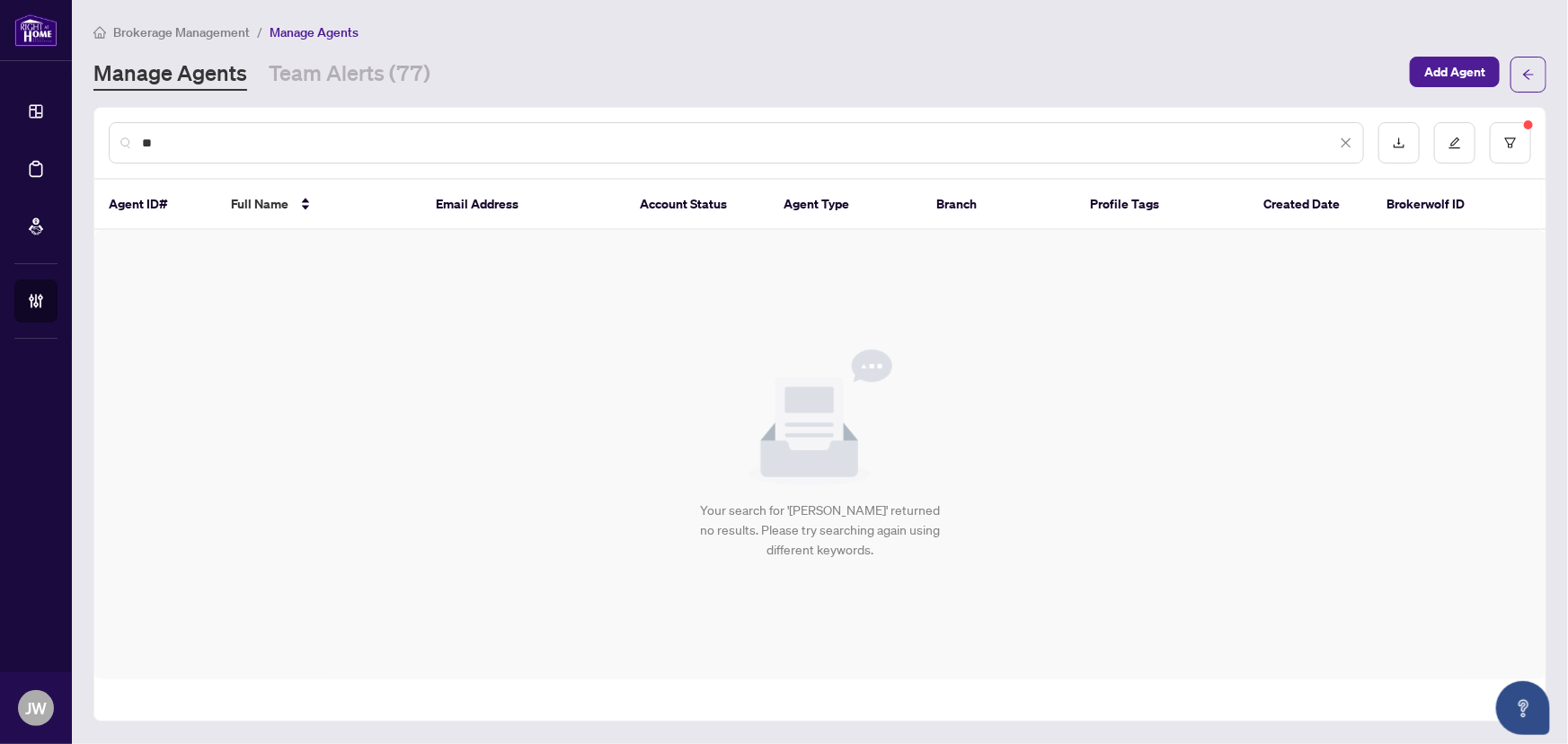
type input "*"
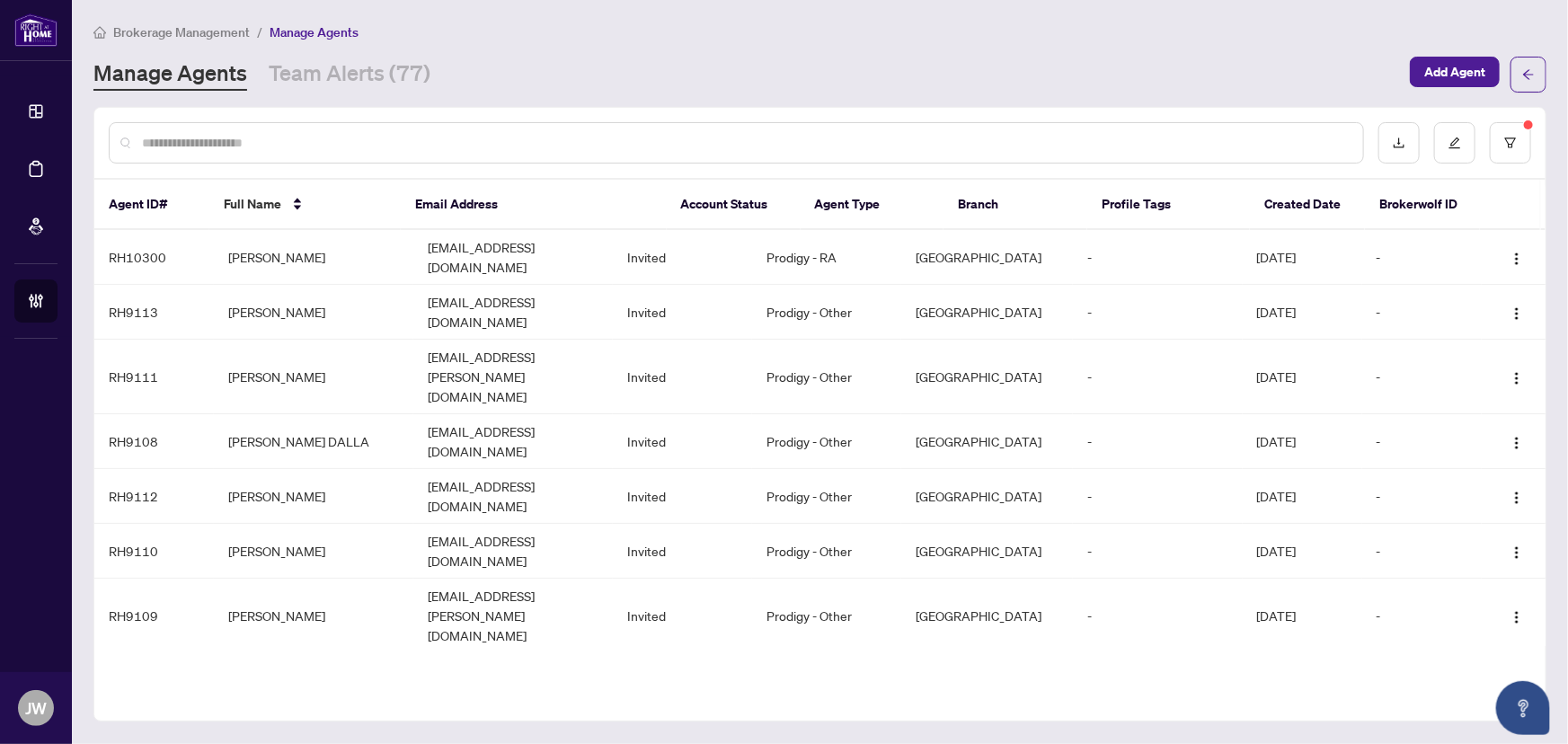
click at [298, 143] on input "text" at bounding box center [745, 143] width 1207 height 20
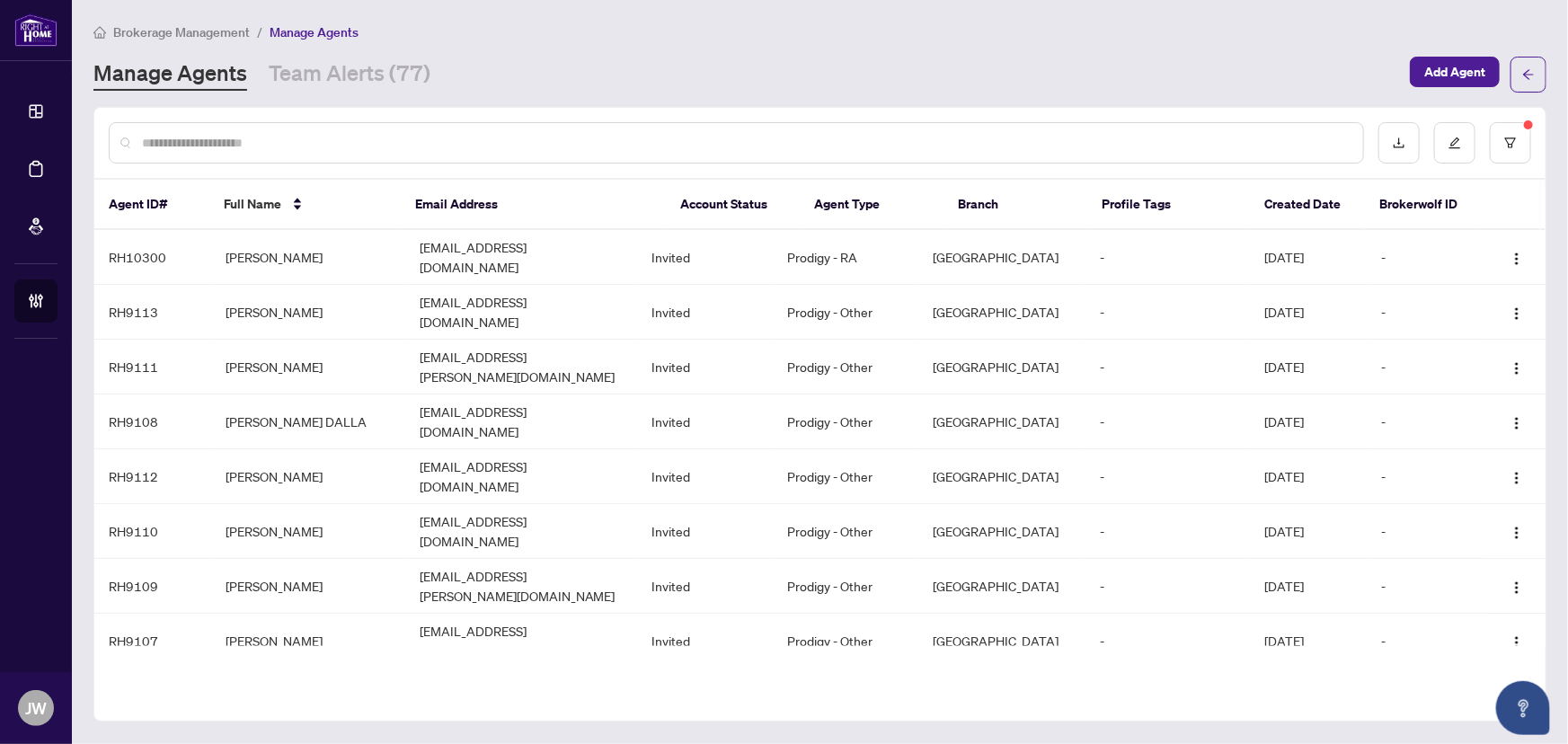
click at [201, 156] on div at bounding box center [736, 143] width 1255 height 41
click at [279, 154] on div at bounding box center [736, 143] width 1255 height 41
click at [270, 146] on input "text" at bounding box center [745, 143] width 1207 height 20
type input "****"
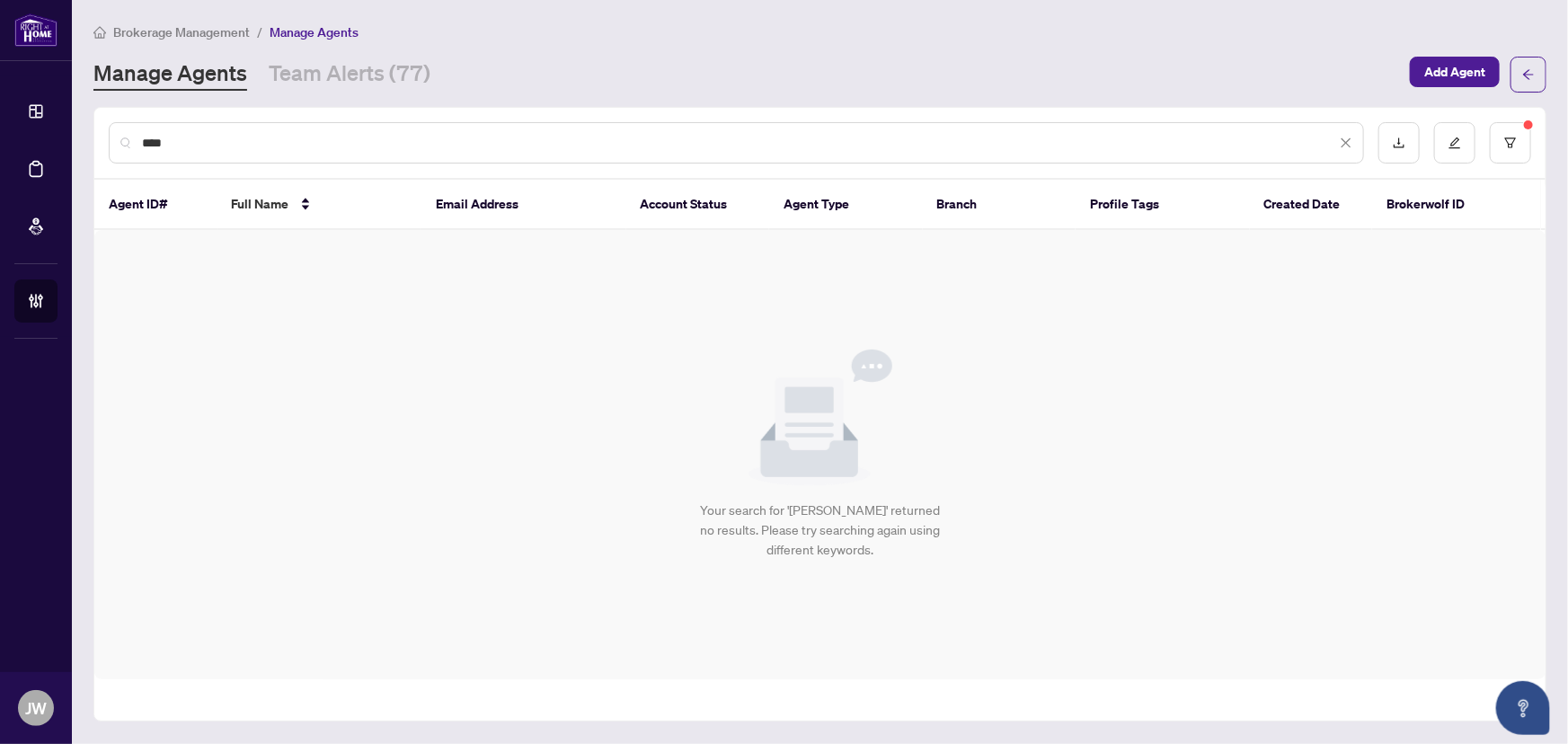
drag, startPoint x: 180, startPoint y: 143, endPoint x: 0, endPoint y: 158, distance: 180.6
click at [0, 158] on div "Dashboard Deal Processing Mortgage Referrals Brokerage Management [PERSON_NAME]…" at bounding box center [784, 372] width 1568 height 744
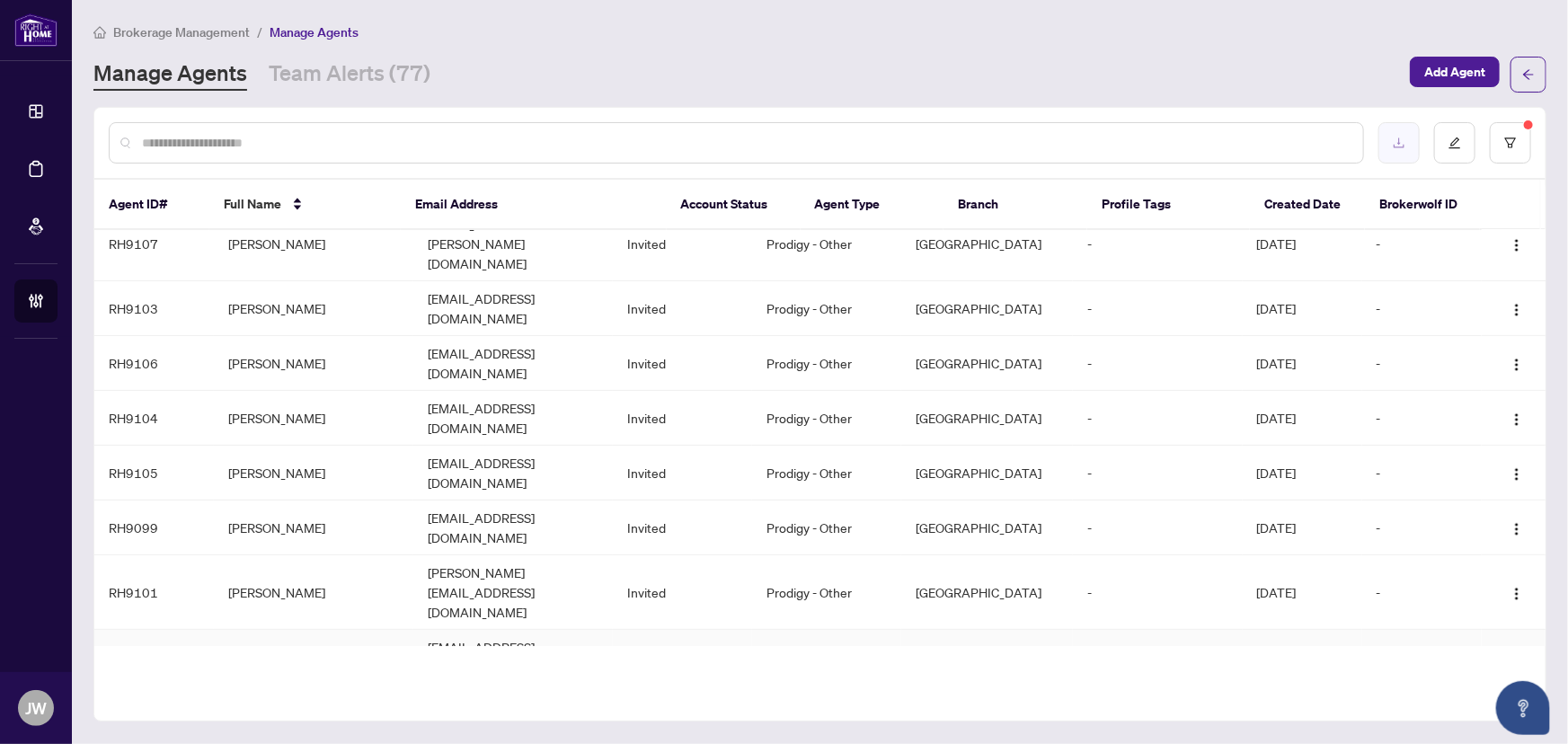
scroll to position [462, 0]
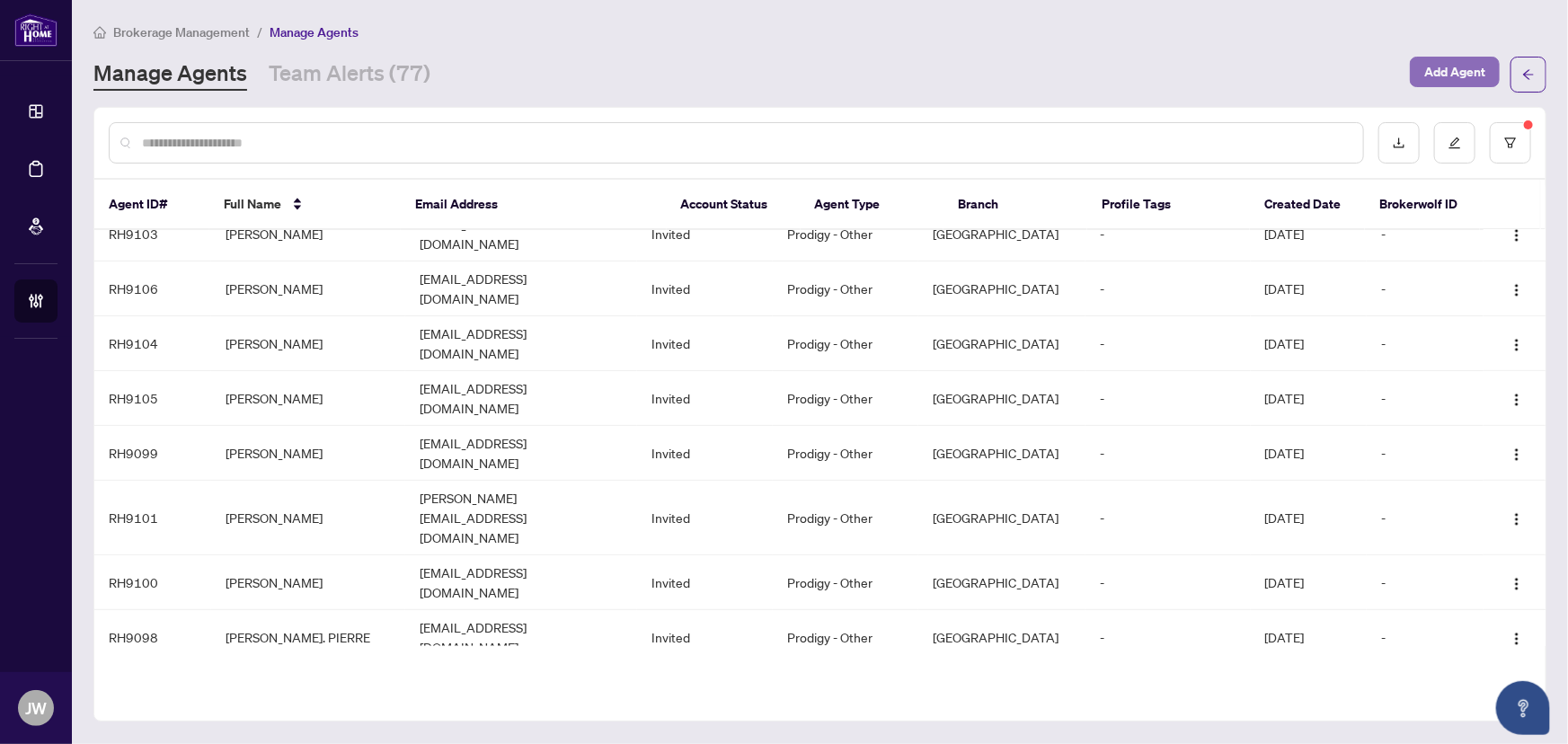
click at [1455, 69] on span "Add Agent" at bounding box center [1455, 71] width 61 height 28
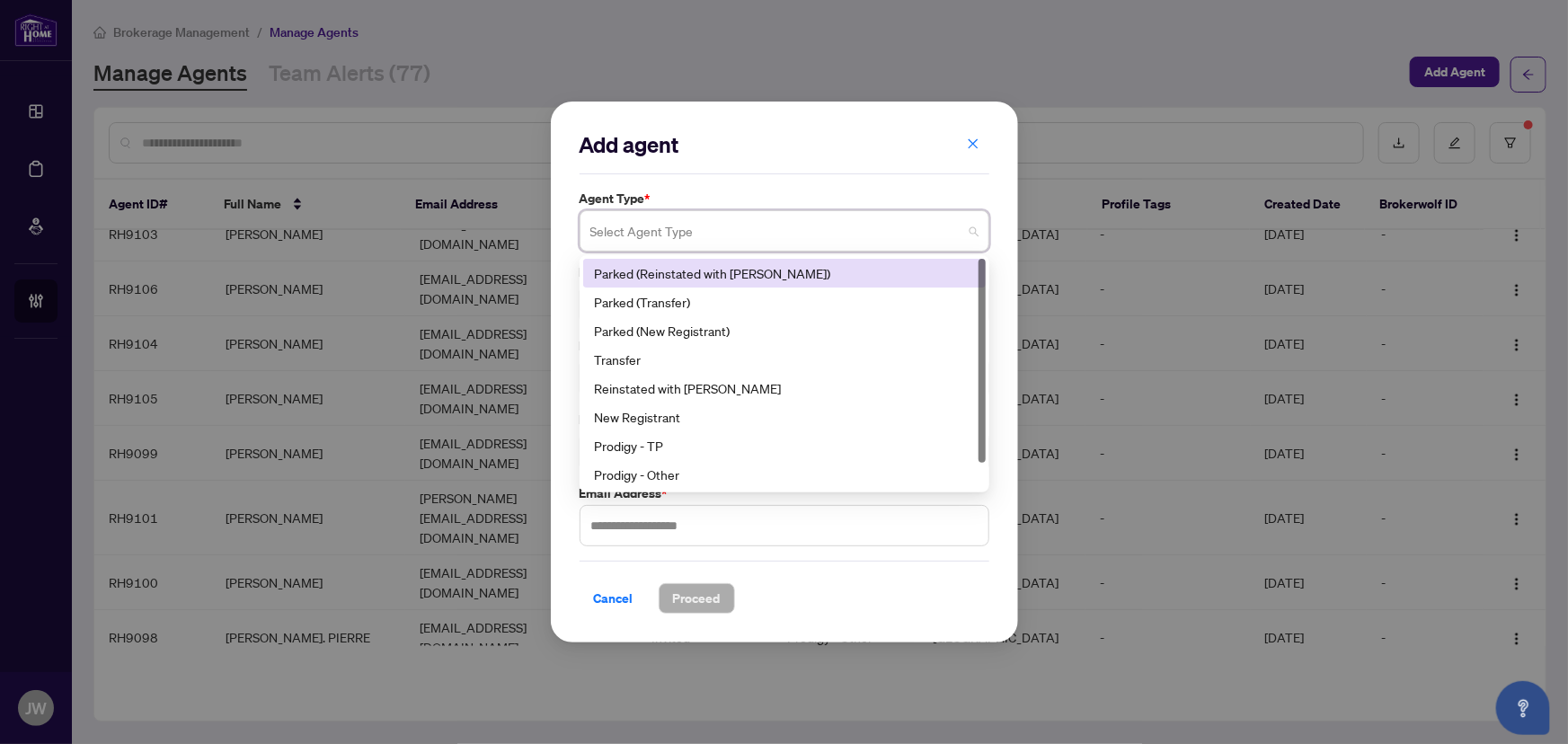
click at [686, 240] on input "search" at bounding box center [776, 233] width 372 height 39
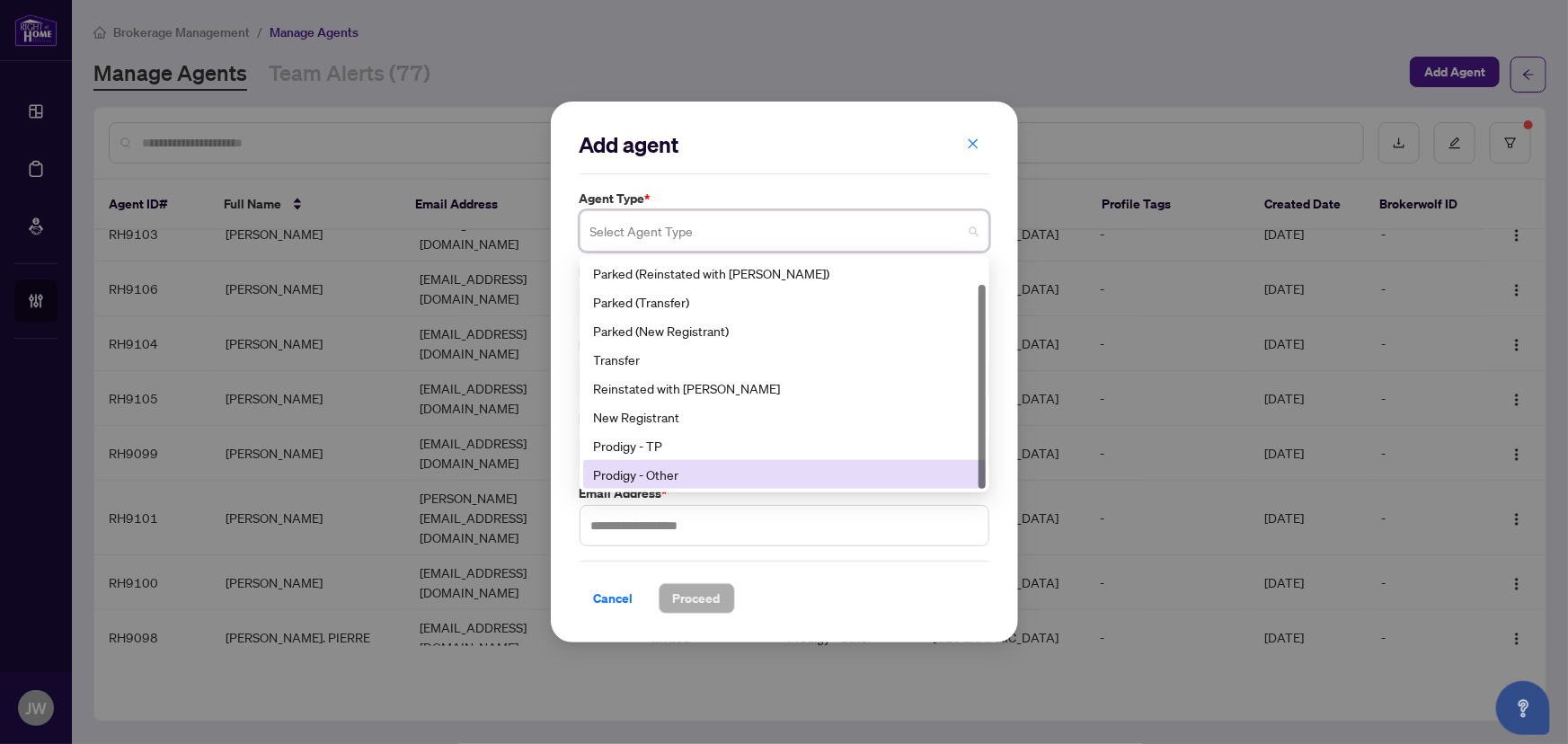
scroll to position [27, 0]
click at [633, 479] on div "Prodigy - RA" at bounding box center [784, 475] width 381 height 20
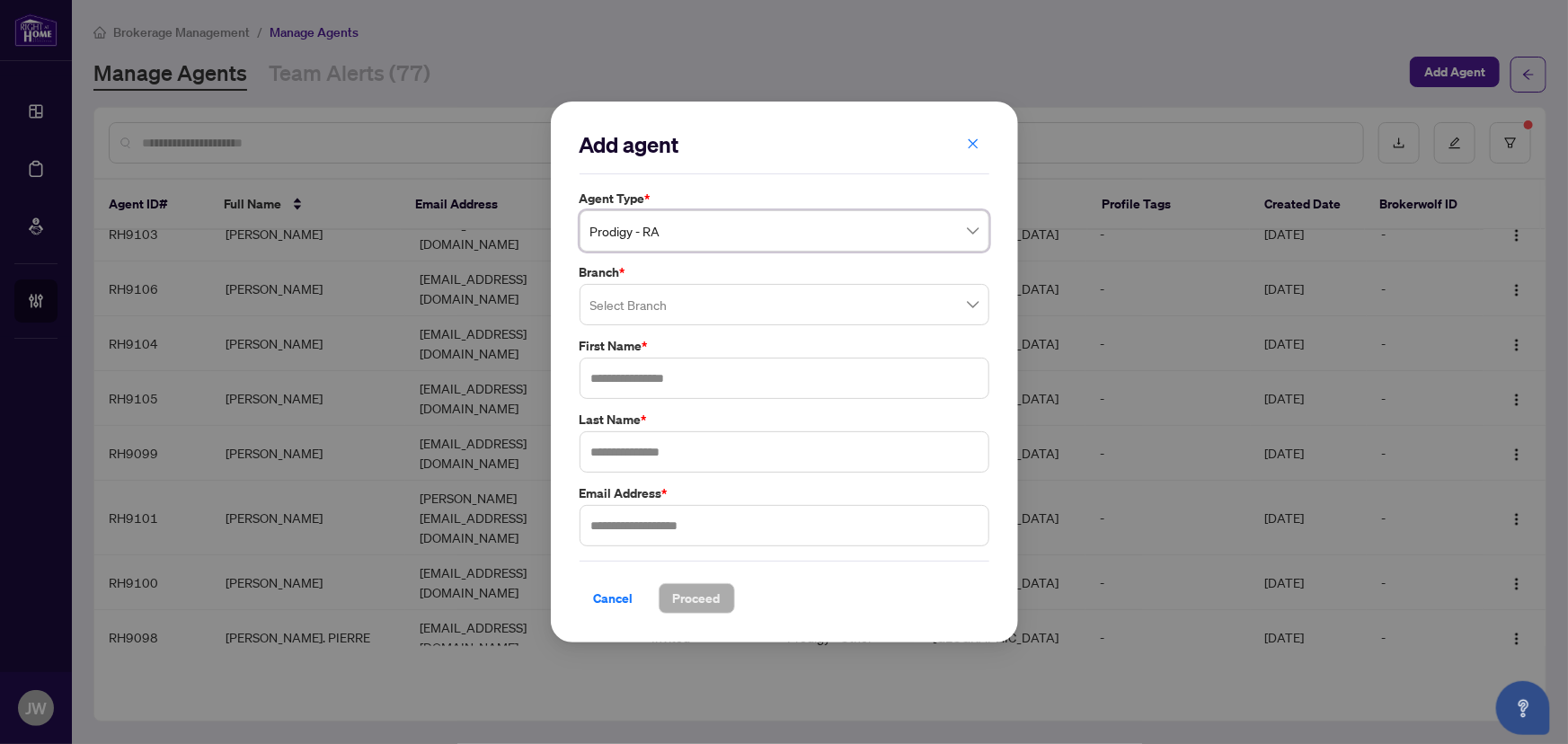
click at [622, 313] on input "search" at bounding box center [776, 307] width 372 height 39
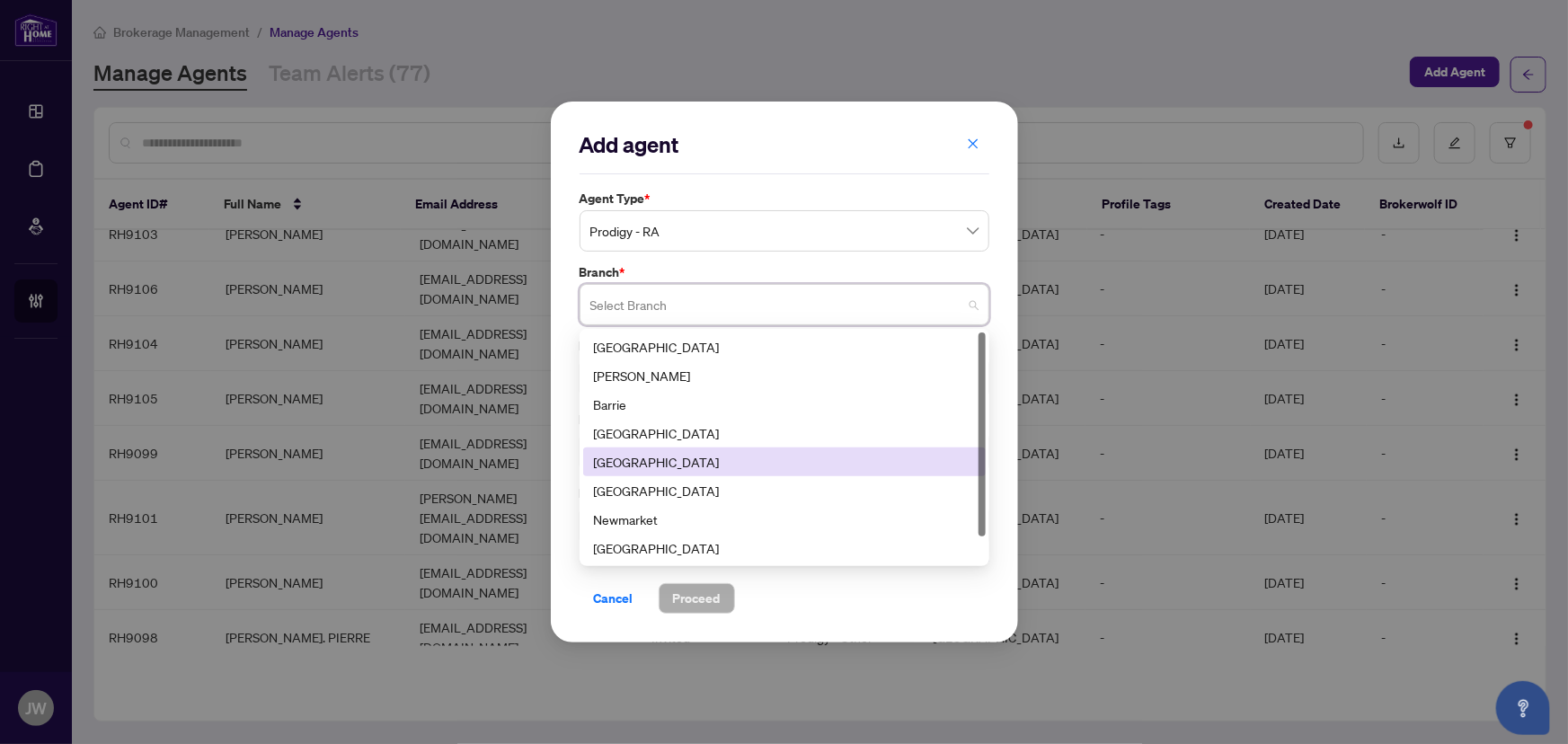
click at [619, 470] on div "[GEOGRAPHIC_DATA]" at bounding box center [784, 462] width 381 height 20
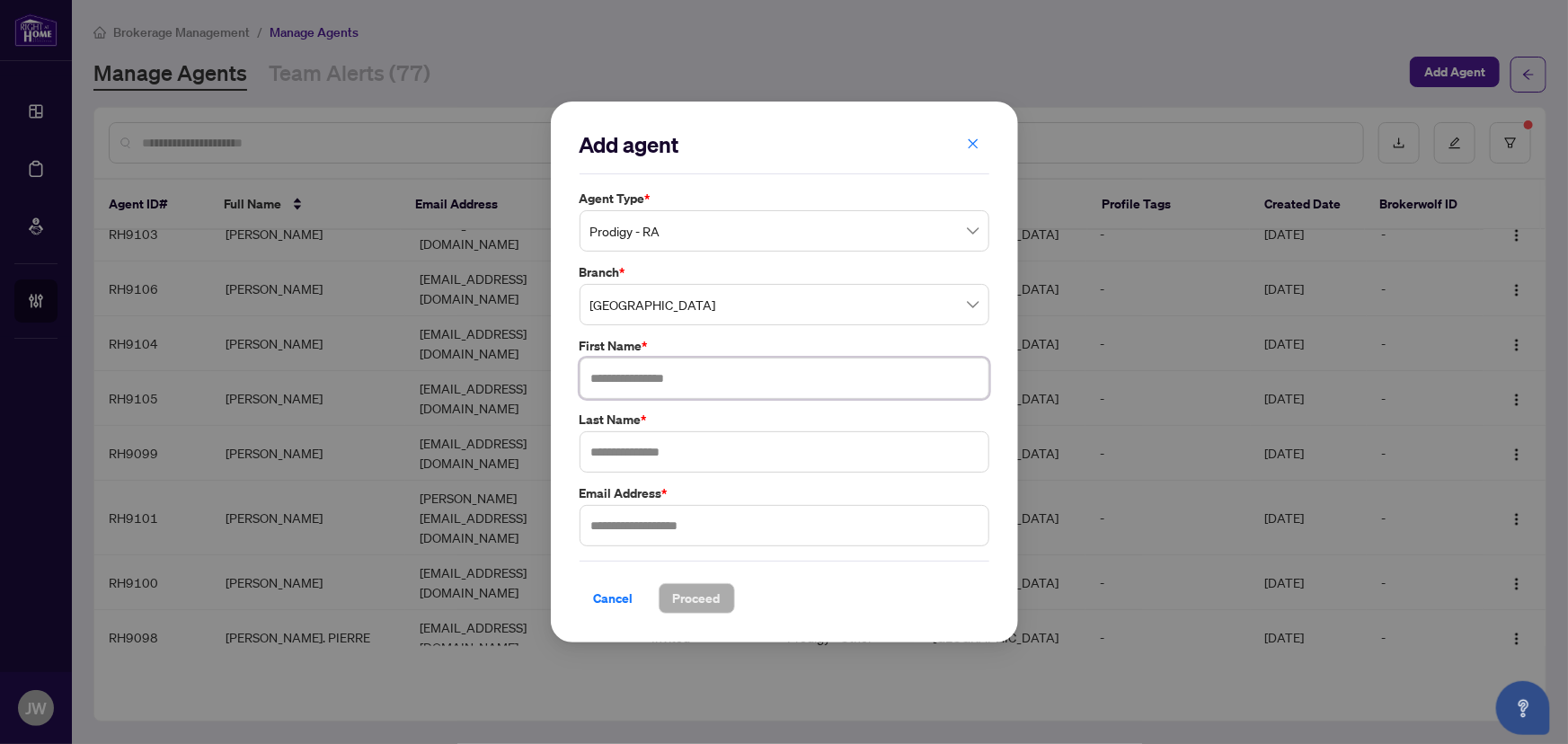
click at [624, 377] on input "text" at bounding box center [784, 377] width 410 height 41
type input "*"
type input "****"
click at [620, 441] on input "text" at bounding box center [784, 452] width 410 height 41
type input "*****"
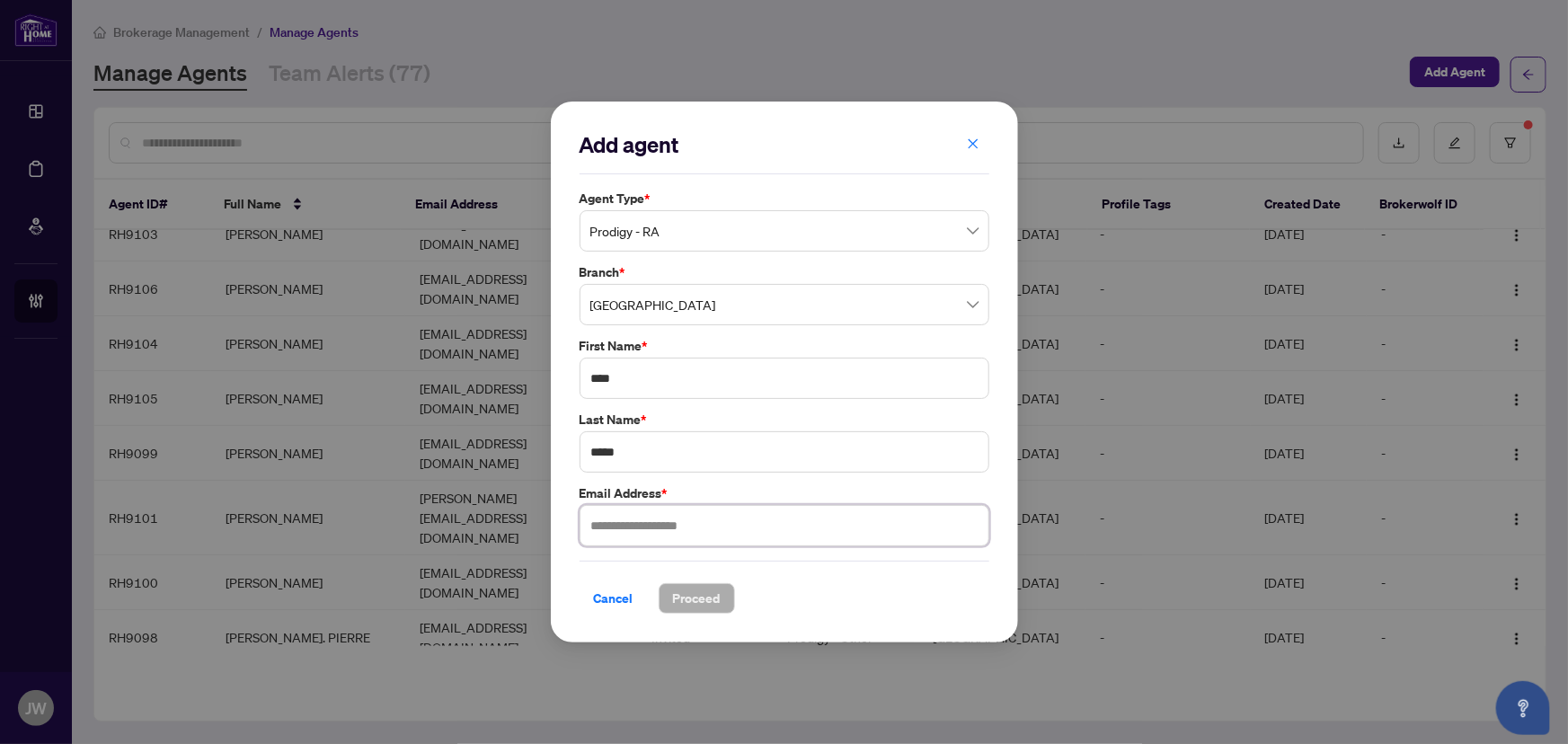
click at [645, 509] on input "text" at bounding box center [784, 525] width 410 height 41
paste input "**********"
type input "**********"
click at [707, 595] on span "Proceed" at bounding box center [697, 598] width 48 height 28
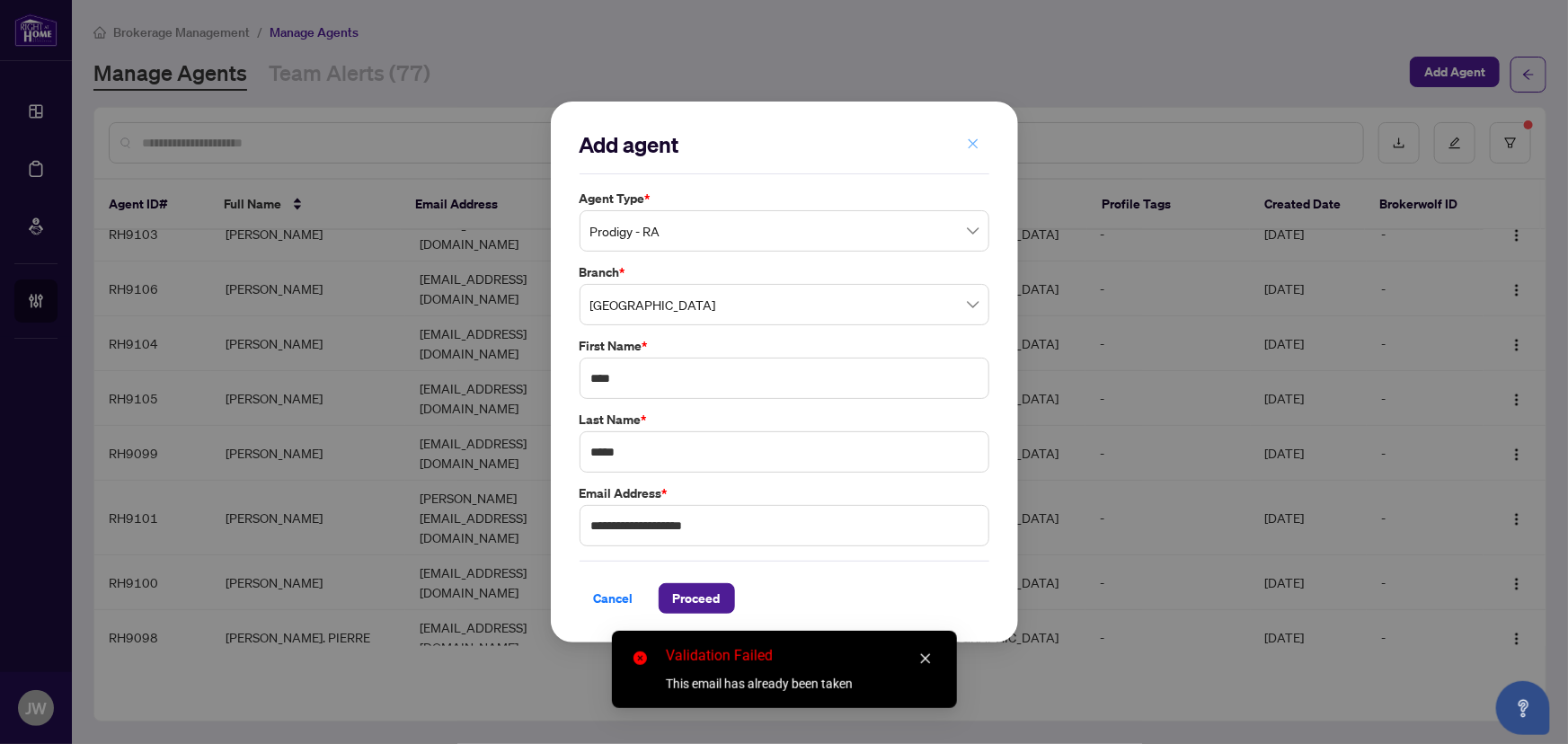
click at [976, 144] on icon "close" at bounding box center [974, 143] width 13 height 13
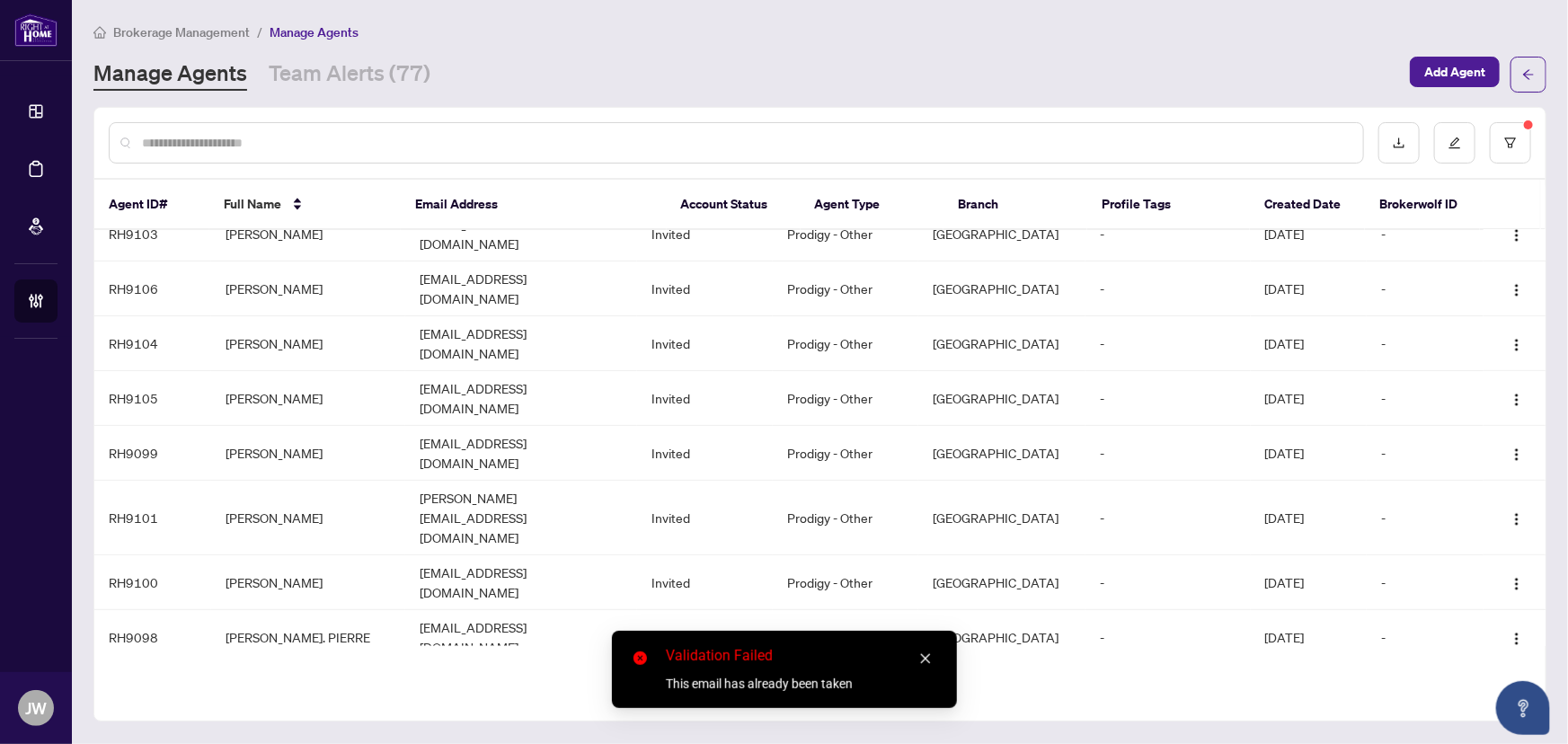
drag, startPoint x: 224, startPoint y: 117, endPoint x: 208, endPoint y: 139, distance: 27.2
click at [224, 117] on div at bounding box center [820, 143] width 1452 height 70
click at [208, 139] on input "text" at bounding box center [745, 143] width 1207 height 20
paste input "**********"
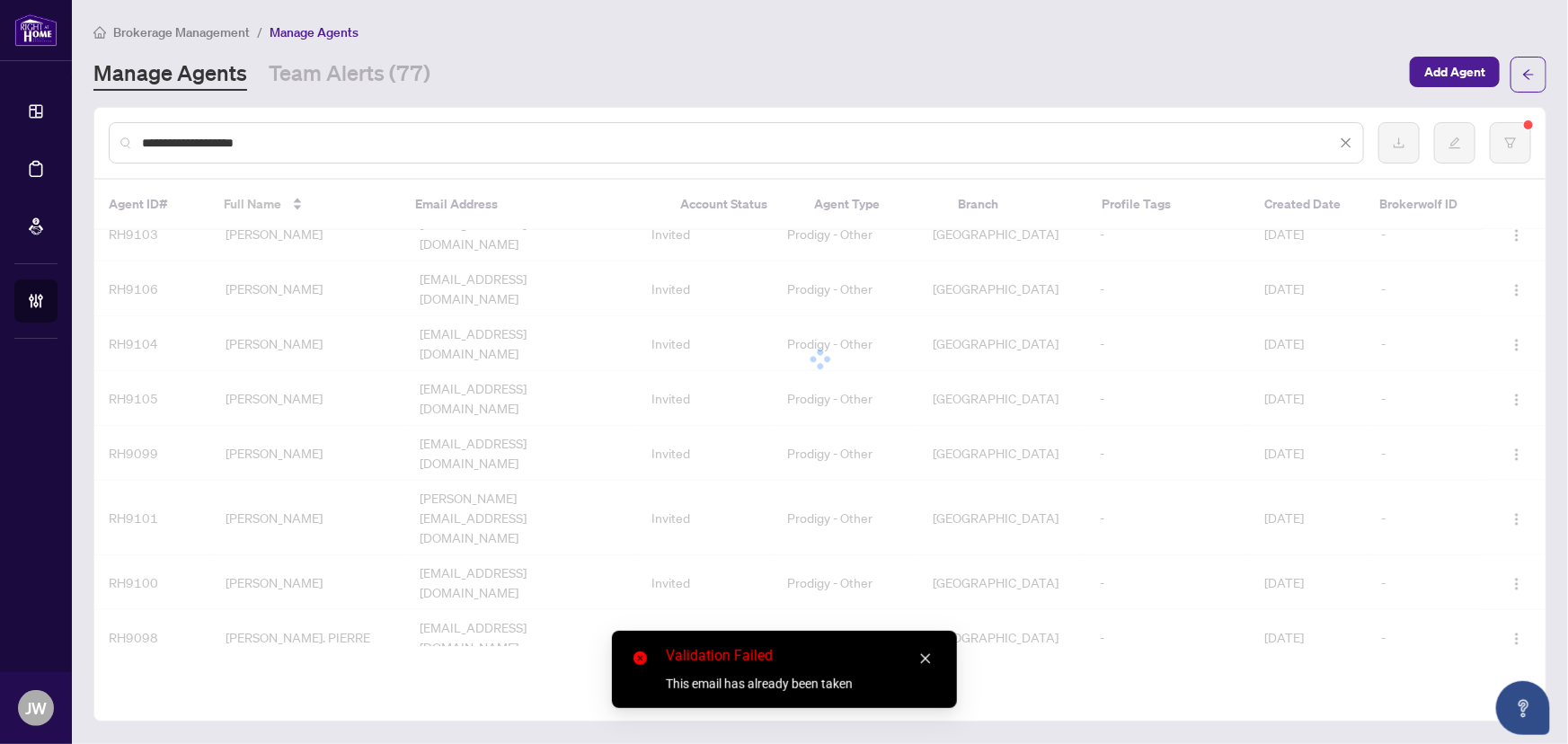
scroll to position [0, 0]
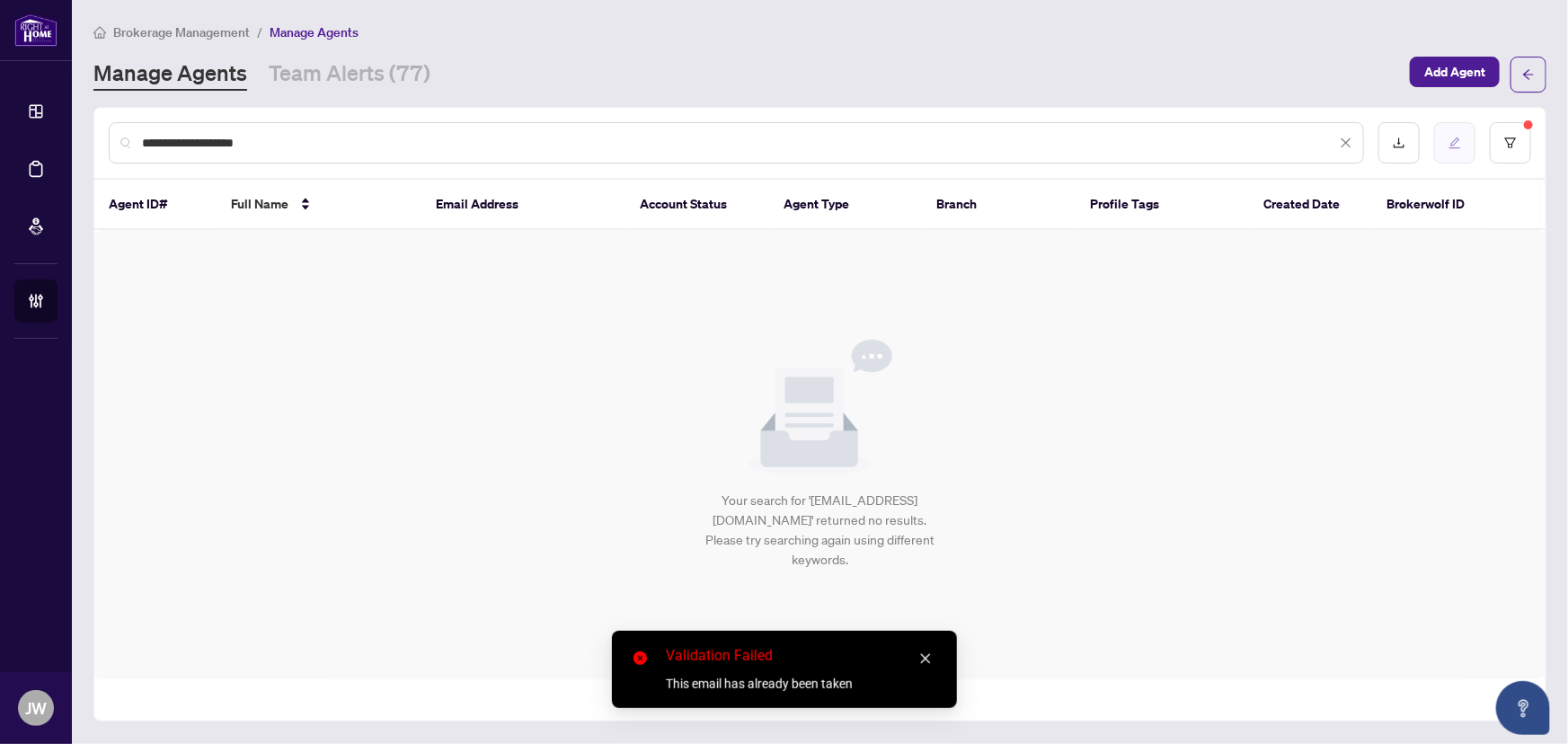
type input "**********"
click at [1456, 141] on icon "edit" at bounding box center [1456, 143] width 12 height 12
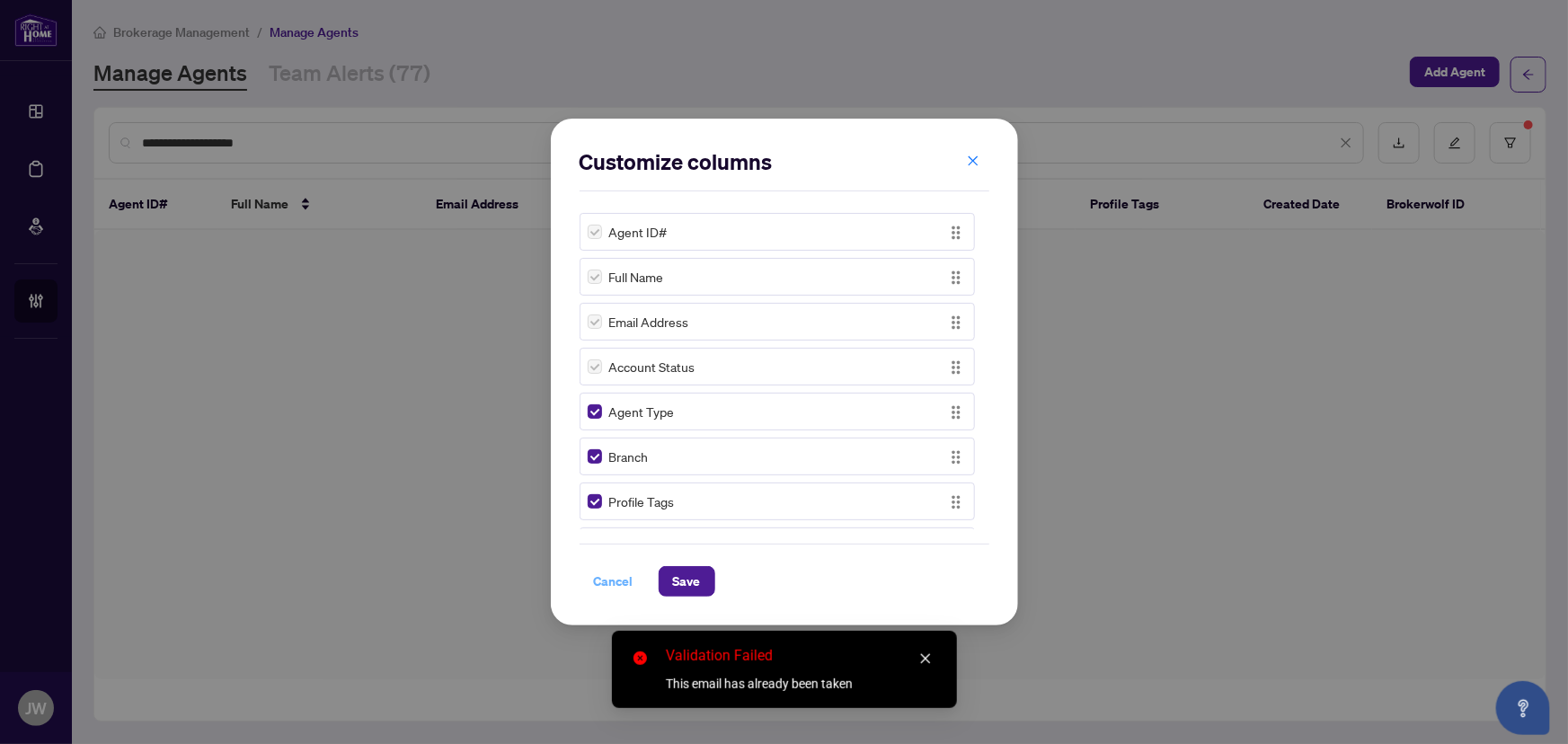
click at [628, 571] on span "Cancel" at bounding box center [613, 580] width 39 height 28
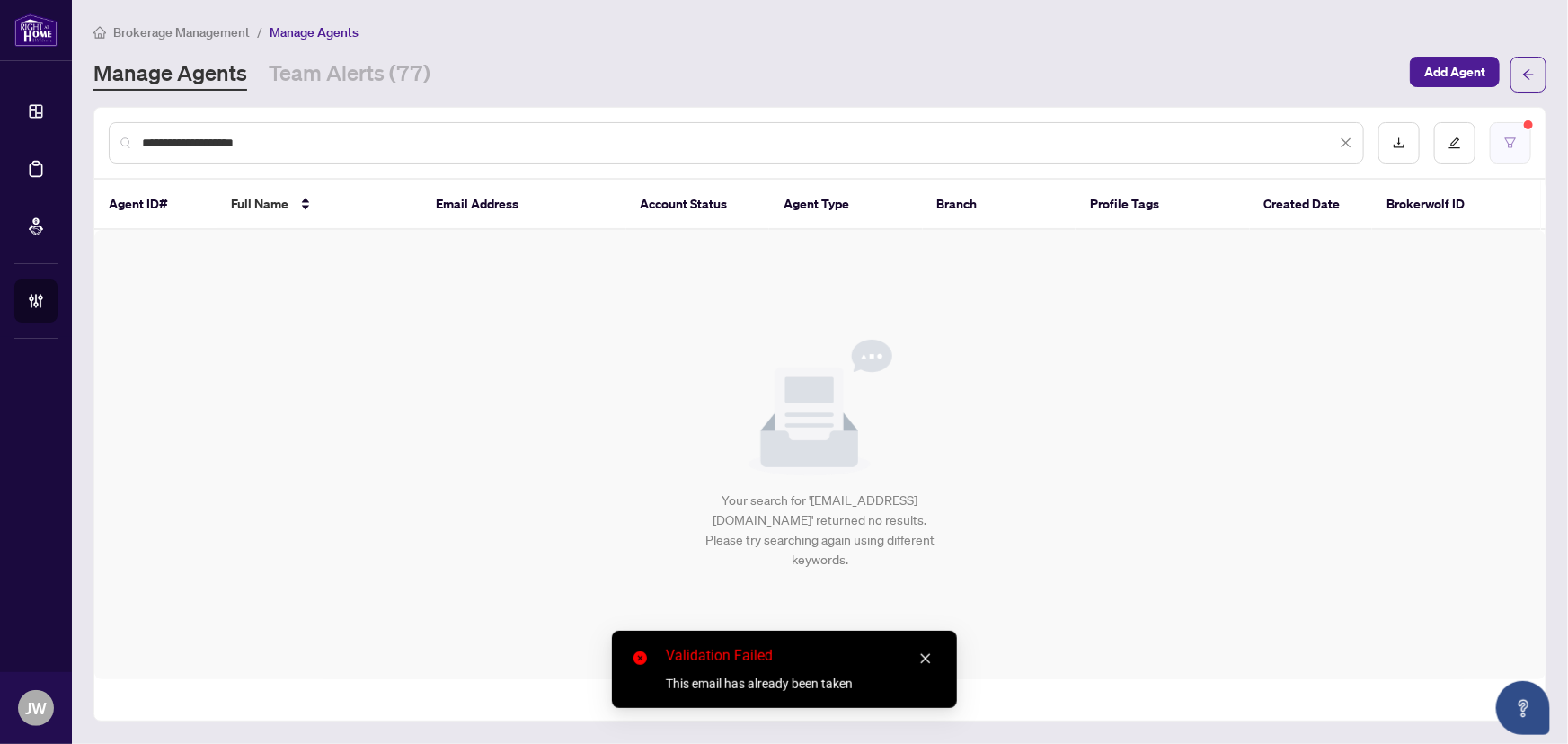
click at [1510, 143] on icon "filter" at bounding box center [1511, 143] width 13 height 13
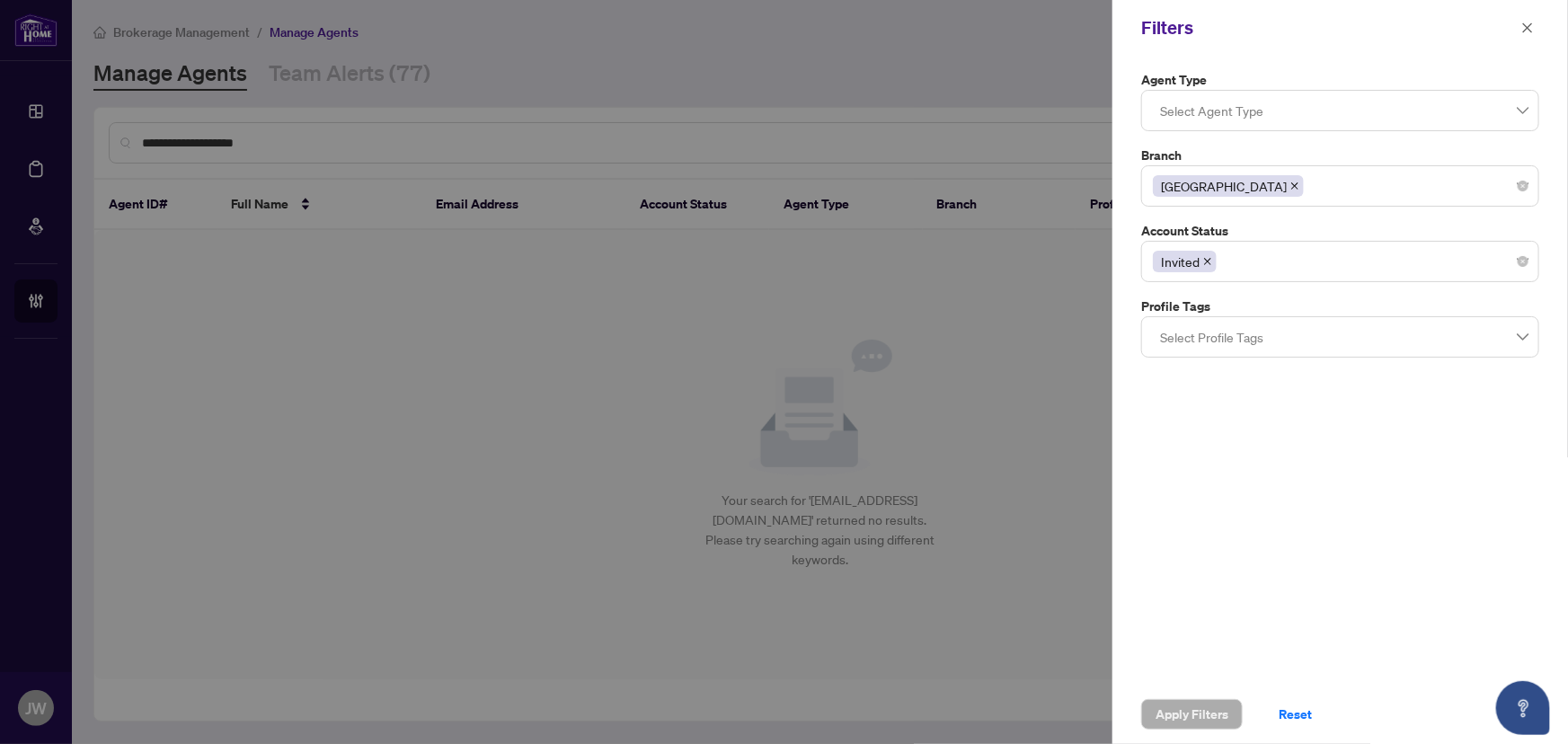
click at [1207, 264] on icon "close" at bounding box center [1208, 261] width 9 height 9
click at [1197, 703] on span "Apply Filters" at bounding box center [1192, 714] width 73 height 28
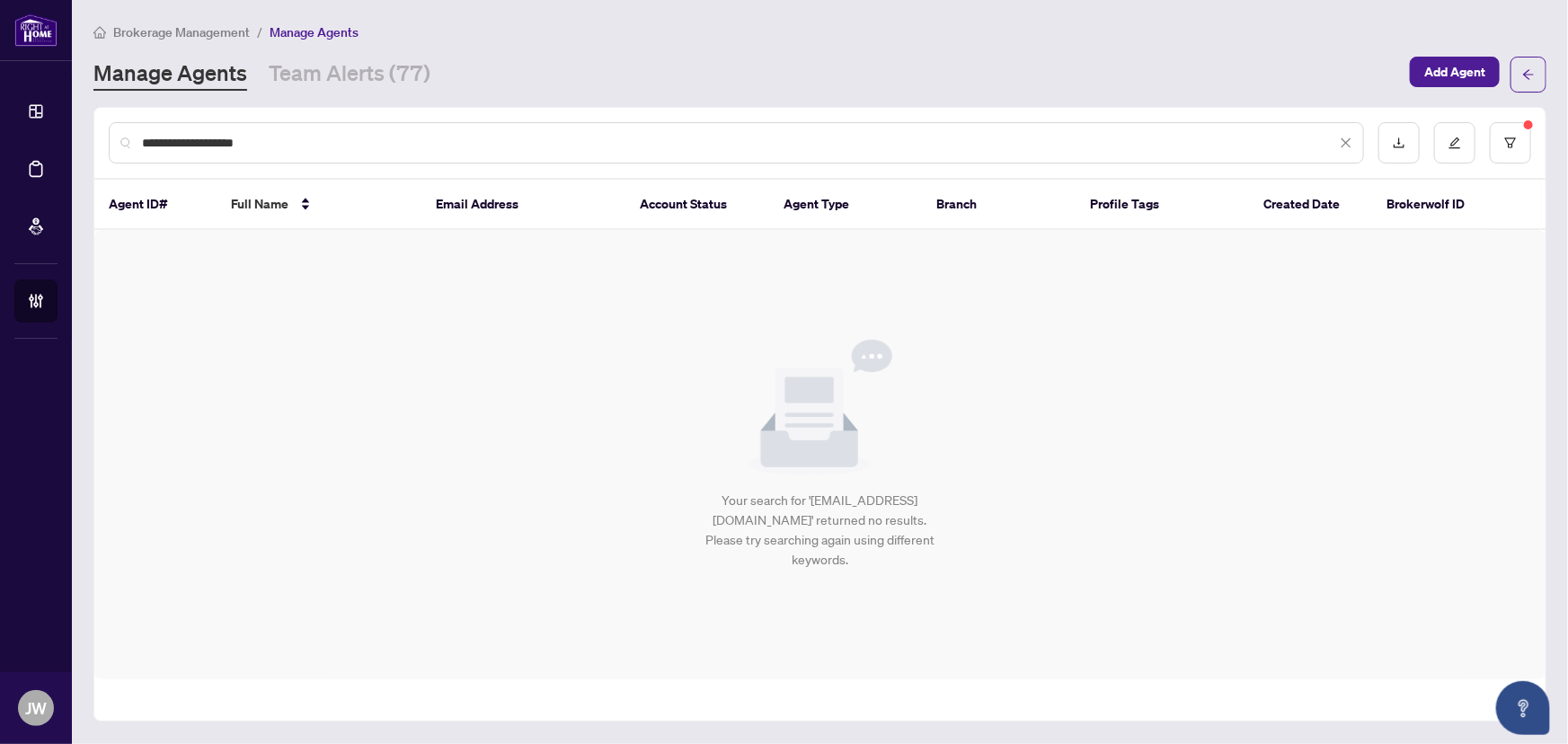
drag, startPoint x: 321, startPoint y: 126, endPoint x: 305, endPoint y: 147, distance: 26.4
click at [310, 143] on div "**********" at bounding box center [736, 143] width 1255 height 41
drag, startPoint x: 242, startPoint y: 153, endPoint x: 125, endPoint y: 164, distance: 117.5
click at [131, 167] on div "**********" at bounding box center [820, 143] width 1452 height 70
paste input "**********"
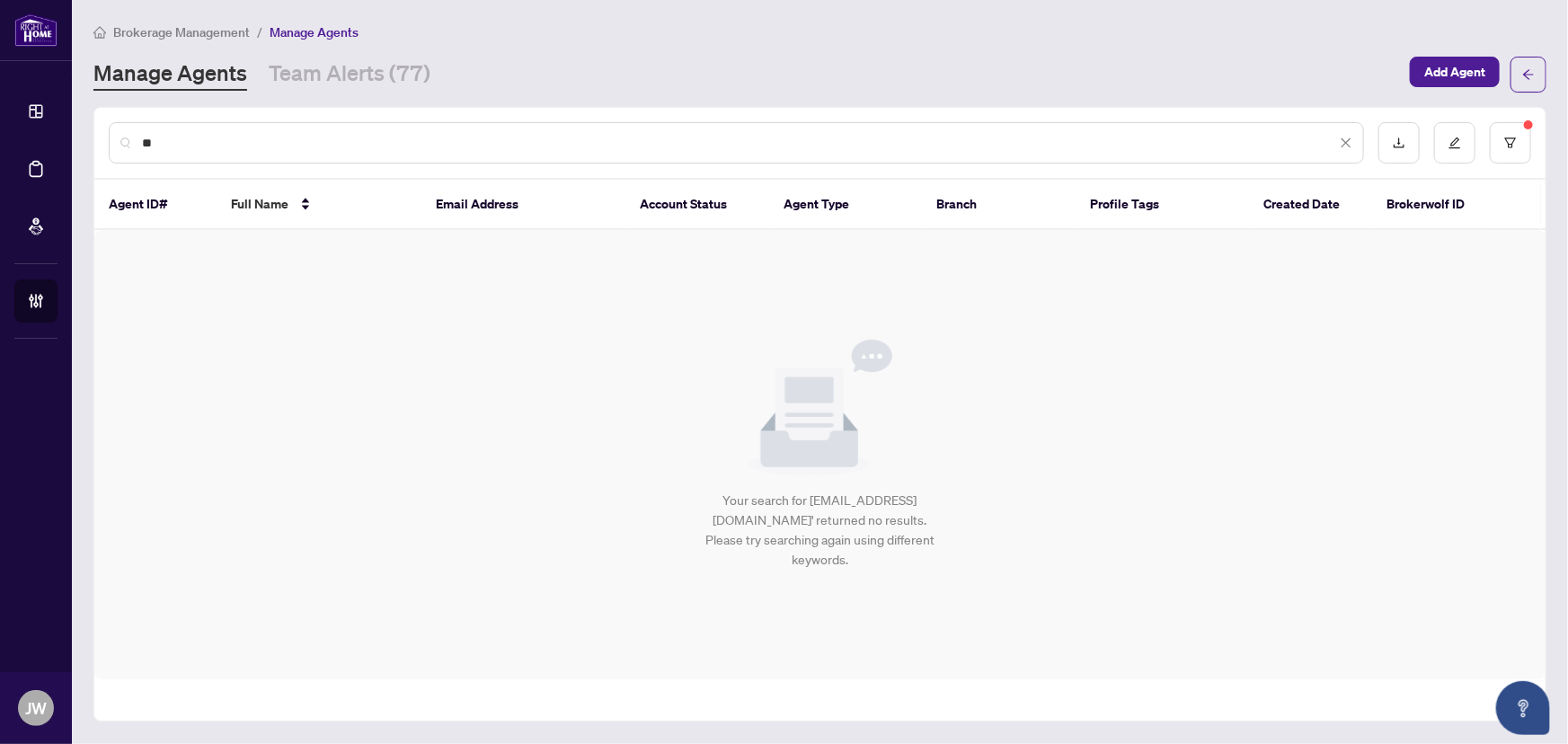
type input "*"
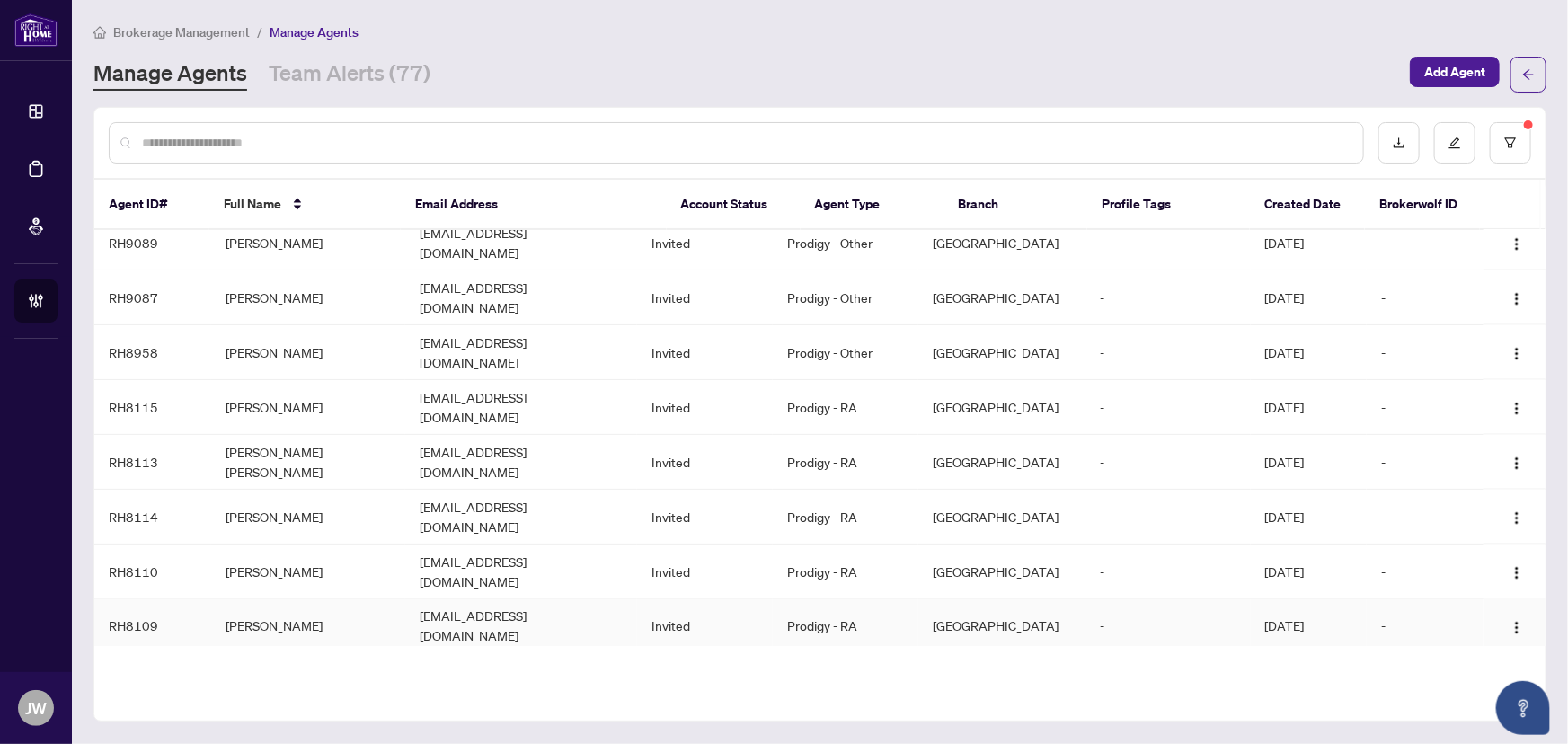
scroll to position [1597, 0]
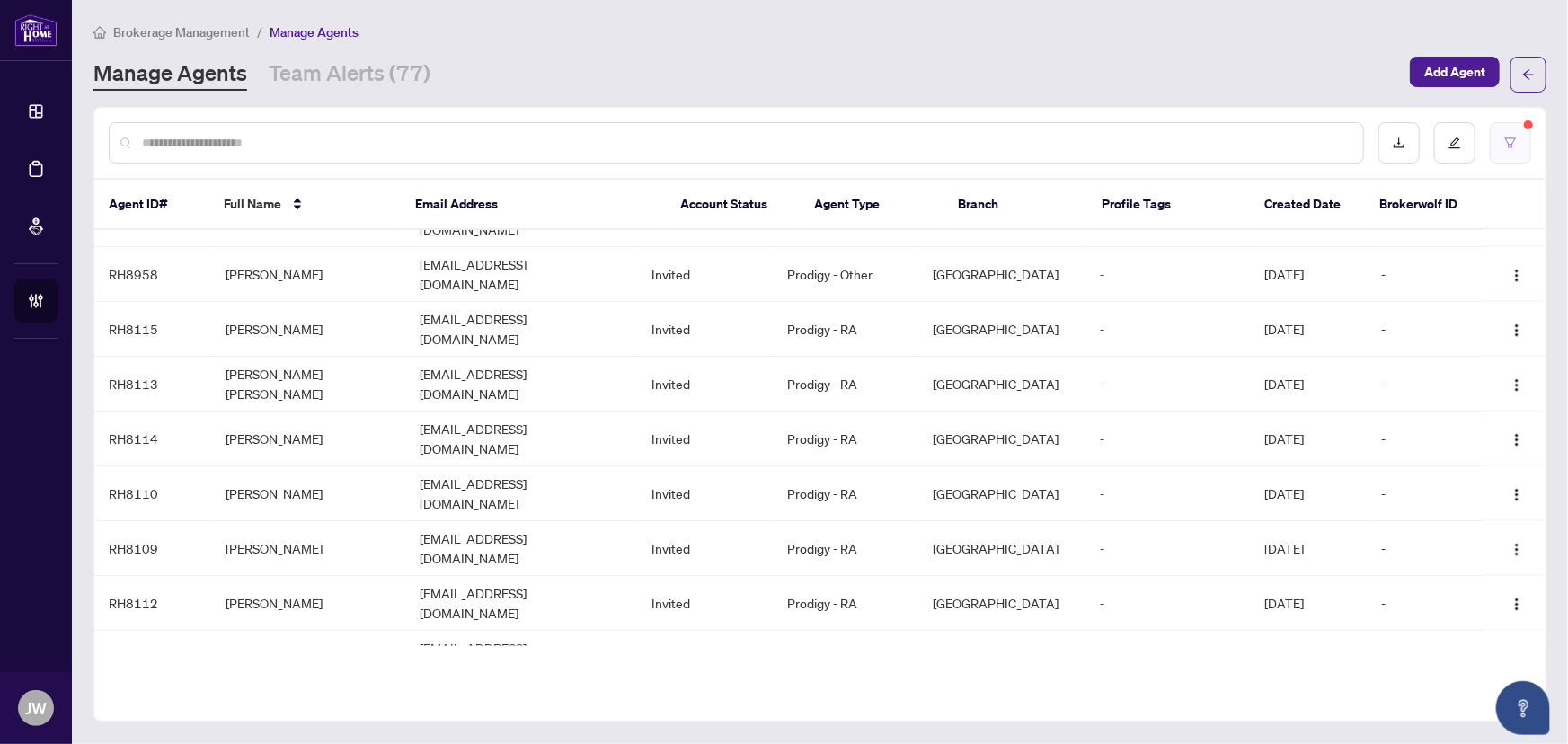
click at [1510, 150] on button "button" at bounding box center [1510, 143] width 41 height 41
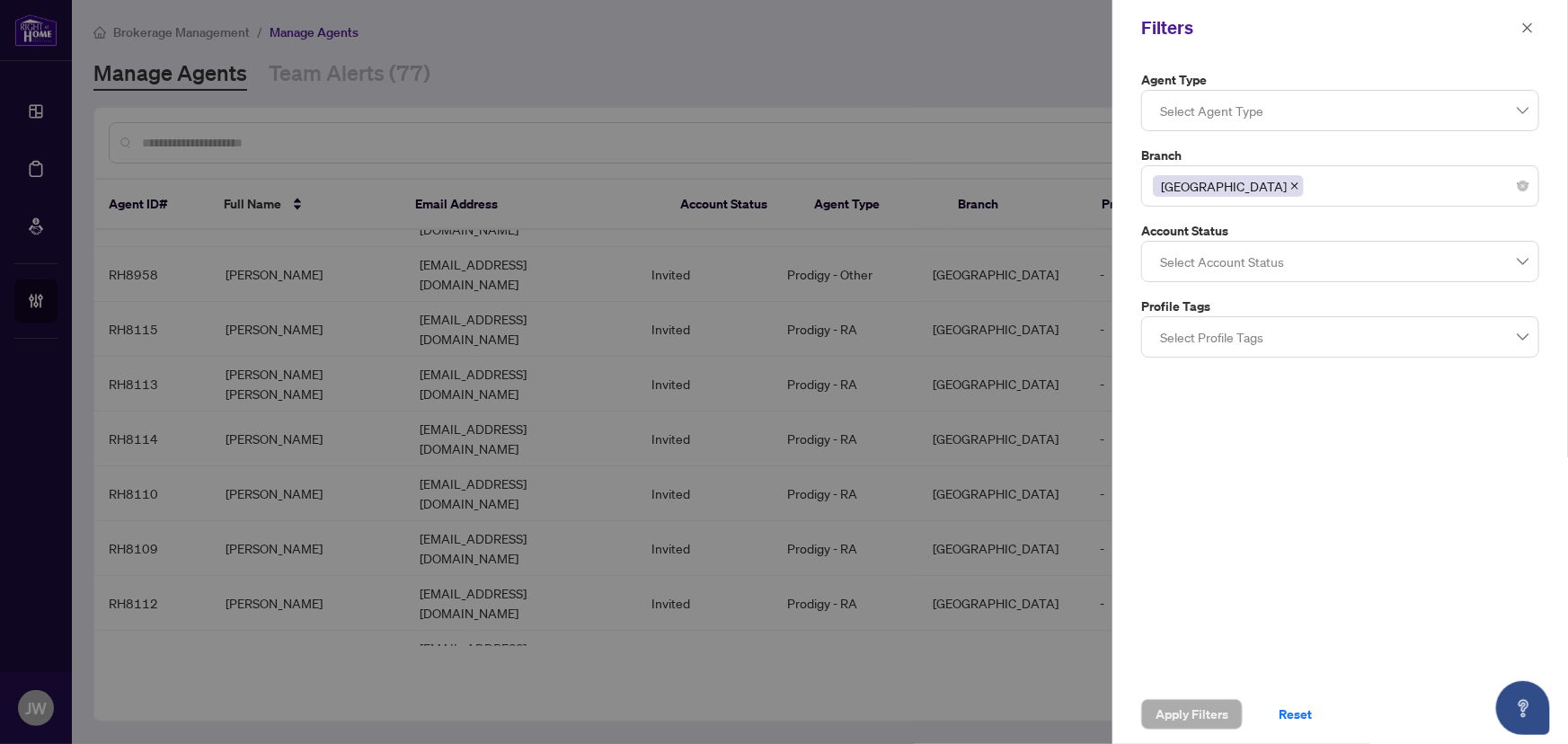
click at [1291, 186] on icon "close" at bounding box center [1296, 186] width 9 height 9
drag, startPoint x: 386, startPoint y: 107, endPoint x: 356, endPoint y: 134, distance: 40.4
click at [386, 107] on div at bounding box center [784, 372] width 1568 height 744
click at [351, 141] on div at bounding box center [784, 372] width 1568 height 744
click at [1527, 27] on icon "close" at bounding box center [1528, 27] width 10 height 10
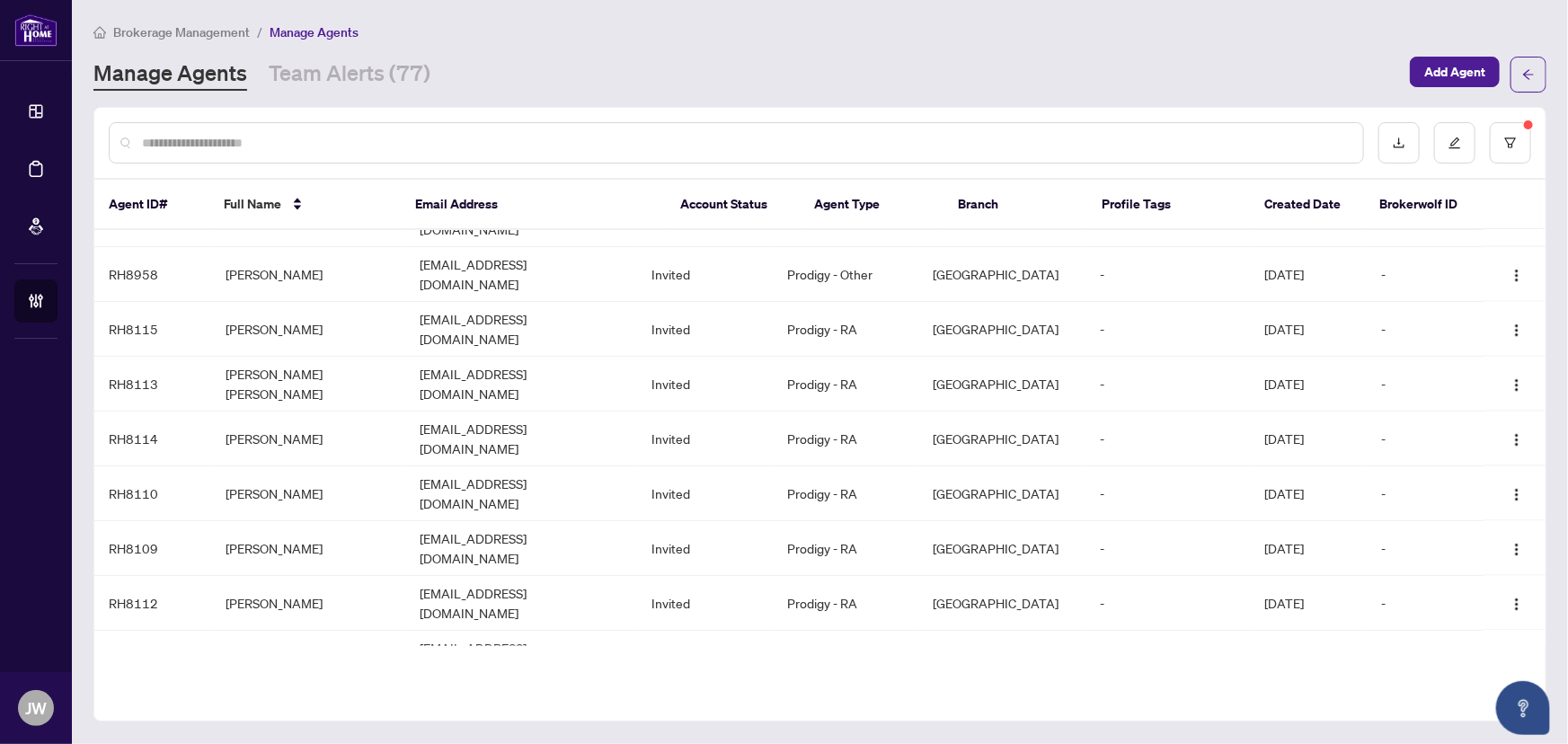
drag, startPoint x: 326, startPoint y: 133, endPoint x: 319, endPoint y: 143, distance: 12.2
click at [324, 136] on input "text" at bounding box center [745, 143] width 1207 height 20
paste input "**********"
type input "**********"
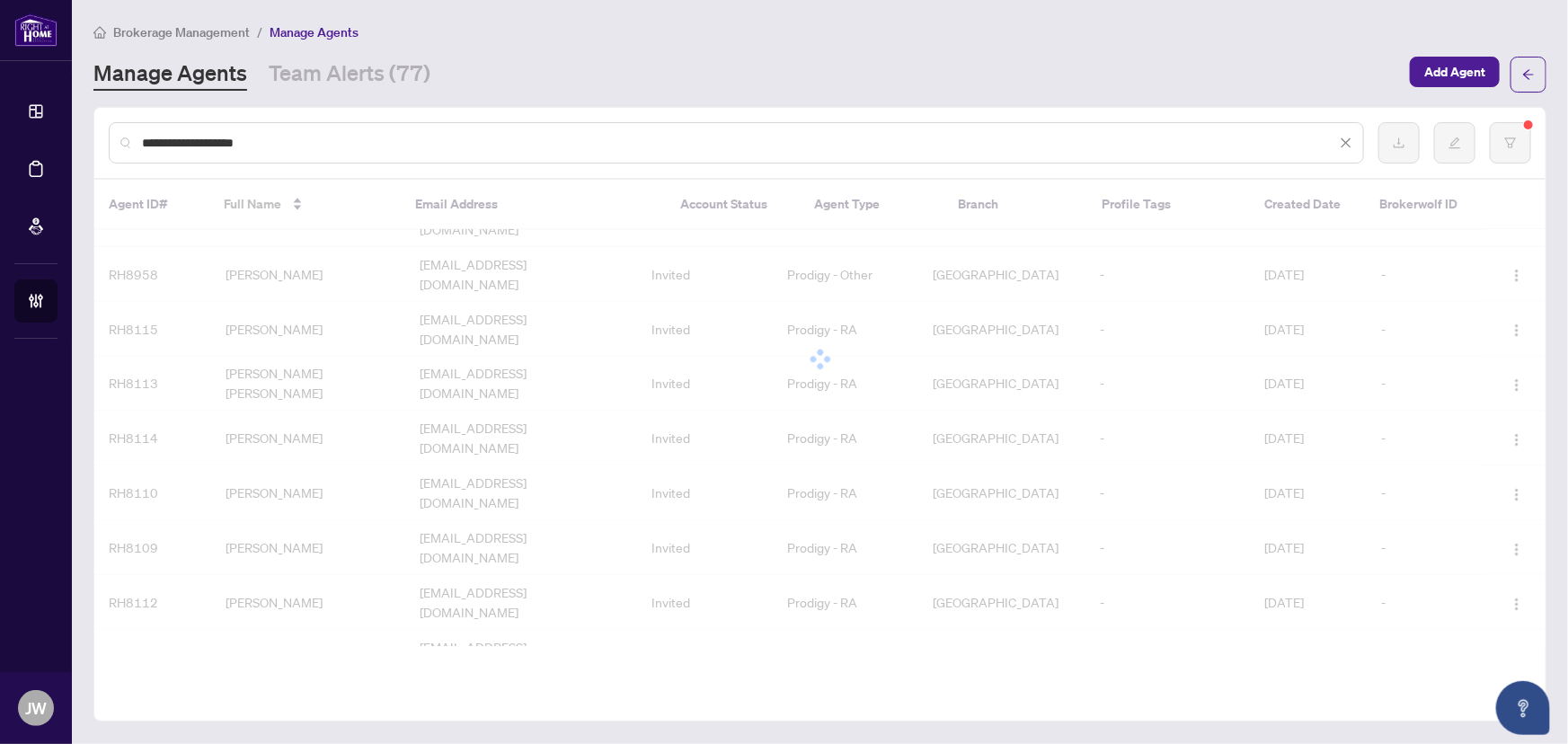
scroll to position [0, 0]
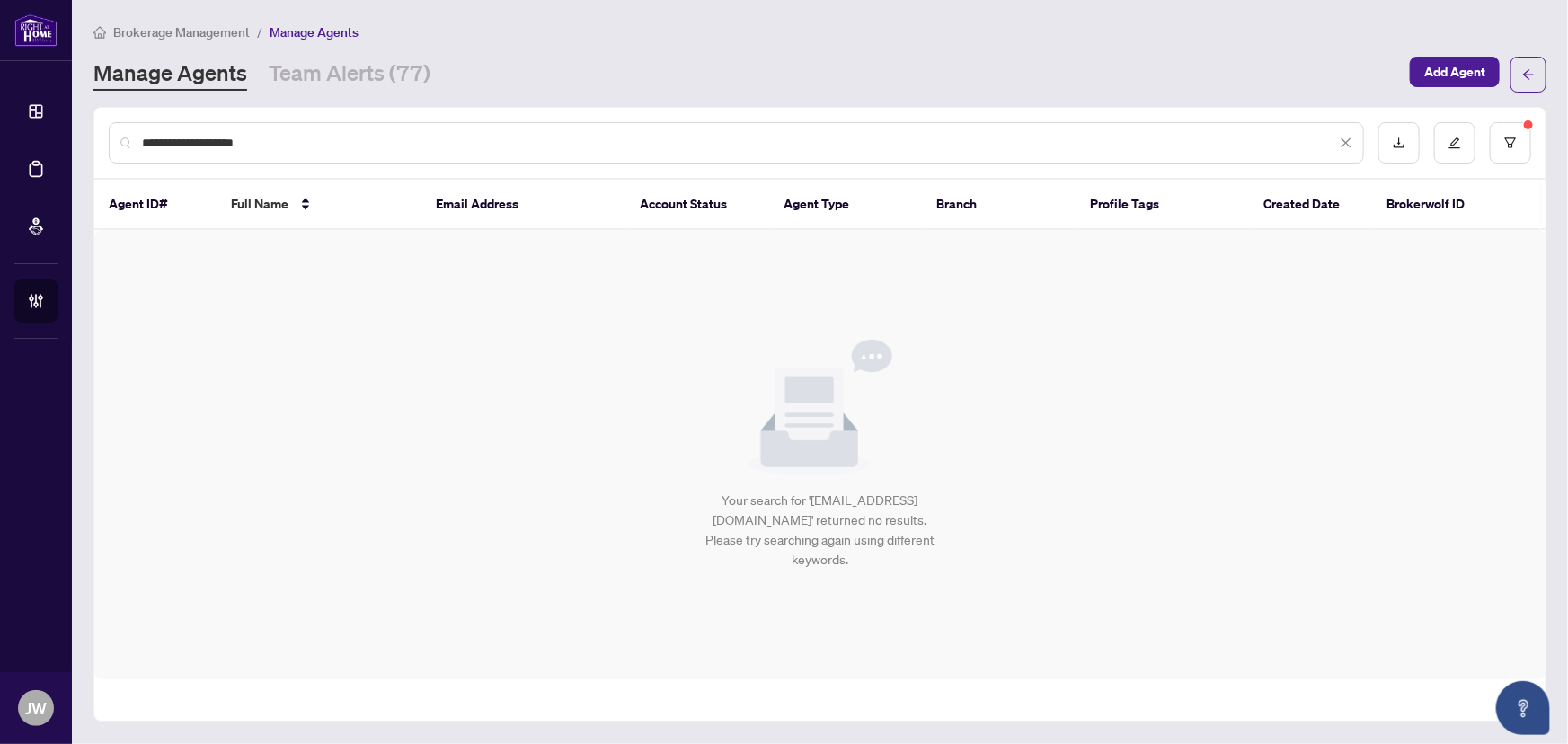
click at [308, 149] on input "**********" at bounding box center [739, 143] width 1194 height 20
drag, startPoint x: 323, startPoint y: 141, endPoint x: 0, endPoint y: 217, distance: 331.8
click at [0, 141] on div "**********" at bounding box center [784, 372] width 1568 height 744
type input "****"
click at [1509, 132] on button "button" at bounding box center [1510, 143] width 41 height 41
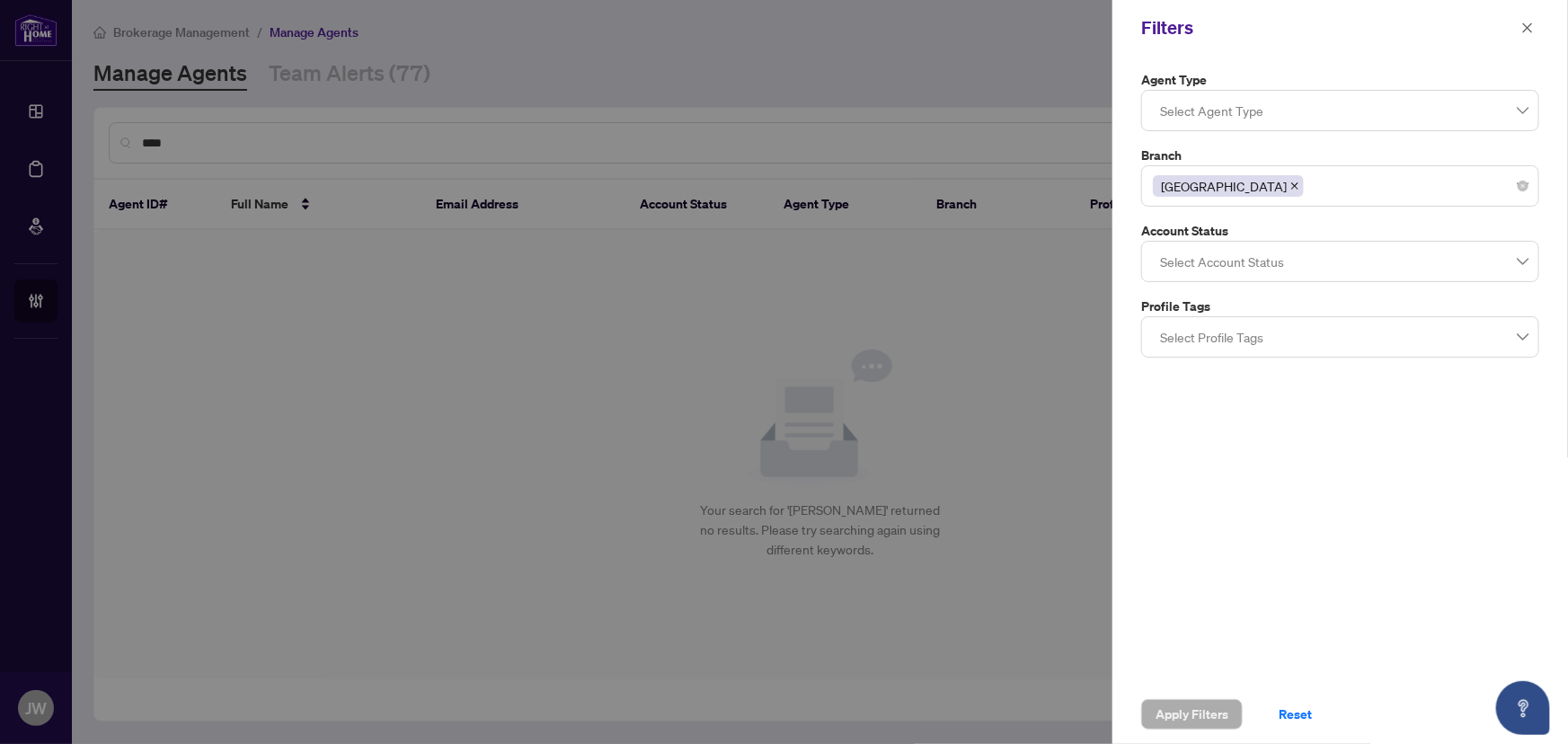
click at [1291, 183] on icon "close" at bounding box center [1296, 186] width 9 height 9
click at [1197, 709] on span "Apply Filters" at bounding box center [1192, 714] width 73 height 28
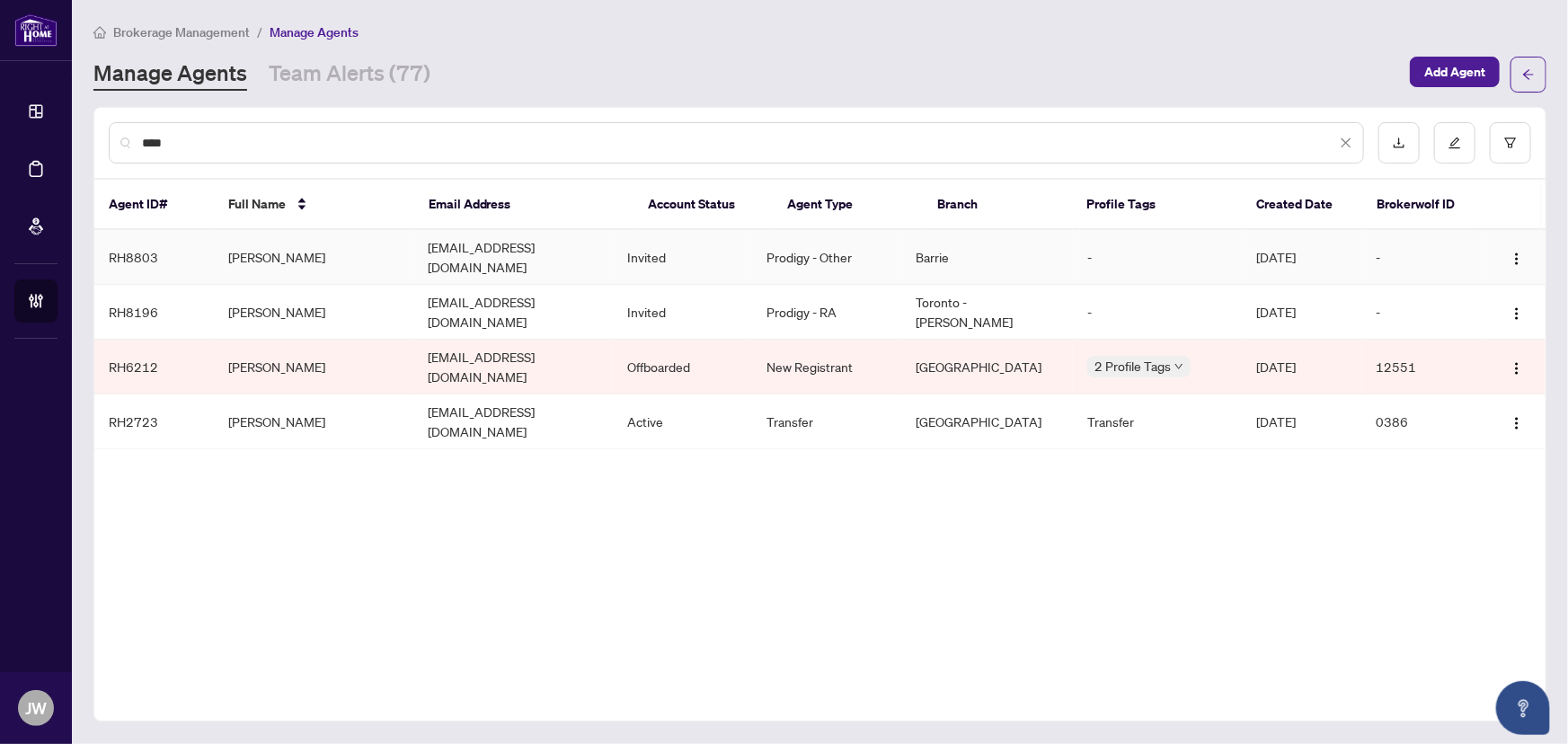
click at [638, 249] on td "Invited" at bounding box center [682, 258] width 139 height 55
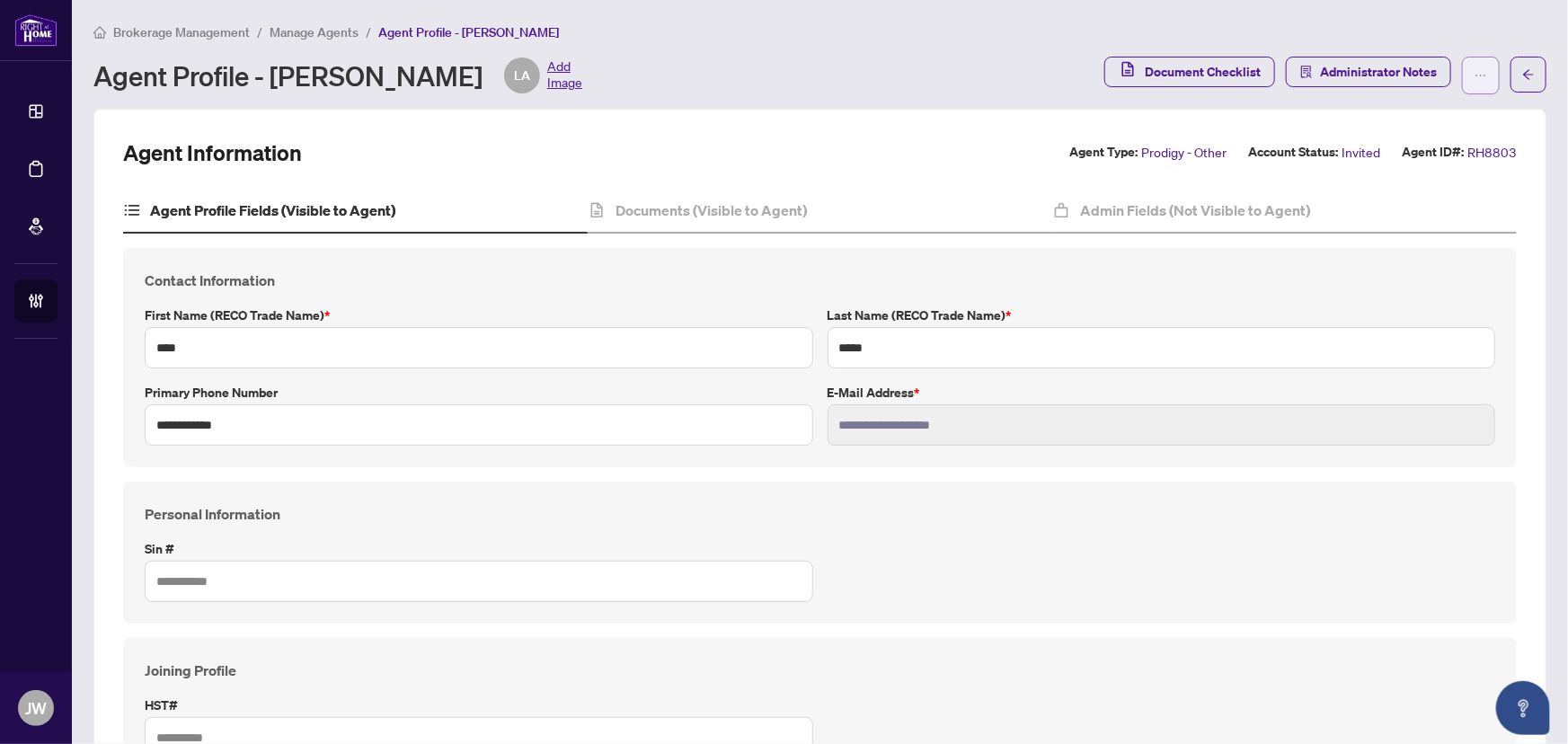
click at [1475, 81] on span "button" at bounding box center [1481, 75] width 13 height 28
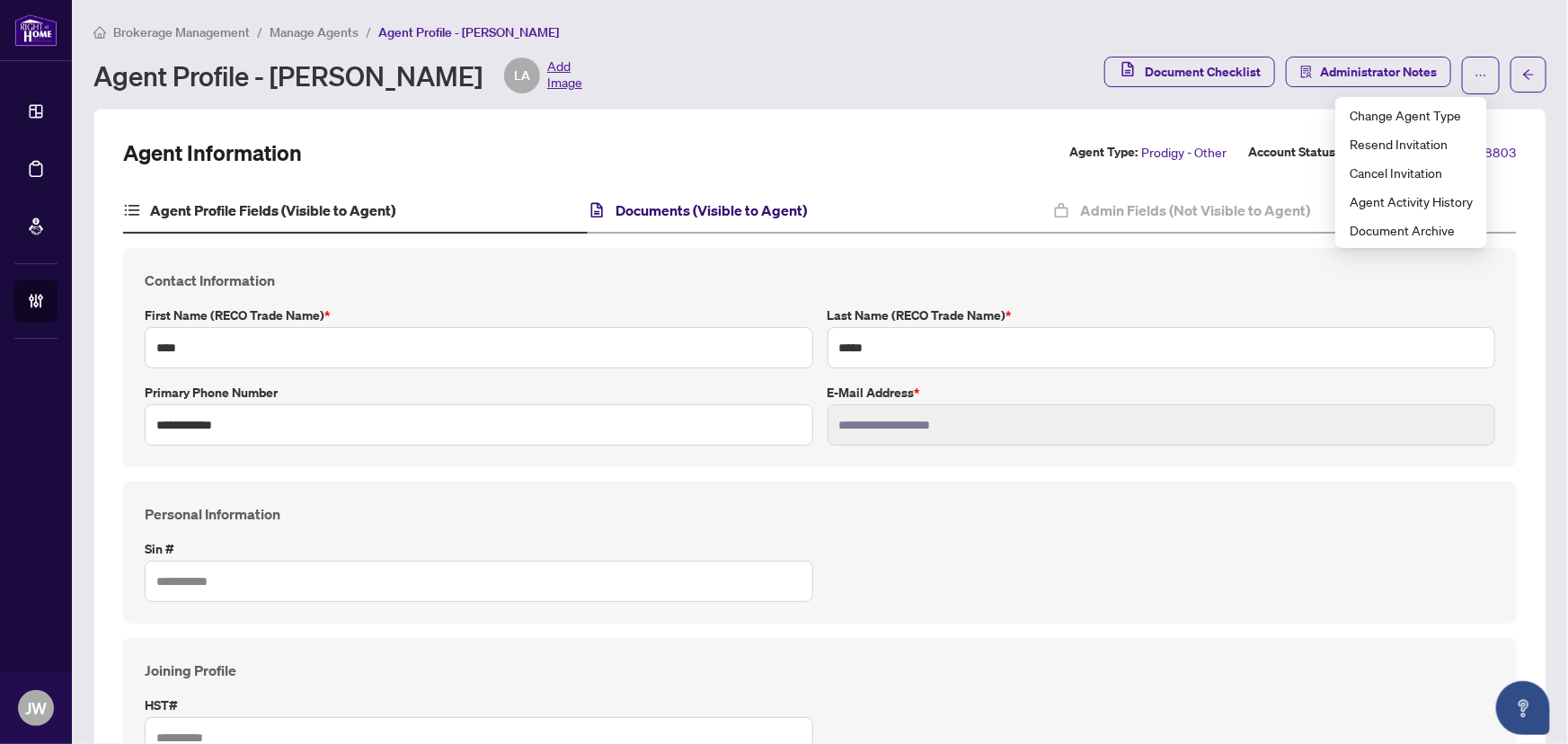
click at [648, 209] on h4 "Documents (Visible to Agent)" at bounding box center [710, 210] width 191 height 22
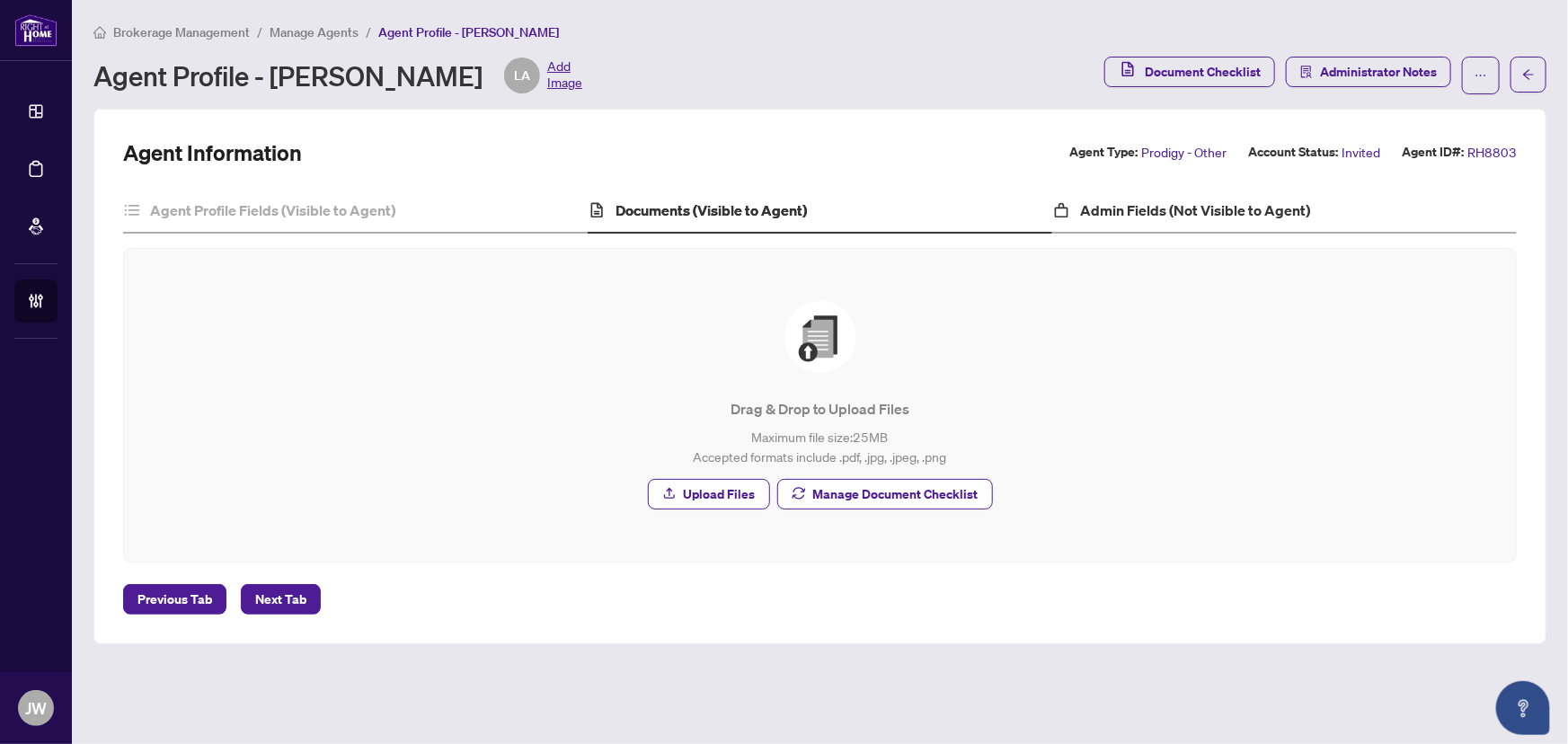
click at [1201, 186] on div "Agent Information Agent Type: Prodigy - Other Account Status: Invited Agent ID#…" at bounding box center [820, 376] width 1394 height 476
click at [1200, 202] on h4 "Admin Fields (Not Visible to Agent)" at bounding box center [1196, 210] width 230 height 22
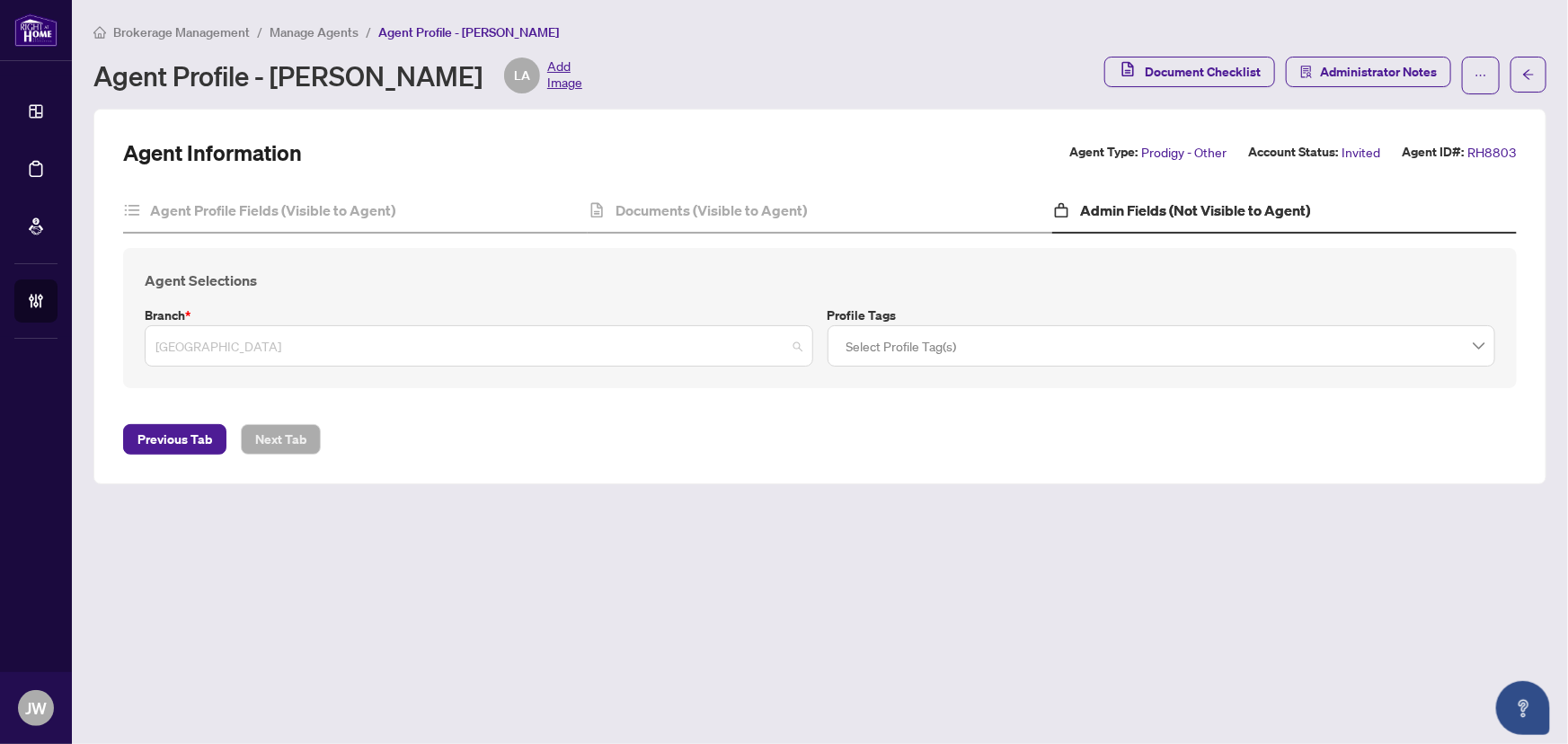
click at [453, 343] on span "[GEOGRAPHIC_DATA]" at bounding box center [479, 345] width 647 height 34
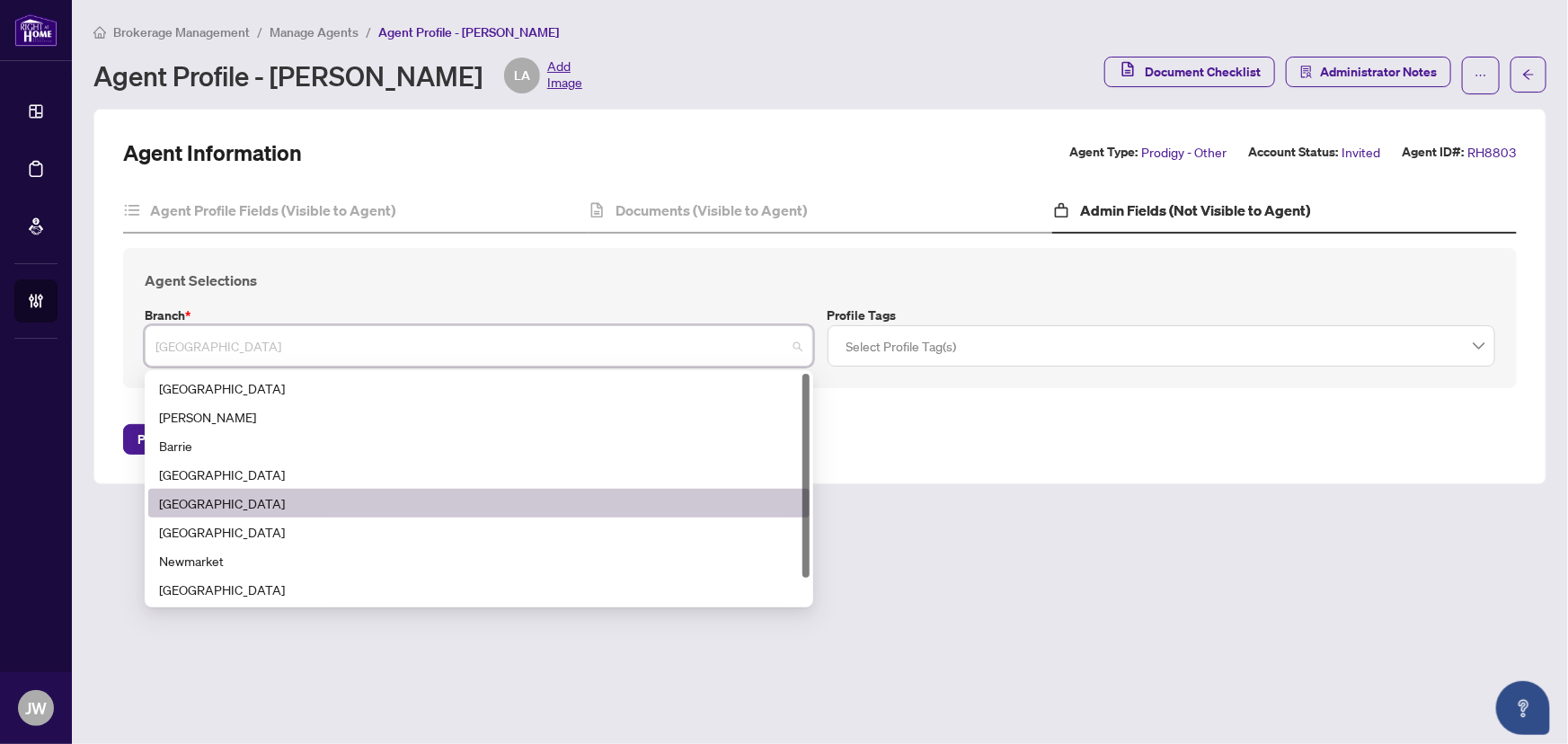
click at [219, 508] on div "[GEOGRAPHIC_DATA]" at bounding box center [479, 504] width 640 height 20
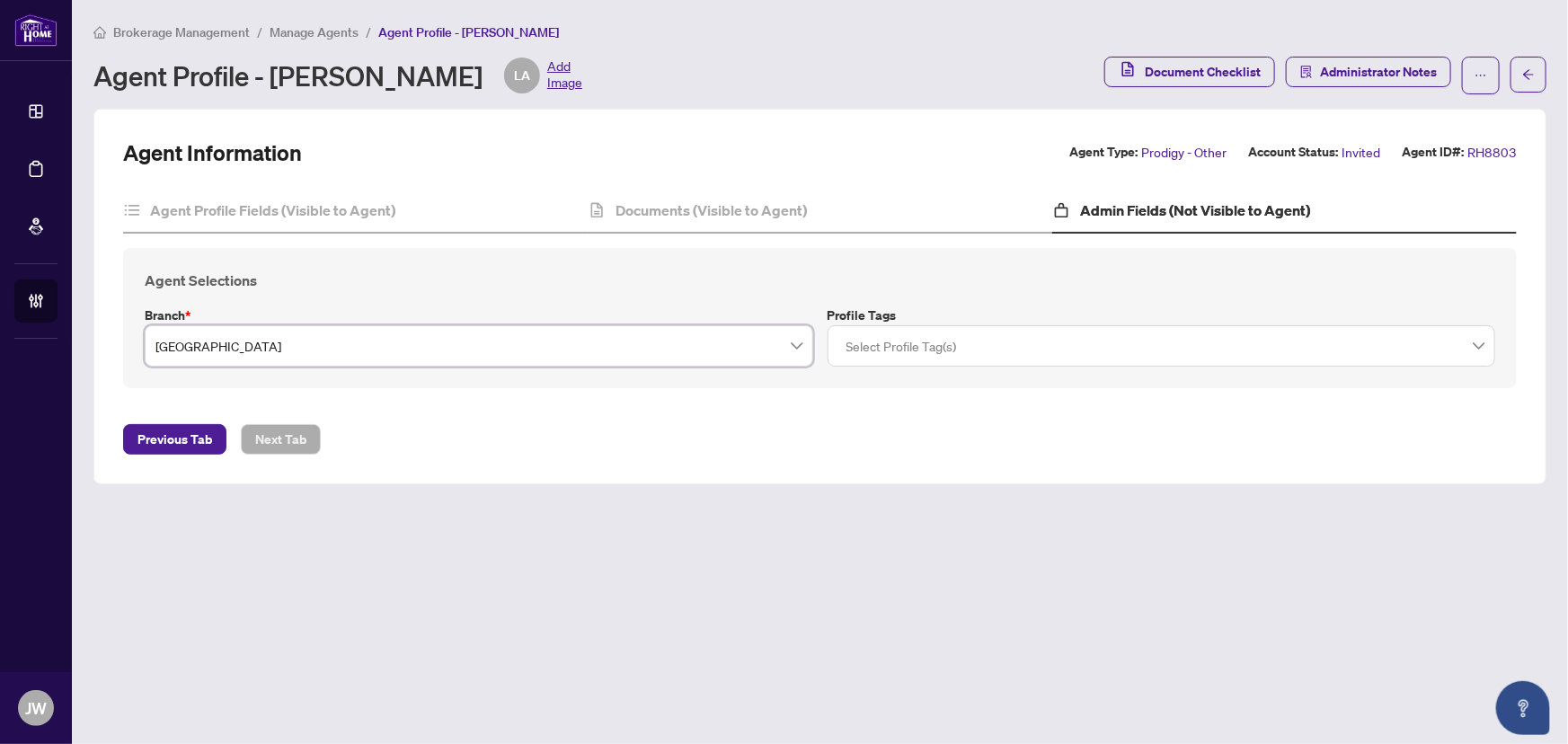
click at [331, 27] on span "Manage Agents" at bounding box center [314, 33] width 89 height 16
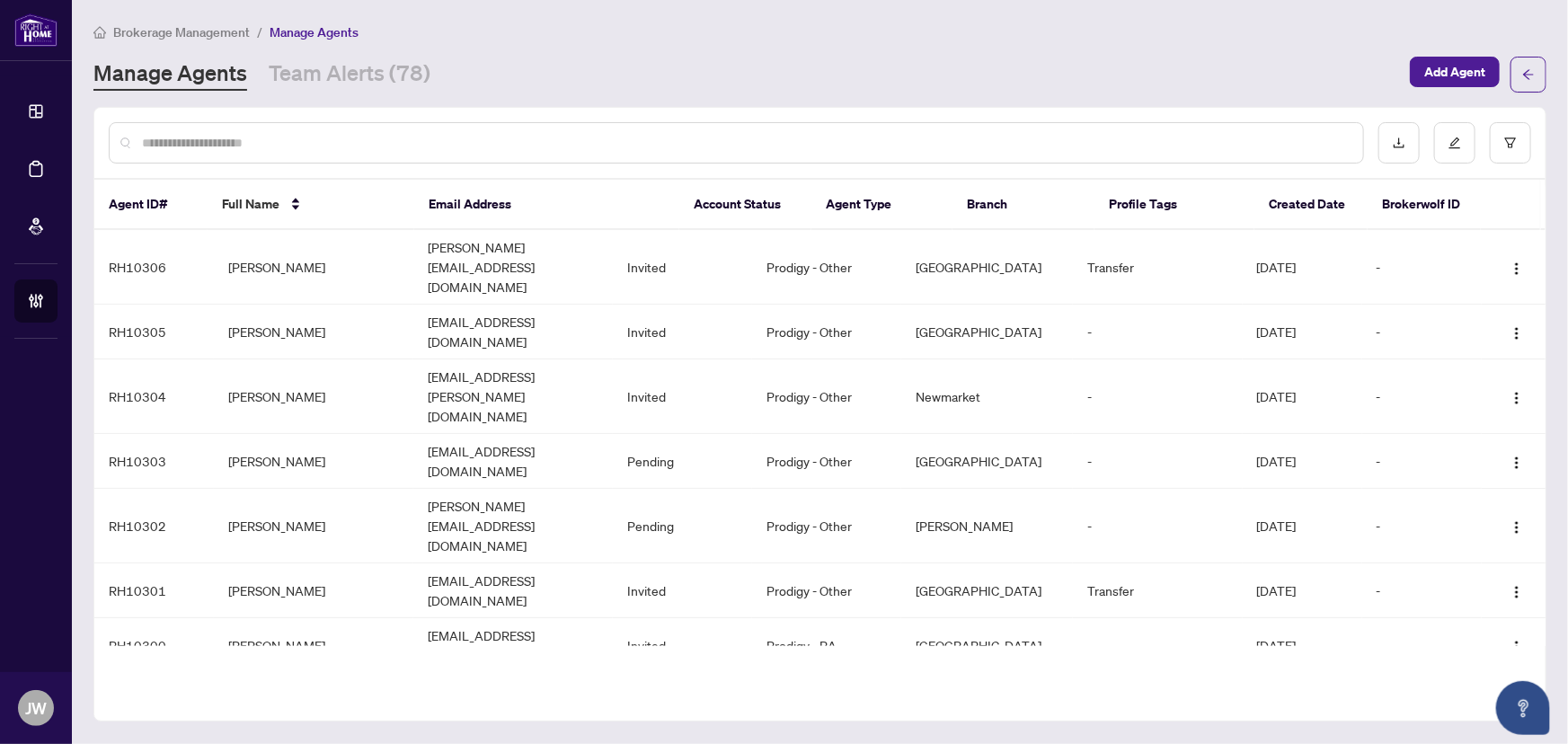
drag, startPoint x: 331, startPoint y: 27, endPoint x: 972, endPoint y: 162, distance: 655.1
click at [972, 162] on div at bounding box center [820, 143] width 1452 height 70
click at [307, 155] on div at bounding box center [736, 143] width 1255 height 41
click at [316, 155] on div at bounding box center [736, 143] width 1255 height 41
click at [327, 147] on input "text" at bounding box center [745, 143] width 1207 height 20
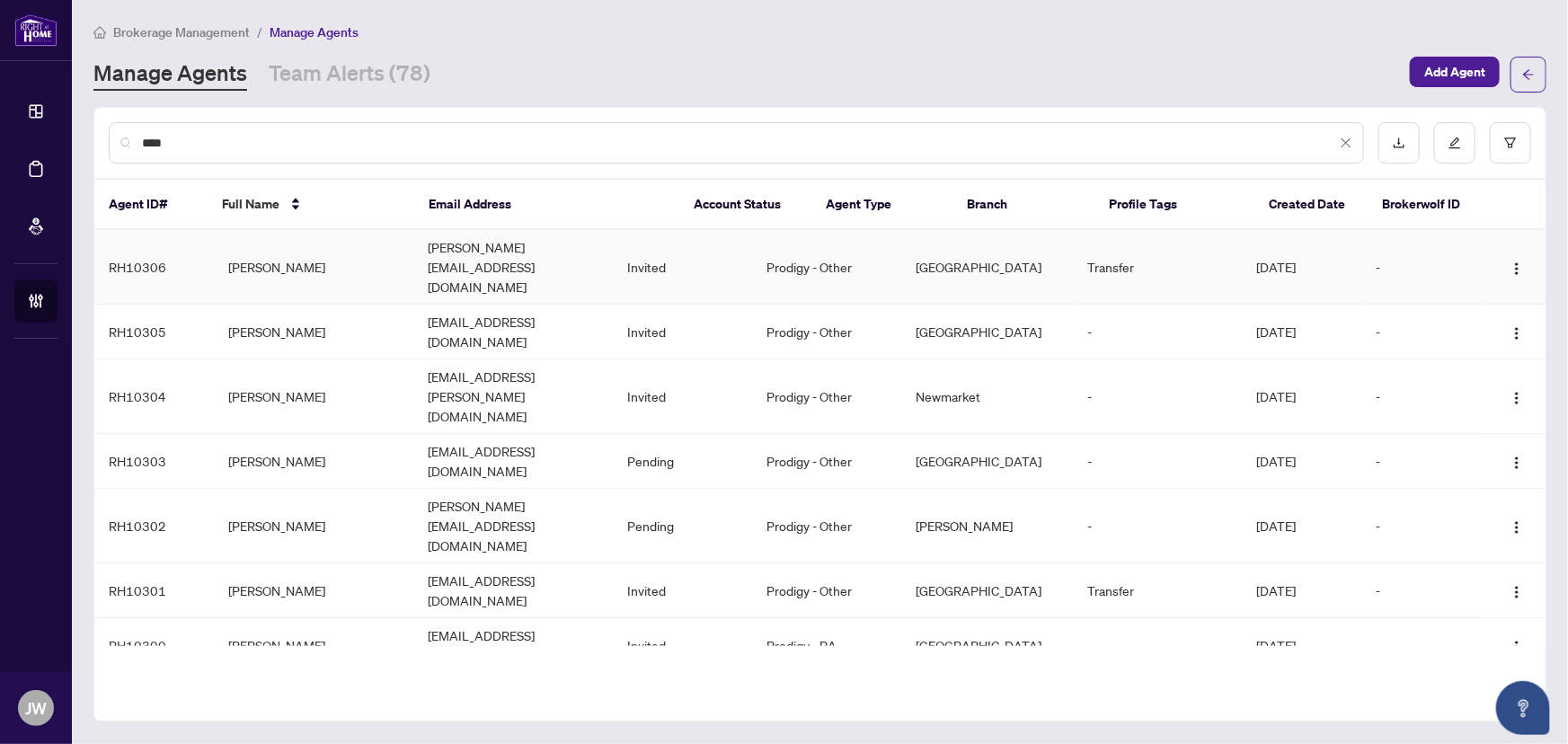
type input "****"
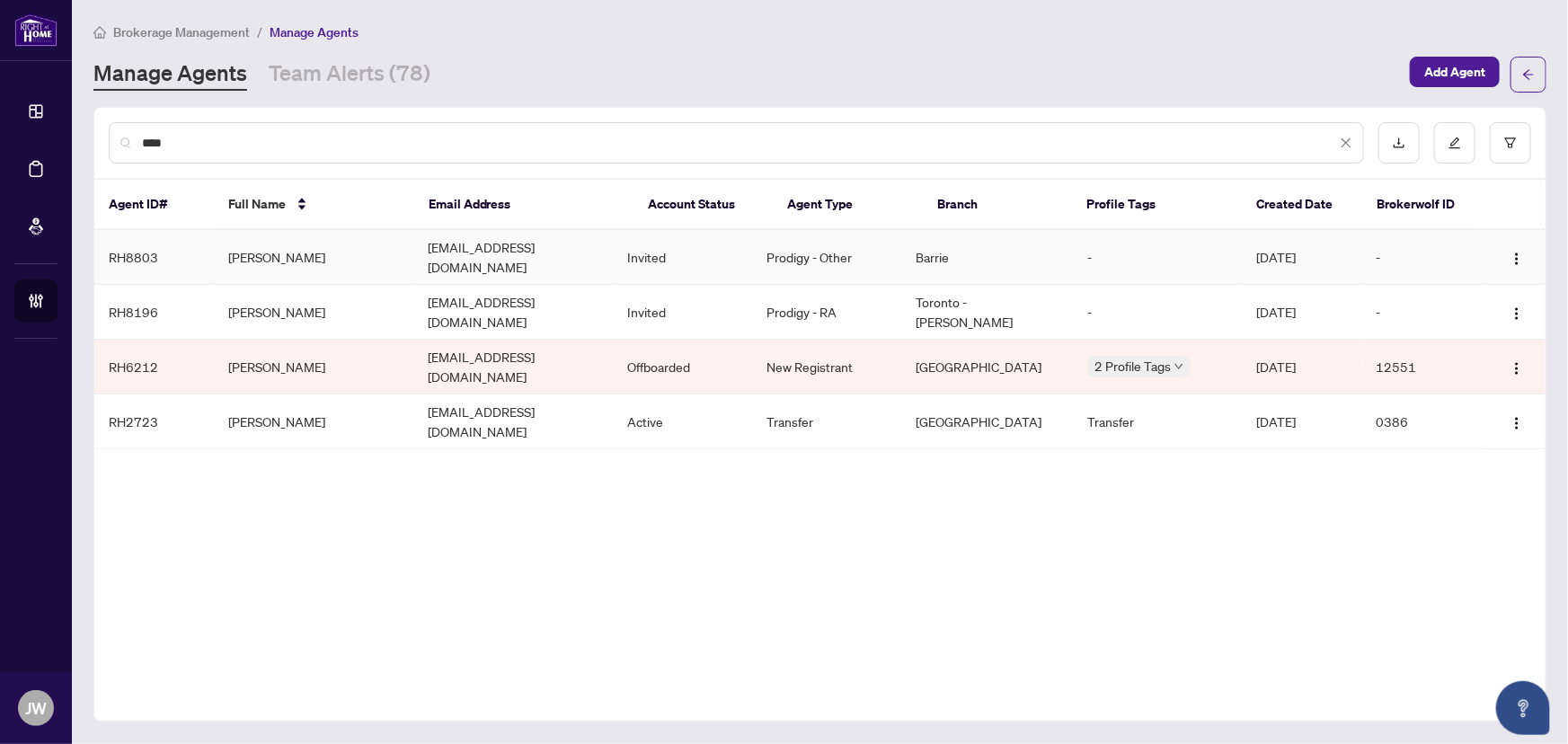
click at [300, 249] on td "[PERSON_NAME]" at bounding box center [314, 258] width 199 height 55
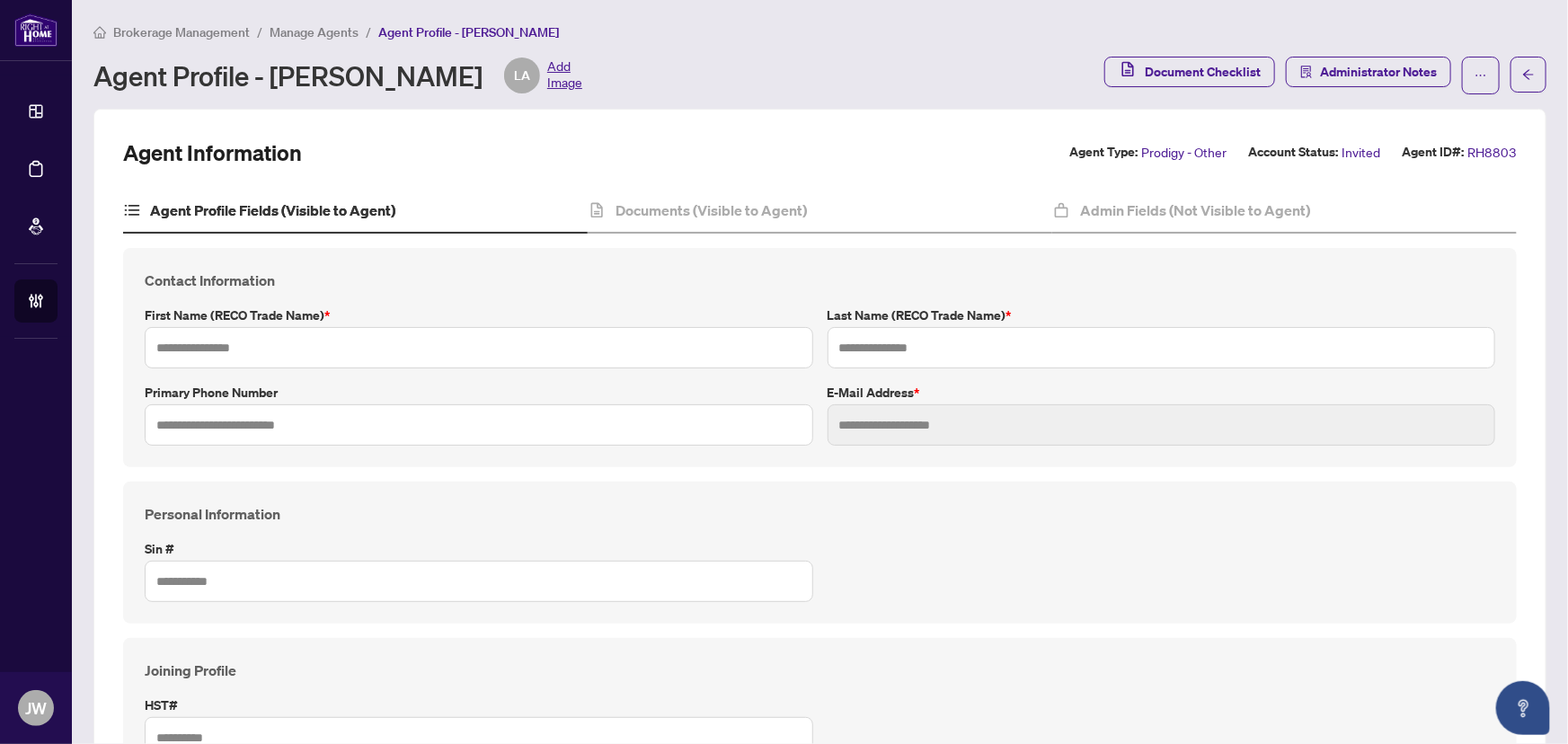
type input "**********"
type input "****"
type input "*****"
type input "**********"
click at [728, 195] on div "Documents (Visible to Agent)" at bounding box center [820, 210] width 464 height 45
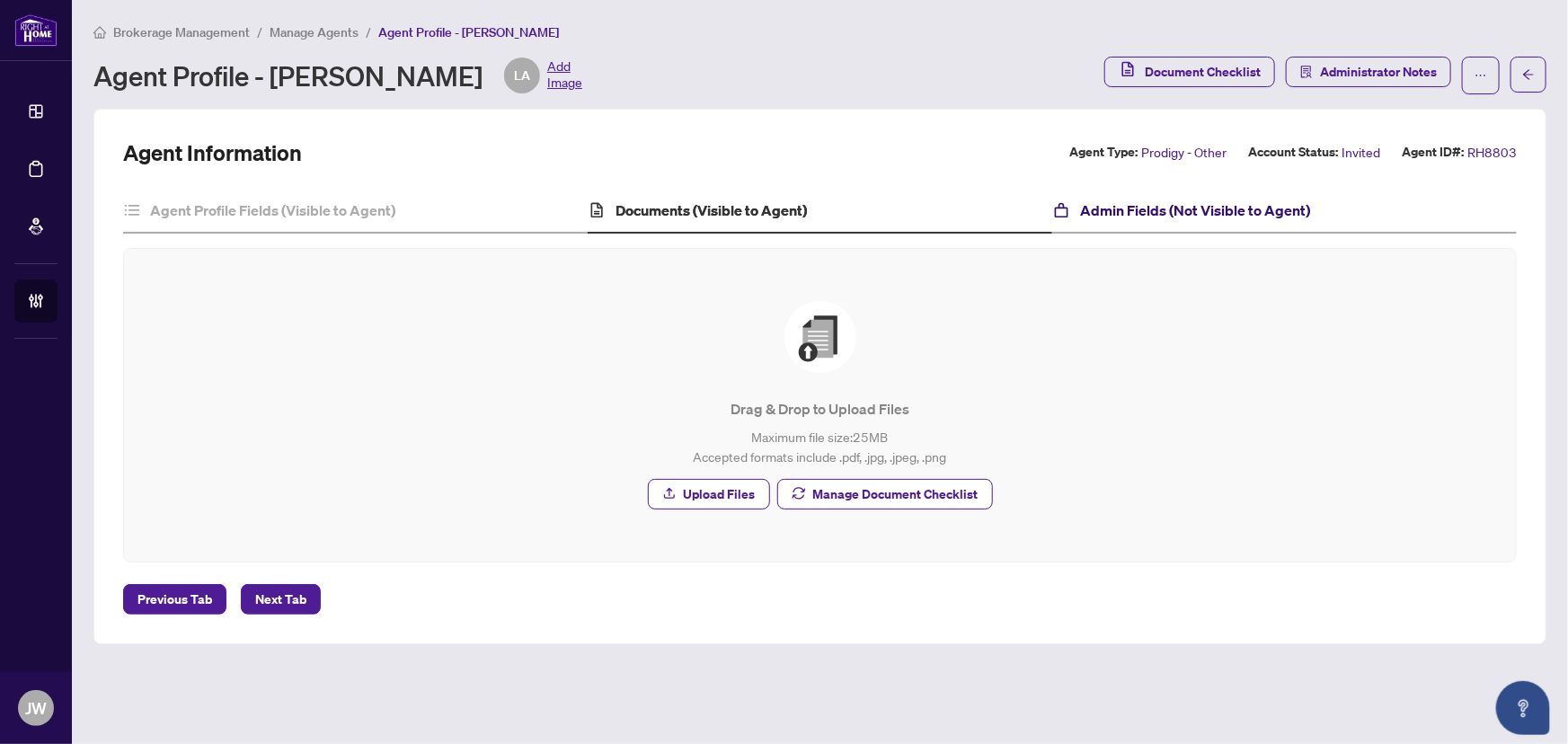
click at [1096, 210] on h4 "Admin Fields (Not Visible to Agent)" at bounding box center [1196, 210] width 230 height 22
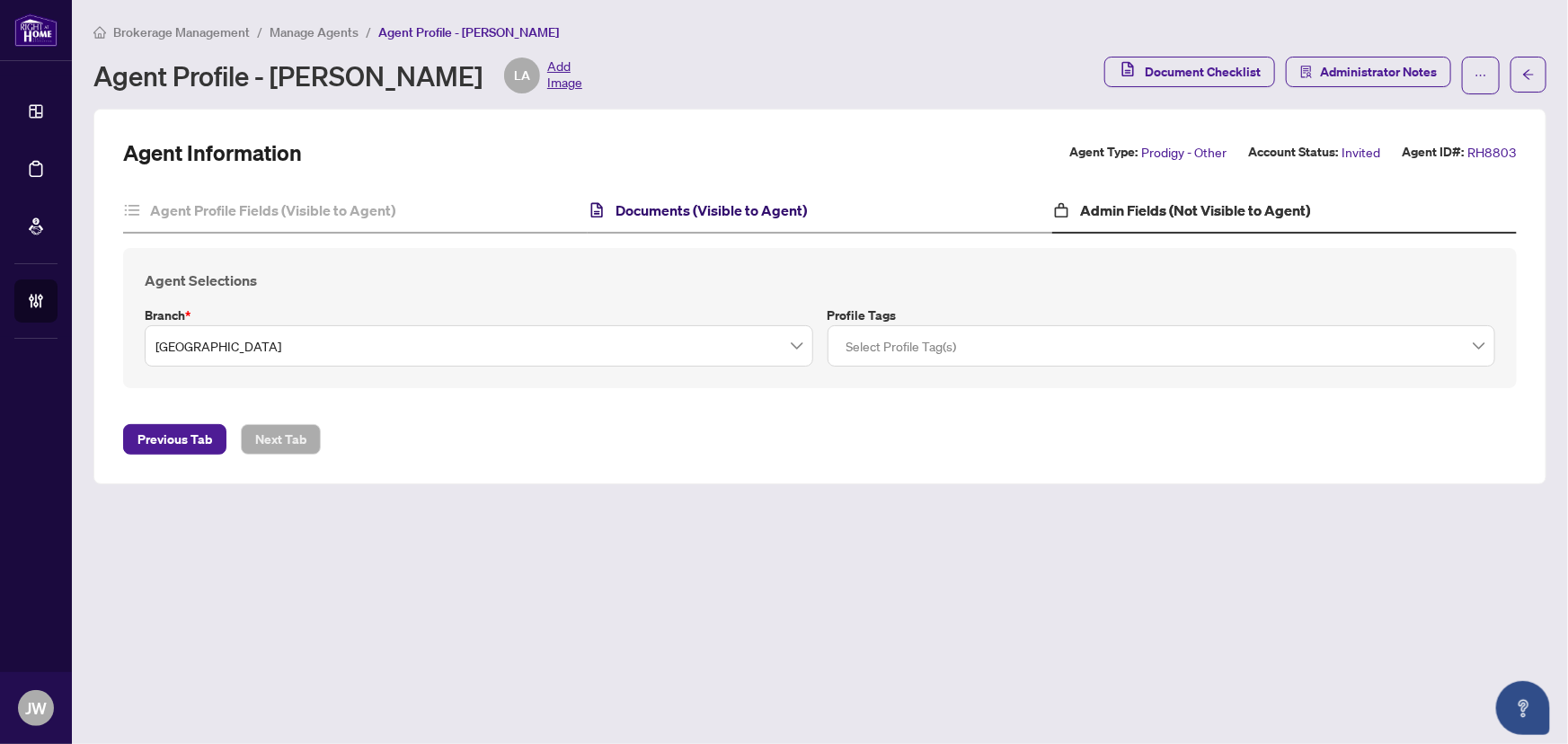
click at [713, 202] on h4 "Documents (Visible to Agent)" at bounding box center [710, 210] width 191 height 22
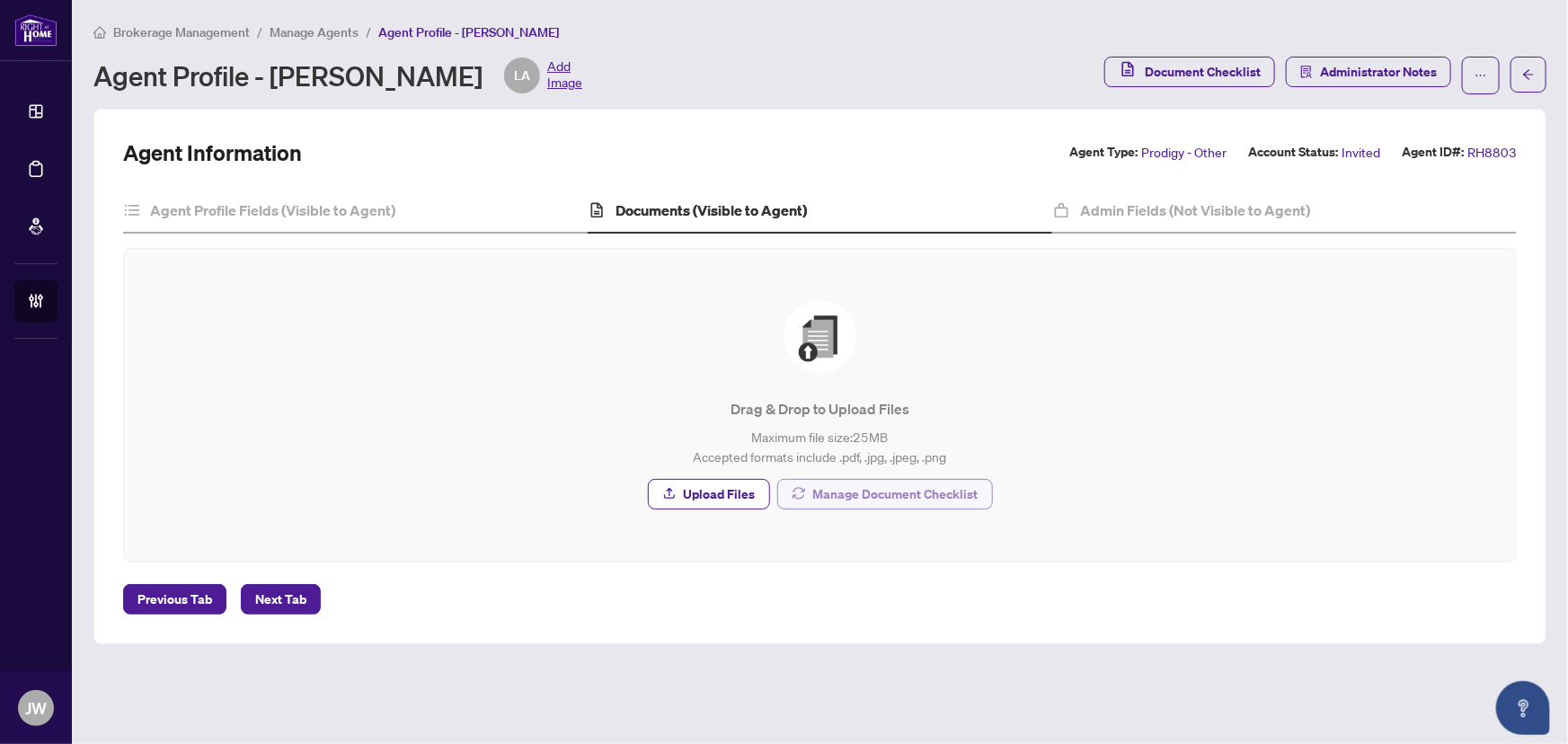
click at [879, 501] on span "Manage Document Checklist" at bounding box center [896, 494] width 165 height 28
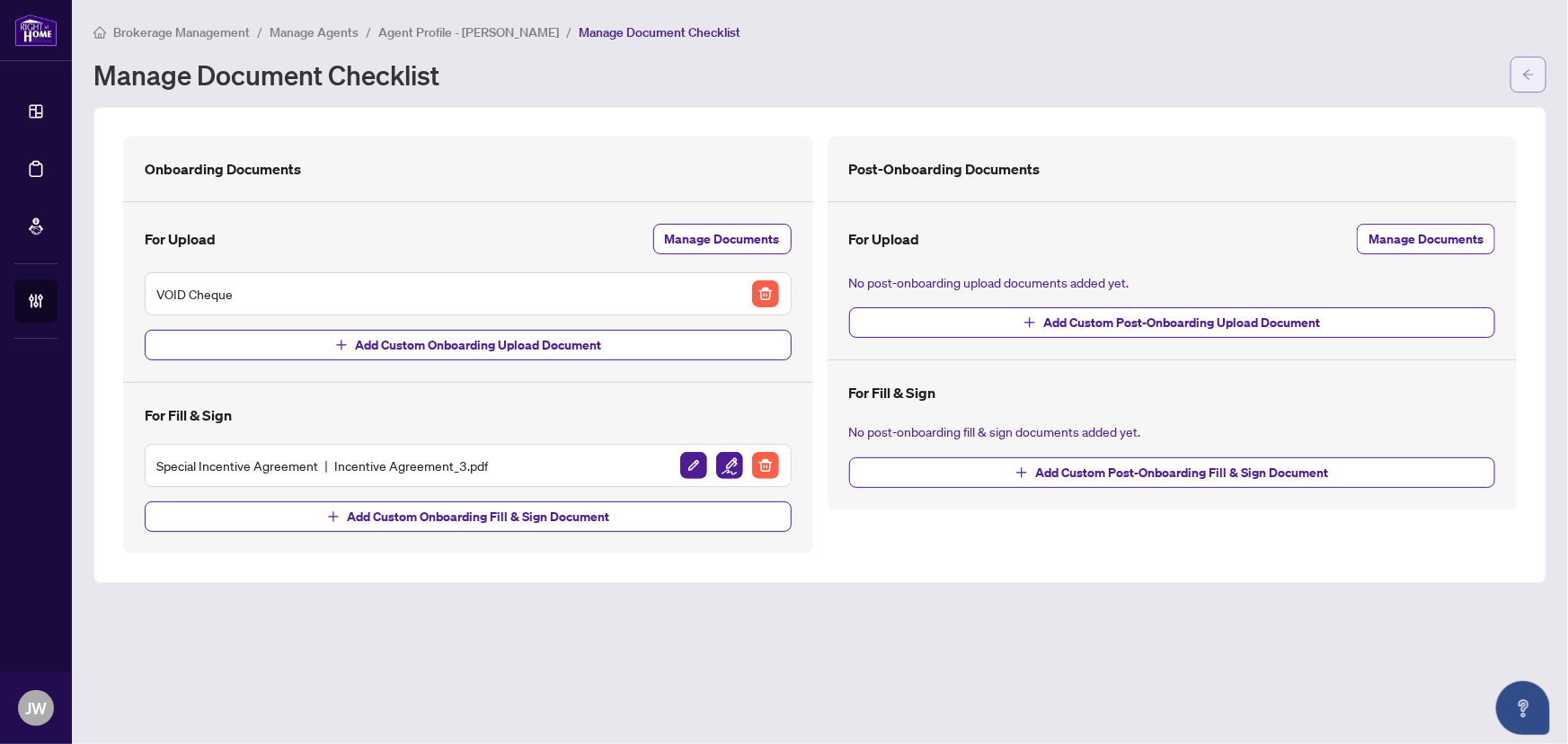
click at [1527, 69] on icon "arrow-left" at bounding box center [1529, 75] width 13 height 13
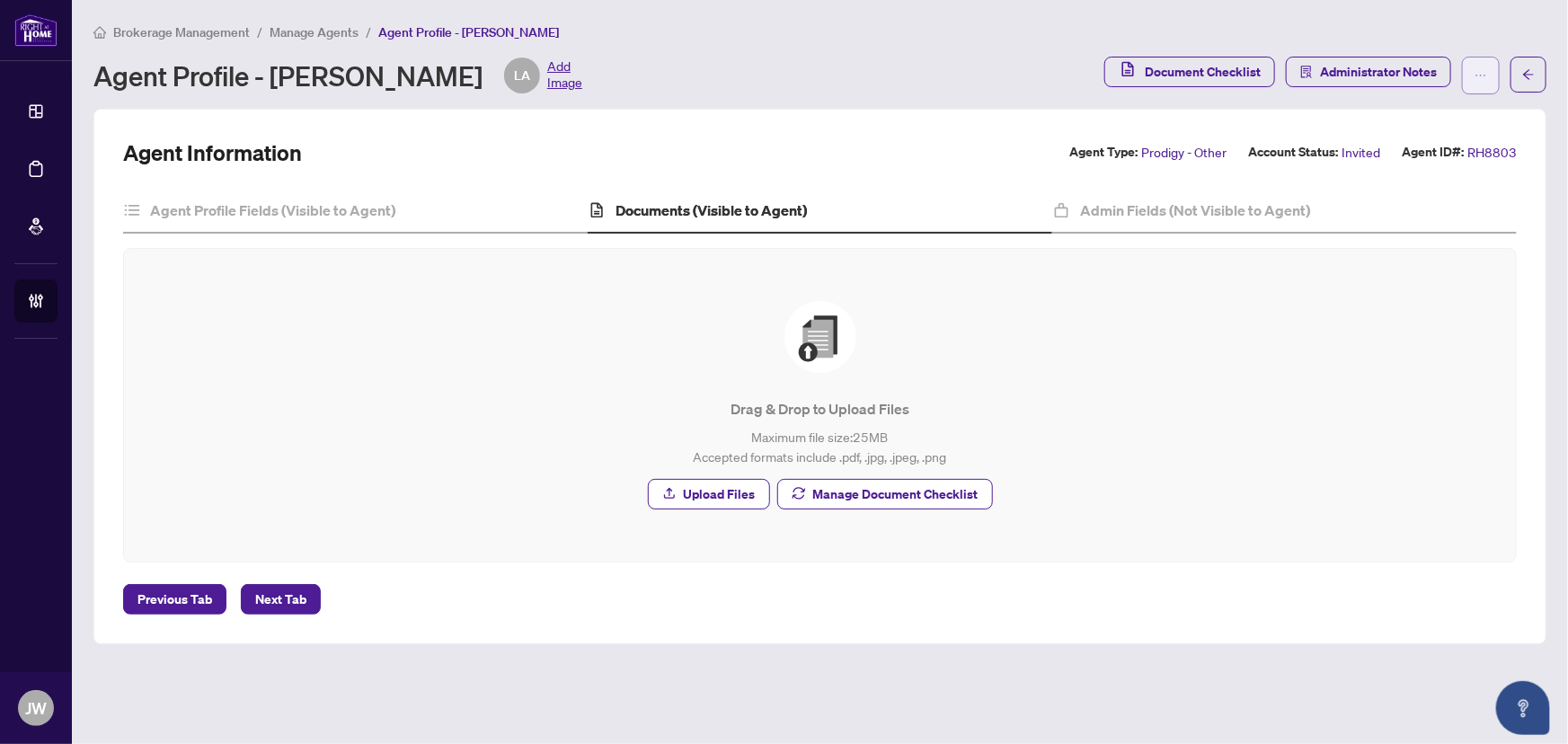
click at [1483, 78] on icon "ellipsis" at bounding box center [1481, 76] width 13 height 13
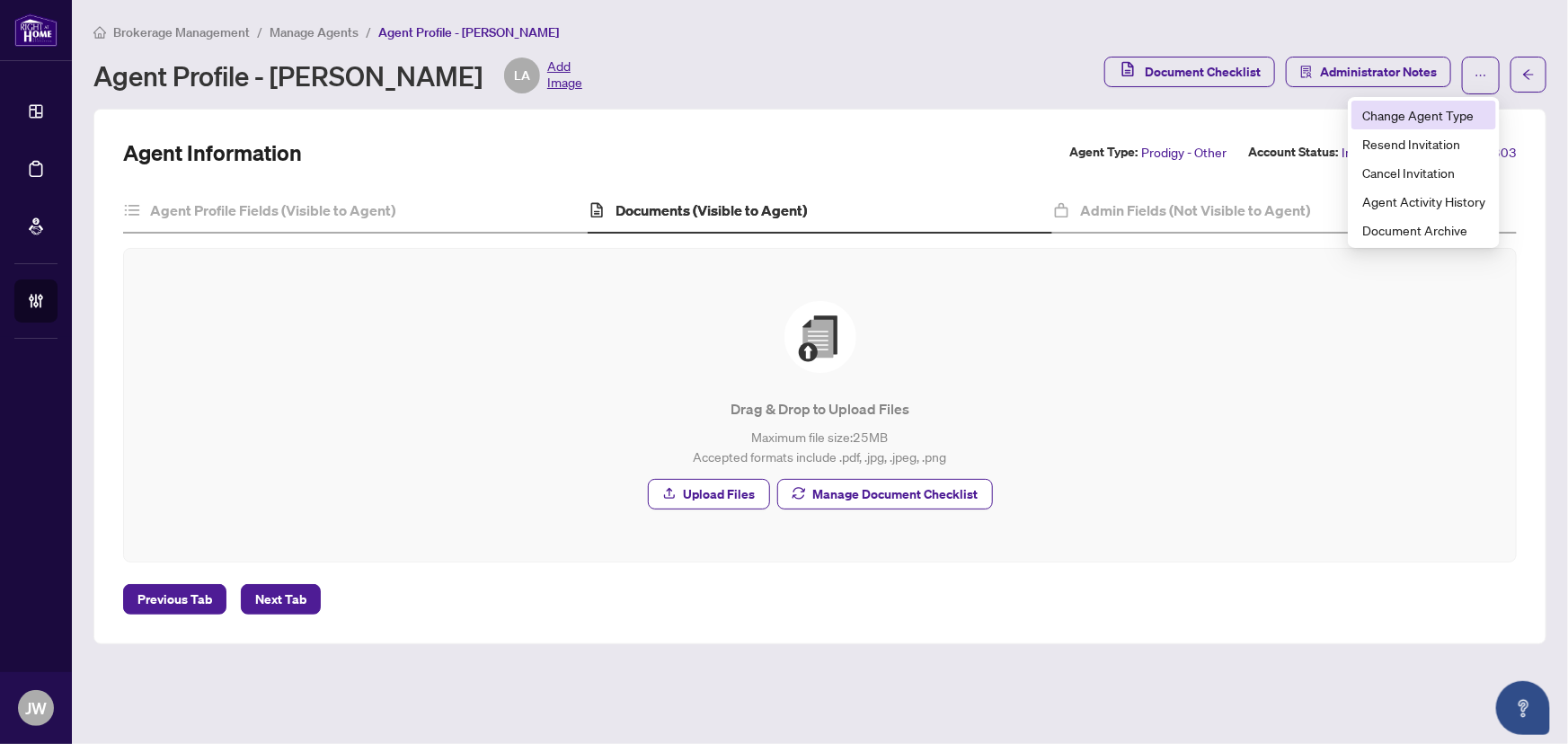
click at [1424, 122] on span "Change Agent Type" at bounding box center [1424, 115] width 123 height 20
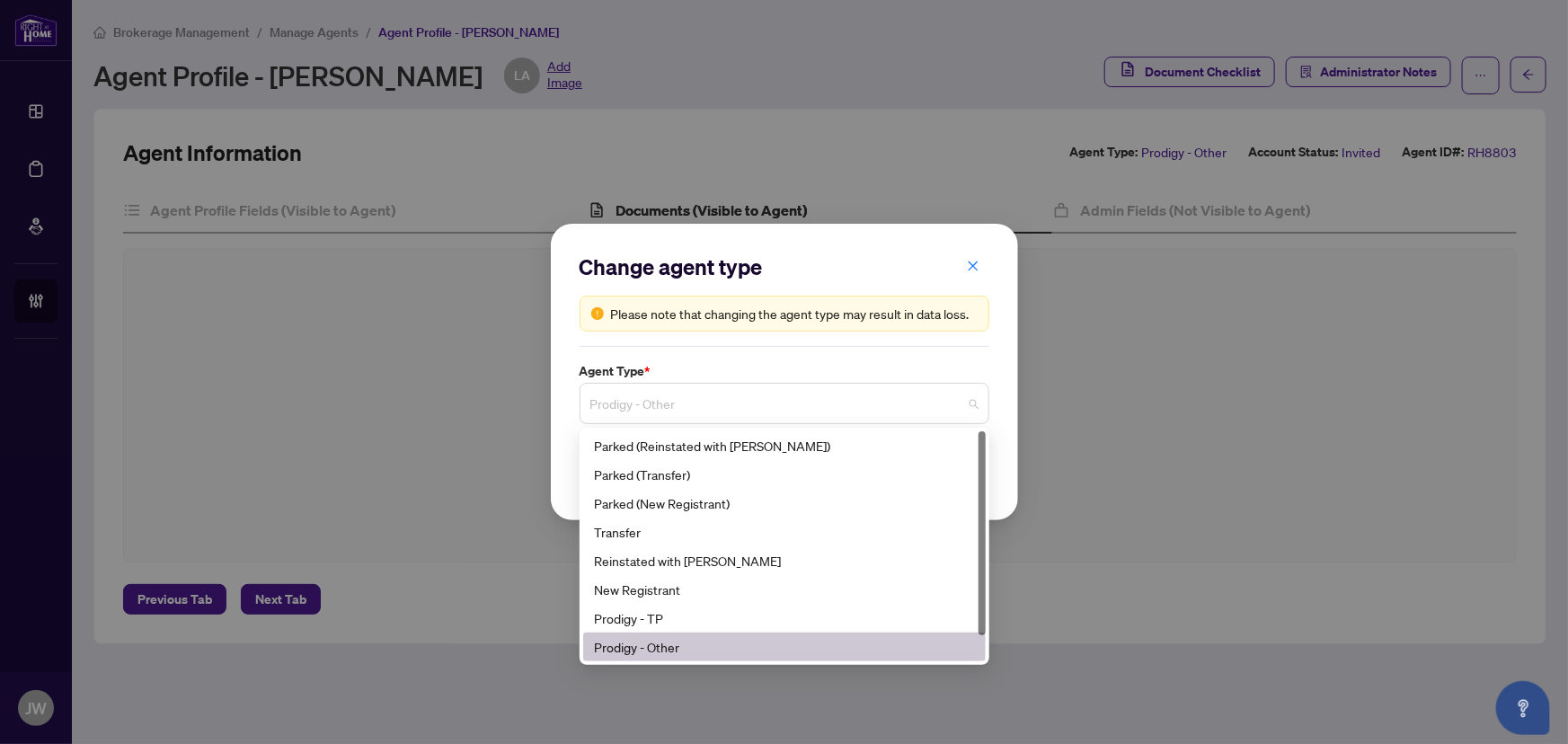
click at [605, 397] on span "Prodigy - Other" at bounding box center [784, 403] width 389 height 34
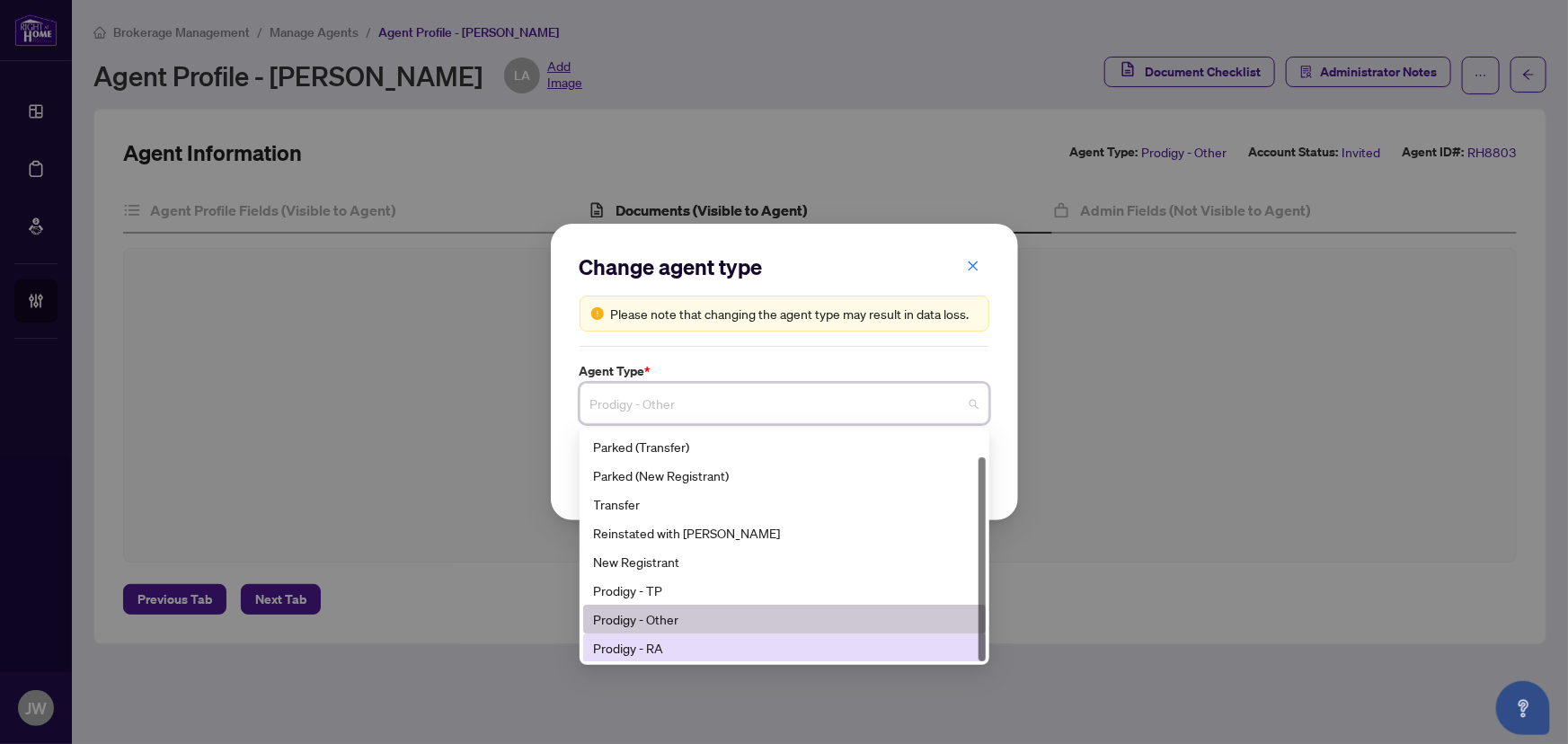
click at [647, 646] on div "Prodigy - RA" at bounding box center [784, 648] width 381 height 20
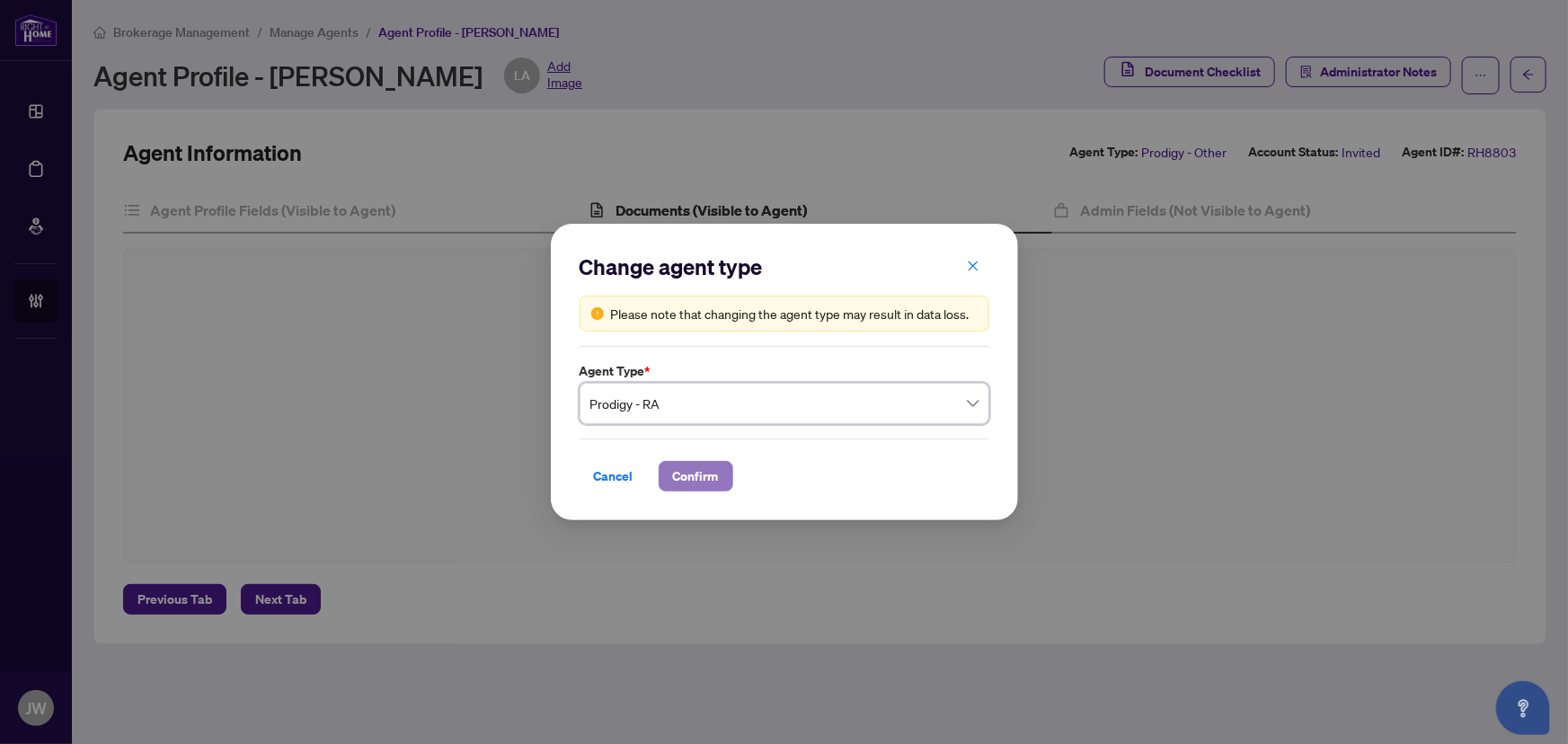
click at [705, 476] on span "Confirm" at bounding box center [696, 475] width 46 height 28
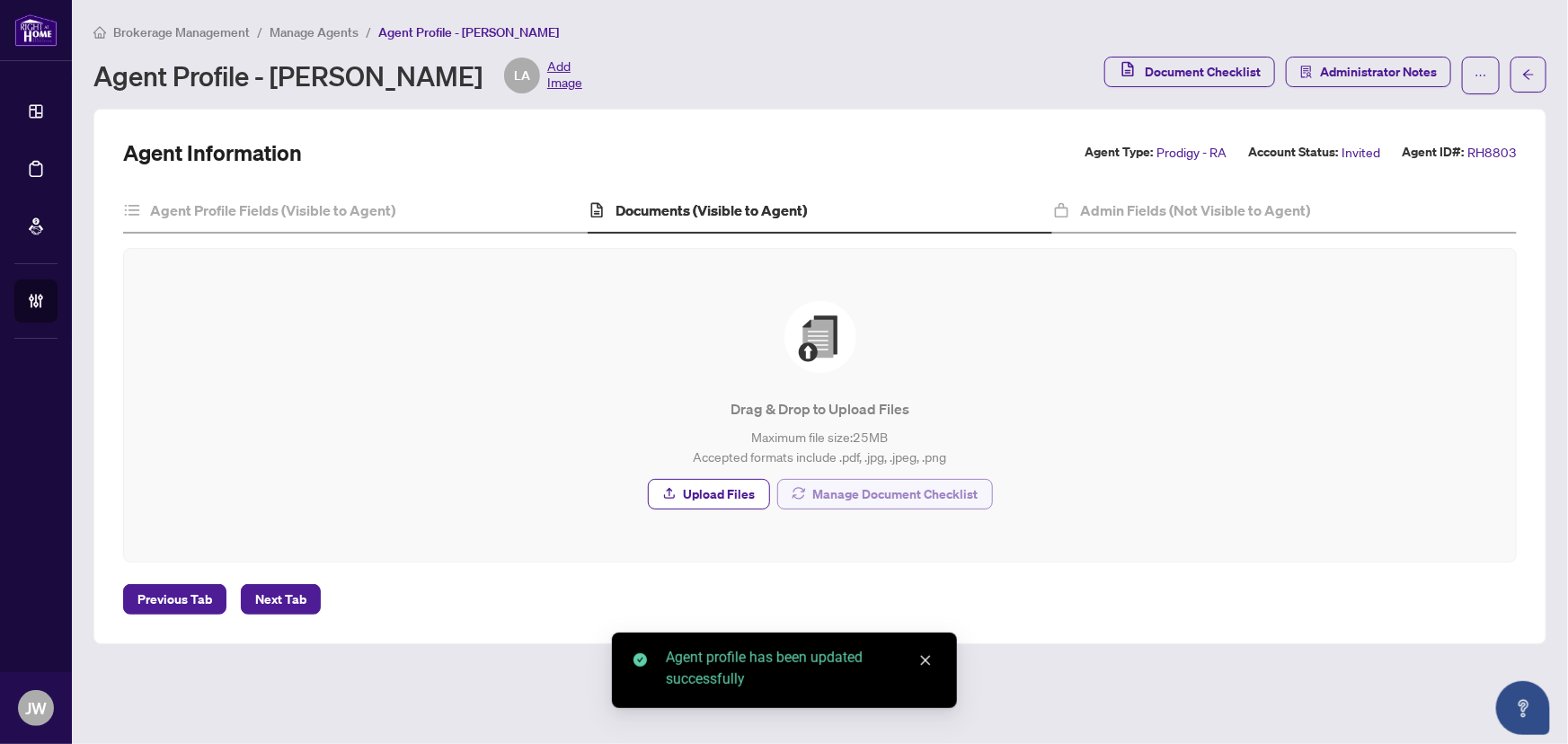
click at [862, 485] on span "Manage Document Checklist" at bounding box center [896, 494] width 165 height 28
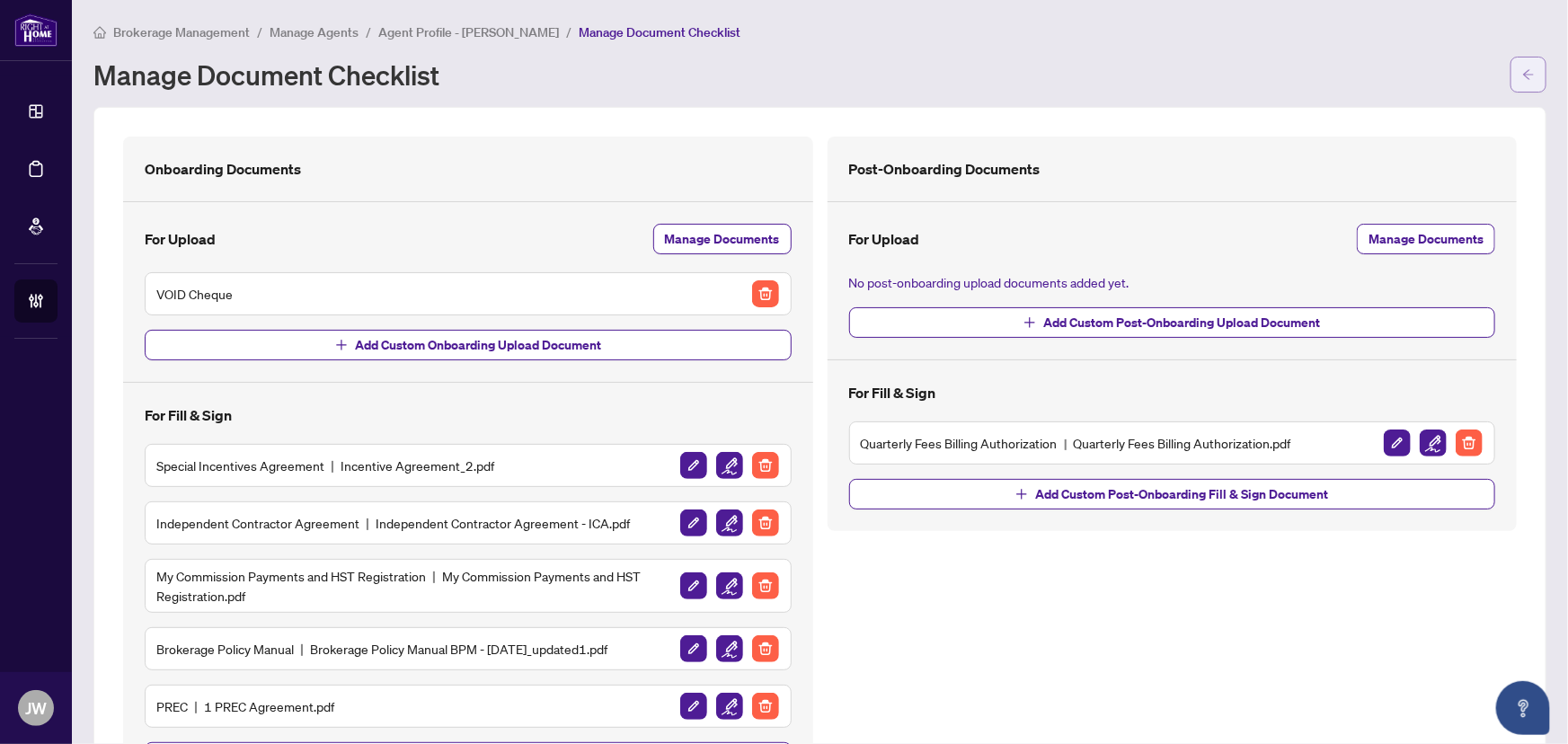
click at [1522, 83] on span "button" at bounding box center [1529, 74] width 13 height 28
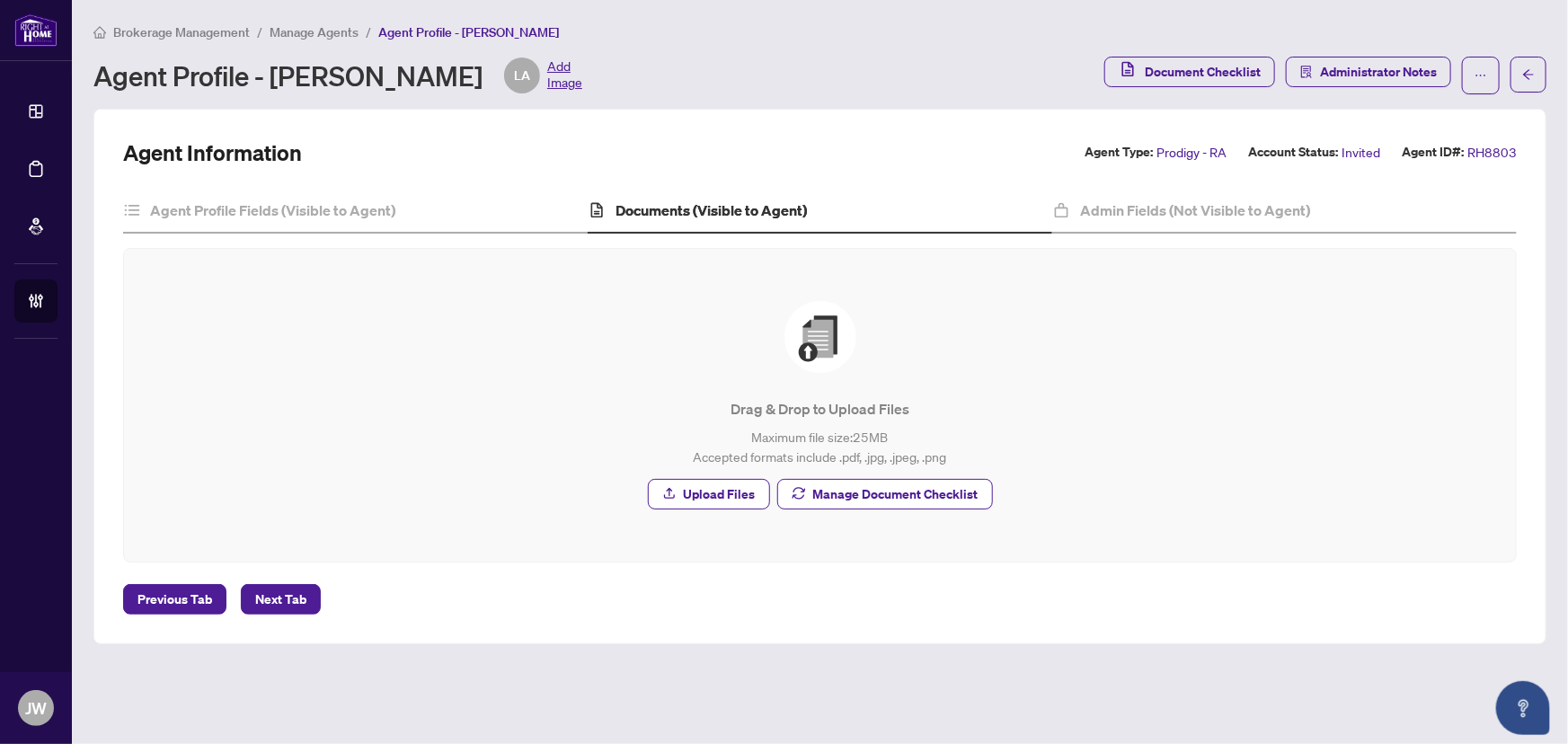
click at [290, 35] on span "Manage Agents" at bounding box center [314, 33] width 89 height 16
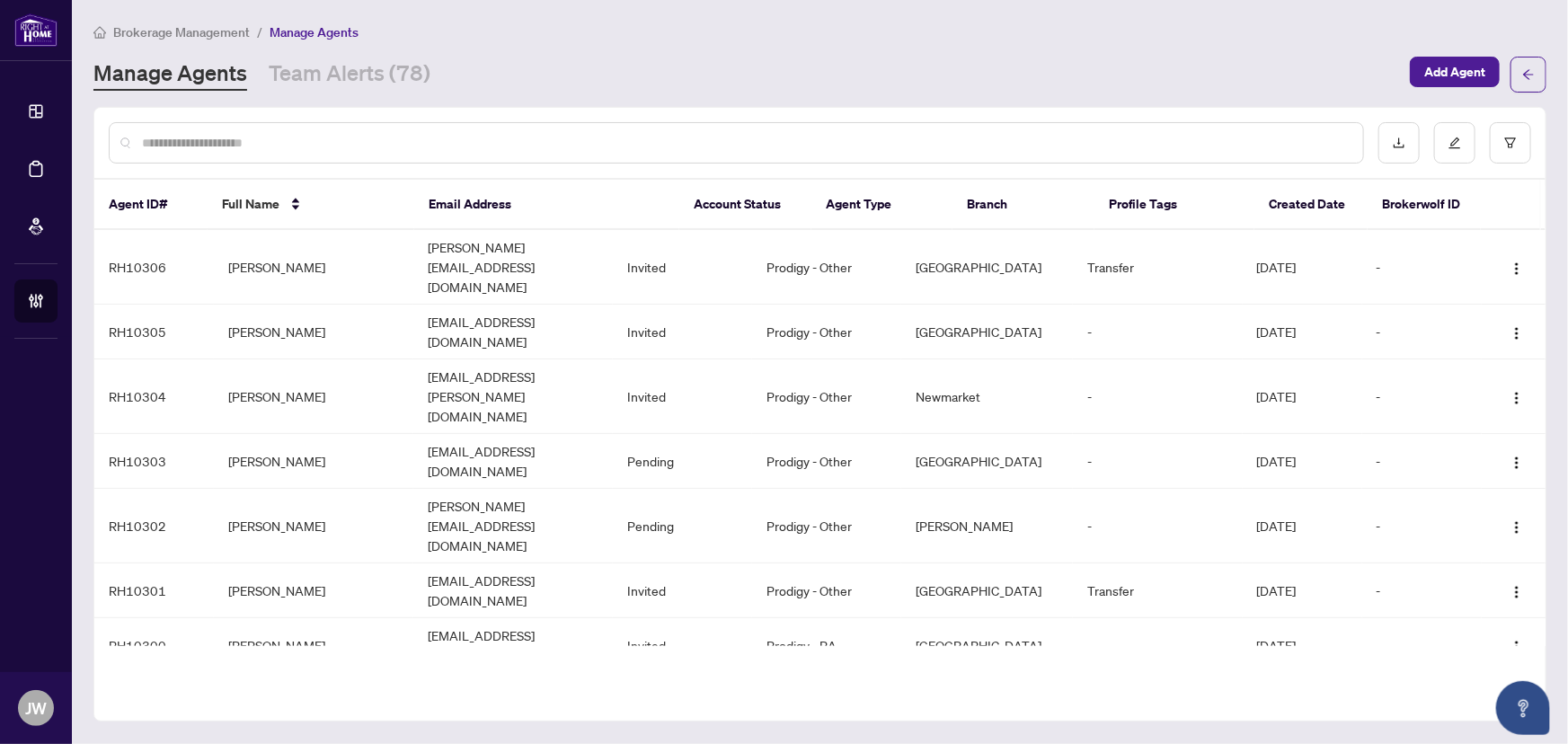
click at [292, 142] on input "text" at bounding box center [745, 143] width 1207 height 20
click at [286, 159] on div at bounding box center [736, 143] width 1255 height 41
click at [286, 156] on div at bounding box center [736, 143] width 1255 height 41
click at [281, 140] on input "text" at bounding box center [745, 143] width 1207 height 20
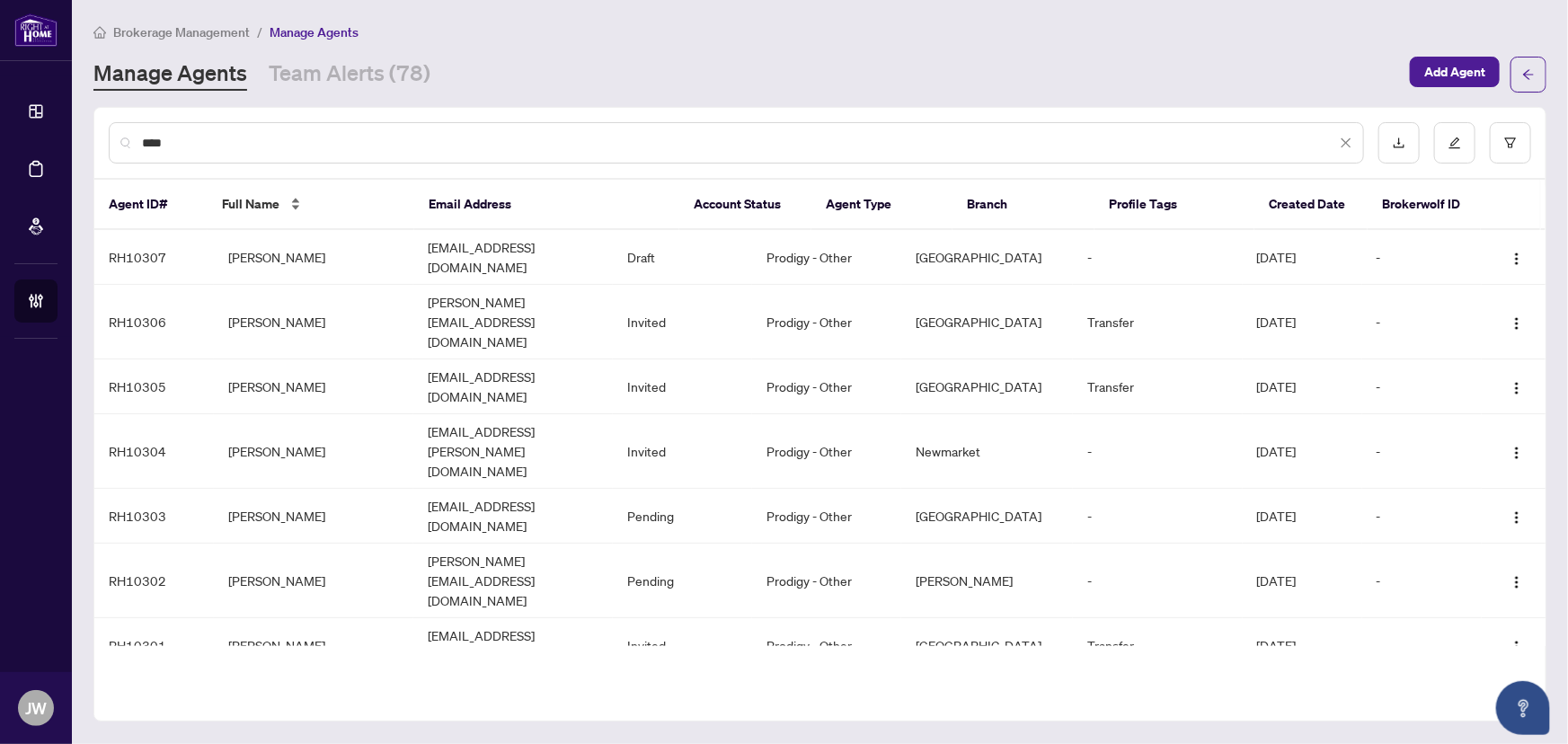
type input "*****"
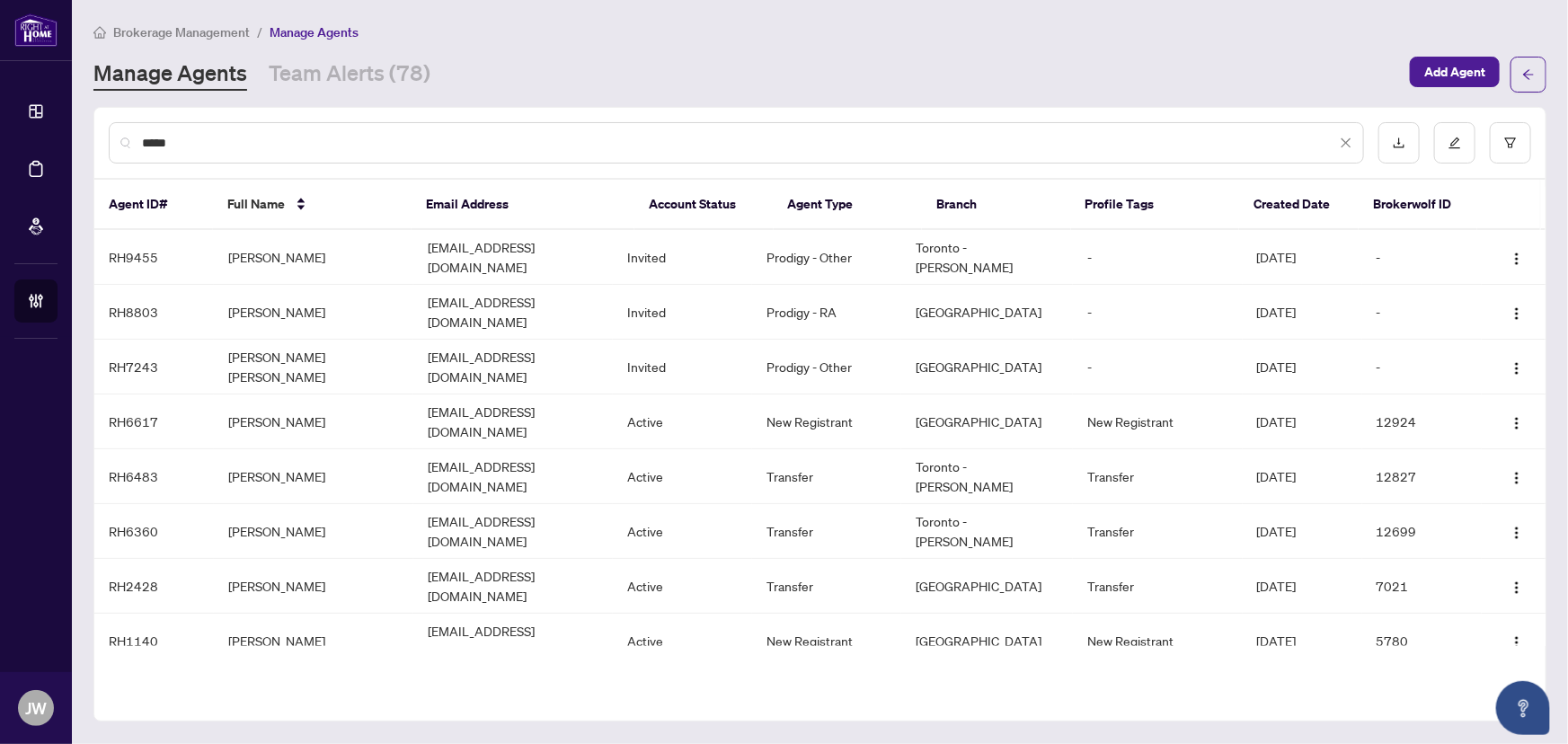
drag, startPoint x: 225, startPoint y: 140, endPoint x: 0, endPoint y: 143, distance: 225.0
click at [0, 143] on div "Dashboard Deal Processing Mortgage Referrals Brokerage Management [PERSON_NAME]…" at bounding box center [784, 372] width 1568 height 744
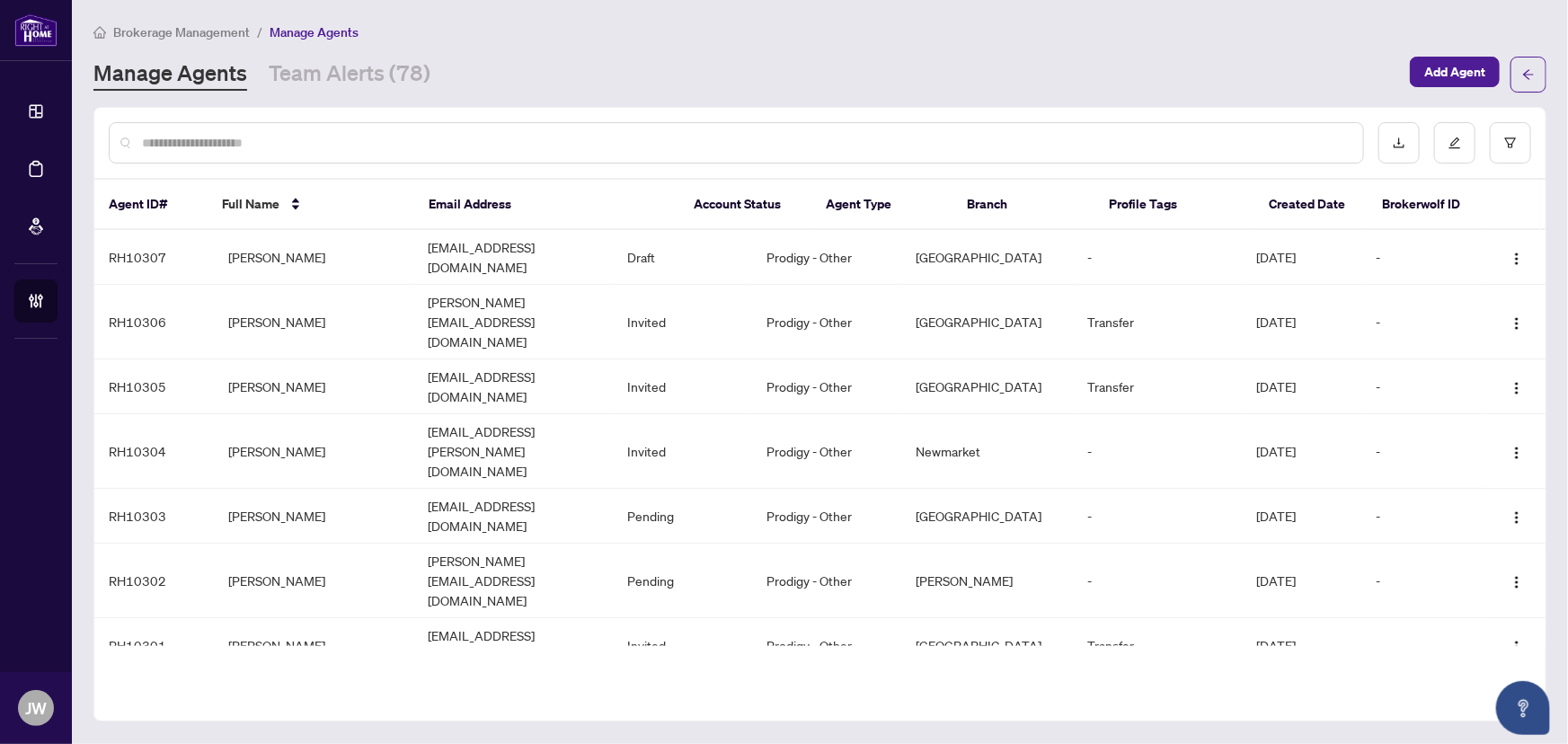
click at [225, 130] on div at bounding box center [736, 143] width 1255 height 41
click at [216, 155] on div at bounding box center [736, 143] width 1255 height 41
click at [210, 151] on input "text" at bounding box center [745, 143] width 1207 height 20
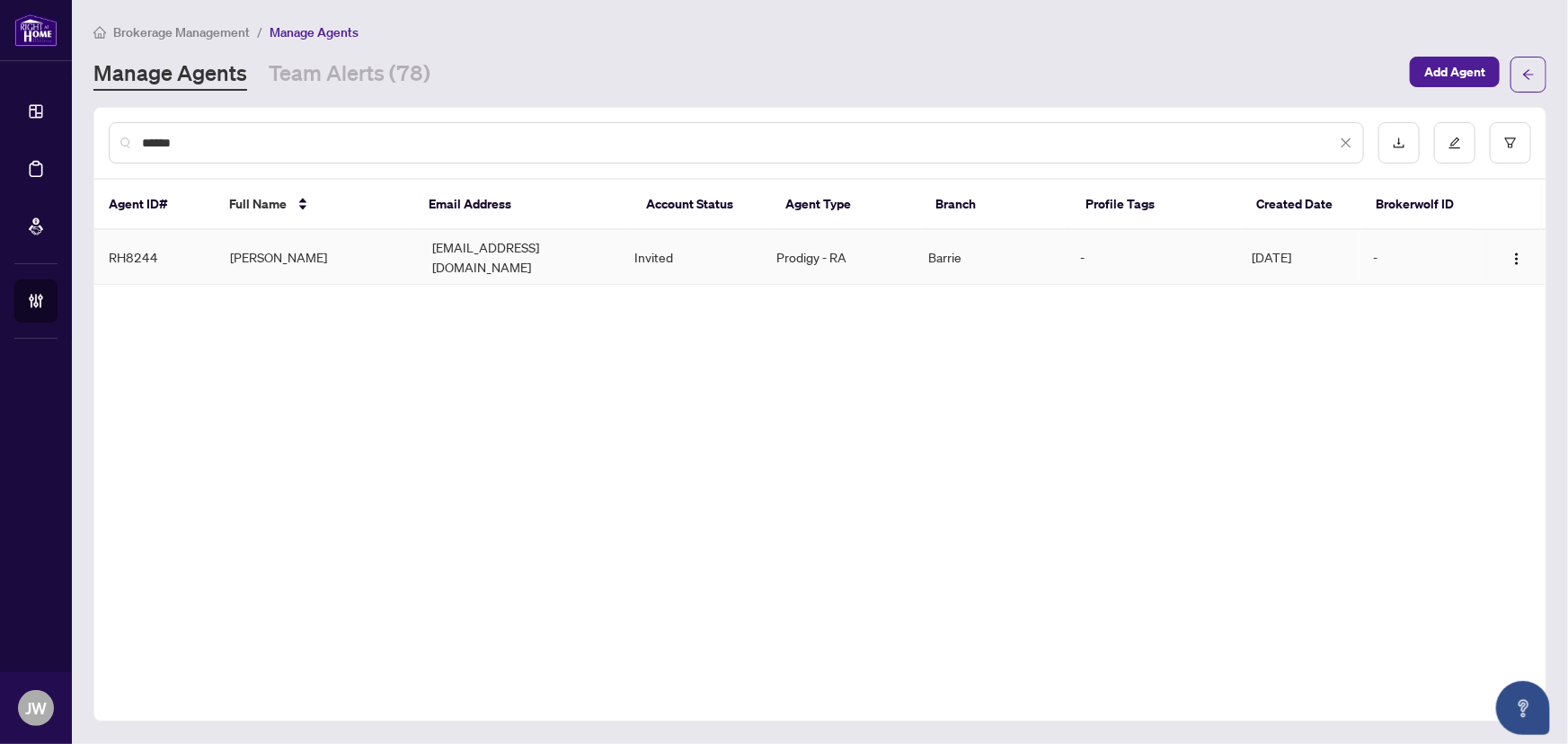
type input "******"
click at [403, 263] on td "[PERSON_NAME]" at bounding box center [316, 258] width 202 height 55
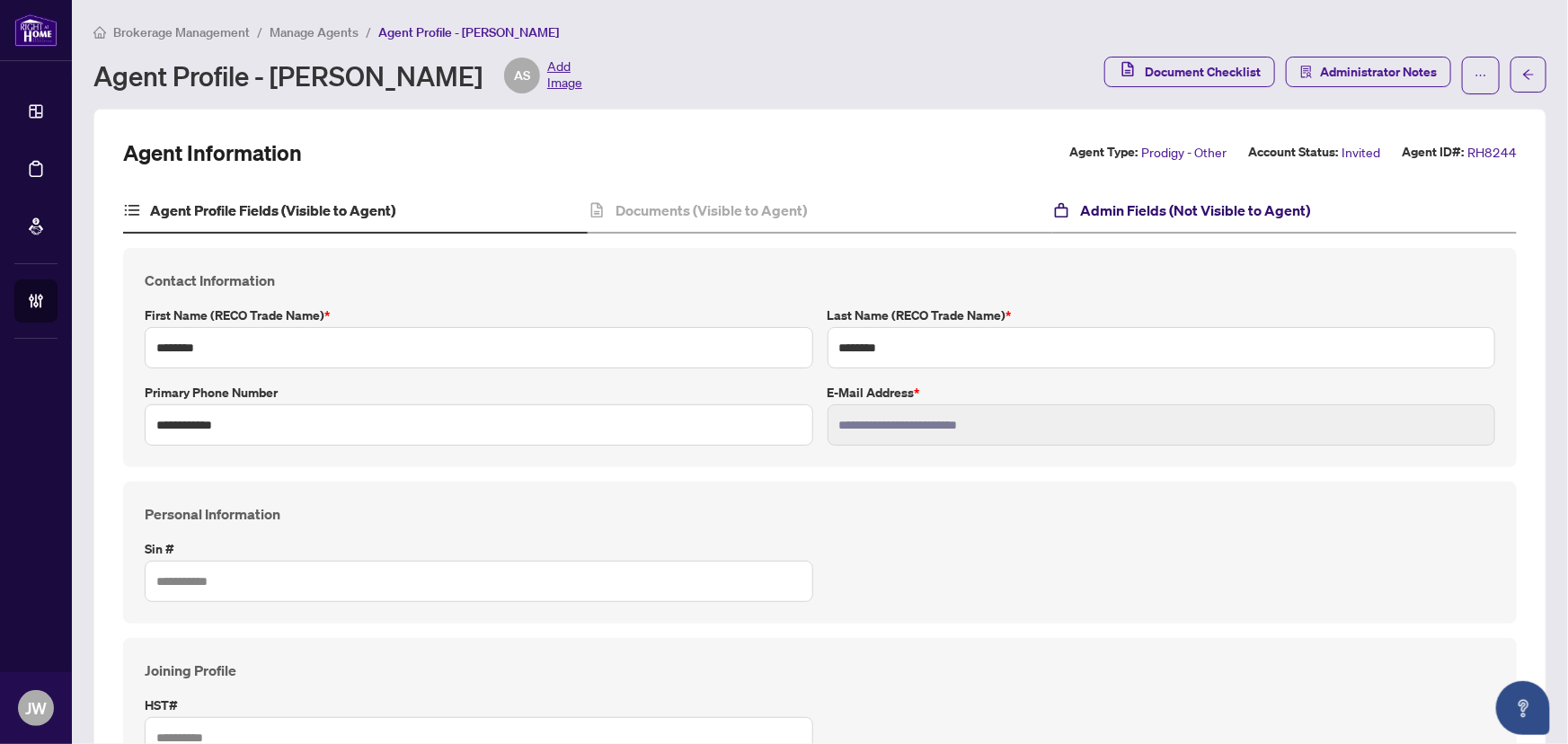
click at [1118, 204] on h4 "Admin Fields (Not Visible to Agent)" at bounding box center [1196, 210] width 230 height 22
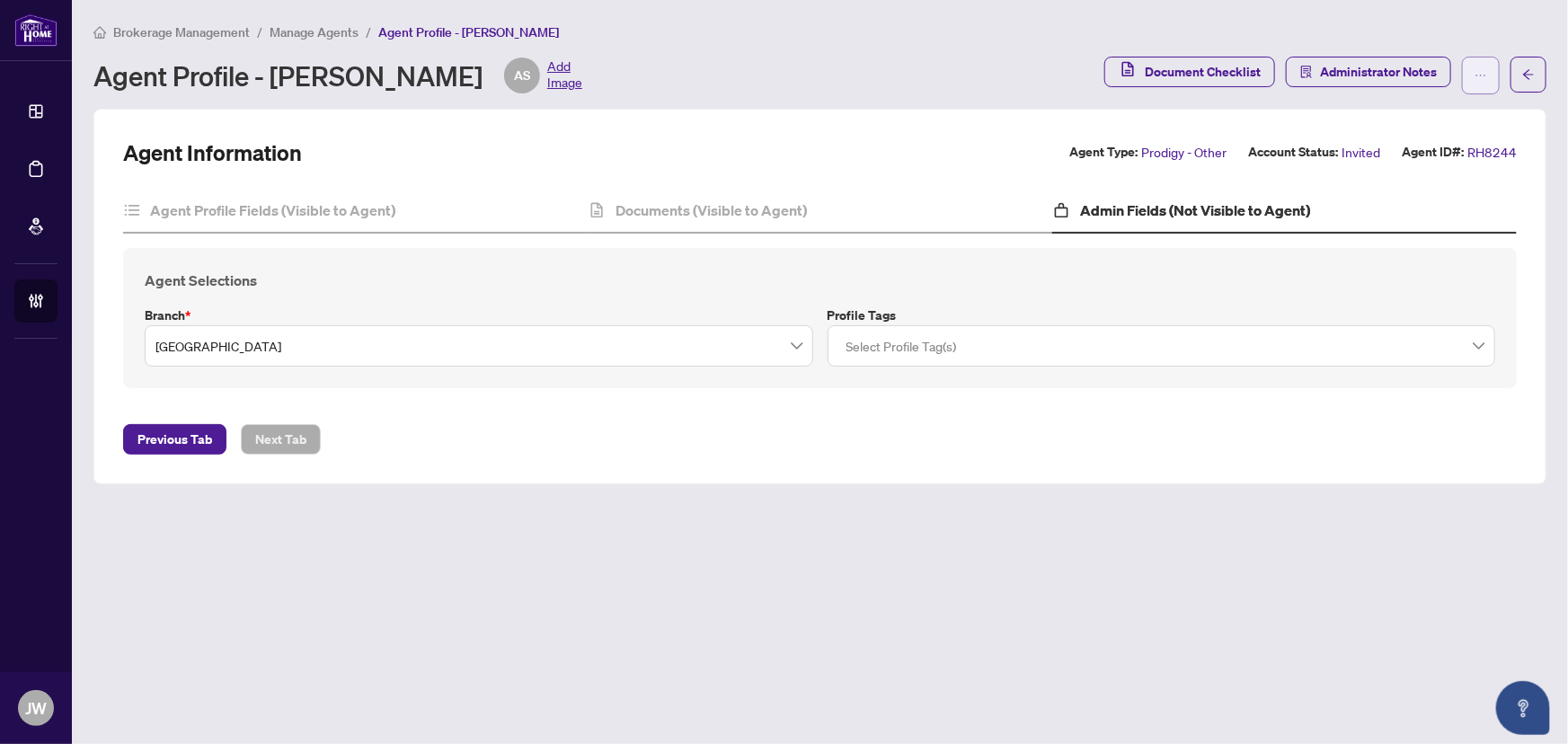
click at [1484, 83] on span "button" at bounding box center [1481, 75] width 13 height 28
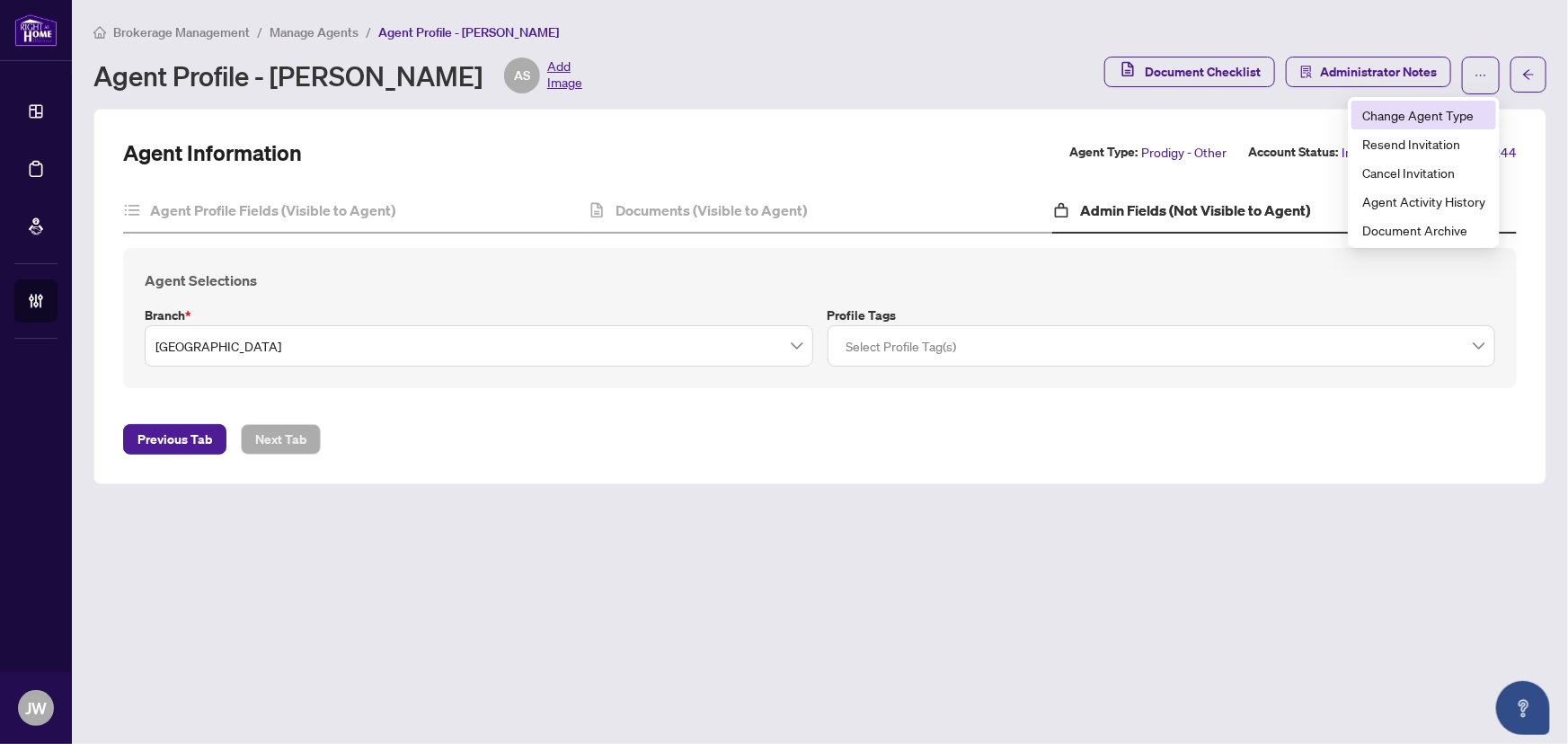
click at [1381, 110] on span "Change Agent Type" at bounding box center [1424, 115] width 123 height 20
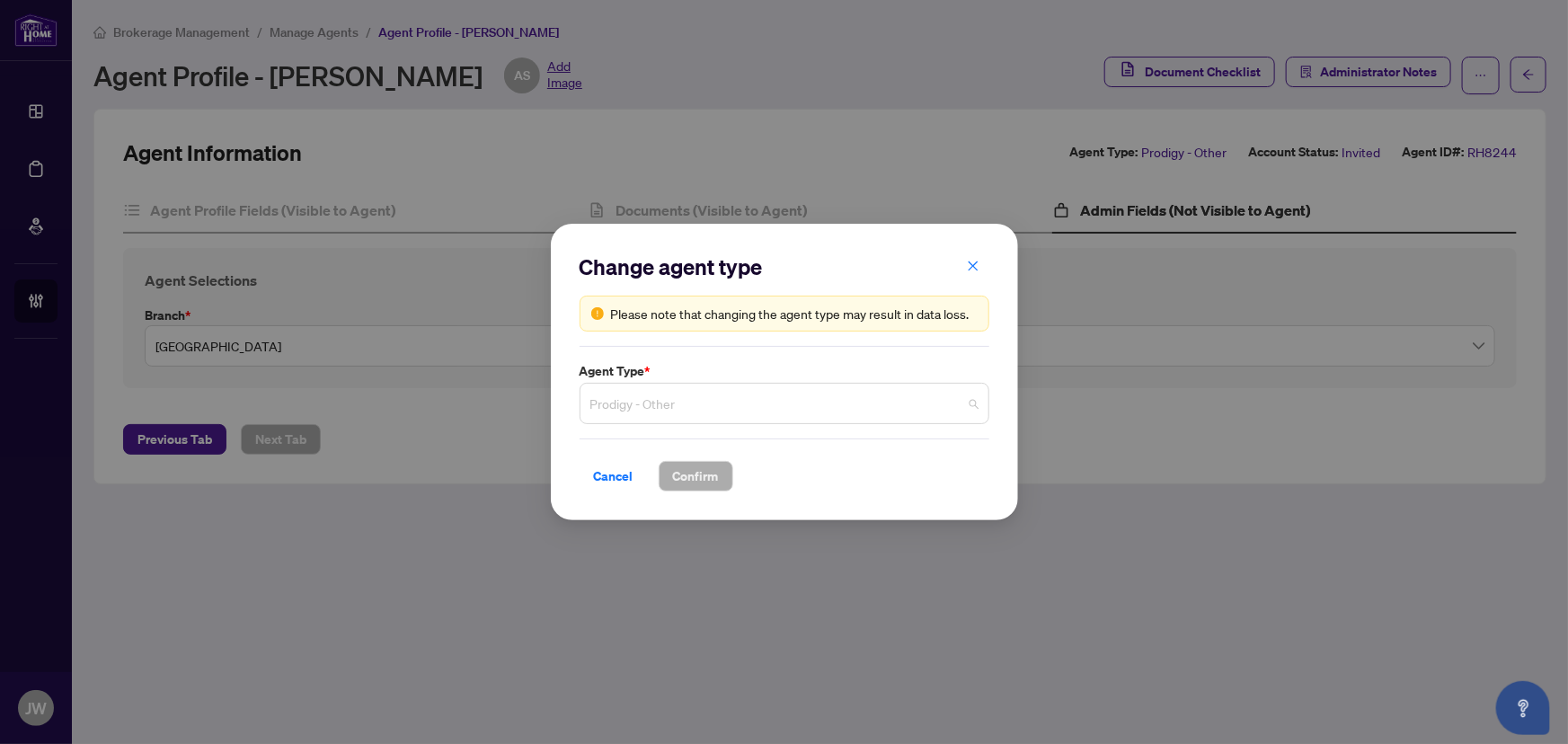
click at [667, 414] on span "Prodigy - Other" at bounding box center [784, 403] width 389 height 34
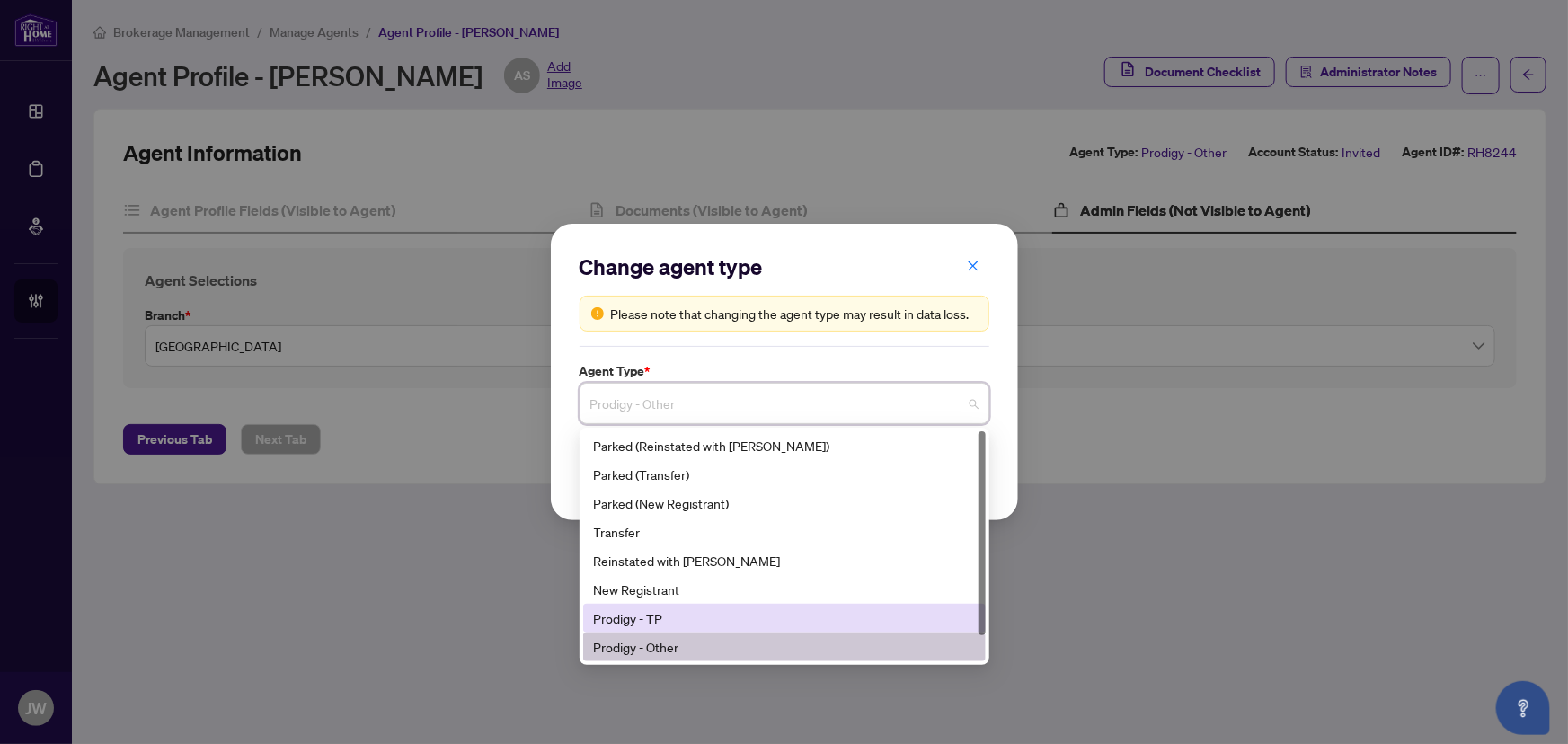
scroll to position [27, 0]
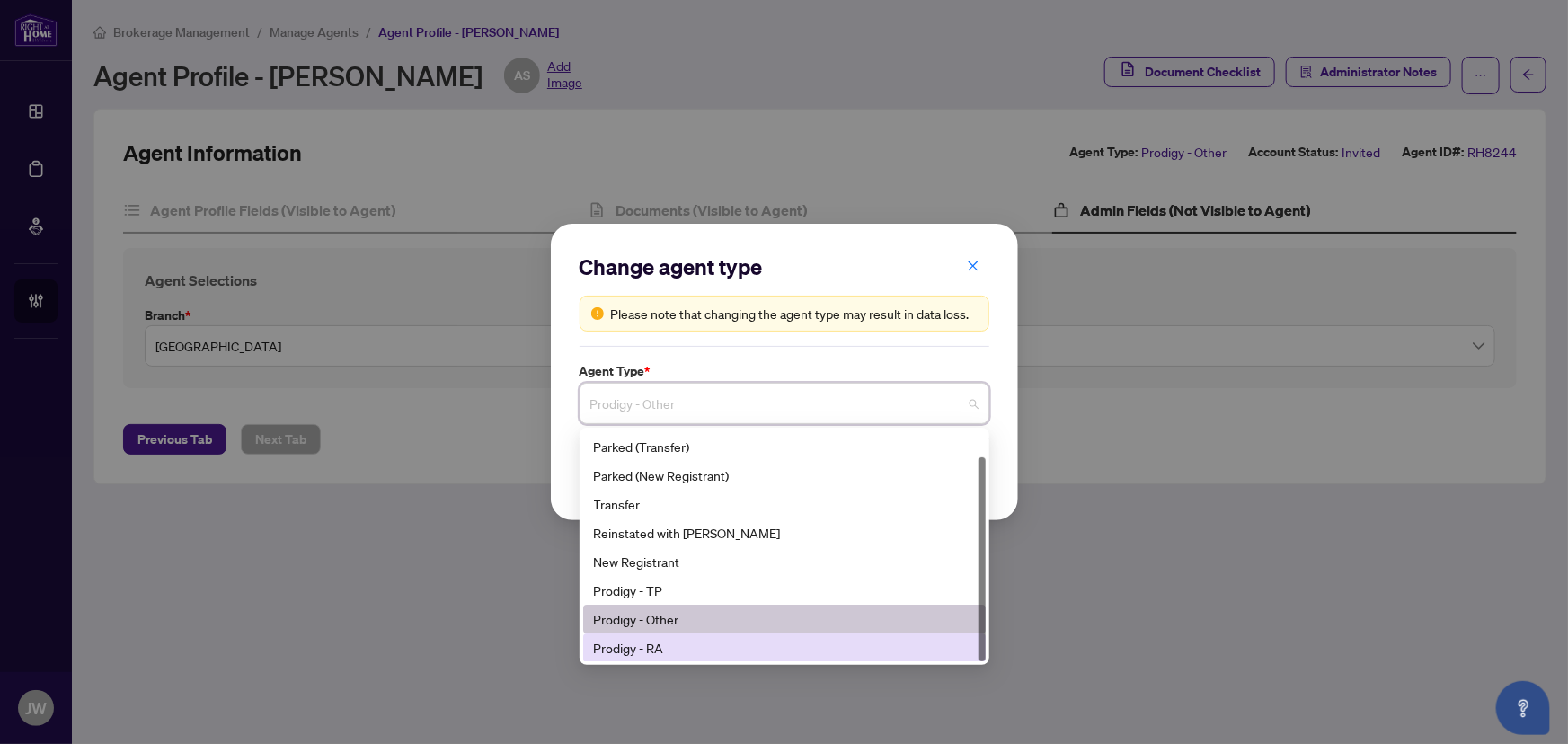
click at [652, 648] on div "Prodigy - RA" at bounding box center [784, 648] width 381 height 20
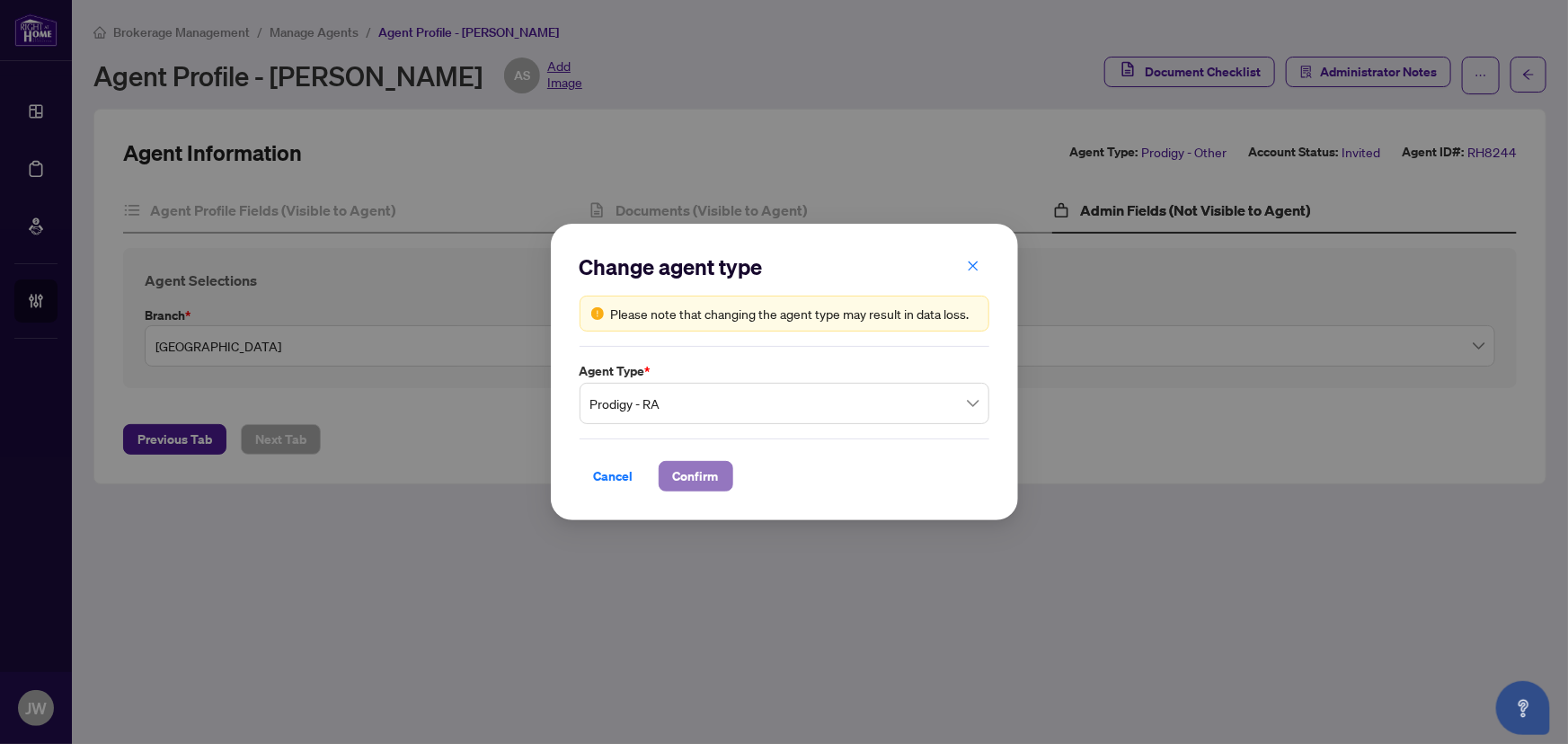
click at [681, 476] on span "Confirm" at bounding box center [696, 475] width 46 height 28
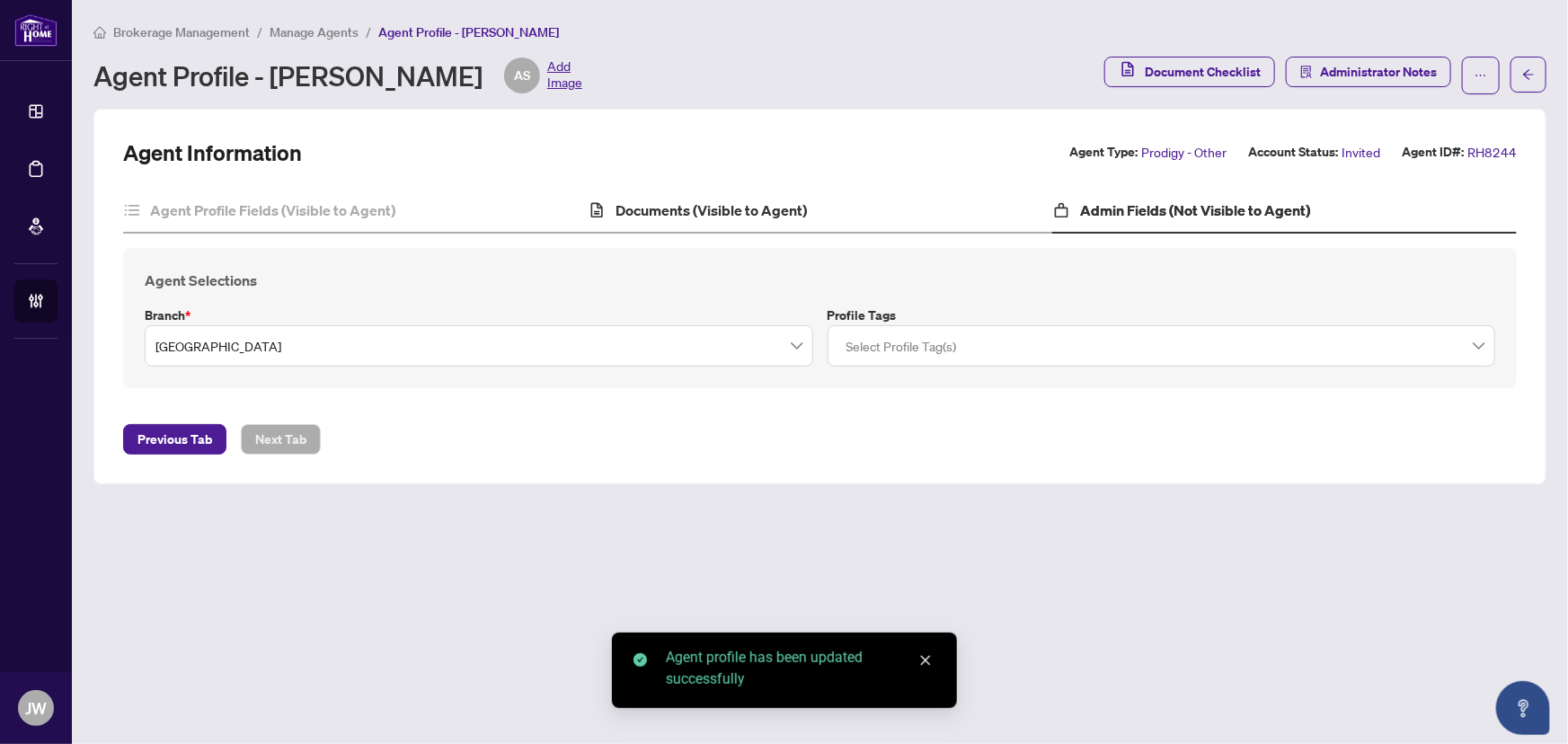
click at [720, 195] on div "Documents (Visible to Agent)" at bounding box center [820, 210] width 464 height 45
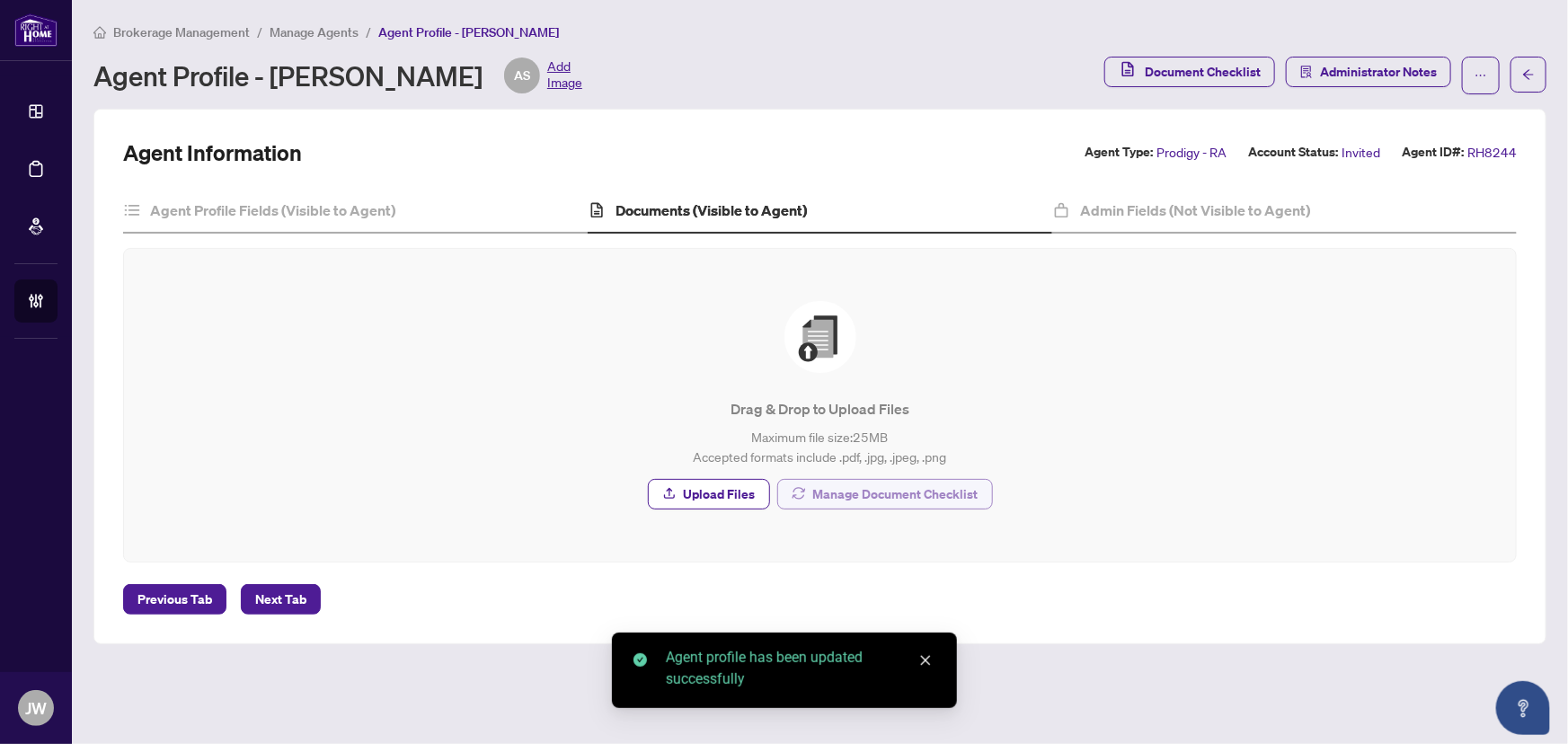
click at [896, 494] on span "Manage Document Checklist" at bounding box center [896, 494] width 165 height 28
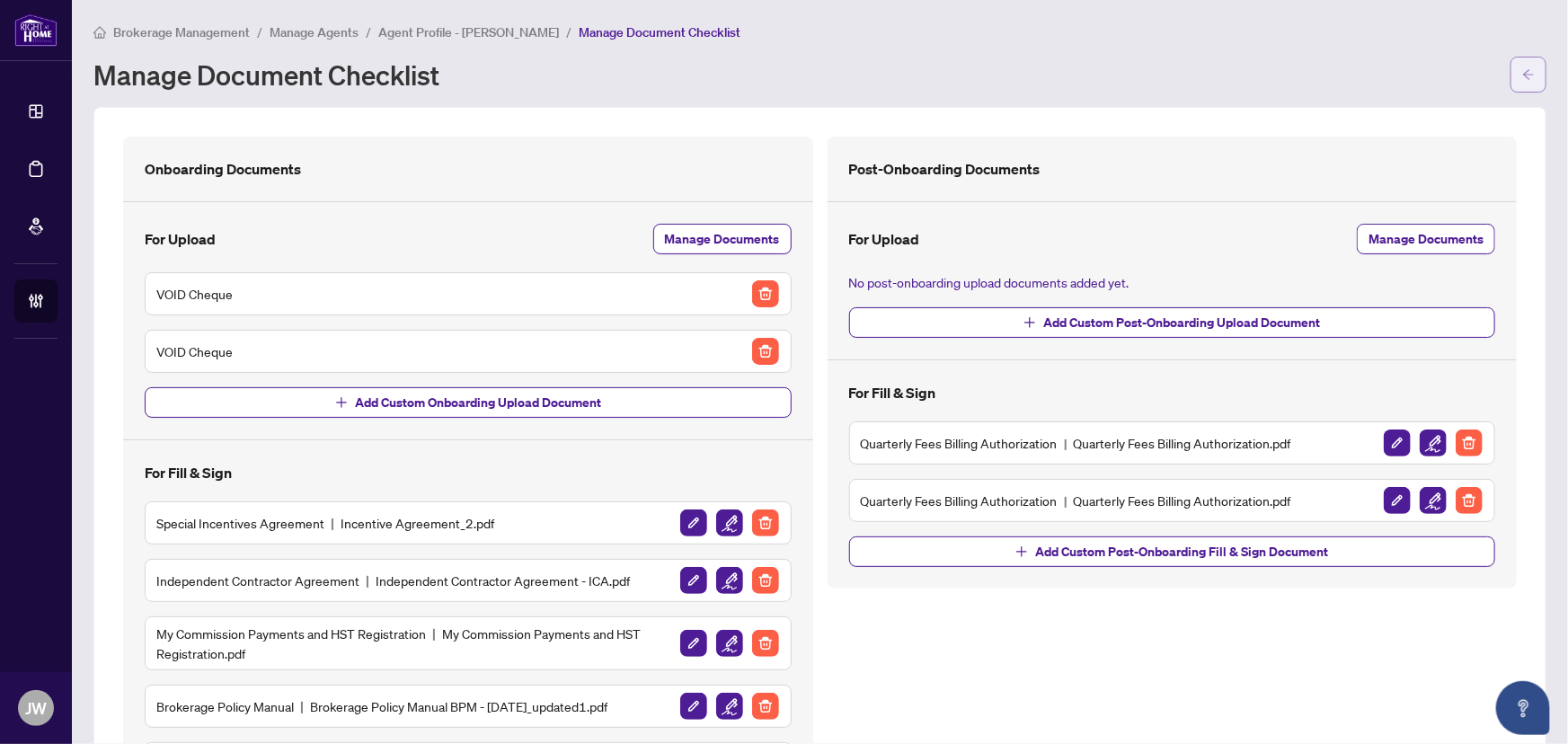
click at [1527, 73] on button "button" at bounding box center [1528, 74] width 36 height 36
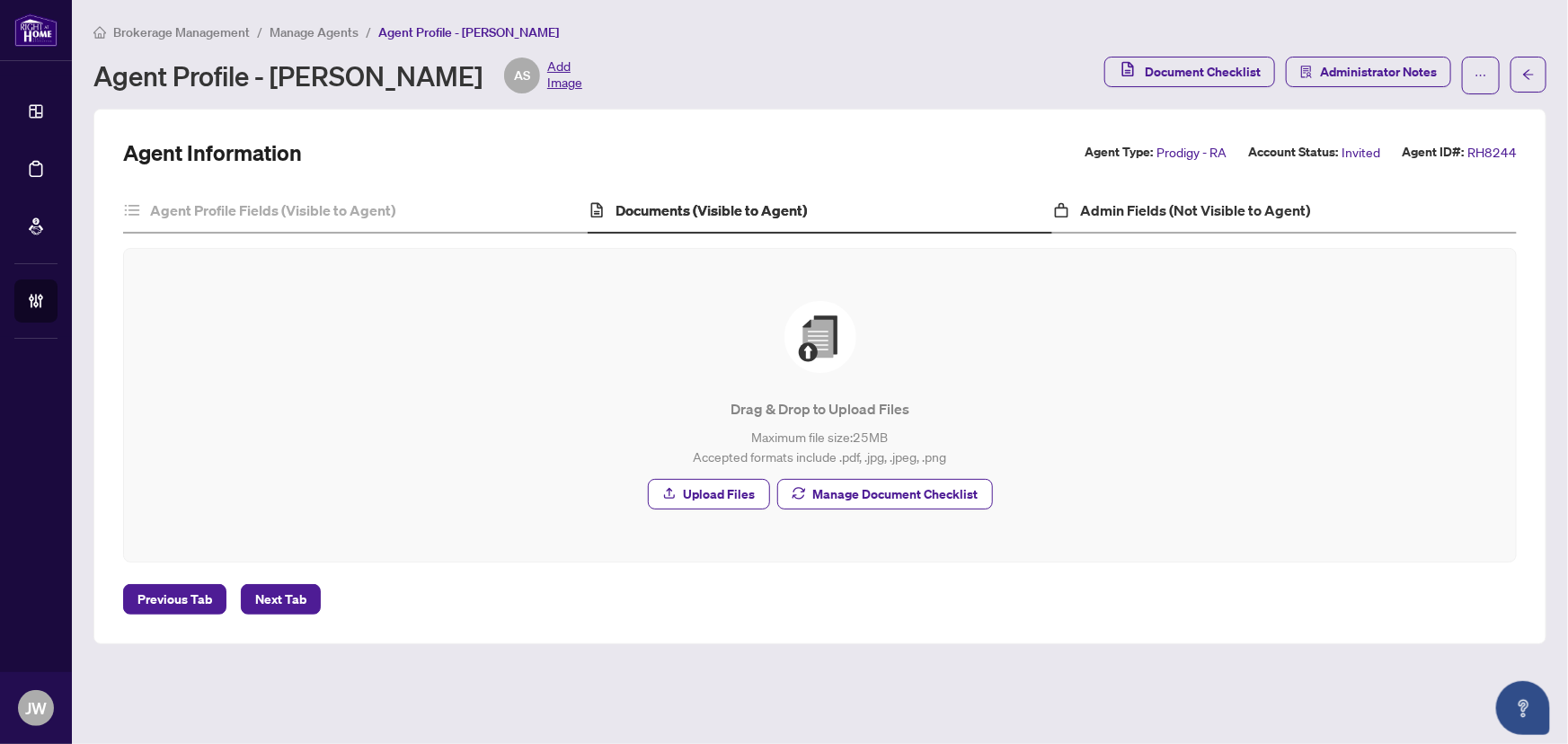
click at [1093, 225] on div "Admin Fields (Not Visible to Agent)" at bounding box center [1285, 210] width 464 height 45
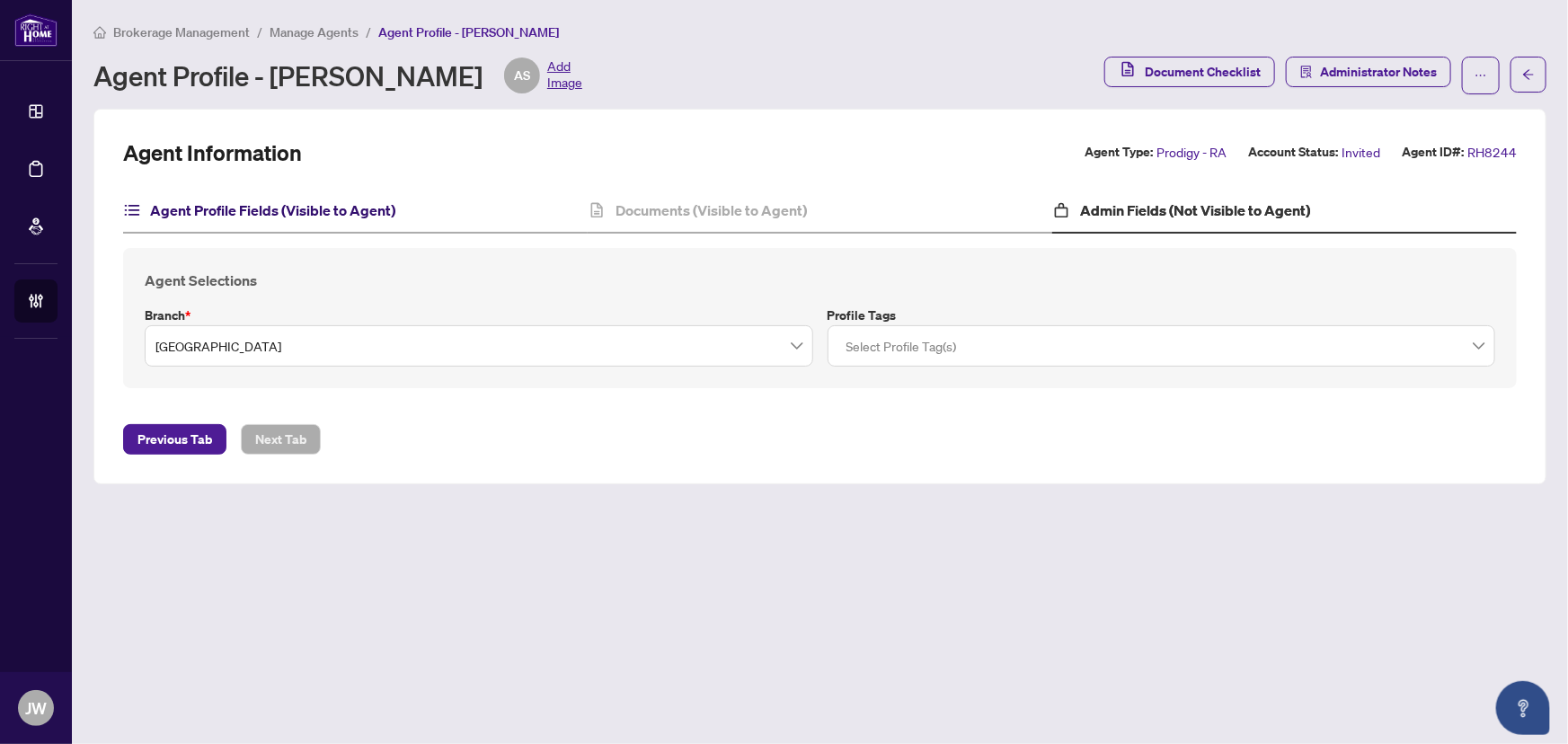
click at [235, 201] on h4 "Agent Profile Fields (Visible to Agent)" at bounding box center [272, 210] width 245 height 22
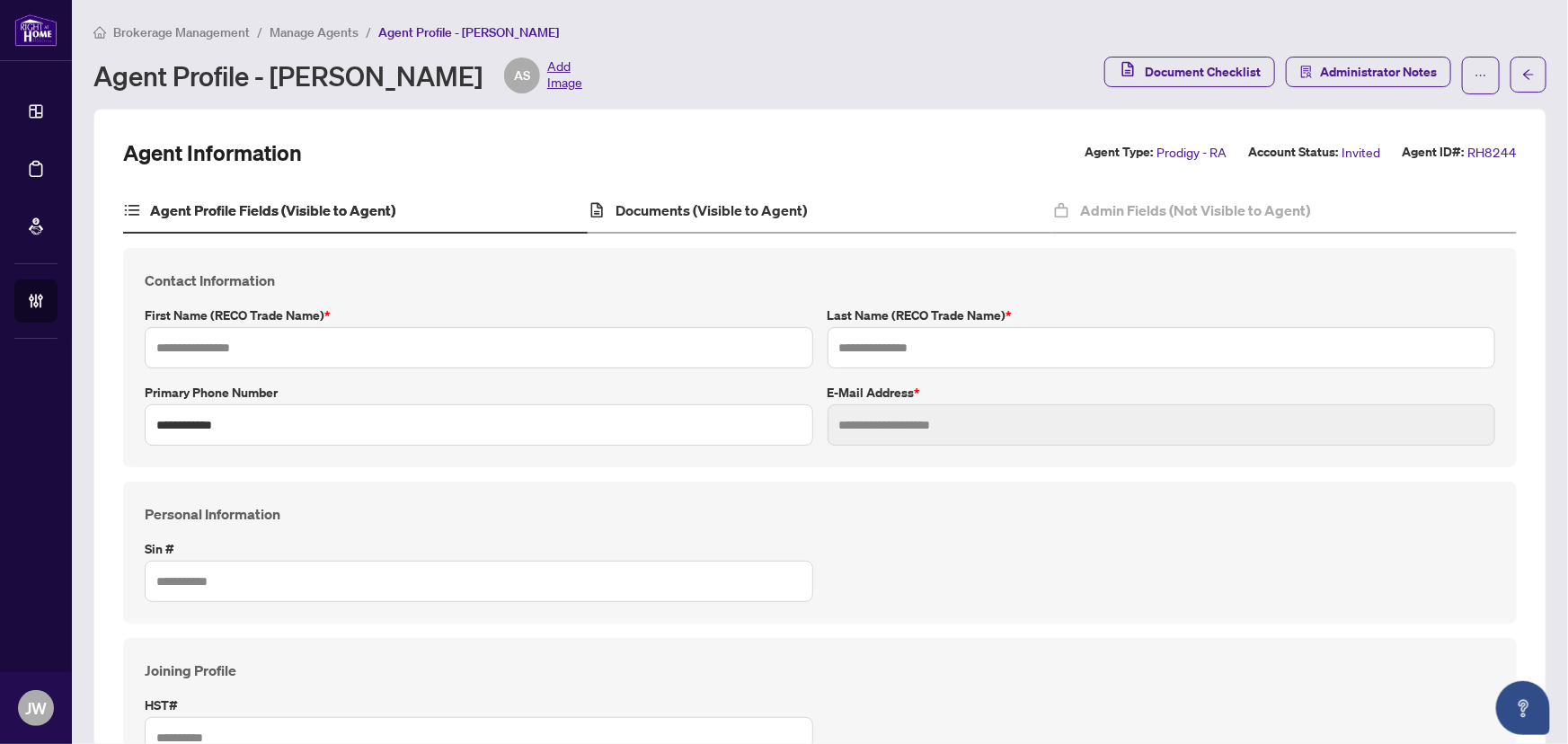
type input "********"
type input "**********"
click at [665, 203] on h4 "Documents (Visible to Agent)" at bounding box center [710, 210] width 191 height 22
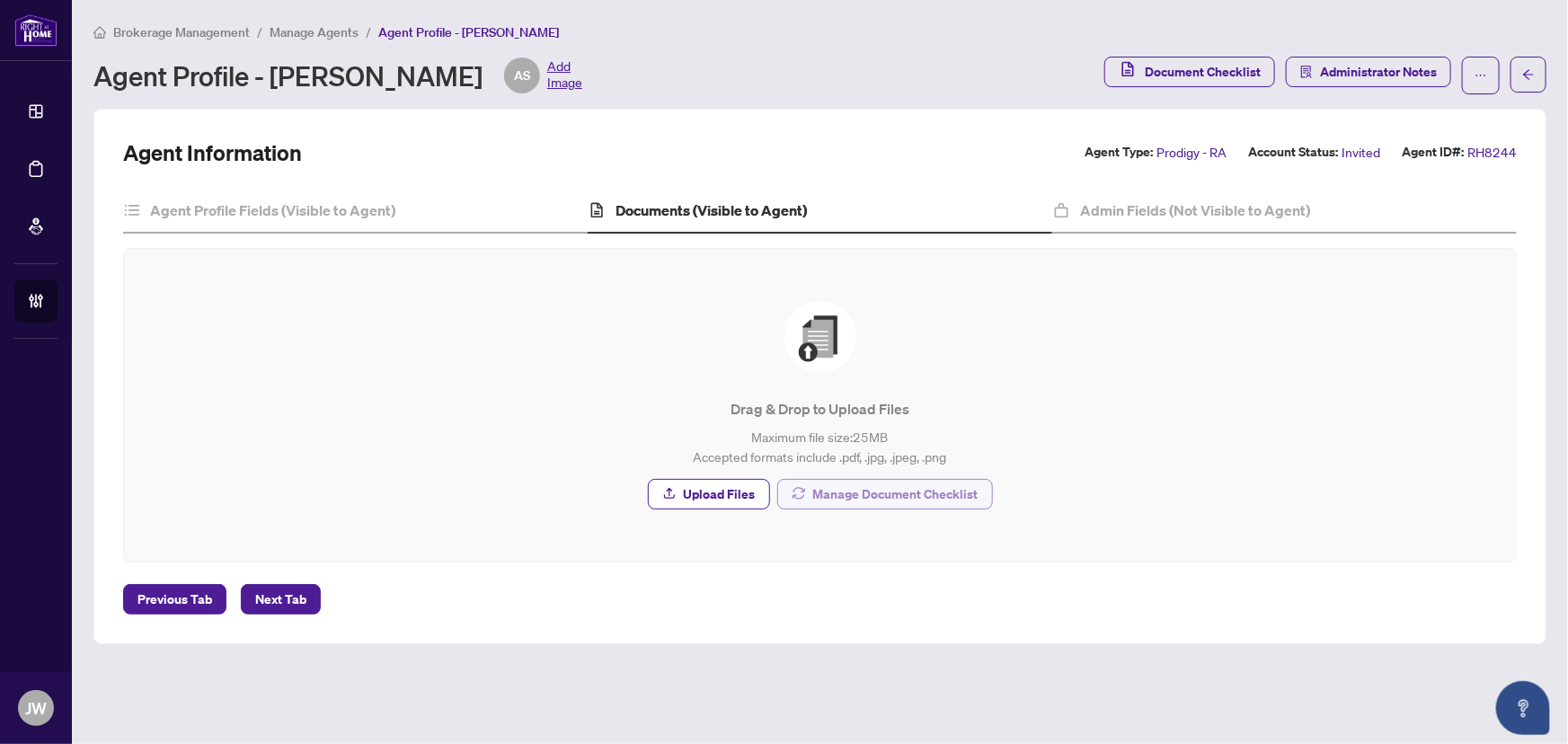
click at [948, 494] on span "Manage Document Checklist" at bounding box center [896, 494] width 165 height 28
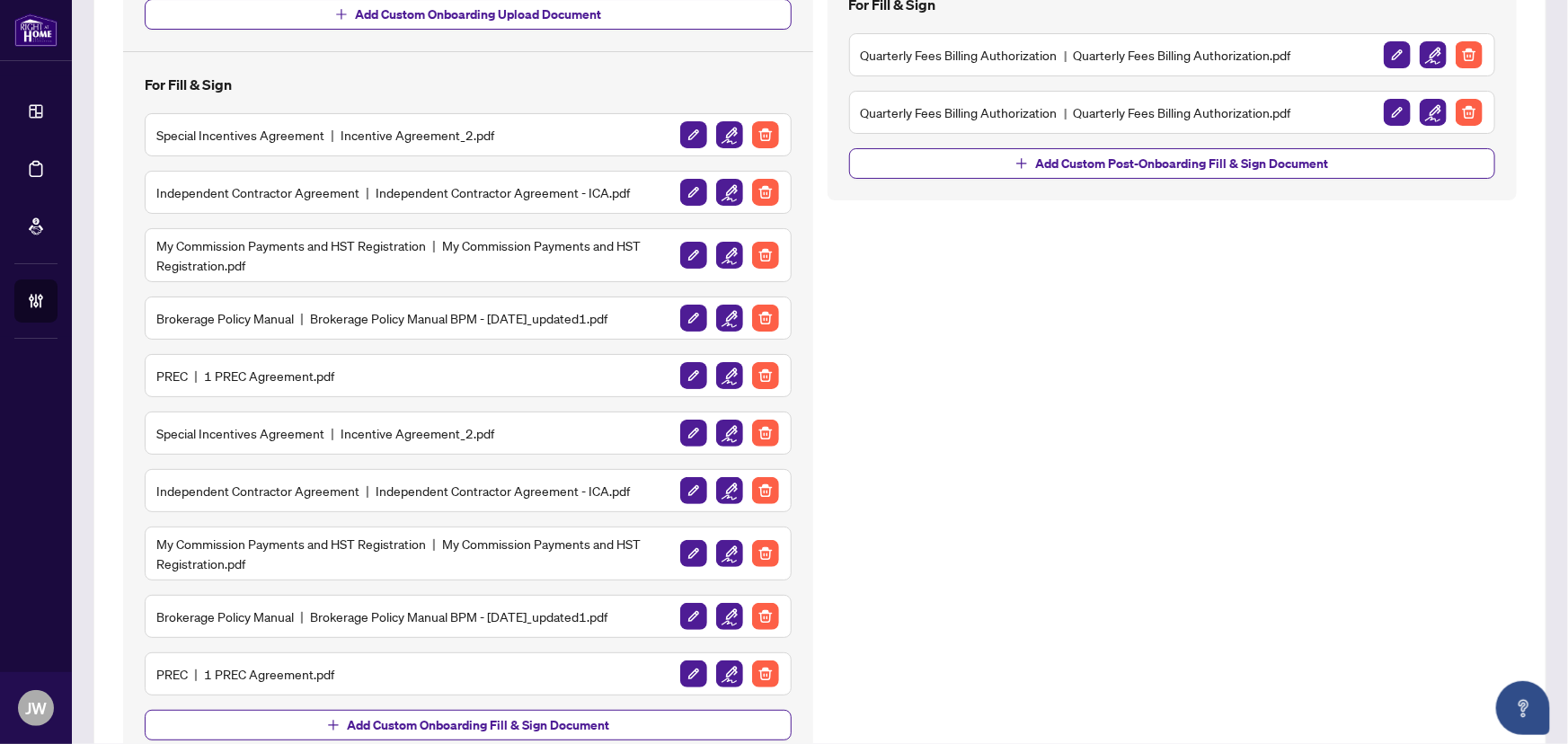
scroll to position [452, 0]
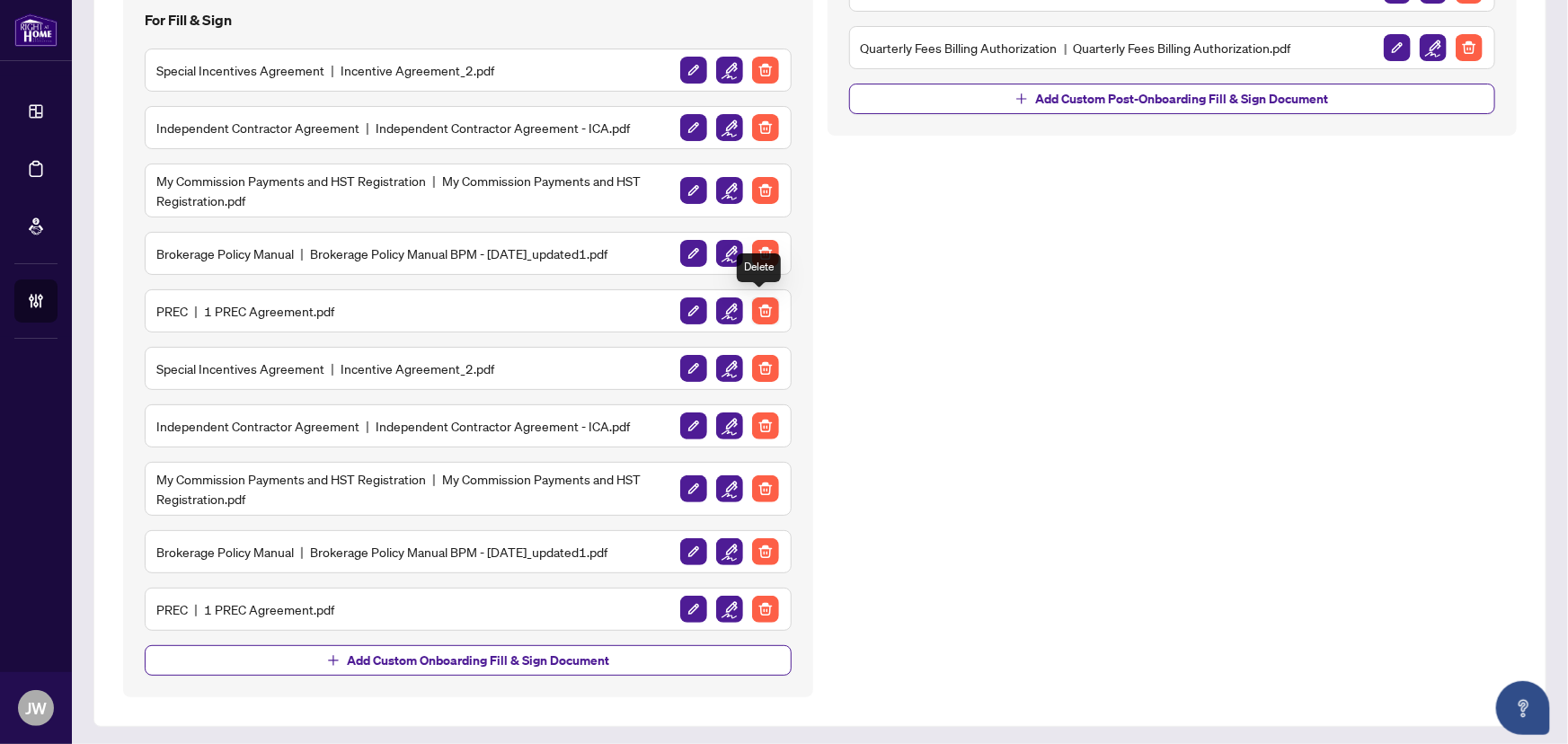
click at [756, 303] on img "button" at bounding box center [765, 310] width 27 height 27
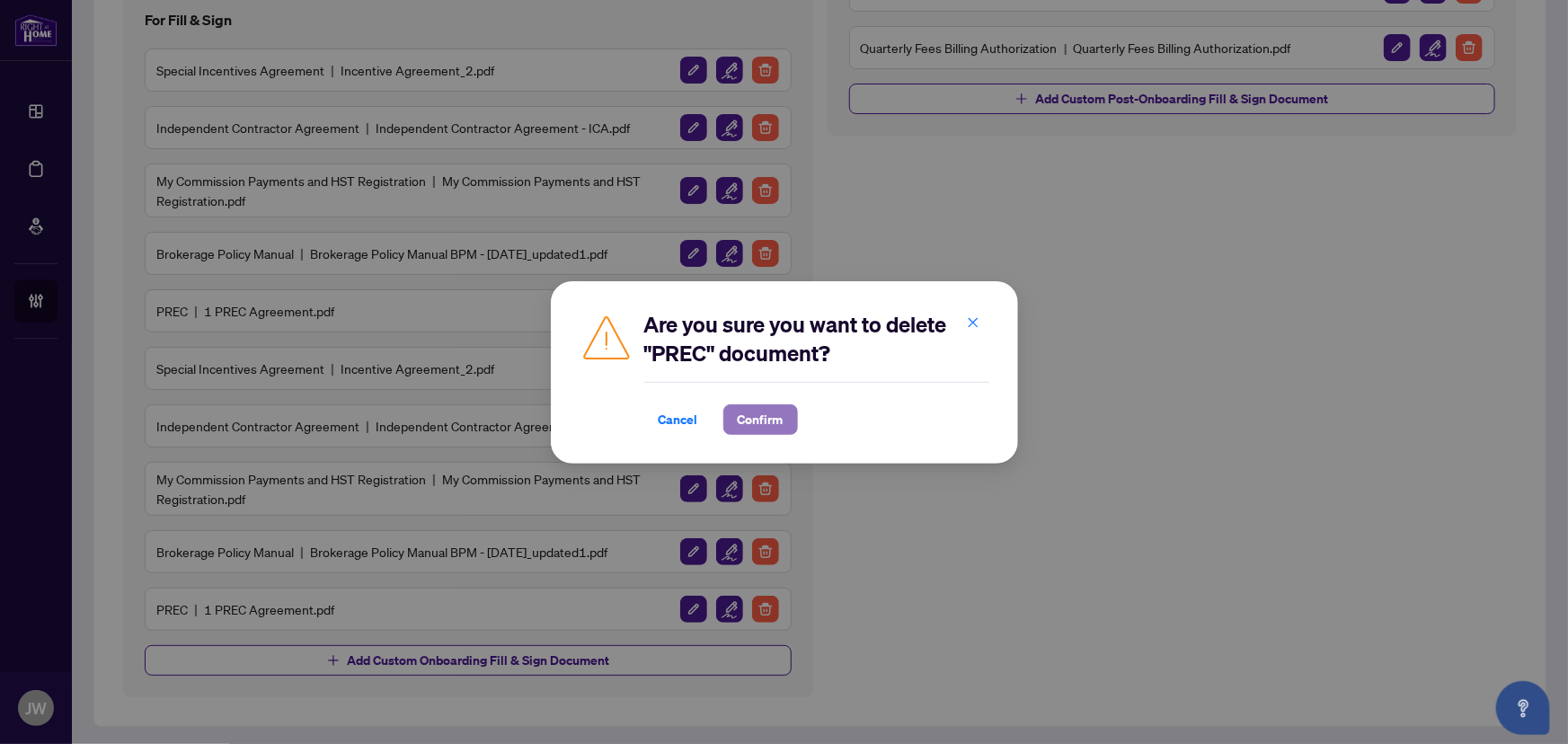
click at [774, 422] on span "Confirm" at bounding box center [761, 419] width 46 height 28
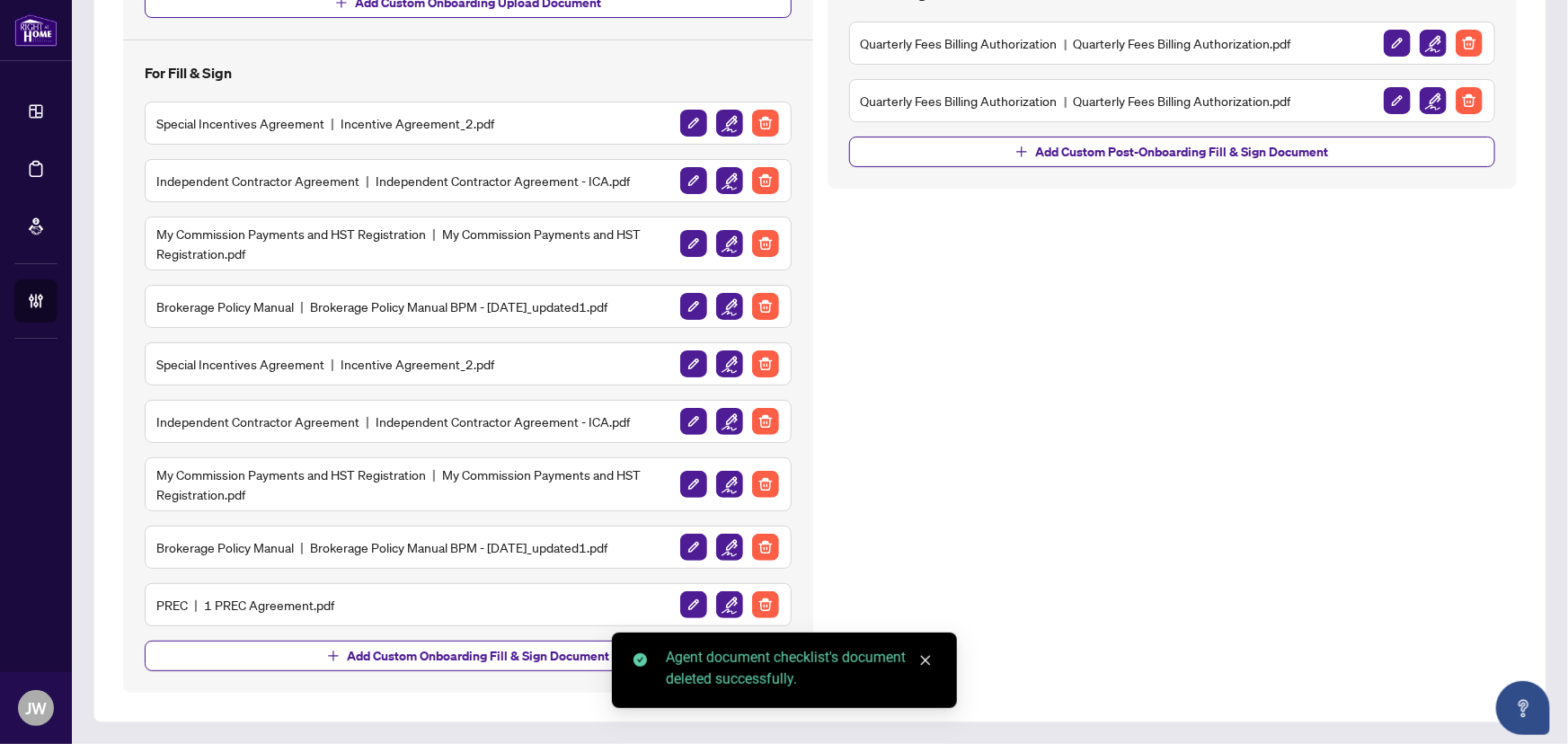
scroll to position [396, 0]
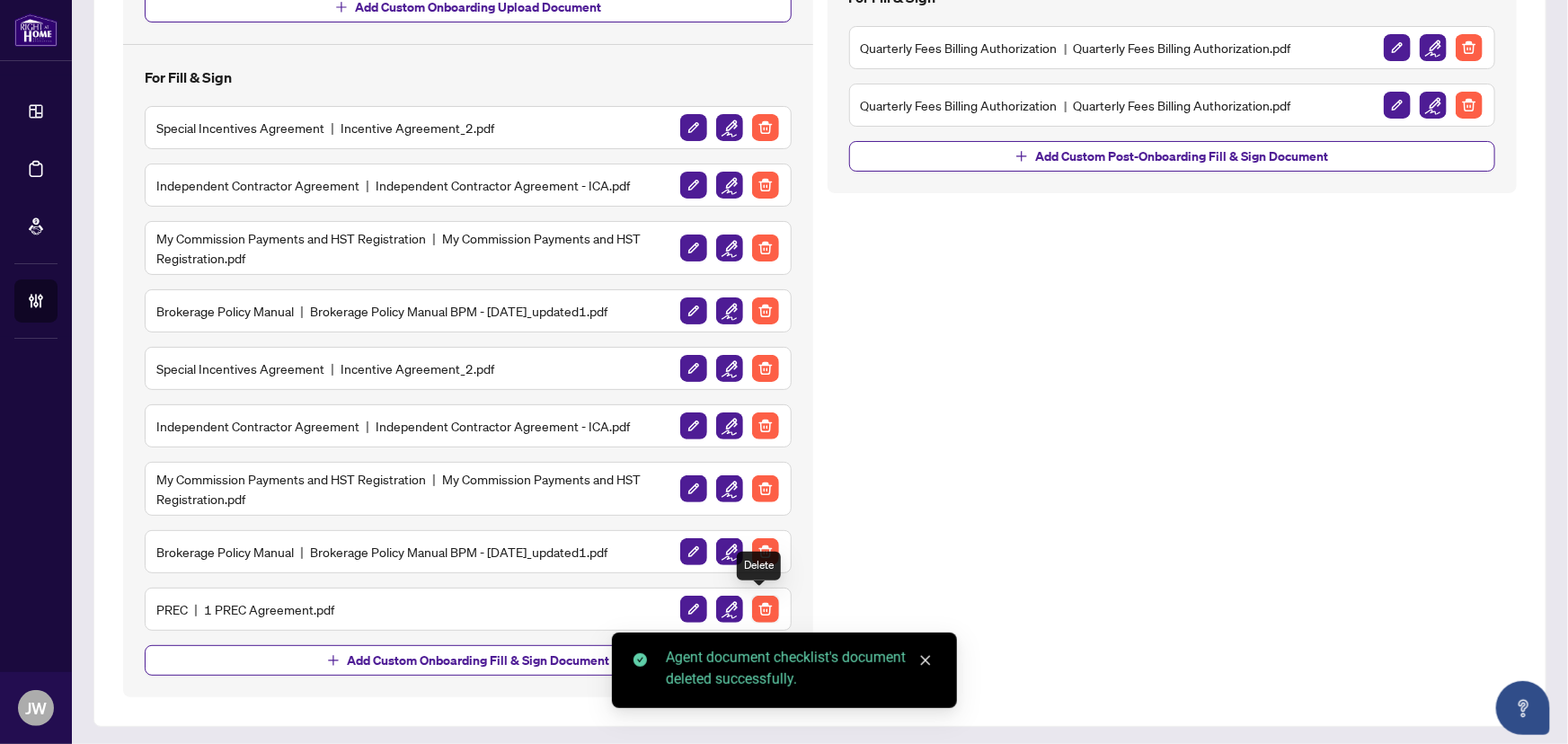
click at [752, 610] on img "button" at bounding box center [765, 609] width 27 height 27
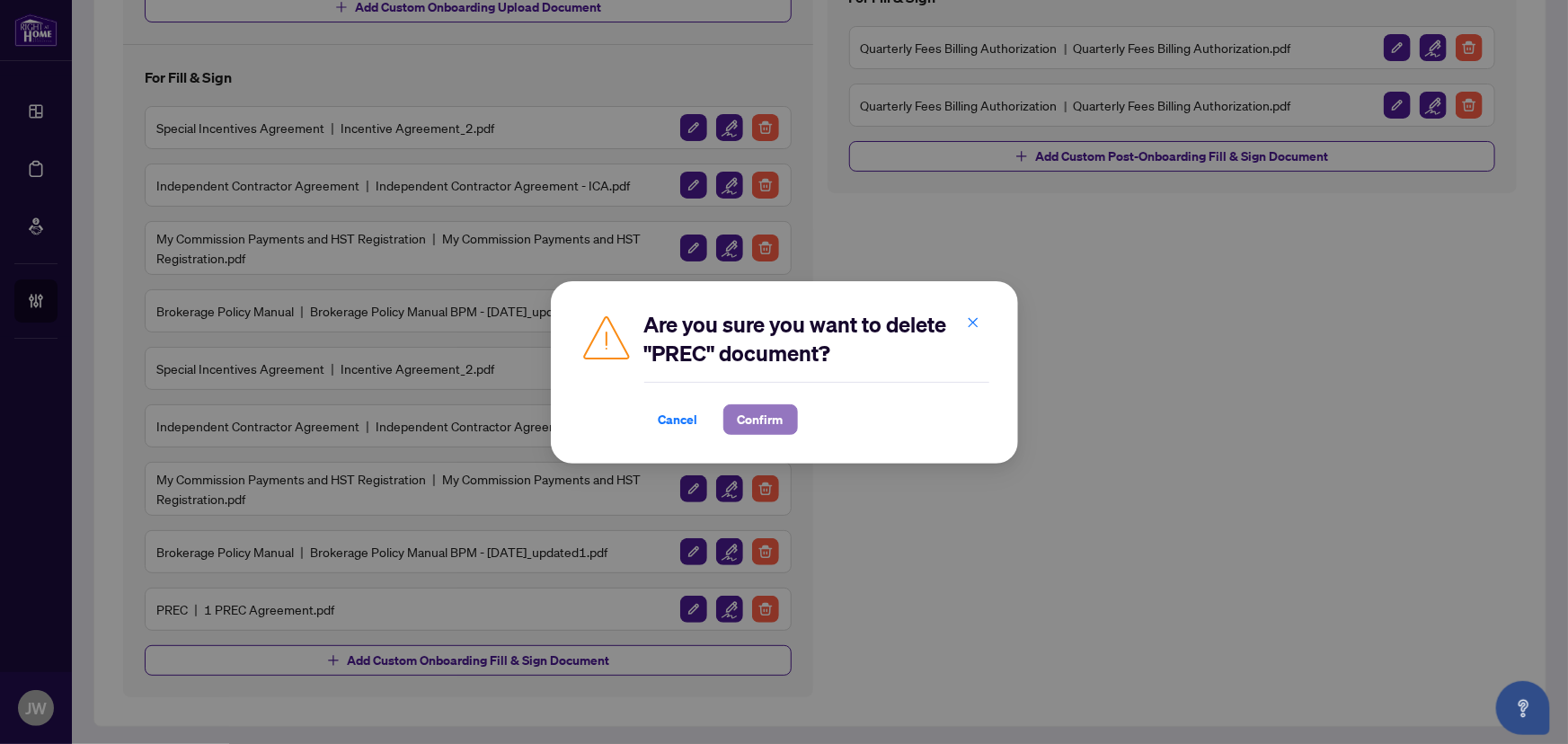
click at [762, 417] on span "Confirm" at bounding box center [761, 419] width 46 height 28
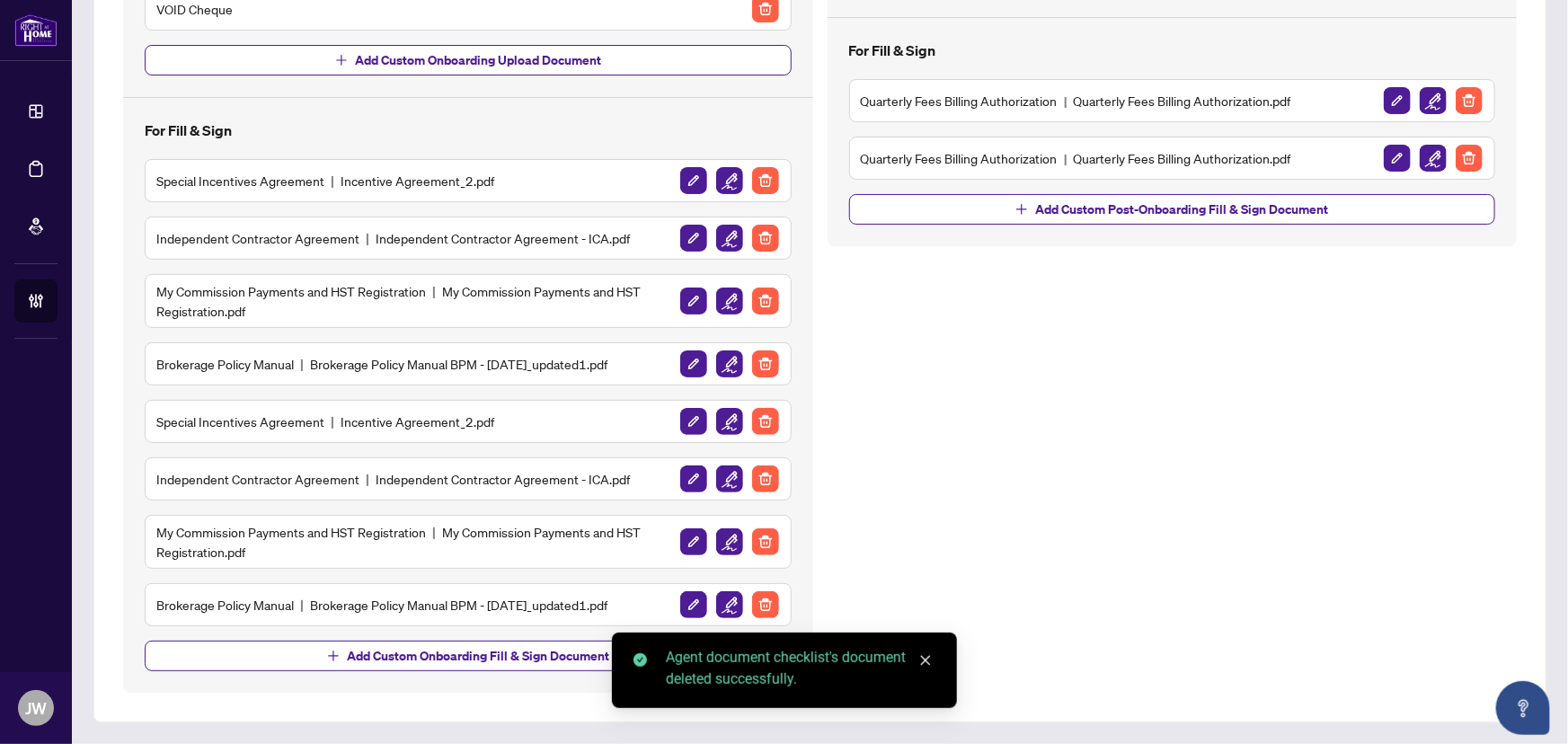
scroll to position [338, 0]
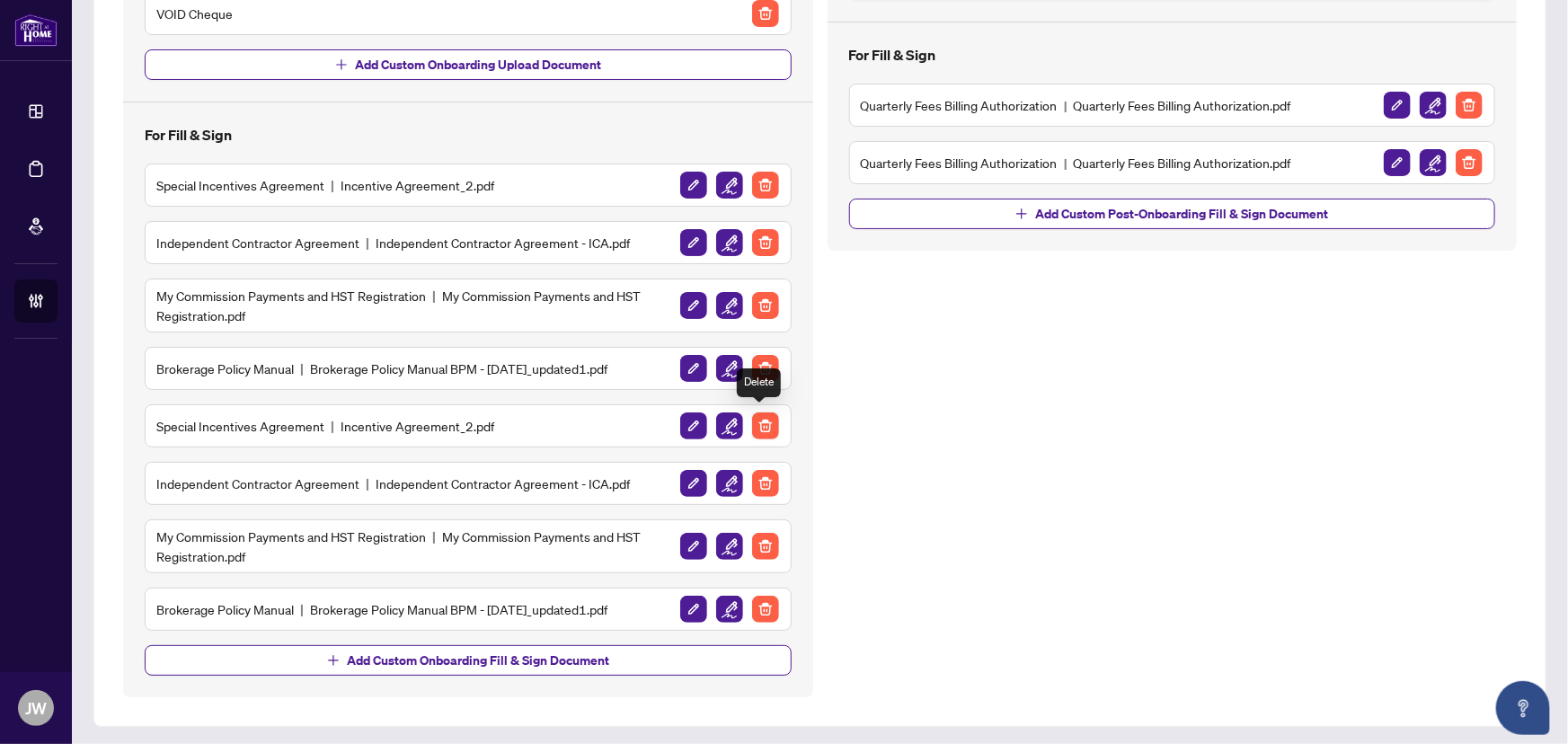
click at [762, 417] on img "button" at bounding box center [765, 425] width 27 height 27
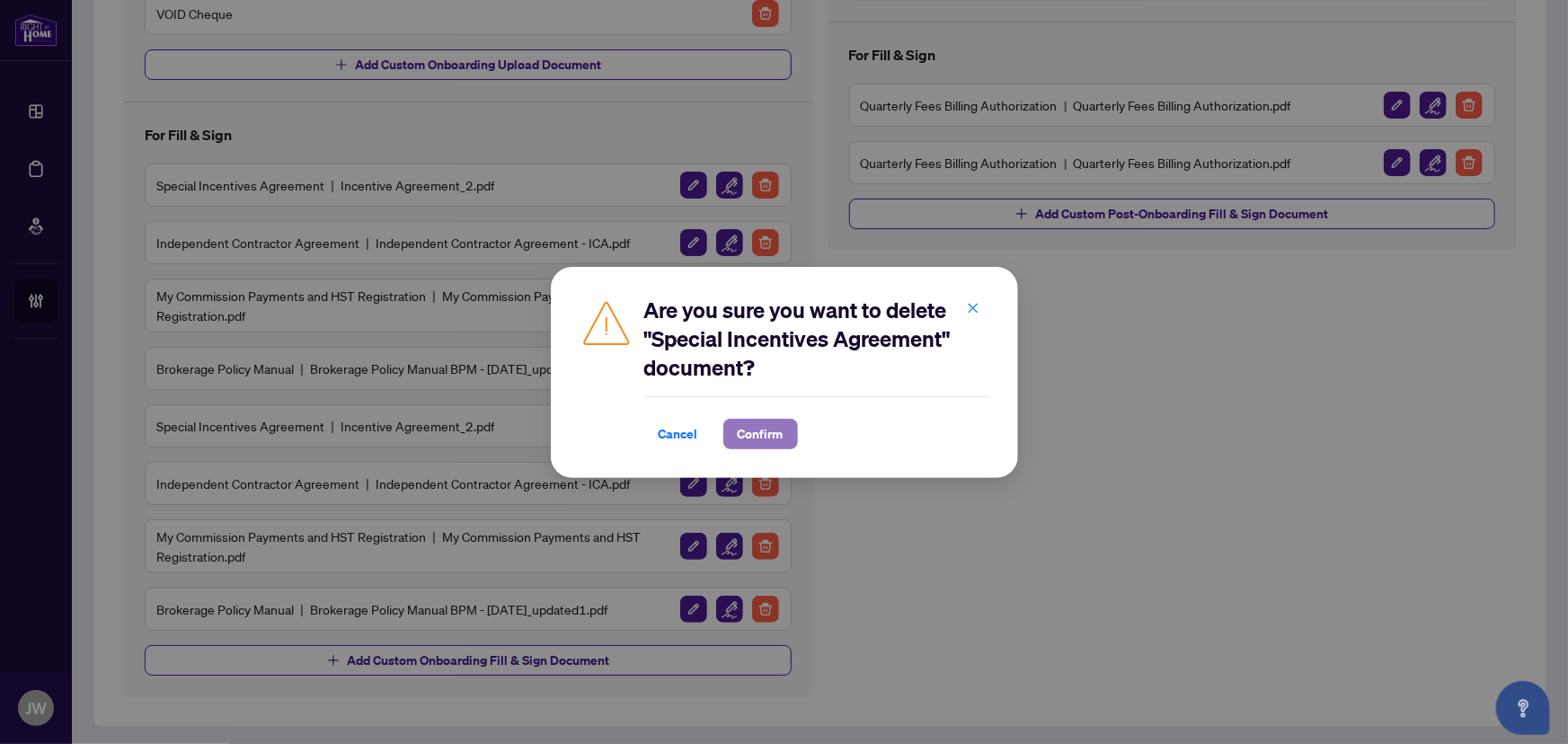
click at [757, 428] on span "Confirm" at bounding box center [761, 433] width 46 height 28
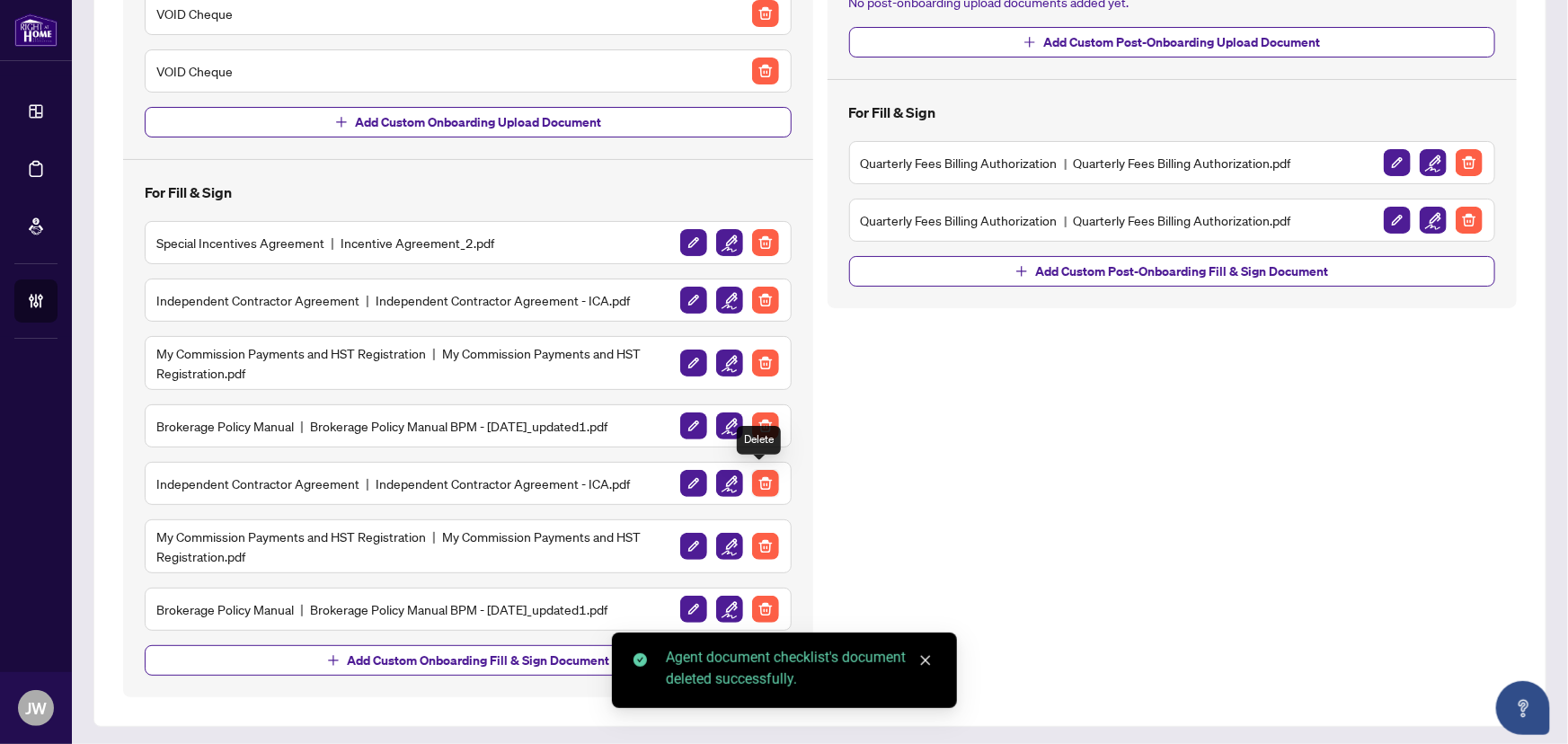
click at [752, 485] on img "button" at bounding box center [765, 483] width 27 height 27
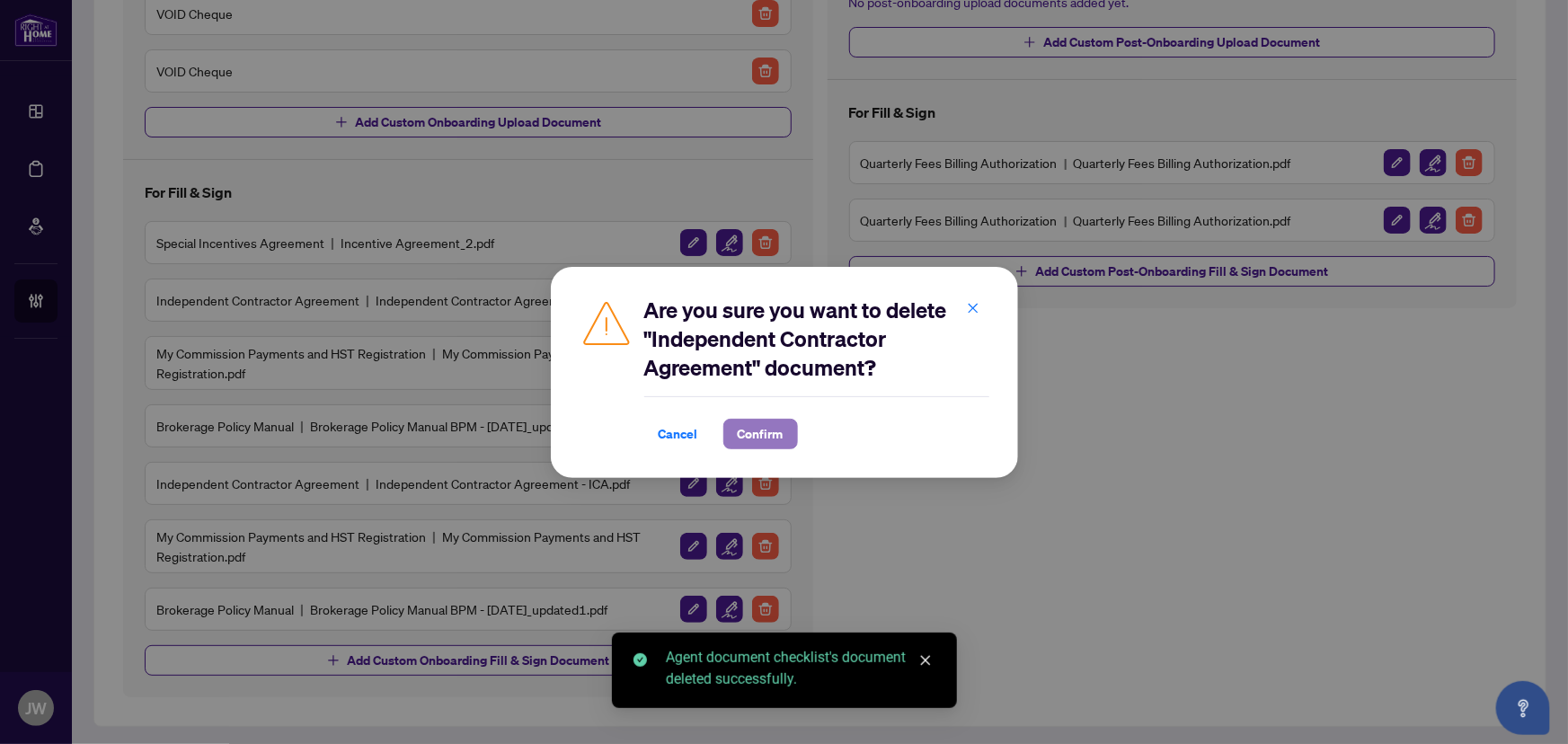
click at [743, 433] on span "Confirm" at bounding box center [761, 433] width 46 height 28
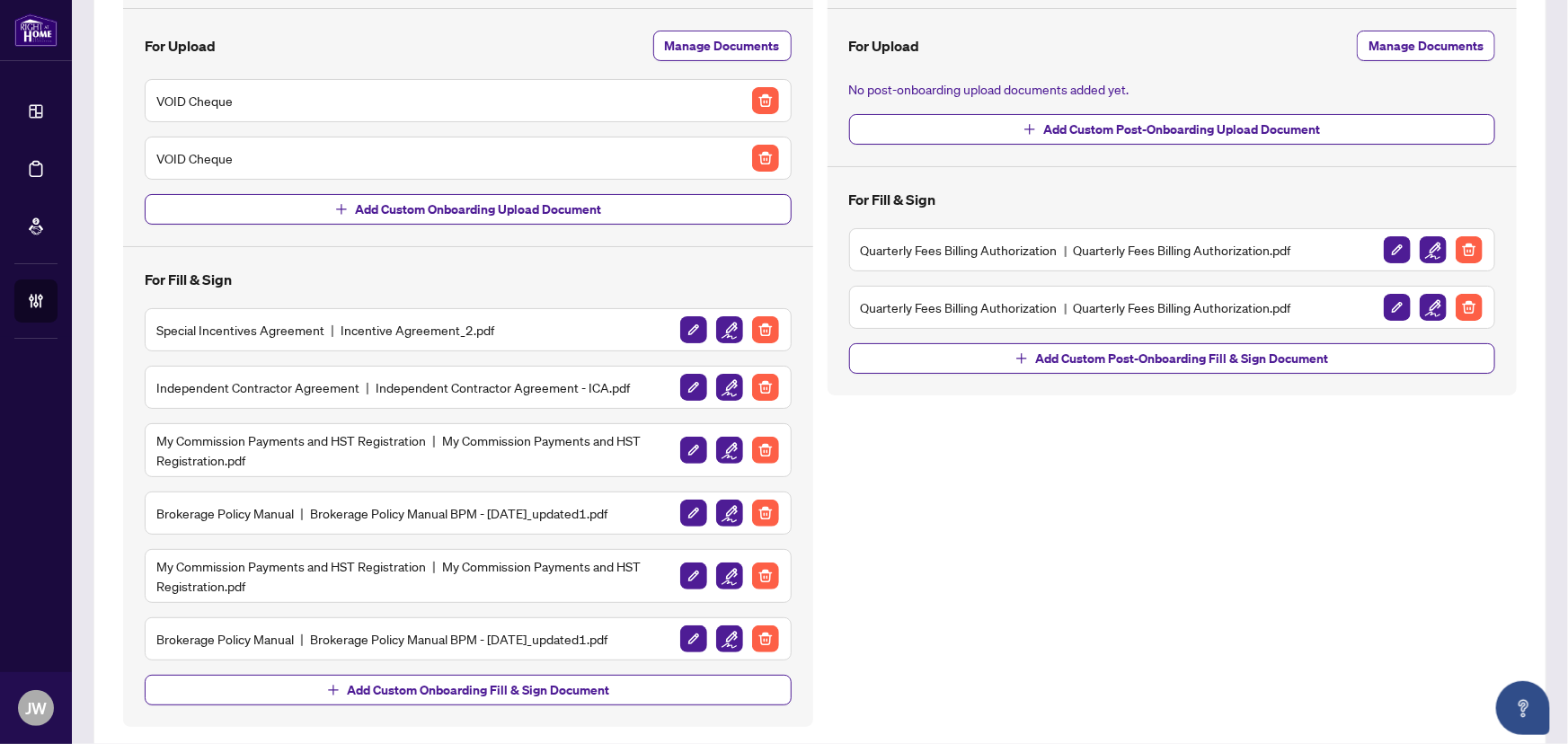
scroll to position [142, 0]
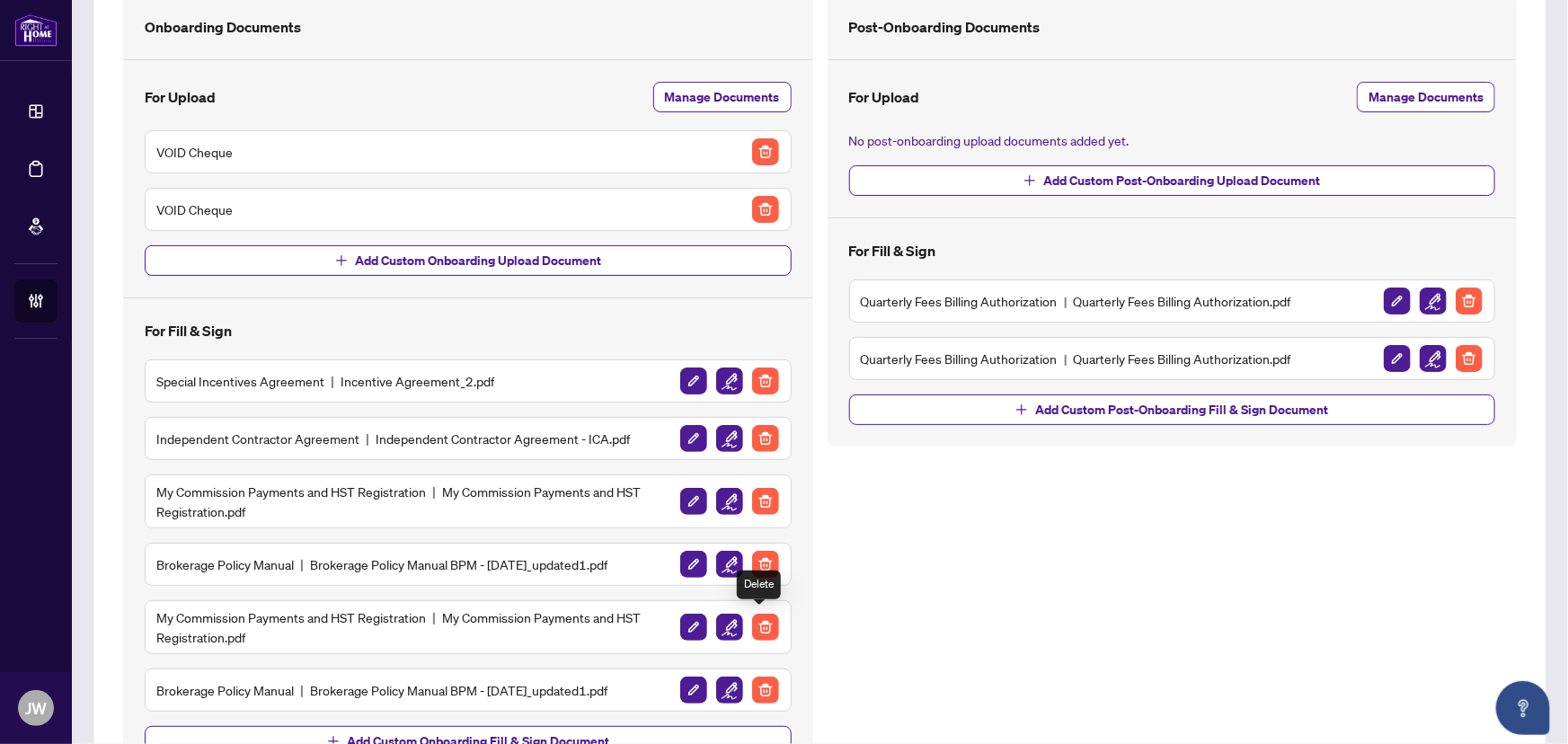
click at [769, 628] on img "button" at bounding box center [765, 626] width 27 height 27
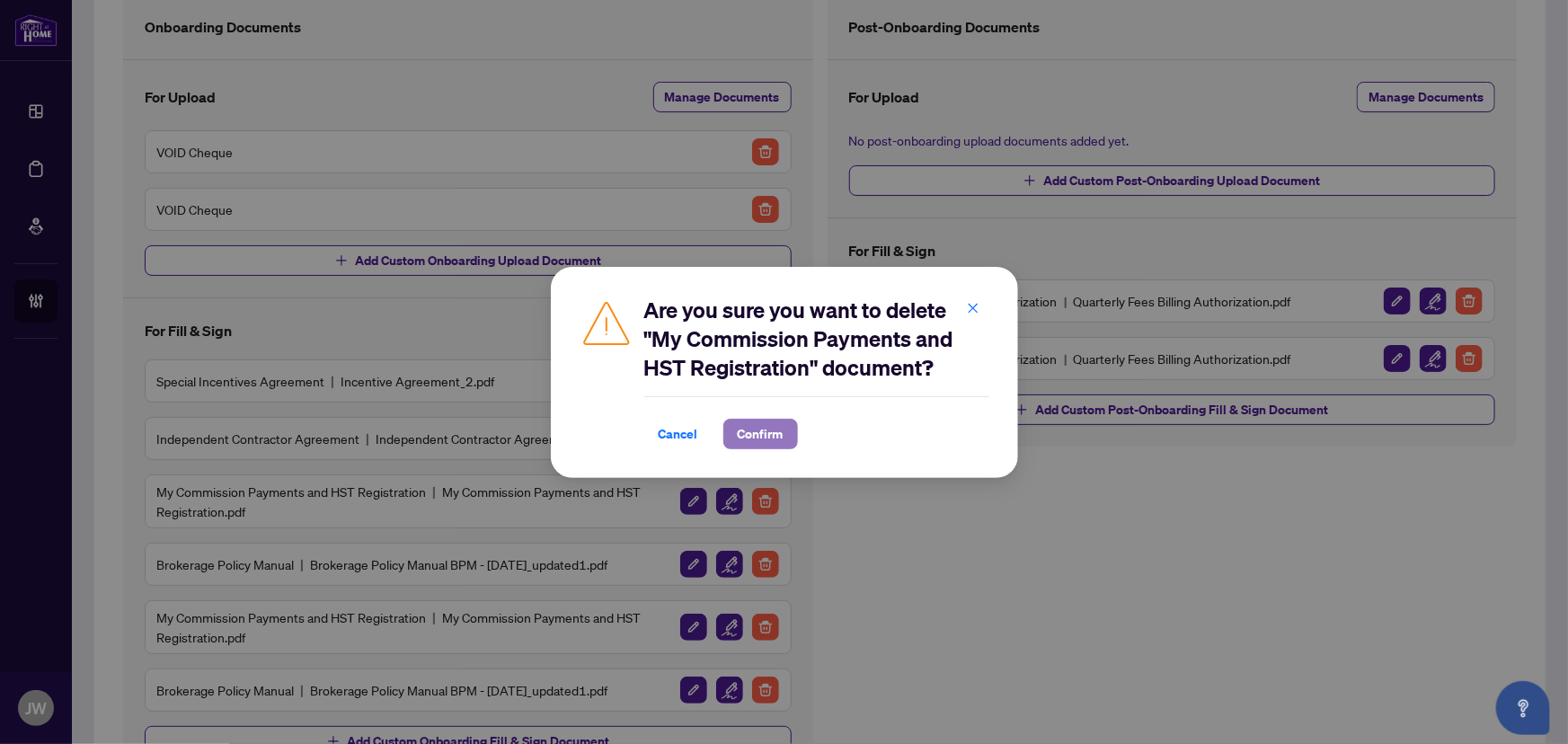
click at [764, 445] on span "Confirm" at bounding box center [761, 433] width 46 height 28
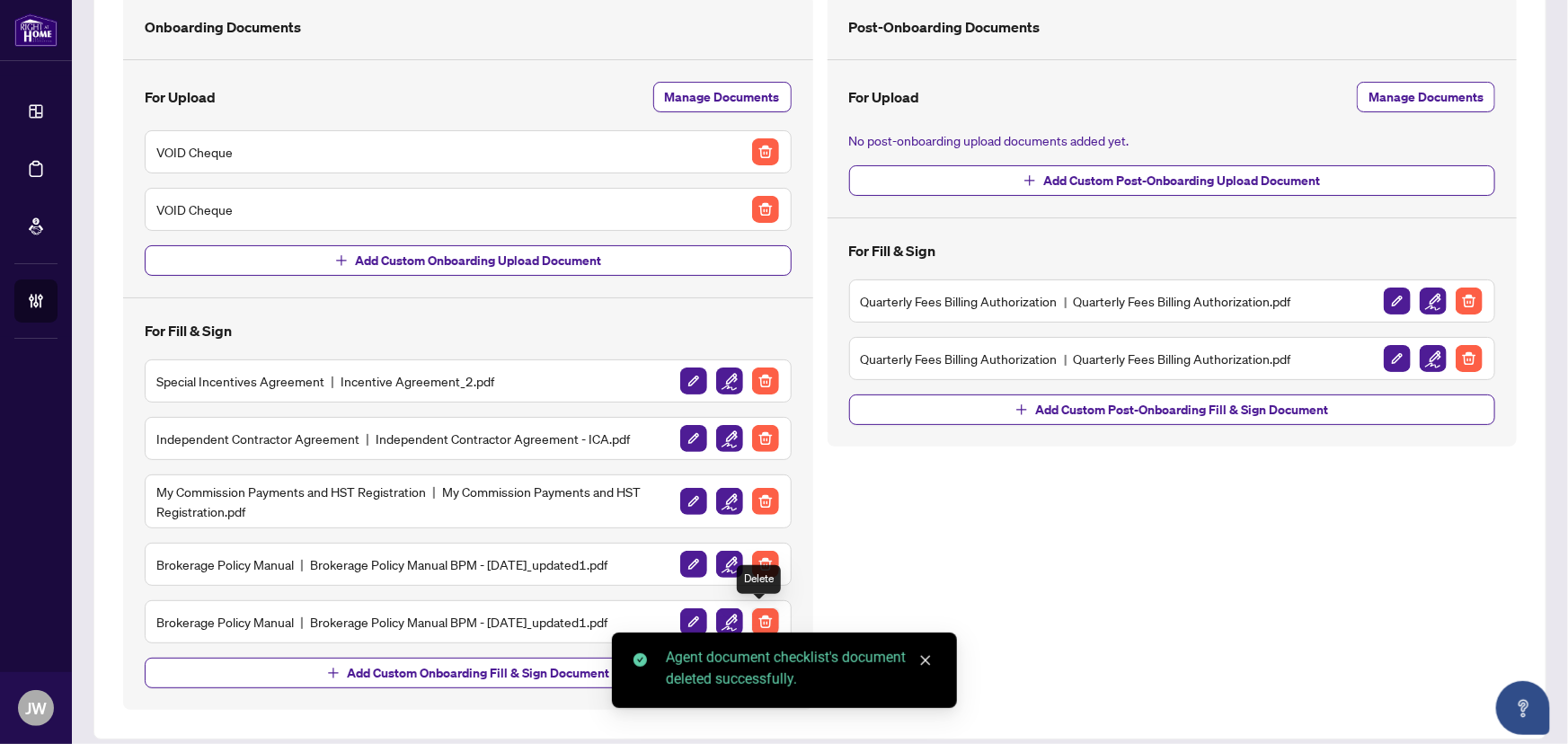
click at [757, 615] on img "button" at bounding box center [765, 622] width 27 height 27
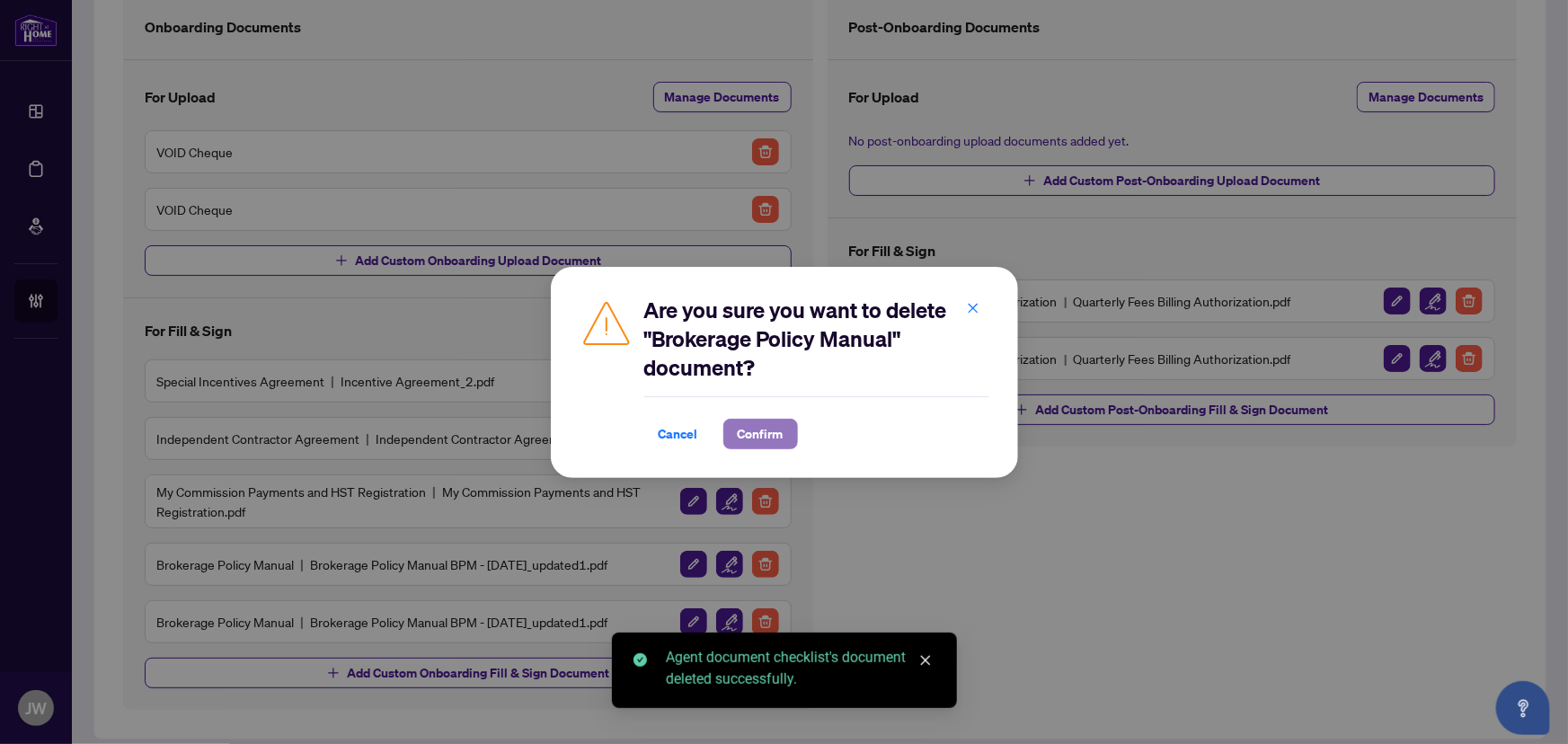
click at [757, 441] on span "Confirm" at bounding box center [761, 433] width 46 height 28
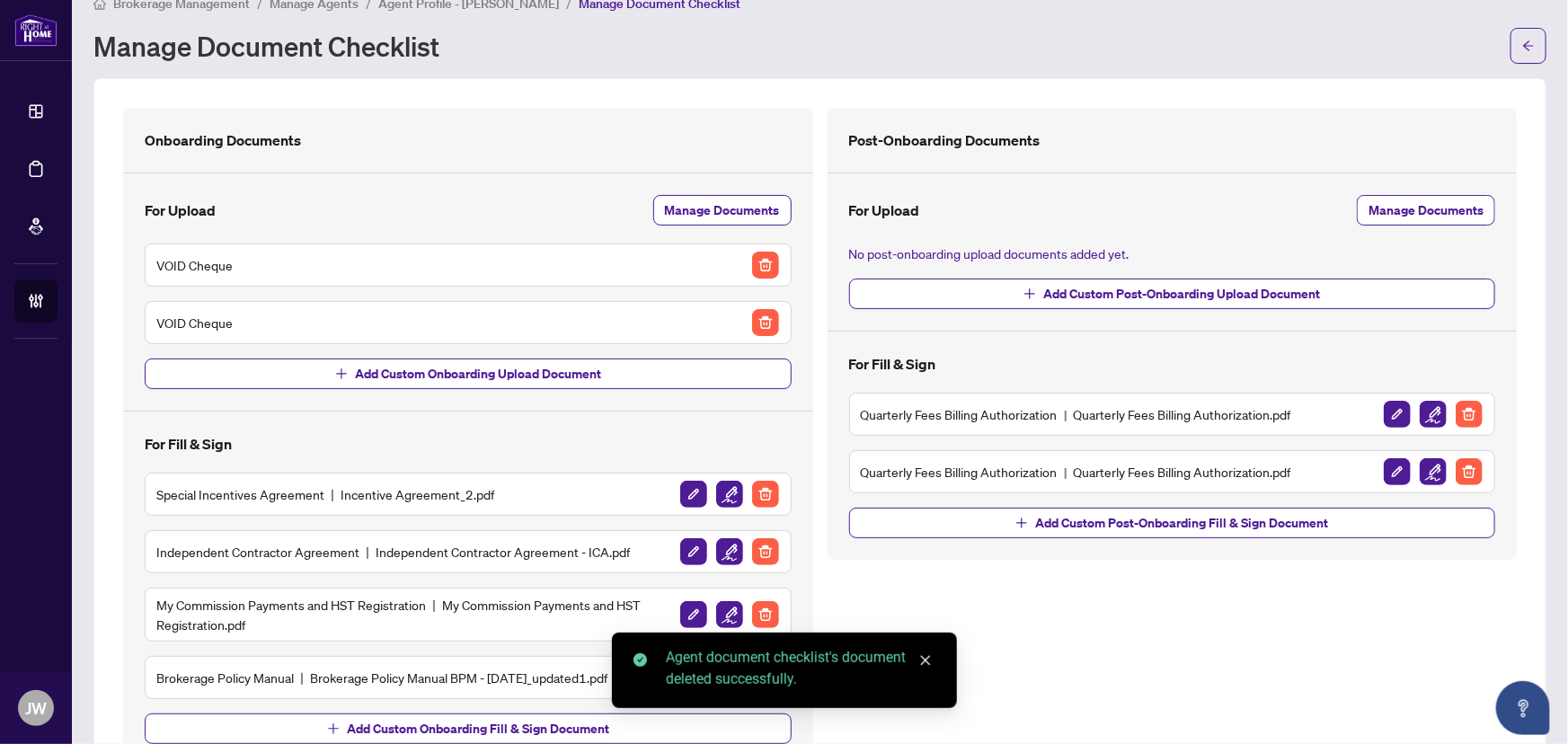
scroll to position [16, 0]
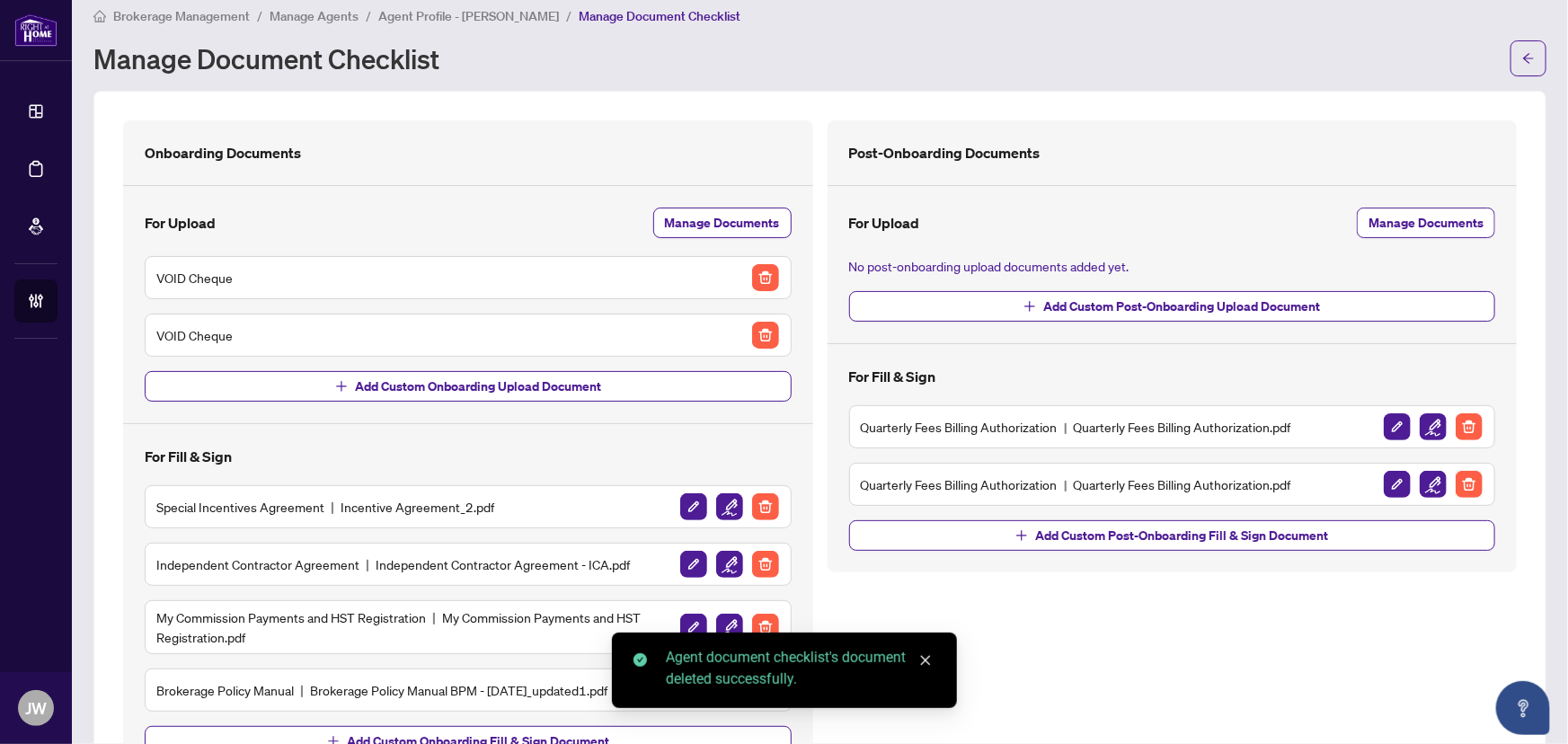
click at [1457, 486] on img "button" at bounding box center [1468, 484] width 27 height 27
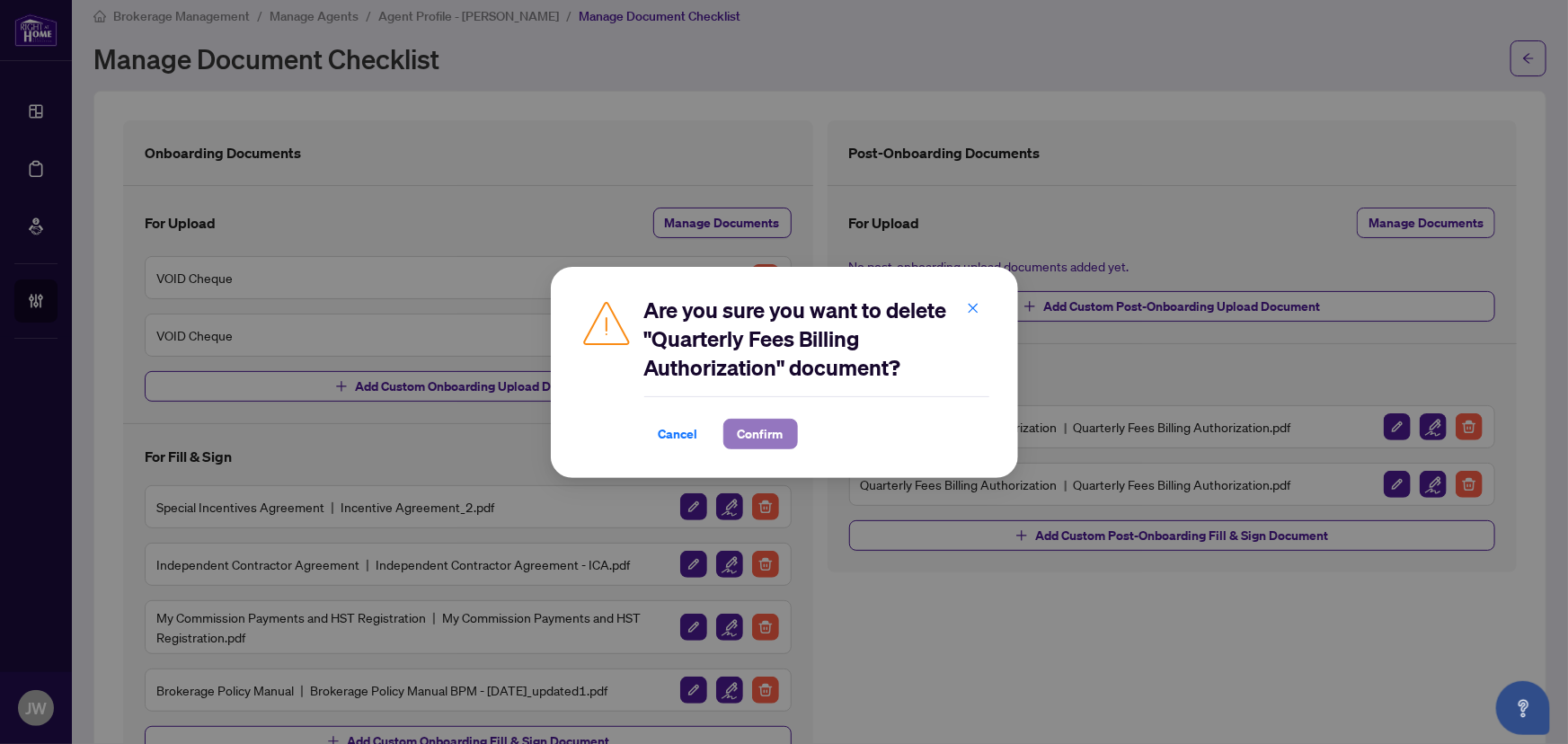
click at [754, 425] on span "Confirm" at bounding box center [761, 433] width 46 height 28
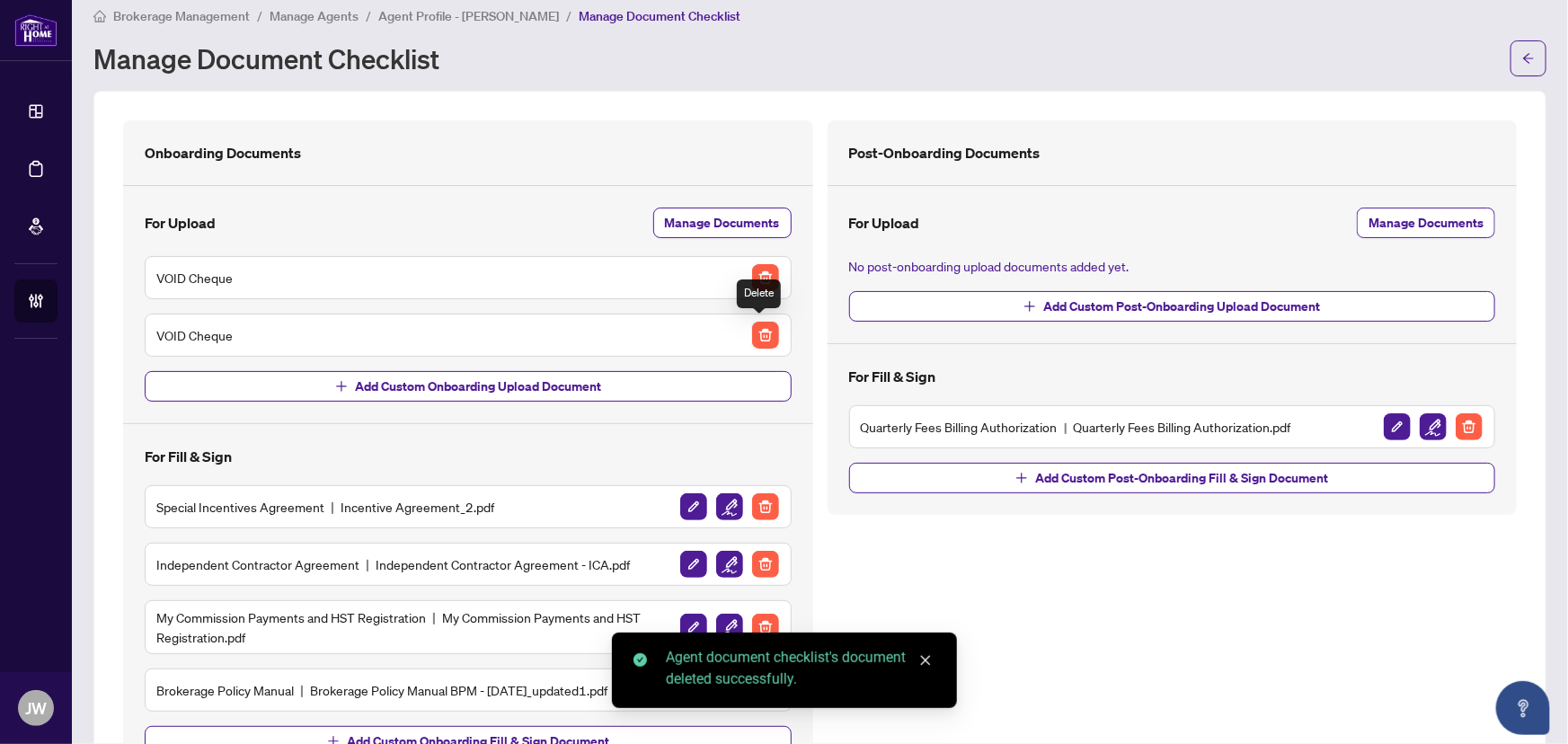
click at [756, 334] on img "button" at bounding box center [765, 335] width 27 height 27
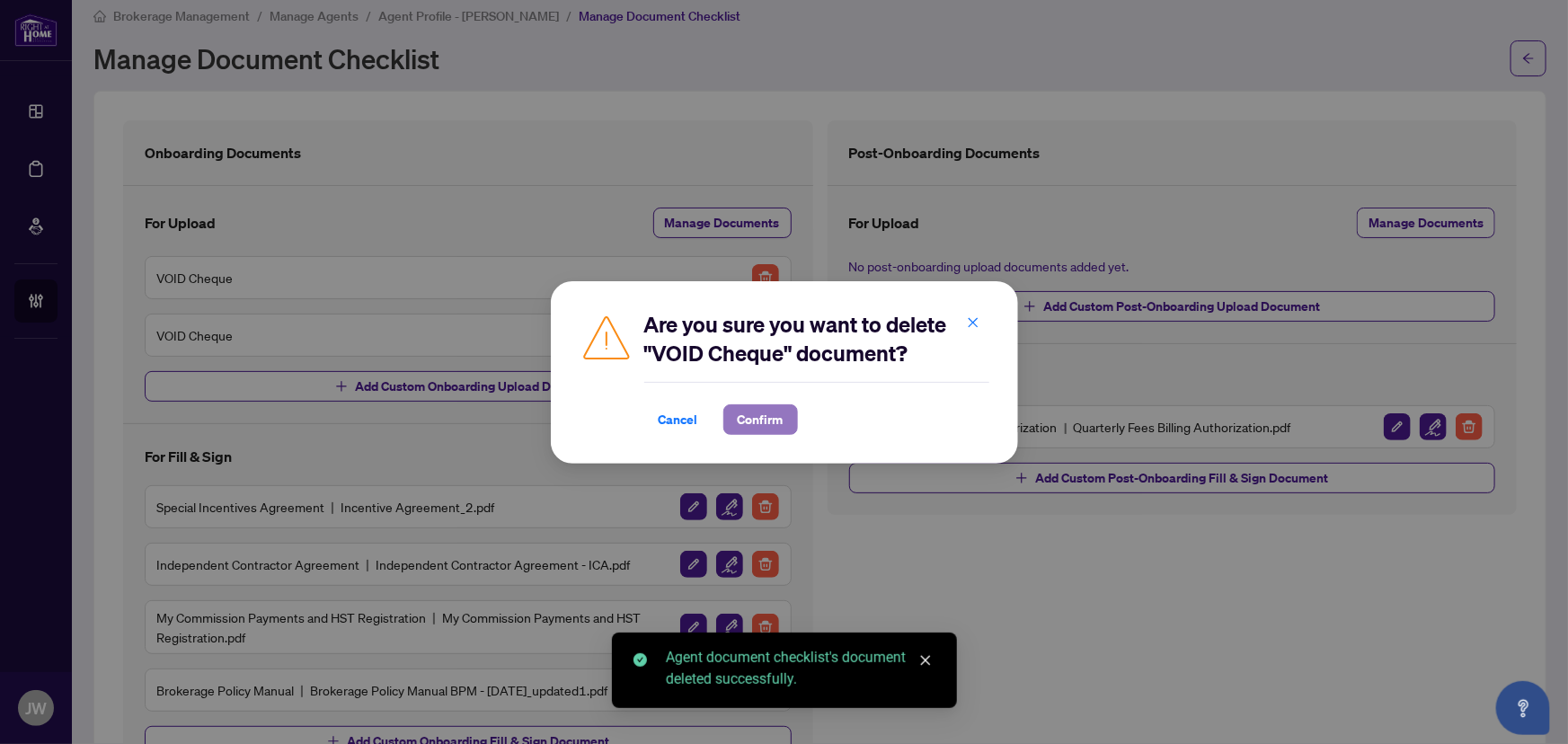
click at [758, 416] on span "Confirm" at bounding box center [761, 419] width 46 height 28
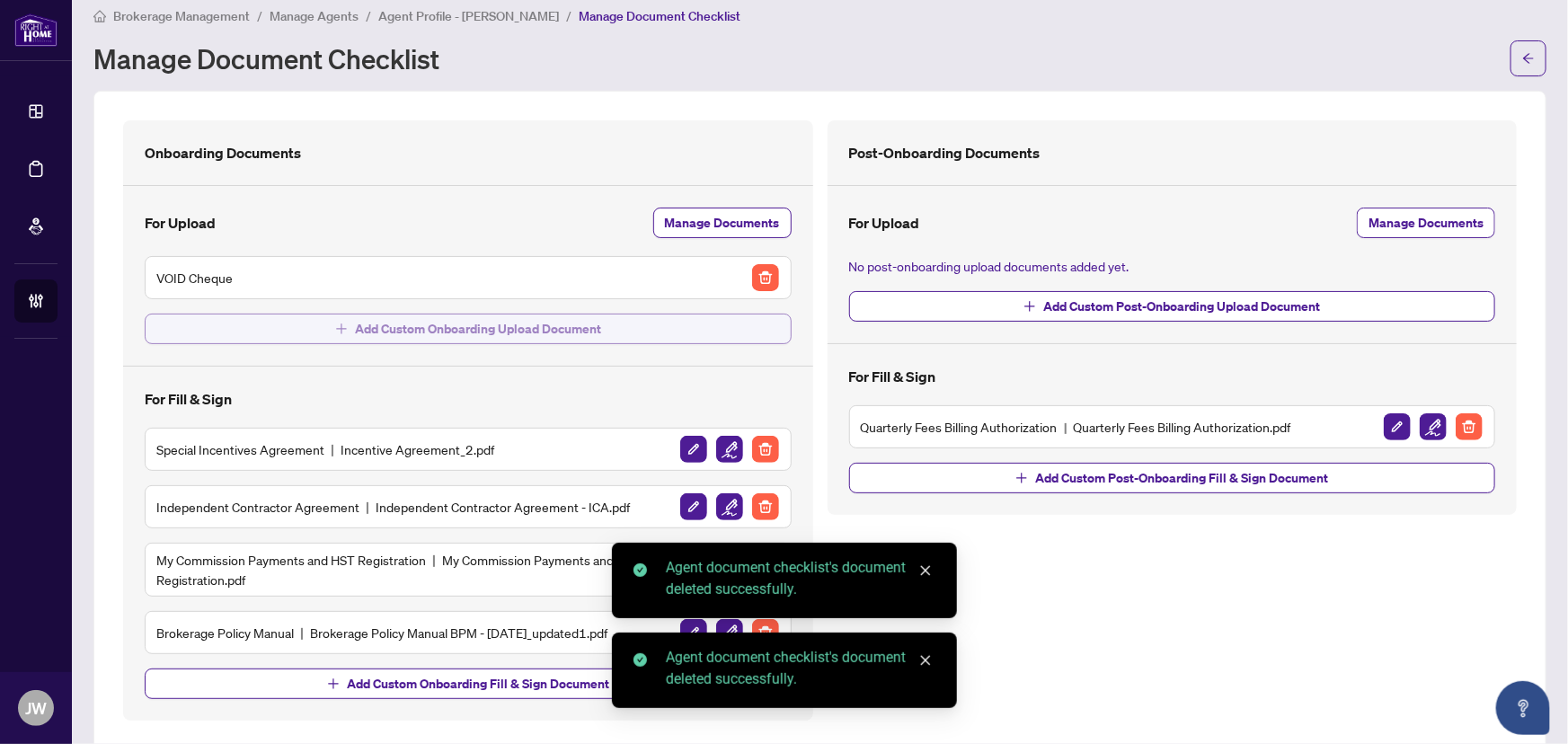
click at [508, 324] on span "Add Custom Onboarding Upload Document" at bounding box center [477, 328] width 246 height 28
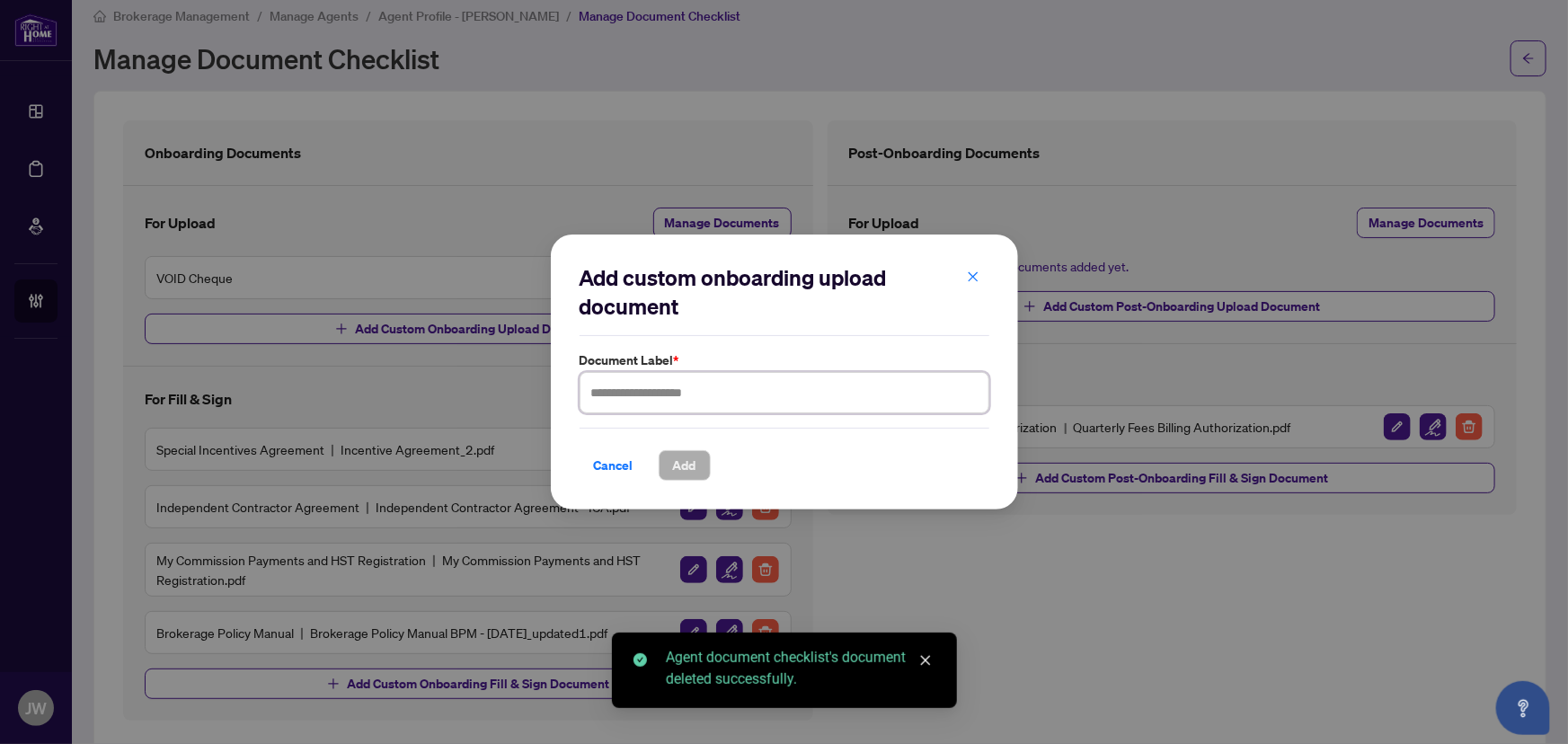
click at [646, 398] on input "text" at bounding box center [784, 392] width 410 height 41
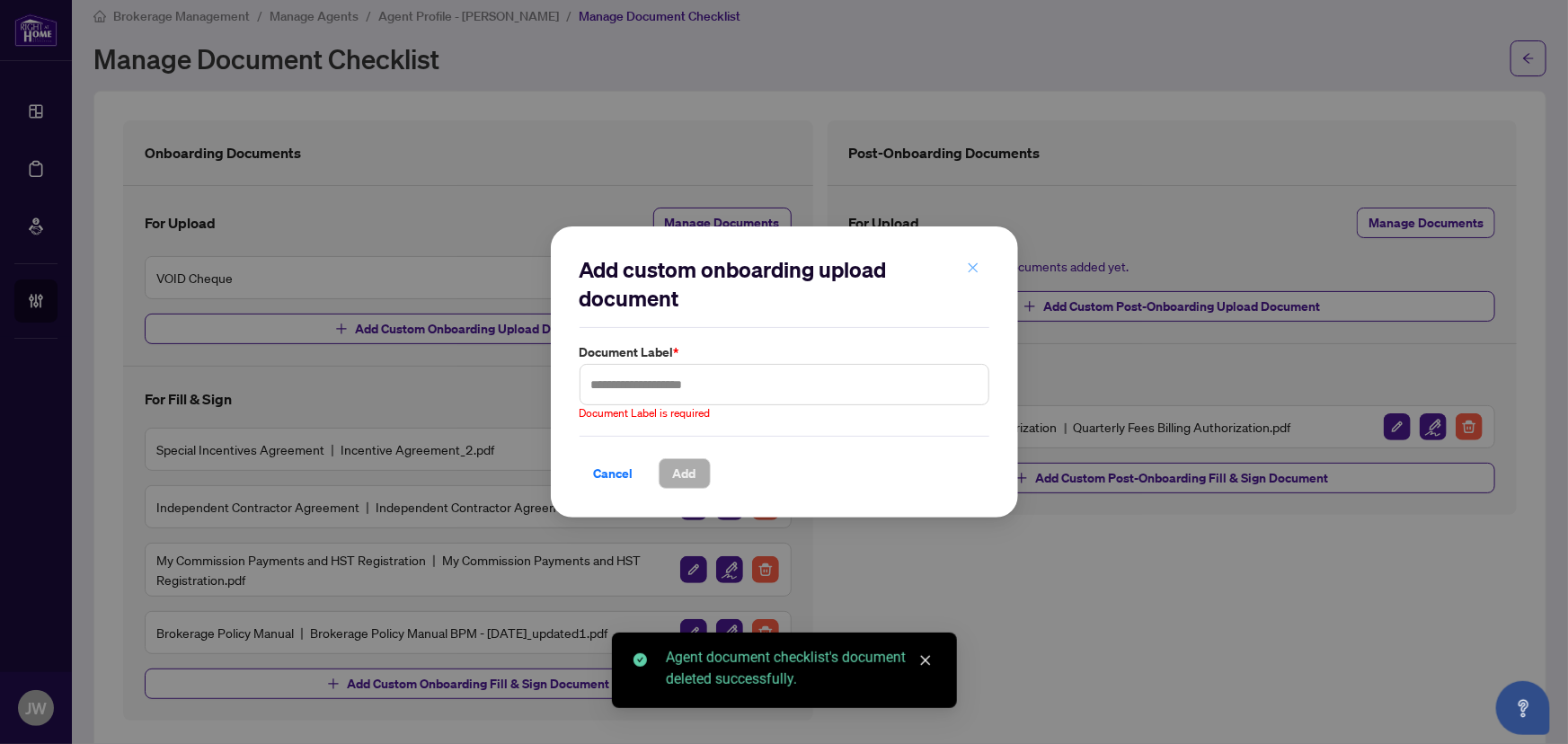
click at [975, 281] on span "button" at bounding box center [974, 268] width 13 height 28
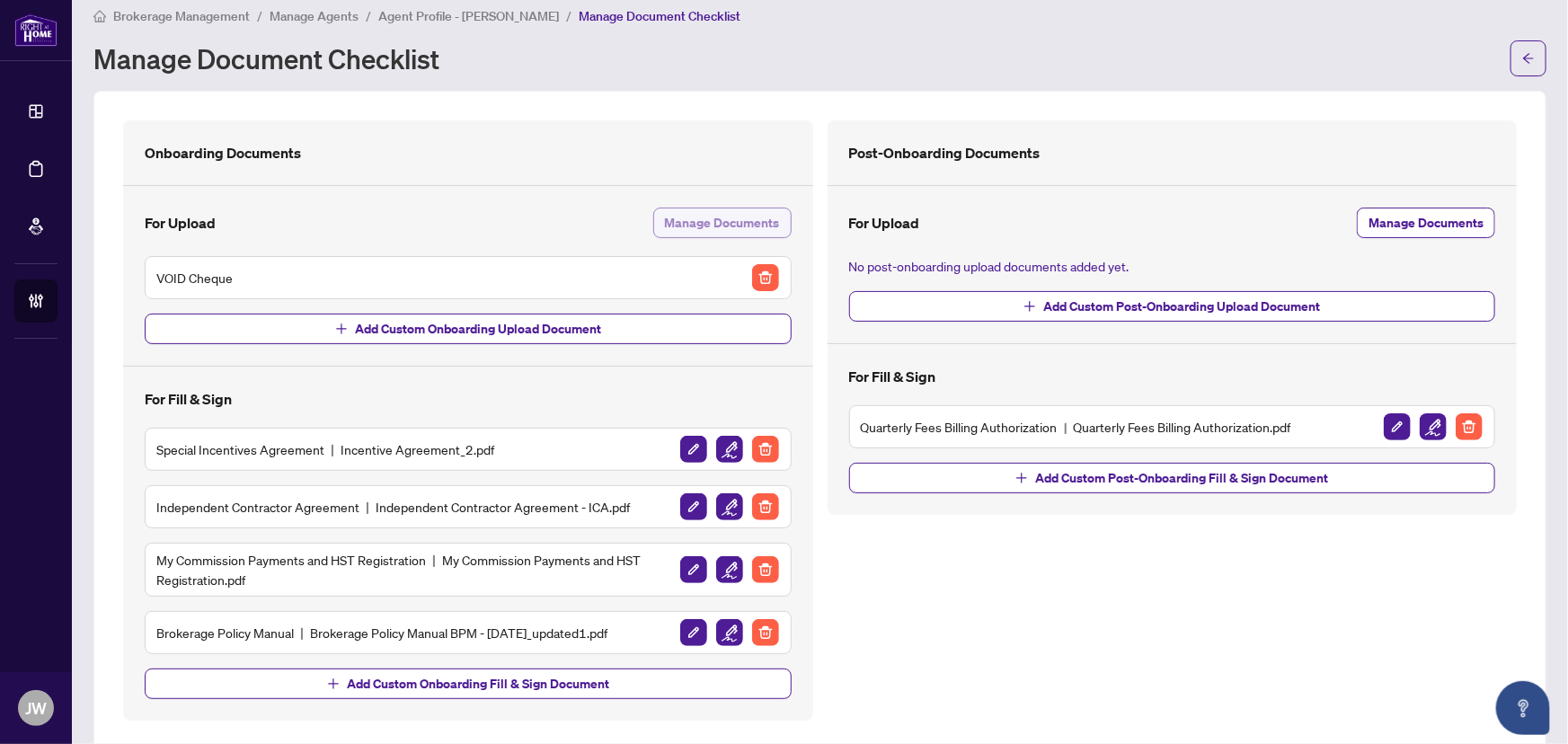
click at [700, 223] on span "Manage Documents" at bounding box center [722, 222] width 115 height 28
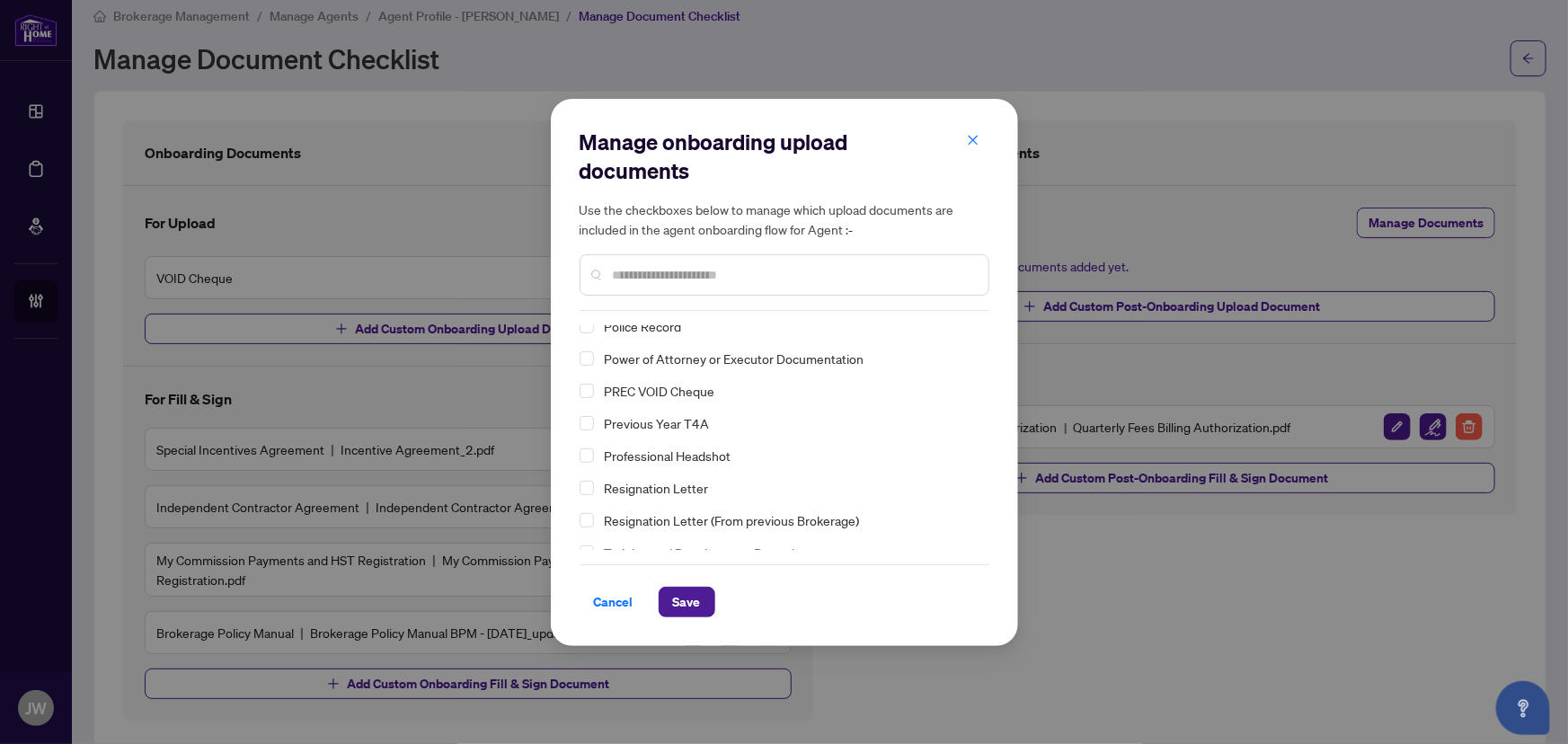
scroll to position [105, 0]
click at [588, 456] on span "Select Photo/Headshot" at bounding box center [587, 457] width 15 height 15
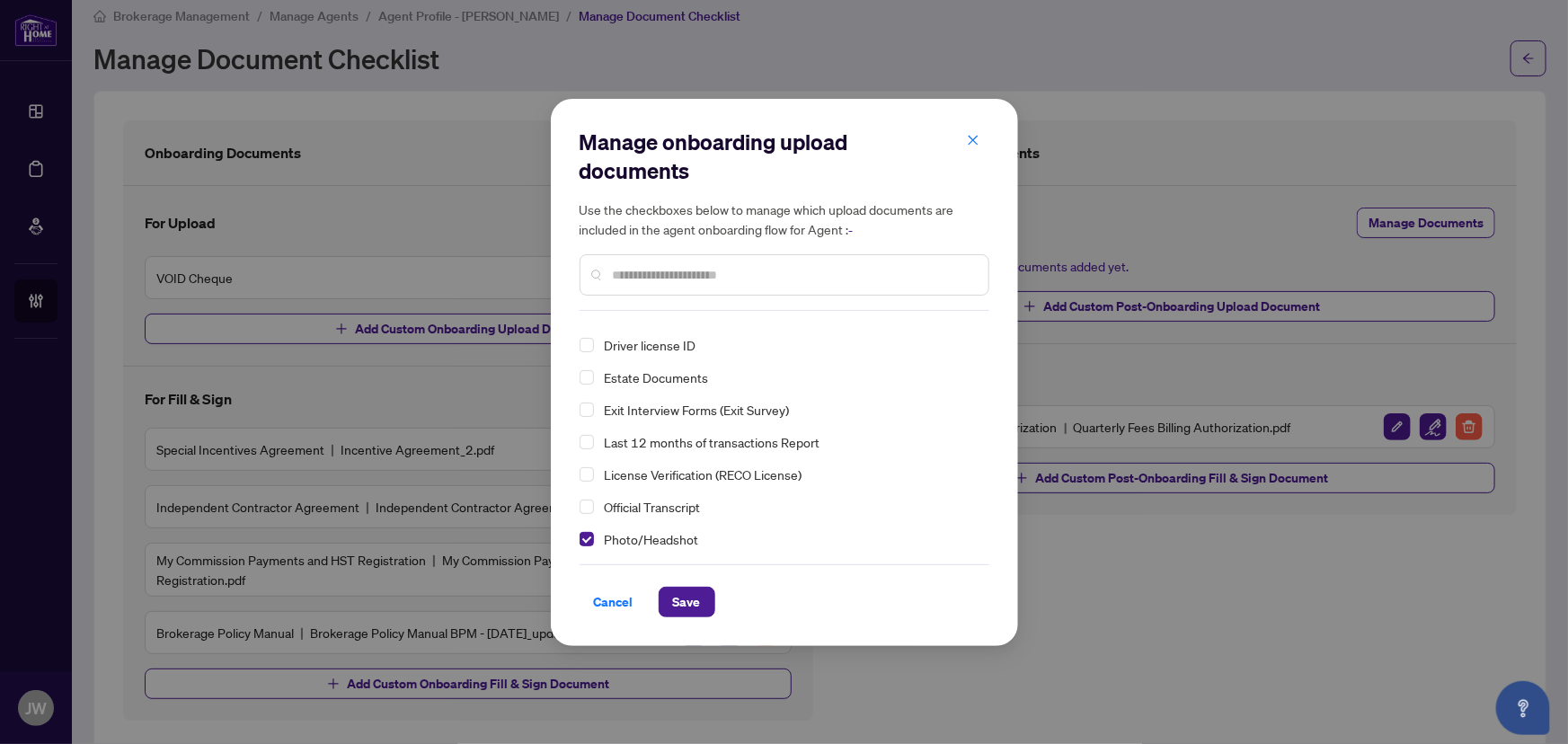
scroll to position [0, 0]
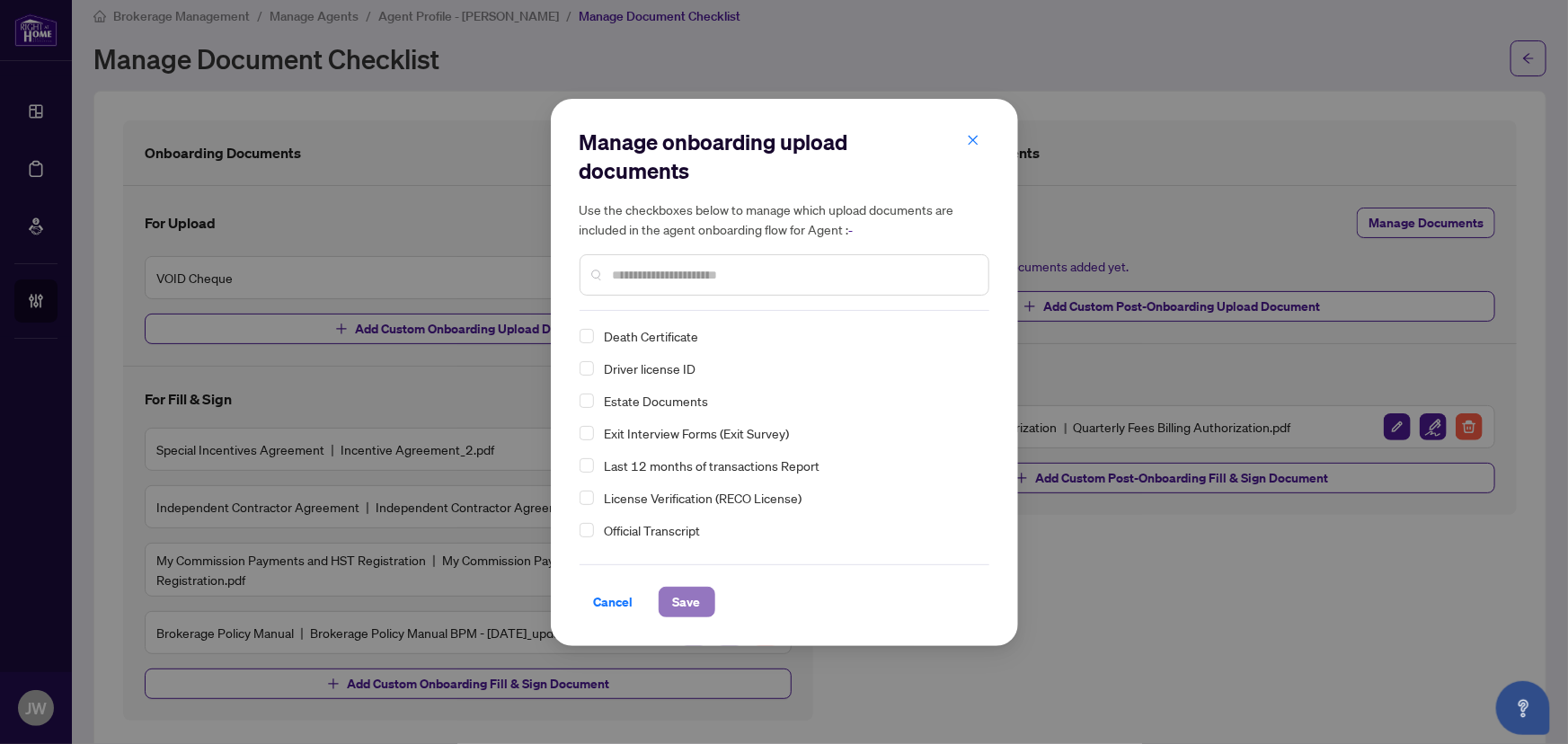
click at [681, 601] on span "Save" at bounding box center [687, 601] width 27 height 28
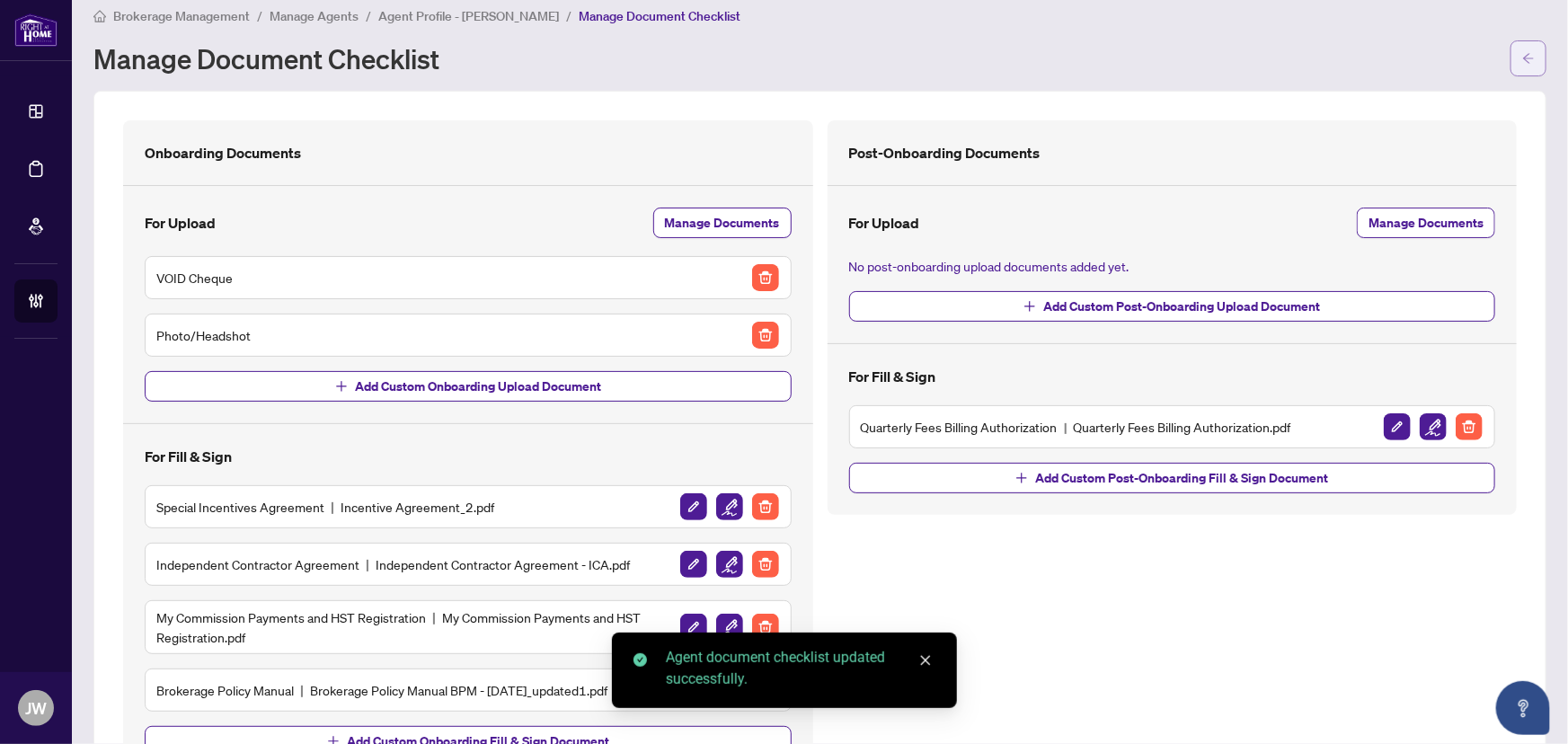
click at [1525, 60] on button "button" at bounding box center [1528, 58] width 36 height 36
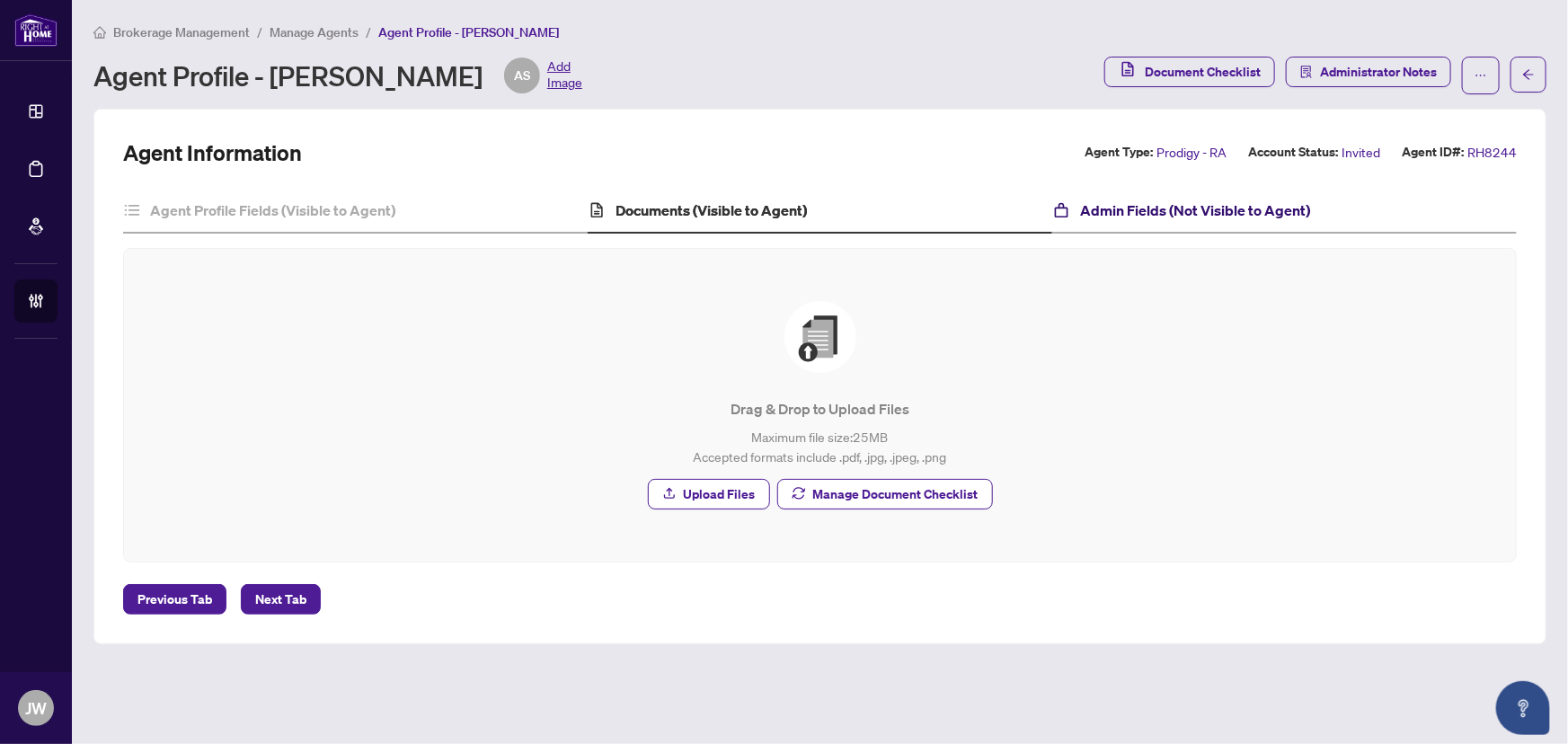
click at [1126, 211] on h4 "Admin Fields (Not Visible to Agent)" at bounding box center [1196, 210] width 230 height 22
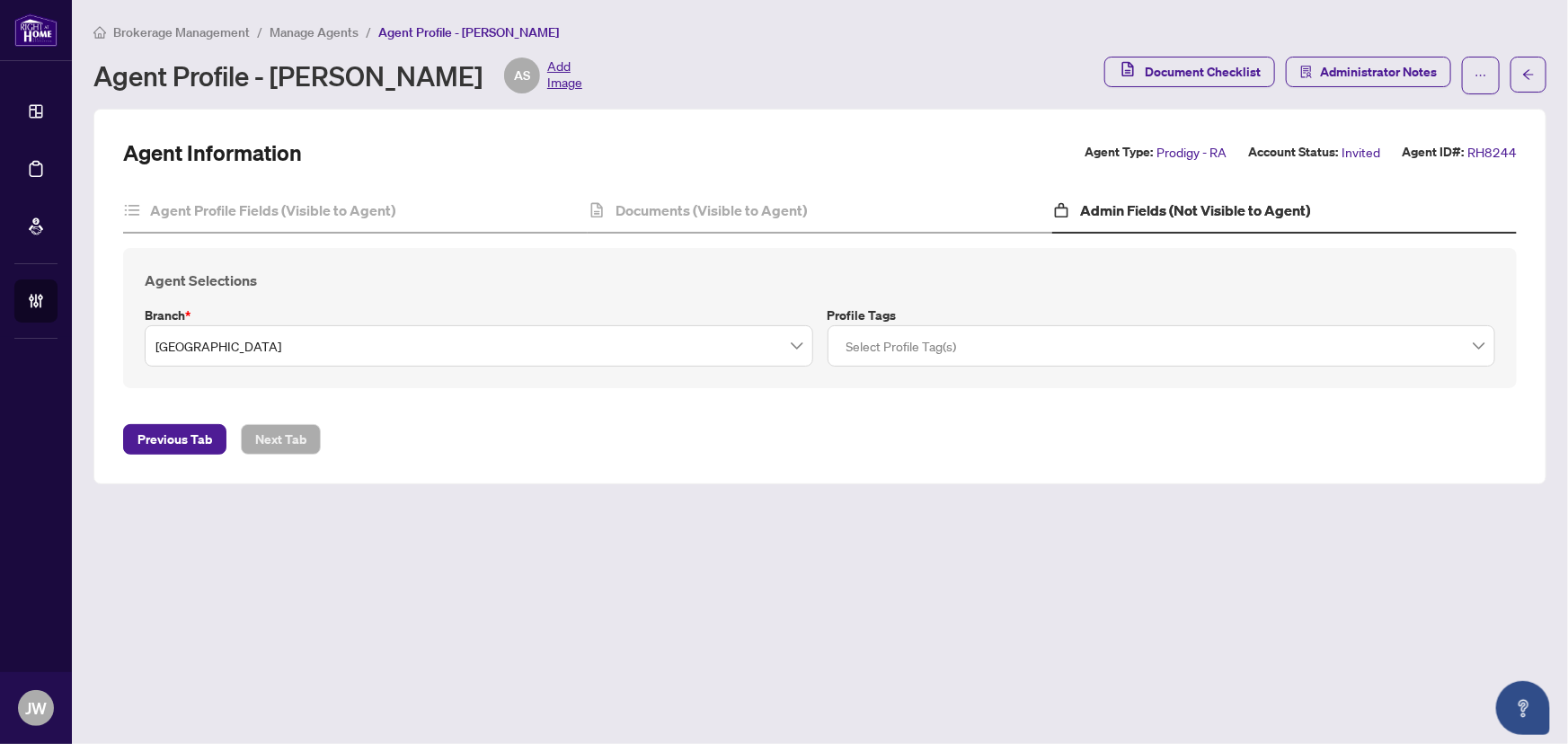
click at [305, 32] on span "Manage Agents" at bounding box center [314, 33] width 89 height 16
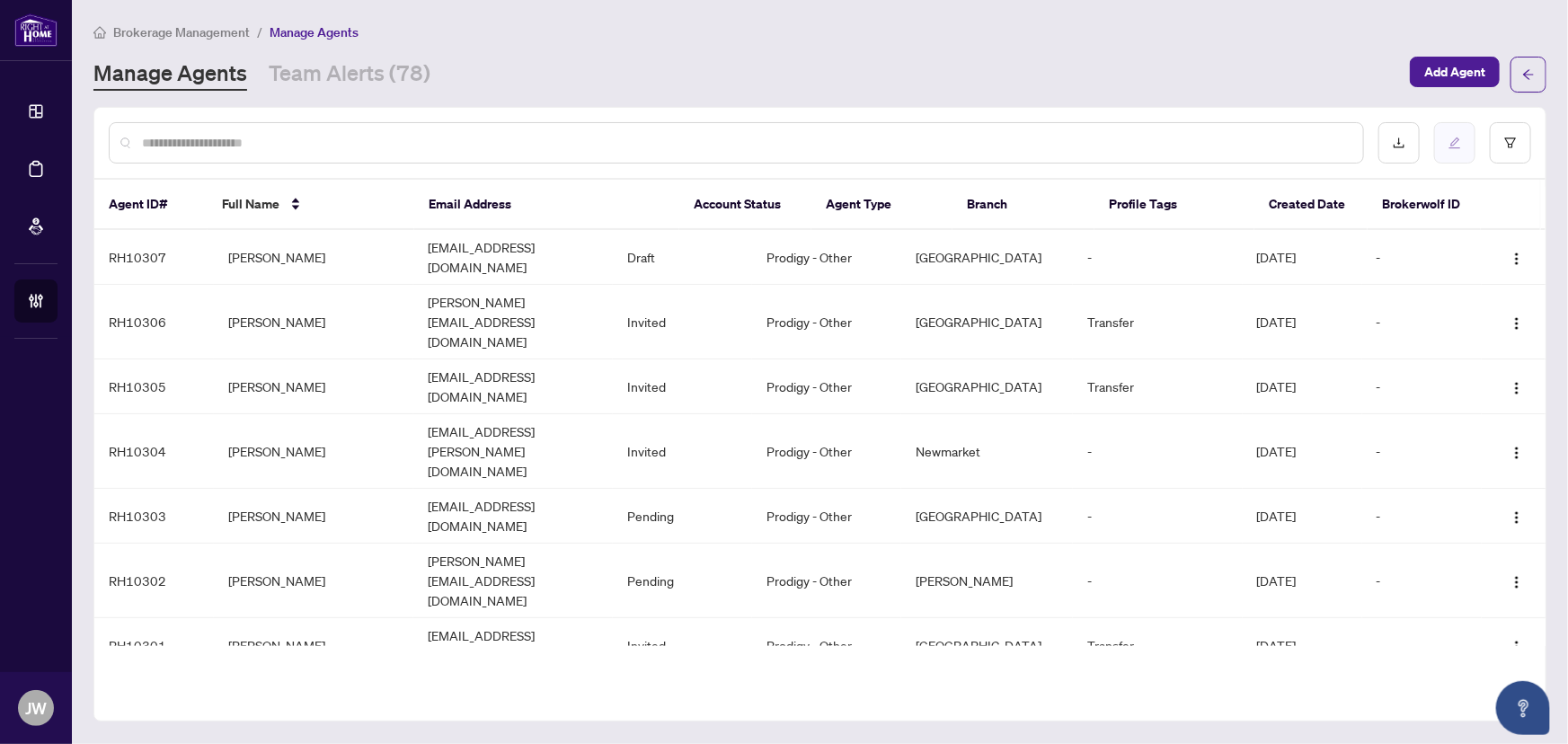
click at [1467, 142] on button "button" at bounding box center [1455, 143] width 41 height 41
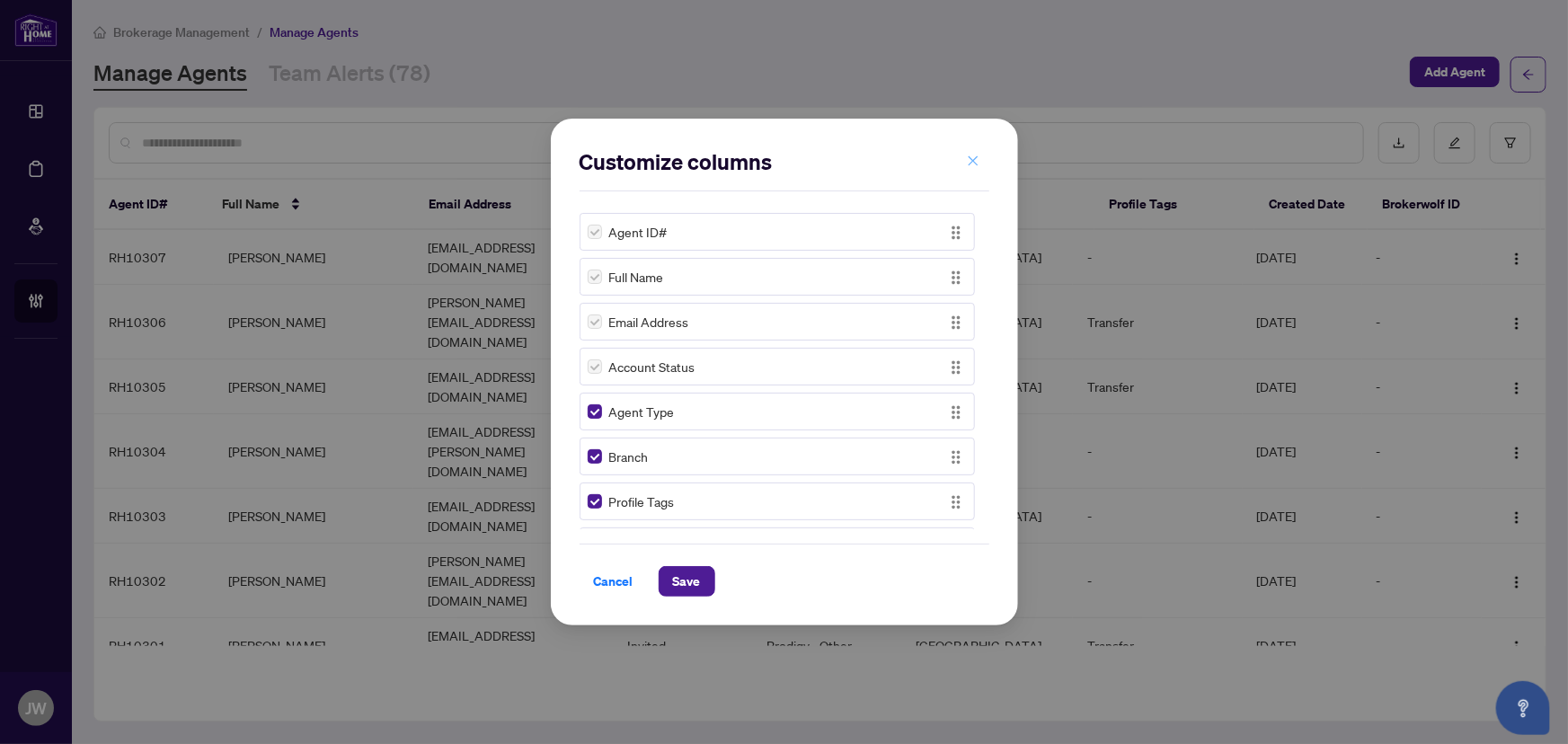
click at [971, 154] on icon "close" at bounding box center [974, 161] width 13 height 13
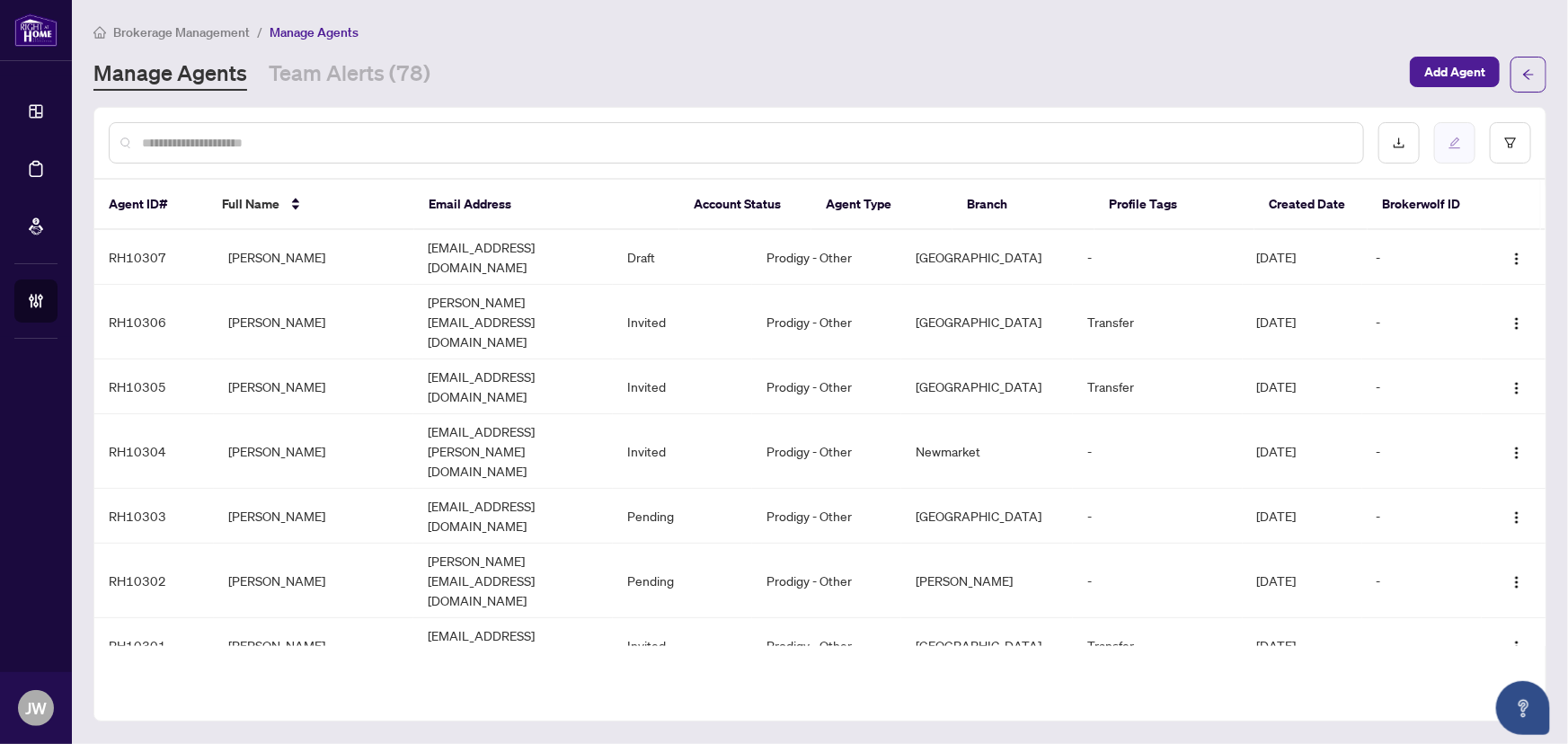
click at [1455, 141] on icon "edit" at bounding box center [1456, 143] width 12 height 12
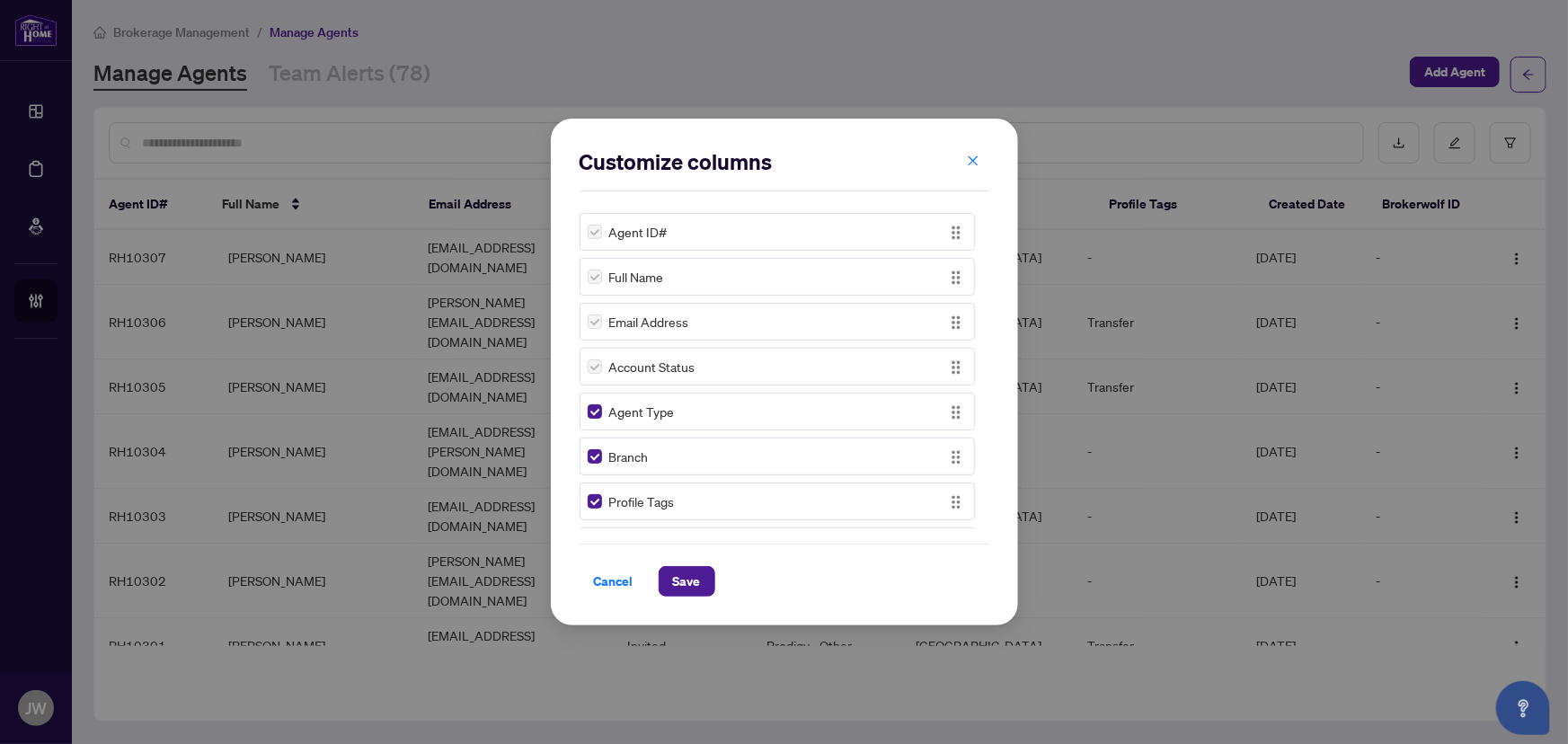
click at [1514, 148] on div "Customize columns Agent ID# Full Name Email Address Account Status Agent Type B…" at bounding box center [784, 372] width 1568 height 744
click at [972, 161] on icon "close" at bounding box center [973, 160] width 10 height 10
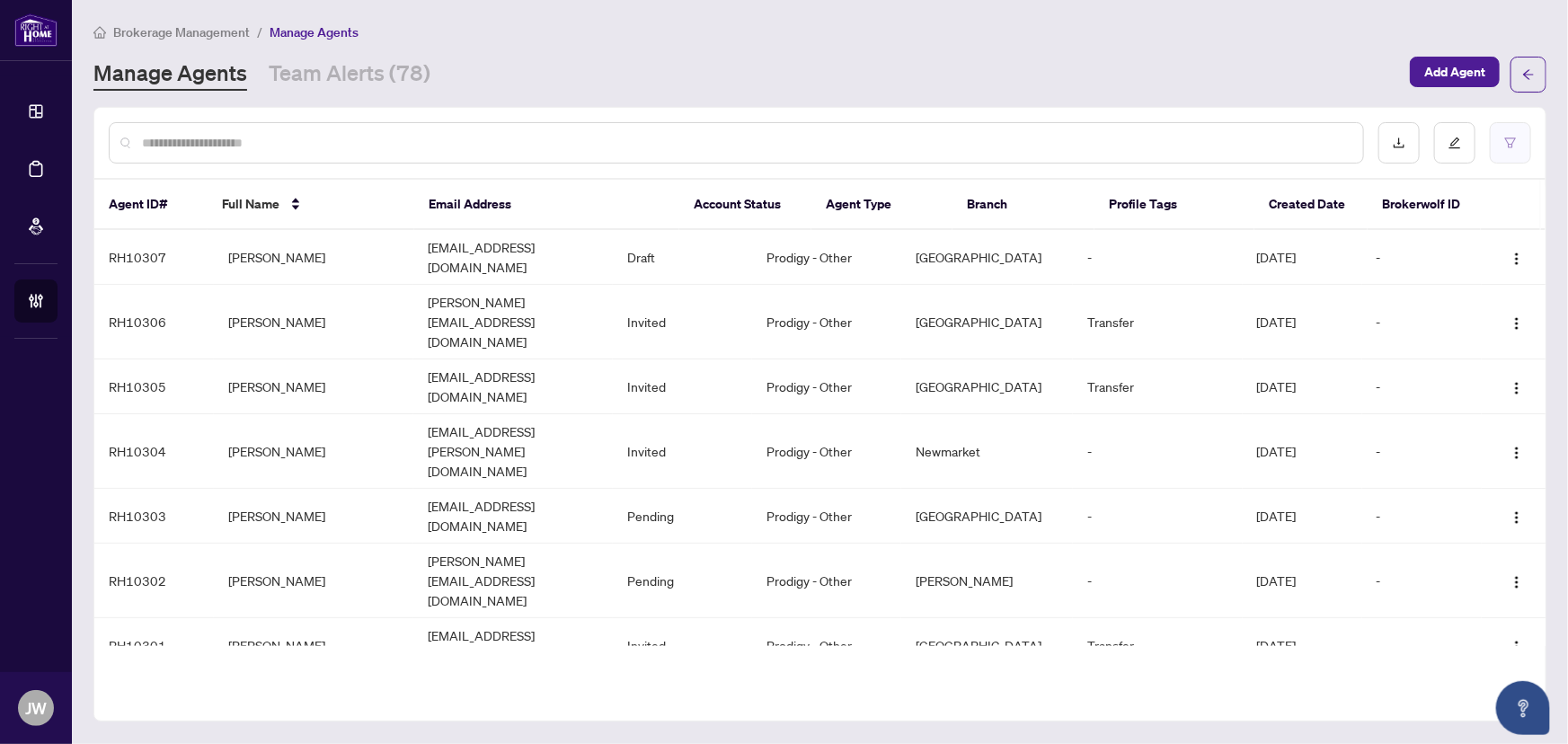
click at [1525, 133] on button "button" at bounding box center [1510, 143] width 41 height 41
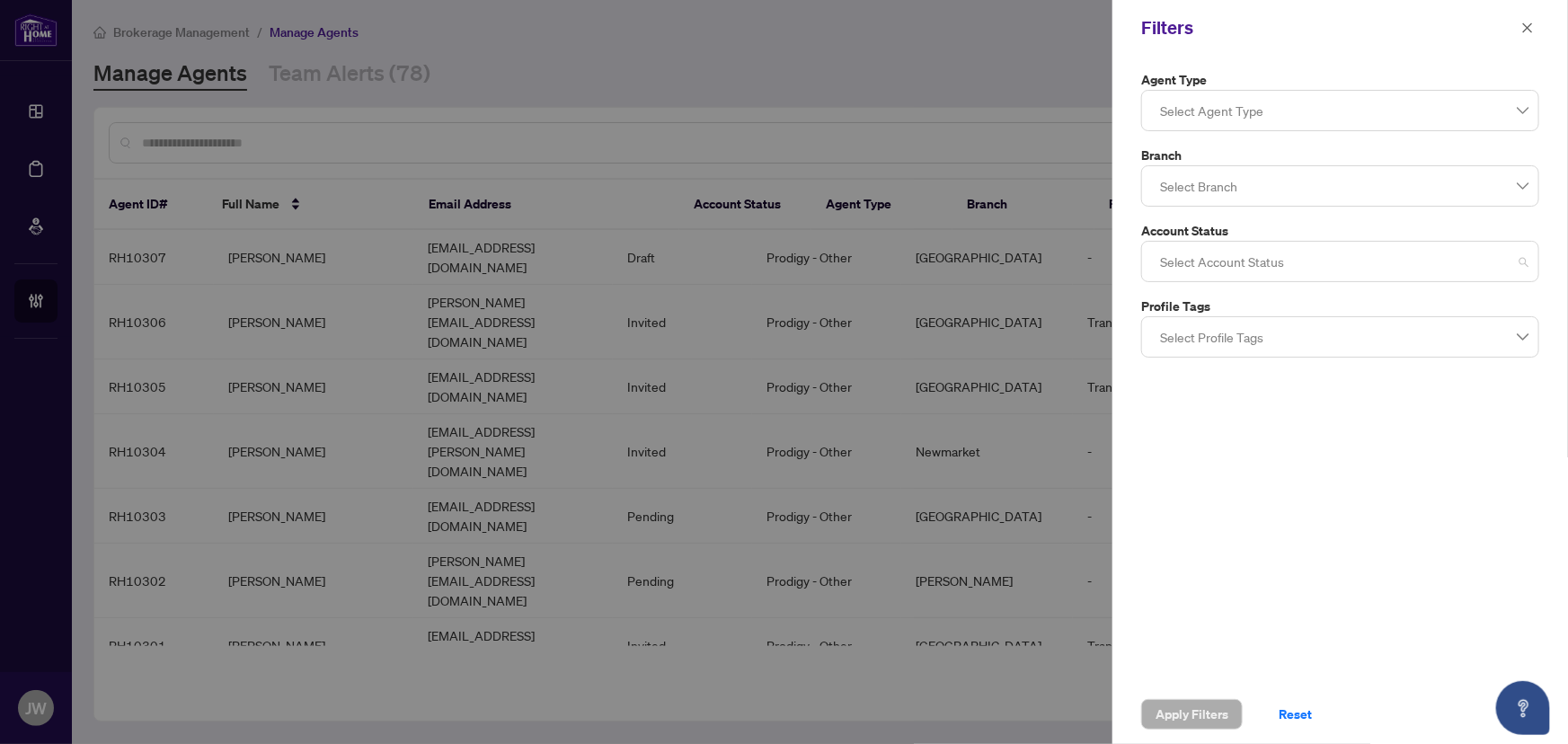
click at [1187, 260] on div at bounding box center [1340, 260] width 375 height 32
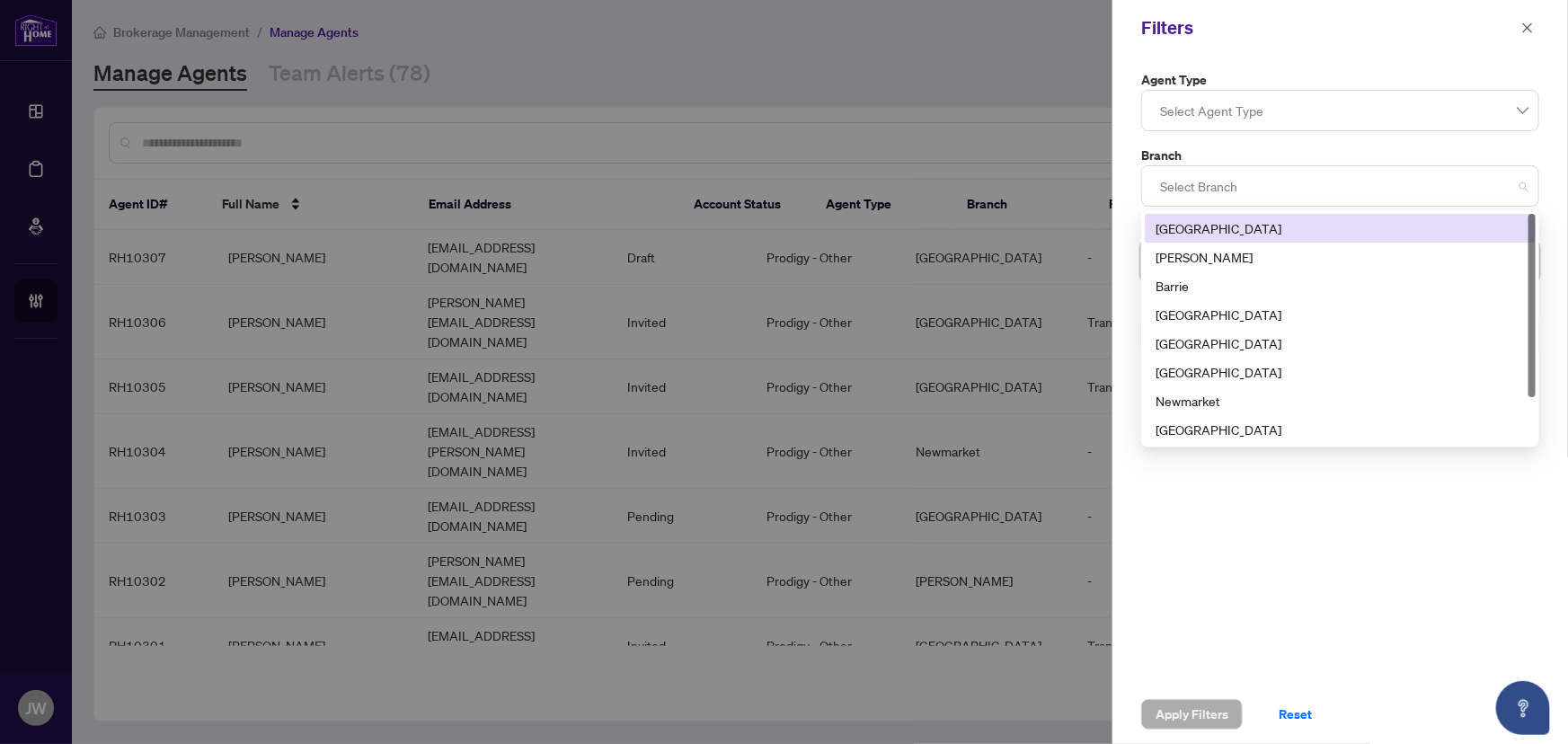
click at [1196, 188] on div at bounding box center [1340, 186] width 375 height 32
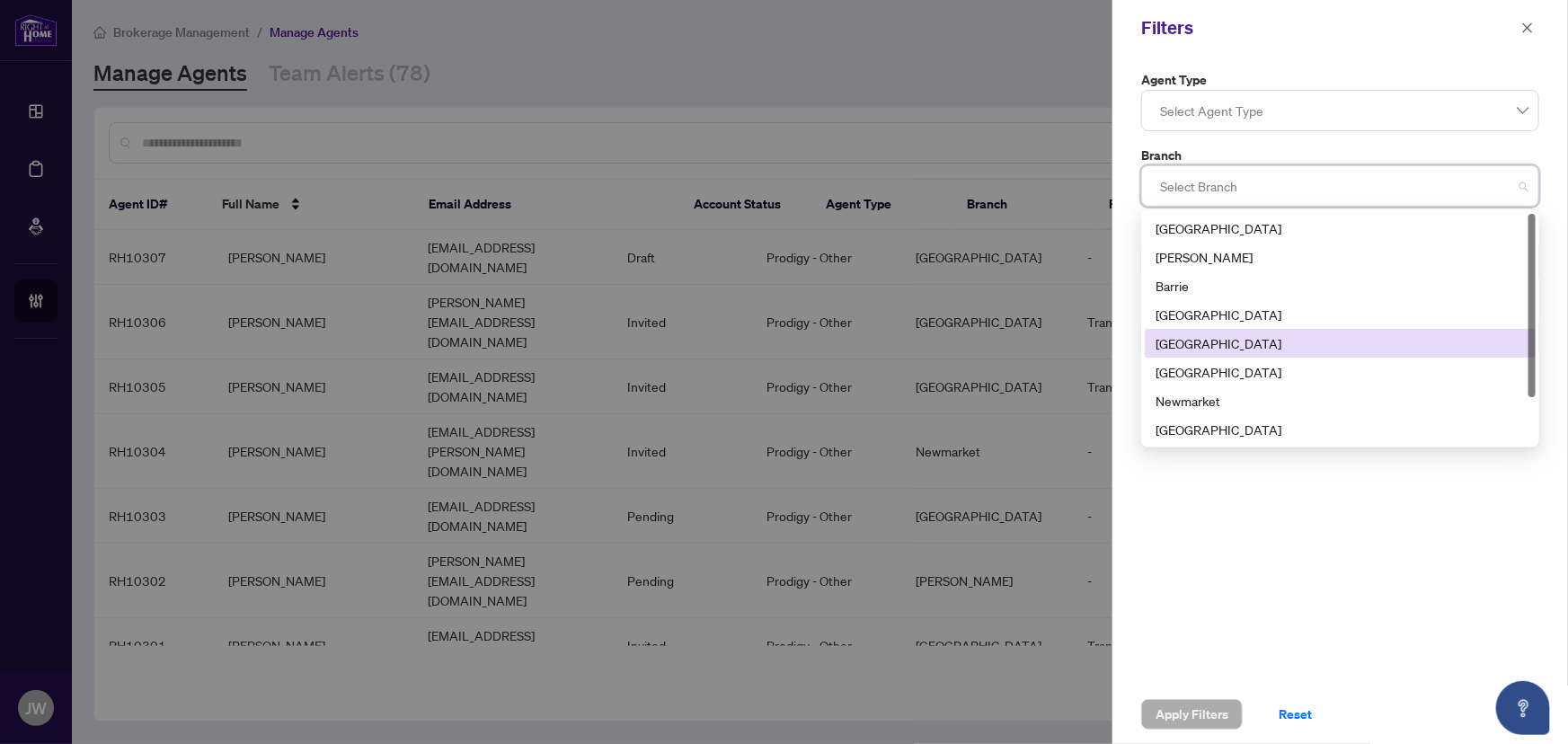
click at [1208, 341] on div "[GEOGRAPHIC_DATA]" at bounding box center [1340, 344] width 369 height 20
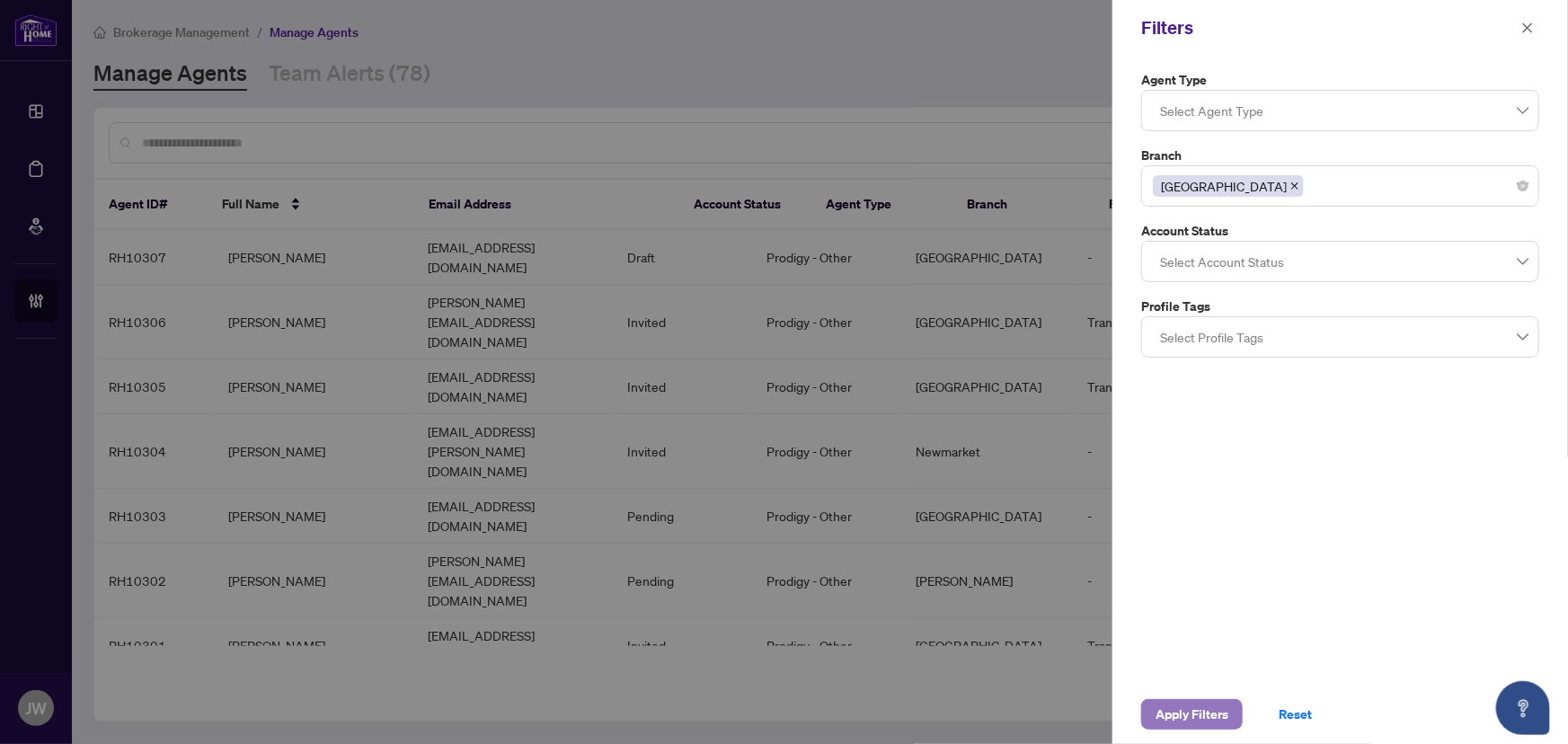
click at [1204, 710] on span "Apply Filters" at bounding box center [1192, 714] width 73 height 28
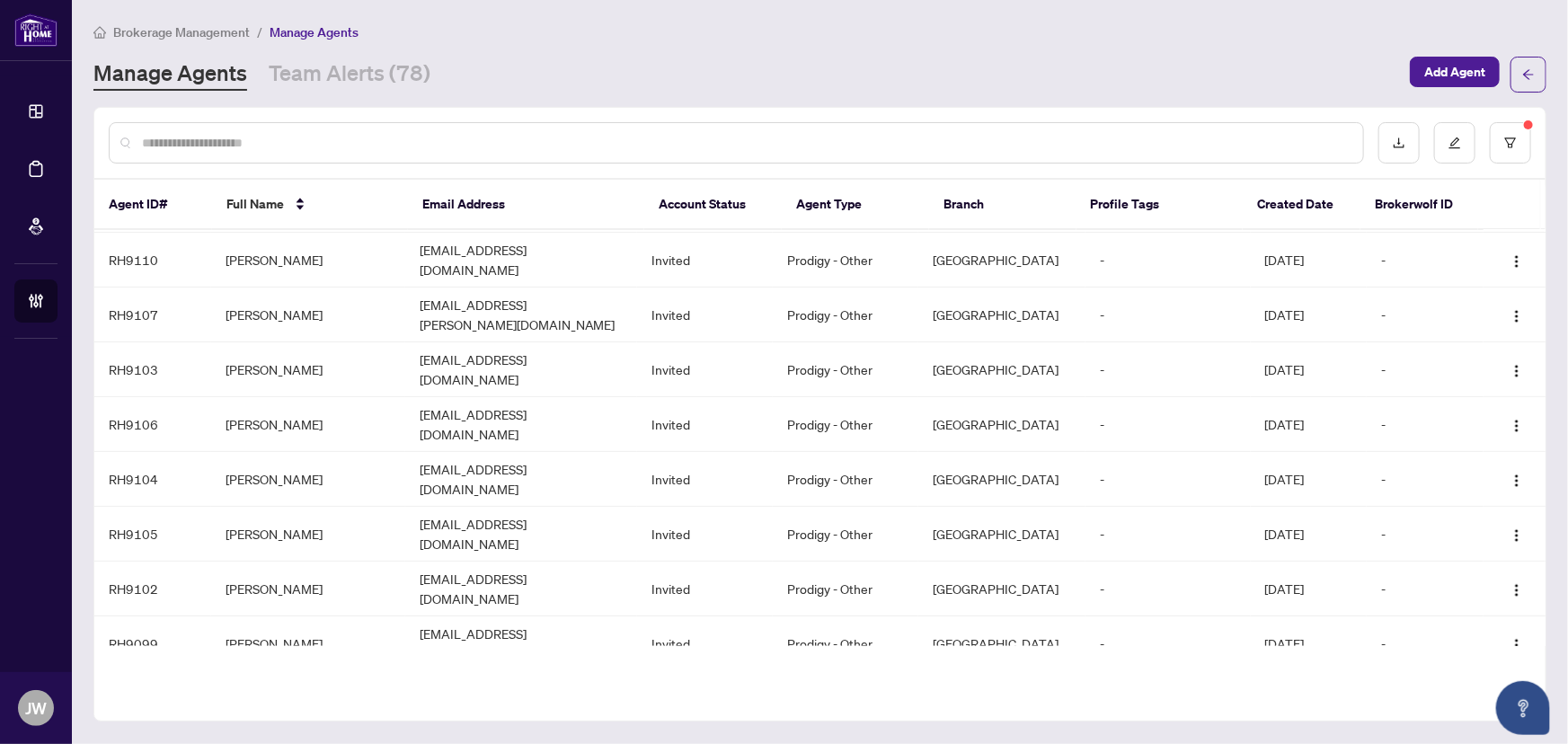
scroll to position [462, 0]
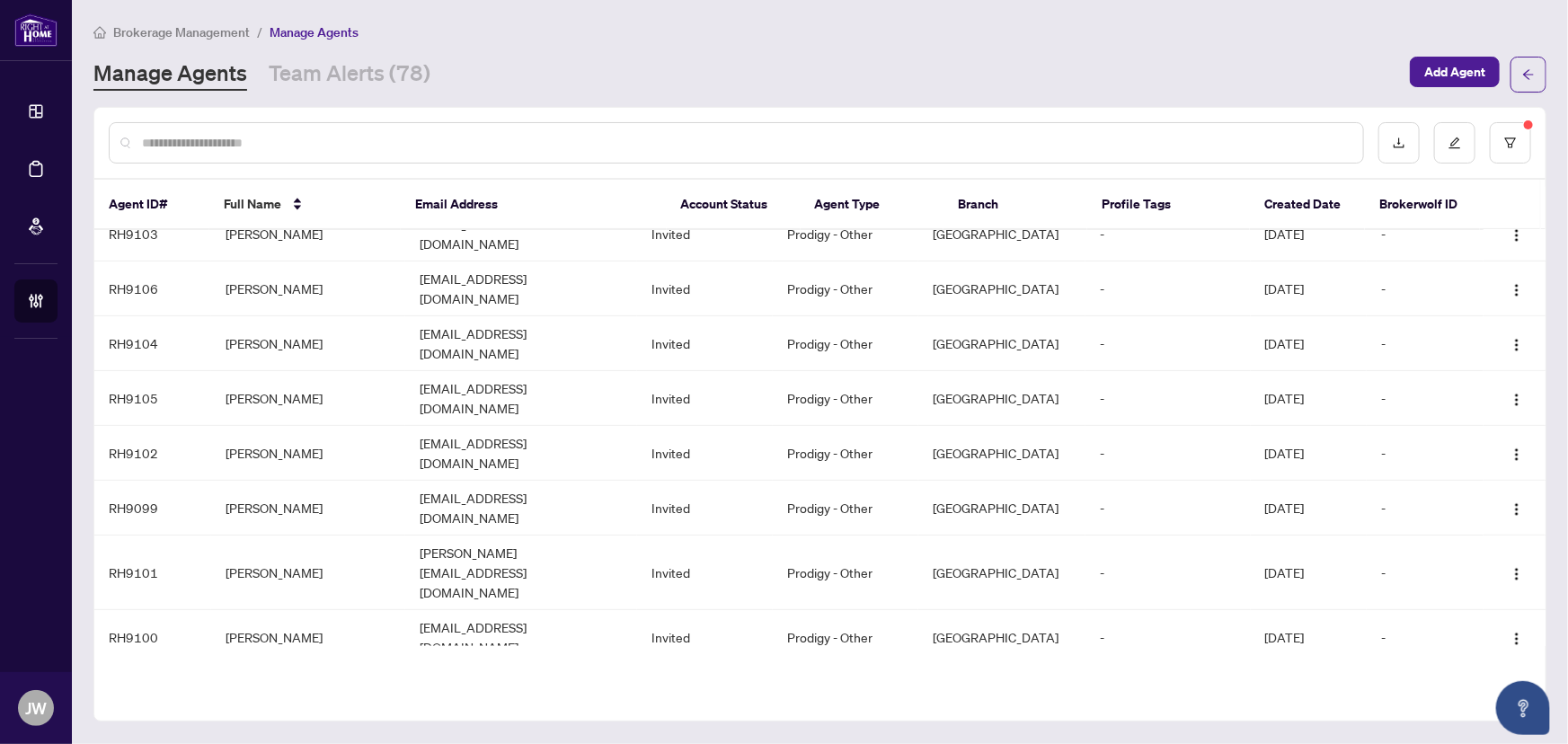
click at [153, 137] on input "text" at bounding box center [745, 143] width 1207 height 20
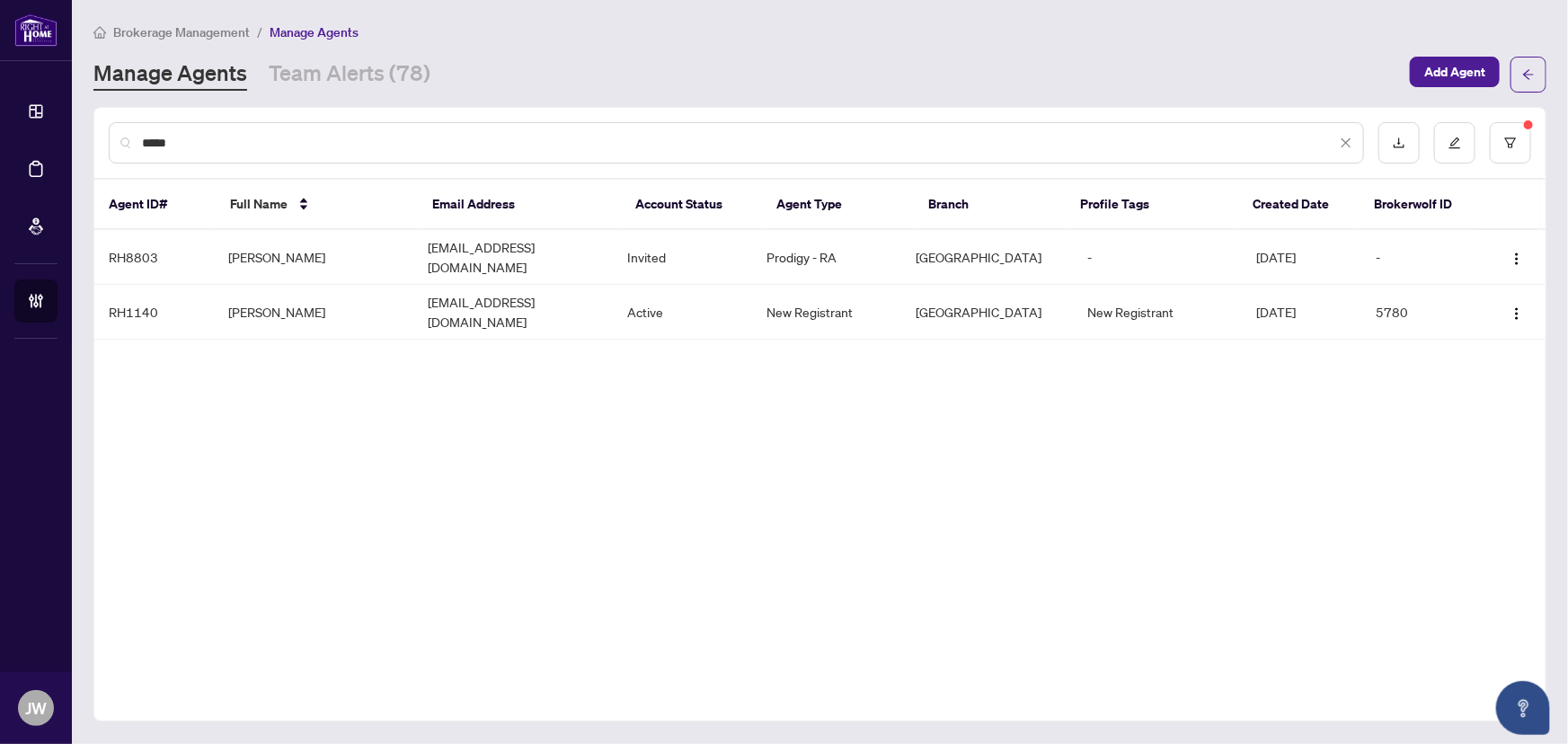
scroll to position [0, 0]
type input "*****"
click at [306, 80] on link "Team Alerts (78)" at bounding box center [349, 74] width 162 height 32
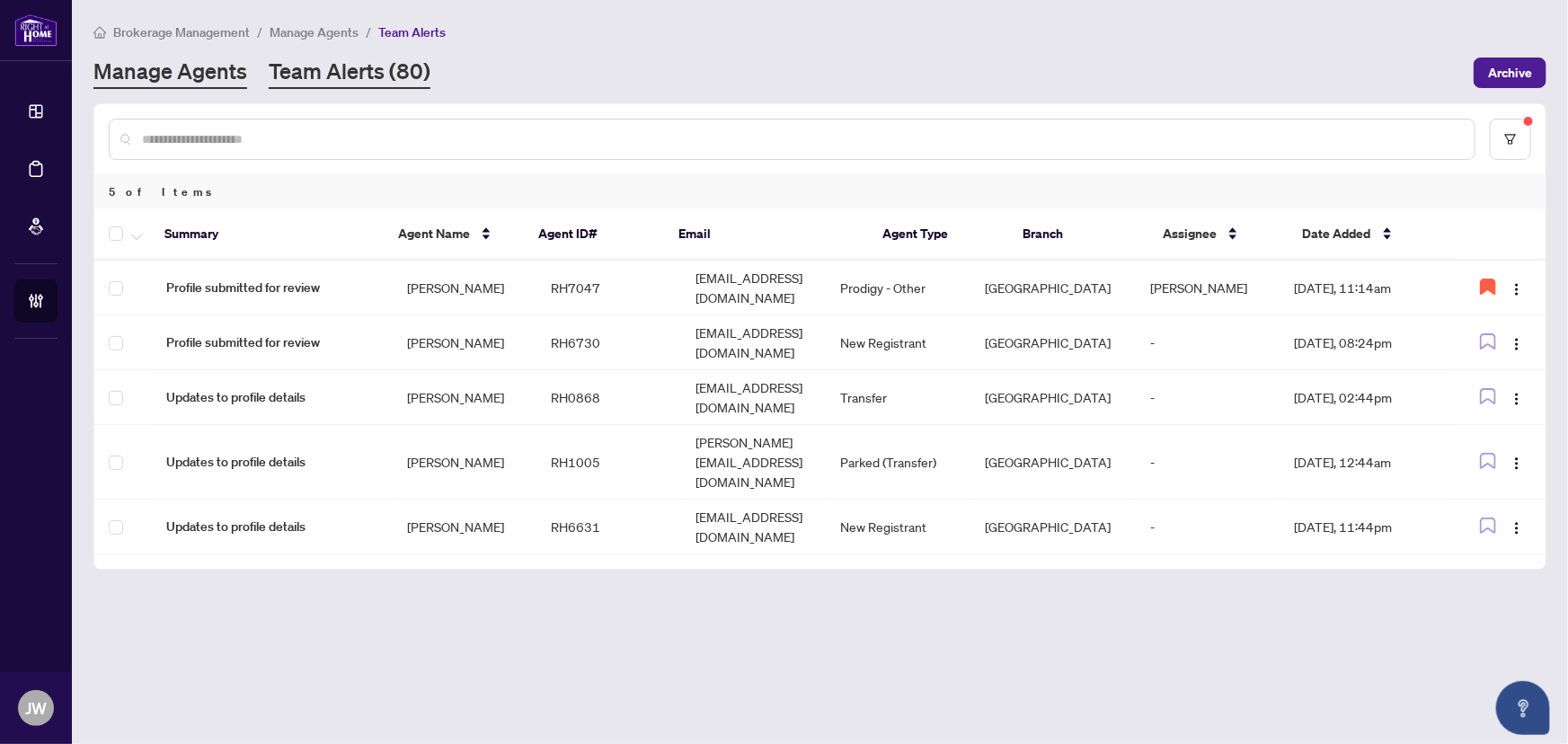
click at [187, 74] on link "Manage Agents" at bounding box center [170, 72] width 154 height 32
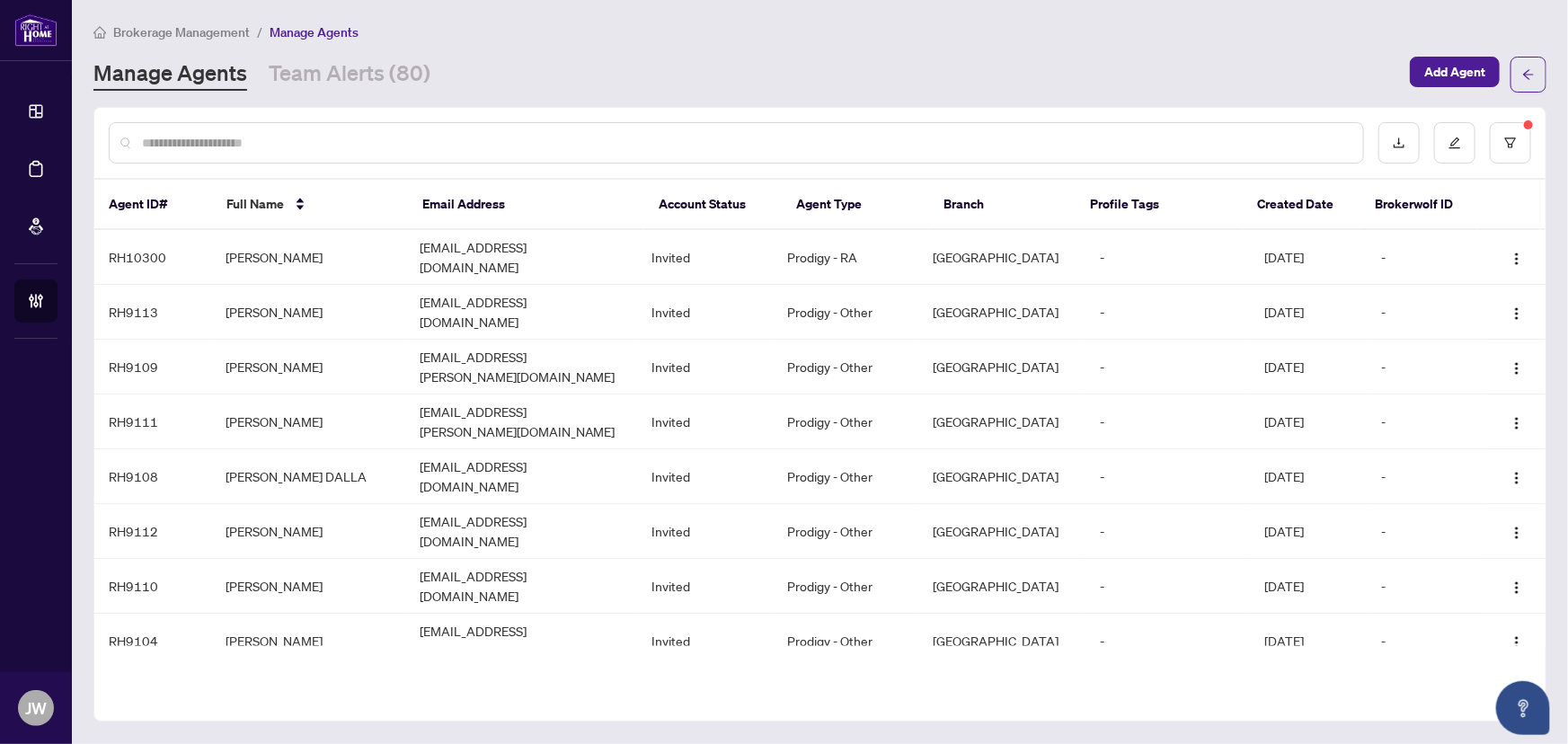
click at [186, 152] on div at bounding box center [736, 143] width 1255 height 41
click at [202, 140] on input "text" at bounding box center [745, 143] width 1207 height 20
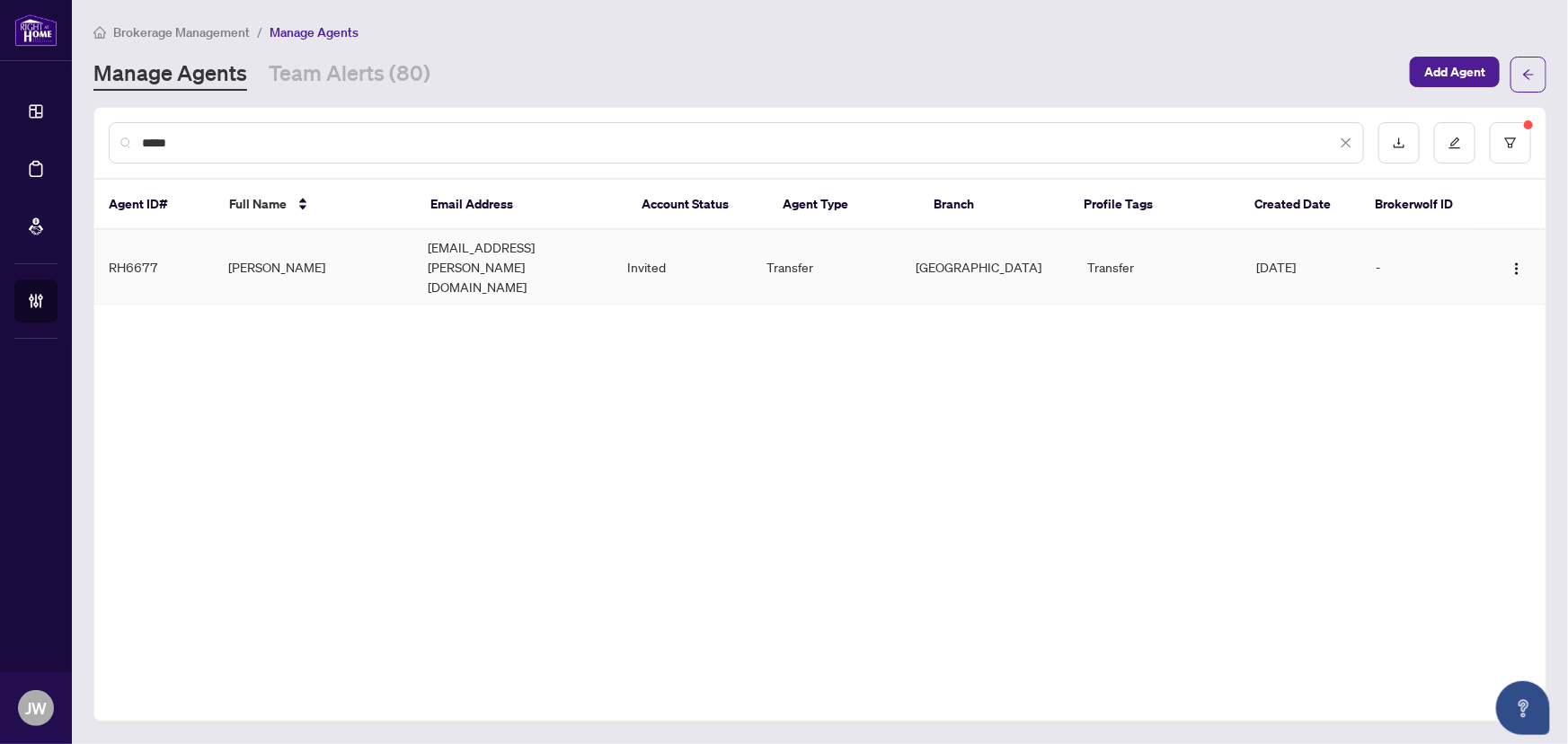
type input "*****"
click at [208, 242] on td "RH6677" at bounding box center [154, 268] width 120 height 75
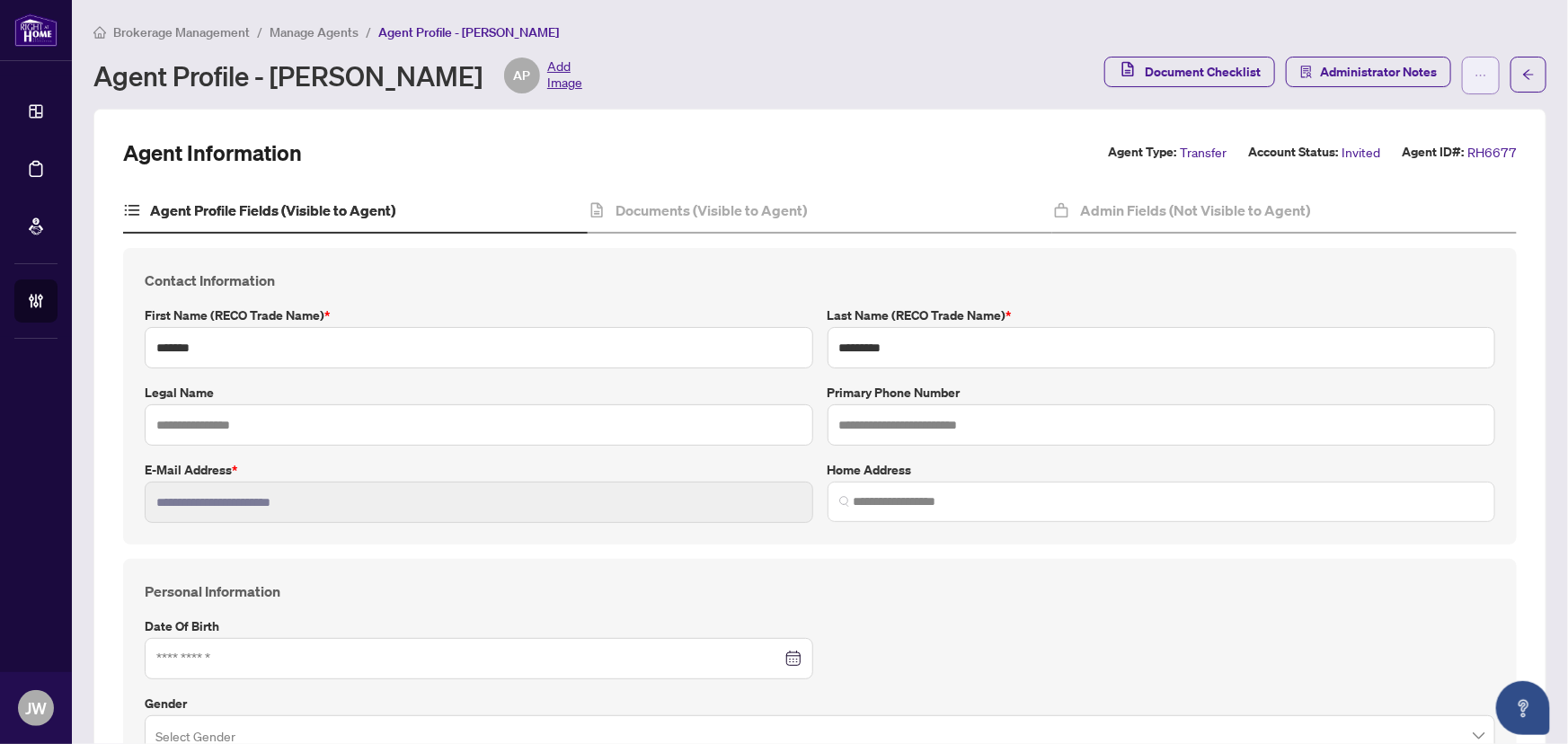
click at [1462, 82] on button "button" at bounding box center [1480, 75] width 37 height 37
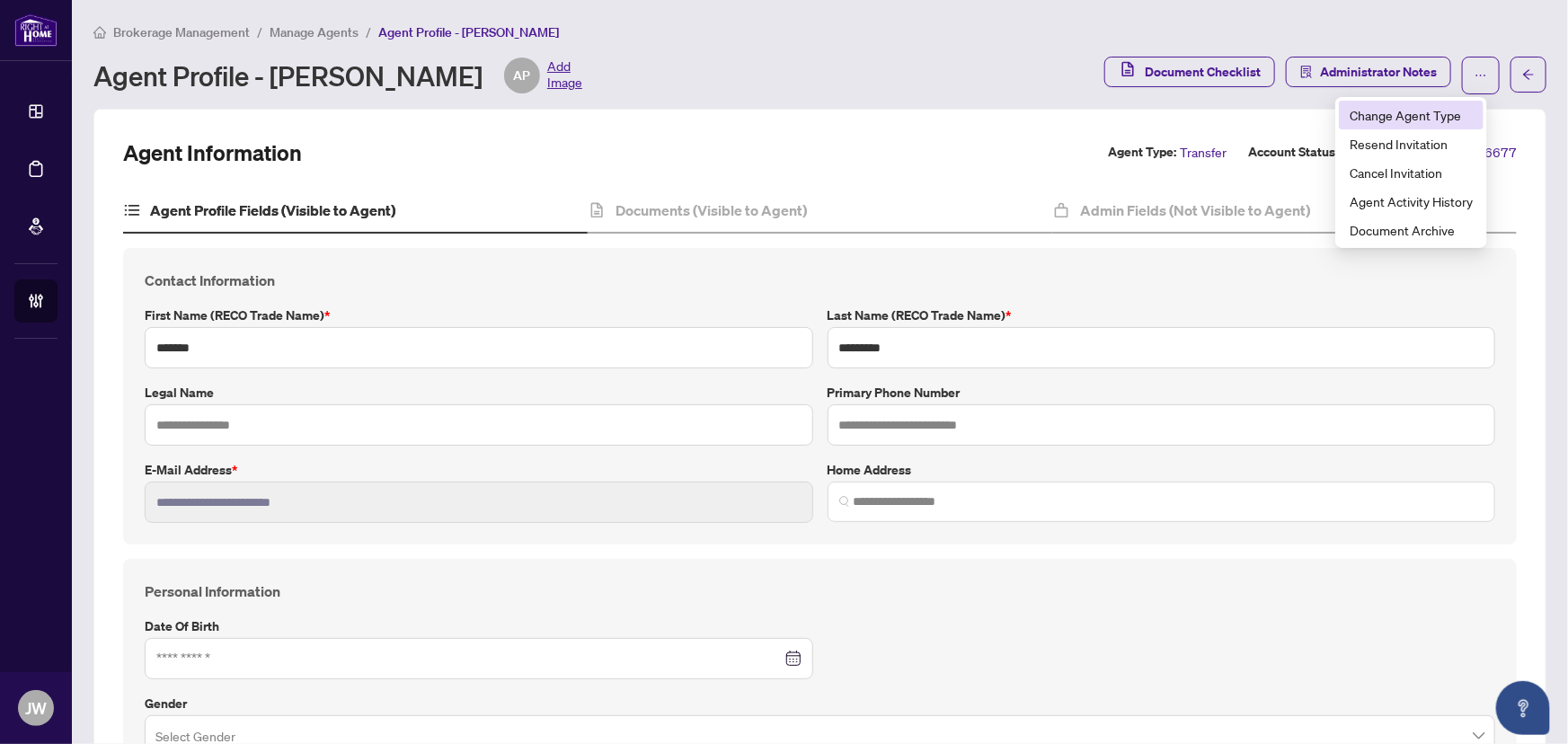
click at [1362, 105] on span "Change Agent Type" at bounding box center [1411, 115] width 123 height 20
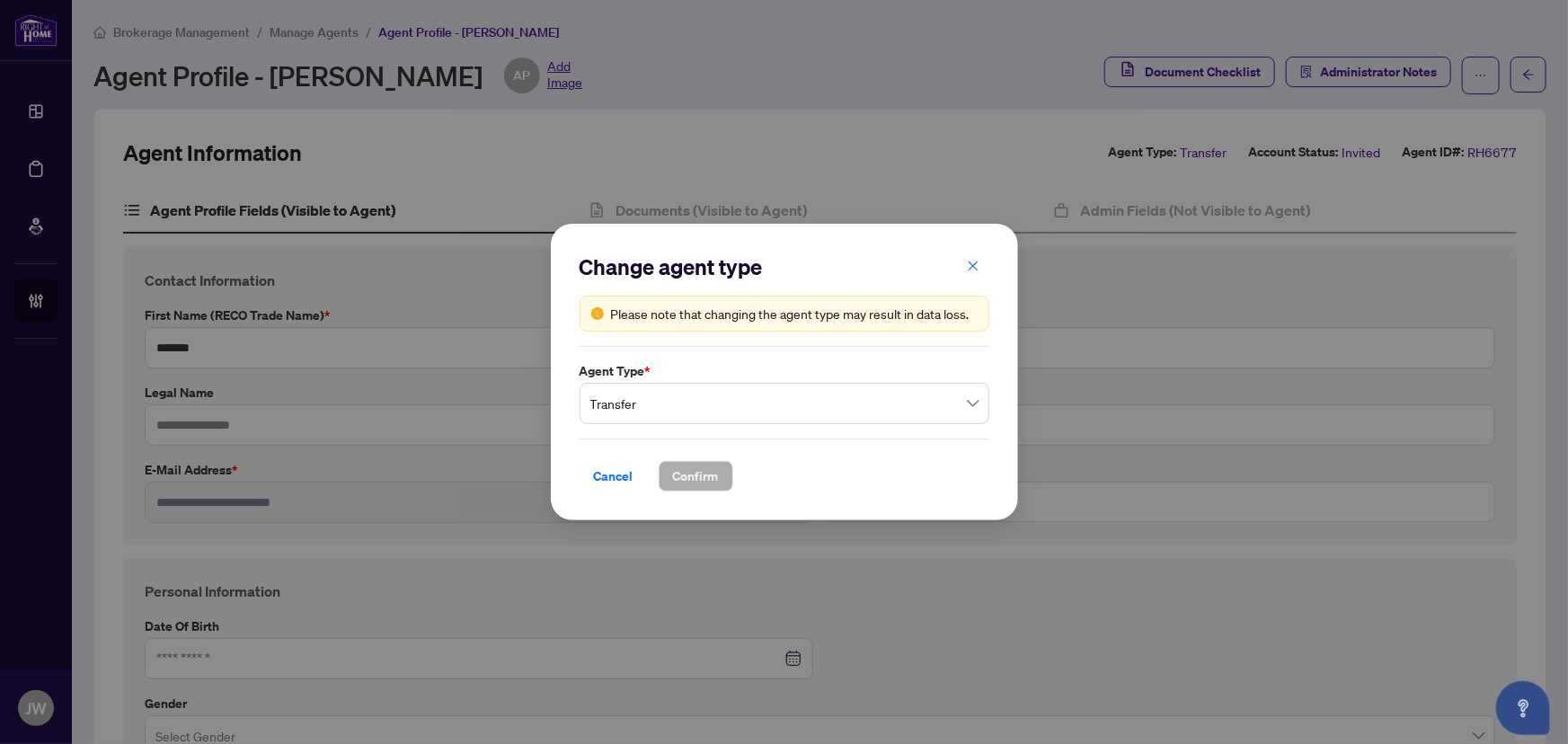
click at [631, 411] on span "Transfer" at bounding box center [784, 403] width 389 height 34
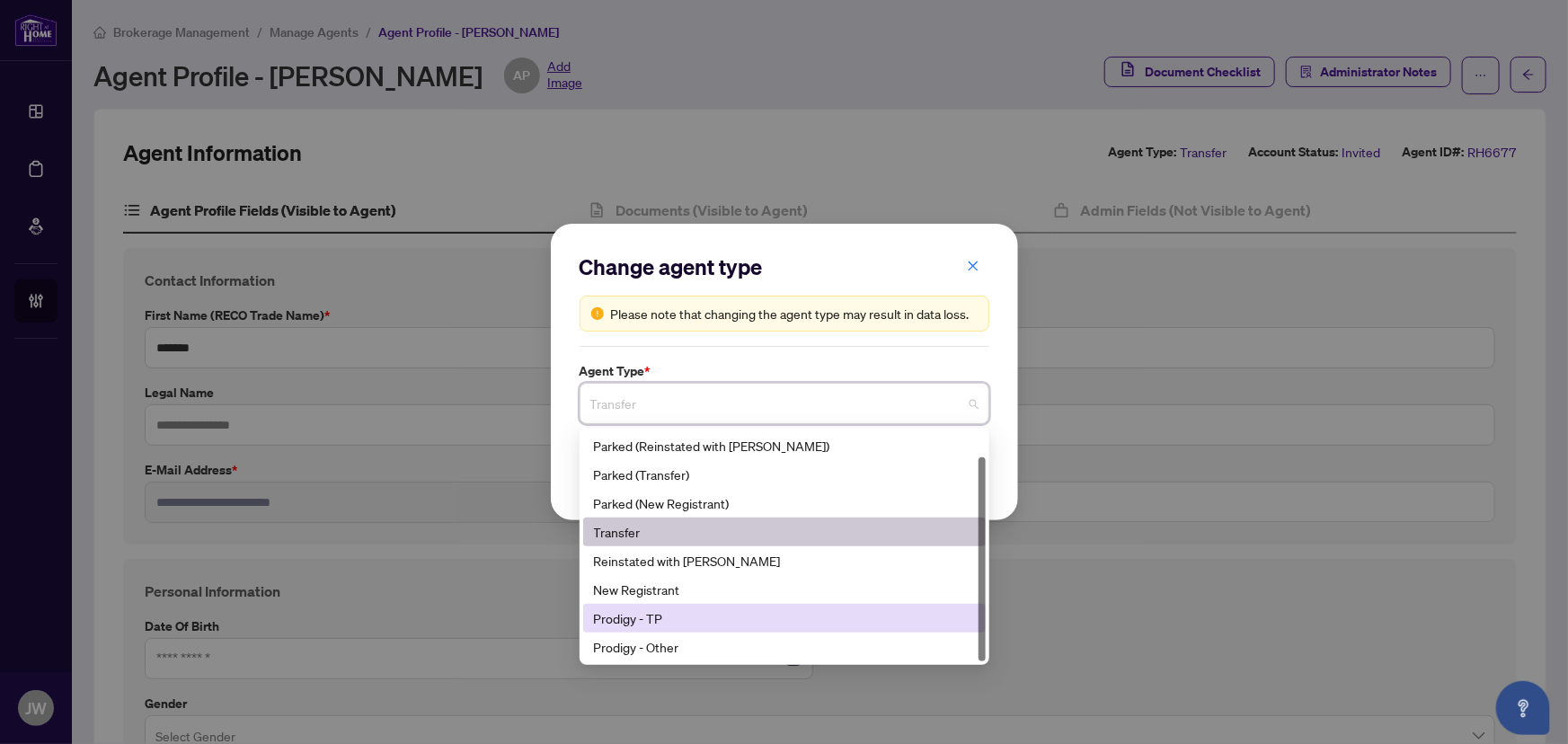
scroll to position [27, 0]
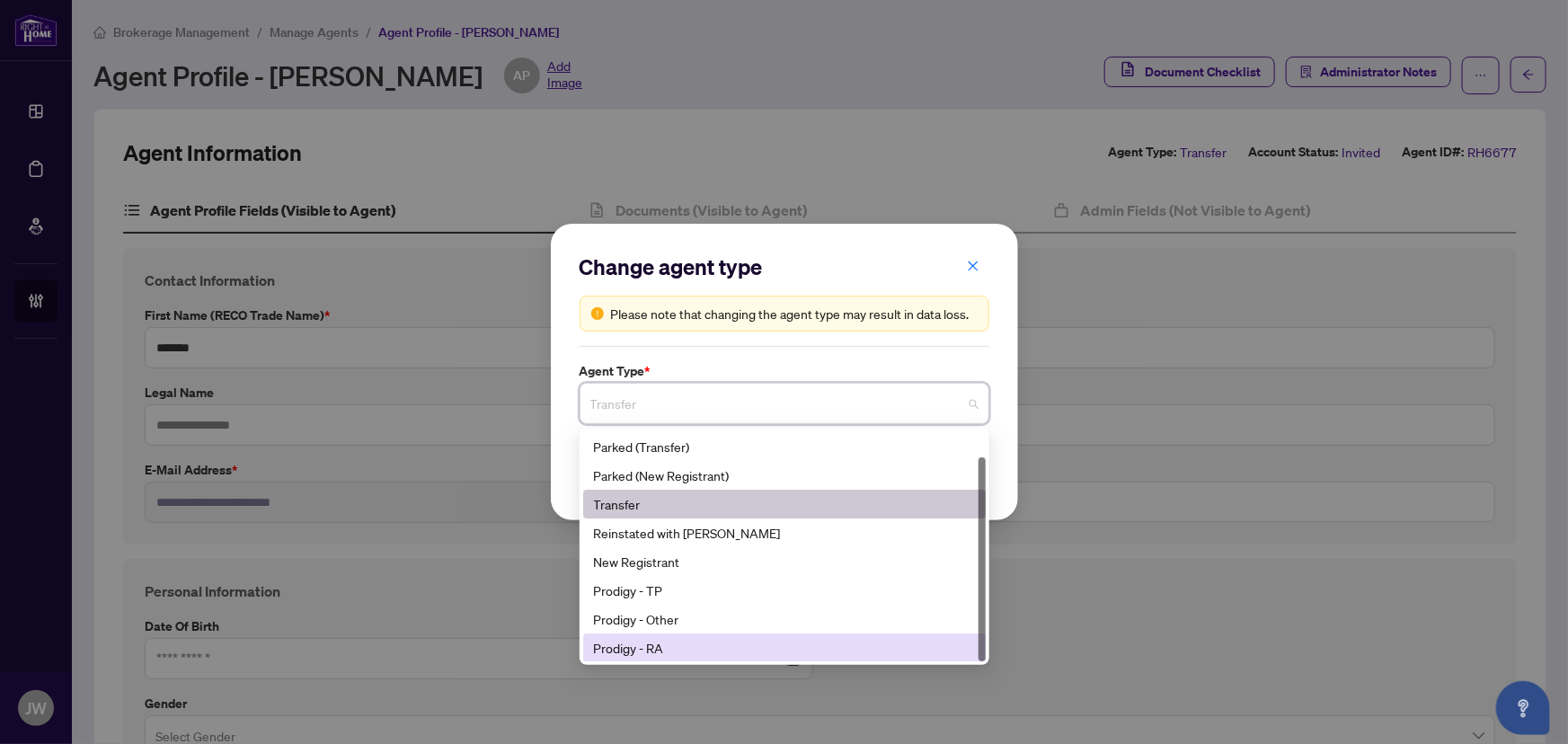
click at [664, 642] on div "Prodigy - RA" at bounding box center [784, 648] width 381 height 20
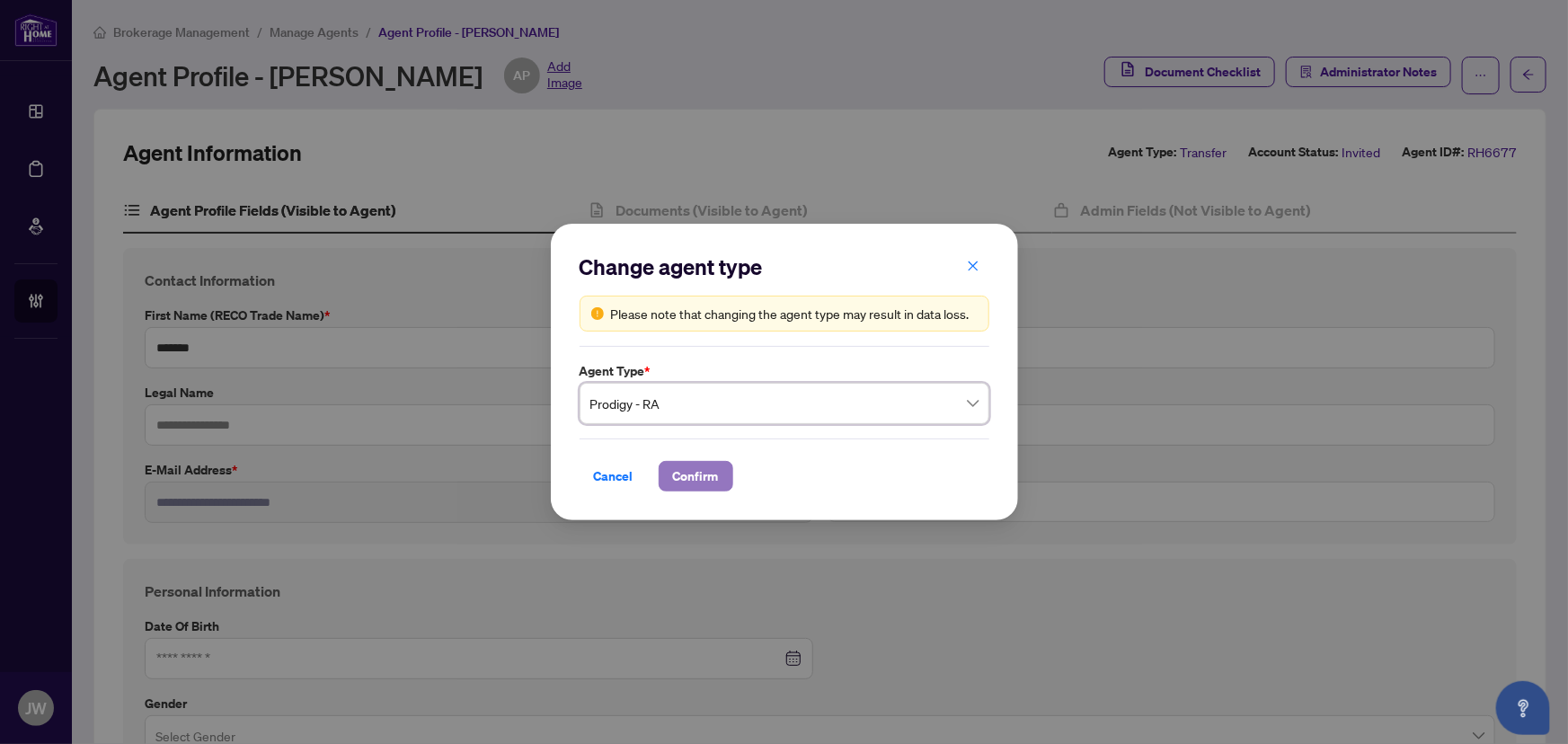
click at [679, 477] on span "Confirm" at bounding box center [696, 475] width 46 height 28
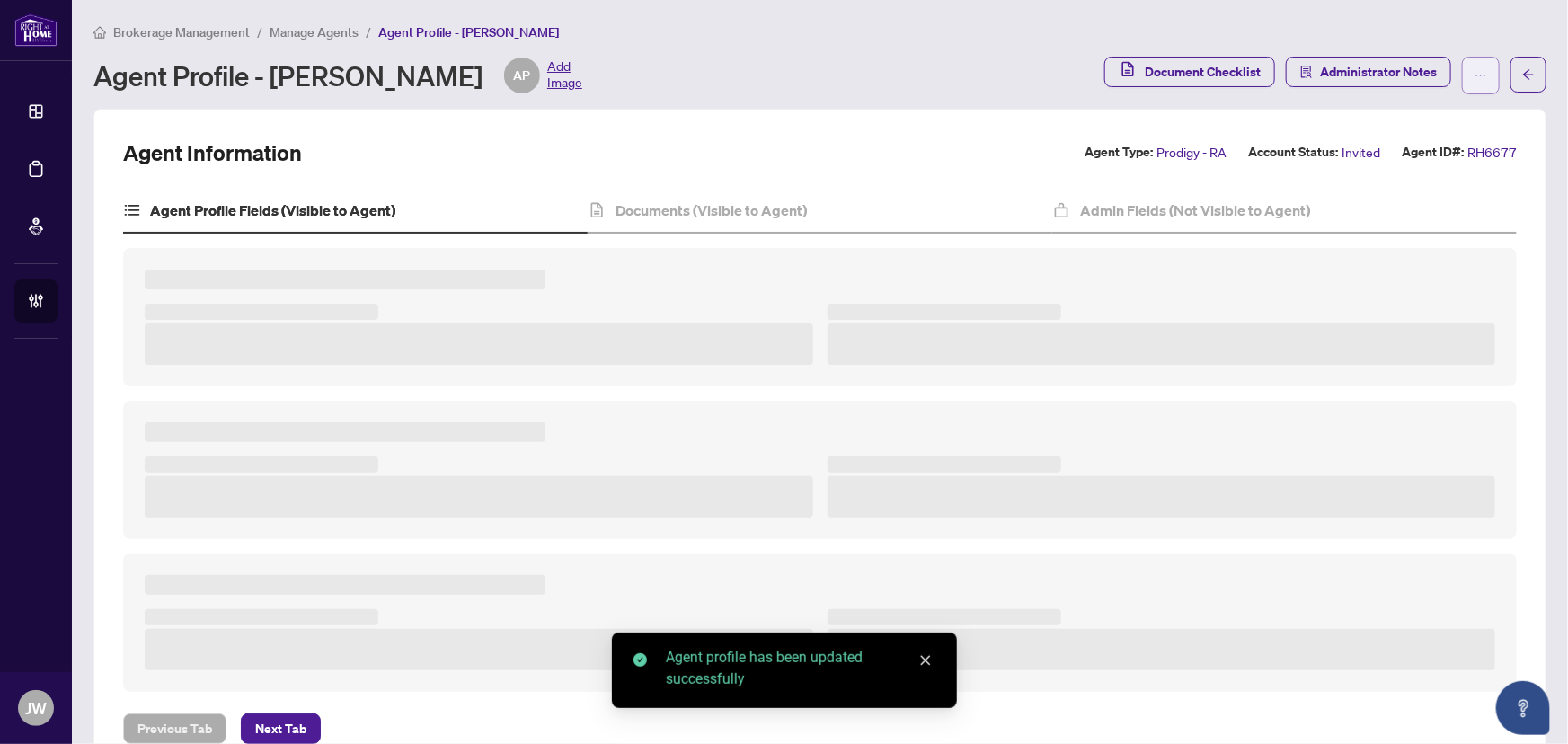
click at [1477, 70] on button "button" at bounding box center [1480, 75] width 37 height 37
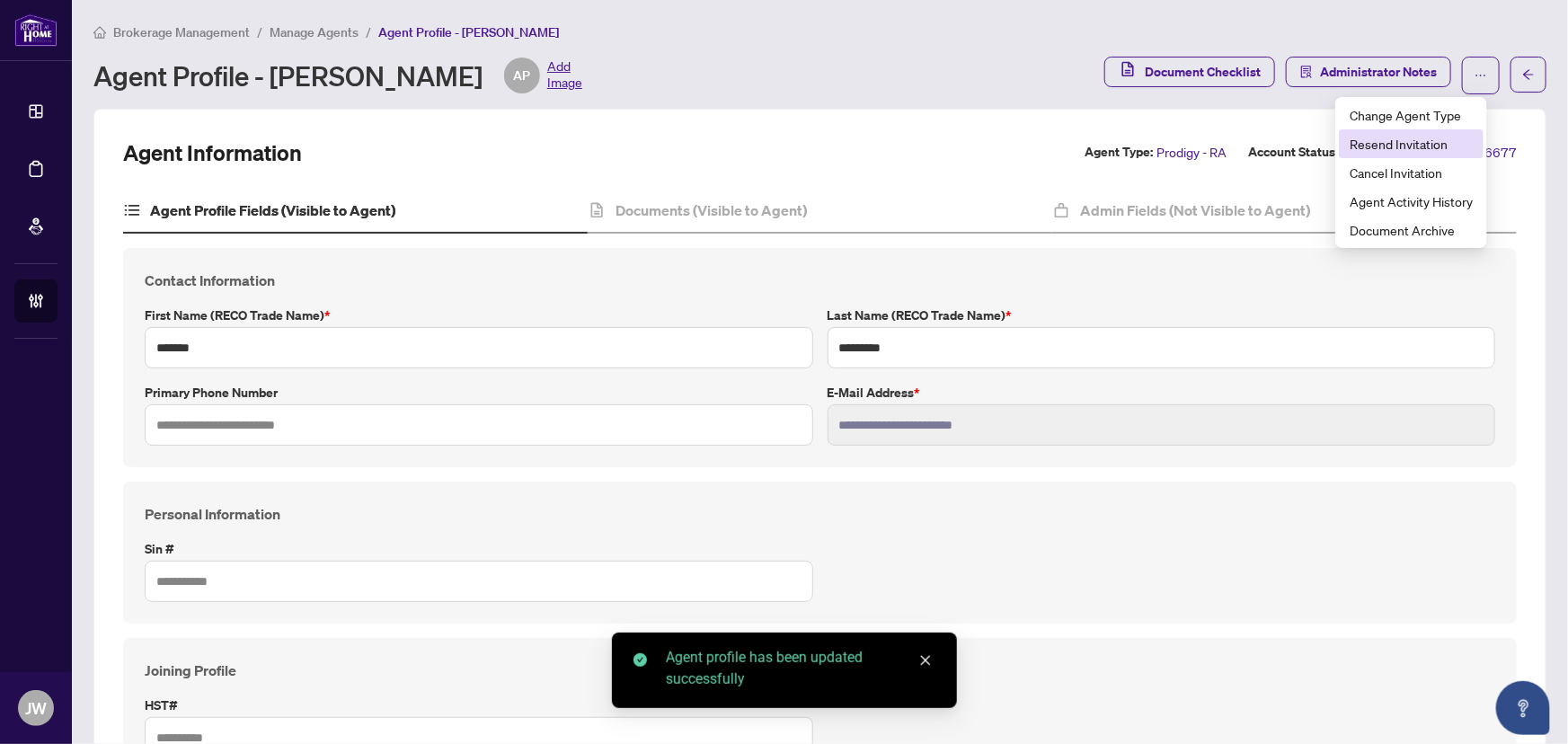
click at [1417, 143] on span "Resend Invitation" at bounding box center [1411, 143] width 123 height 20
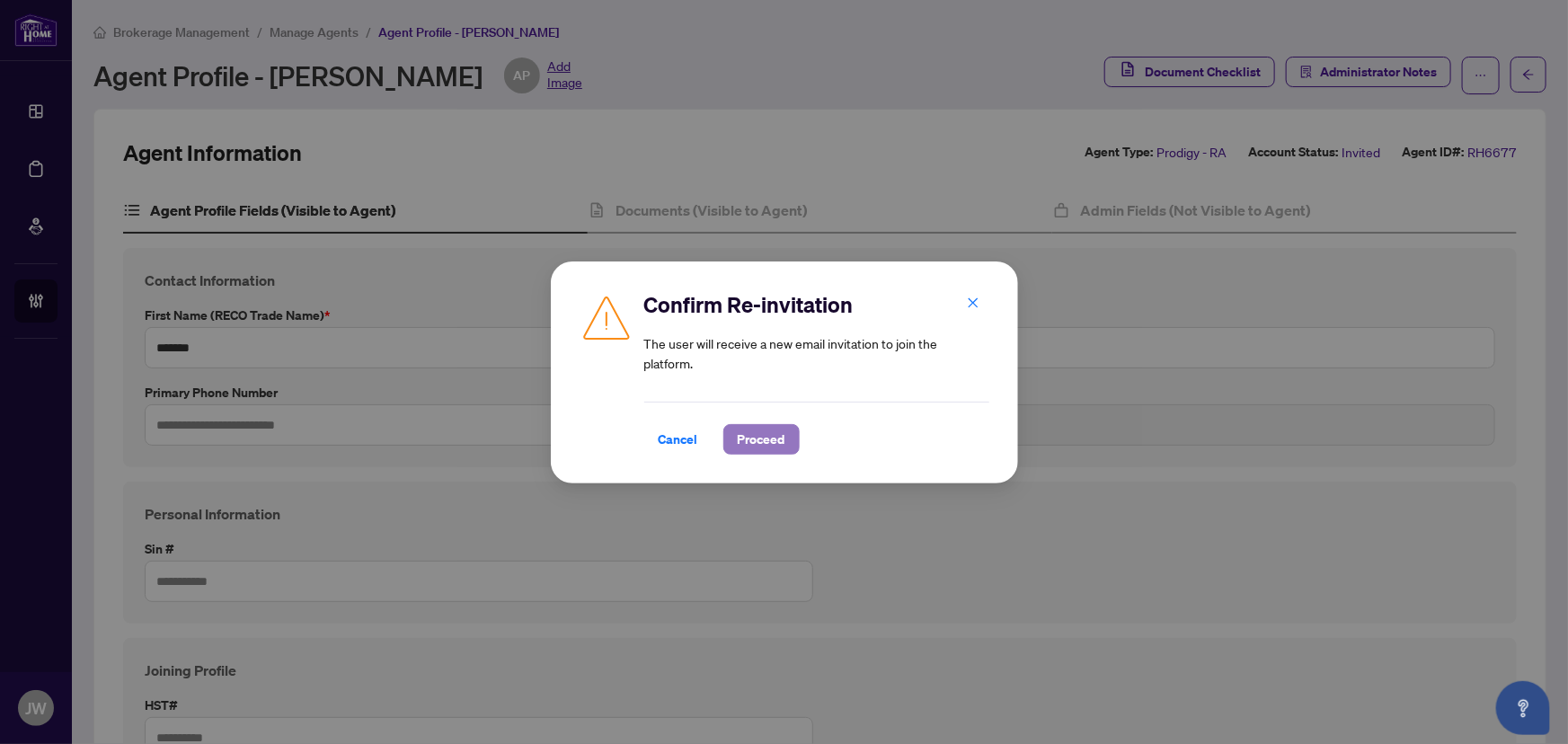
click at [751, 441] on span "Proceed" at bounding box center [762, 439] width 48 height 28
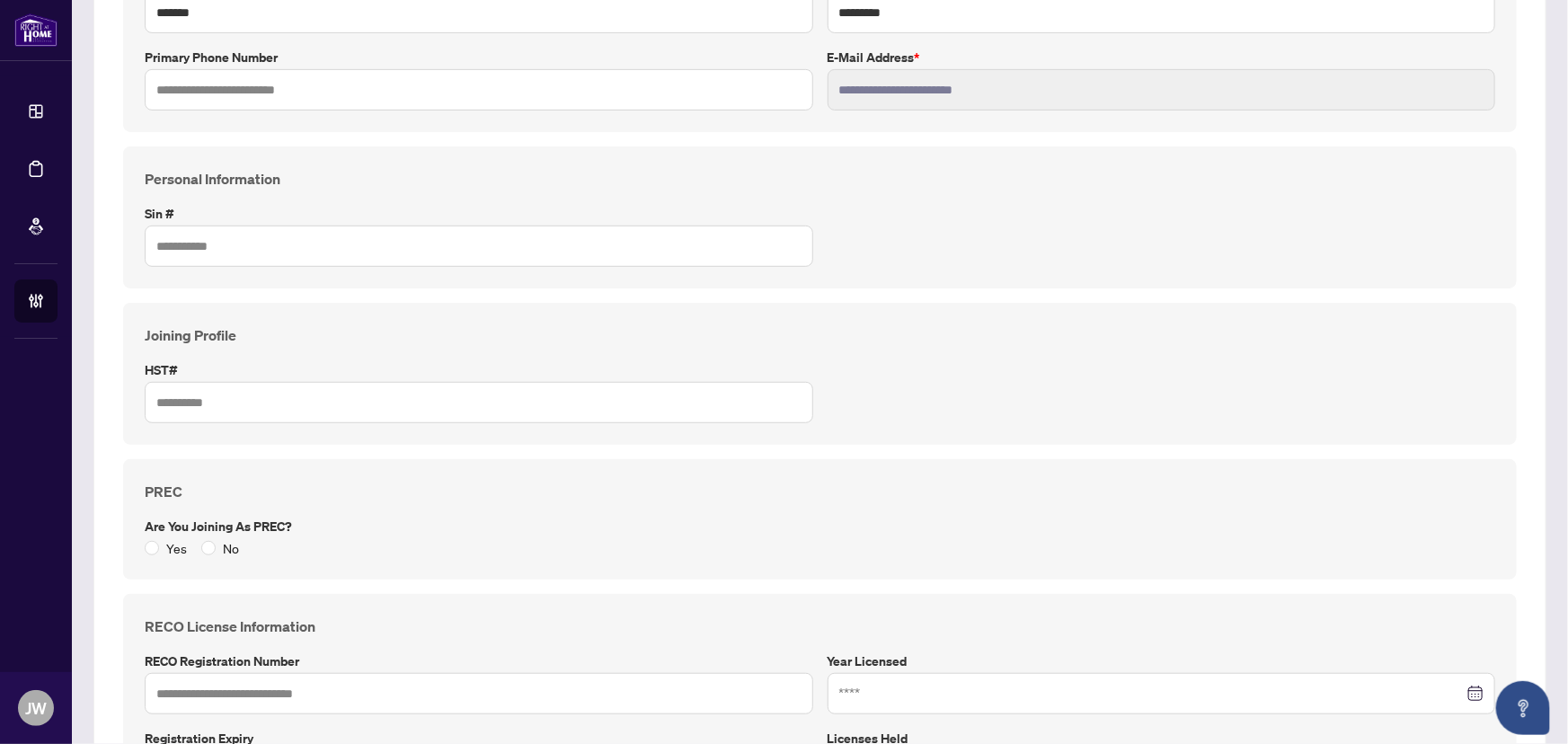
scroll to position [0, 0]
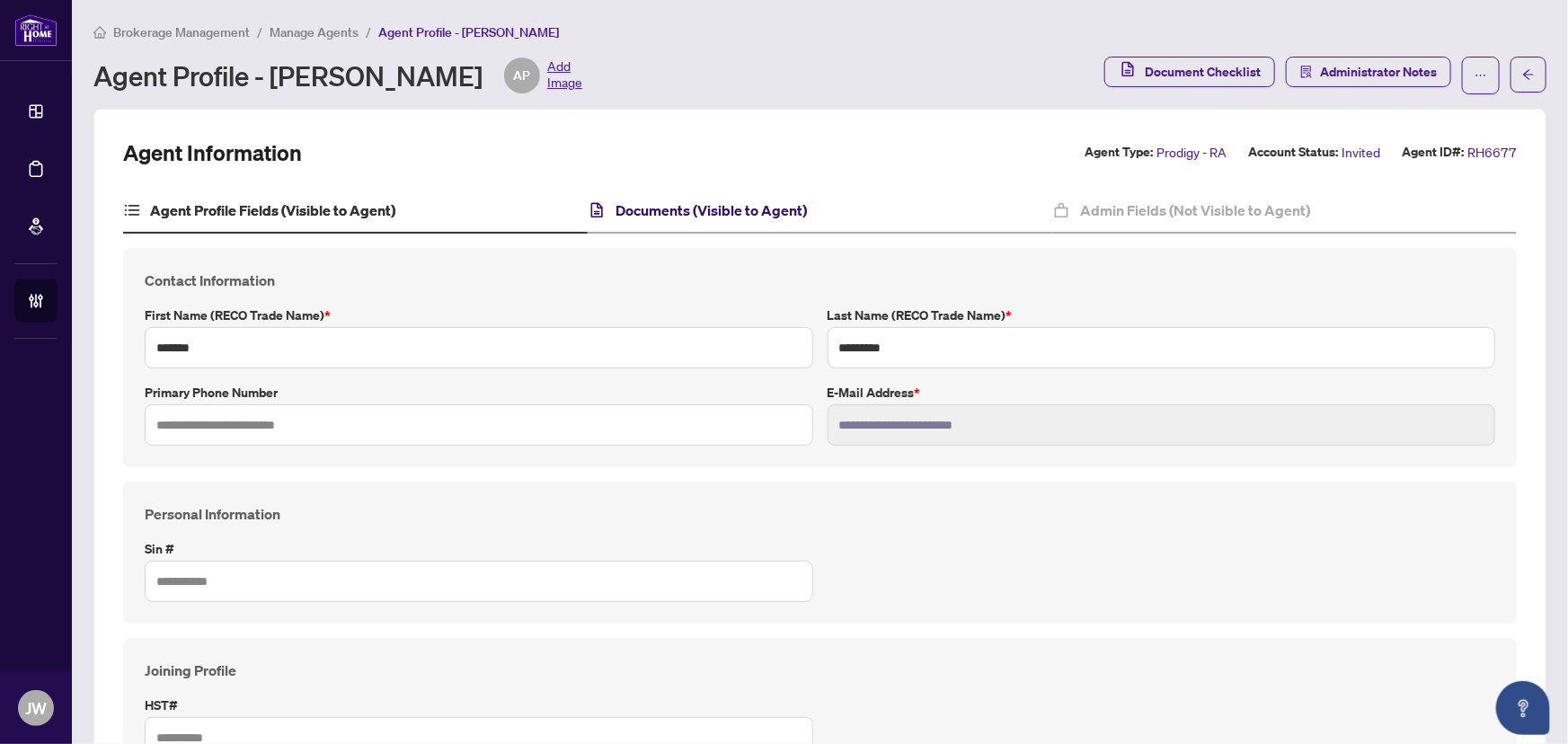
click at [790, 201] on h4 "Documents (Visible to Agent)" at bounding box center [710, 210] width 191 height 22
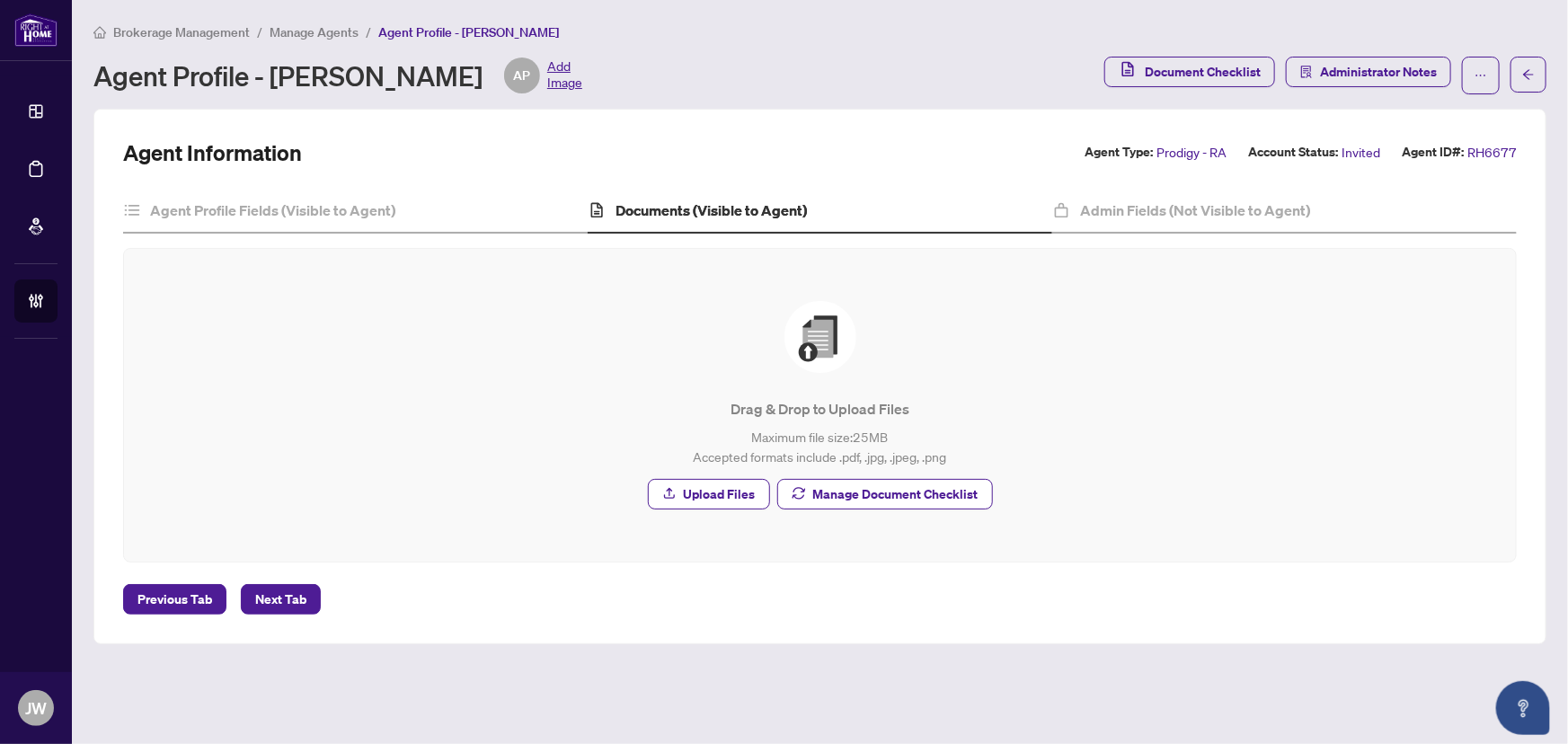
click at [295, 25] on span "Manage Agents" at bounding box center [314, 33] width 89 height 16
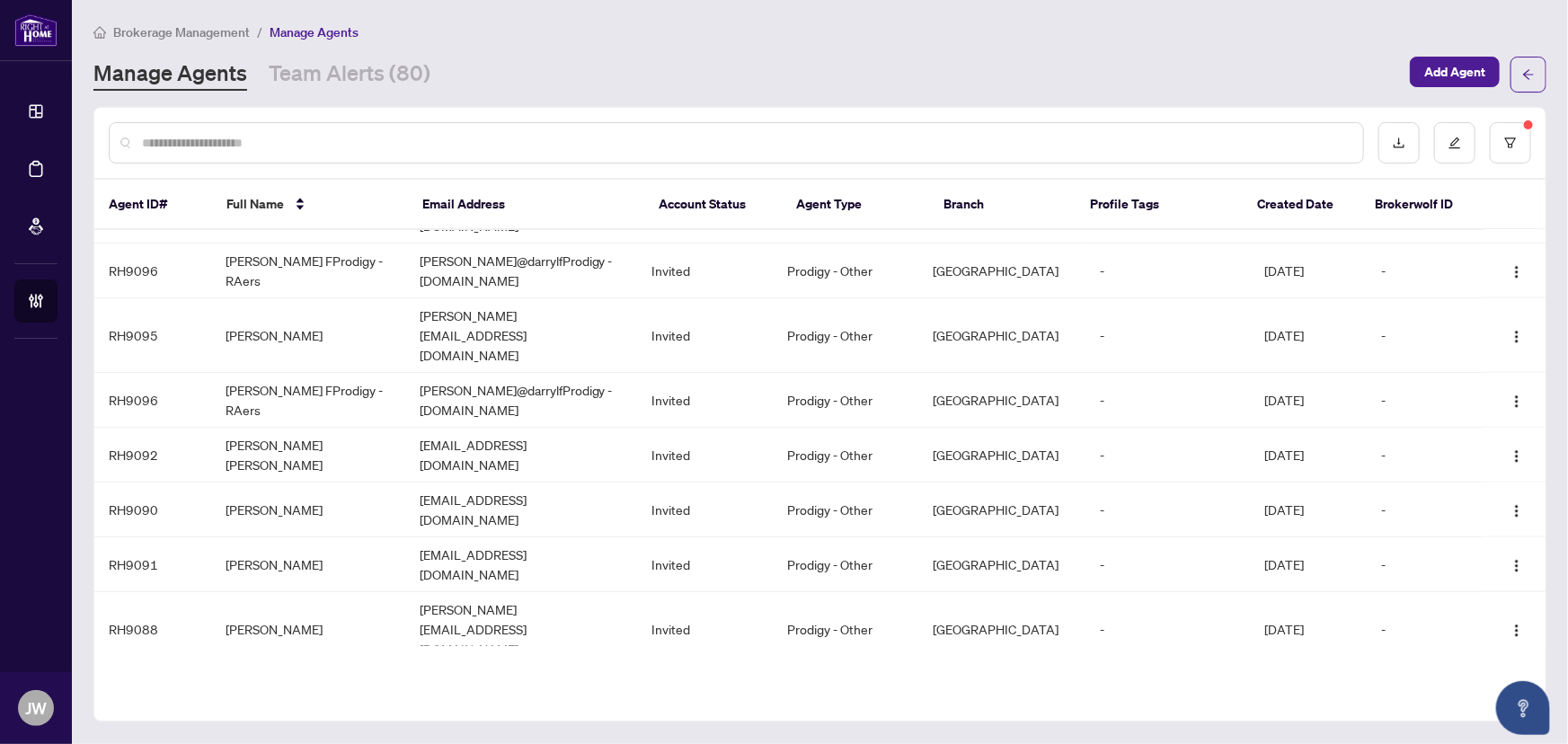
scroll to position [1115, 0]
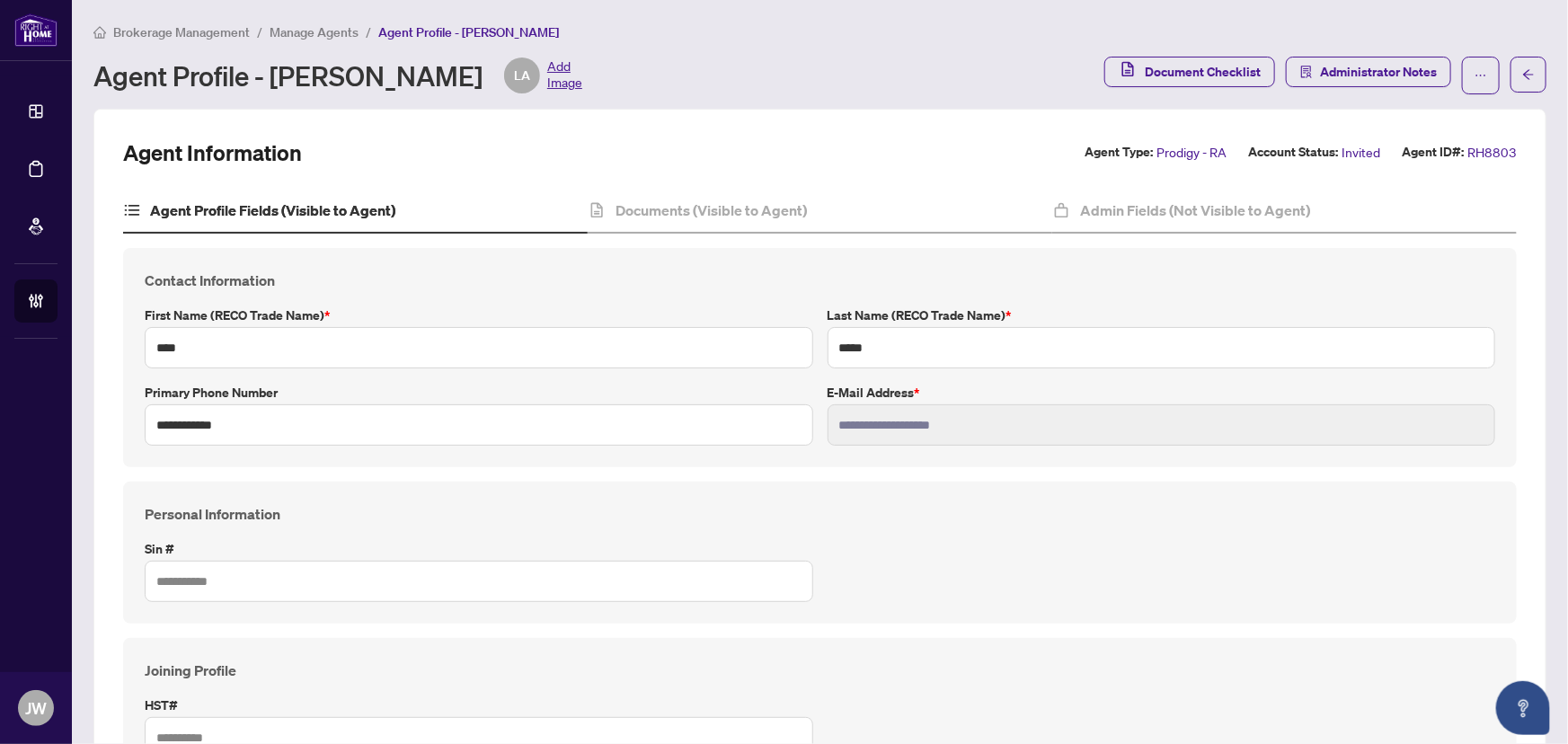
click at [306, 26] on span "Manage Agents" at bounding box center [314, 33] width 89 height 16
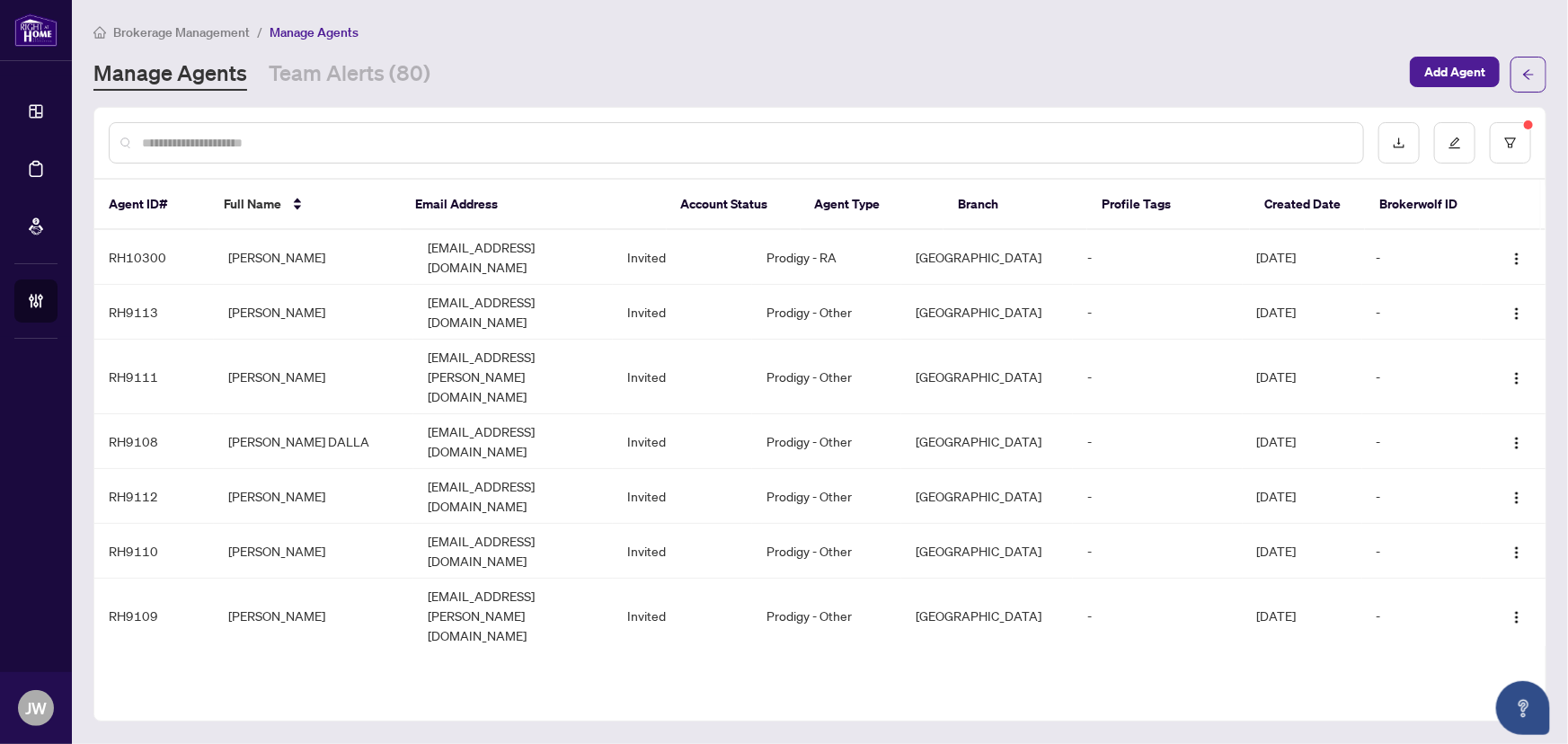
click at [217, 134] on input "text" at bounding box center [745, 143] width 1207 height 20
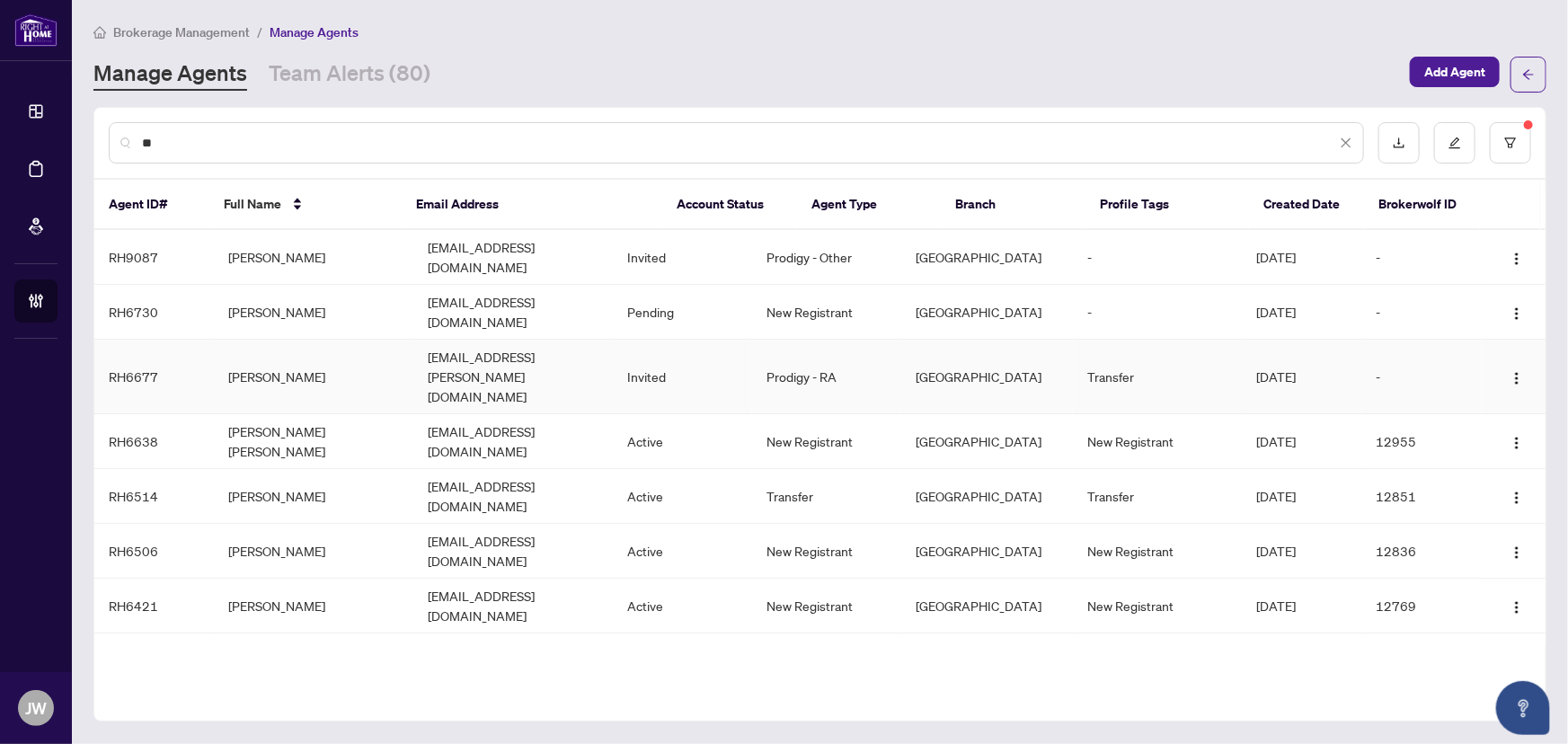
type input "**"
click at [350, 350] on td "[PERSON_NAME]" at bounding box center [314, 377] width 199 height 75
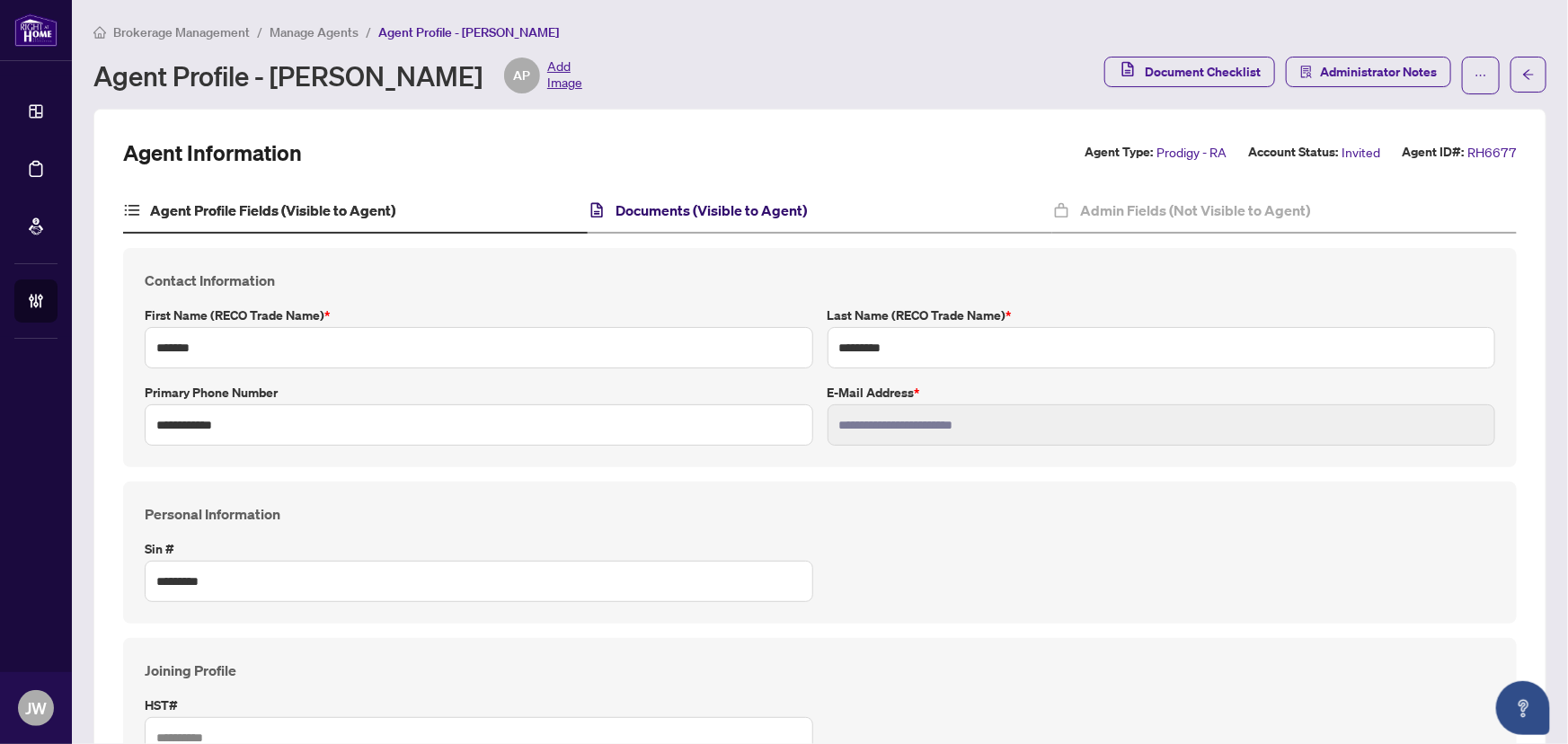
click at [721, 215] on h4 "Documents (Visible to Agent)" at bounding box center [710, 210] width 191 height 22
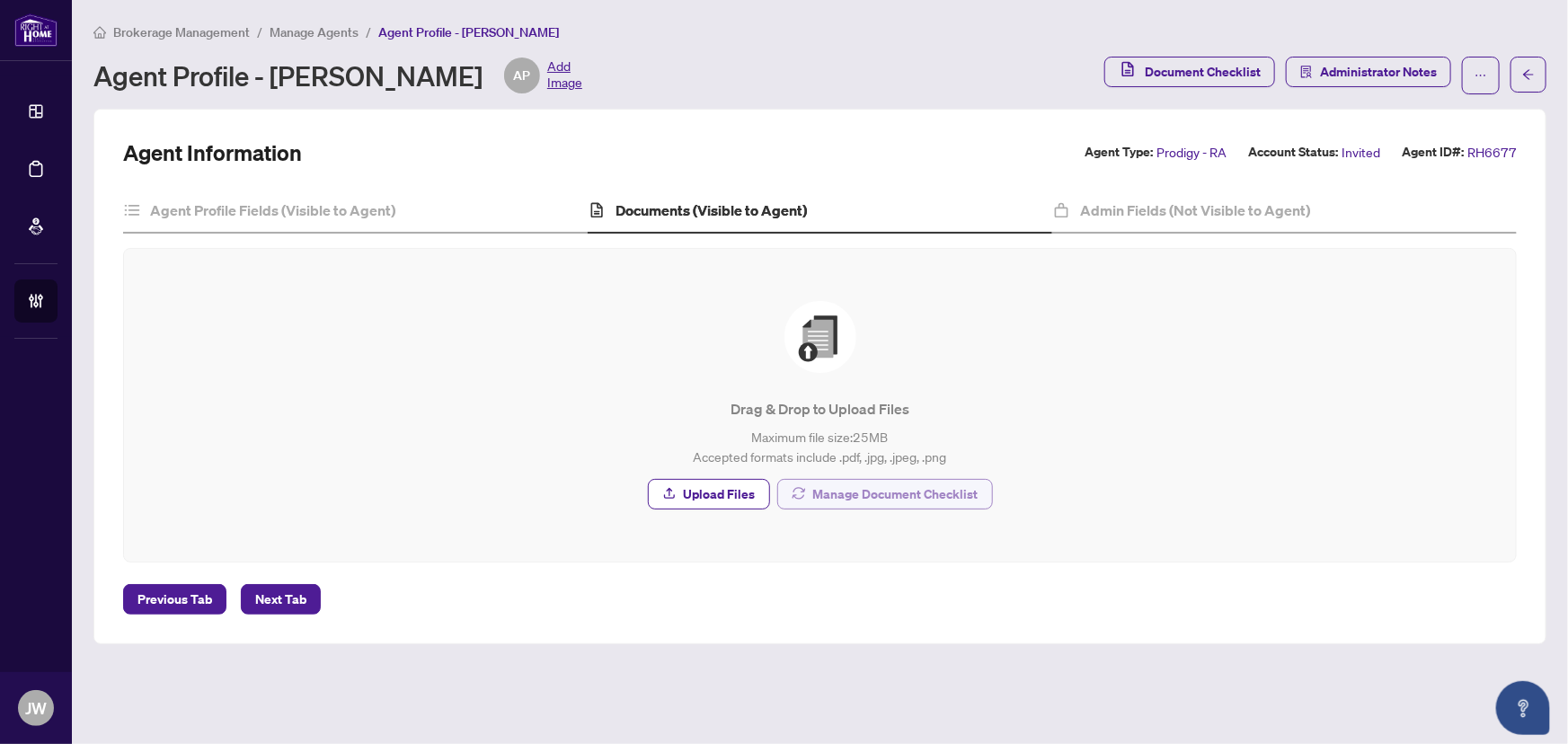
click at [902, 489] on span "Manage Document Checklist" at bounding box center [896, 494] width 165 height 28
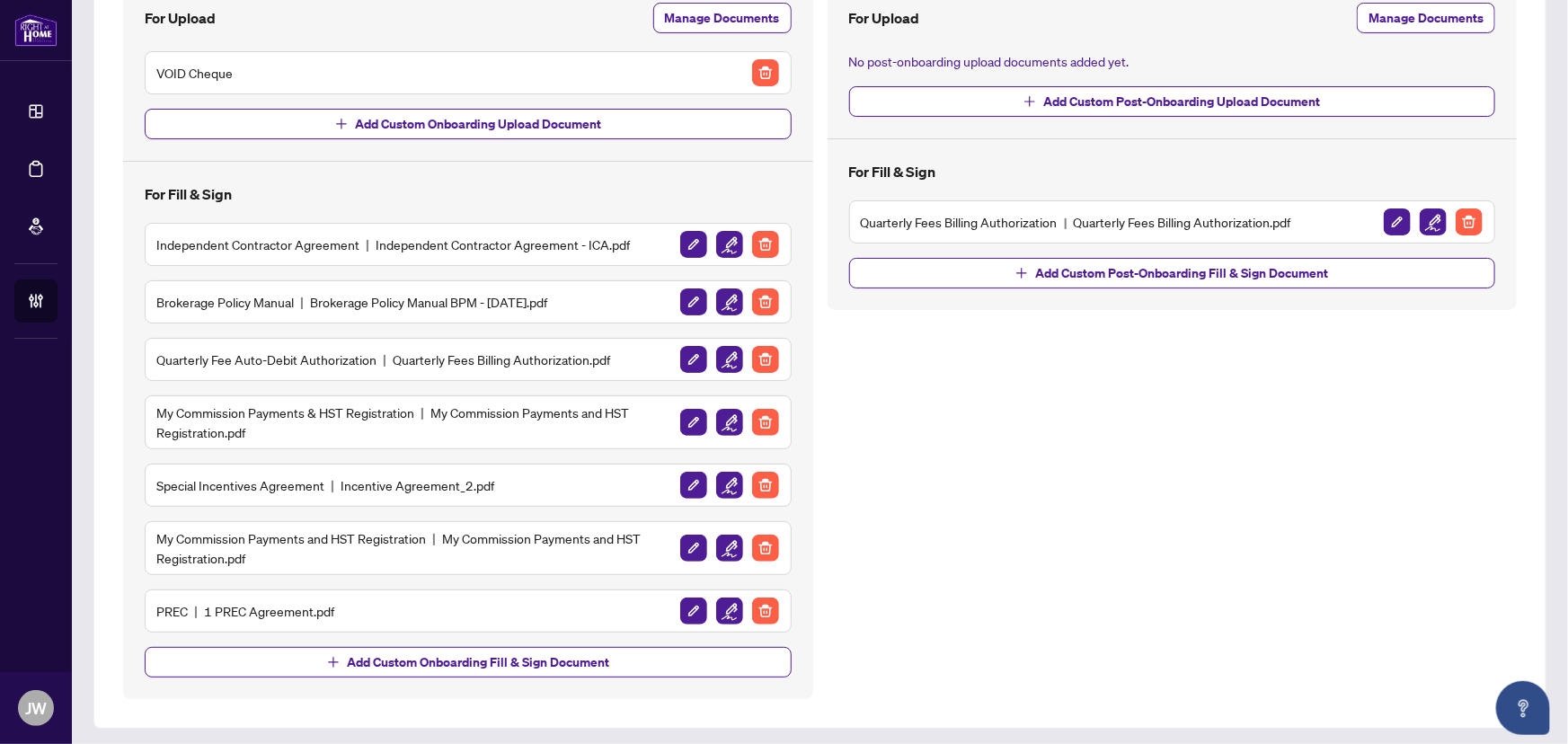
scroll to position [224, 0]
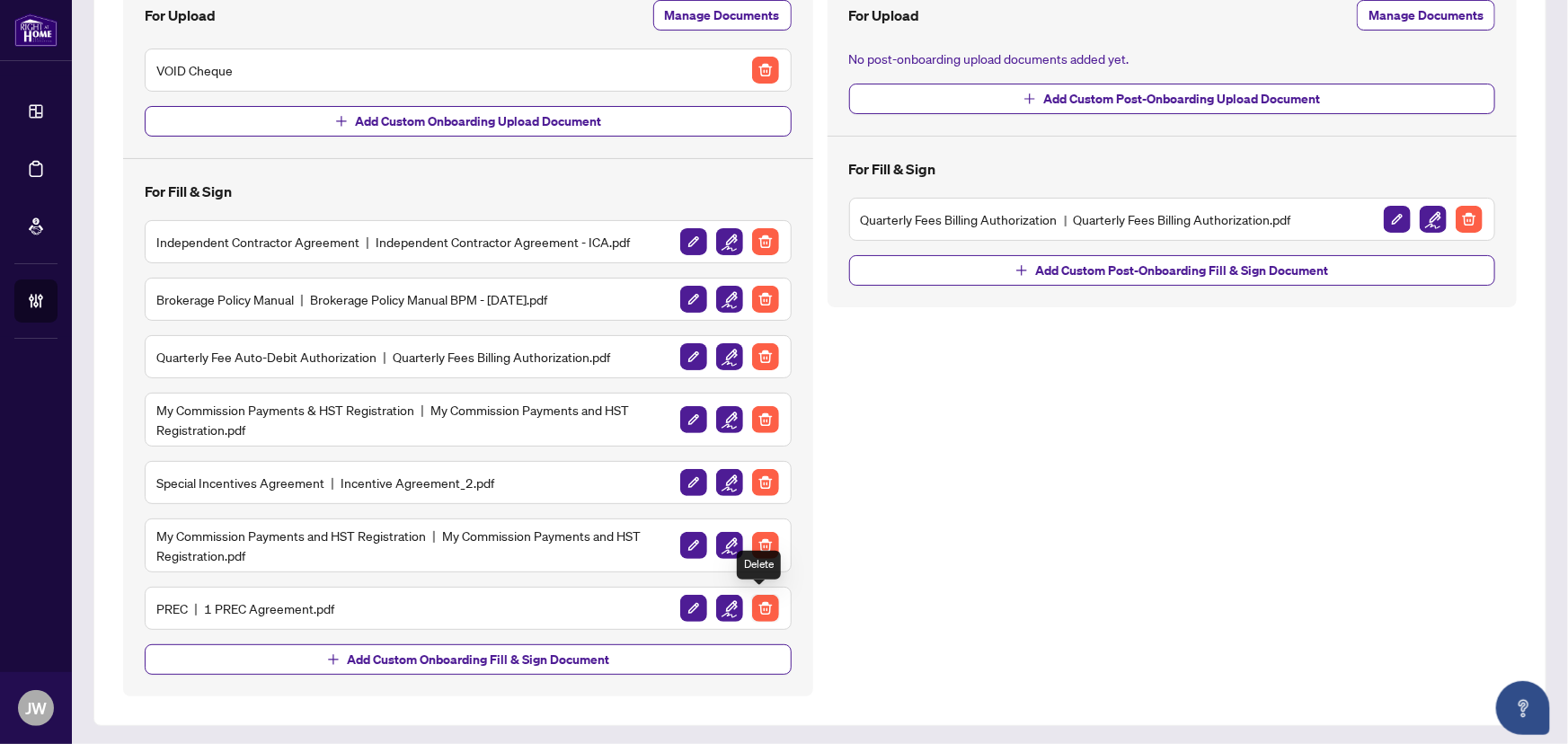
click at [760, 606] on img "button" at bounding box center [765, 608] width 27 height 27
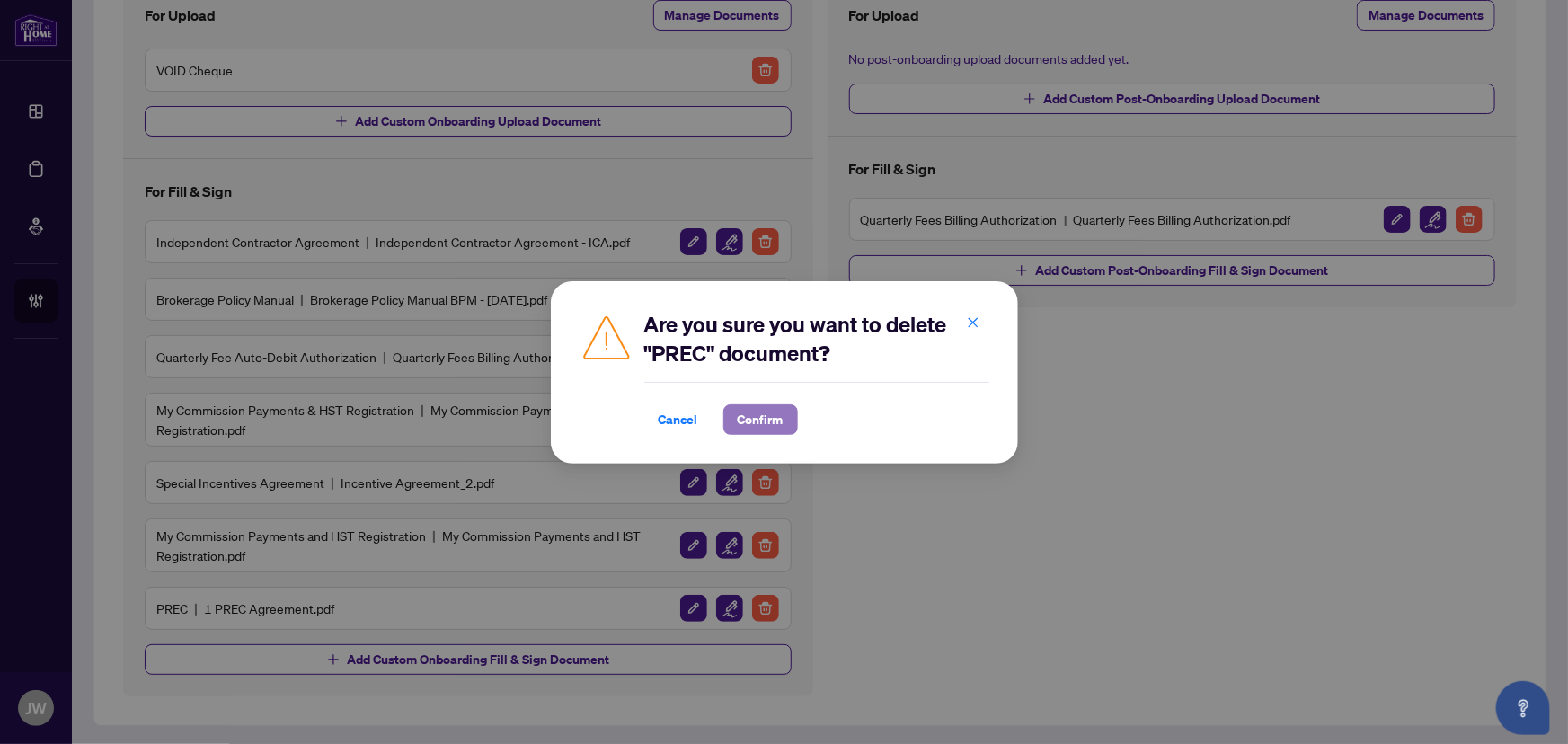
click at [744, 421] on span "Confirm" at bounding box center [761, 419] width 46 height 28
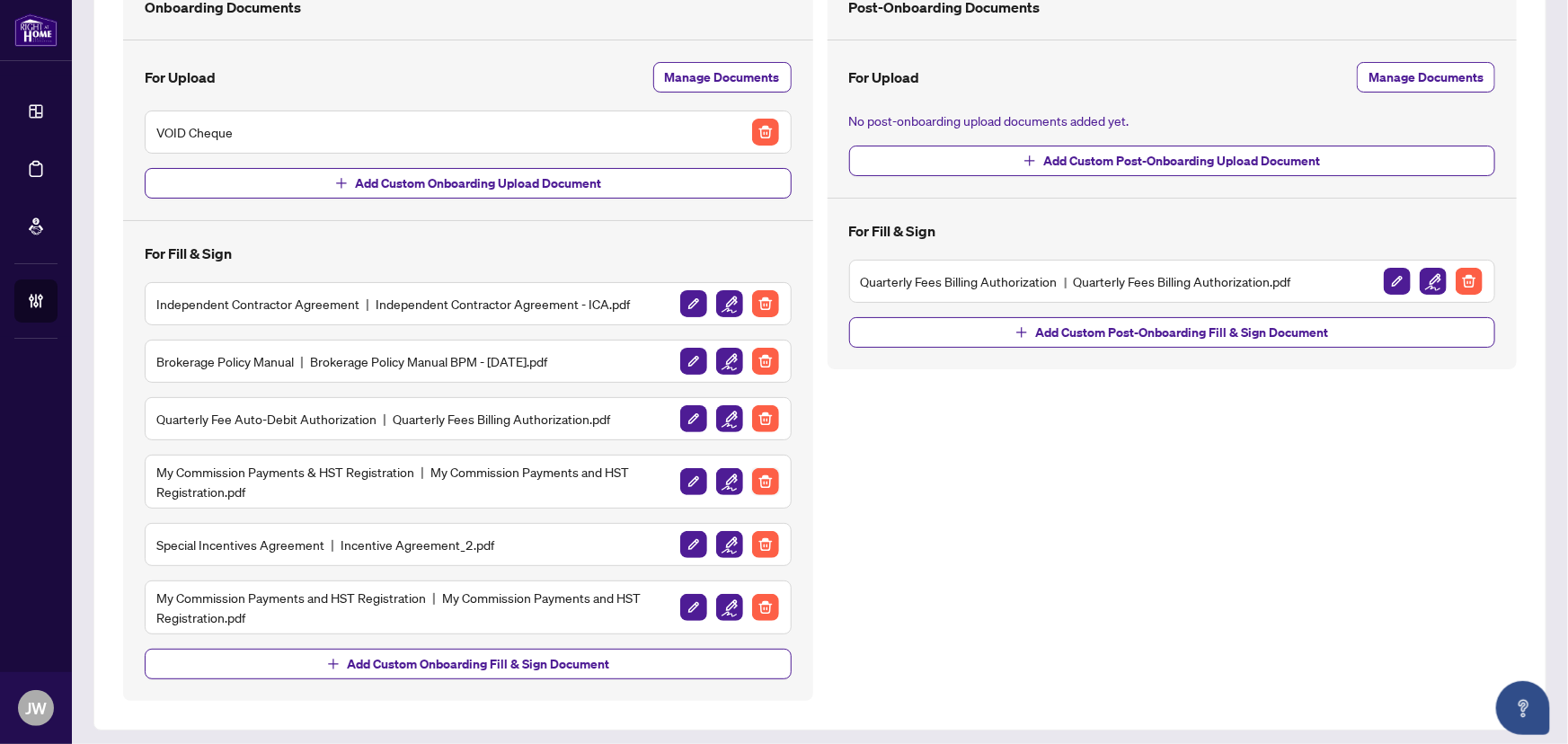
scroll to position [166, 0]
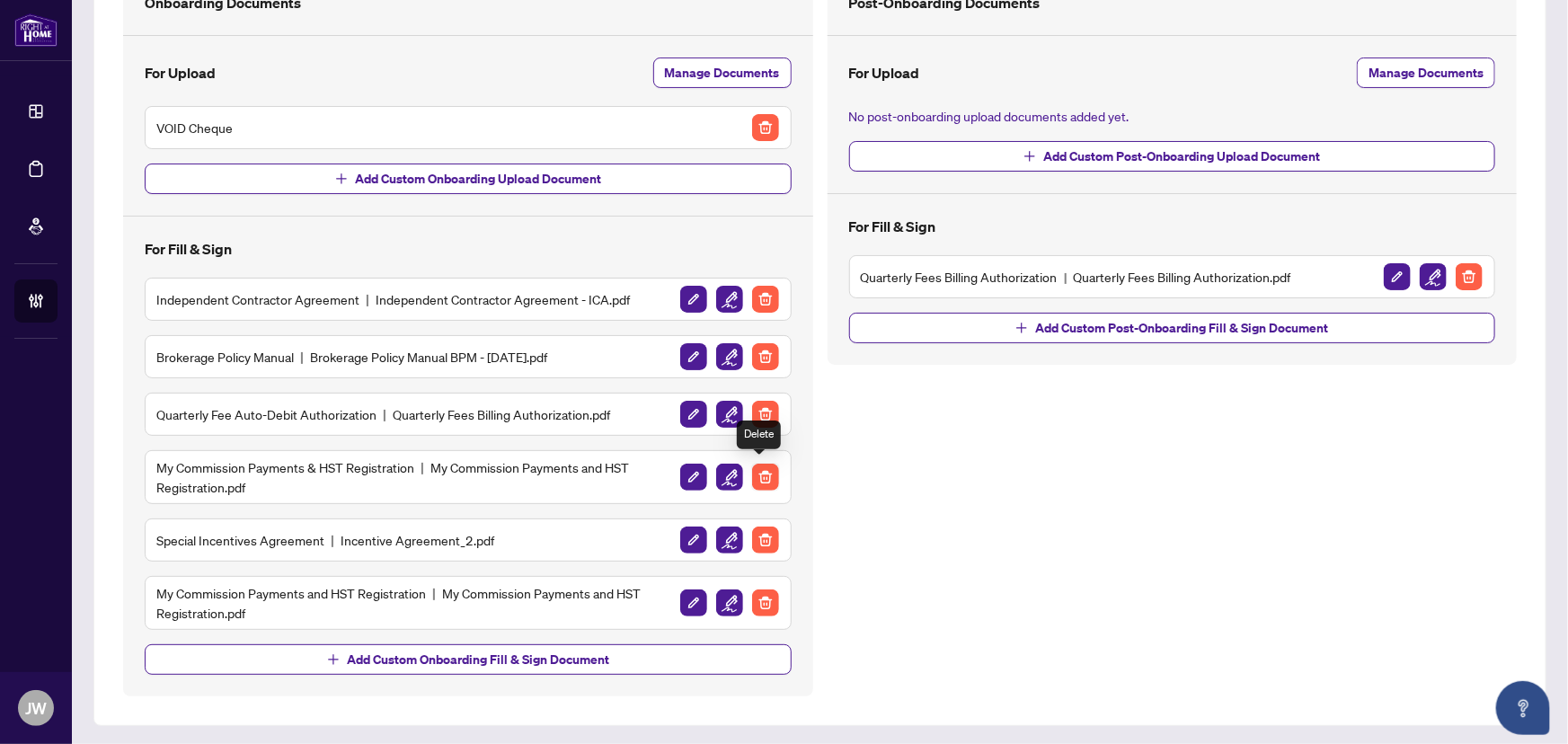
click at [763, 481] on img "button" at bounding box center [765, 476] width 27 height 27
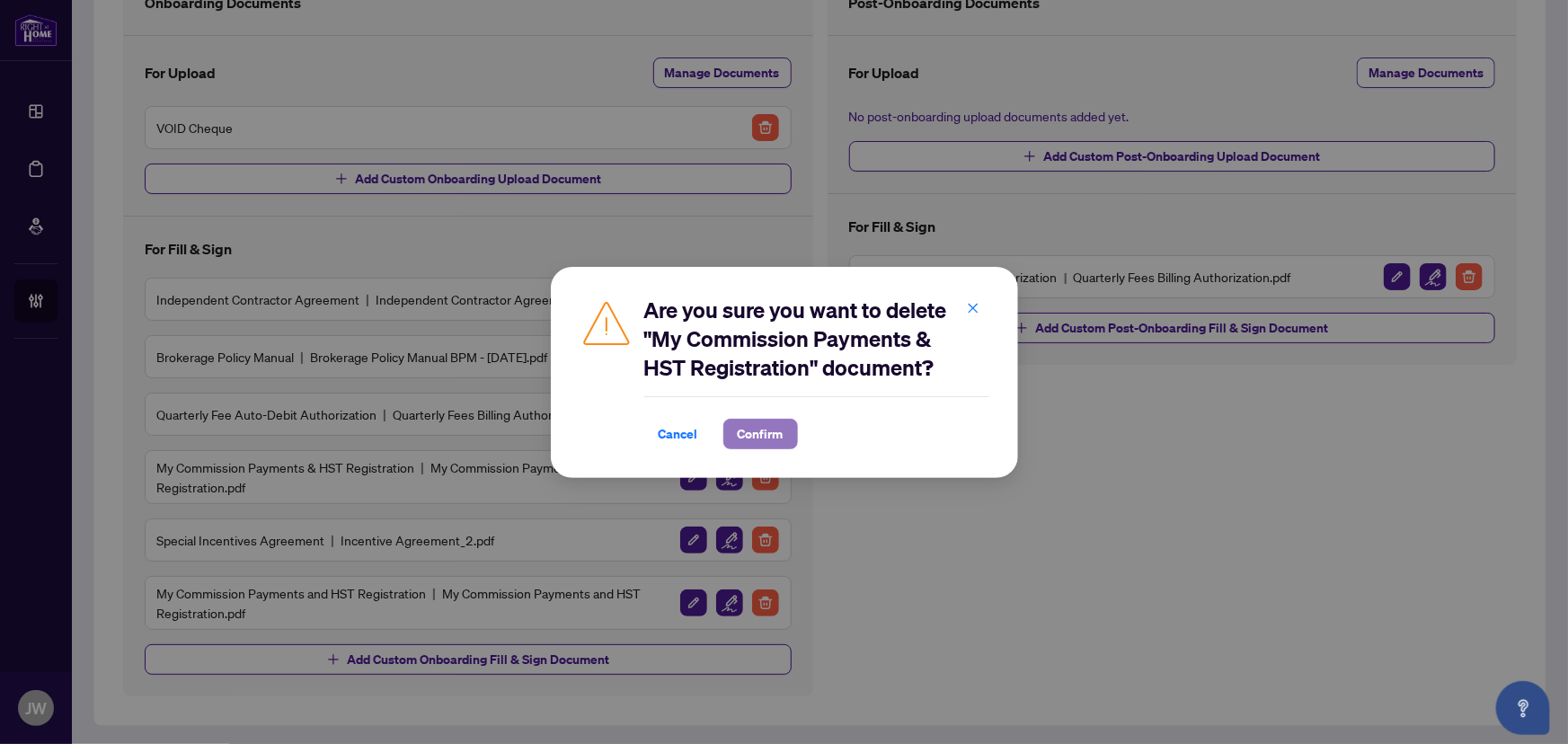
click at [750, 427] on span "Confirm" at bounding box center [761, 433] width 46 height 28
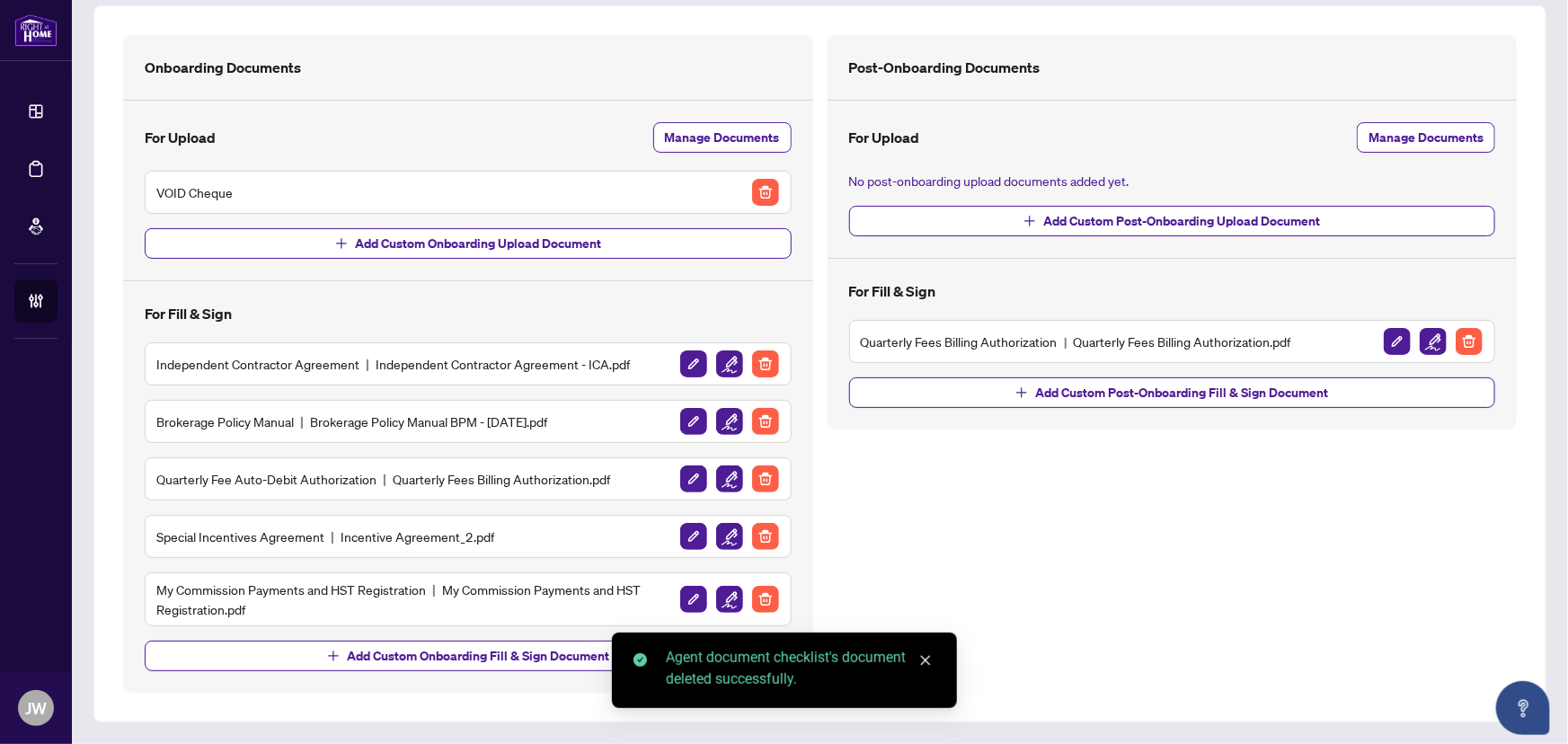
scroll to position [98, 0]
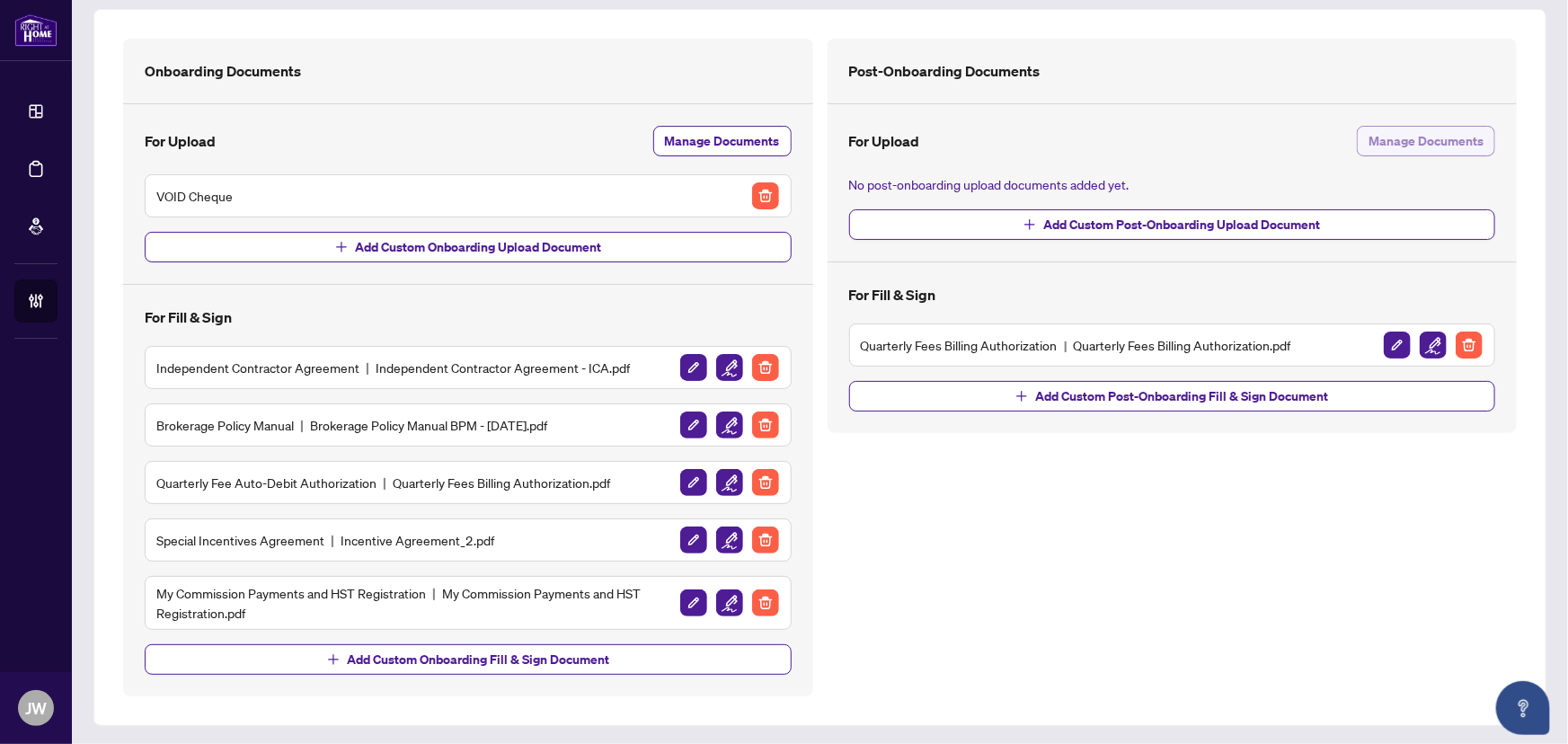
click at [1378, 143] on span "Manage Documents" at bounding box center [1426, 141] width 115 height 28
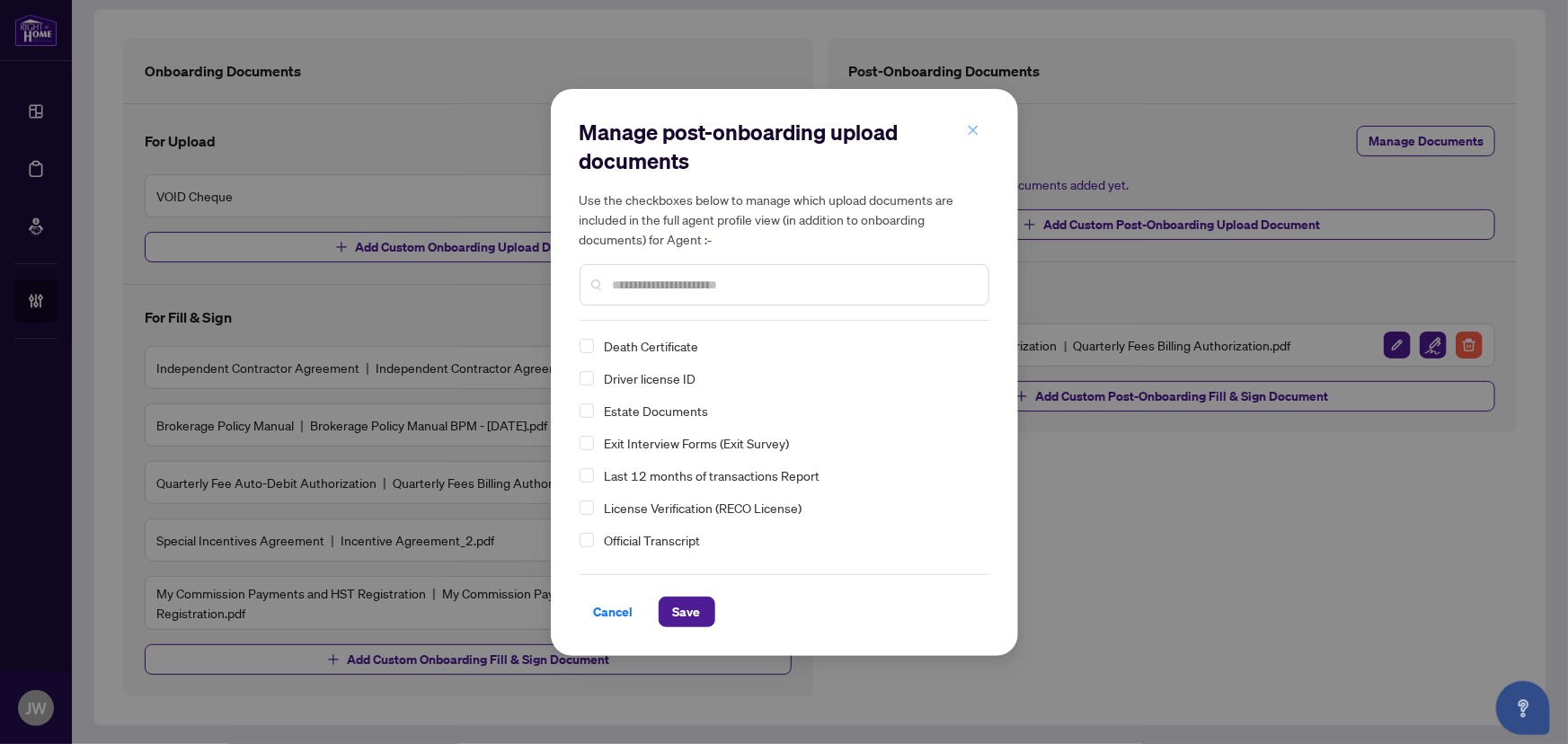
click at [967, 127] on icon "close" at bounding box center [974, 131] width 13 height 13
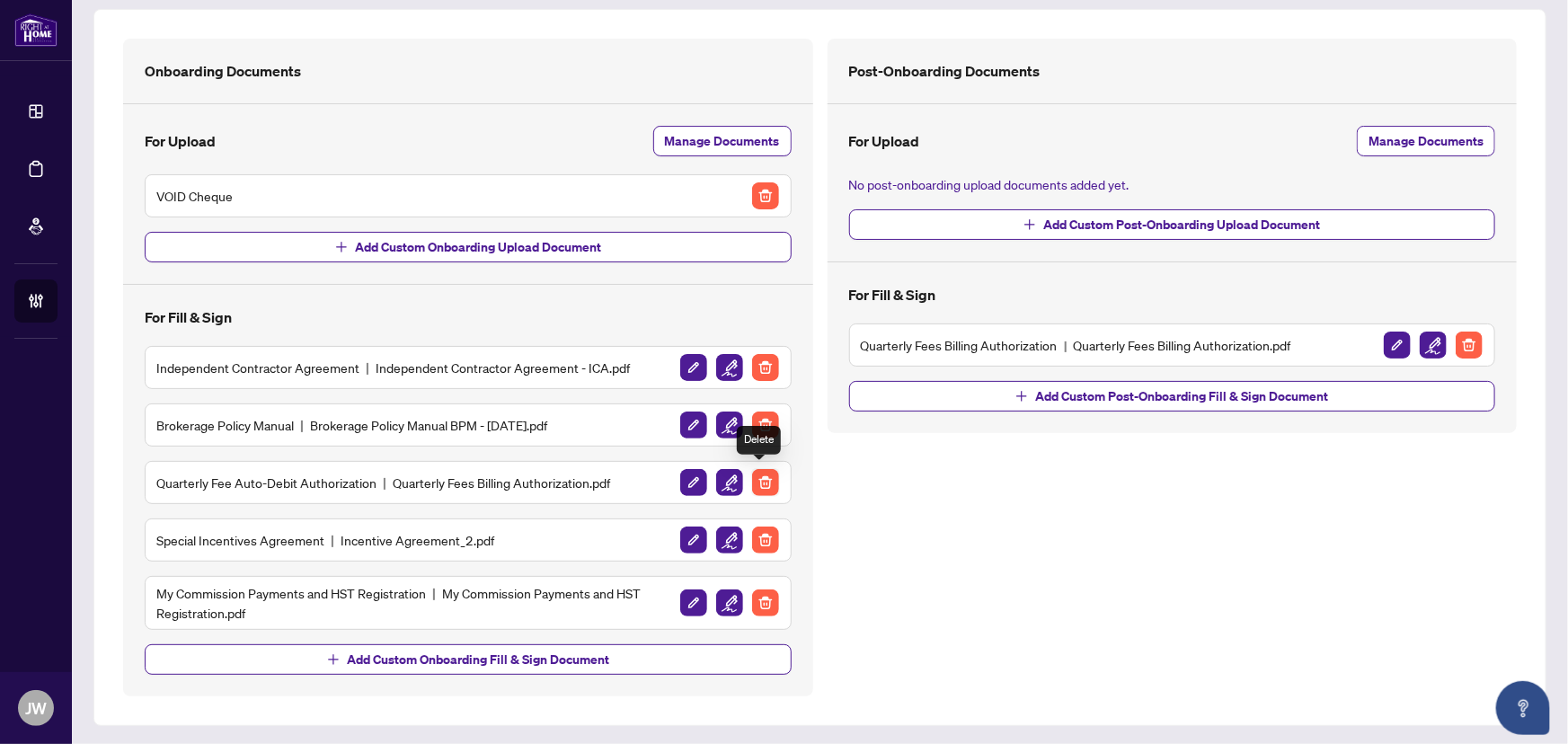
click at [754, 484] on img "button" at bounding box center [765, 482] width 27 height 27
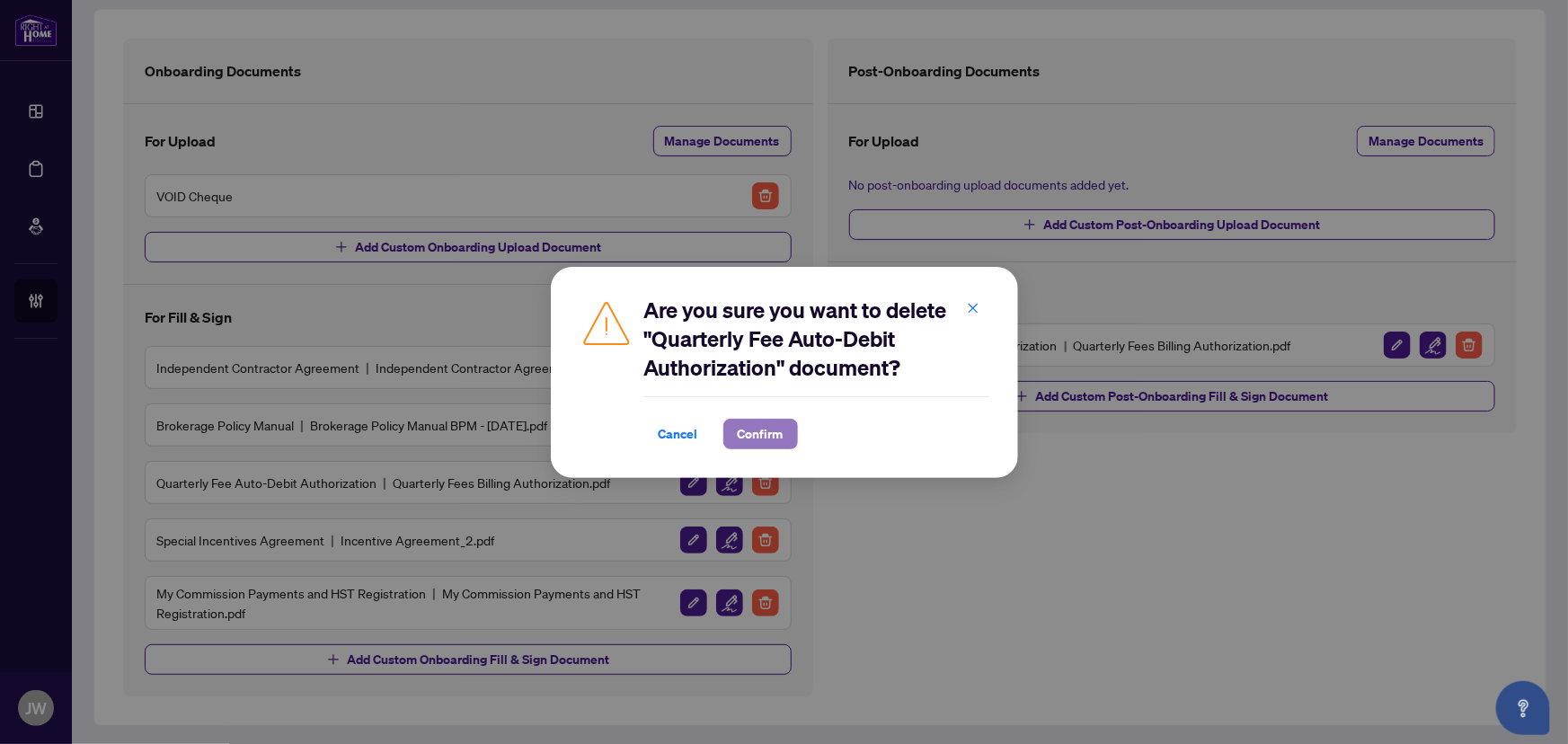
click at [764, 434] on span "Confirm" at bounding box center [761, 433] width 46 height 28
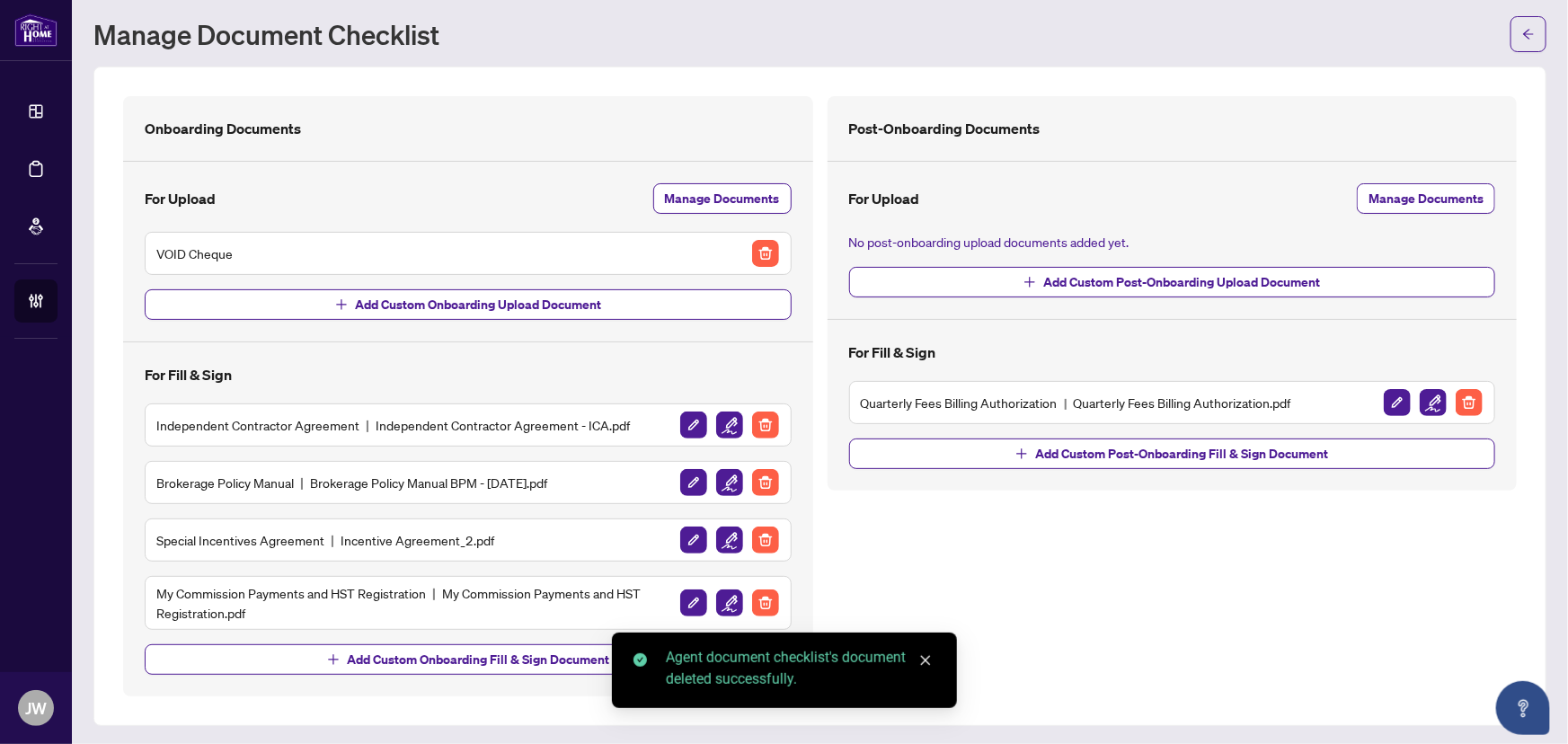
scroll to position [0, 0]
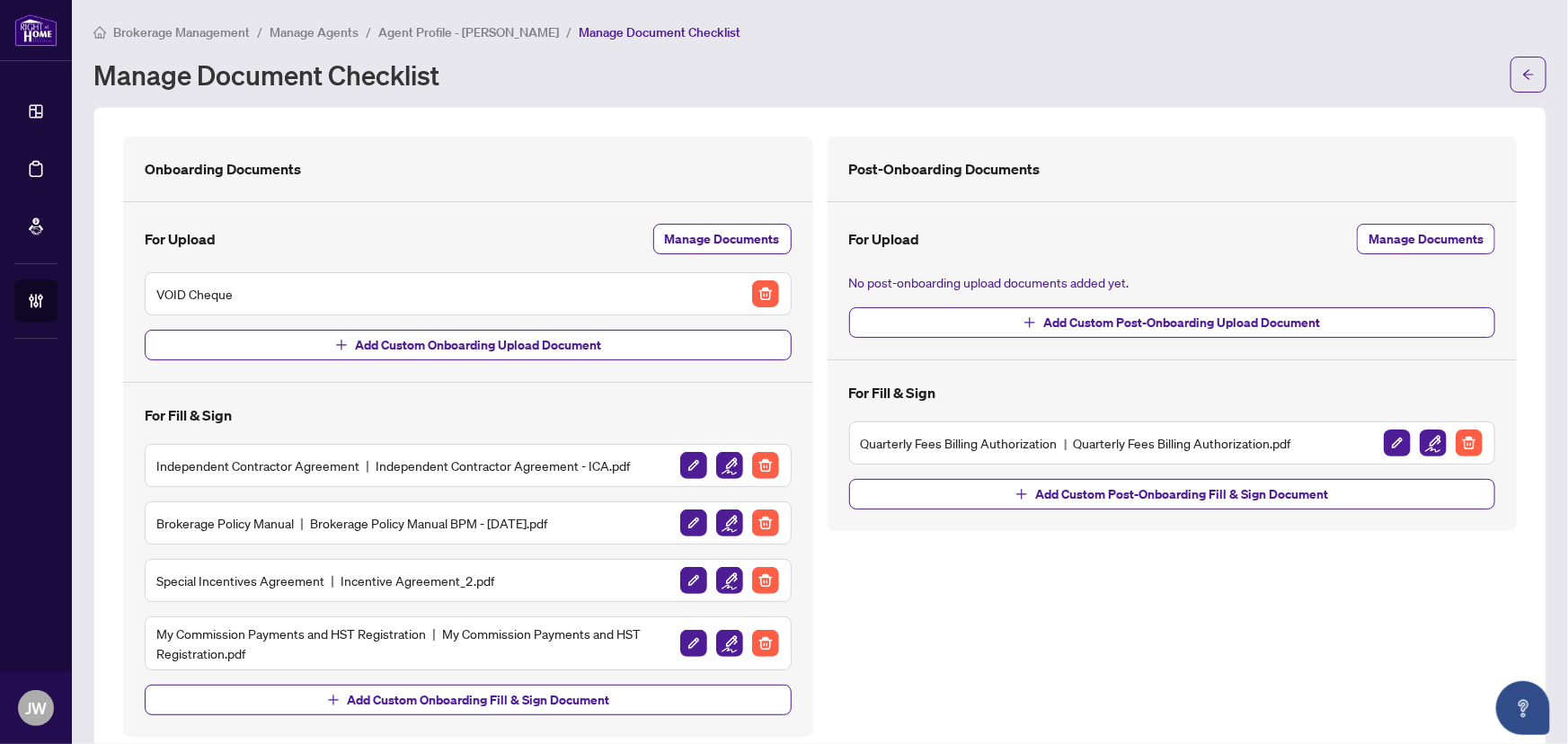
click at [342, 32] on span "Manage Agents" at bounding box center [314, 33] width 89 height 16
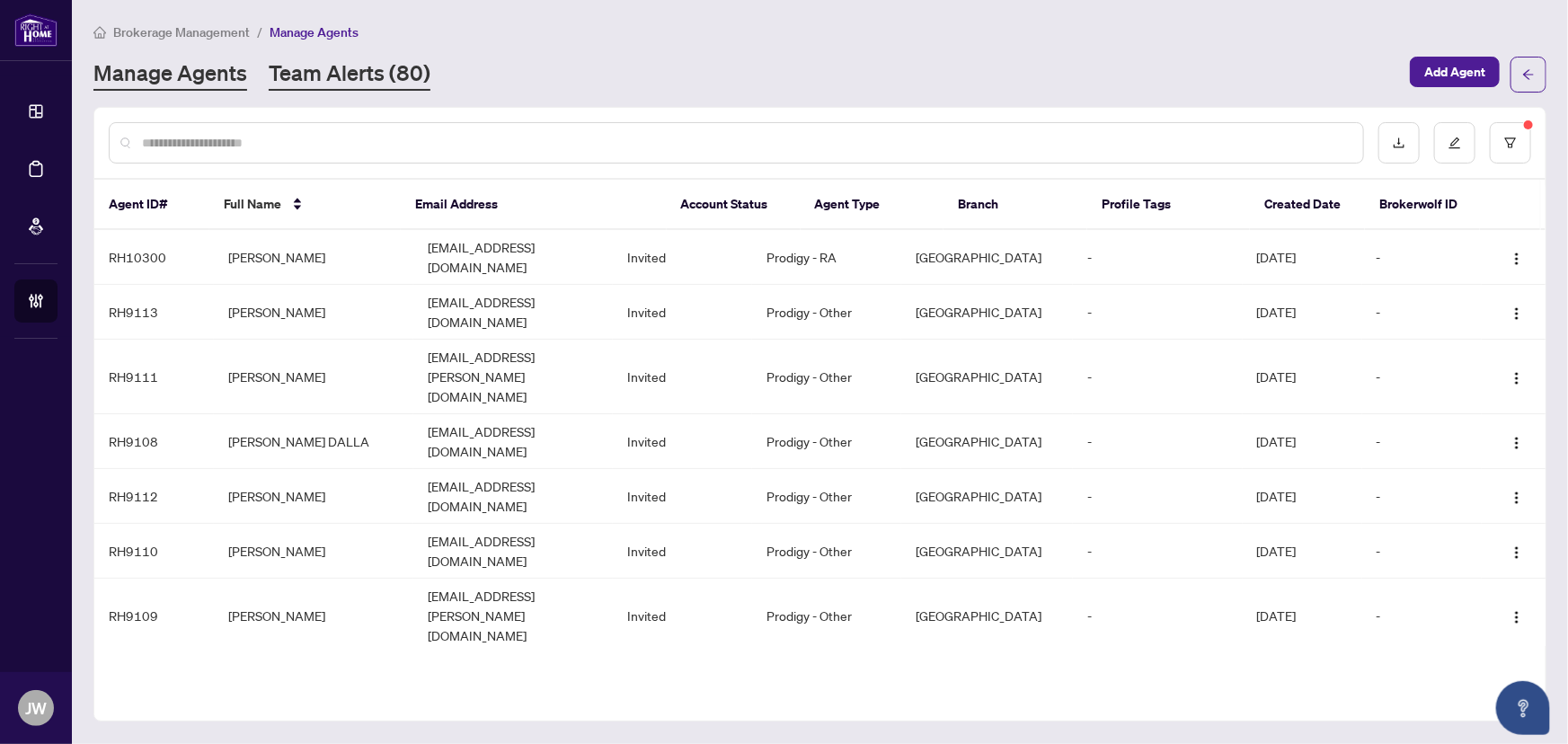
click at [346, 68] on link "Team Alerts (80)" at bounding box center [349, 74] width 162 height 32
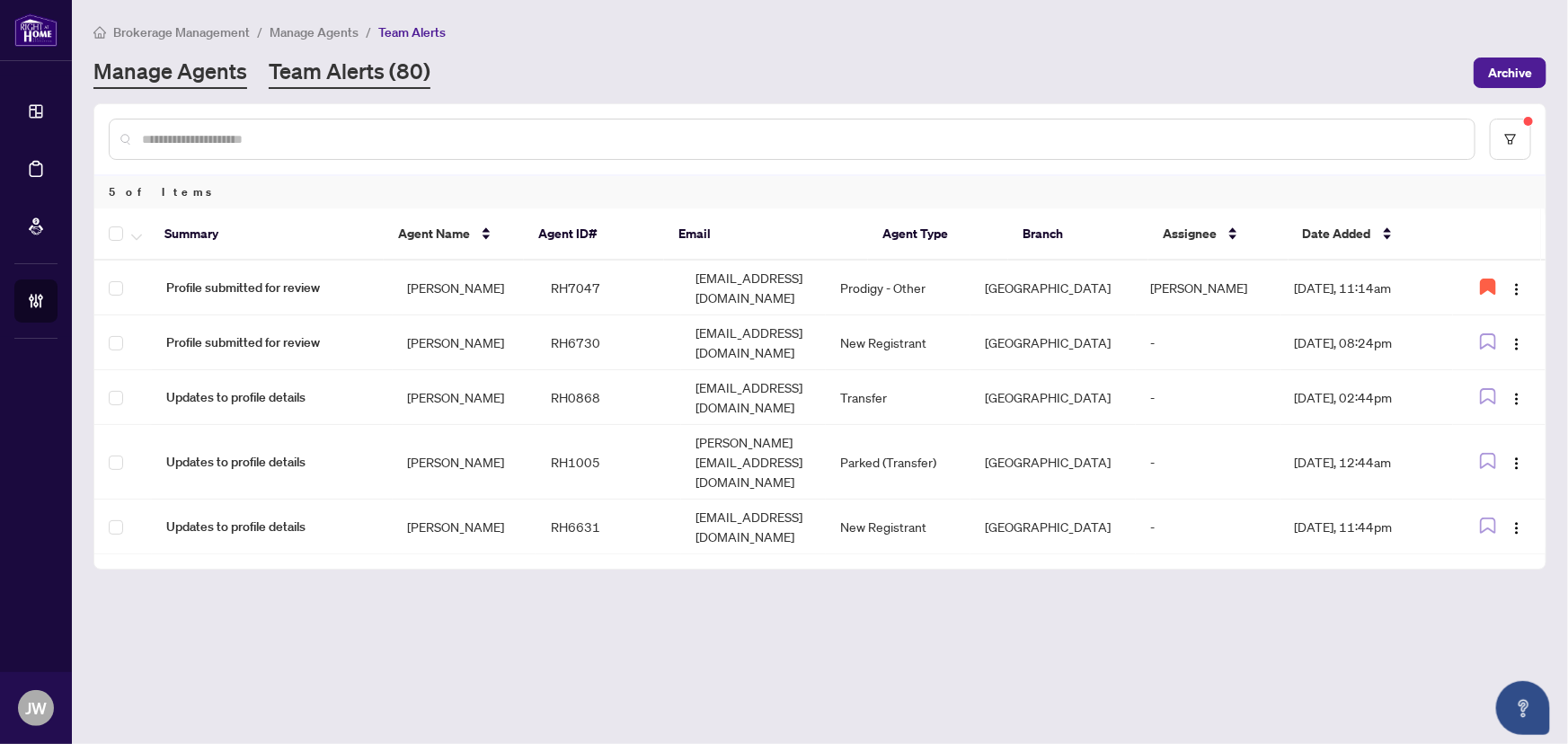
click at [199, 77] on link "Manage Agents" at bounding box center [170, 72] width 154 height 32
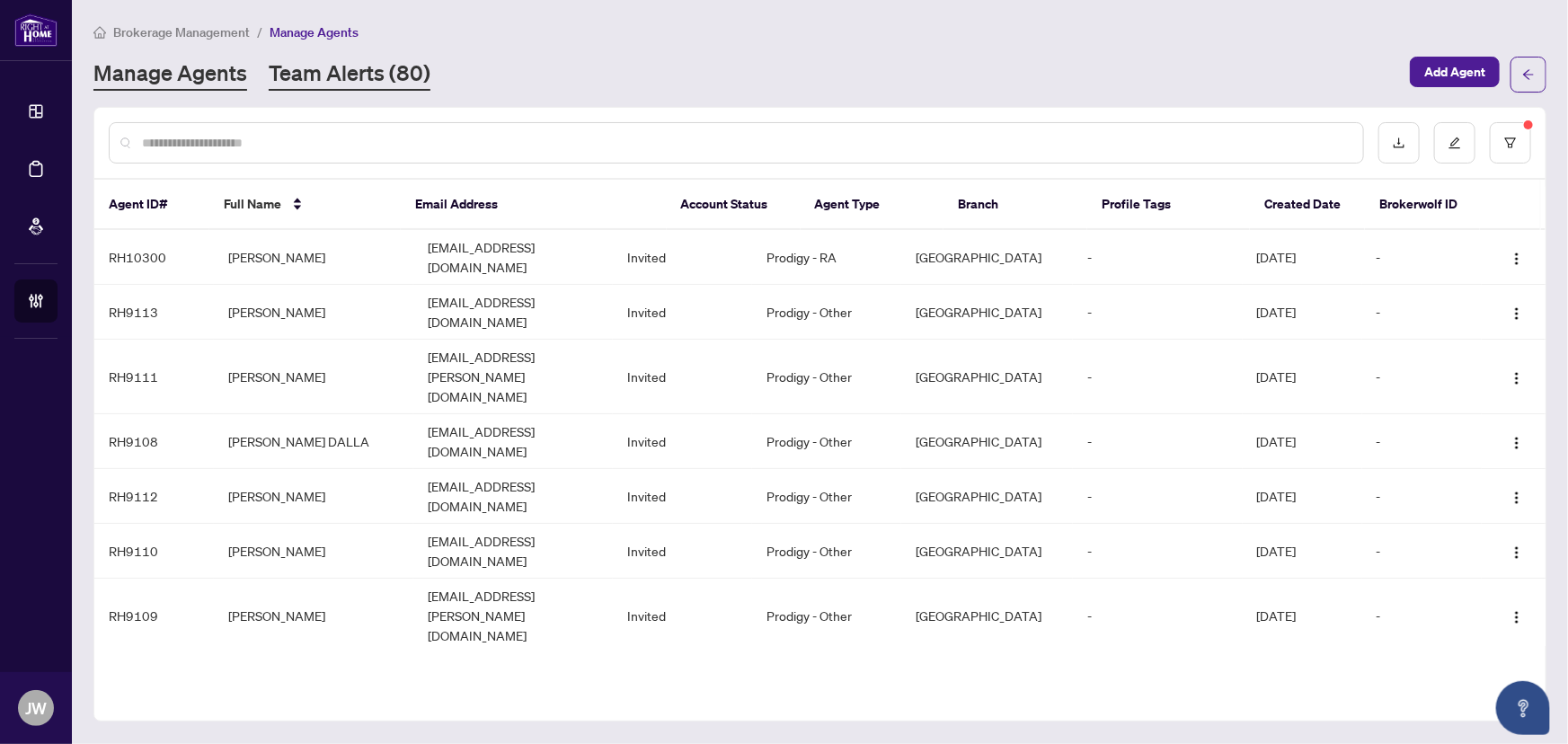
click at [347, 69] on link "Team Alerts (80)" at bounding box center [349, 74] width 162 height 32
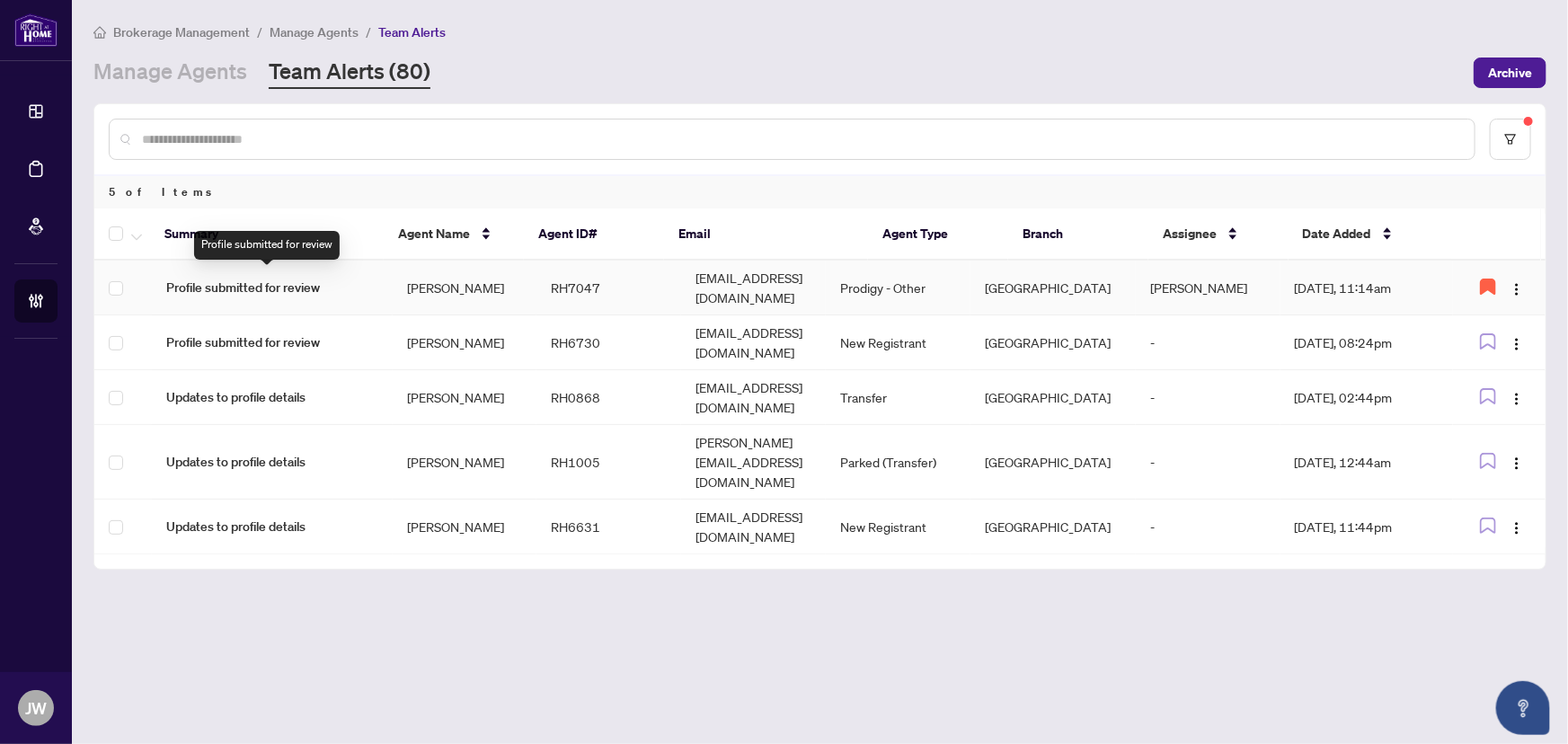
click at [279, 286] on span "Profile submitted for review" at bounding box center [272, 288] width 212 height 20
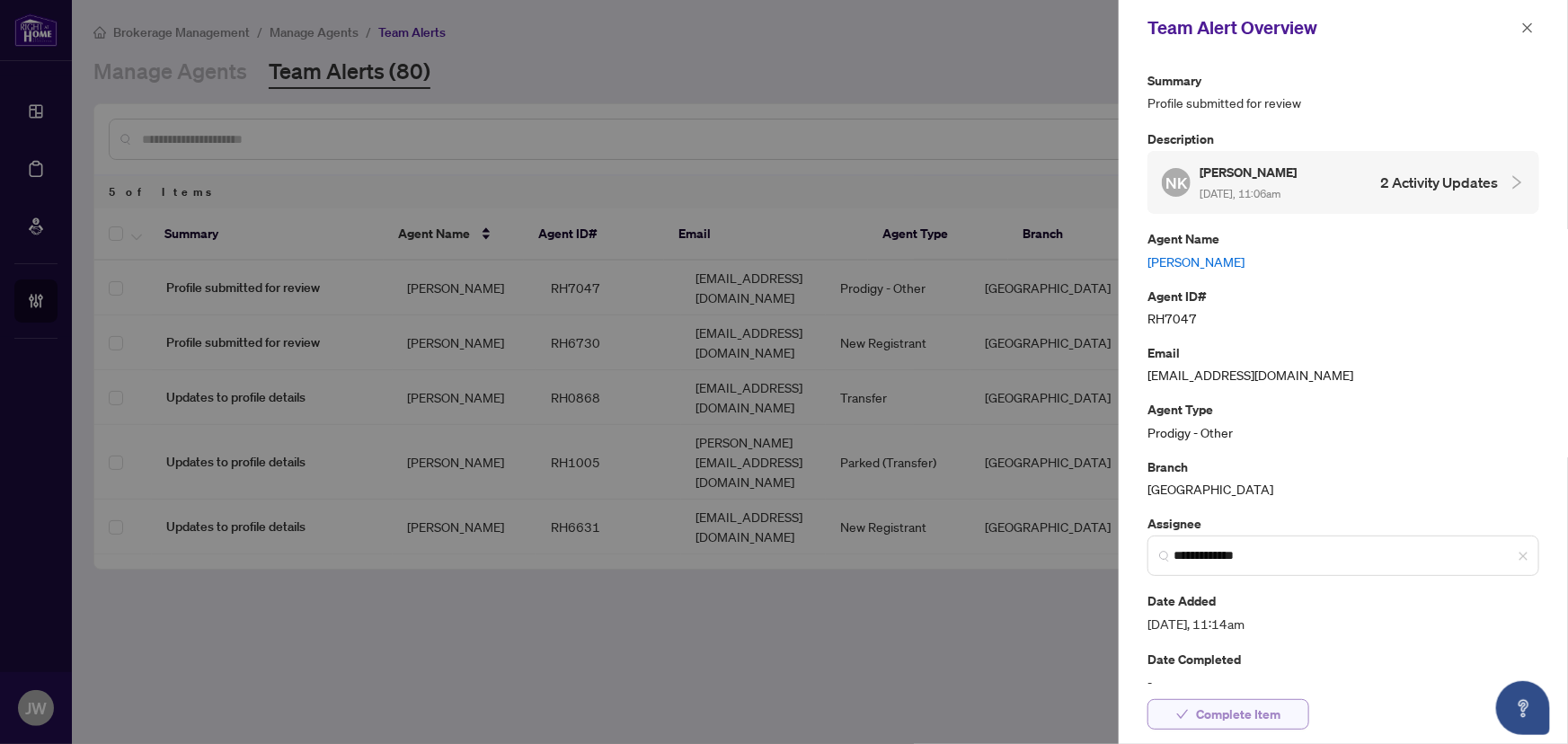
click at [1243, 721] on span "Complete Item" at bounding box center [1238, 714] width 84 height 28
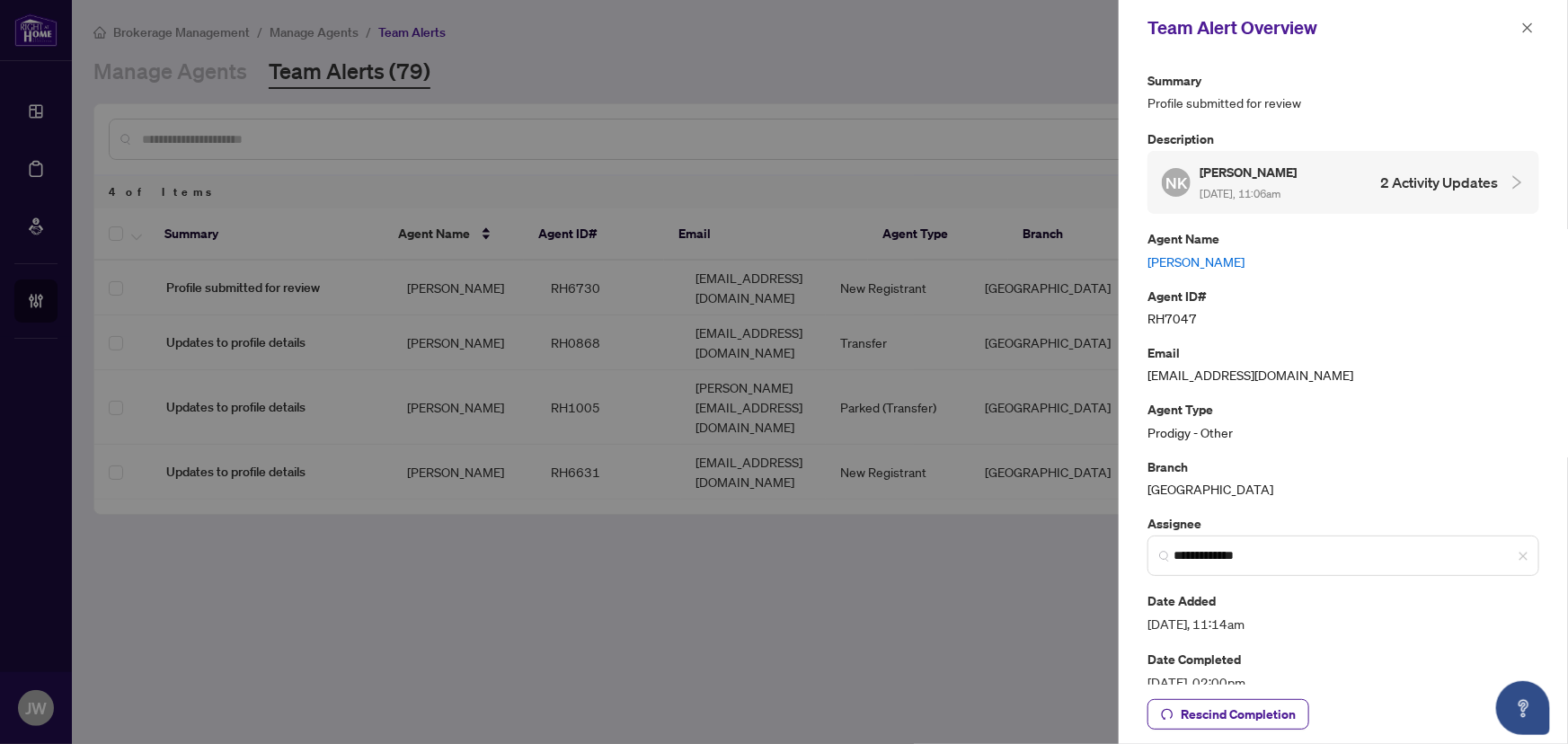
click at [1517, 43] on div "Team Alert Overview" at bounding box center [1344, 27] width 450 height 56
click at [1524, 35] on span "button" at bounding box center [1528, 27] width 13 height 28
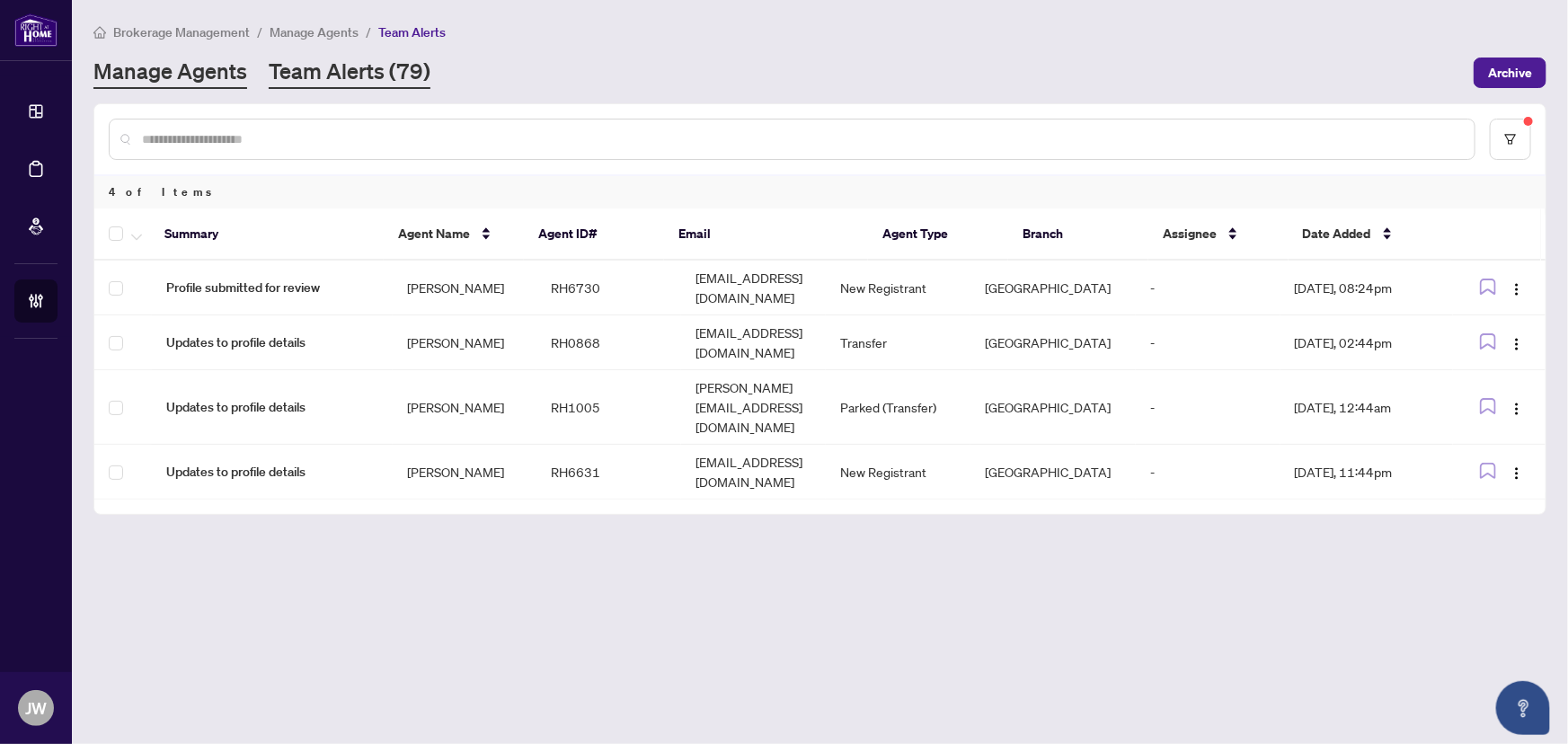
click at [187, 73] on link "Manage Agents" at bounding box center [170, 72] width 154 height 32
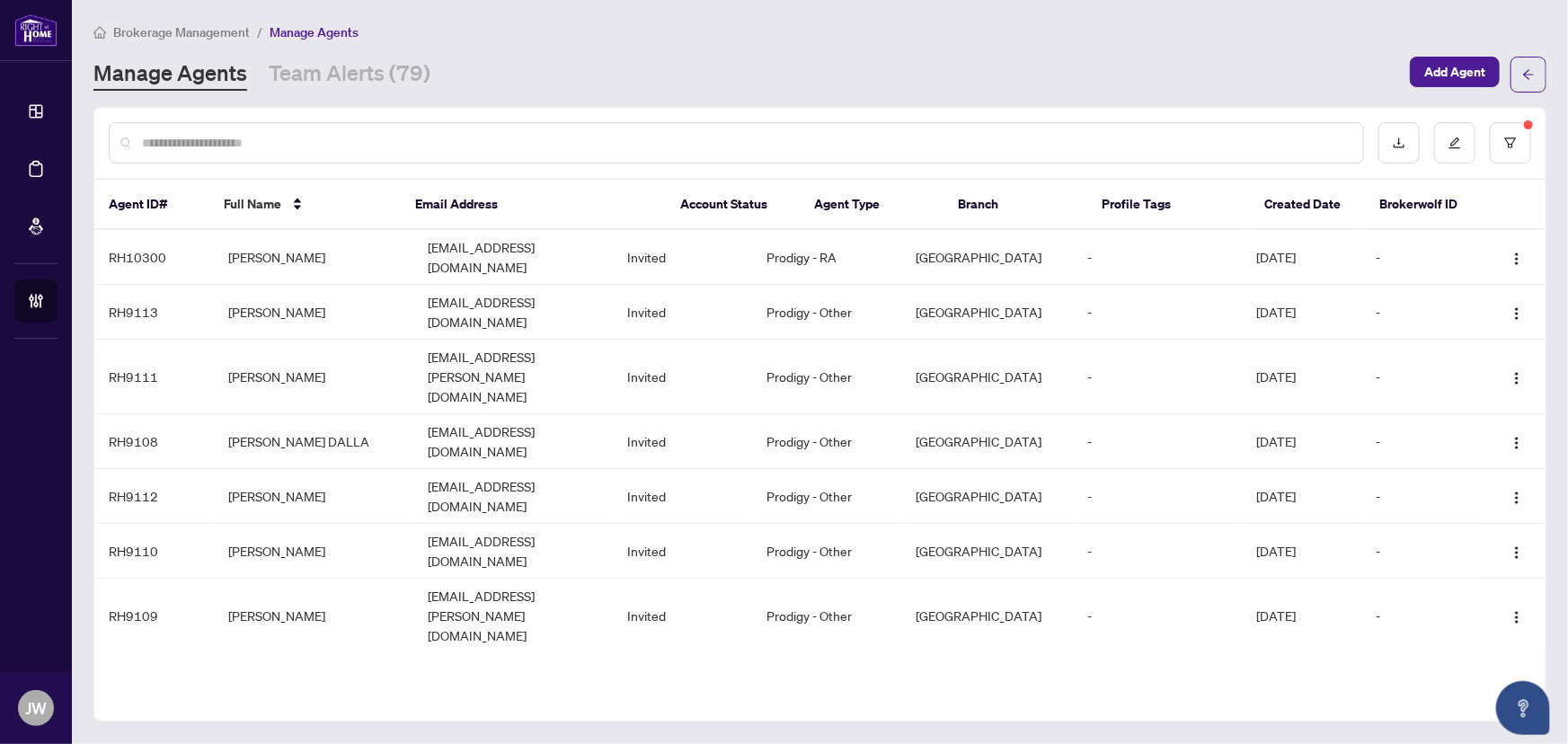
click at [232, 151] on input "text" at bounding box center [745, 143] width 1207 height 20
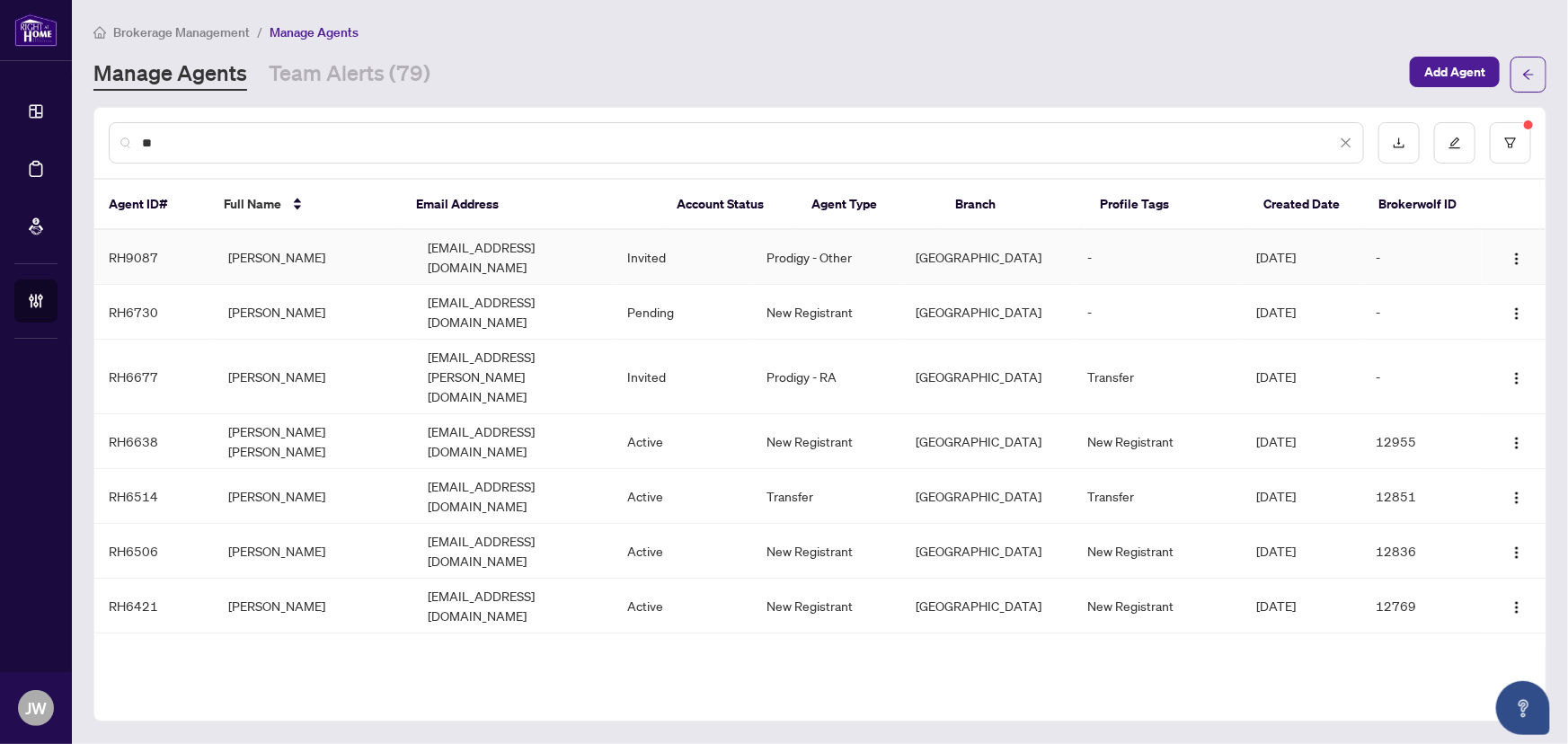
type input "**"
drag, startPoint x: 257, startPoint y: 276, endPoint x: 296, endPoint y: 256, distance: 43.8
drag, startPoint x: 296, startPoint y: 256, endPoint x: 155, endPoint y: 338, distance: 163.1
click at [155, 340] on td "RH6677" at bounding box center [154, 377] width 120 height 75
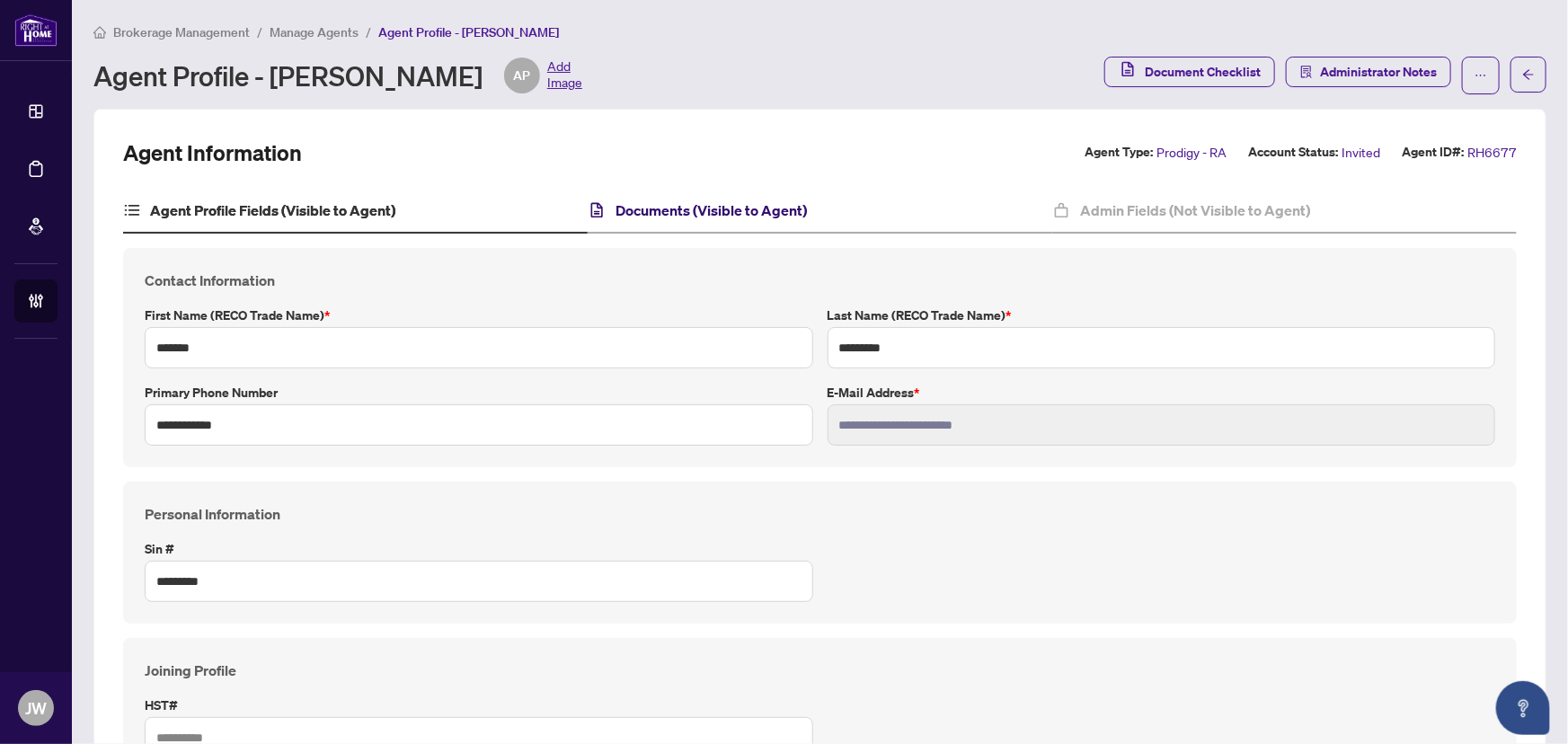
click at [648, 213] on h4 "Documents (Visible to Agent)" at bounding box center [710, 210] width 191 height 22
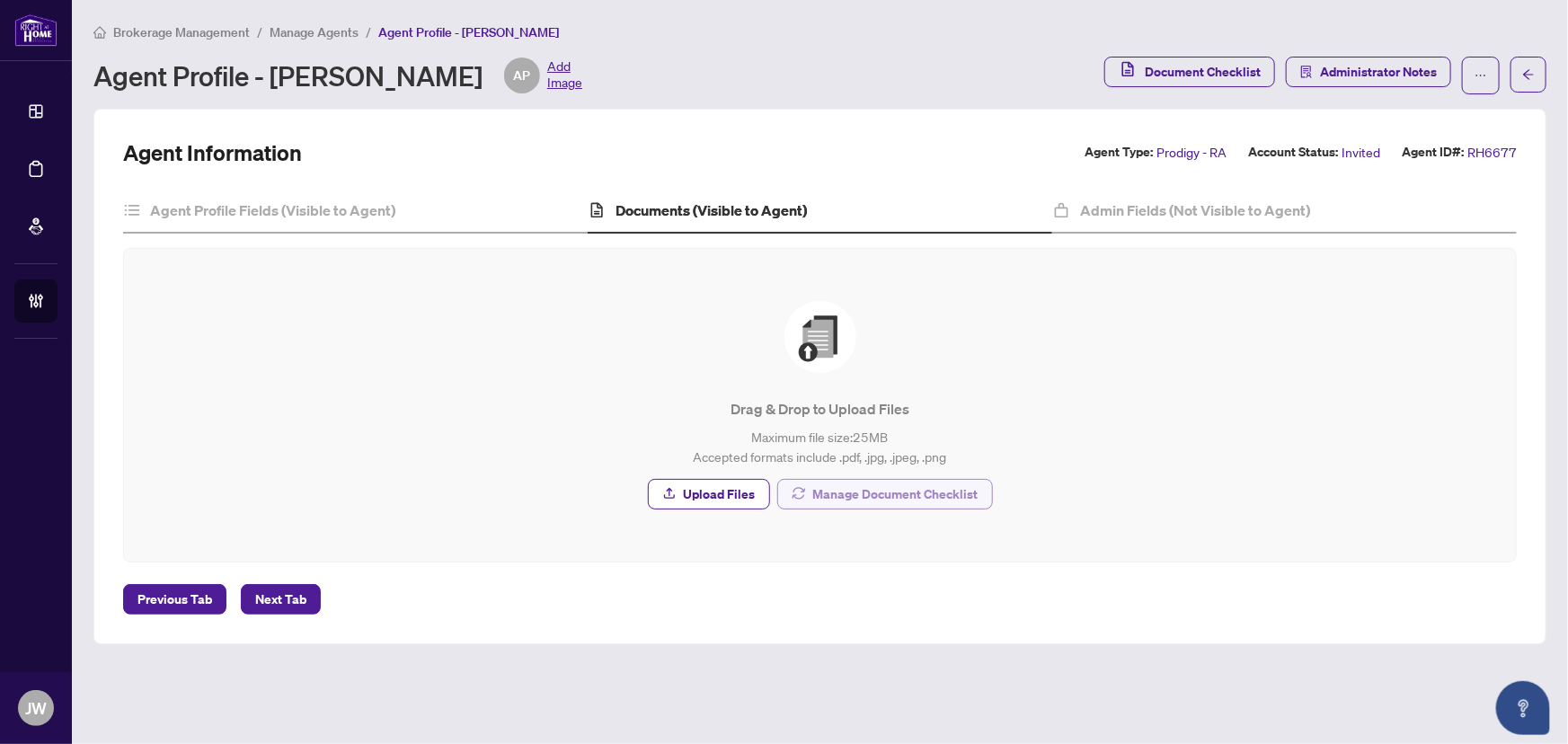
click at [875, 488] on span "Manage Document Checklist" at bounding box center [896, 494] width 165 height 28
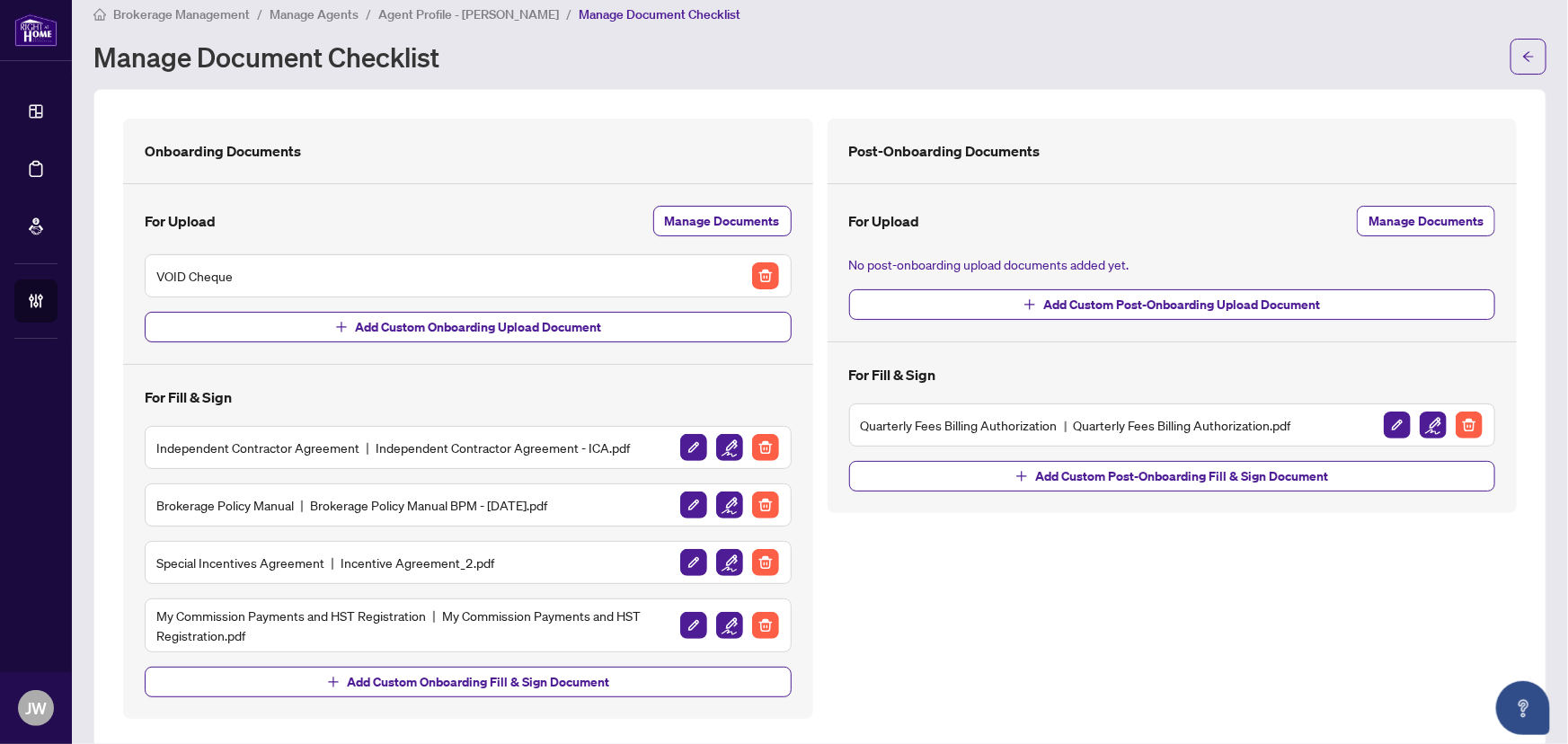
scroll to position [40, 0]
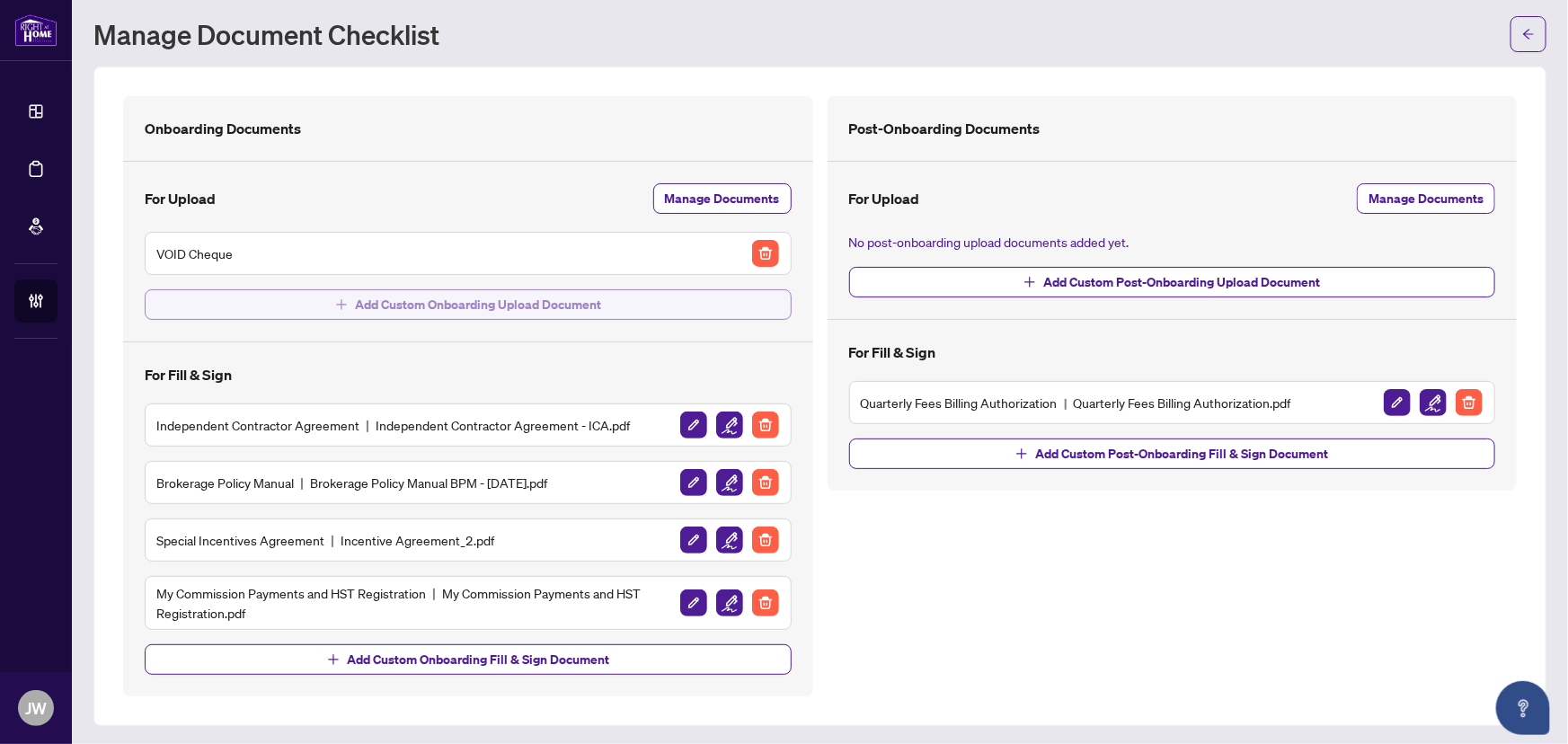
click at [467, 311] on span "Add Custom Onboarding Upload Document" at bounding box center [477, 304] width 246 height 28
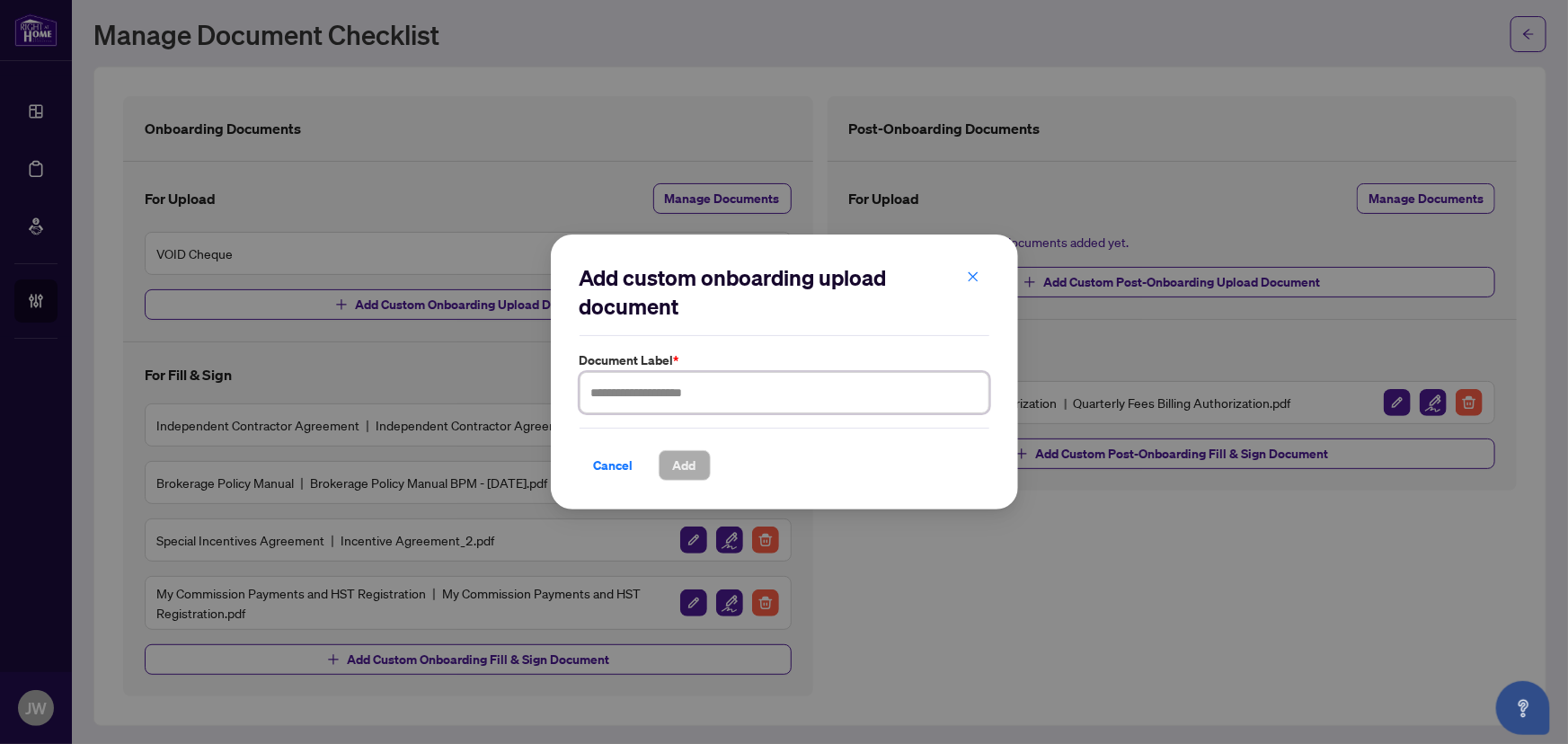
click at [670, 388] on input "text" at bounding box center [784, 392] width 410 height 41
click at [970, 282] on span "button" at bounding box center [974, 276] width 13 height 28
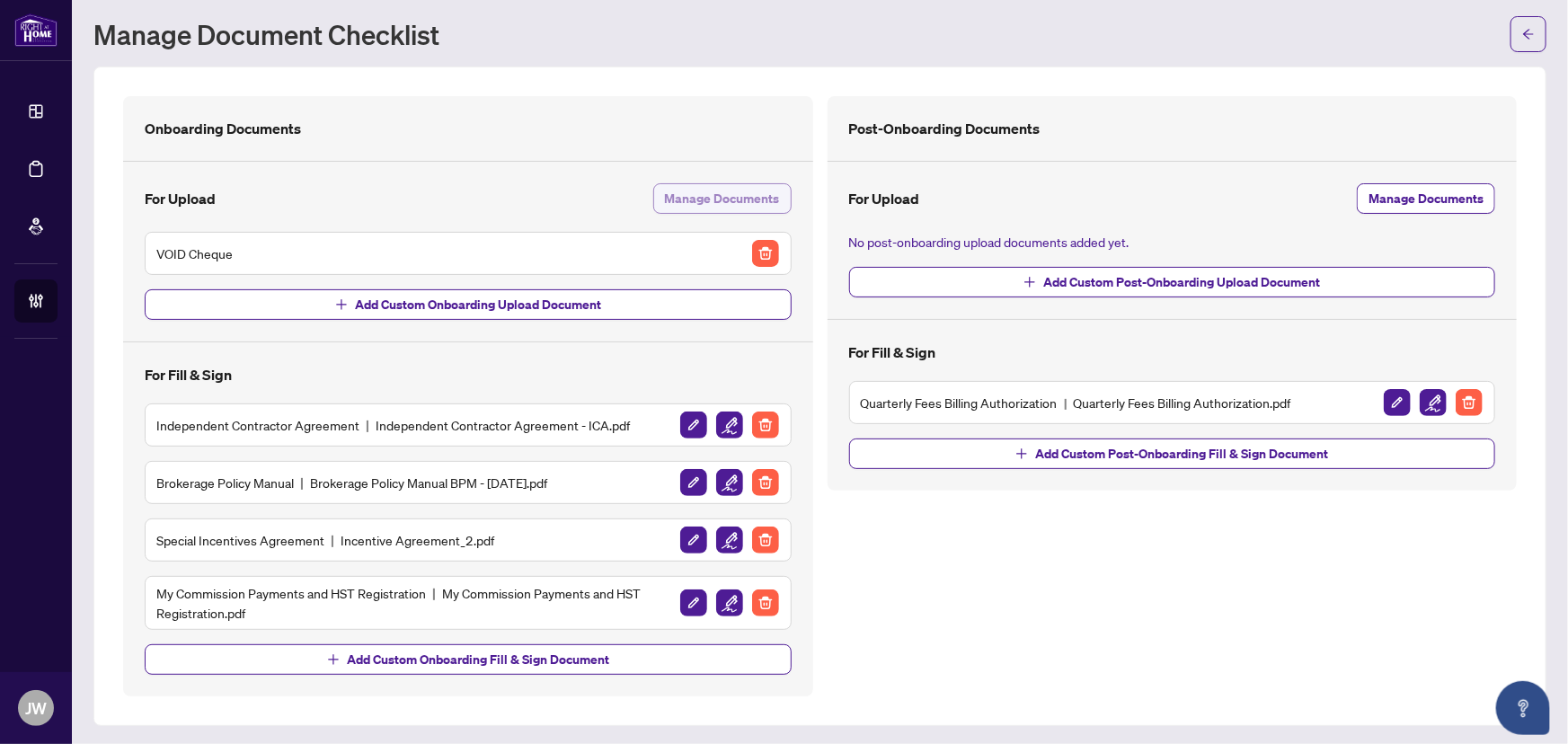
click at [761, 199] on span "Manage Documents" at bounding box center [722, 198] width 115 height 28
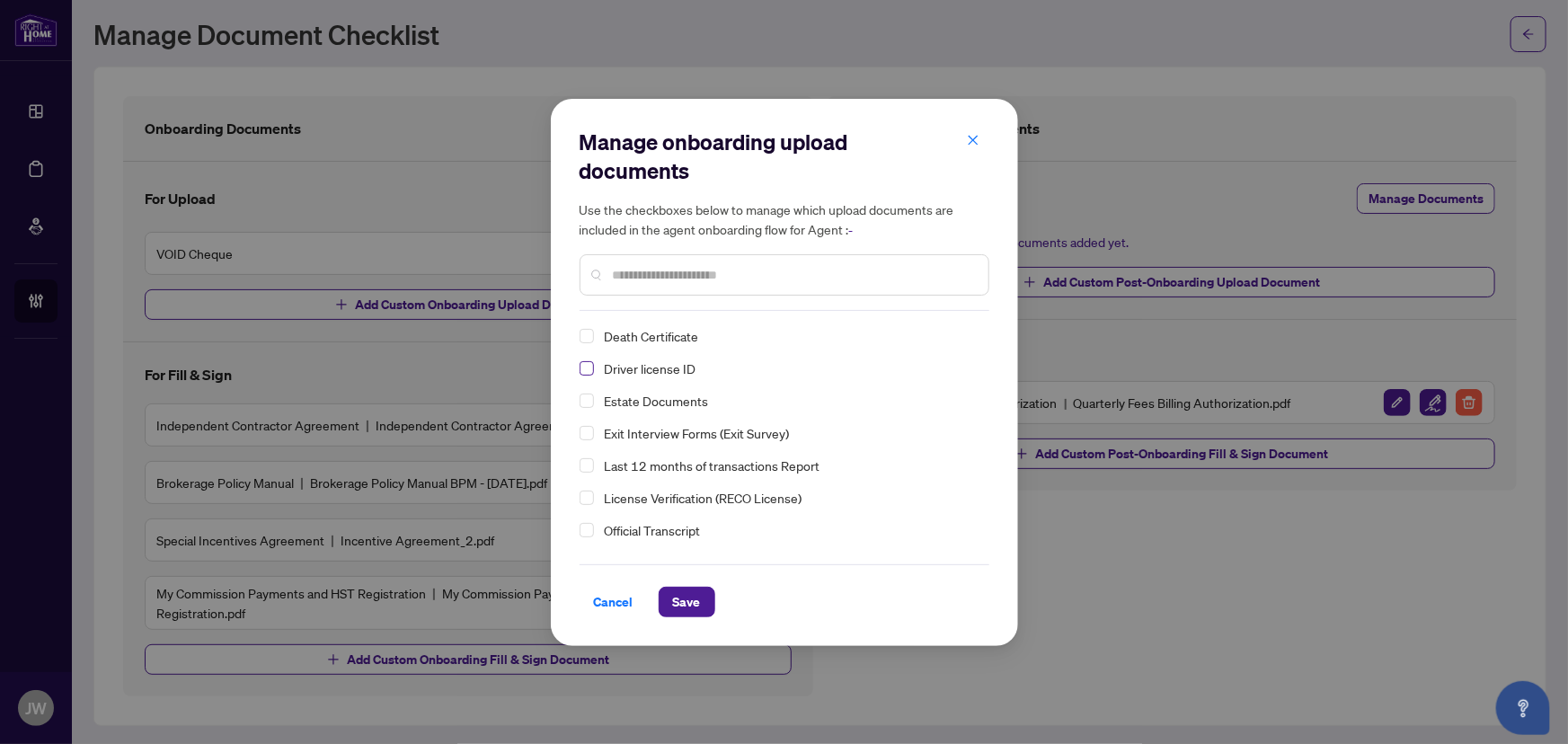
click at [587, 370] on span "Select Driver license ID" at bounding box center [587, 368] width 15 height 15
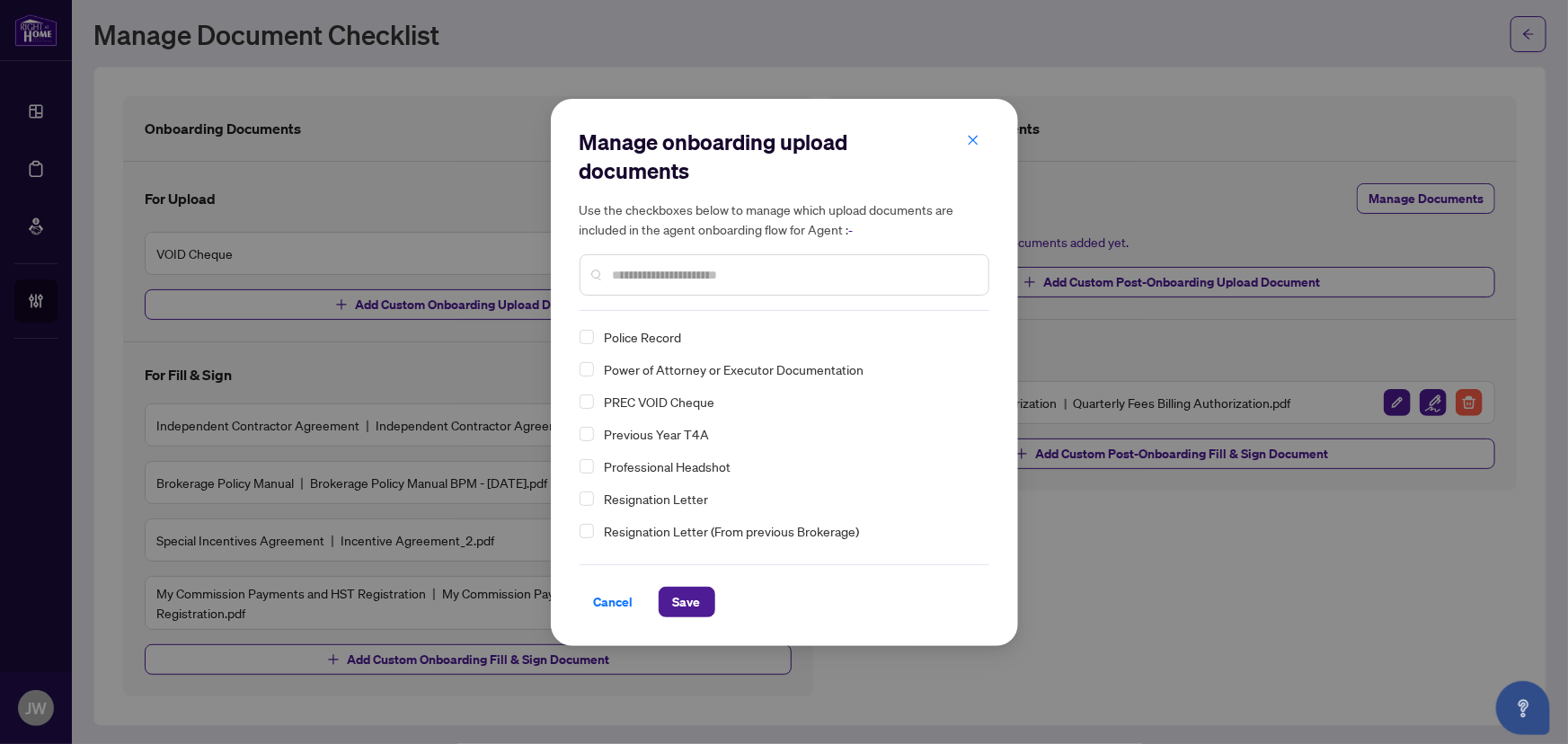
scroll to position [163, 0]
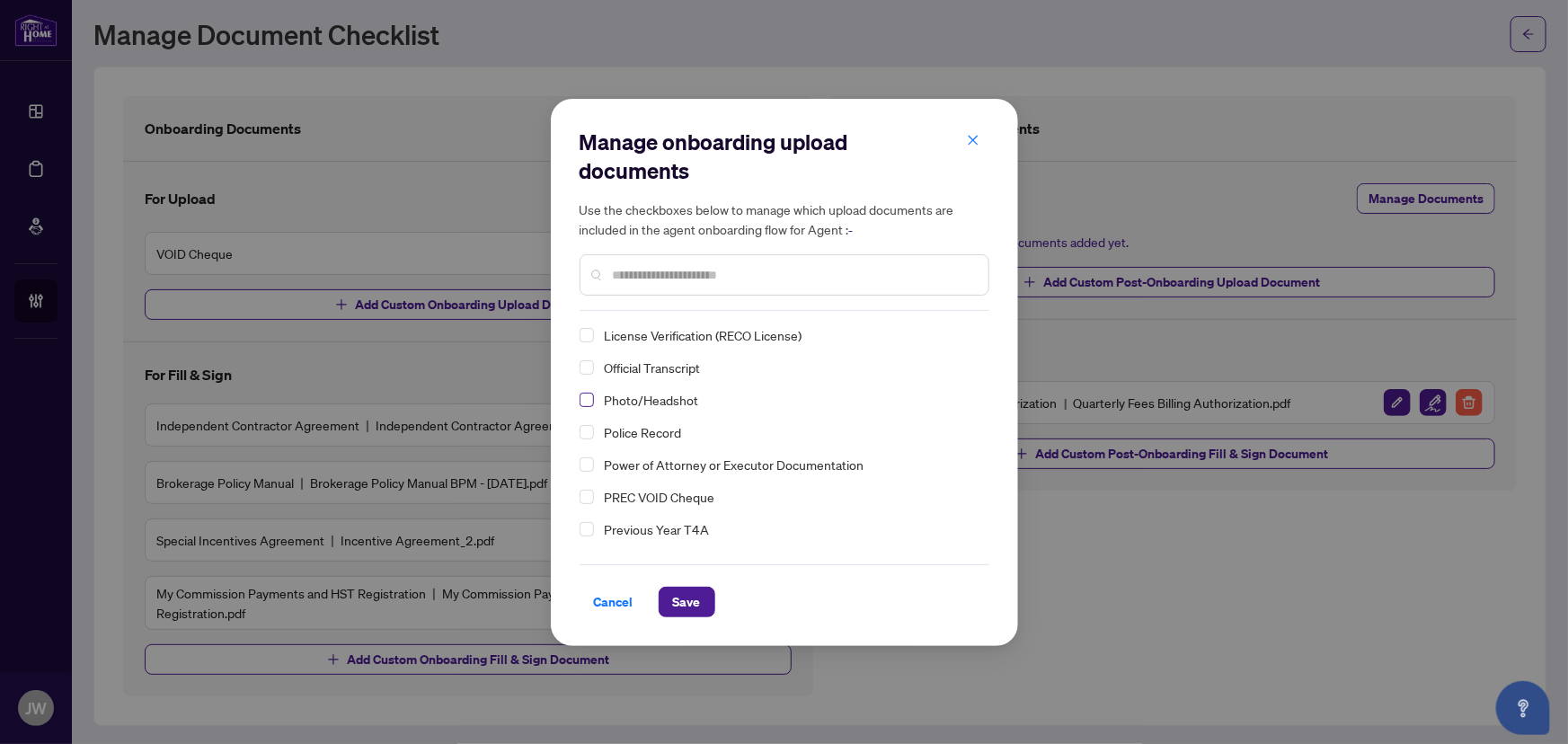
click at [583, 395] on span "Select Photo/Headshot" at bounding box center [587, 400] width 15 height 15
click at [666, 596] on button "Save" at bounding box center [688, 601] width 57 height 30
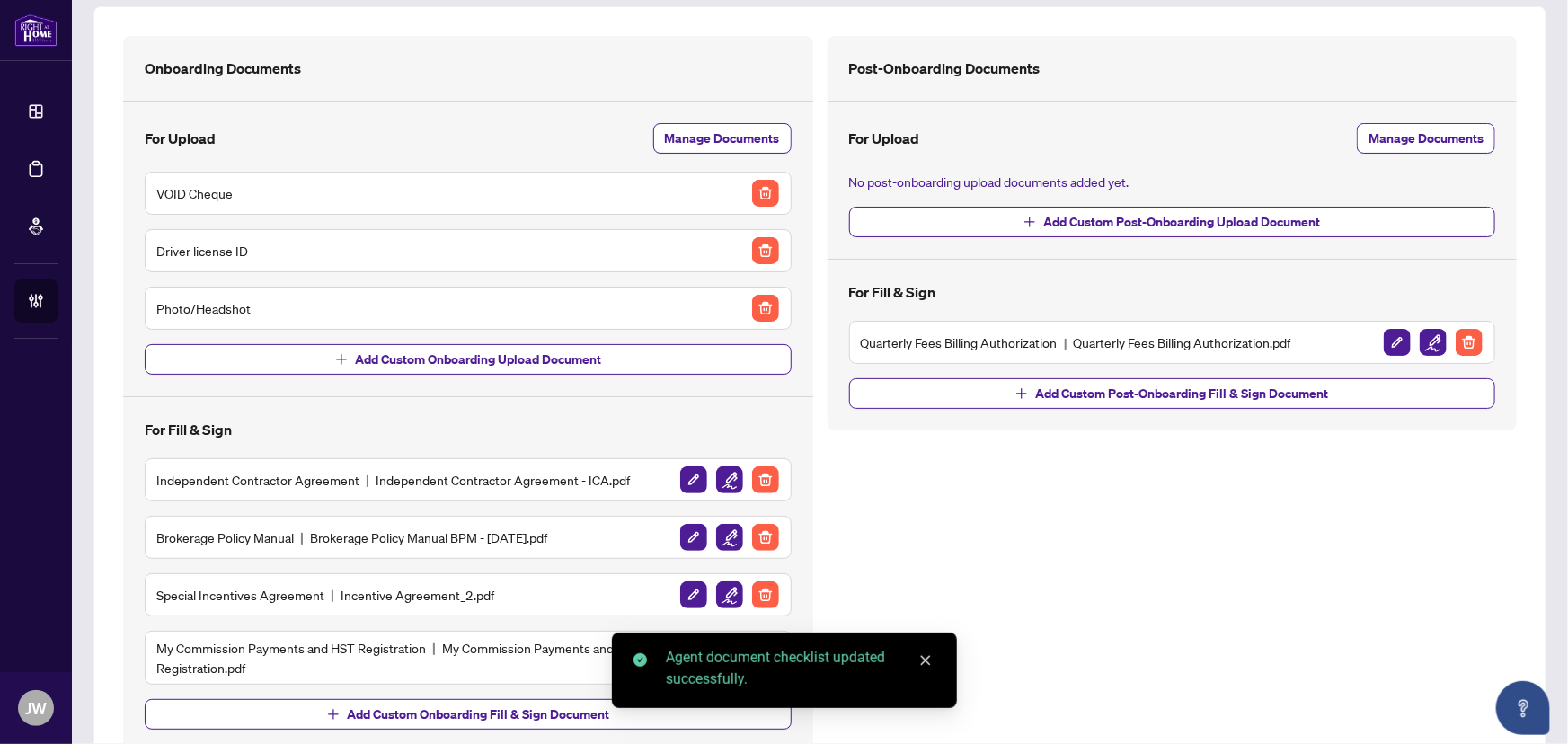
scroll to position [155, 0]
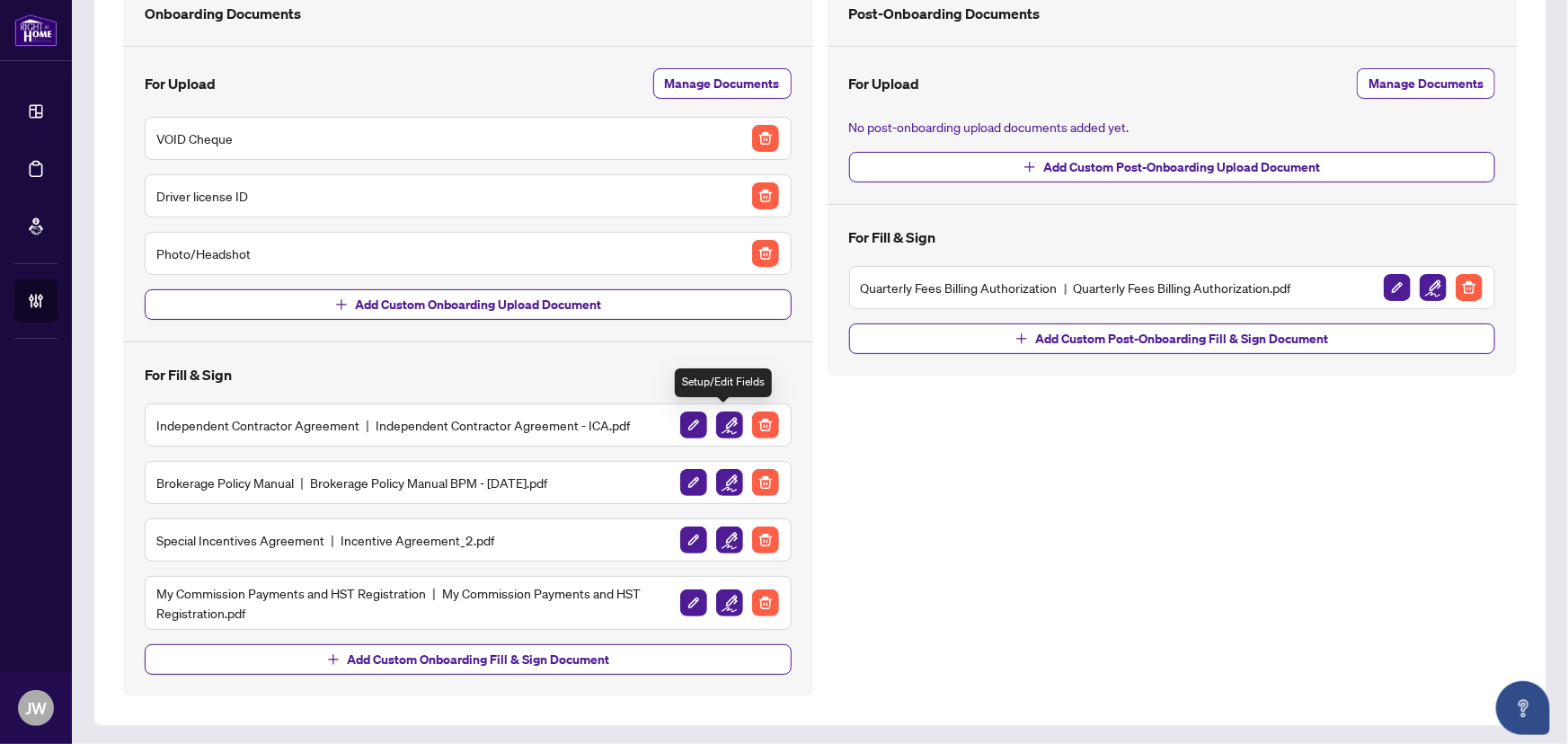
click at [728, 416] on img "button" at bounding box center [729, 424] width 27 height 27
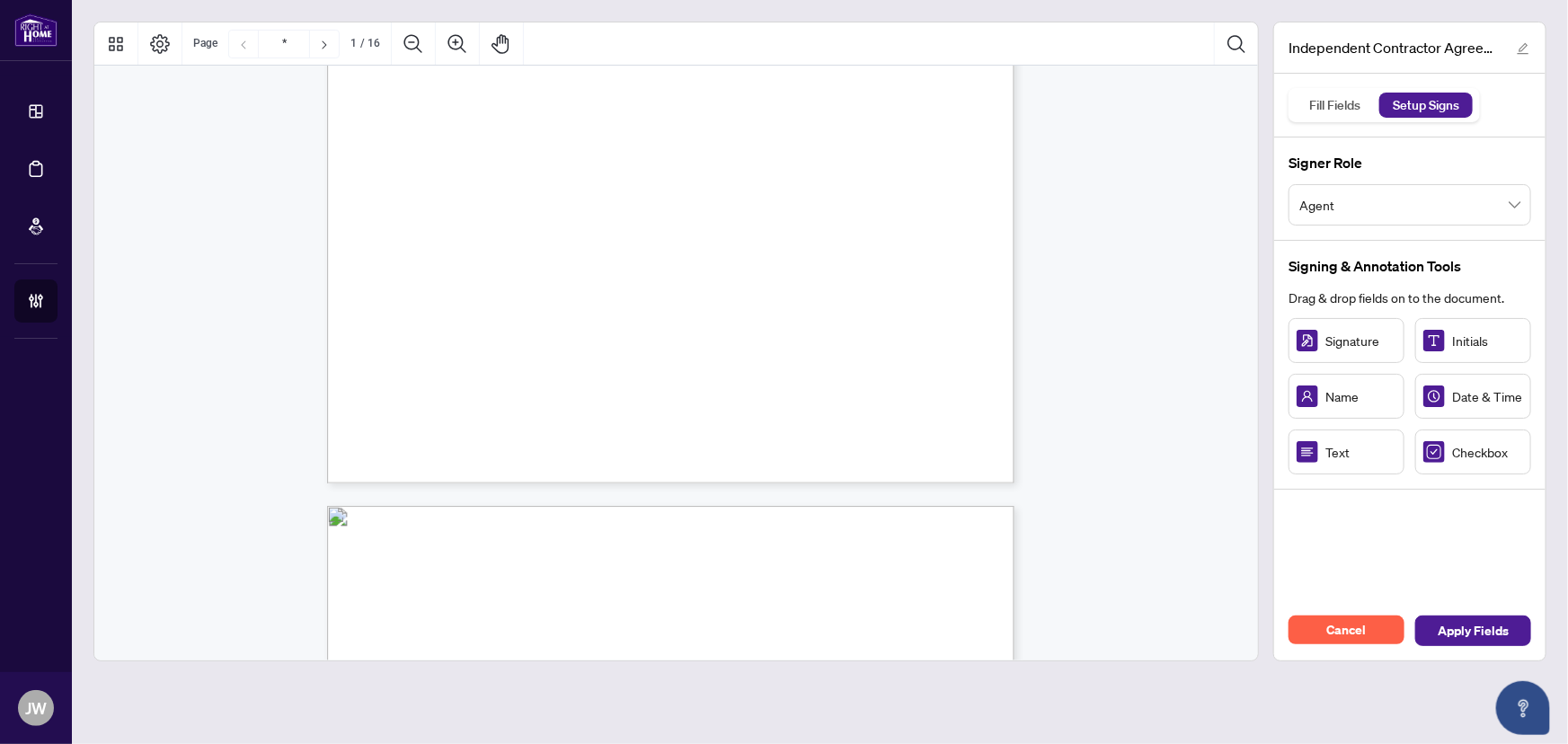
scroll to position [80, 0]
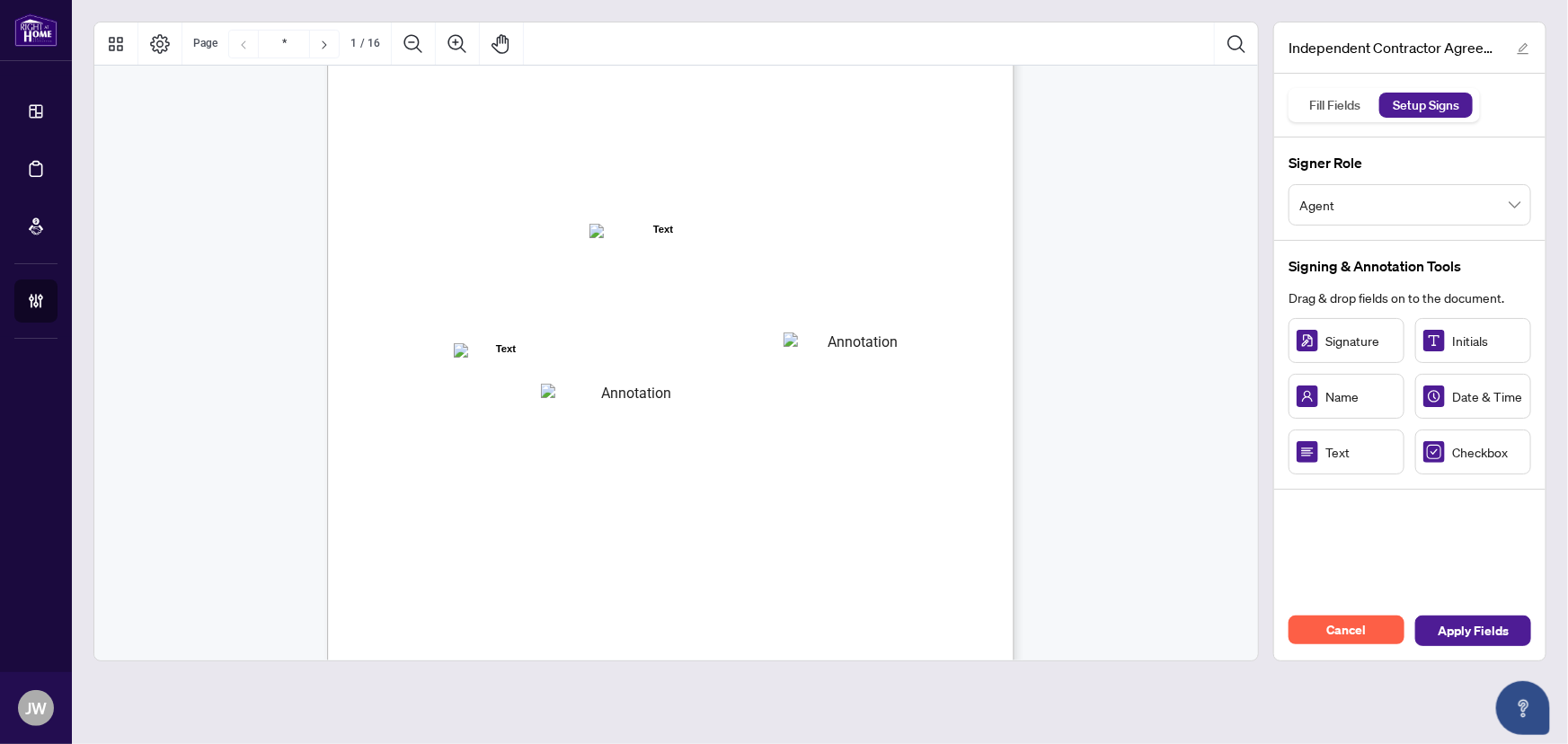
click at [763, 359] on span "residing in the City of" at bounding box center [709, 356] width 109 height 16
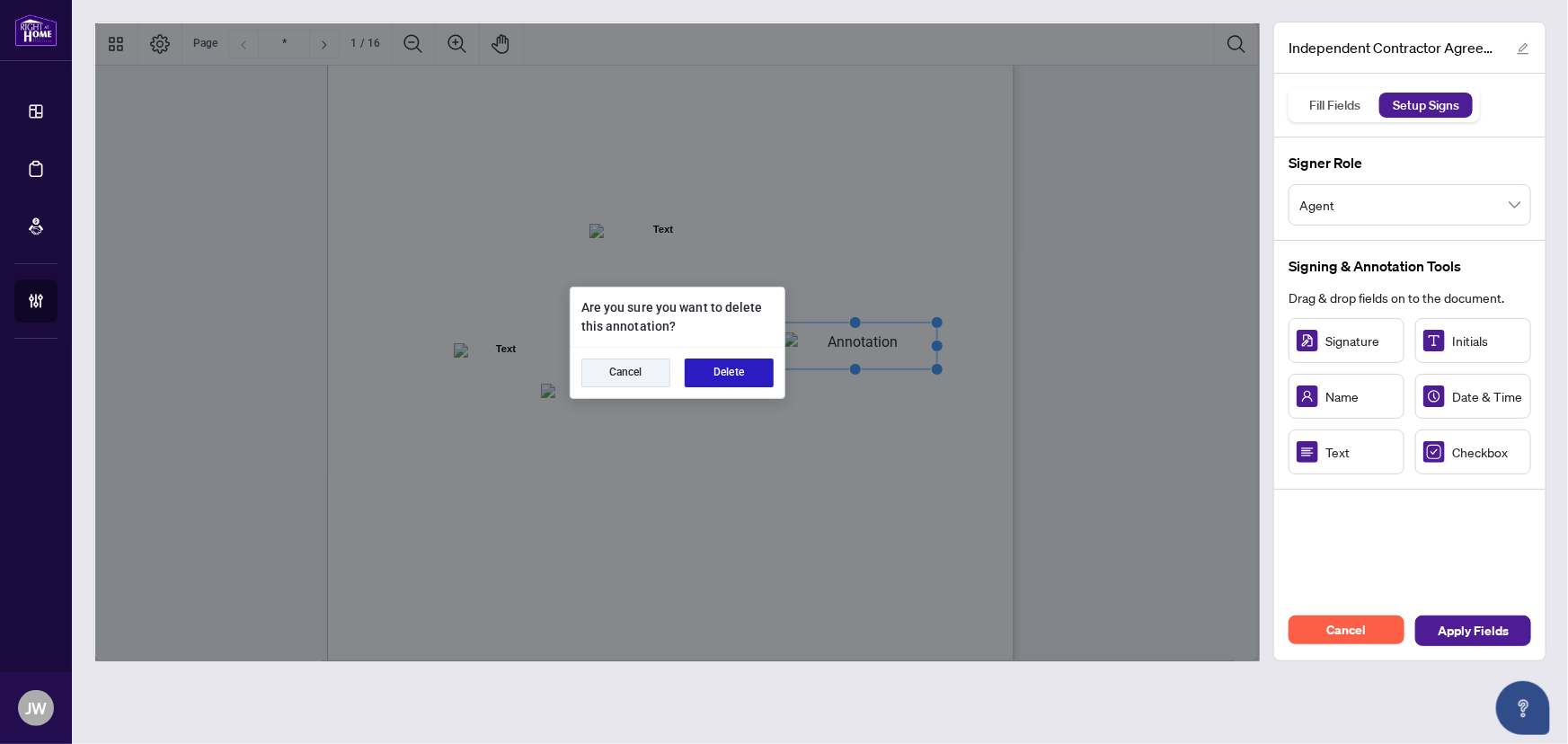
drag, startPoint x: 734, startPoint y: 366, endPoint x: 710, endPoint y: 373, distance: 25.0
click at [733, 366] on button "Delete" at bounding box center [729, 372] width 89 height 28
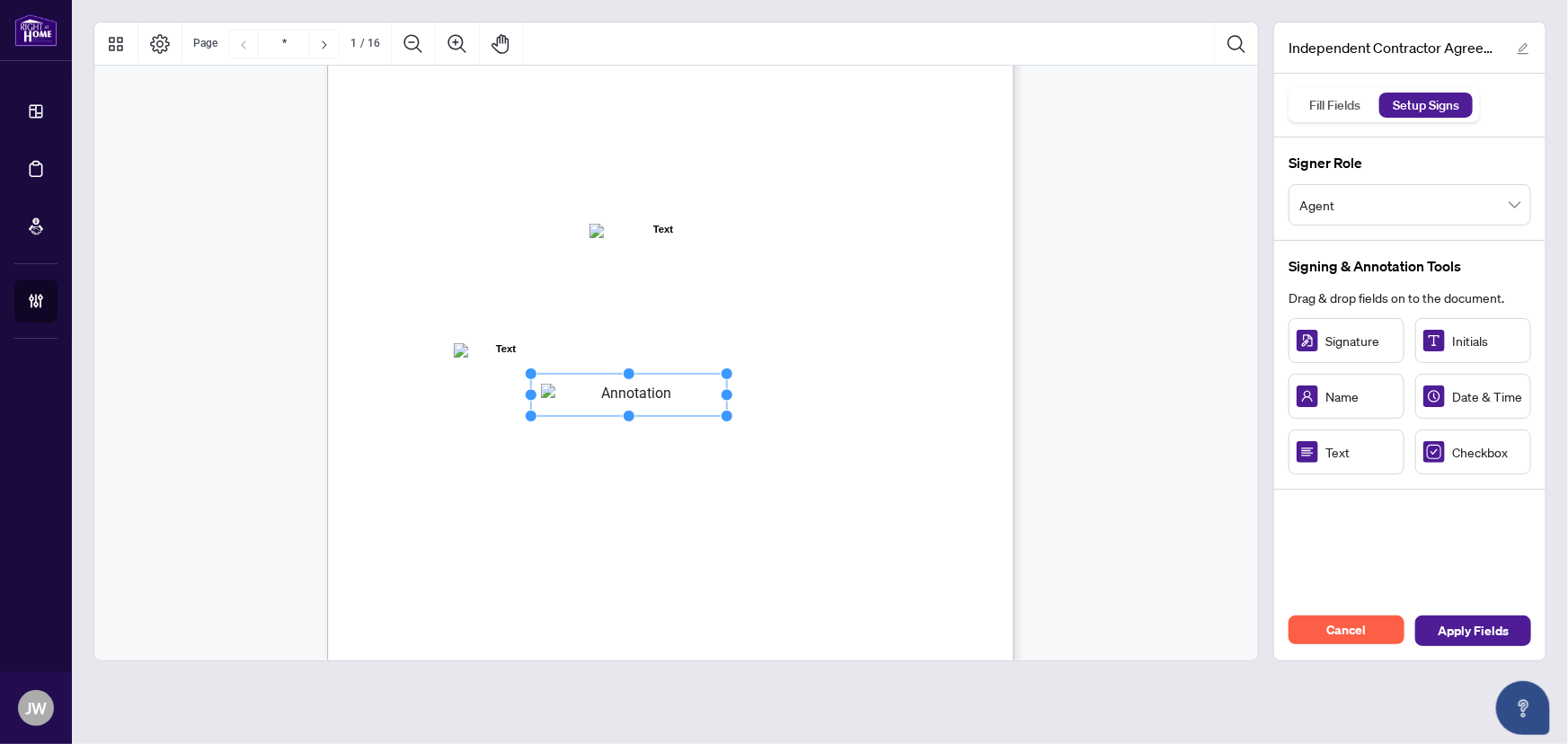
click at [725, 370] on button "Delete" at bounding box center [726, 370] width 84 height 27
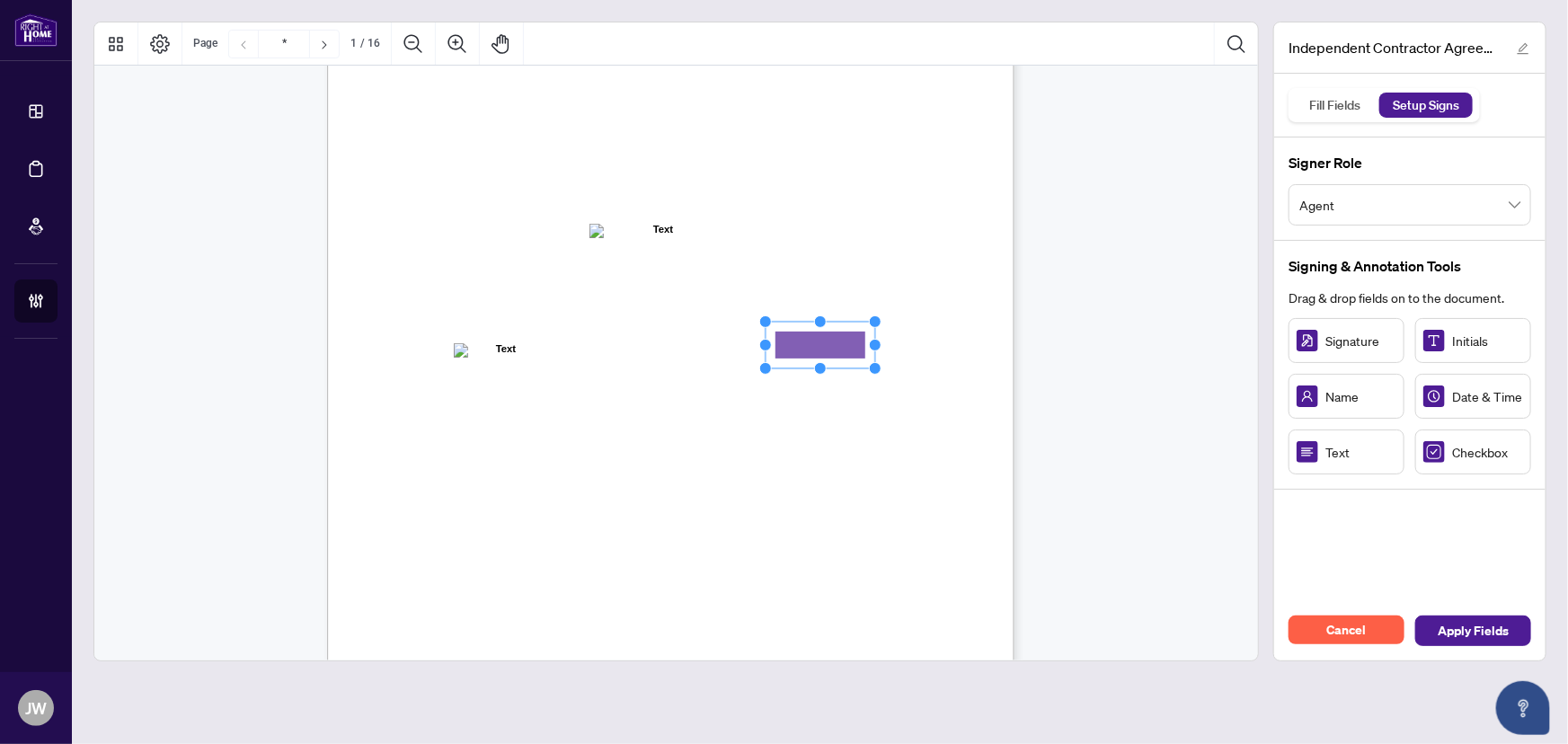
drag, startPoint x: 833, startPoint y: 355, endPoint x: 822, endPoint y: 344, distance: 15.6
drag, startPoint x: 878, startPoint y: 346, endPoint x: 950, endPoint y: 351, distance: 72.2
click at [950, 351] on div "INDEPENDENT CONTRACTOR AGREEMENT THIS AGREEMENT is made as of (the “Effective D…" at bounding box center [671, 447] width 688 height 889
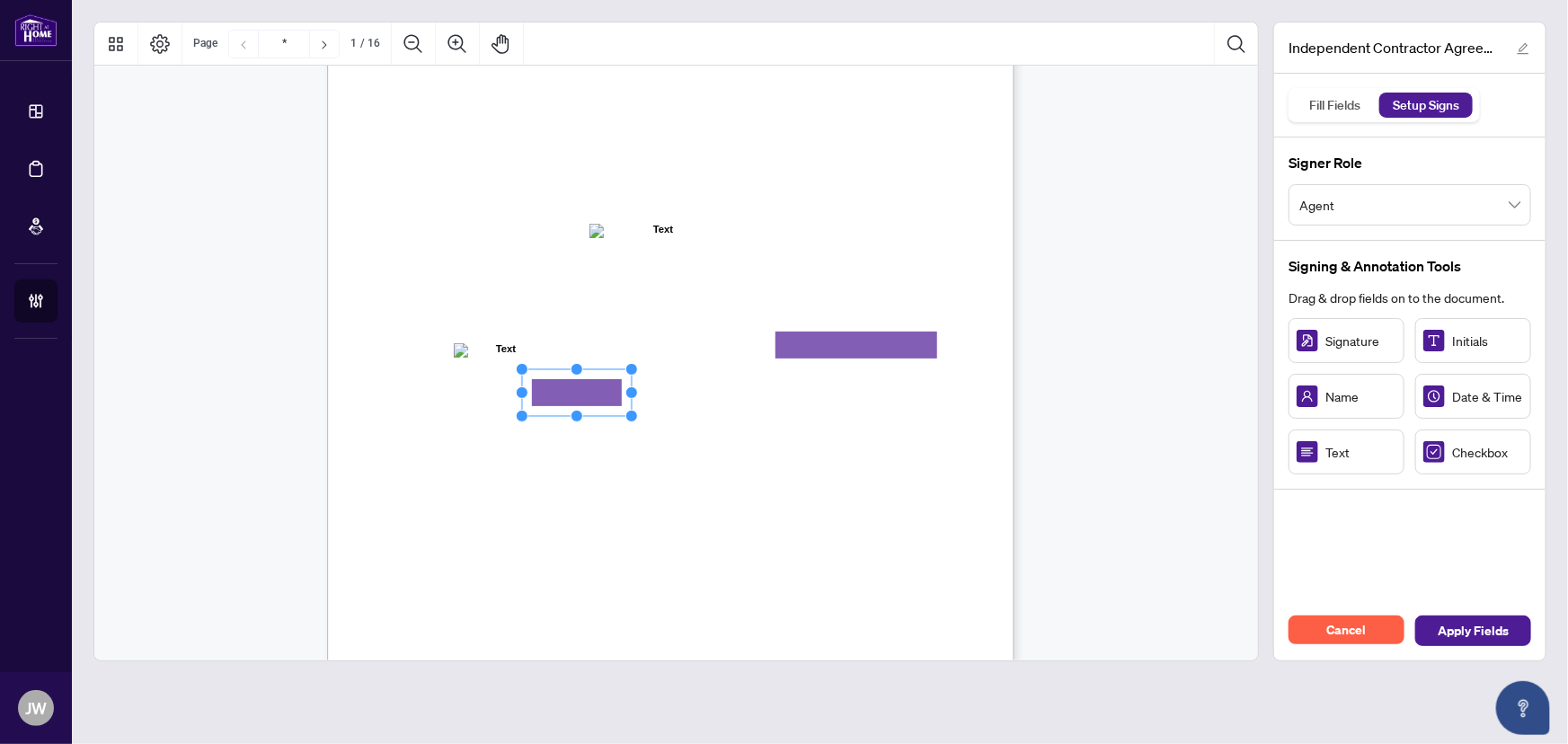
drag, startPoint x: 597, startPoint y: 386, endPoint x: 592, endPoint y: 395, distance: 10.3
drag, startPoint x: 633, startPoint y: 391, endPoint x: 719, endPoint y: 394, distance: 86.1
click at [668, 394] on circle "Resize, Right" at bounding box center [663, 391] width 12 height 12
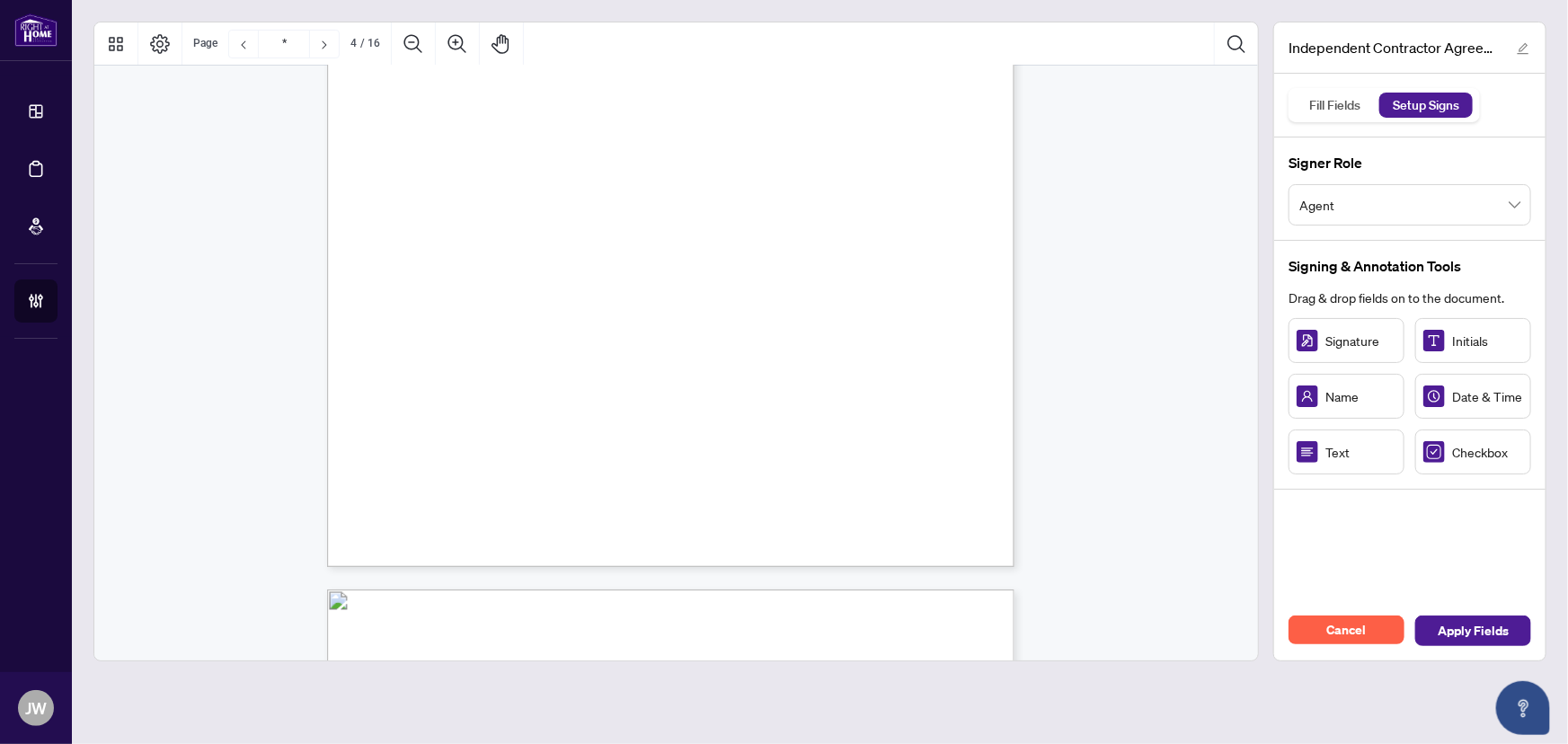
scroll to position [3513, 0]
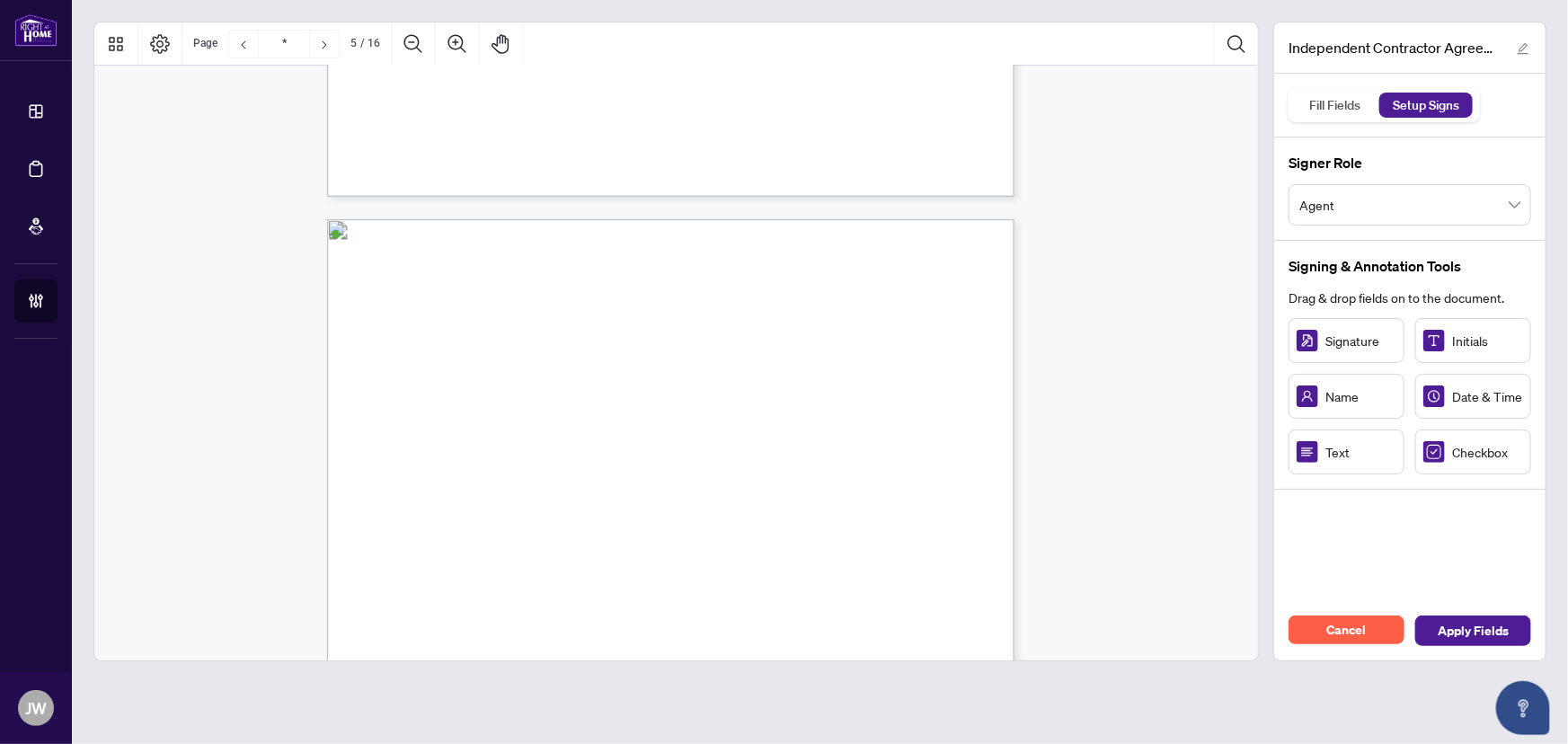
drag, startPoint x: 1243, startPoint y: 233, endPoint x: 1252, endPoint y: 242, distance: 12.7
click at [1252, 242] on div "INDEPENDENT CONTRACTOR AGREEMENT THIS AGREEMENT is made as of (the “Effective D…" at bounding box center [677, 363] width 1165 height 595
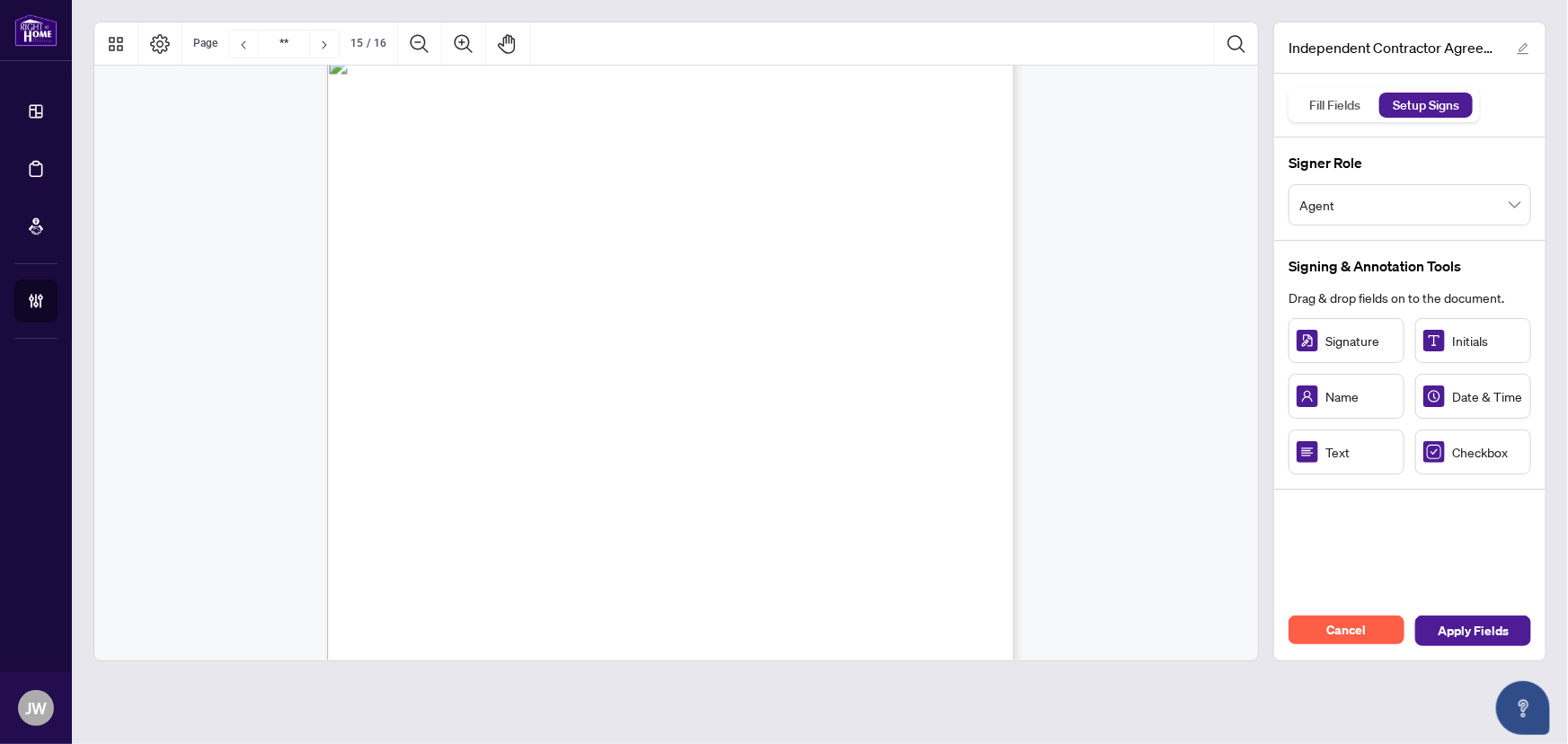
type input "**"
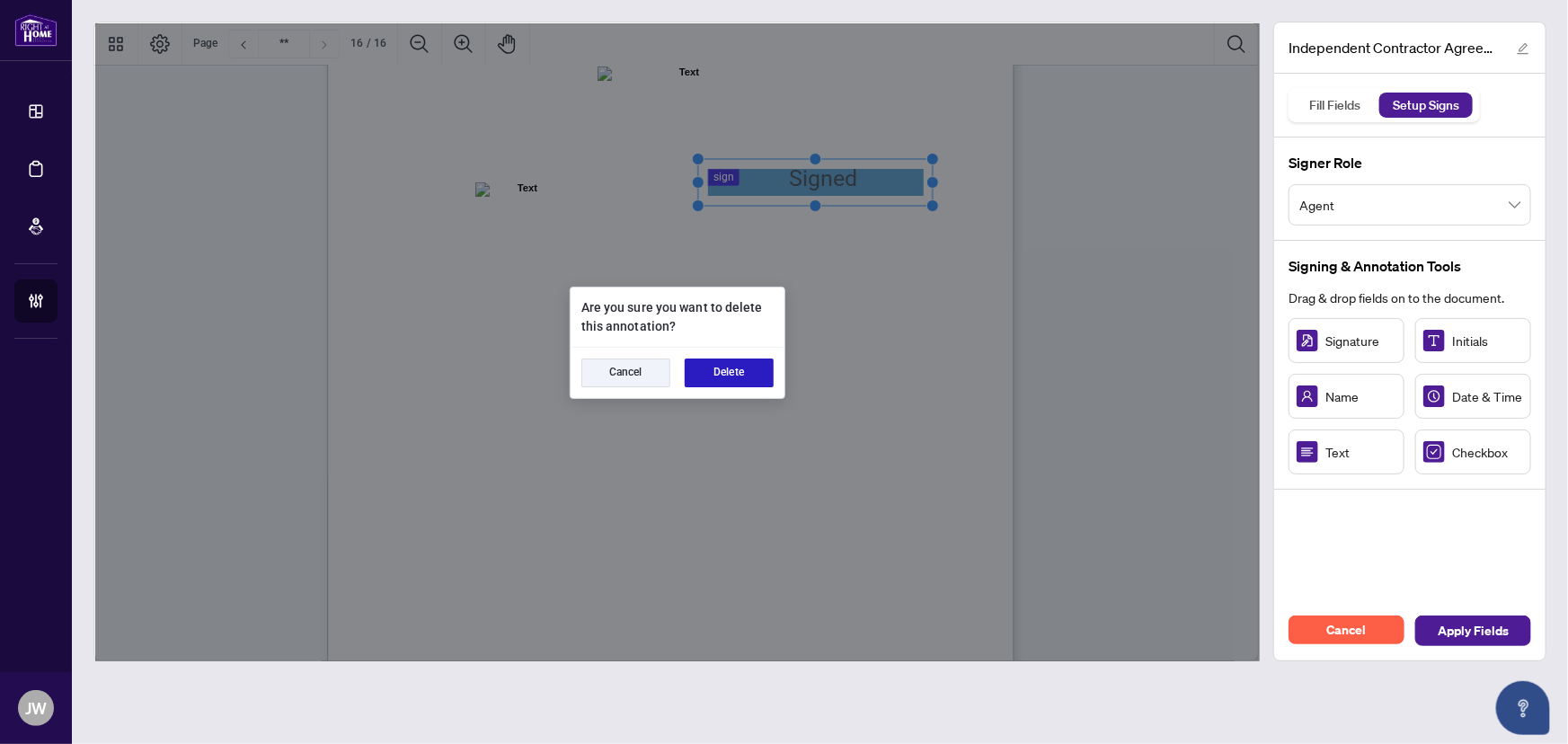
click at [722, 377] on button "Delete" at bounding box center [729, 372] width 89 height 28
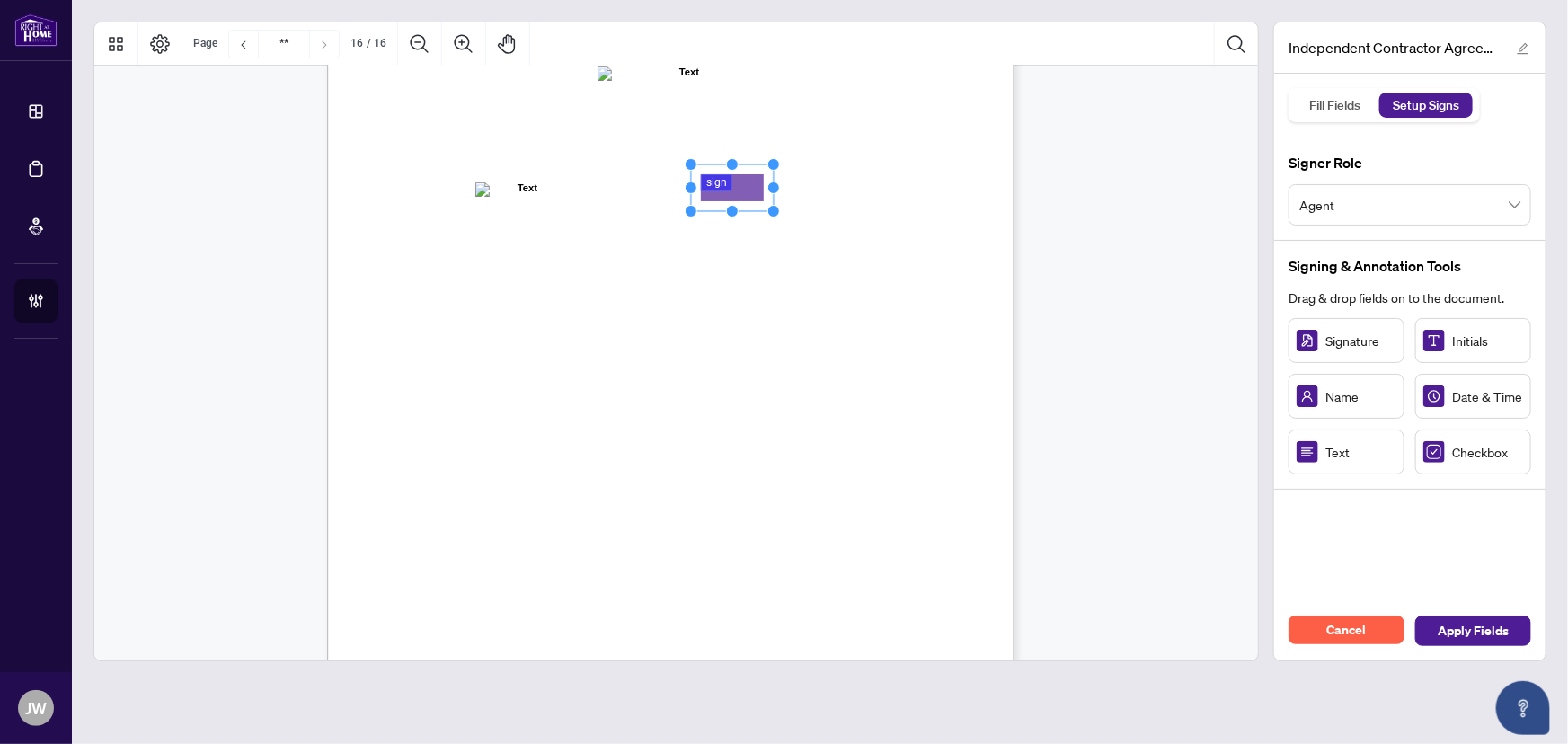
drag, startPoint x: 798, startPoint y: 177, endPoint x: 749, endPoint y: 194, distance: 51.9
click at [749, 194] on rect "Page 16" at bounding box center [732, 187] width 82 height 47
drag, startPoint x: 772, startPoint y: 186, endPoint x: 924, endPoint y: 184, distance: 152.0
click at [924, 184] on circle "Resize, Right" at bounding box center [925, 188] width 12 height 12
click at [1348, 197] on span "Agent" at bounding box center [1410, 204] width 221 height 34
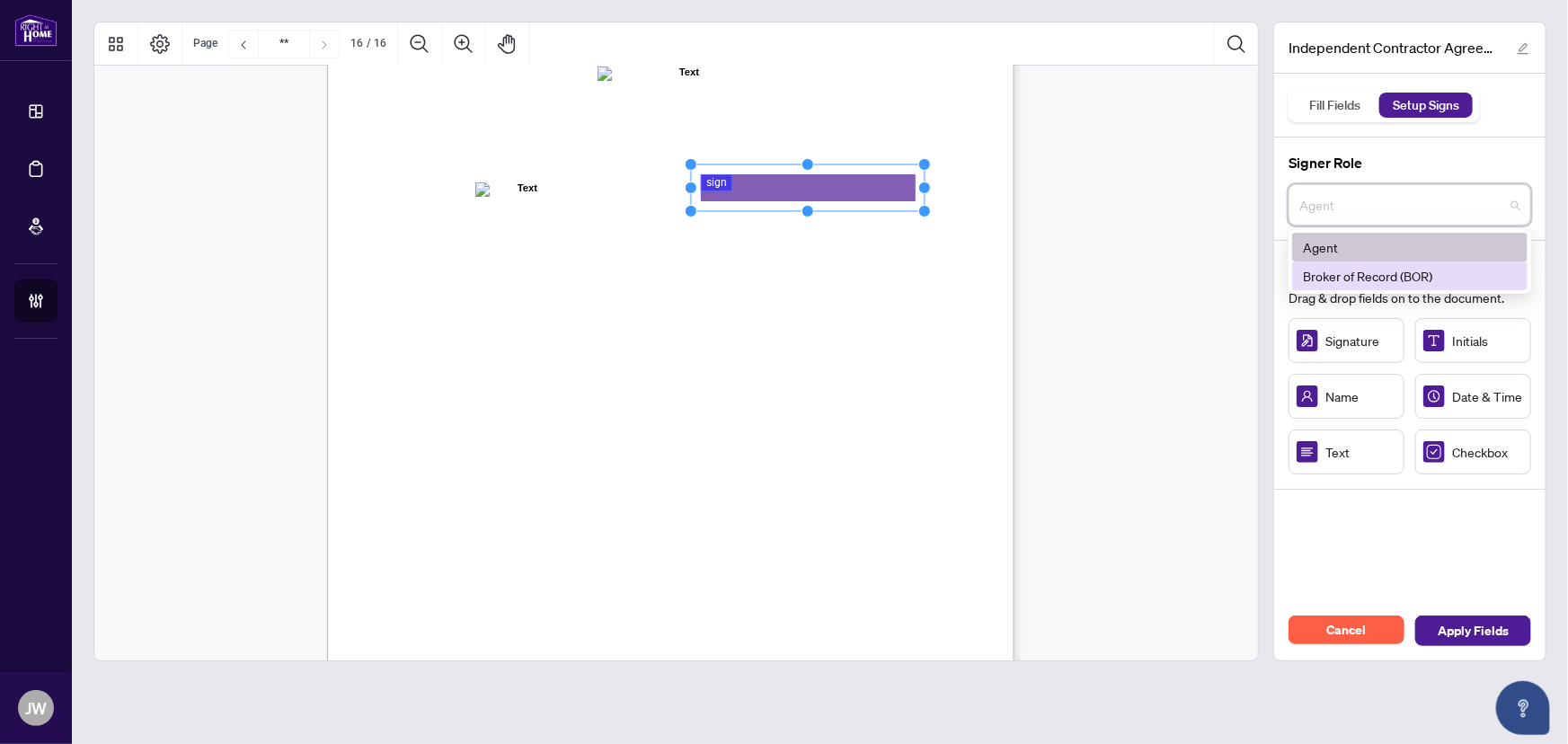
click at [1346, 266] on div "Broker of Record (BOR)" at bounding box center [1410, 276] width 214 height 20
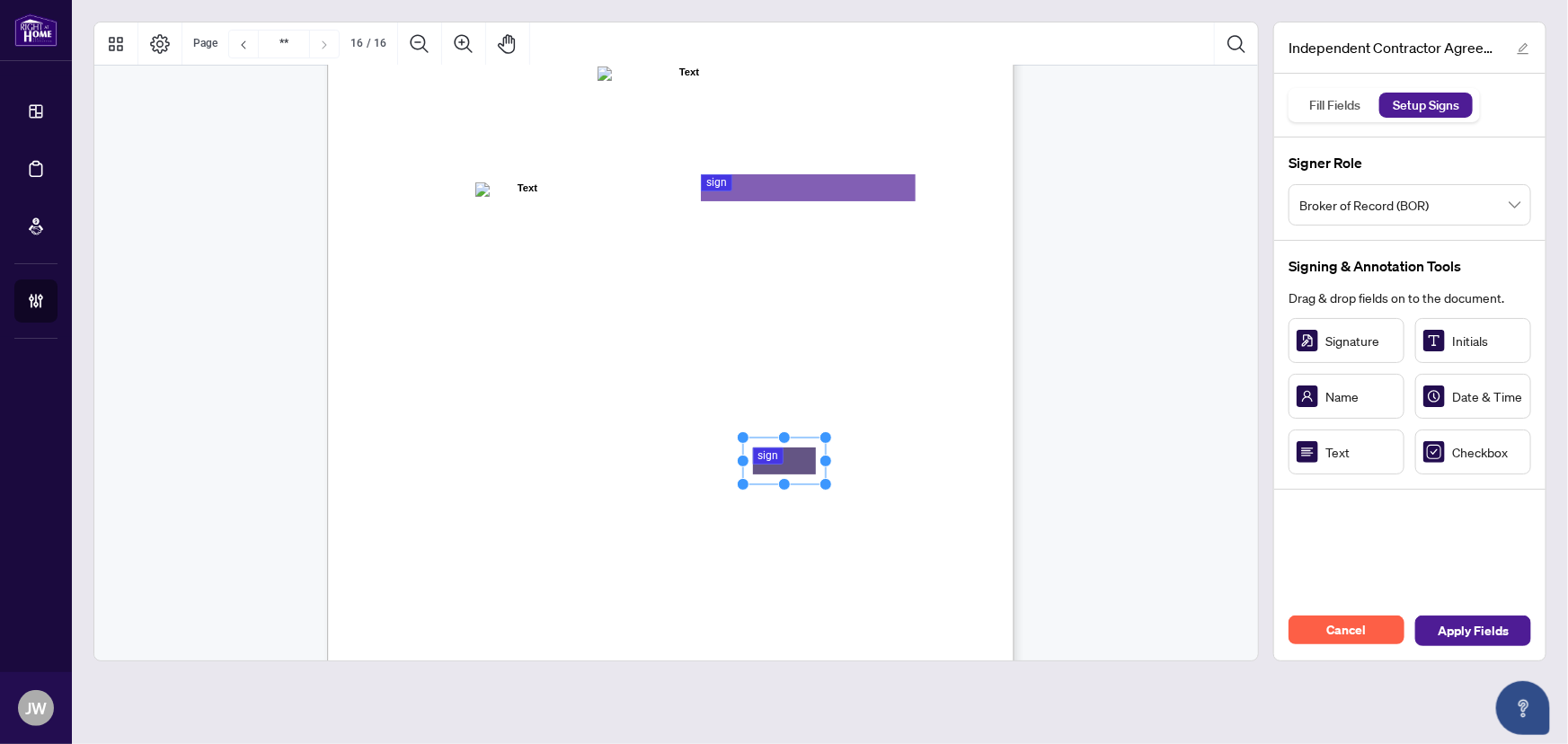
drag, startPoint x: 680, startPoint y: 458, endPoint x: 808, endPoint y: 465, distance: 128.2
click at [1456, 629] on span "Apply Fields" at bounding box center [1474, 630] width 71 height 28
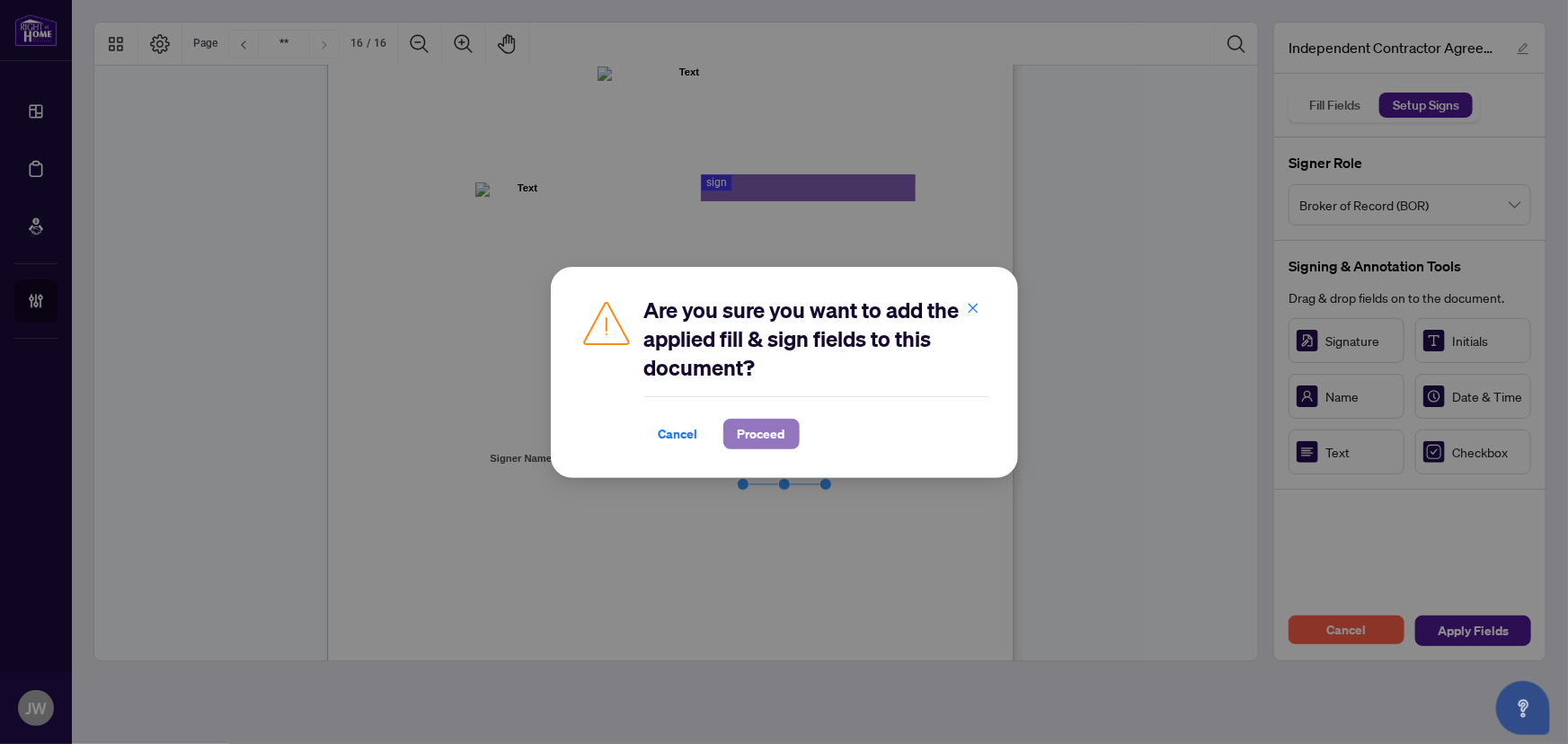
click at [775, 439] on span "Proceed" at bounding box center [762, 433] width 48 height 28
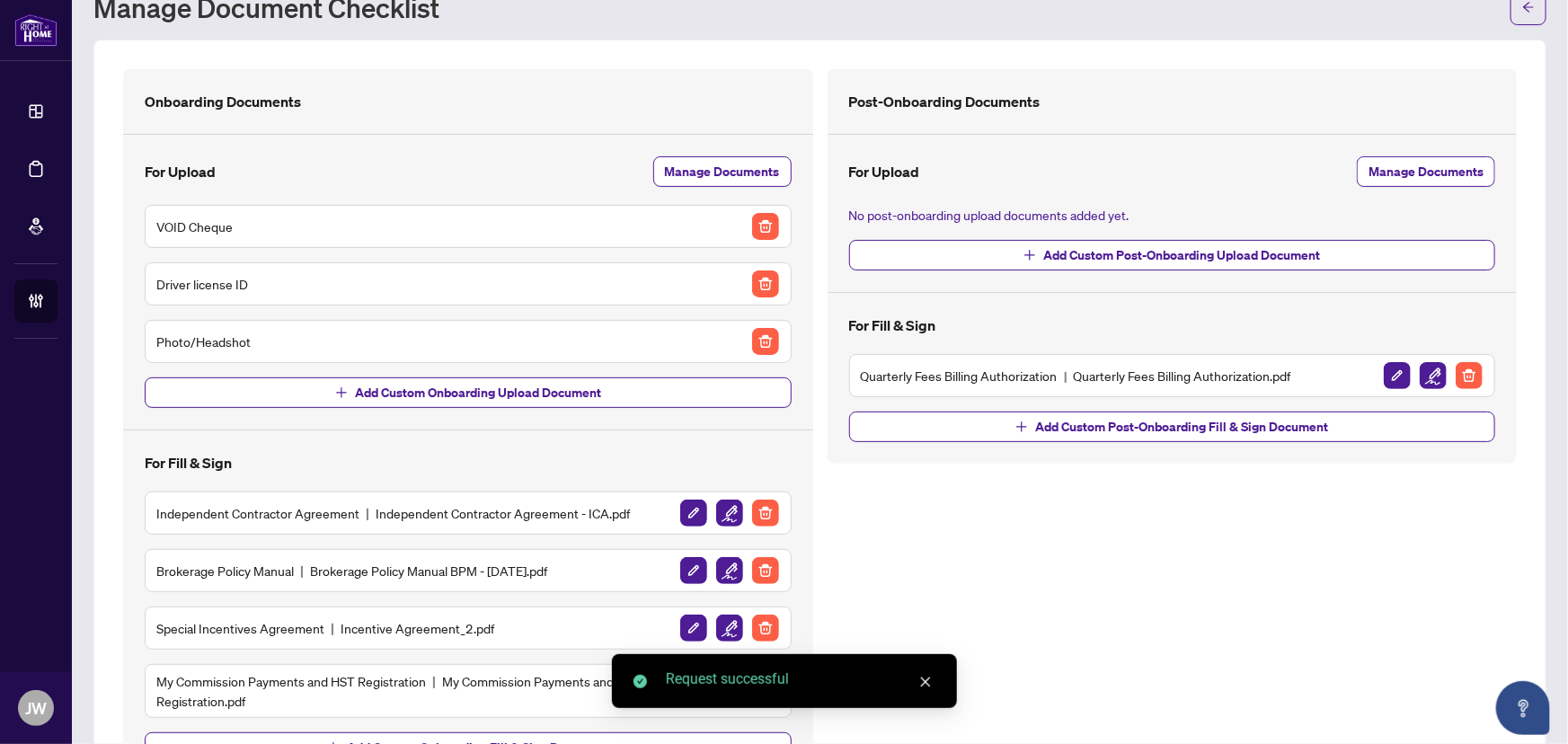
scroll to position [155, 0]
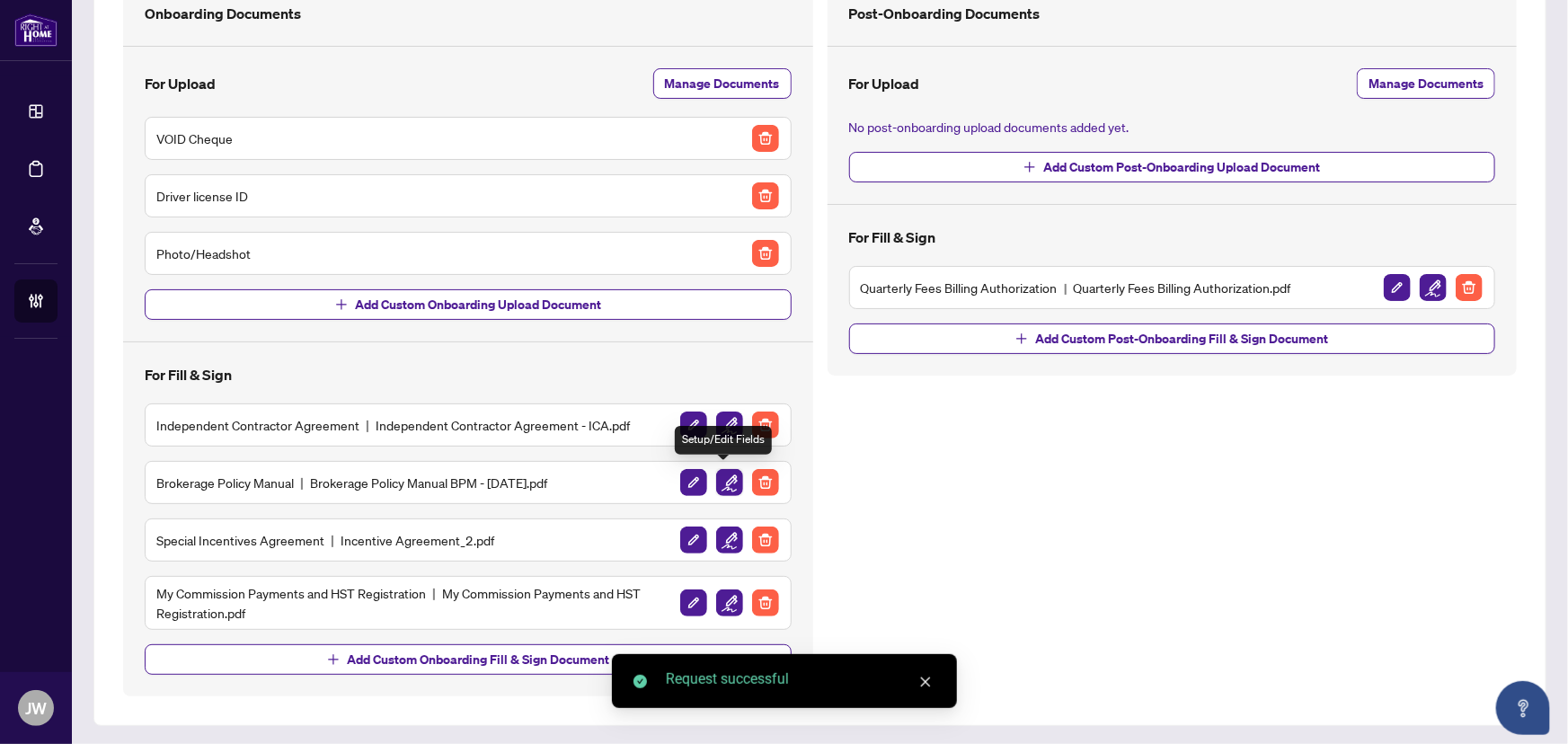
click at [716, 480] on img "button" at bounding box center [729, 482] width 27 height 27
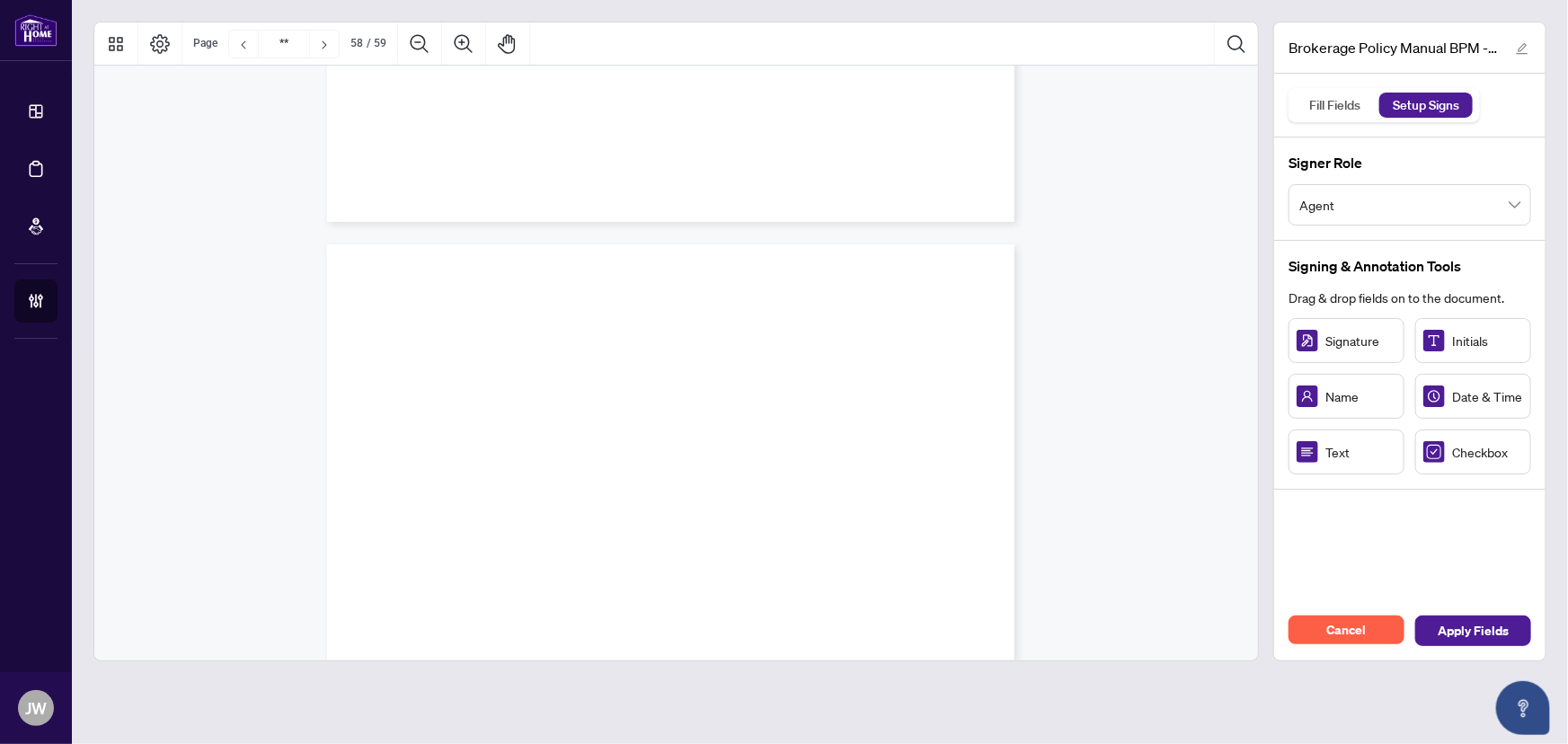
scroll to position [53223, 0]
type input "**"
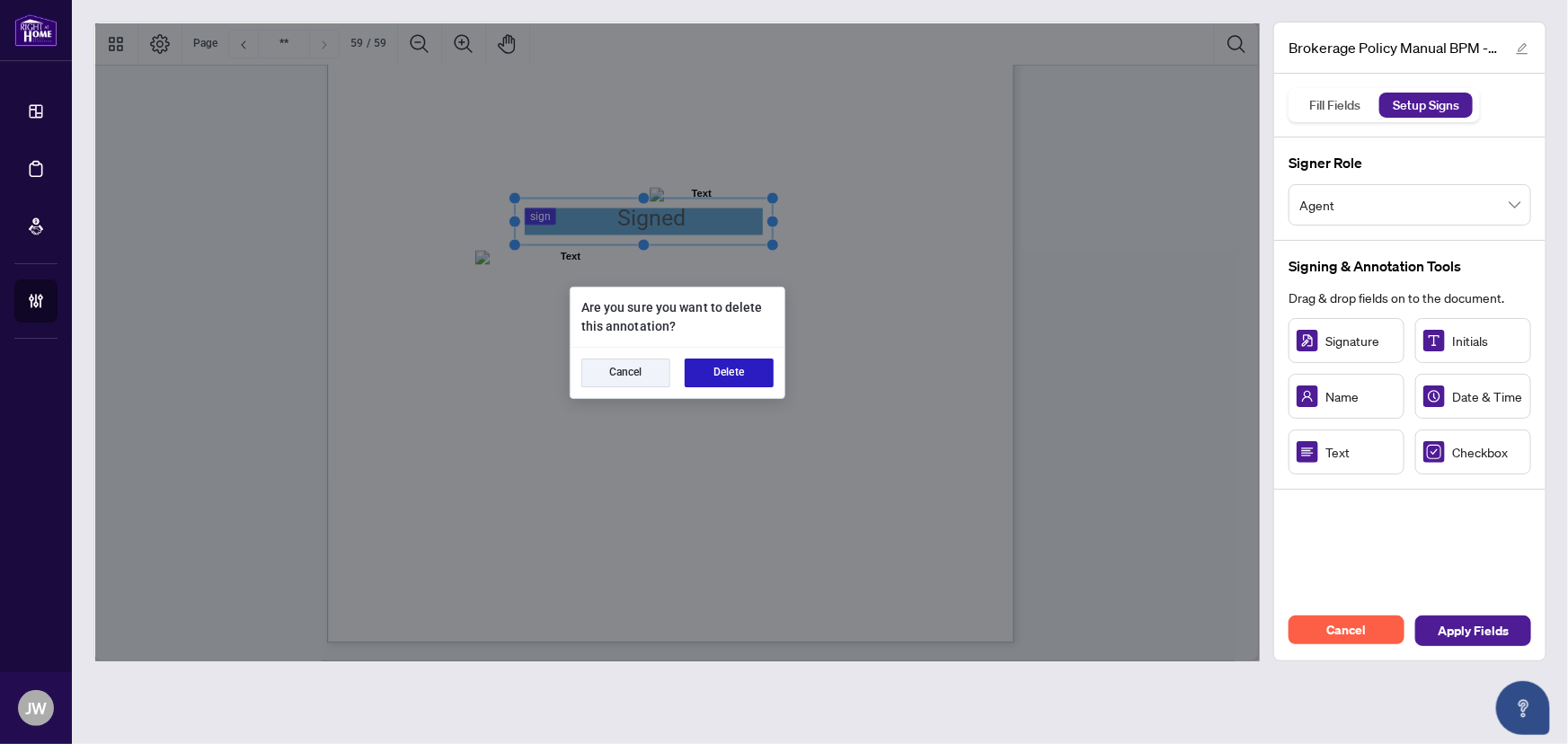
click at [729, 365] on button "Delete" at bounding box center [729, 372] width 89 height 28
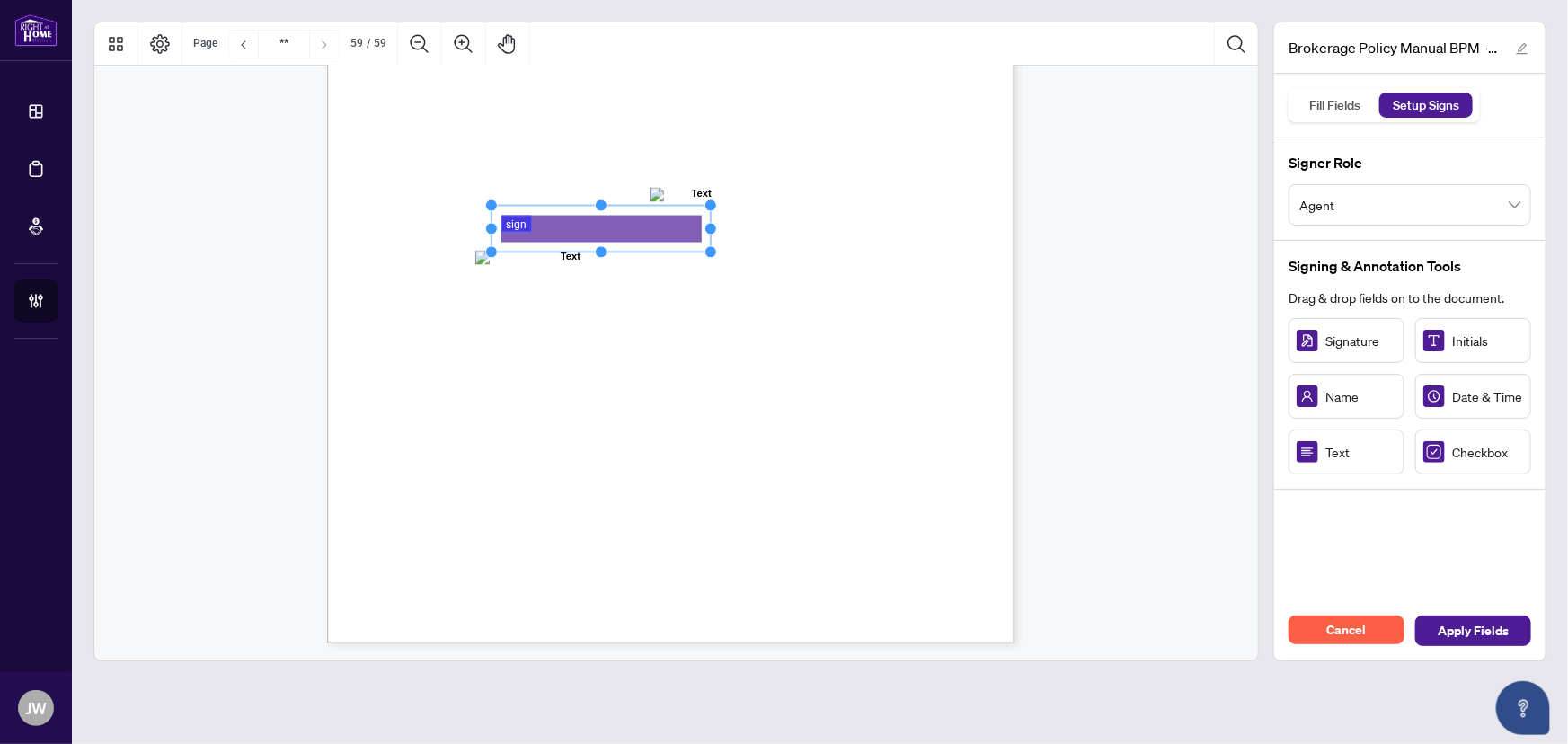
drag, startPoint x: 575, startPoint y: 230, endPoint x: 1010, endPoint y: 427, distance: 477.5
click at [715, 234] on circle "Resize, Right" at bounding box center [711, 229] width 12 height 12
click at [1499, 632] on span "Apply Fields" at bounding box center [1474, 630] width 71 height 28
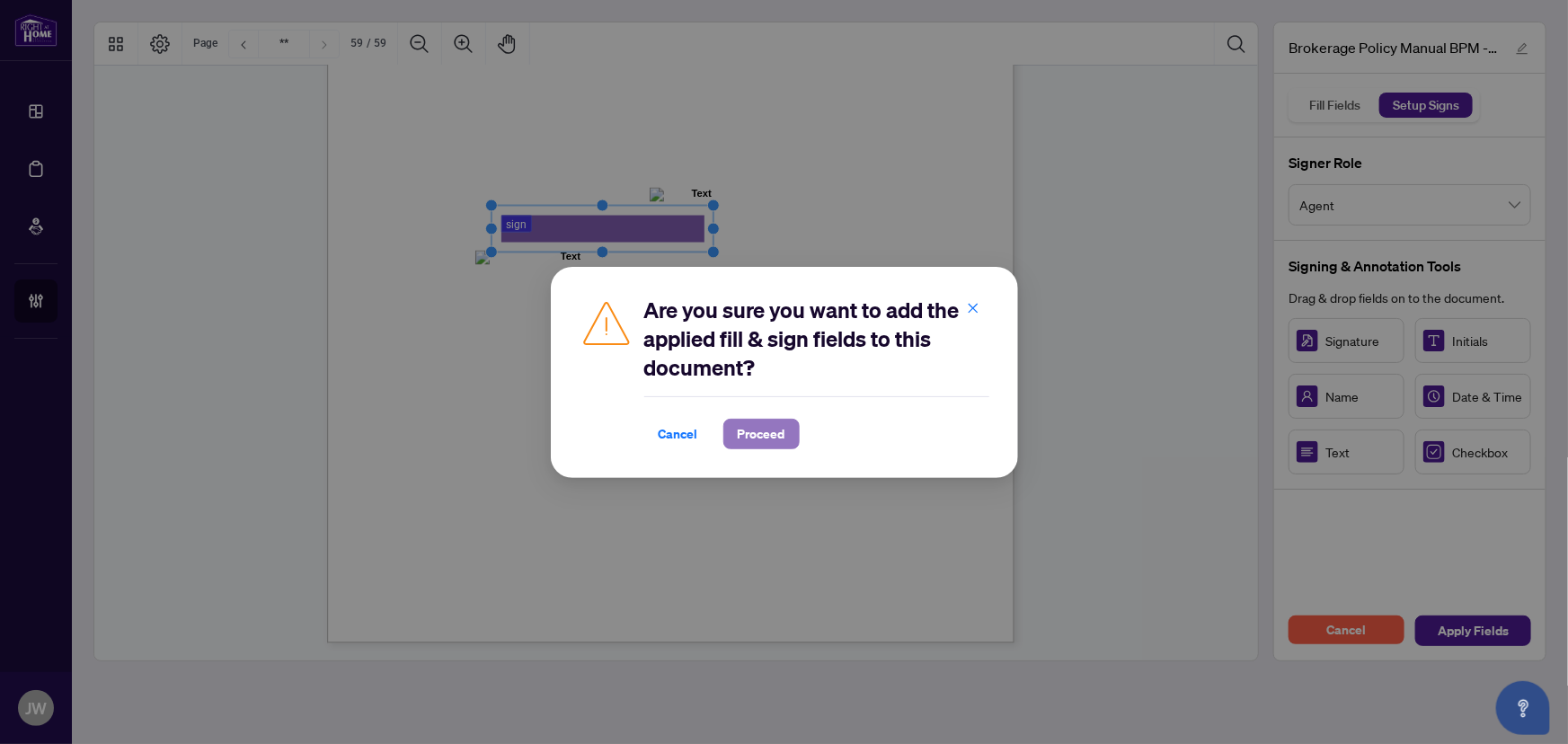
click at [781, 442] on span "Proceed" at bounding box center [762, 433] width 48 height 28
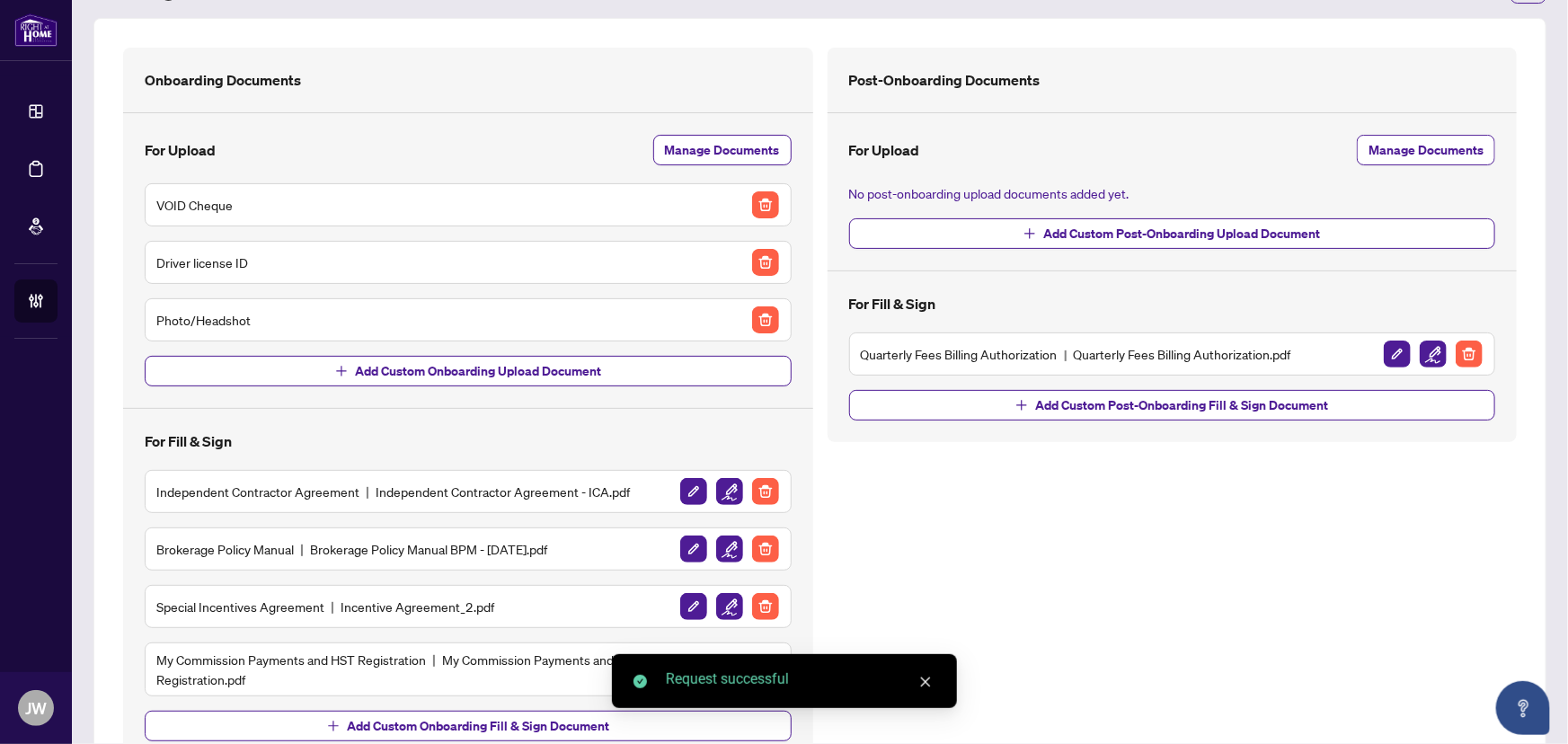
scroll to position [155, 0]
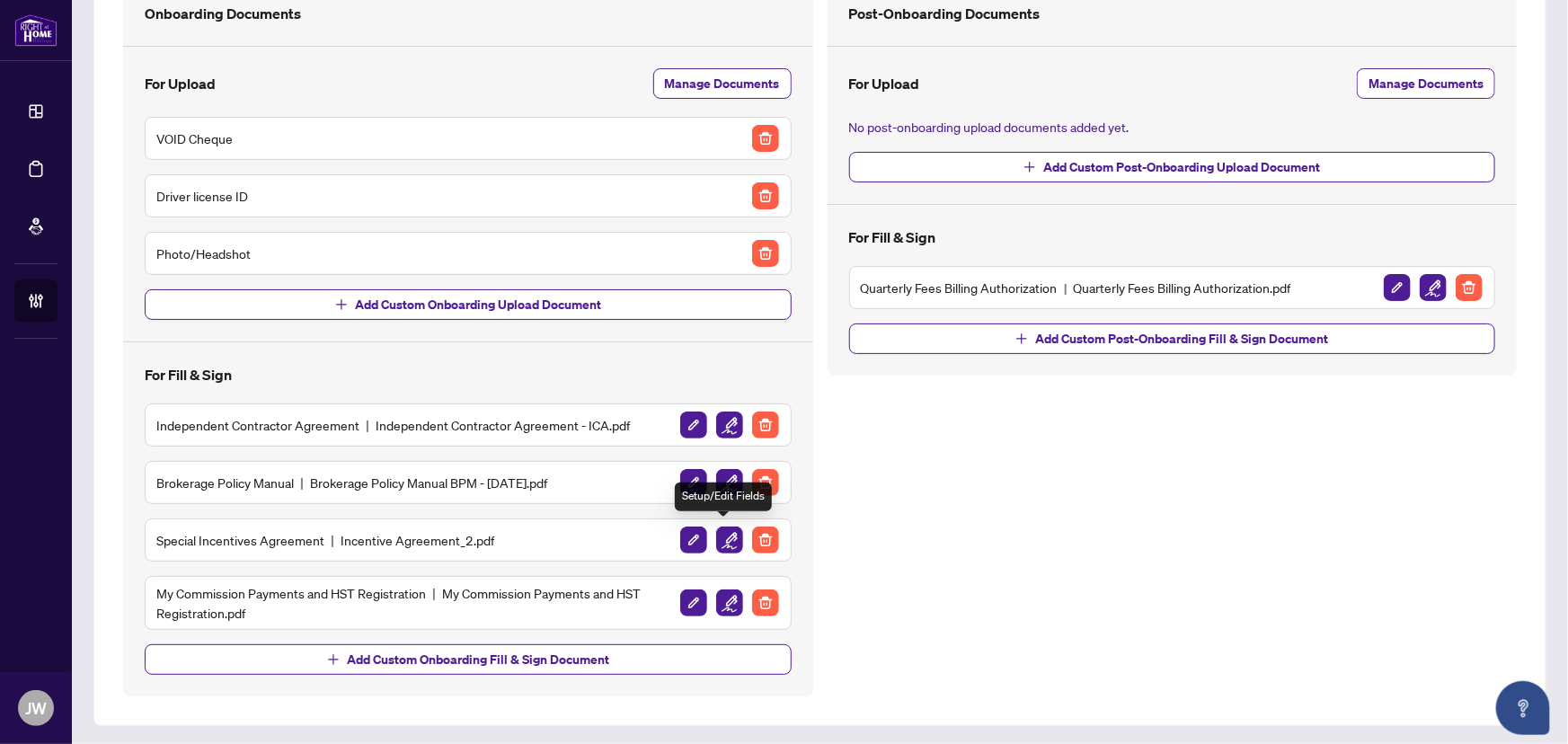
click at [716, 538] on img "button" at bounding box center [729, 539] width 27 height 27
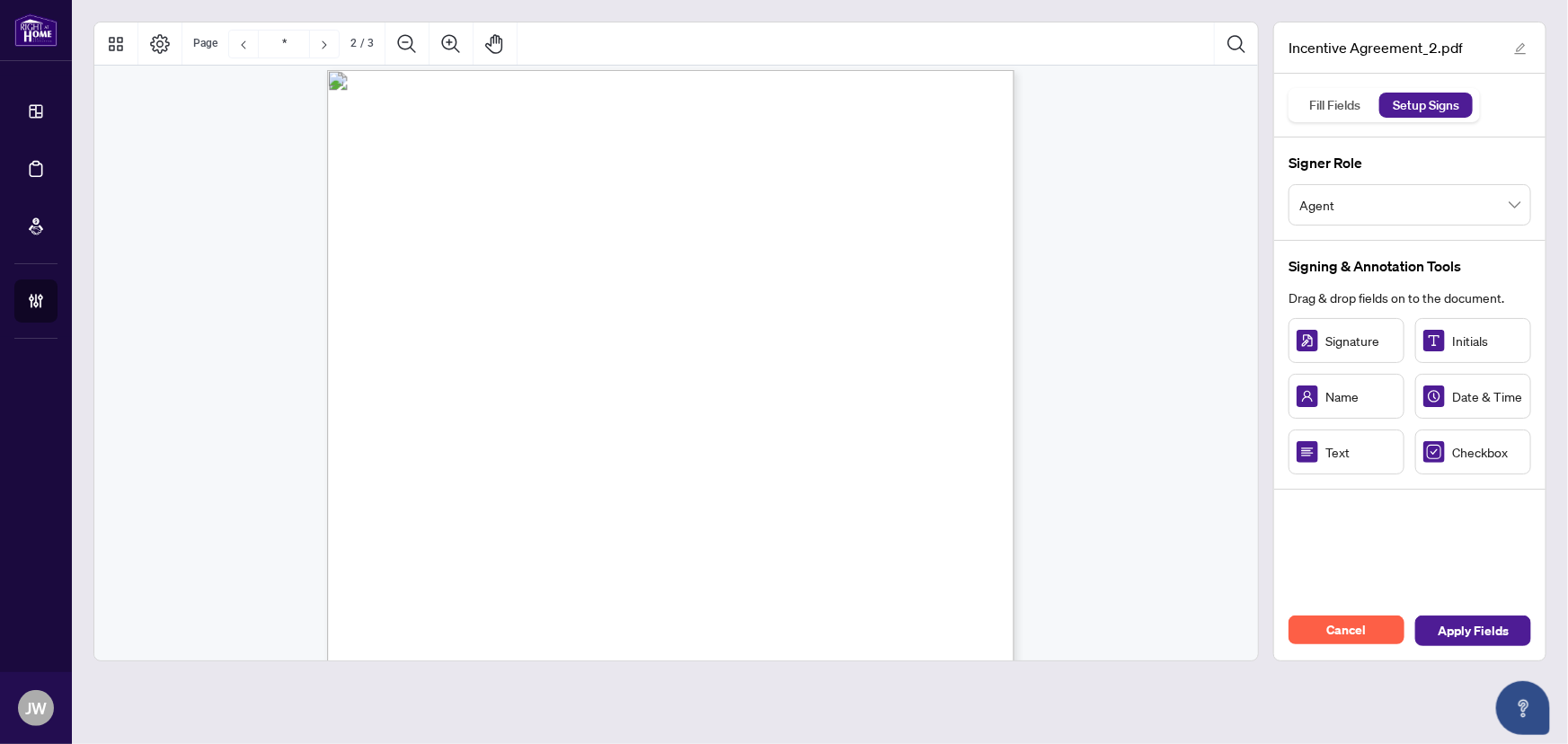
type input "*"
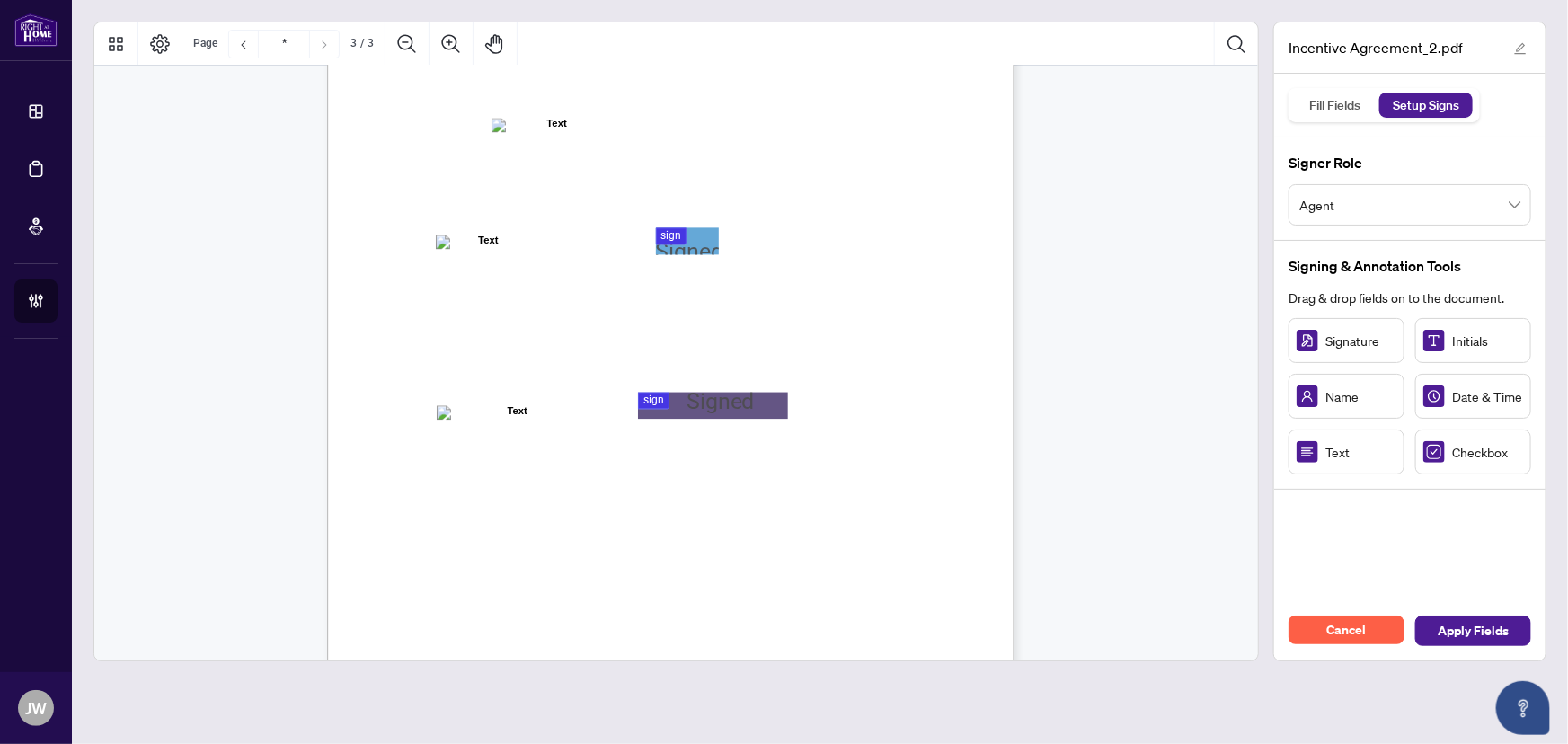
scroll to position [1953, 0]
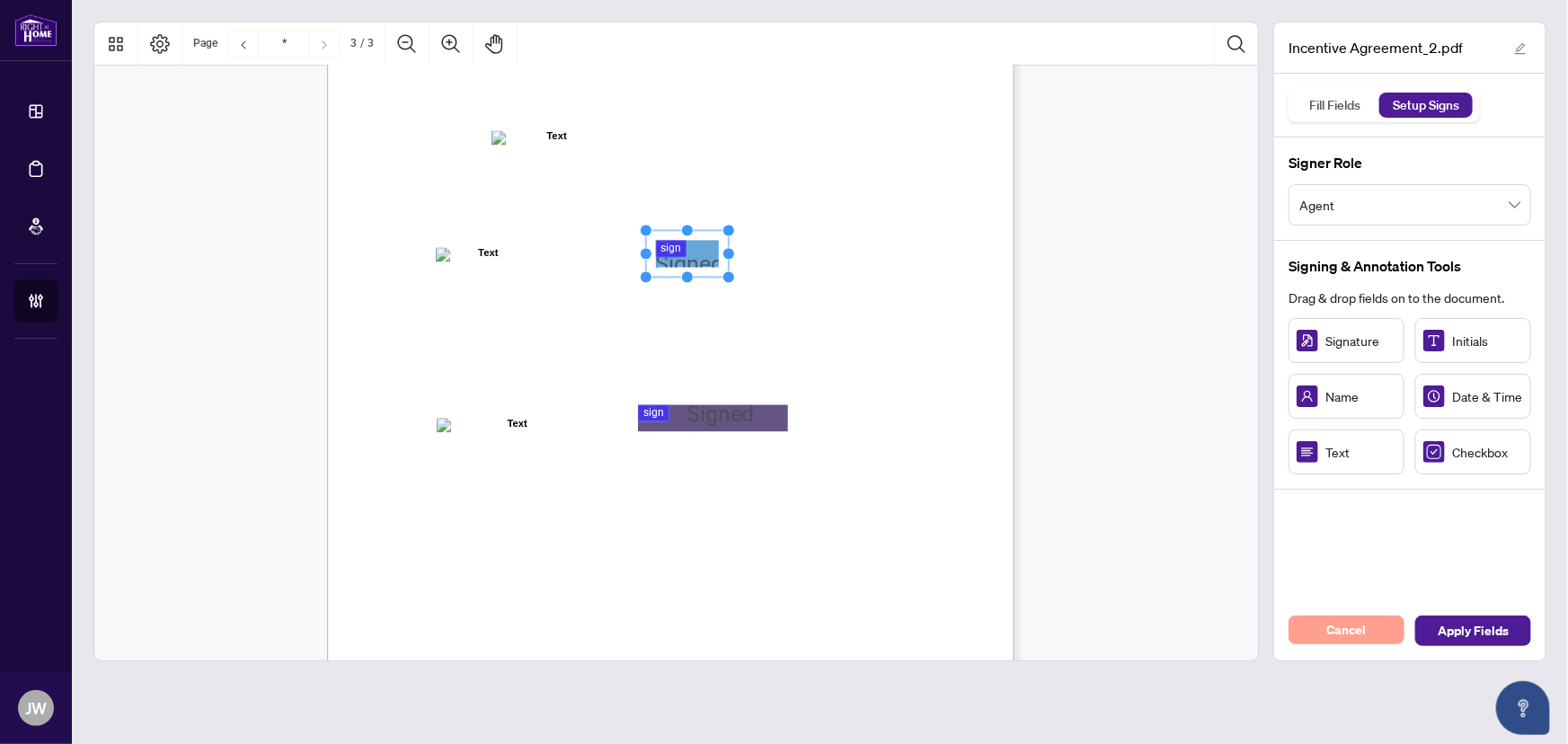
click at [1345, 632] on span "Cancel" at bounding box center [1347, 629] width 39 height 28
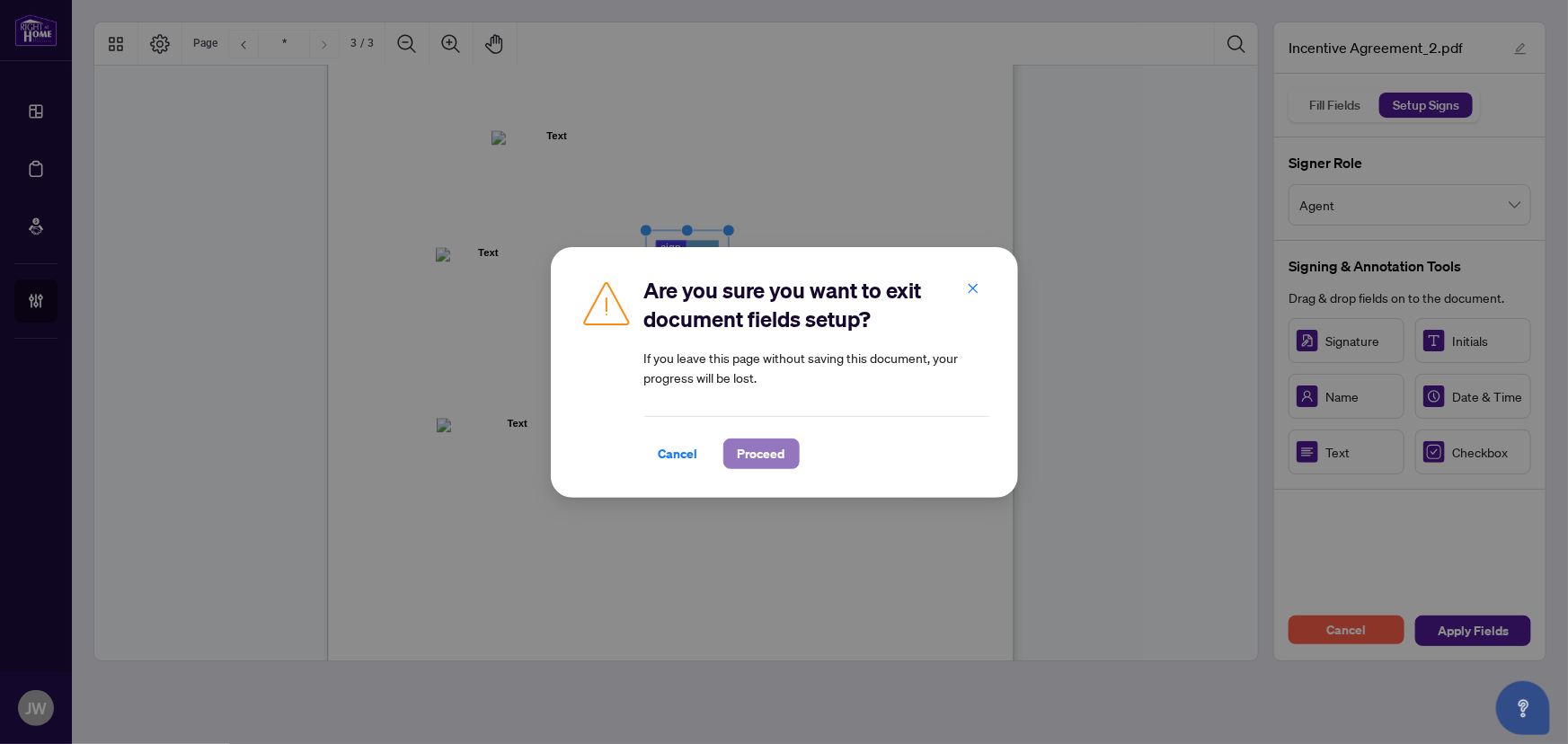
click at [771, 452] on span "Proceed" at bounding box center [762, 453] width 48 height 28
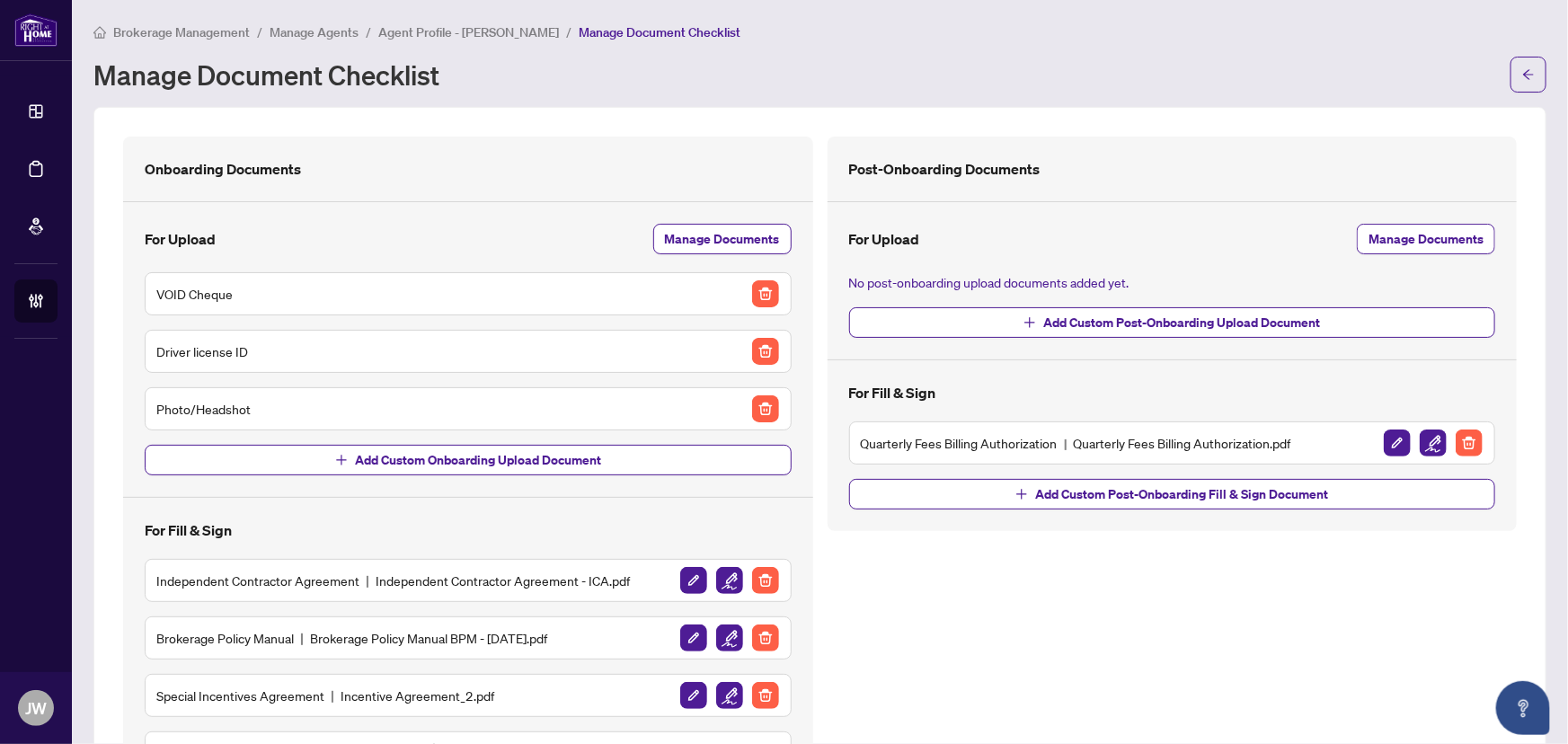
click at [339, 20] on main "Brokerage Management / Manage Agents / Agent Profile - Annette Patterson / Mana…" at bounding box center [820, 372] width 1497 height 744
click at [338, 27] on span "Manage Agents" at bounding box center [314, 33] width 89 height 16
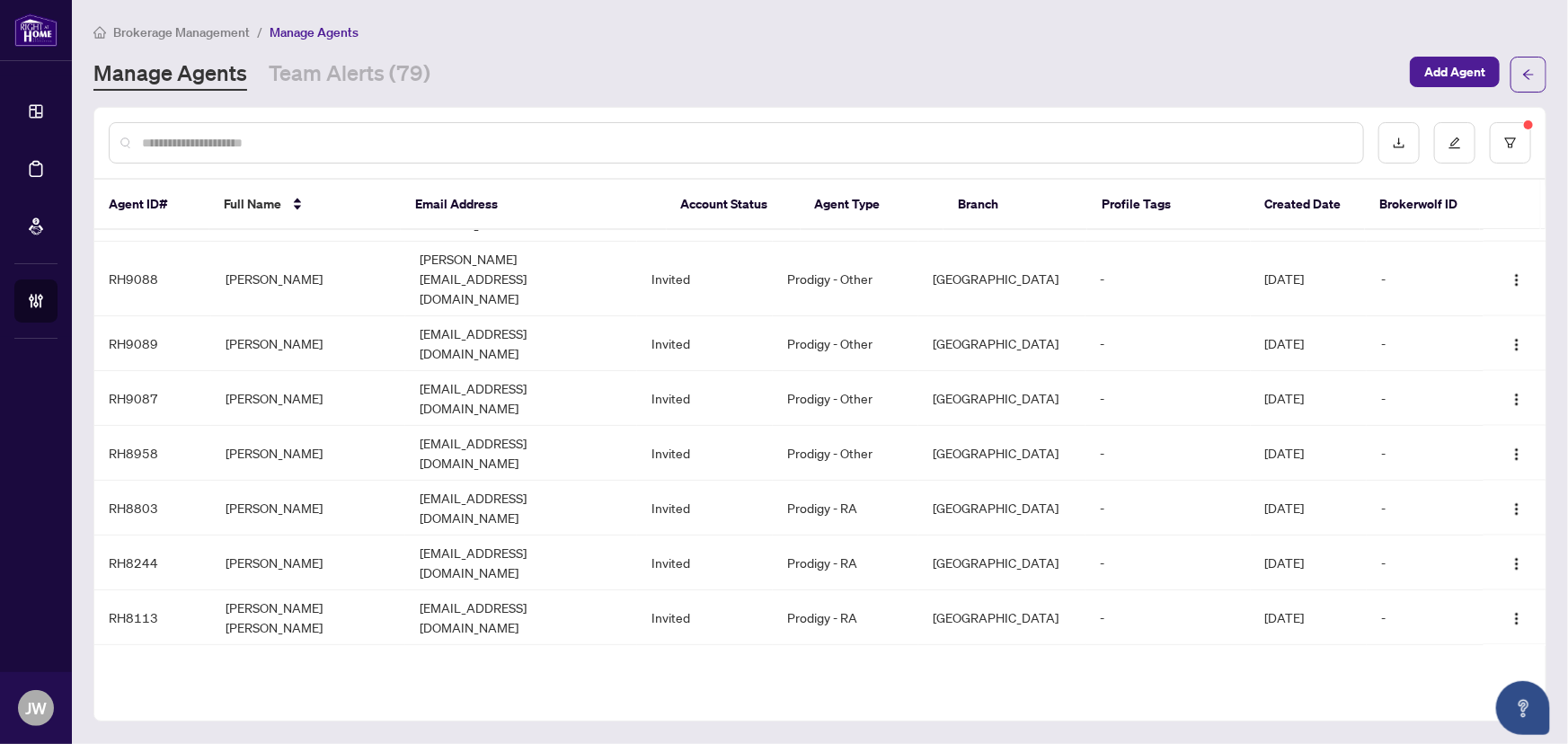
scroll to position [1433, 0]
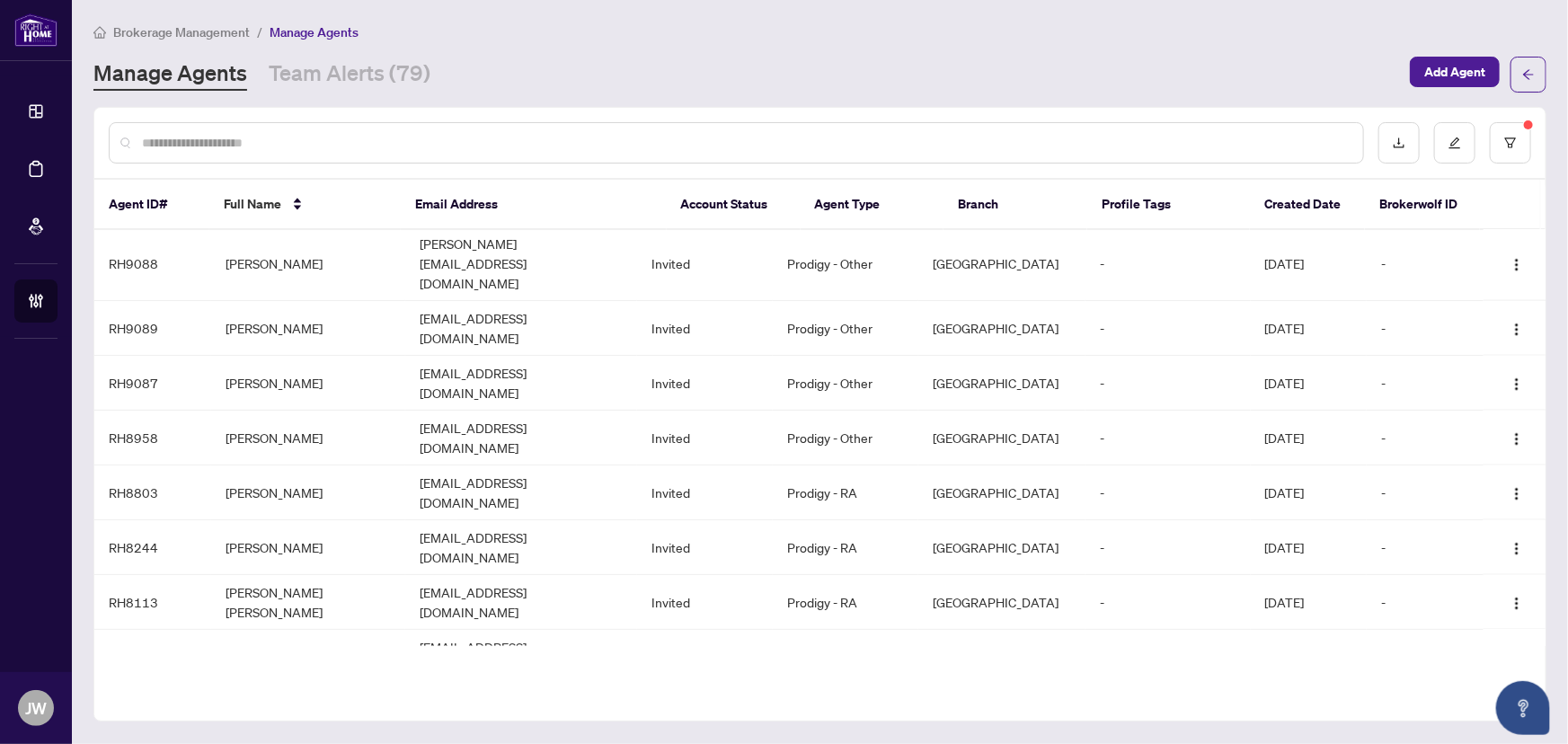
click at [215, 148] on input "text" at bounding box center [745, 143] width 1207 height 20
click at [315, 58] on link "Team Alerts (79)" at bounding box center [349, 74] width 162 height 32
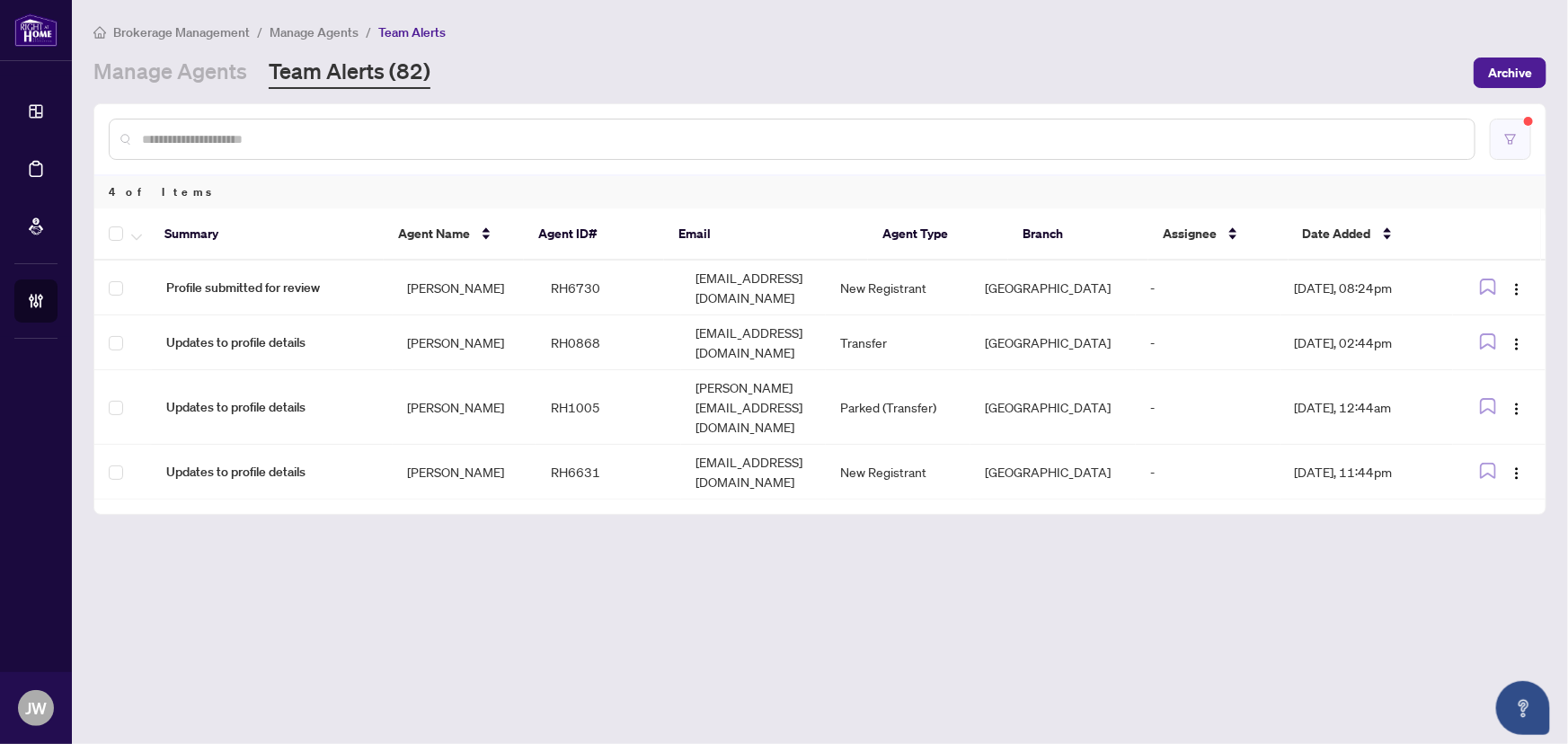
click at [1499, 133] on button "button" at bounding box center [1510, 139] width 41 height 41
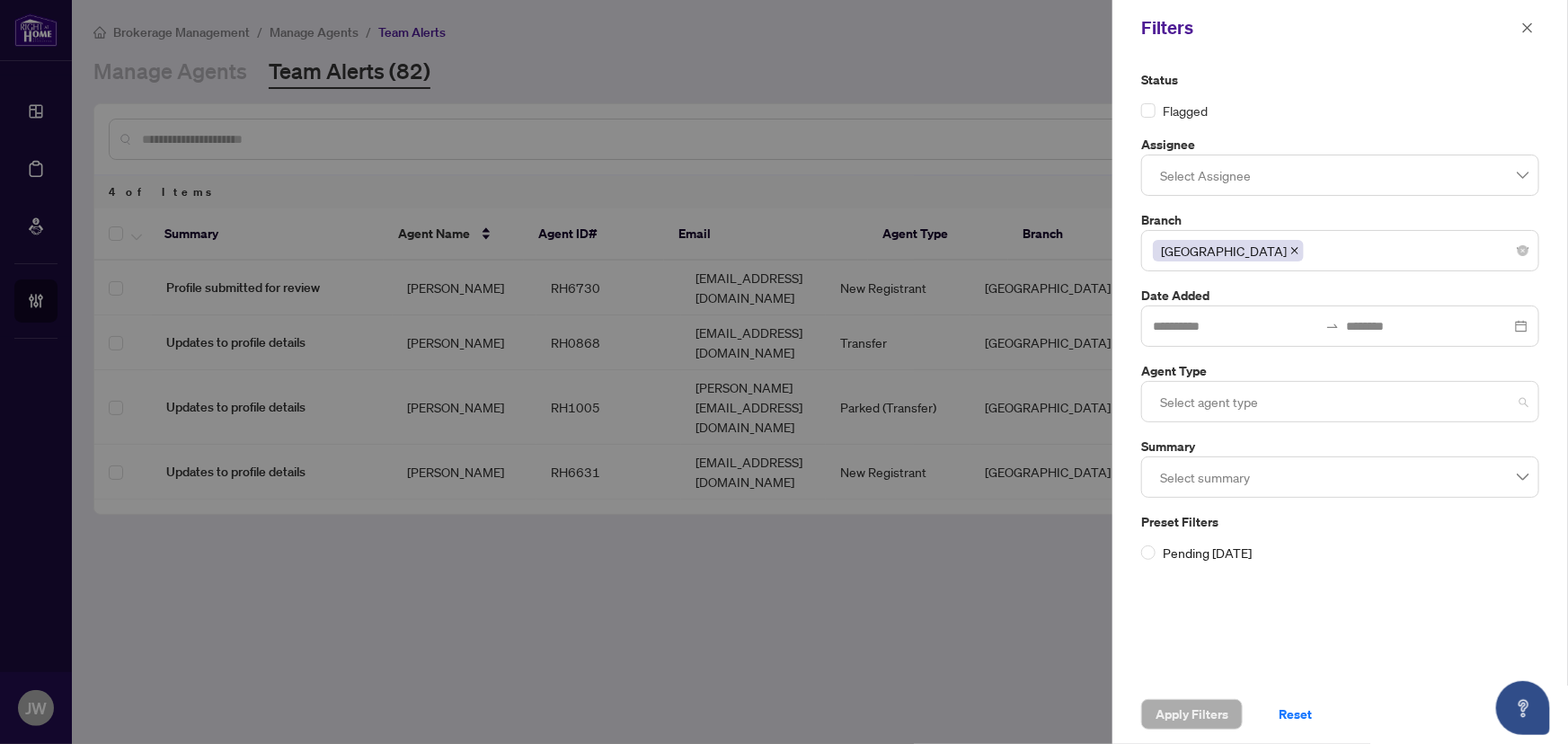
click at [1180, 393] on div at bounding box center [1340, 401] width 375 height 32
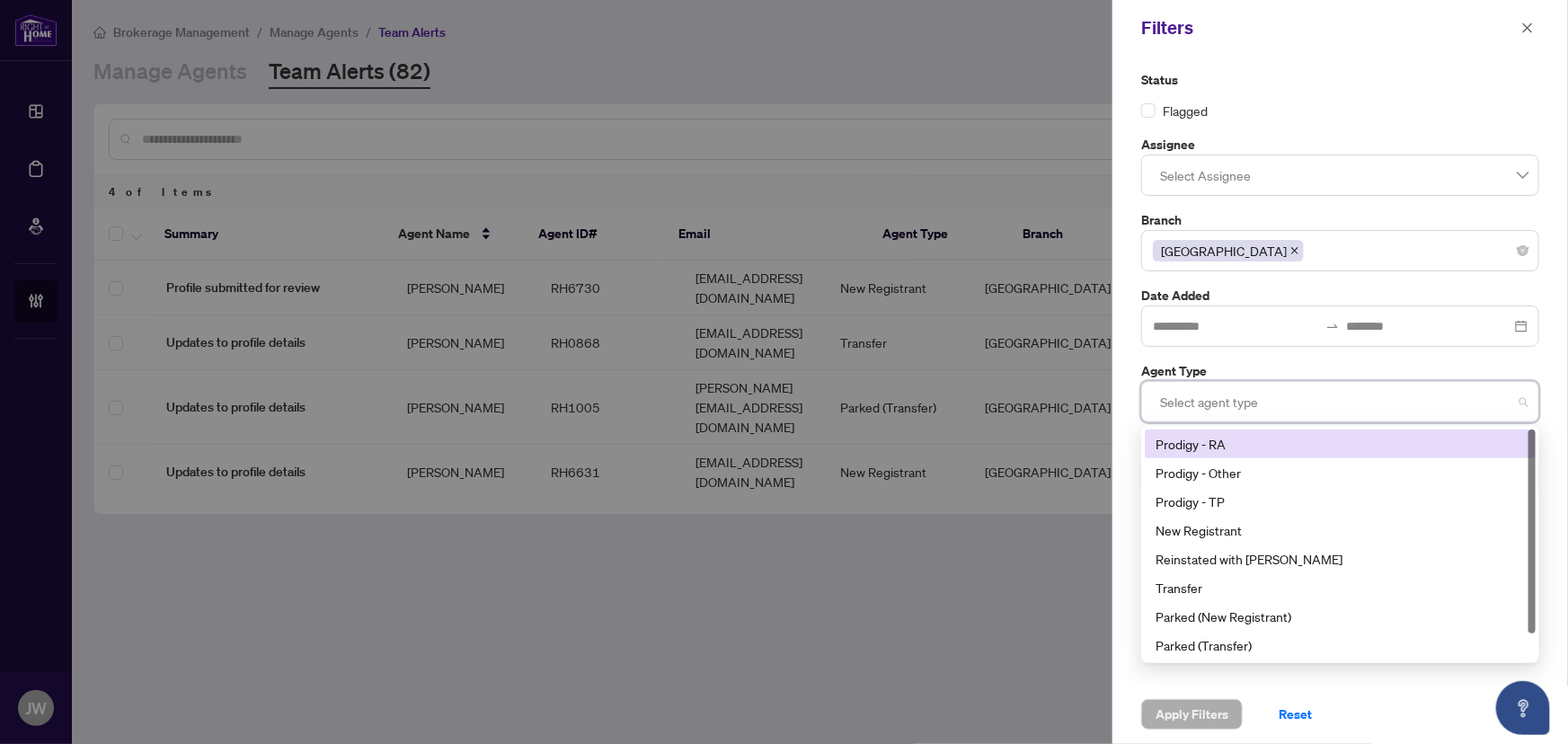
click at [1202, 395] on div at bounding box center [1340, 401] width 375 height 32
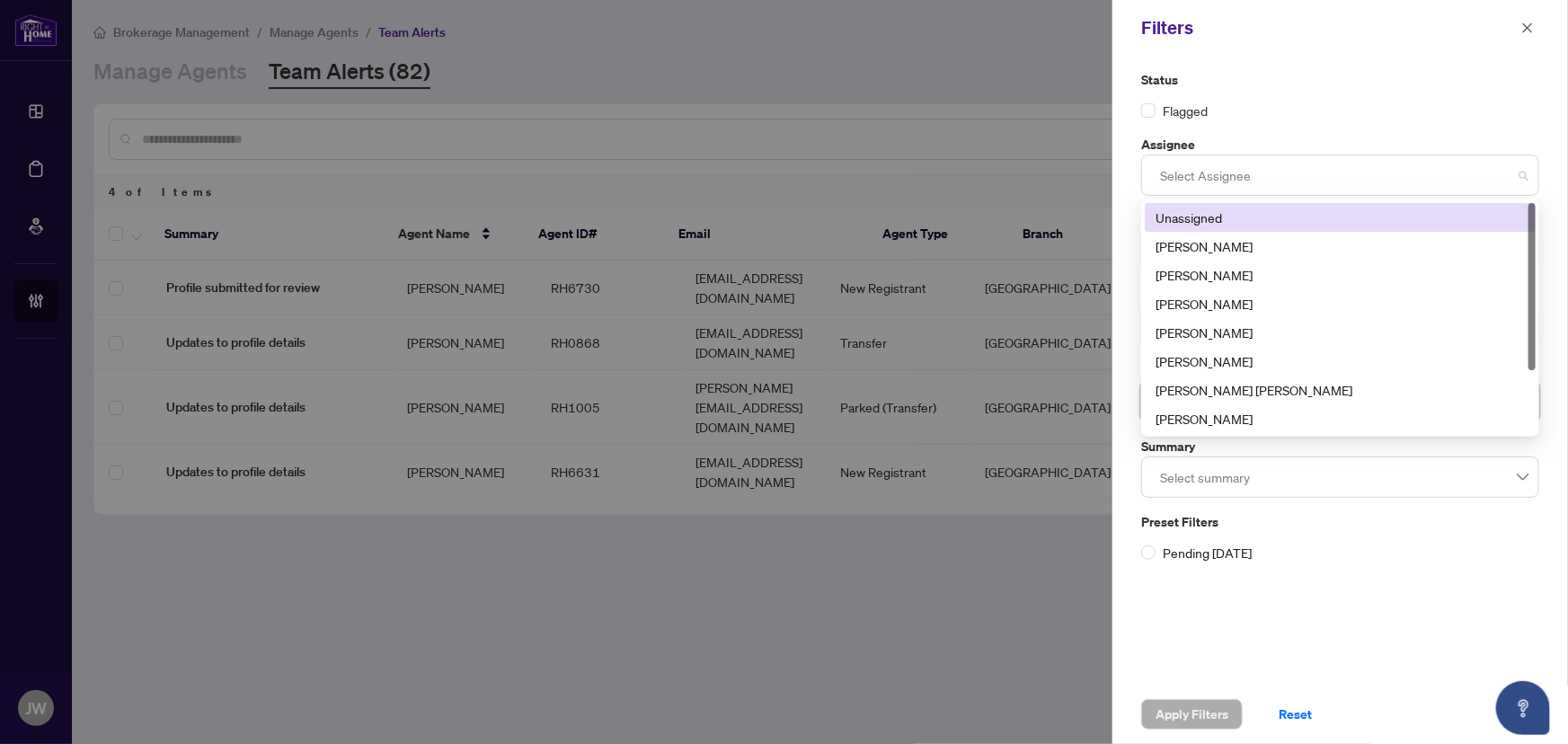
click at [1210, 166] on div at bounding box center [1340, 175] width 375 height 32
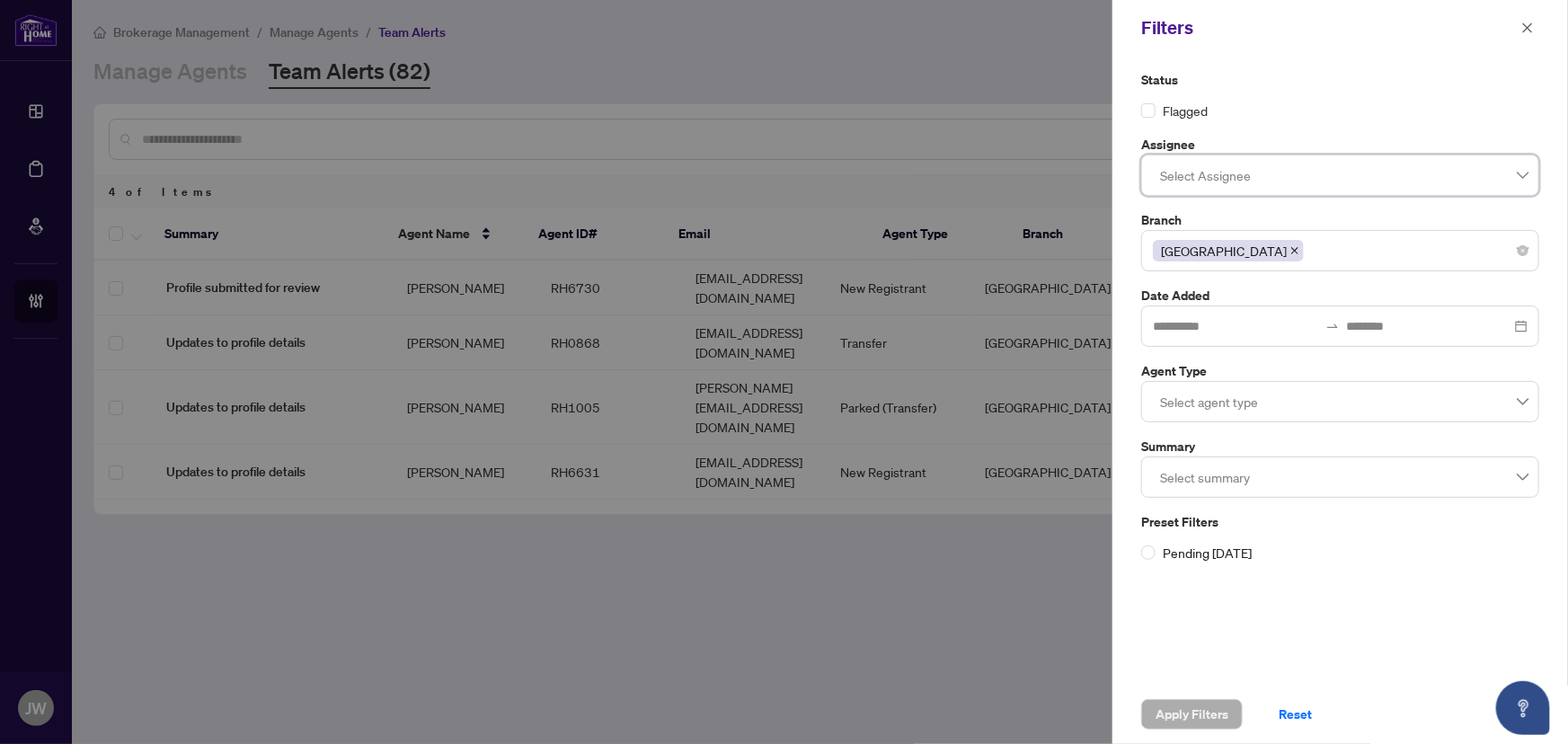
click at [1291, 250] on icon "close" at bounding box center [1296, 250] width 9 height 9
click at [1181, 717] on span "Apply Filters" at bounding box center [1192, 714] width 73 height 28
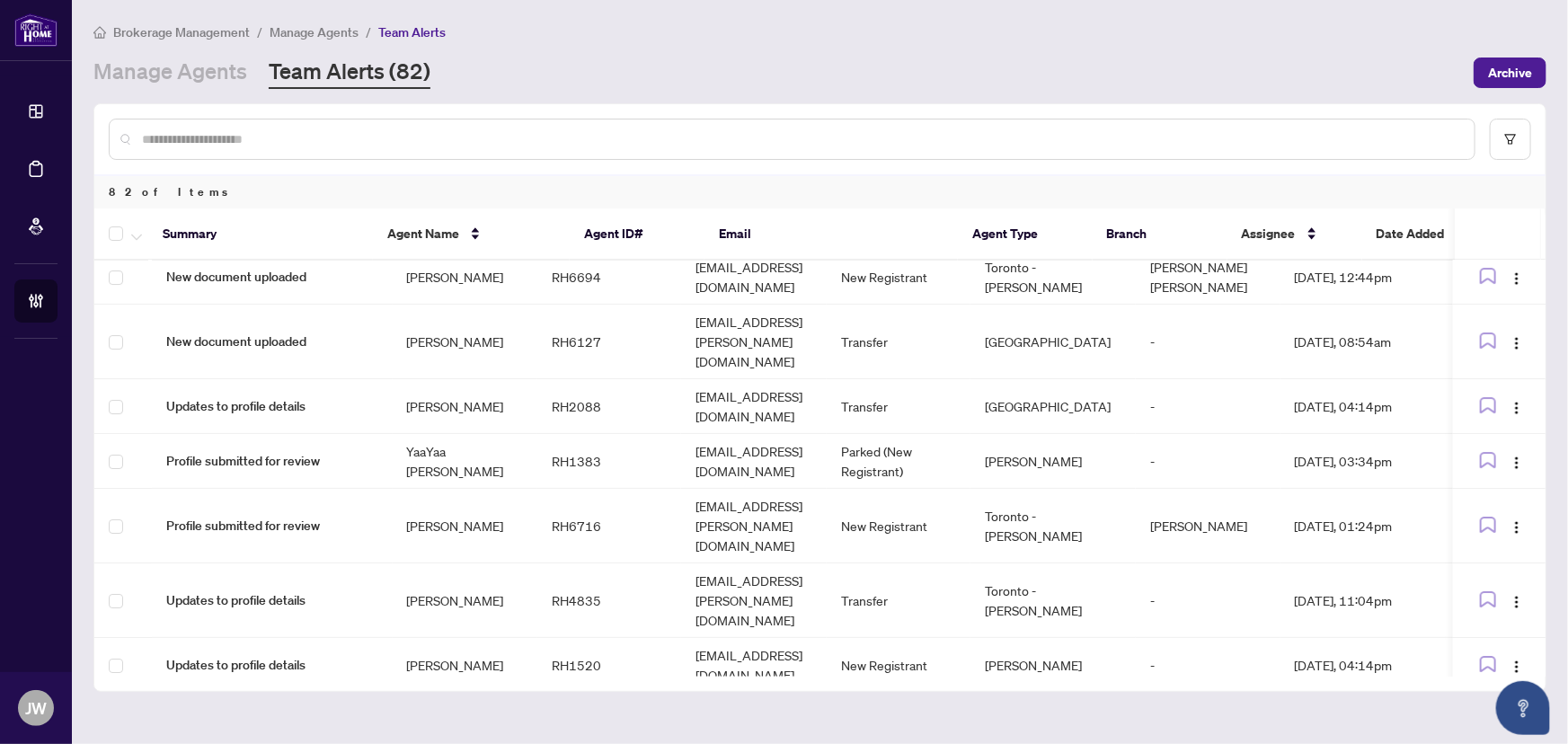
scroll to position [3443, 0]
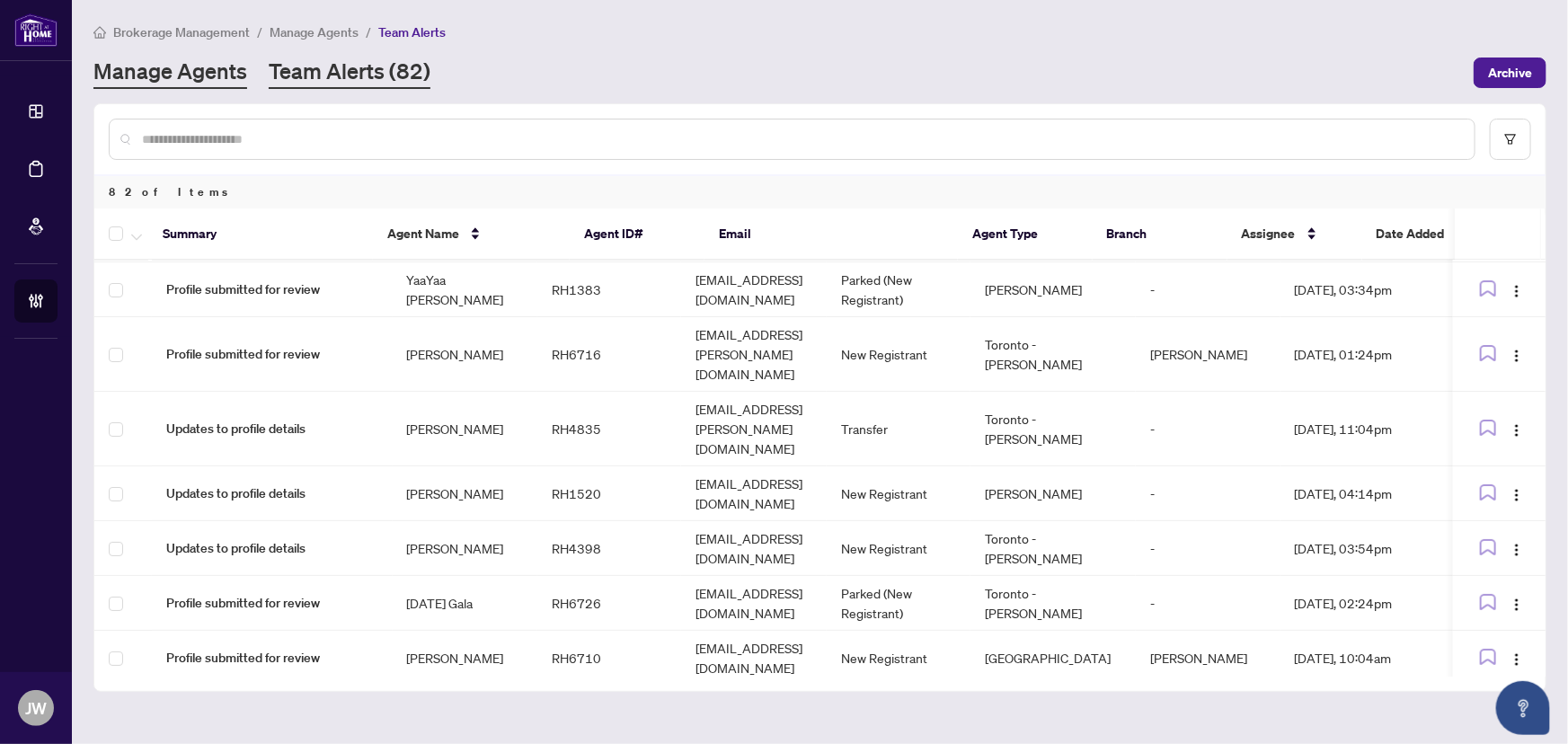
click at [157, 72] on link "Manage Agents" at bounding box center [170, 72] width 154 height 32
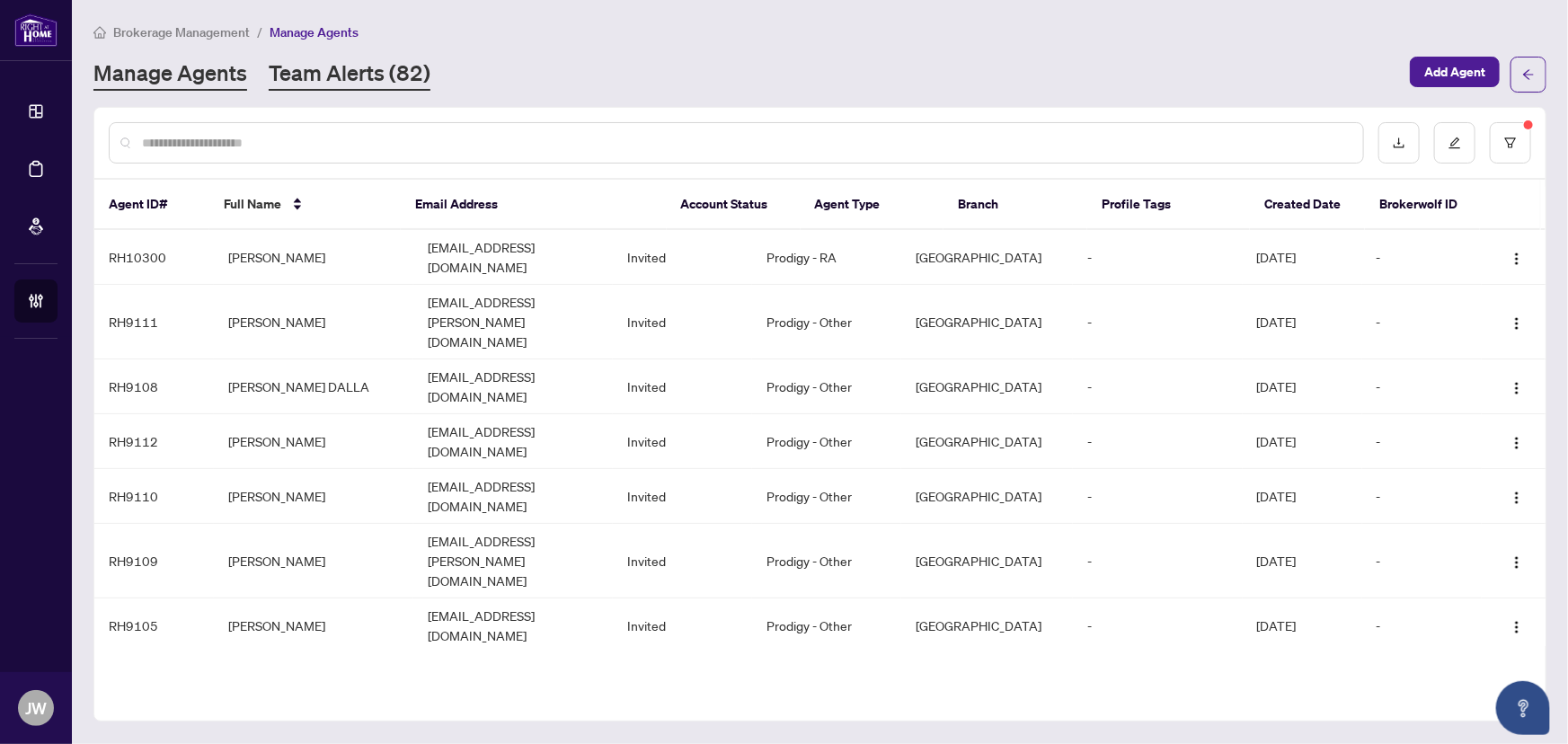
click at [373, 83] on link "Team Alerts (82)" at bounding box center [349, 74] width 162 height 32
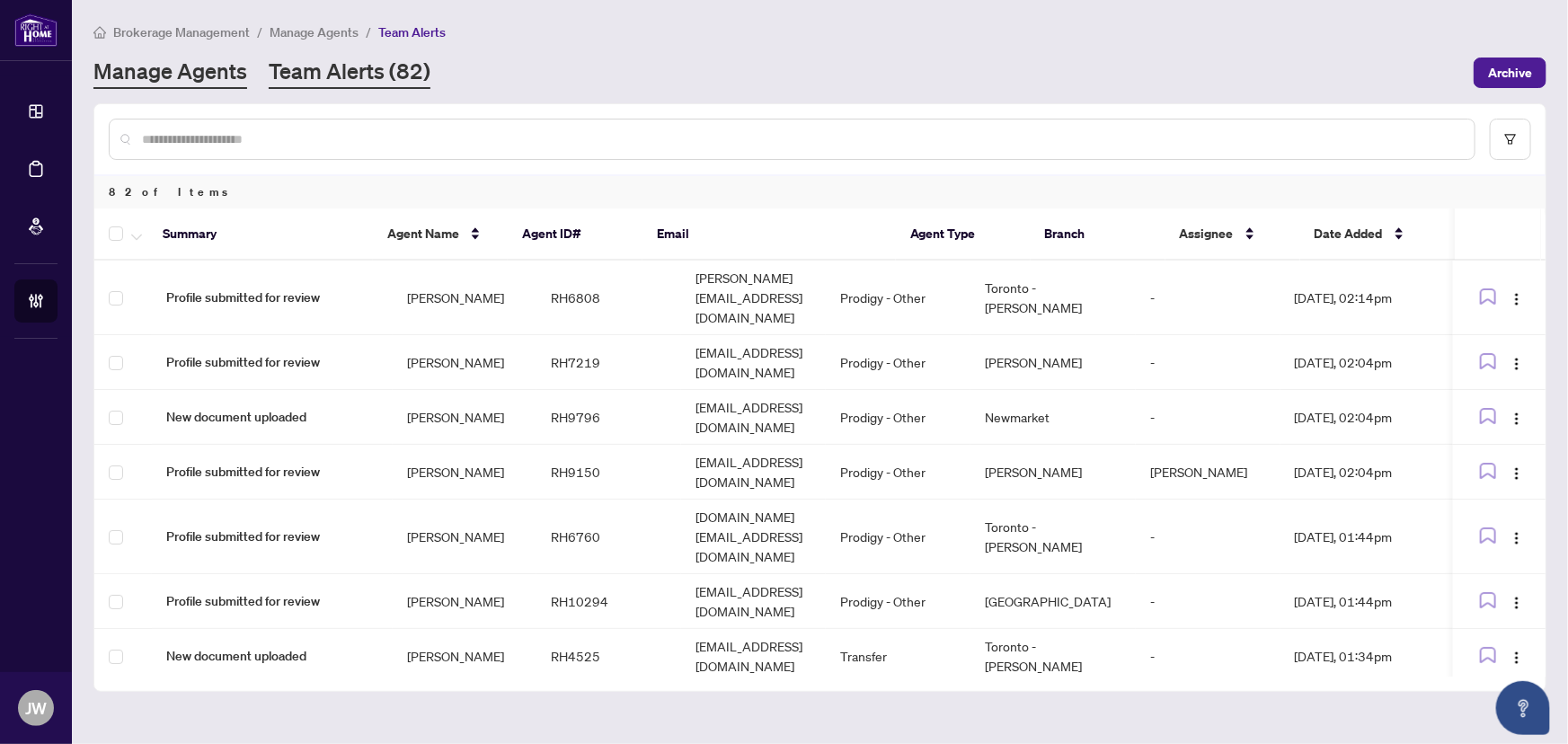
click at [186, 64] on link "Manage Agents" at bounding box center [170, 72] width 154 height 32
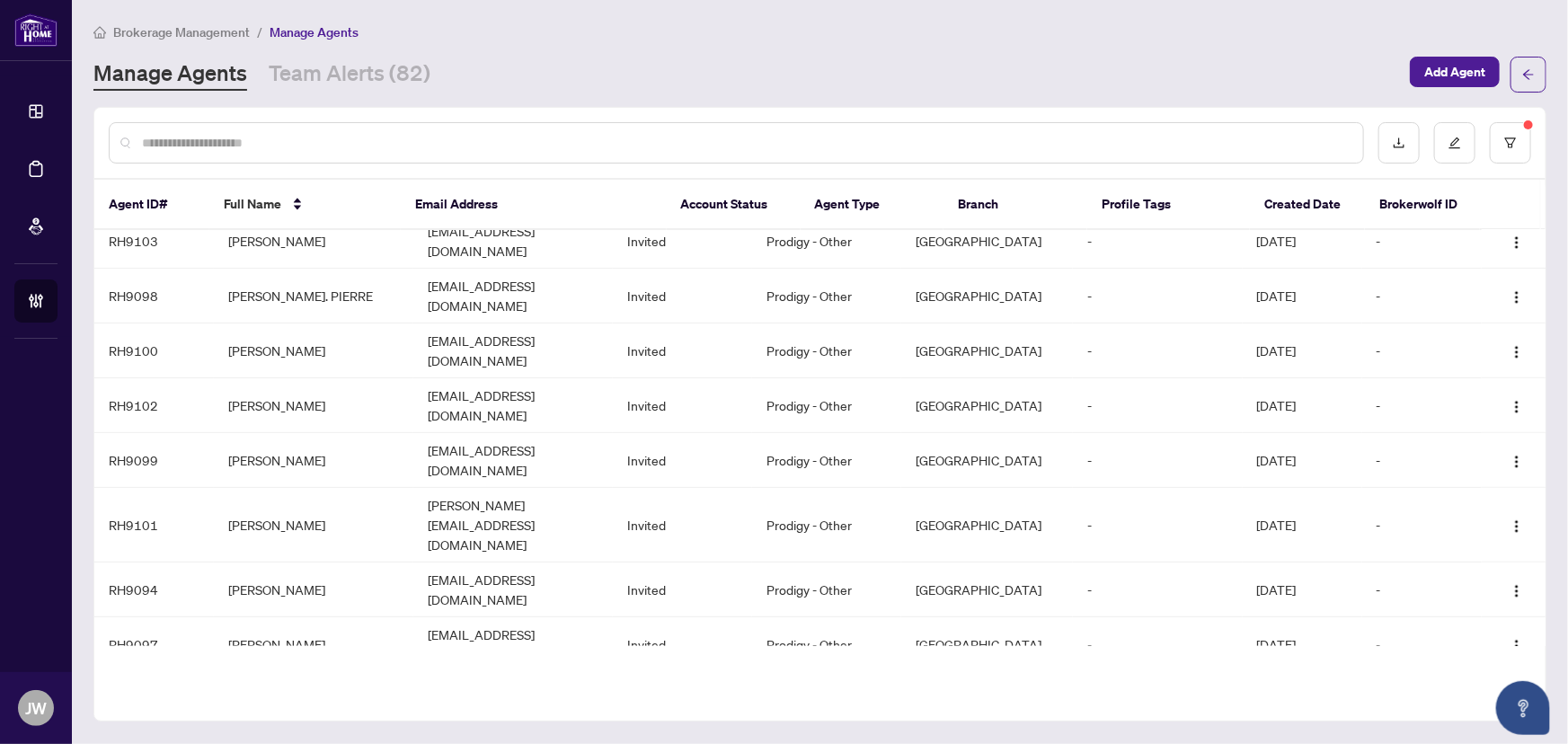
scroll to position [625, 0]
click at [154, 147] on input "text" at bounding box center [745, 143] width 1207 height 20
type input "***"
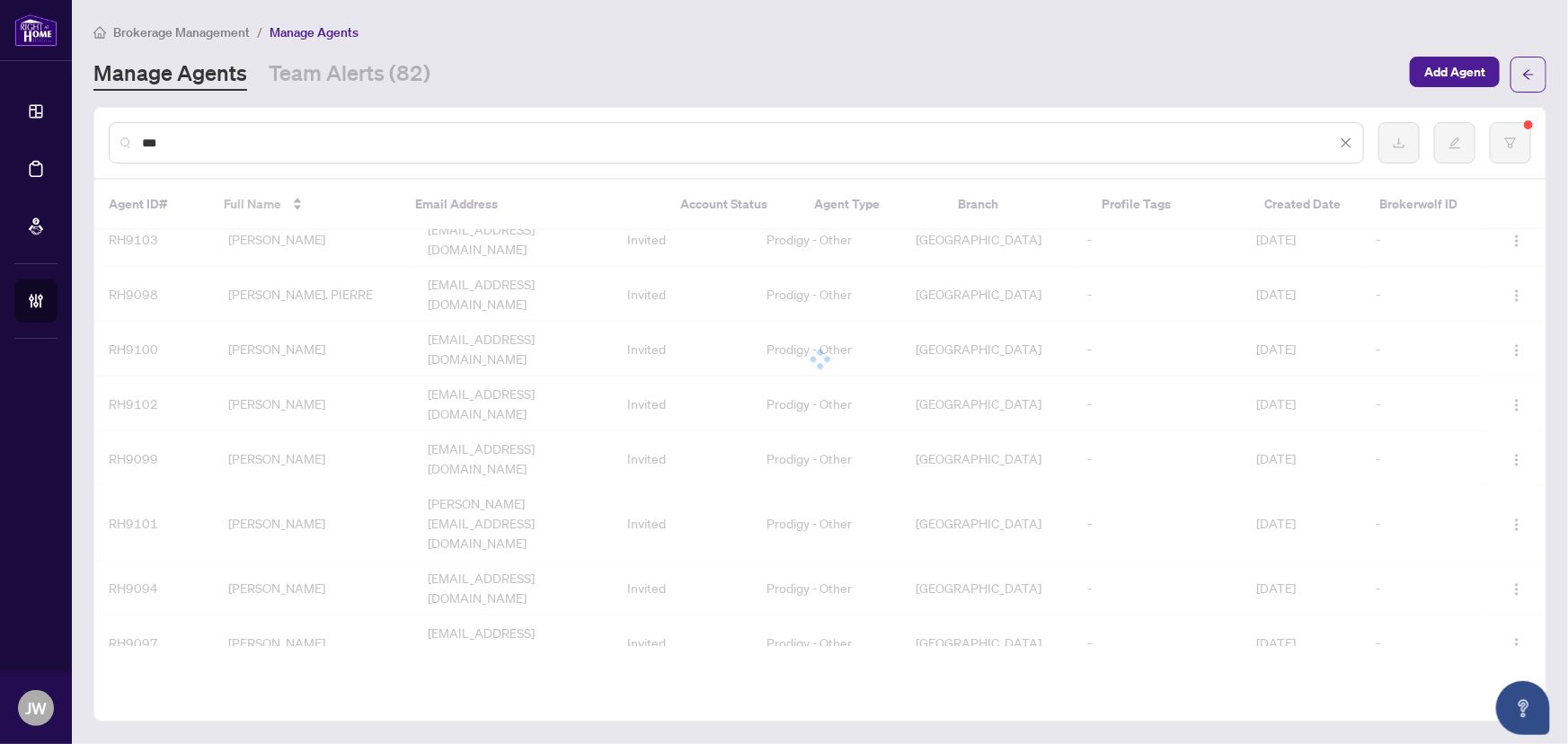
scroll to position [0, 0]
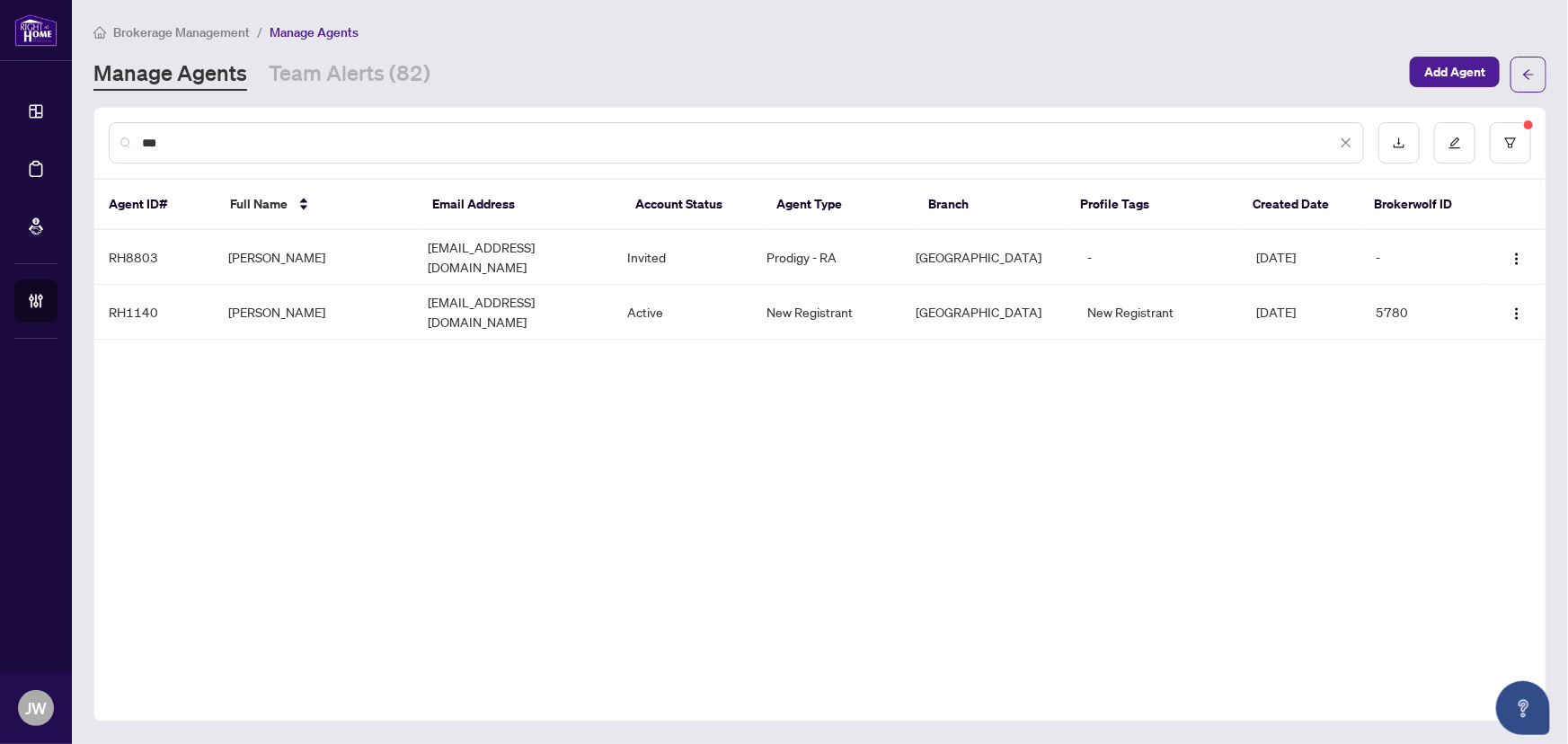
drag, startPoint x: 197, startPoint y: 146, endPoint x: 132, endPoint y: 138, distance: 65.5
click at [132, 138] on div "***" at bounding box center [736, 143] width 1255 height 41
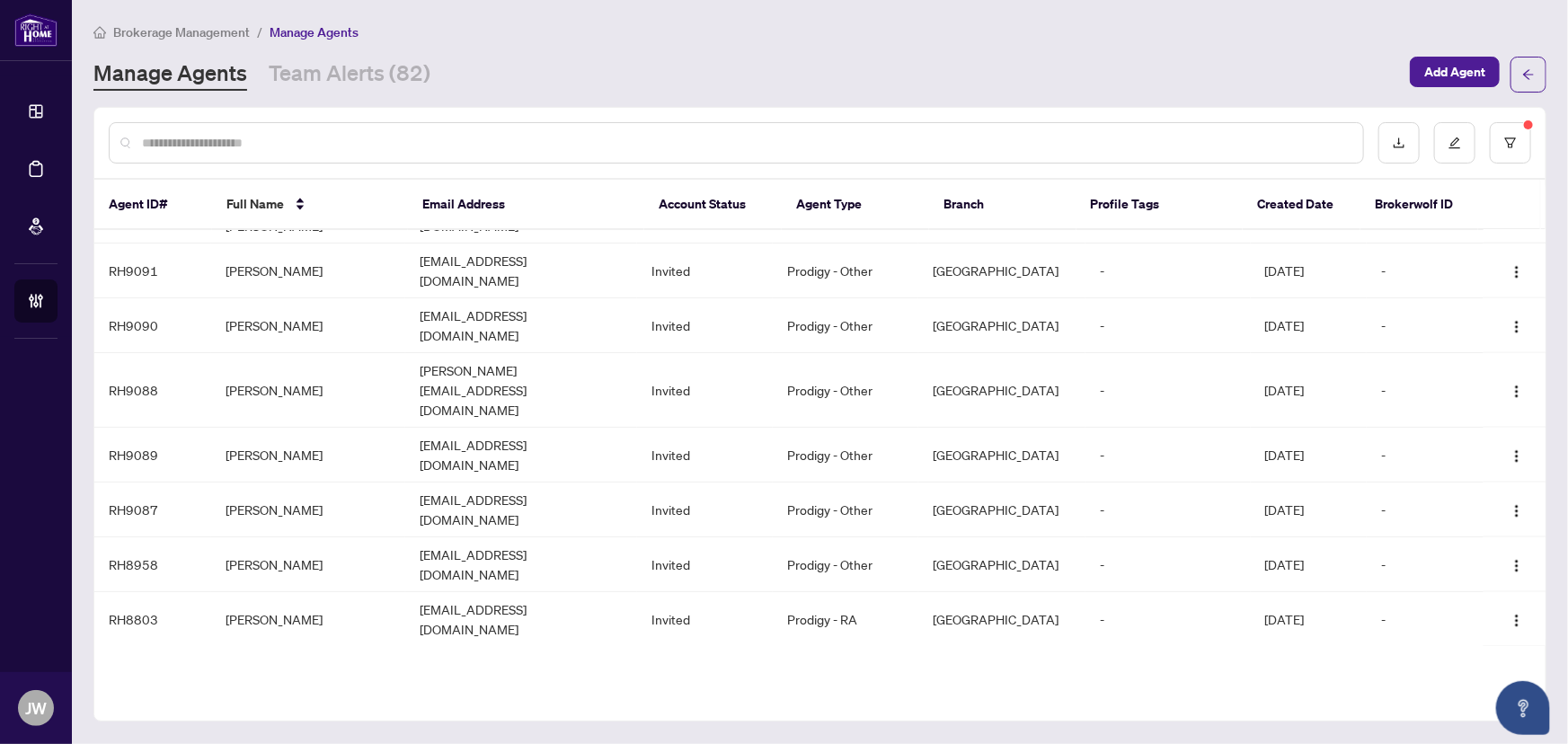
scroll to position [1340, 0]
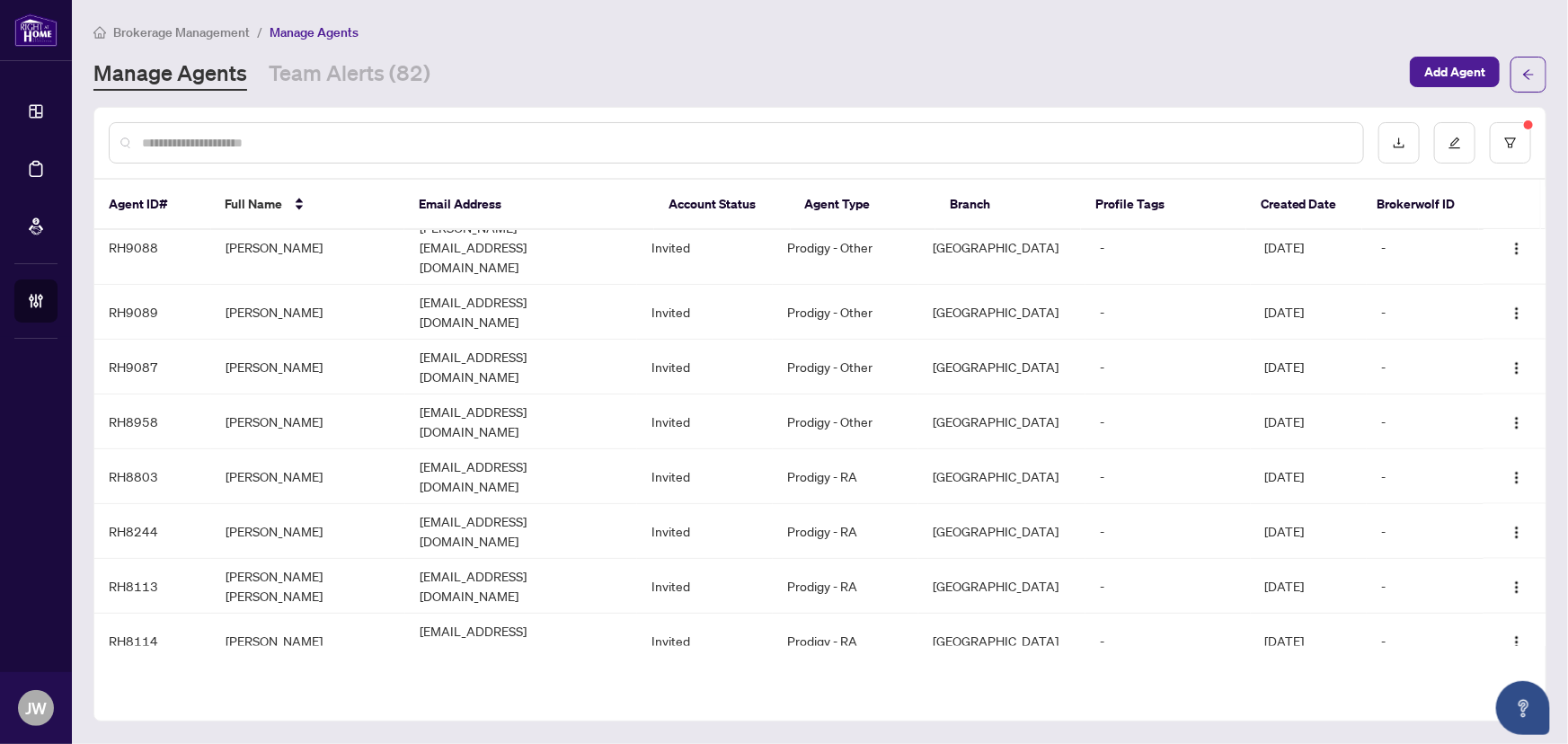
click at [346, 90] on div "Manage Agents Team Alerts (82) Add Agent" at bounding box center [820, 74] width 1454 height 36
click at [345, 72] on link "Team Alerts (82)" at bounding box center [349, 74] width 162 height 32
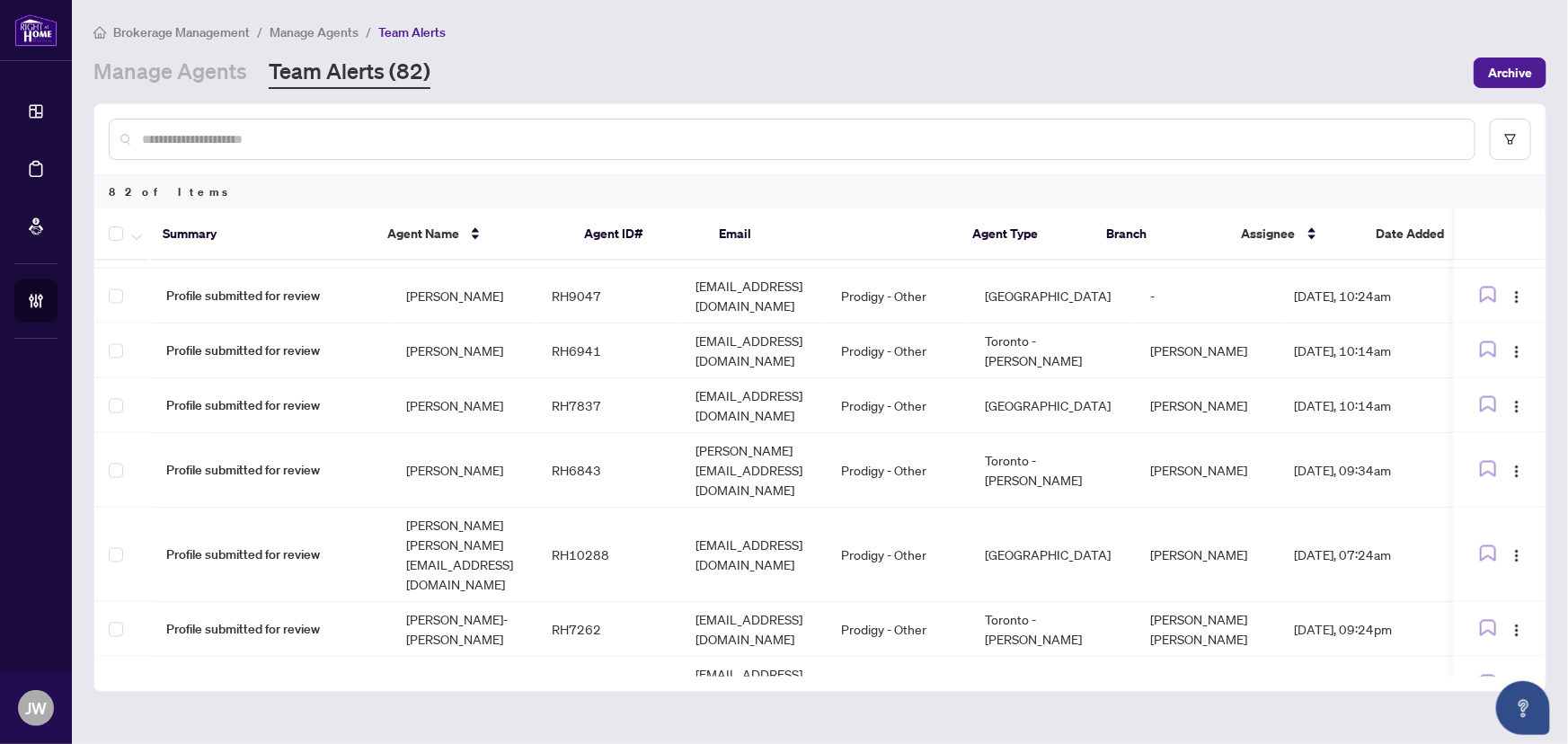
scroll to position [1777, 0]
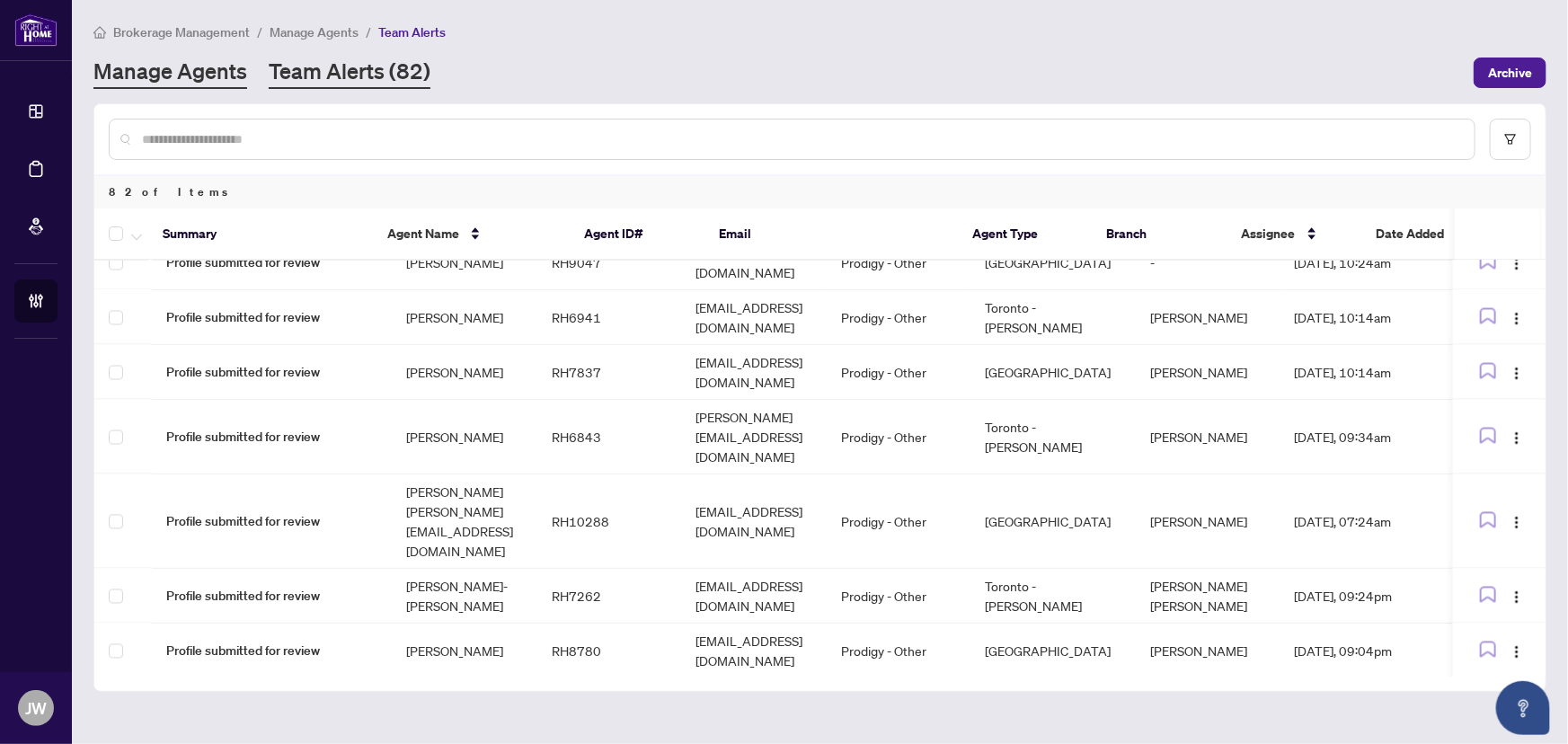
click at [206, 79] on link "Manage Agents" at bounding box center [170, 72] width 154 height 32
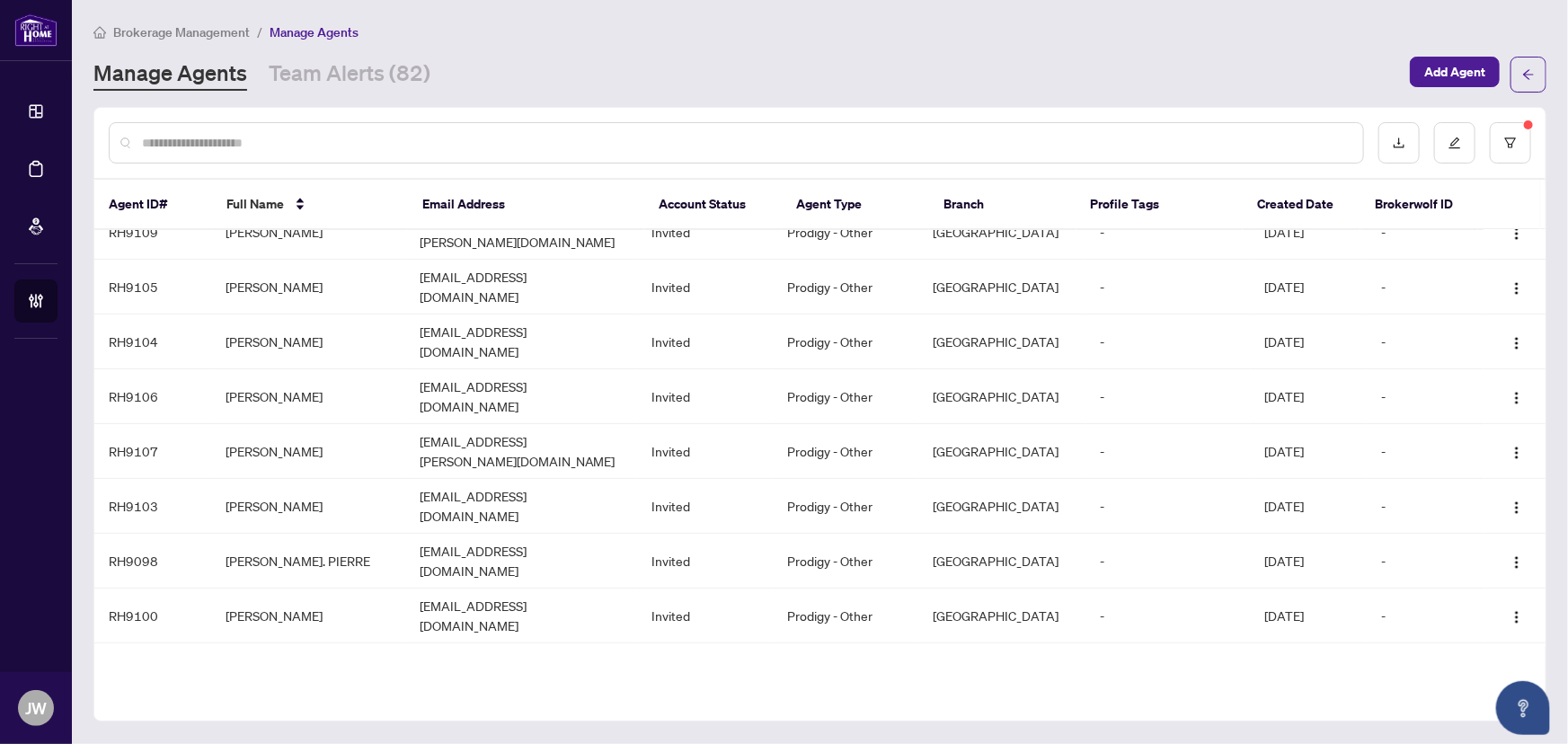
scroll to position [298, 0]
click at [368, 71] on link "Team Alerts (82)" at bounding box center [349, 74] width 162 height 32
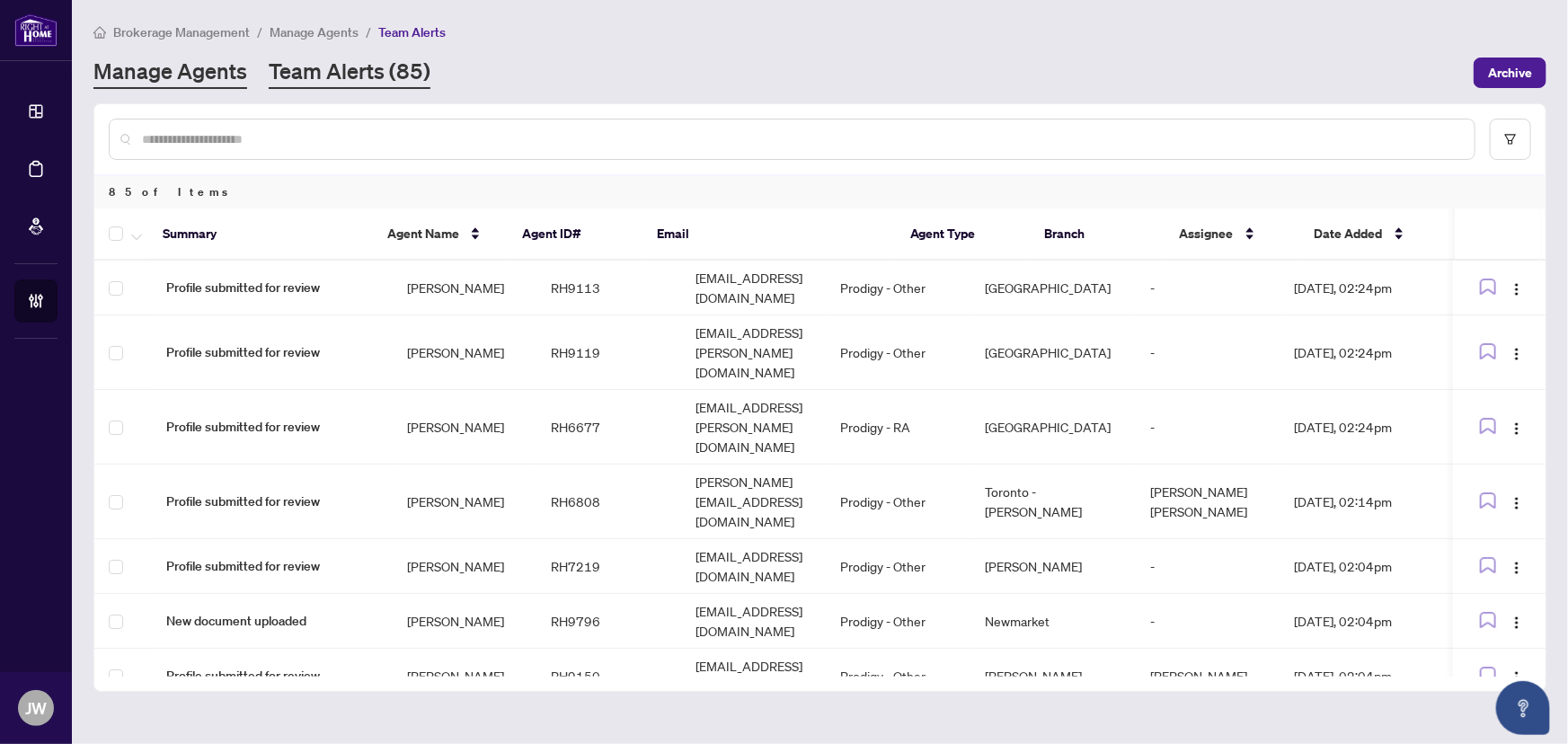
click at [164, 73] on link "Manage Agents" at bounding box center [170, 72] width 154 height 32
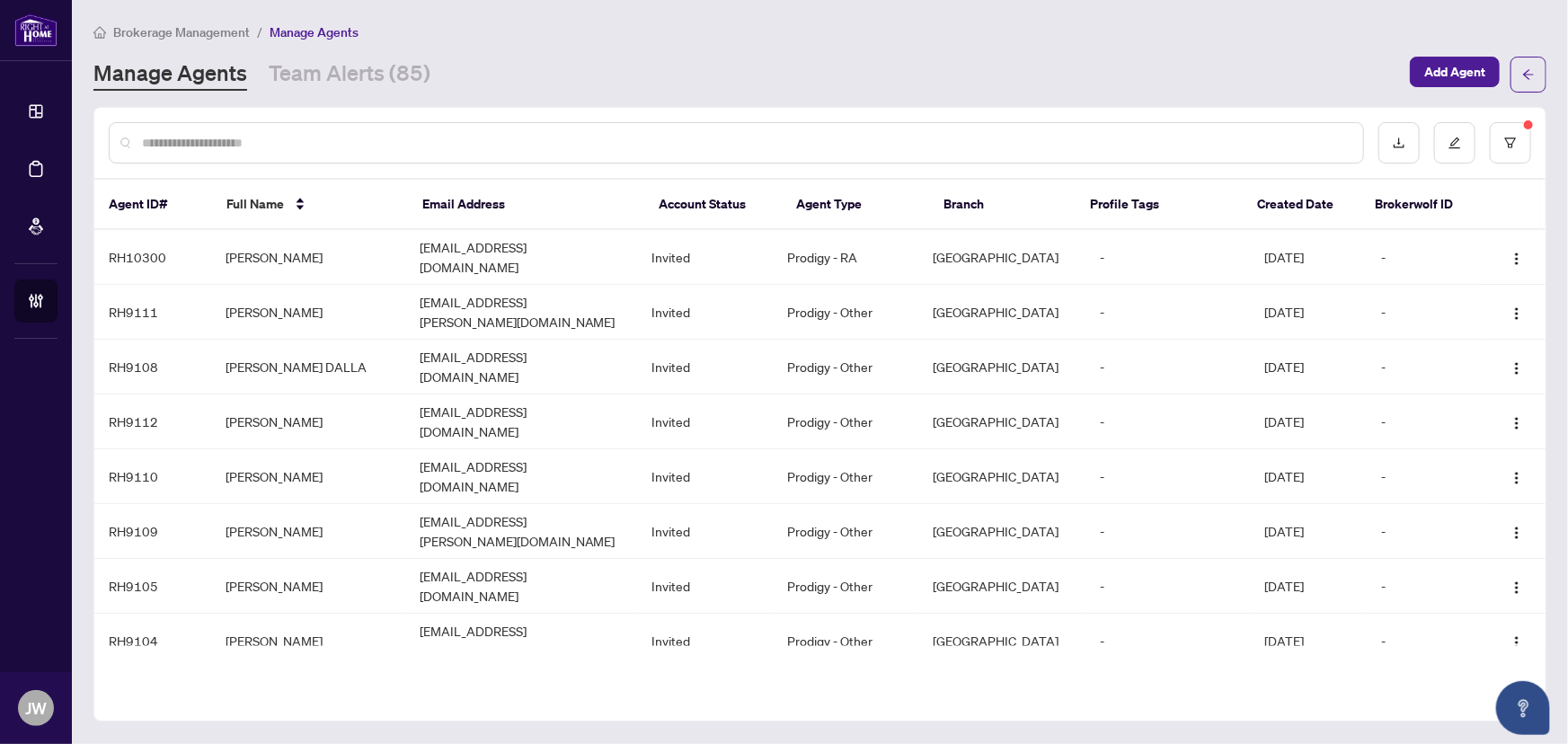
click at [192, 139] on input "text" at bounding box center [745, 143] width 1207 height 20
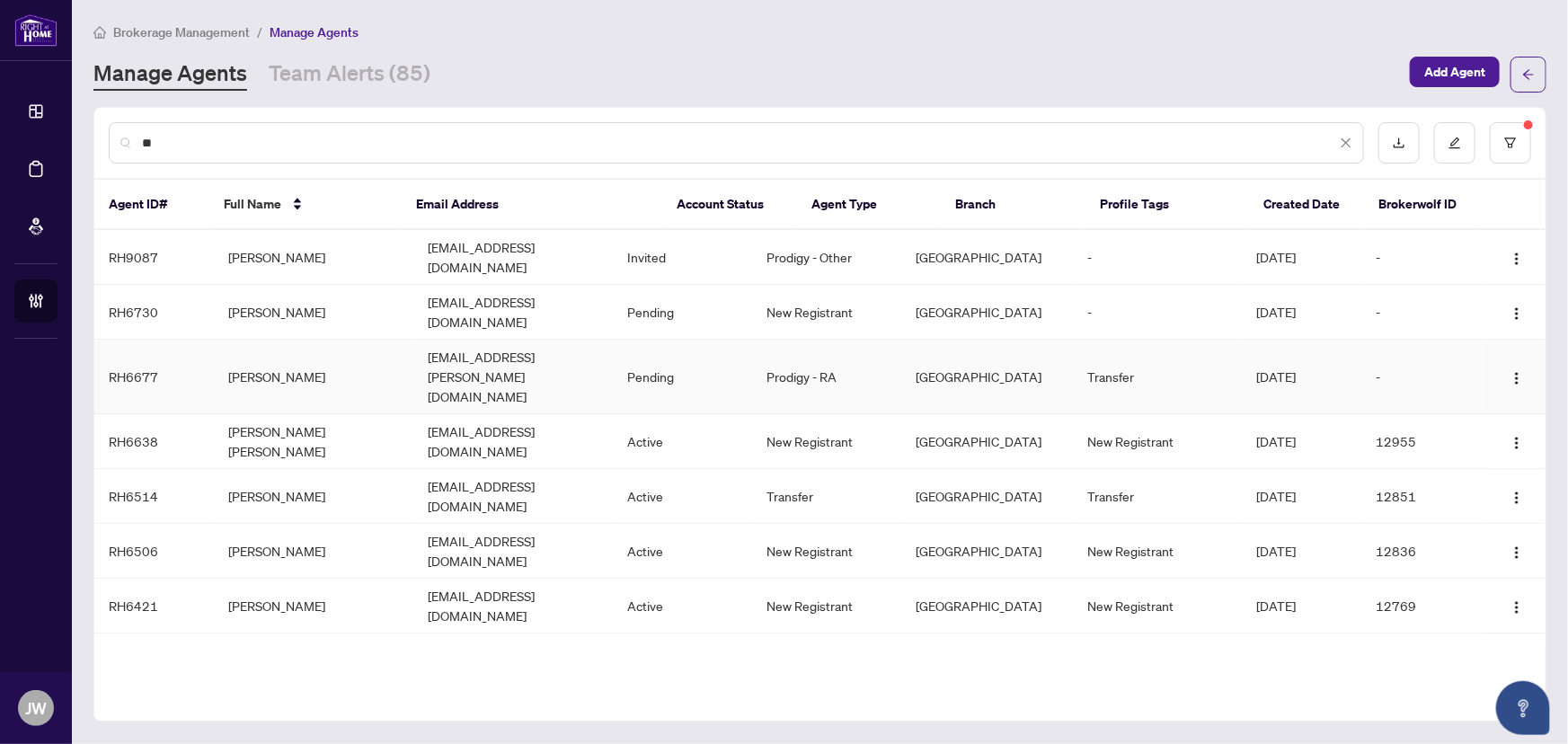
type input "**"
click at [523, 340] on td "[EMAIL_ADDRESS][PERSON_NAME][DOMAIN_NAME]" at bounding box center [513, 377] width 199 height 75
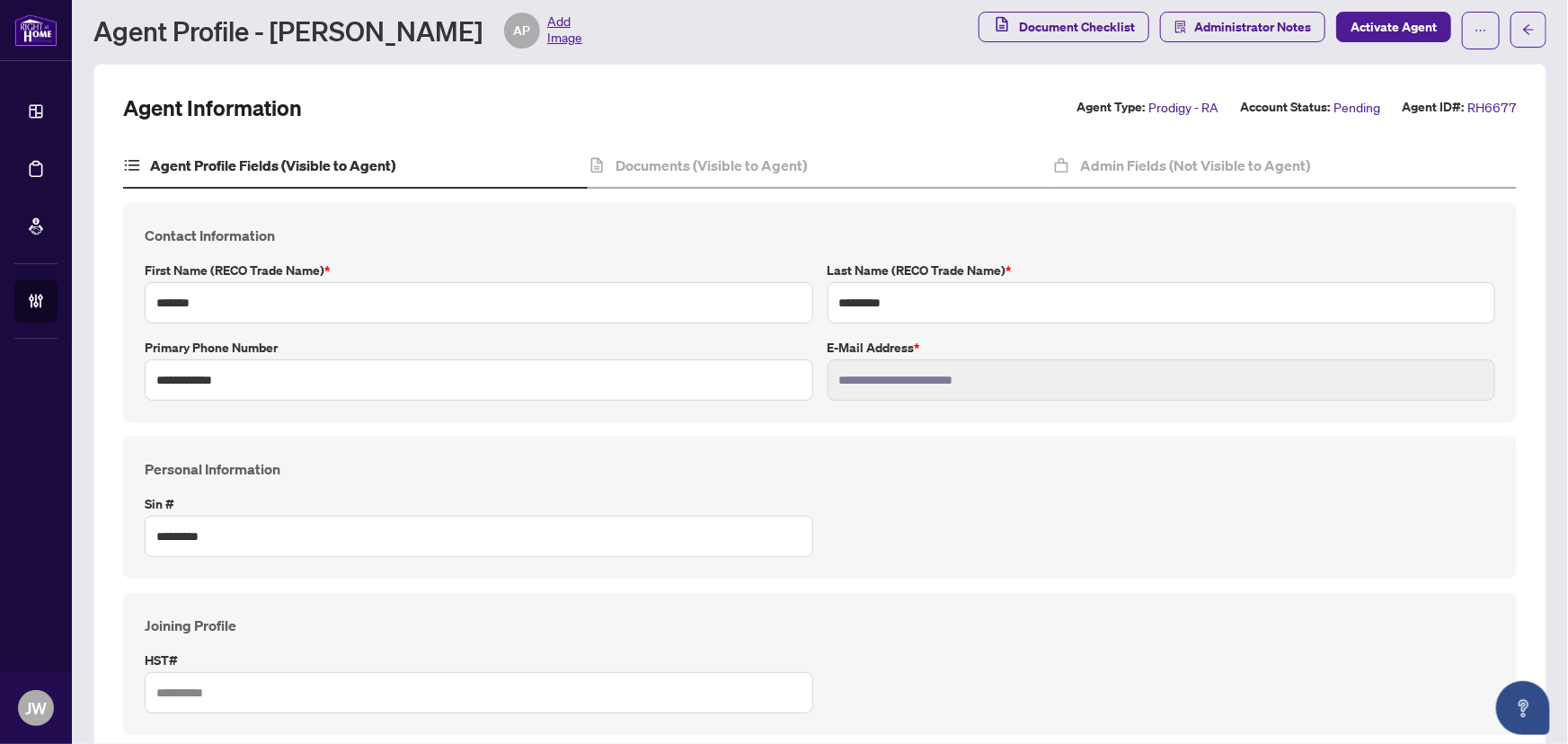
scroll to position [49, 0]
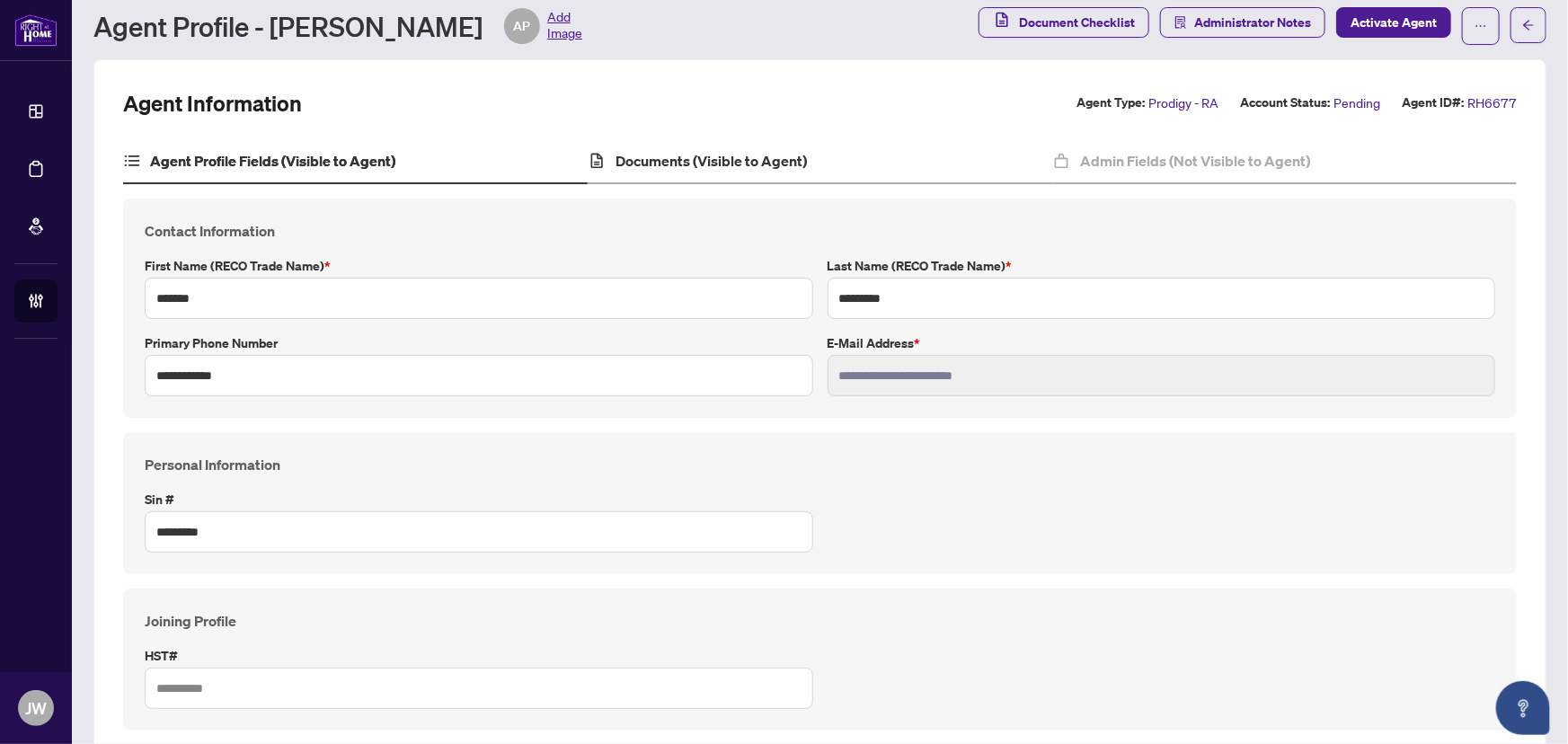
click at [668, 171] on div "Documents (Visible to Agent)" at bounding box center [820, 161] width 464 height 45
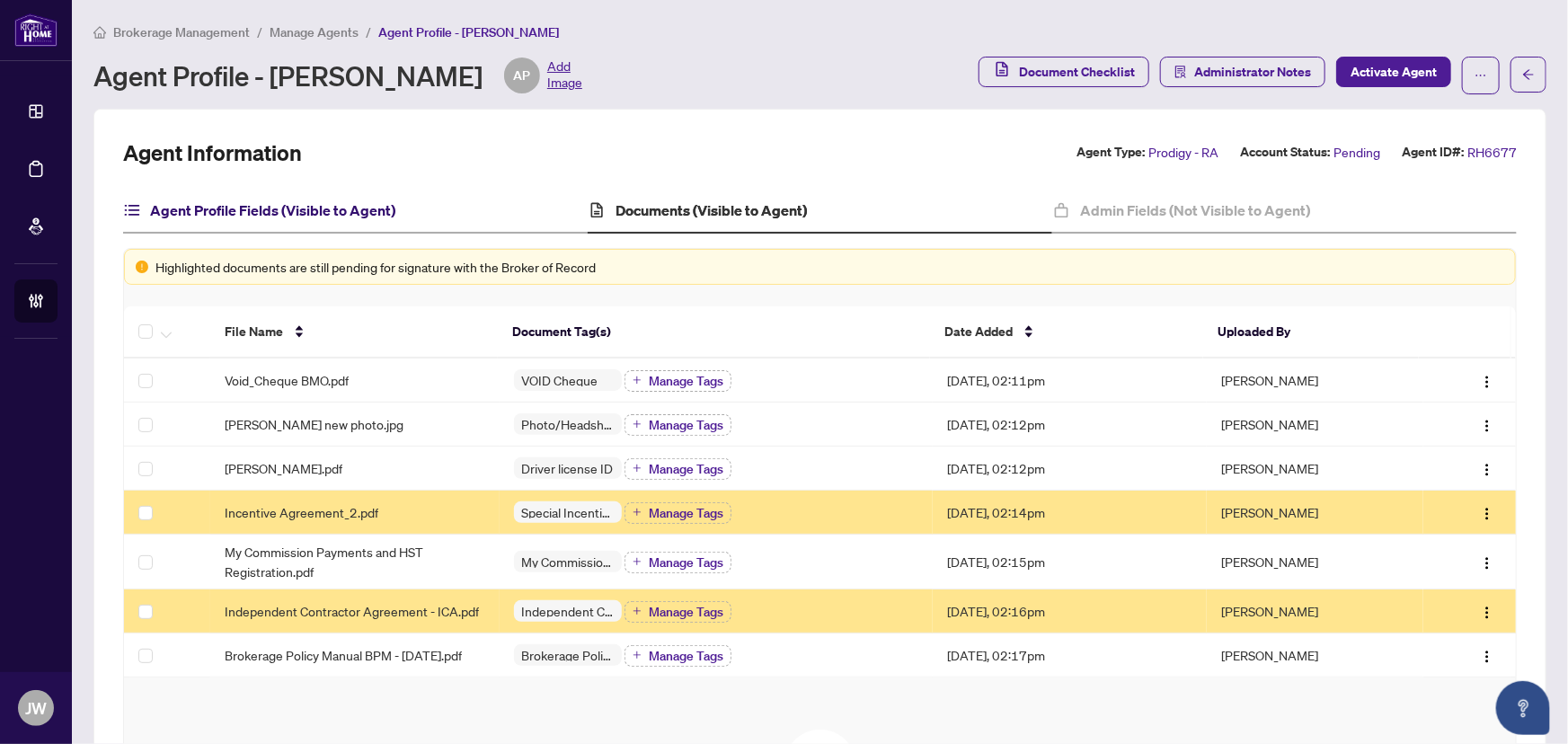
click at [315, 199] on h4 "Agent Profile Fields (Visible to Agent)" at bounding box center [272, 210] width 245 height 22
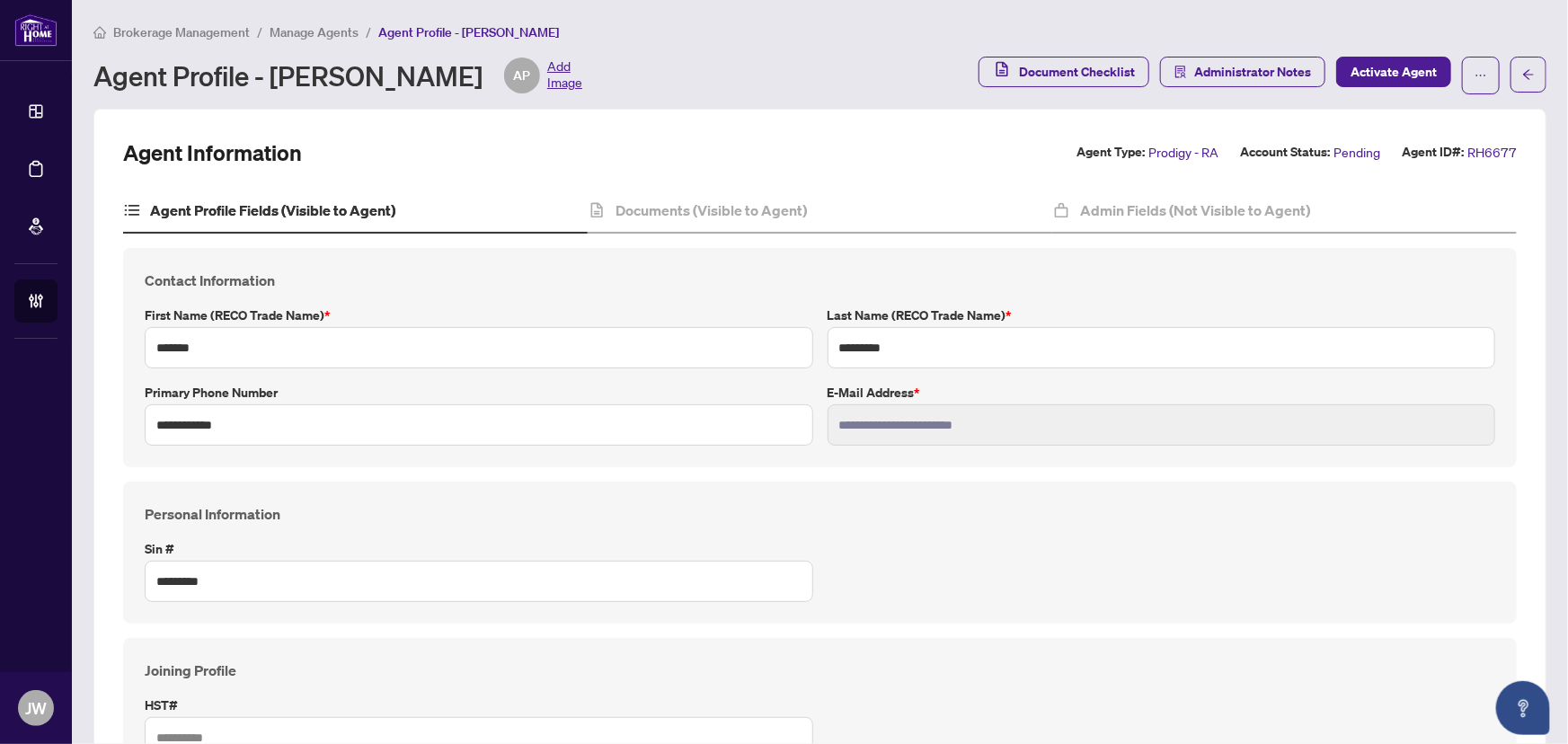
click at [324, 32] on span "Manage Agents" at bounding box center [314, 33] width 89 height 16
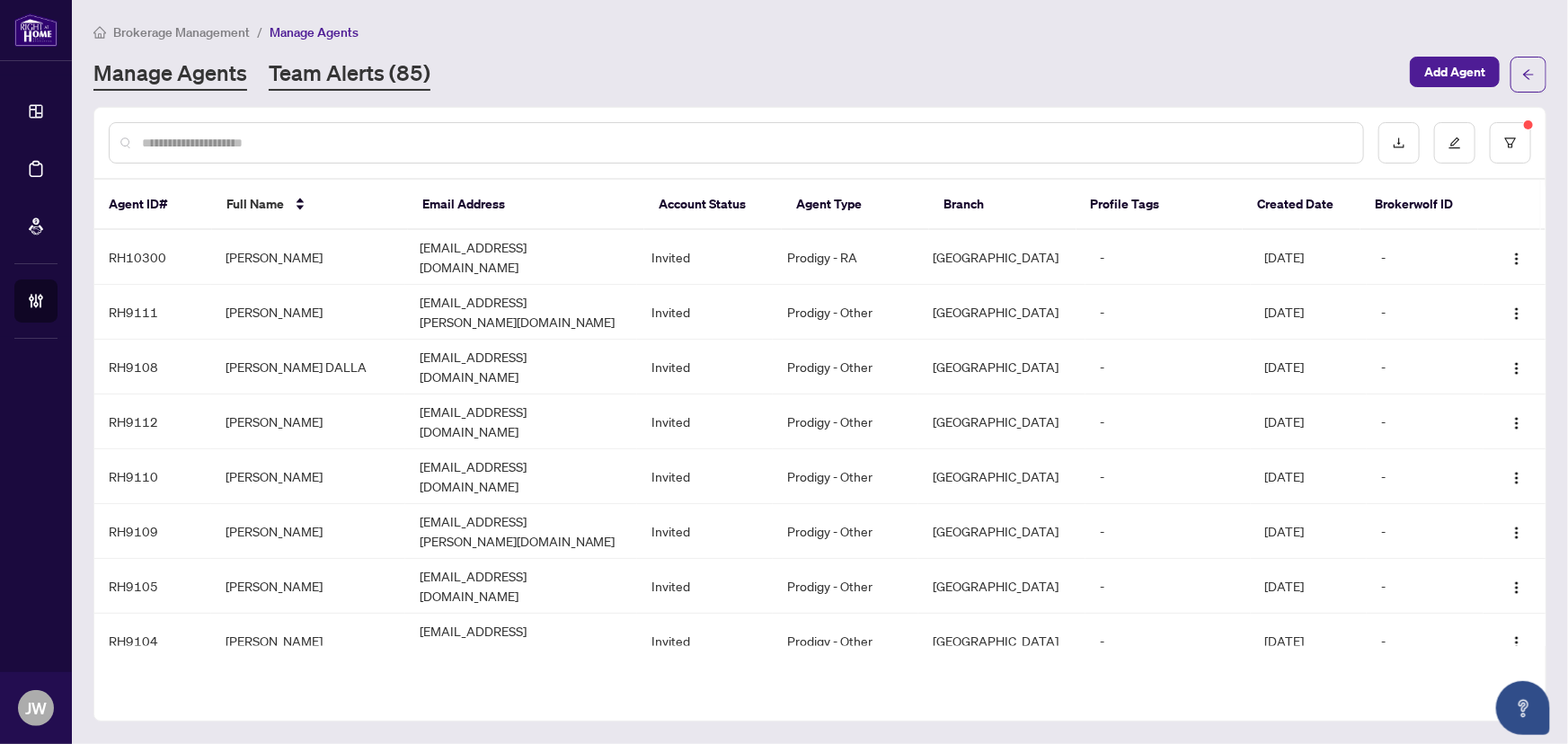
click at [290, 81] on link "Team Alerts (85)" at bounding box center [349, 74] width 162 height 32
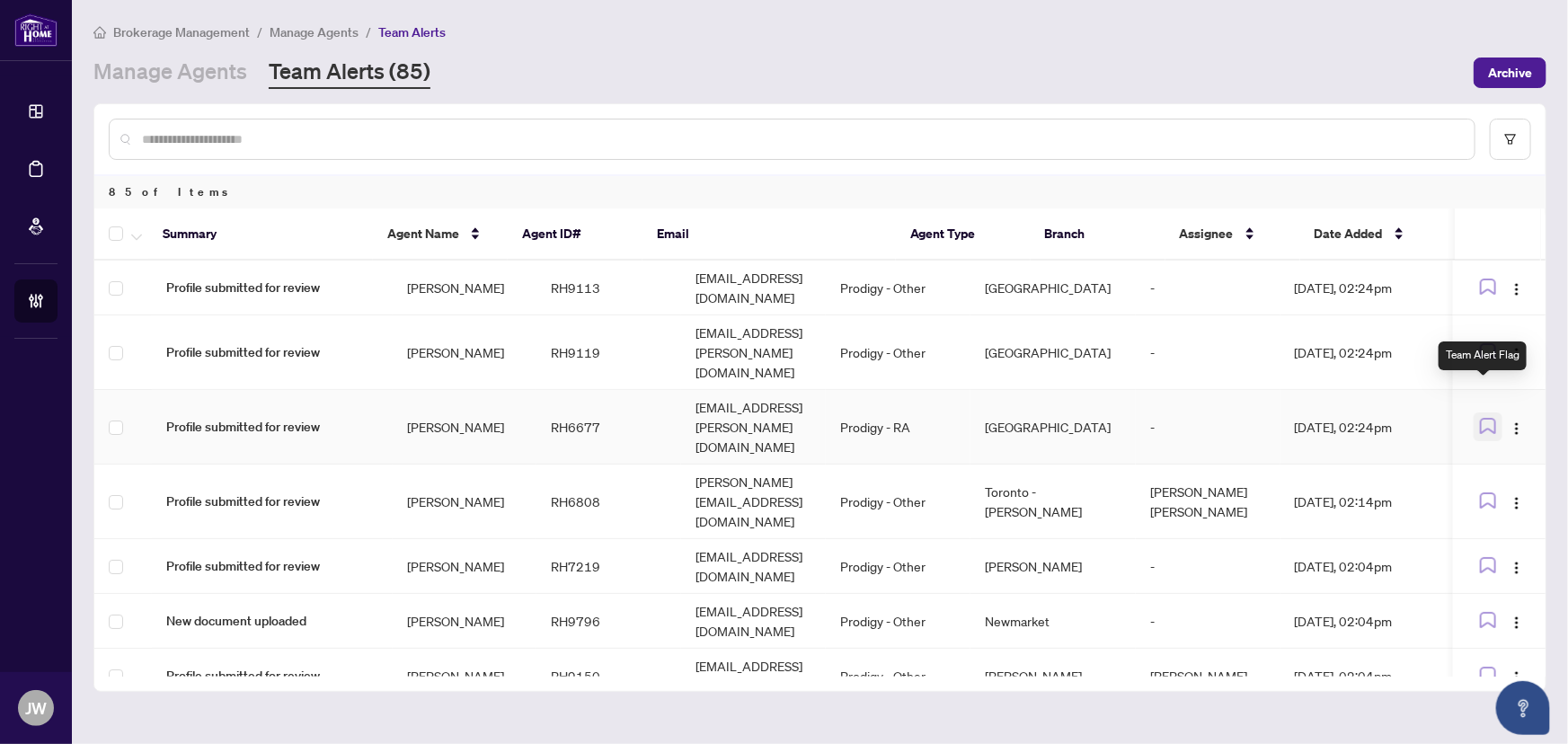
click at [1488, 419] on icon "button" at bounding box center [1488, 426] width 15 height 15
click at [1511, 421] on img "button" at bounding box center [1517, 429] width 15 height 15
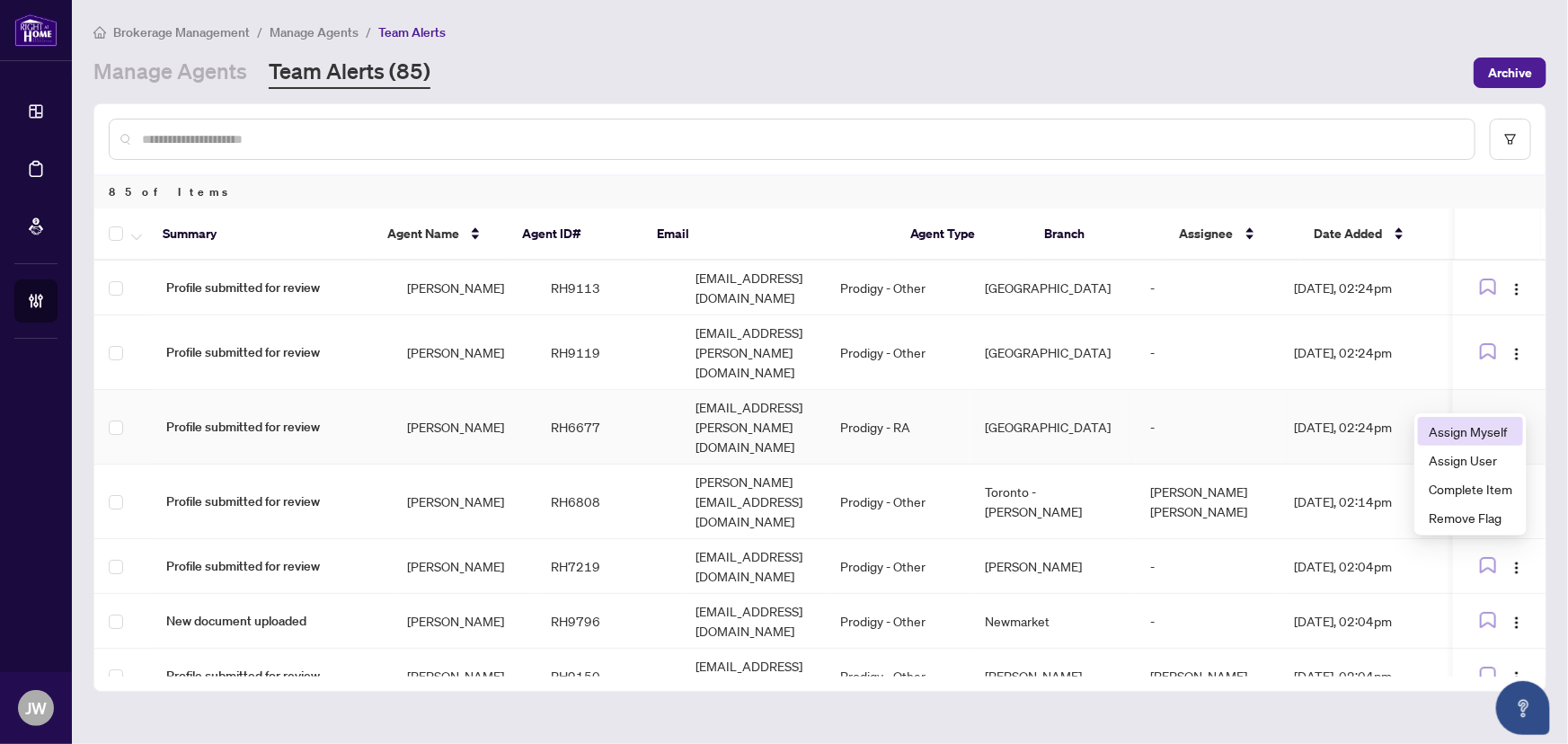
click at [1453, 439] on span "Assign Myself" at bounding box center [1470, 431] width 83 height 20
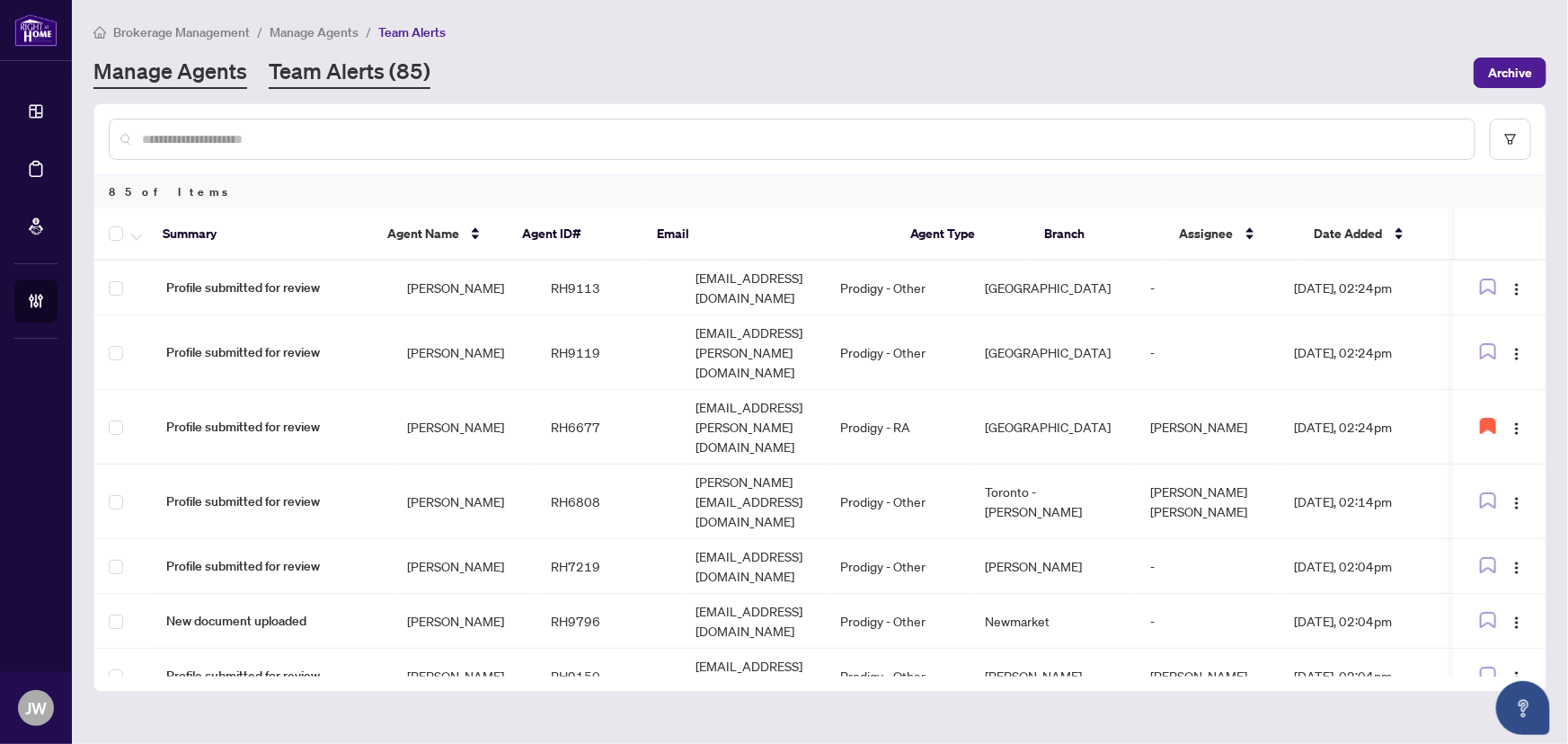
click at [209, 75] on link "Manage Agents" at bounding box center [170, 72] width 154 height 32
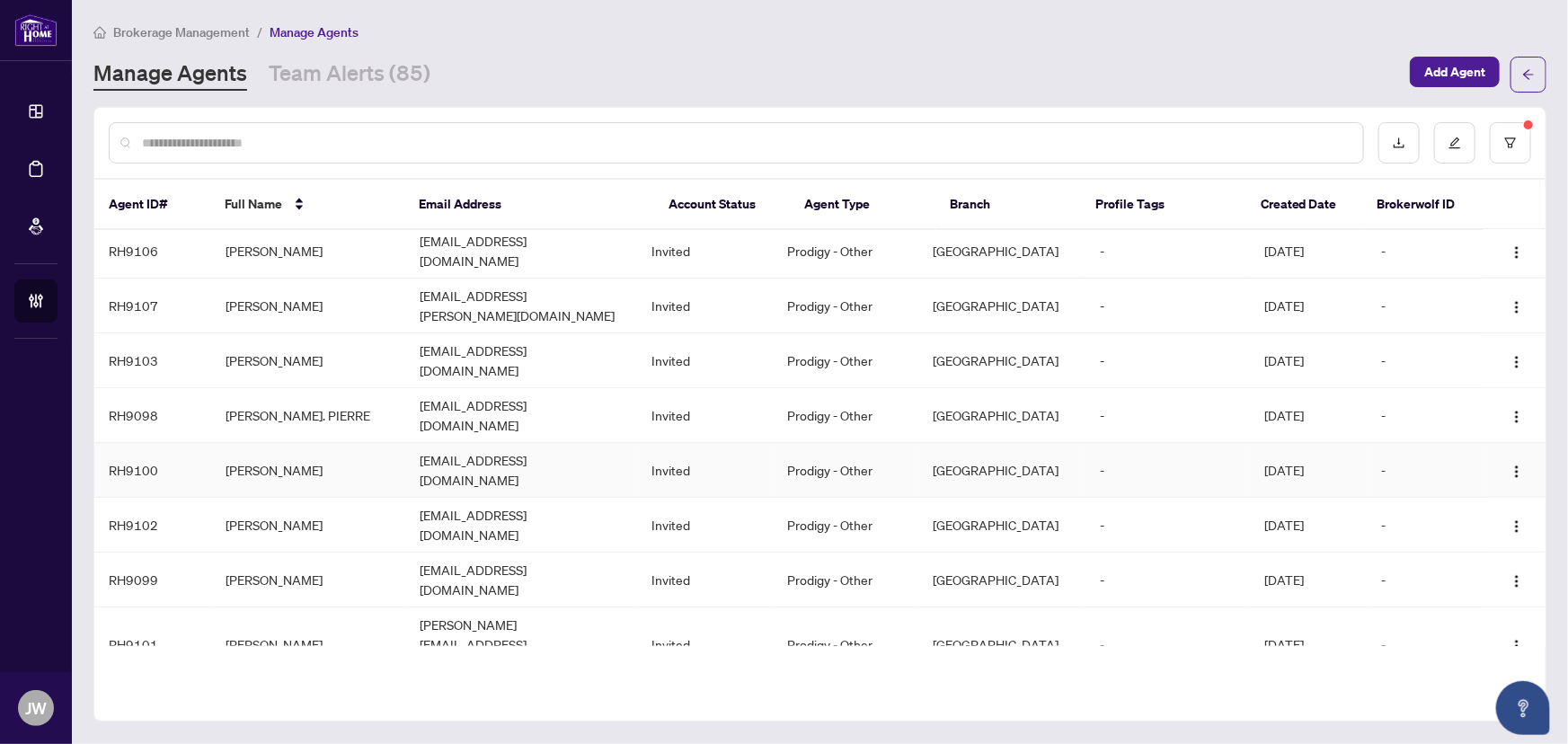
scroll to position [490, 0]
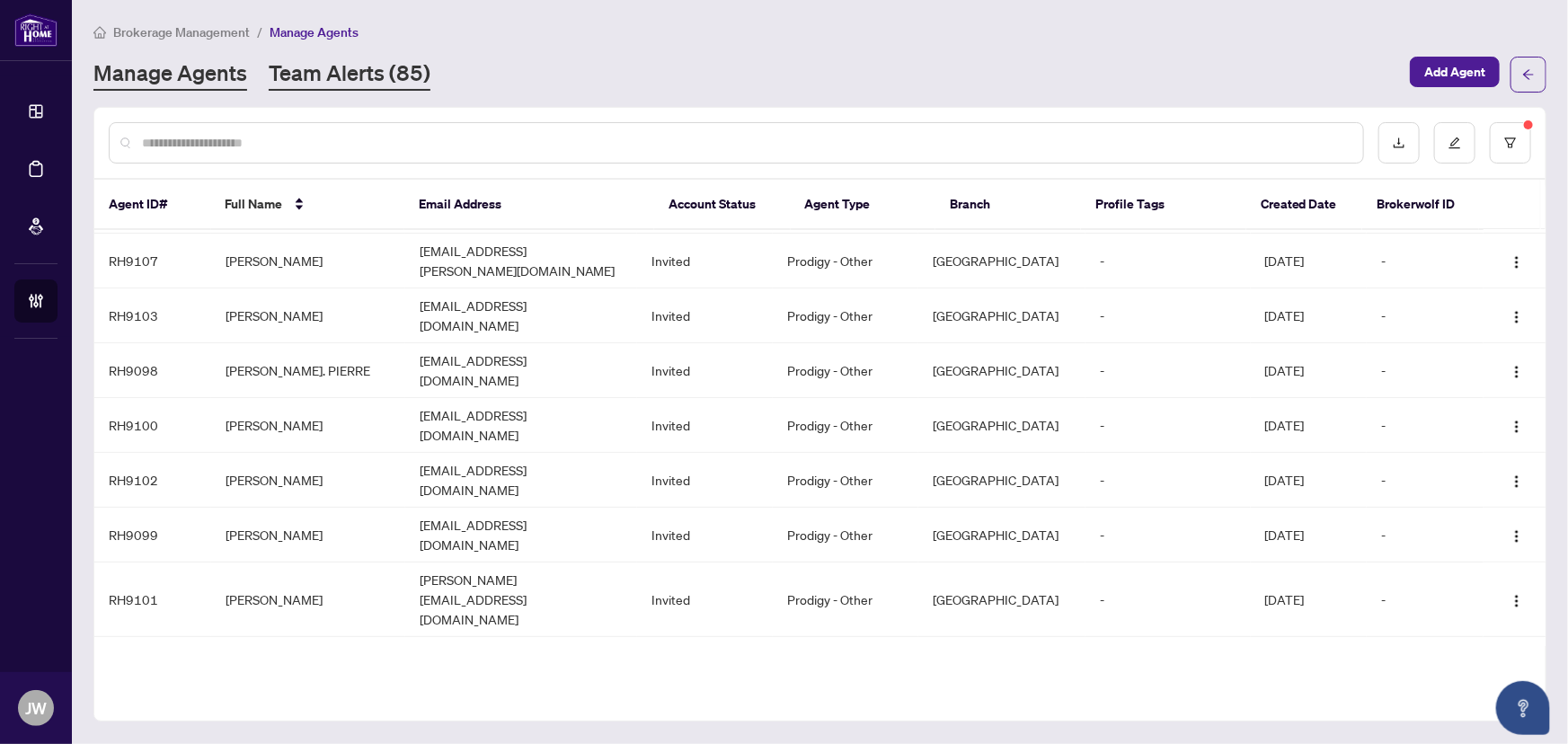
click at [368, 70] on link "Team Alerts (85)" at bounding box center [349, 74] width 162 height 32
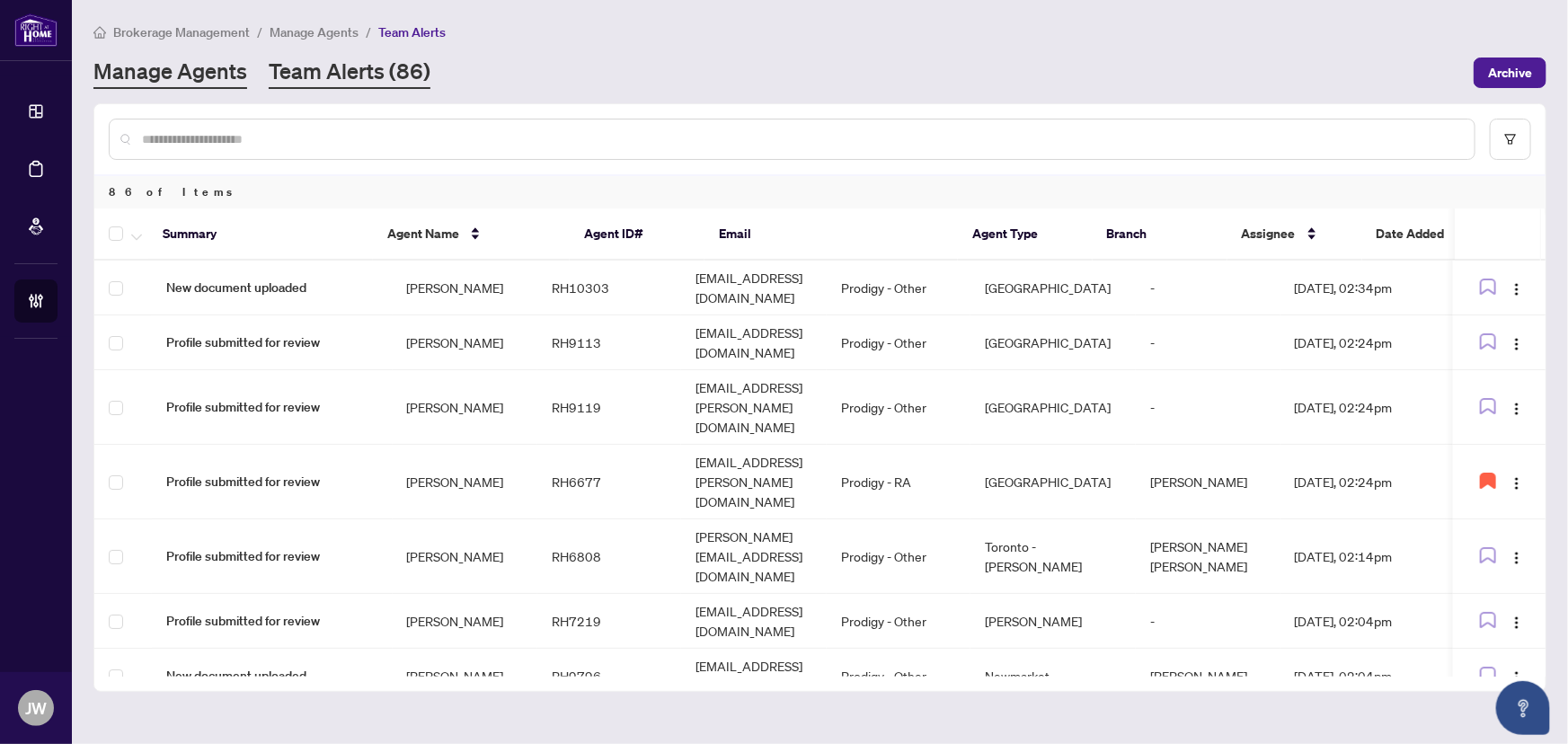
click at [167, 84] on link "Manage Agents" at bounding box center [170, 72] width 154 height 32
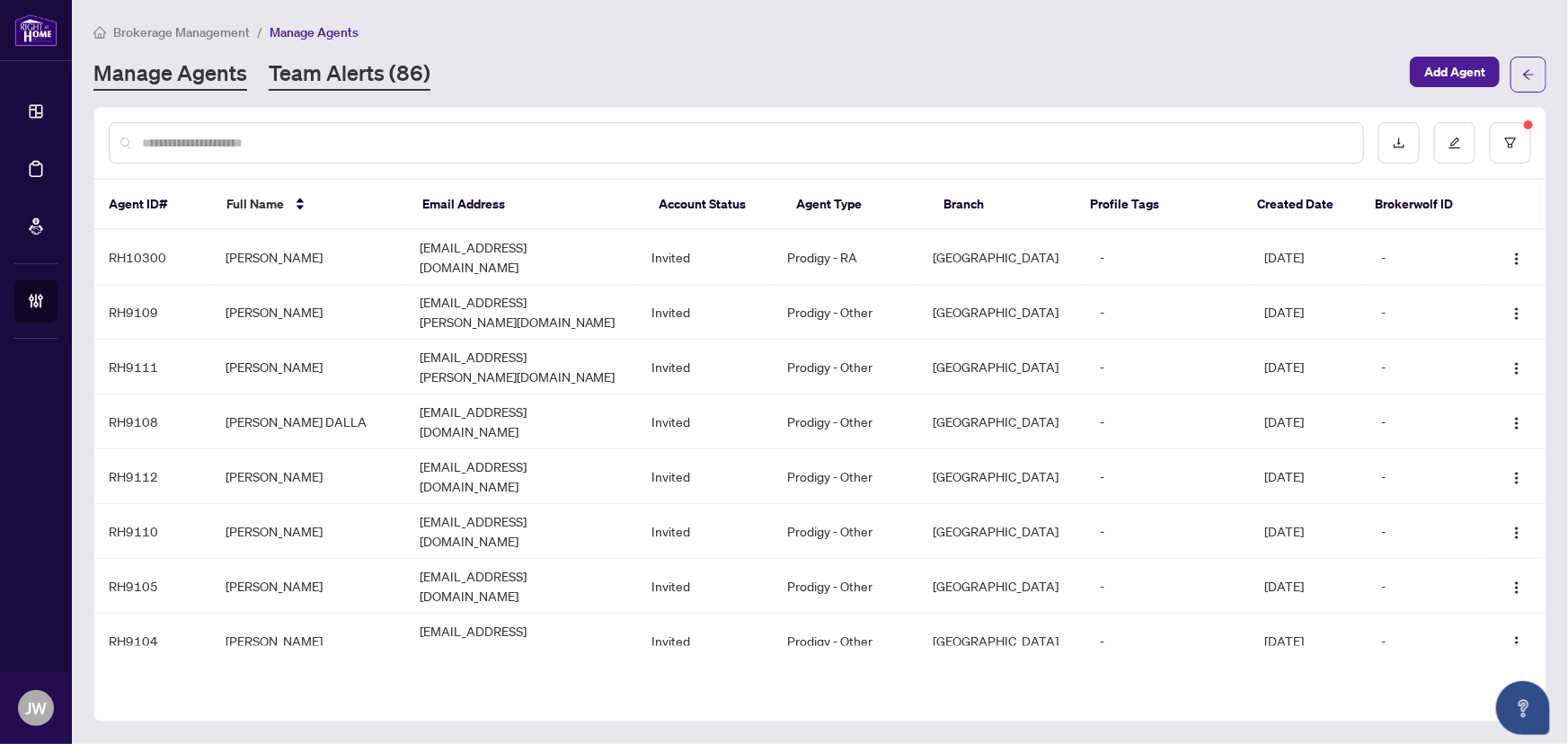
click at [342, 79] on link "Team Alerts (86)" at bounding box center [349, 74] width 162 height 32
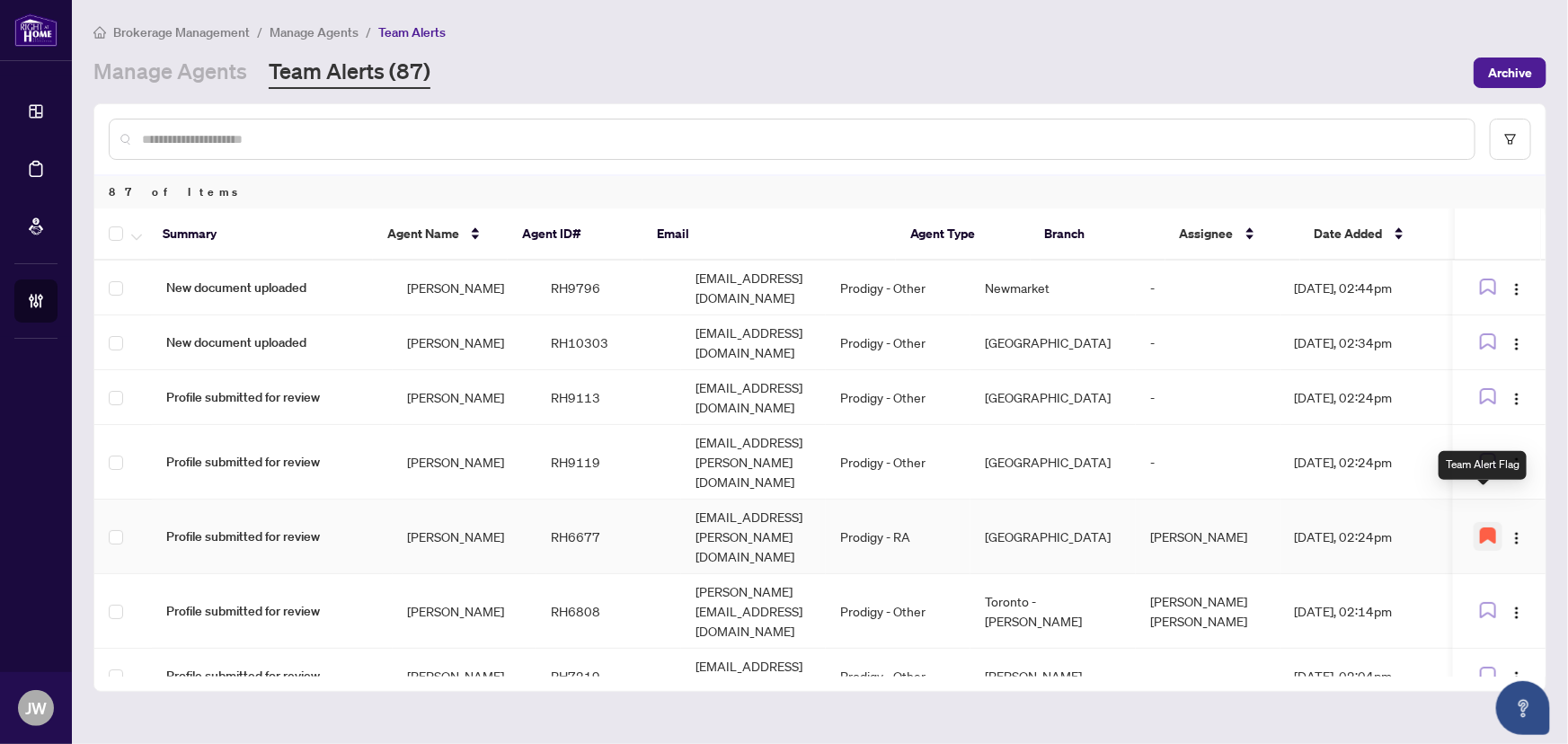
click at [1489, 528] on icon "button" at bounding box center [1488, 536] width 15 height 15
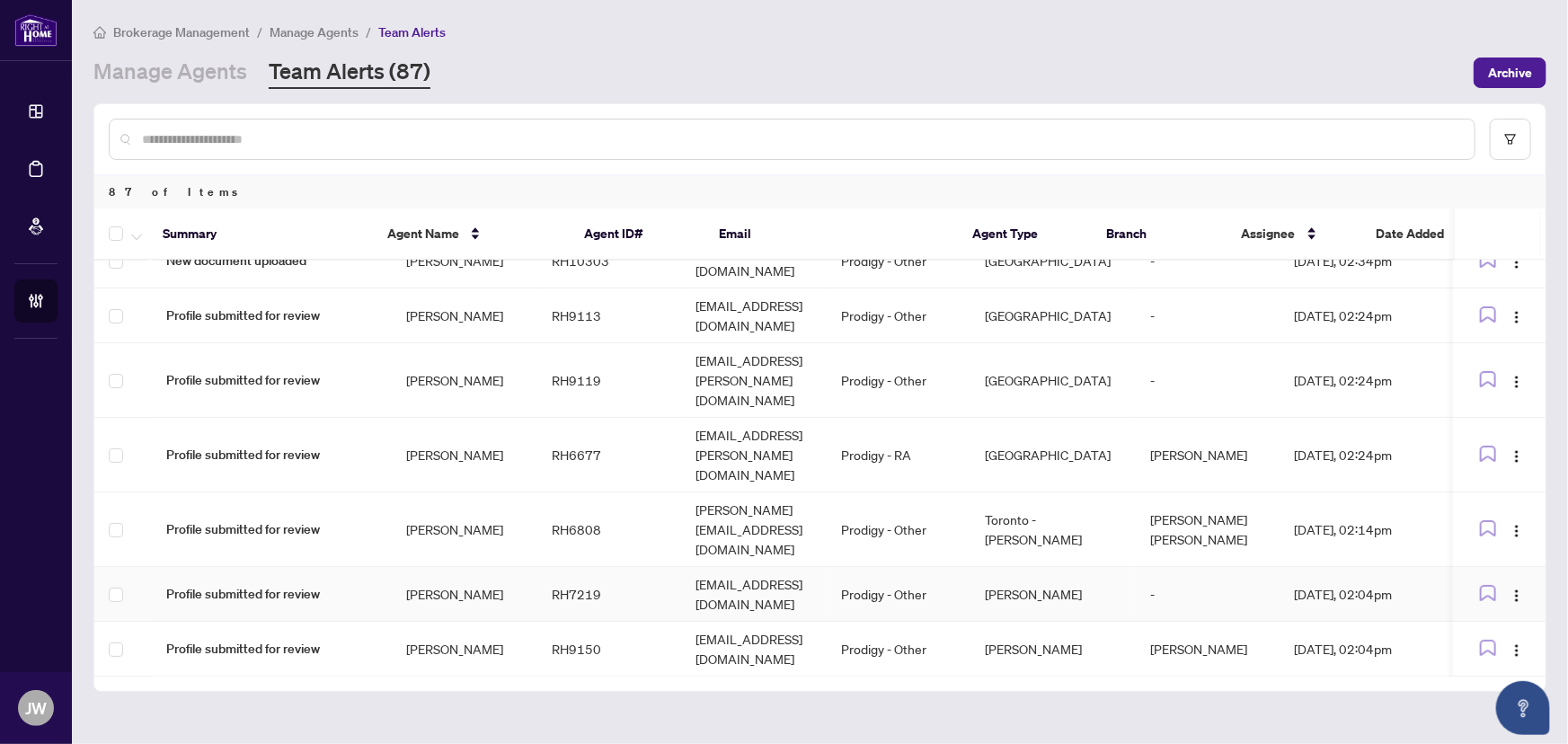
scroll to position [80, 0]
click at [275, 446] on span "Profile submitted for review" at bounding box center [272, 456] width 211 height 20
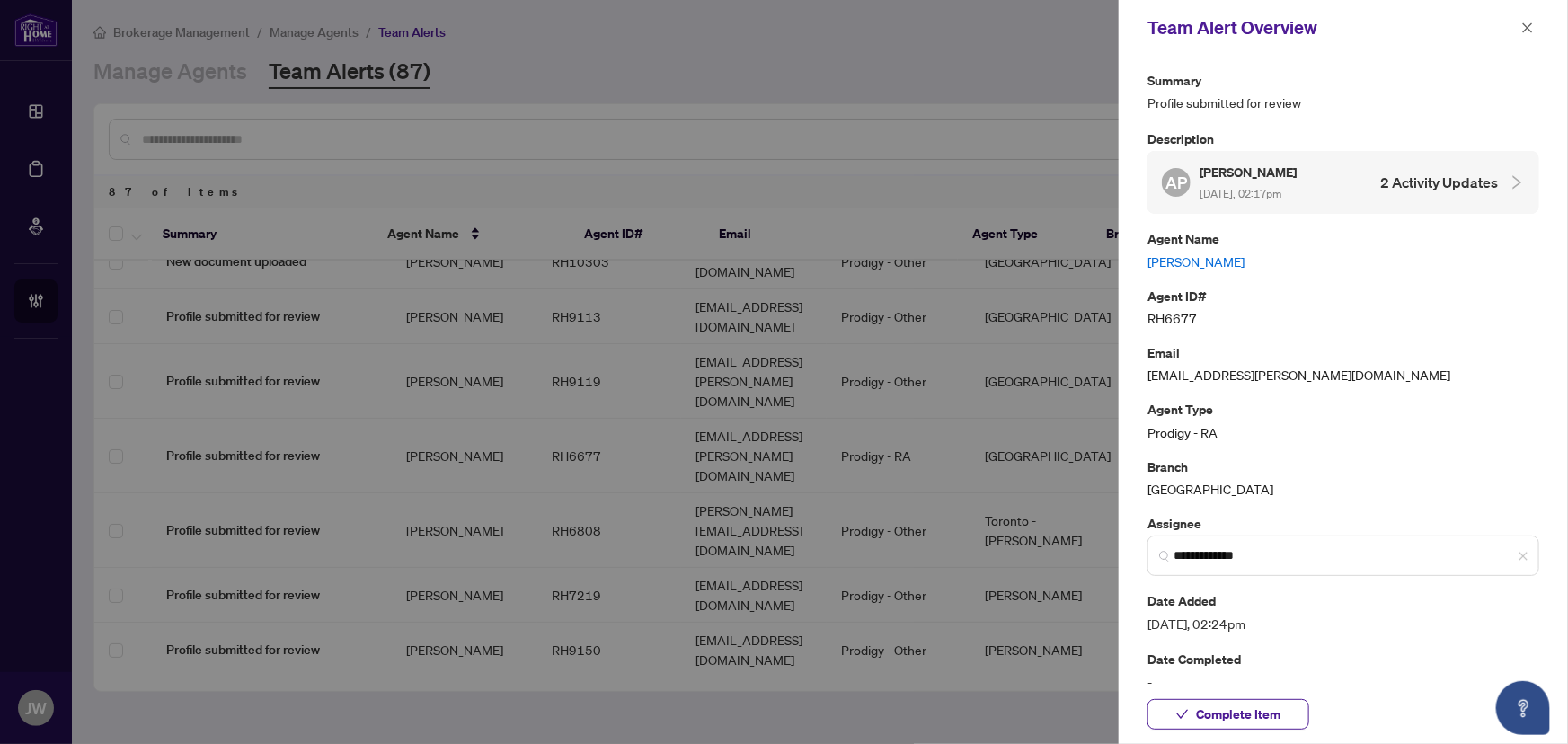
click at [1206, 261] on link "[PERSON_NAME]" at bounding box center [1343, 261] width 392 height 20
click at [1532, 24] on icon "close" at bounding box center [1528, 27] width 10 height 10
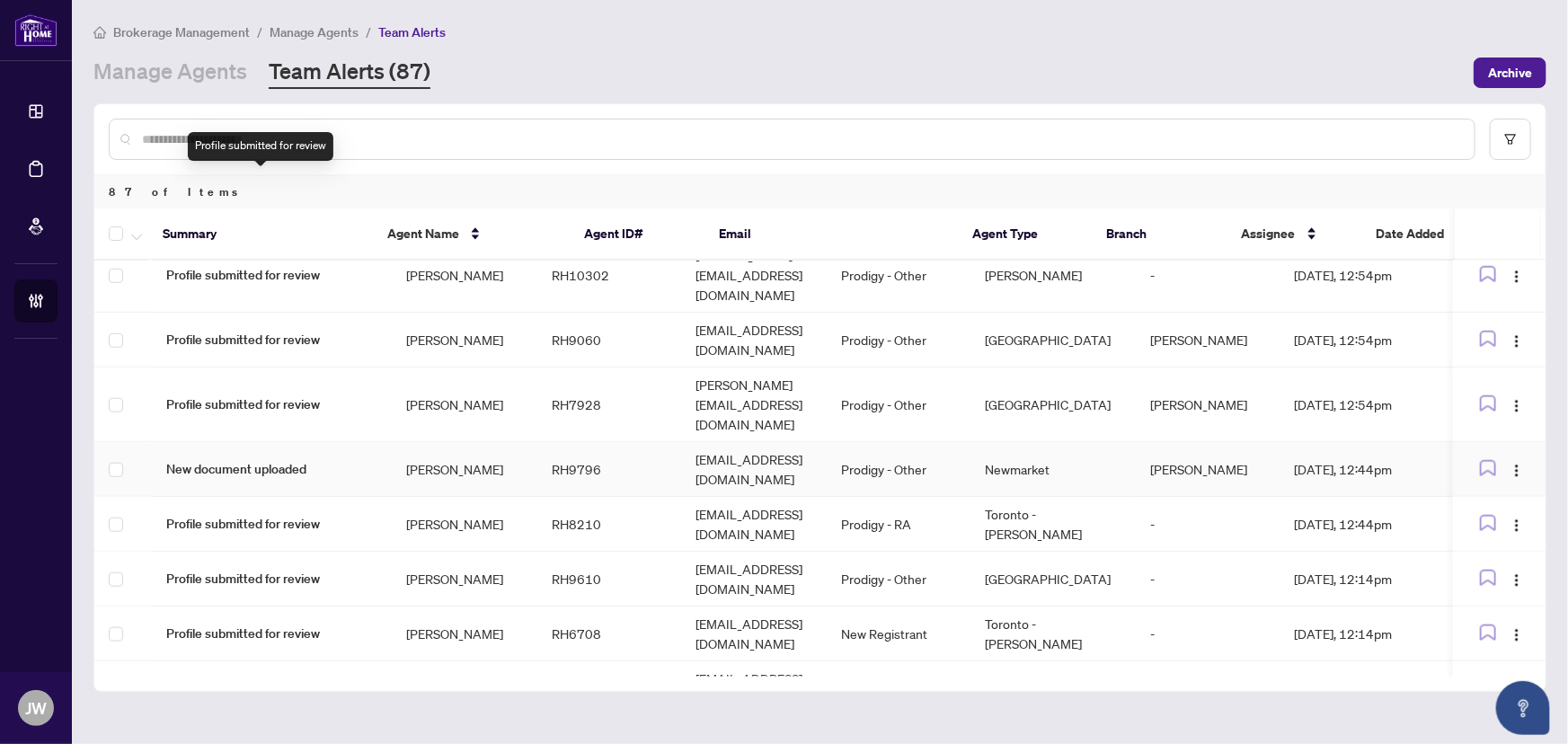
scroll to position [979, 0]
click at [180, 66] on link "Manage Agents" at bounding box center [170, 72] width 154 height 32
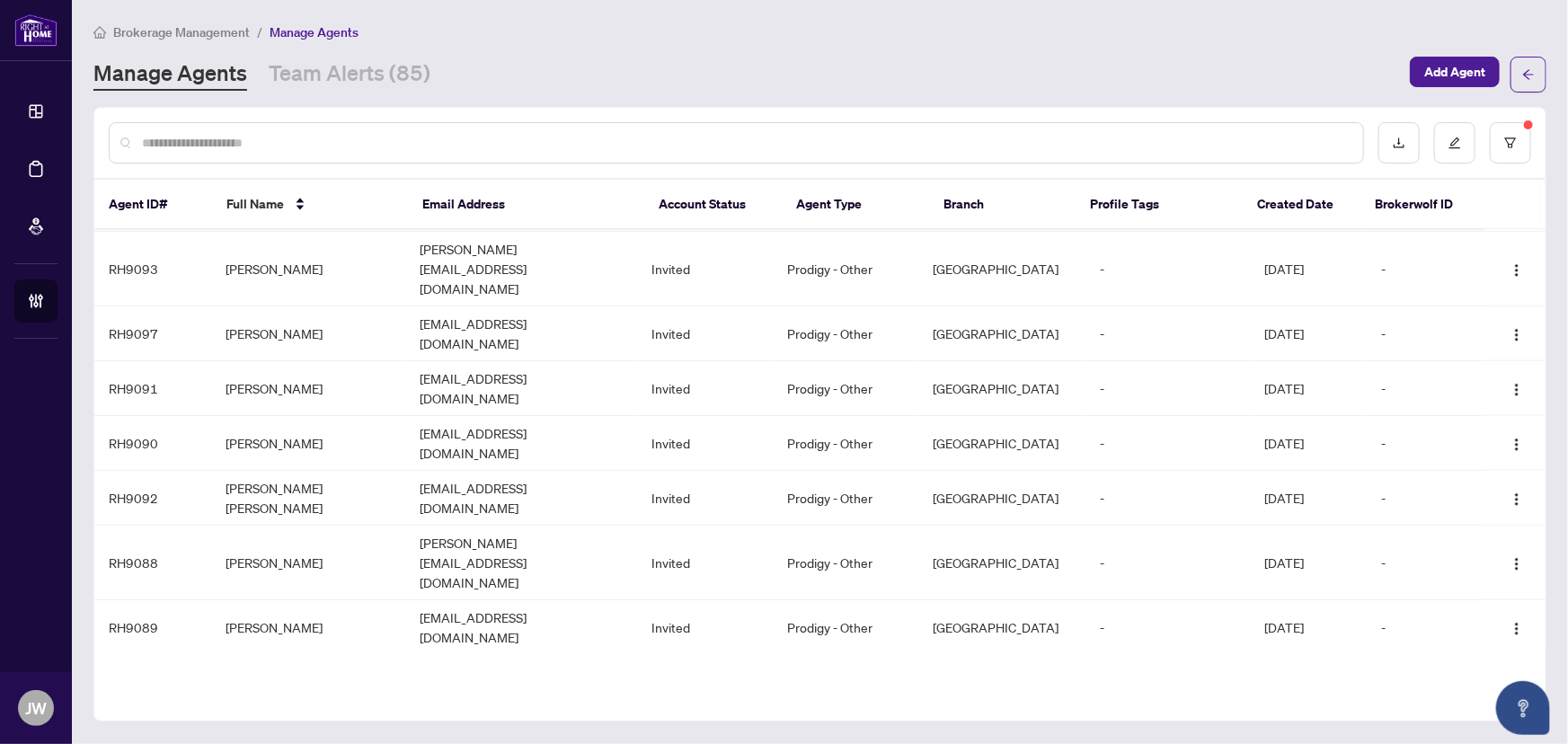
scroll to position [1033, 0]
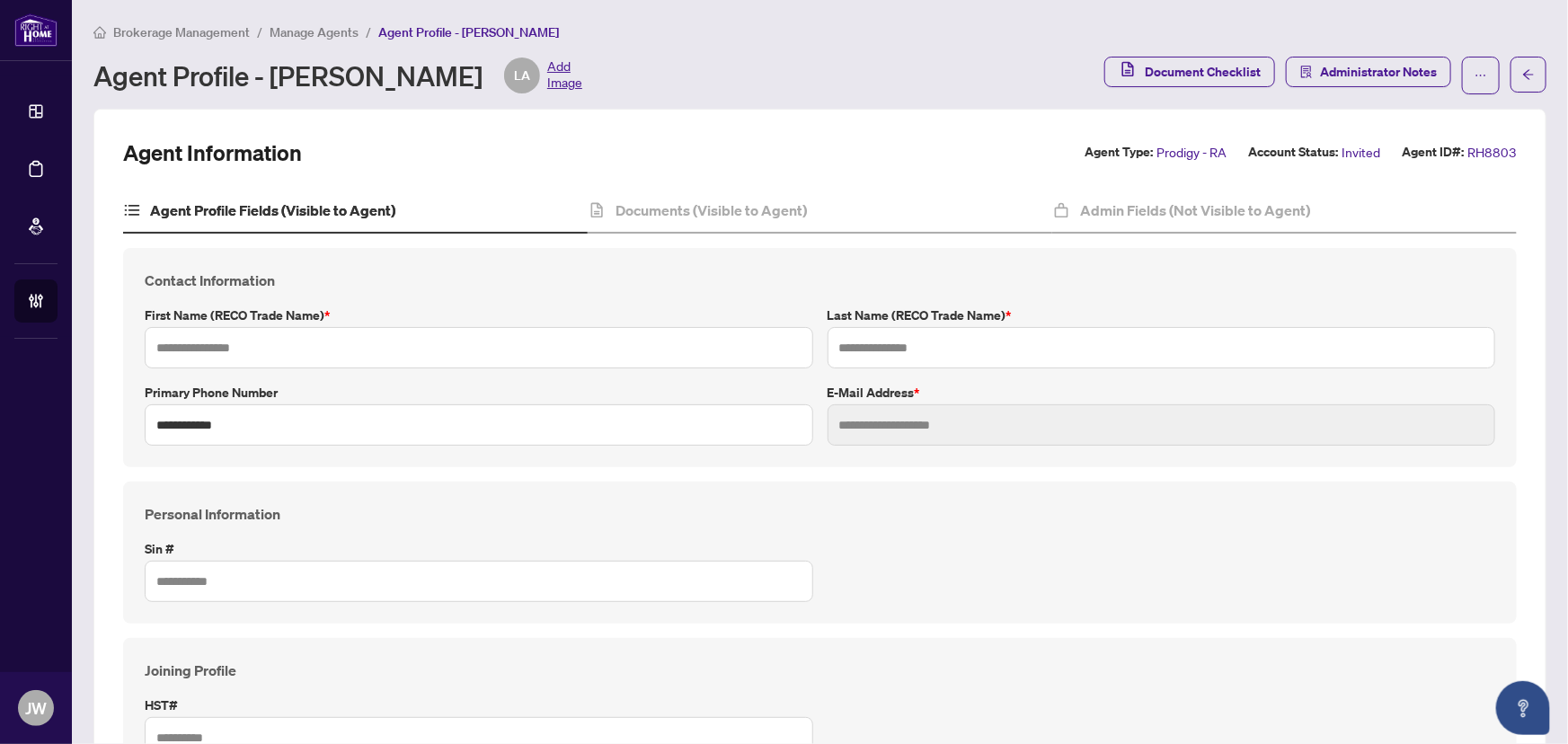
type input "****"
type input "*****"
type input "**********"
type input "*********"
type input "**********"
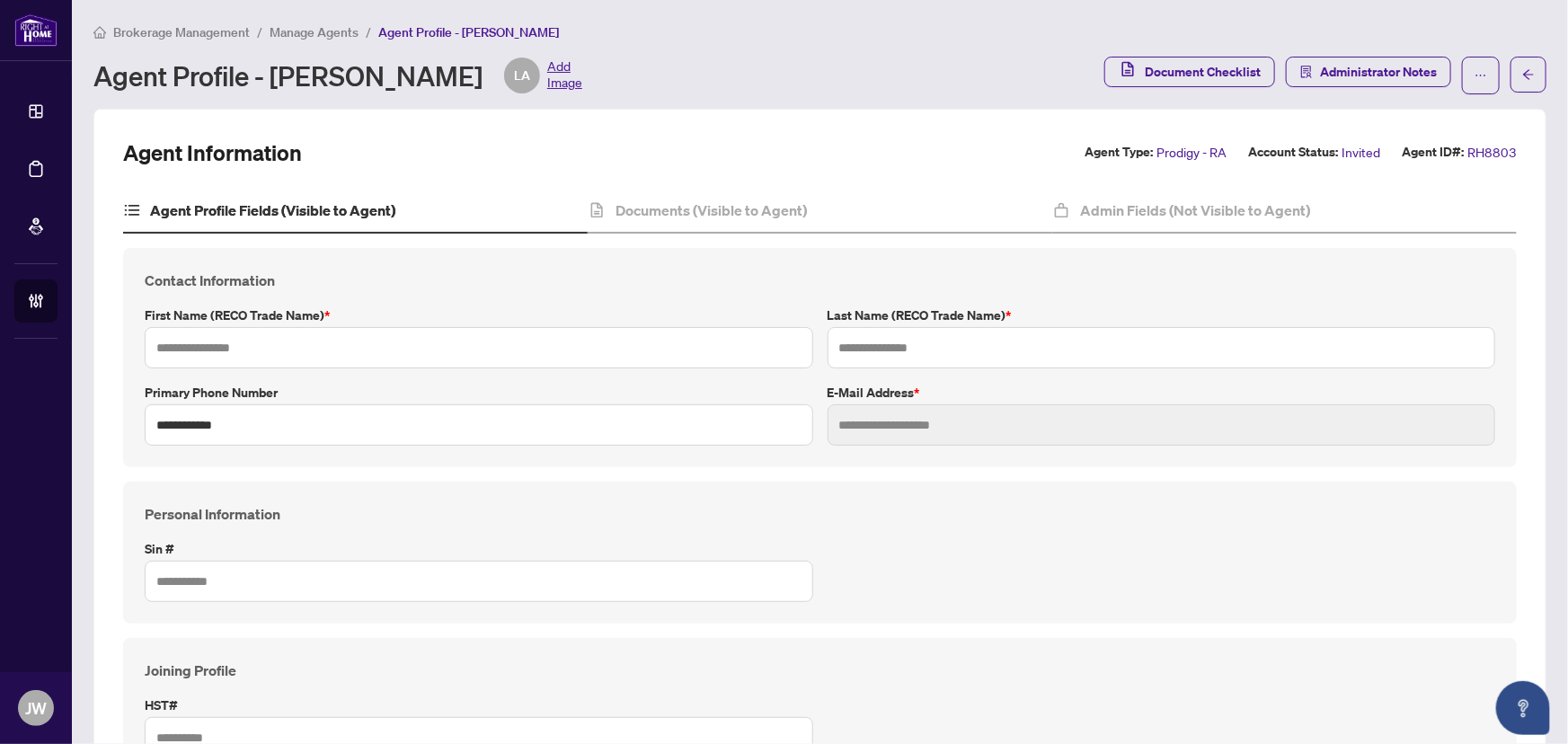
type input "*******"
type input "****"
type input "*******"
type input "****"
type input "**********"
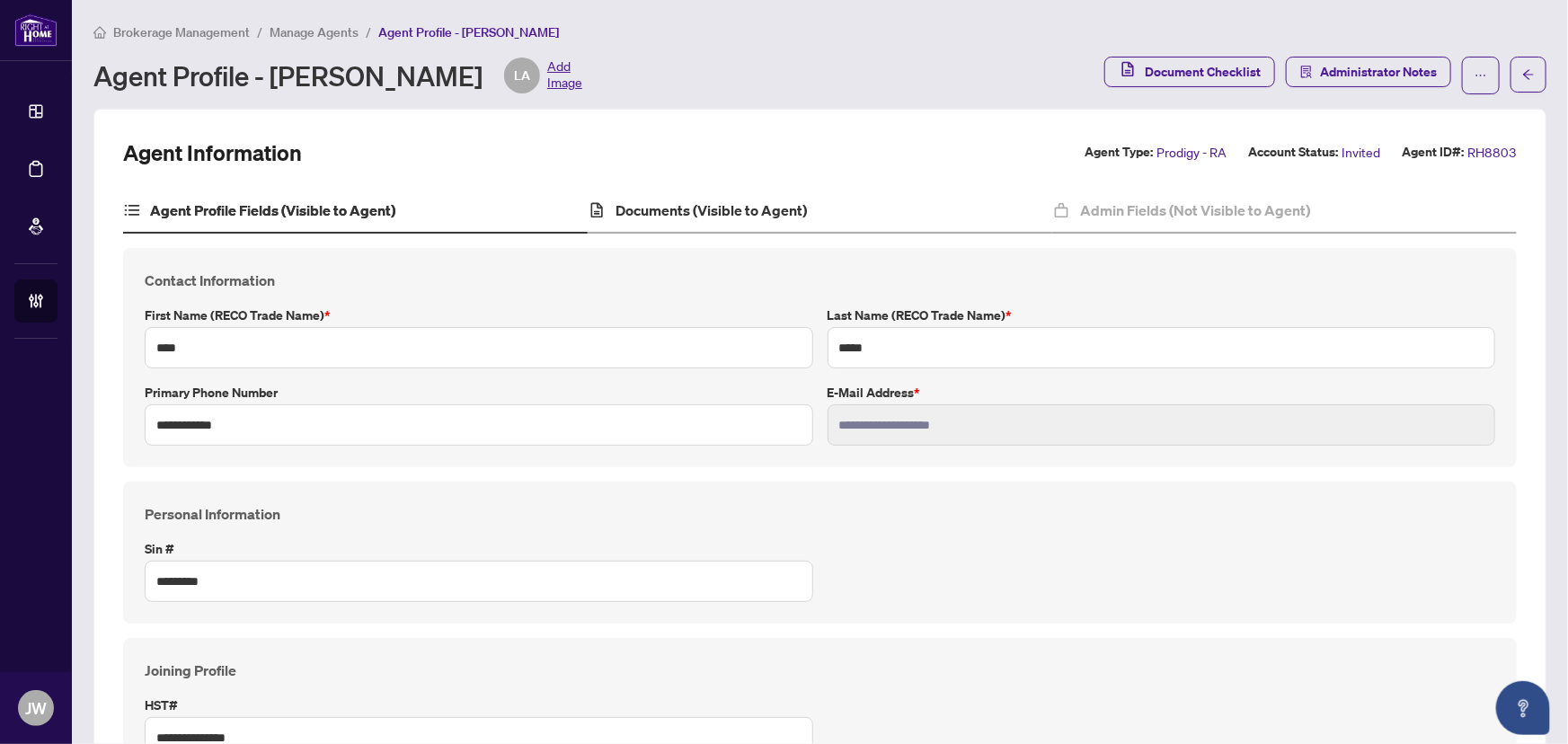
click at [704, 196] on div "Documents (Visible to Agent)" at bounding box center [820, 210] width 464 height 45
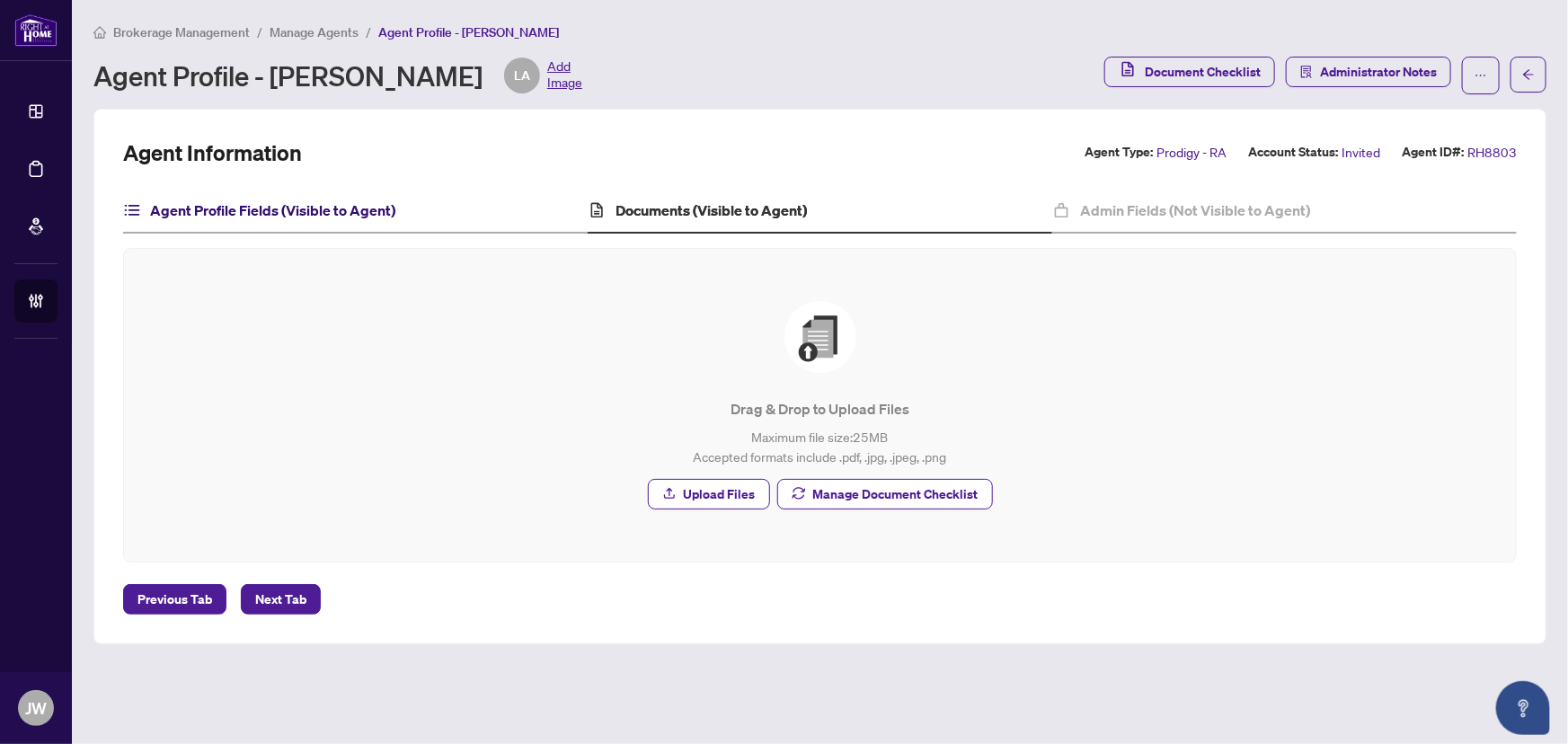
click at [331, 201] on h4 "Agent Profile Fields (Visible to Agent)" at bounding box center [272, 210] width 245 height 22
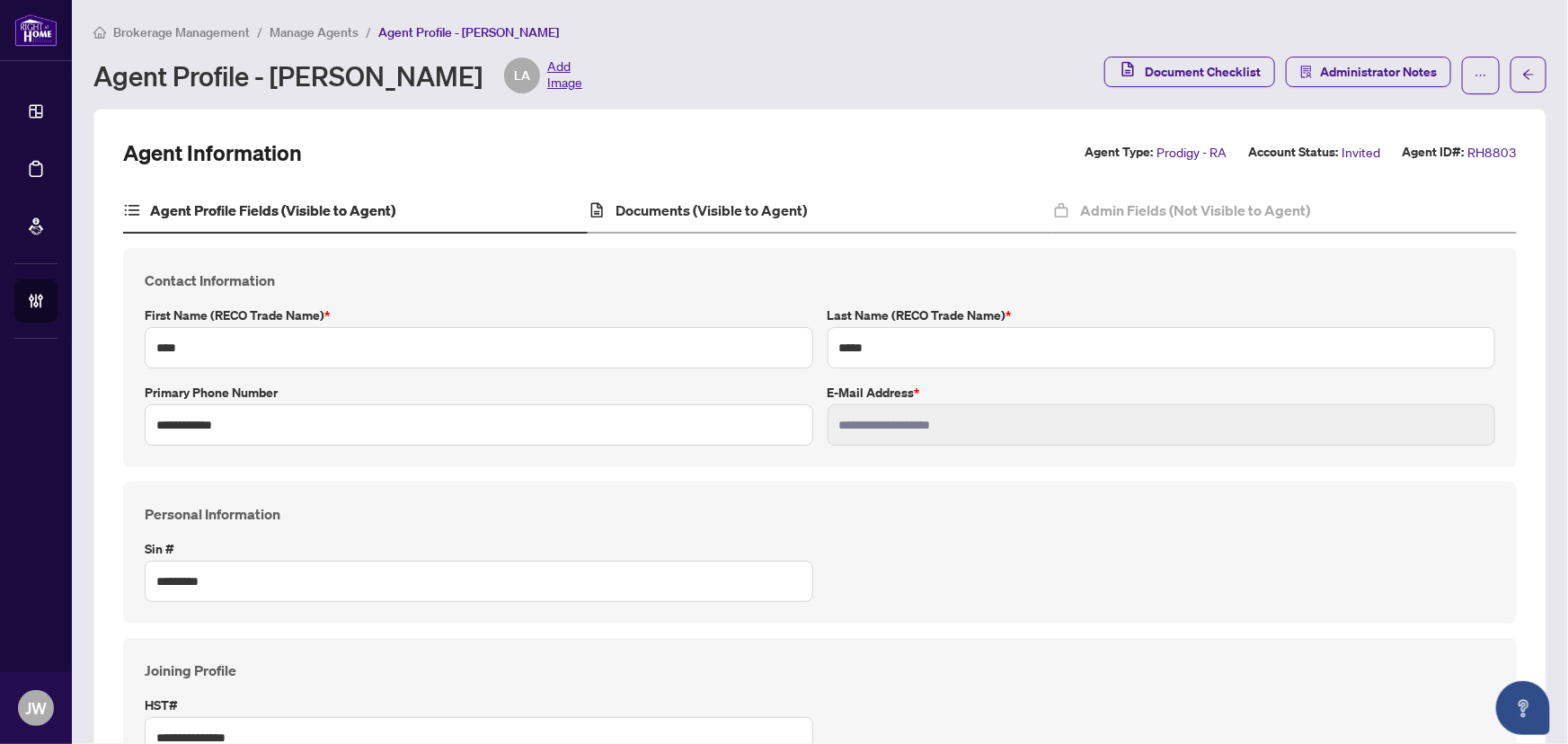
type input "****"
type input "**********"
drag, startPoint x: 744, startPoint y: 202, endPoint x: 734, endPoint y: 204, distance: 10.2
click at [742, 204] on h4 "Documents (Visible to Agent)" at bounding box center [710, 210] width 191 height 22
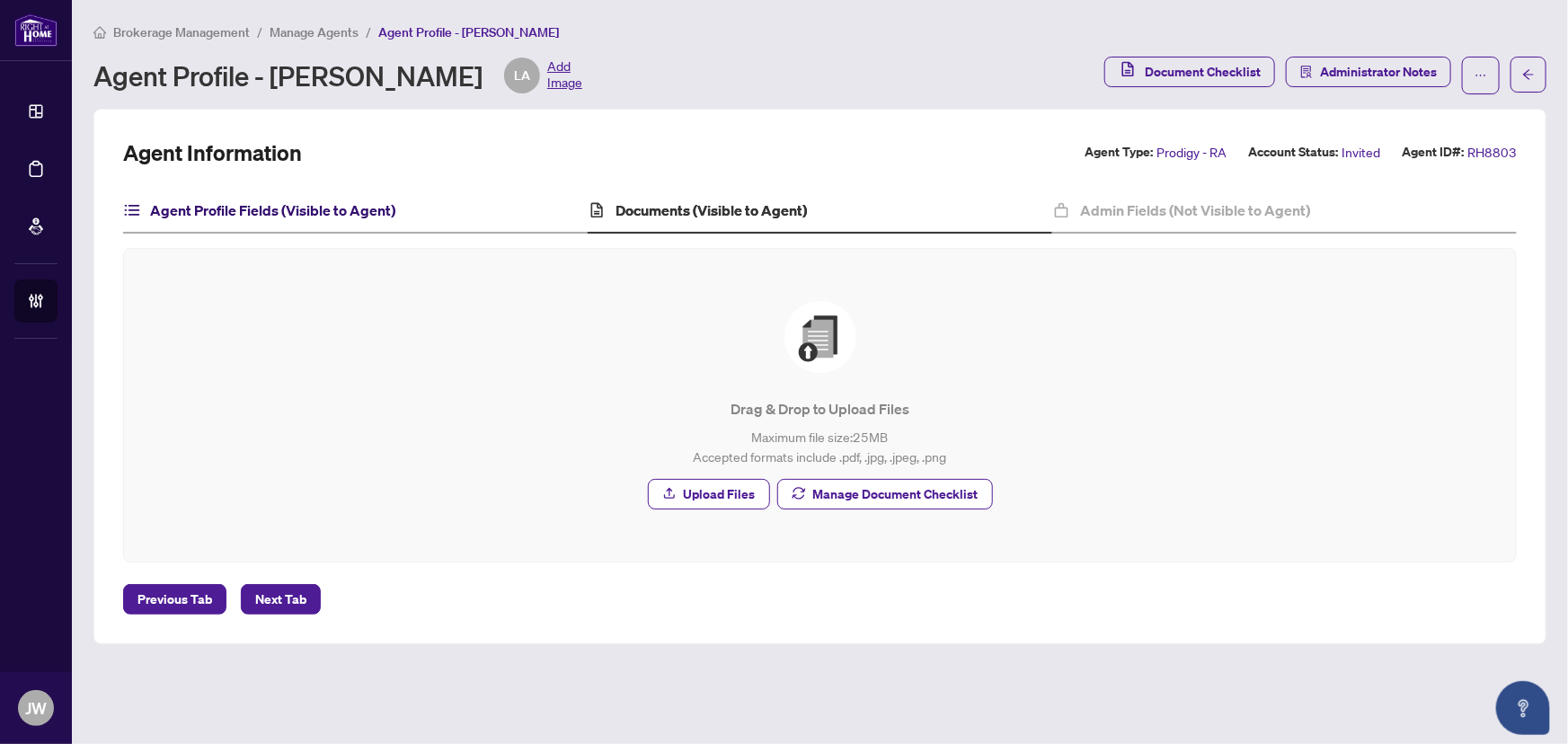
click at [345, 199] on h4 "Agent Profile Fields (Visible to Agent)" at bounding box center [272, 210] width 245 height 22
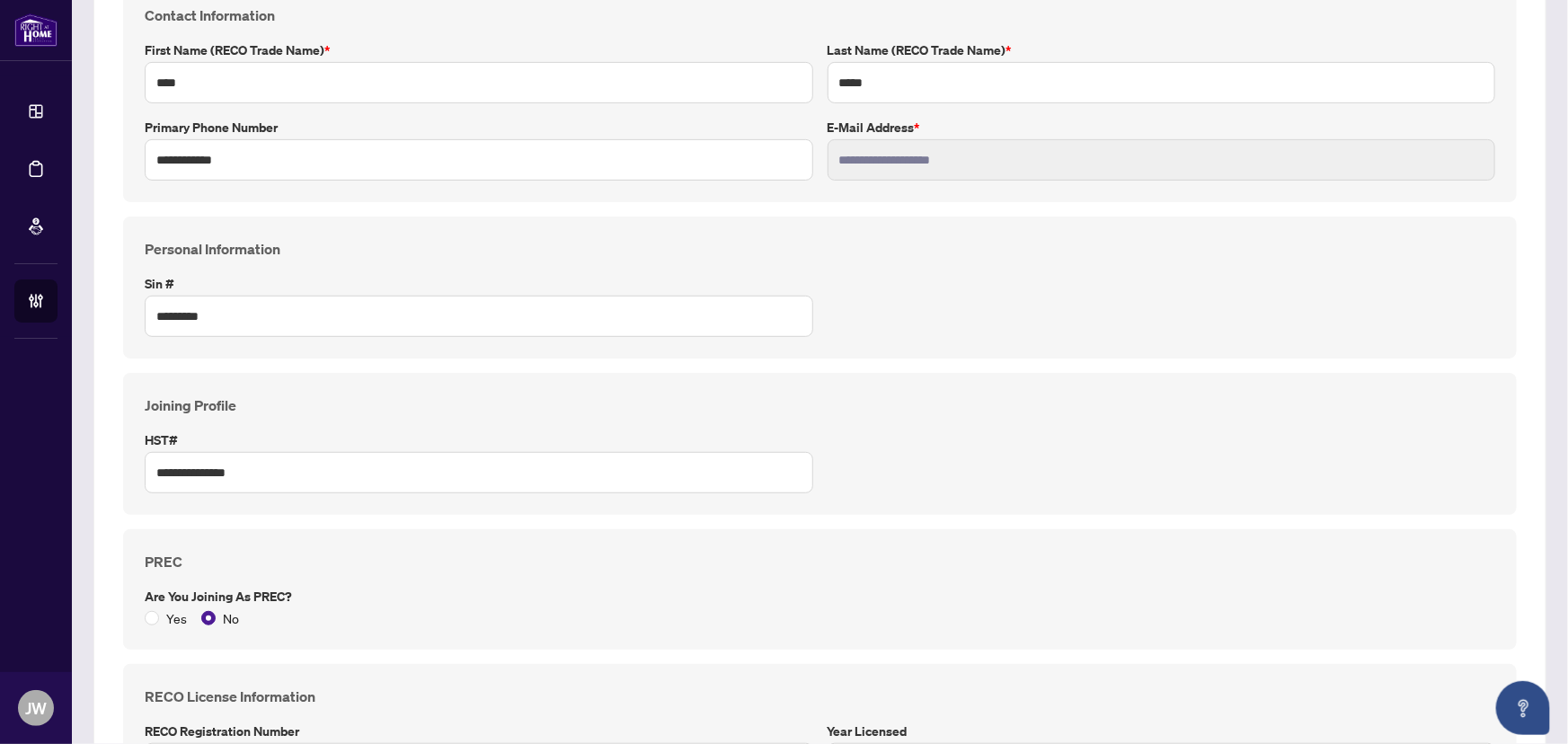
scroll to position [80, 0]
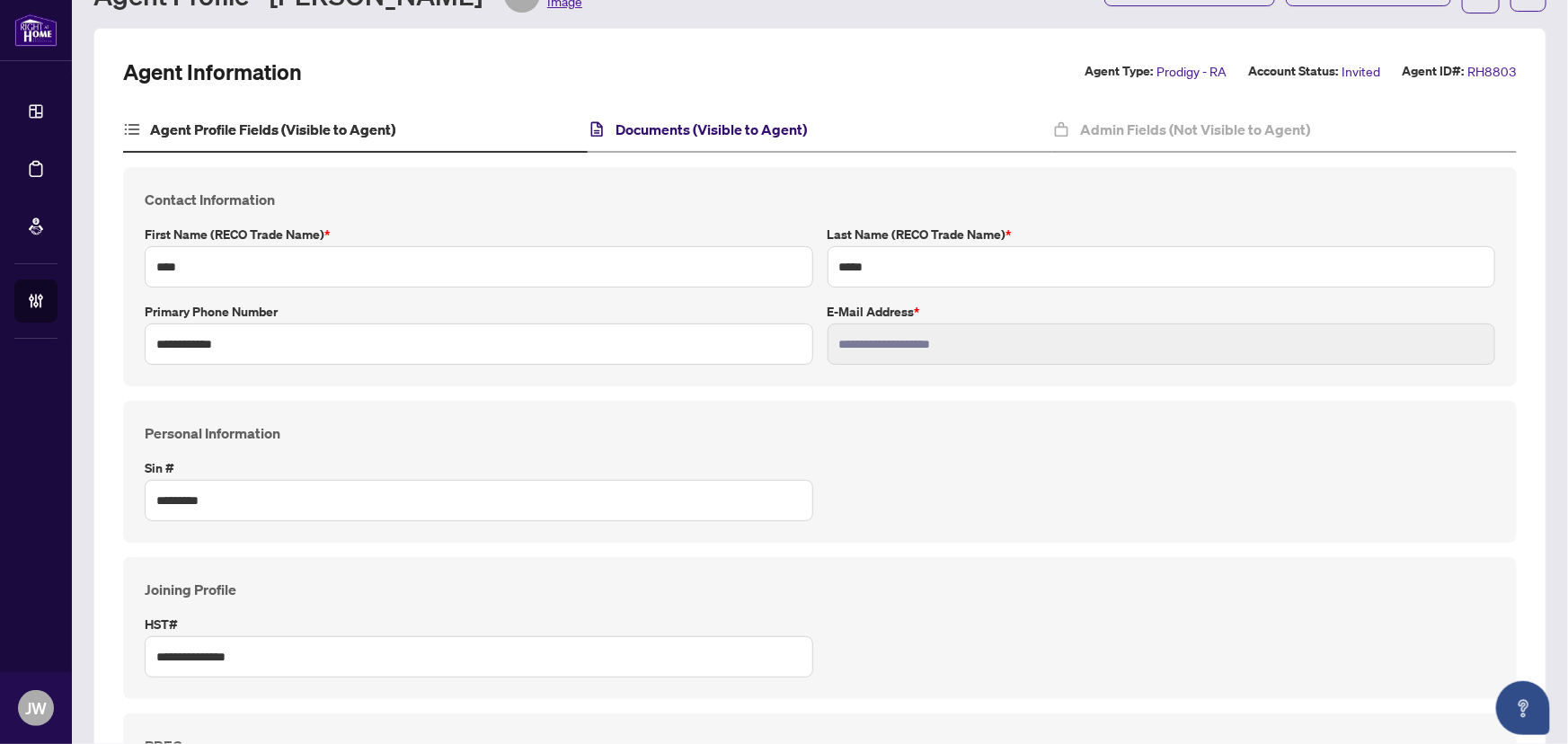
click at [683, 128] on h4 "Documents (Visible to Agent)" at bounding box center [710, 130] width 191 height 22
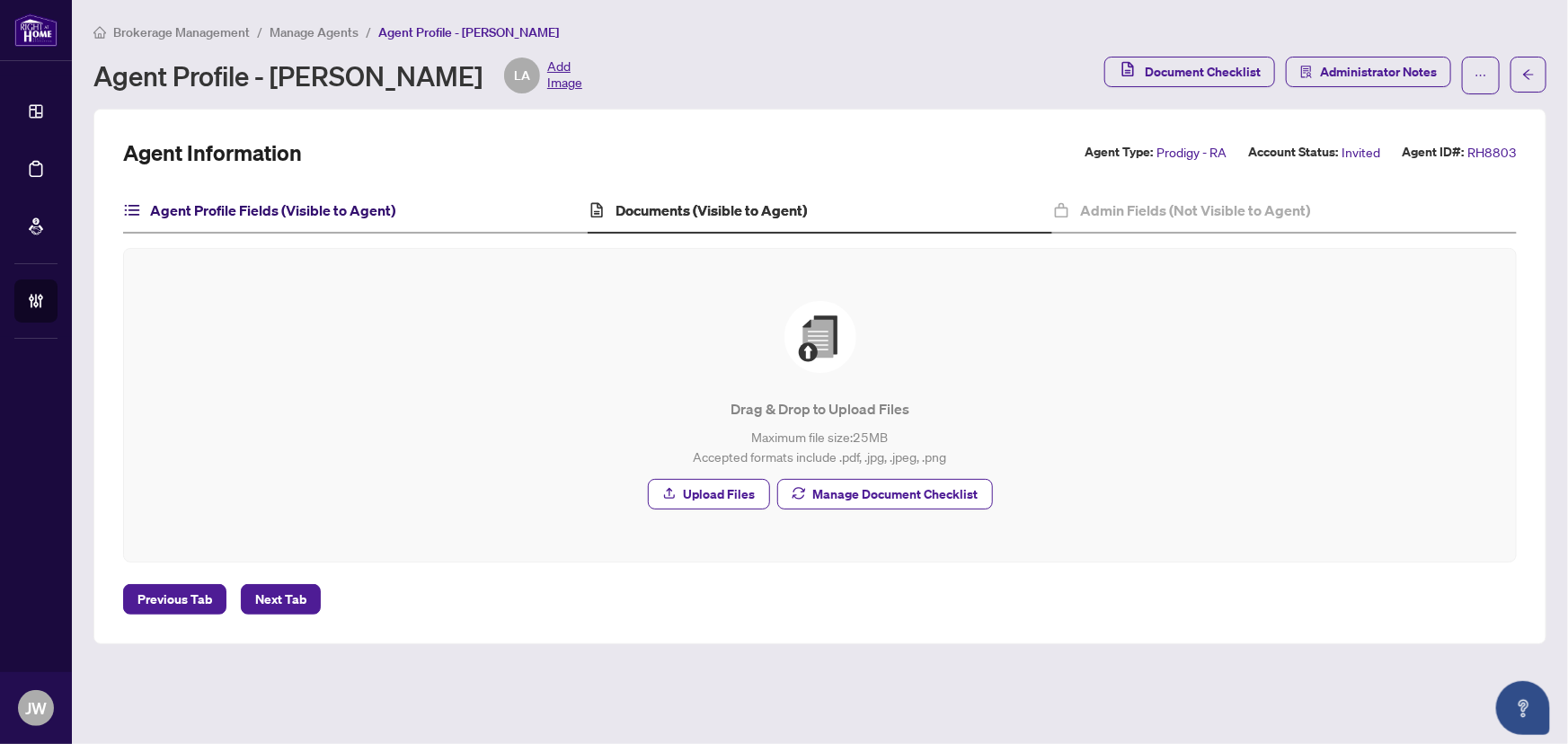
click at [347, 215] on h4 "Agent Profile Fields (Visible to Agent)" at bounding box center [272, 210] width 245 height 22
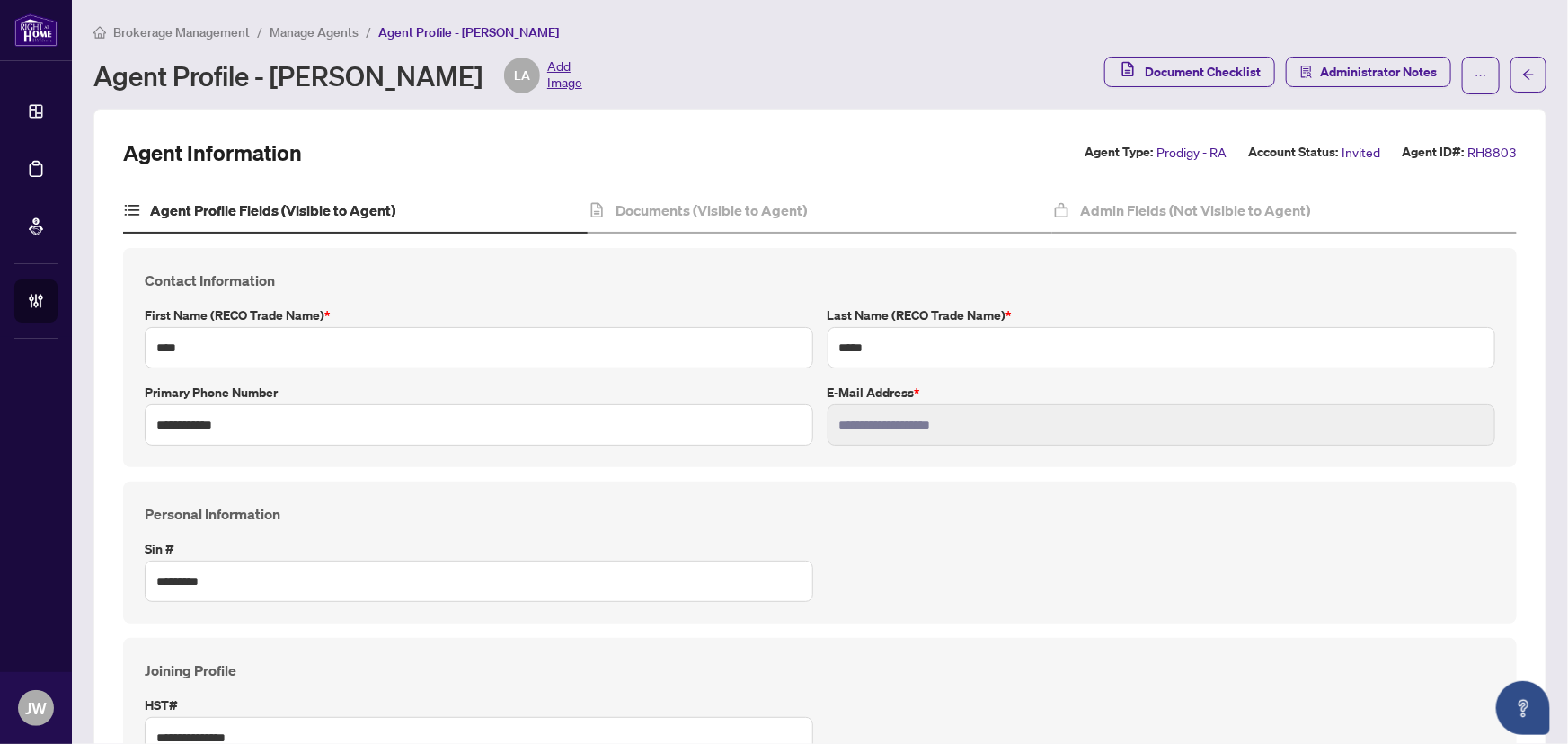
click at [333, 27] on span "Manage Agents" at bounding box center [314, 33] width 89 height 16
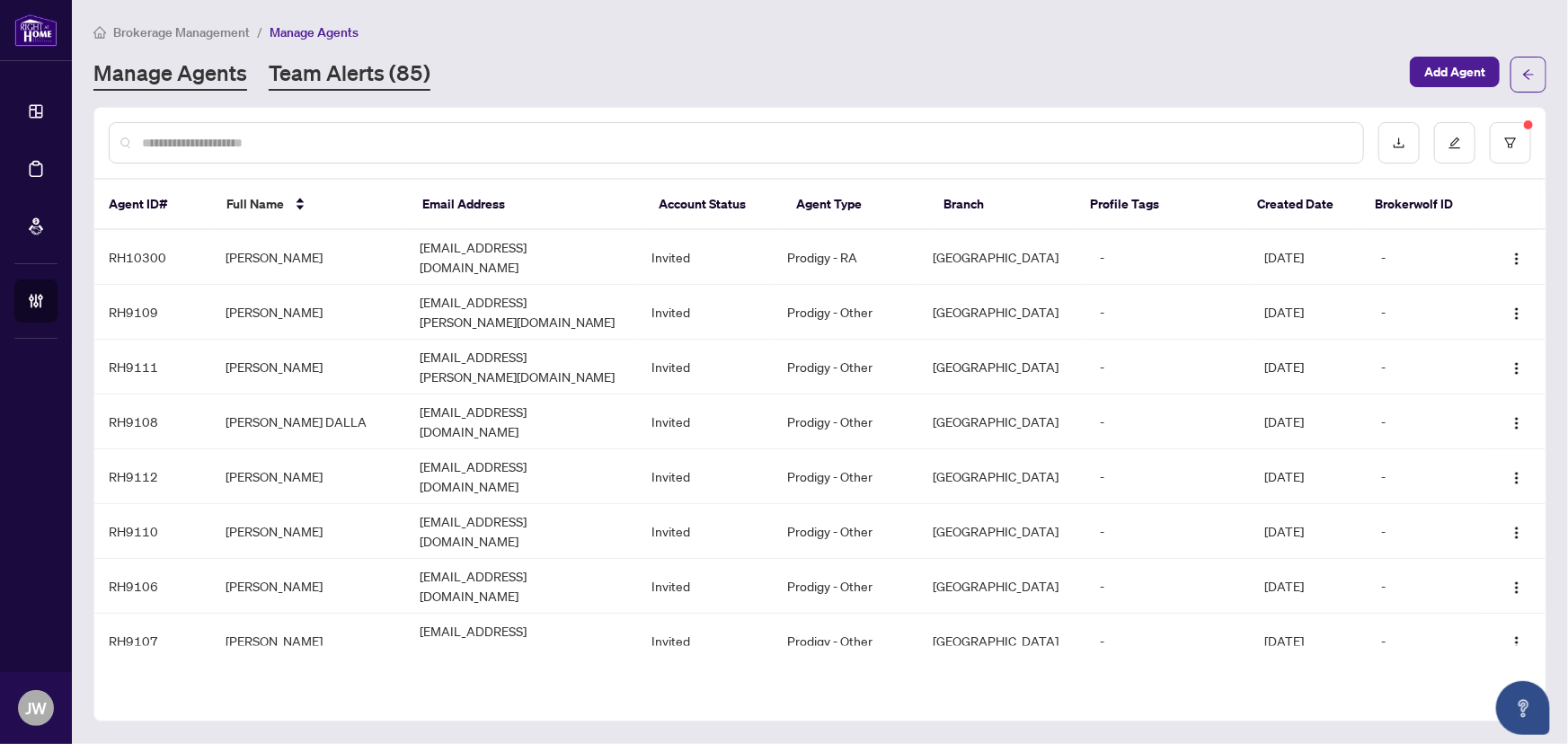
click at [336, 67] on link "Team Alerts (85)" at bounding box center [349, 74] width 162 height 32
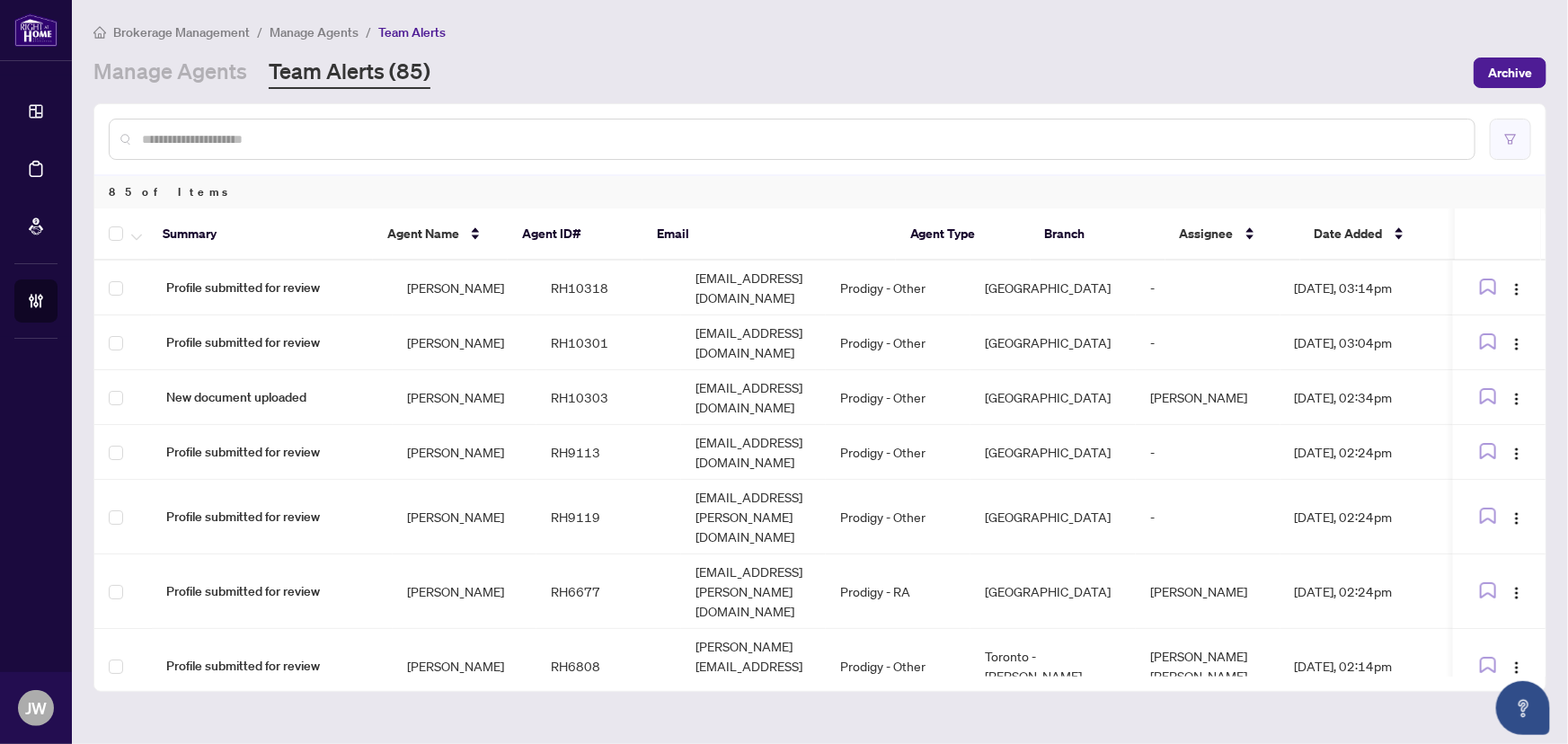
click at [1501, 149] on button "button" at bounding box center [1510, 139] width 41 height 41
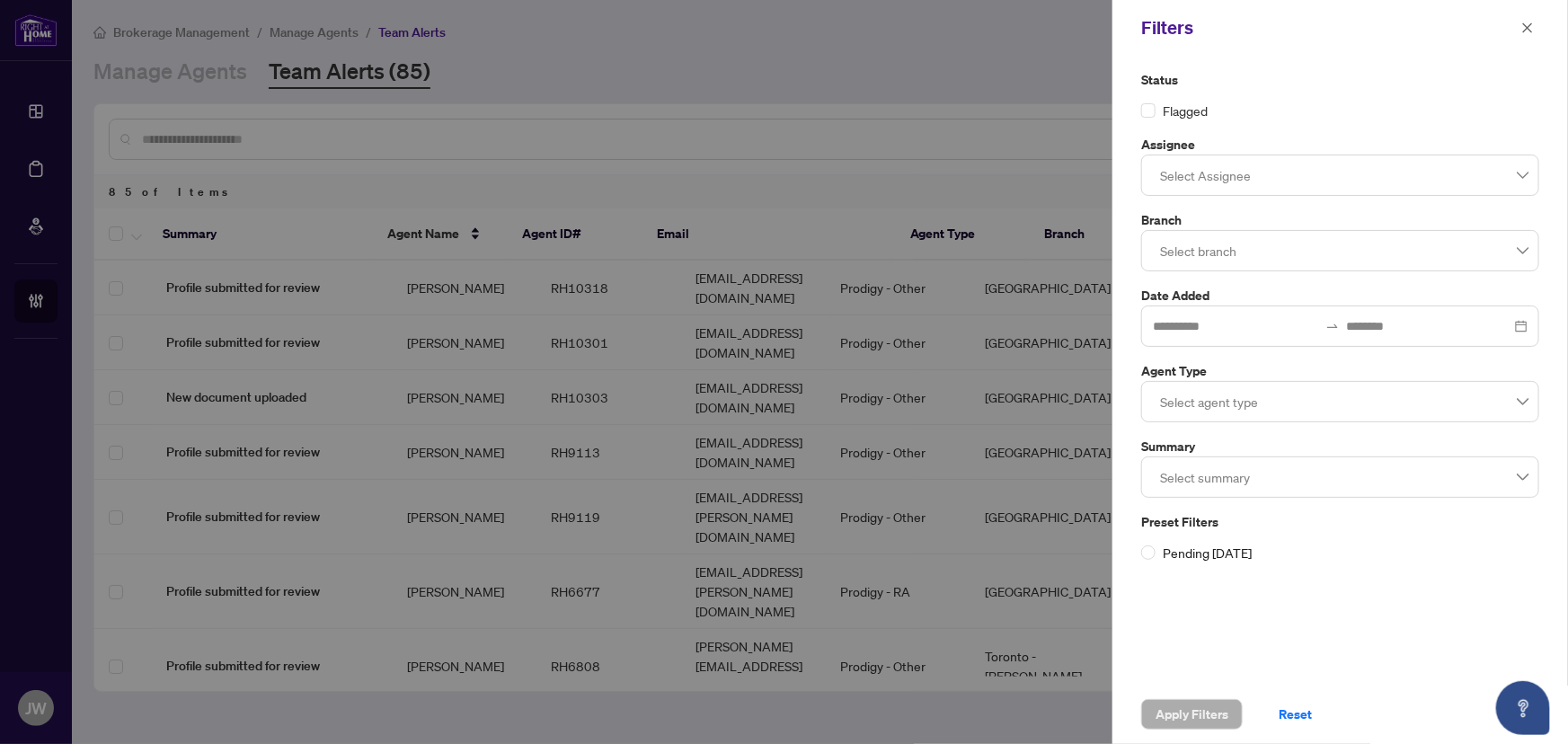
click at [1361, 224] on label "Branch" at bounding box center [1339, 220] width 398 height 20
click at [1334, 259] on div at bounding box center [1340, 250] width 375 height 32
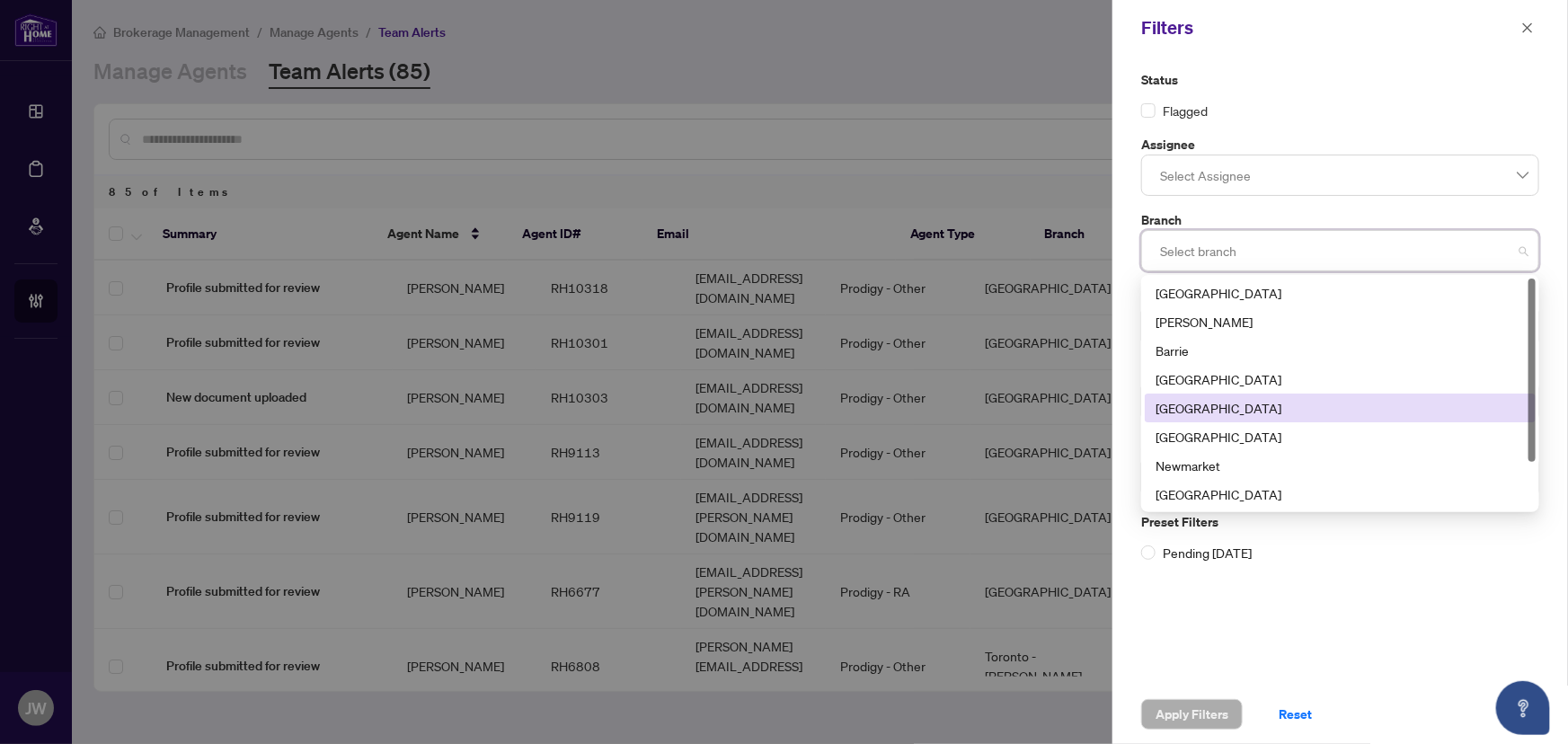
click at [1171, 410] on div "[GEOGRAPHIC_DATA]" at bounding box center [1340, 408] width 369 height 20
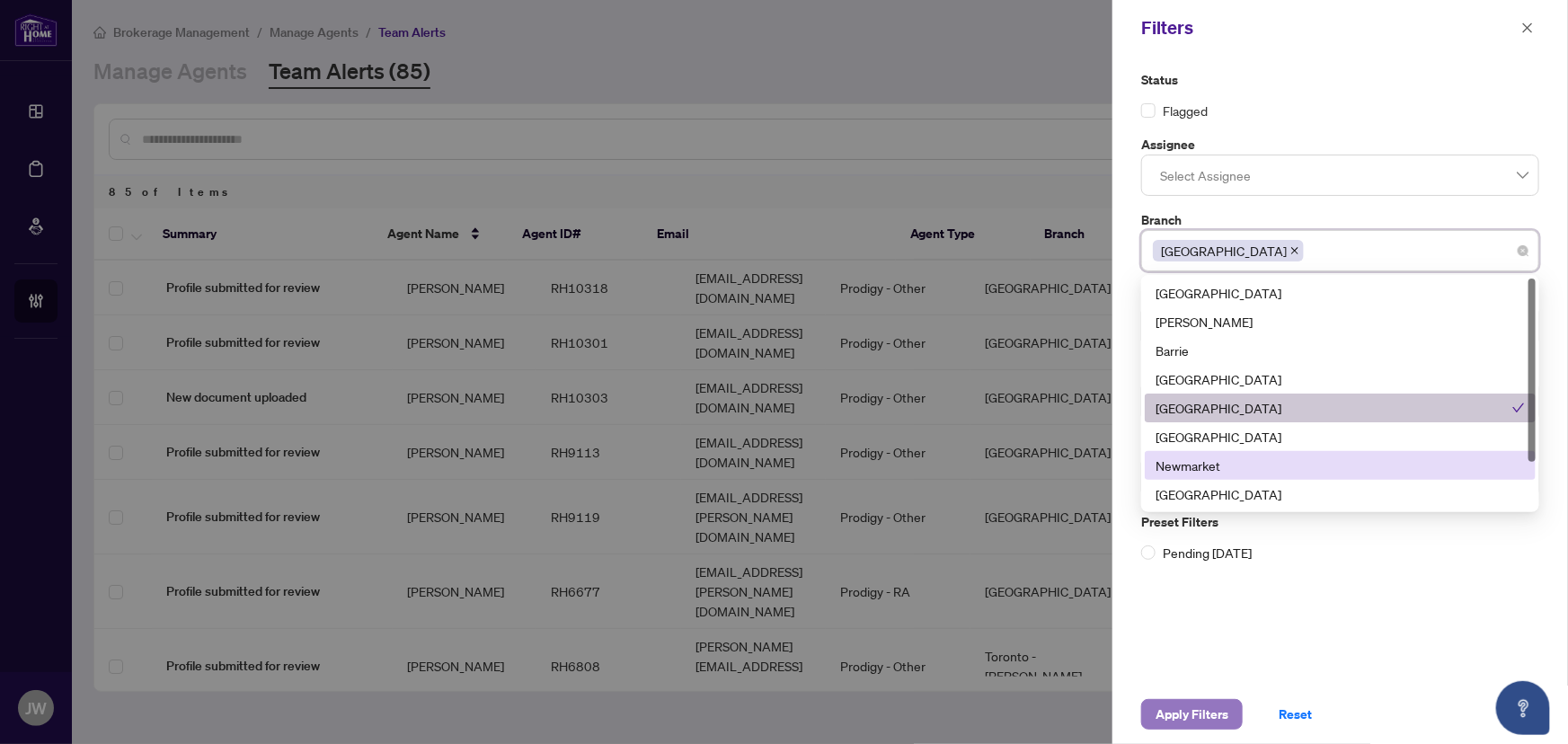
click at [1162, 714] on span "Apply Filters" at bounding box center [1192, 714] width 73 height 28
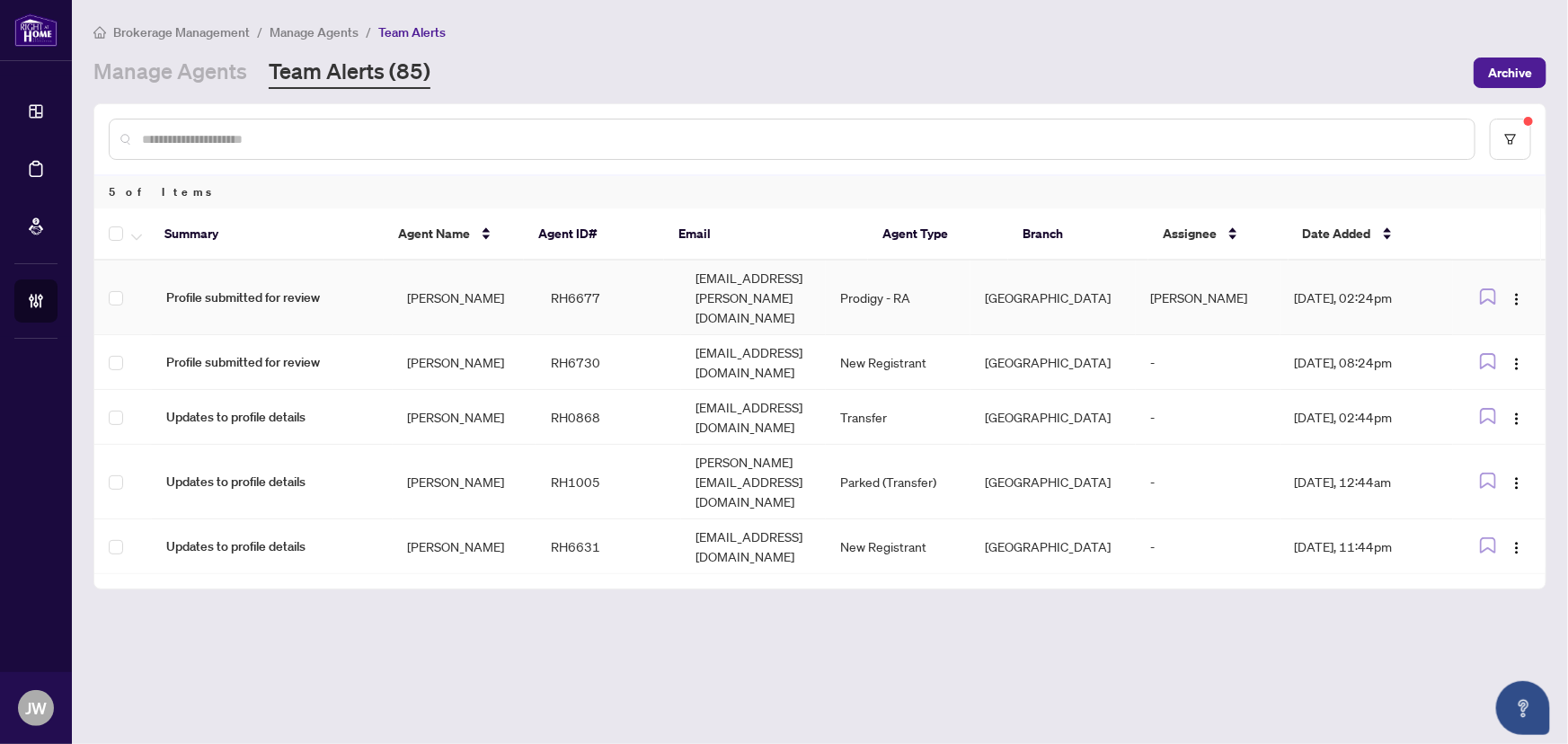
click at [324, 288] on span "Profile submitted for review" at bounding box center [272, 298] width 212 height 20
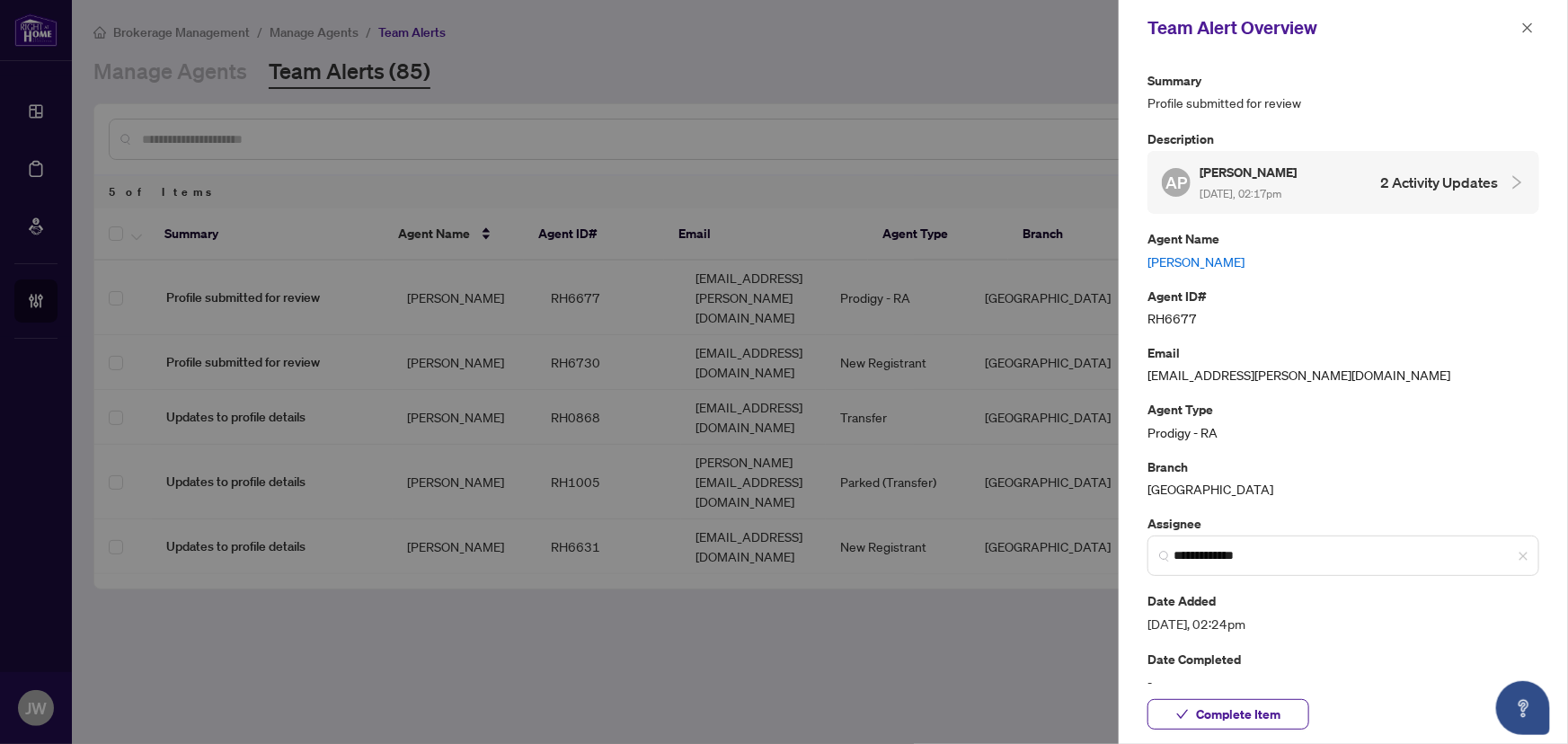
click at [1202, 256] on link "[PERSON_NAME]" at bounding box center [1343, 261] width 392 height 20
drag, startPoint x: 1525, startPoint y: 27, endPoint x: 1285, endPoint y: 31, distance: 240.0
click at [1525, 26] on icon "close" at bounding box center [1528, 28] width 13 height 13
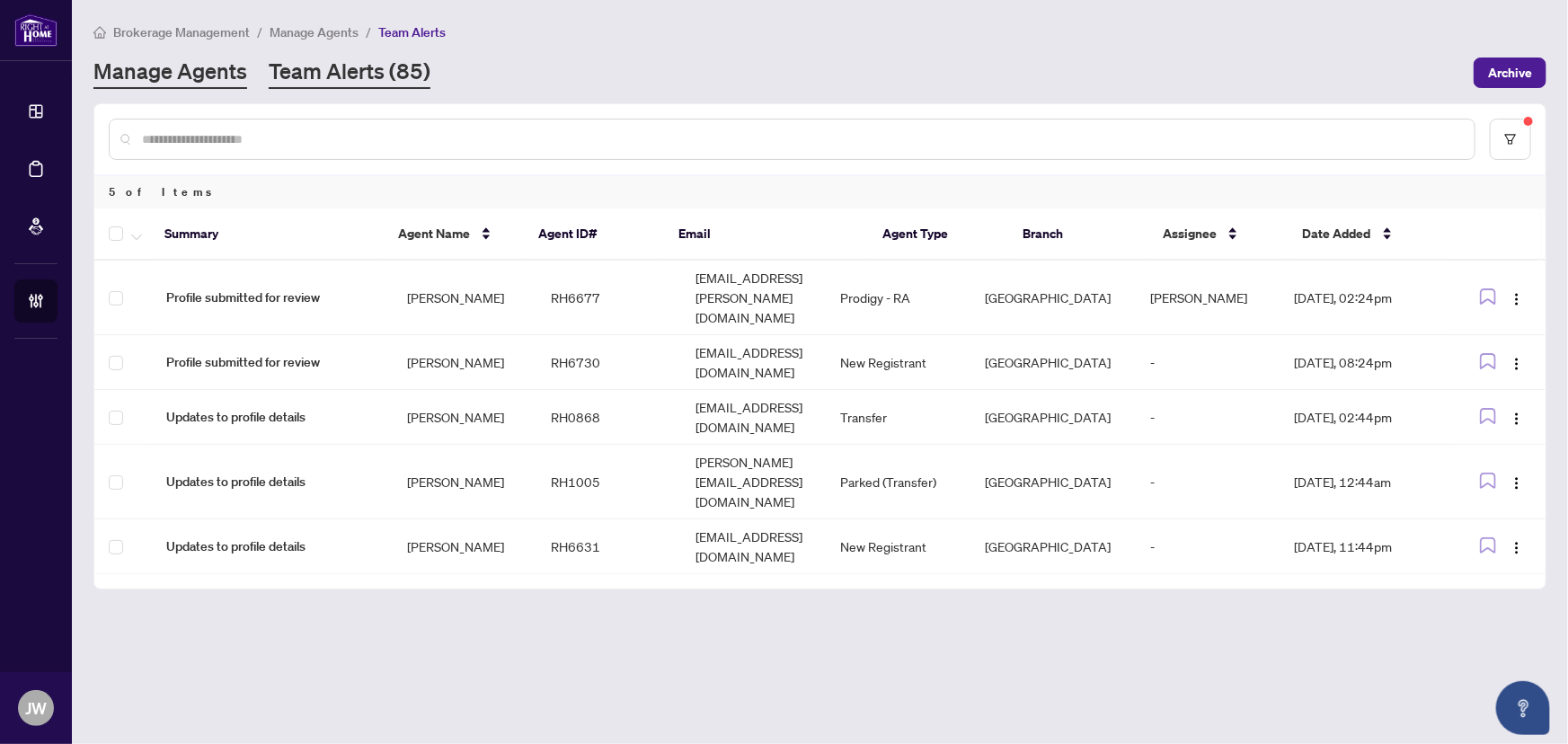
click at [189, 60] on link "Manage Agents" at bounding box center [170, 72] width 154 height 32
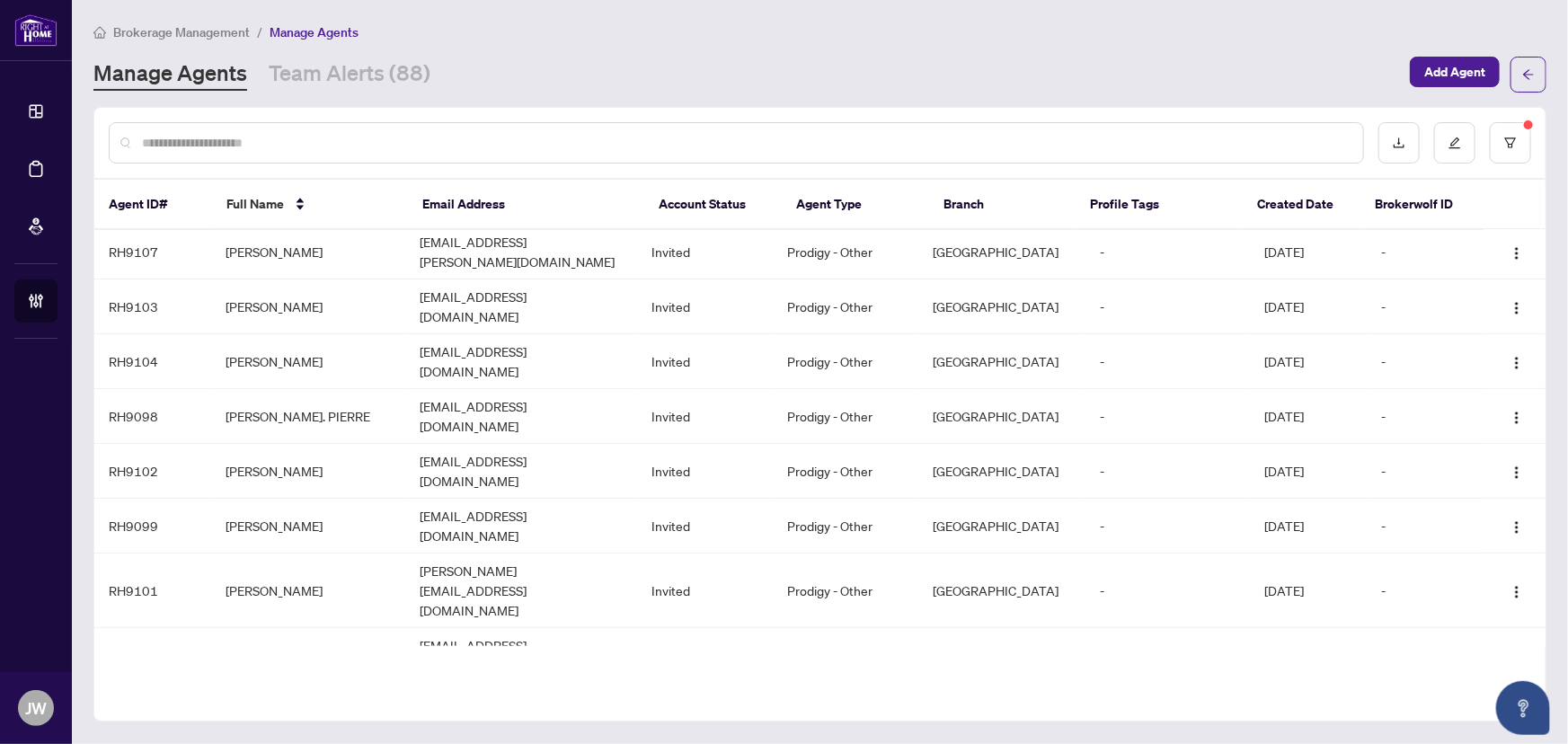
scroll to position [462, 0]
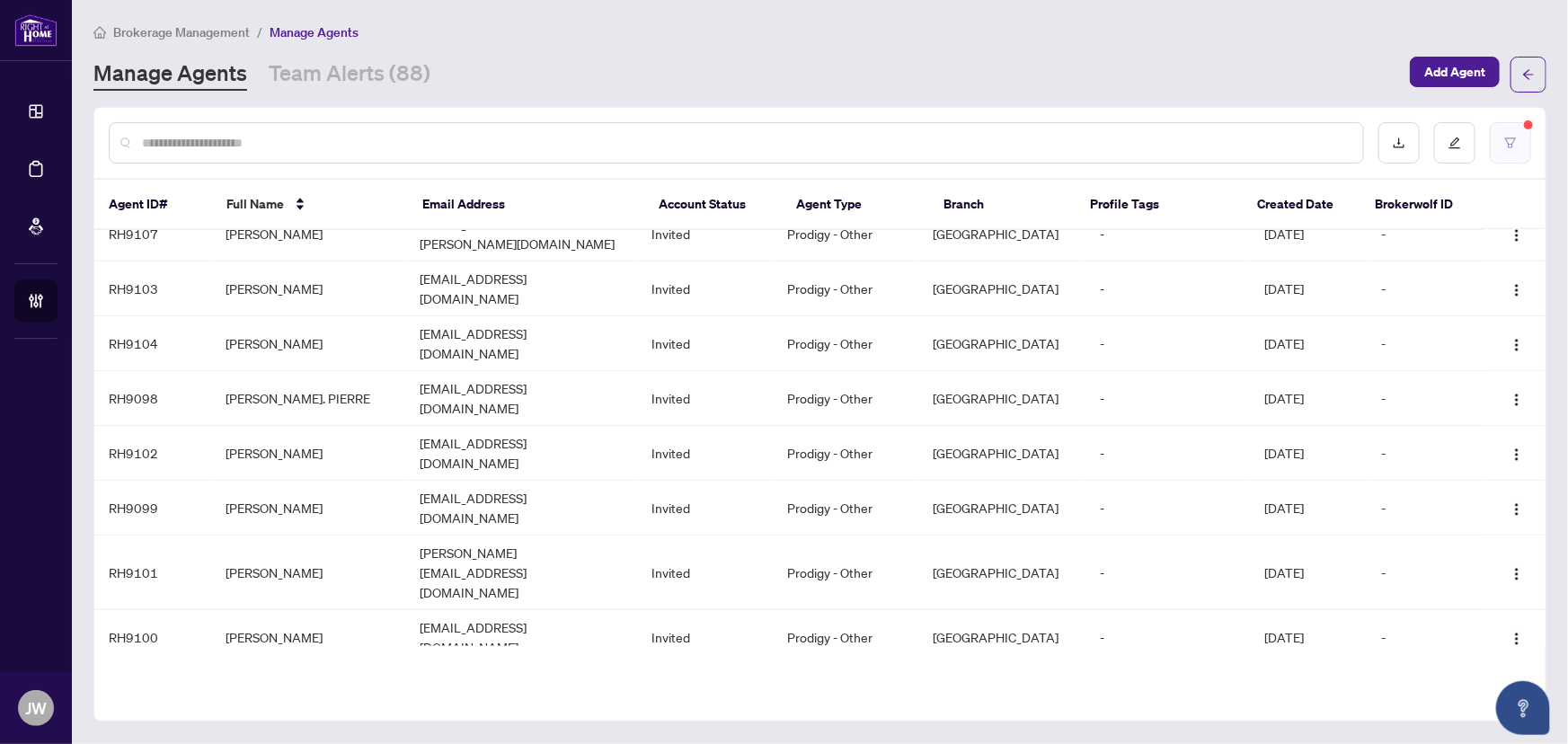
click at [1508, 149] on button "button" at bounding box center [1510, 143] width 41 height 41
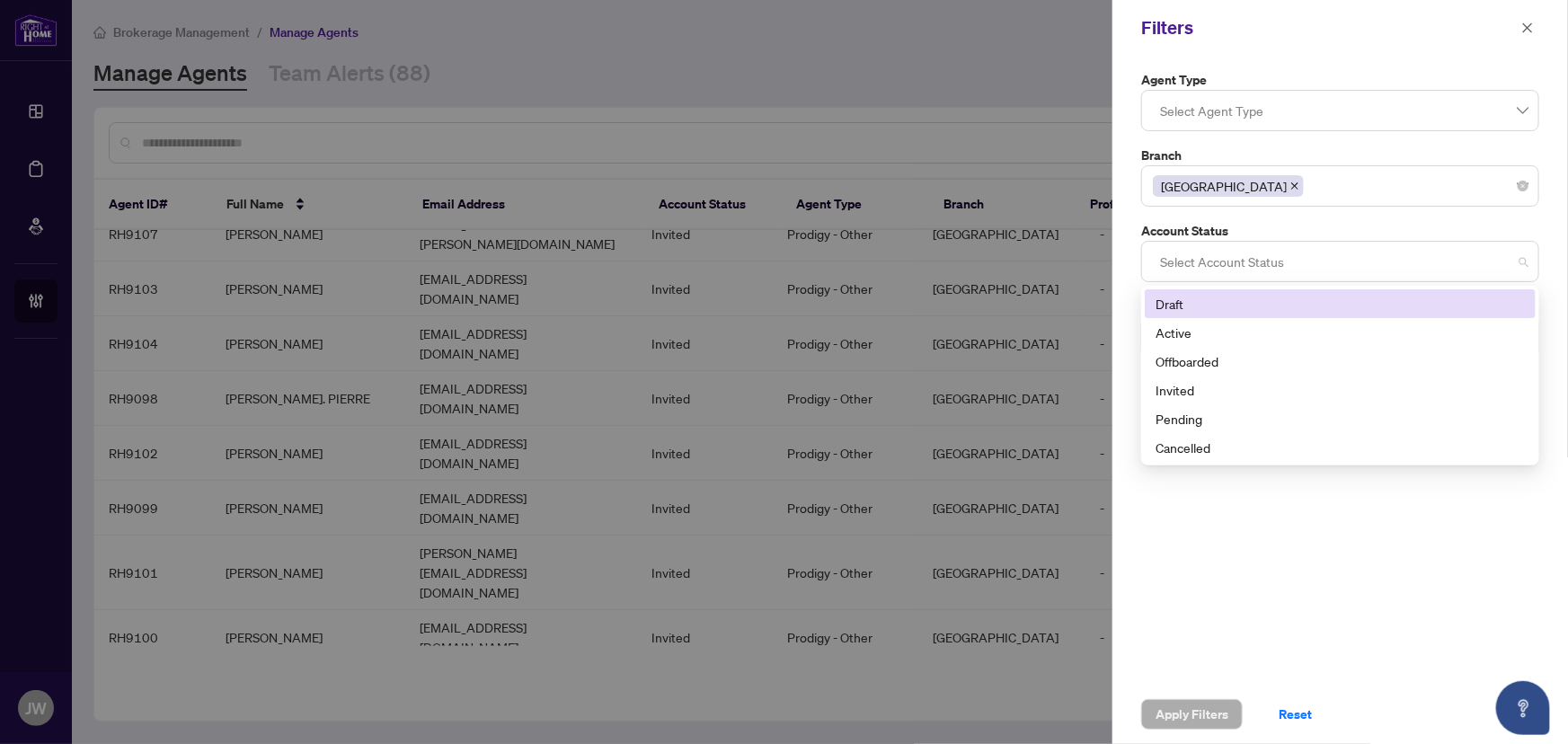
click at [1214, 260] on div at bounding box center [1340, 260] width 375 height 32
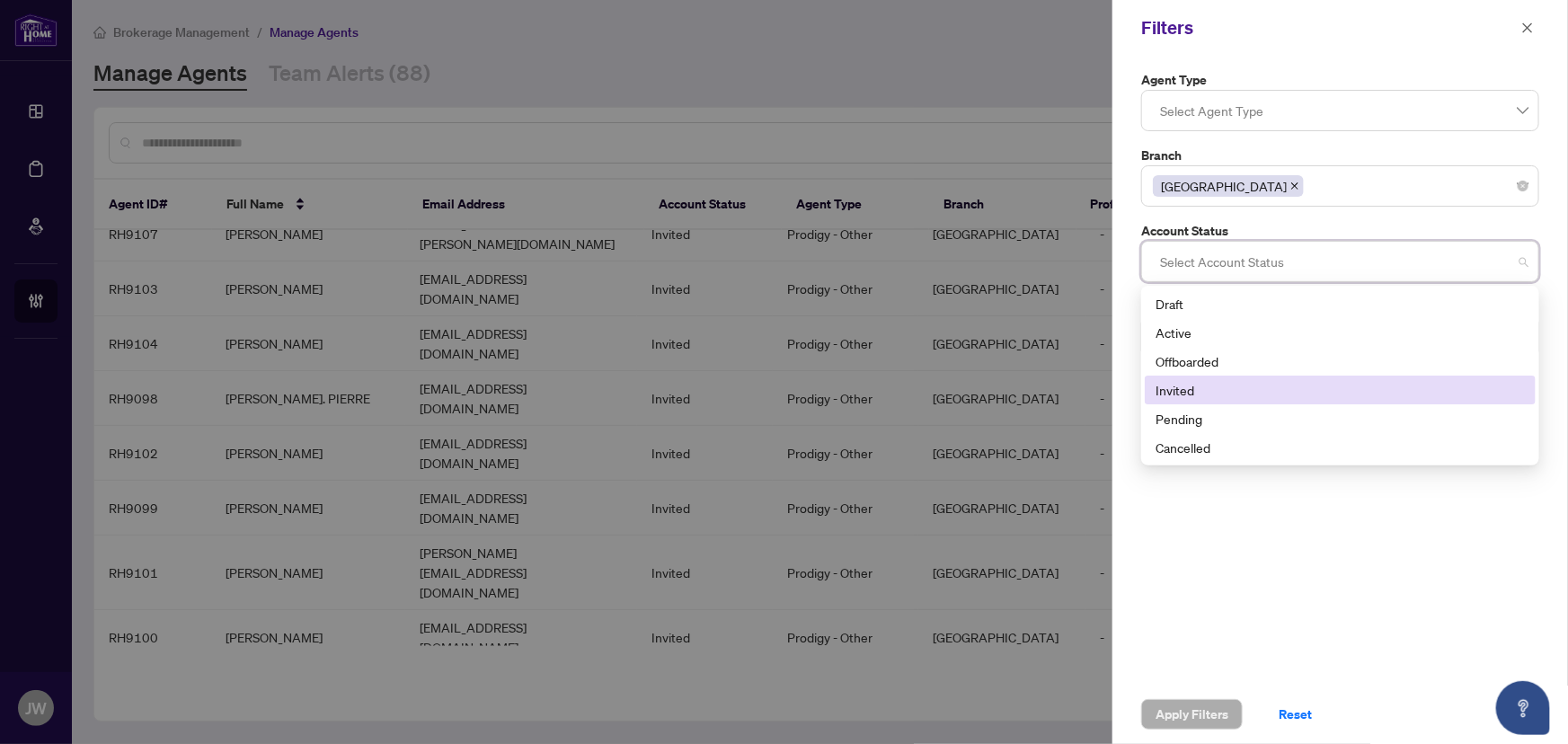
click at [1184, 395] on div "Invited" at bounding box center [1340, 390] width 369 height 20
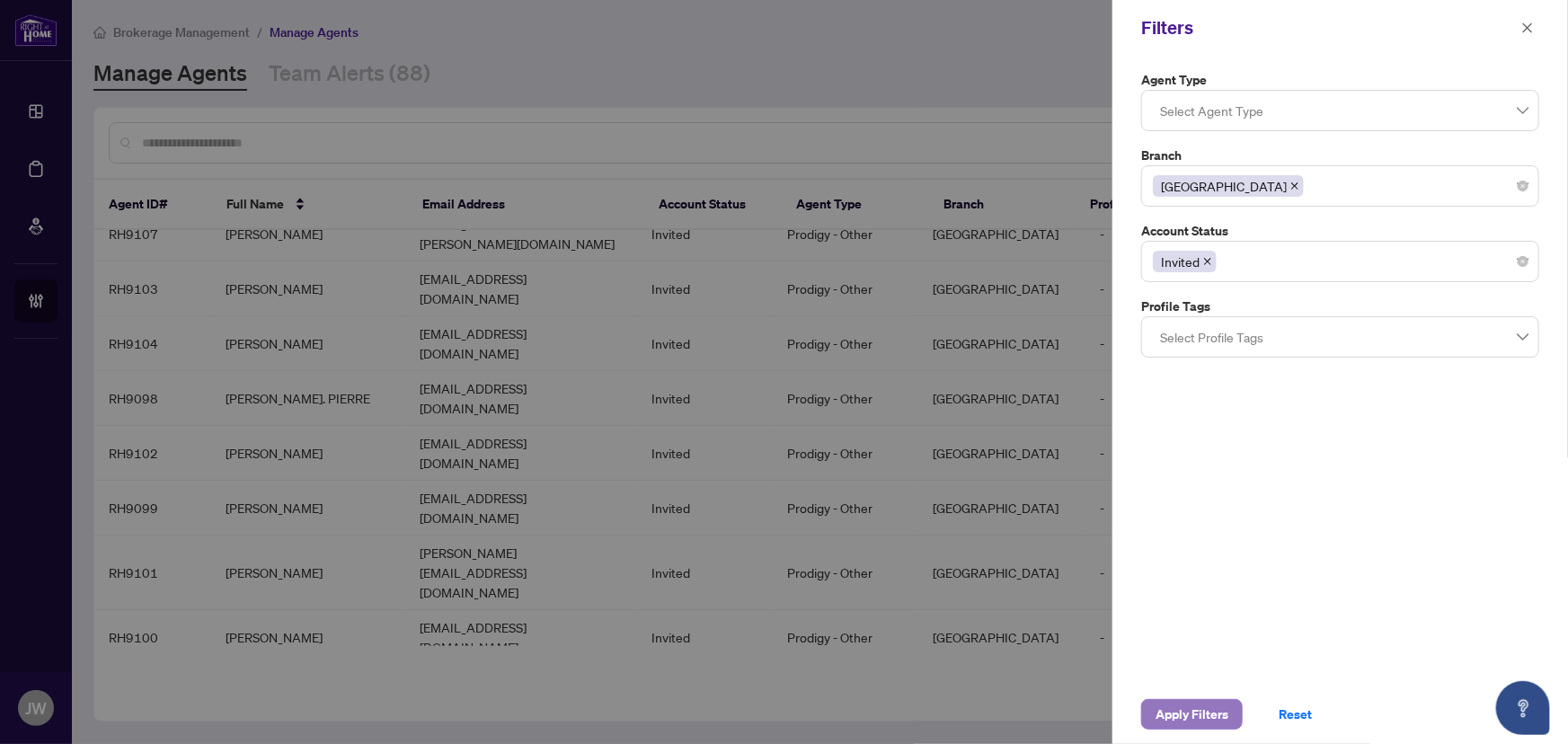
click at [1189, 712] on span "Apply Filters" at bounding box center [1192, 714] width 73 height 28
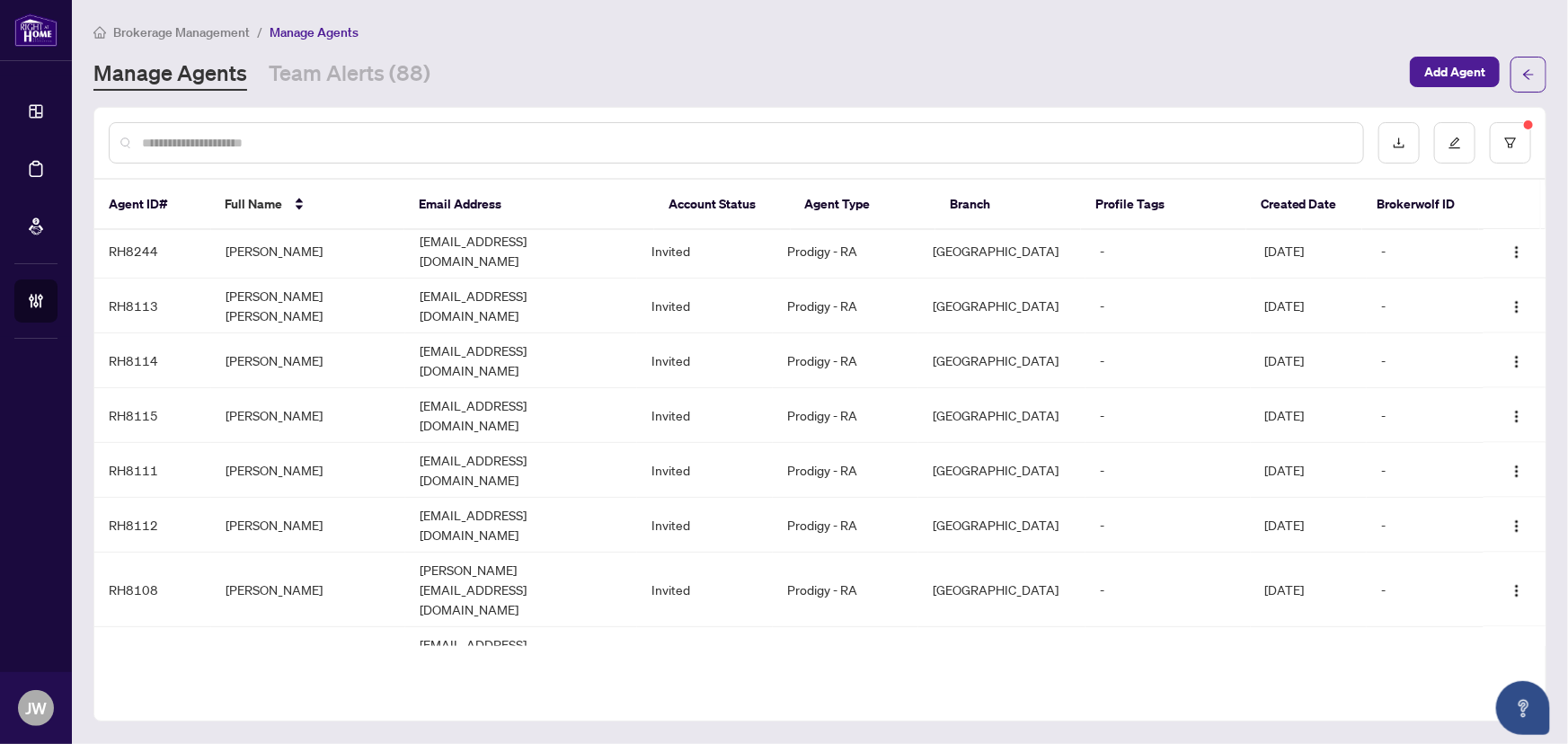
scroll to position [1666, 0]
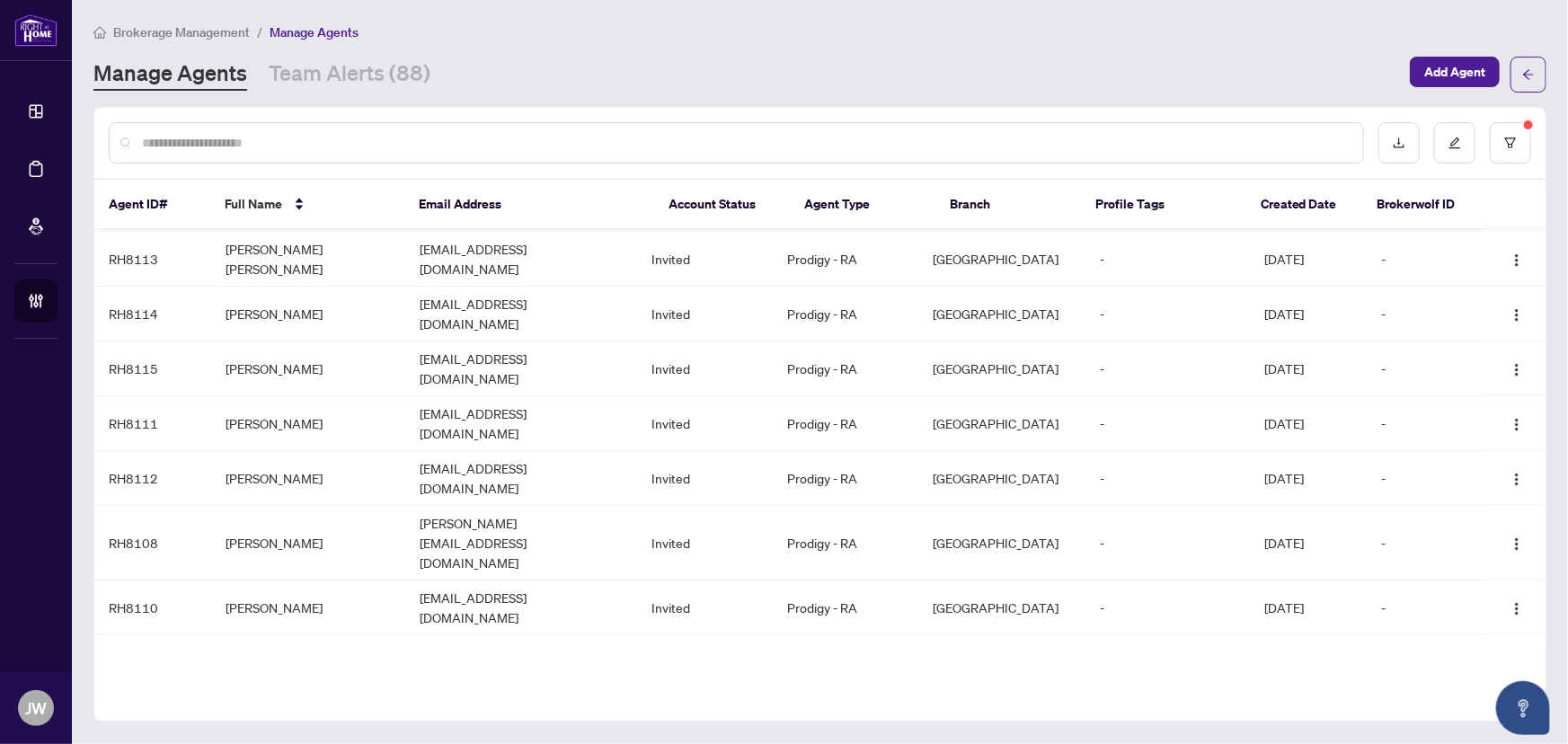
click at [239, 137] on input "text" at bounding box center [745, 143] width 1207 height 20
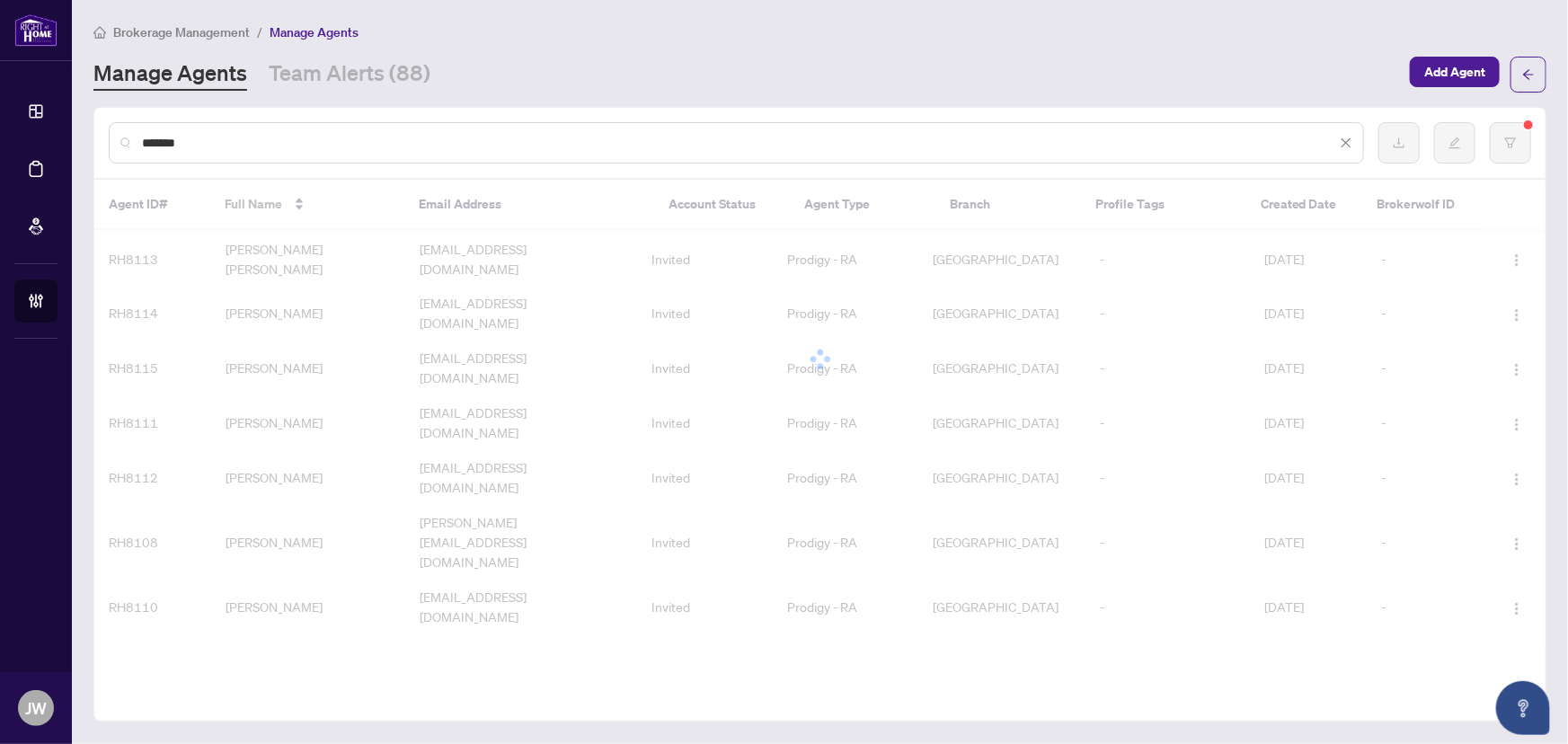
scroll to position [0, 0]
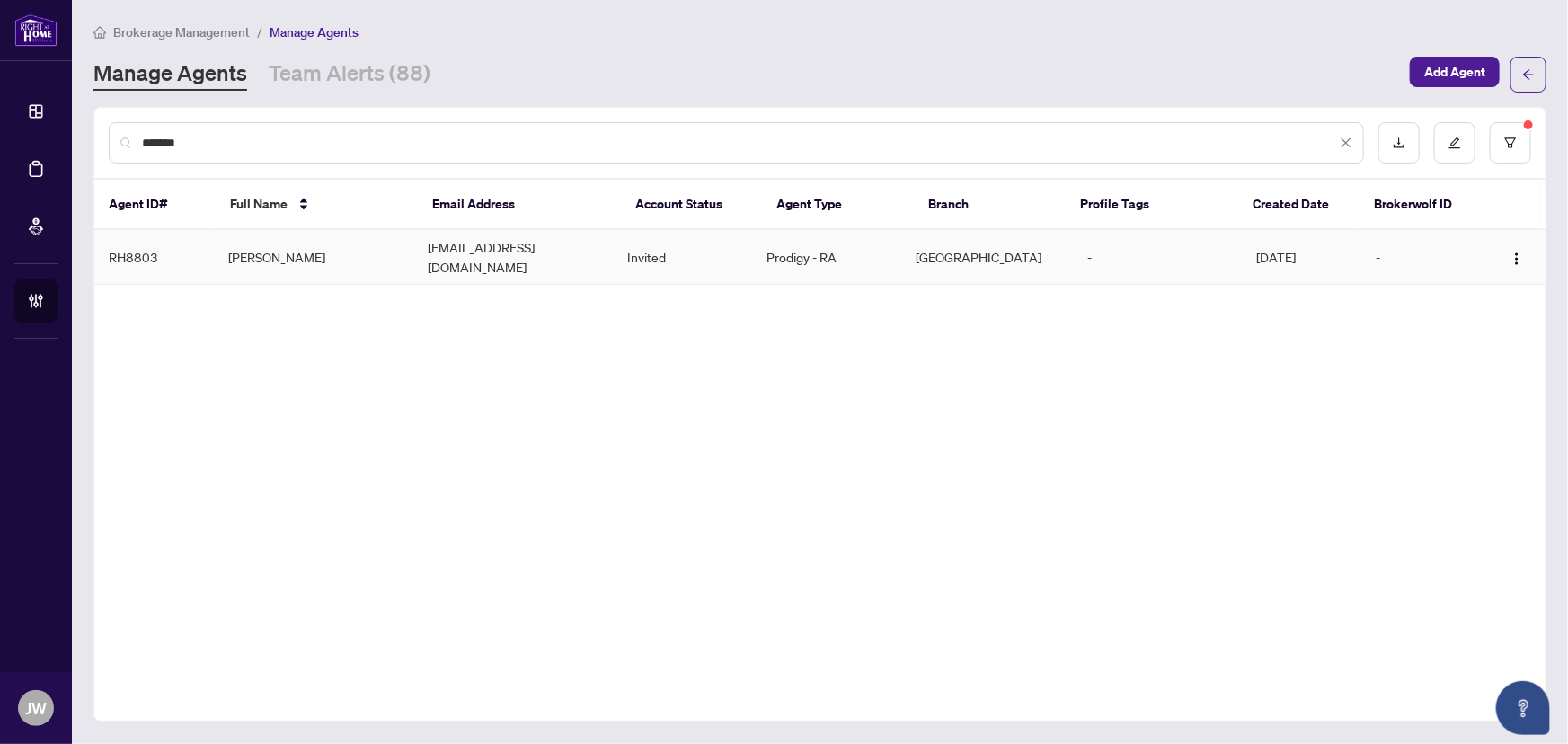
type input "*******"
click at [350, 250] on td "[PERSON_NAME]" at bounding box center [314, 258] width 199 height 55
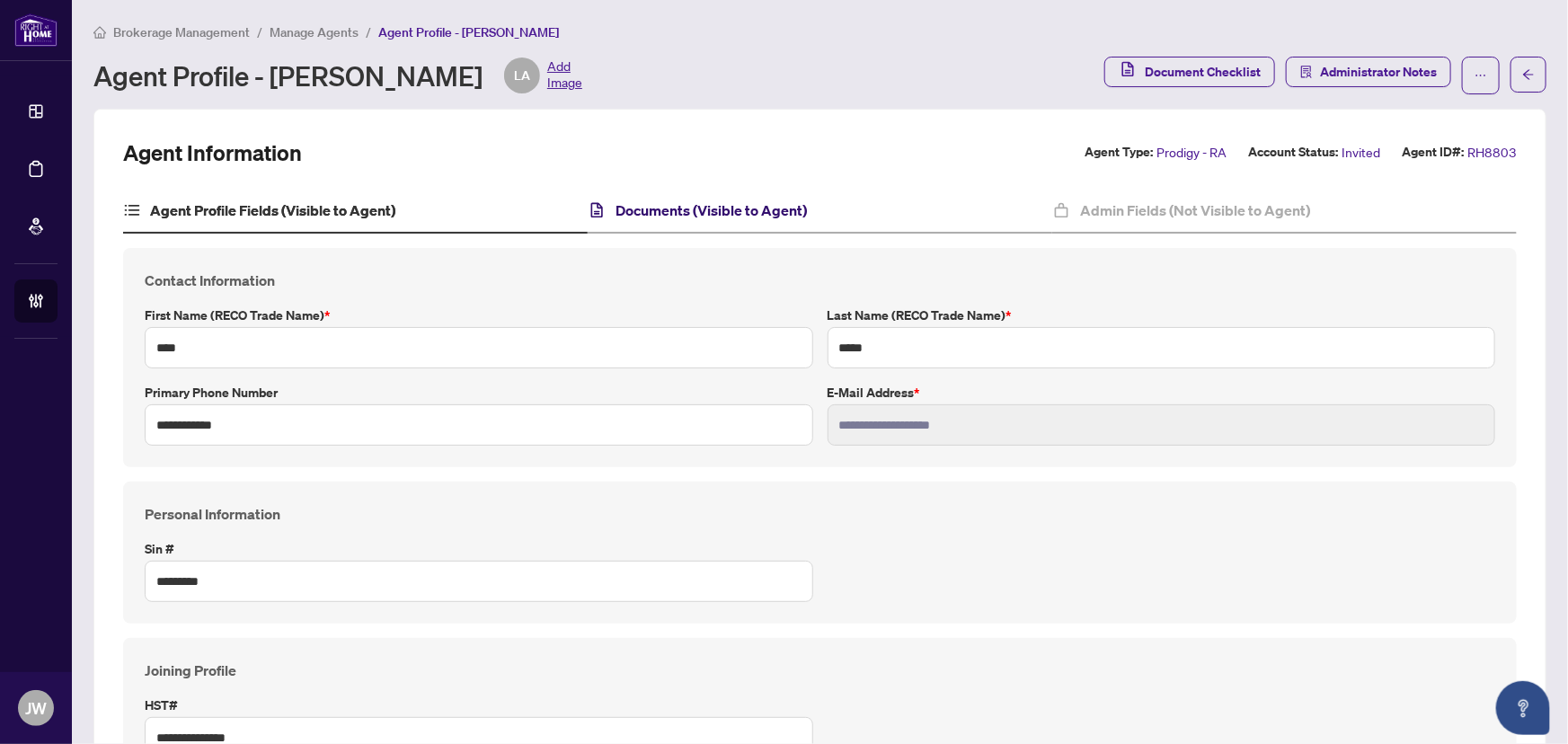
click at [680, 206] on h4 "Documents (Visible to Agent)" at bounding box center [710, 210] width 191 height 22
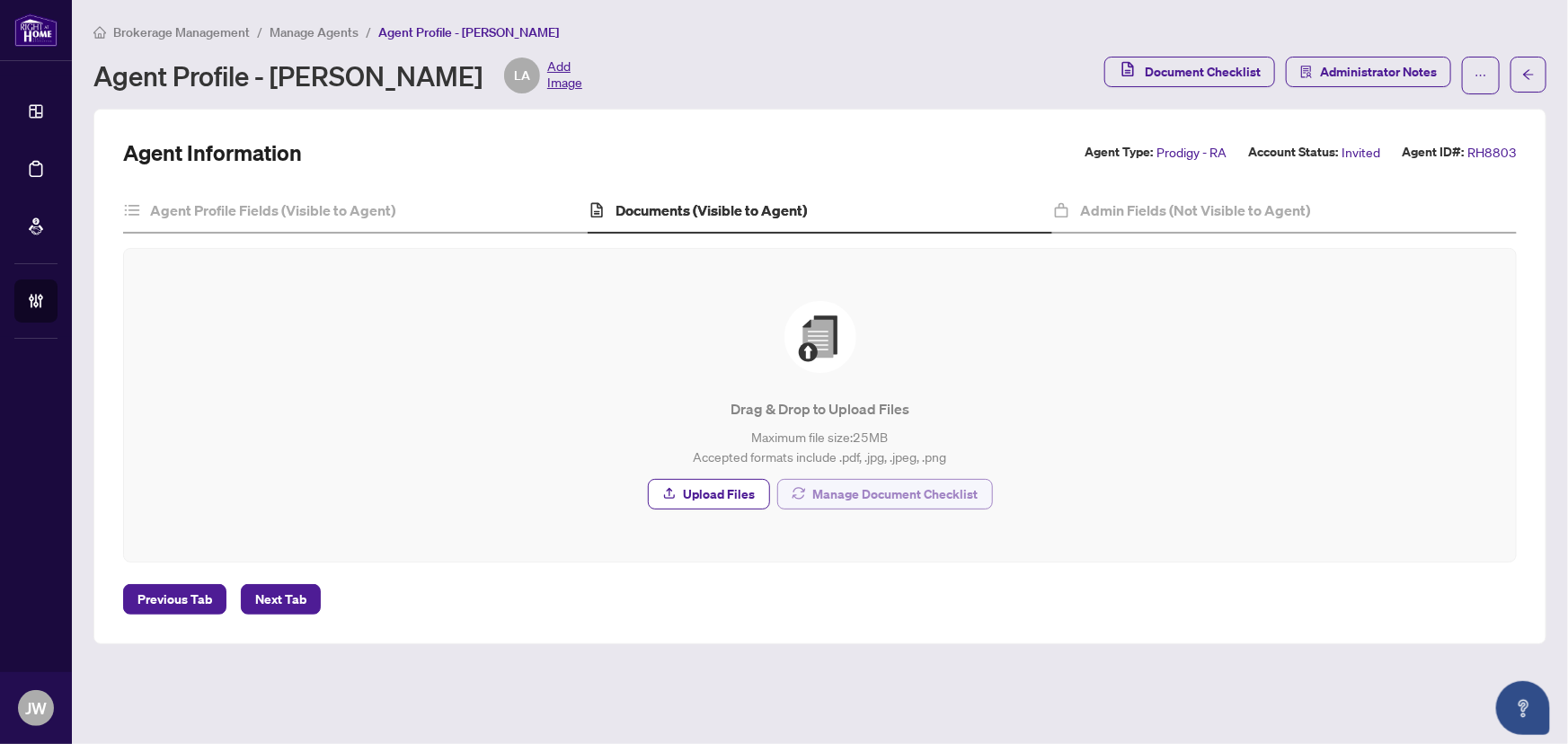
click at [904, 494] on span "Manage Document Checklist" at bounding box center [896, 494] width 165 height 28
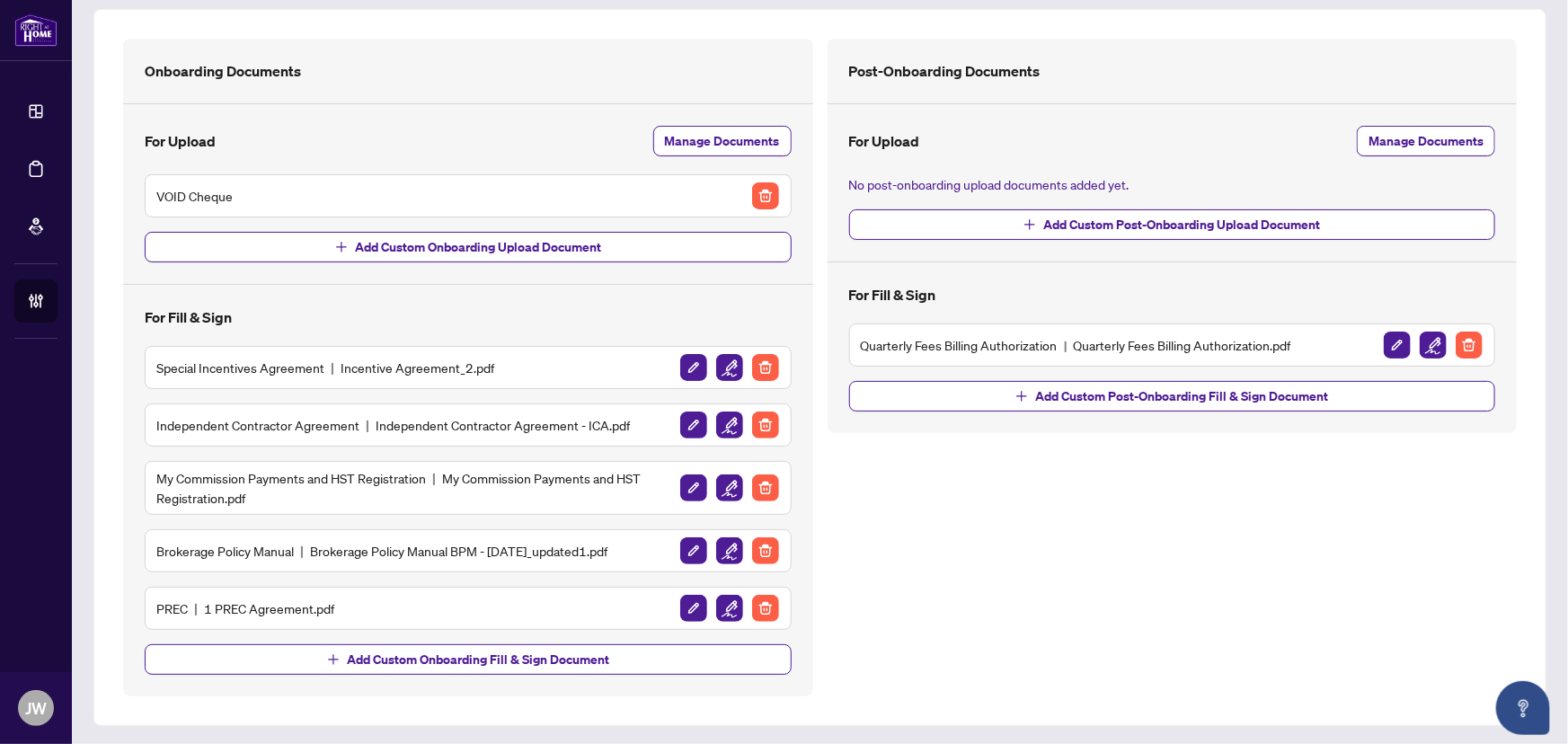
scroll to position [16, 0]
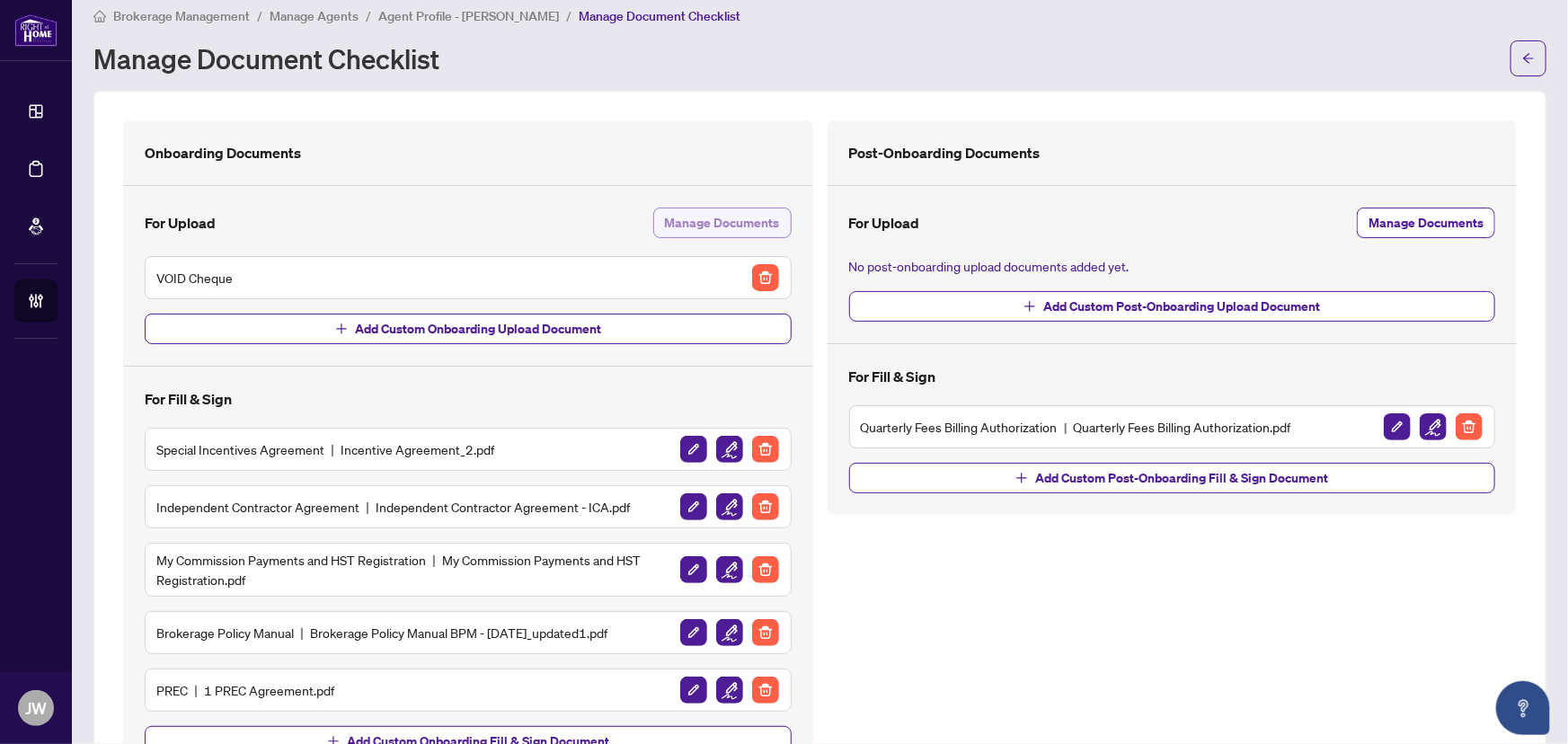
click at [701, 217] on span "Manage Documents" at bounding box center [722, 222] width 115 height 28
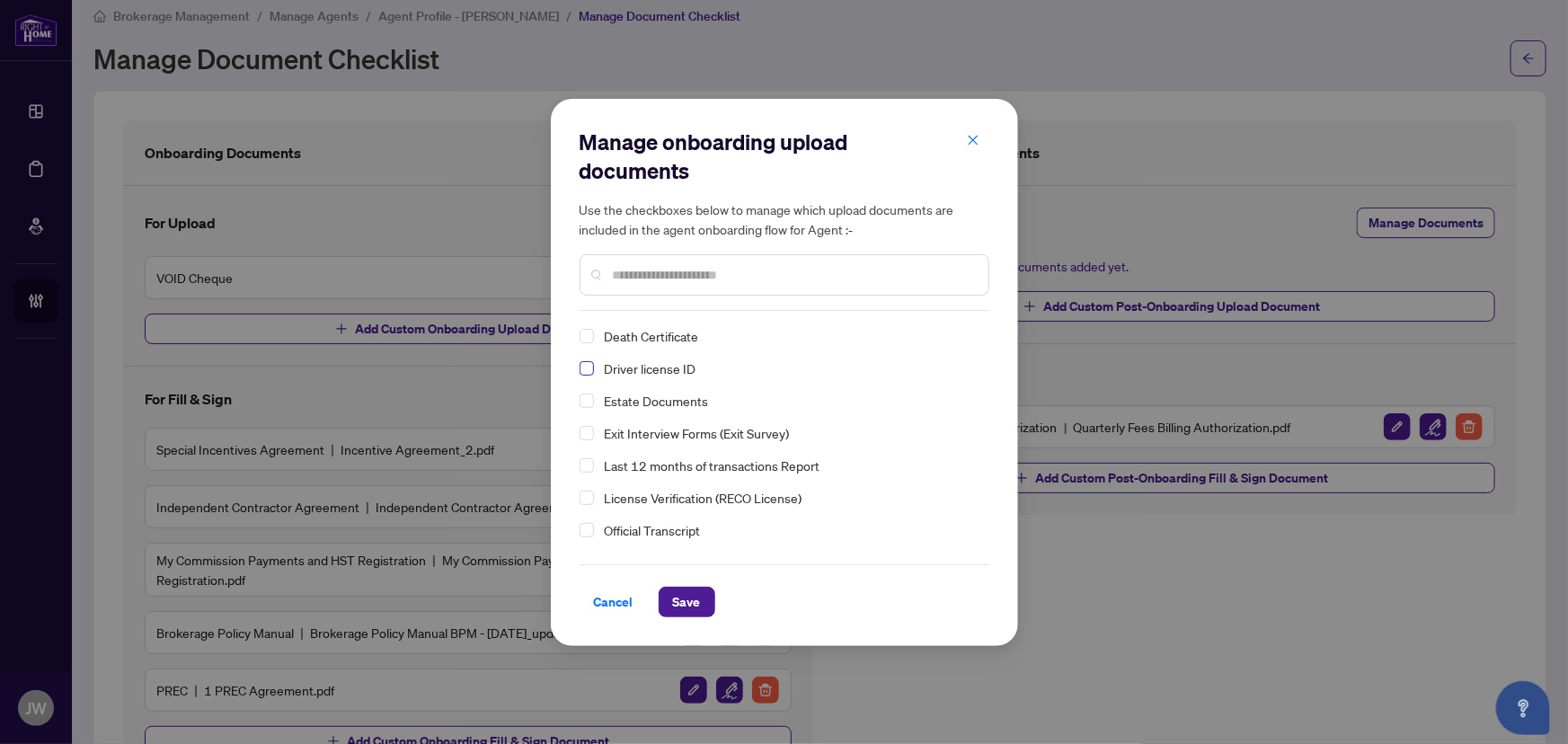
click at [592, 368] on span "Select Driver license ID" at bounding box center [587, 368] width 15 height 15
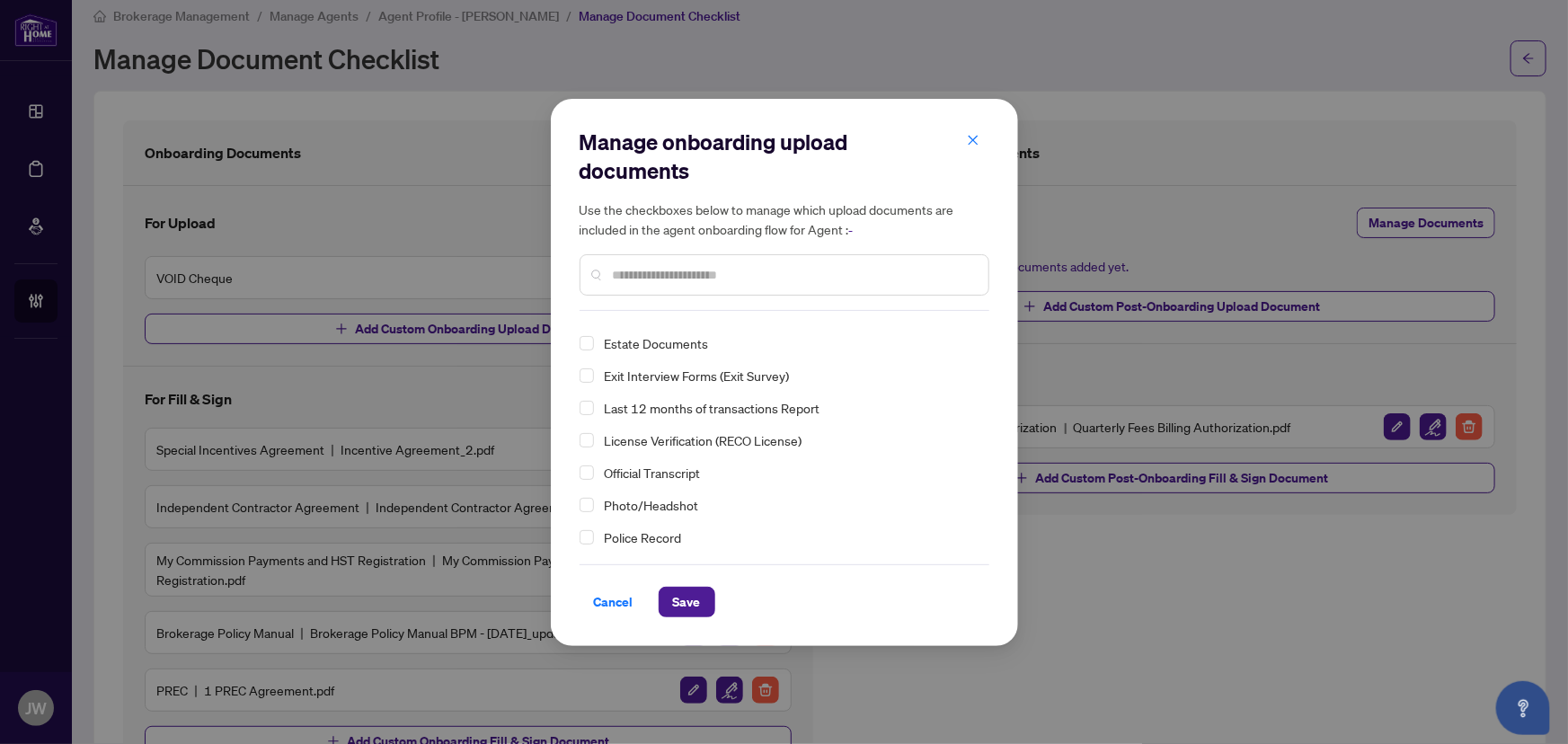
scroll to position [80, 0]
click at [592, 476] on span "Select Photo/Headshot" at bounding box center [587, 482] width 15 height 15
click at [688, 590] on span "Save" at bounding box center [687, 601] width 27 height 28
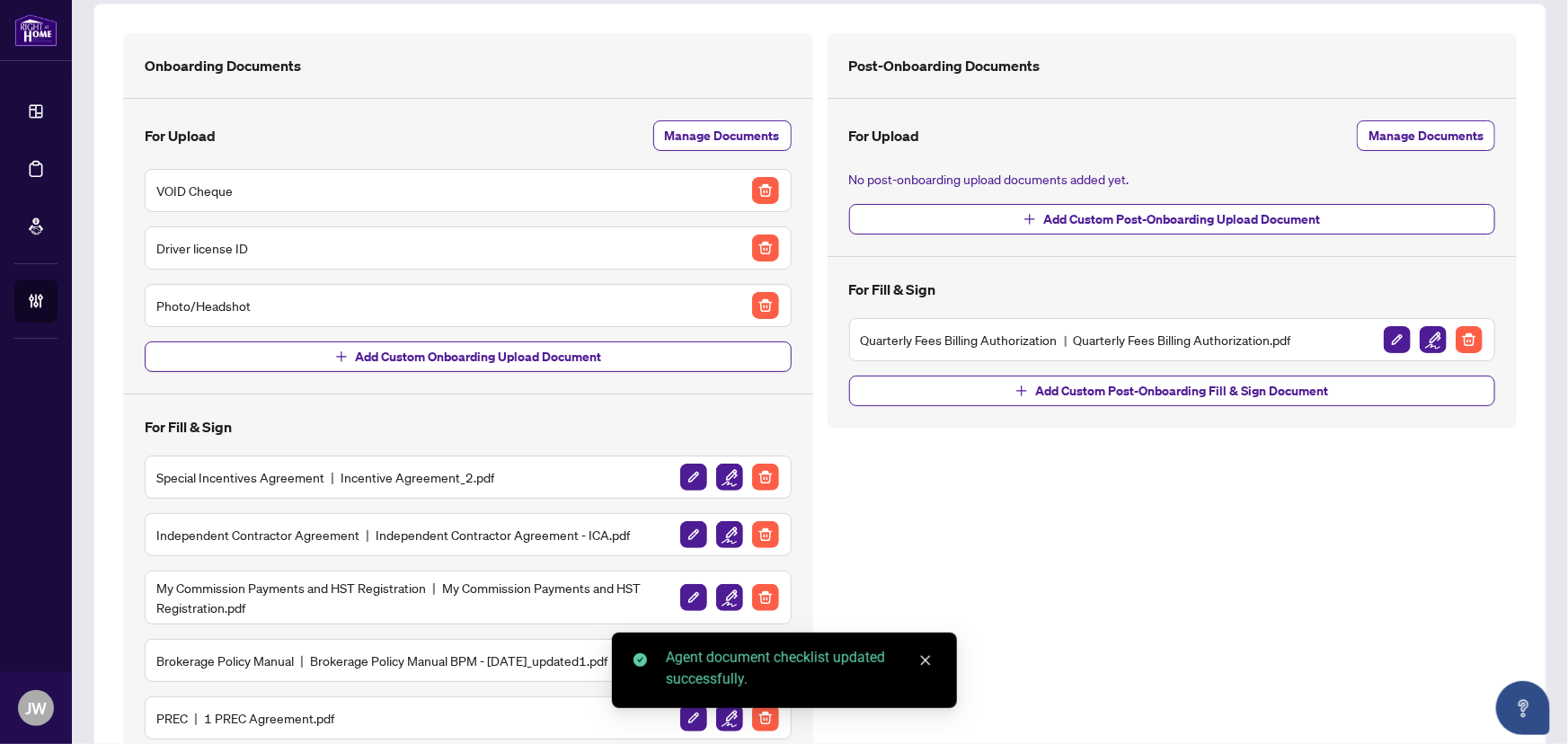
scroll to position [213, 0]
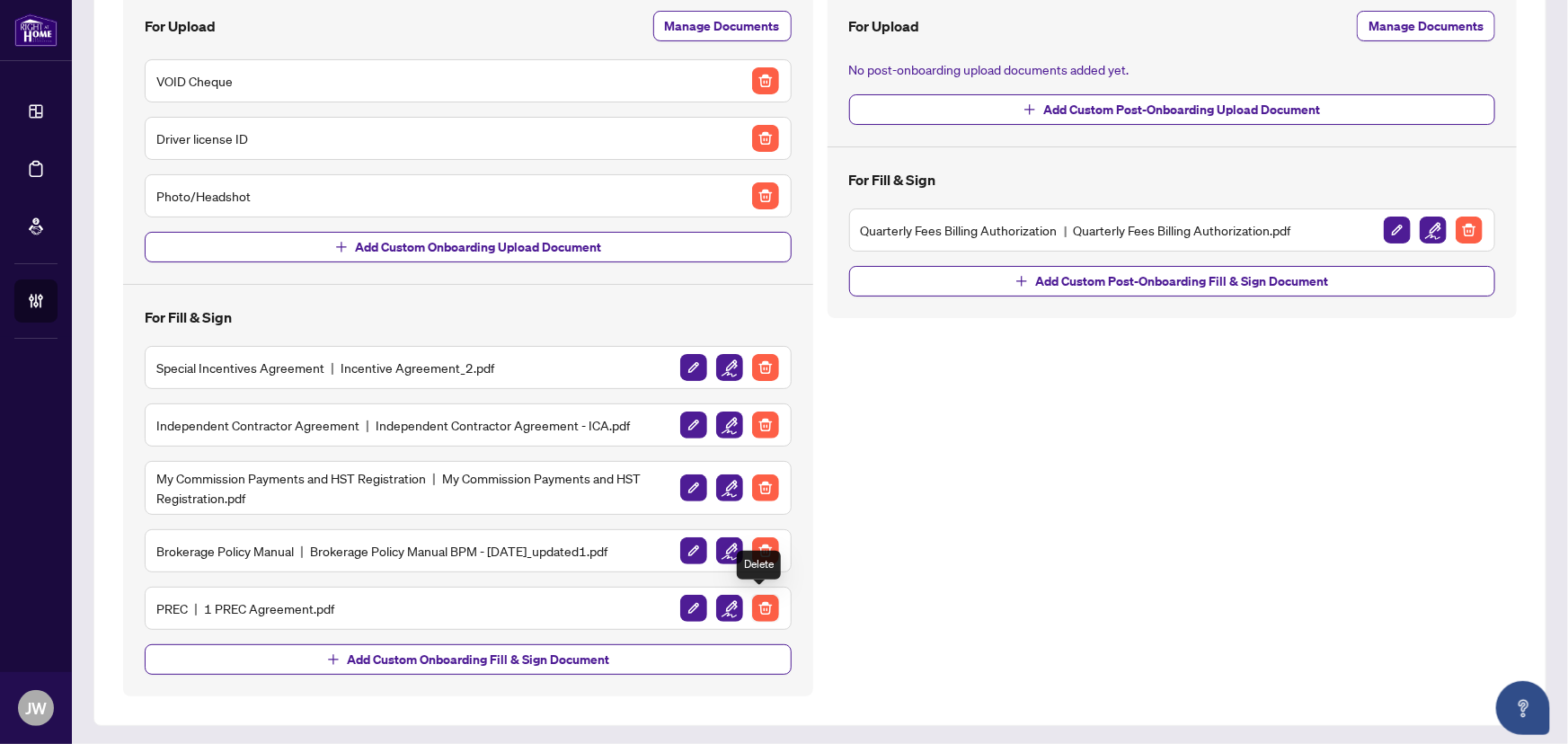
click at [752, 600] on img "button" at bounding box center [765, 608] width 27 height 27
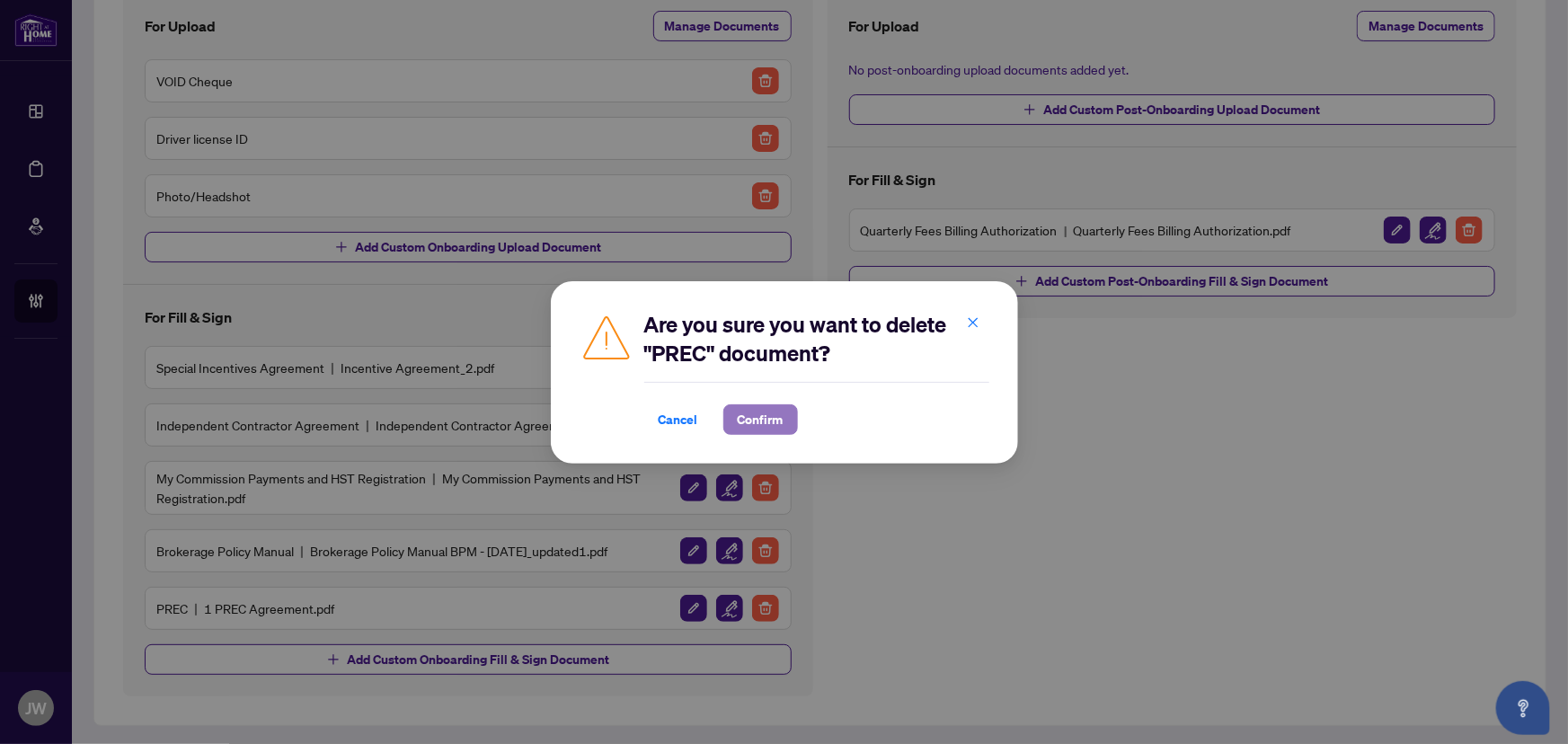
click at [747, 407] on span "Confirm" at bounding box center [761, 419] width 46 height 28
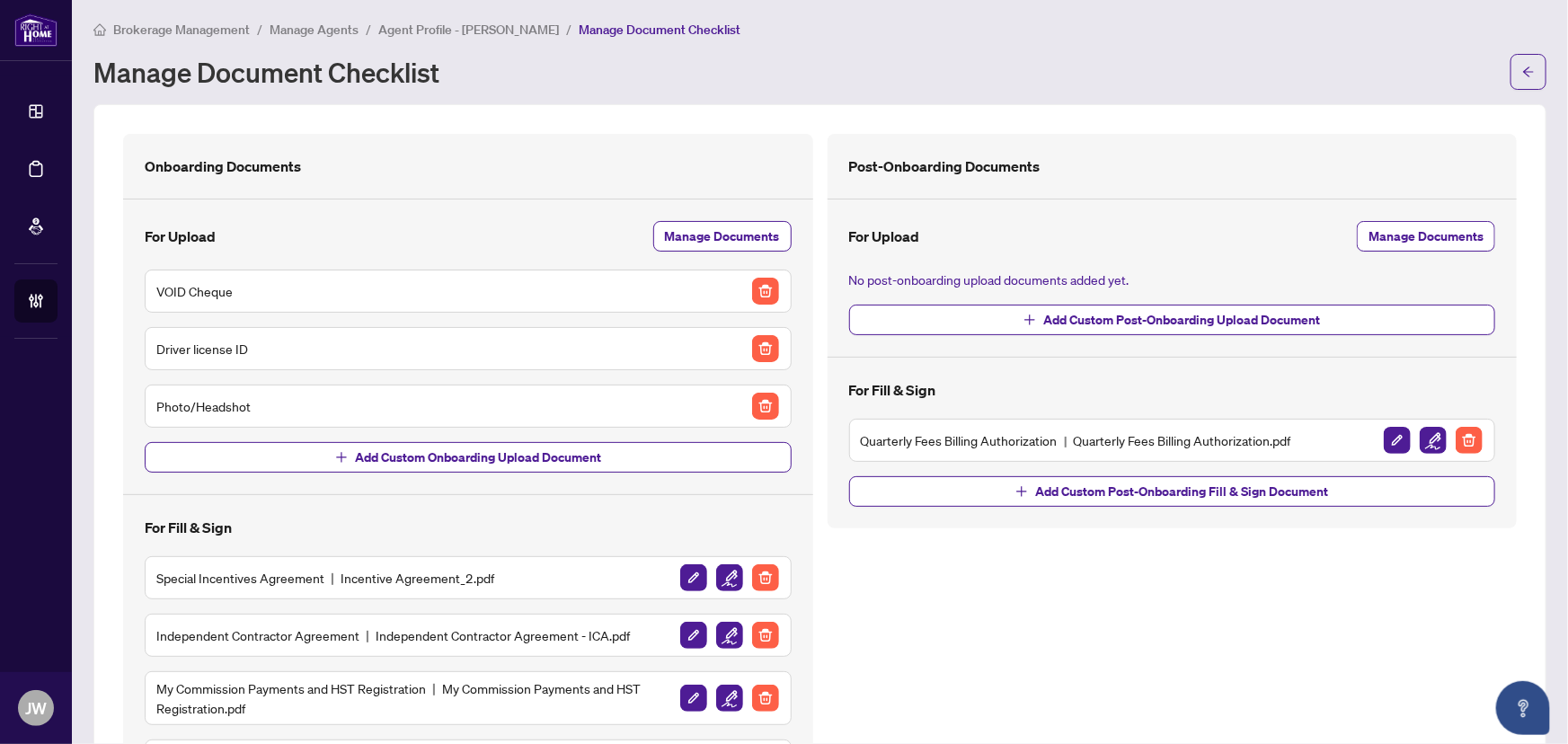
scroll to position [0, 0]
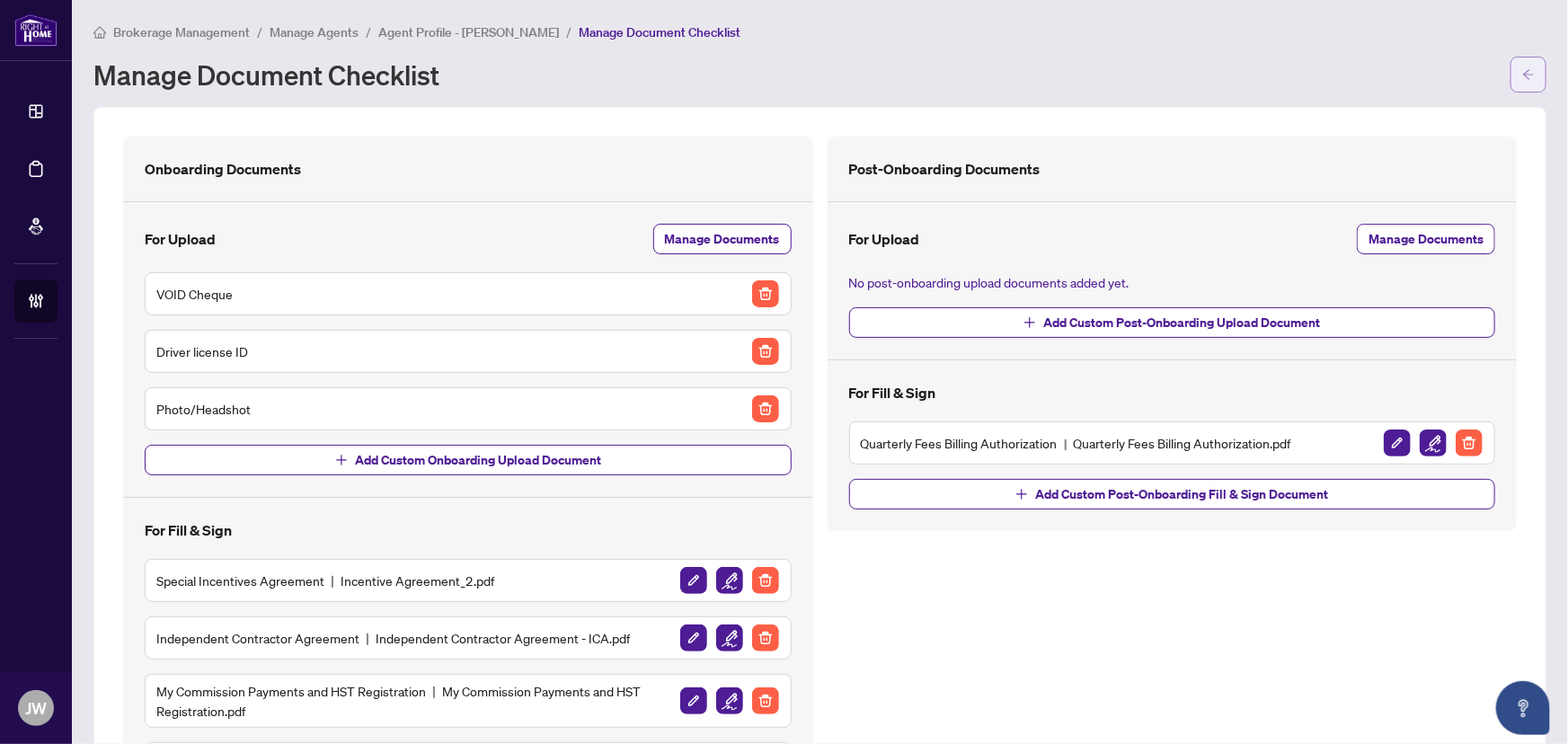
click at [1522, 62] on span "button" at bounding box center [1529, 74] width 13 height 28
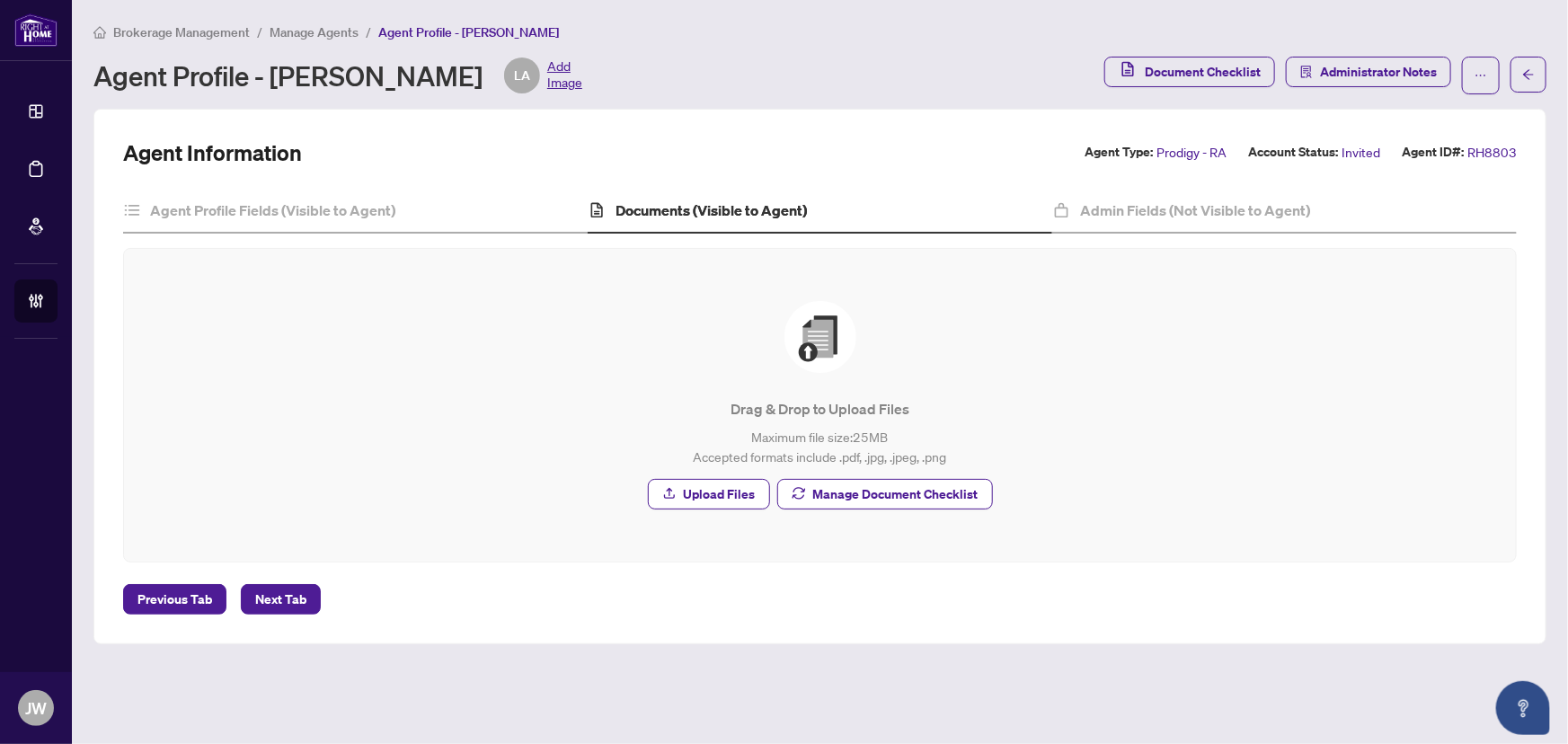
click at [320, 36] on span "Manage Agents" at bounding box center [314, 33] width 89 height 16
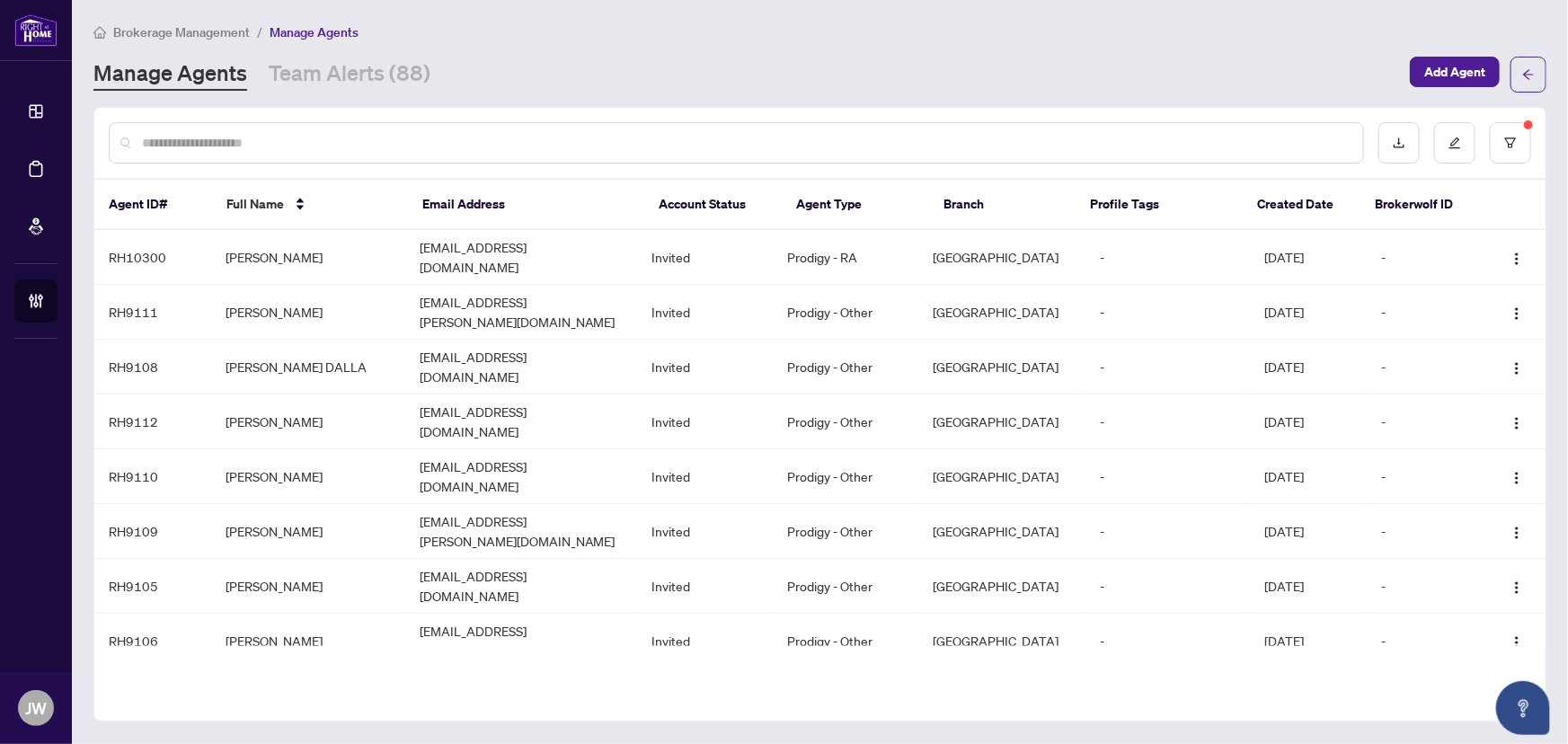
click at [257, 138] on input "text" at bounding box center [745, 143] width 1207 height 20
click at [353, 135] on input "text" at bounding box center [745, 143] width 1207 height 20
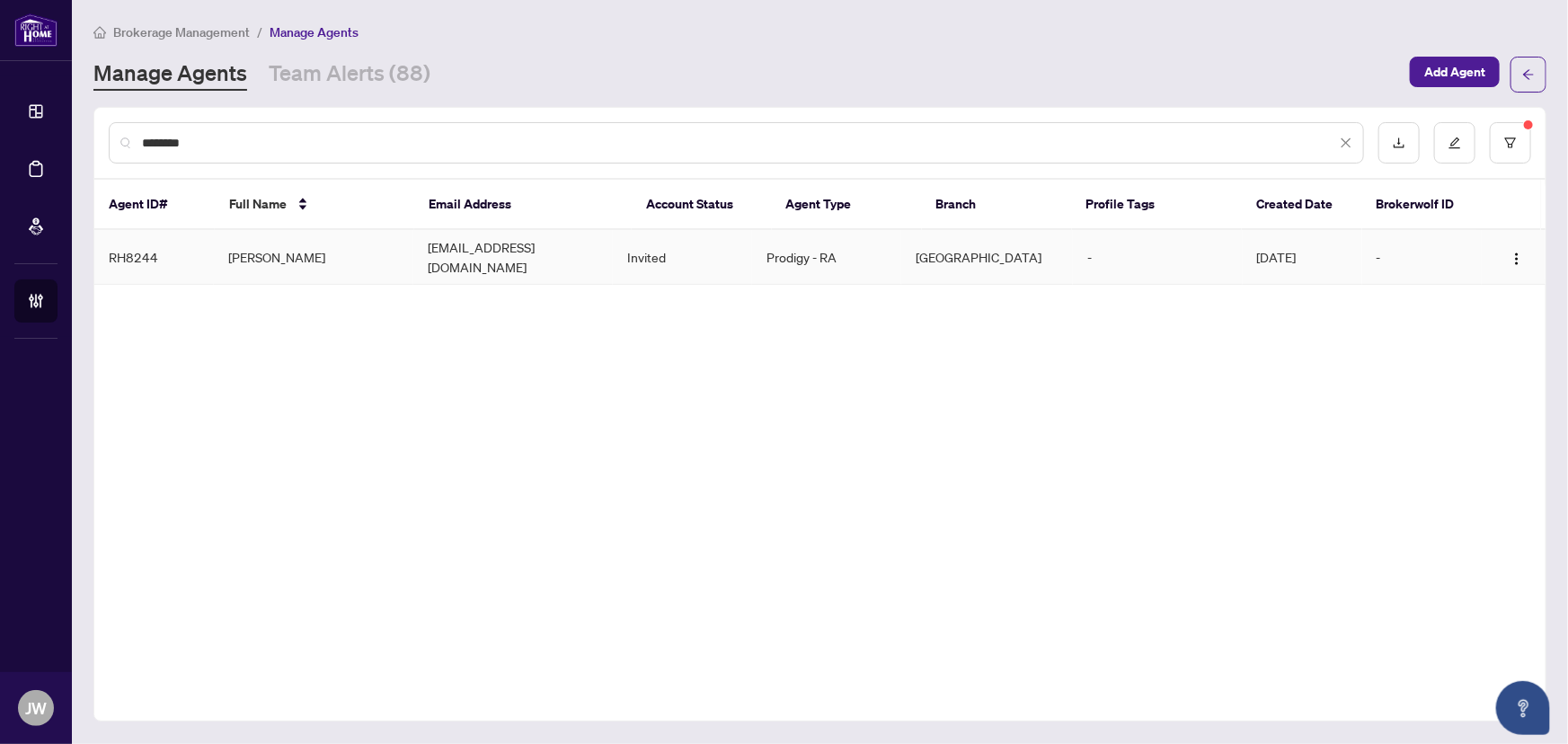
type input "********"
click at [315, 242] on td "Abdullah Sharefee" at bounding box center [314, 258] width 199 height 55
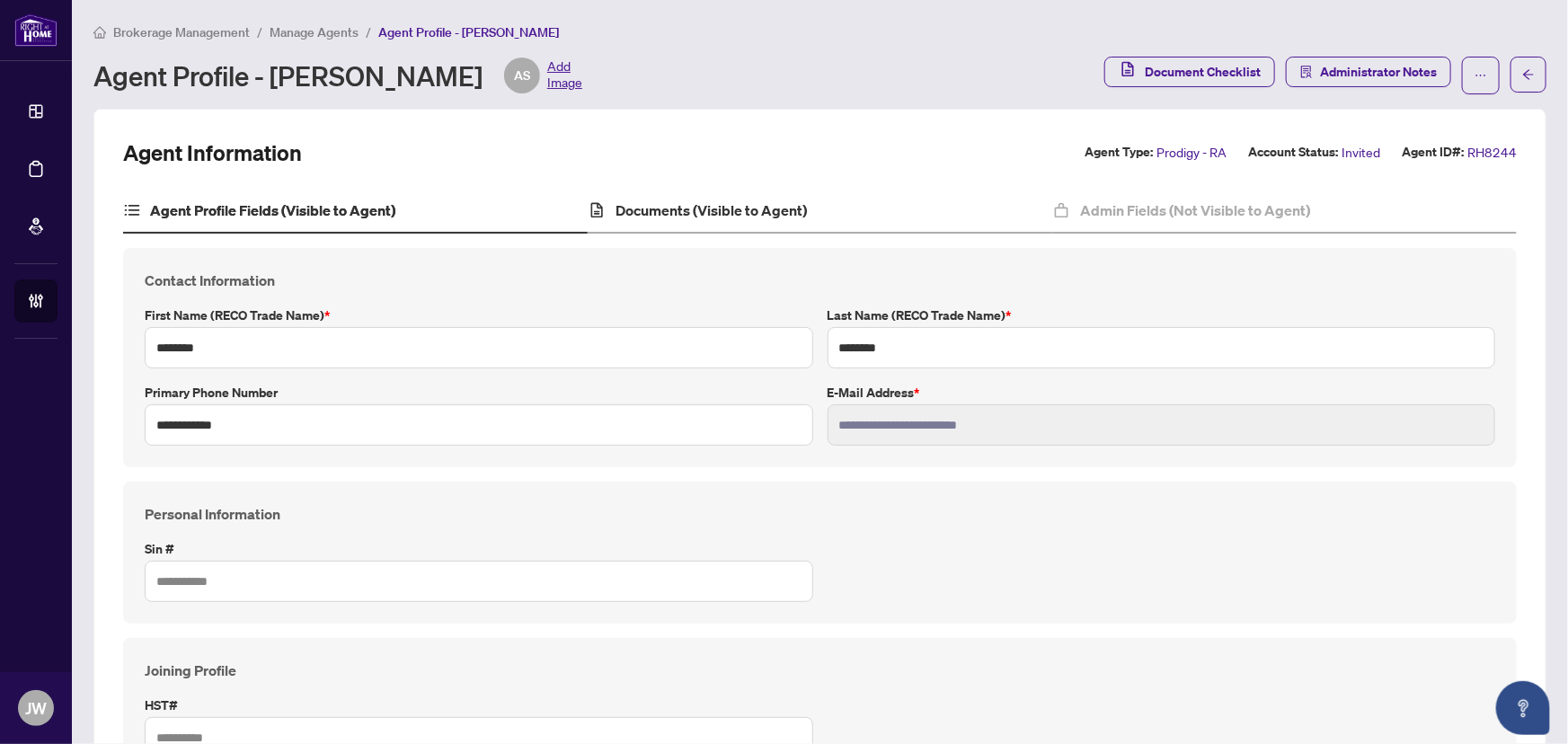
click at [701, 189] on div "Documents (Visible to Agent)" at bounding box center [820, 210] width 464 height 45
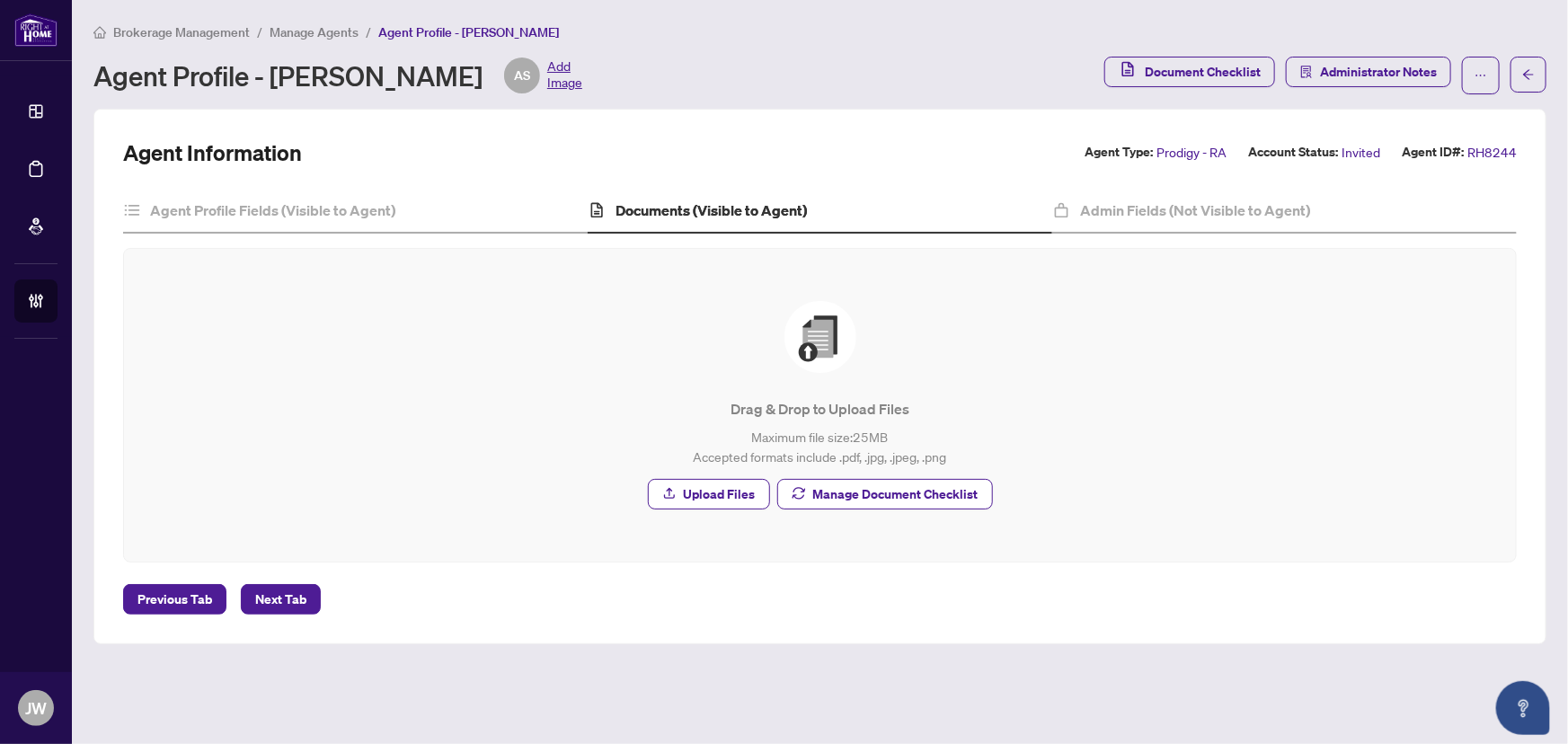
click at [871, 540] on div "Drag & Drop to Upload Files Maximum file size: 25 MB Accepted formats include .…" at bounding box center [820, 405] width 1392 height 313
click at [875, 494] on span "Manage Document Checklist" at bounding box center [896, 494] width 165 height 28
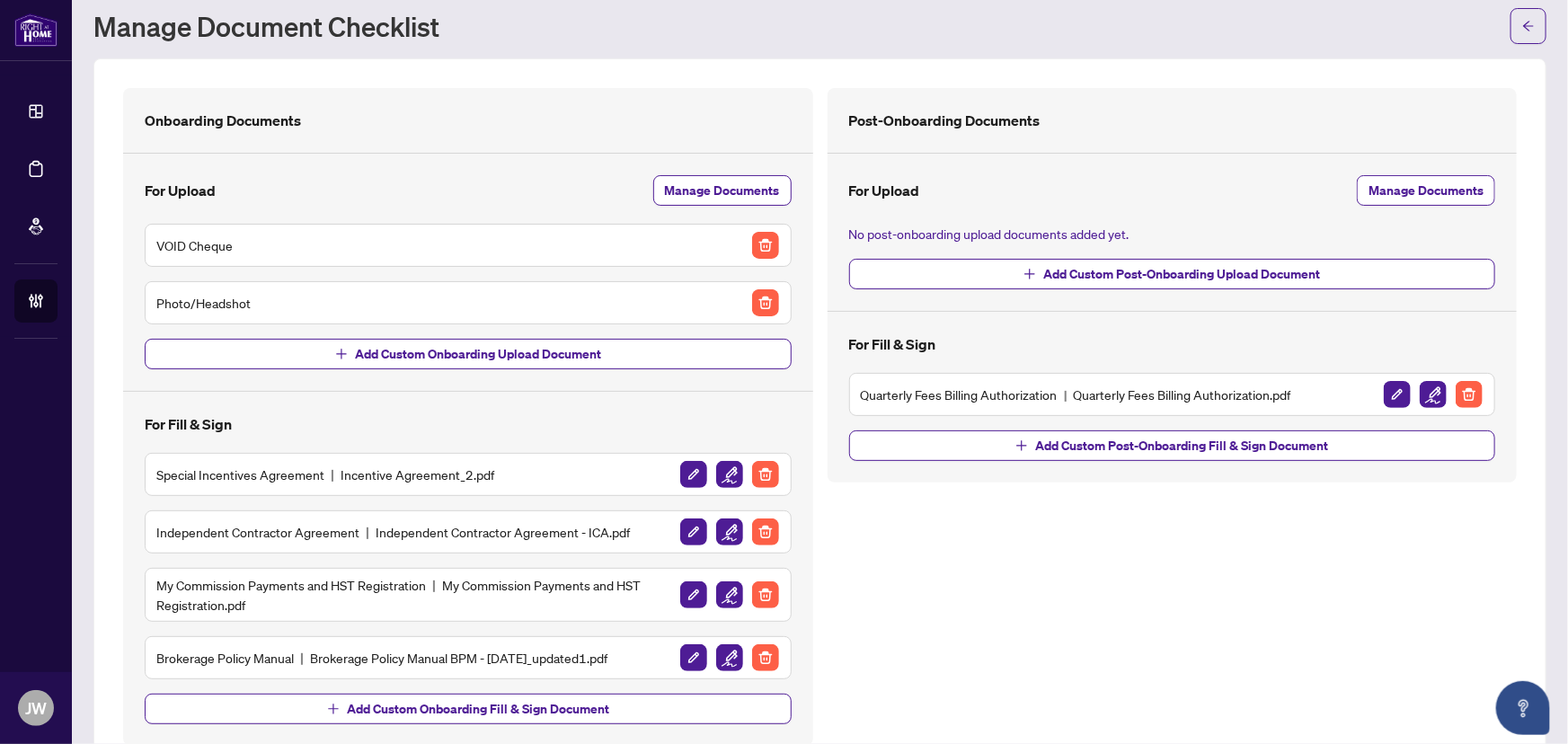
scroll to position [98, 0]
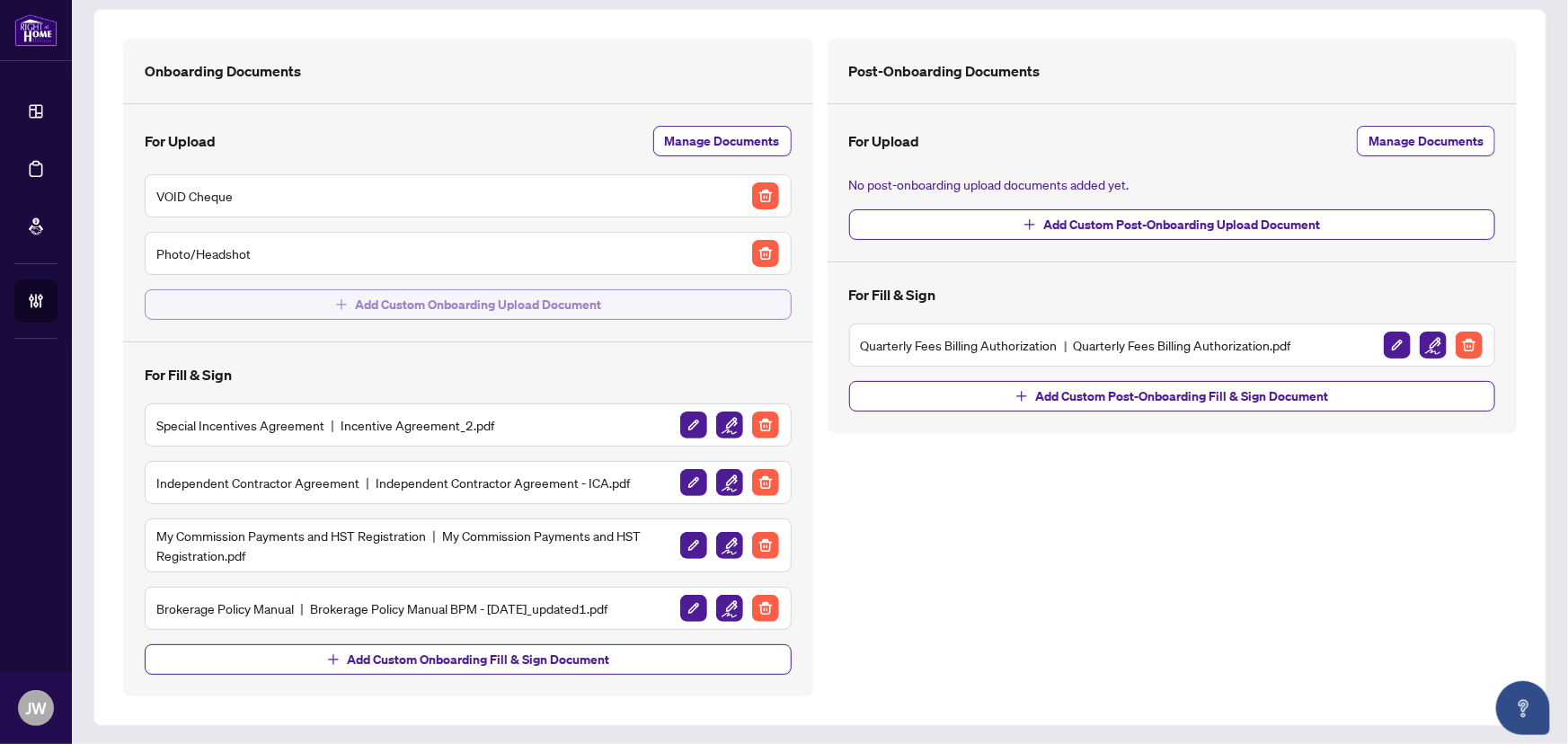
click at [355, 296] on span "Add Custom Onboarding Upload Document" at bounding box center [477, 304] width 246 height 28
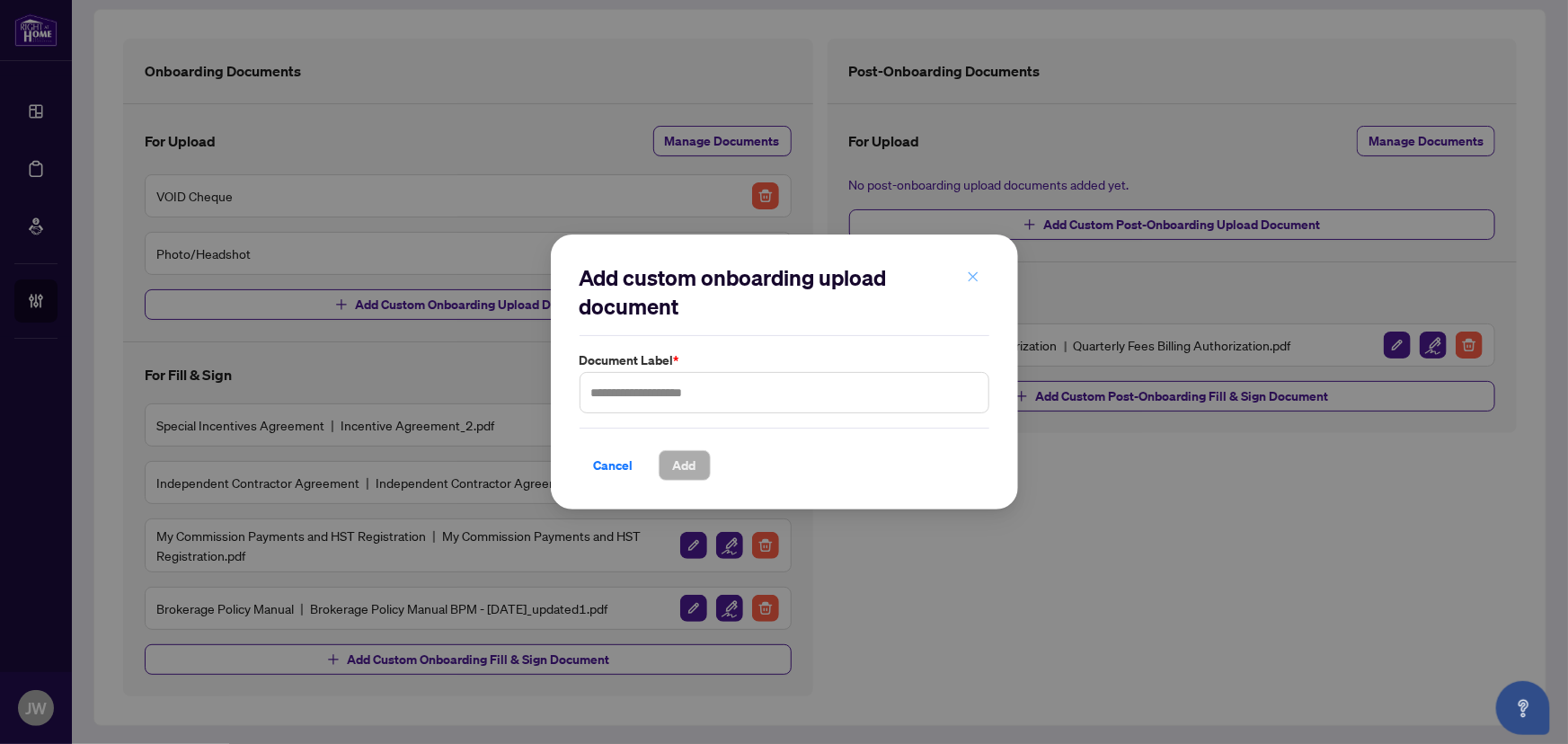
click at [988, 273] on button "button" at bounding box center [973, 276] width 36 height 30
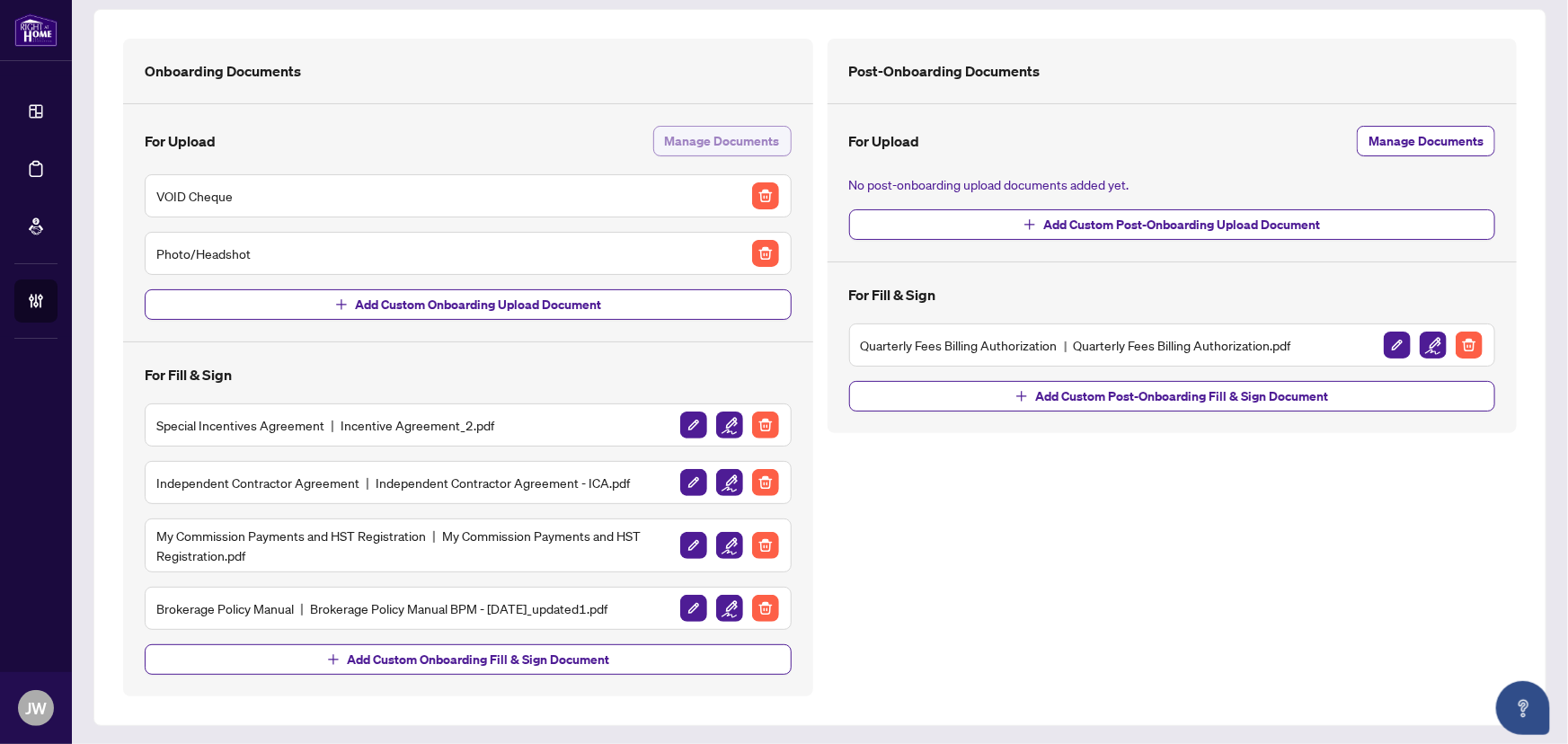
click at [721, 153] on span "Manage Documents" at bounding box center [722, 141] width 115 height 28
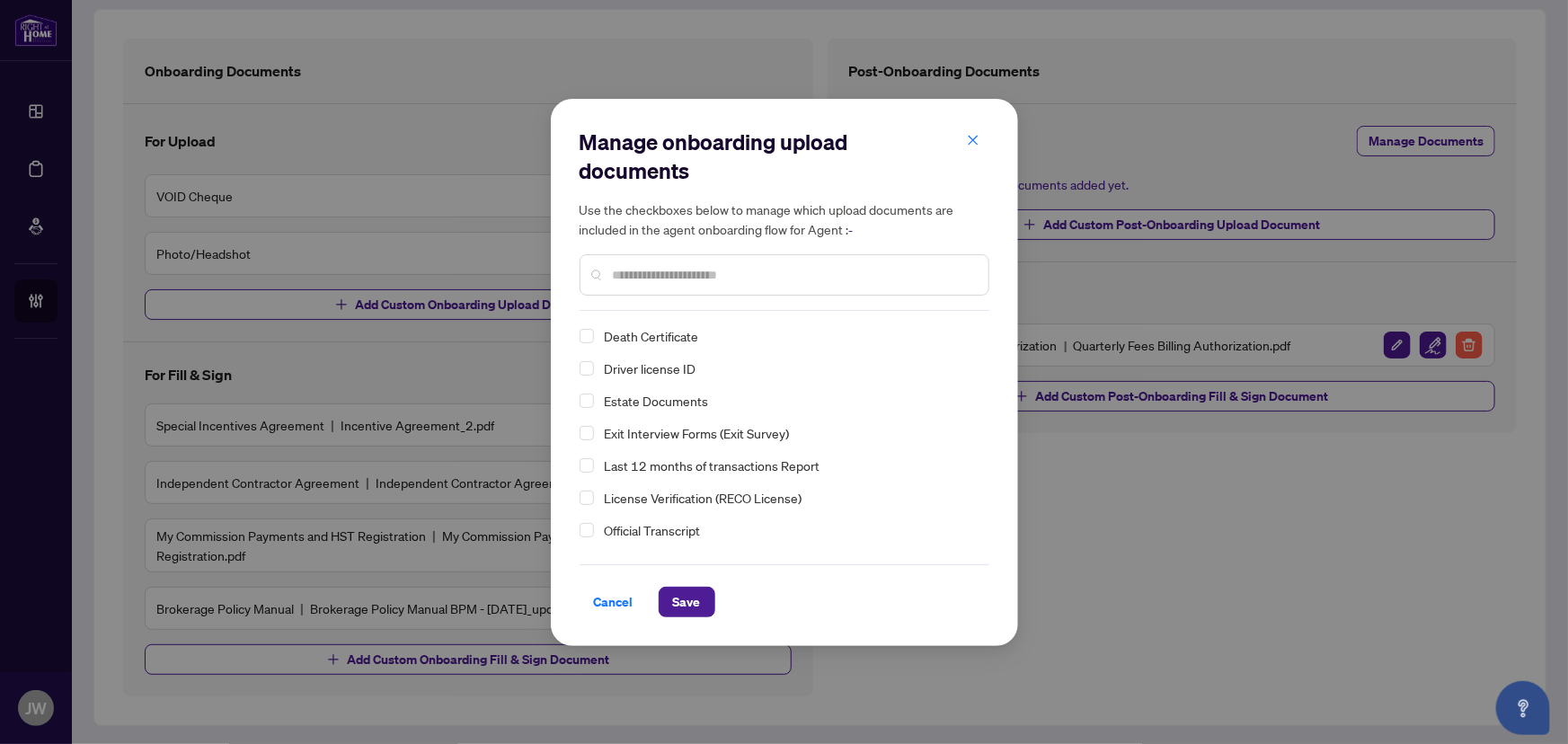
click at [647, 269] on input "text" at bounding box center [793, 275] width 361 height 20
click at [588, 374] on span "Select Driver license ID" at bounding box center [587, 368] width 15 height 15
click at [693, 601] on span "Save" at bounding box center [687, 601] width 27 height 28
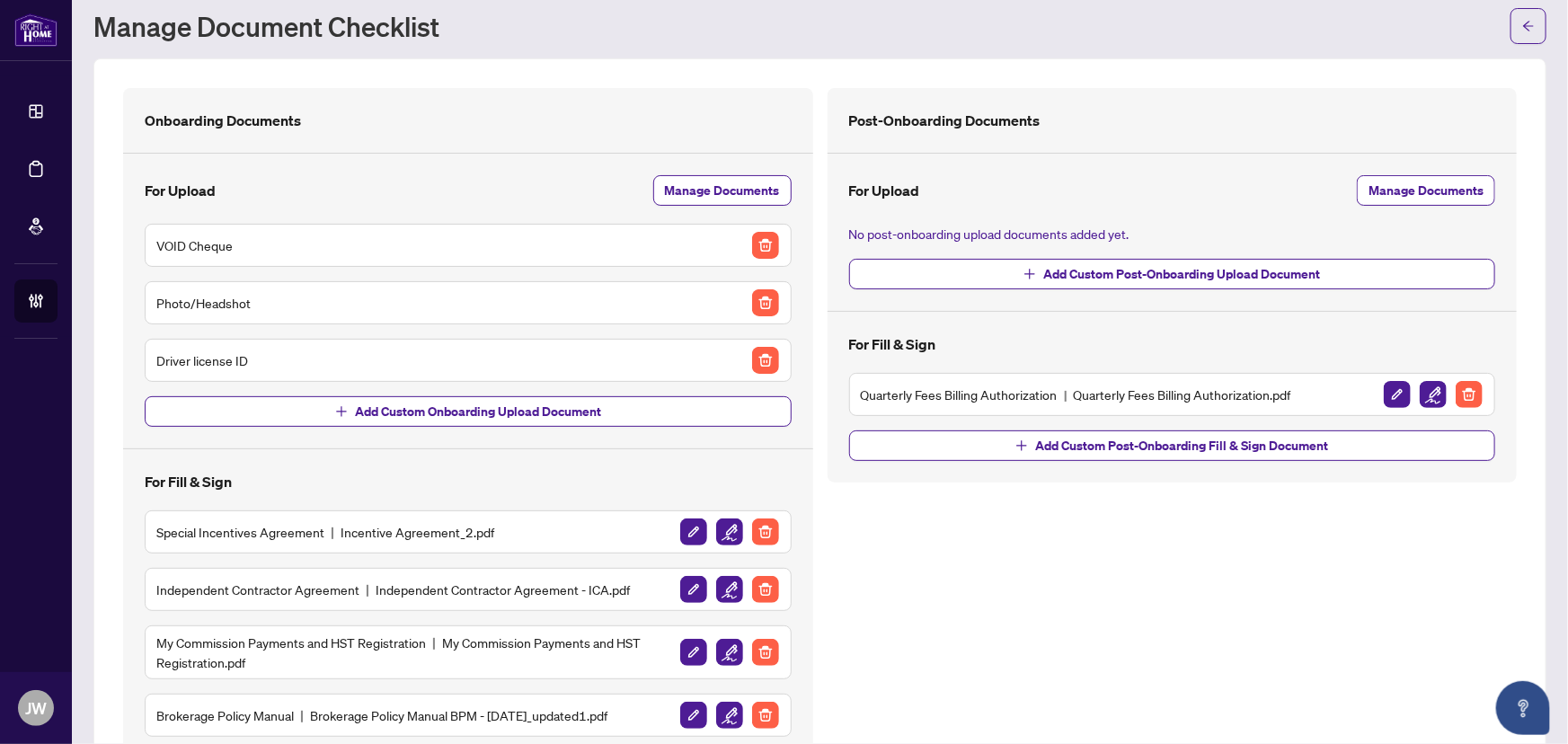
scroll to position [0, 0]
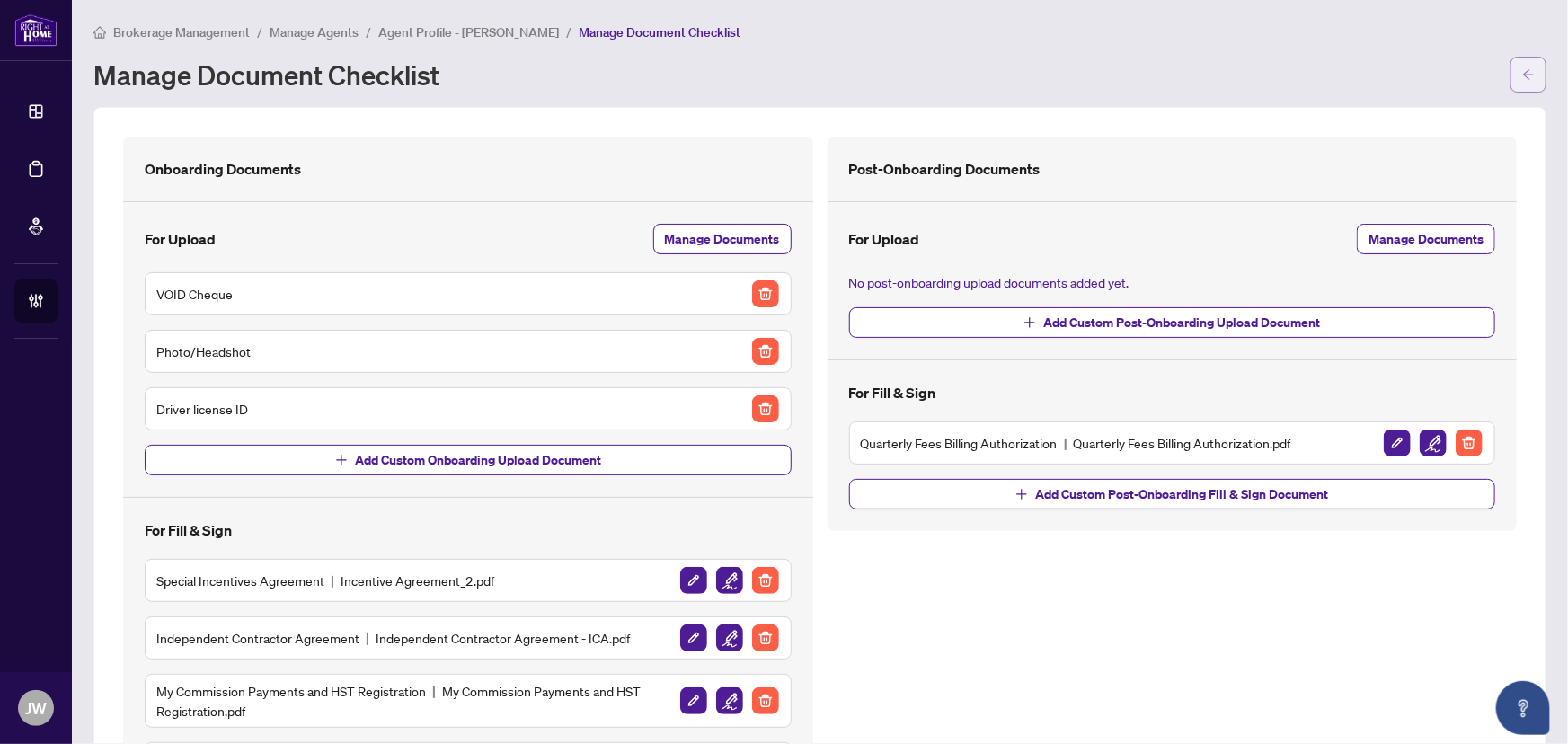
click at [1522, 79] on icon "arrow-left" at bounding box center [1529, 75] width 13 height 13
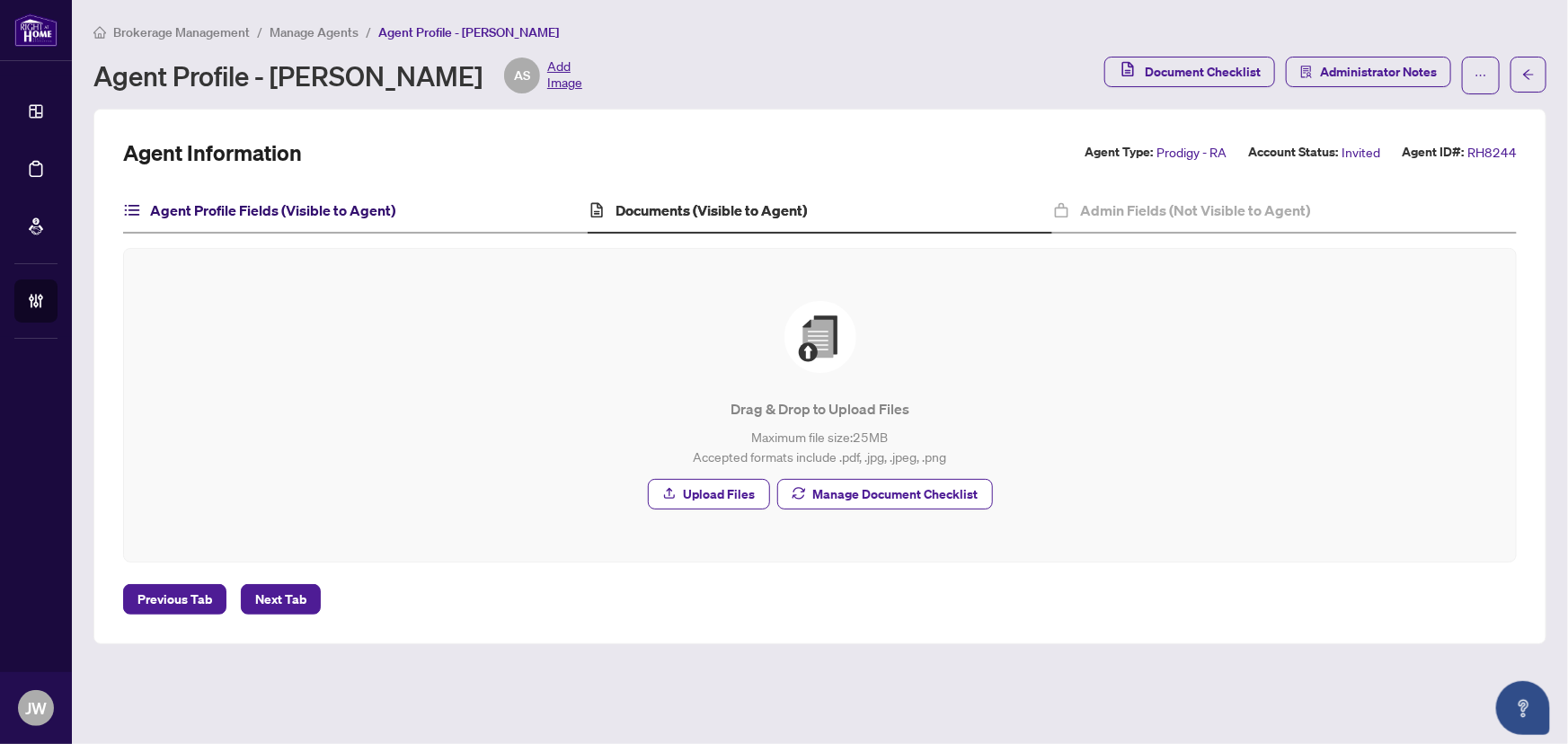
click at [264, 214] on h4 "Agent Profile Fields (Visible to Agent)" at bounding box center [272, 210] width 245 height 22
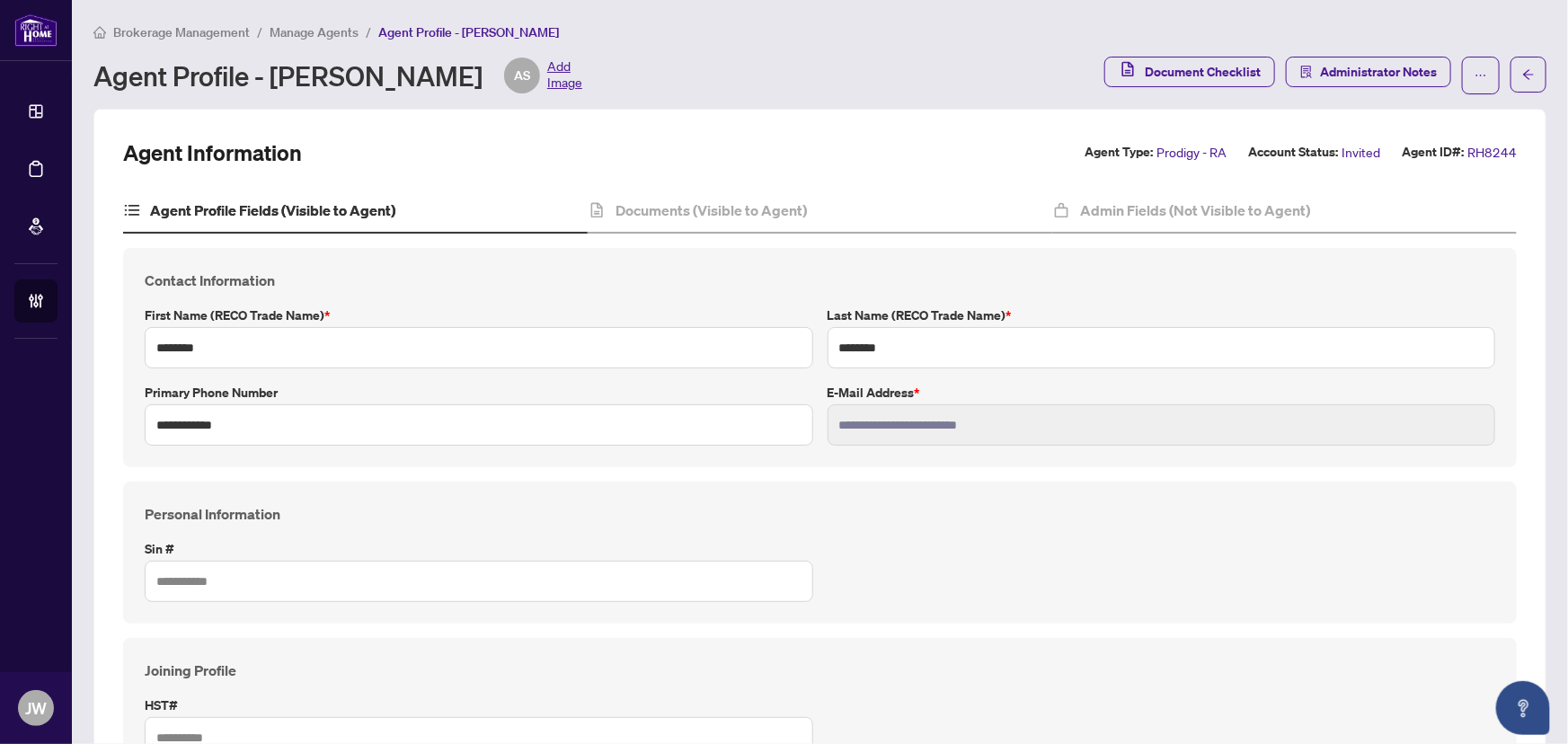
click at [303, 25] on span "Manage Agents" at bounding box center [314, 33] width 89 height 16
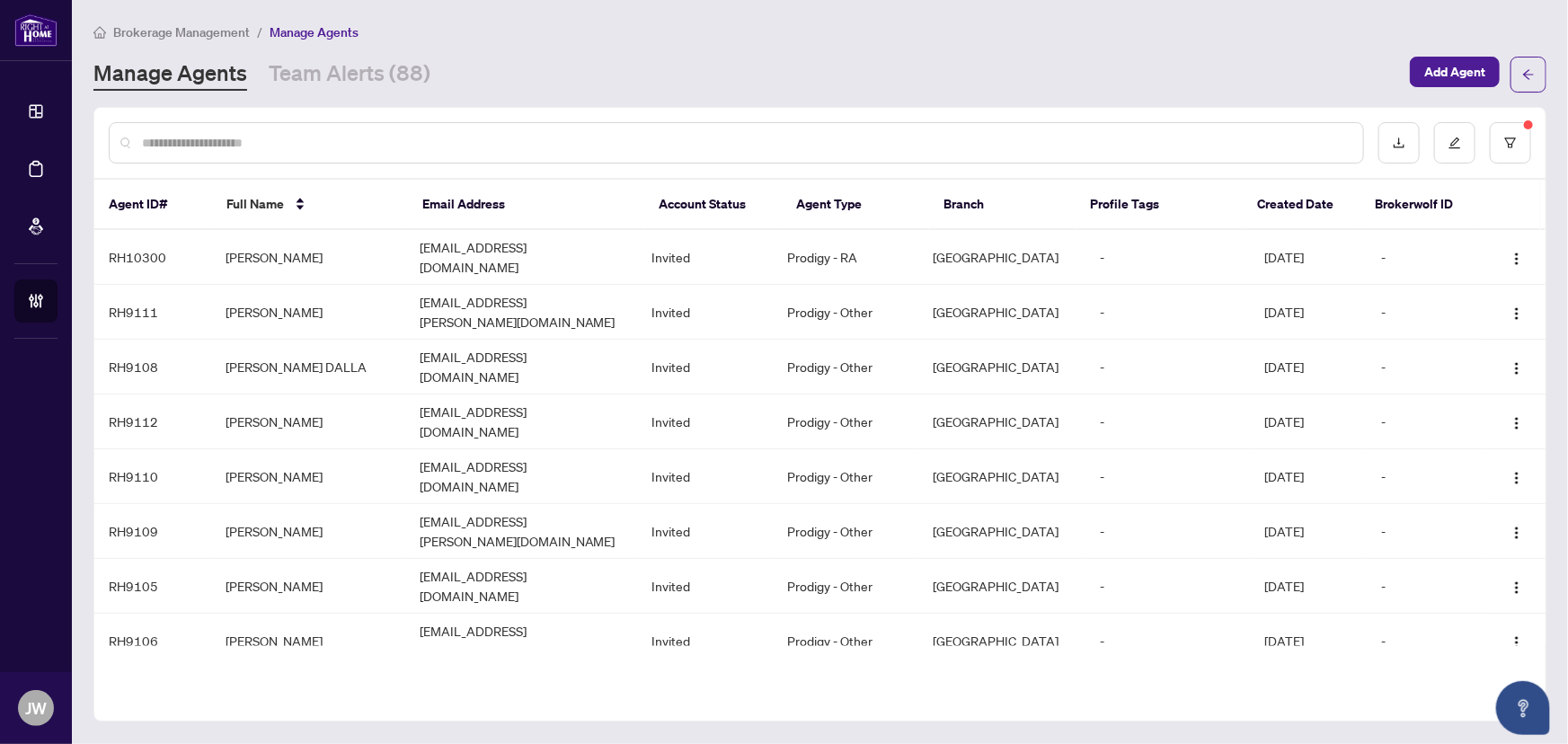
click at [231, 139] on input "text" at bounding box center [745, 143] width 1207 height 20
type input "*****"
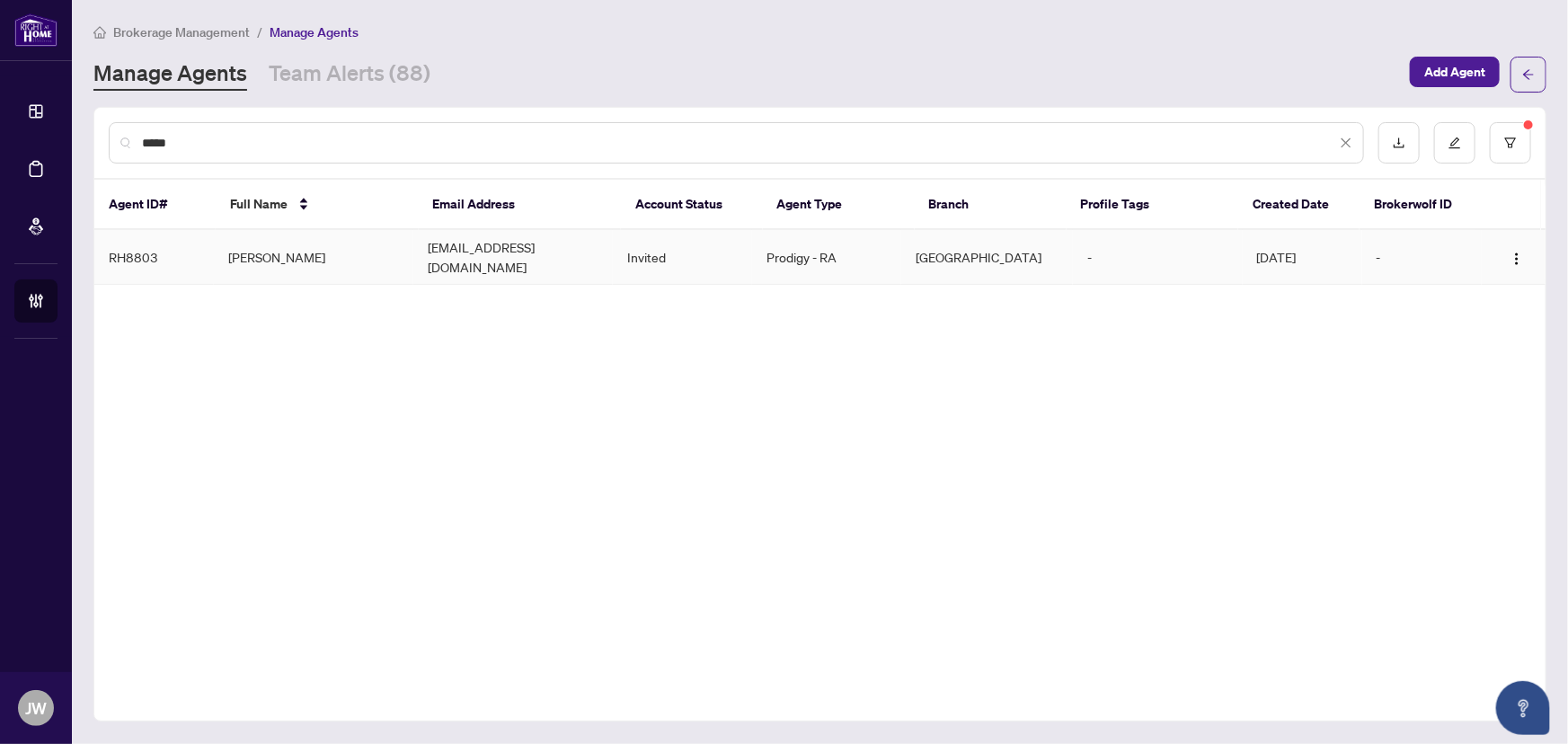
click at [240, 249] on td "Lima Akbar" at bounding box center [314, 258] width 199 height 55
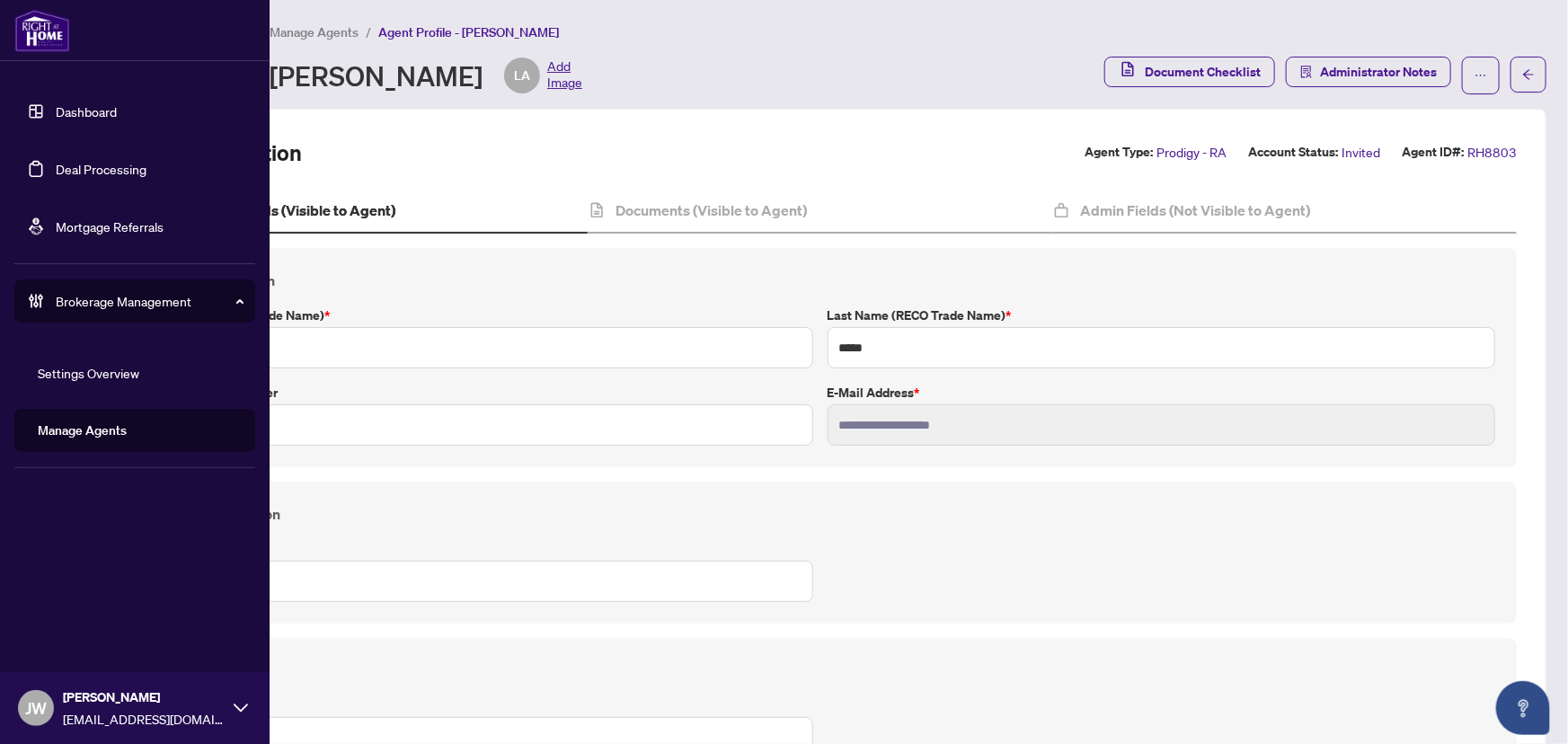
type input "****"
type input "**********"
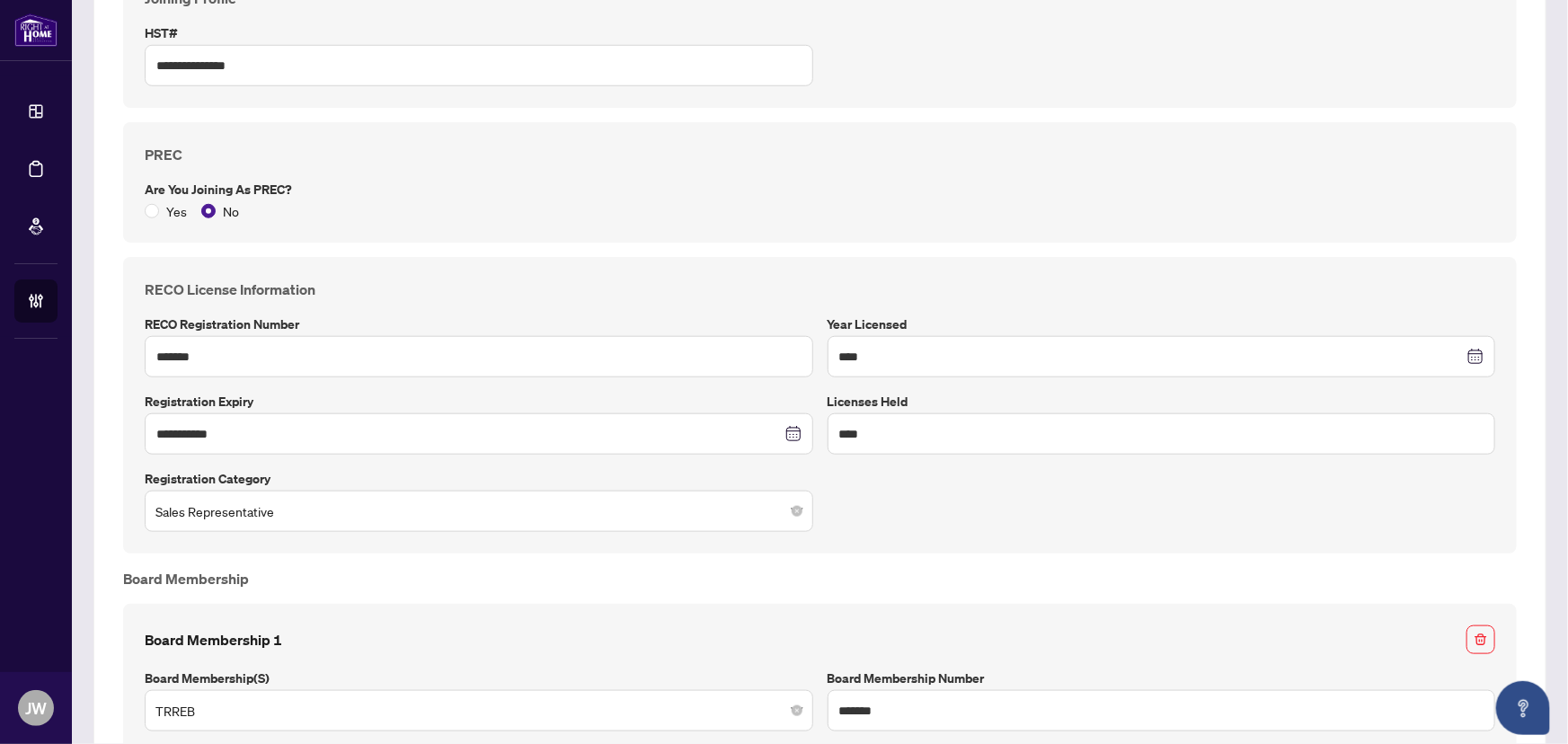
scroll to position [825, 0]
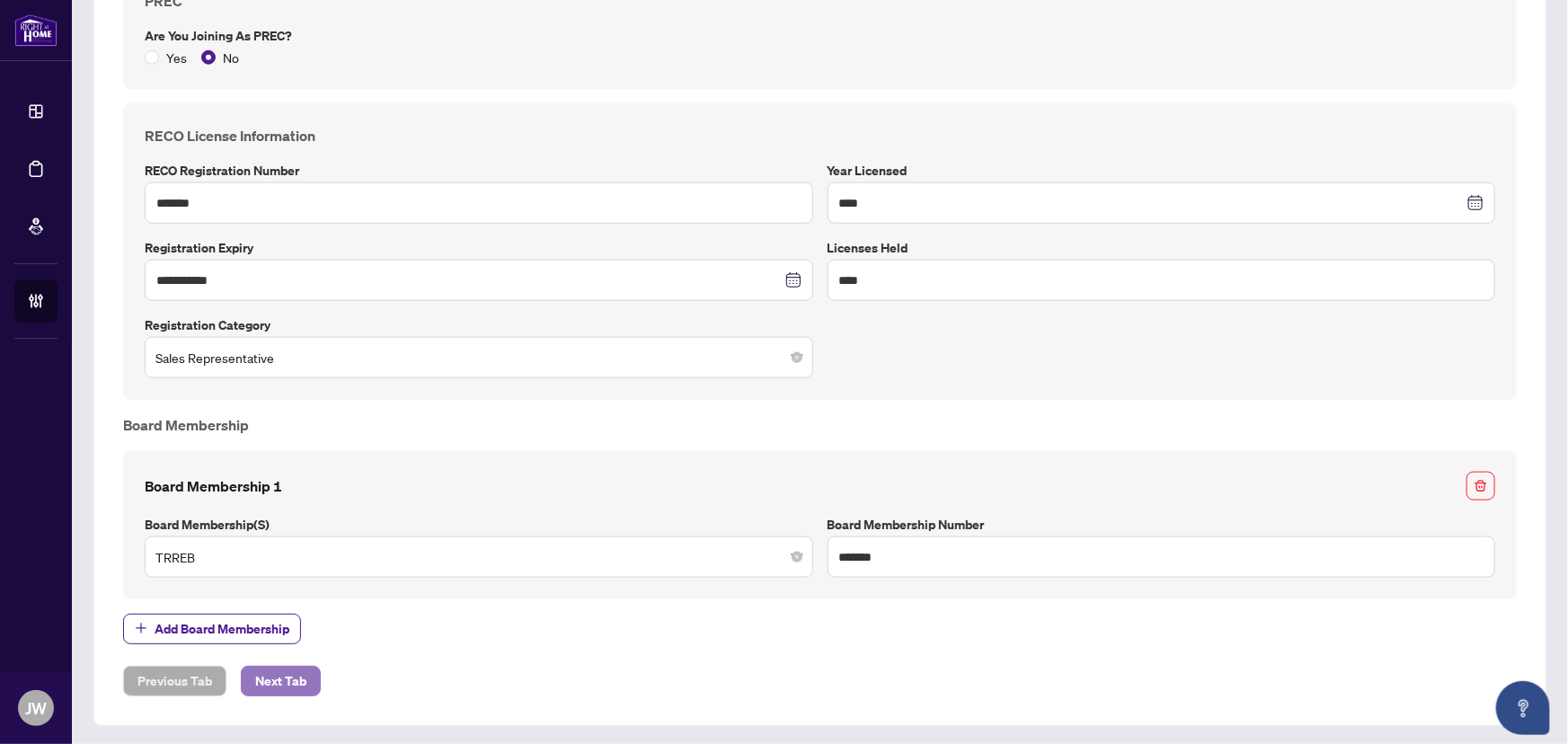
click at [286, 682] on span "Next Tab" at bounding box center [281, 680] width 51 height 28
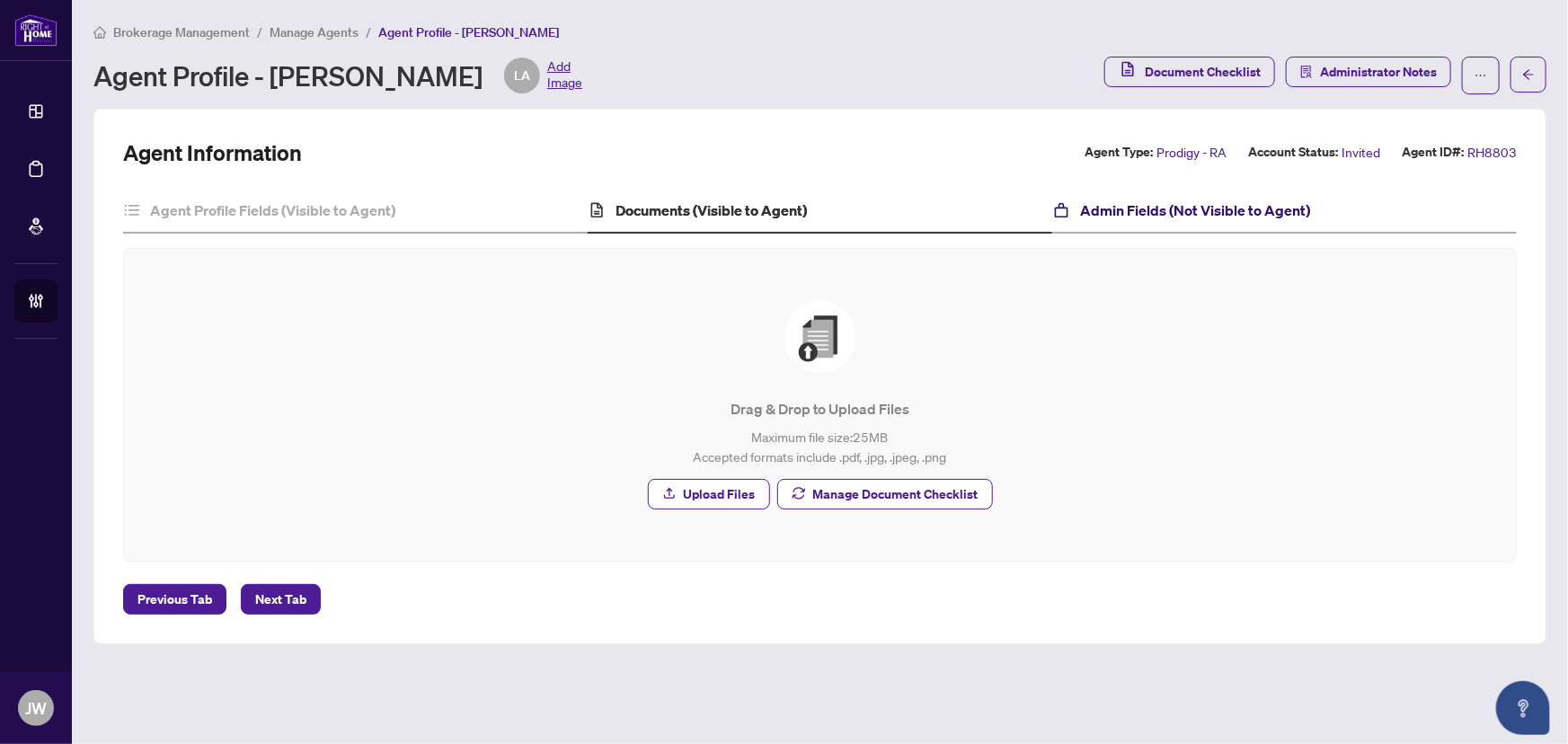
click at [1177, 215] on h4 "Admin Fields (Not Visible to Agent)" at bounding box center [1196, 210] width 230 height 22
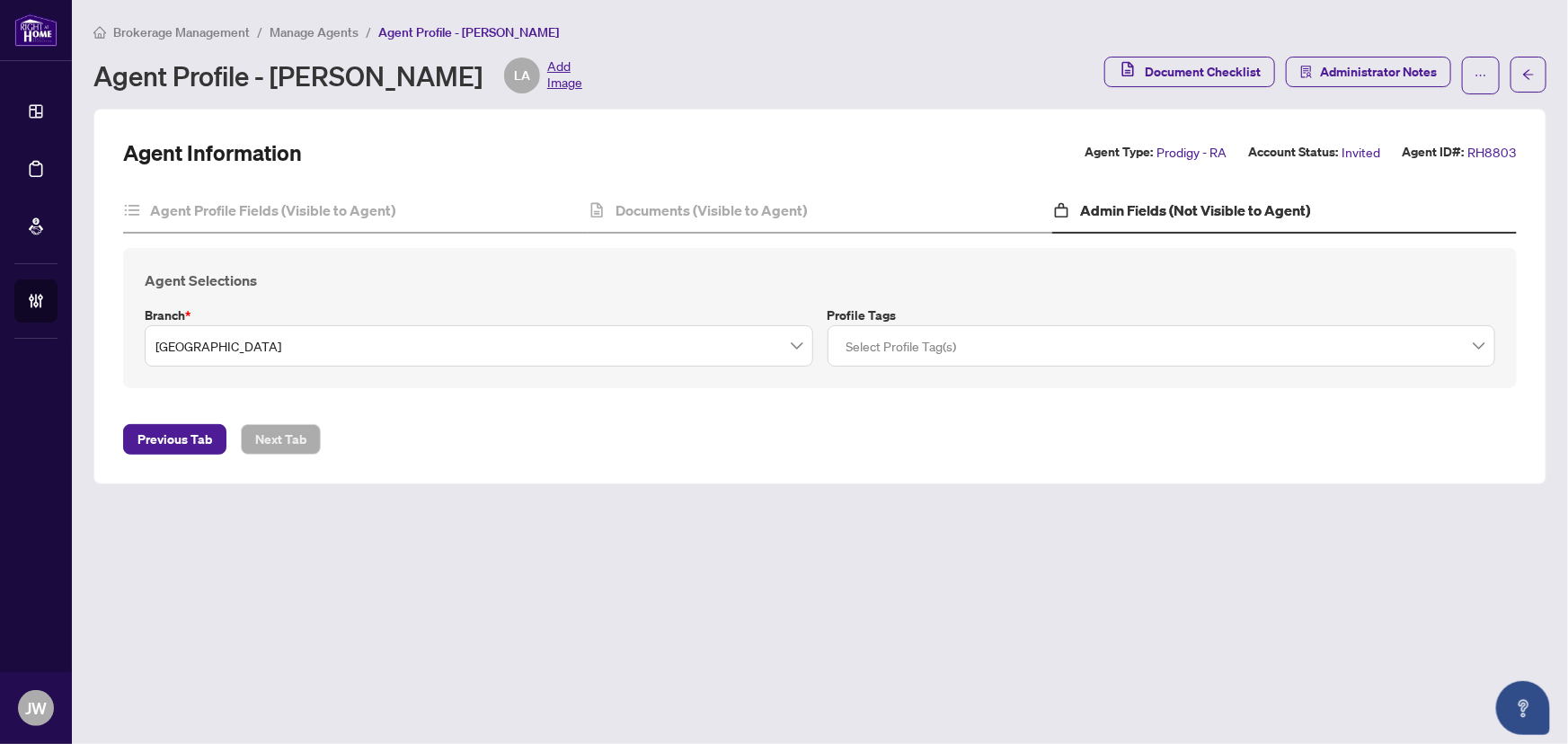
click at [315, 35] on span "Manage Agents" at bounding box center [314, 33] width 89 height 16
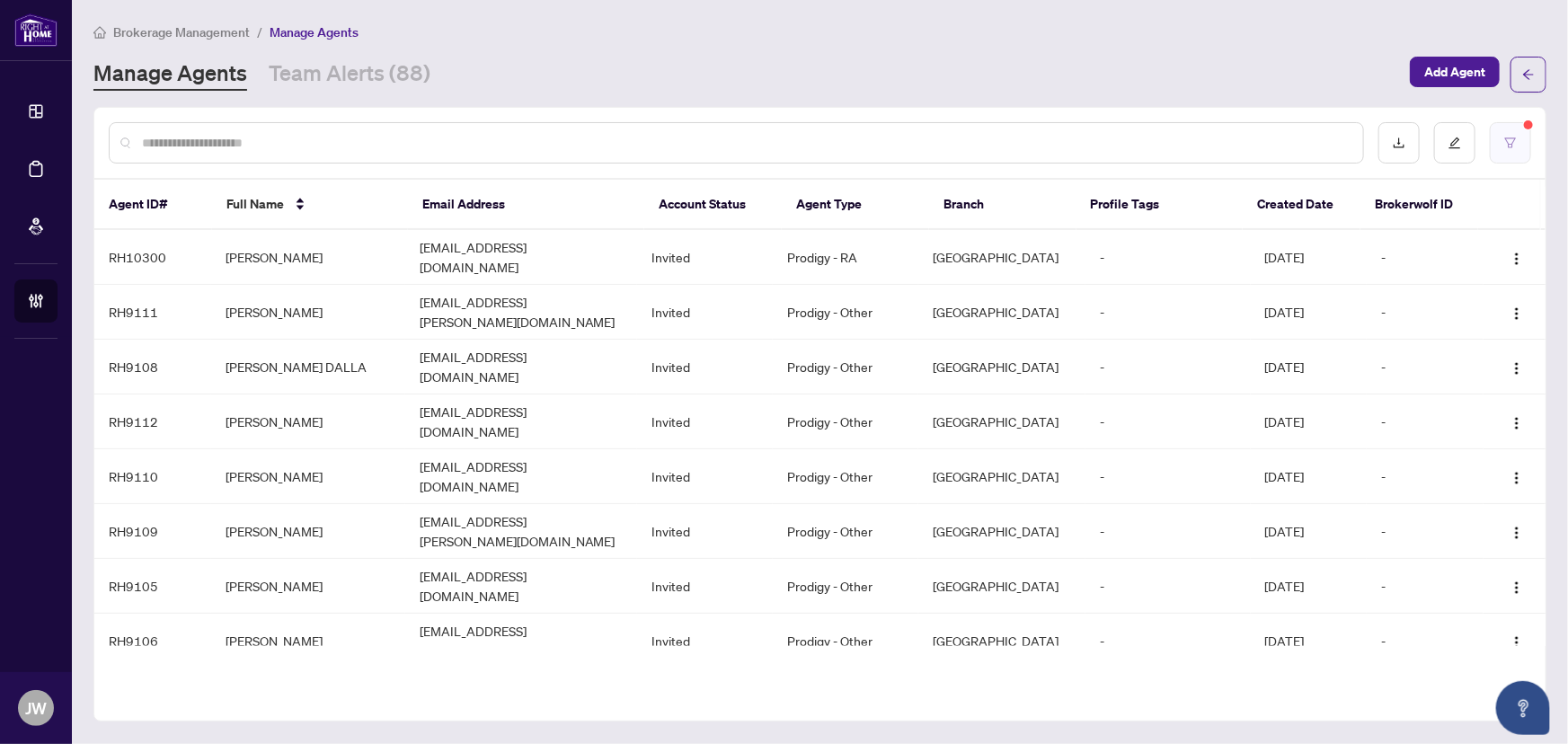
click at [1514, 147] on icon "filter" at bounding box center [1511, 143] width 13 height 13
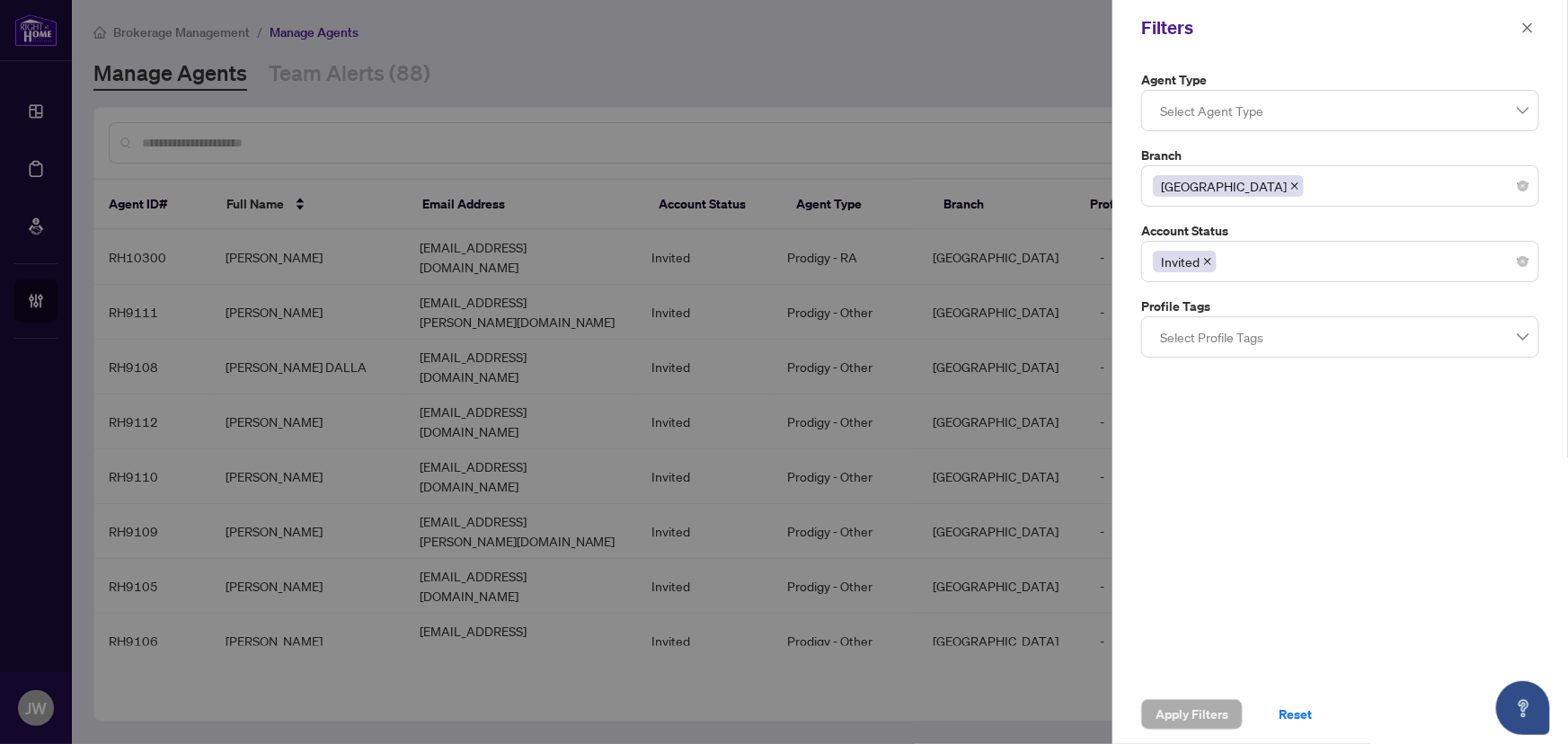
click at [1207, 259] on icon "close" at bounding box center [1208, 261] width 9 height 9
click at [1291, 182] on icon "close" at bounding box center [1296, 186] width 9 height 9
click at [1187, 698] on div "Apply Filters Reset" at bounding box center [1340, 714] width 455 height 59
click at [1198, 721] on span "Apply Filters" at bounding box center [1192, 714] width 73 height 28
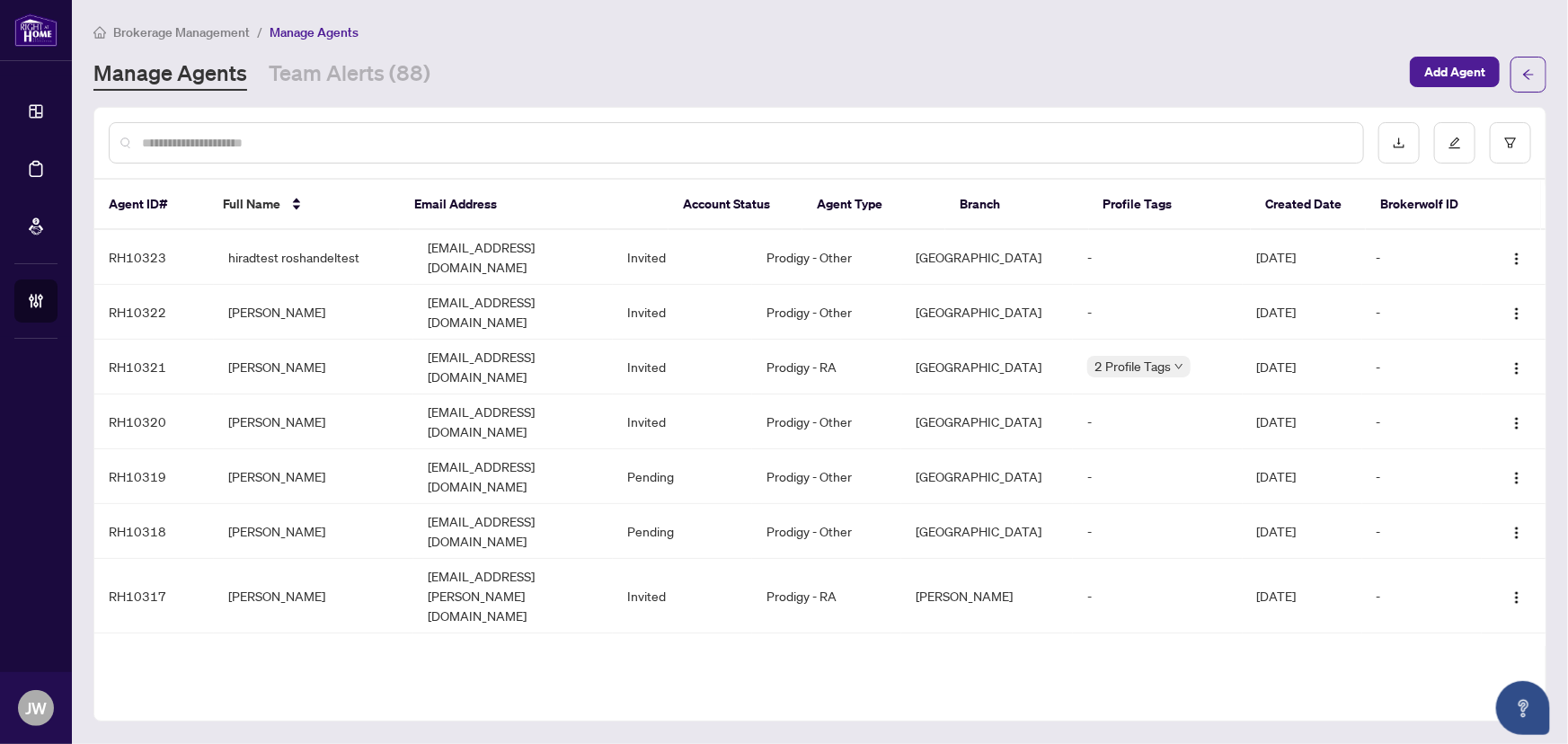
click at [180, 150] on input "text" at bounding box center [745, 143] width 1207 height 20
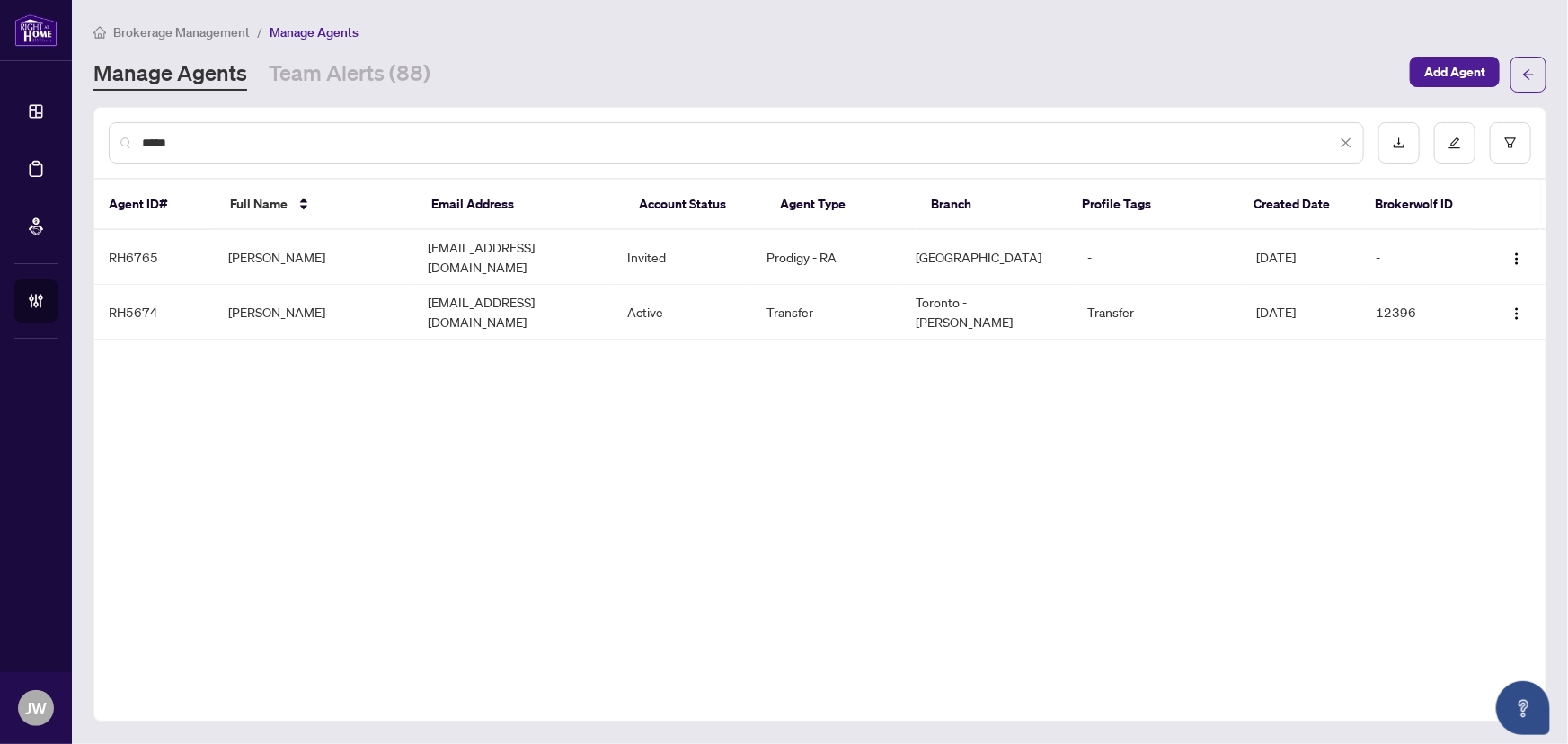
type input "*****"
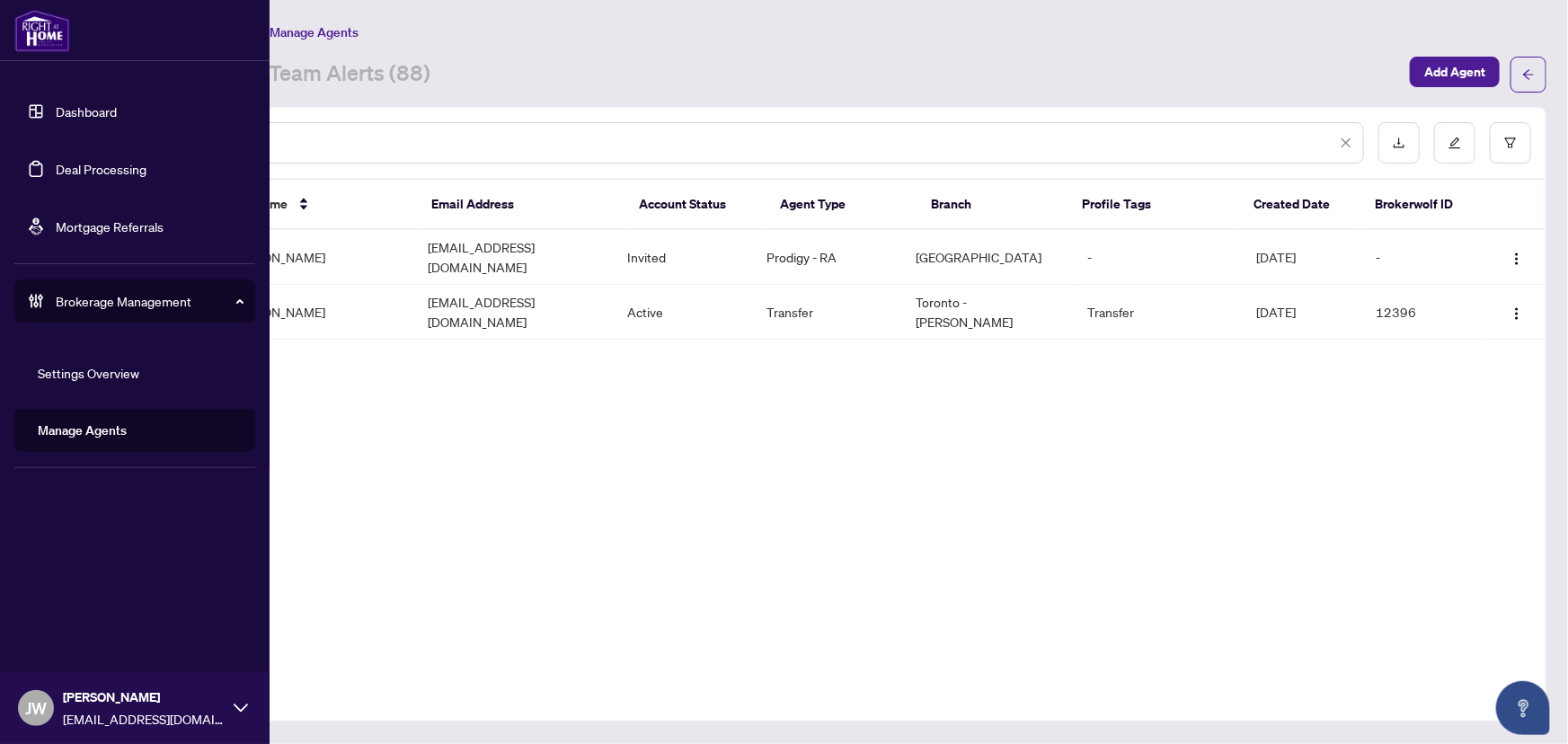
drag, startPoint x: 139, startPoint y: 139, endPoint x: 59, endPoint y: 139, distance: 80.0
click at [59, 139] on div "Dashboard Deal Processing Mortgage Referrals Brokerage Management Settings Over…" at bounding box center [784, 372] width 1568 height 744
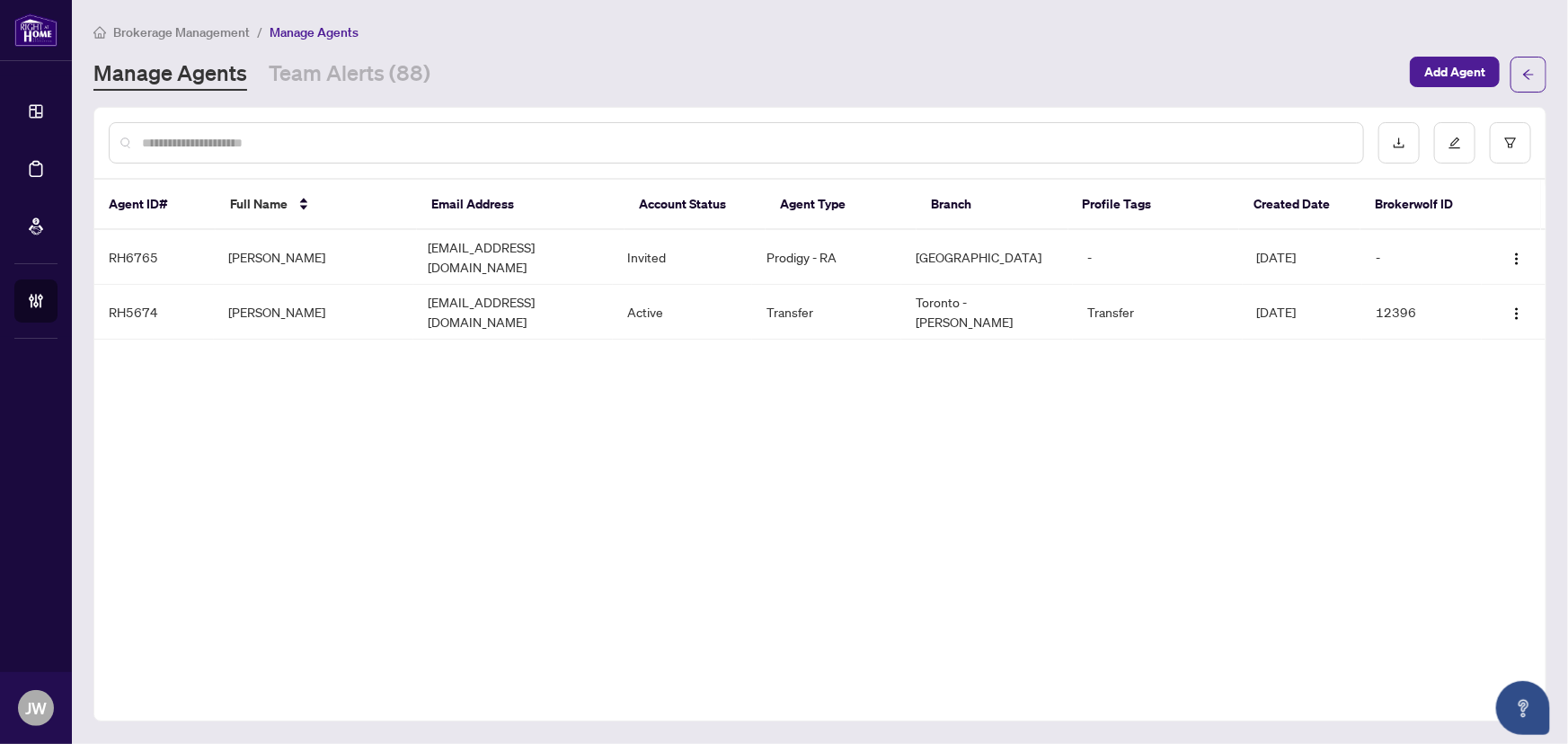
paste input "**********"
type input "**********"
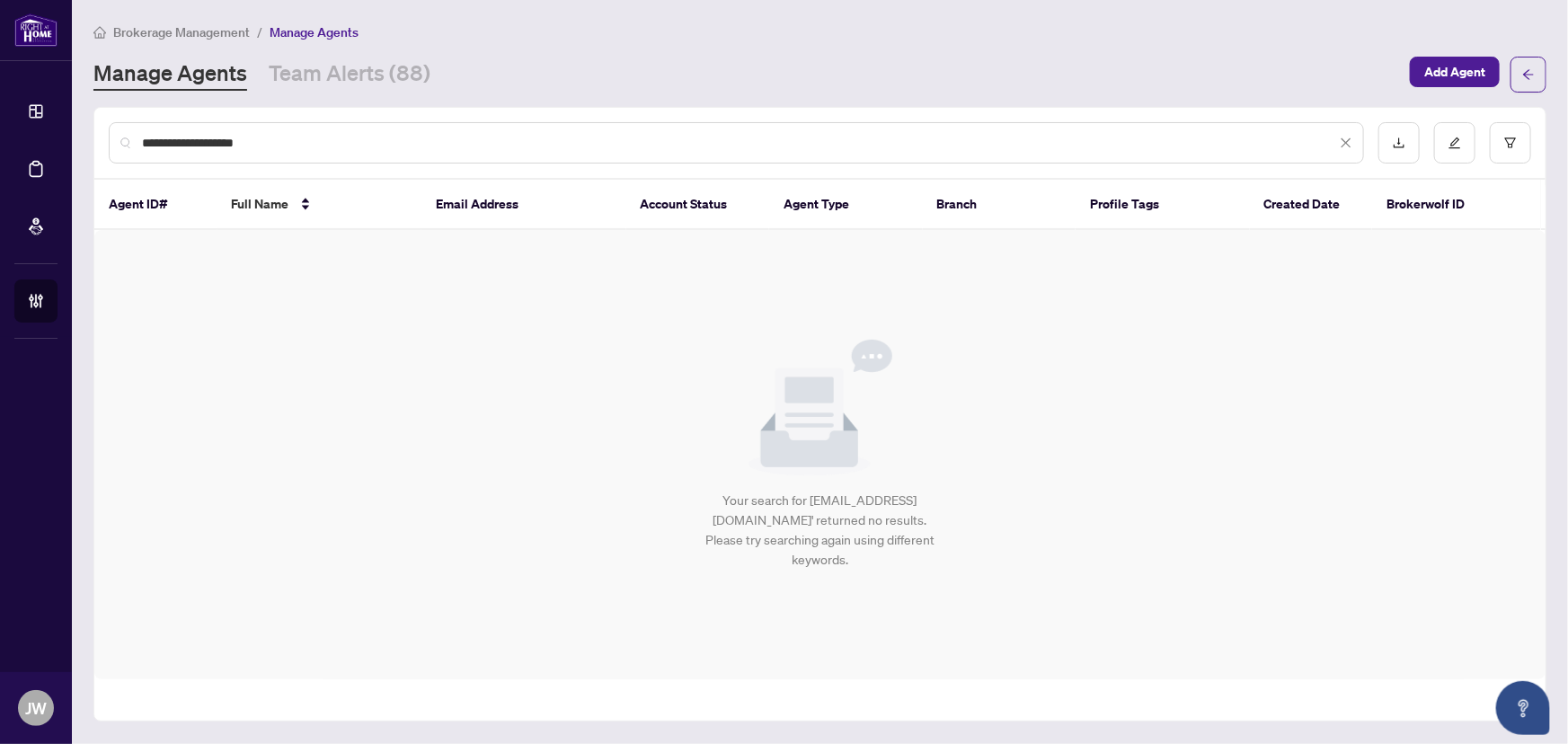
drag, startPoint x: 301, startPoint y: 144, endPoint x: 0, endPoint y: 141, distance: 301.0
click at [0, 141] on div "**********" at bounding box center [784, 372] width 1568 height 744
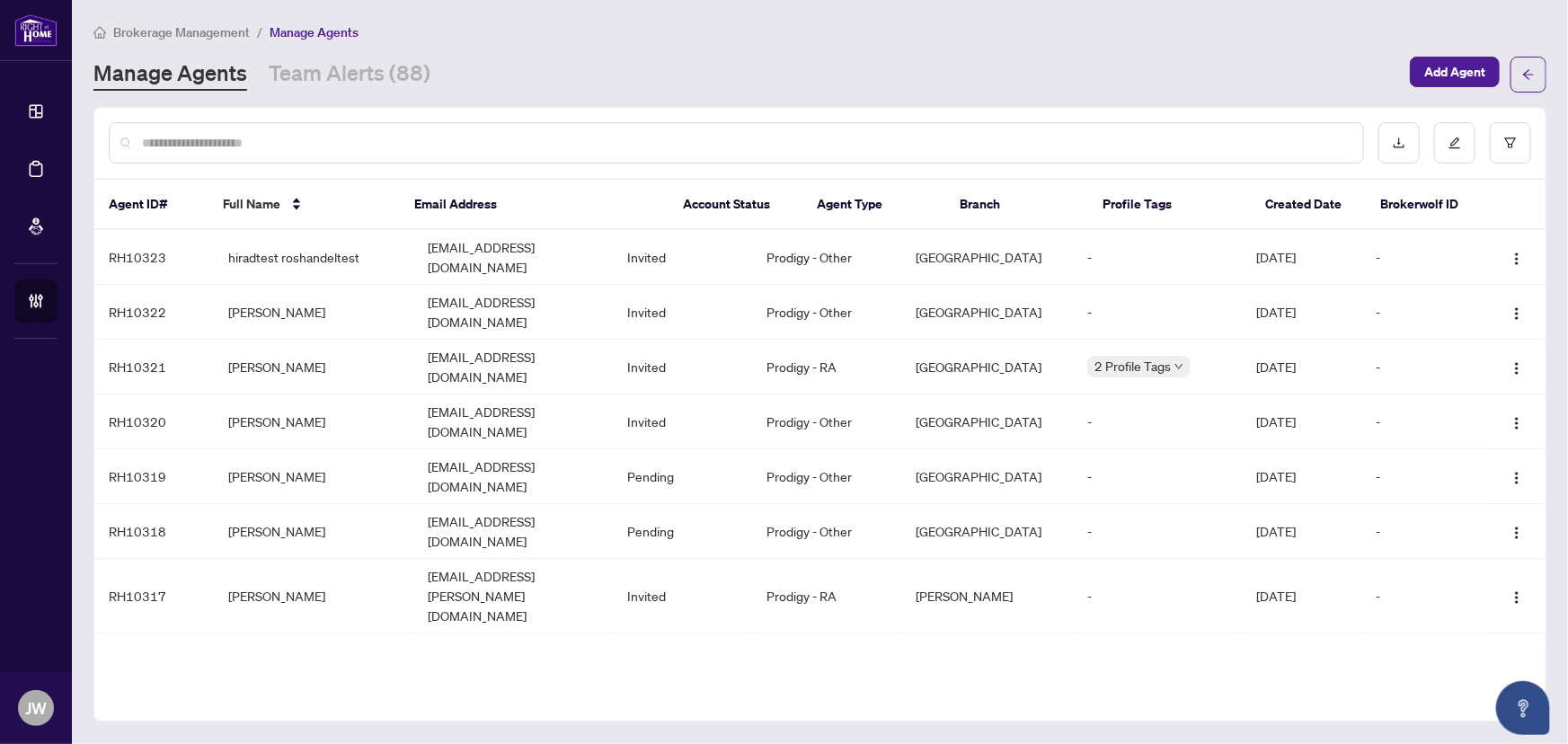
click at [335, 94] on div "Brokerage Management / Manage Agents Manage Agents Team Alerts (88) Add Agent A…" at bounding box center [820, 372] width 1454 height 701
click at [331, 80] on link "Team Alerts (88)" at bounding box center [349, 74] width 162 height 32
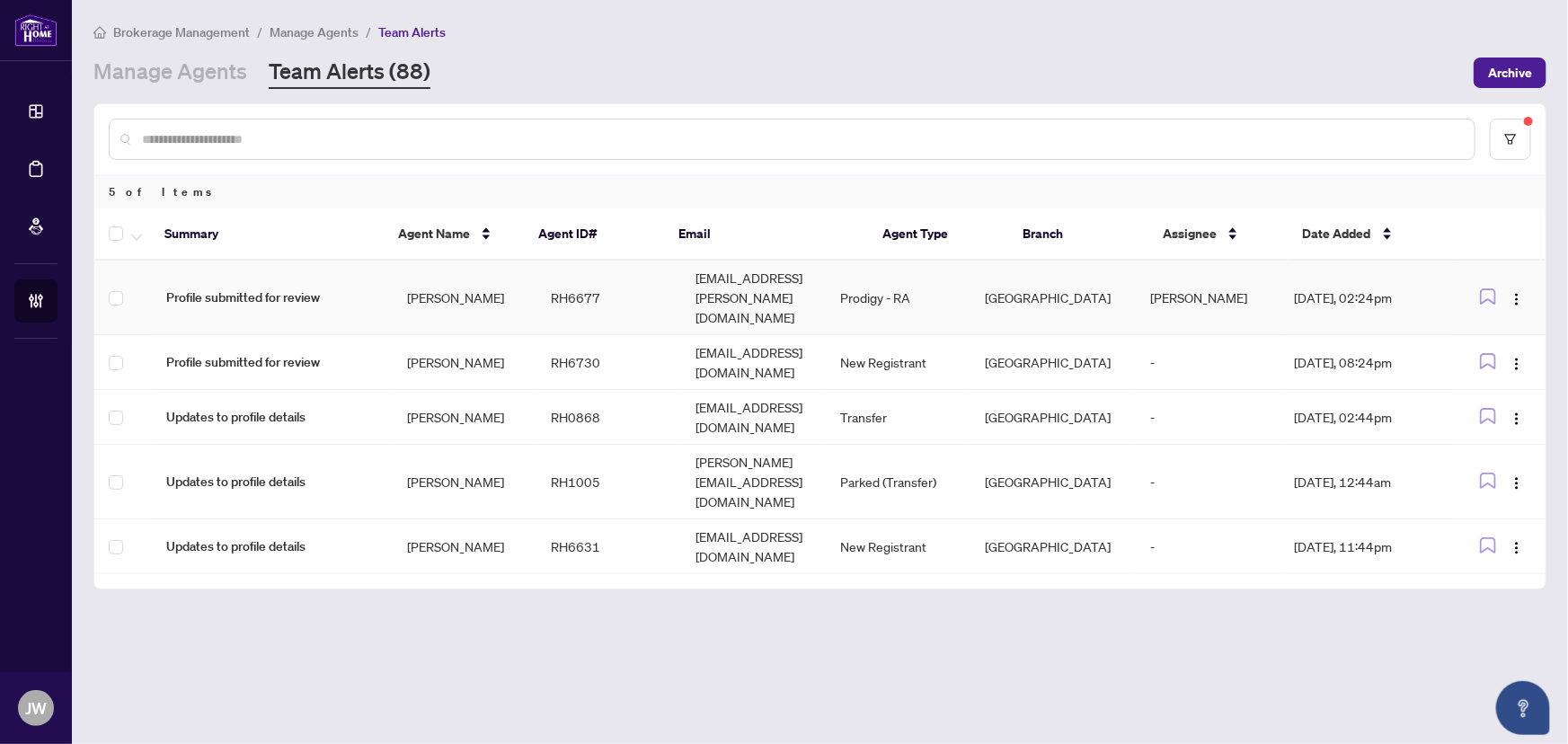
click at [693, 286] on td "investmentplus@rogers.com" at bounding box center [753, 298] width 145 height 75
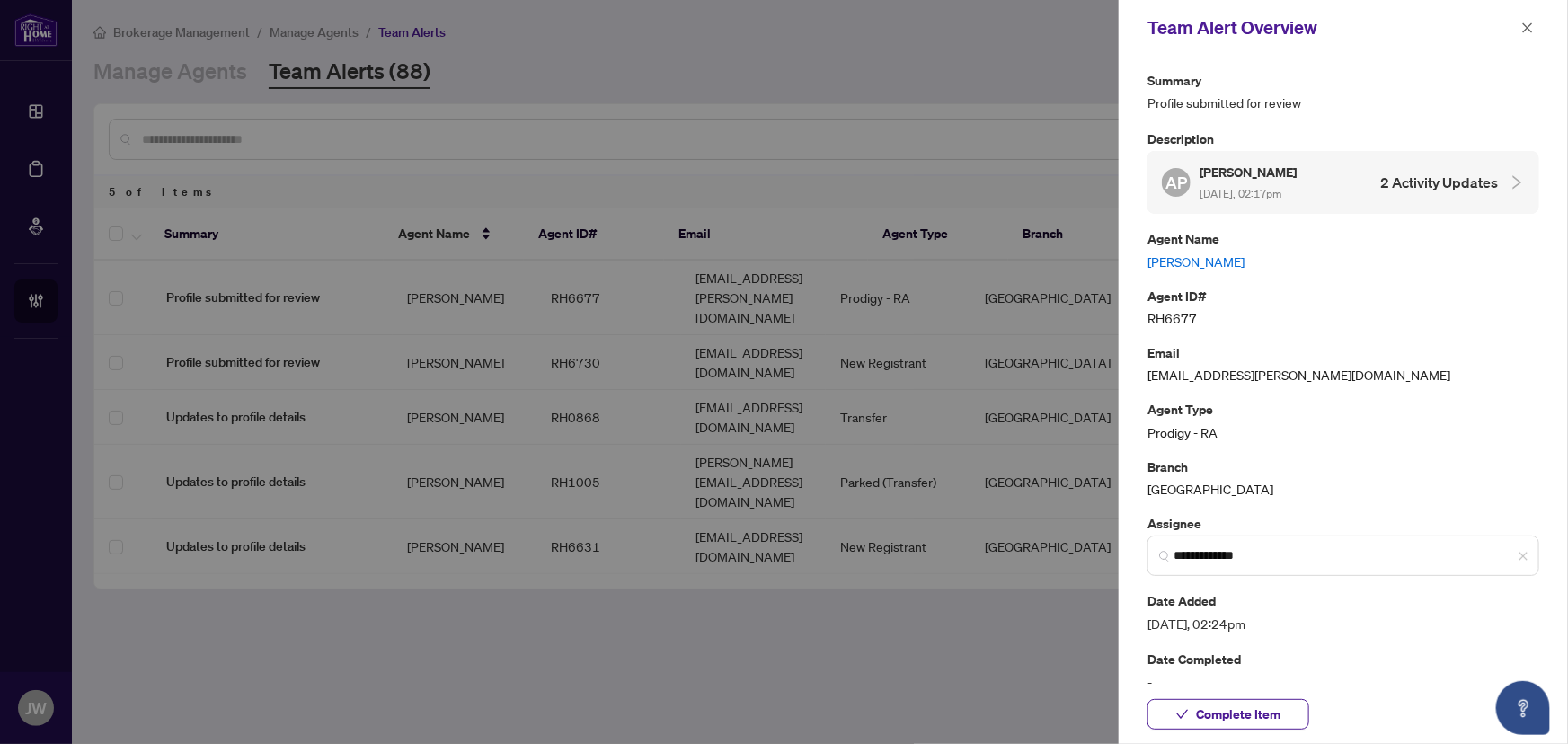
click at [1199, 260] on link "Annette Patterson" at bounding box center [1343, 261] width 392 height 20
click at [1178, 256] on link "Annette Patterson" at bounding box center [1343, 261] width 392 height 20
drag, startPoint x: 1527, startPoint y: 27, endPoint x: 1525, endPoint y: 16, distance: 11.2
click at [1529, 29] on icon "close" at bounding box center [1528, 28] width 13 height 13
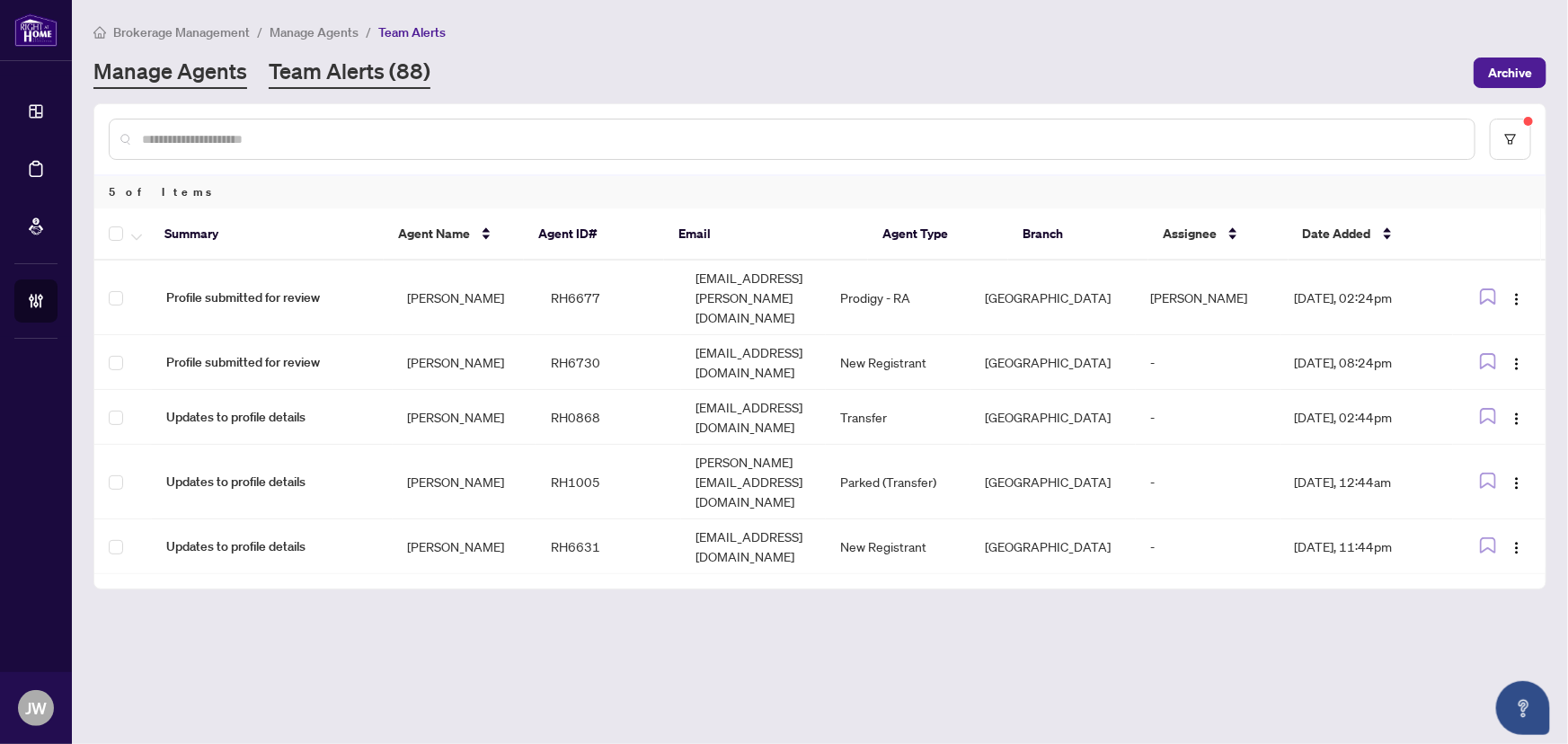
click at [208, 78] on link "Manage Agents" at bounding box center [170, 72] width 154 height 32
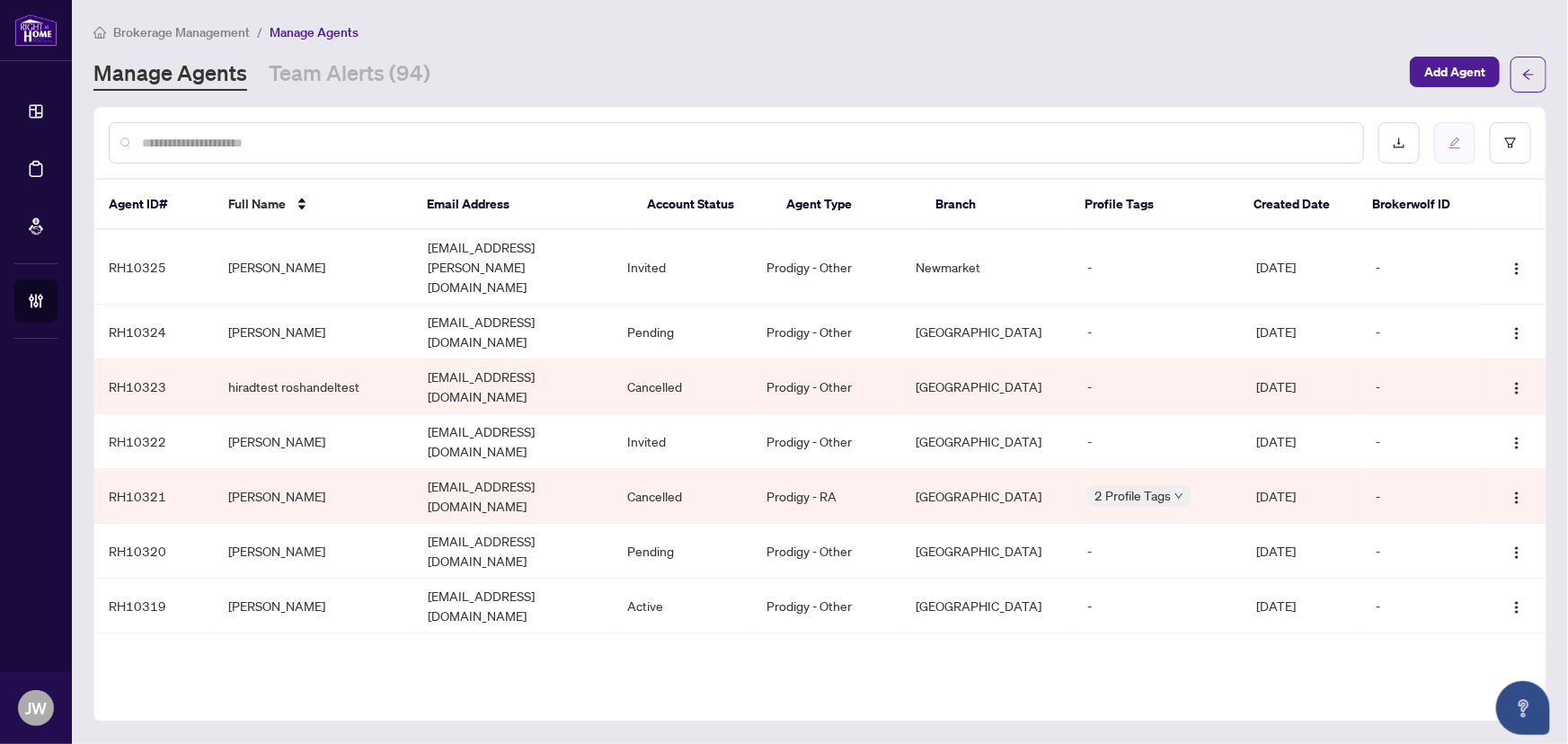
click at [1466, 136] on button "button" at bounding box center [1455, 143] width 41 height 41
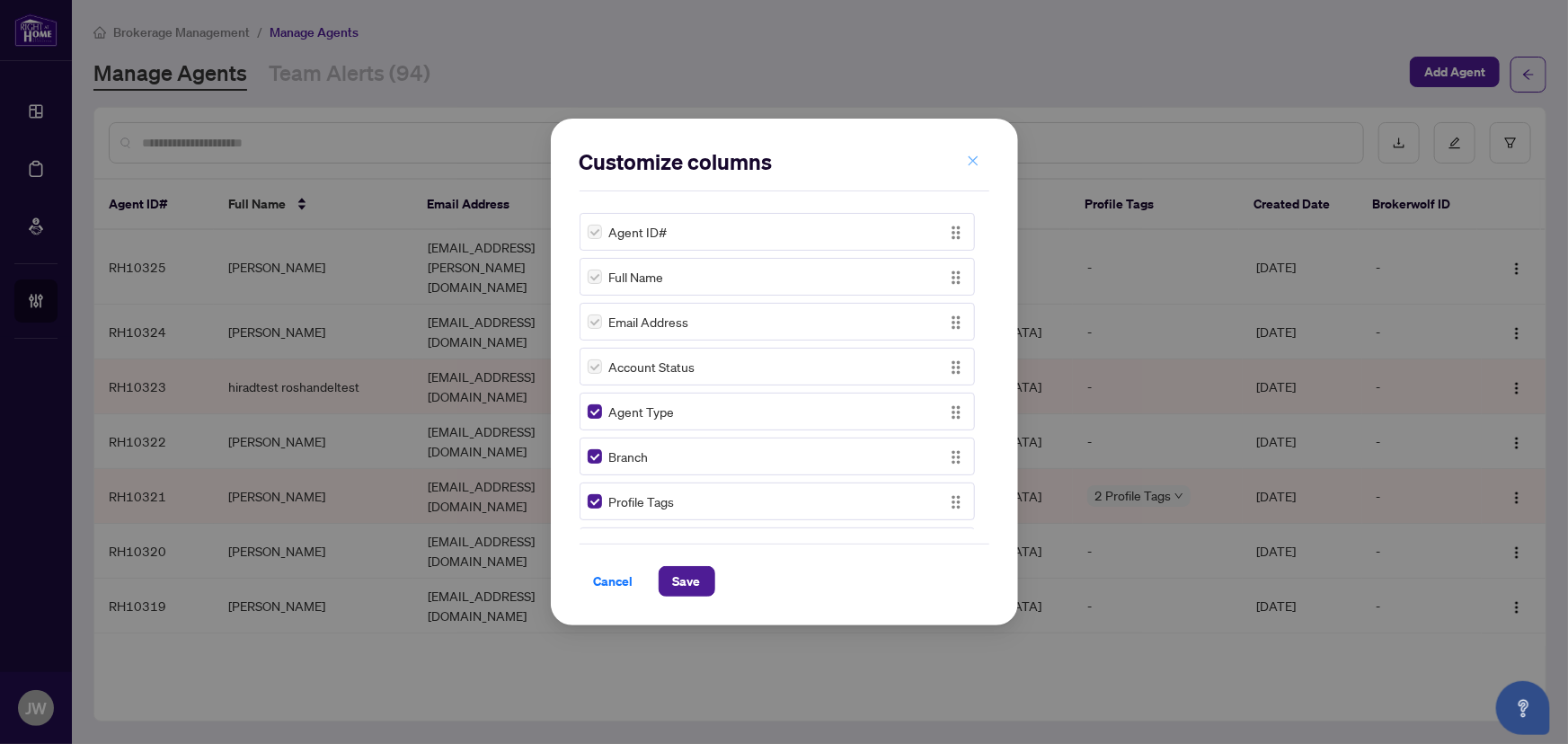
click at [978, 154] on icon "close" at bounding box center [974, 161] width 13 height 13
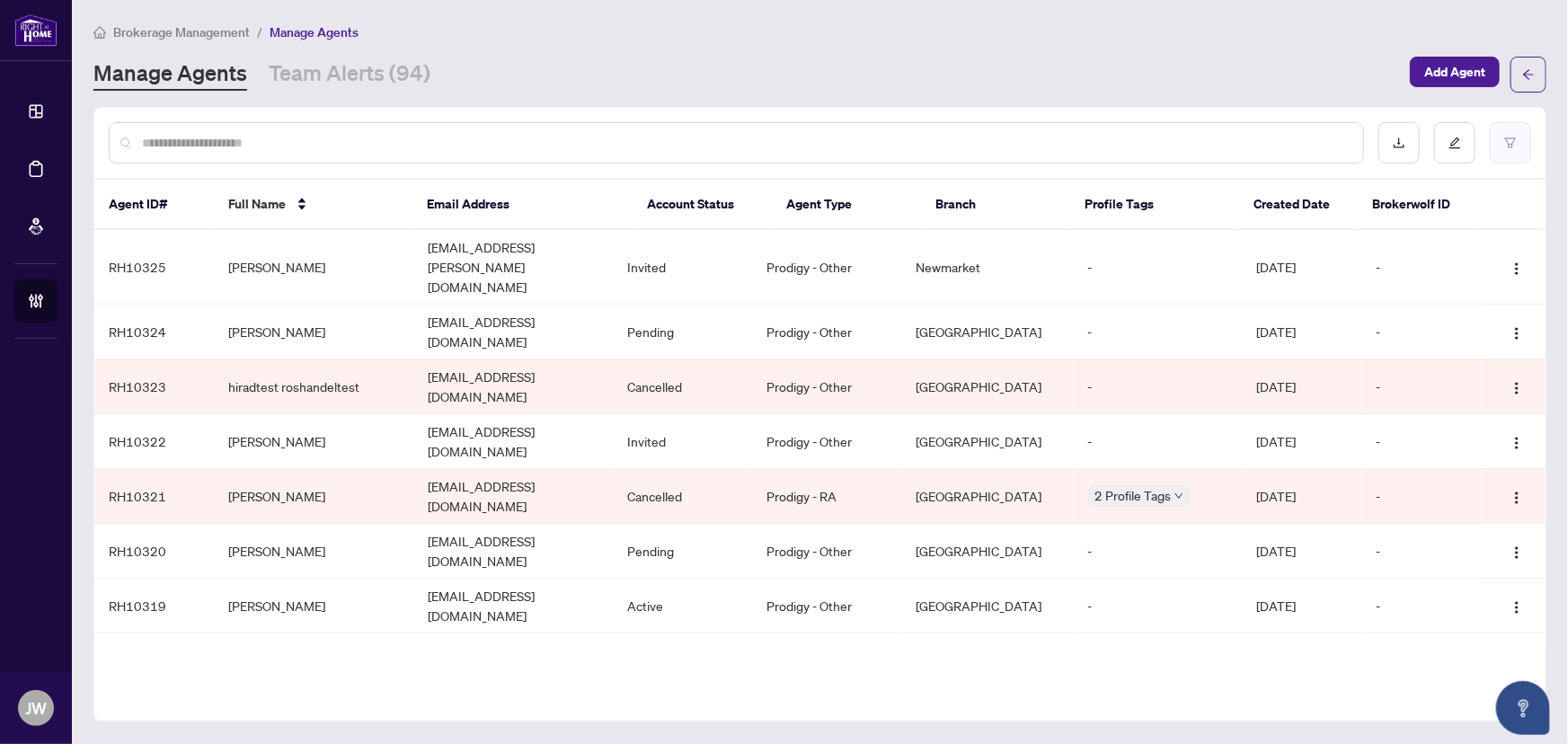
click at [1520, 132] on button "button" at bounding box center [1510, 143] width 41 height 41
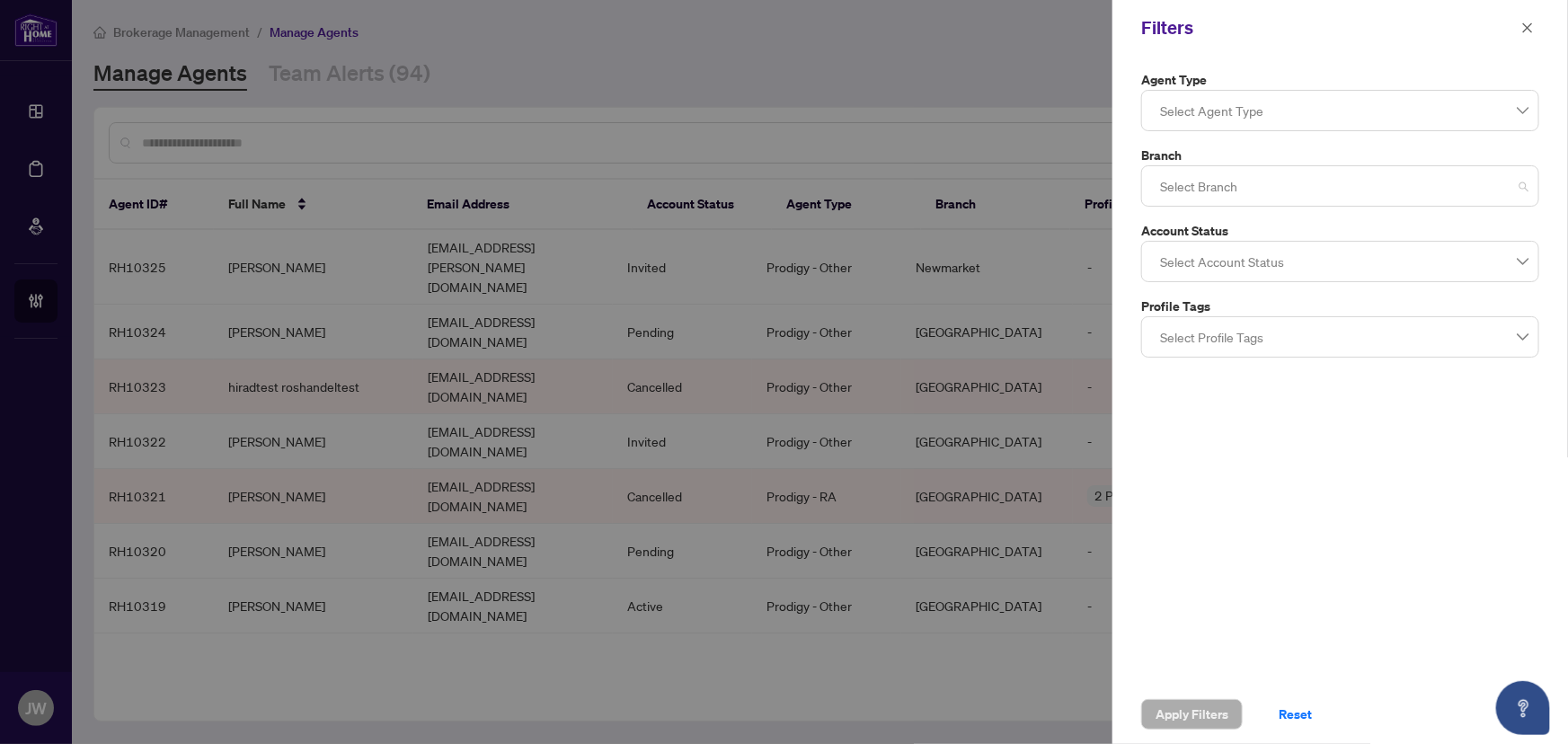
click at [1267, 176] on div at bounding box center [1340, 186] width 375 height 32
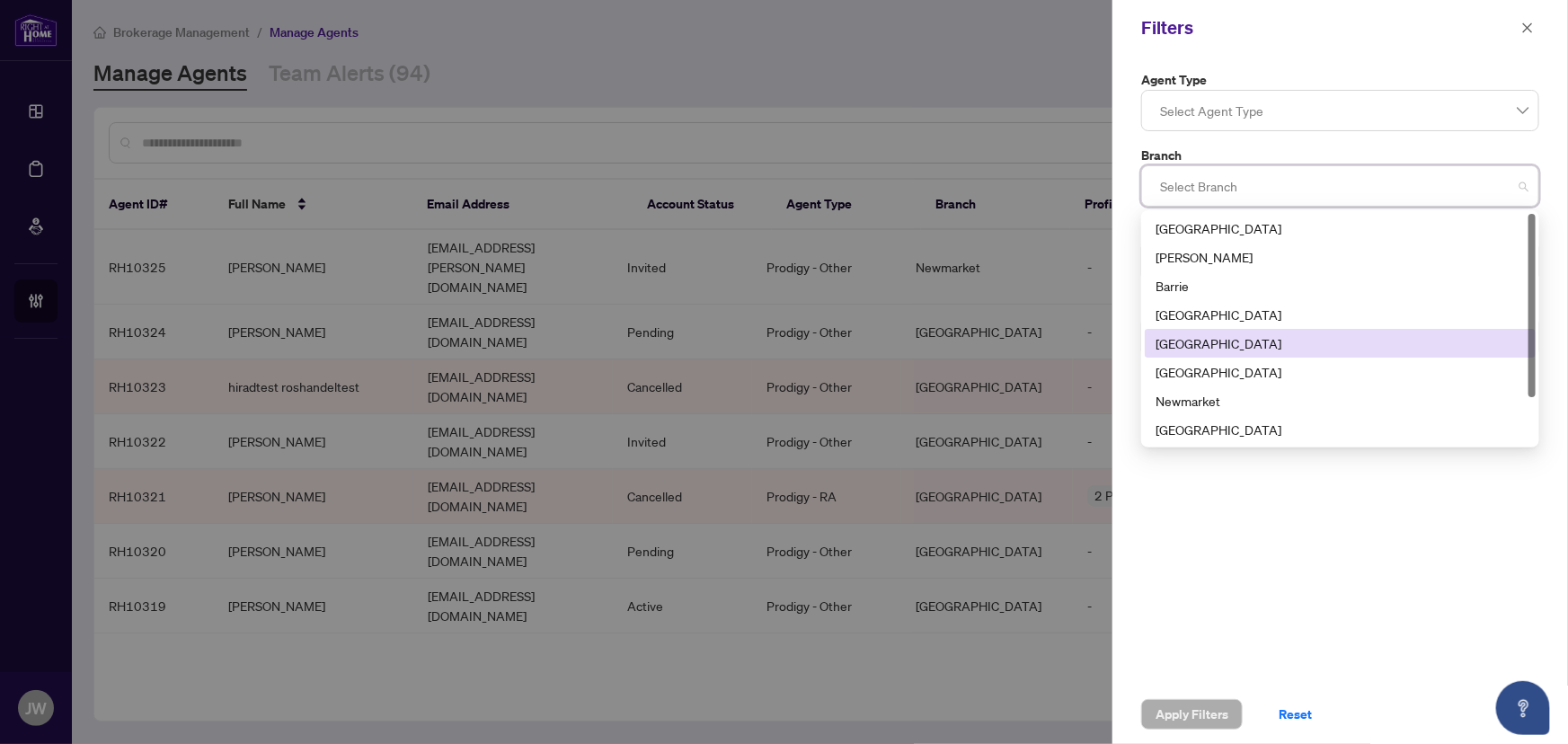
click at [1183, 349] on div "[GEOGRAPHIC_DATA]" at bounding box center [1340, 344] width 369 height 20
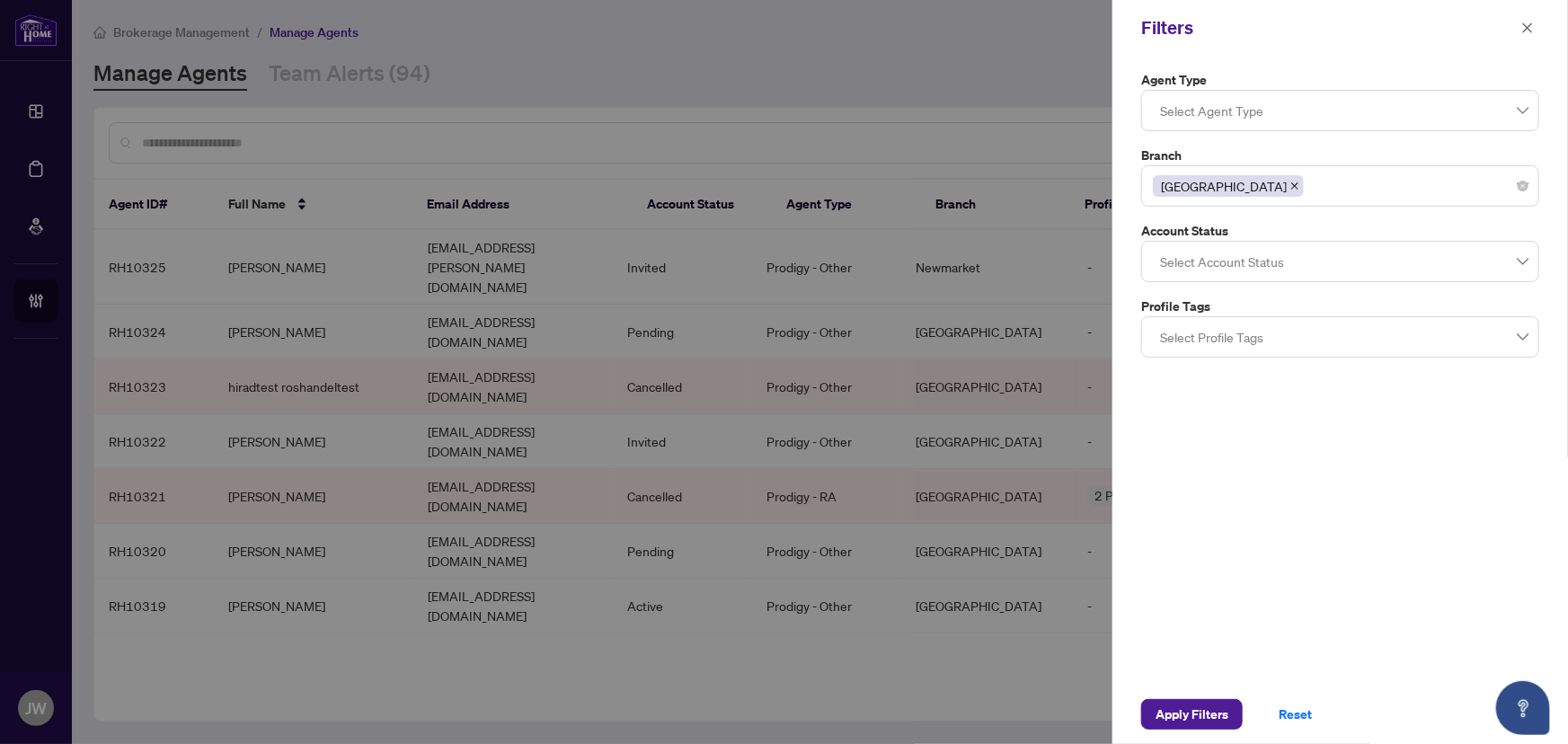
click at [1176, 697] on div "Apply Filters Reset" at bounding box center [1340, 714] width 455 height 59
click at [1182, 710] on span "Apply Filters" at bounding box center [1192, 714] width 73 height 28
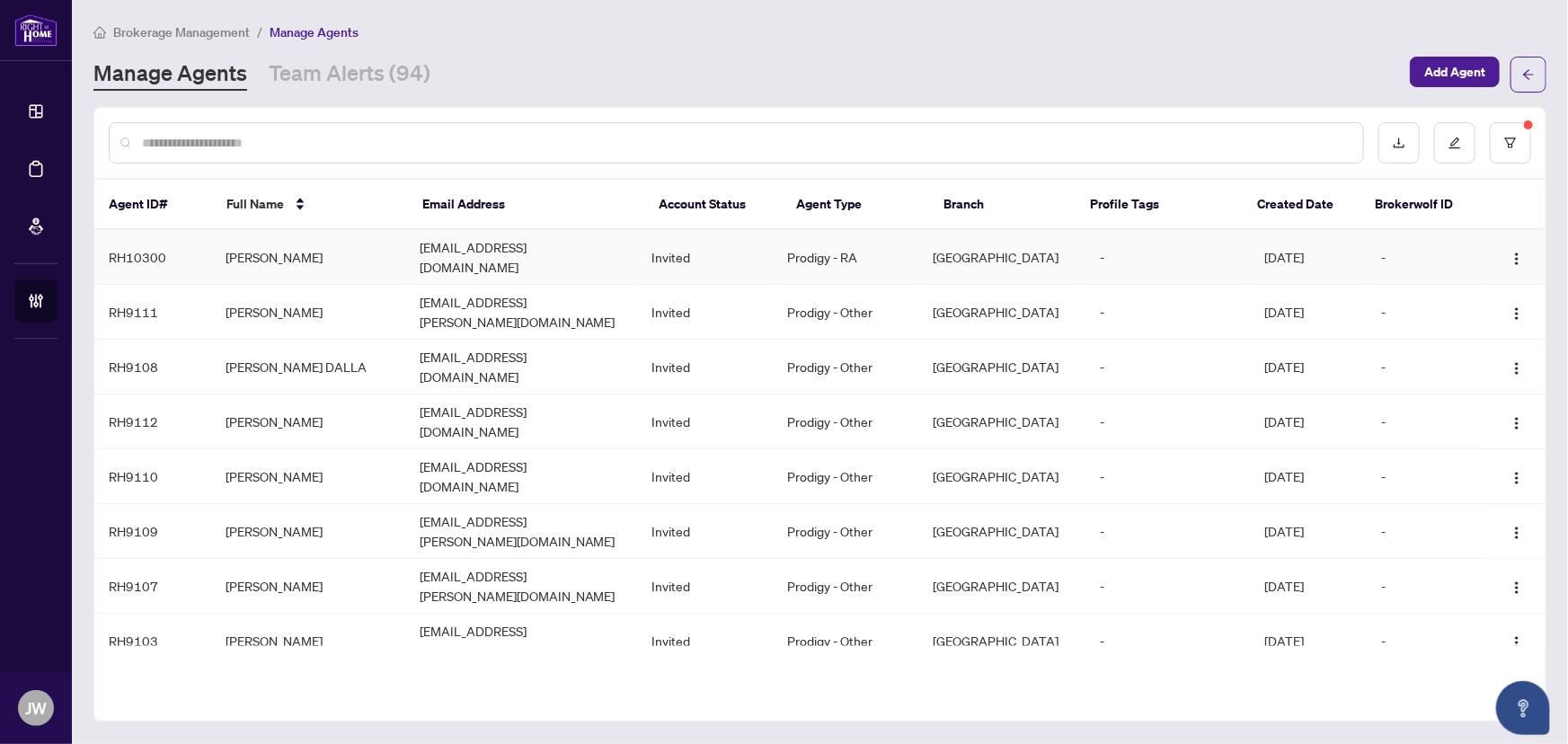
click at [382, 245] on td "Namita Fingh" at bounding box center [308, 258] width 194 height 55
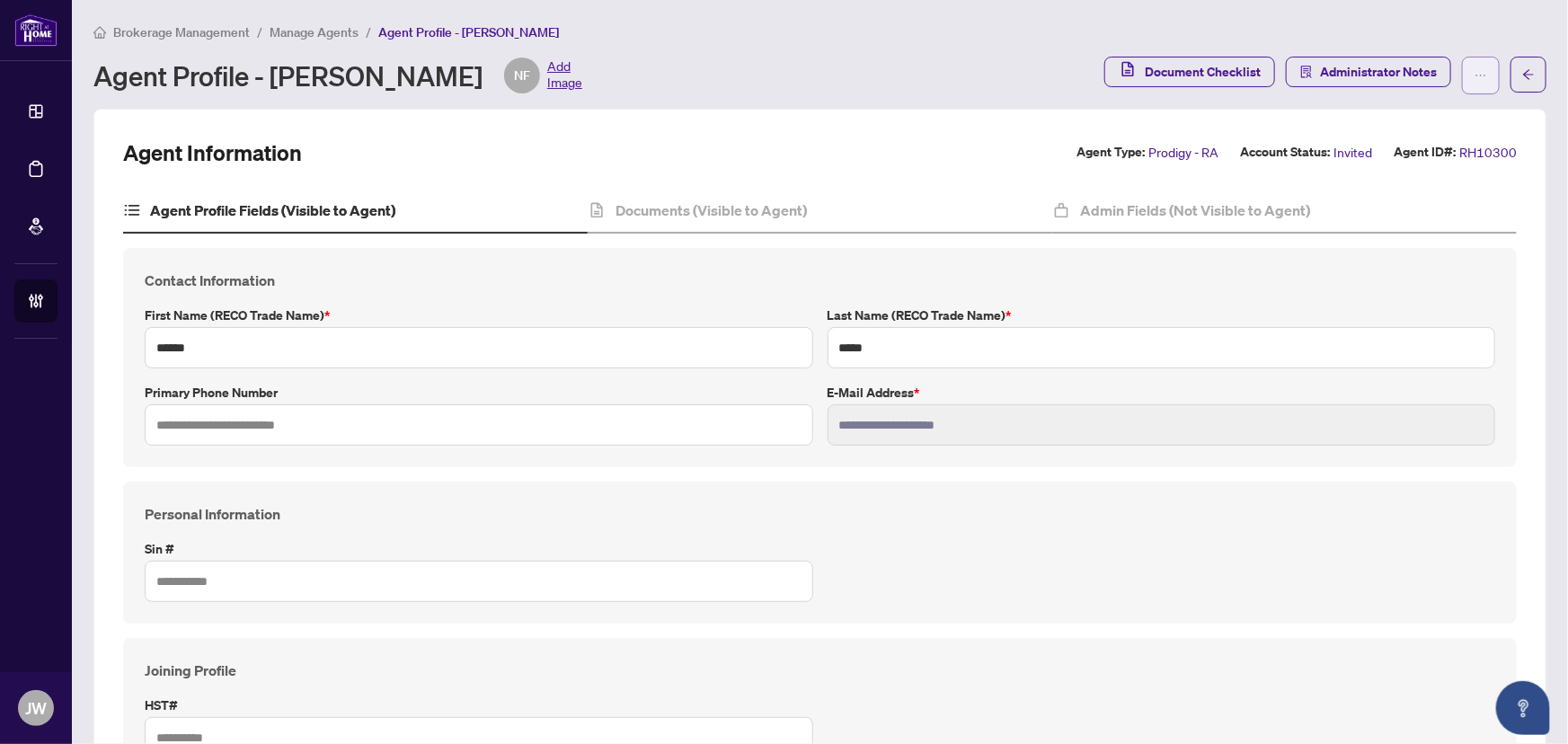
click at [1477, 75] on icon "ellipsis" at bounding box center [1481, 76] width 10 height 2
click at [312, 25] on span "Manage Agents" at bounding box center [314, 33] width 89 height 16
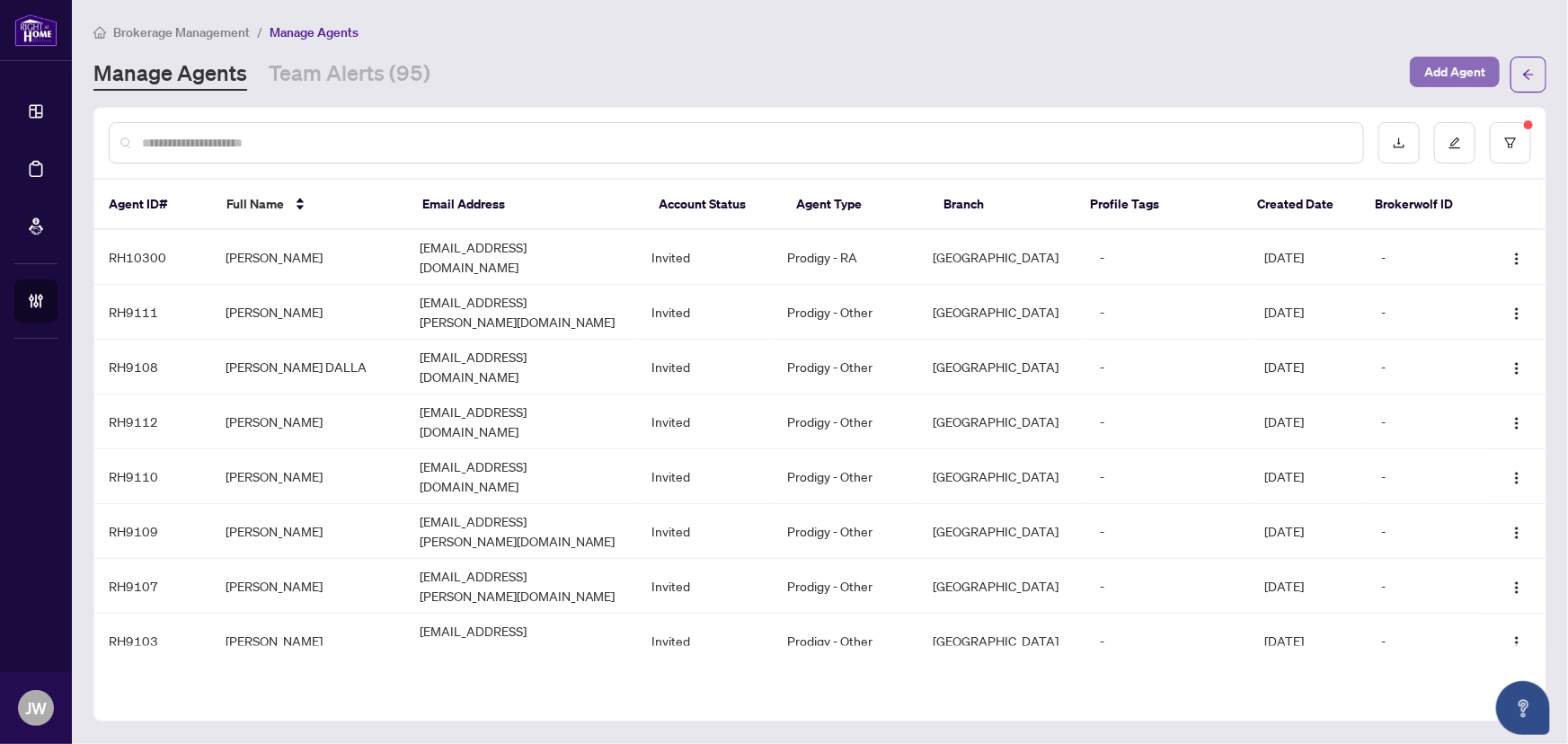
click at [1448, 67] on span "Add Agent" at bounding box center [1455, 71] width 61 height 28
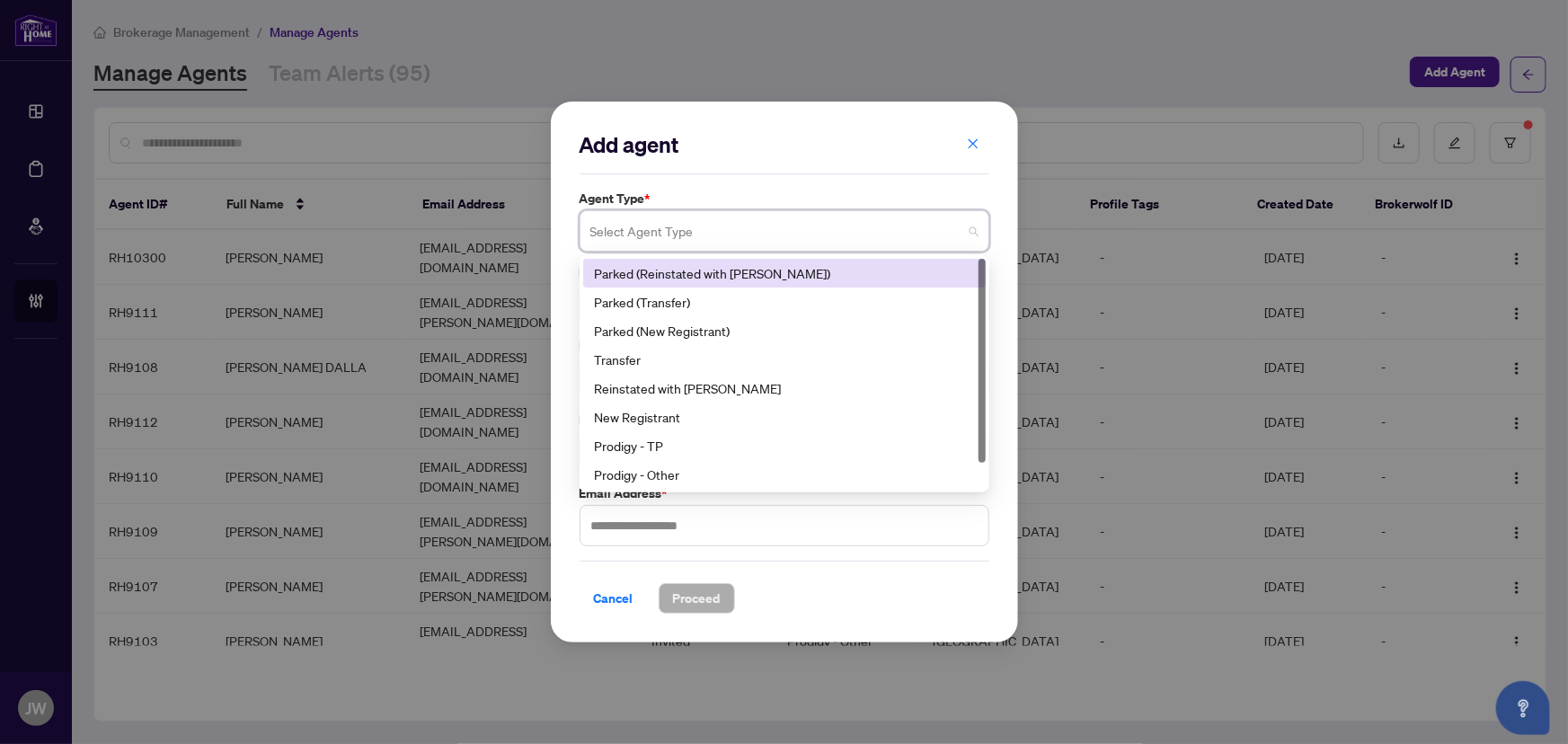
click at [667, 232] on input "search" at bounding box center [776, 233] width 372 height 39
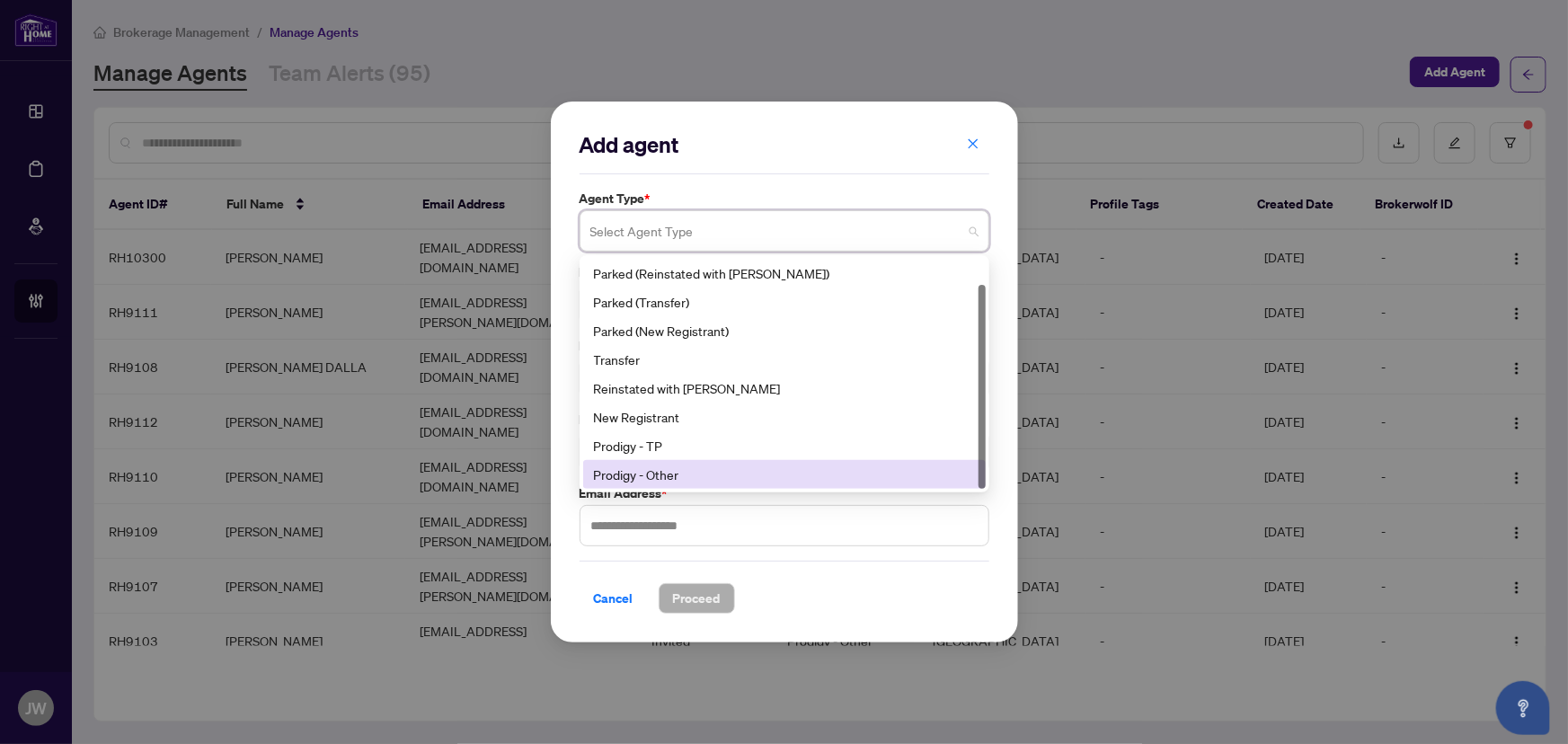
scroll to position [27, 0]
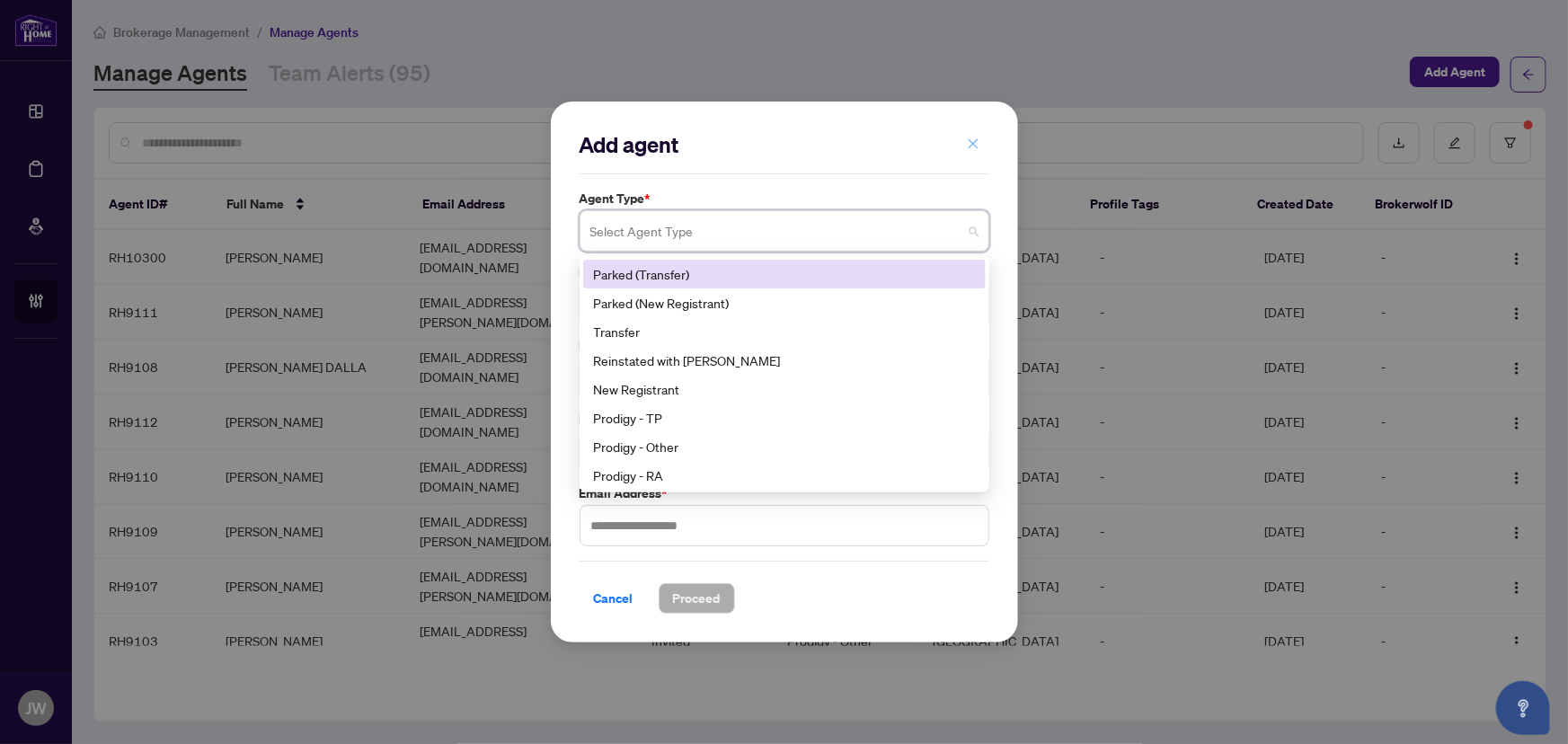
click at [975, 146] on span "button" at bounding box center [974, 143] width 13 height 28
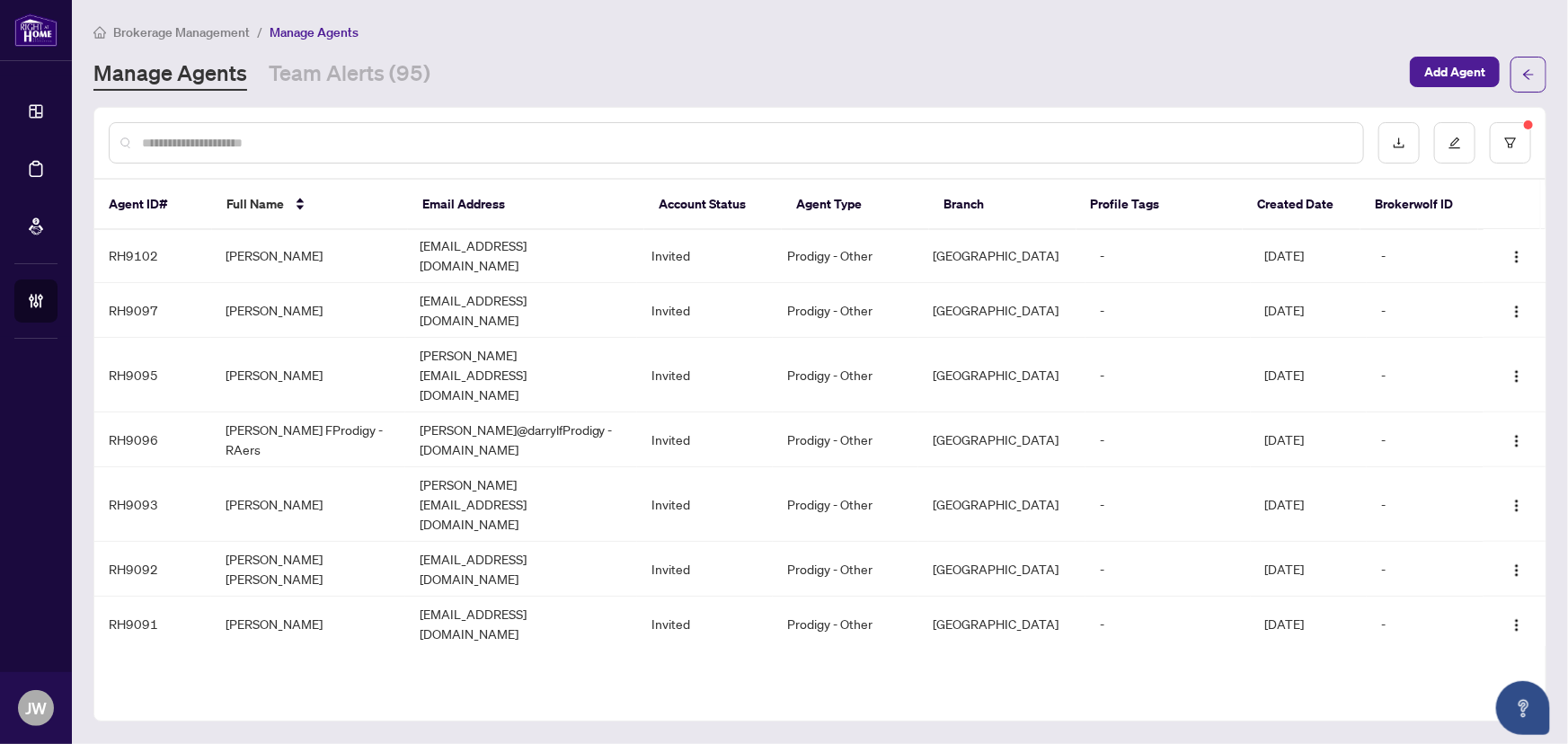
scroll to position [871, 0]
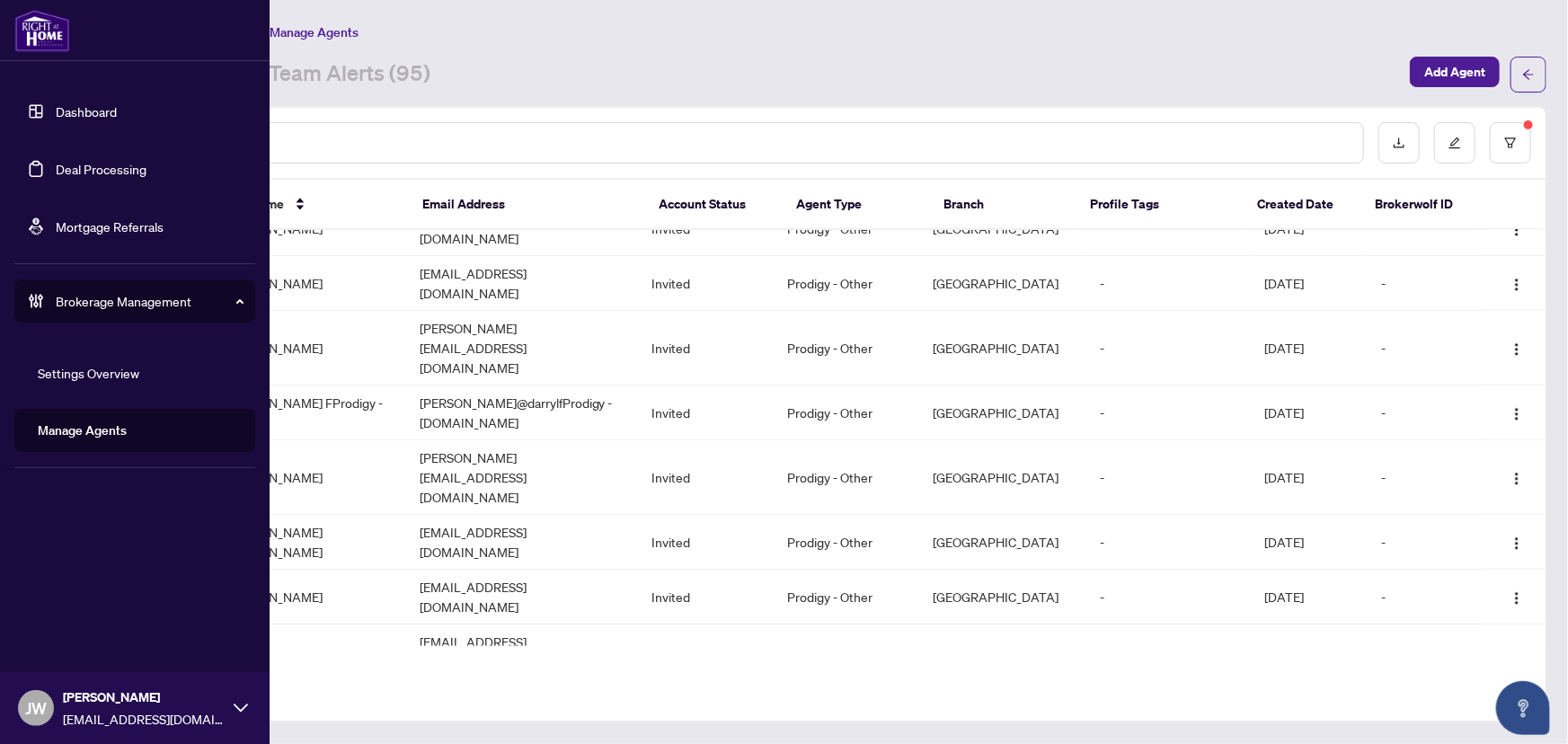
click at [91, 107] on link "Dashboard" at bounding box center [86, 112] width 61 height 16
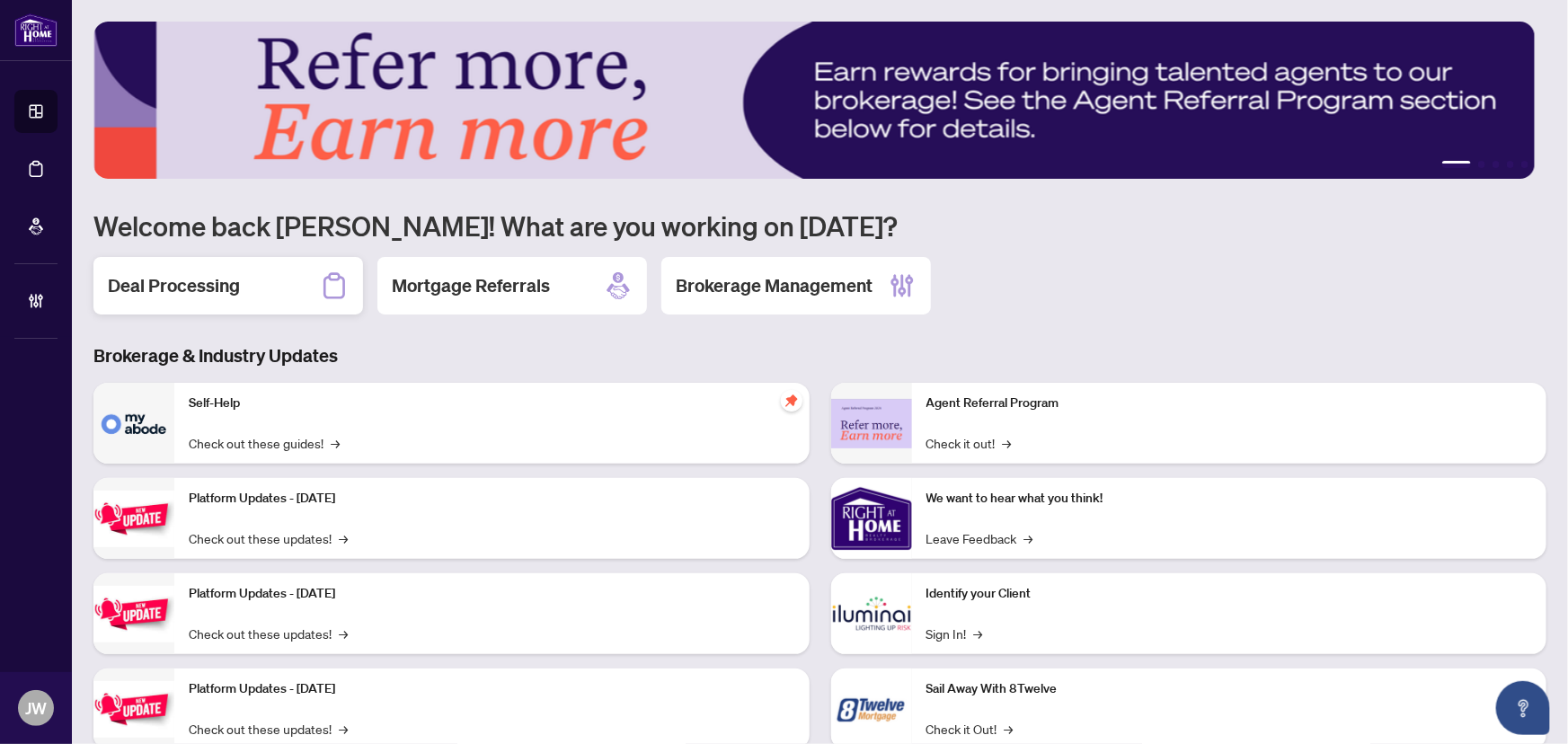
click at [250, 277] on div "Deal Processing" at bounding box center [228, 285] width 270 height 58
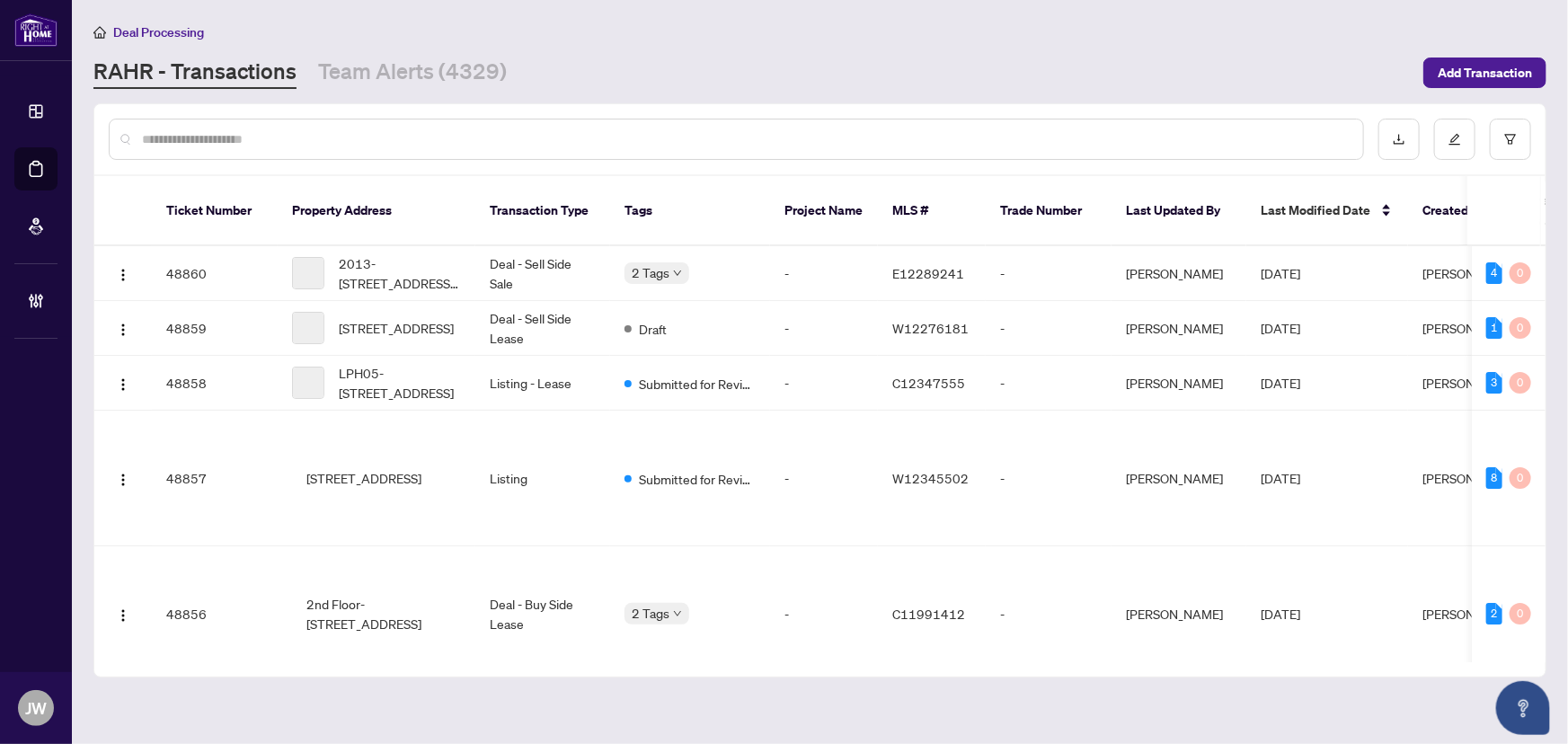
click at [263, 135] on input "text" at bounding box center [745, 140] width 1207 height 20
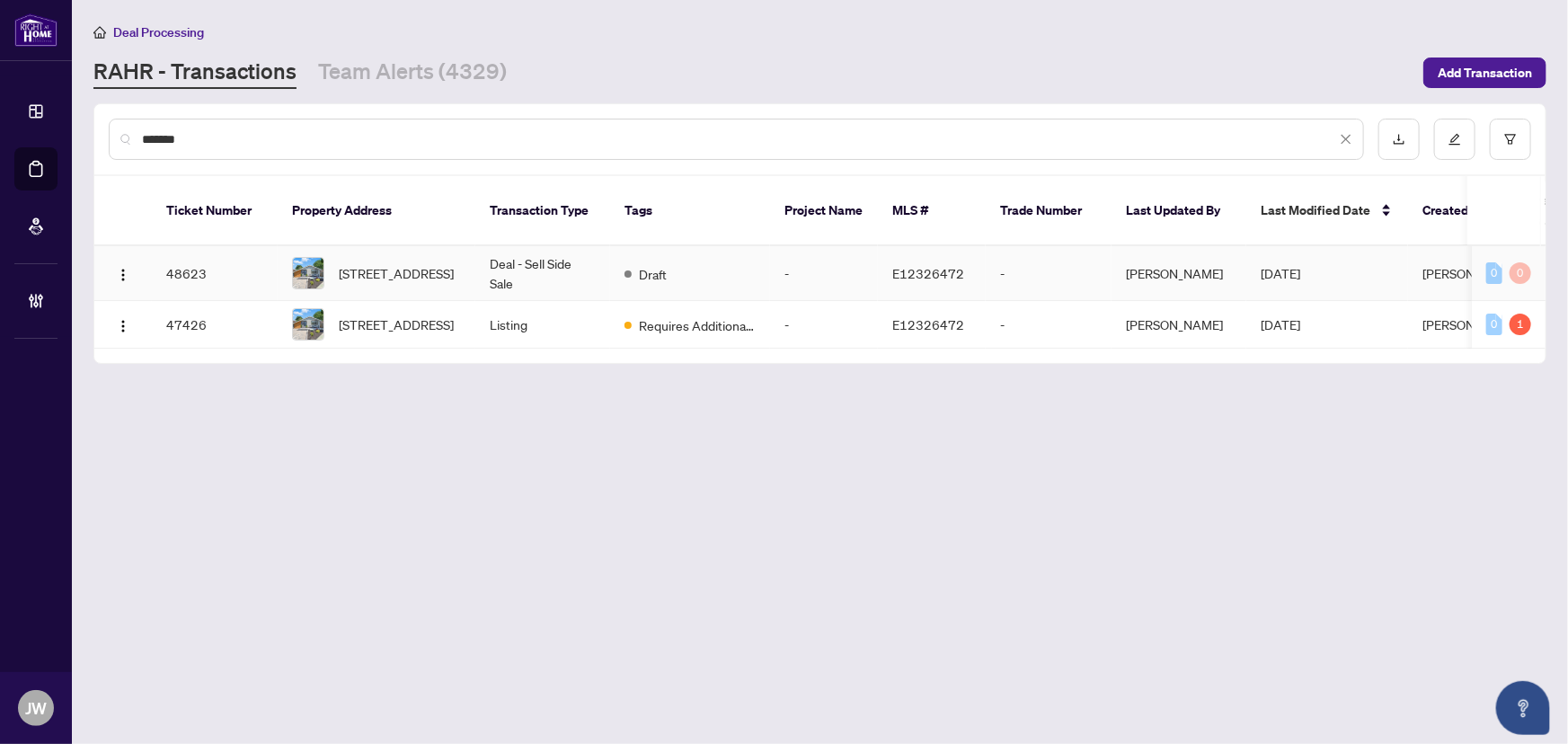
type input "*******"
click at [445, 263] on span "589 Annandale St, Oshawa, Ontario L1H 7S6, Canada" at bounding box center [397, 273] width 115 height 20
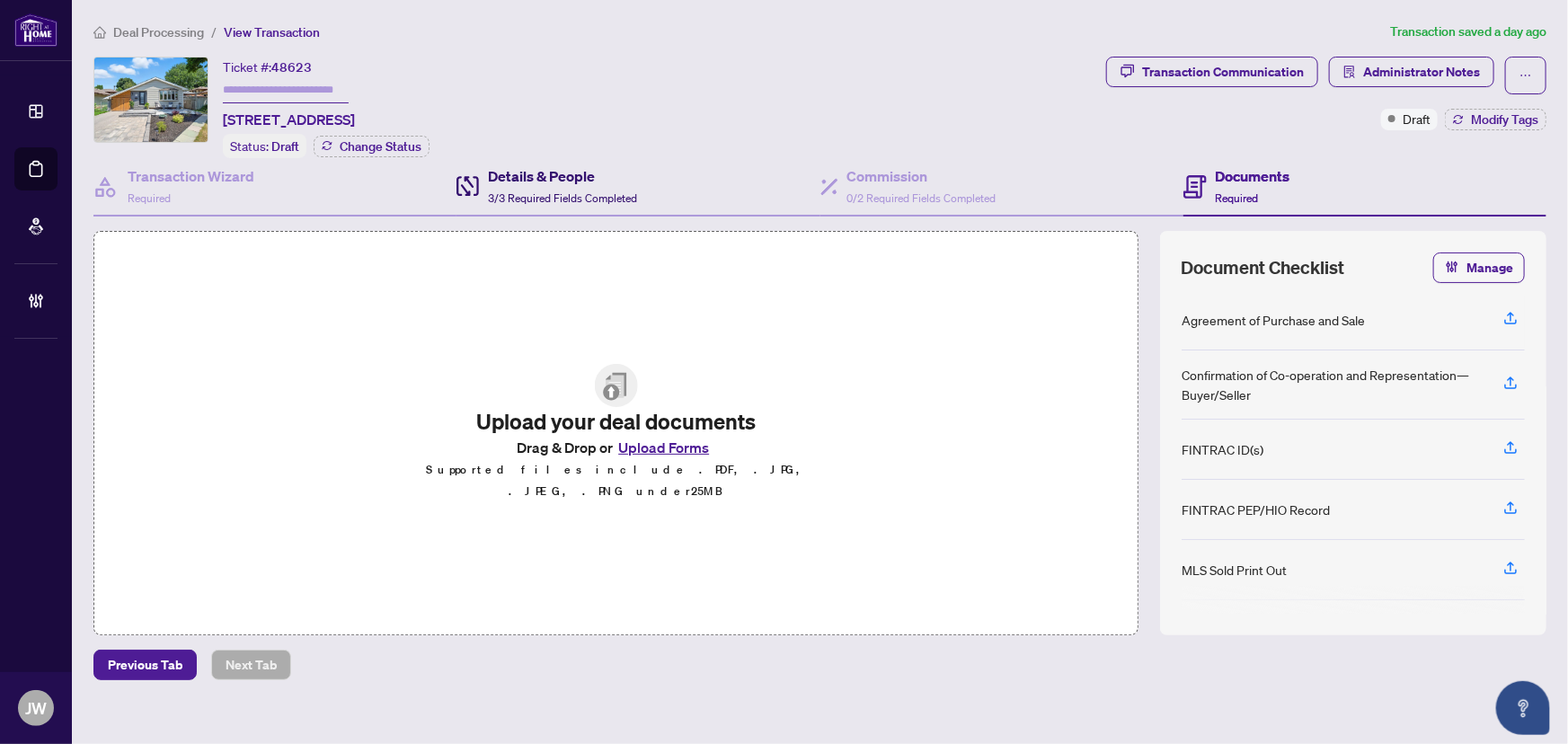
click at [540, 197] on span "3/3 Required Fields Completed" at bounding box center [562, 197] width 149 height 14
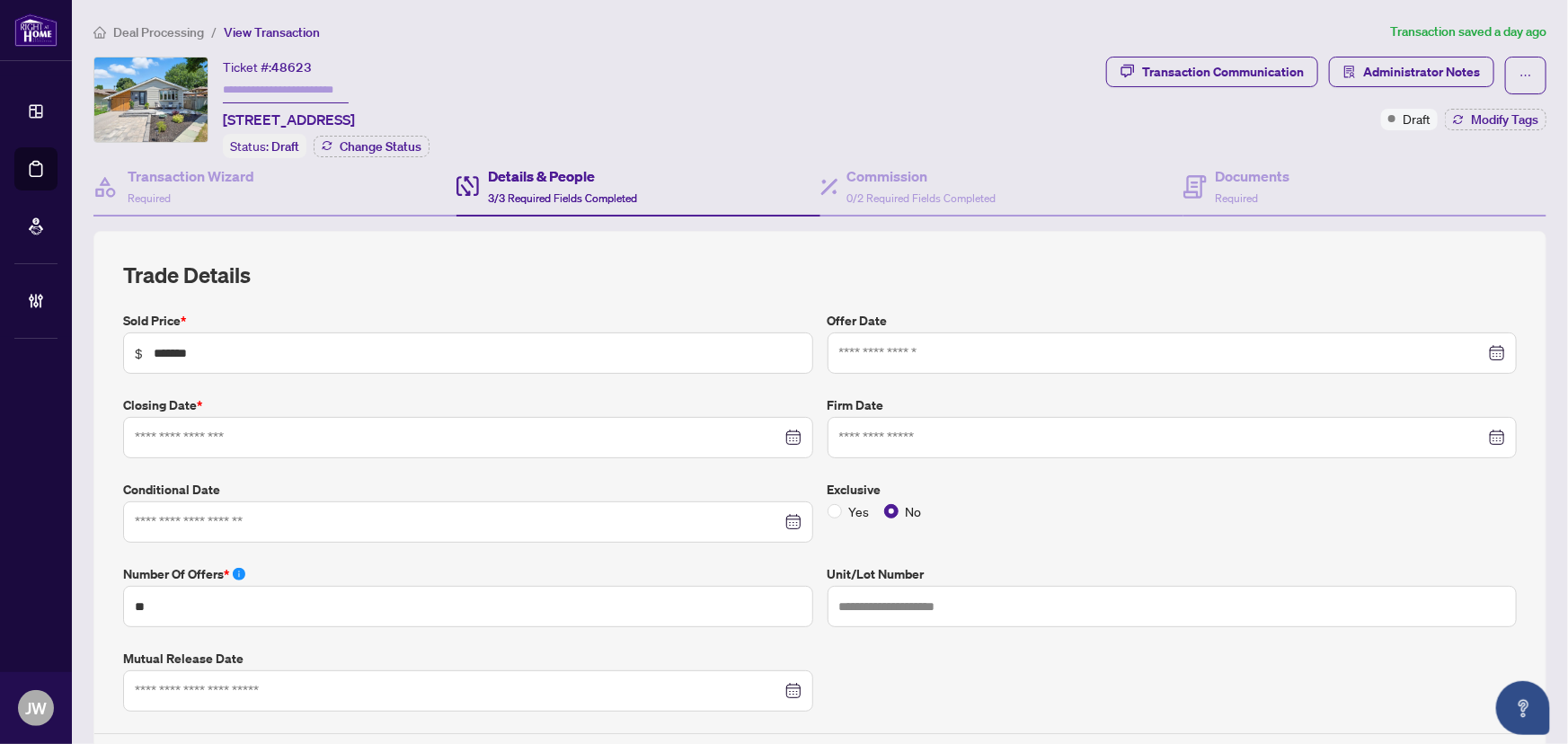
type input "**********"
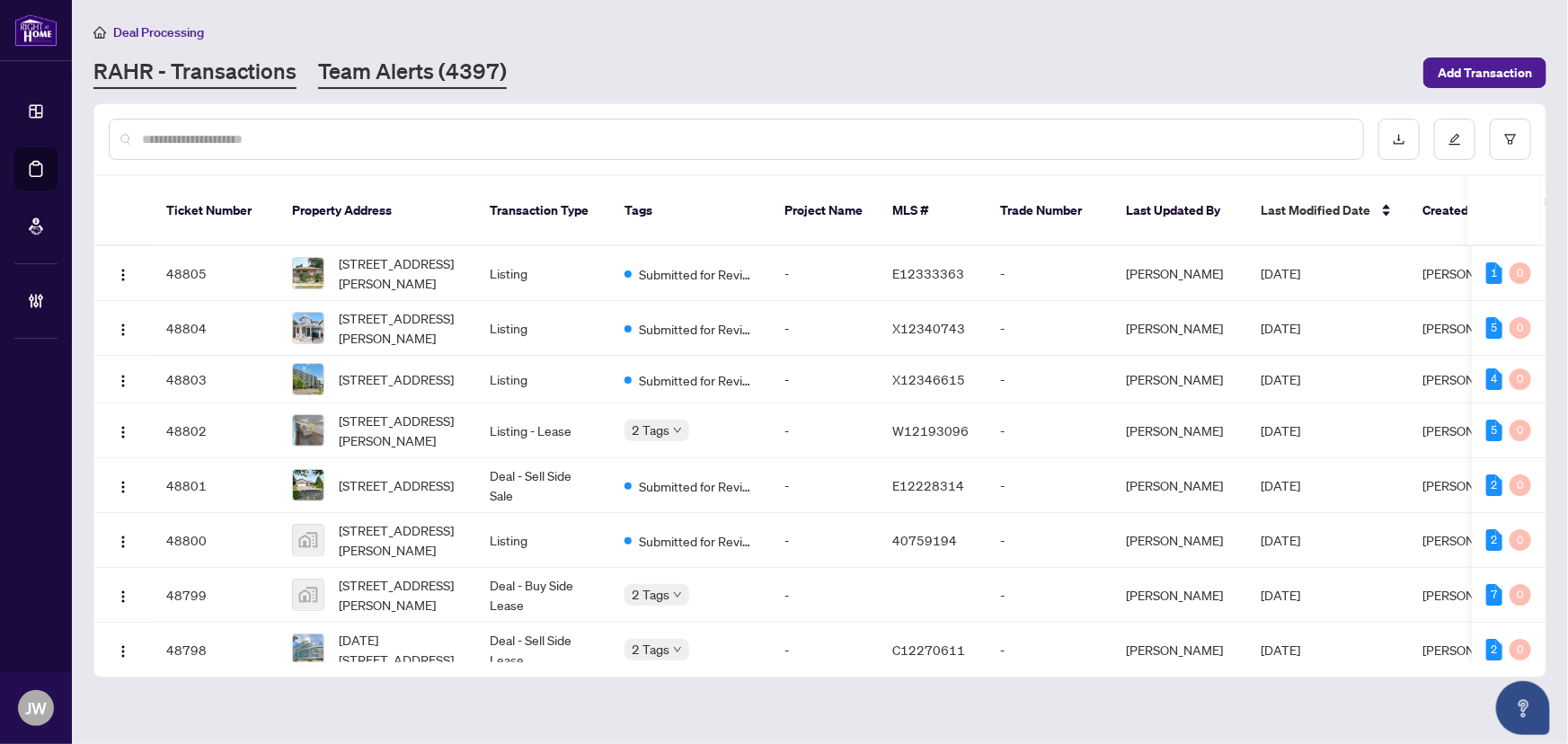
drag, startPoint x: 397, startPoint y: 95, endPoint x: 406, endPoint y: 81, distance: 16.6
click at [398, 94] on main "Deal Processing [PERSON_NAME] - Transactions Team Alerts (4397) Add Transaction…" at bounding box center [820, 372] width 1497 height 744
click at [412, 77] on link "Team Alerts (4397)" at bounding box center [412, 72] width 188 height 32
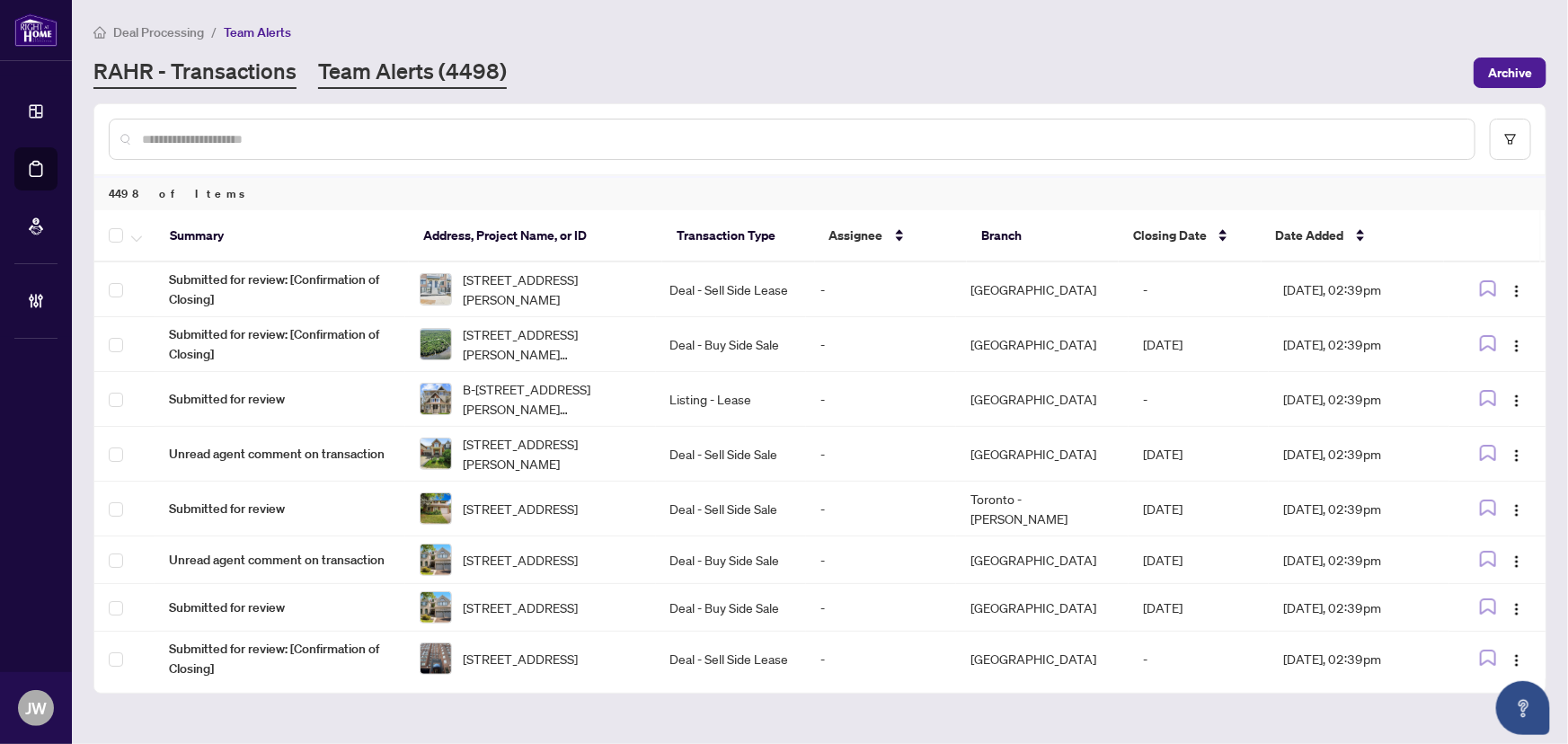
click at [160, 69] on link "RAHR - Transactions" at bounding box center [195, 72] width 203 height 32
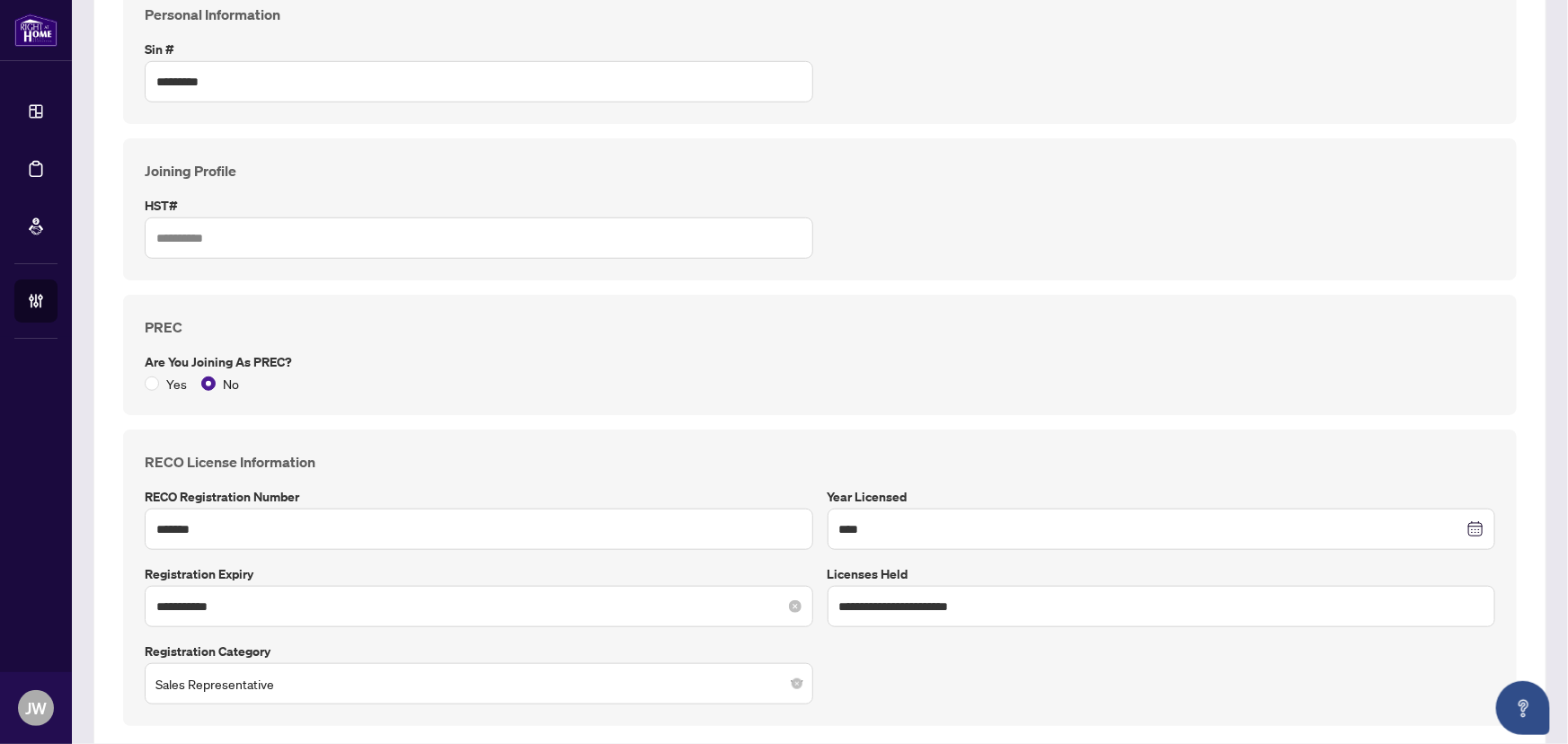
scroll to position [539, 0]
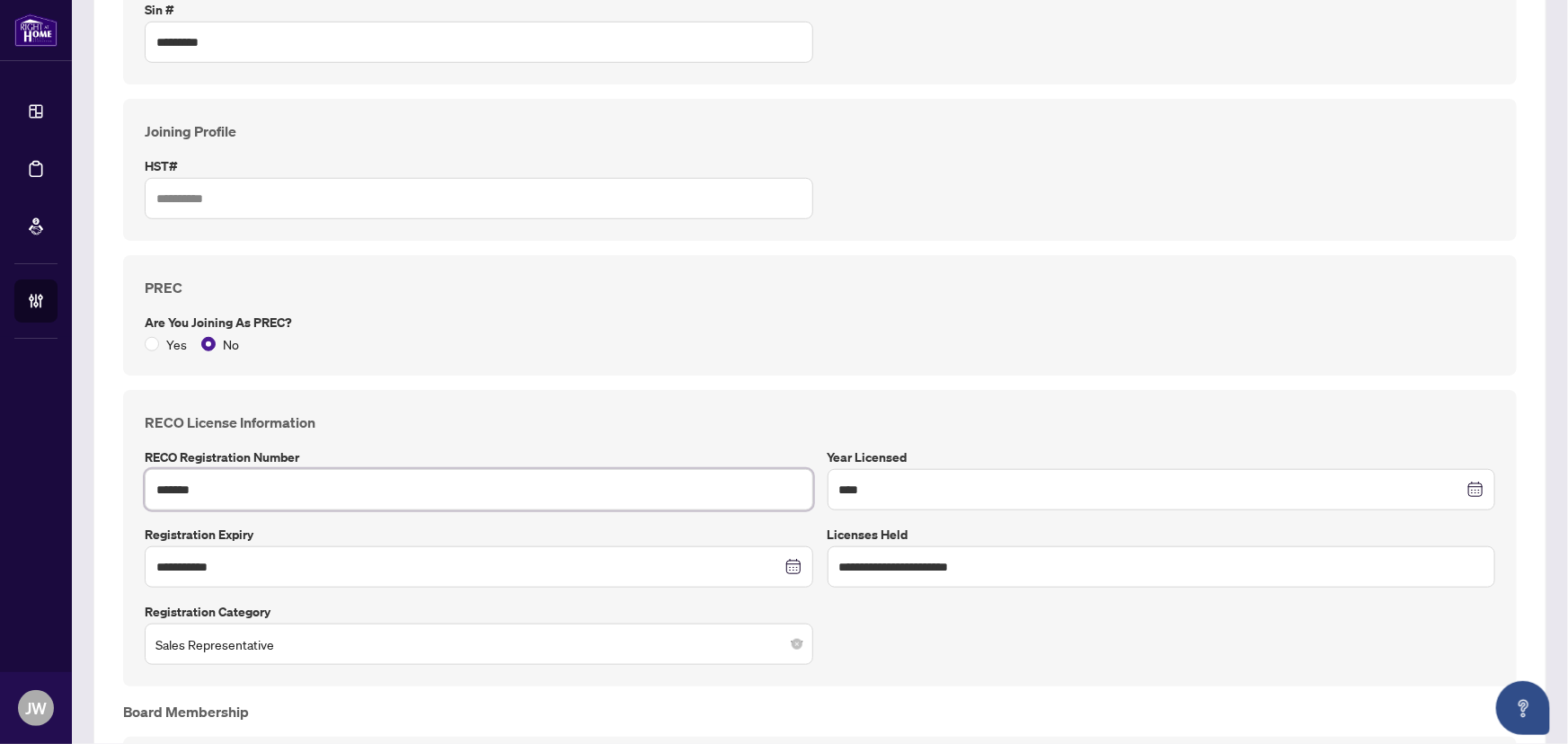
drag, startPoint x: 222, startPoint y: 494, endPoint x: 104, endPoint y: 492, distance: 118.0
click at [104, 492] on div "**********" at bounding box center [820, 291] width 1454 height 1443
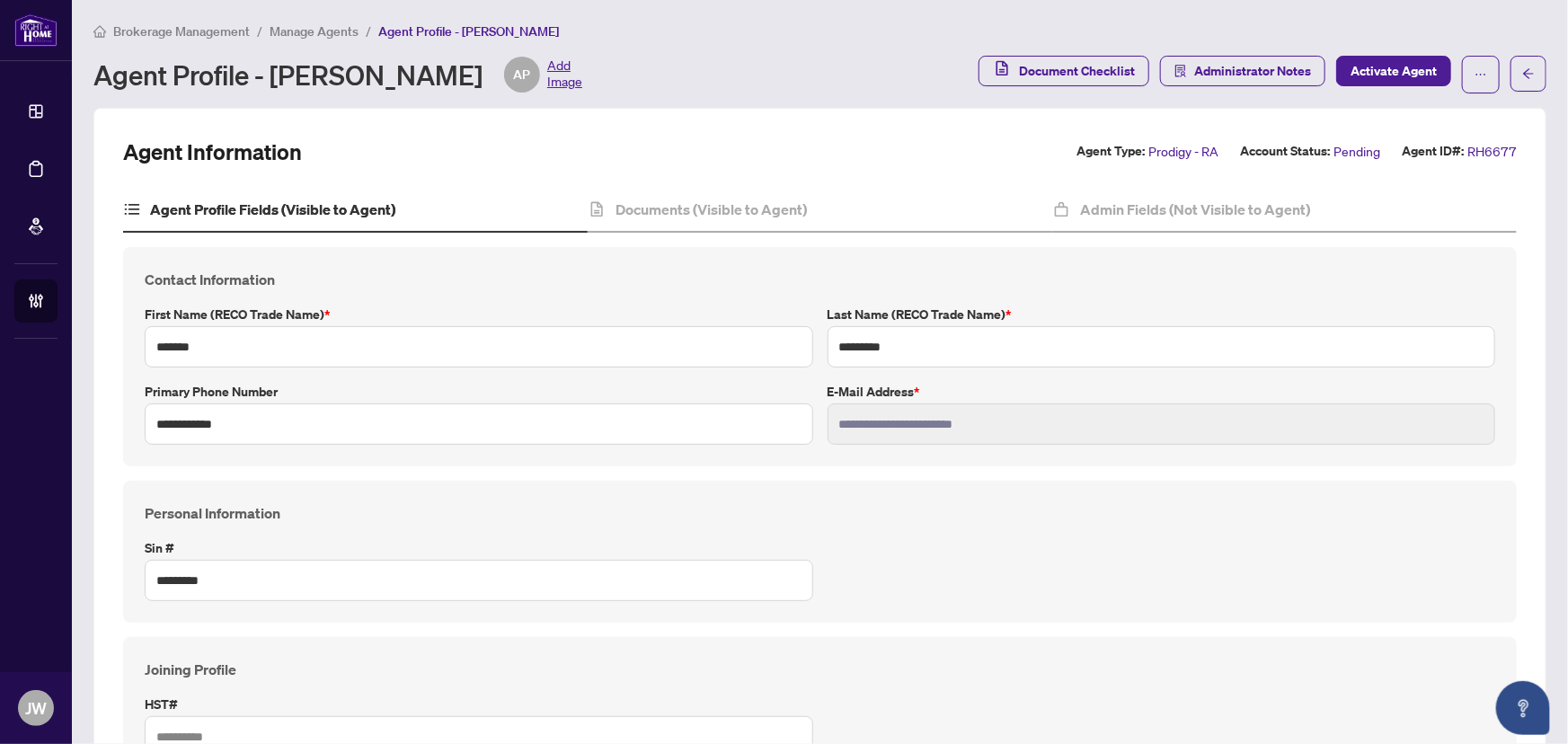
scroll to position [0, 0]
click at [706, 210] on h4 "Documents (Visible to Agent)" at bounding box center [710, 210] width 191 height 22
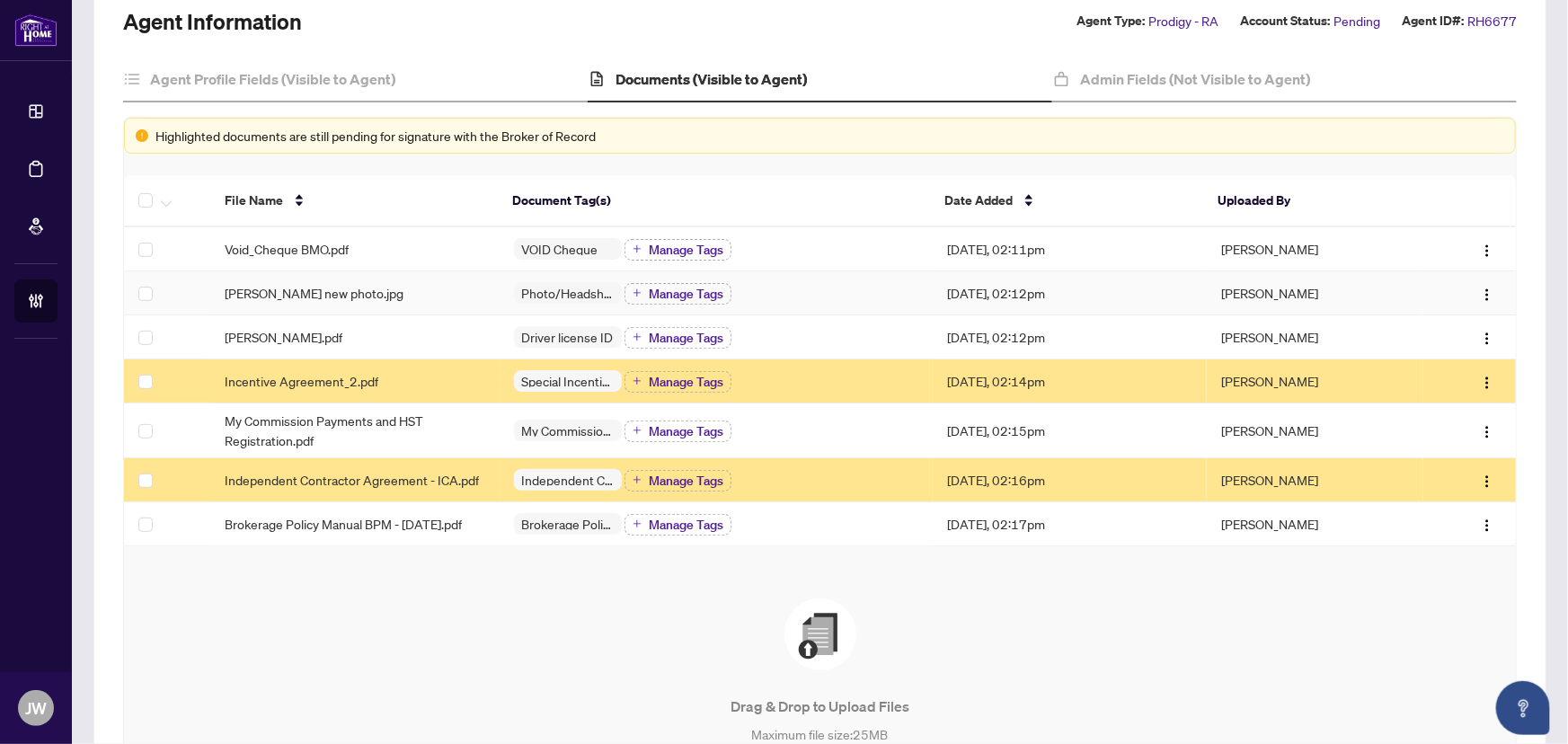
scroll to position [244, 0]
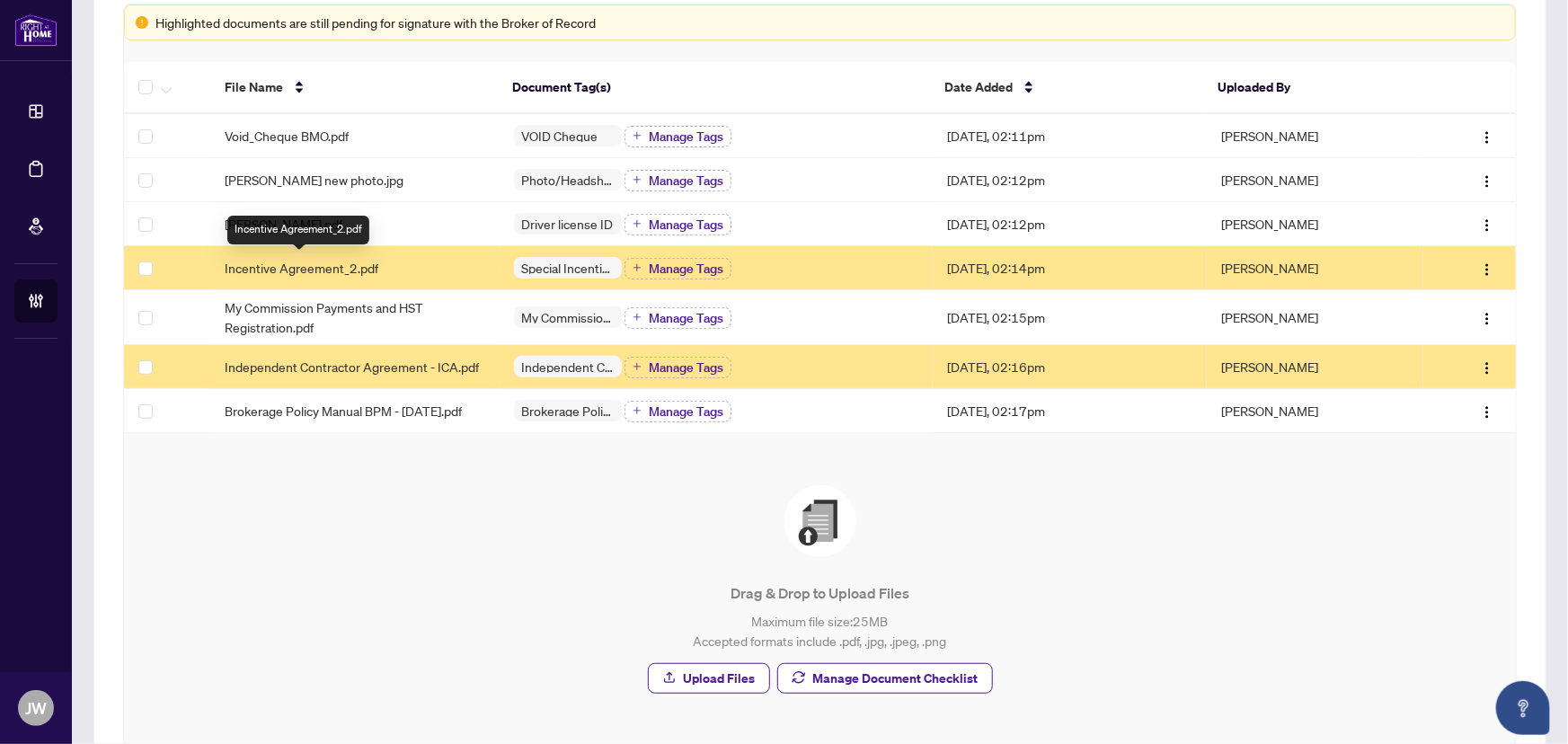
click at [287, 267] on span "Incentive Agreement_2.pdf" at bounding box center [302, 268] width 154 height 20
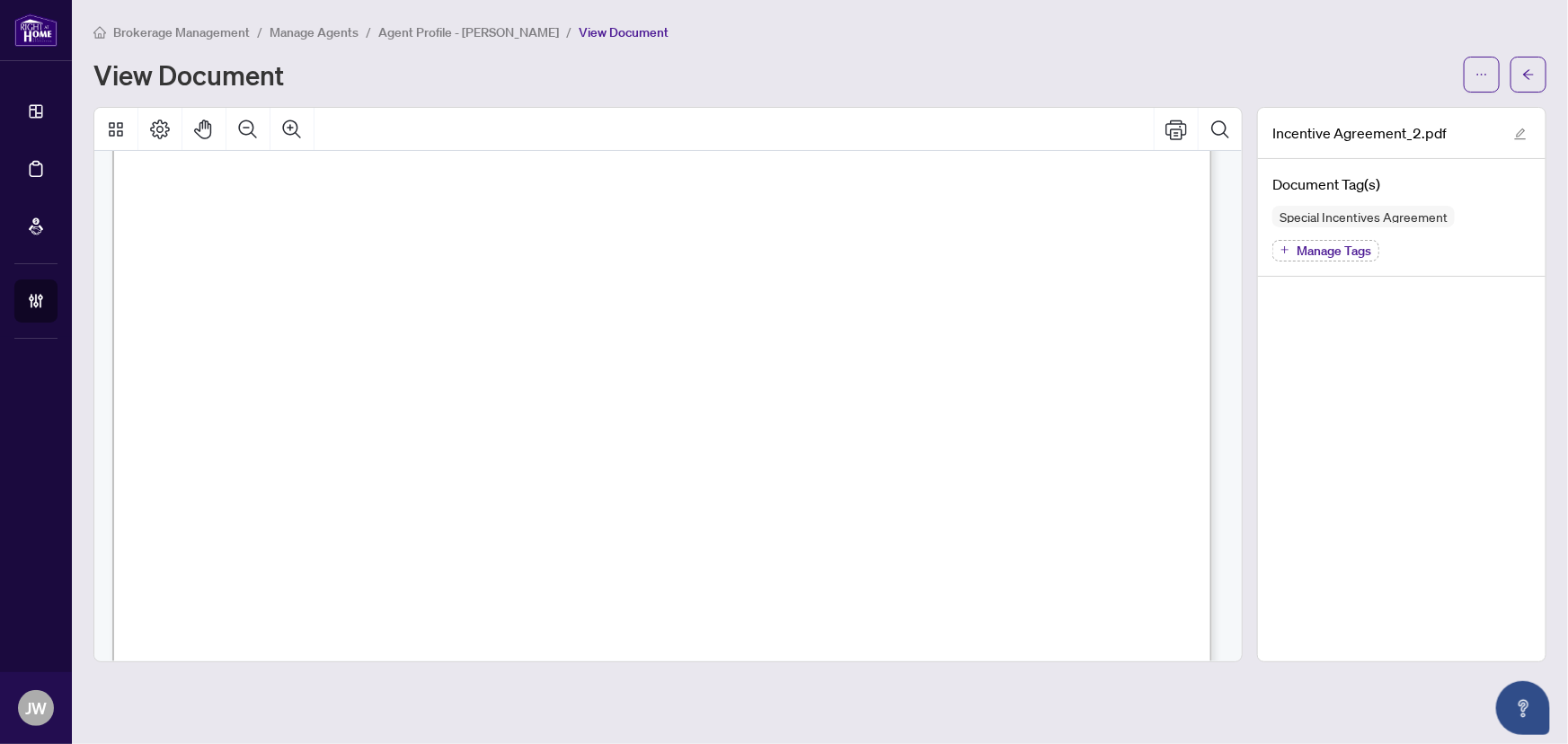
scroll to position [571, 0]
drag, startPoint x: 1231, startPoint y: 268, endPoint x: 1244, endPoint y: 346, distance: 79.1
click at [1244, 346] on div at bounding box center [667, 385] width 1164 height 556
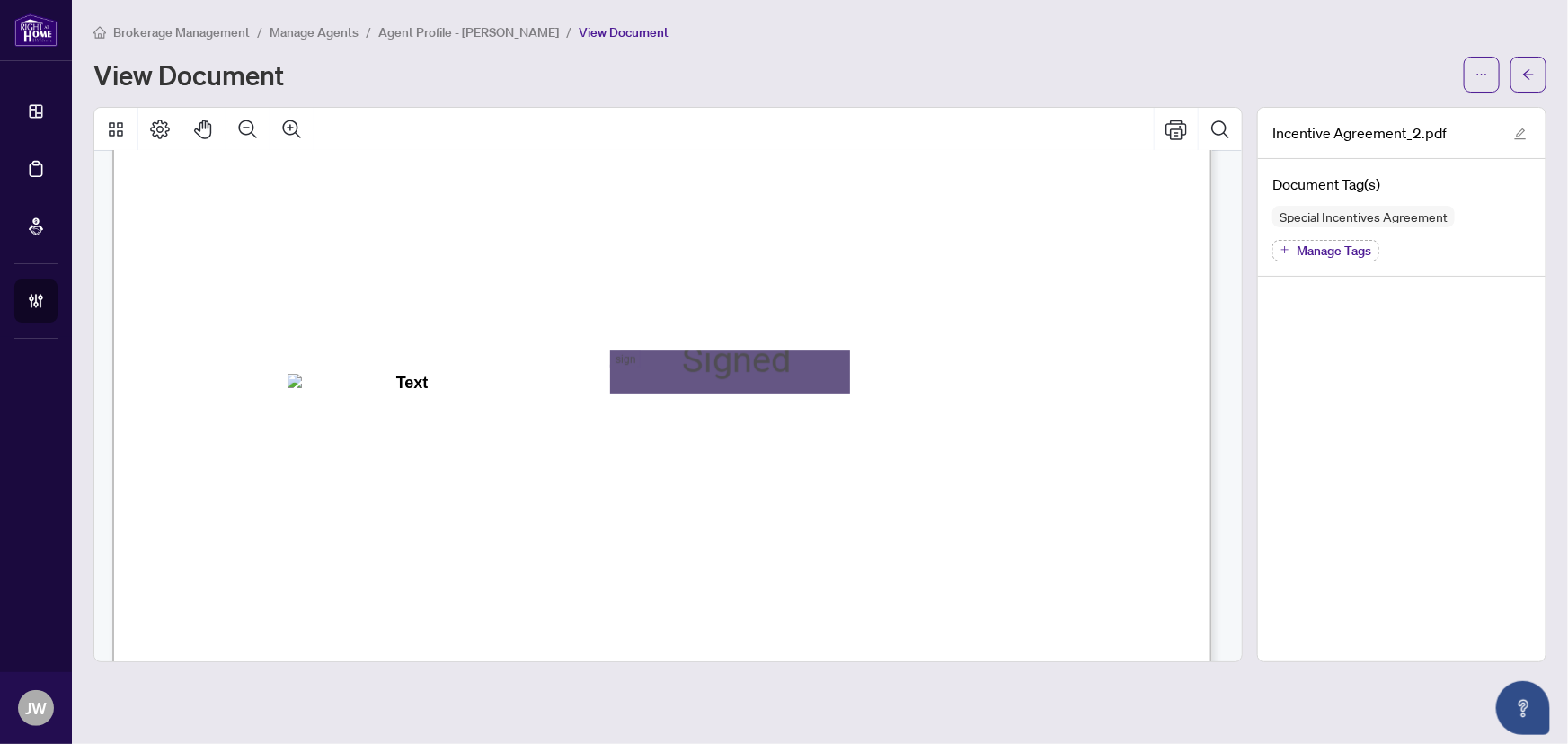
scroll to position [3522, 0]
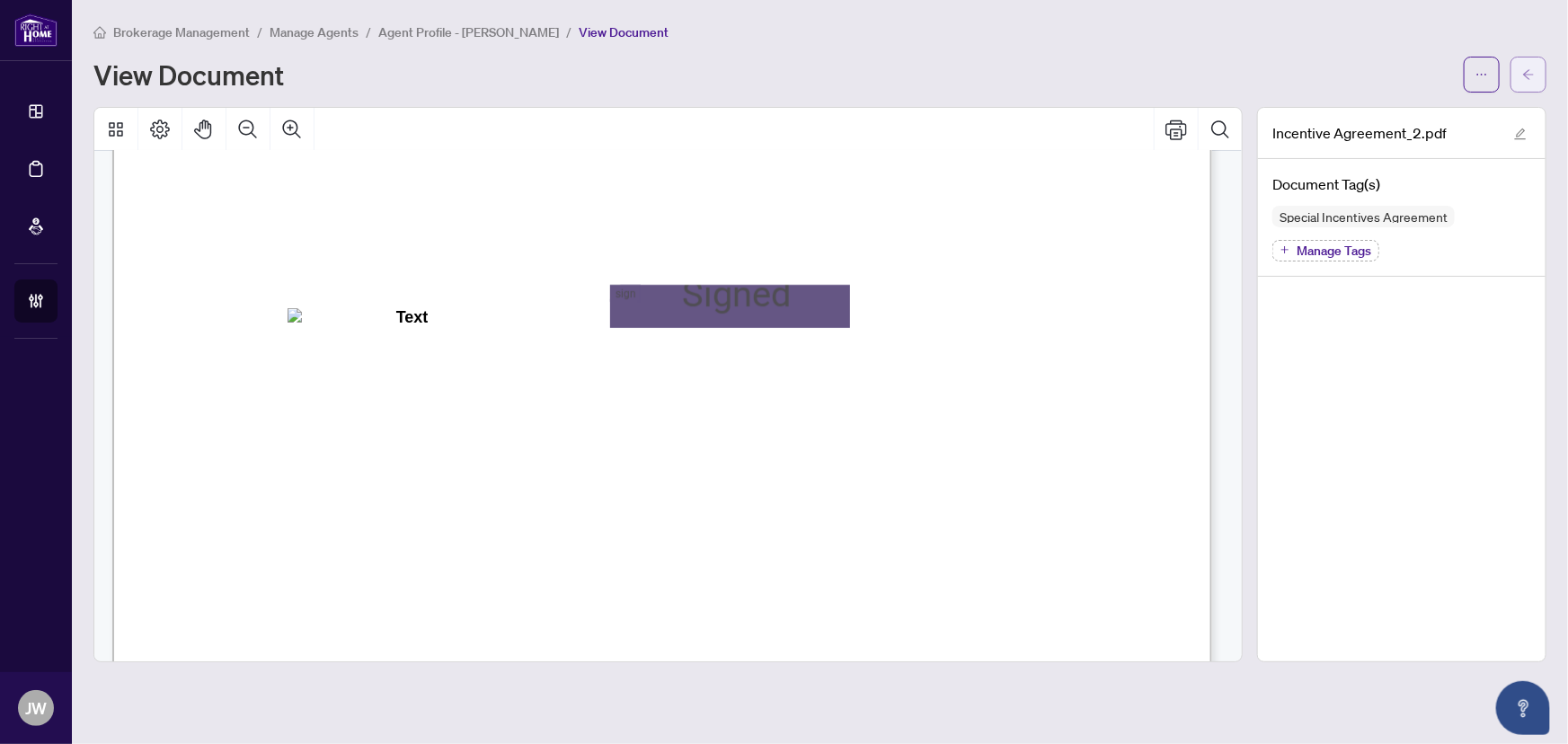
click at [1528, 73] on icon "arrow-left" at bounding box center [1529, 74] width 11 height 10
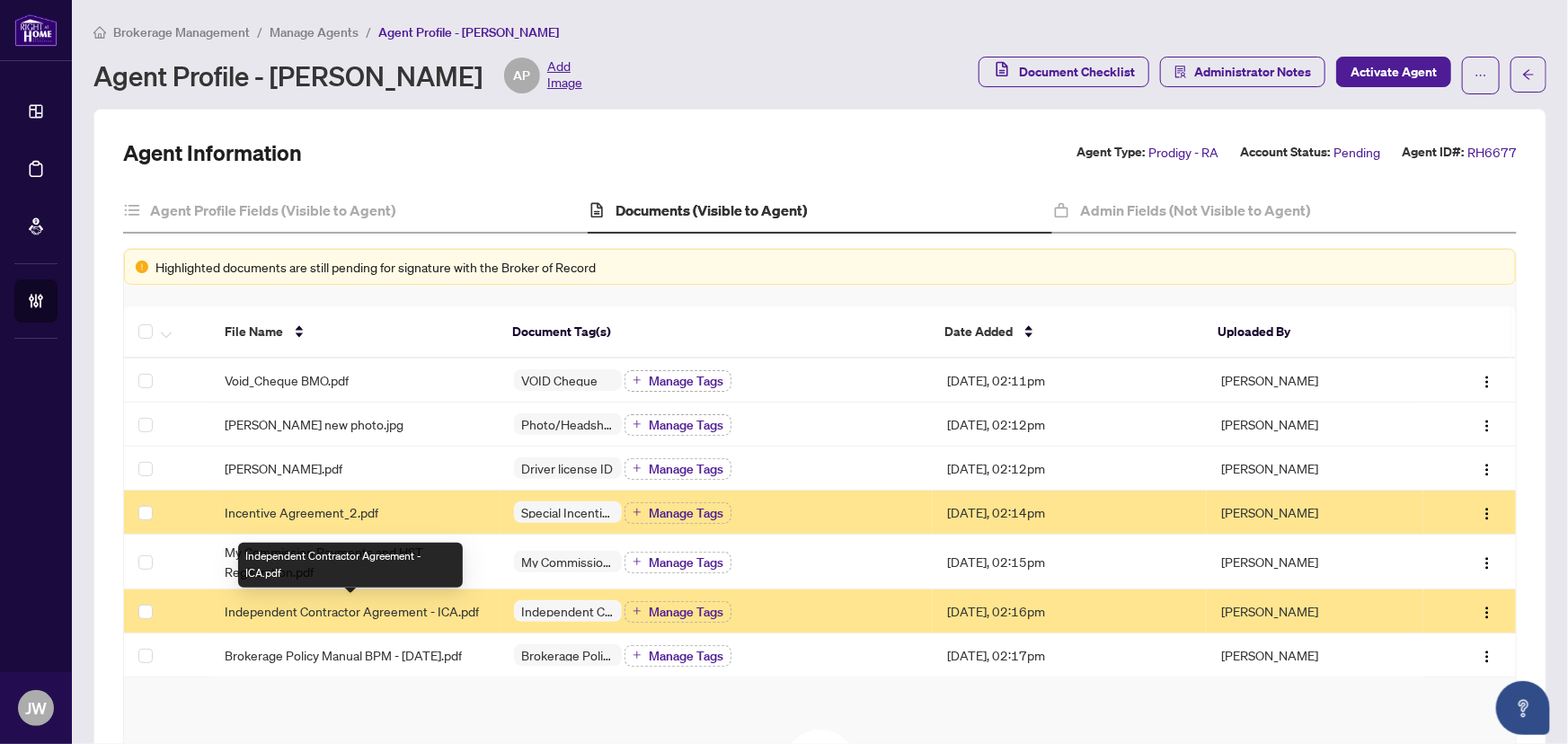
click at [337, 611] on span "Independent Contractor Agreement - ICA.pdf" at bounding box center [352, 611] width 254 height 20
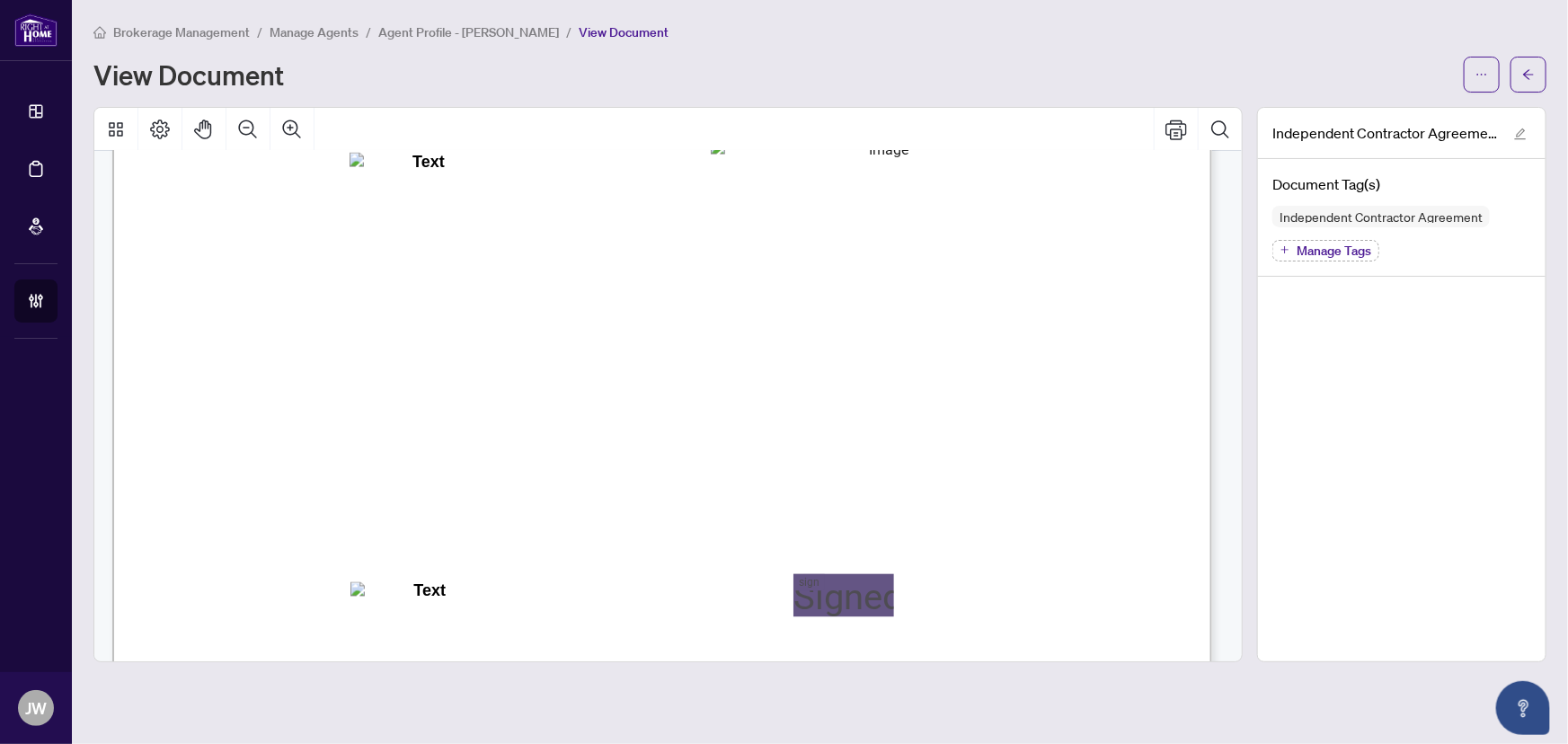
scroll to position [22151, 0]
click at [1525, 73] on icon "arrow-left" at bounding box center [1529, 74] width 11 height 10
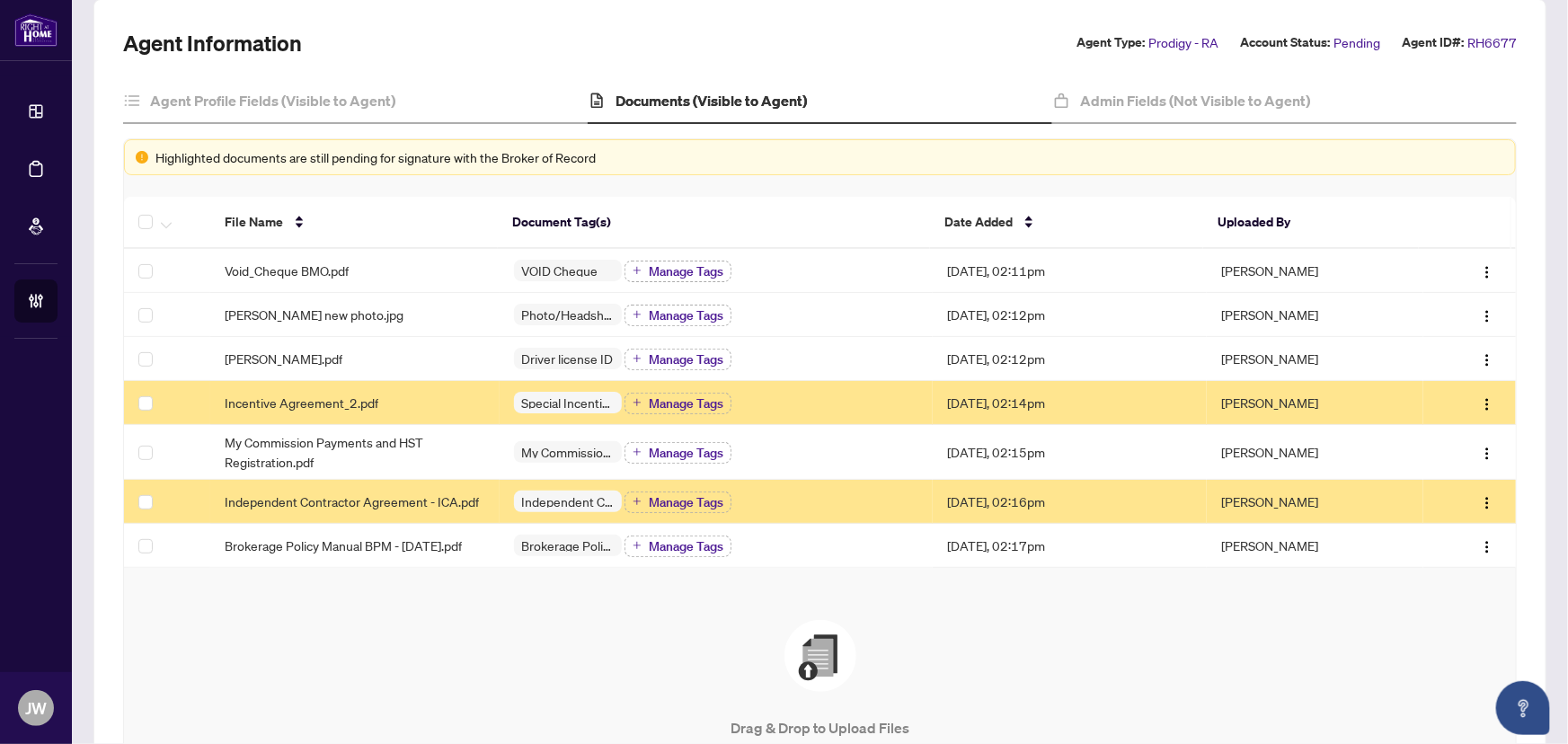
scroll to position [80, 0]
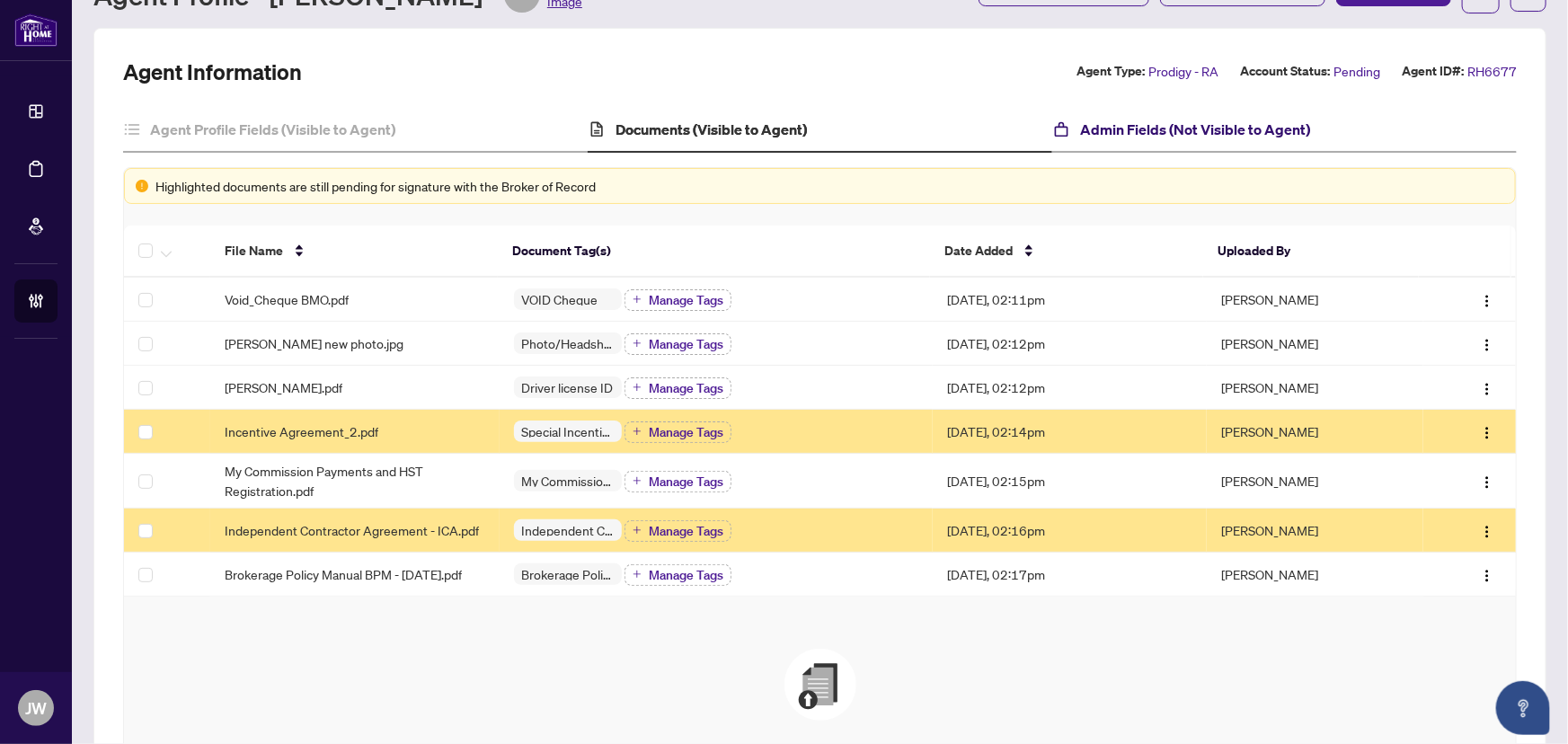
click at [1096, 136] on h4 "Admin Fields (Not Visible to Agent)" at bounding box center [1196, 130] width 230 height 22
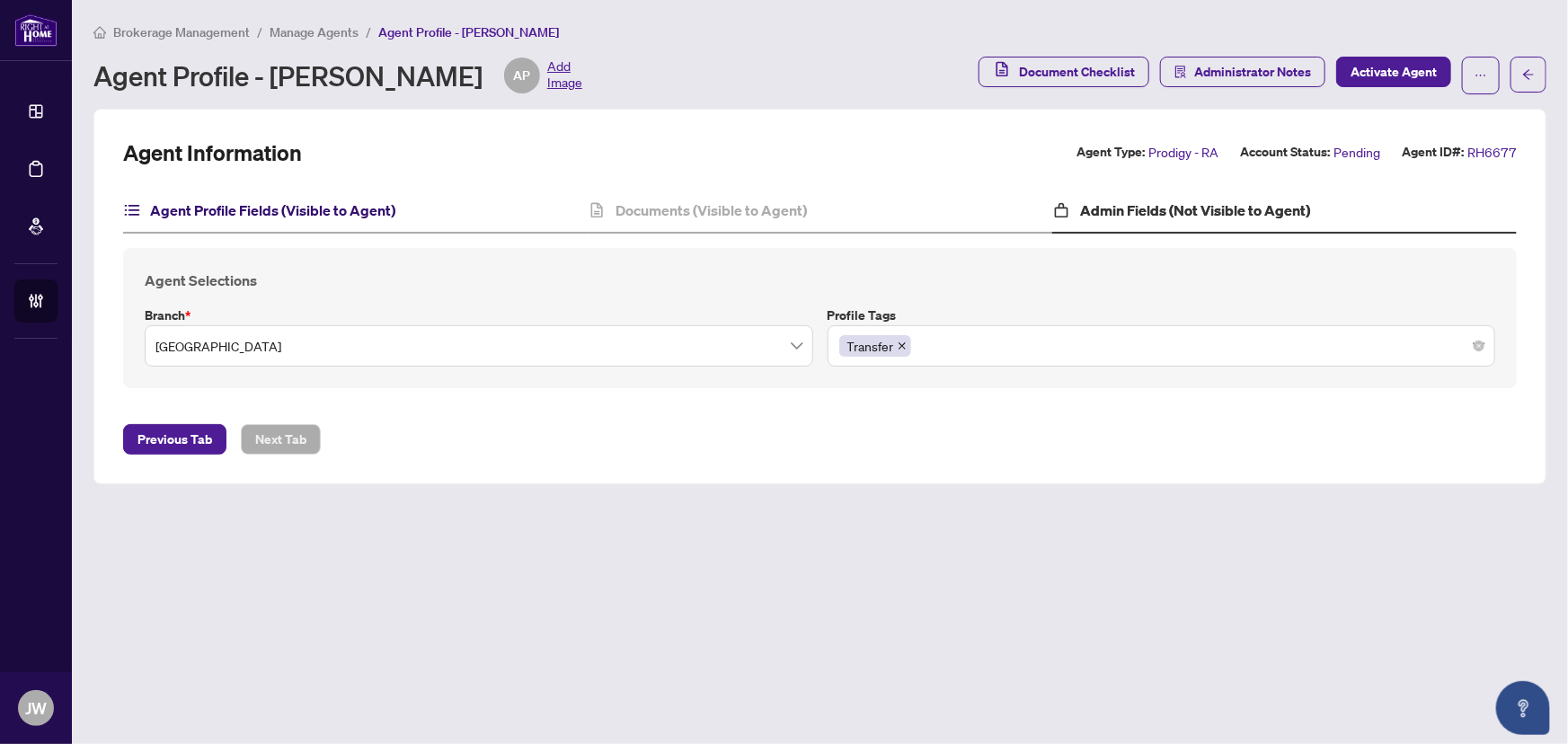
click at [284, 206] on h4 "Agent Profile Fields (Visible to Agent)" at bounding box center [272, 210] width 245 height 22
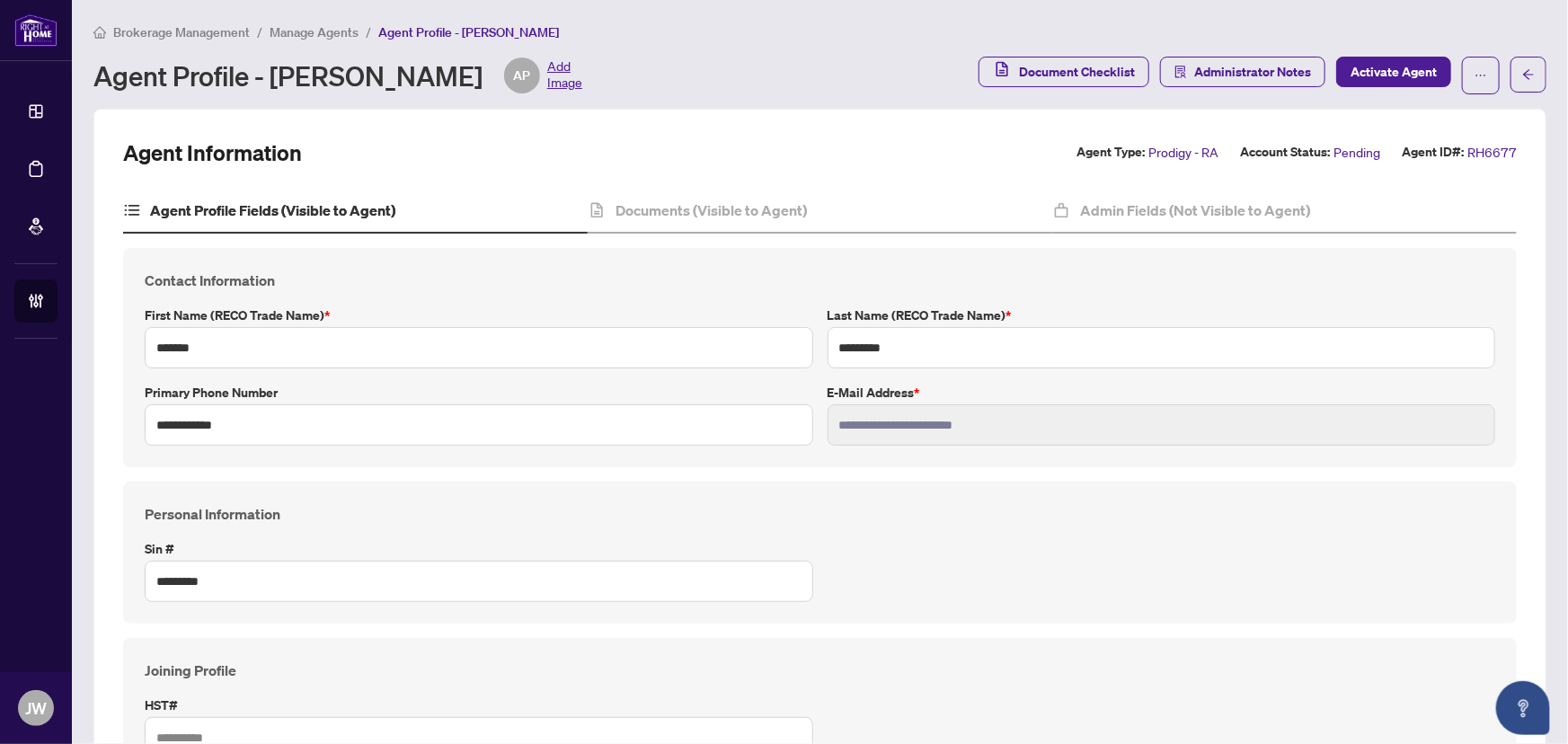
type input "****"
type input "**********"
drag, startPoint x: 731, startPoint y: 200, endPoint x: 741, endPoint y: 175, distance: 26.9
click at [731, 200] on h4 "Documents (Visible to Agent)" at bounding box center [710, 210] width 191 height 22
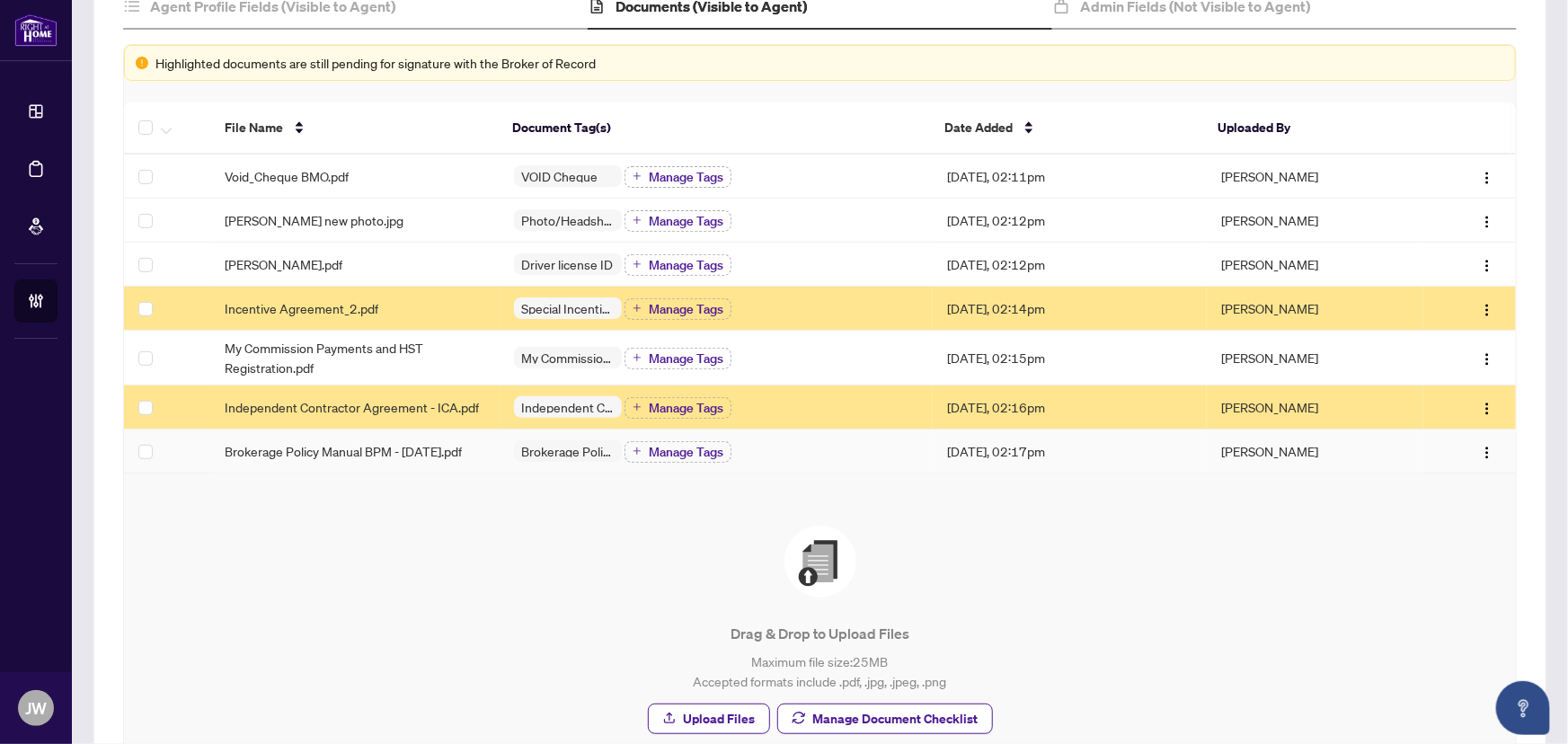
scroll to position [326, 0]
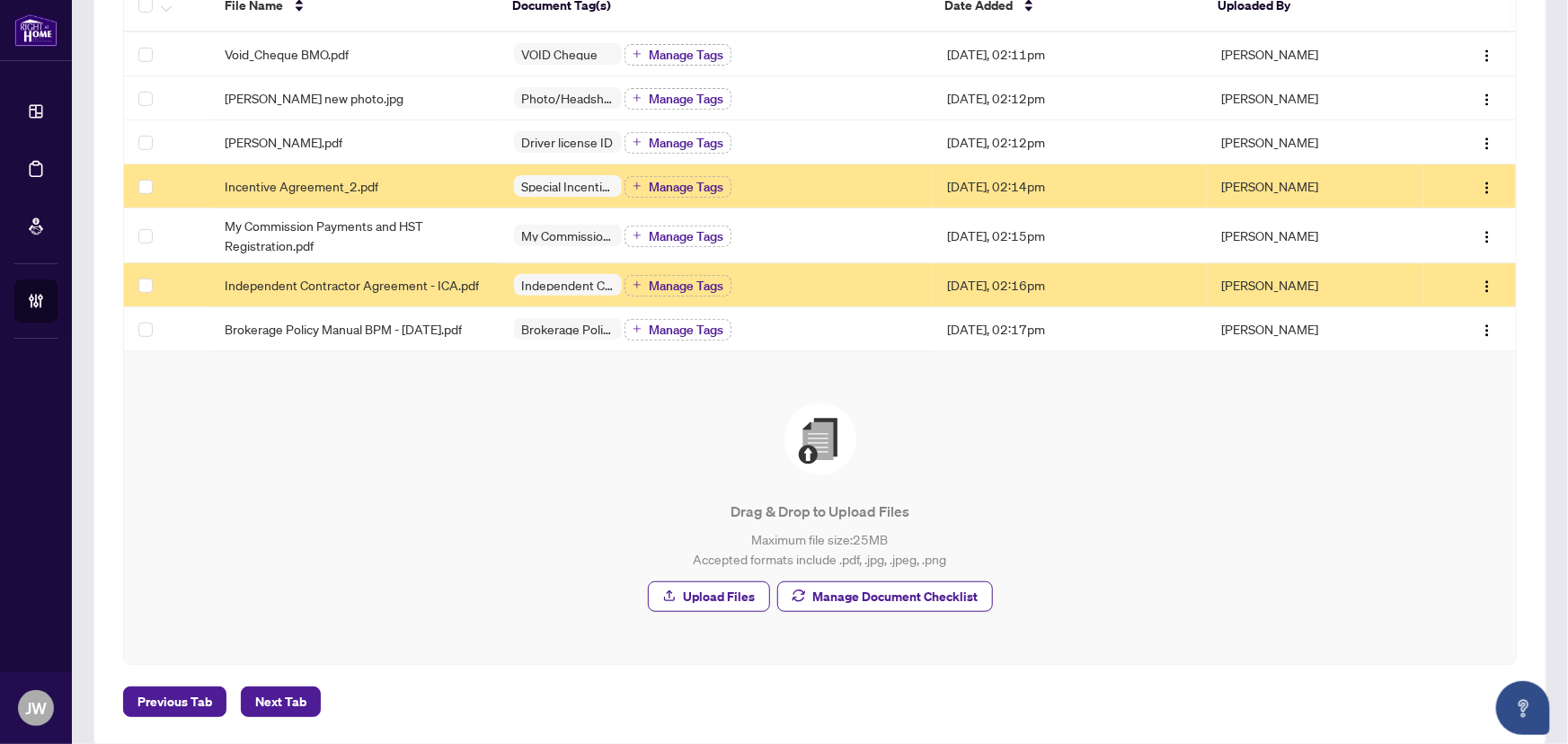
click at [741, 494] on div "Drag & Drop to Upload Files Maximum file size: 25 MB Accepted formats include .…" at bounding box center [820, 507] width 1320 height 208
click at [808, 553] on p "Maximum file size: 25 MB Accepted formats include .pdf, .jpg, .jpeg, .png" at bounding box center [820, 548] width 1320 height 39
click at [716, 602] on span "Upload Files" at bounding box center [720, 596] width 72 height 28
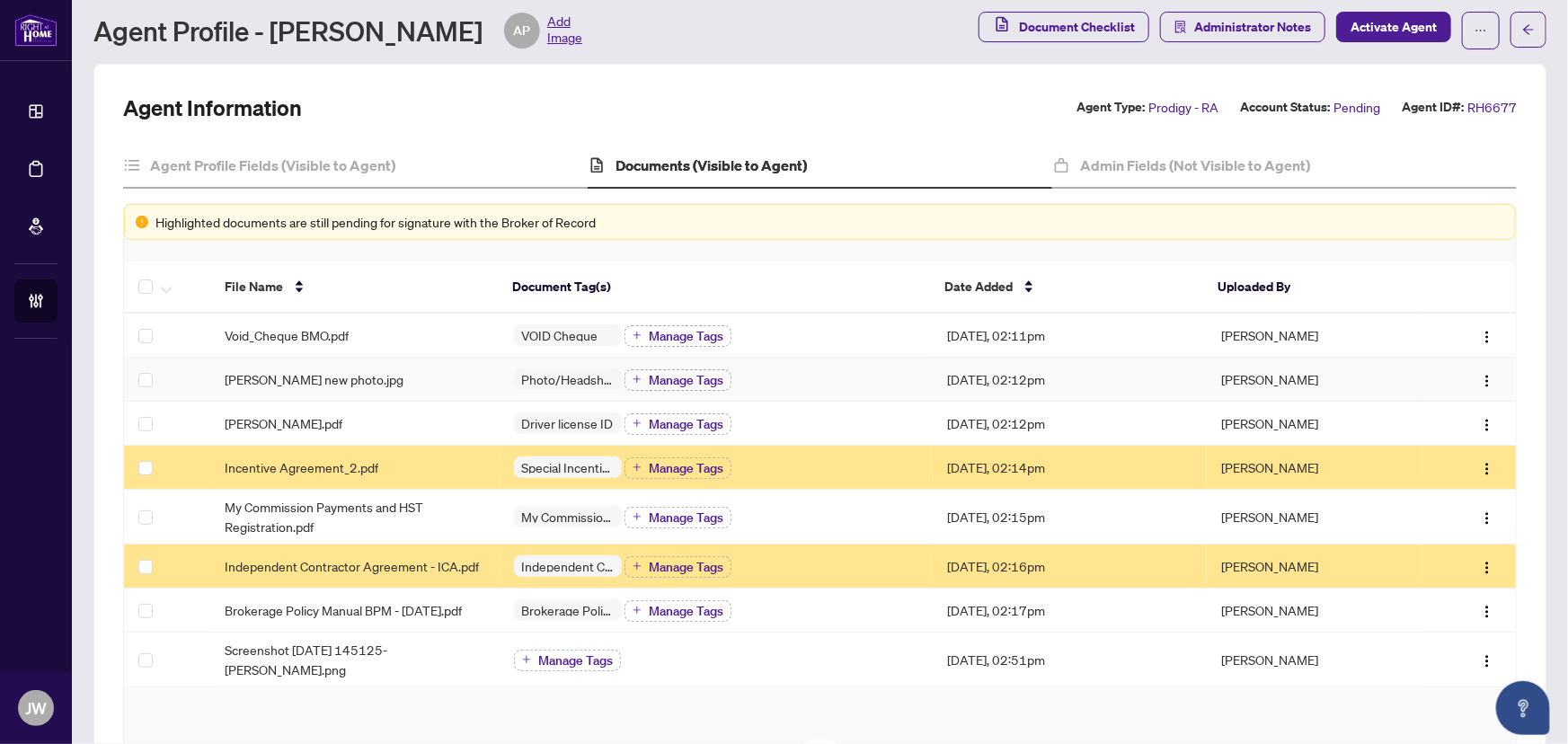
scroll to position [0, 0]
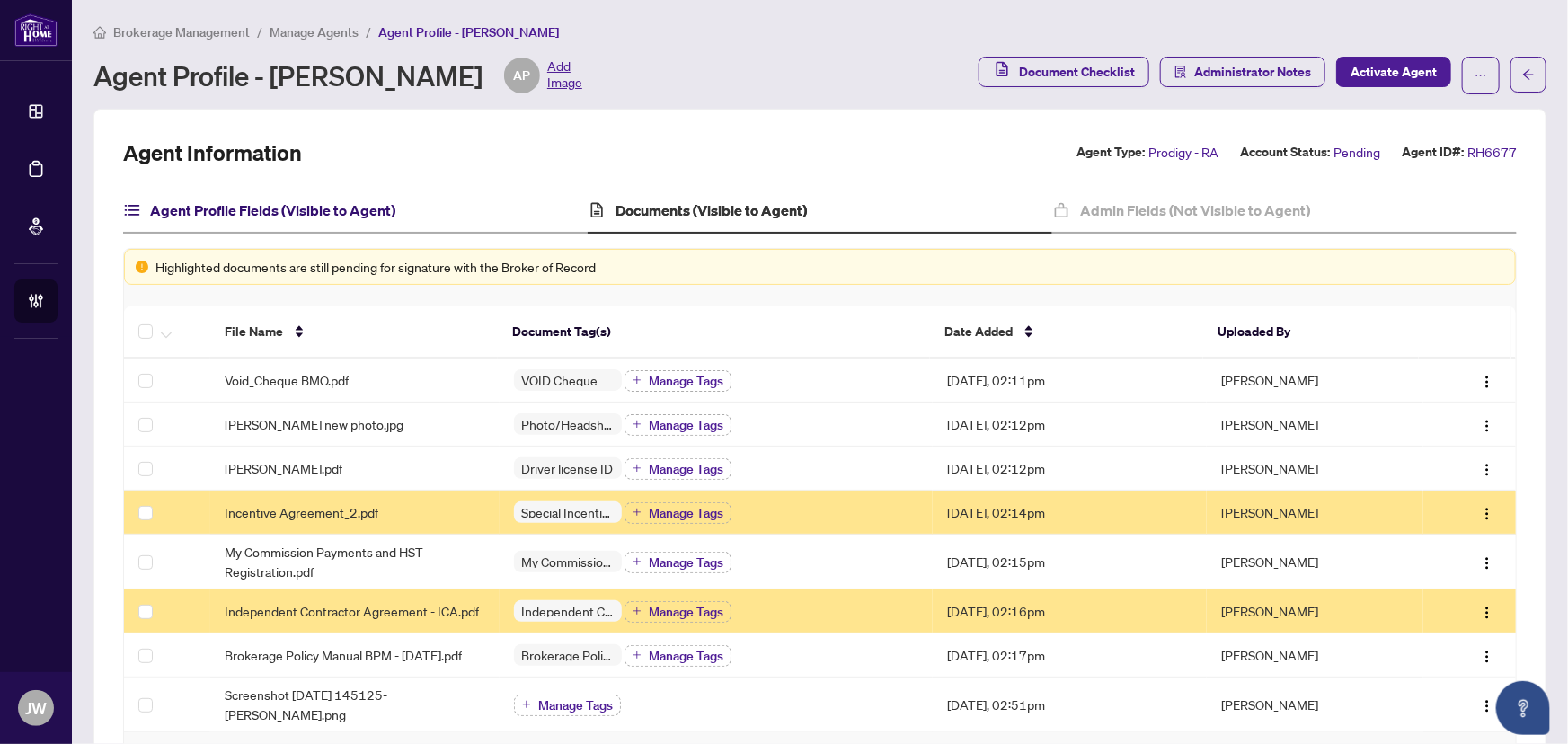
click at [335, 218] on h4 "Agent Profile Fields (Visible to Agent)" at bounding box center [272, 210] width 245 height 22
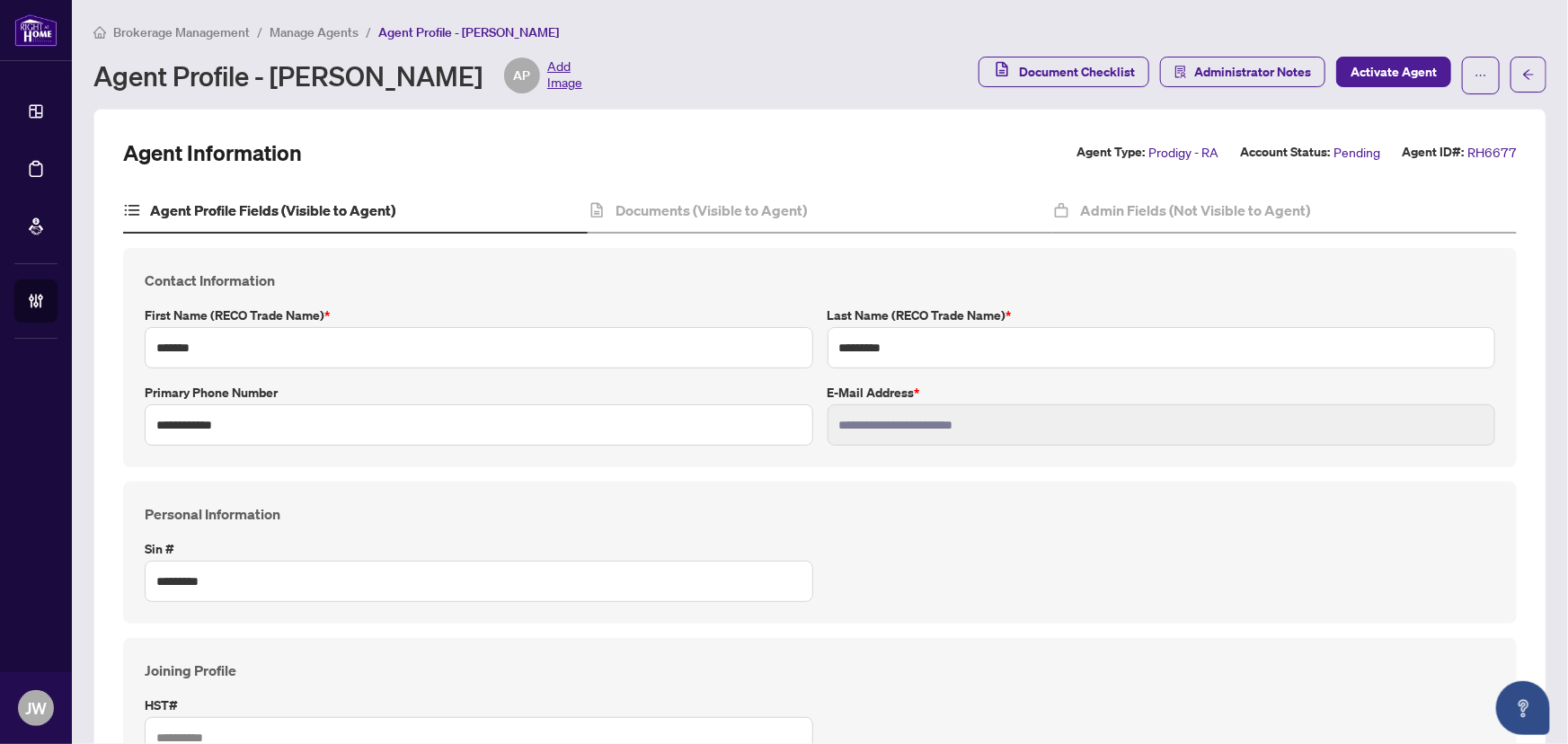
click at [313, 30] on span "Manage Agents" at bounding box center [314, 33] width 89 height 16
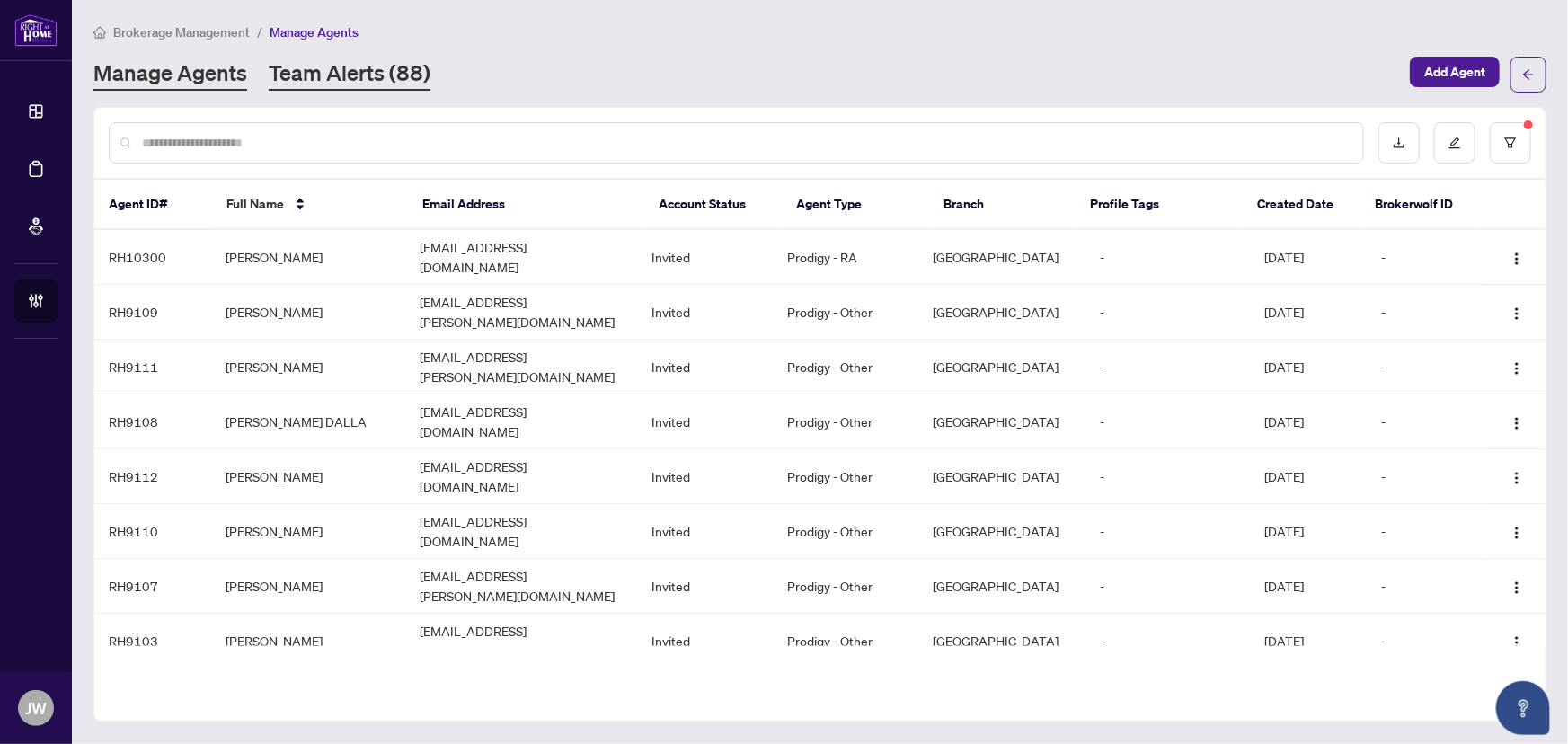
click at [363, 66] on link "Team Alerts (88)" at bounding box center [349, 74] width 162 height 32
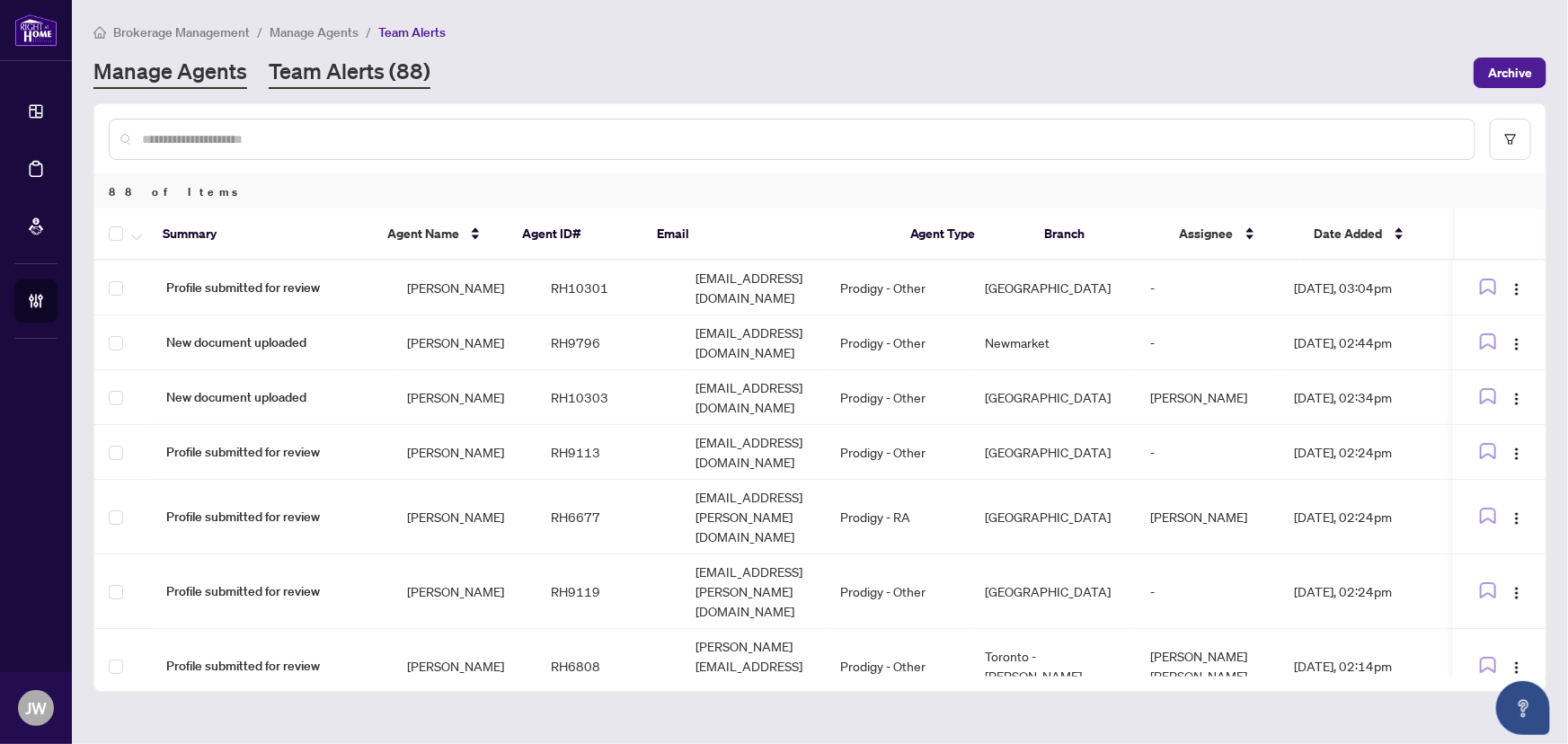
click at [175, 69] on link "Manage Agents" at bounding box center [170, 72] width 154 height 32
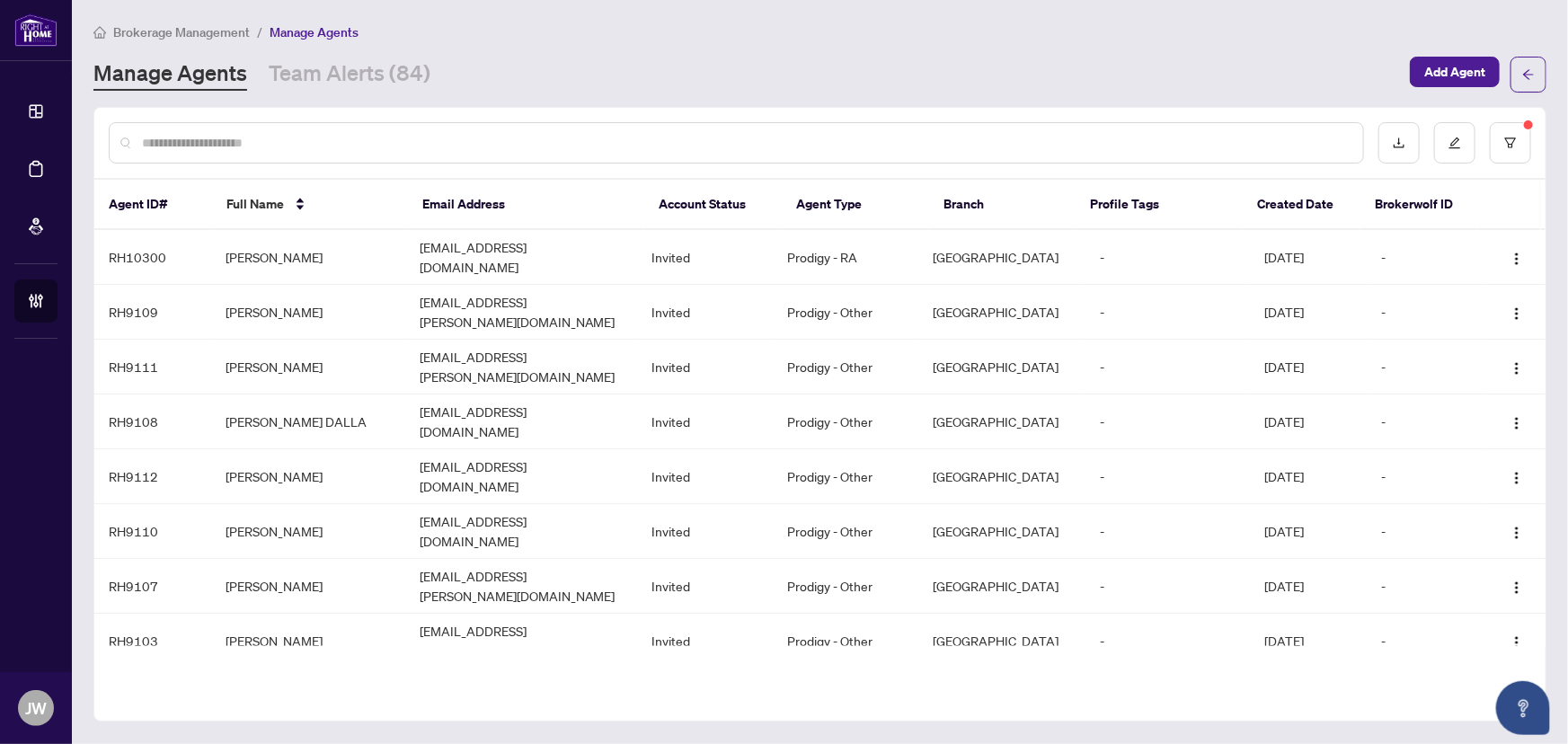
click at [328, 57] on div "Manage Agents Team Alerts (84) Add Agent" at bounding box center [820, 74] width 1454 height 36
click at [335, 72] on link "Team Alerts (84)" at bounding box center [349, 74] width 162 height 32
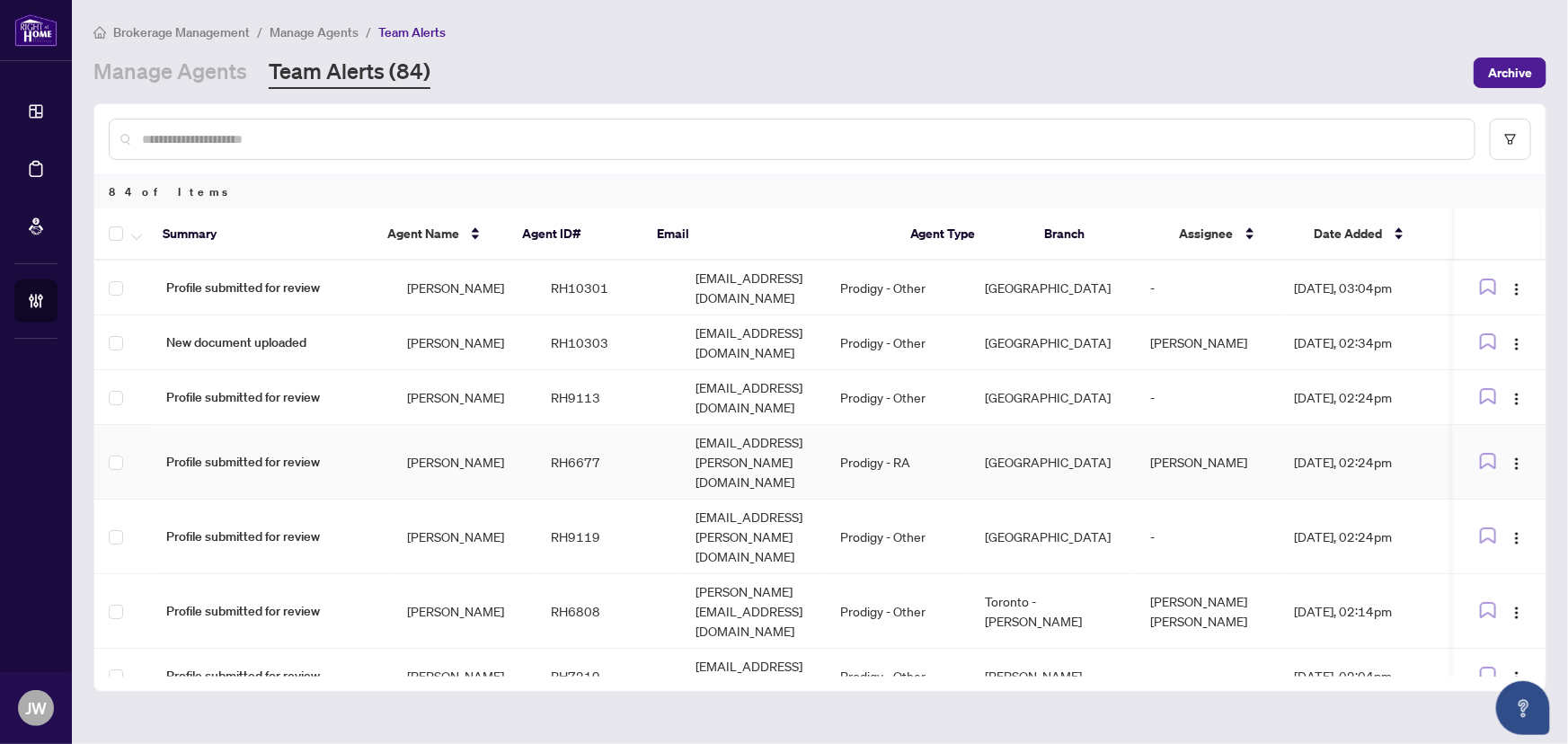
click at [296, 458] on span "Profile submitted for review" at bounding box center [272, 462] width 212 height 20
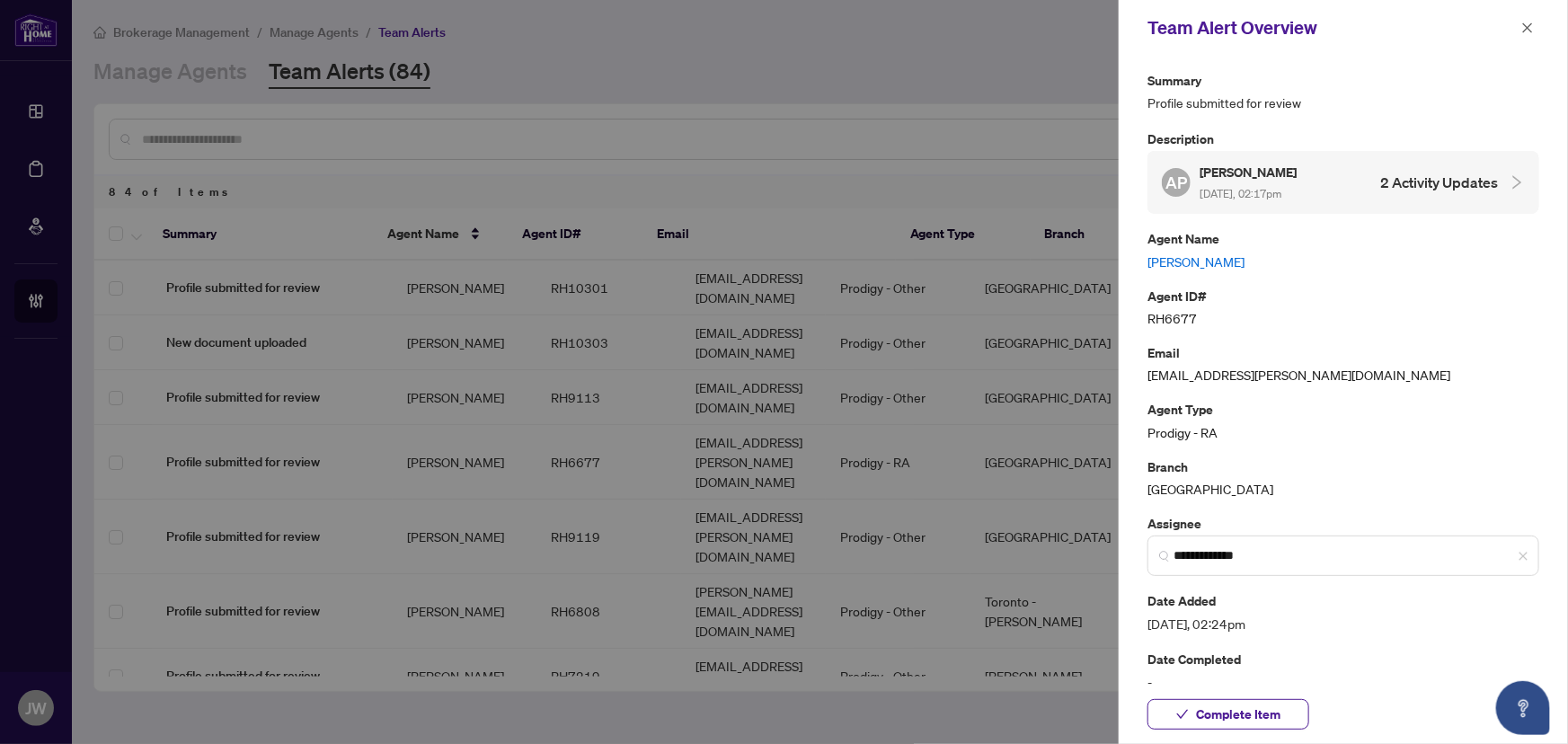
click at [1251, 256] on link "[PERSON_NAME]" at bounding box center [1343, 261] width 392 height 20
click at [1525, 27] on icon "close" at bounding box center [1528, 28] width 13 height 13
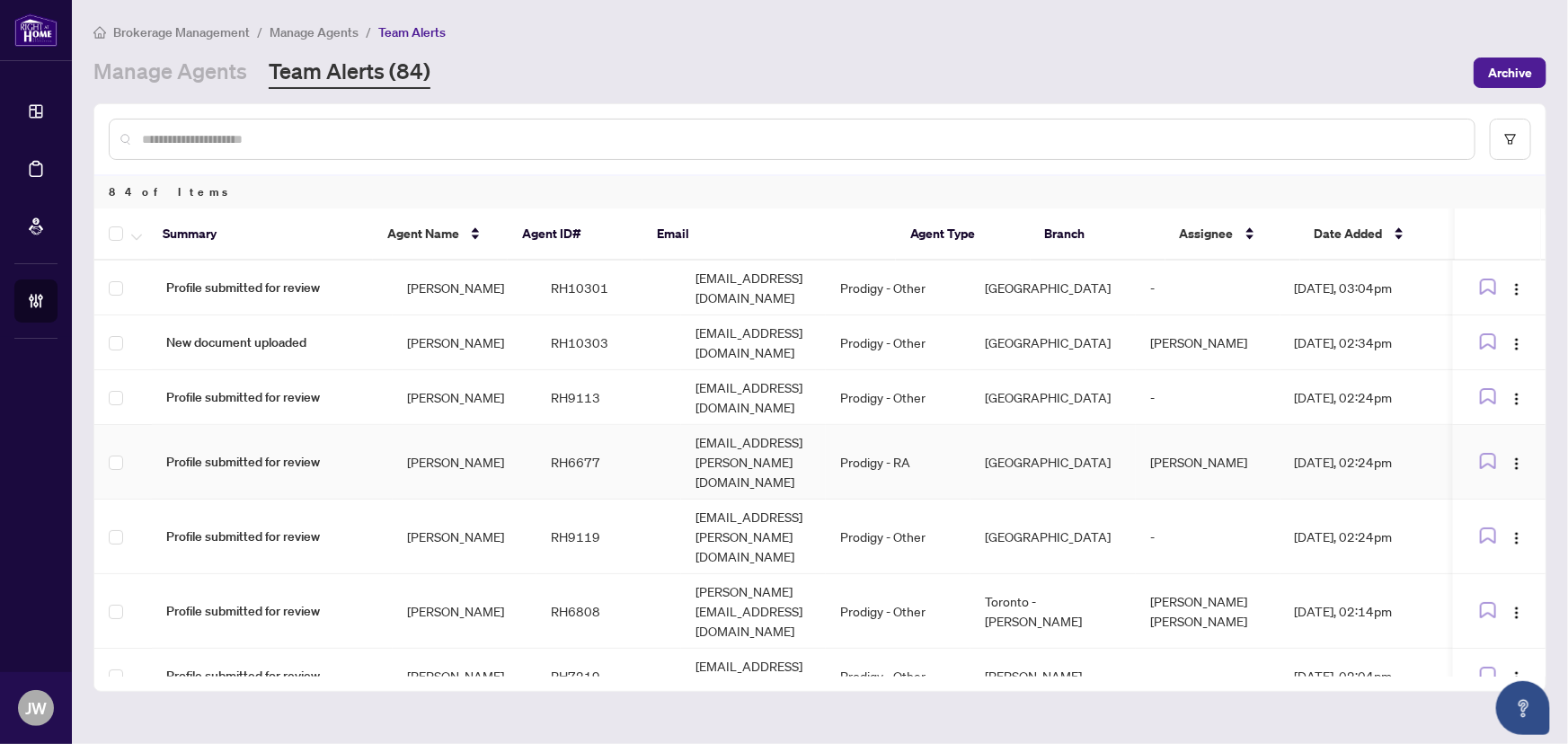
click at [449, 440] on td "[PERSON_NAME]" at bounding box center [465, 462] width 144 height 75
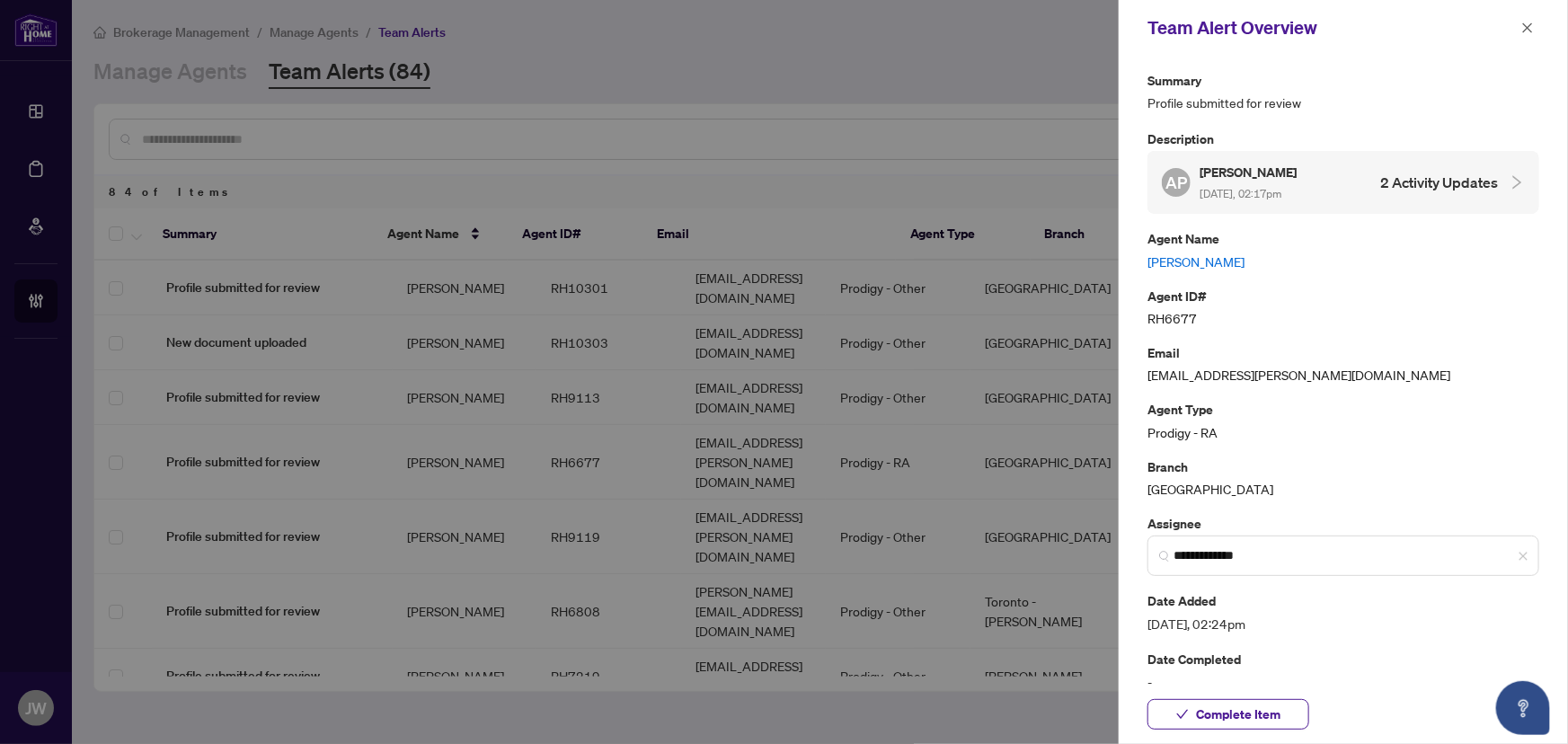
click at [1212, 263] on link "[PERSON_NAME]" at bounding box center [1343, 261] width 392 height 20
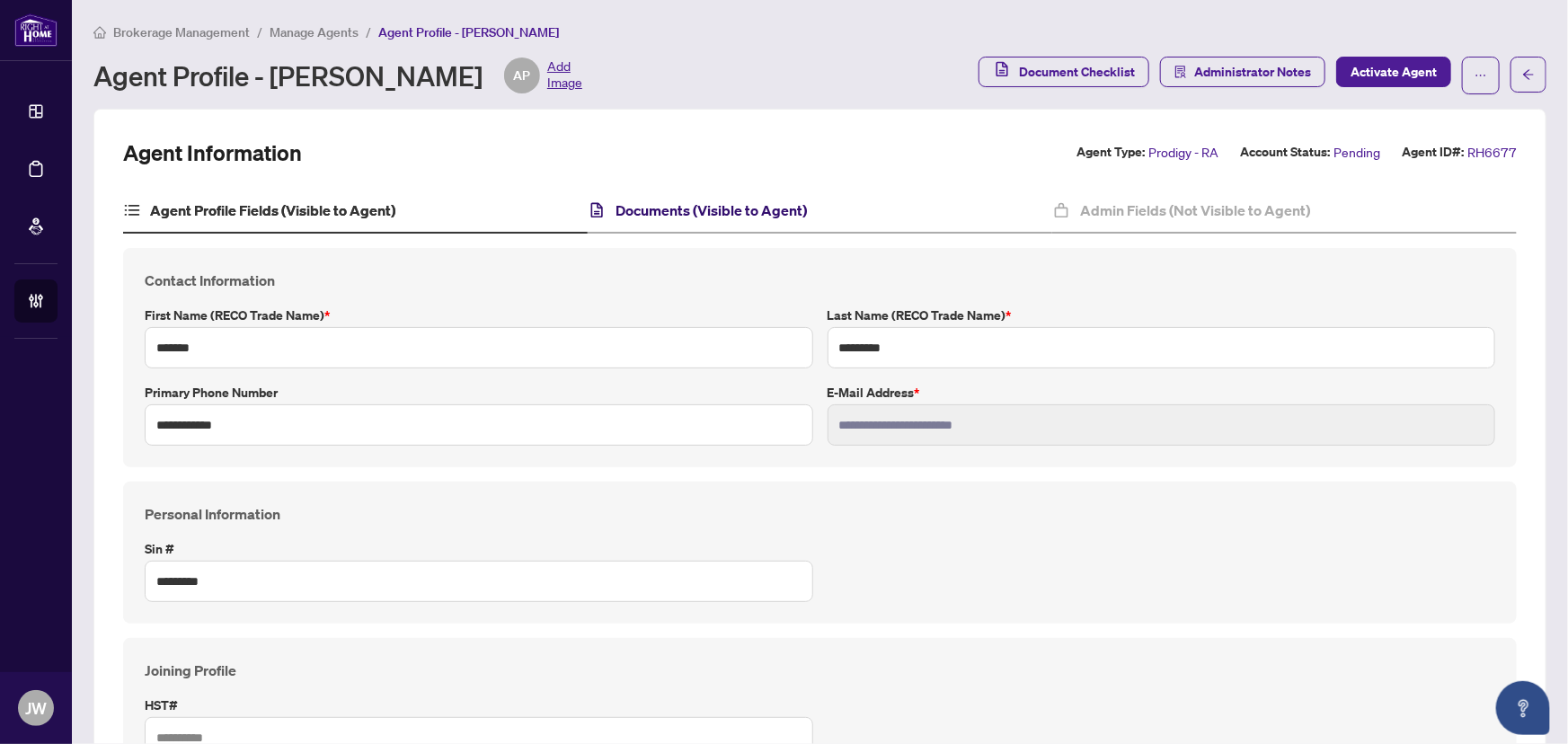
click at [749, 203] on h4 "Documents (Visible to Agent)" at bounding box center [710, 210] width 191 height 22
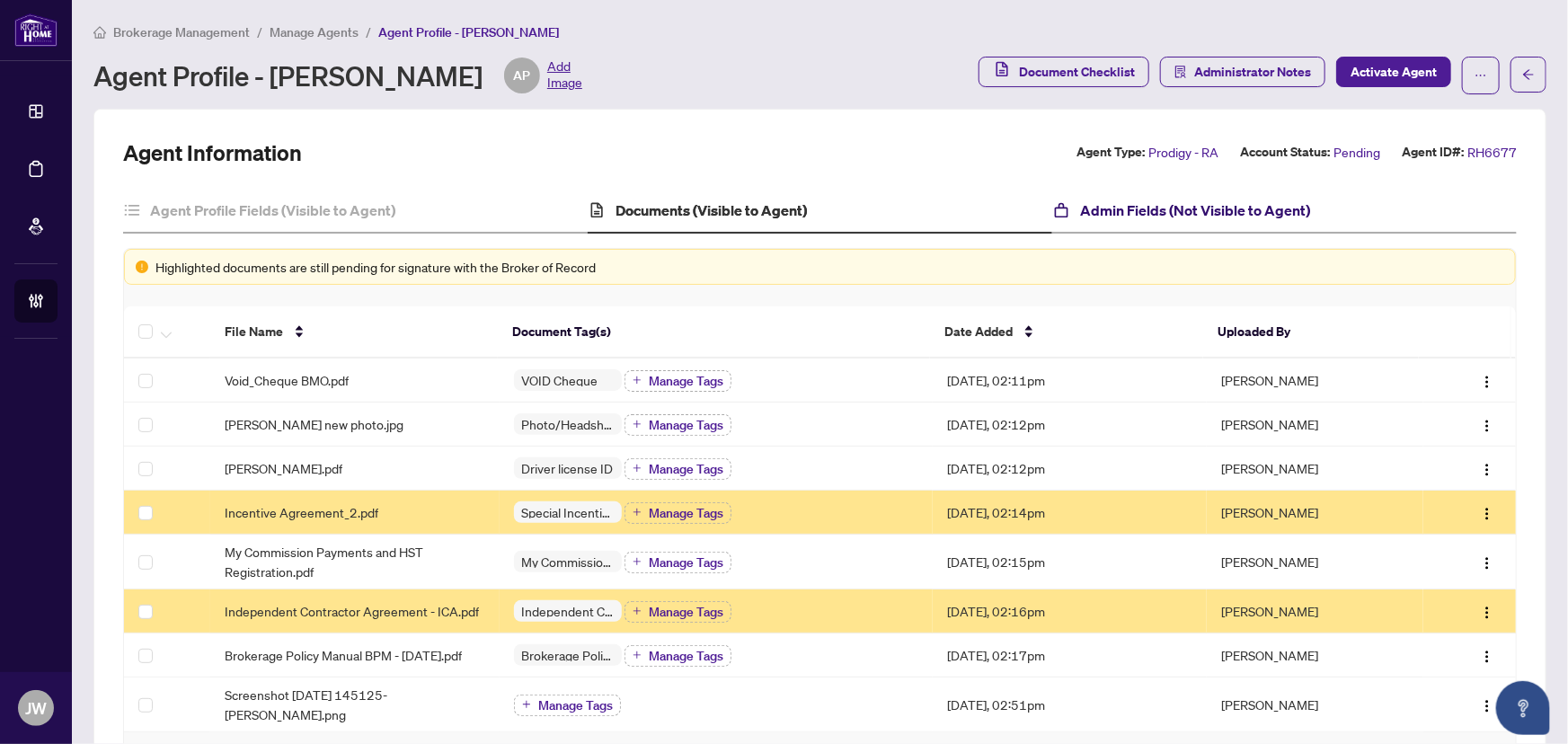
click at [1130, 205] on h4 "Admin Fields (Not Visible to Agent)" at bounding box center [1196, 210] width 230 height 22
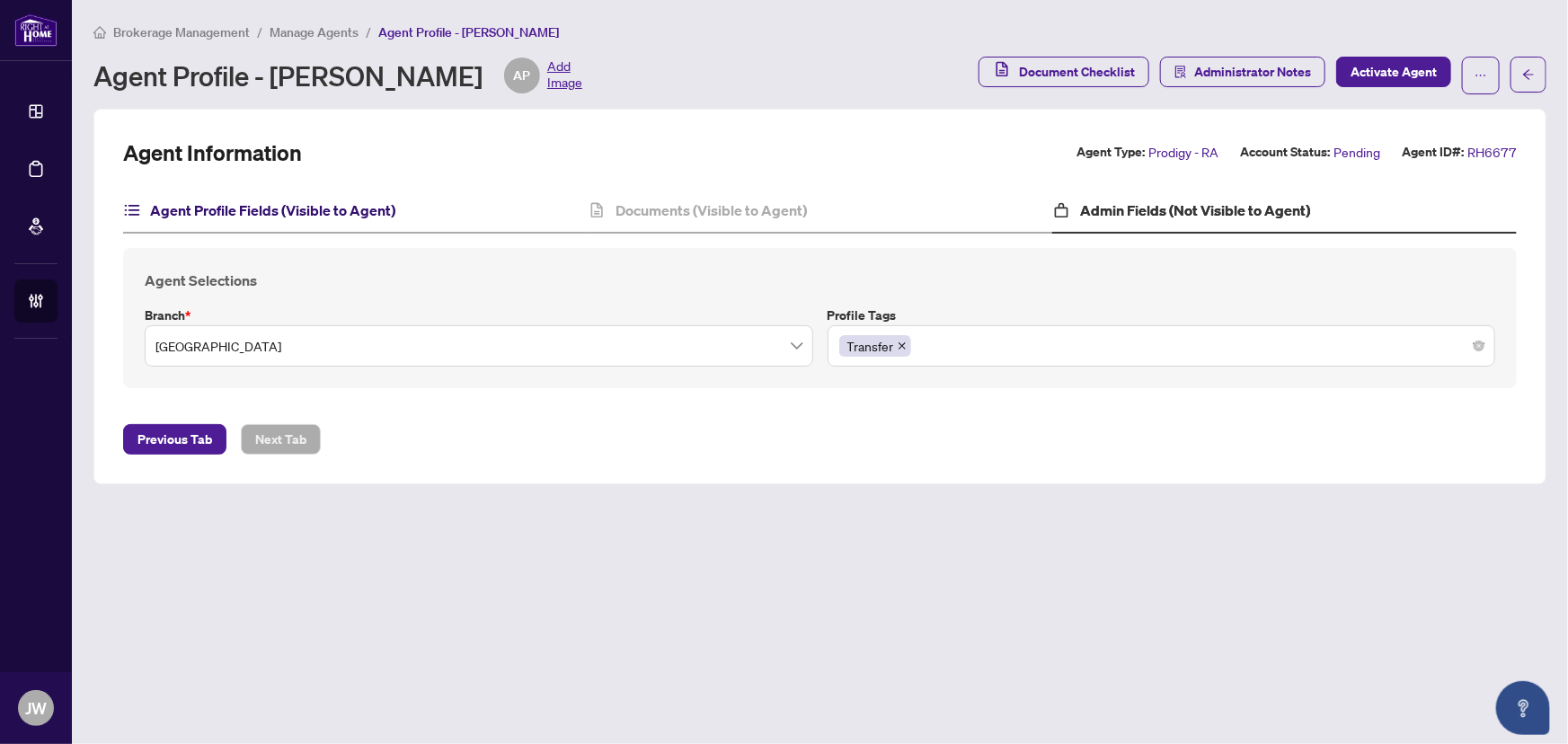
click at [199, 211] on h4 "Agent Profile Fields (Visible to Agent)" at bounding box center [272, 210] width 245 height 22
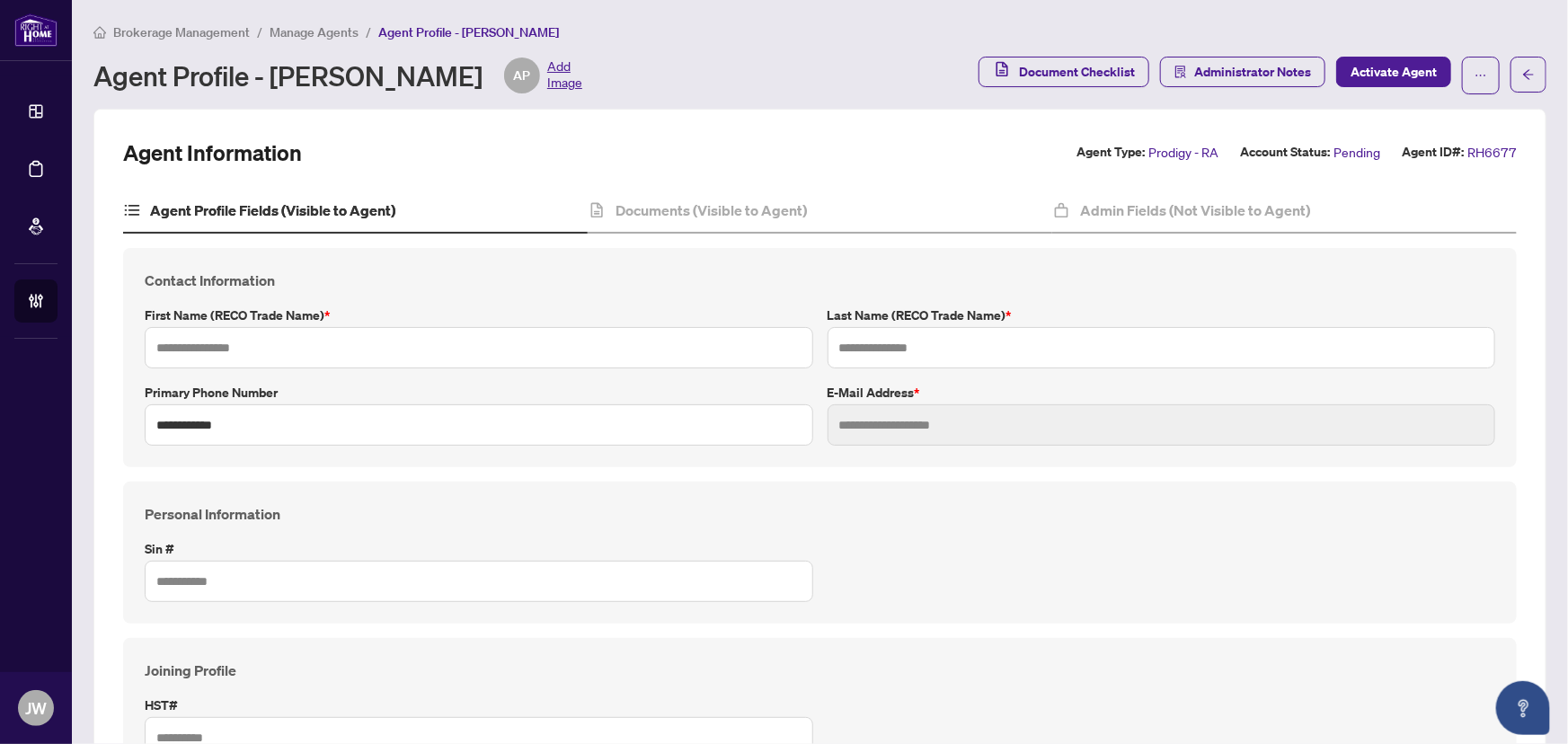
type input "*******"
type input "*********"
type input "**********"
type input "*********"
type input "*******"
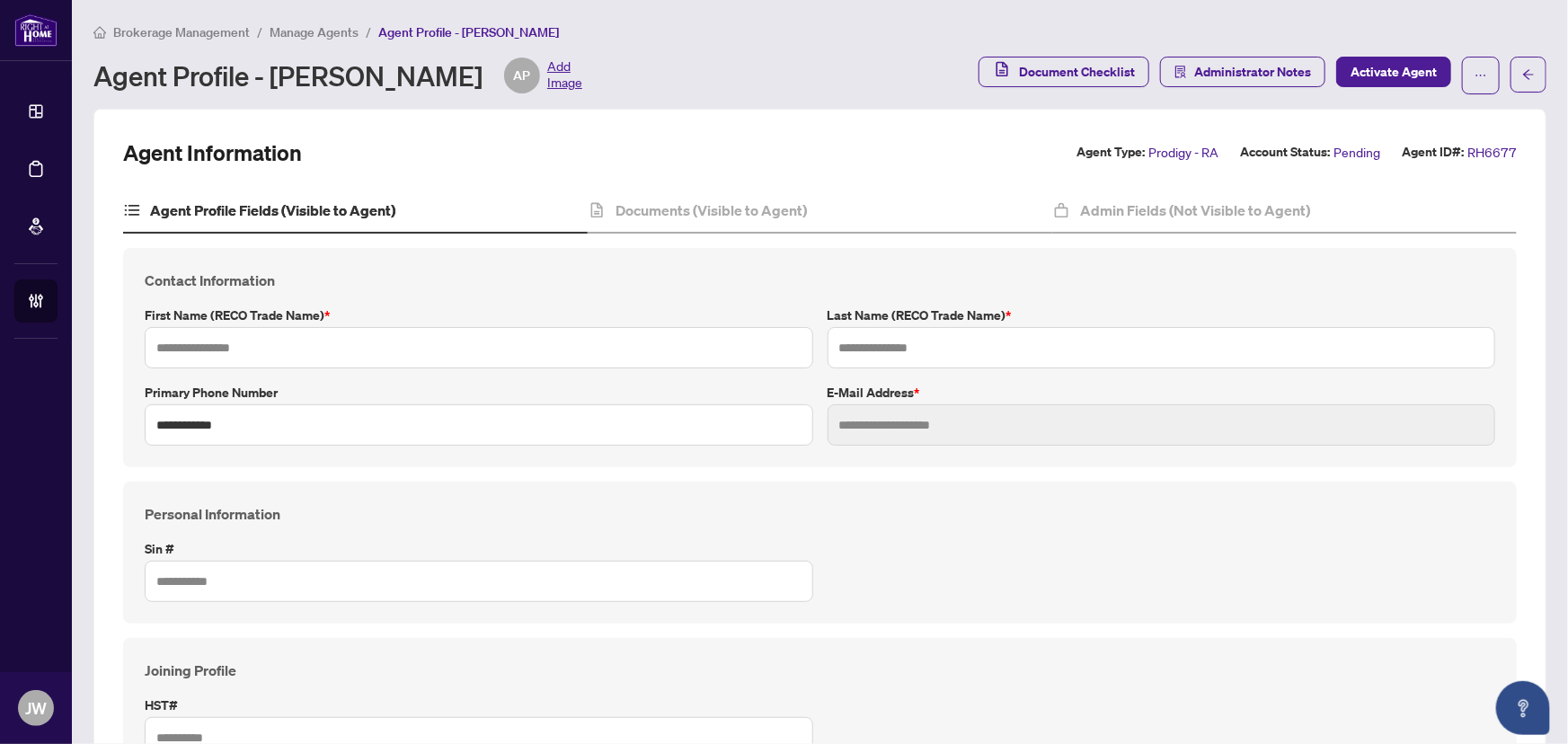
type input "**********"
type input "*******"
type input "****"
type input "**********"
click at [619, 204] on h4 "Documents (Visible to Agent)" at bounding box center [710, 210] width 191 height 22
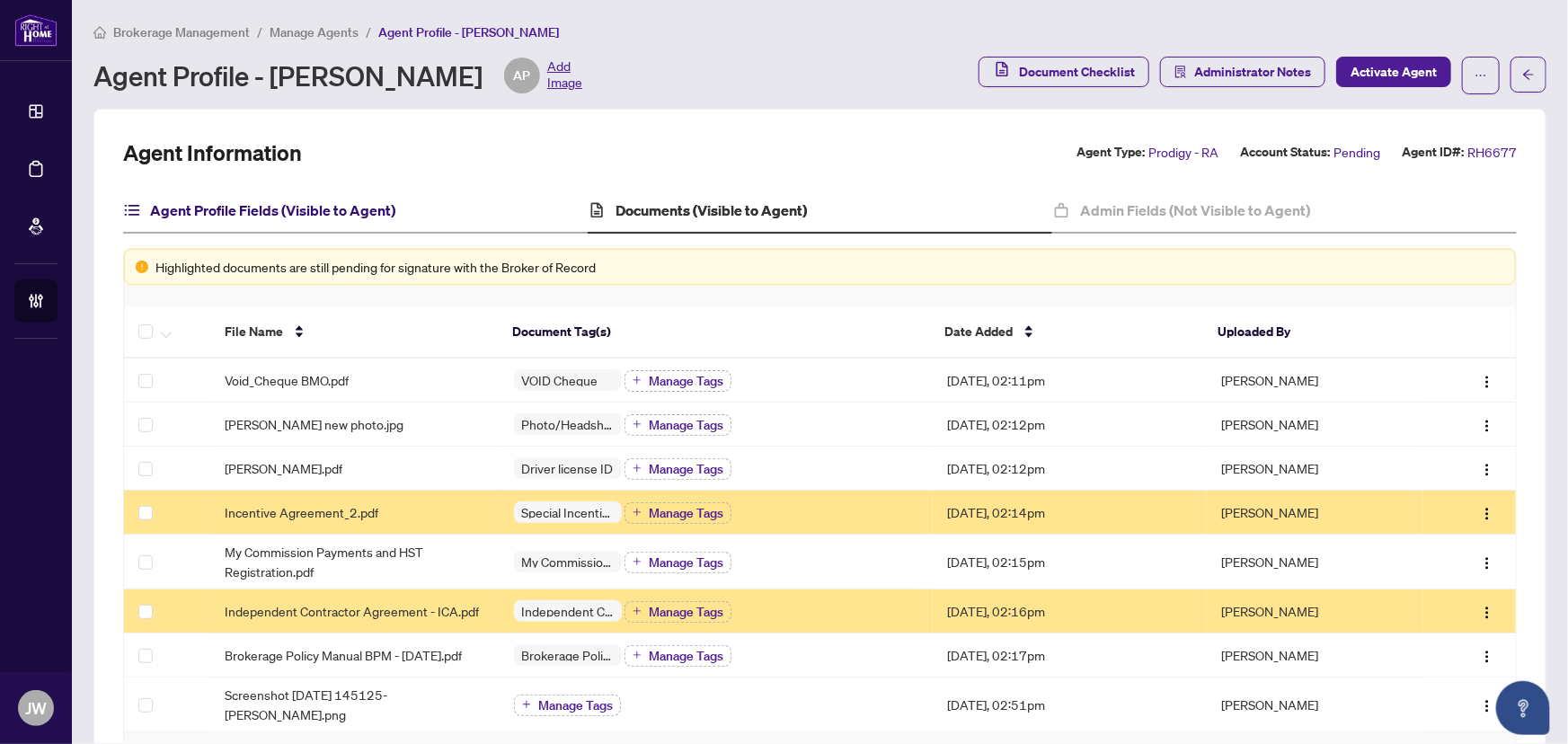
click at [236, 213] on h4 "Agent Profile Fields (Visible to Agent)" at bounding box center [272, 210] width 245 height 22
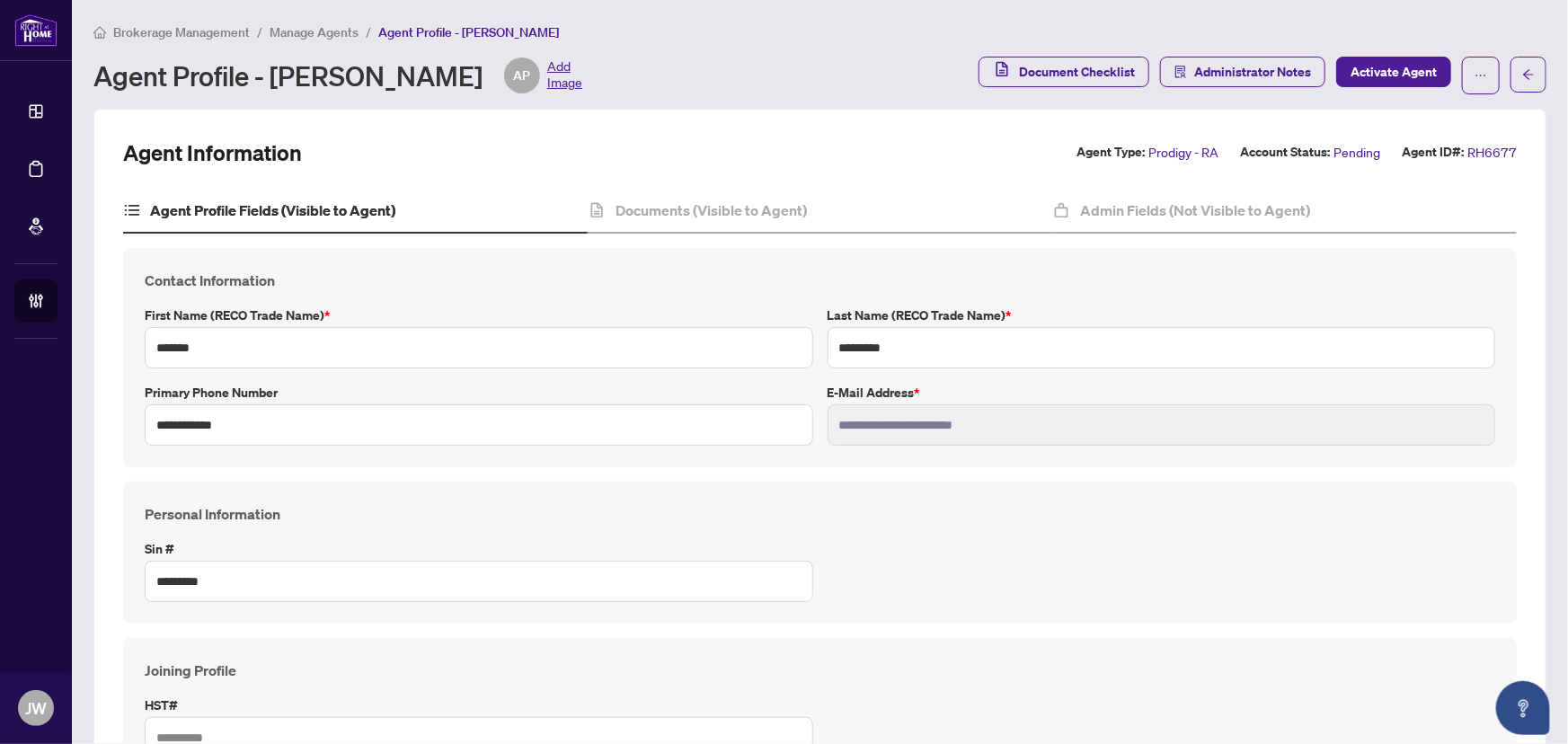
click at [721, 202] on h4 "Documents (Visible to Agent)" at bounding box center [710, 210] width 191 height 22
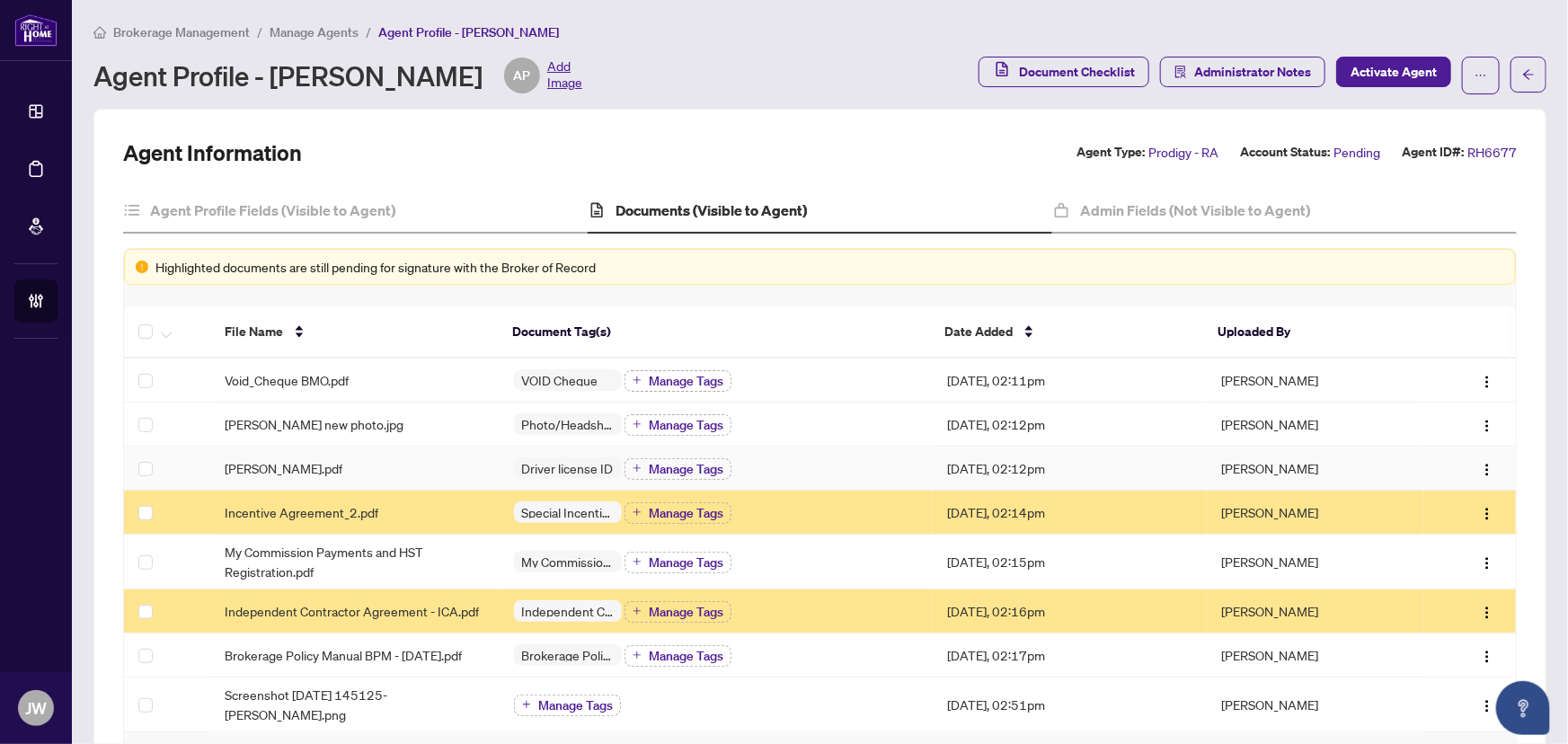
click at [368, 467] on div "[PERSON_NAME].pdf" at bounding box center [355, 468] width 260 height 20
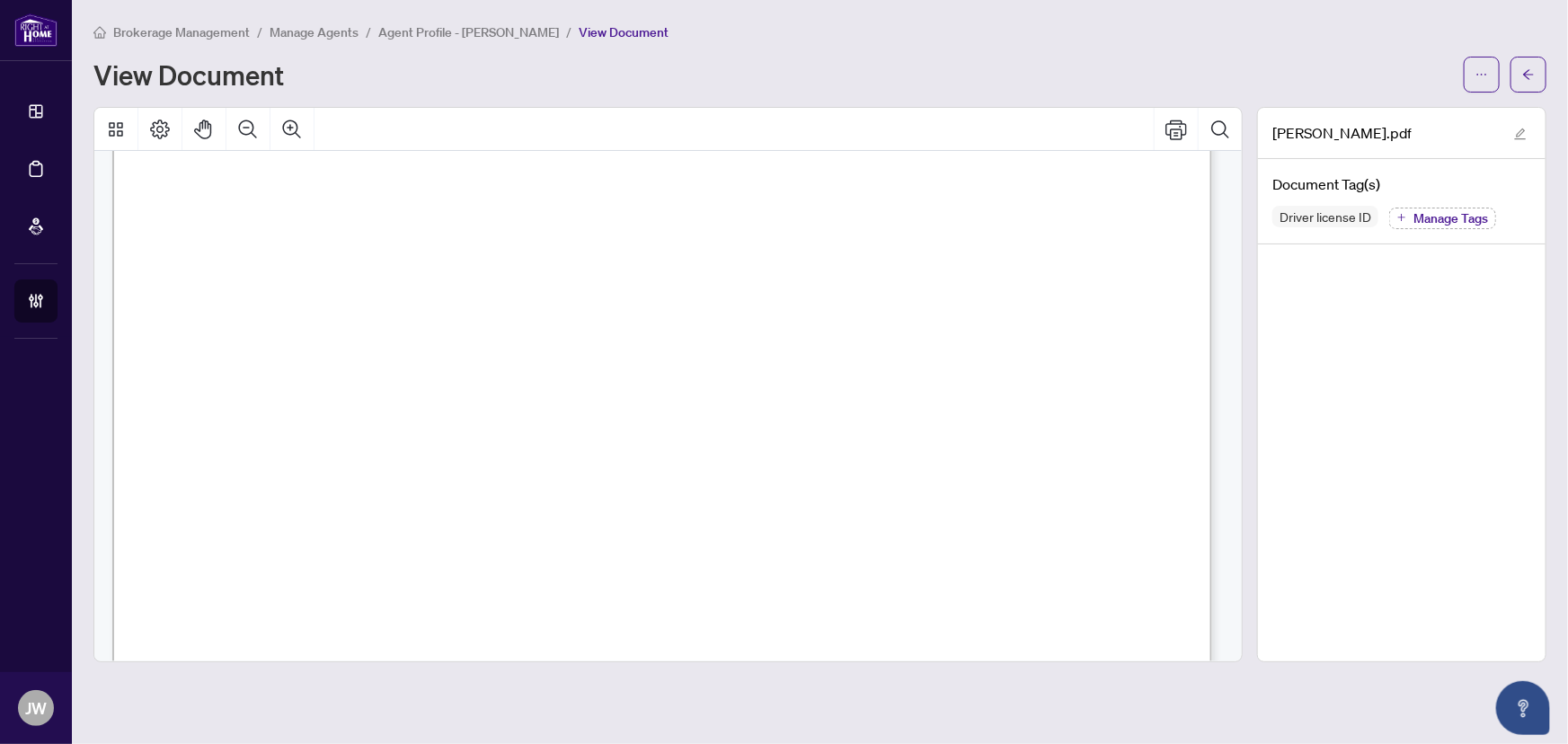
scroll to position [408, 0]
click at [1541, 72] on button "button" at bounding box center [1528, 74] width 36 height 36
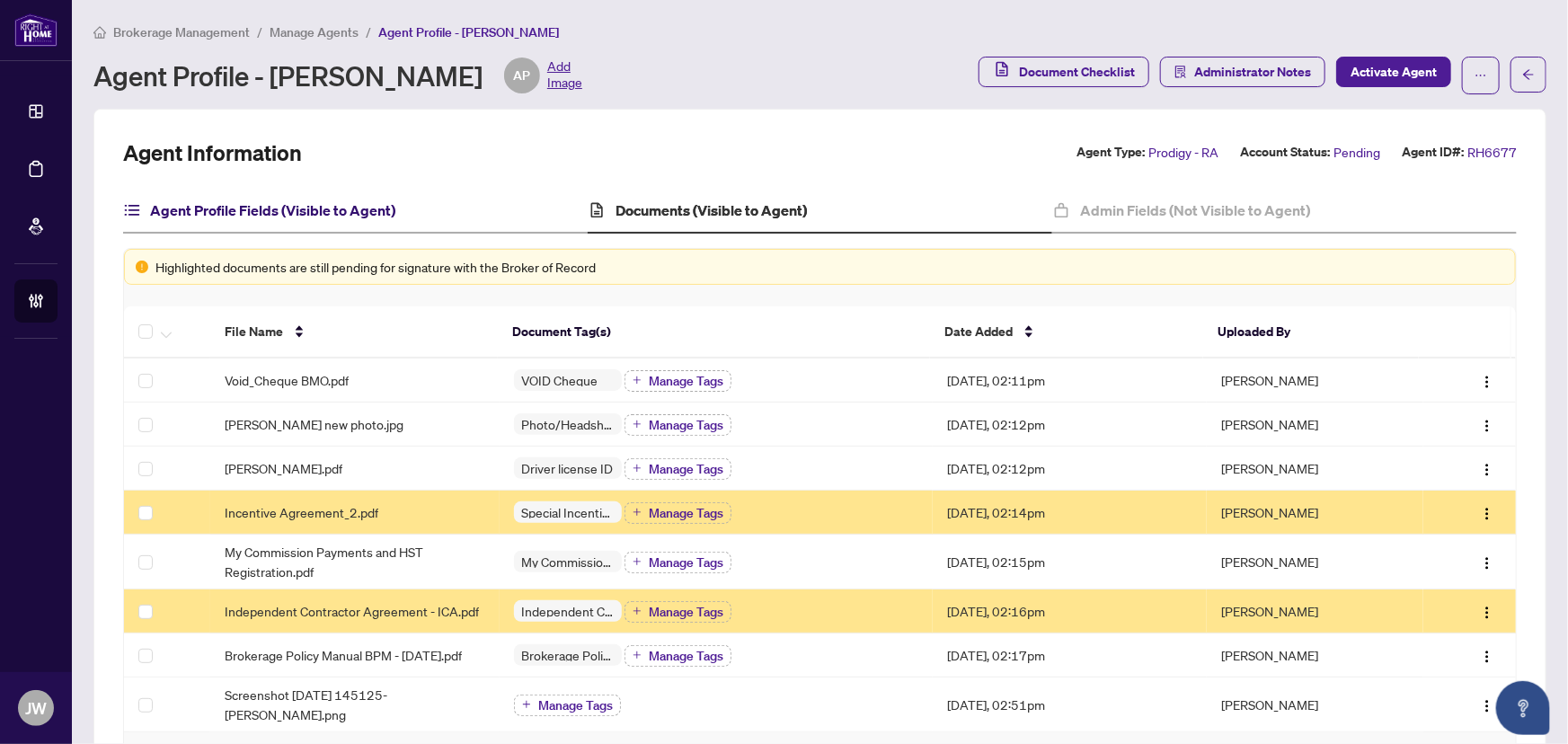
click at [339, 211] on h4 "Agent Profile Fields (Visible to Agent)" at bounding box center [272, 210] width 245 height 22
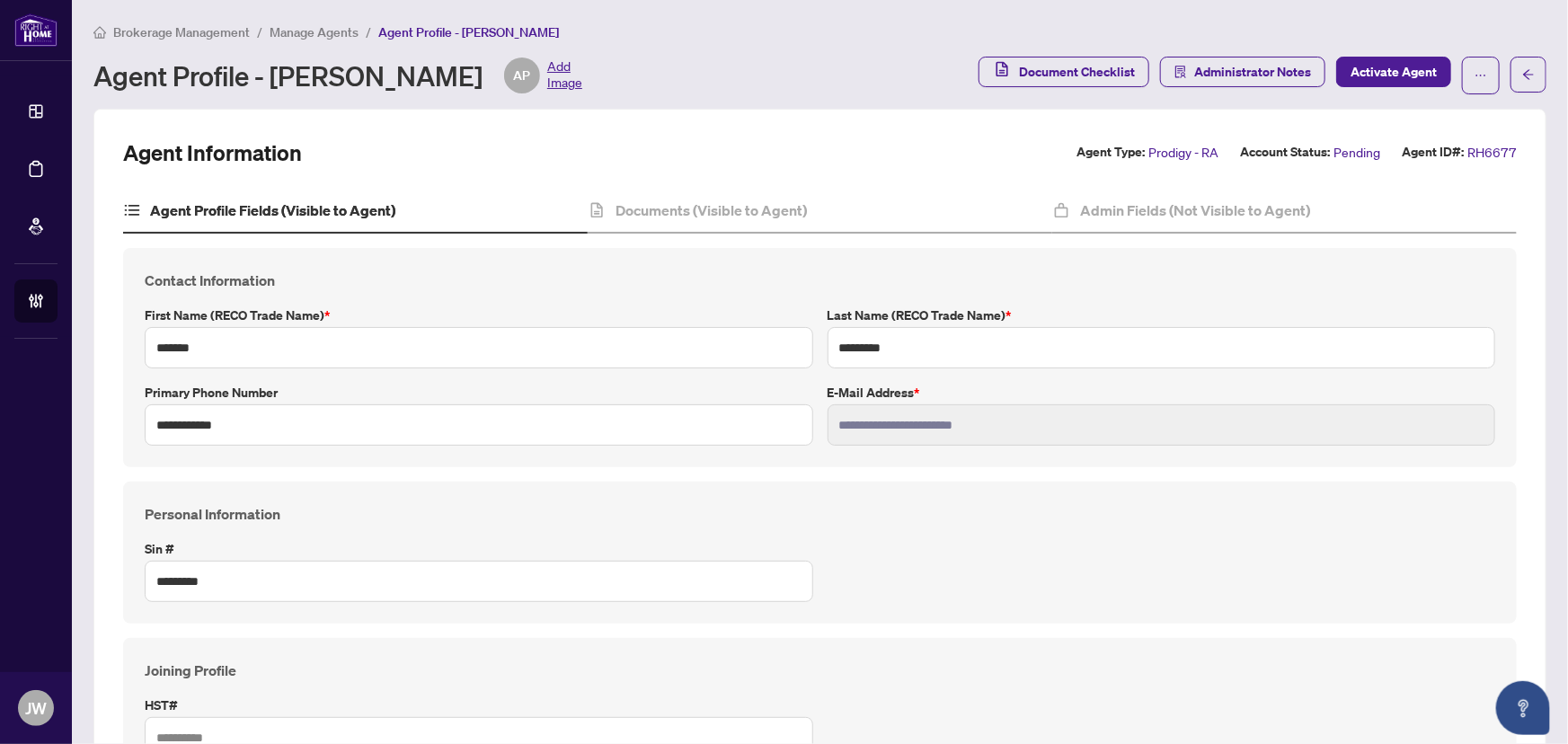
type input "****"
type input "**********"
drag, startPoint x: 739, startPoint y: 206, endPoint x: 750, endPoint y: 210, distance: 11.7
click at [739, 206] on h4 "Documents (Visible to Agent)" at bounding box center [710, 210] width 191 height 22
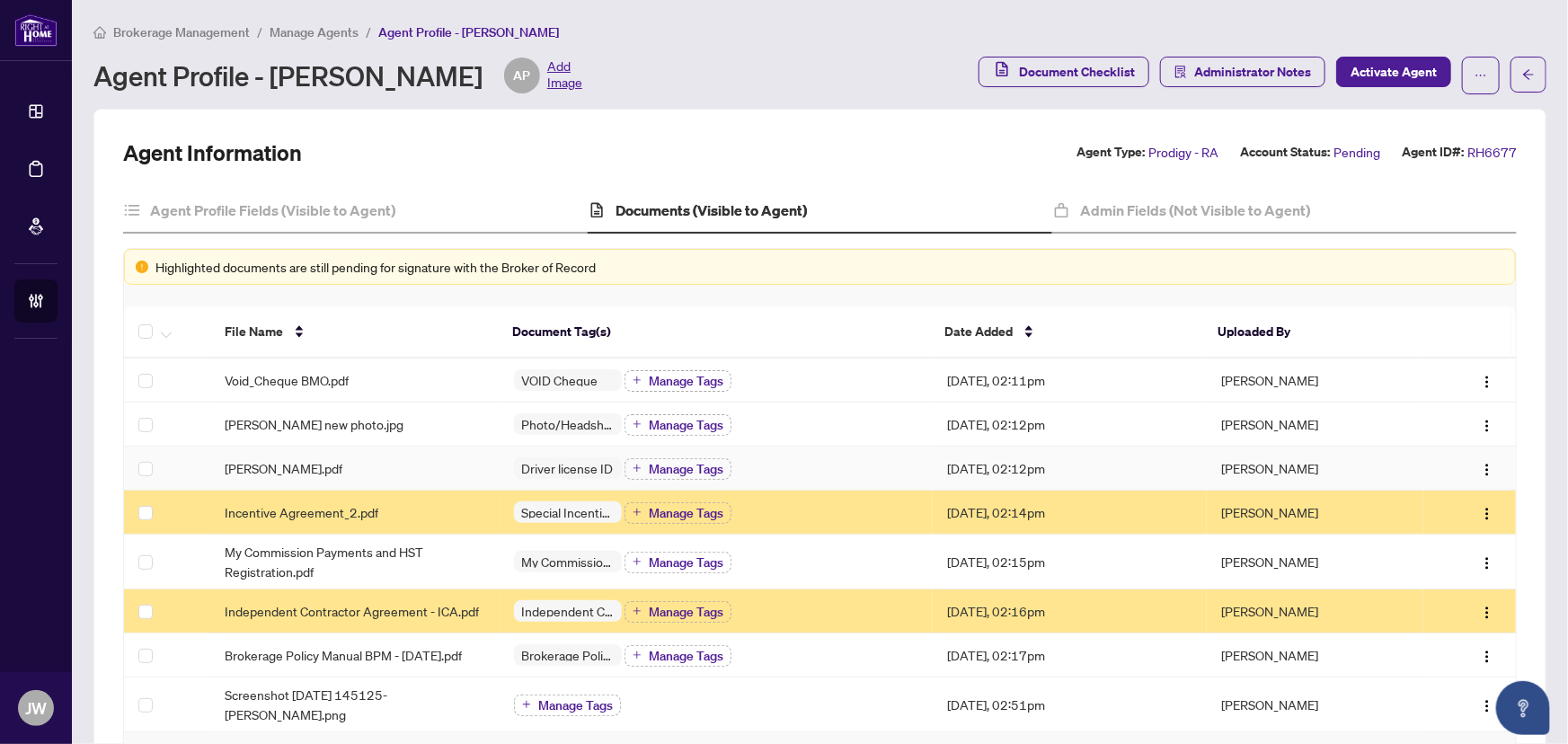
click at [320, 462] on div "[PERSON_NAME].pdf" at bounding box center [355, 468] width 260 height 20
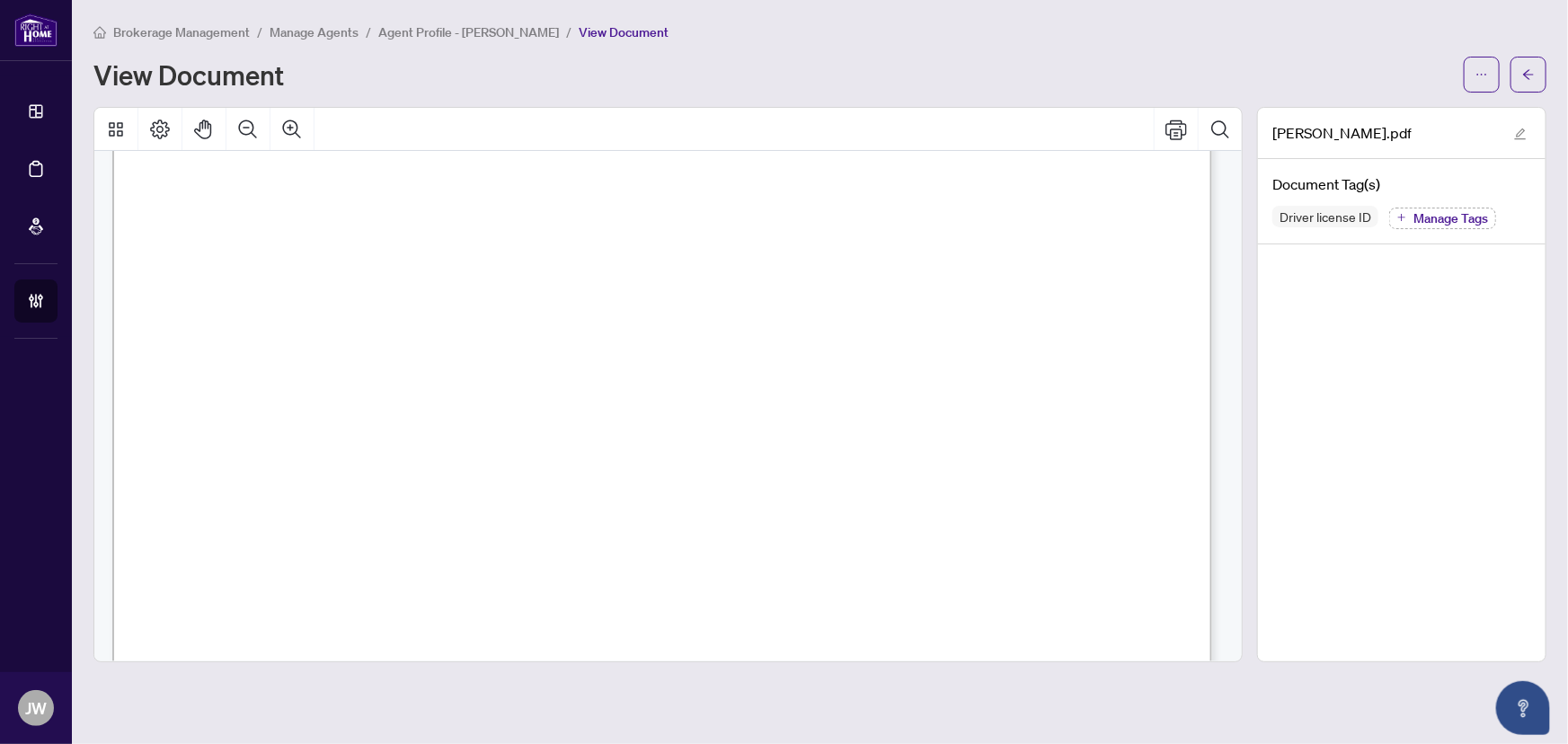
scroll to position [571, 0]
click at [1522, 63] on span "button" at bounding box center [1529, 74] width 13 height 28
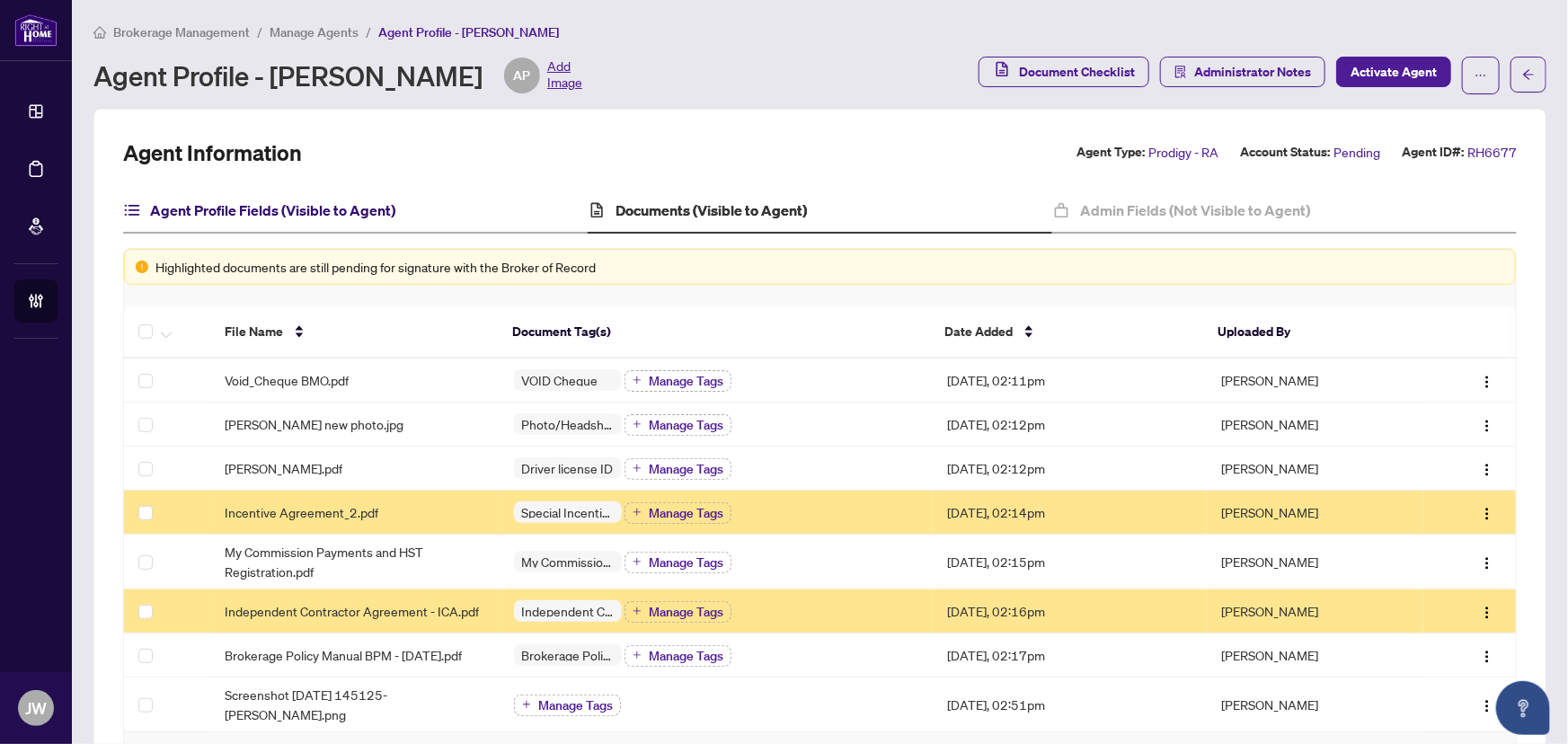
click at [340, 206] on h4 "Agent Profile Fields (Visible to Agent)" at bounding box center [272, 210] width 245 height 22
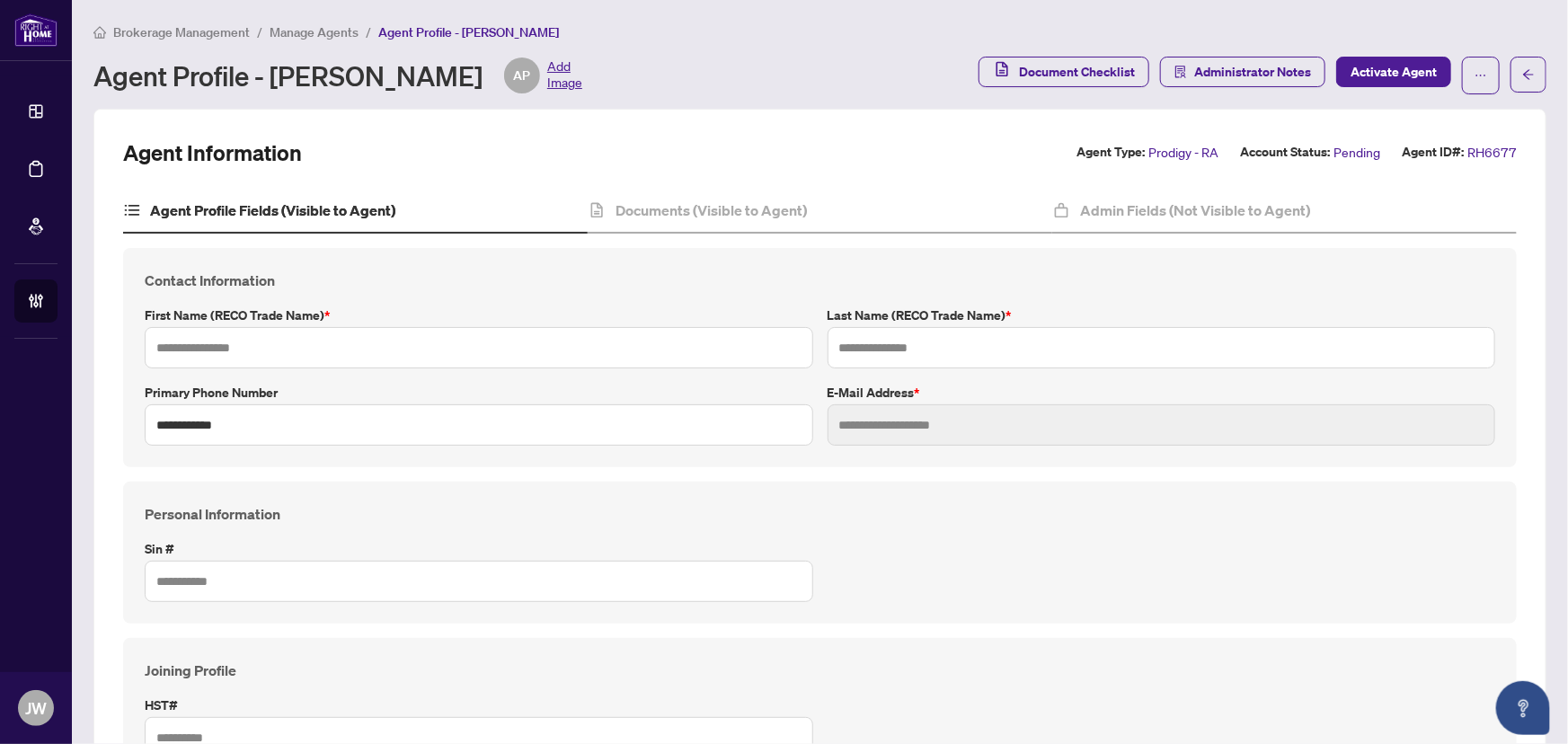
type input "*******"
type input "*********"
type input "**********"
type input "*********"
type input "*******"
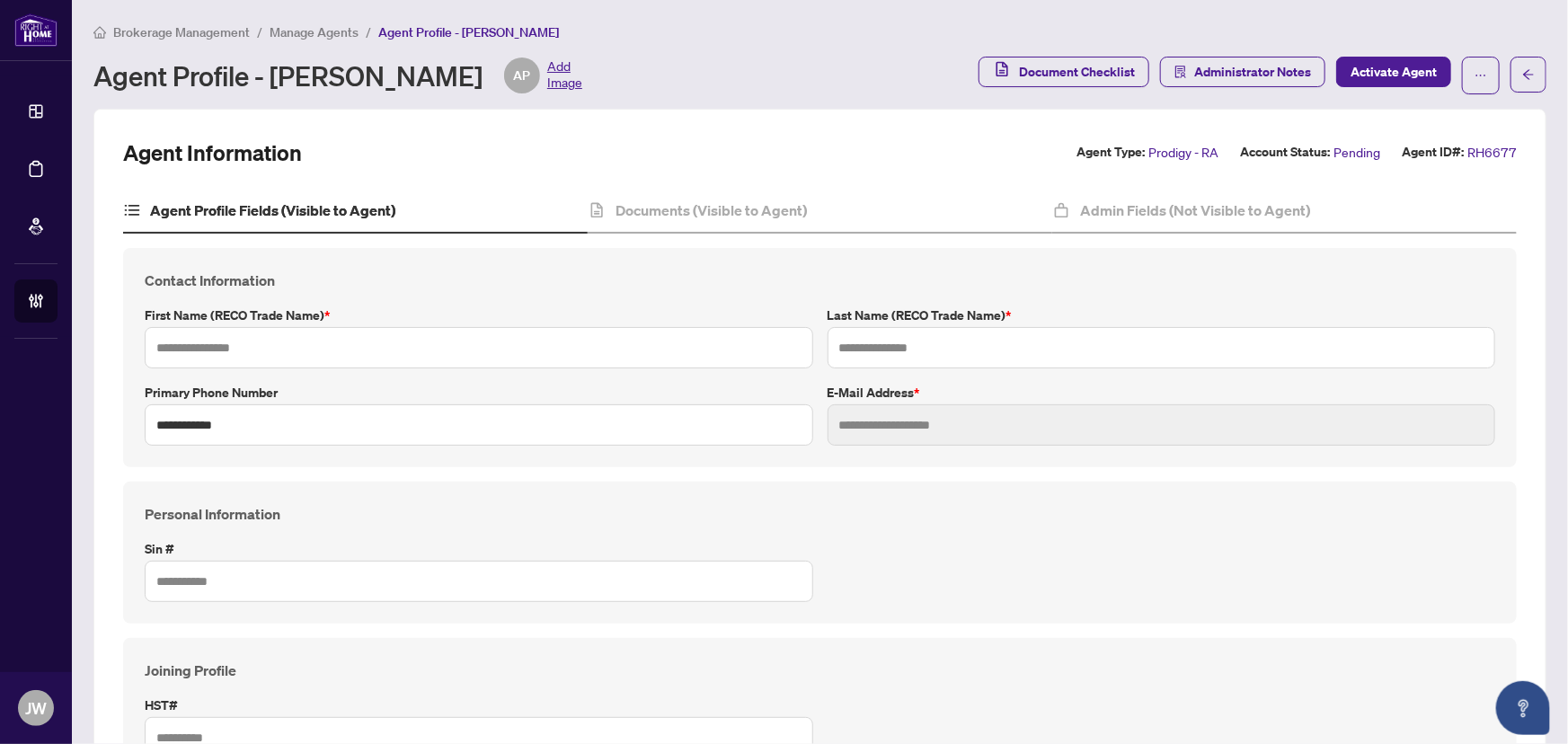
type input "**********"
type input "*******"
type input "****"
type input "**********"
click at [652, 223] on div "Documents (Visible to Agent)" at bounding box center [820, 210] width 464 height 45
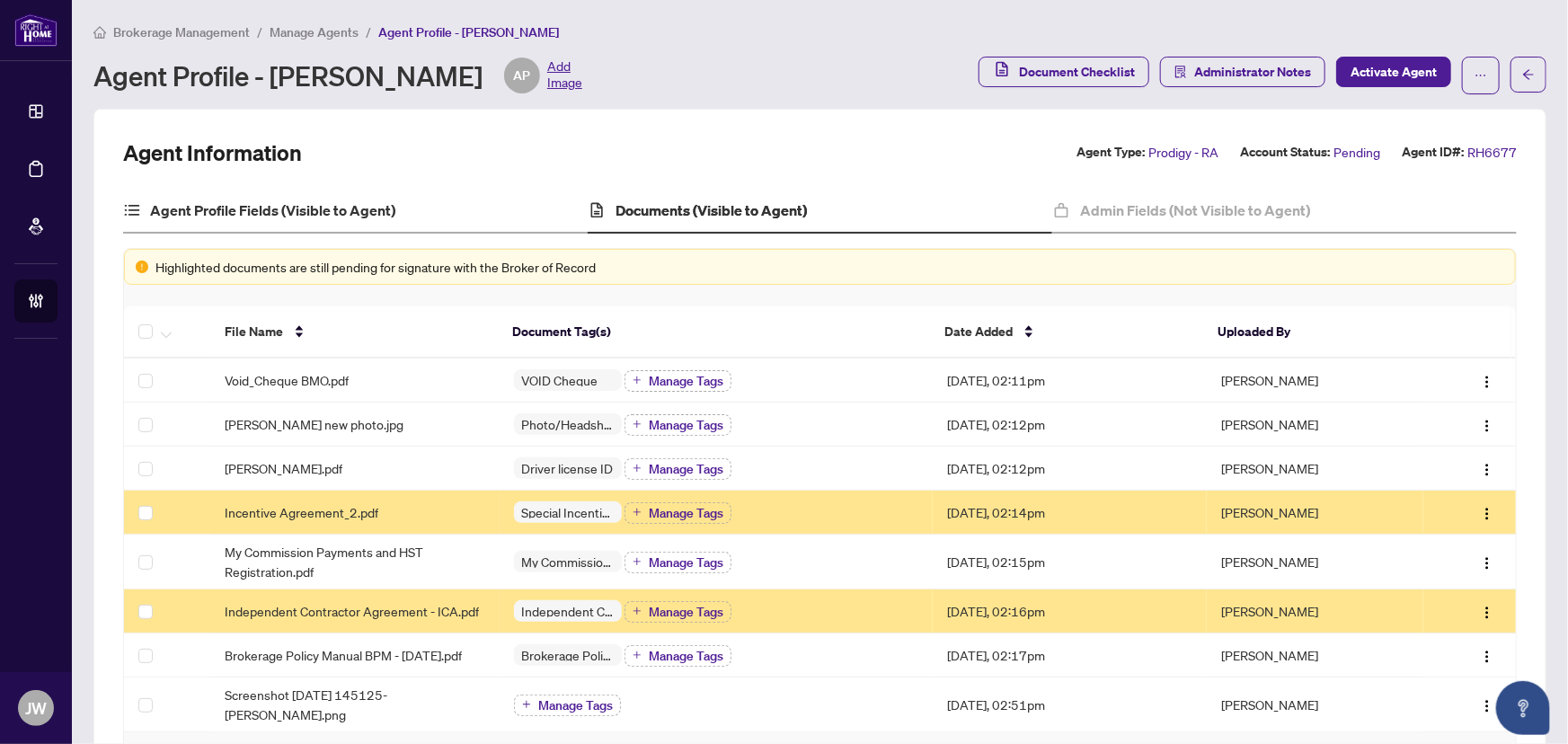
click at [188, 222] on div "Agent Profile Fields (Visible to Agent)" at bounding box center [356, 210] width 464 height 45
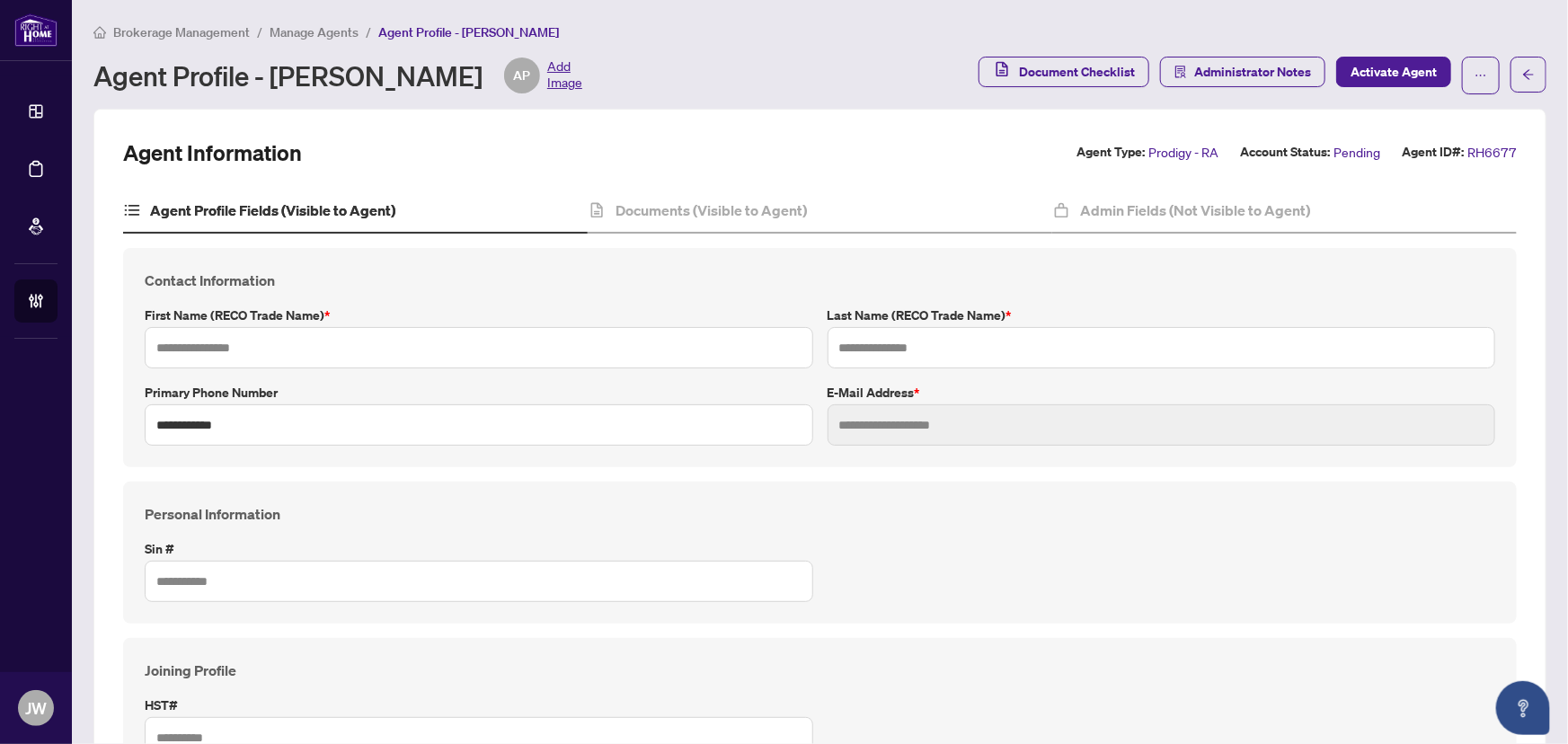
type input "*******"
type input "*********"
type input "**********"
type input "*********"
type input "*******"
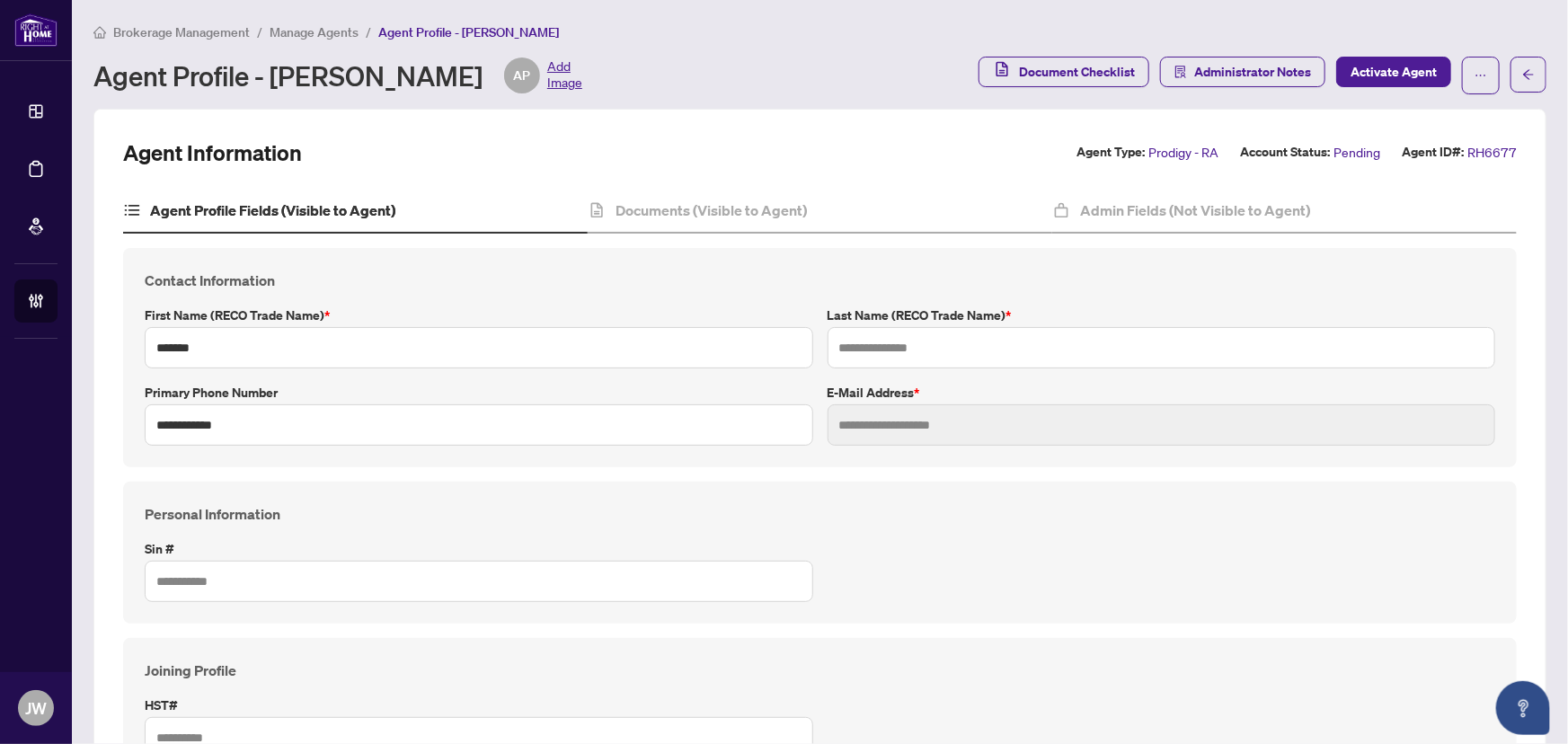
type input "**********"
type input "*******"
type input "****"
type input "**********"
click at [1117, 207] on h4 "Admin Fields (Not Visible to Agent)" at bounding box center [1196, 210] width 230 height 22
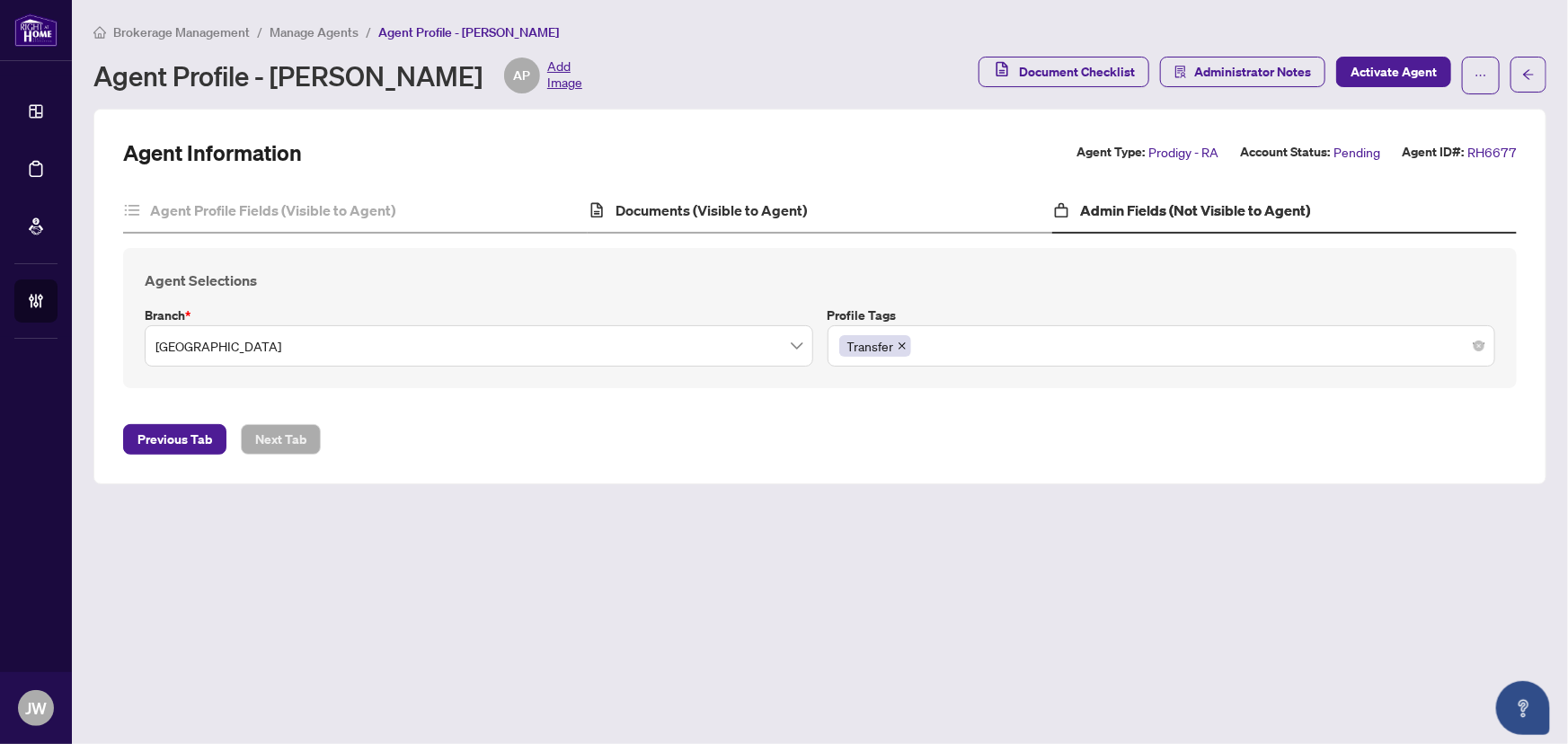
click at [699, 196] on div "Documents (Visible to Agent)" at bounding box center [820, 210] width 464 height 45
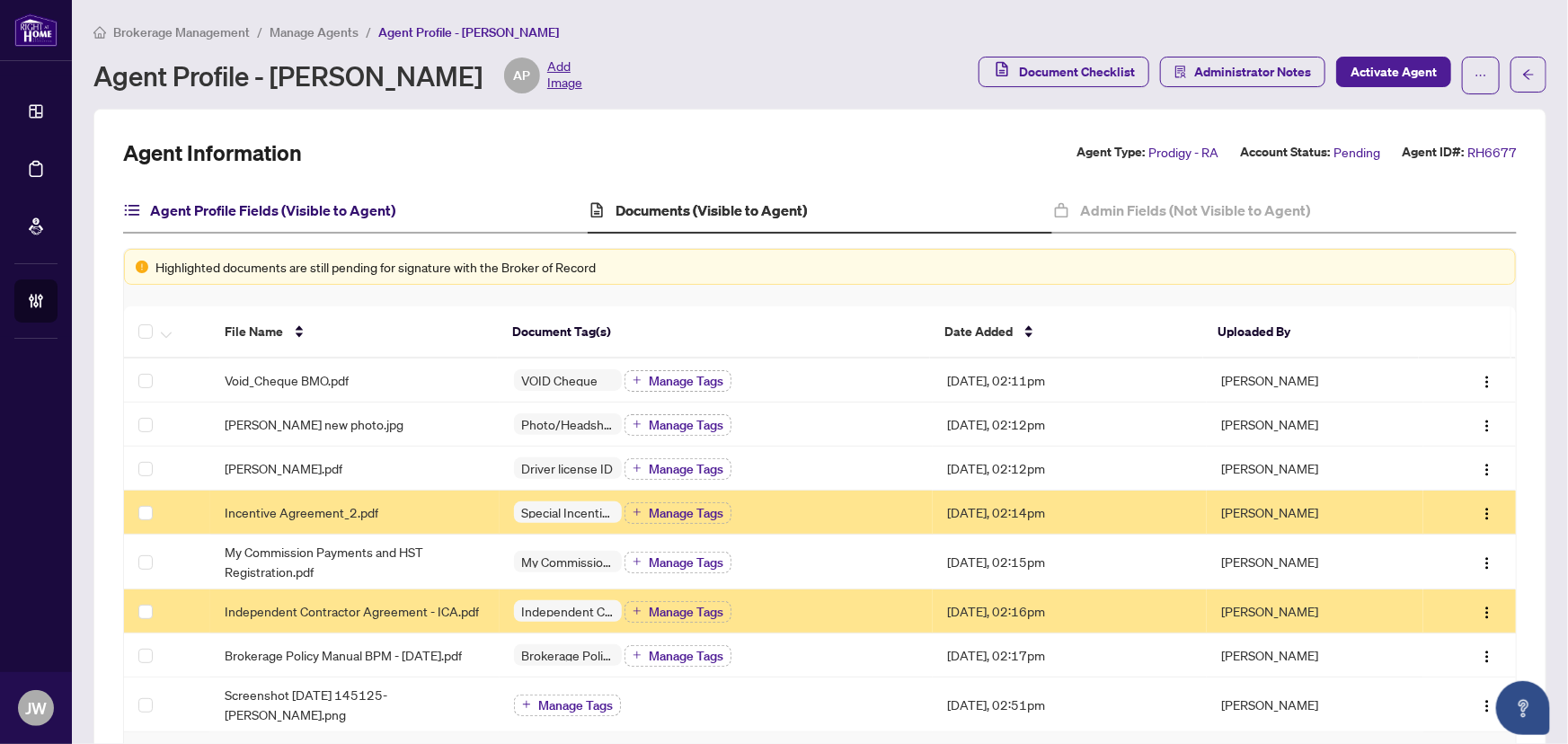
click at [339, 211] on h4 "Agent Profile Fields (Visible to Agent)" at bounding box center [272, 210] width 245 height 22
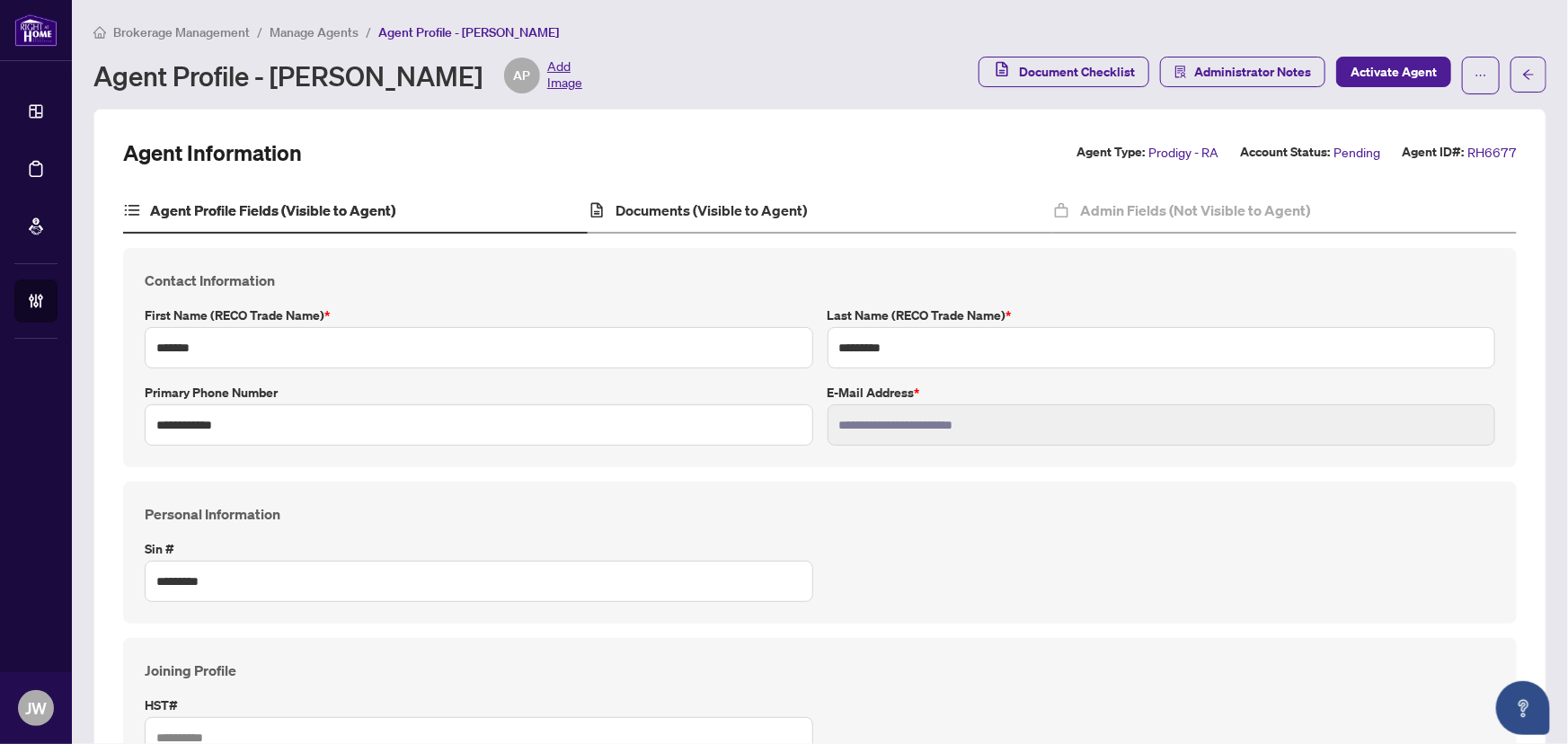
click at [724, 197] on div "Documents (Visible to Agent)" at bounding box center [820, 210] width 464 height 45
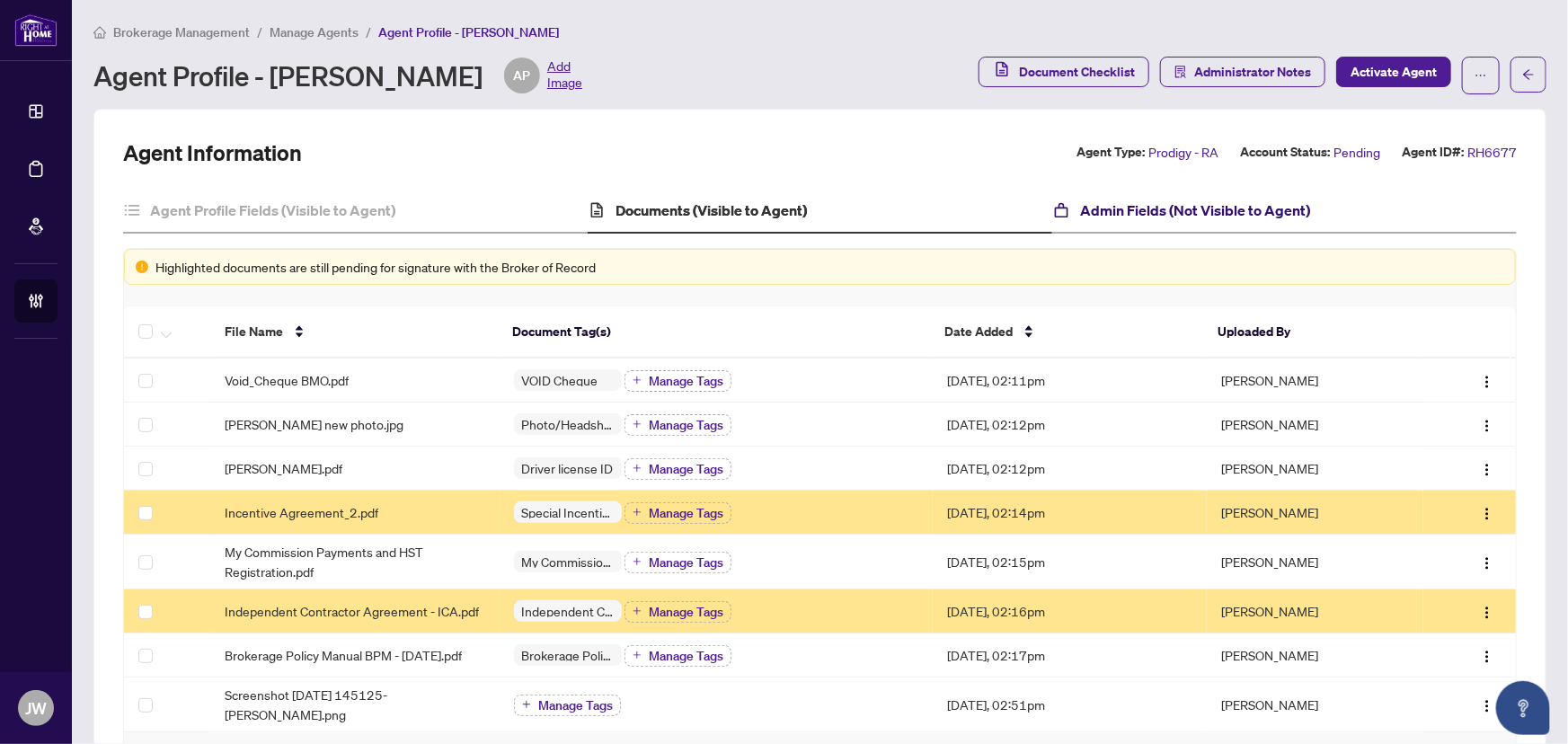
click at [1081, 217] on h4 "Admin Fields (Not Visible to Agent)" at bounding box center [1196, 210] width 230 height 22
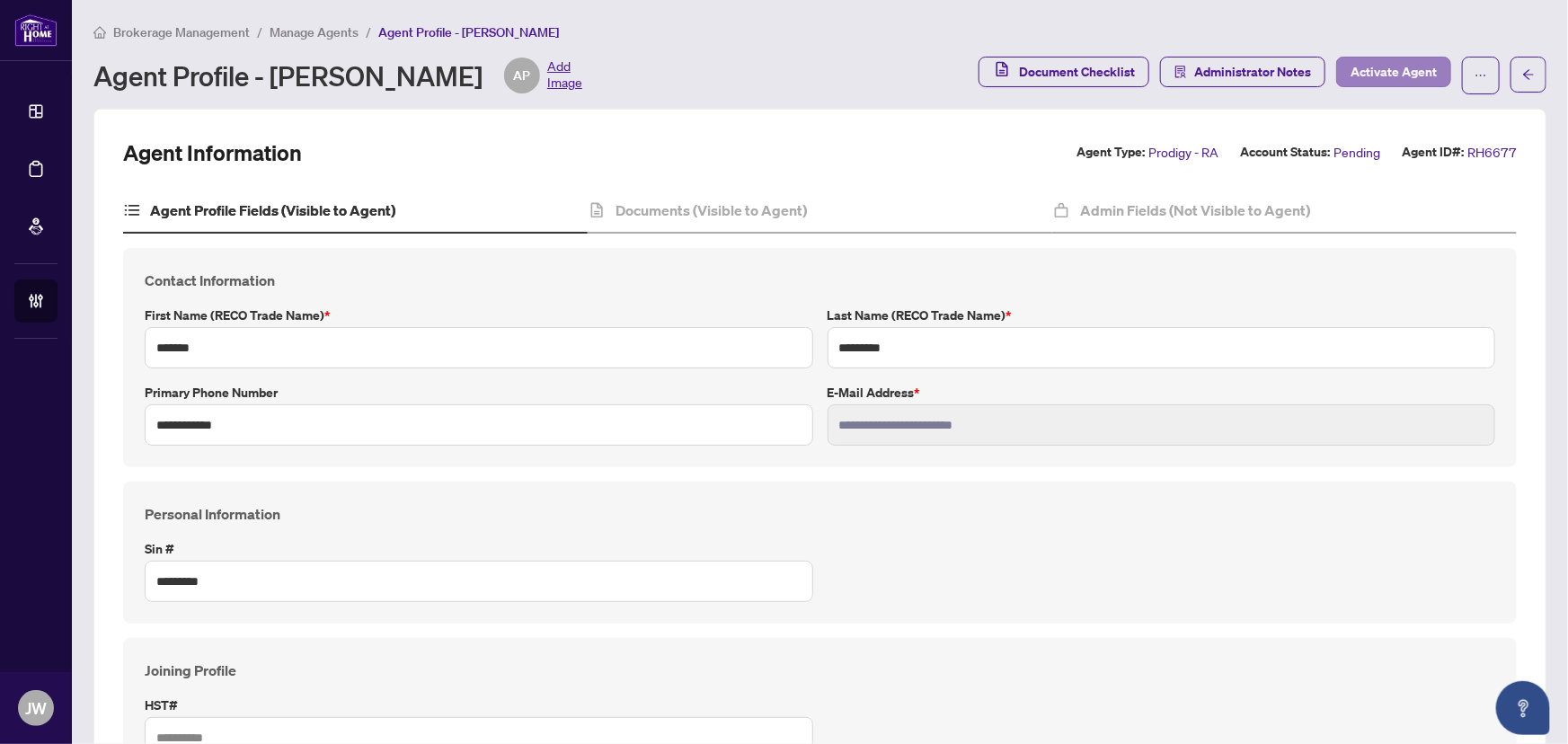
type input "****"
type input "**********"
click at [660, 219] on h4 "Documents (Visible to Agent)" at bounding box center [710, 210] width 191 height 22
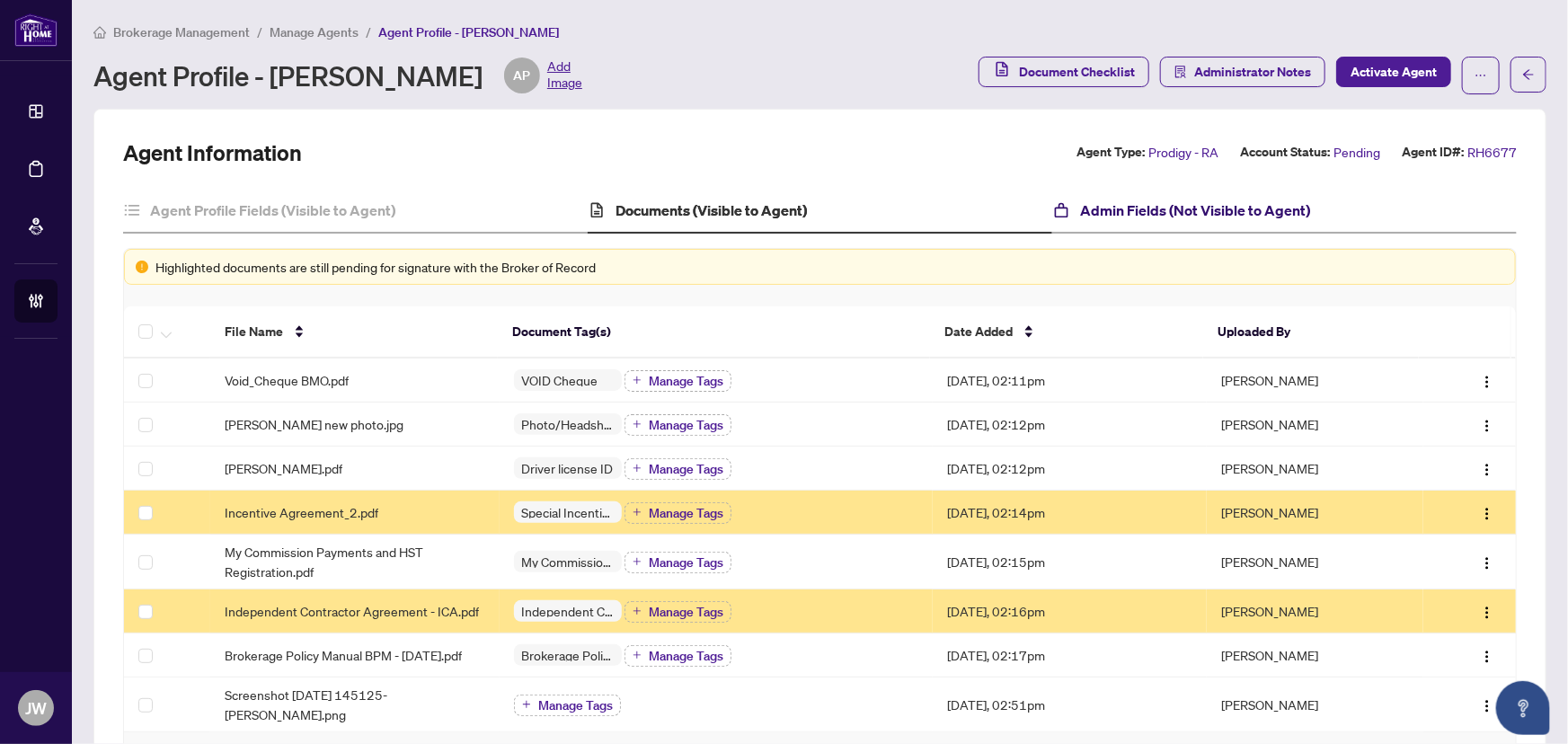
click at [1097, 215] on h4 "Admin Fields (Not Visible to Agent)" at bounding box center [1196, 210] width 230 height 22
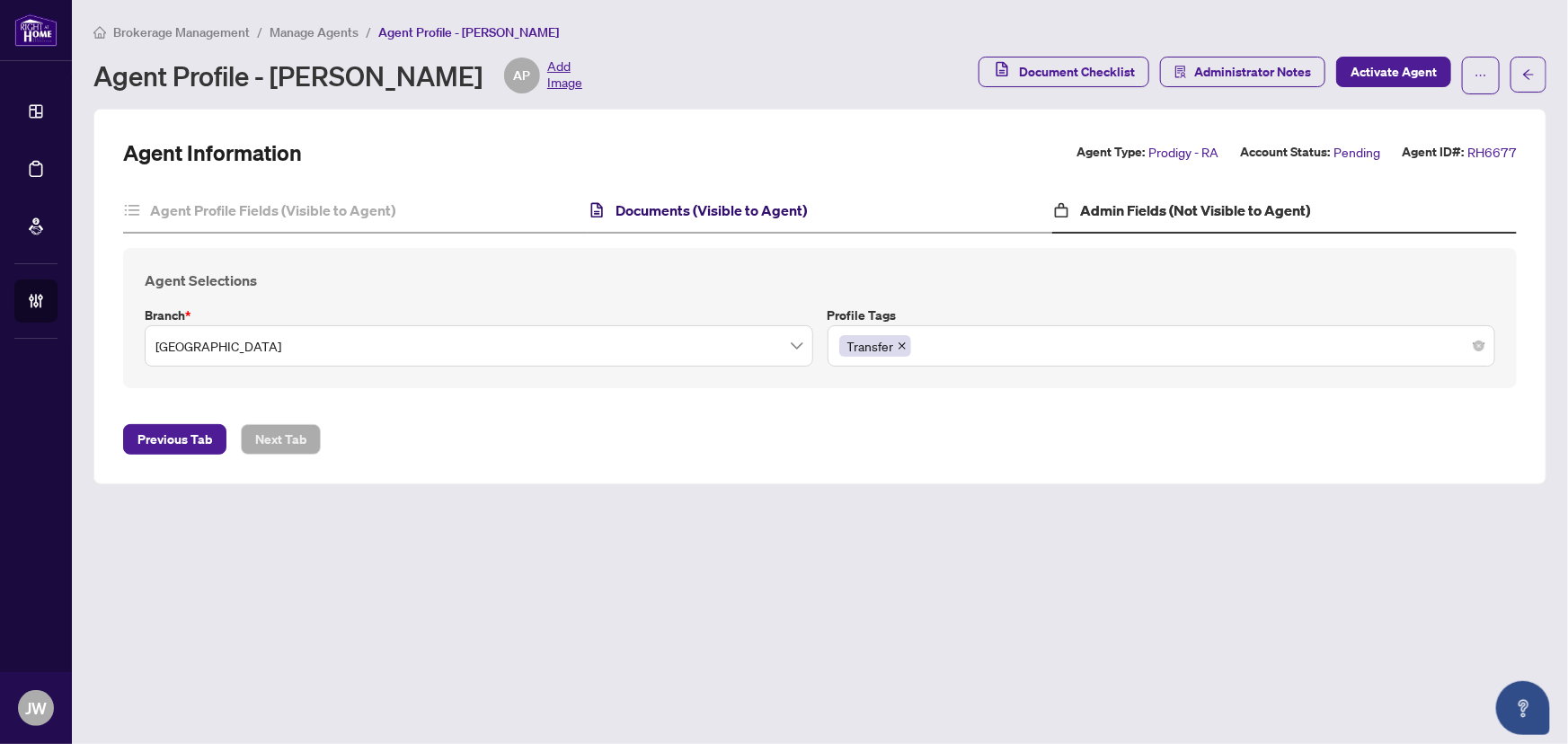
click at [688, 210] on h4 "Documents (Visible to Agent)" at bounding box center [710, 210] width 191 height 22
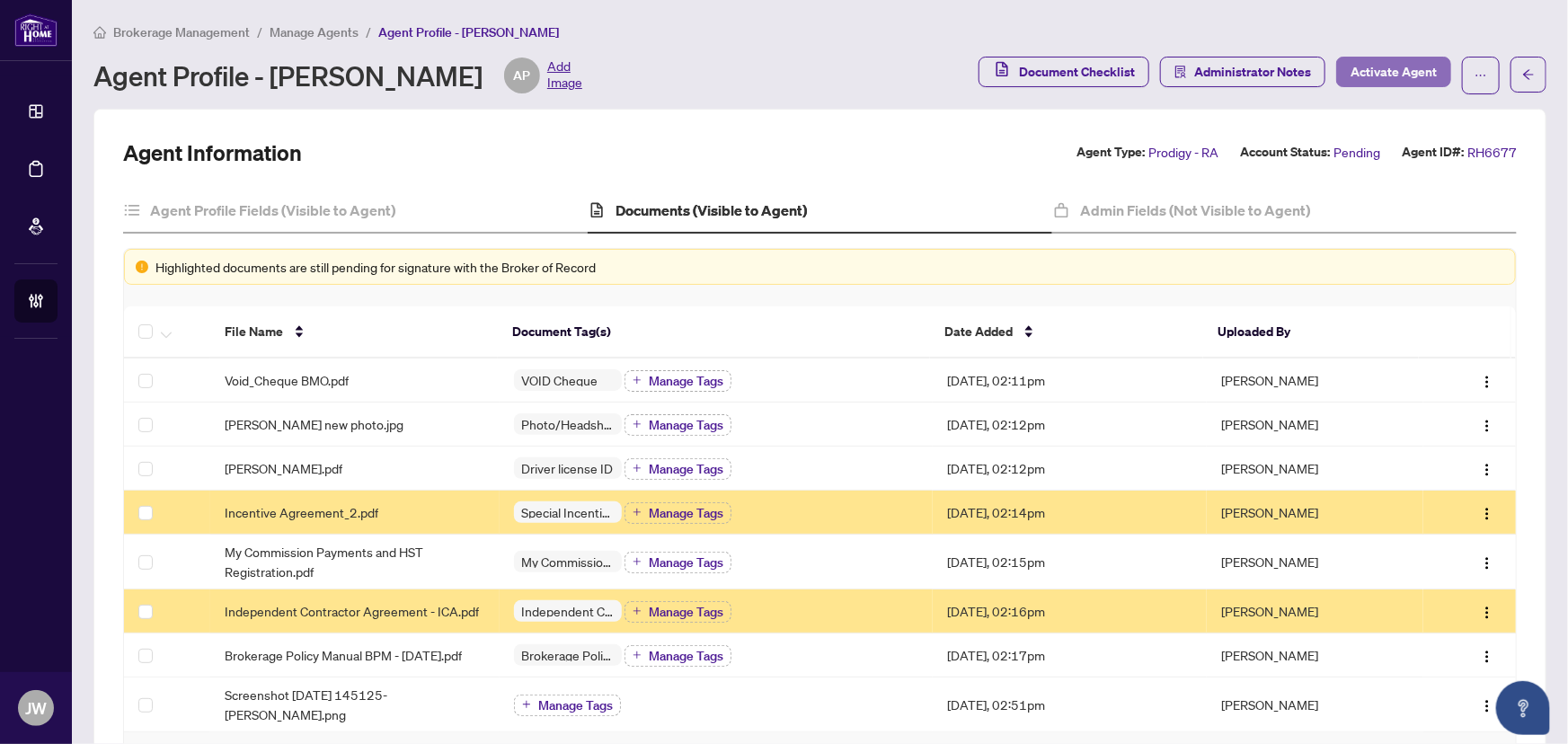
click at [1366, 69] on span "Activate Agent" at bounding box center [1393, 71] width 86 height 28
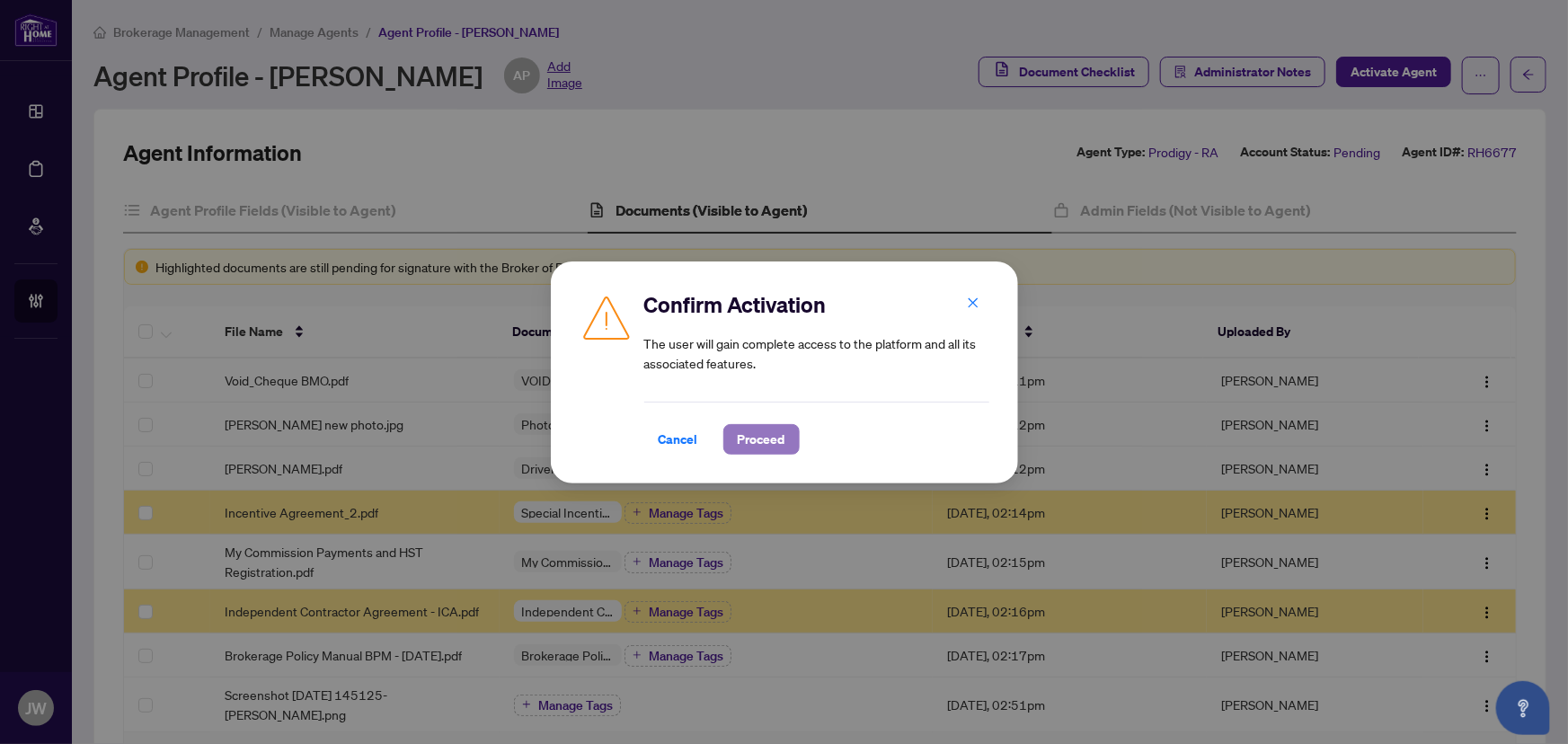
click at [755, 440] on span "Proceed" at bounding box center [762, 439] width 48 height 28
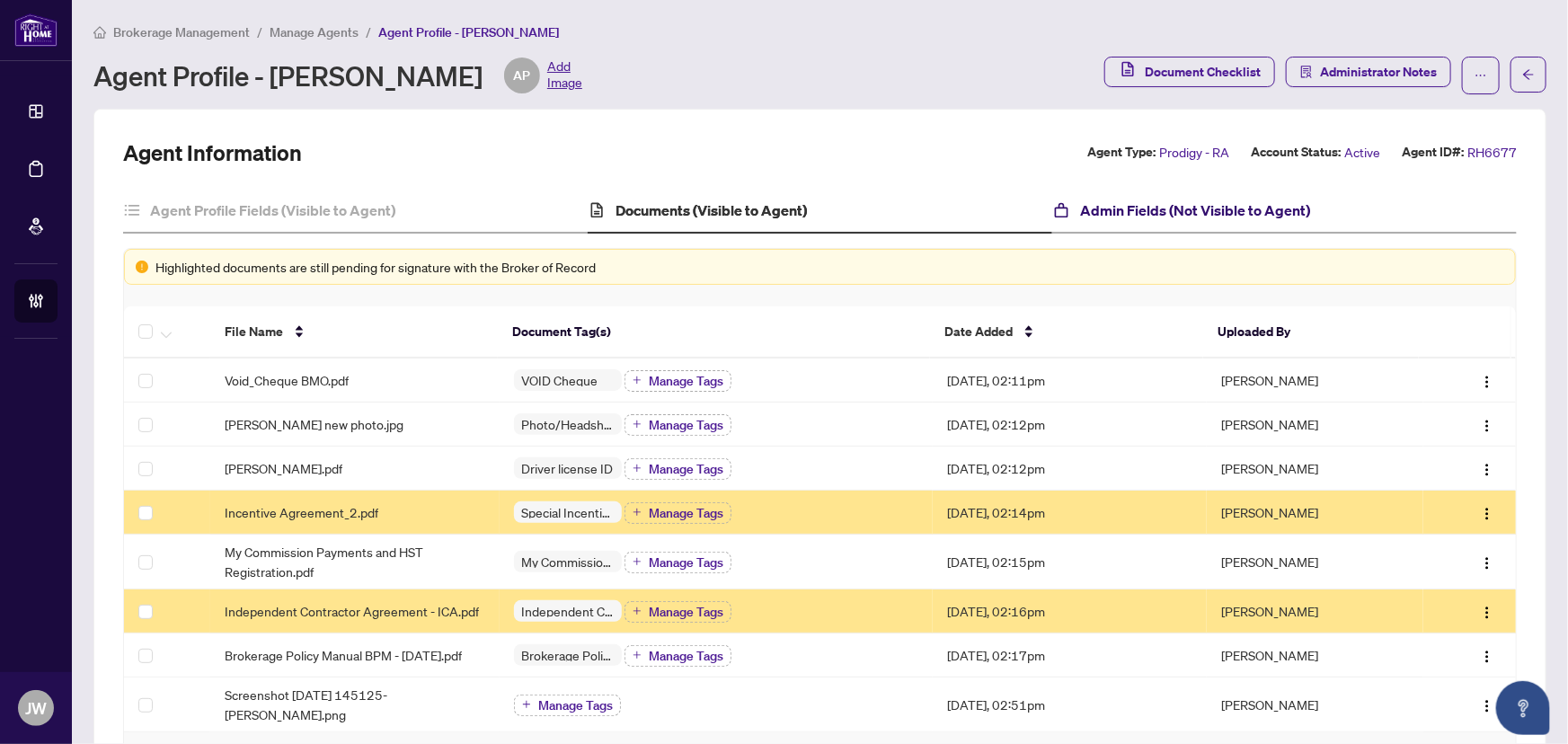
click at [1125, 206] on h4 "Admin Fields (Not Visible to Agent)" at bounding box center [1196, 210] width 230 height 22
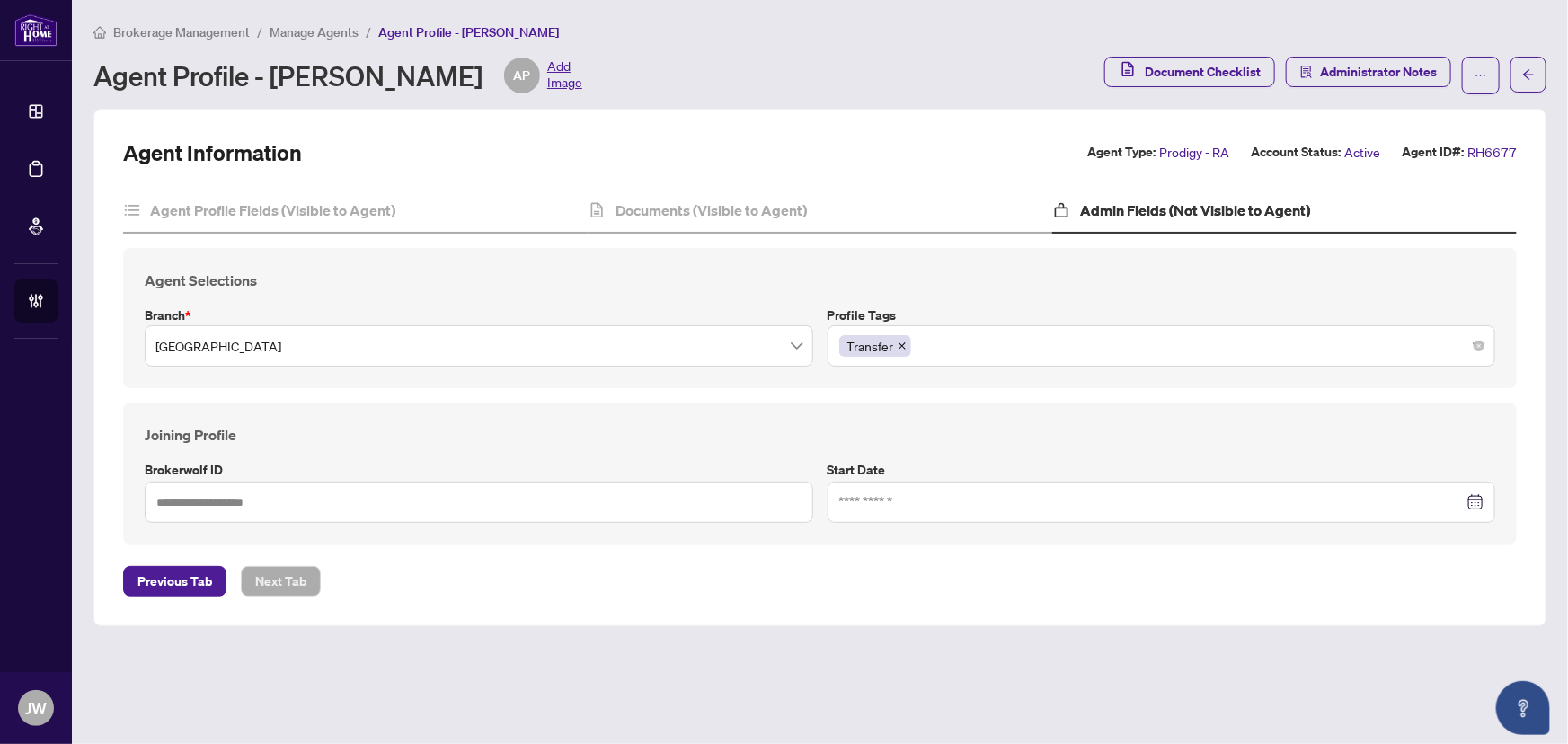
click at [880, 513] on div at bounding box center [1161, 502] width 668 height 41
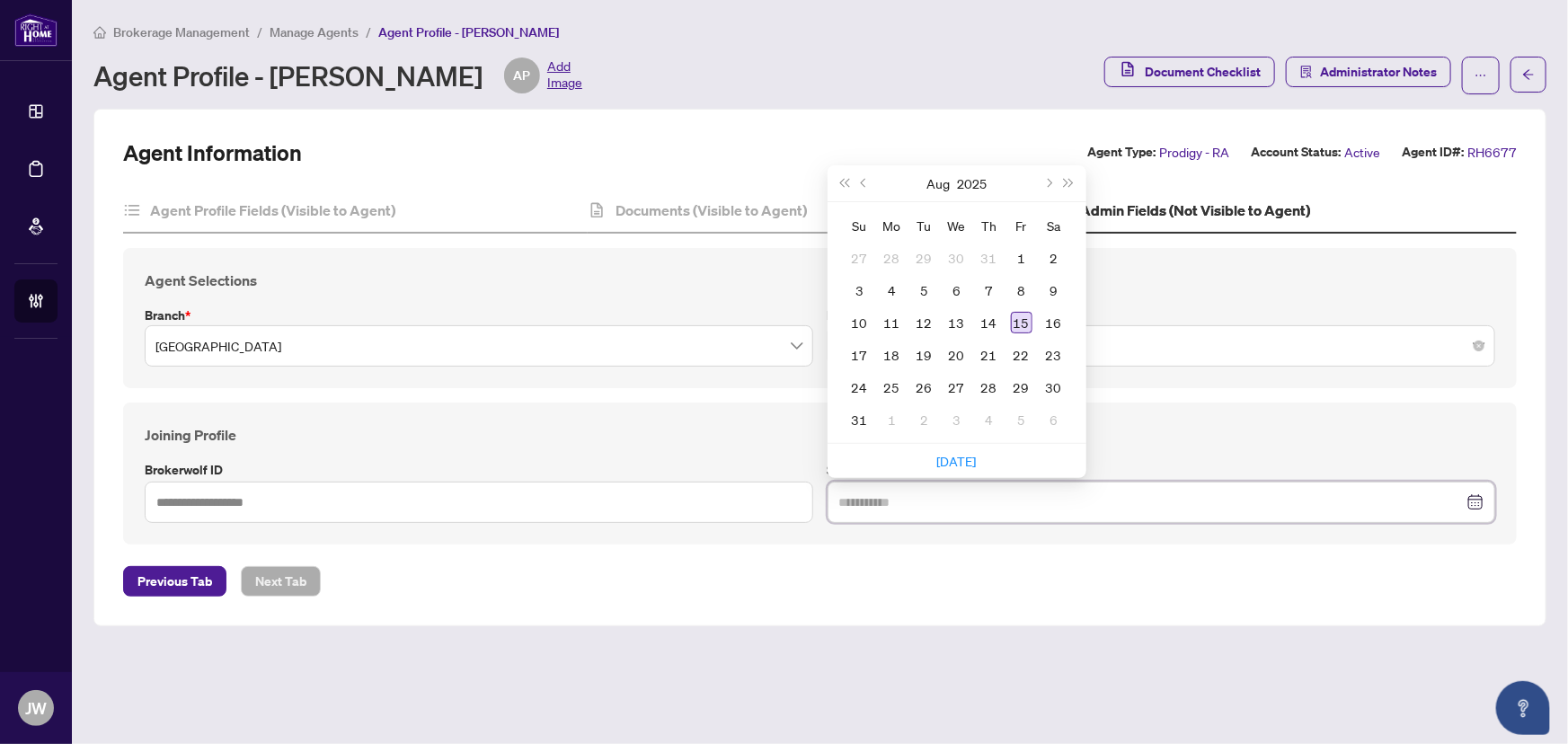
type input "**********"
click at [1021, 326] on div "15" at bounding box center [1022, 323] width 22 height 22
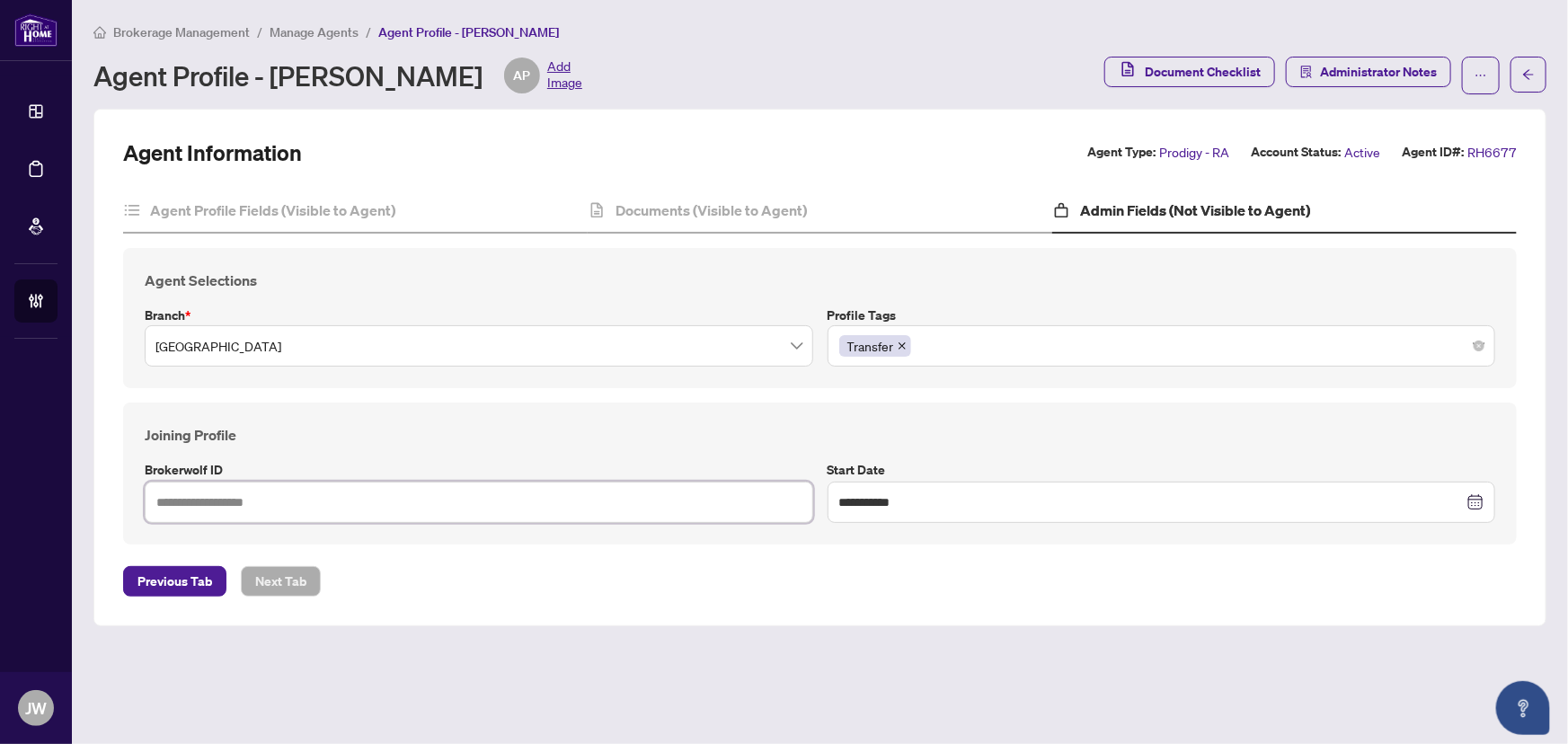
click at [336, 512] on input "text" at bounding box center [478, 502] width 668 height 41
click at [327, 35] on span "Manage Agents" at bounding box center [314, 33] width 89 height 16
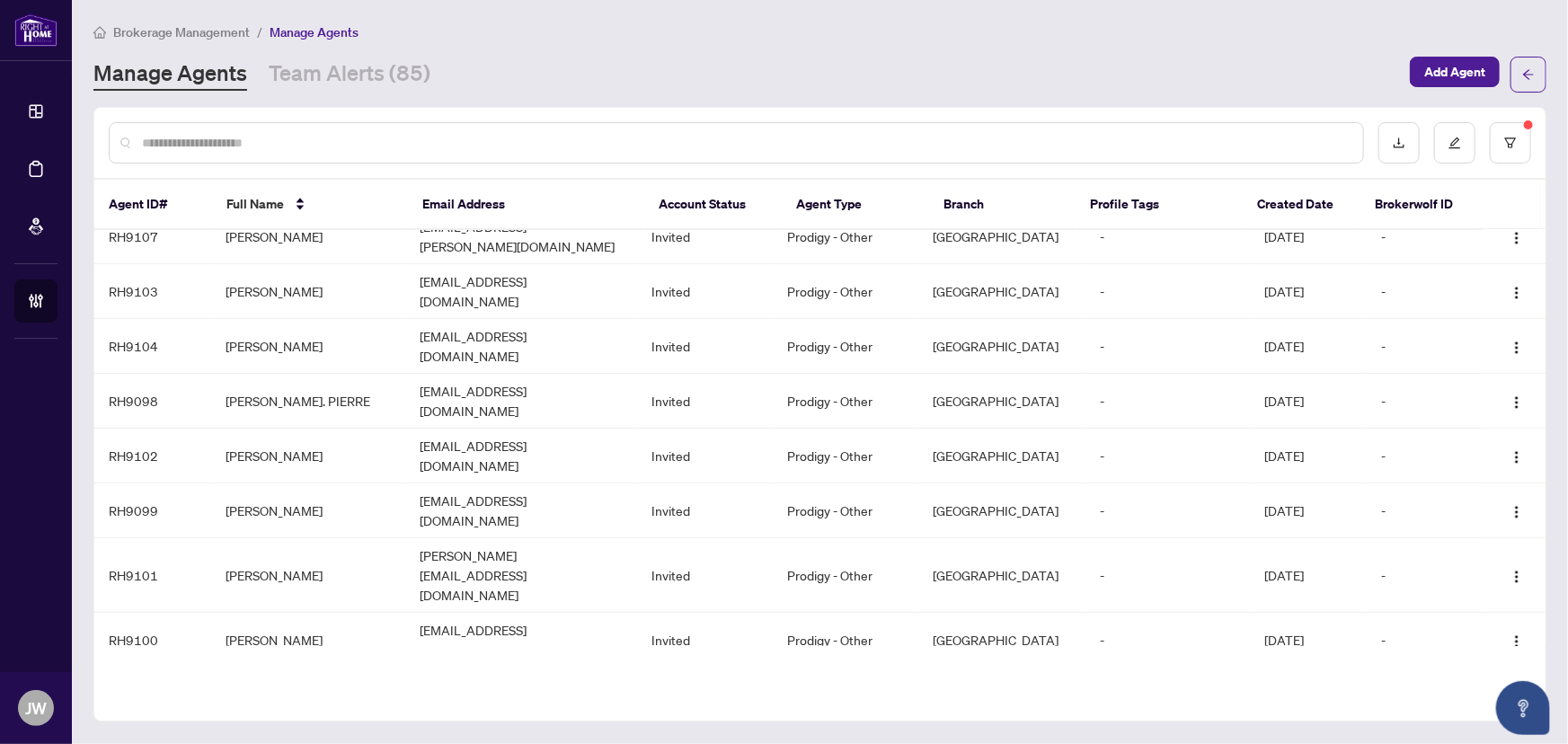
scroll to position [462, 0]
click at [261, 143] on input "text" at bounding box center [745, 143] width 1207 height 20
click at [178, 134] on input "text" at bounding box center [745, 143] width 1207 height 20
click at [197, 157] on div at bounding box center [736, 143] width 1255 height 41
click at [203, 133] on input "text" at bounding box center [745, 143] width 1207 height 20
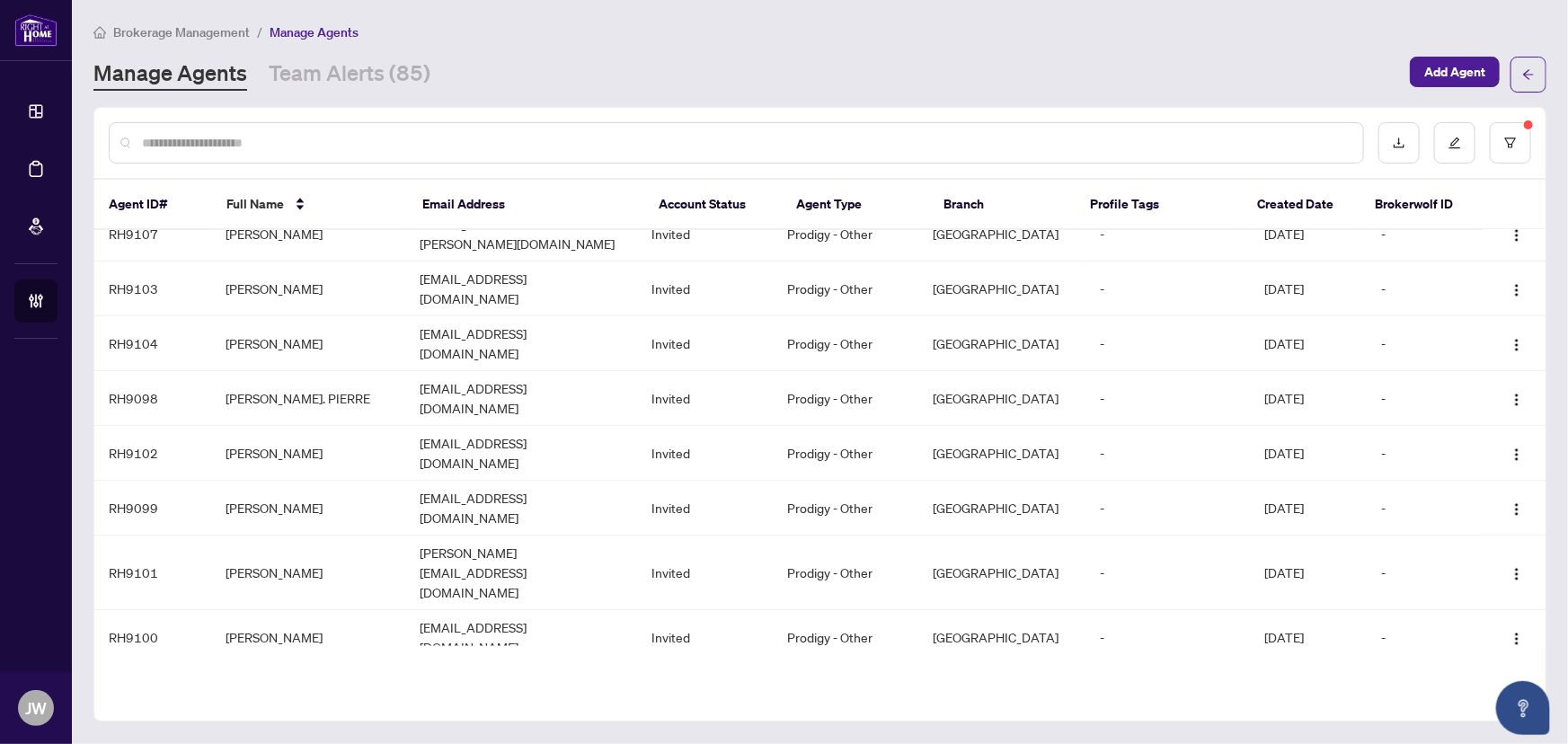
click at [231, 139] on input "text" at bounding box center [745, 143] width 1207 height 20
click at [155, 154] on div at bounding box center [736, 143] width 1255 height 41
click at [164, 140] on input "text" at bounding box center [745, 143] width 1207 height 20
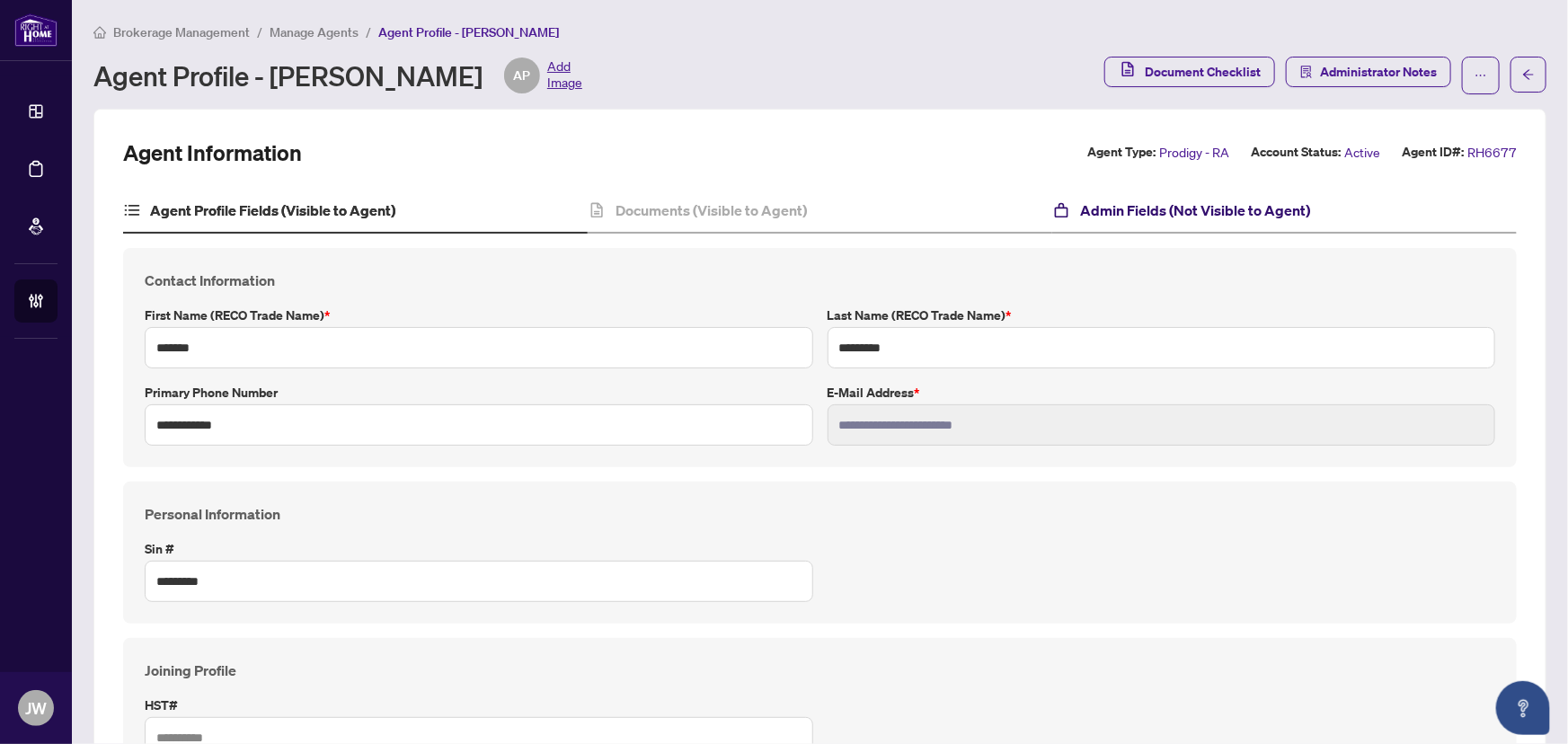
click at [1168, 218] on h4 "Admin Fields (Not Visible to Agent)" at bounding box center [1196, 210] width 230 height 22
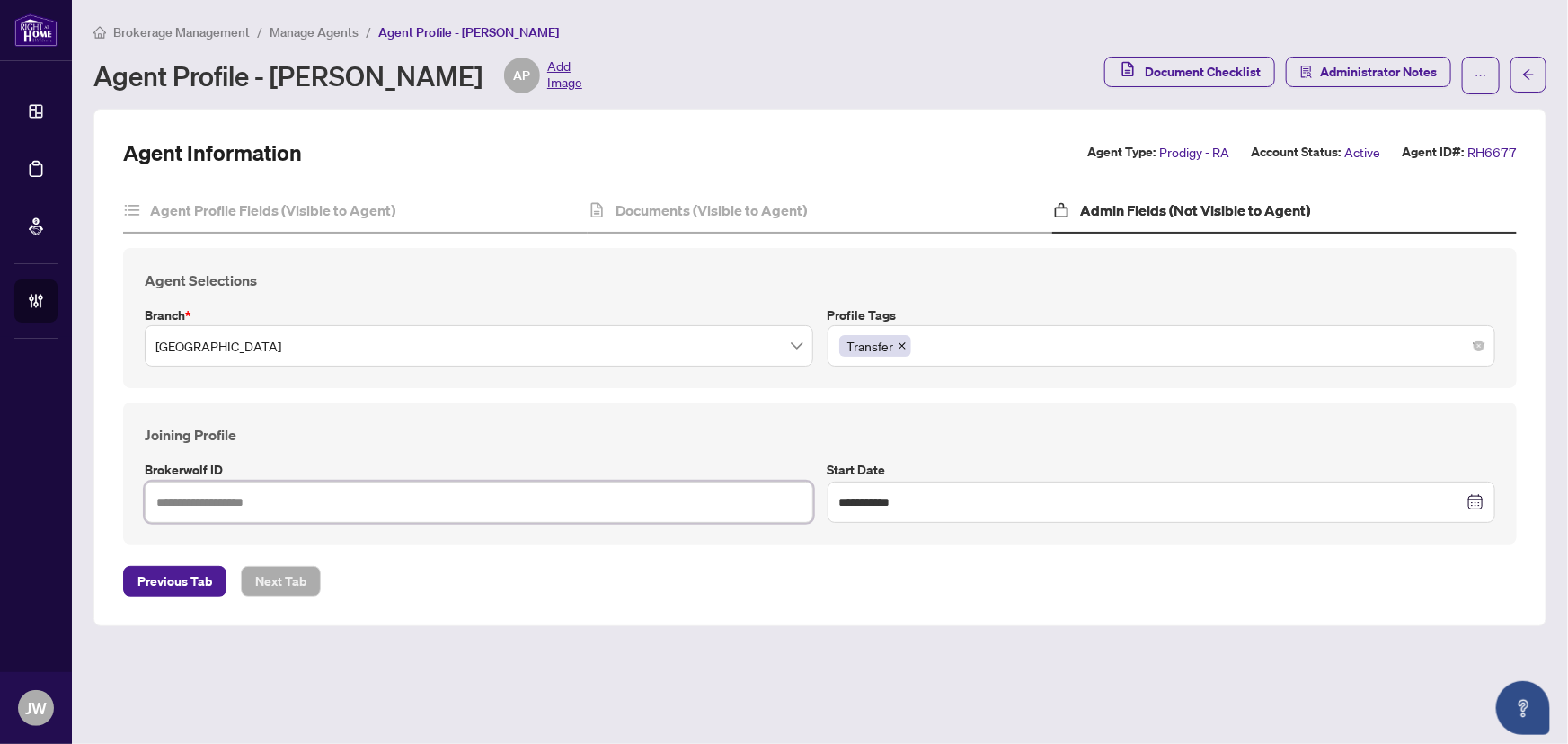
click at [238, 494] on input "text" at bounding box center [478, 502] width 668 height 41
click at [285, 500] on input "text" at bounding box center [478, 502] width 668 height 41
type input "****"
click at [279, 197] on div "Agent Profile Fields (Visible to Agent)" at bounding box center [356, 210] width 464 height 45
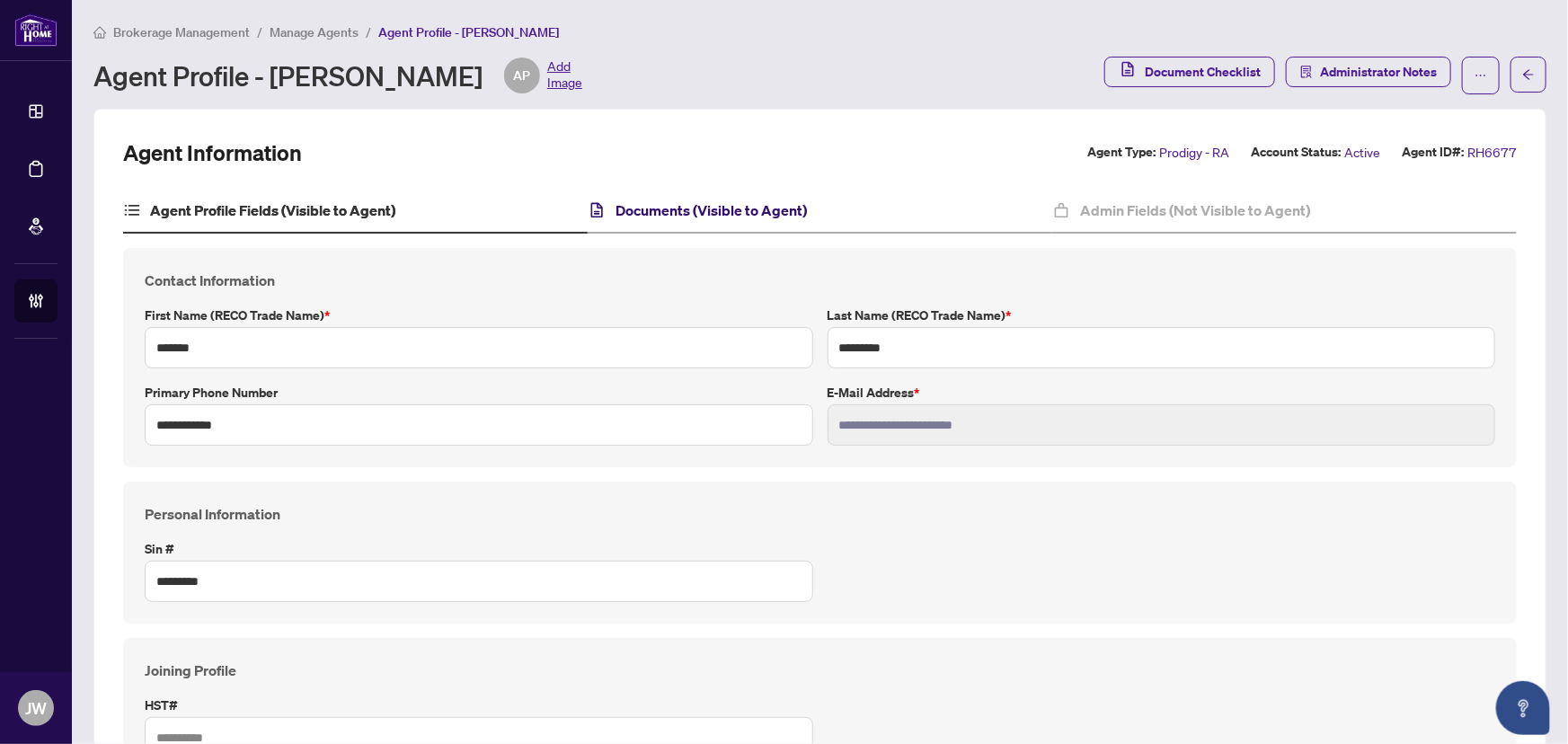
click at [714, 207] on h4 "Documents (Visible to Agent)" at bounding box center [710, 210] width 191 height 22
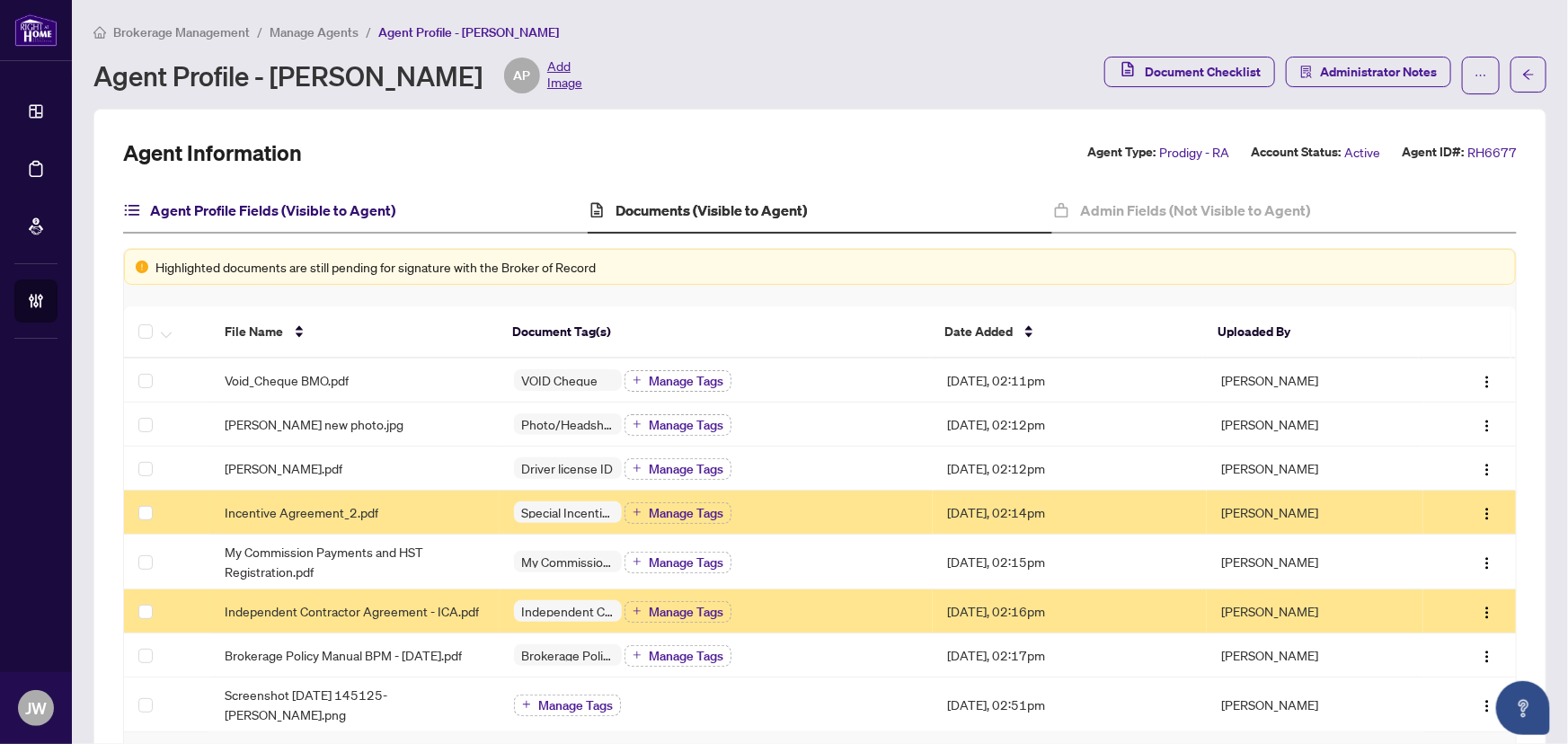
click at [372, 211] on h4 "Agent Profile Fields (Visible to Agent)" at bounding box center [272, 210] width 245 height 22
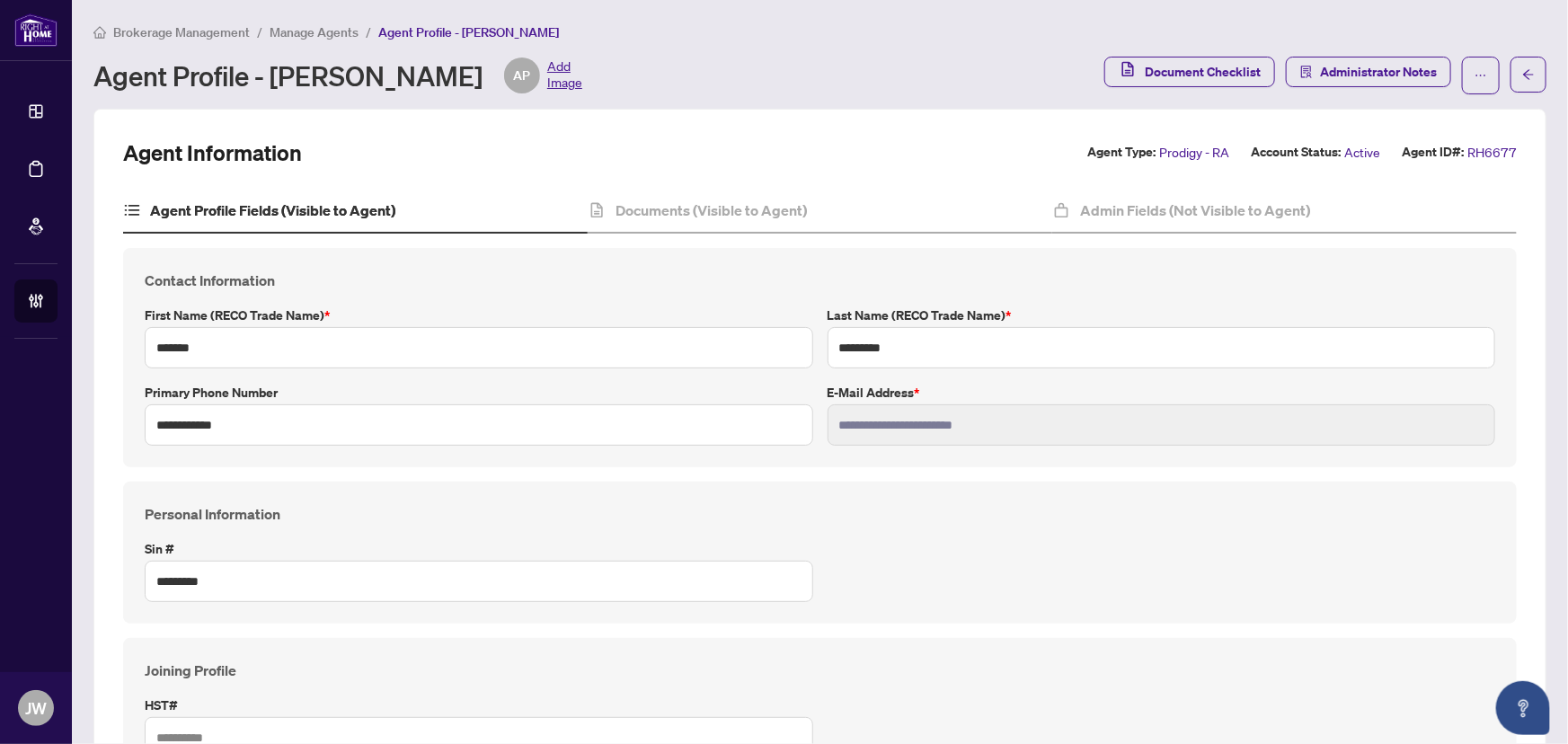
type input "****"
type input "**********"
click at [284, 28] on span "Manage Agents" at bounding box center [314, 33] width 89 height 16
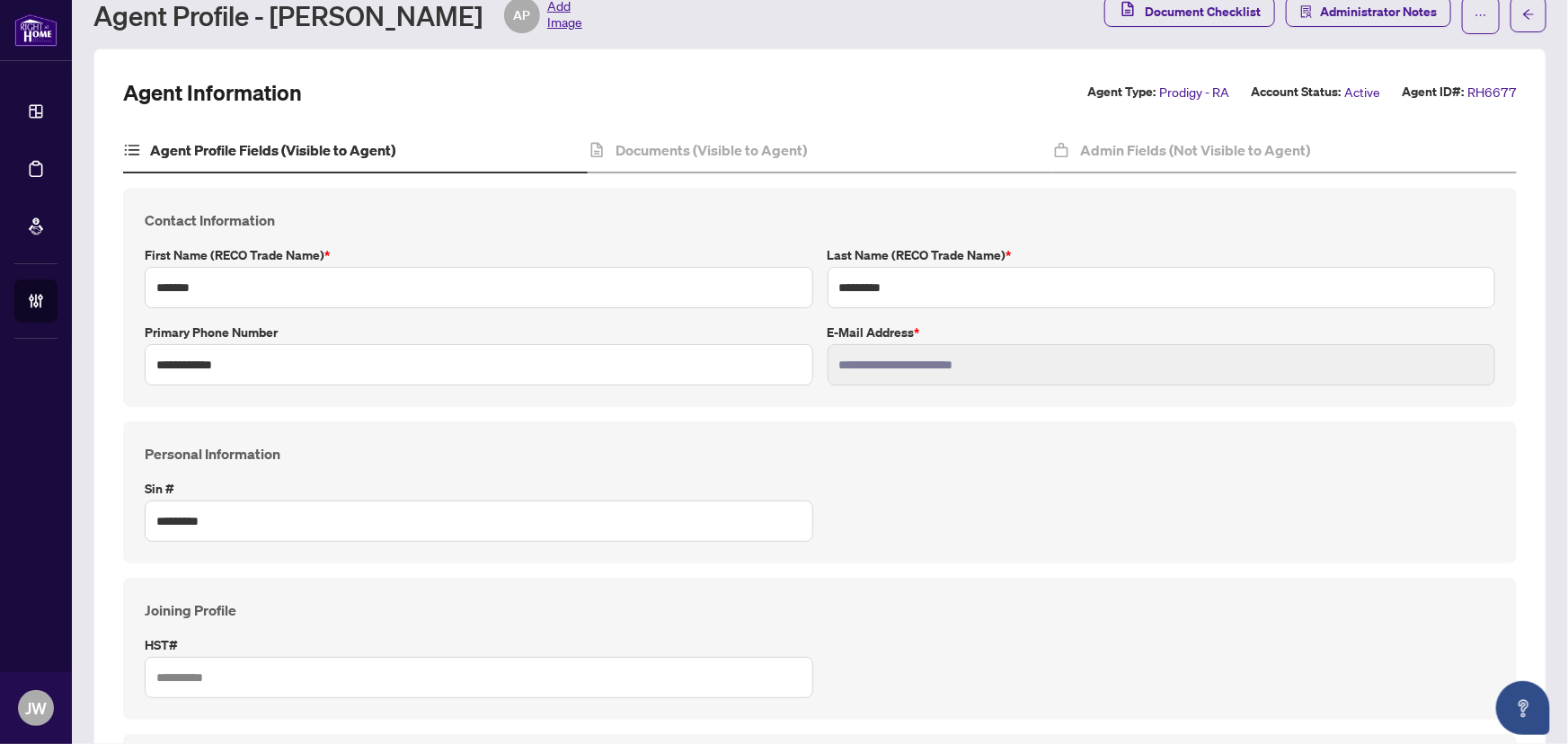
scroll to position [163, 0]
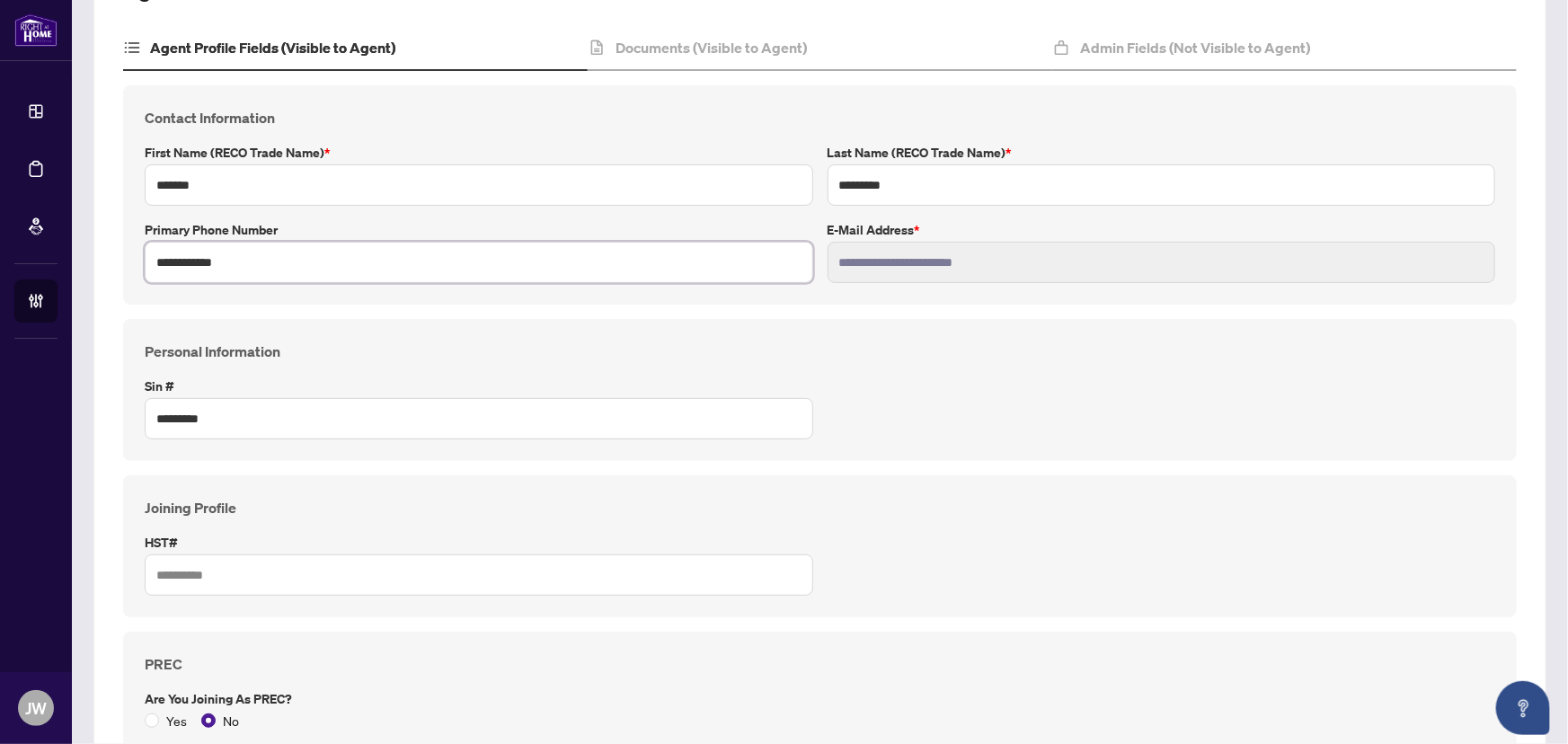
drag, startPoint x: 247, startPoint y: 259, endPoint x: 144, endPoint y: 256, distance: 103.0
click at [144, 256] on input "**********" at bounding box center [478, 261] width 668 height 41
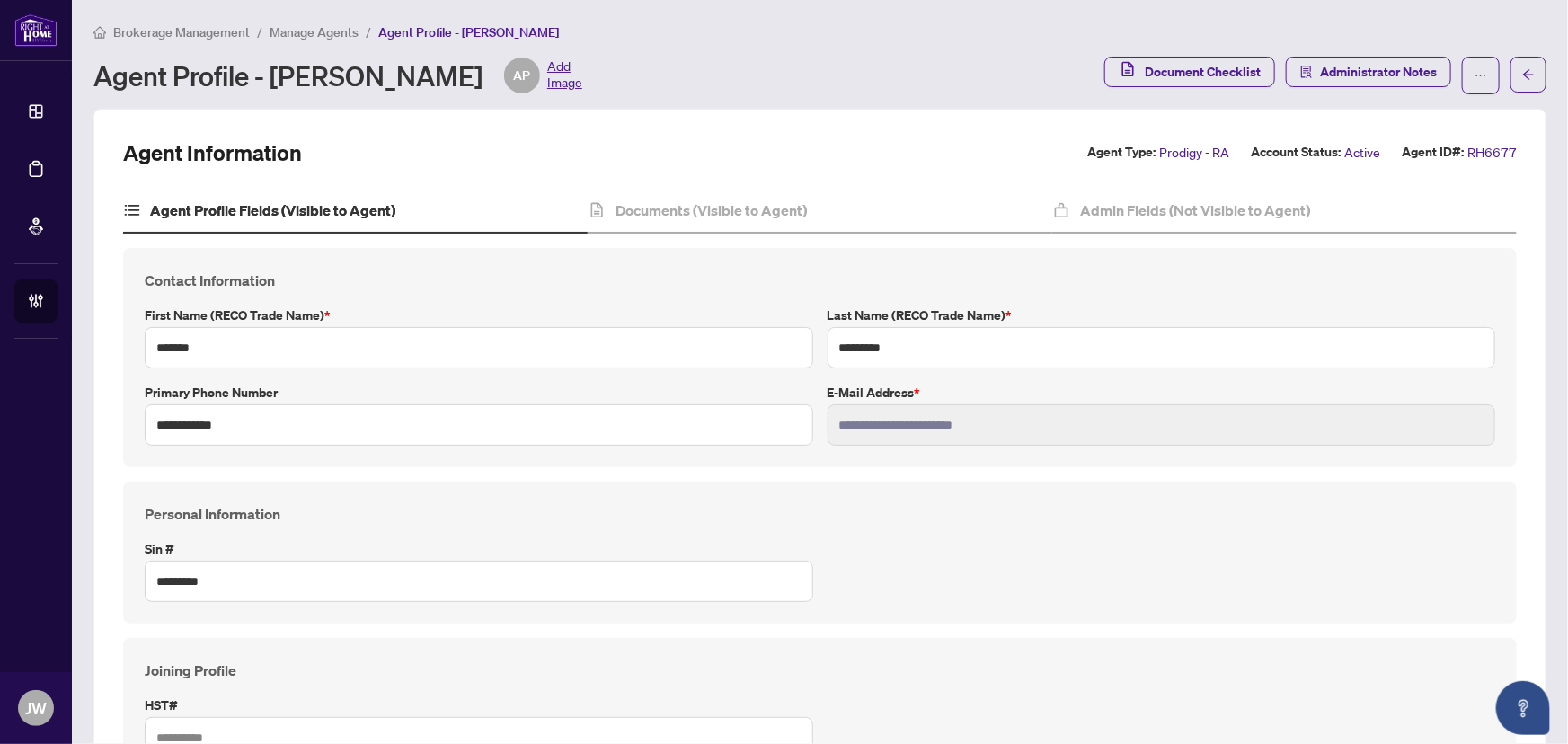
scroll to position [0, 0]
click at [662, 196] on div "Documents (Visible to Agent)" at bounding box center [820, 210] width 464 height 45
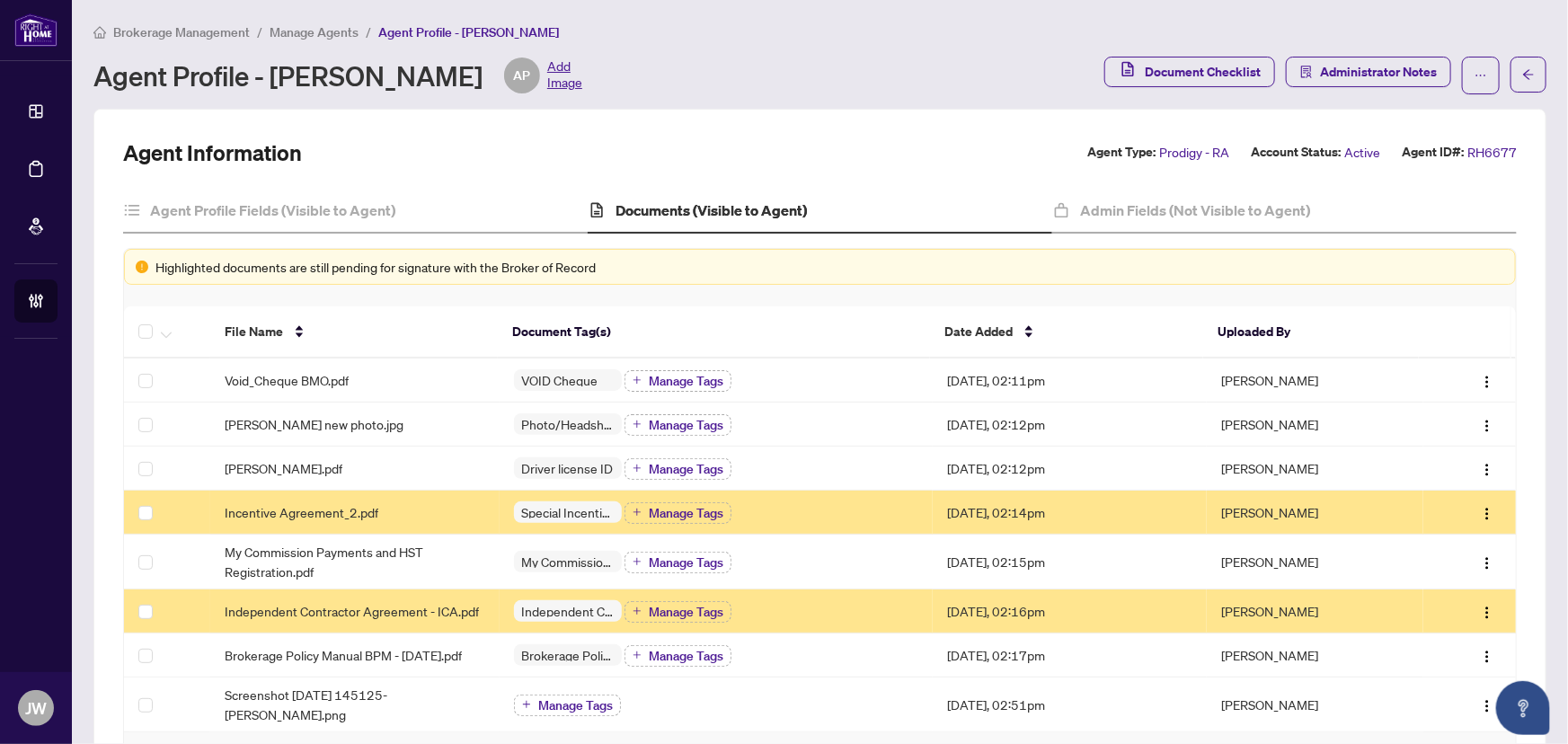
scroll to position [80, 0]
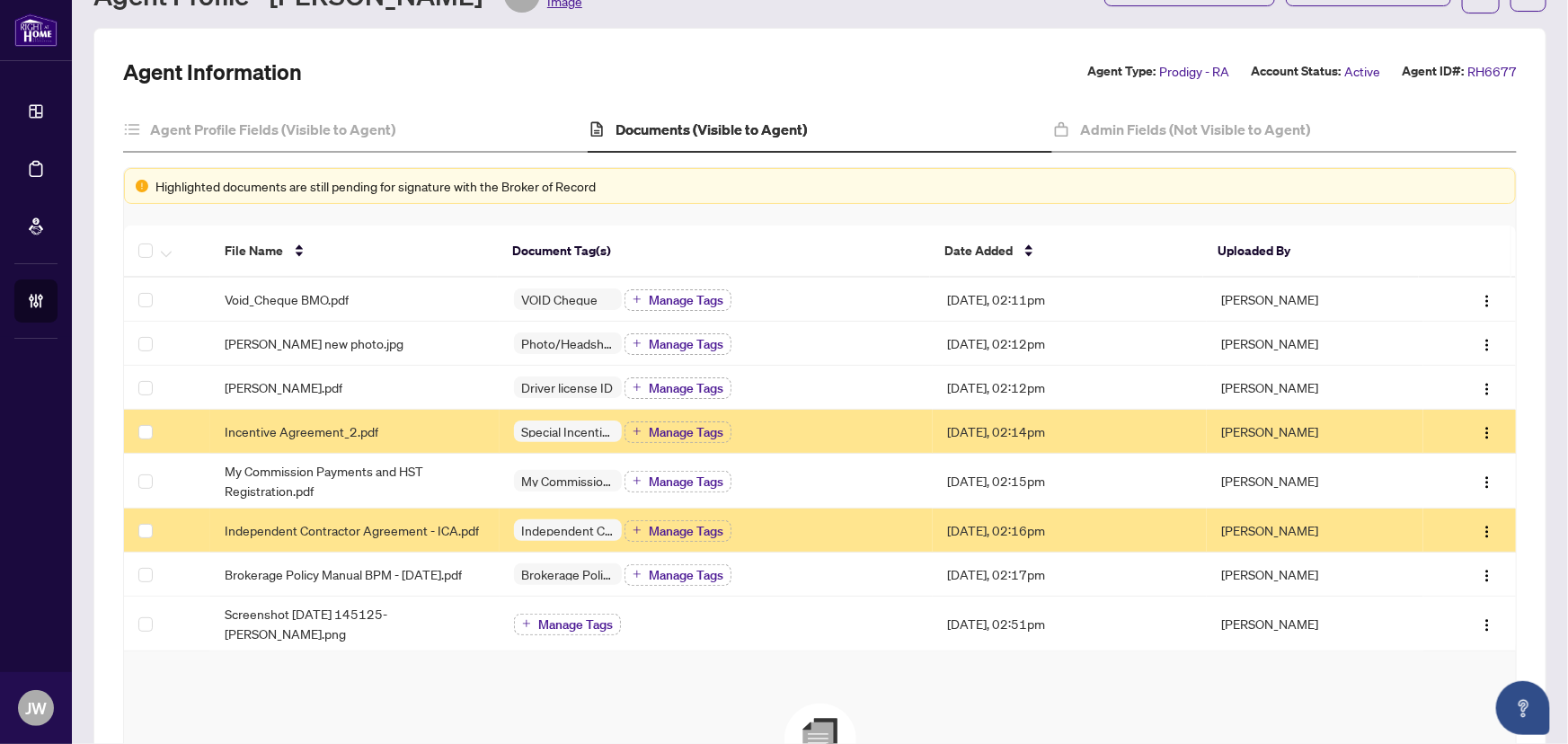
click at [351, 442] on td "Incentive Agreement_2.pdf" at bounding box center [355, 431] width 289 height 44
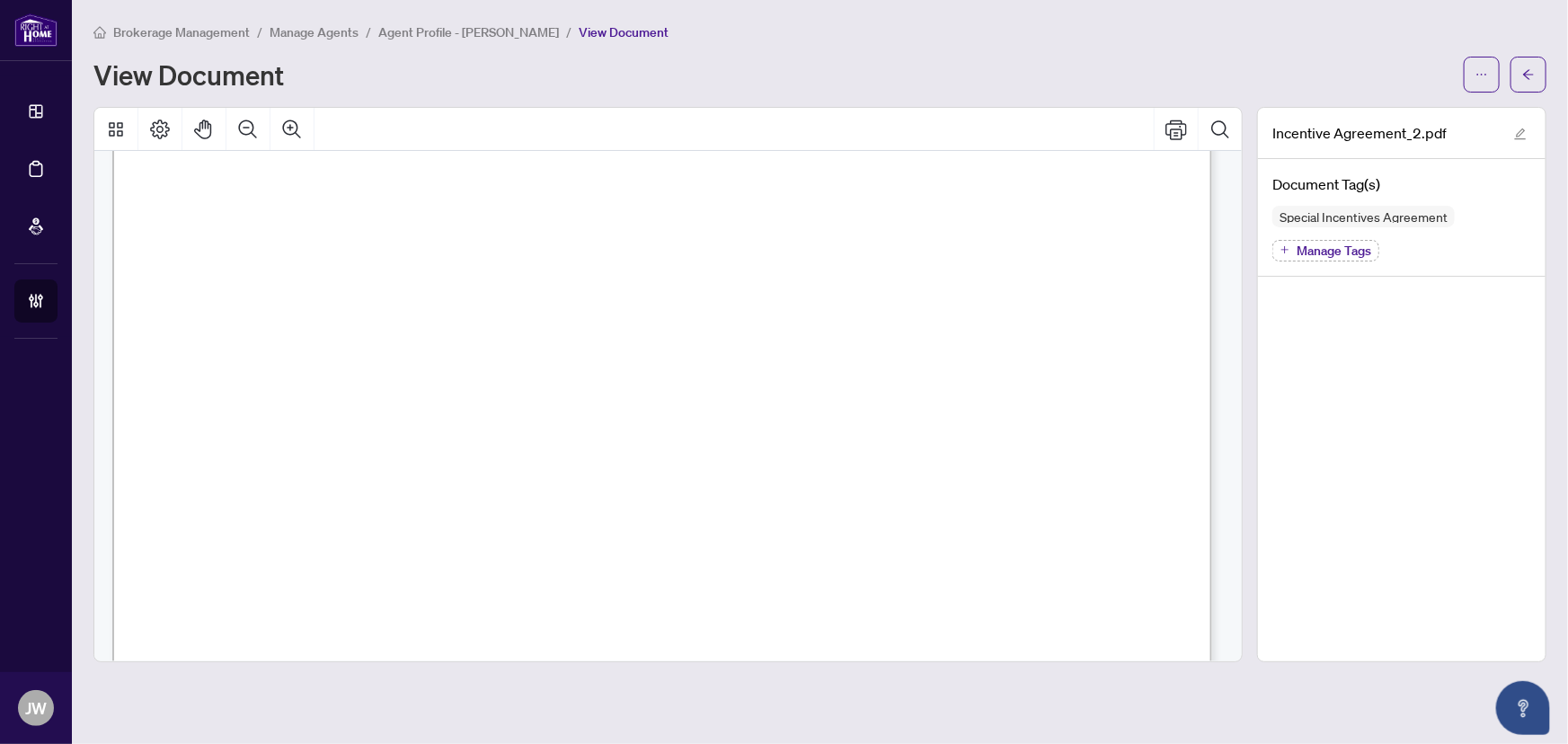
scroll to position [490, 0]
click at [1489, 79] on button "button" at bounding box center [1481, 74] width 36 height 36
click at [1415, 112] on span "Download" at bounding box center [1417, 113] width 136 height 20
click at [1489, 80] on button "button" at bounding box center [1481, 74] width 36 height 36
click at [1408, 231] on span "Resend for BOR Sign" at bounding box center [1417, 229] width 136 height 20
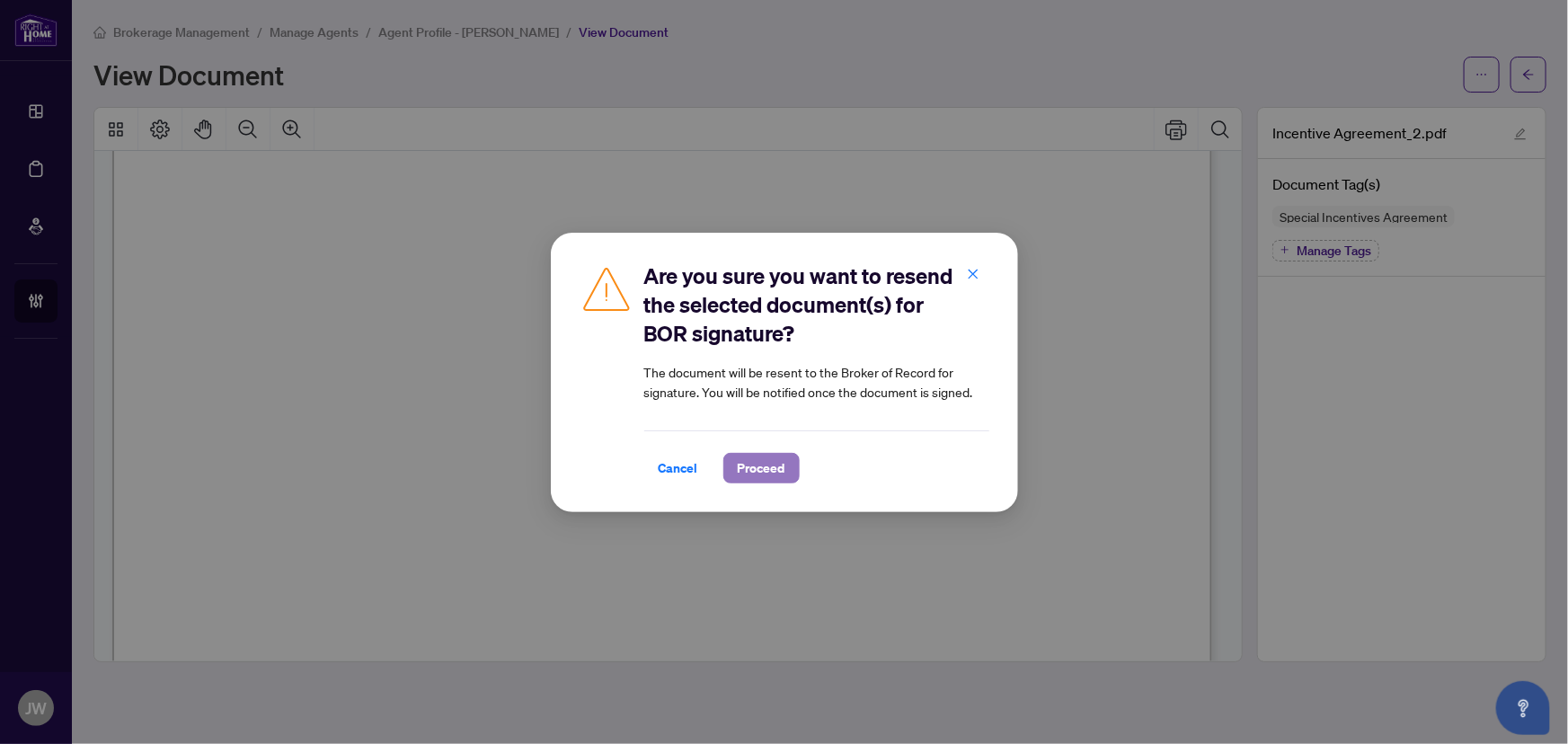
click at [758, 470] on span "Proceed" at bounding box center [762, 467] width 48 height 28
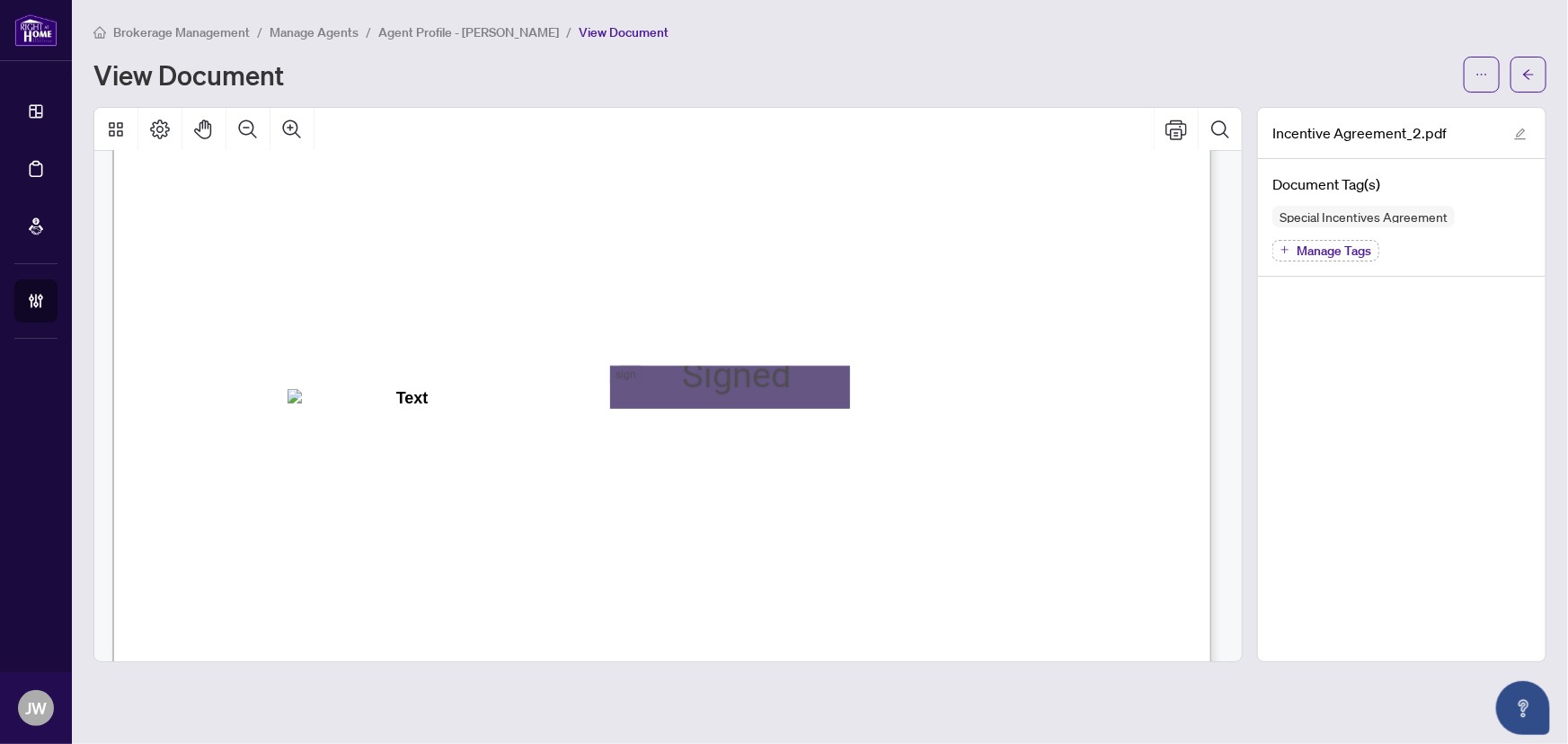
scroll to position [3426, 0]
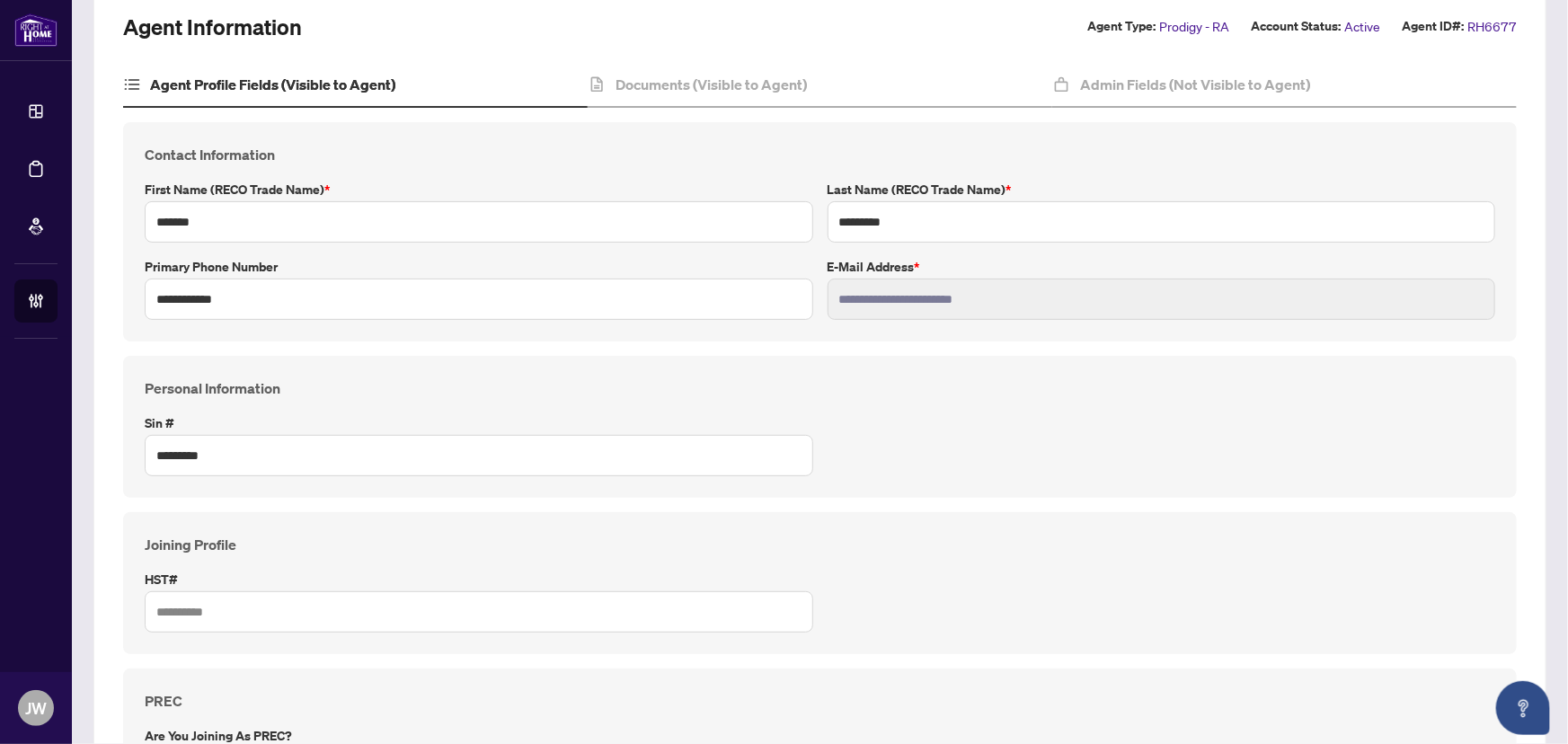
scroll to position [163, 0]
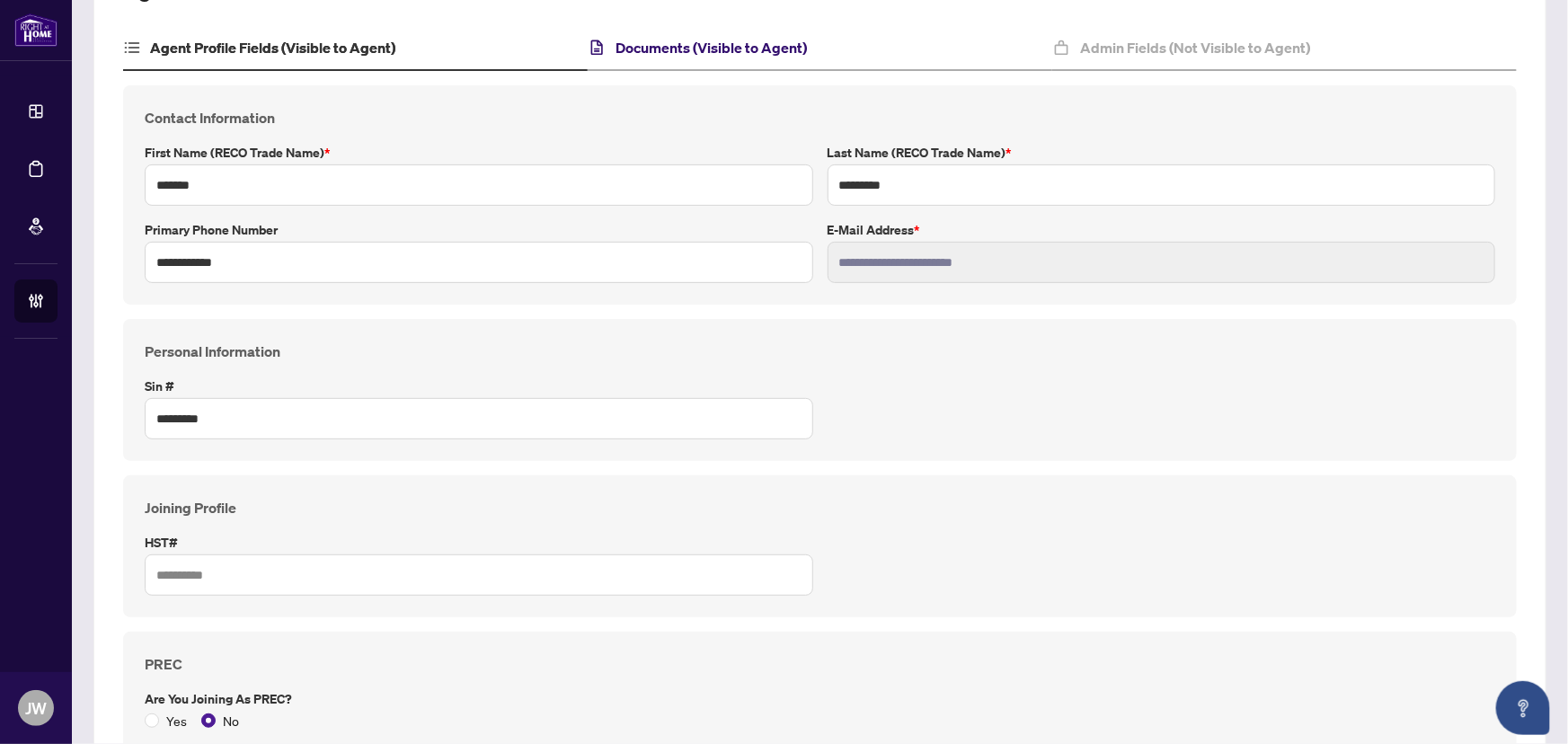
click at [679, 56] on h4 "Documents (Visible to Agent)" at bounding box center [710, 48] width 191 height 22
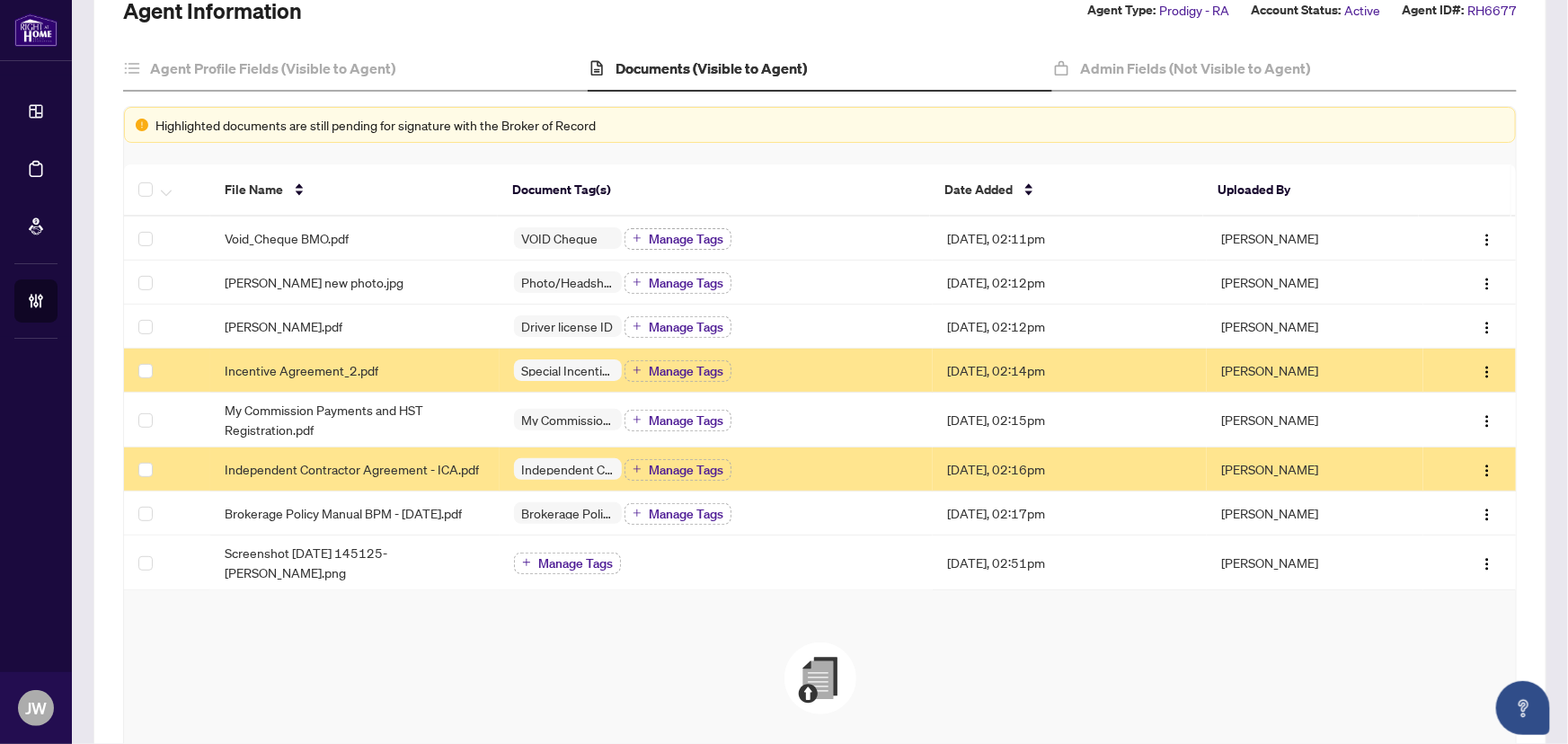
scroll to position [163, 0]
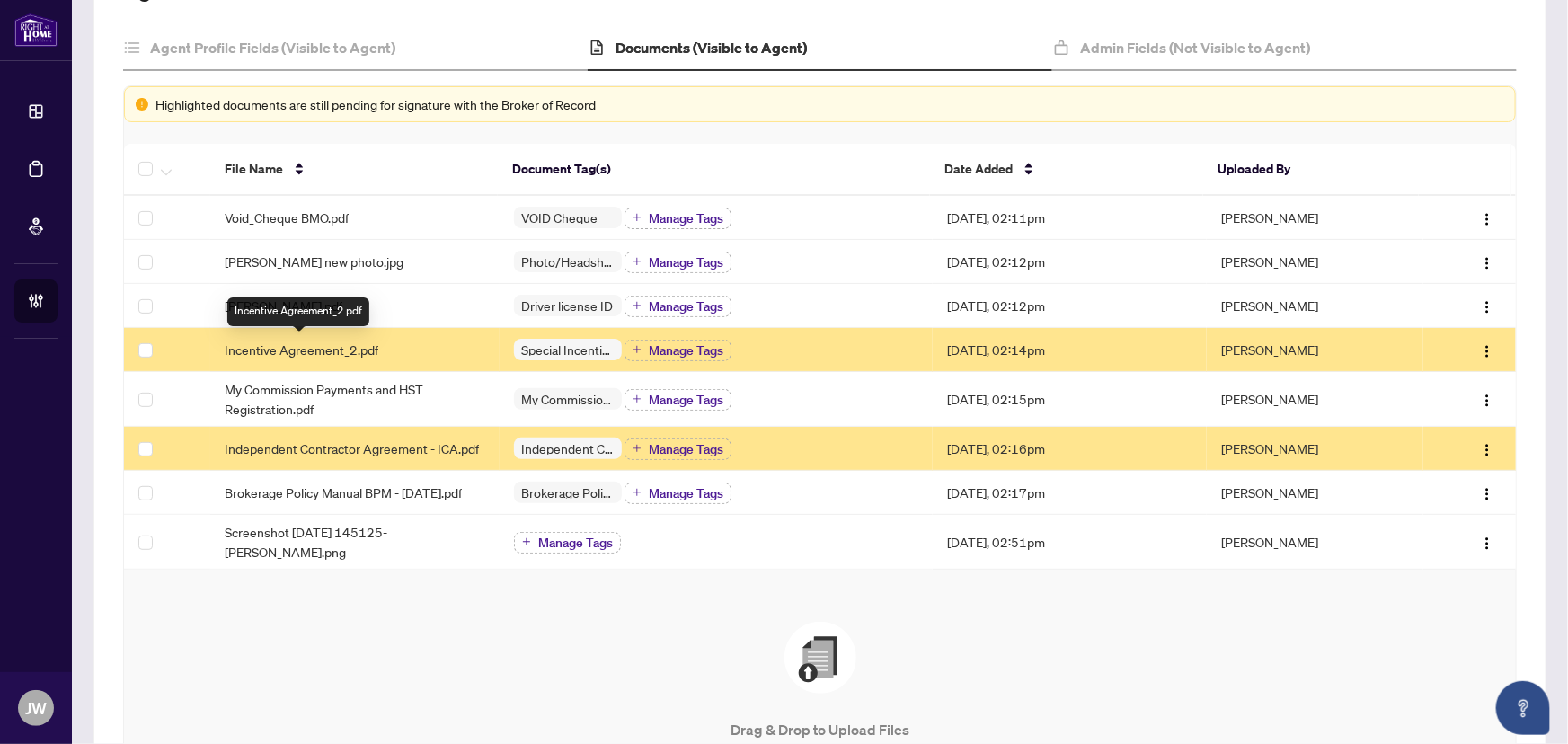
click at [348, 353] on span "Incentive Agreement_2.pdf" at bounding box center [302, 350] width 154 height 20
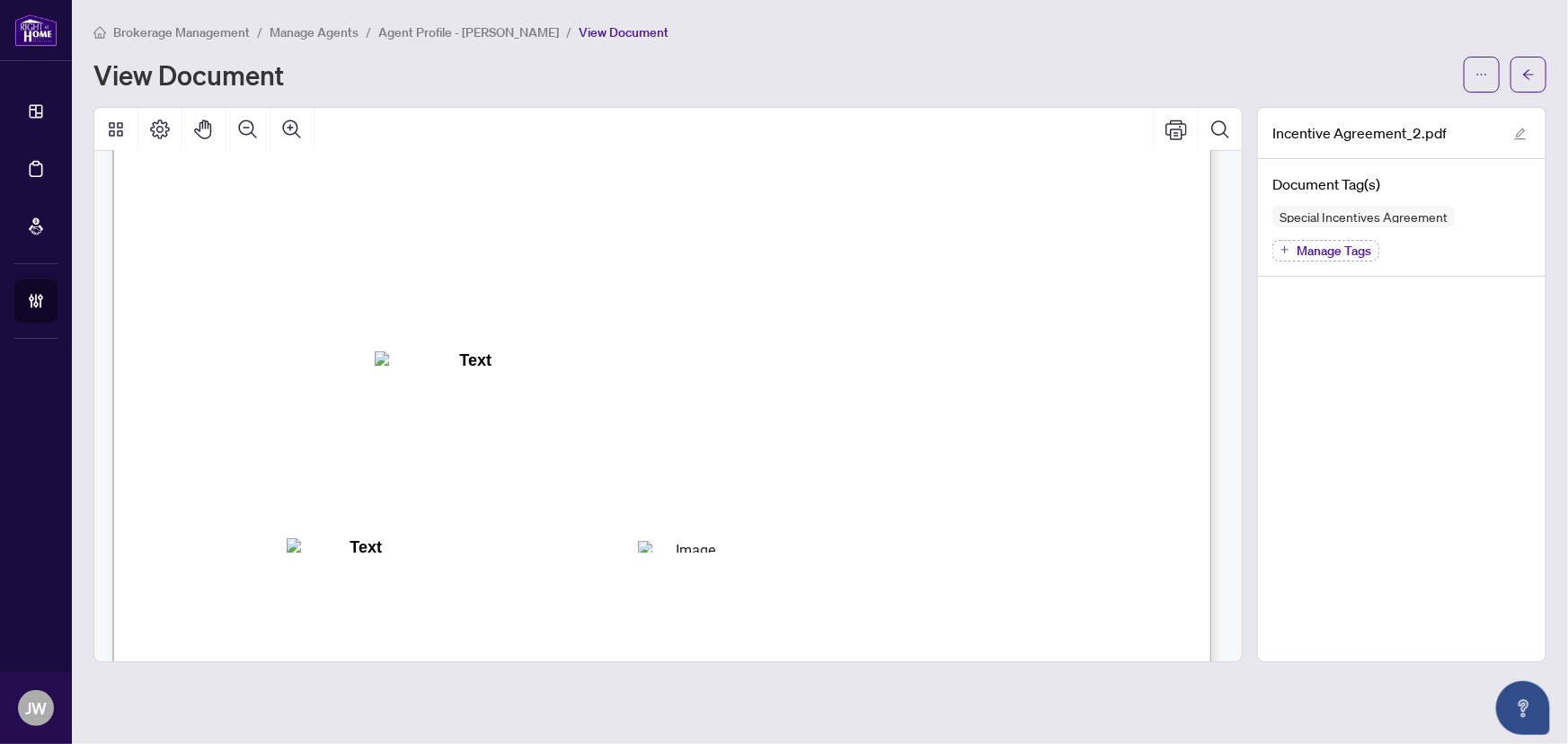
scroll to position [2939, 0]
click at [1535, 80] on span "button" at bounding box center [1529, 74] width 13 height 28
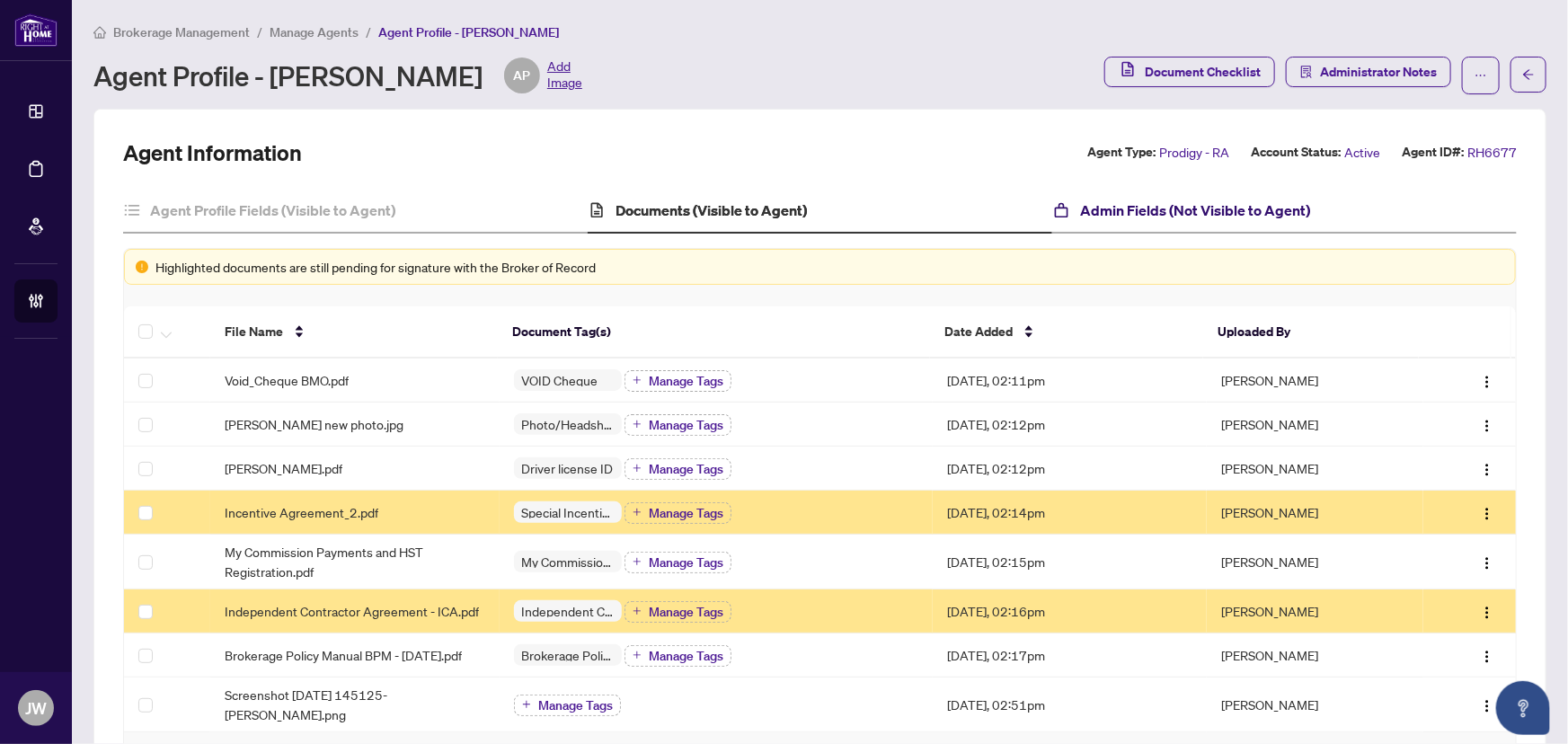
click at [1088, 204] on h4 "Admin Fields (Not Visible to Agent)" at bounding box center [1196, 210] width 230 height 22
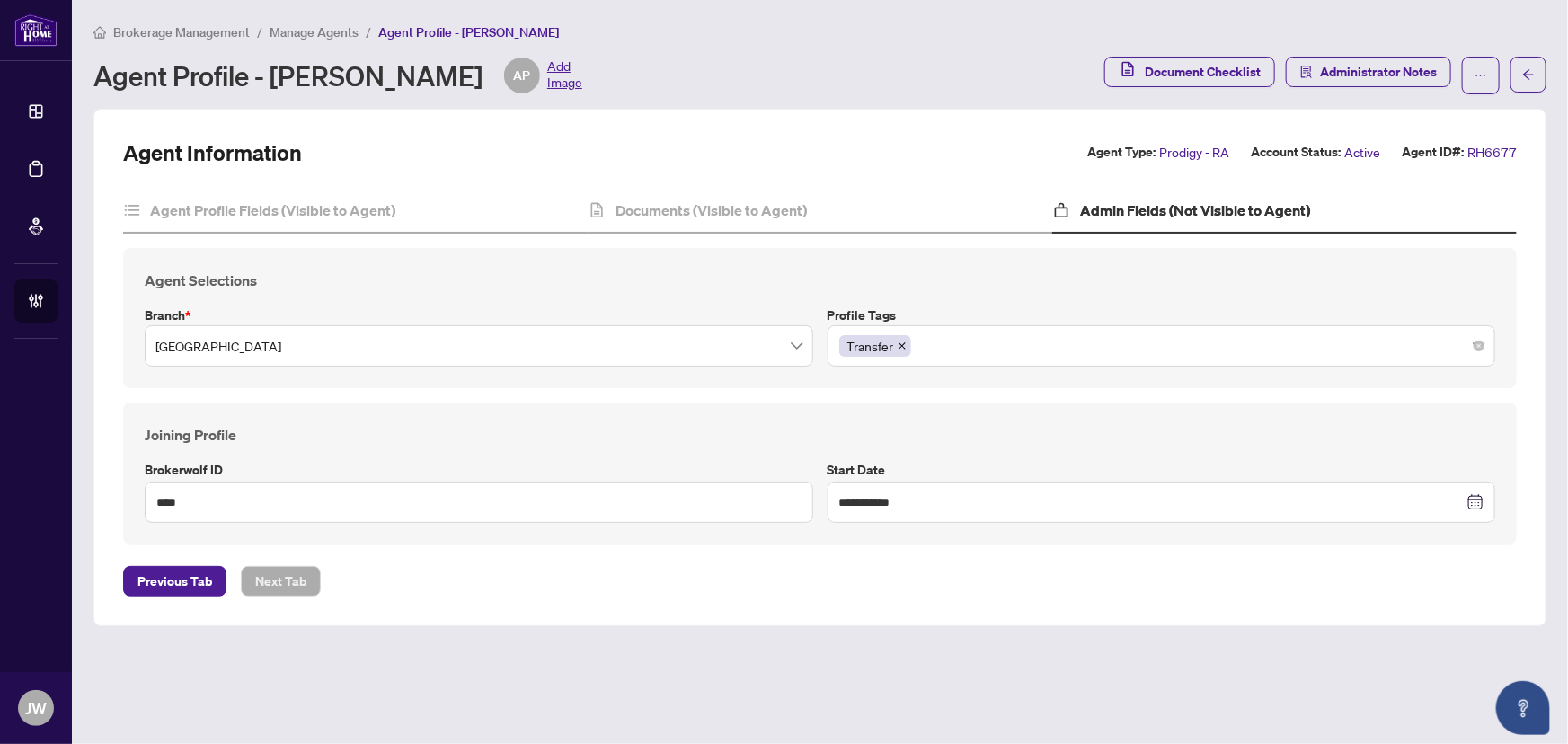
click at [320, 35] on span "Manage Agents" at bounding box center [314, 33] width 89 height 16
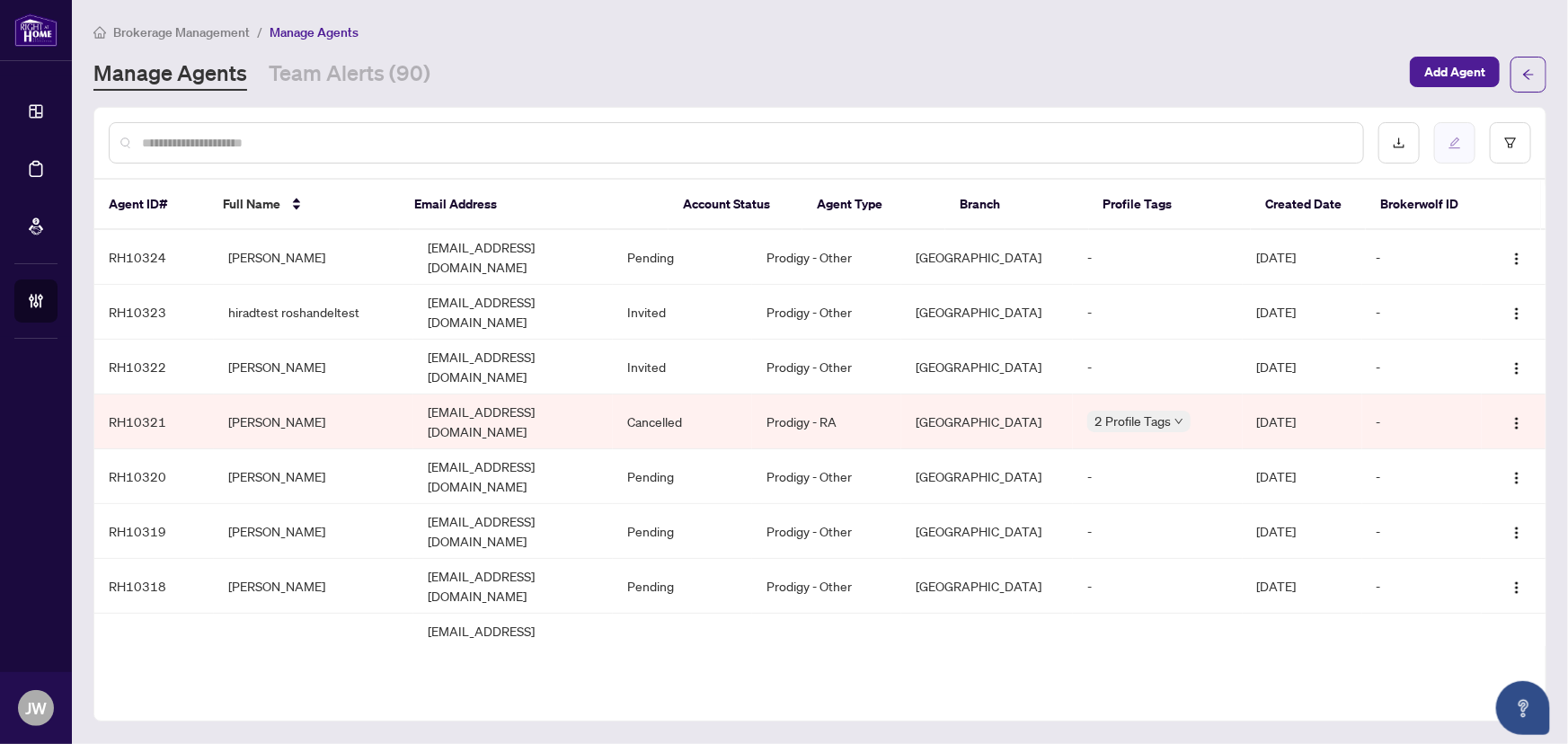
click at [1461, 150] on button "button" at bounding box center [1455, 143] width 41 height 41
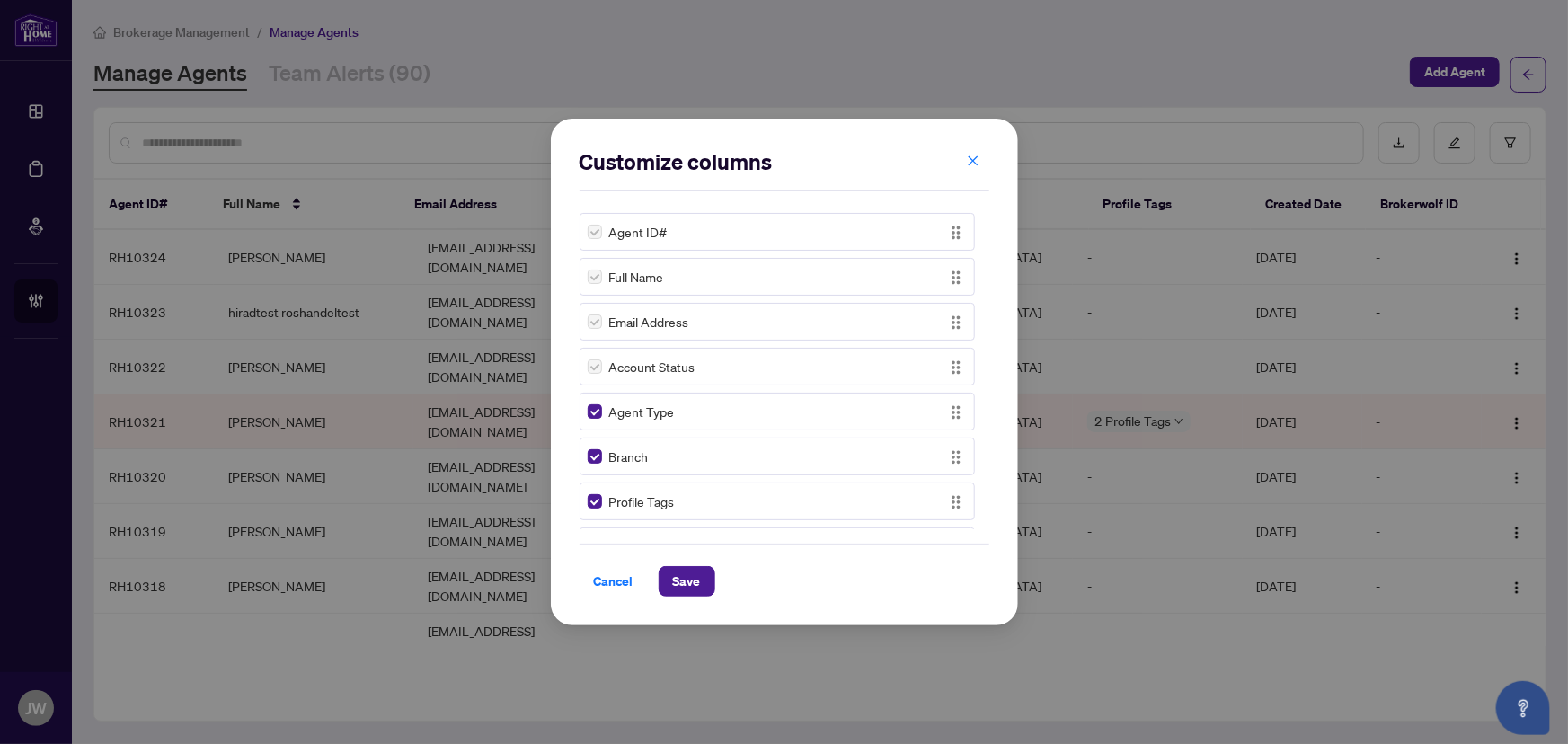
click at [980, 153] on button "button" at bounding box center [973, 160] width 36 height 30
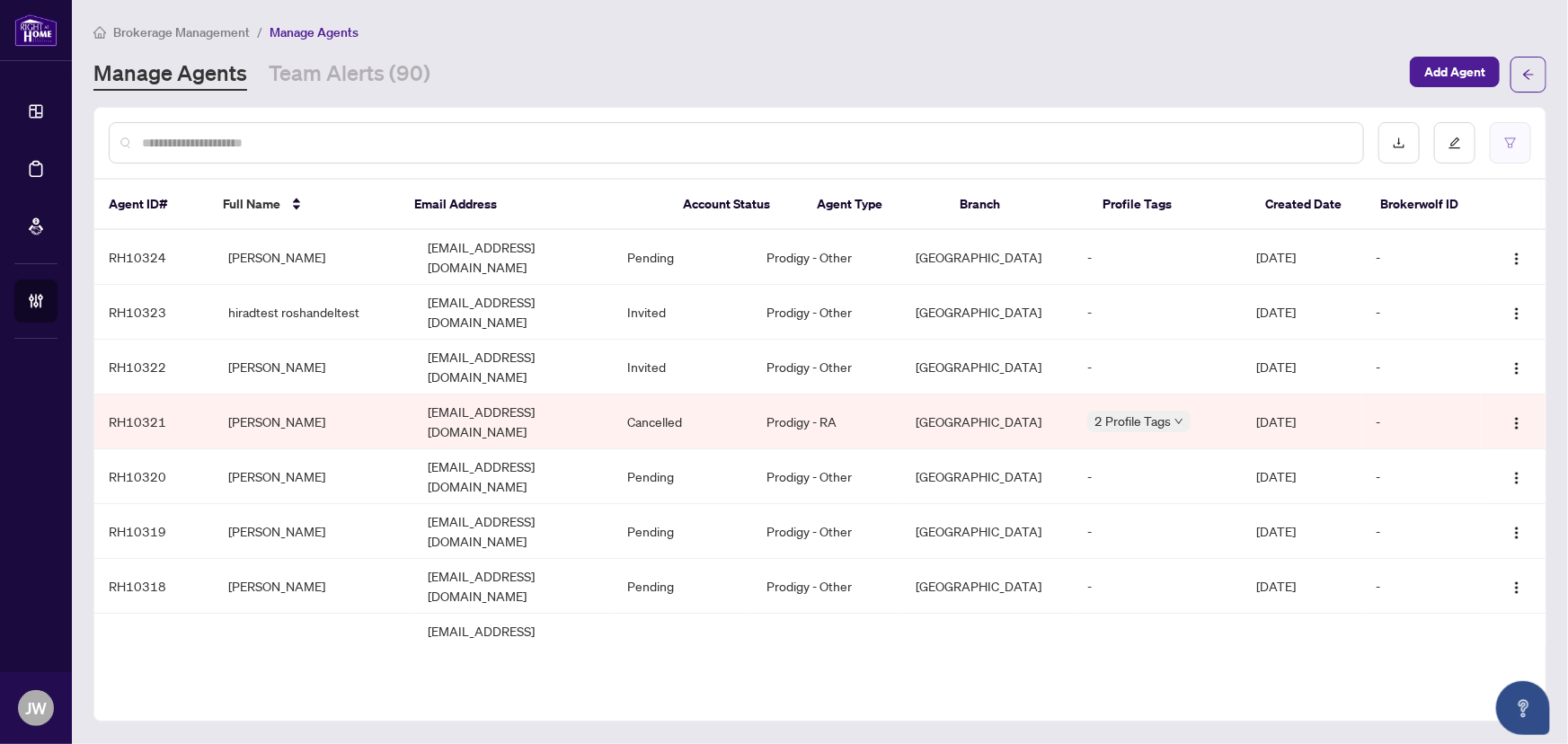
click at [1510, 133] on button "button" at bounding box center [1510, 143] width 41 height 41
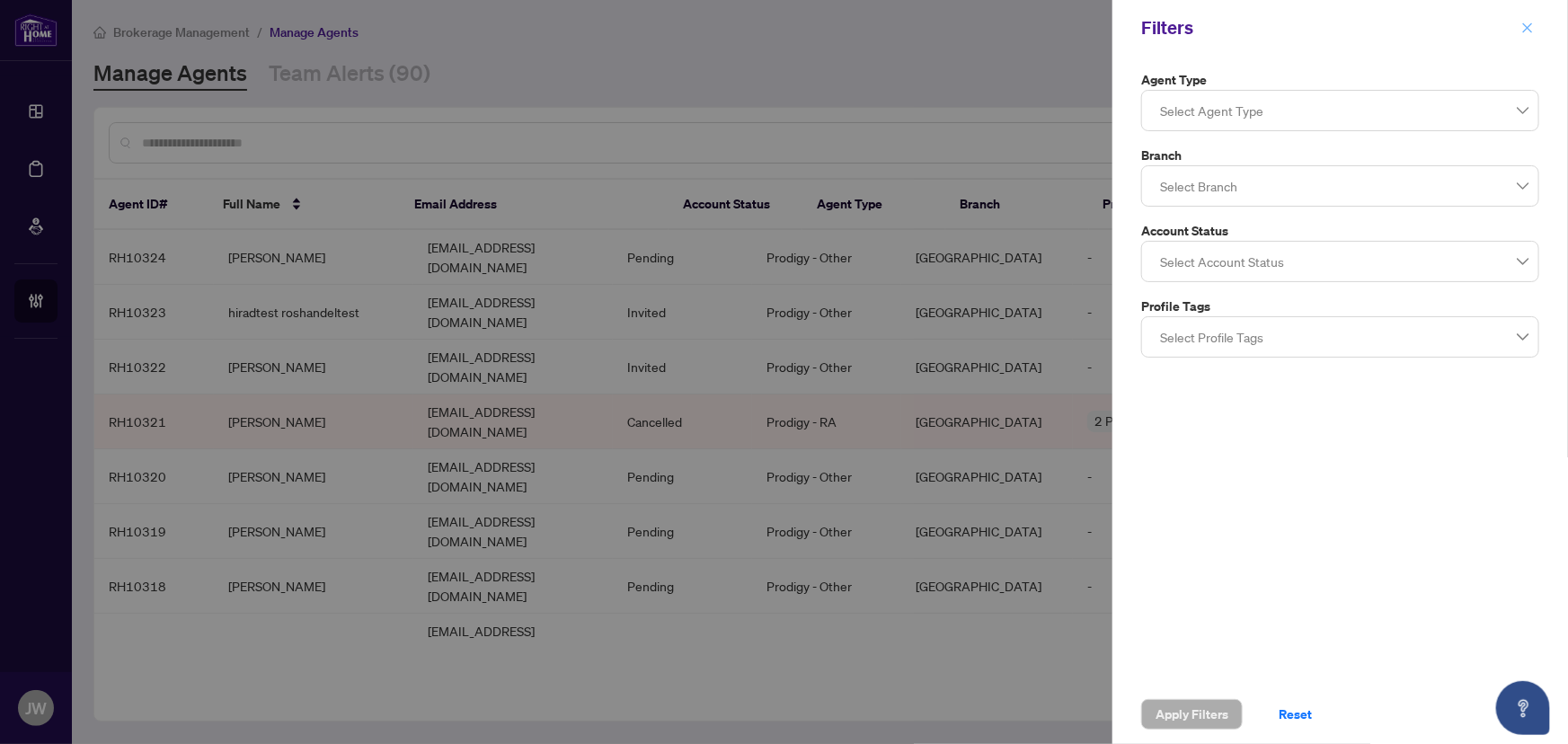
click at [1527, 29] on icon "close" at bounding box center [1528, 28] width 13 height 13
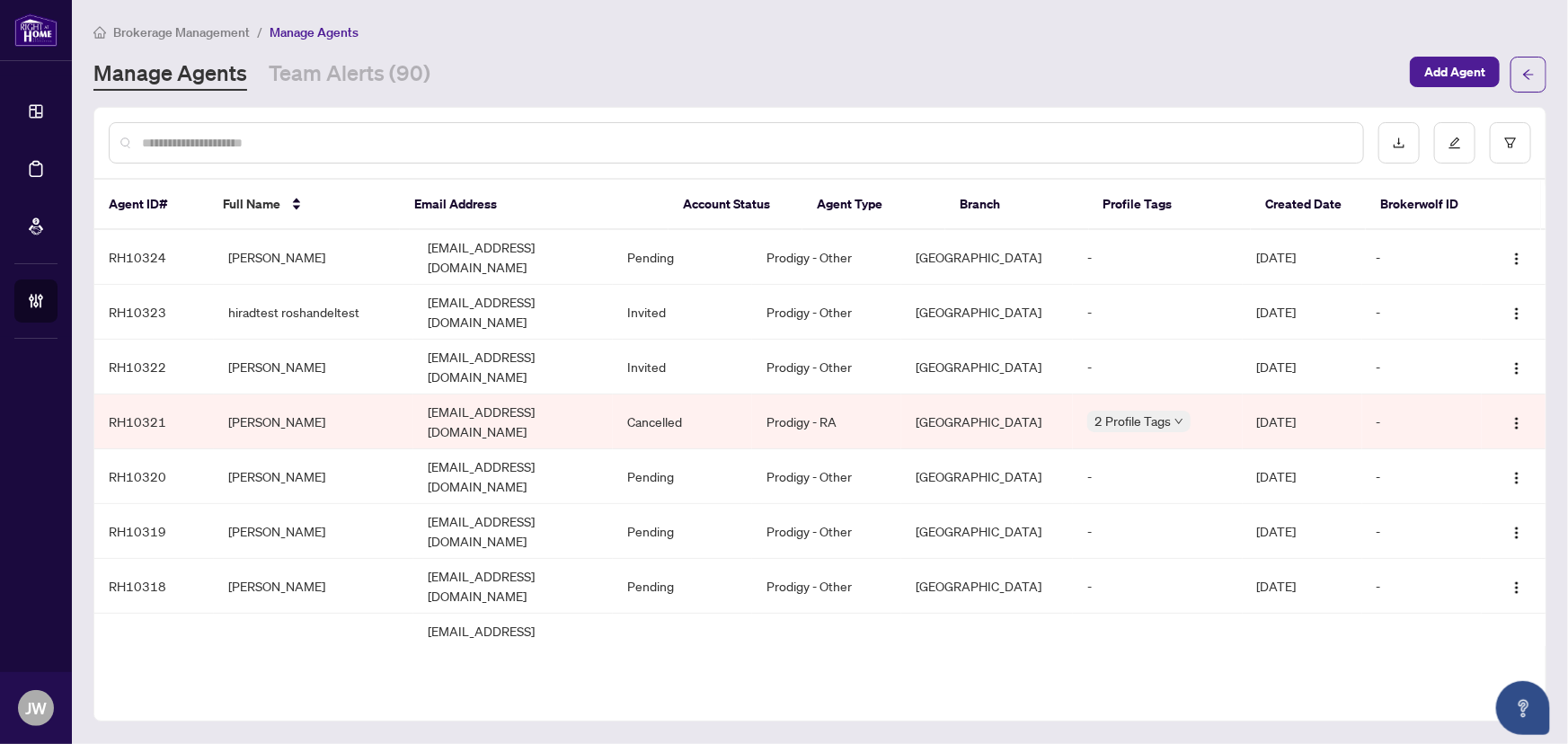
click at [215, 134] on input "text" at bounding box center [745, 143] width 1207 height 20
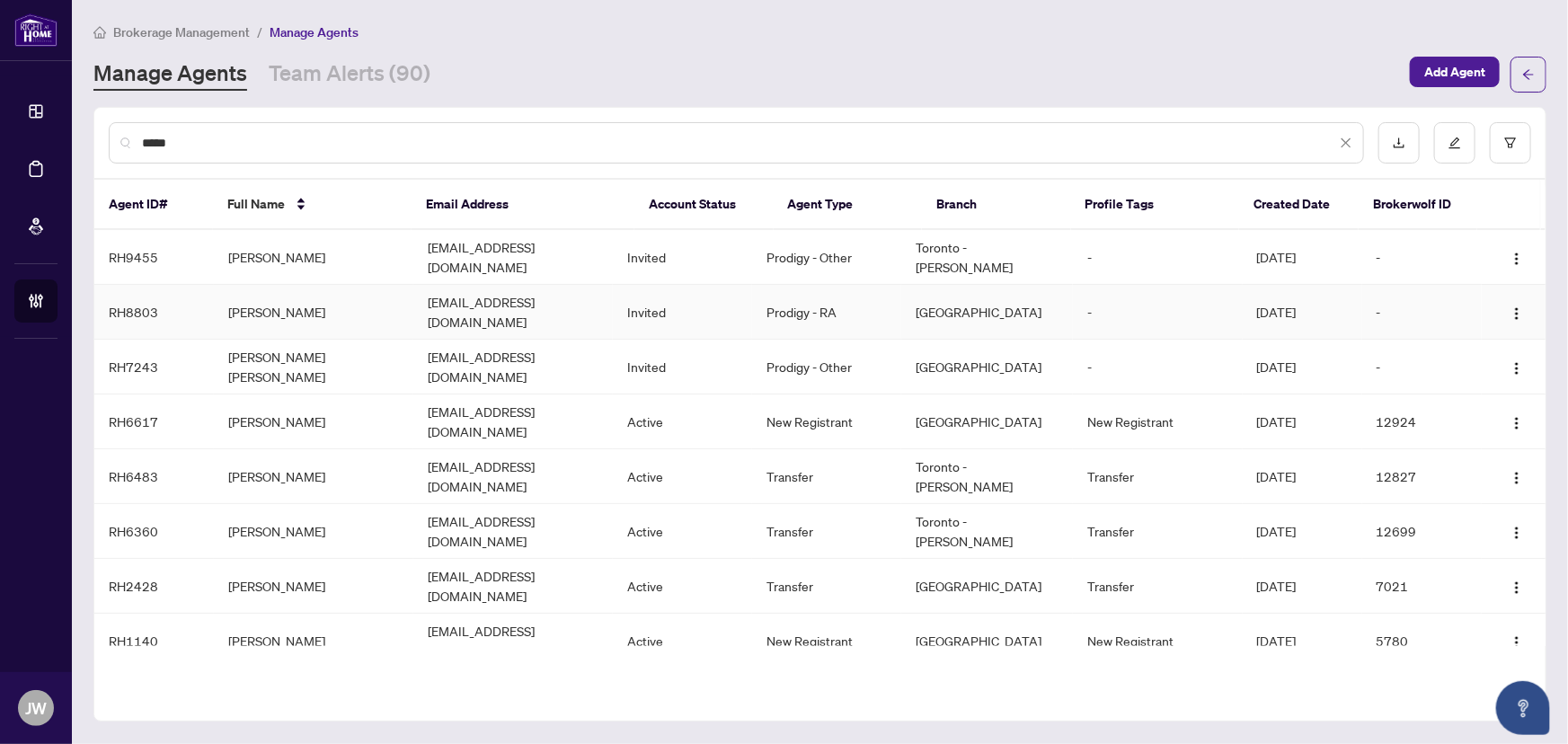
type input "*****"
click at [880, 299] on td "Prodigy - RA" at bounding box center [827, 313] width 149 height 55
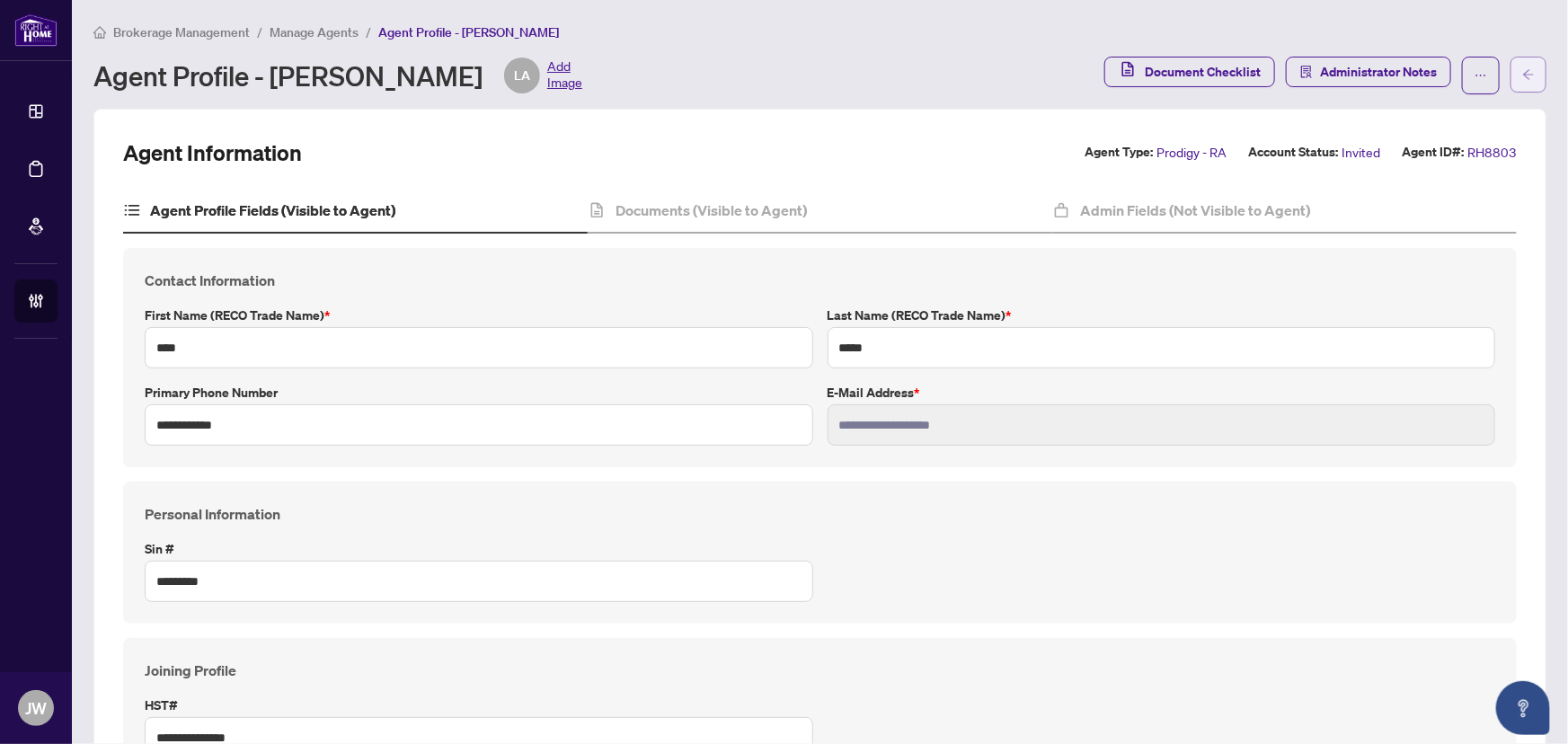
click at [1522, 72] on icon "arrow-left" at bounding box center [1529, 75] width 13 height 13
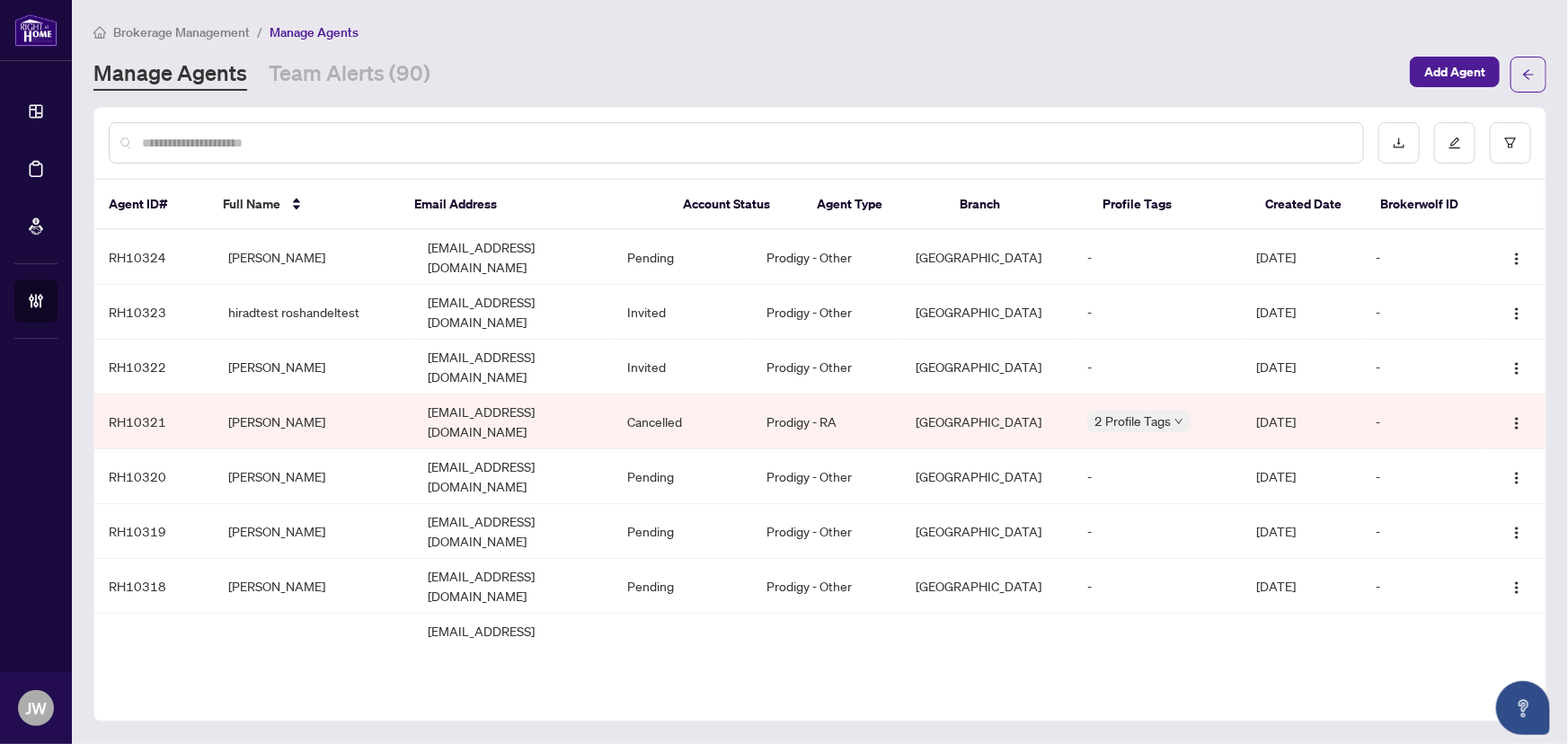
click at [210, 135] on input "text" at bounding box center [745, 143] width 1207 height 20
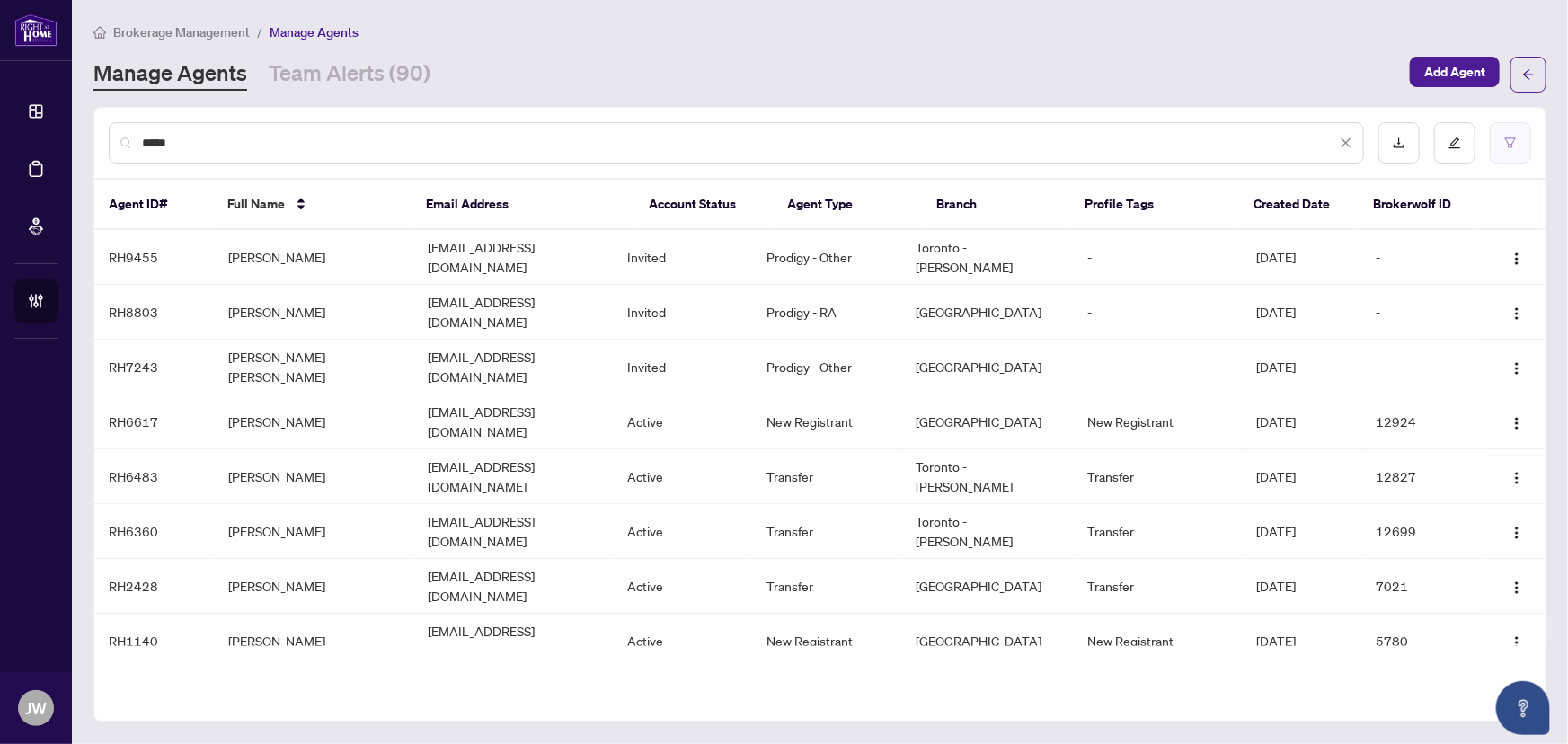
type input "*****"
click at [1492, 147] on button "button" at bounding box center [1510, 143] width 41 height 41
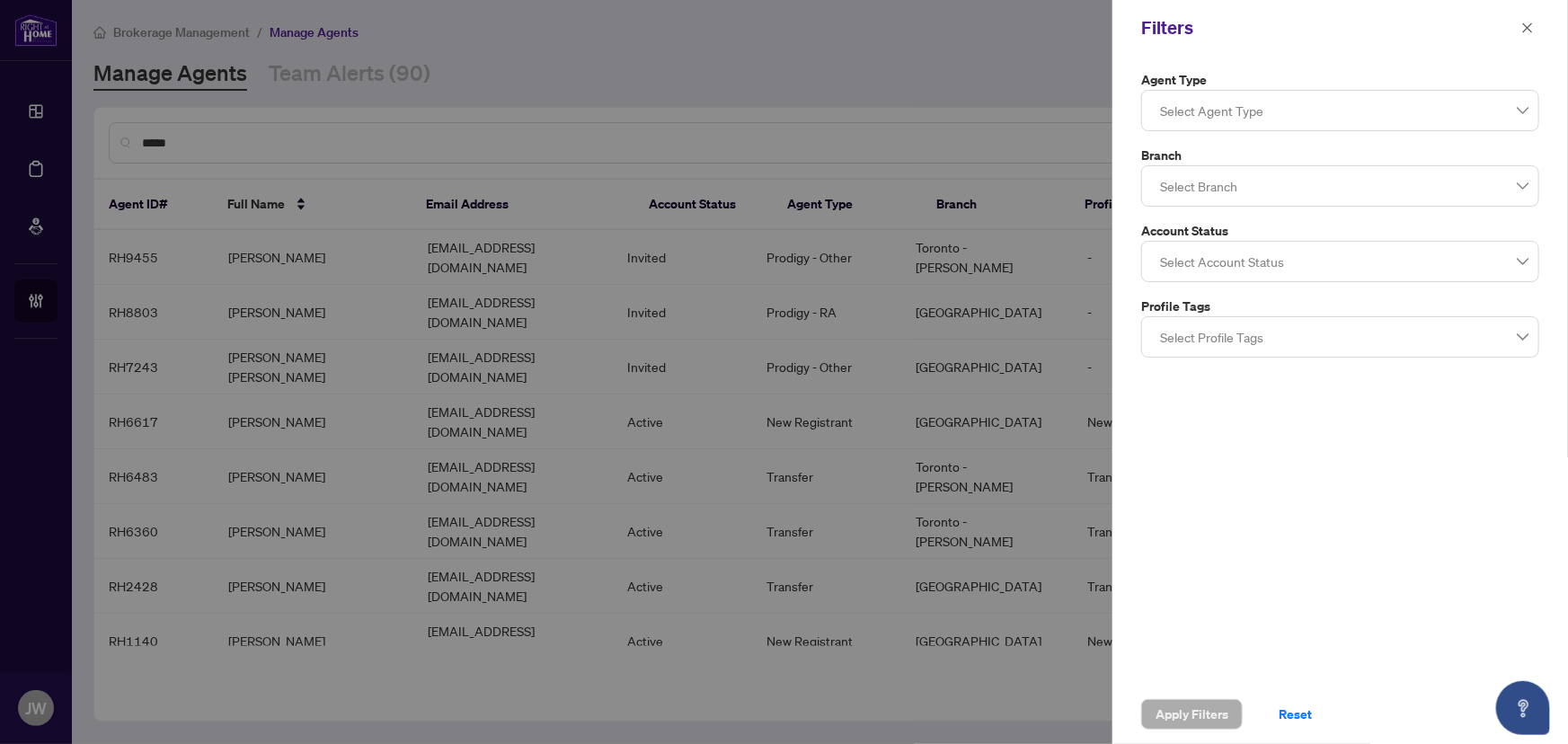
click at [1531, 31] on icon "close" at bounding box center [1528, 27] width 10 height 10
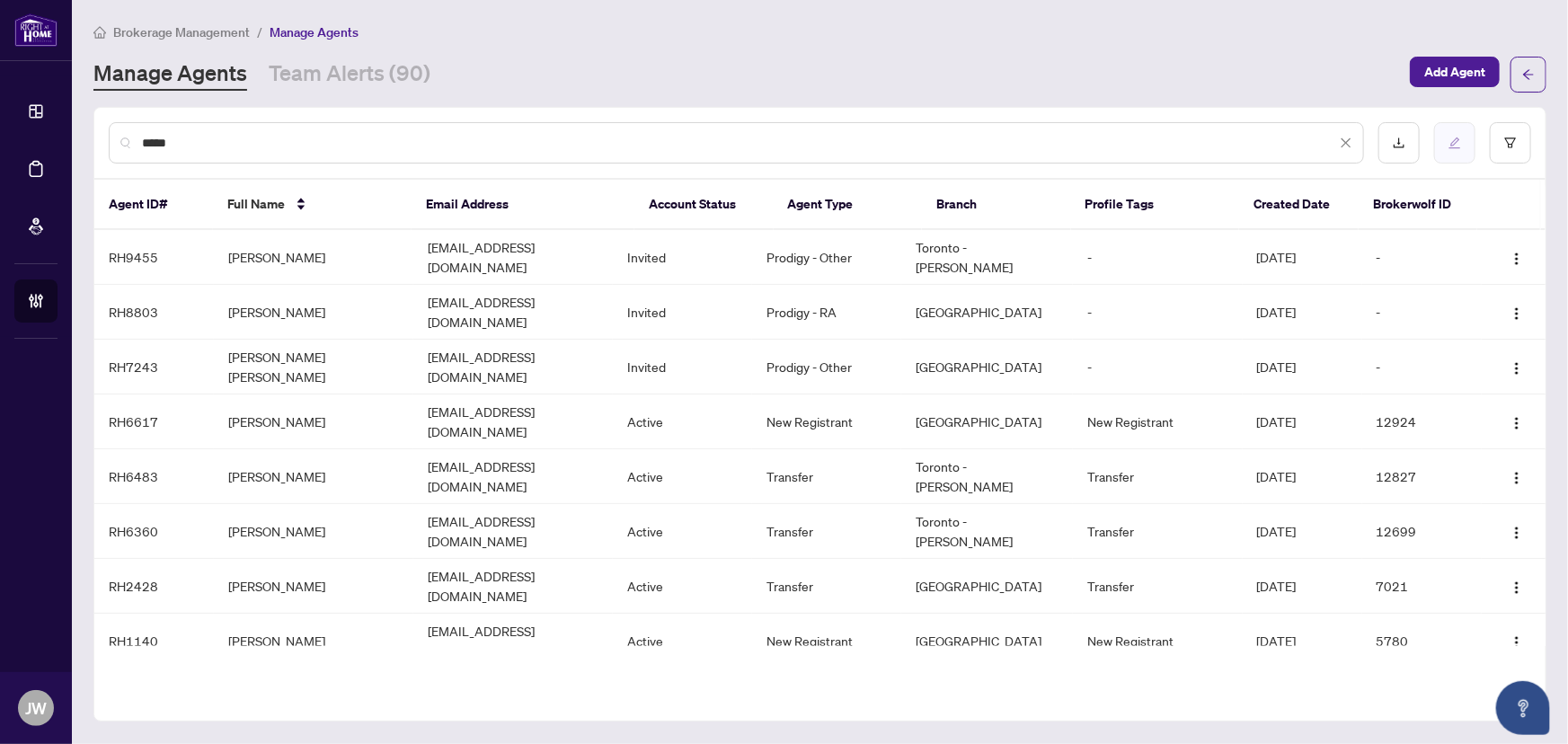
click at [1450, 141] on icon "edit" at bounding box center [1456, 143] width 13 height 13
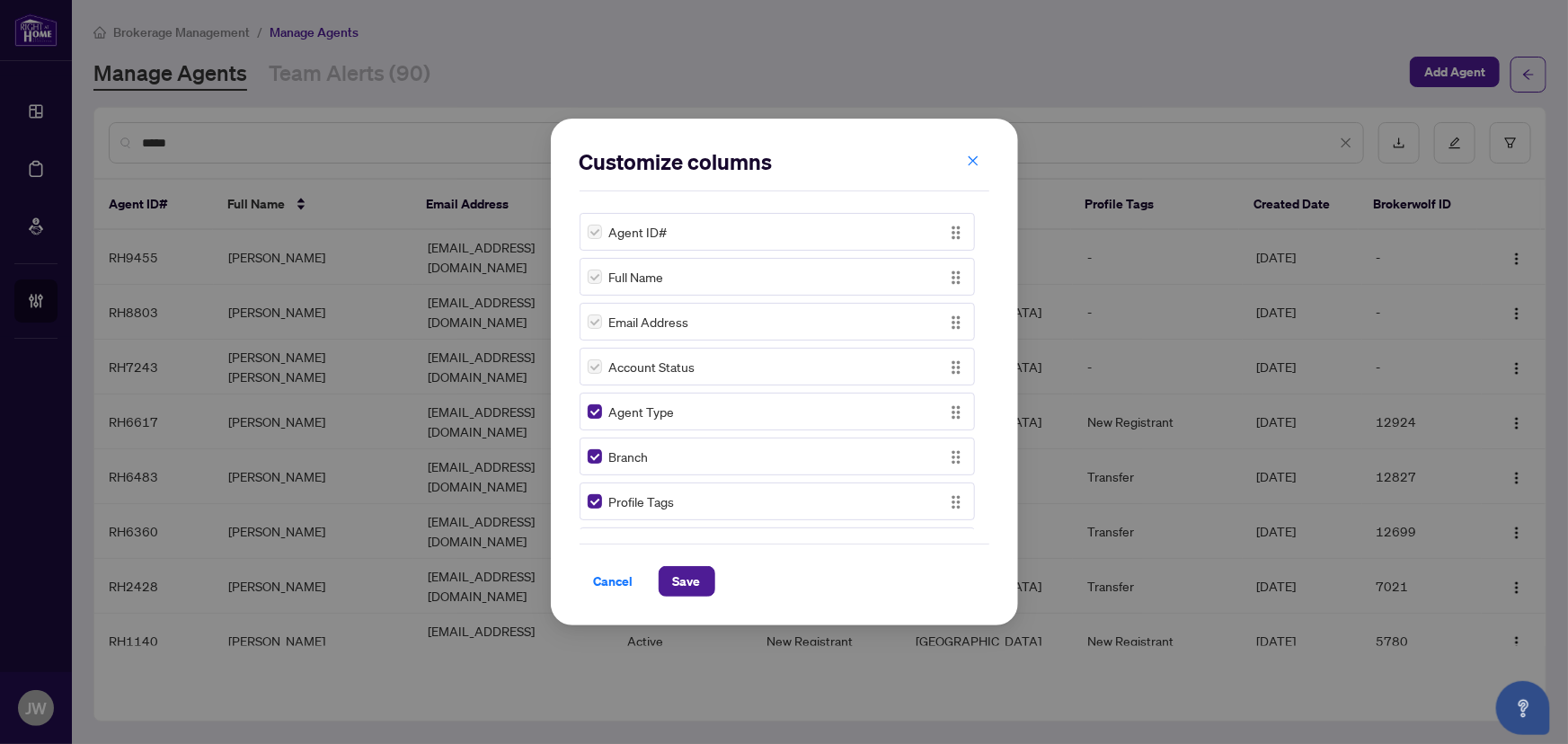
click at [979, 153] on button "button" at bounding box center [973, 160] width 36 height 30
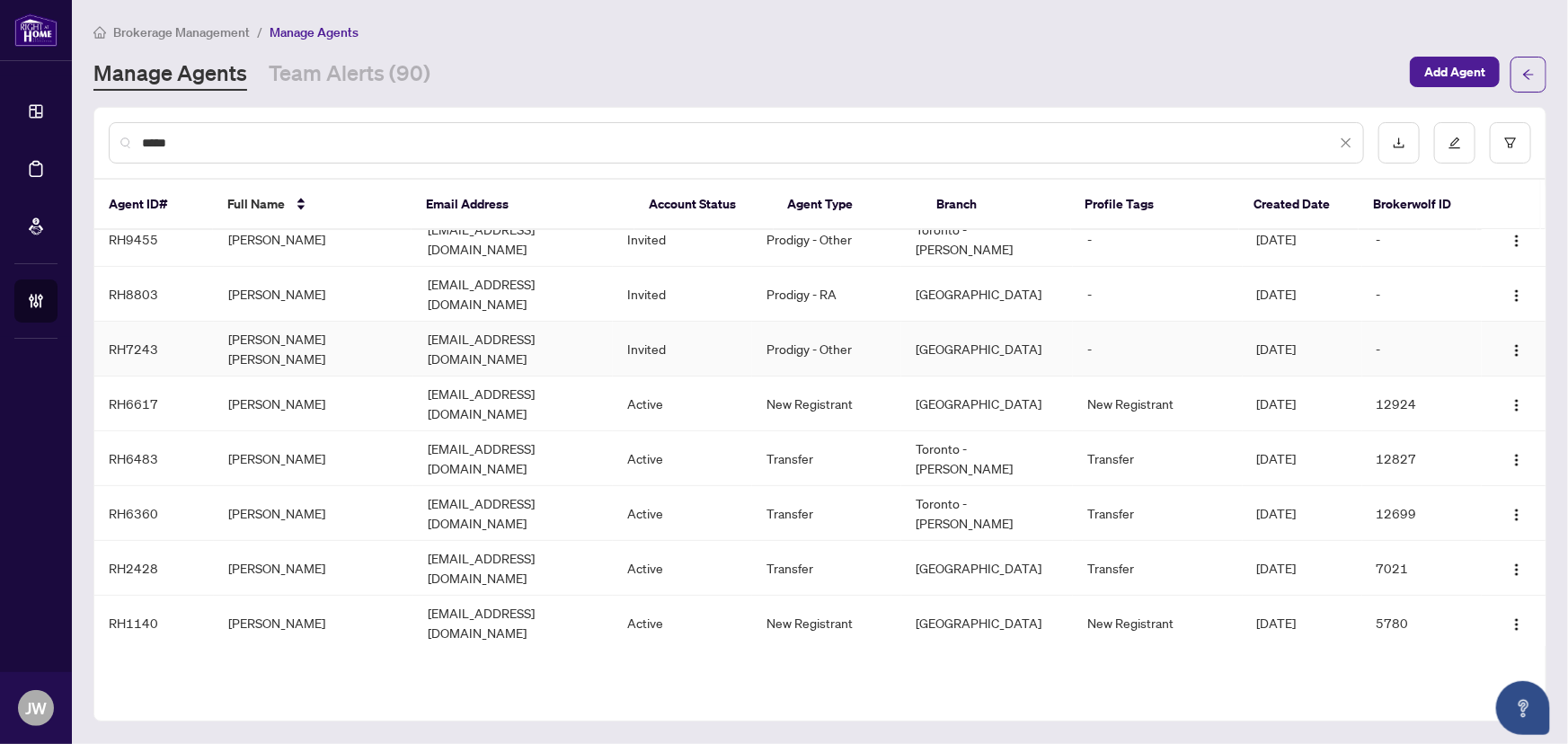
scroll to position [23, 0]
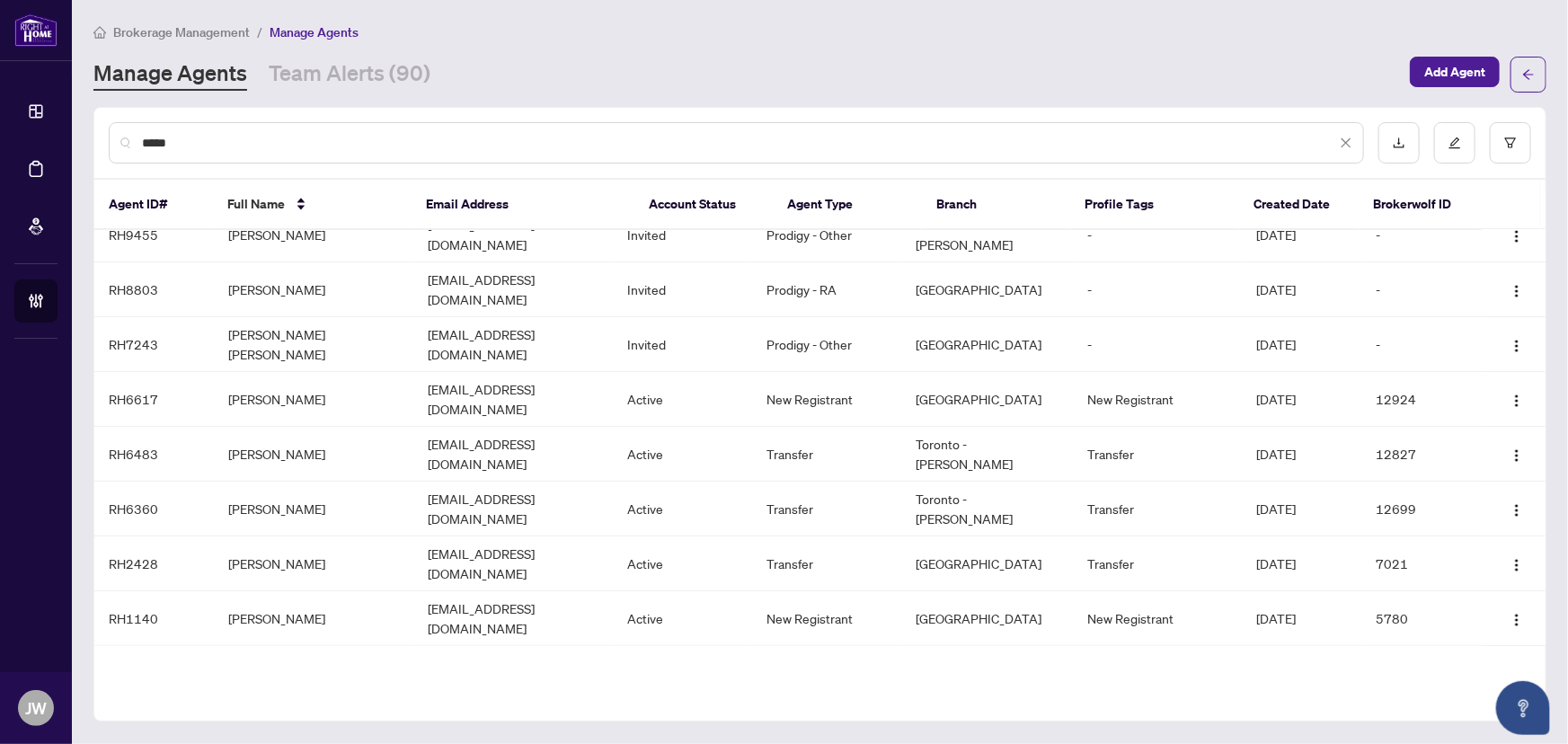
click at [265, 166] on div "*****" at bounding box center [820, 143] width 1452 height 70
click at [293, 269] on td "Lima Akbar" at bounding box center [314, 290] width 199 height 55
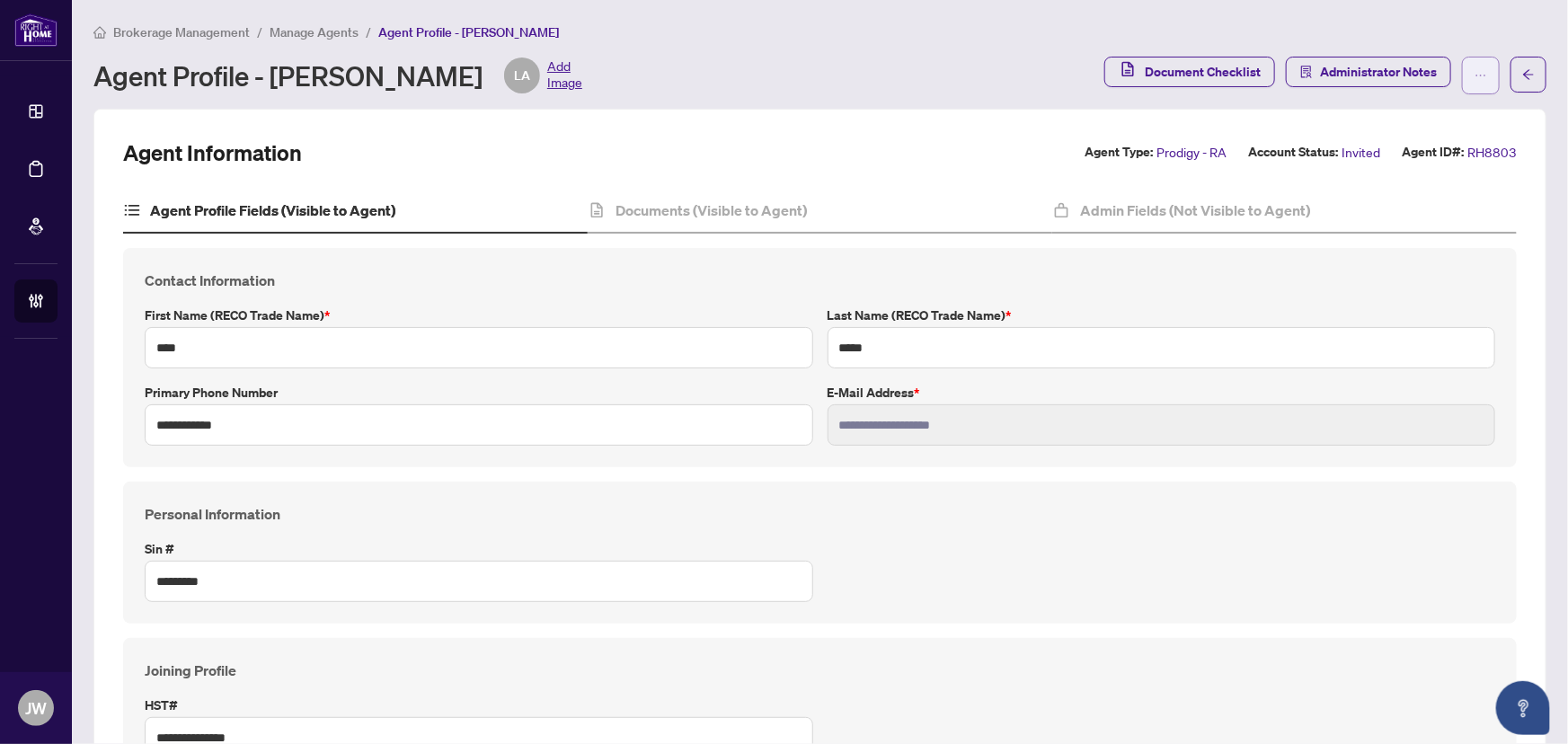
click at [1475, 72] on icon "ellipsis" at bounding box center [1481, 76] width 13 height 13
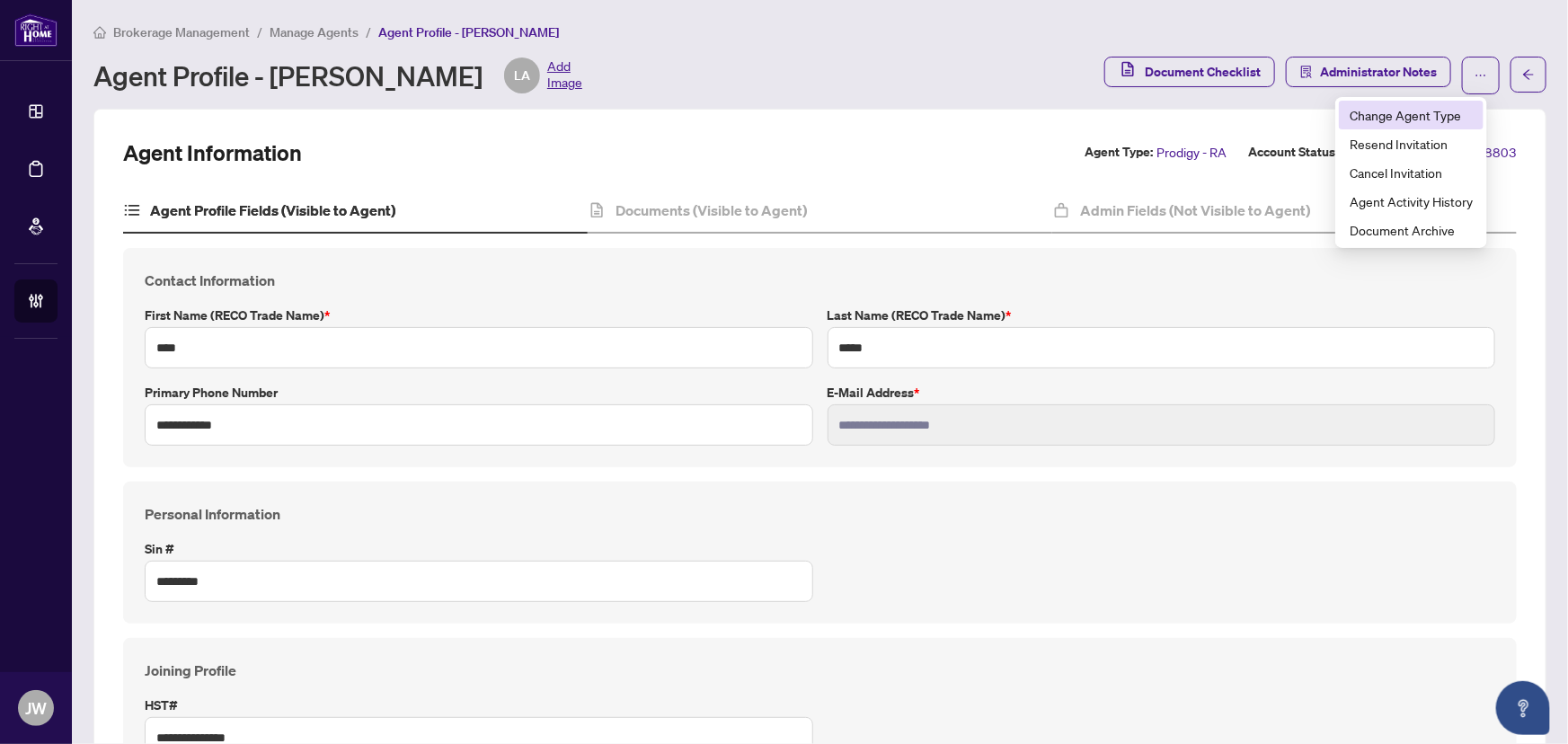
click at [1417, 113] on span "Change Agent Type" at bounding box center [1411, 115] width 123 height 20
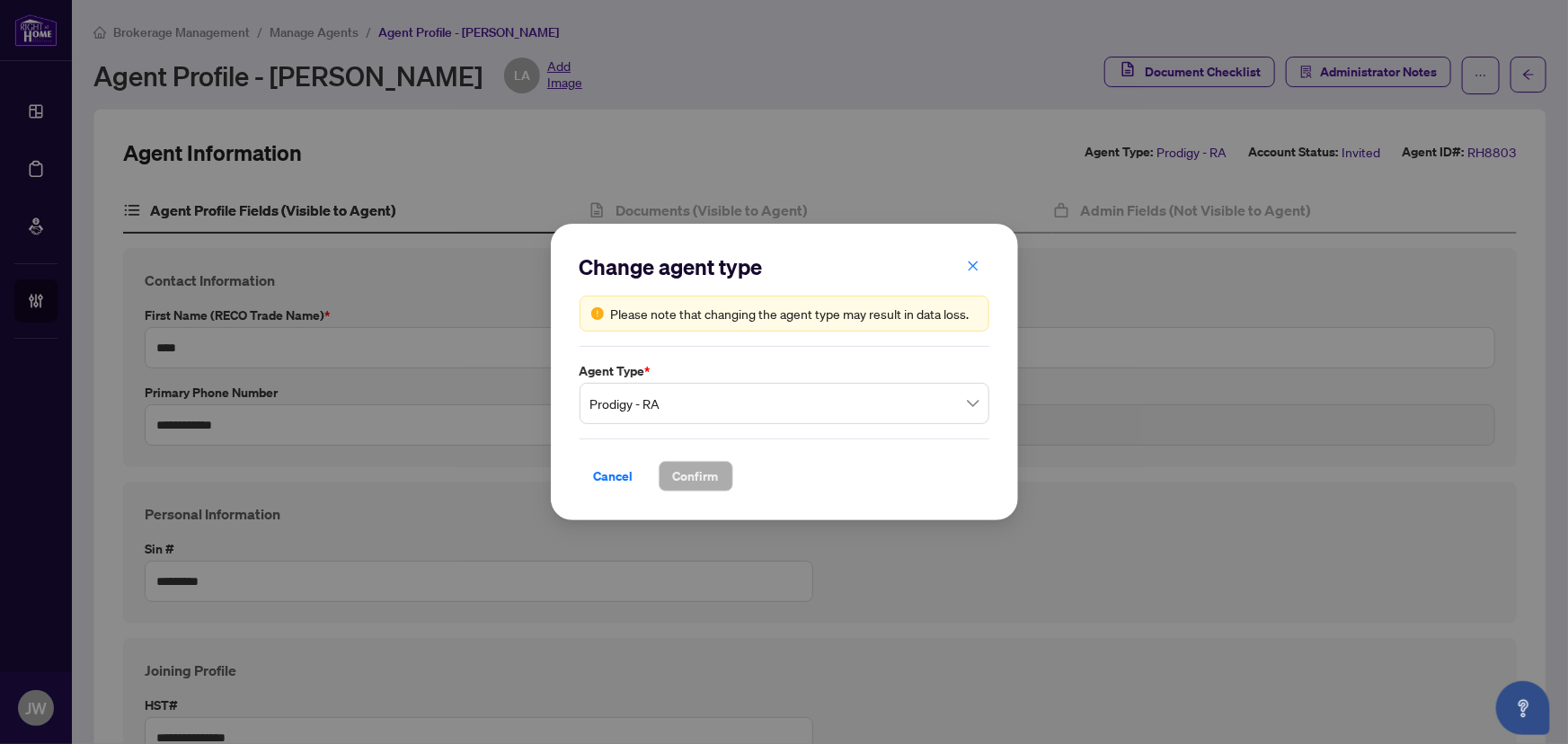
click at [776, 409] on span "Prodigy - RA" at bounding box center [784, 403] width 389 height 34
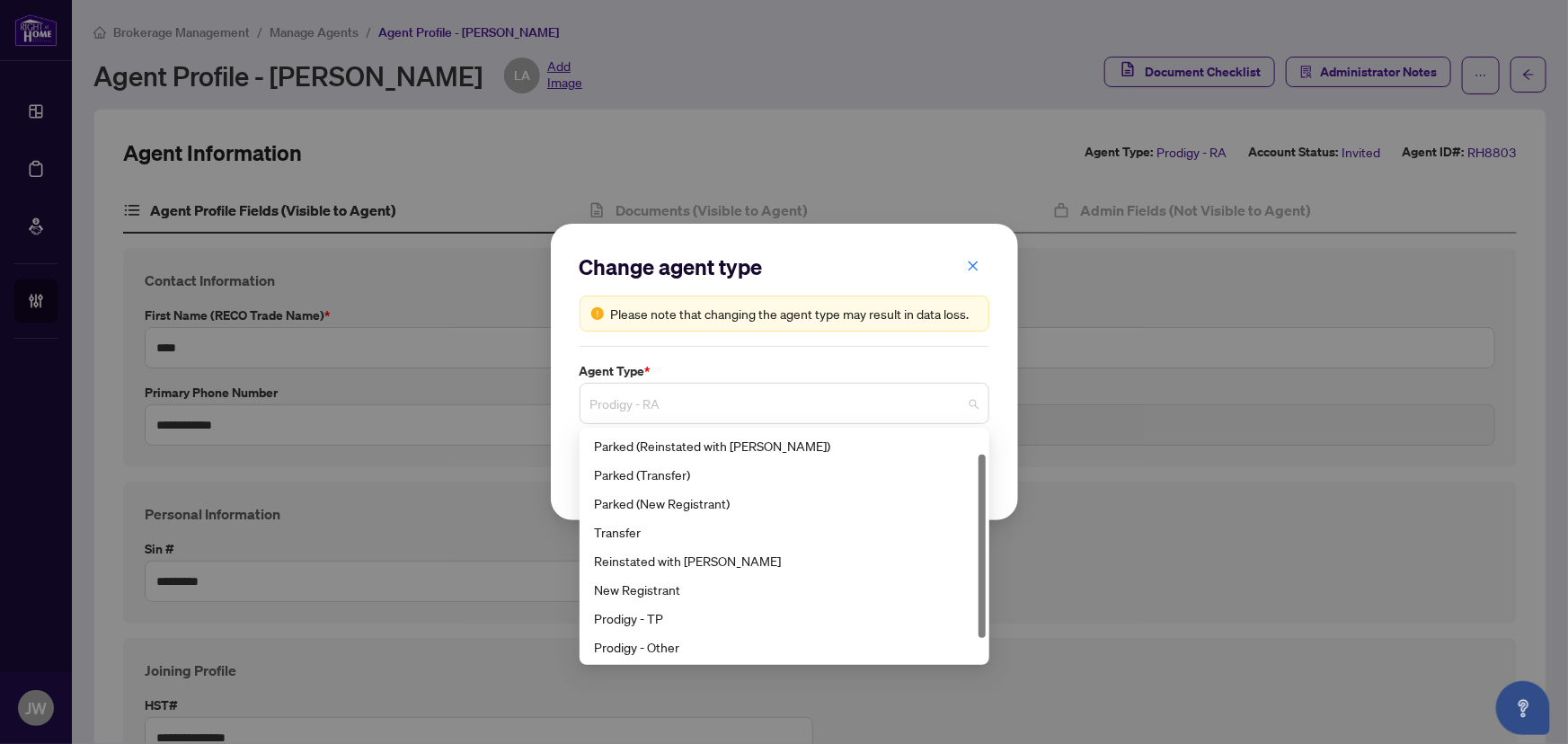
scroll to position [27, 0]
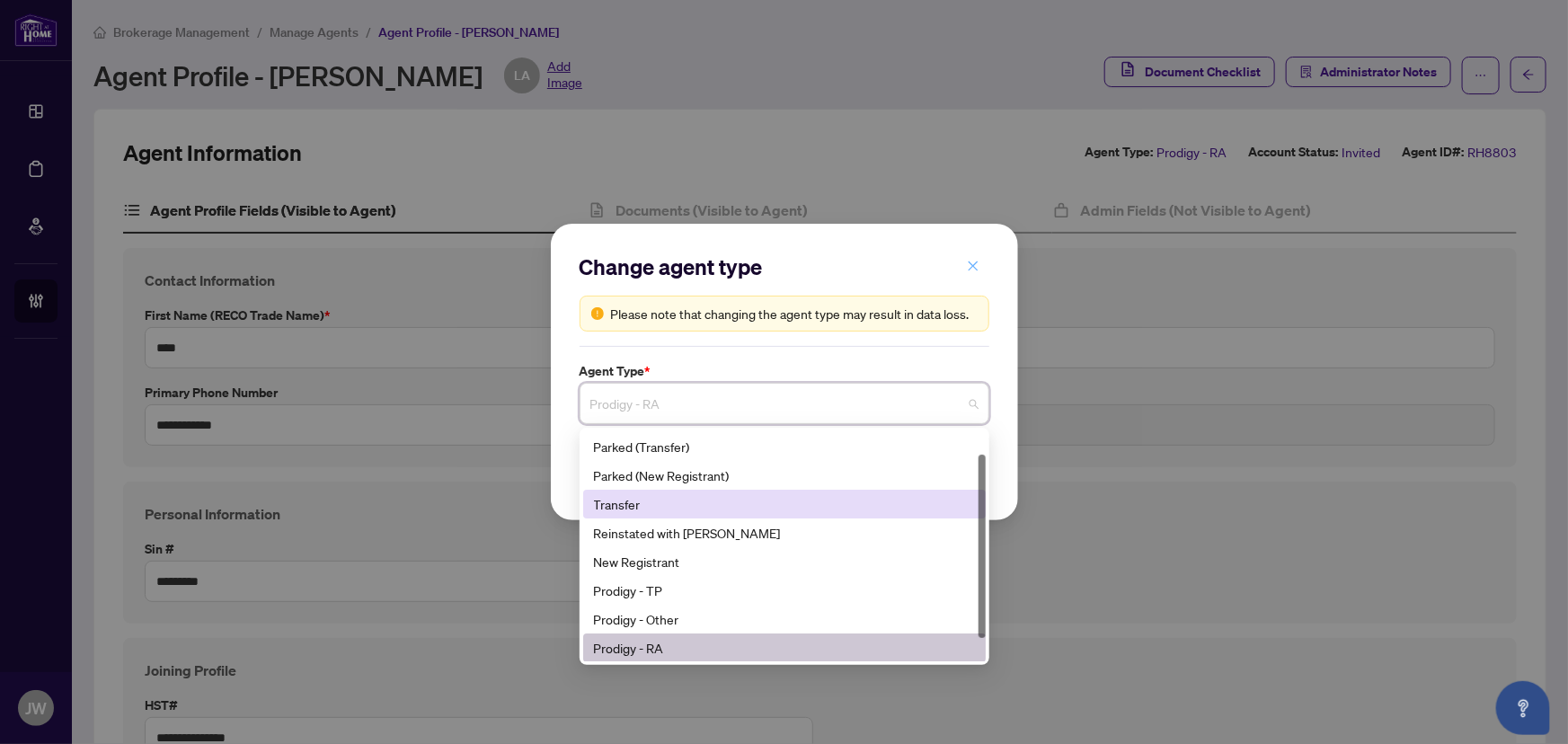
click at [976, 266] on icon "close" at bounding box center [974, 266] width 13 height 13
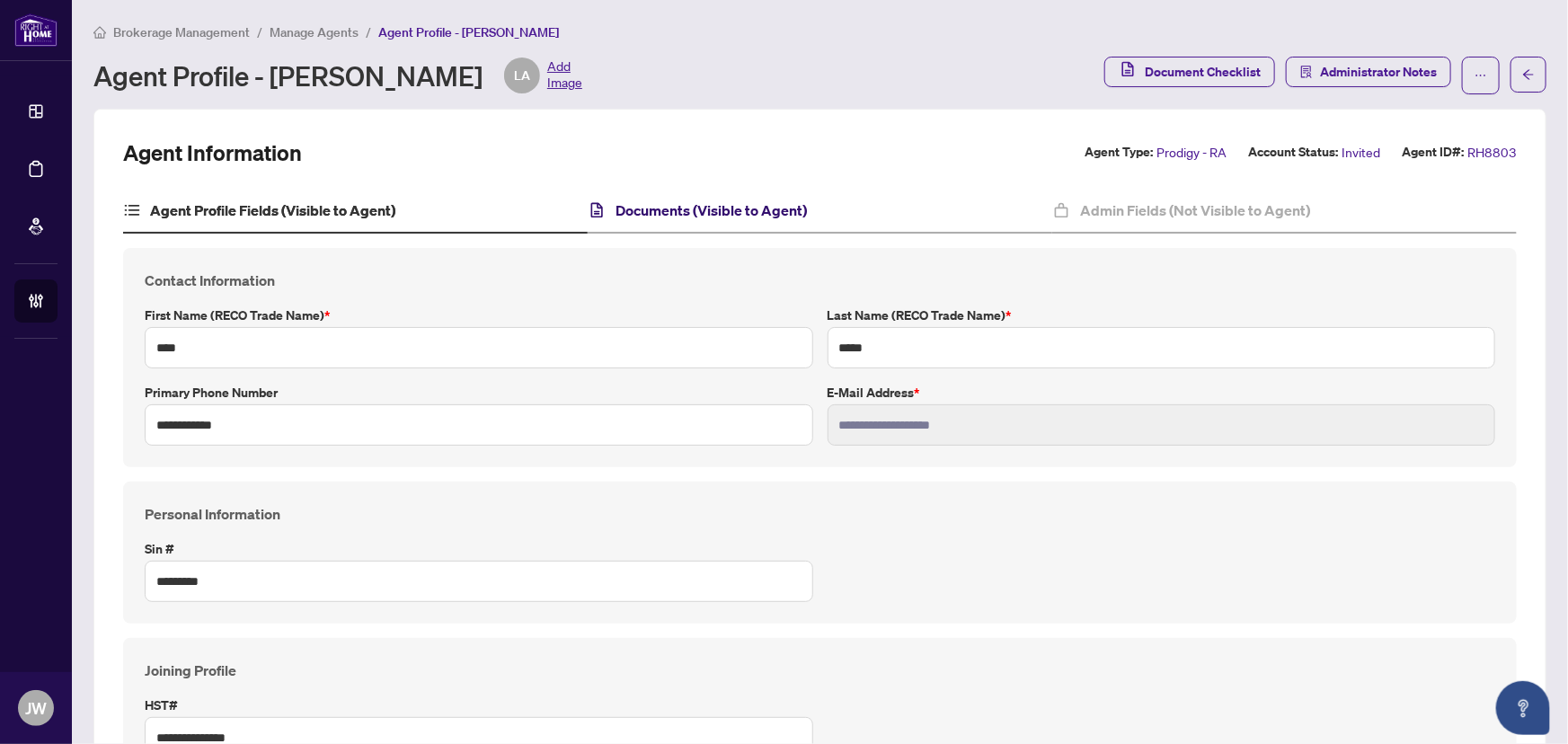
click at [746, 202] on h4 "Documents (Visible to Agent)" at bounding box center [710, 210] width 191 height 22
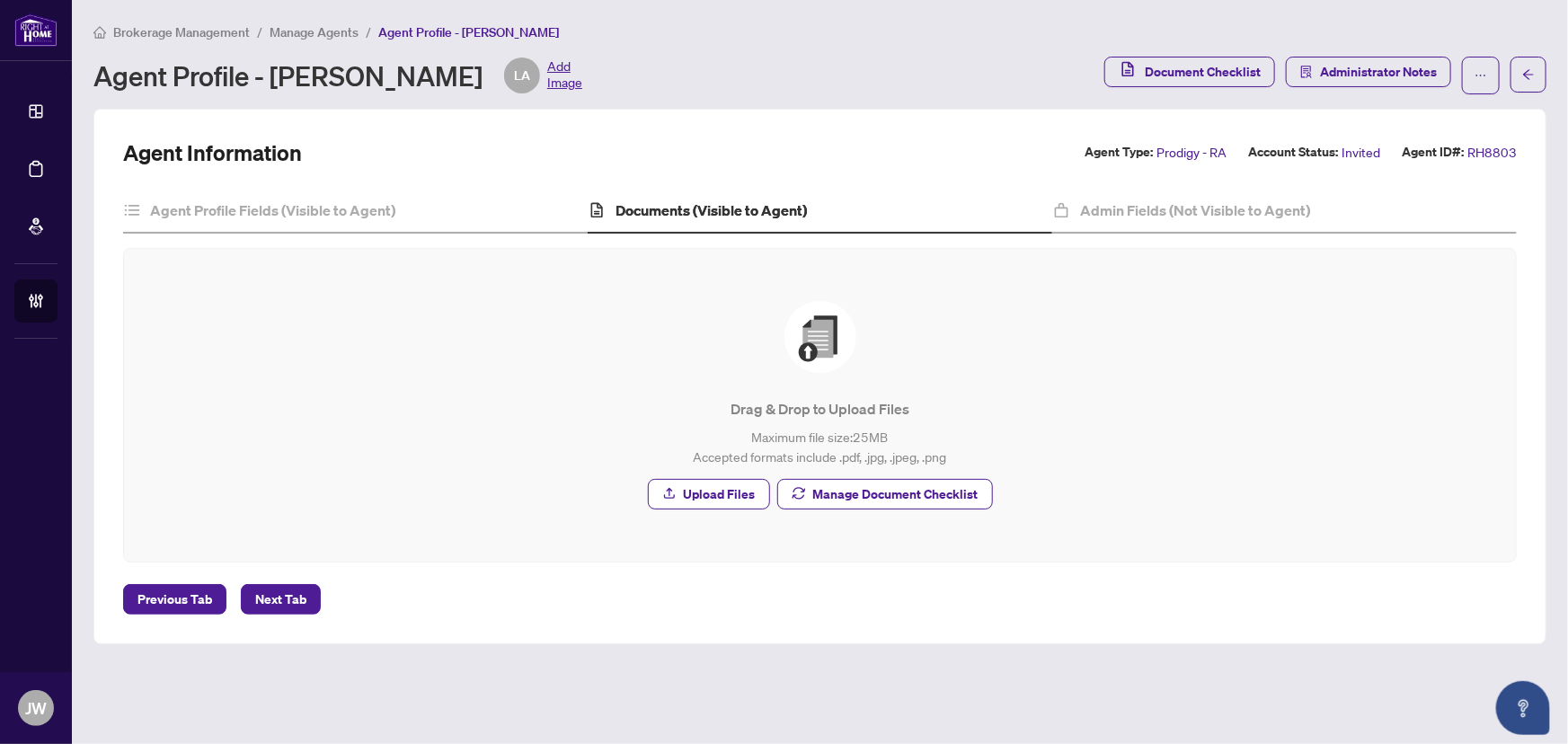
click at [855, 493] on span "Manage Document Checklist" at bounding box center [896, 494] width 165 height 28
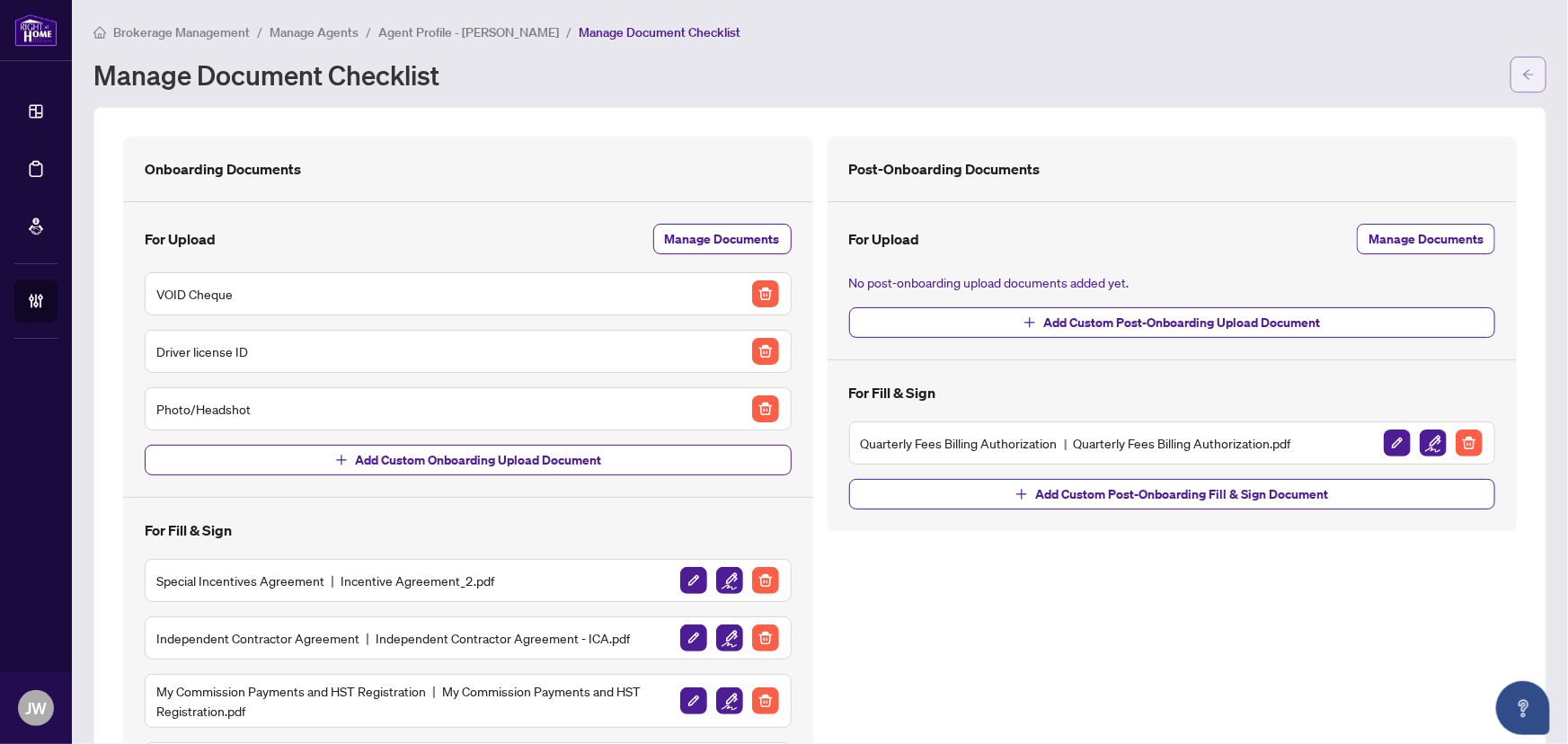
click at [1523, 78] on icon "arrow-left" at bounding box center [1529, 74] width 11 height 10
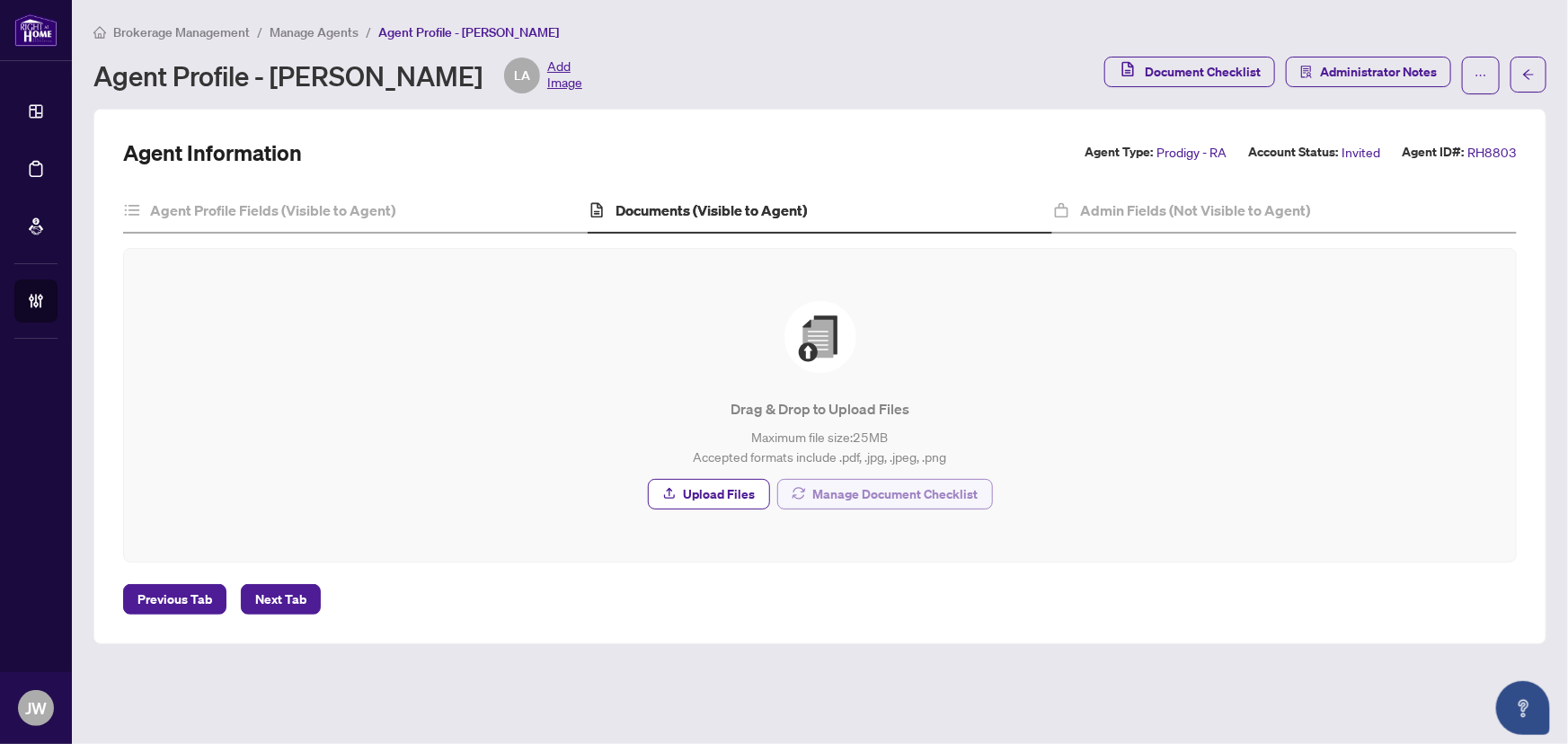
click at [857, 505] on span "Manage Document Checklist" at bounding box center [896, 494] width 165 height 28
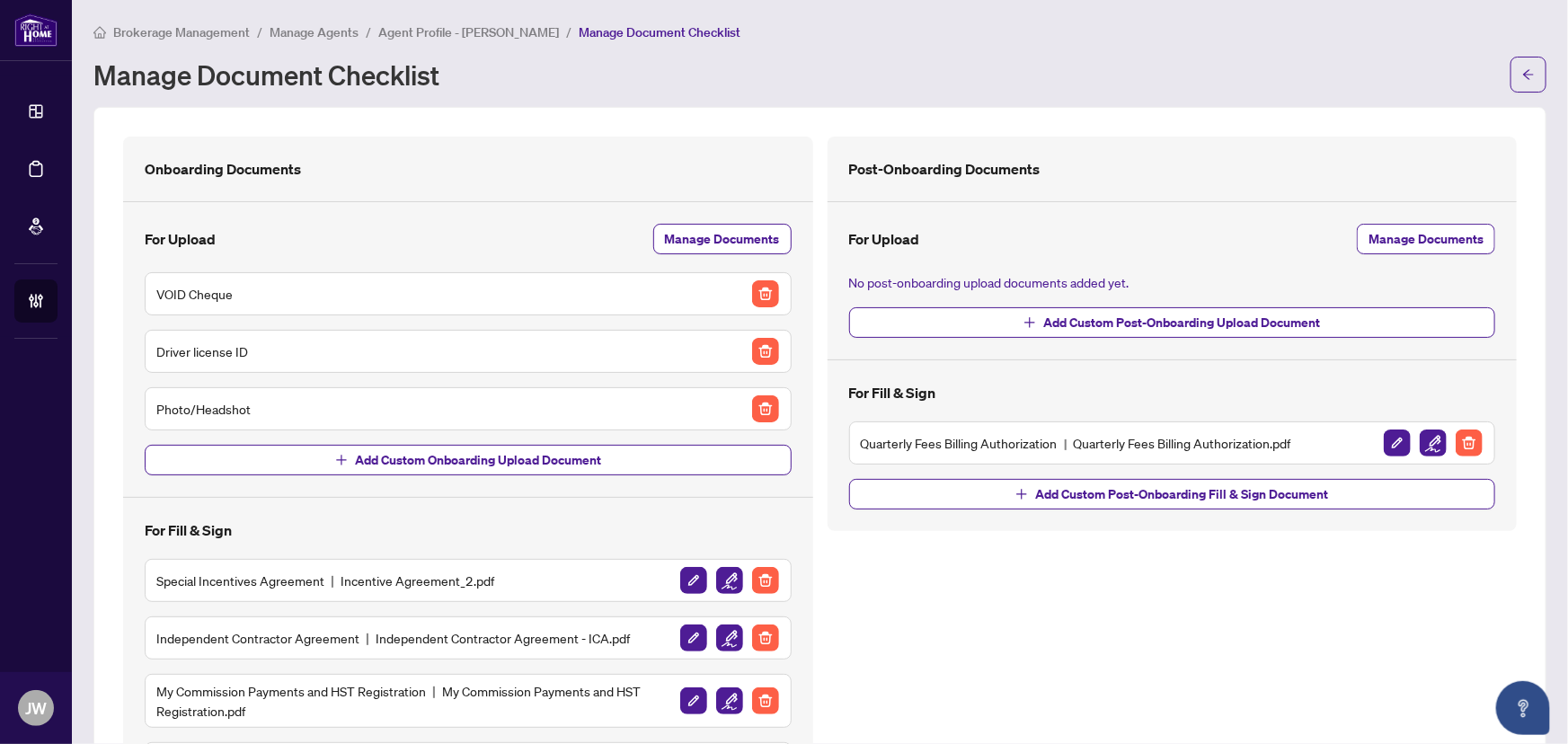
click at [303, 25] on span "Manage Agents" at bounding box center [314, 33] width 89 height 16
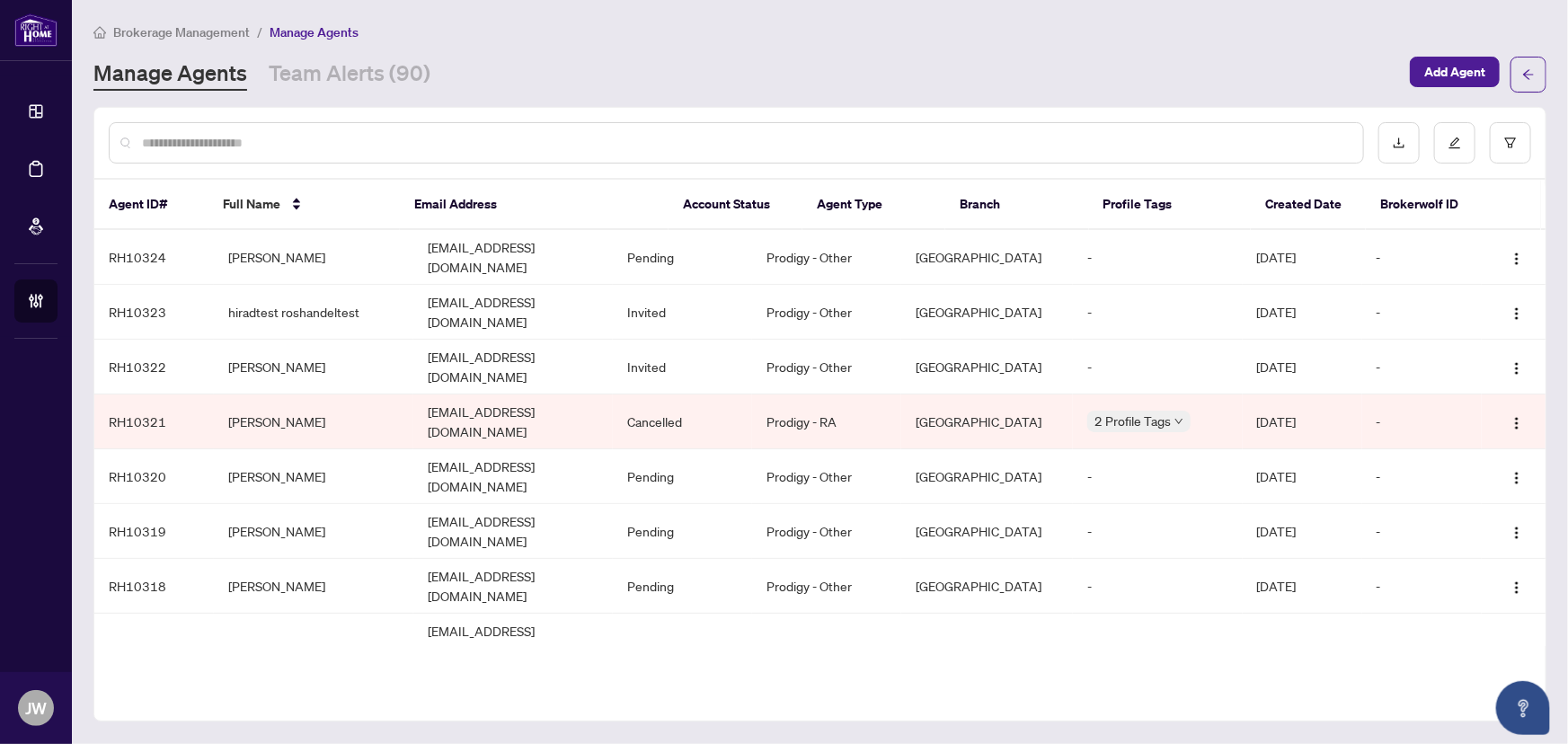
click at [219, 137] on input "text" at bounding box center [745, 143] width 1207 height 20
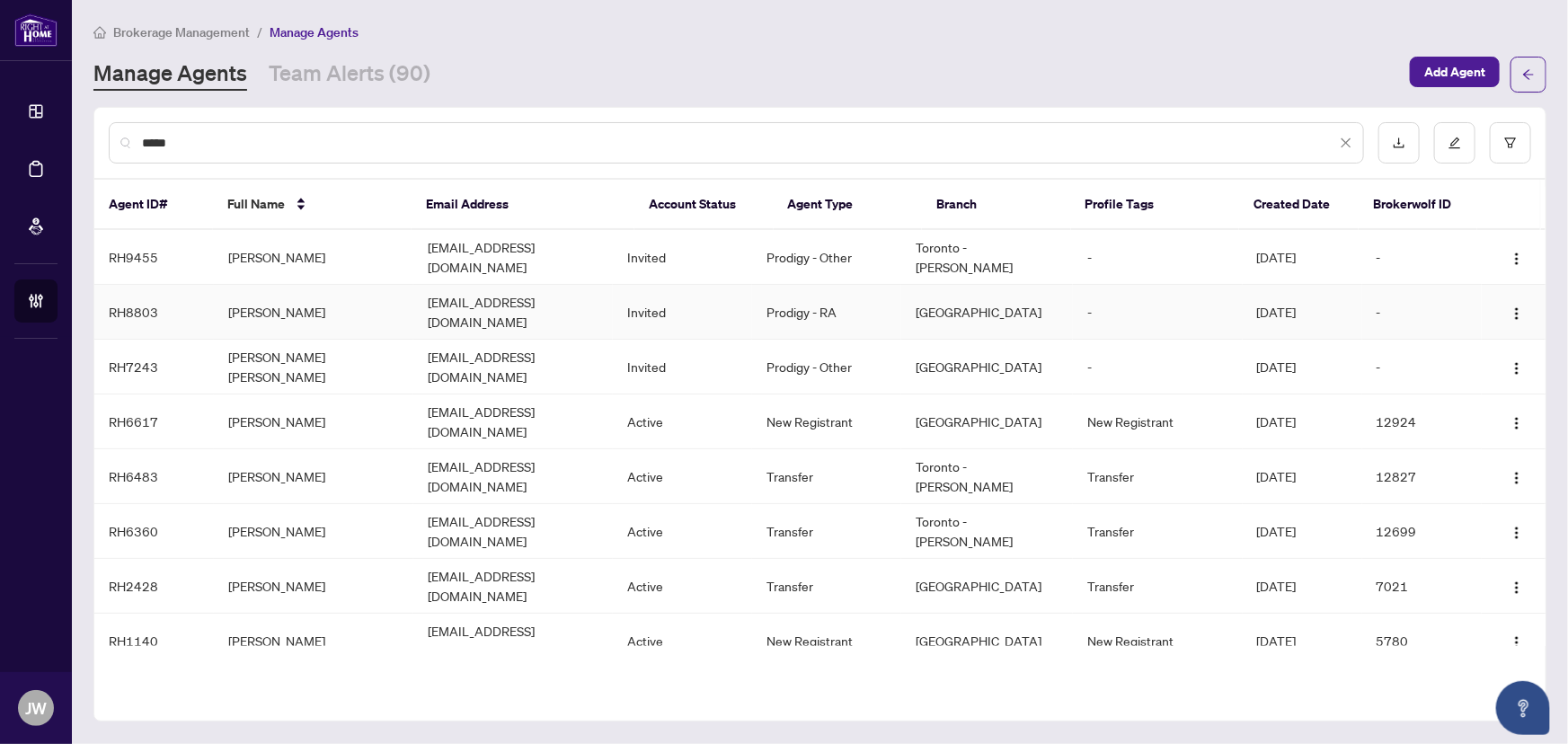
type input "*****"
click at [261, 291] on td "Lima Akbar" at bounding box center [314, 313] width 199 height 55
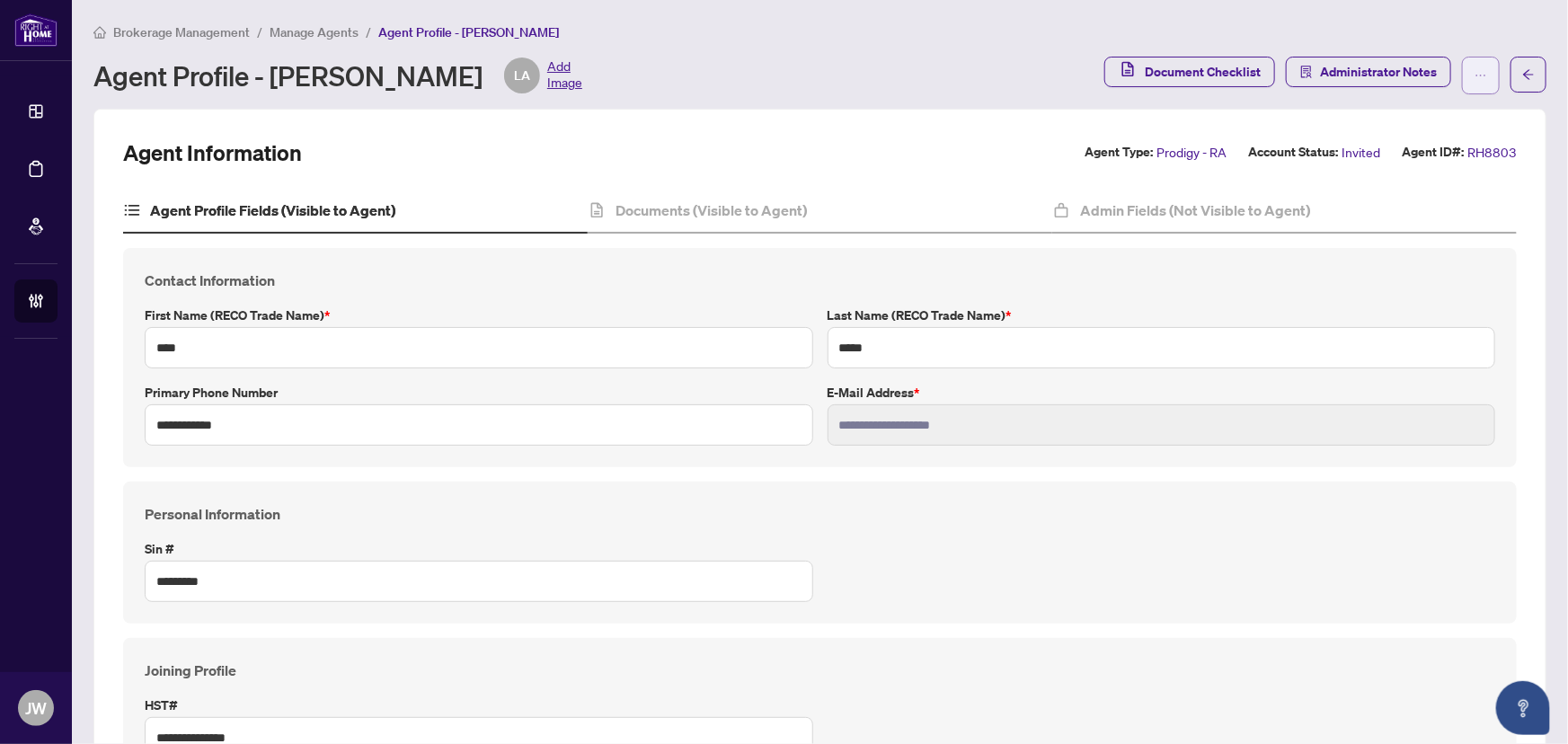
click at [1475, 80] on icon "ellipsis" at bounding box center [1481, 76] width 13 height 13
click at [1522, 69] on icon "arrow-left" at bounding box center [1529, 75] width 13 height 13
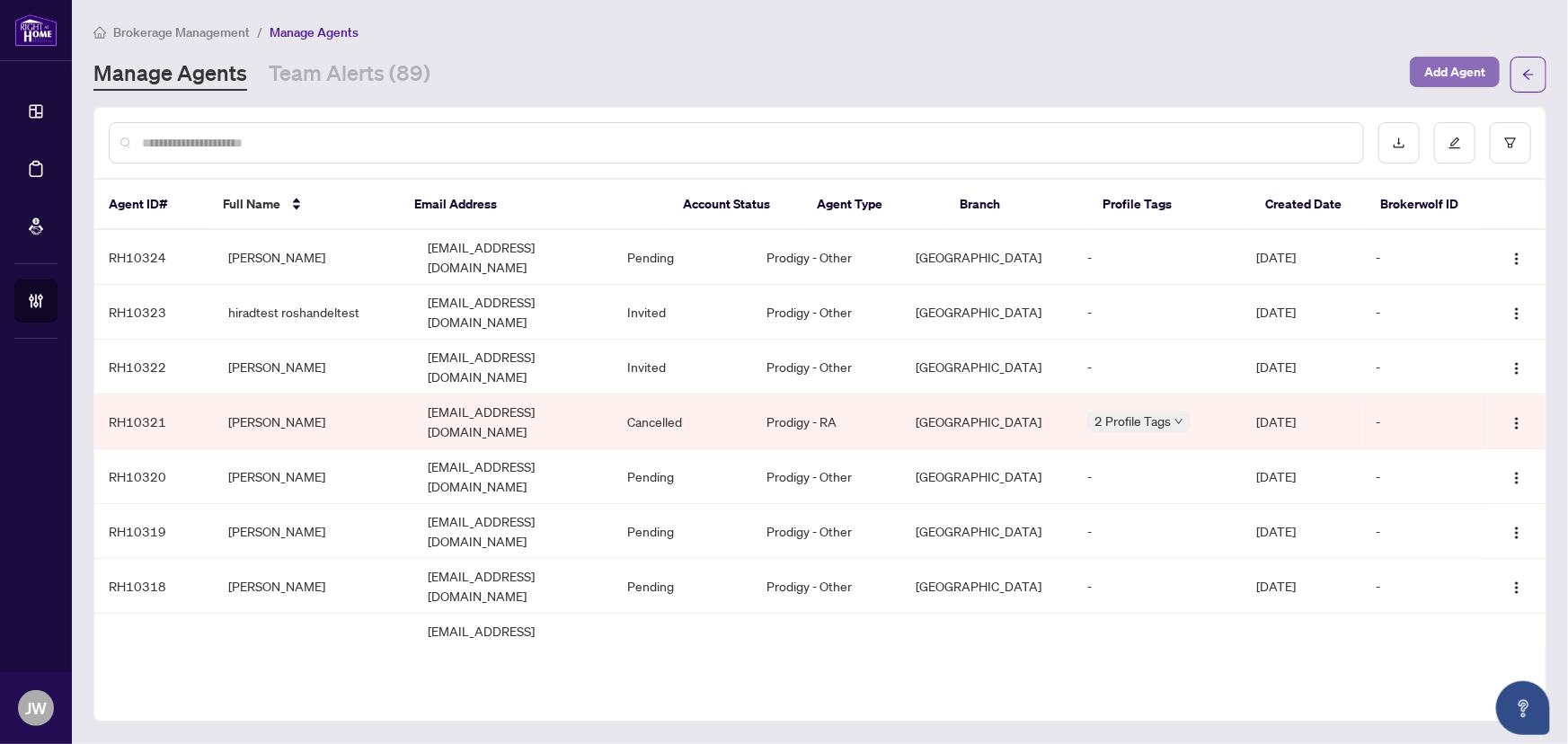
click at [1465, 59] on span "Add Agent" at bounding box center [1455, 71] width 61 height 28
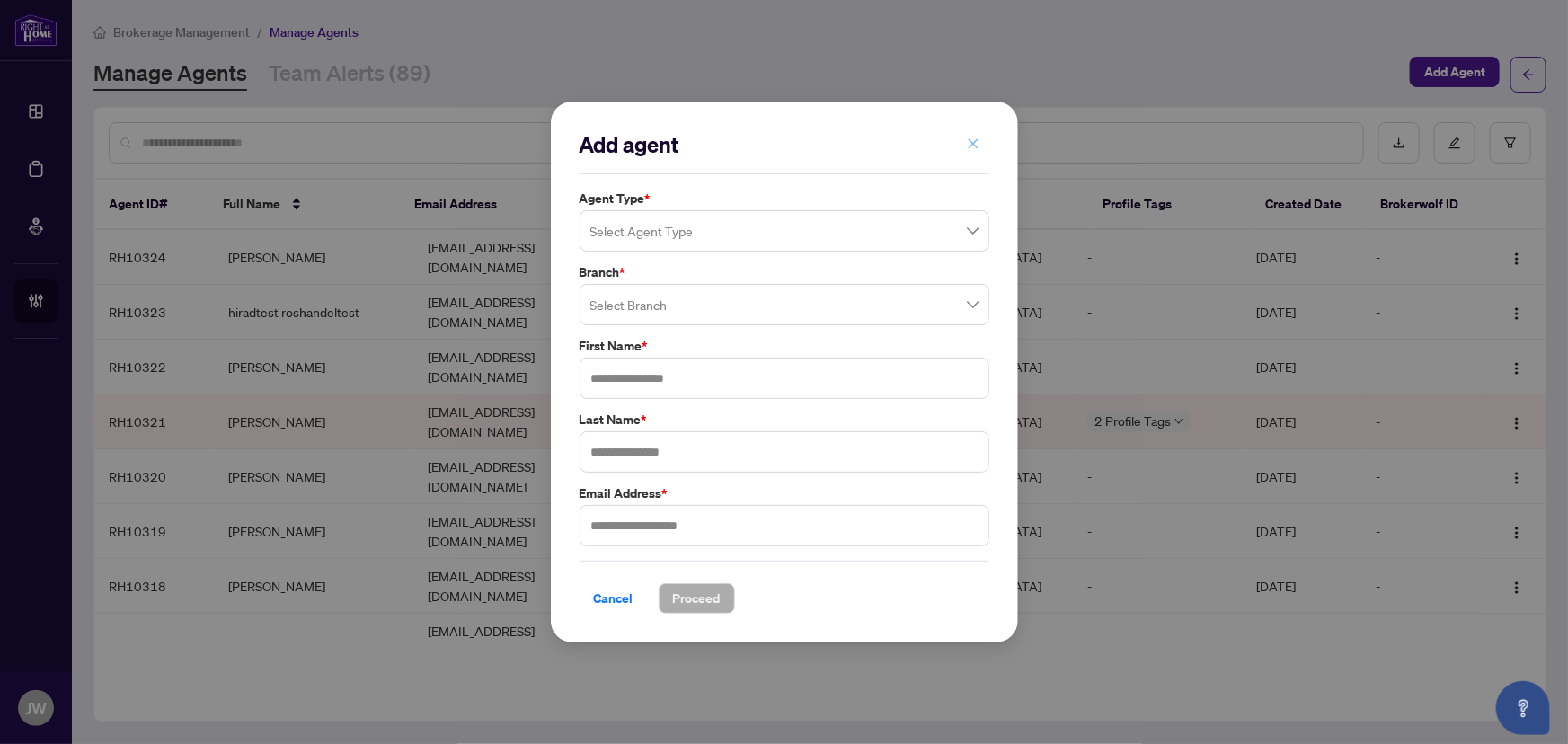
click at [955, 140] on button "button" at bounding box center [973, 143] width 36 height 30
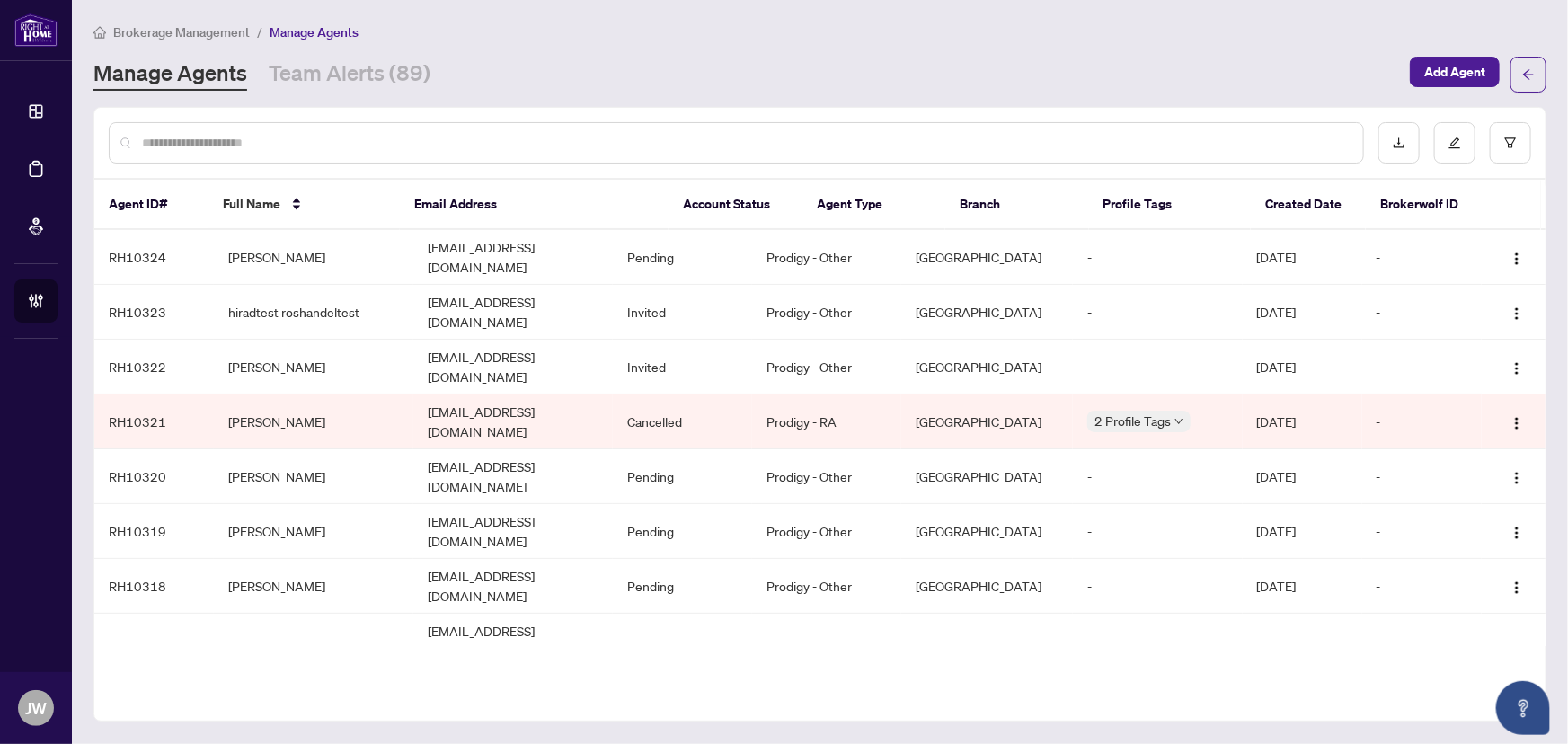
click at [276, 137] on input "text" at bounding box center [745, 143] width 1207 height 20
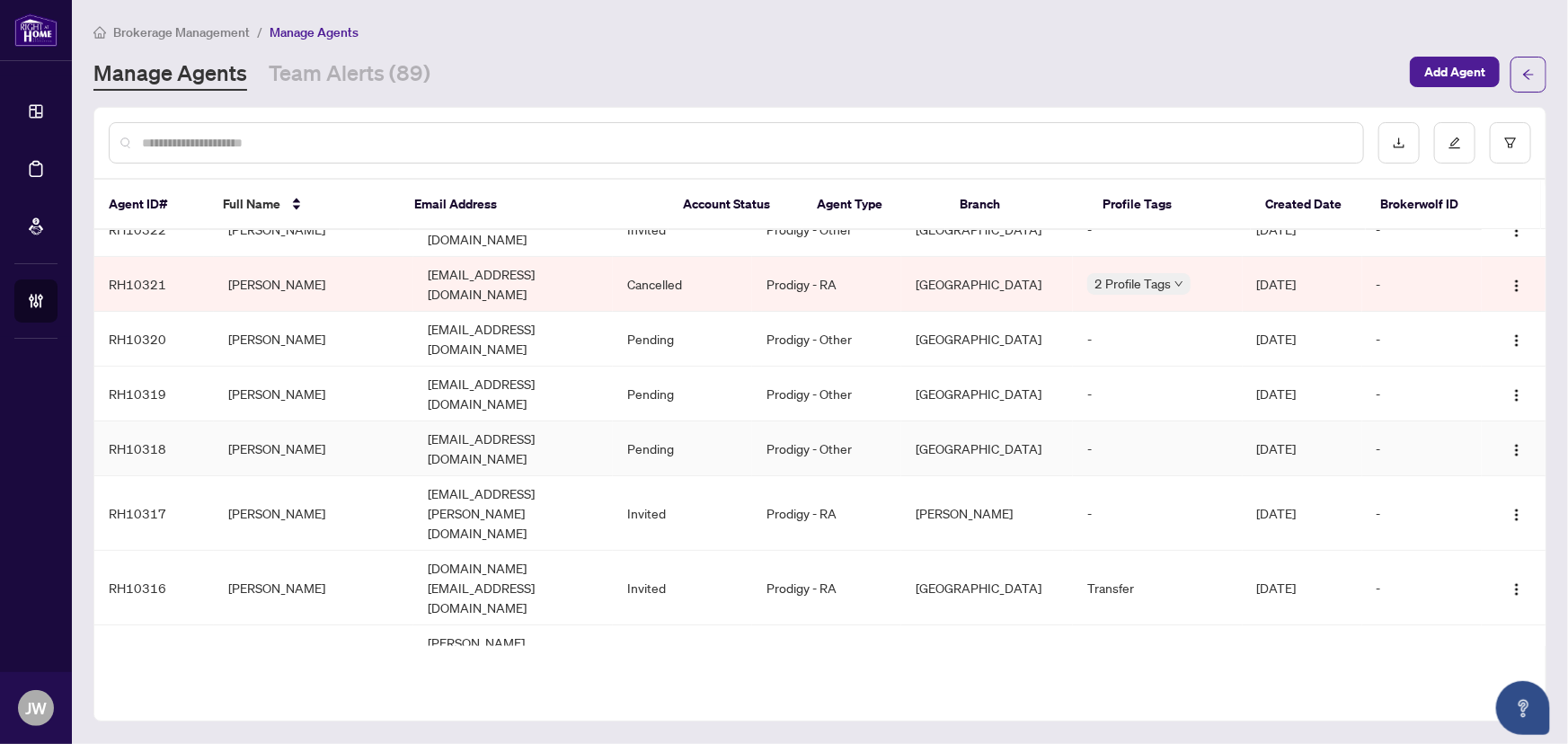
scroll to position [163, 0]
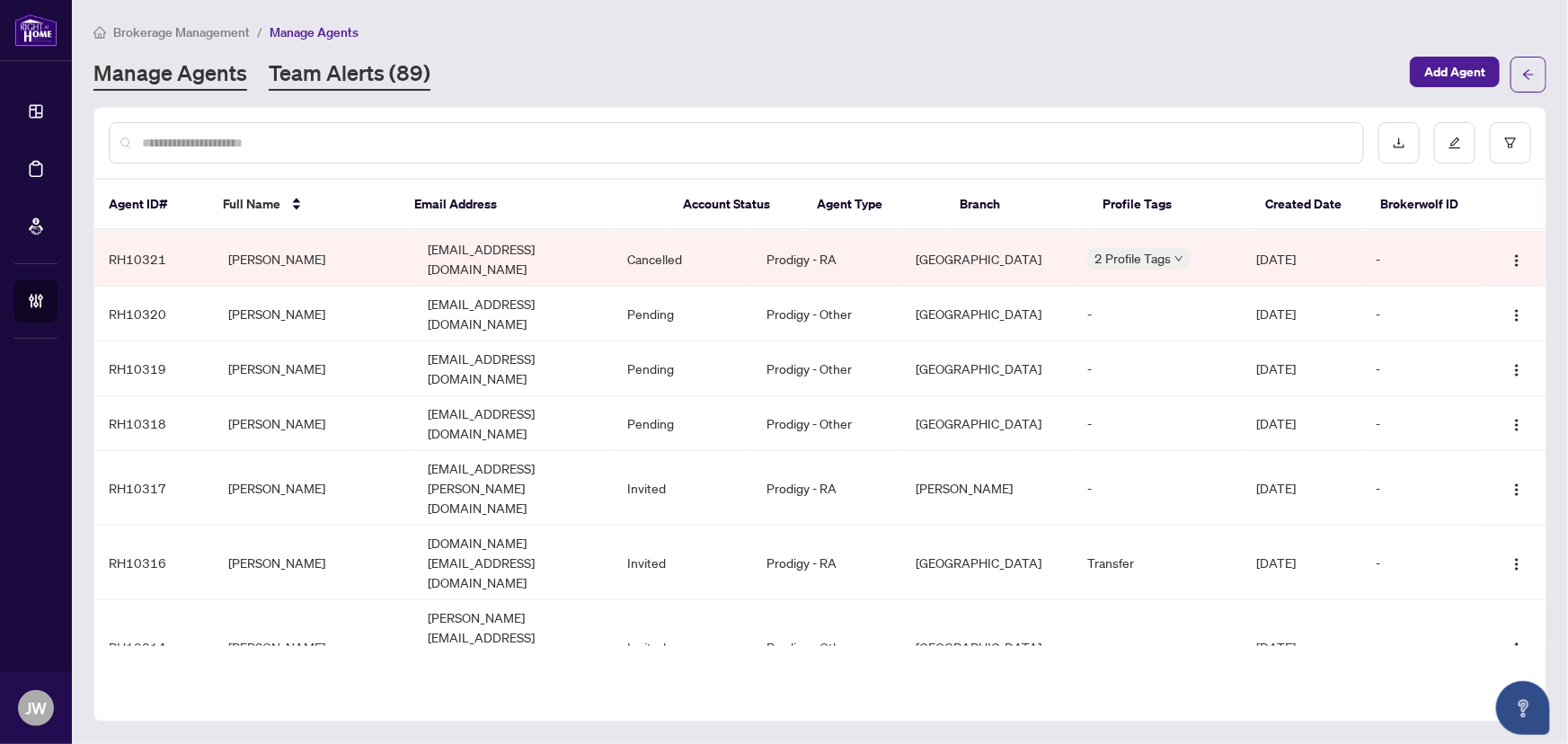
click at [324, 82] on link "Team Alerts (89)" at bounding box center [349, 74] width 162 height 32
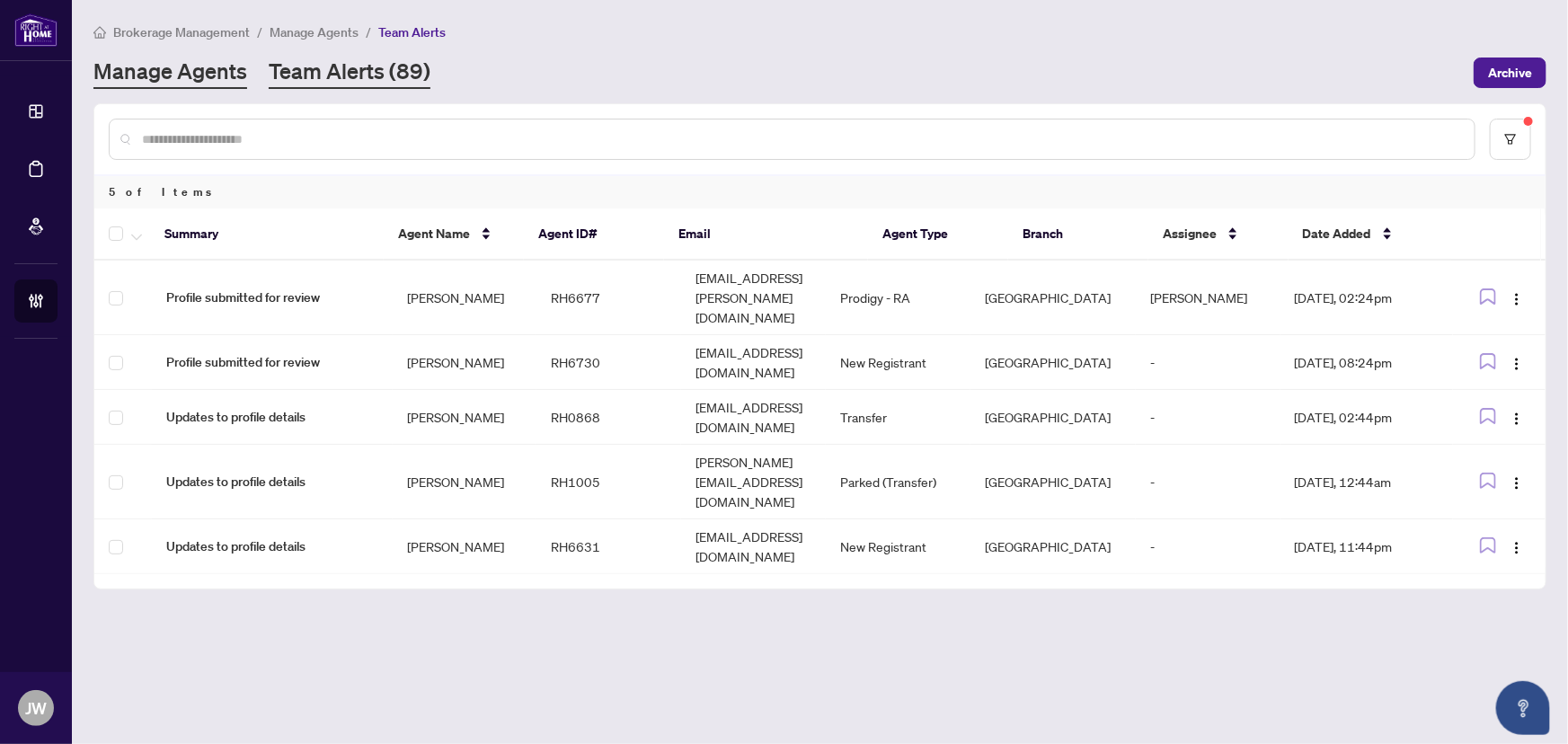
click at [236, 69] on link "Manage Agents" at bounding box center [170, 72] width 154 height 32
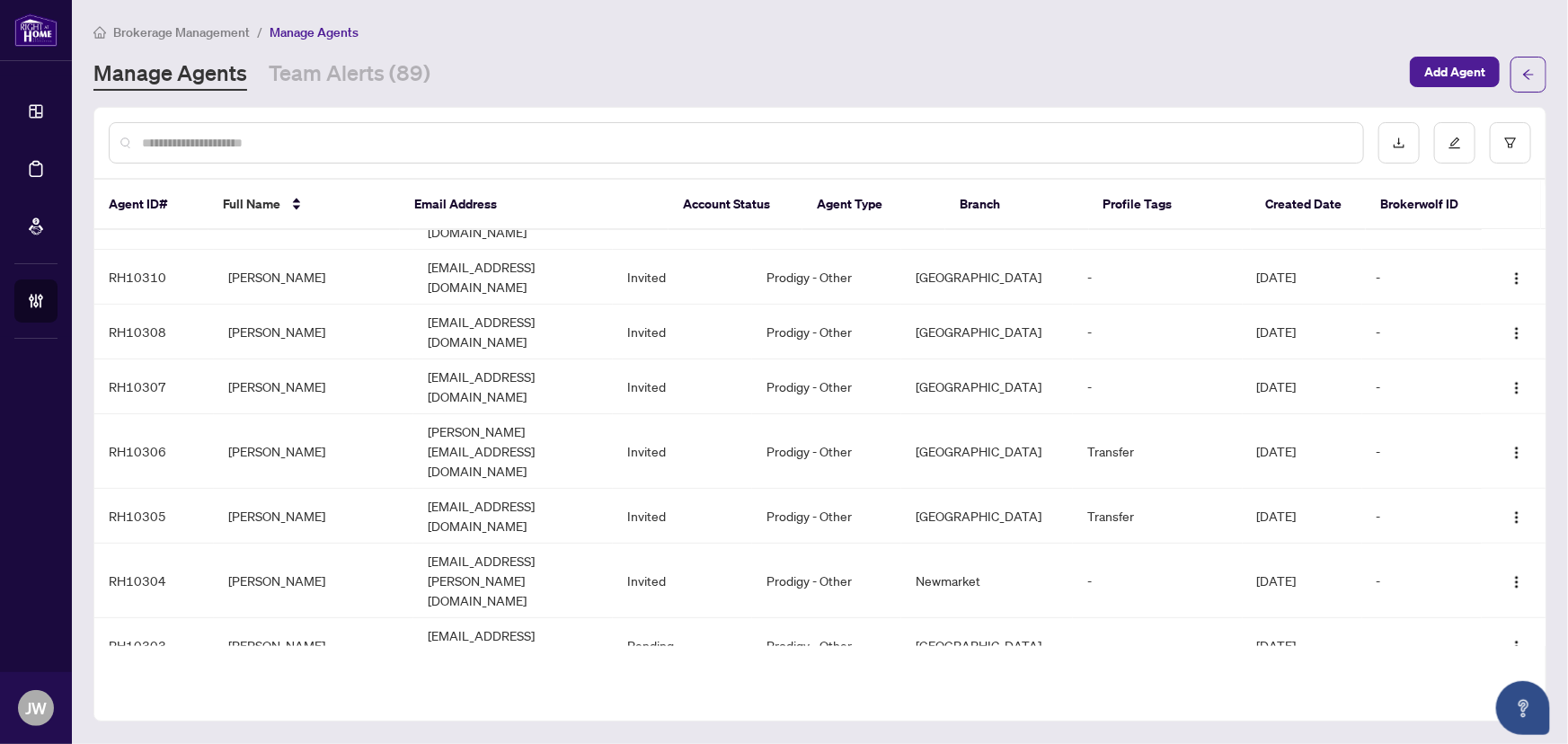
scroll to position [707, 0]
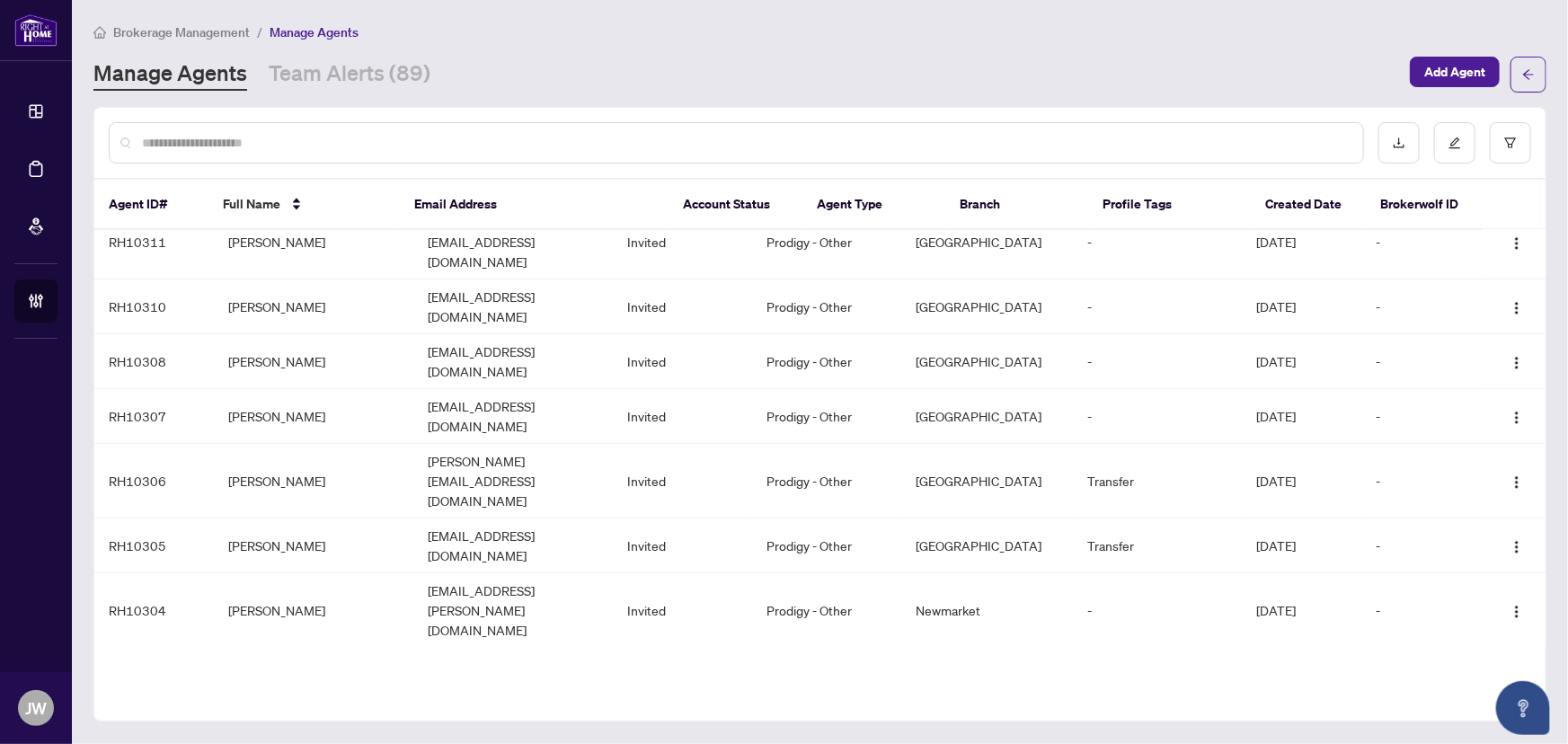
click at [1125, 90] on div "Manage Agents Team Alerts (89) Add Agent" at bounding box center [820, 74] width 1454 height 36
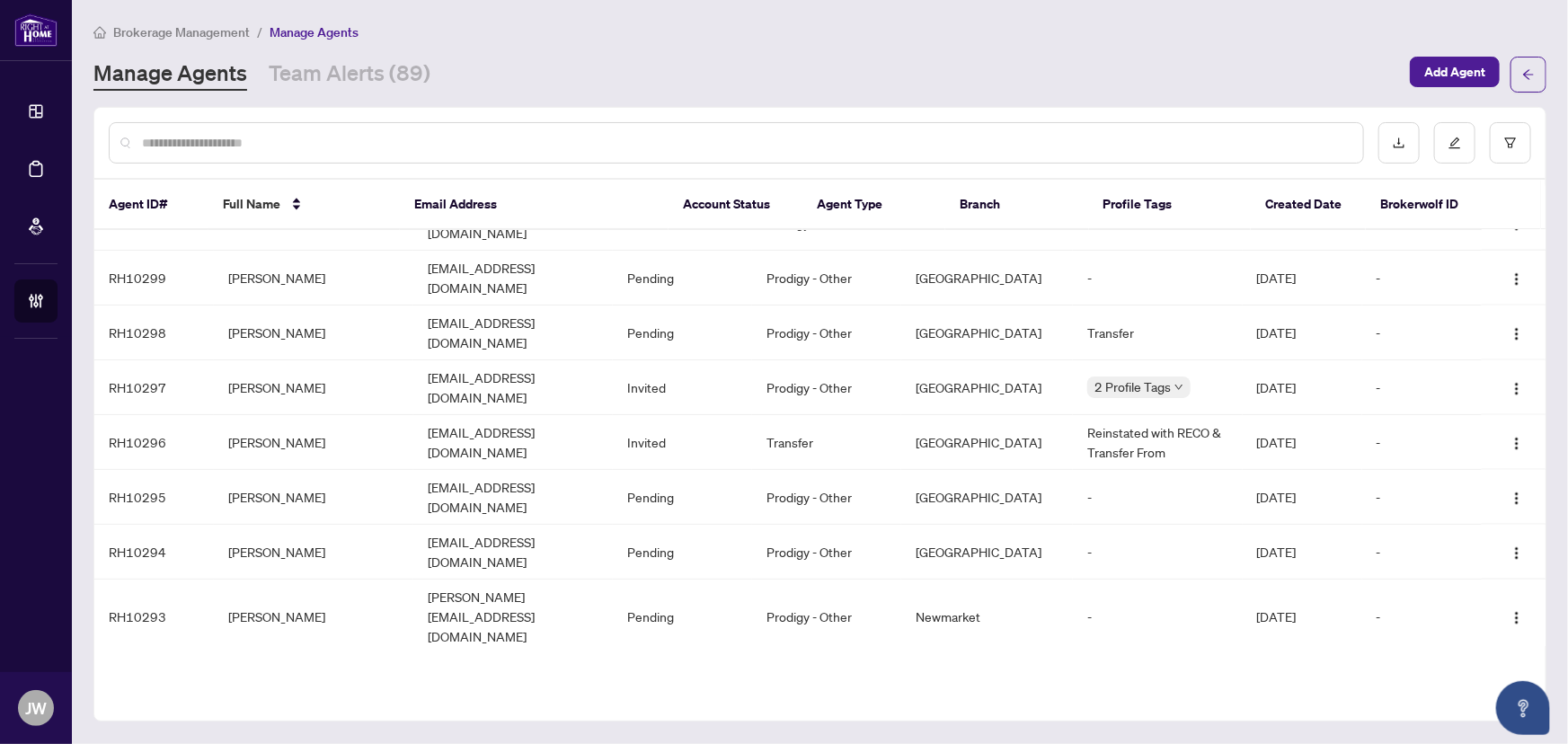
scroll to position [1360, 0]
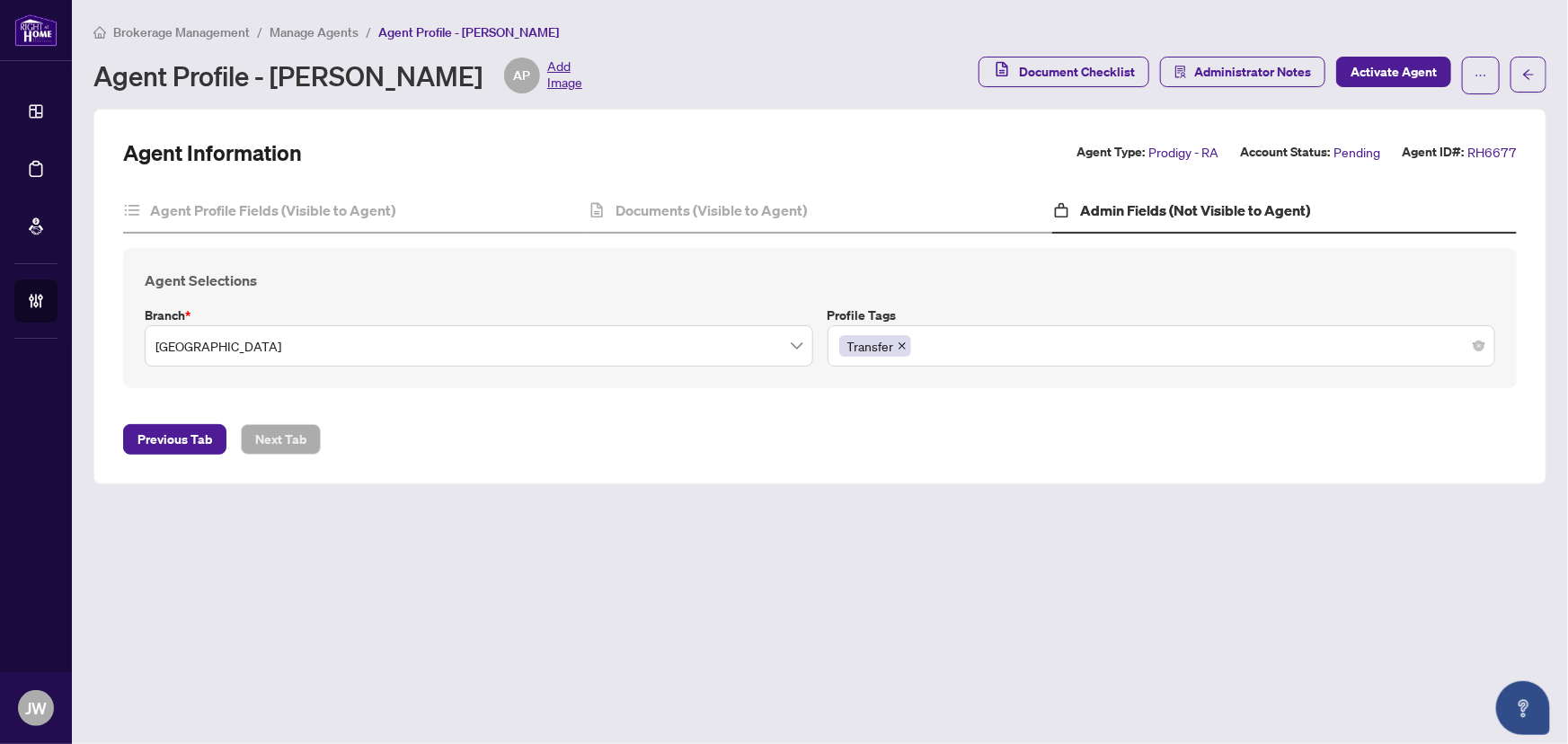
click at [341, 28] on span "Manage Agents" at bounding box center [314, 33] width 89 height 16
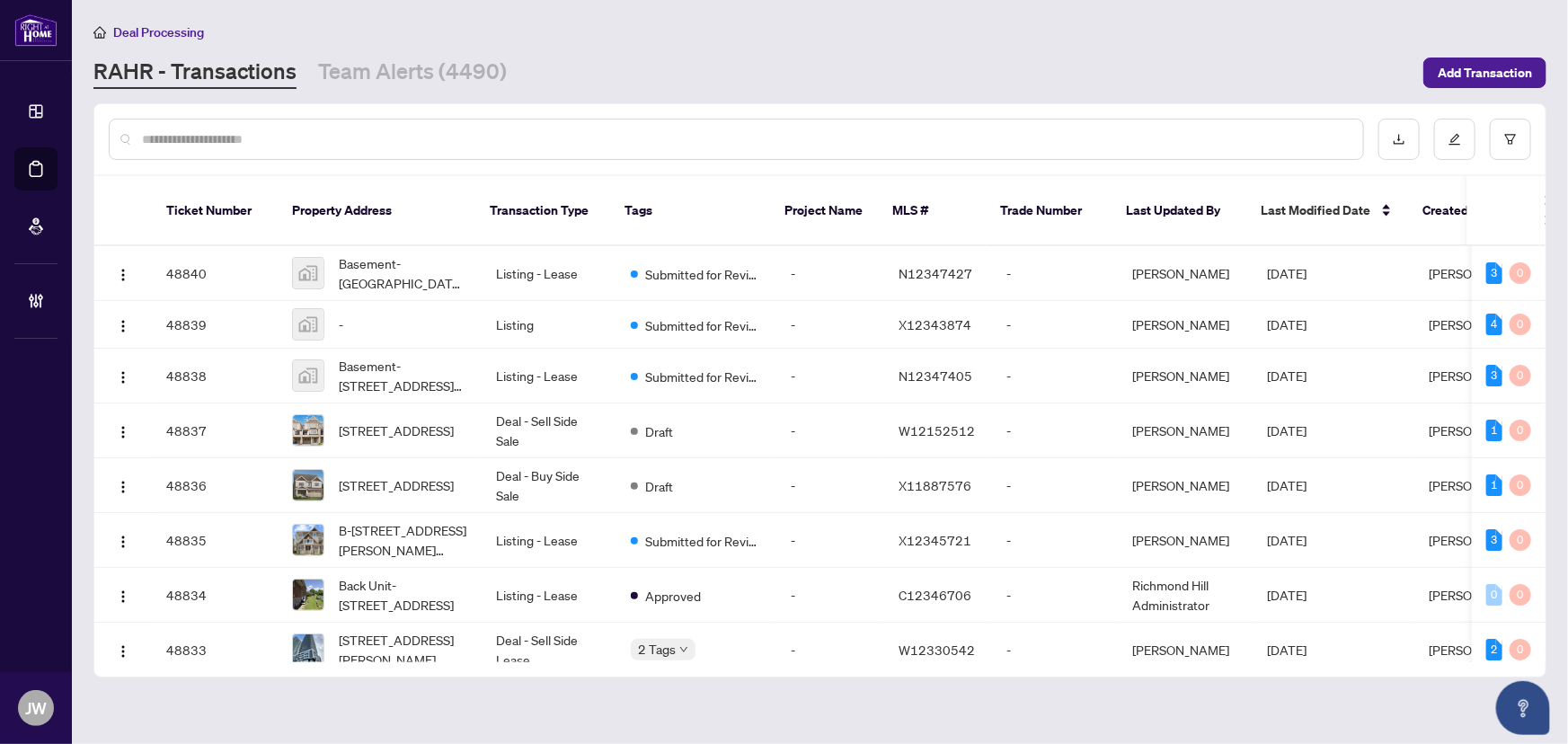
click at [404, 48] on div "Deal Processing [PERSON_NAME] - Transactions Team Alerts (4490) Add Transaction" at bounding box center [820, 56] width 1454 height 68
click at [413, 74] on link "Team Alerts (4490)" at bounding box center [412, 72] width 188 height 32
